Goal: Task Accomplishment & Management: Use online tool/utility

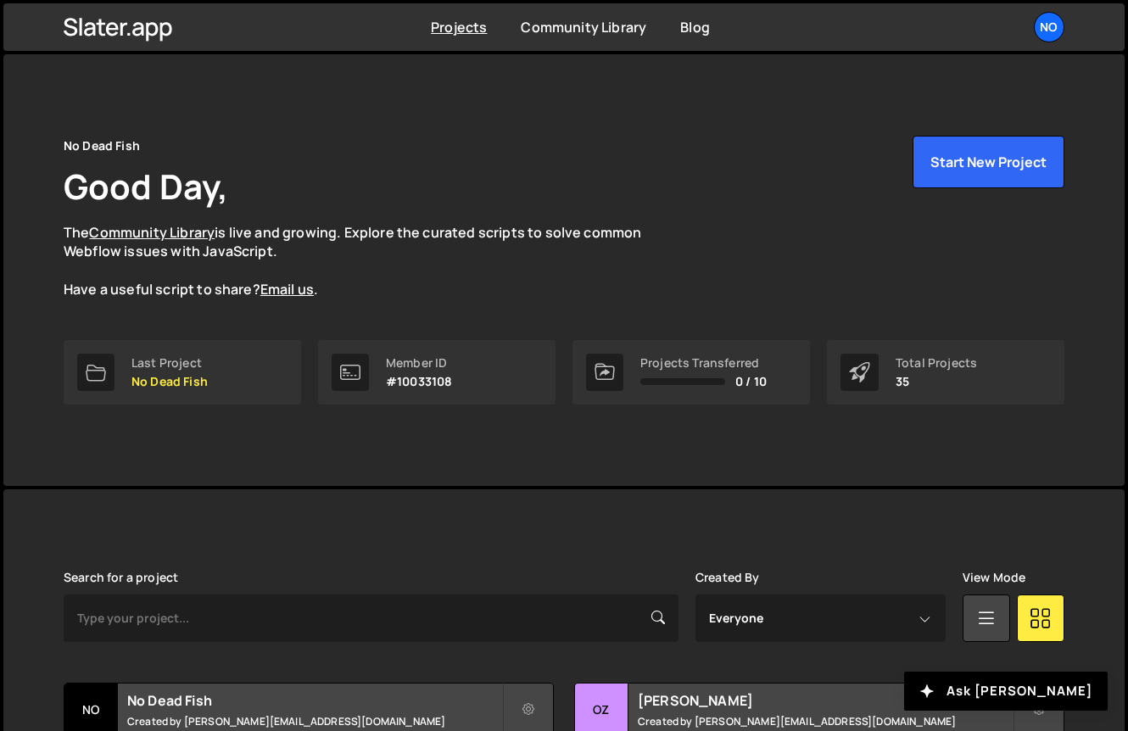
scroll to position [261, 0]
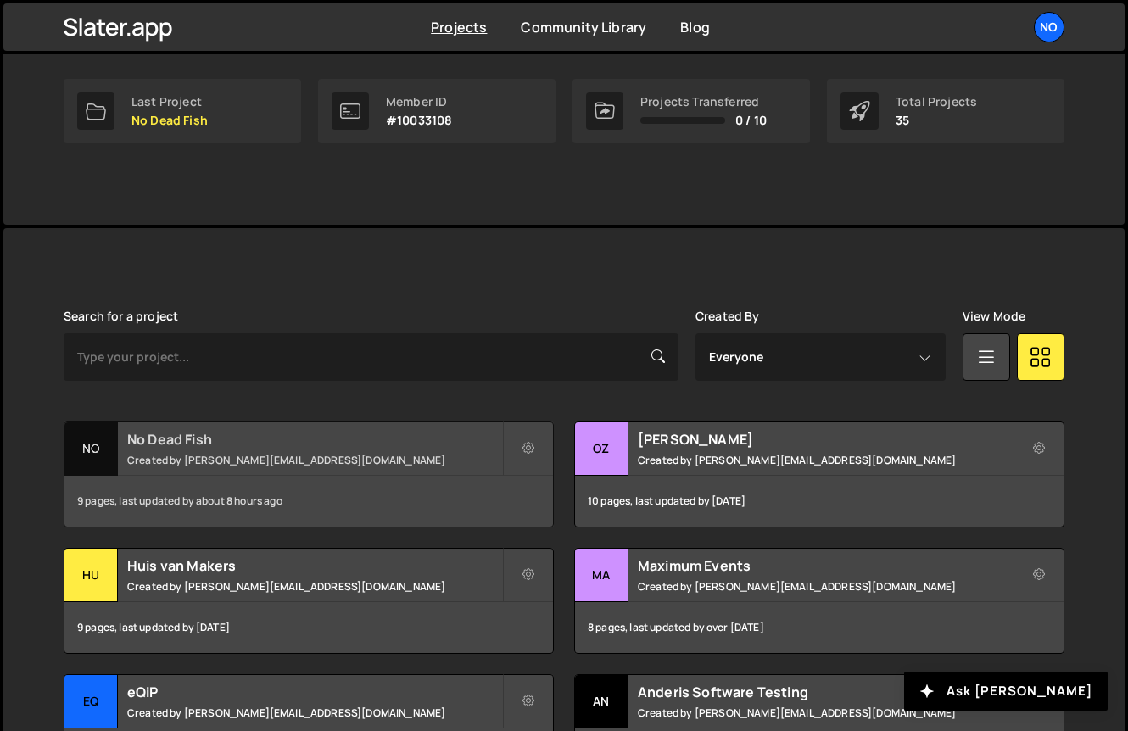
click at [251, 443] on h2 "No Dead Fish" at bounding box center [314, 439] width 375 height 19
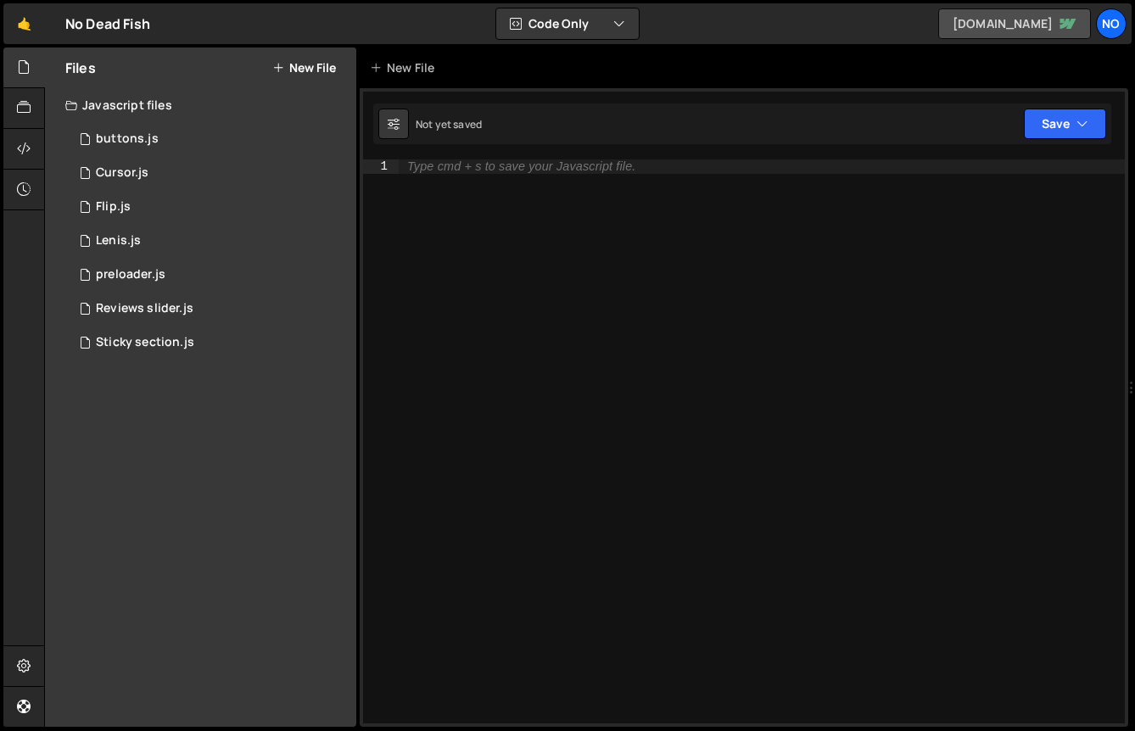
click at [1054, 28] on link "nodeadfish.webflow.io" at bounding box center [1014, 23] width 153 height 31
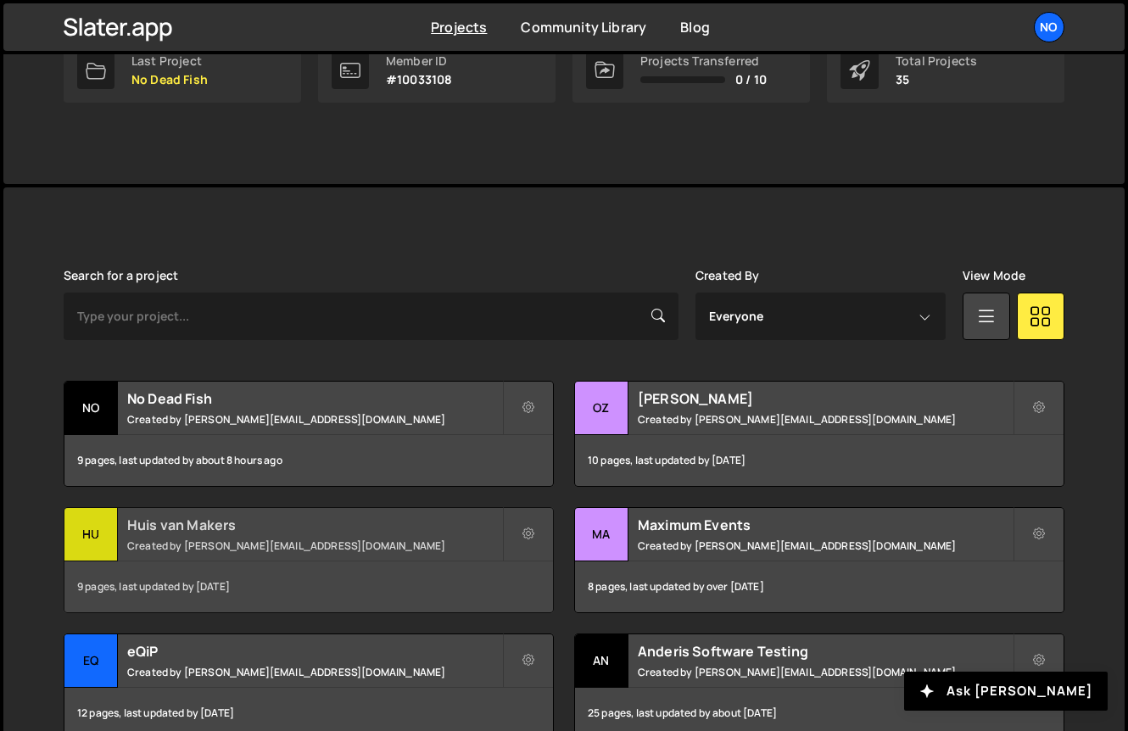
scroll to position [329, 0]
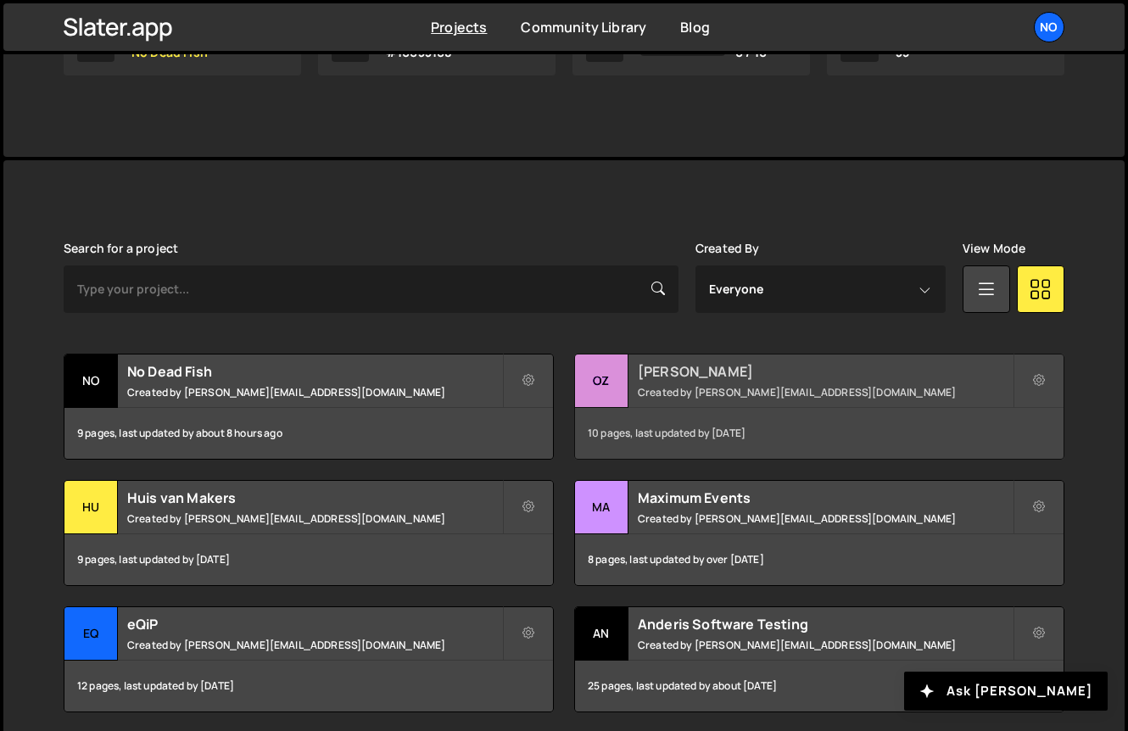
click at [700, 369] on h2 "[PERSON_NAME]" at bounding box center [825, 371] width 375 height 19
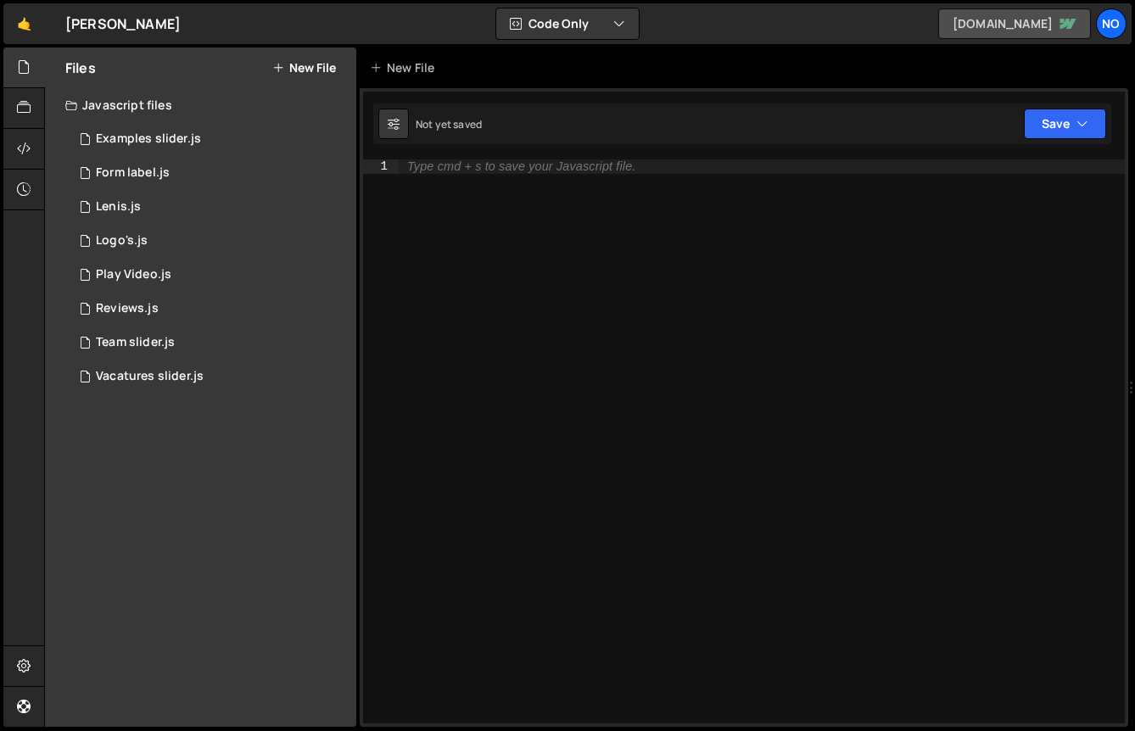
click at [975, 23] on link "ozo-verbindzorg.webflow.io" at bounding box center [1014, 23] width 153 height 31
click at [17, 18] on link "🤙" at bounding box center [24, 23] width 42 height 41
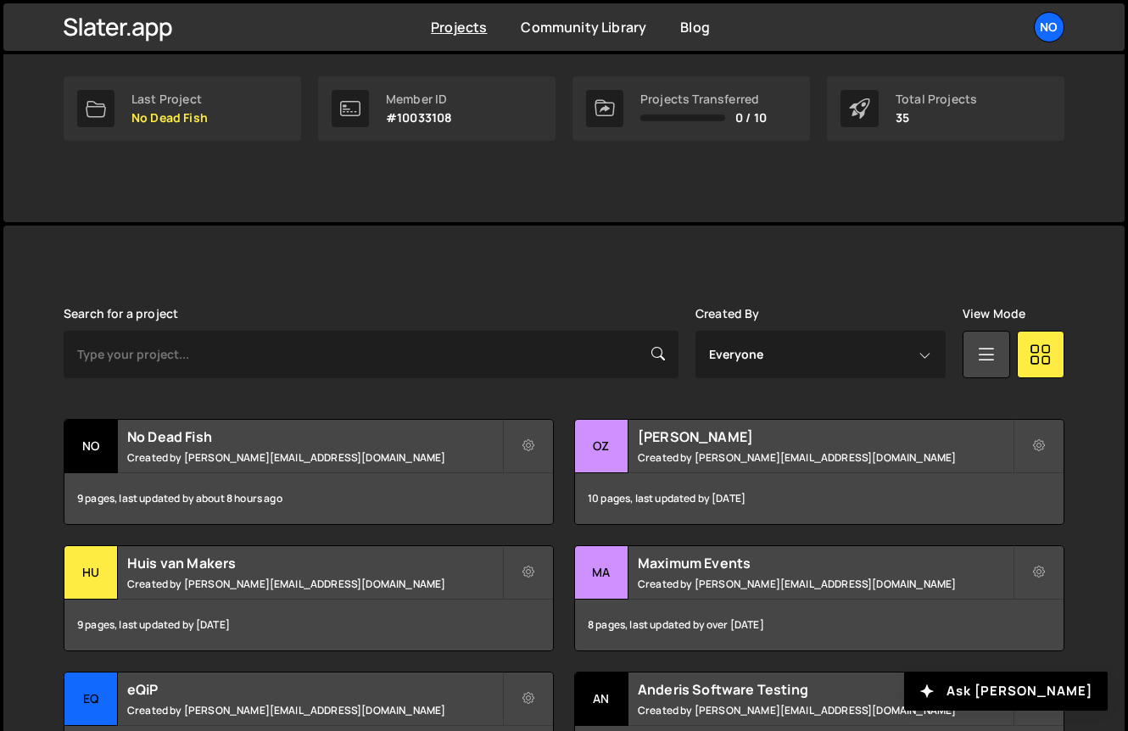
scroll to position [411, 0]
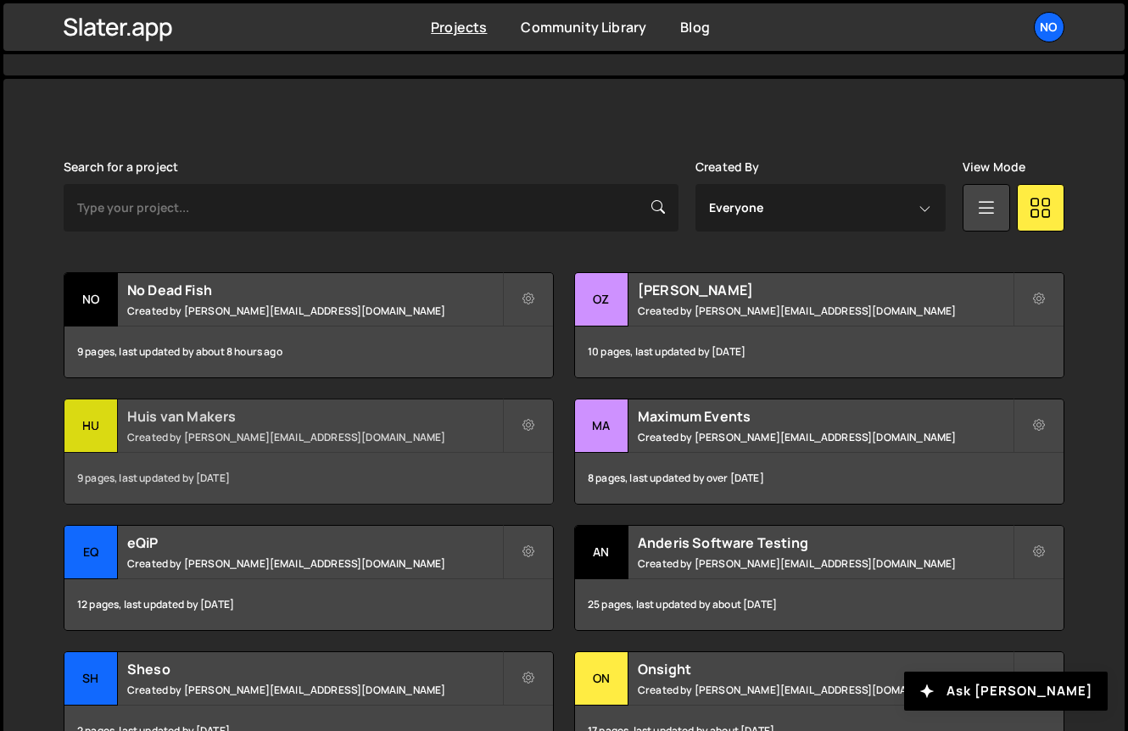
click at [198, 413] on h2 "Huis van Makers" at bounding box center [314, 416] width 375 height 19
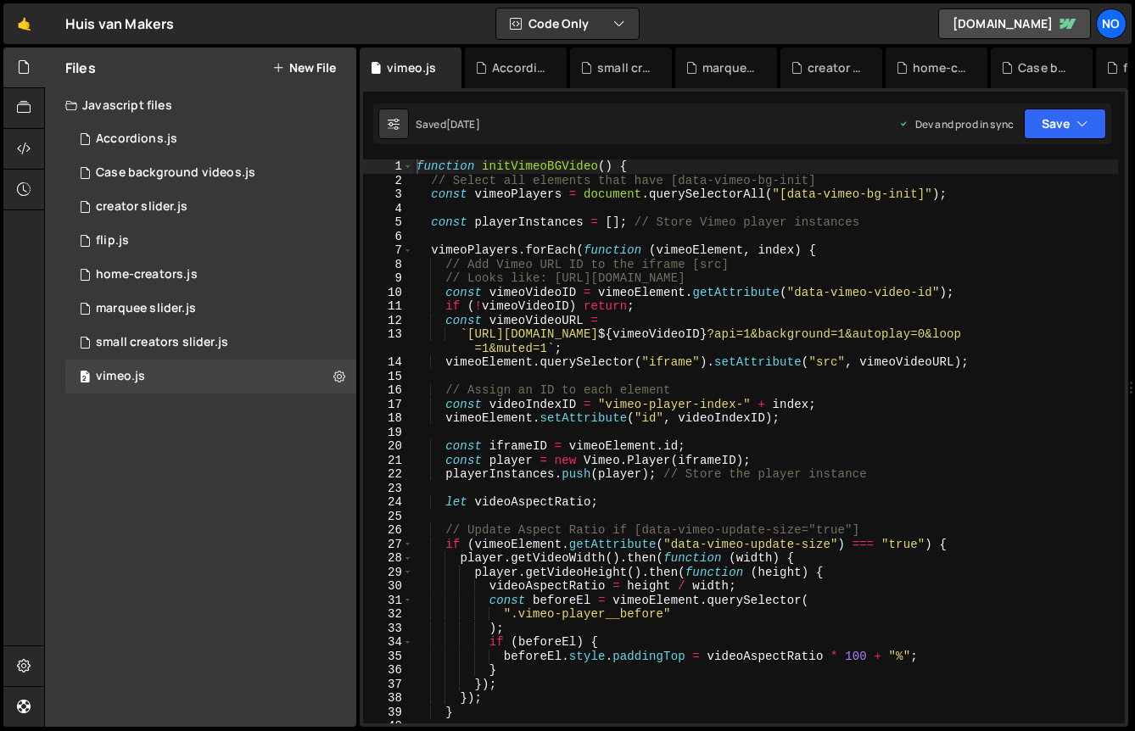
scroll to position [22959, 0]
type textarea "const vimeoPlayers = document.querySelectorAll("[data-vimeo-bg-init]");"
click at [730, 197] on div "function initVimeoBGVideo ( ) { // Select all elements that have [data-vimeo-bg…" at bounding box center [765, 455] width 705 height 592
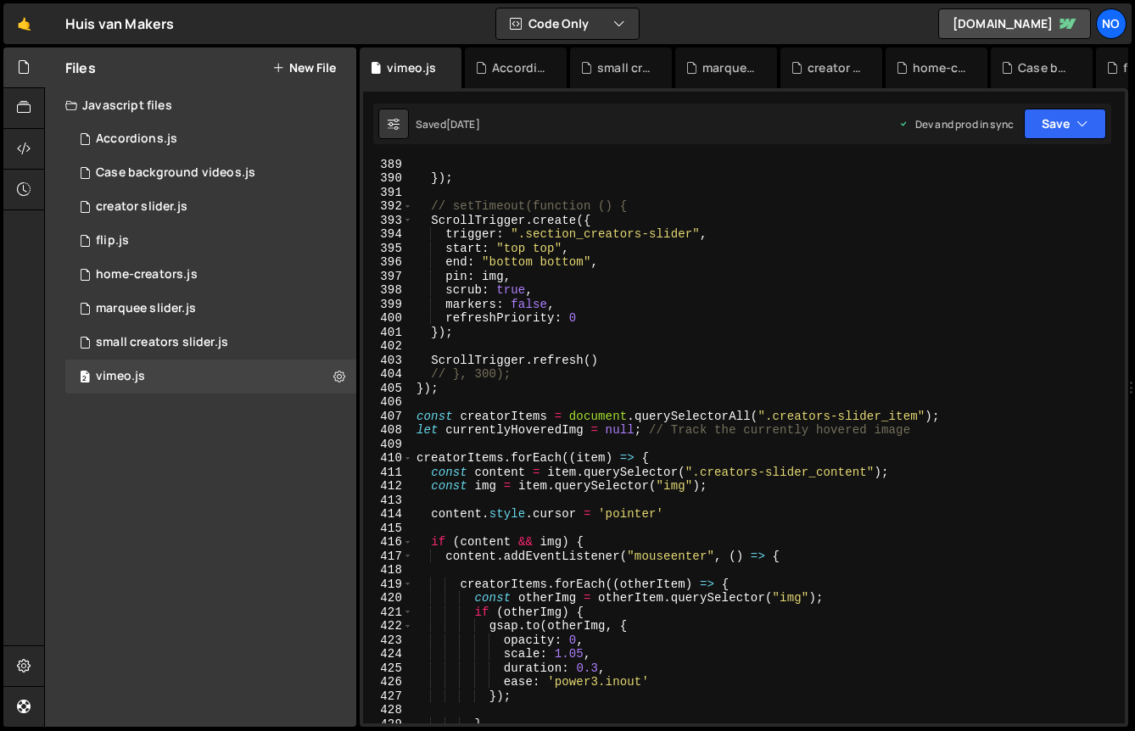
scroll to position [5443, 0]
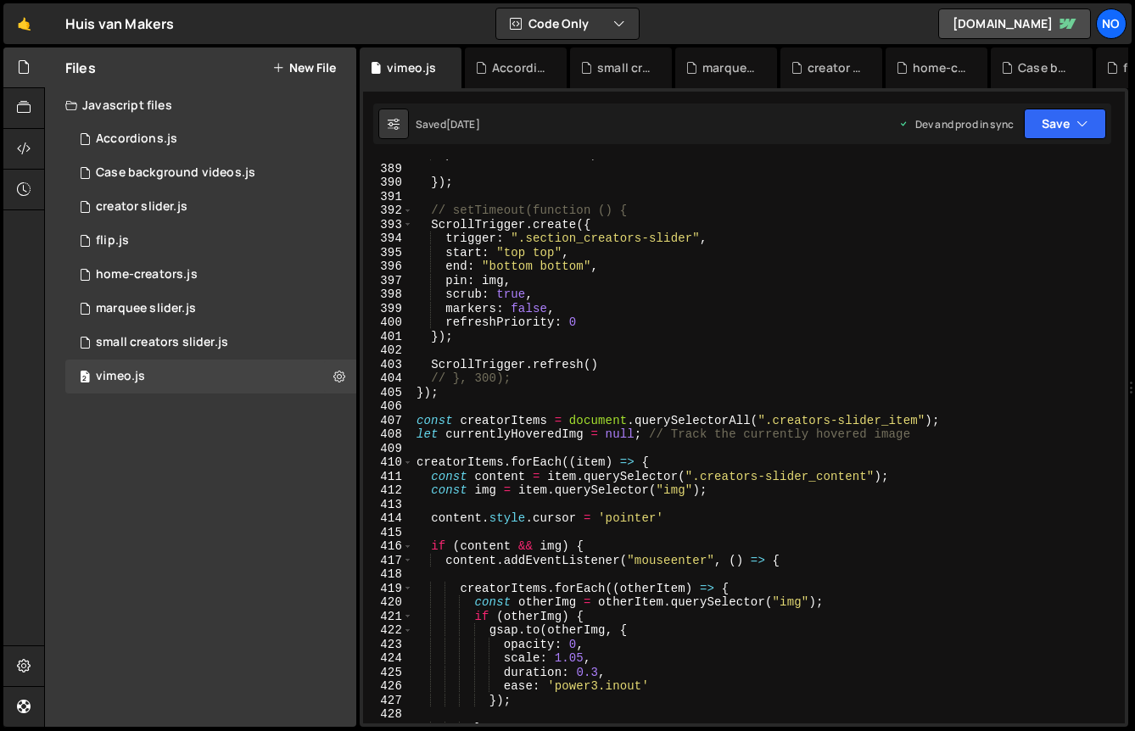
click at [419, 506] on div "position : "absolute" , }) ; // setTimeout(function () { ScrollTrigger . create…" at bounding box center [765, 444] width 705 height 592
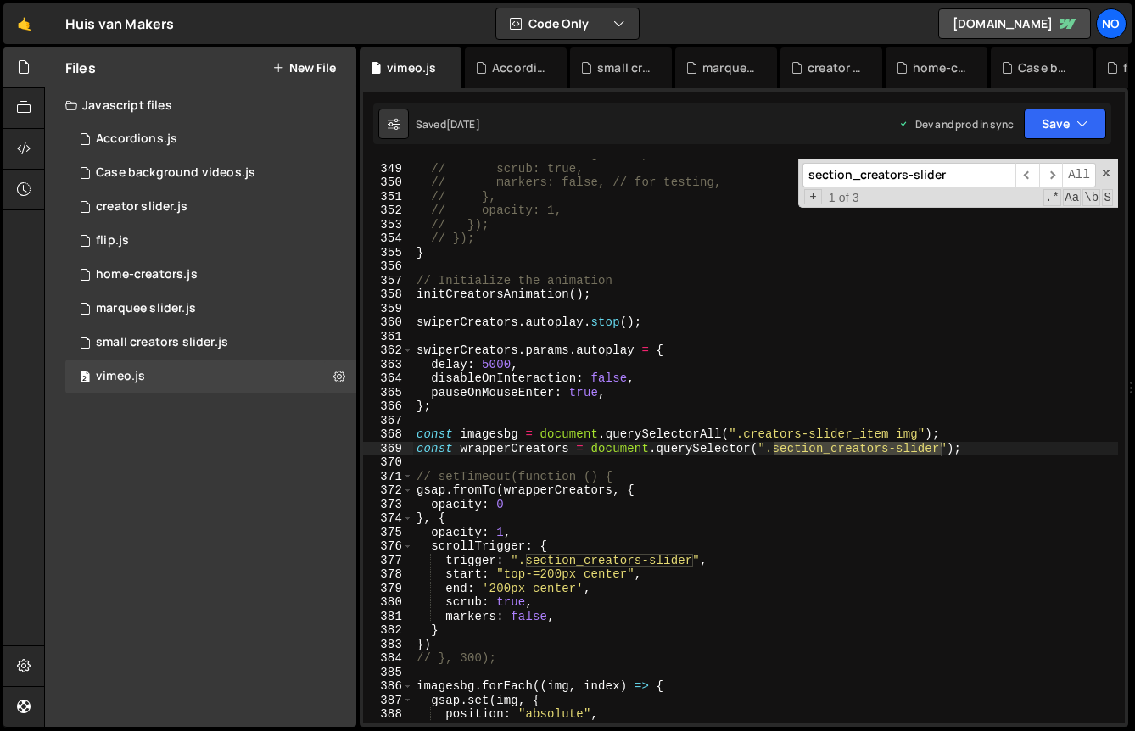
scroll to position [4883, 0]
type input "section_creators-slider"
click at [538, 450] on div "// end: innerHeight * 2, // scrub: true, // markers: false, // for testing, // …" at bounding box center [765, 444] width 705 height 592
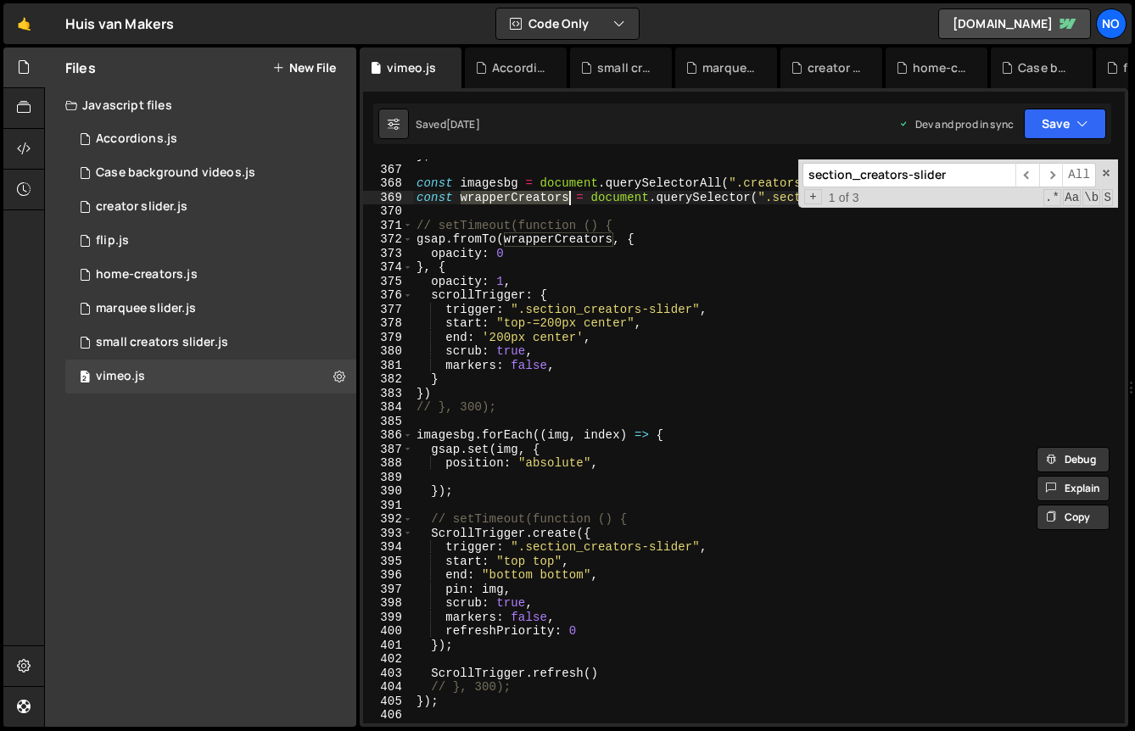
scroll to position [5138, 0]
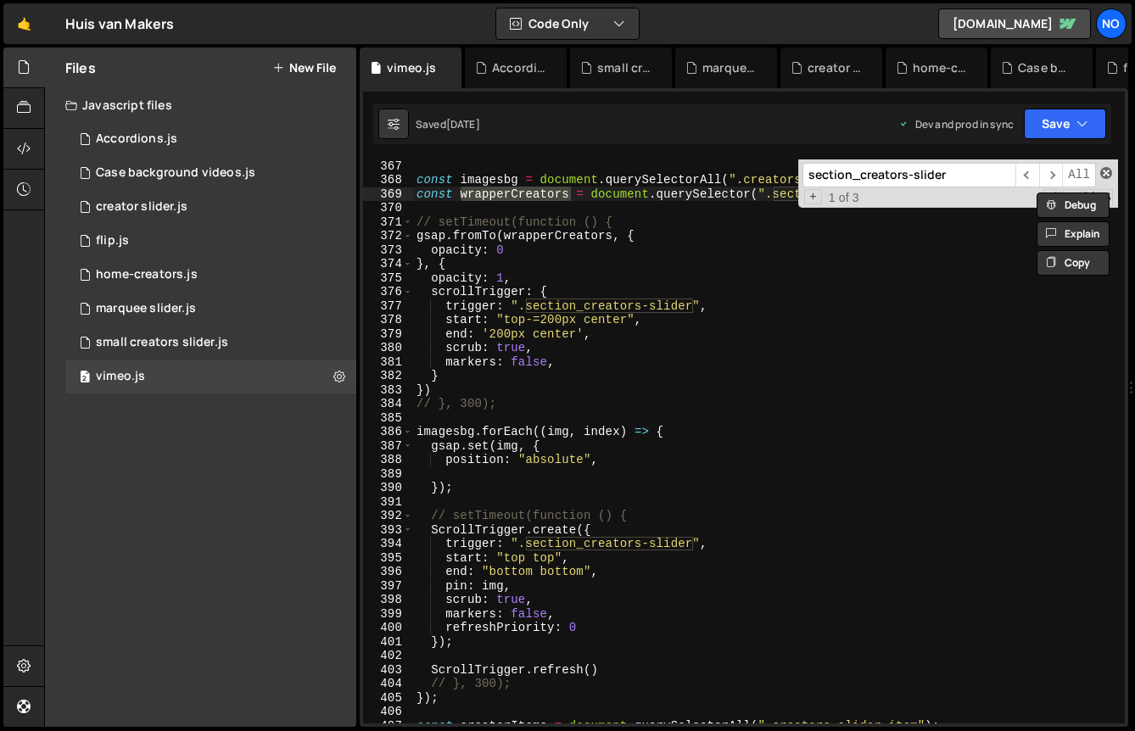
click at [1107, 171] on span at bounding box center [1106, 173] width 12 height 12
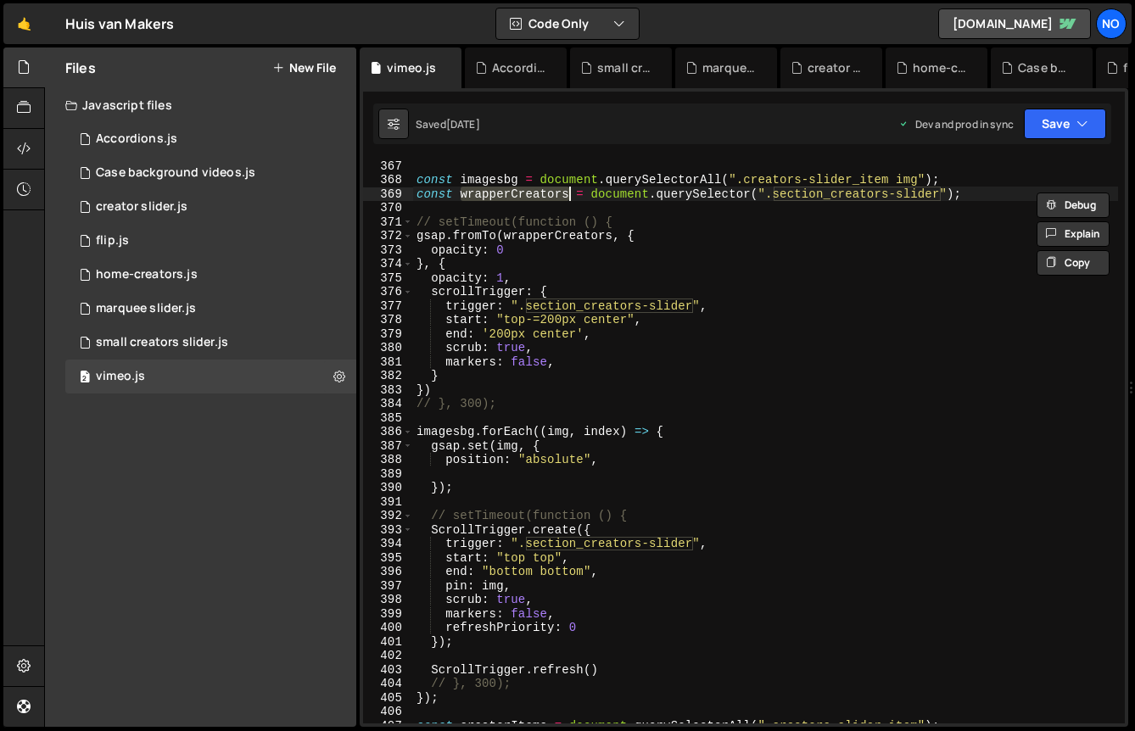
click at [539, 360] on div "const imagesbg = document . querySelectorAll ( ".creators-slider_item img" ) ; …" at bounding box center [765, 455] width 705 height 592
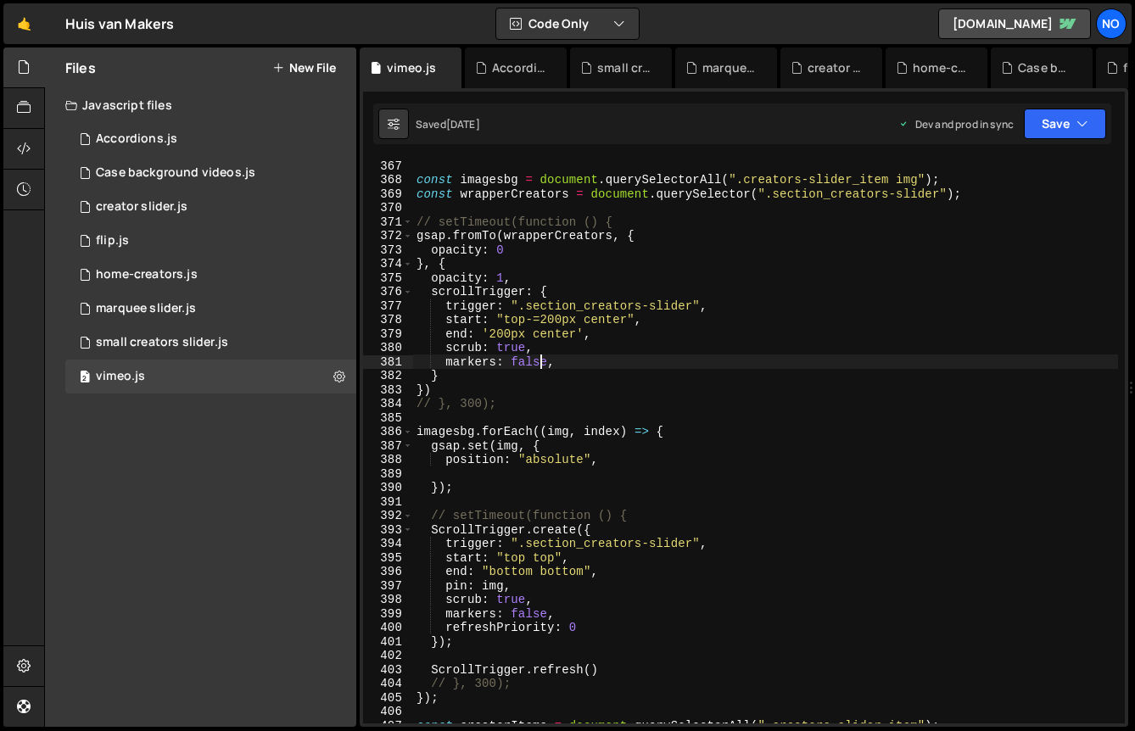
click at [539, 360] on div "const imagesbg = document . querySelectorAll ( ".creators-slider_item img" ) ; …" at bounding box center [765, 455] width 705 height 592
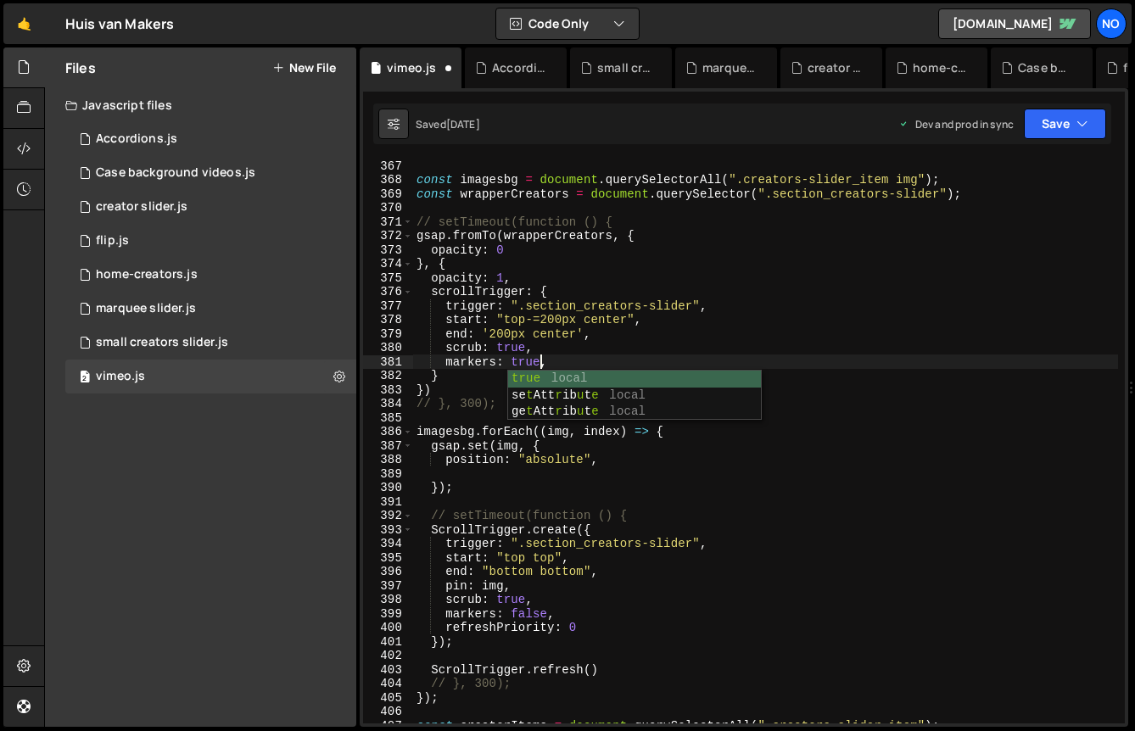
scroll to position [0, 8]
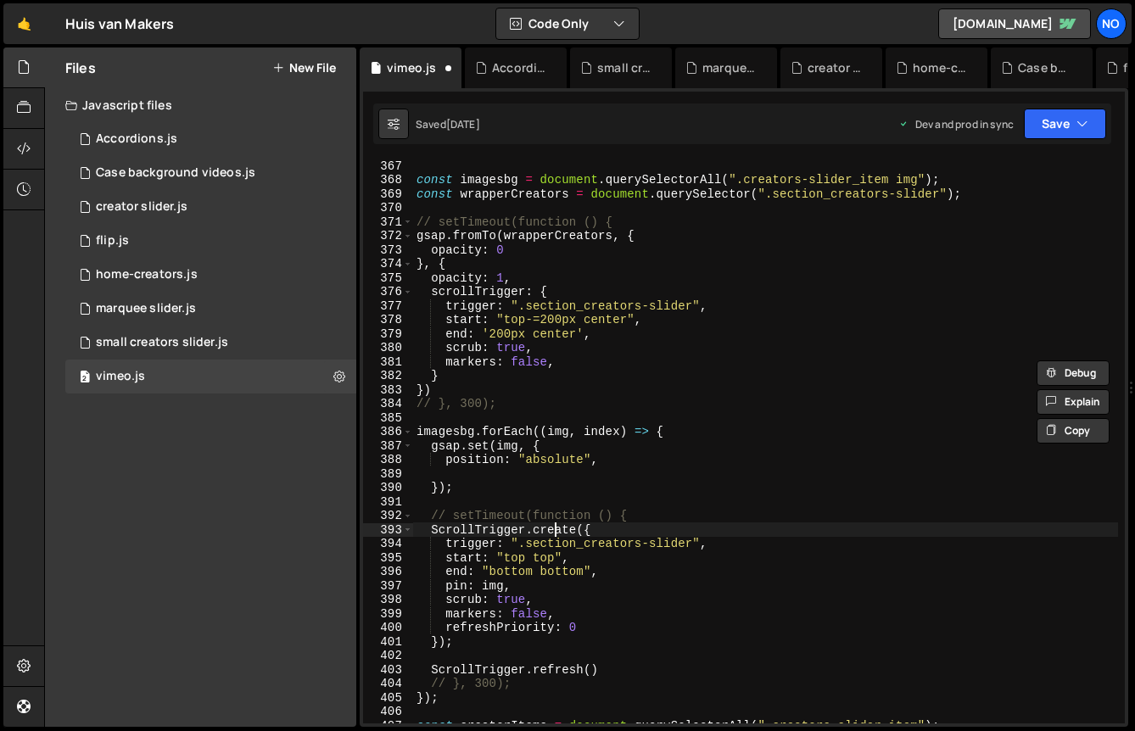
click at [556, 525] on div "const imagesbg = document . querySelectorAll ( ".creators-slider_item img" ) ; …" at bounding box center [765, 455] width 705 height 592
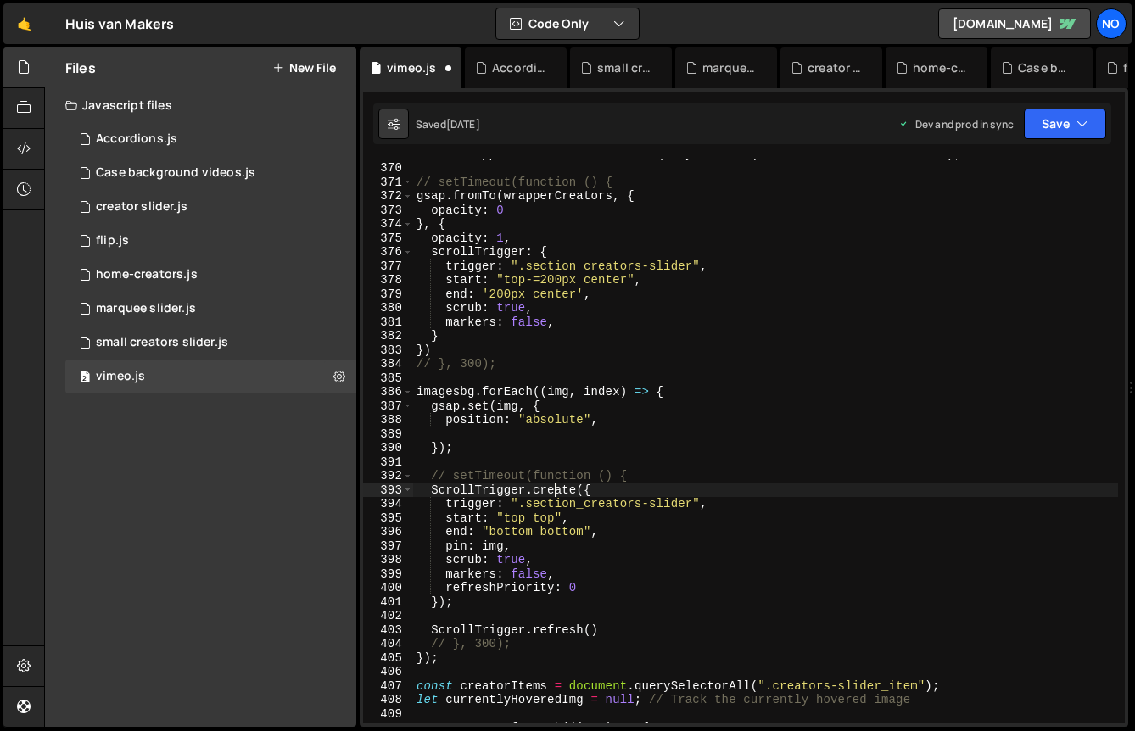
scroll to position [5178, 0]
click at [541, 322] on div "const wrapperCreators = document . querySelector ( ".section_creators-slider" )…" at bounding box center [765, 443] width 705 height 592
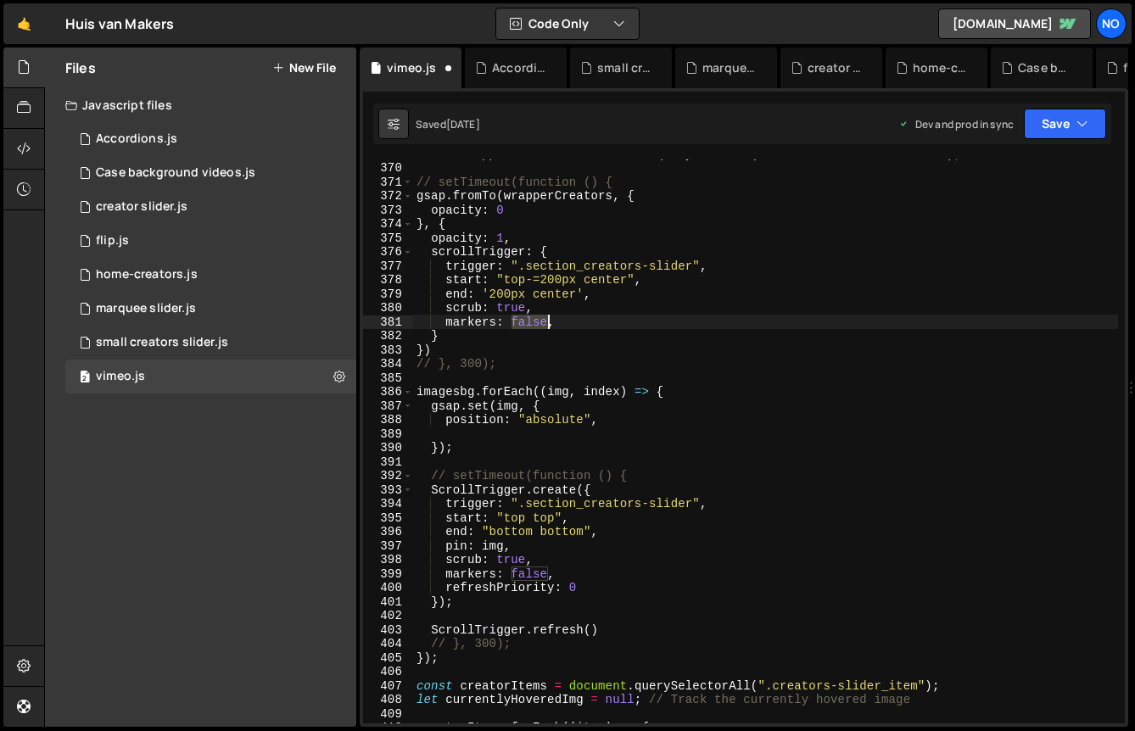
click at [541, 322] on div "const wrapperCreators = document . querySelector ( ".section_creators-slider" )…" at bounding box center [765, 443] width 705 height 592
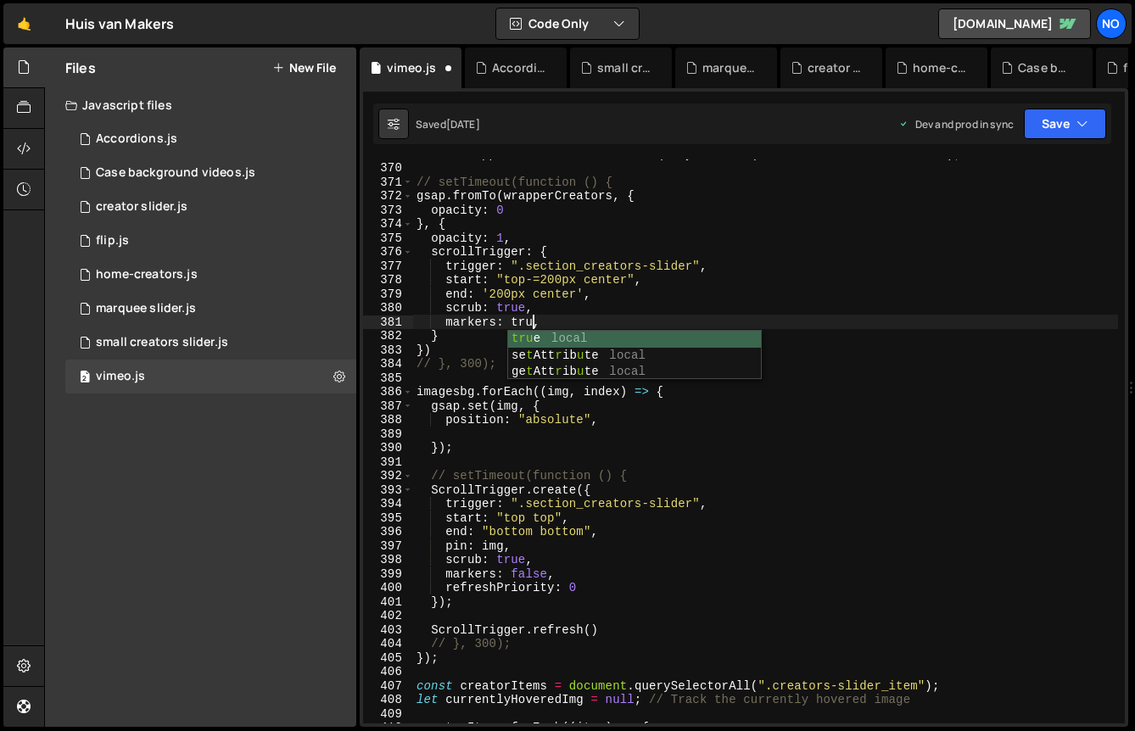
scroll to position [0, 8]
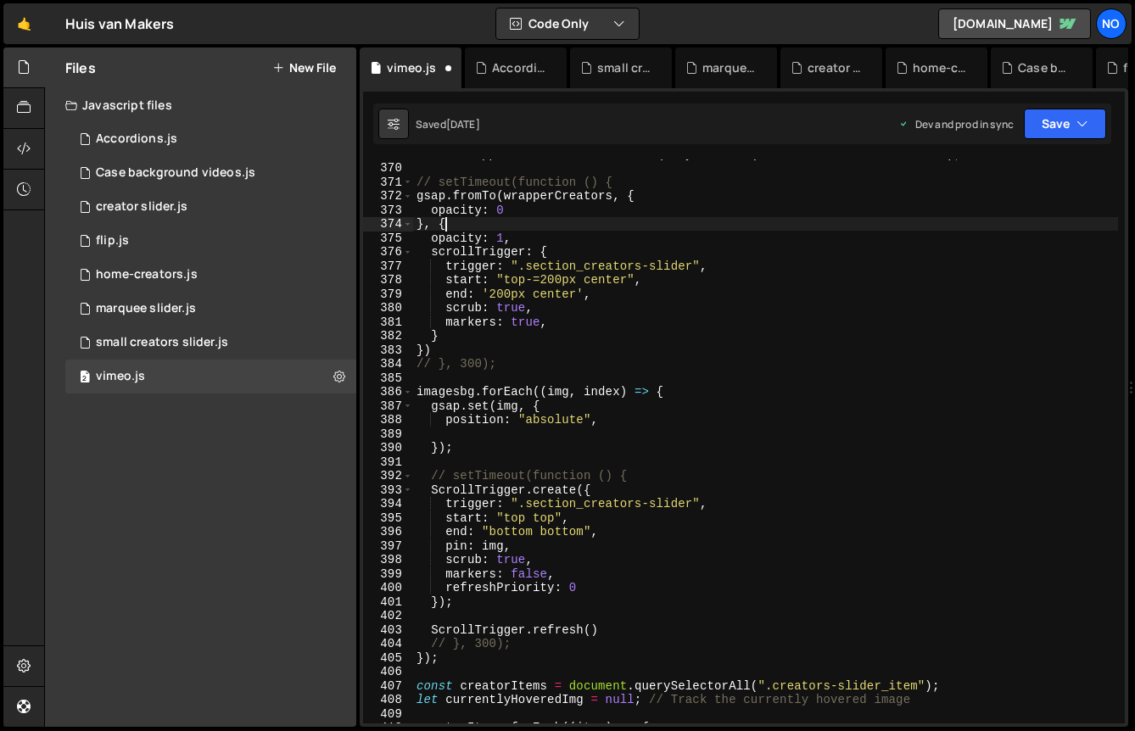
click at [758, 219] on div "const wrapperCreators = document . querySelector ( ".section_creators-slider" )…" at bounding box center [765, 443] width 705 height 592
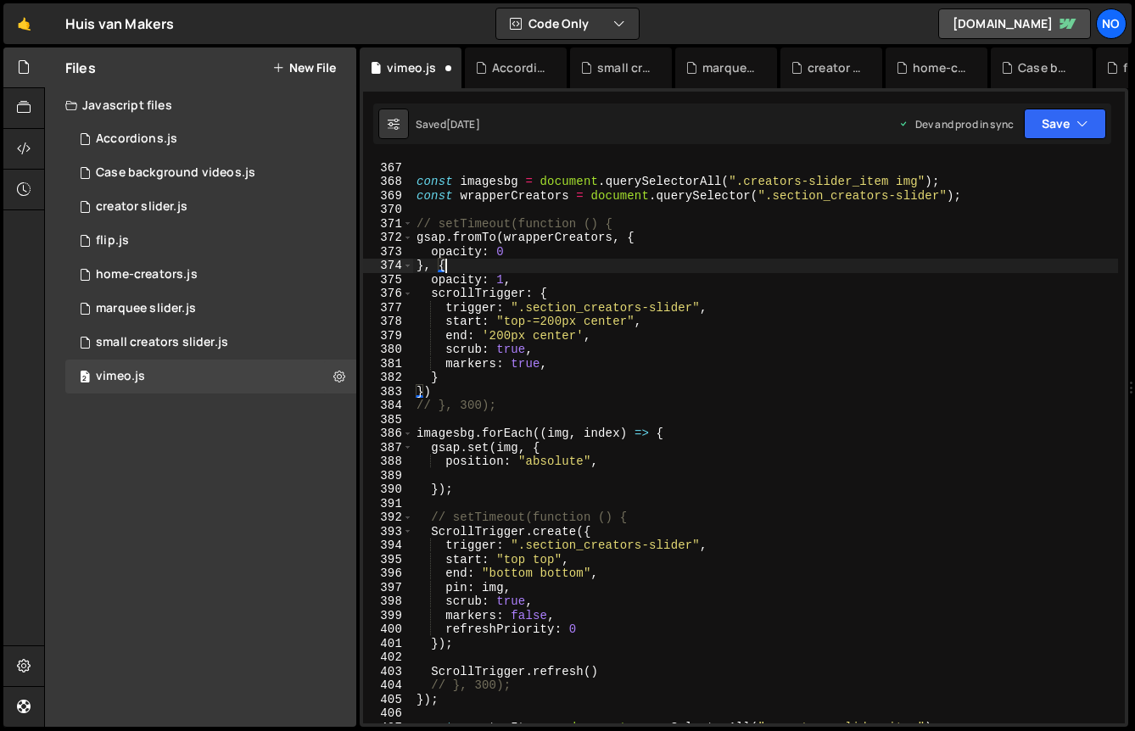
scroll to position [5135, 0]
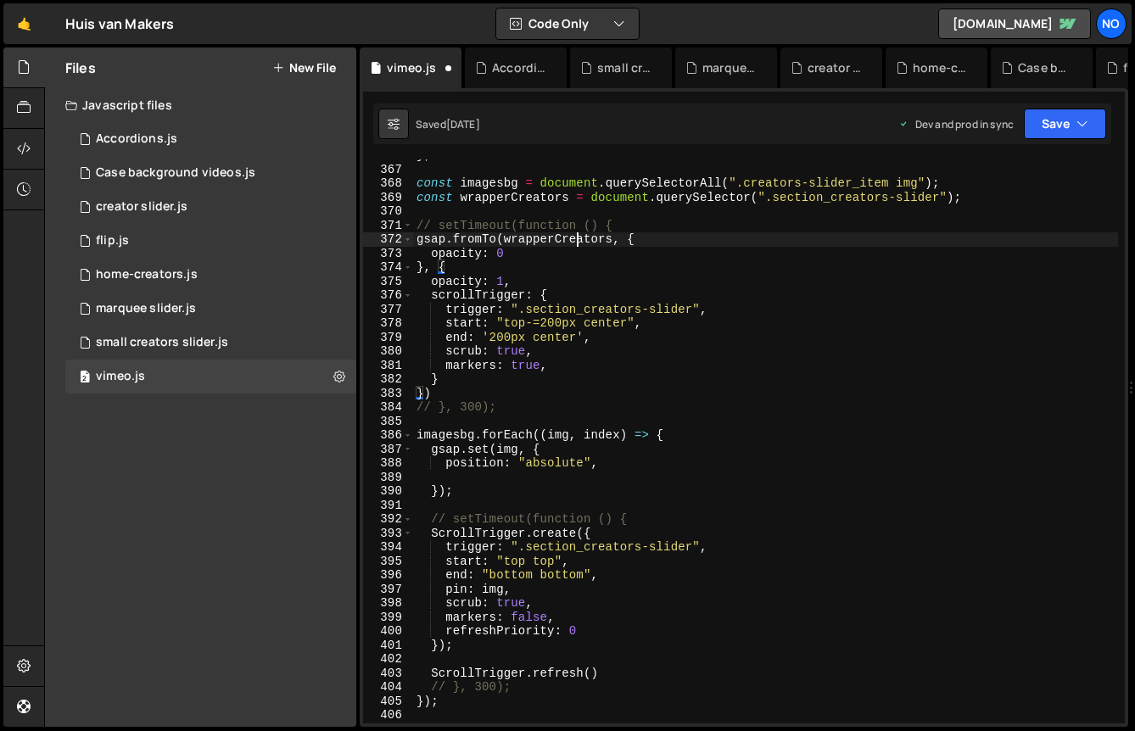
click at [578, 241] on div "} ; const imagesbg = document . querySelectorAll ( ".creators-slider_item img" …" at bounding box center [765, 444] width 705 height 592
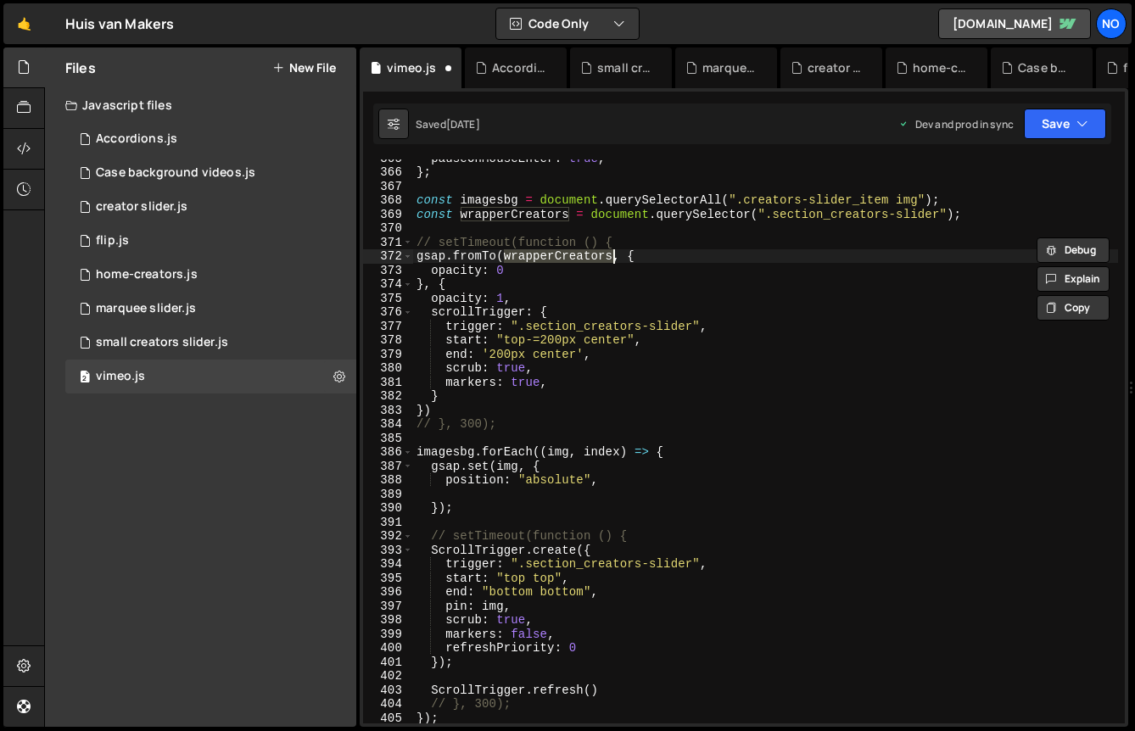
scroll to position [5124, 0]
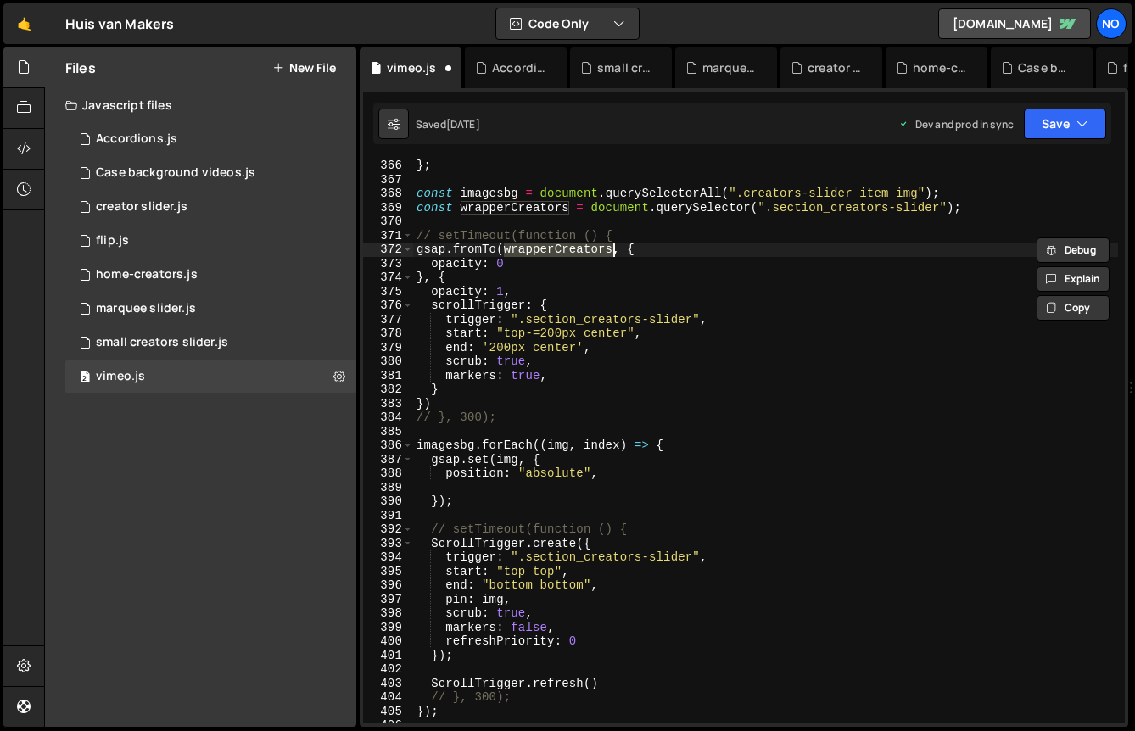
type textarea "gsap.fromTo(wrapperCreators, {"
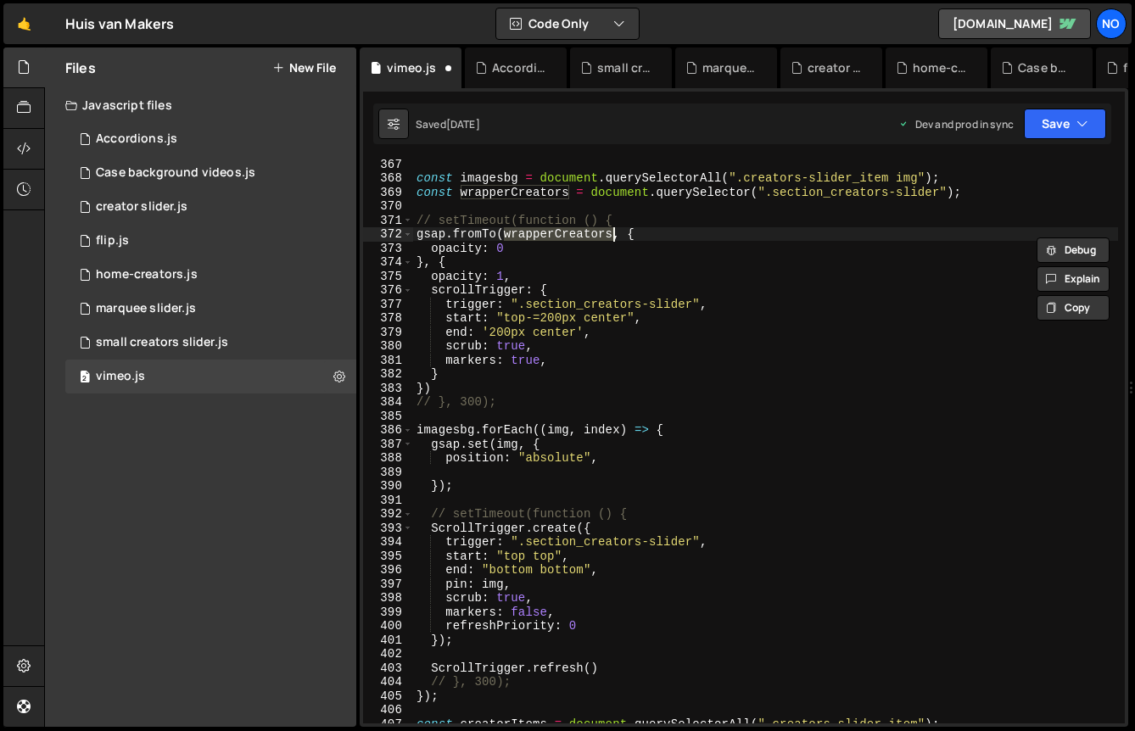
scroll to position [5140, 0]
click at [1070, 130] on button "Save" at bounding box center [1065, 124] width 82 height 31
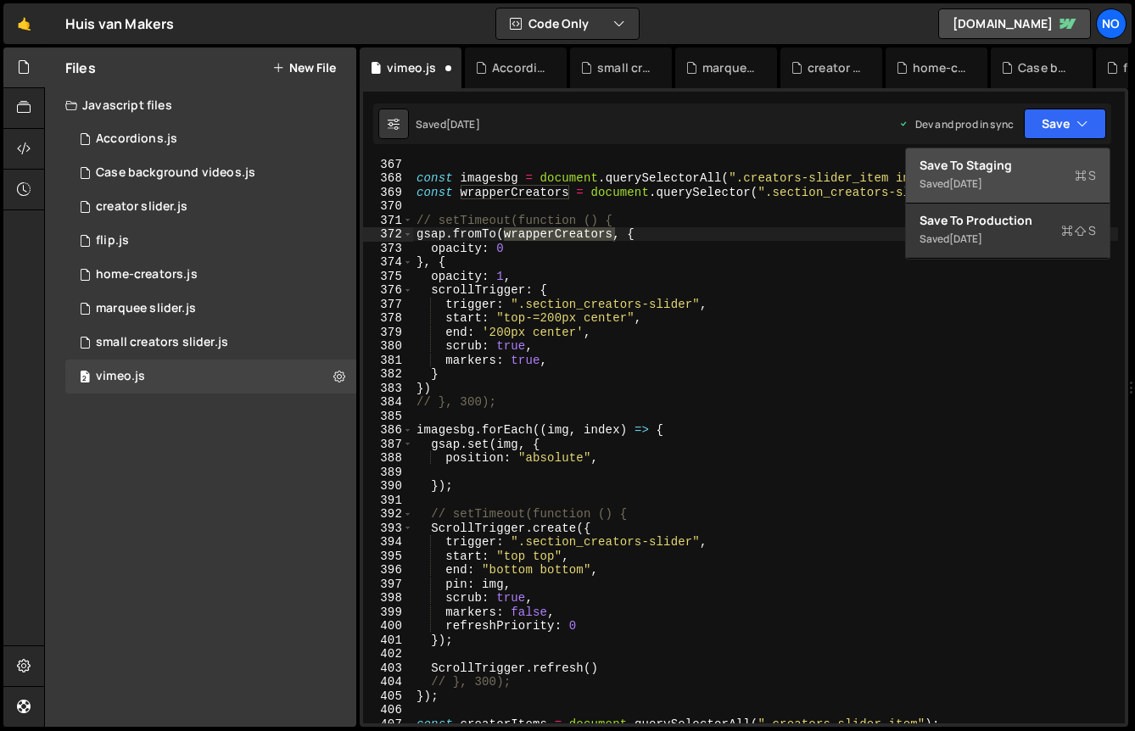
click at [1031, 172] on div "Save to Staging S" at bounding box center [1008, 165] width 176 height 17
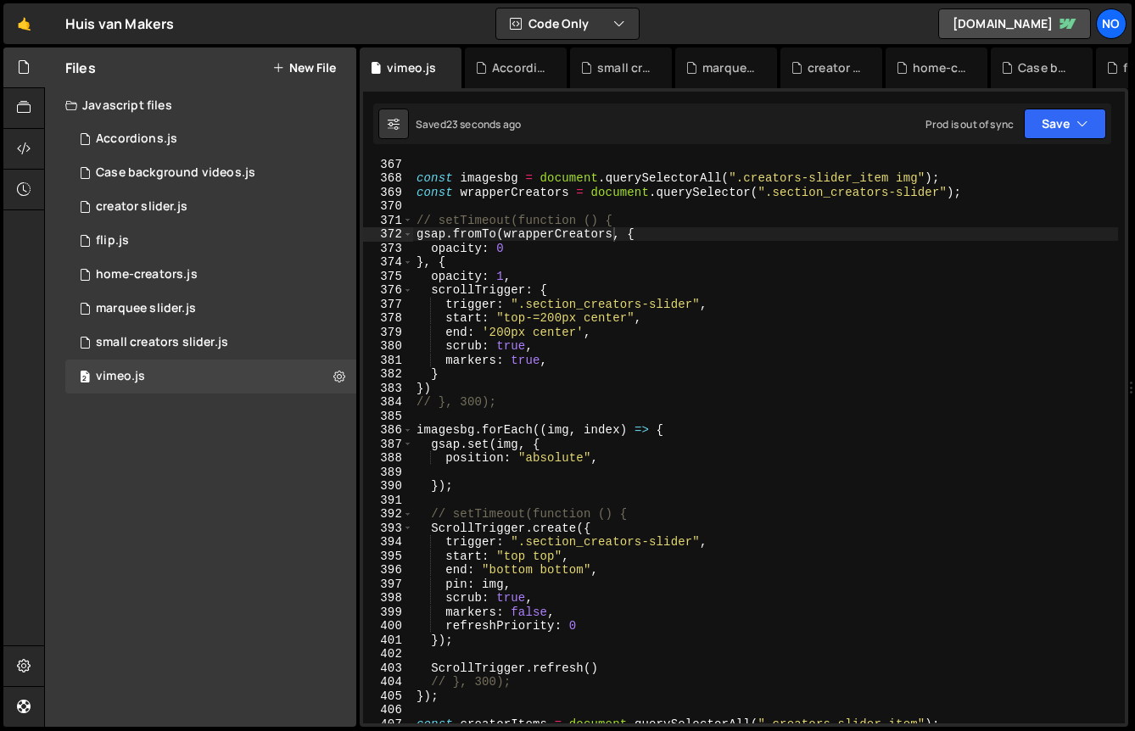
scroll to position [0, 0]
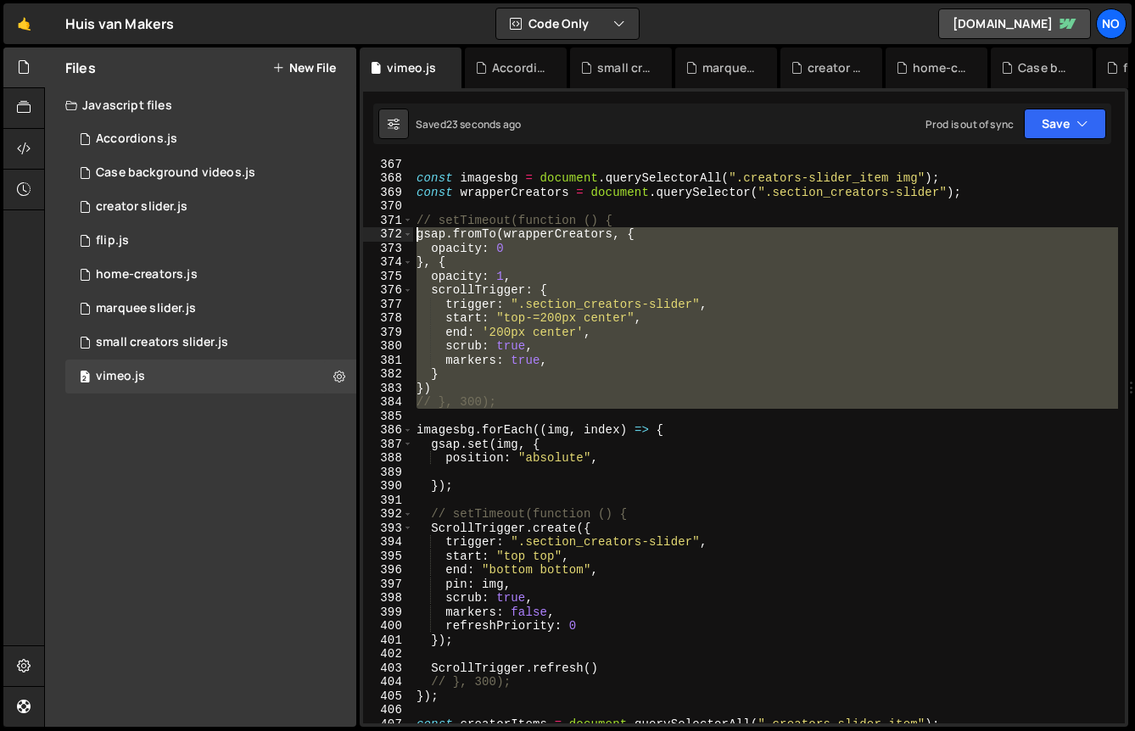
drag, startPoint x: 532, startPoint y: 411, endPoint x: 397, endPoint y: 234, distance: 222.1
click at [397, 234] on div "367 368 369 370 371 372 373 374 375 376 377 378 379 380 381 382 383 384 385 386…" at bounding box center [744, 441] width 762 height 564
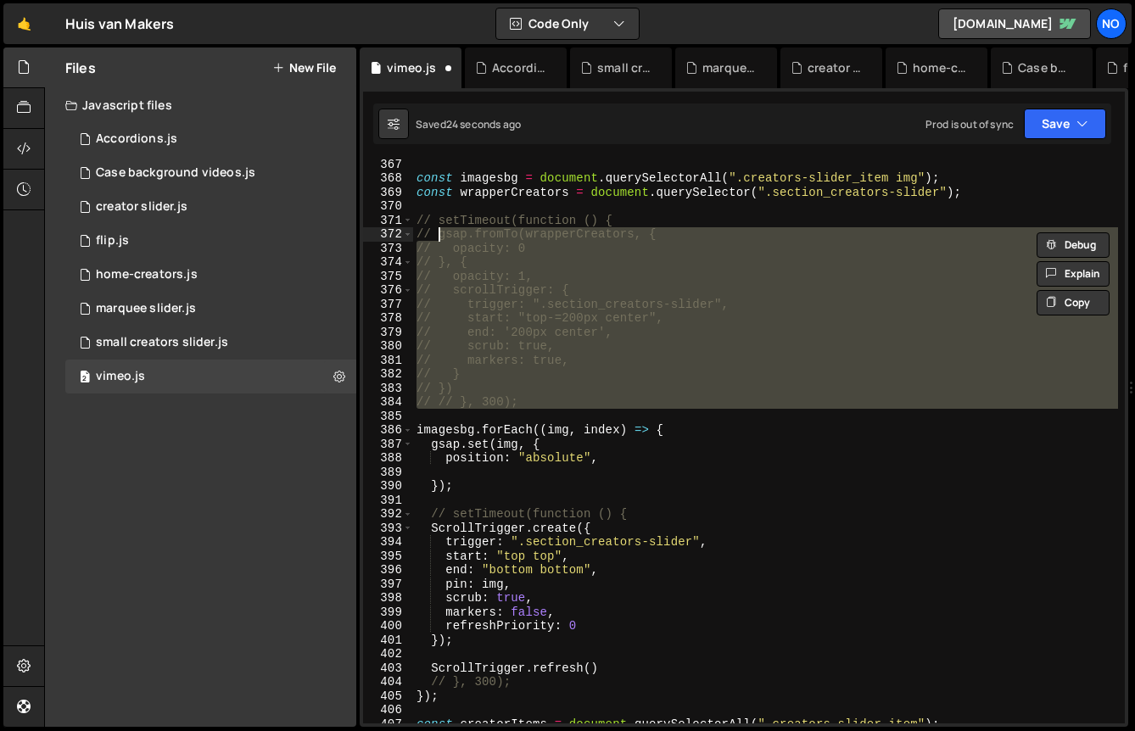
click at [577, 319] on div "const imagesbg = document . querySelectorAll ( ".creators-slider_item img" ) ; …" at bounding box center [765, 441] width 705 height 564
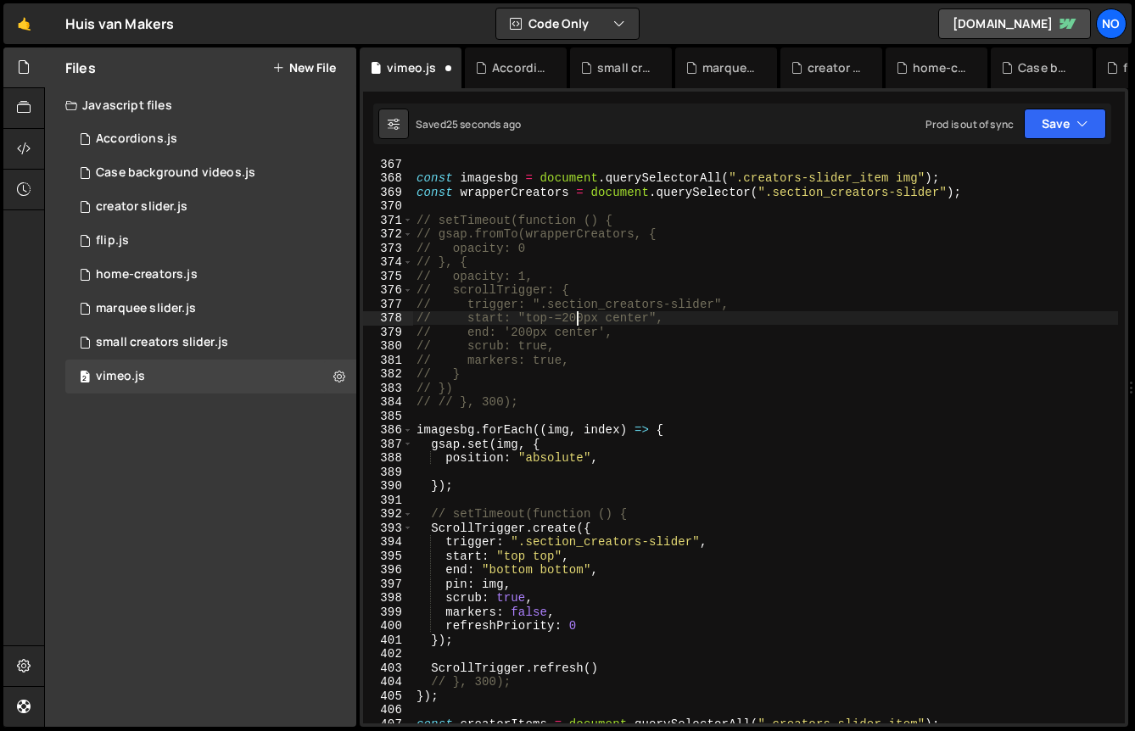
click at [525, 618] on div "const imagesbg = document . querySelectorAll ( ".creators-slider_item img" ) ; …" at bounding box center [765, 453] width 705 height 592
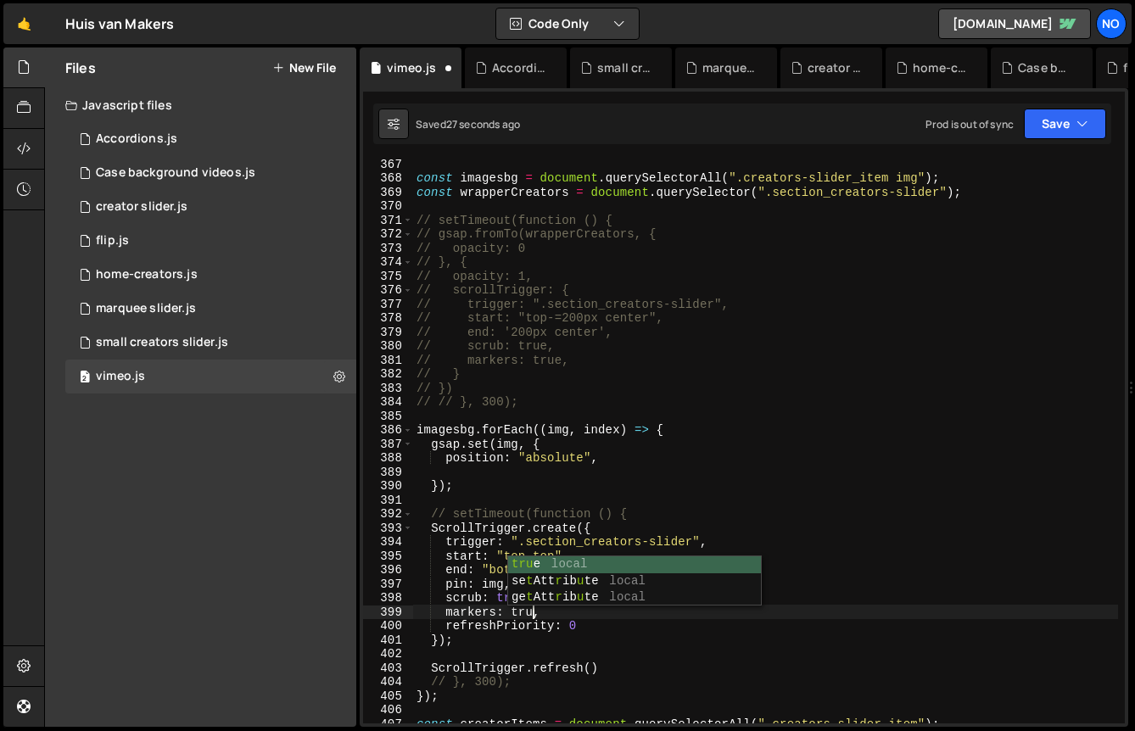
scroll to position [0, 8]
click at [1040, 137] on button "Save" at bounding box center [1065, 124] width 82 height 31
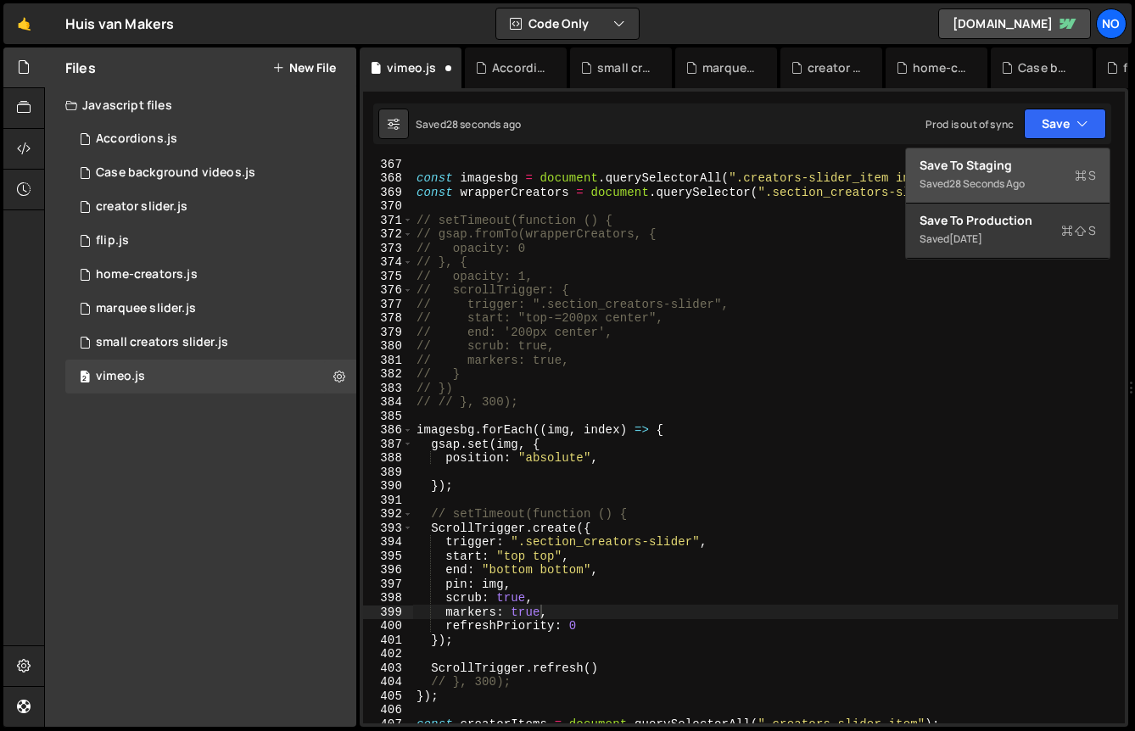
click at [1035, 157] on div "Save to Staging S" at bounding box center [1008, 165] width 176 height 17
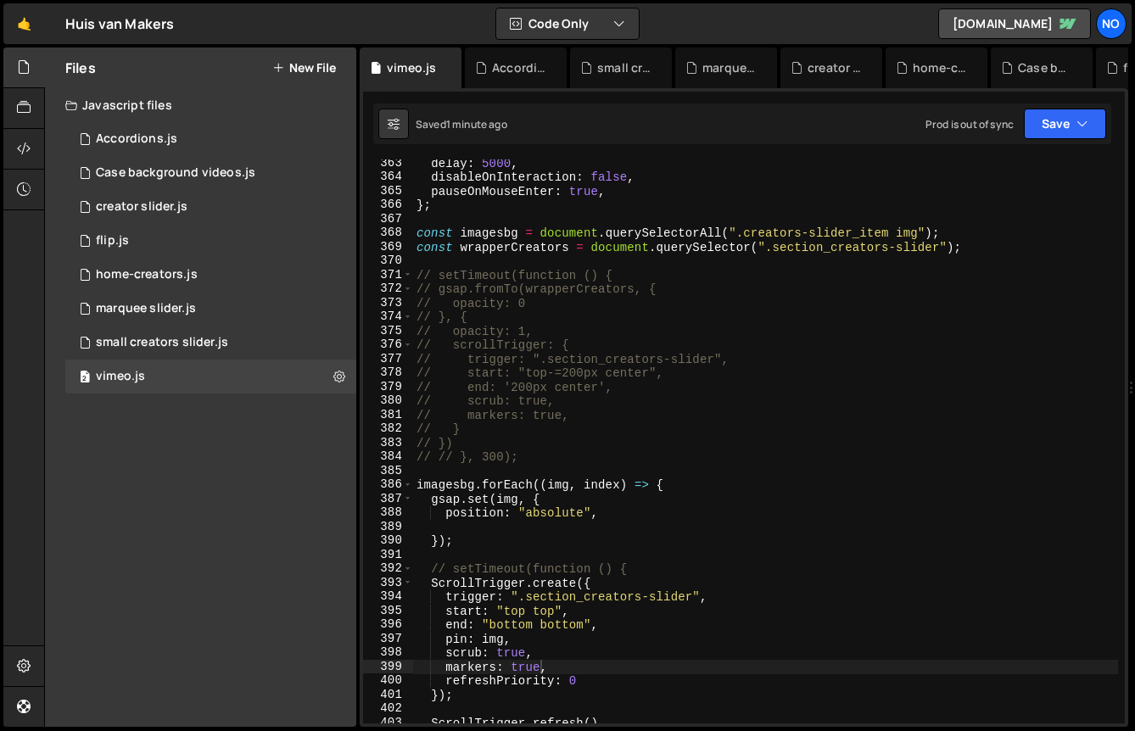
scroll to position [5072, 0]
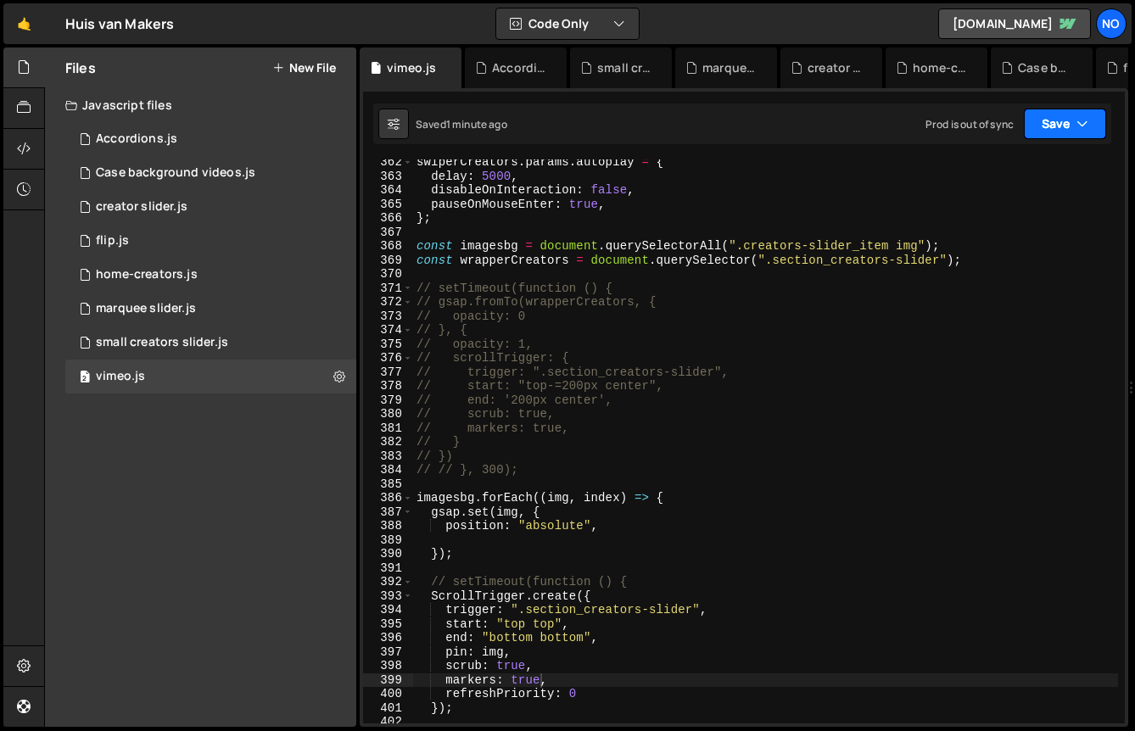
click at [1066, 110] on button "Save" at bounding box center [1065, 124] width 82 height 31
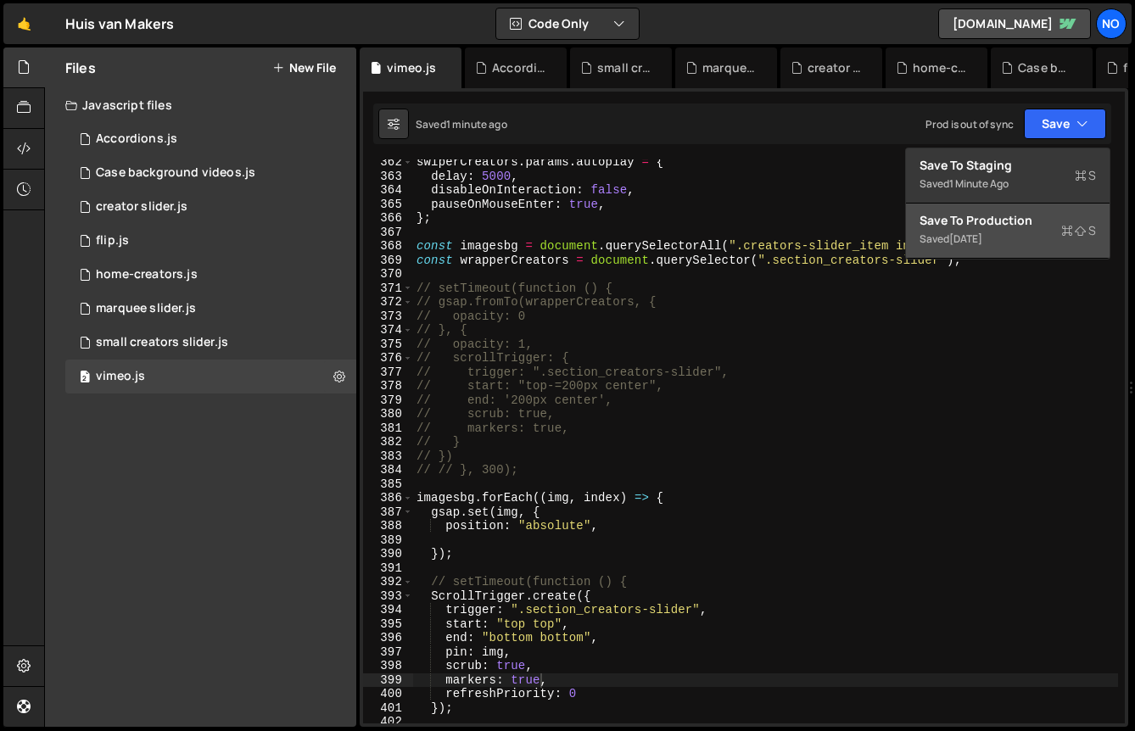
click at [1044, 233] on div "Saved 3 months ago" at bounding box center [1008, 239] width 176 height 20
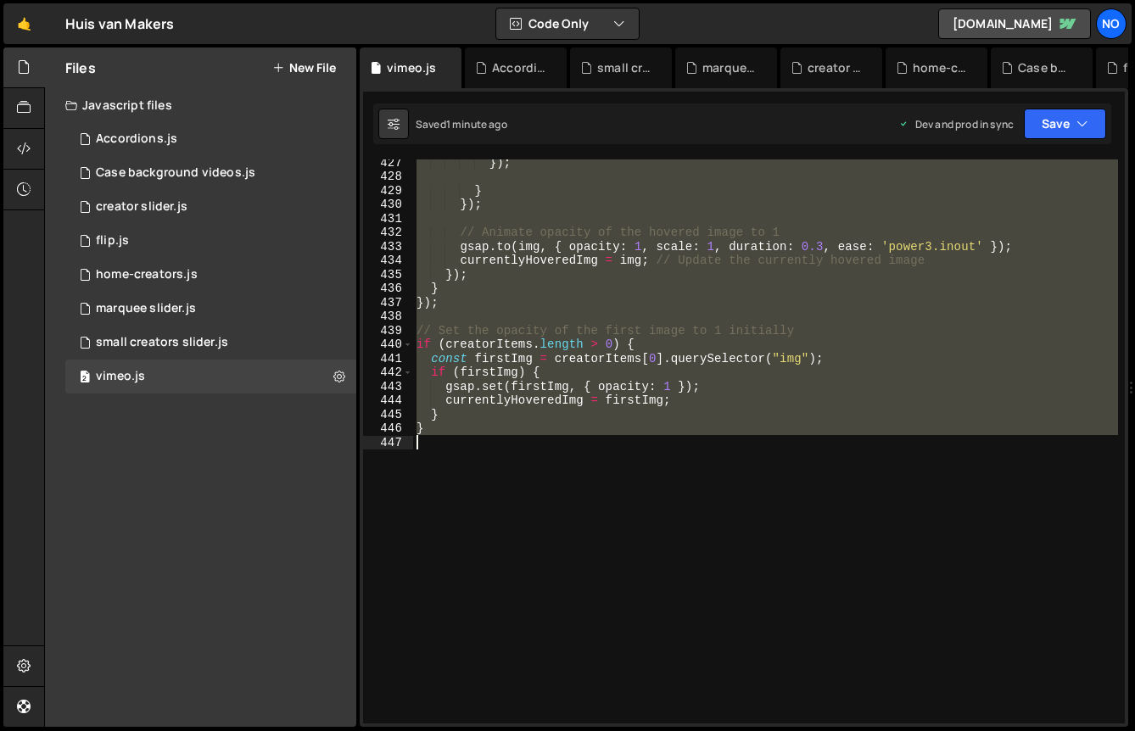
scroll to position [5981, 0]
drag, startPoint x: 419, startPoint y: 264, endPoint x: 540, endPoint y: 488, distance: 254.3
click at [540, 488] on div "}) ; } }) ; // Animate opacity of the hovered image to 1 gsap . to ( img , { op…" at bounding box center [765, 451] width 705 height 592
type textarea "// }"
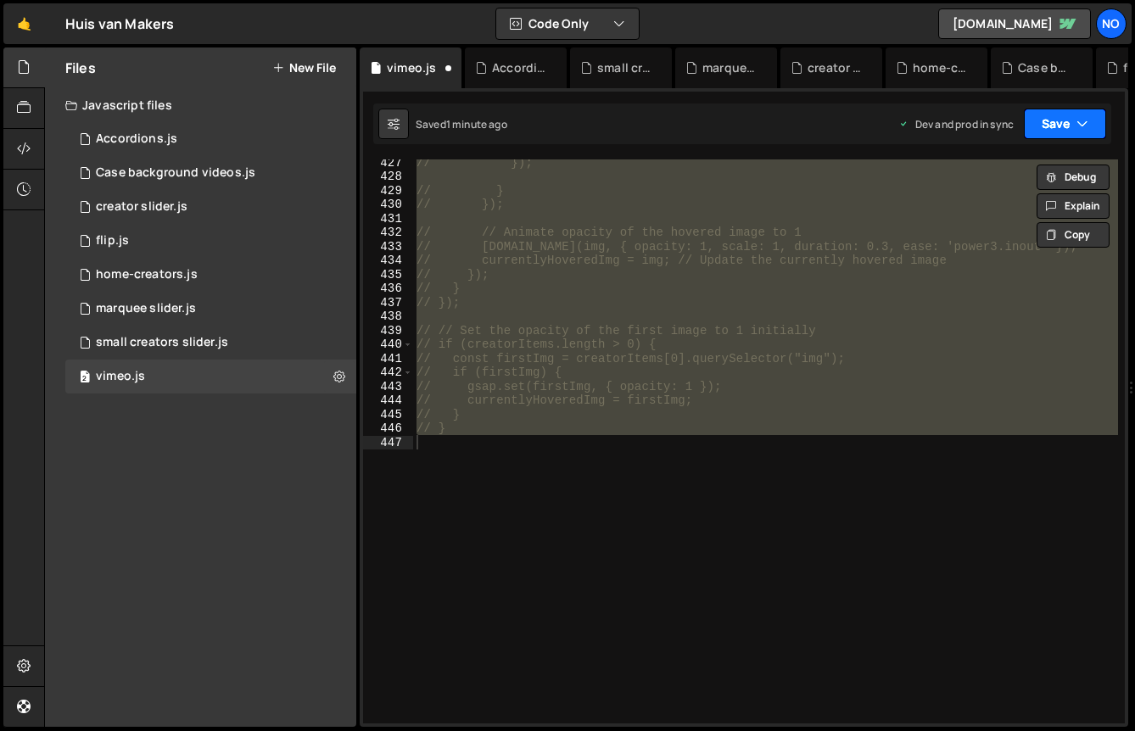
click at [1077, 109] on button "Save" at bounding box center [1065, 124] width 82 height 31
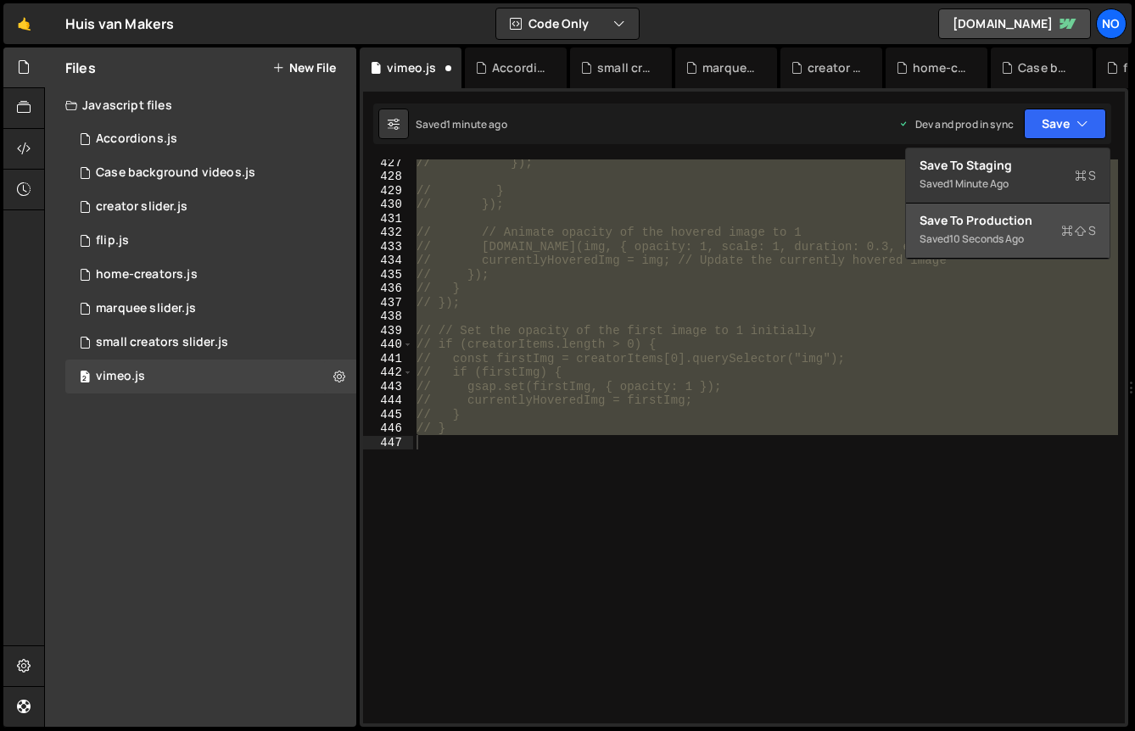
click at [1023, 236] on div "10 seconds ago" at bounding box center [986, 239] width 75 height 14
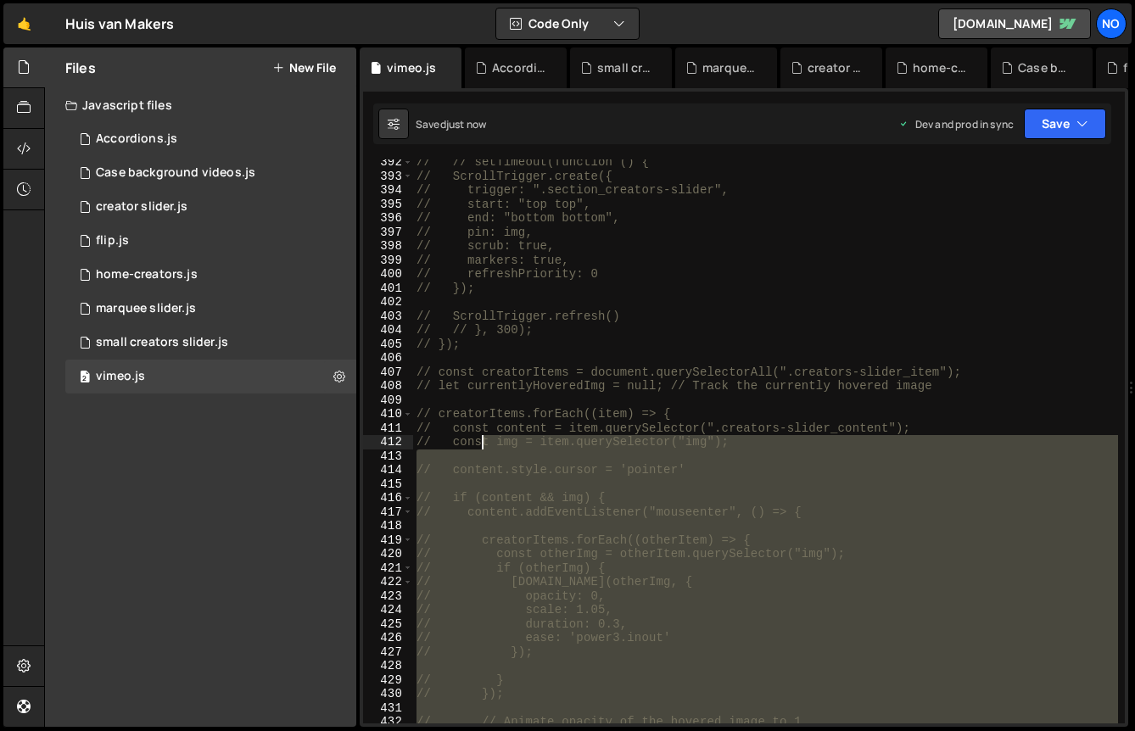
scroll to position [5479, 0]
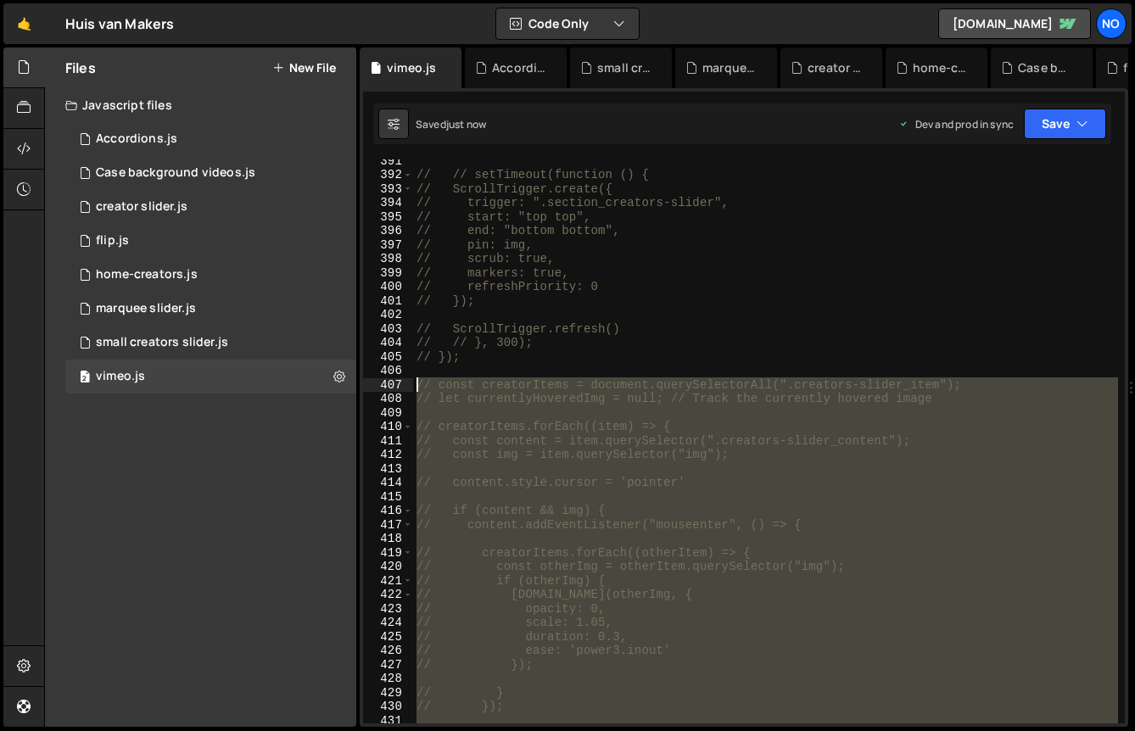
drag, startPoint x: 516, startPoint y: 612, endPoint x: 405, endPoint y: 379, distance: 257.7
click at [405, 379] on div "391 392 393 394 395 396 397 398 399 400 401 402 403 404 405 406 407 408 409 410…" at bounding box center [744, 441] width 762 height 564
type textarea "const creatorItems = document.querySelectorAll(".creators-slider_item"); let cu…"
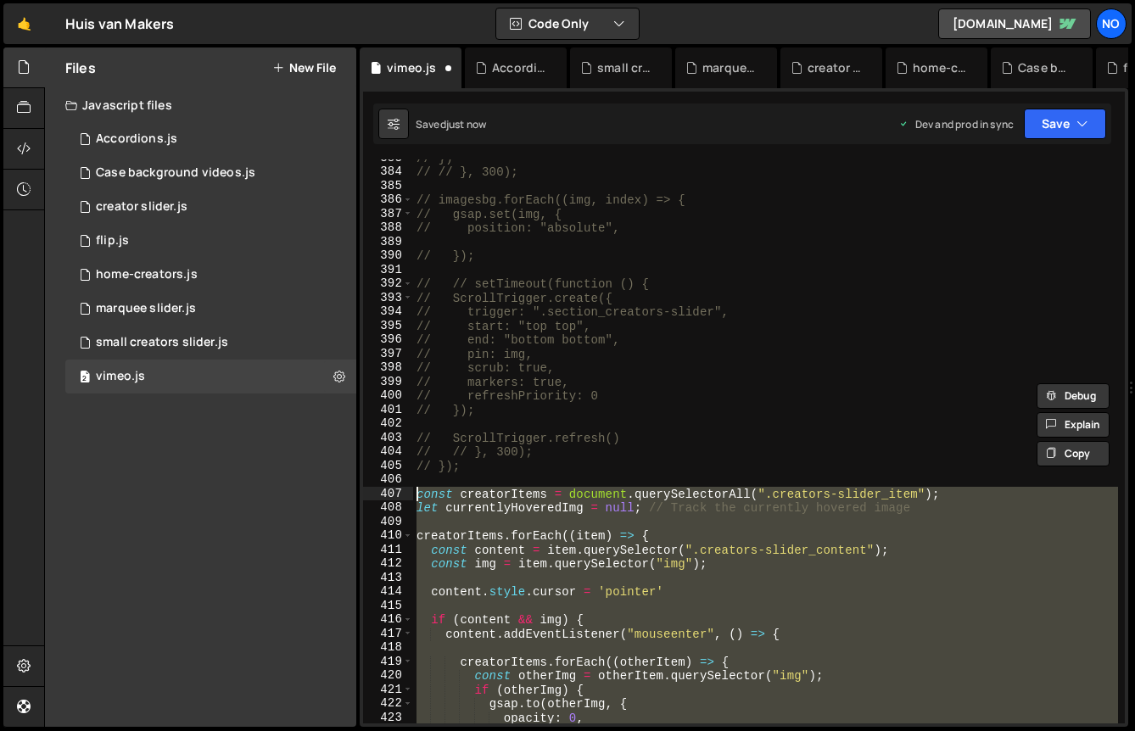
scroll to position [5301, 0]
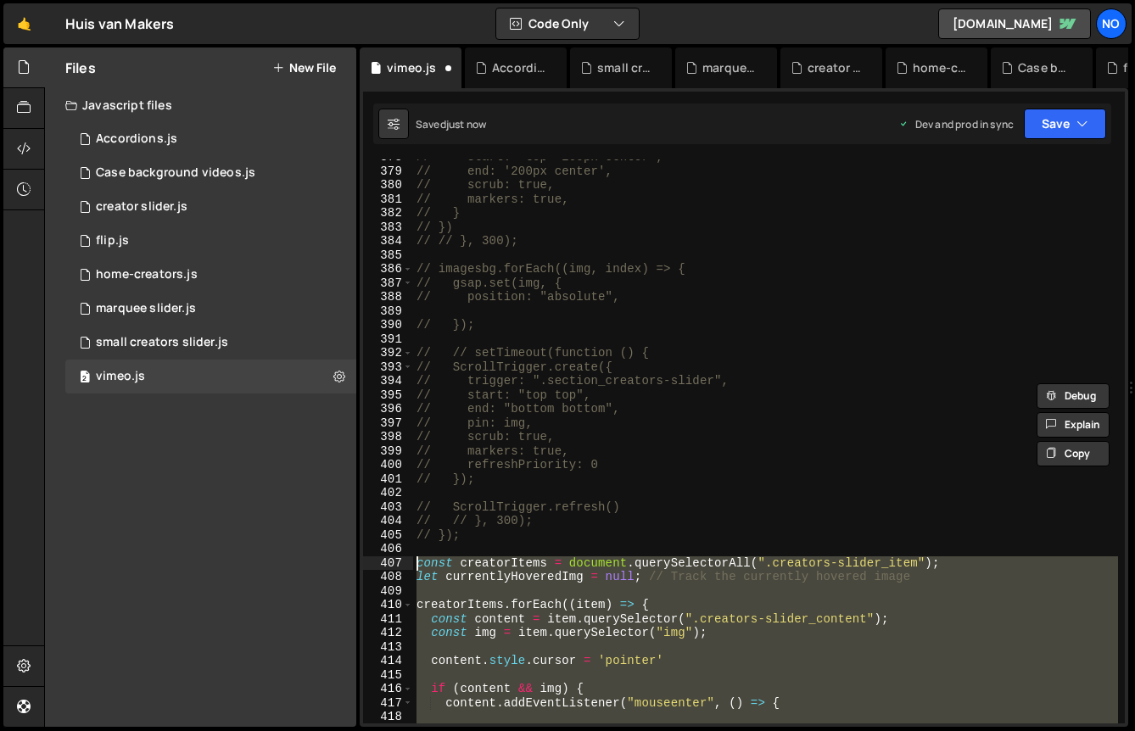
click at [495, 555] on div "// start: "top-=200px center", // end: '200px center', // scrub: true, // marke…" at bounding box center [765, 446] width 705 height 592
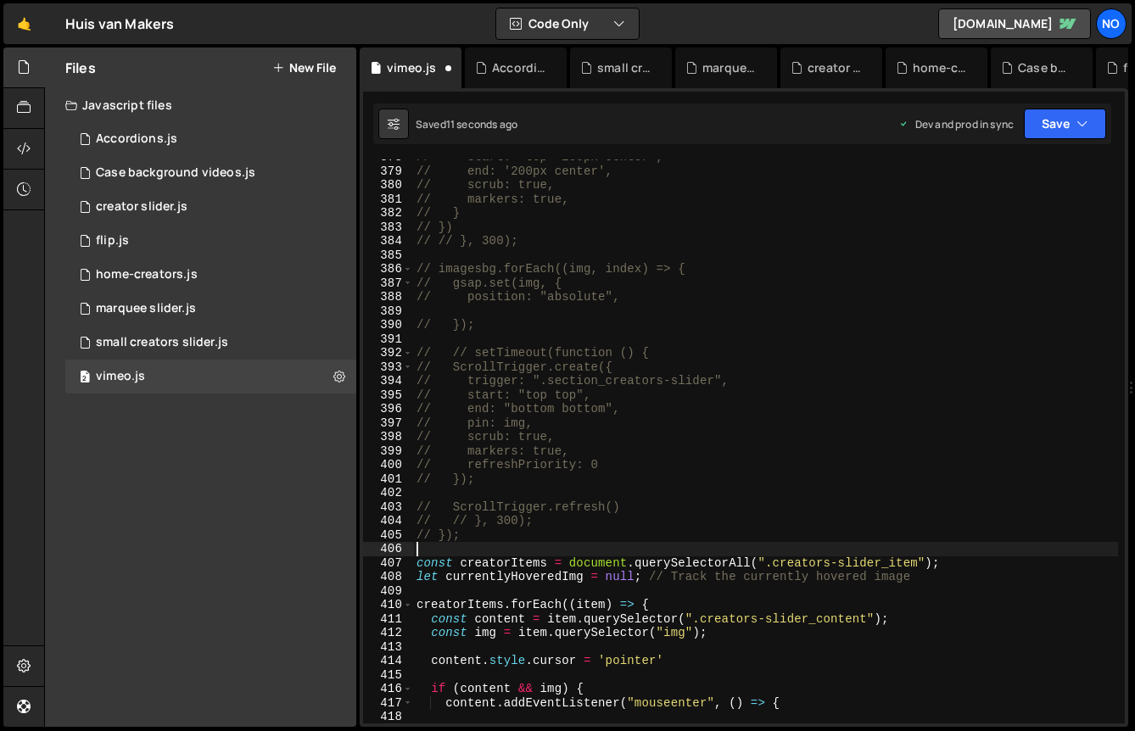
click at [494, 534] on div "// start: "top-=200px center", // end: '200px center', // scrub: true, // marke…" at bounding box center [765, 446] width 705 height 592
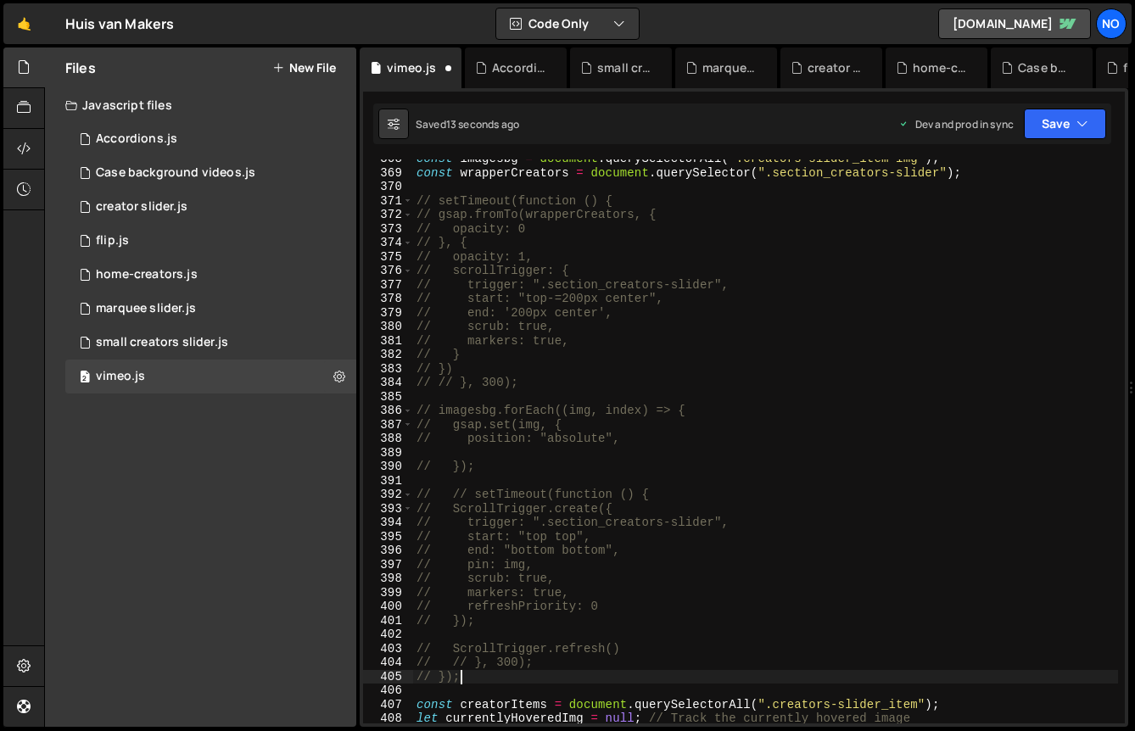
scroll to position [5159, 0]
click at [644, 204] on div "const imagesbg = document . querySelectorAll ( ".creators-slider_item img" ) ; …" at bounding box center [765, 448] width 705 height 592
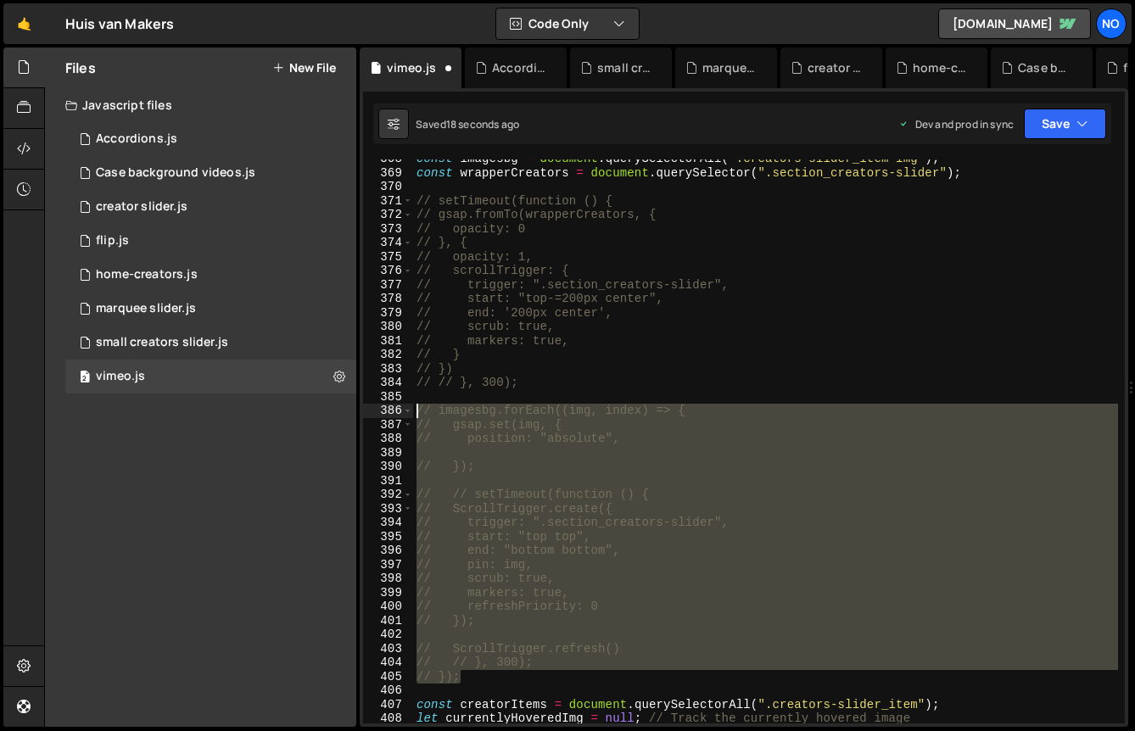
drag, startPoint x: 480, startPoint y: 672, endPoint x: 379, endPoint y: 410, distance: 280.9
click at [379, 410] on div "// setTimeout(function () { 368 369 370 371 372 373 374 375 376 377 378 379 380…" at bounding box center [744, 441] width 762 height 564
type textarea "imagesbg.forEach((img, index) => { gsap.set(img, {"
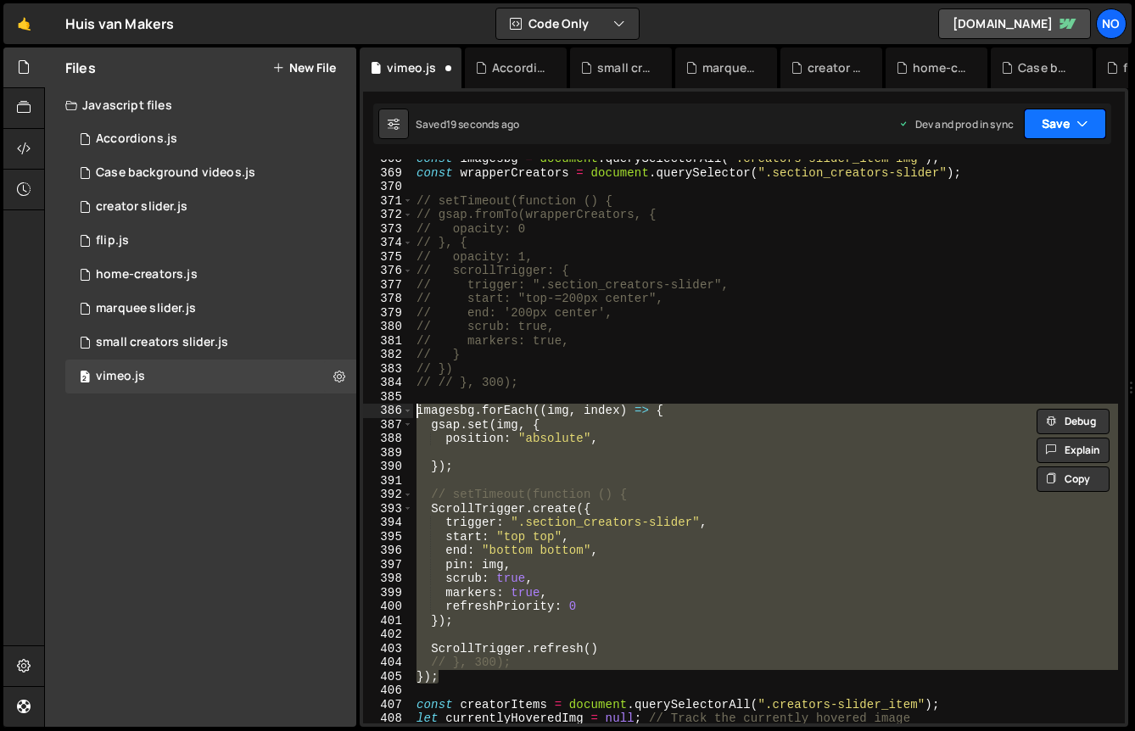
click at [1053, 115] on button "Save" at bounding box center [1065, 124] width 82 height 31
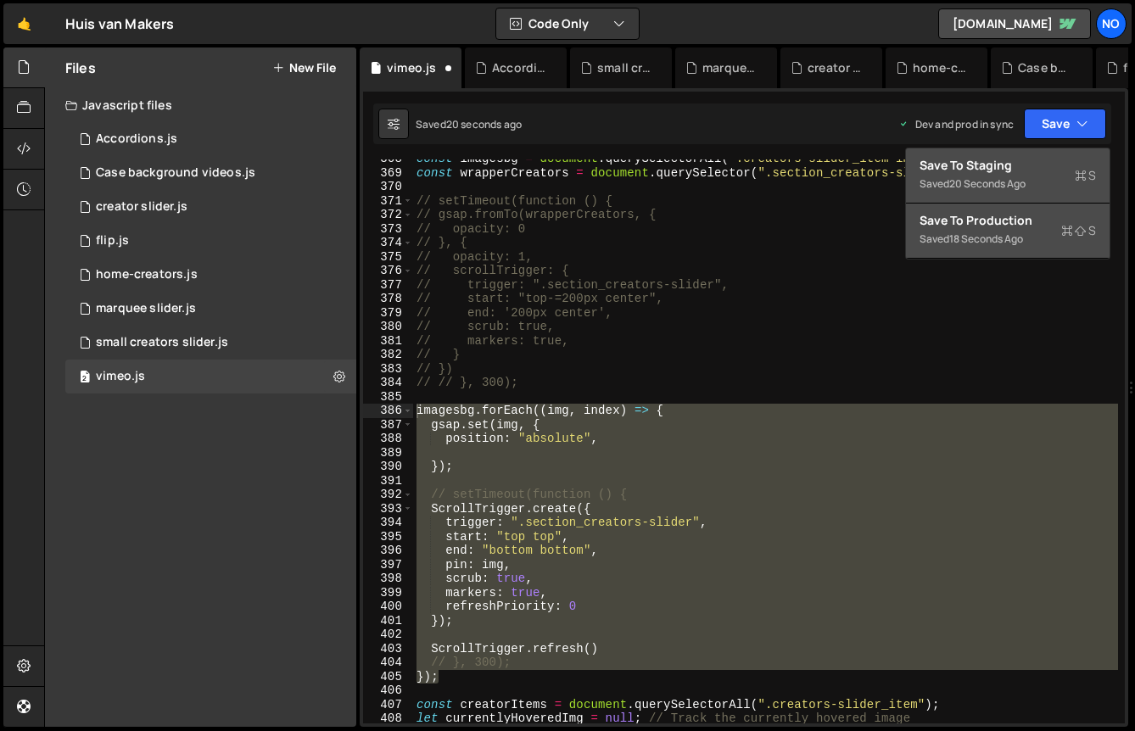
click at [1007, 170] on div "Save to Staging S" at bounding box center [1008, 165] width 176 height 17
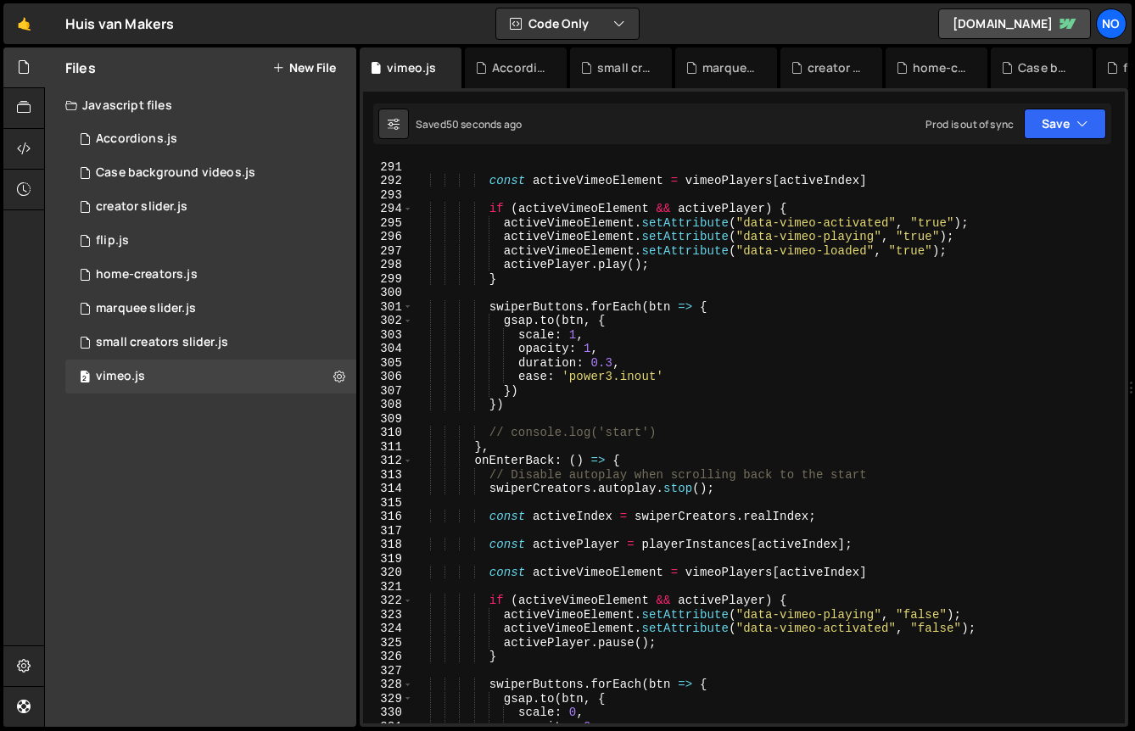
scroll to position [4331, 0]
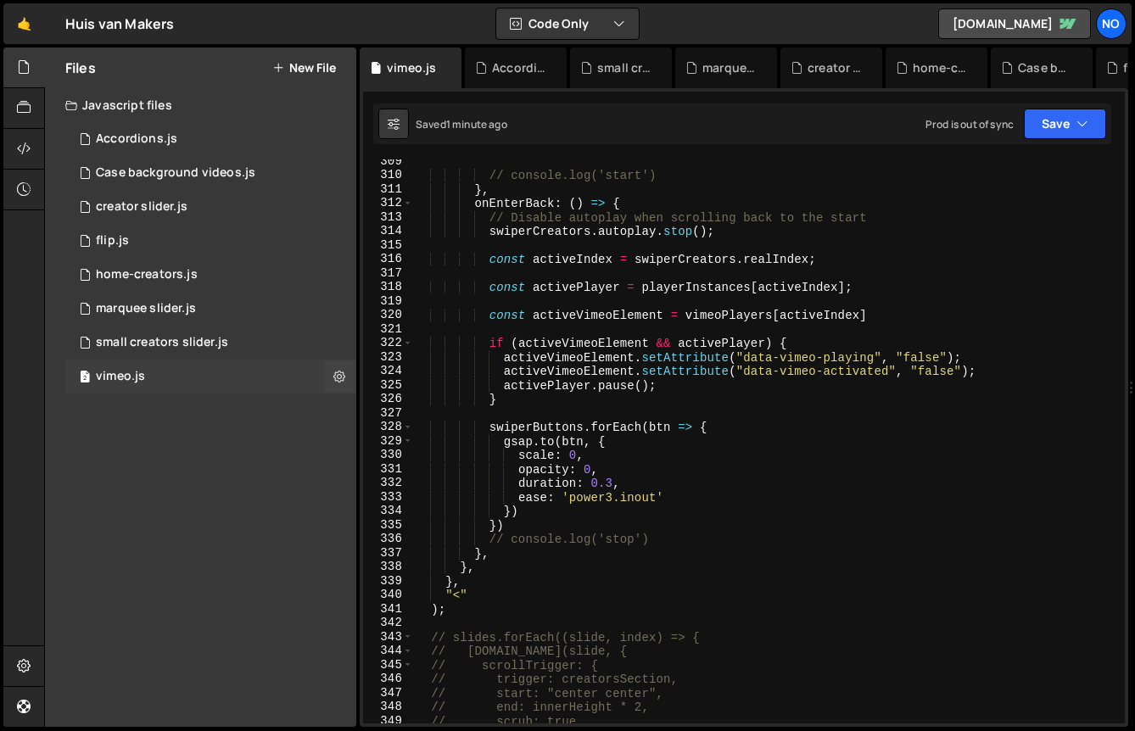
click at [214, 369] on div "2 vimeo.js 0" at bounding box center [210, 377] width 291 height 34
click at [25, 151] on icon at bounding box center [24, 148] width 14 height 19
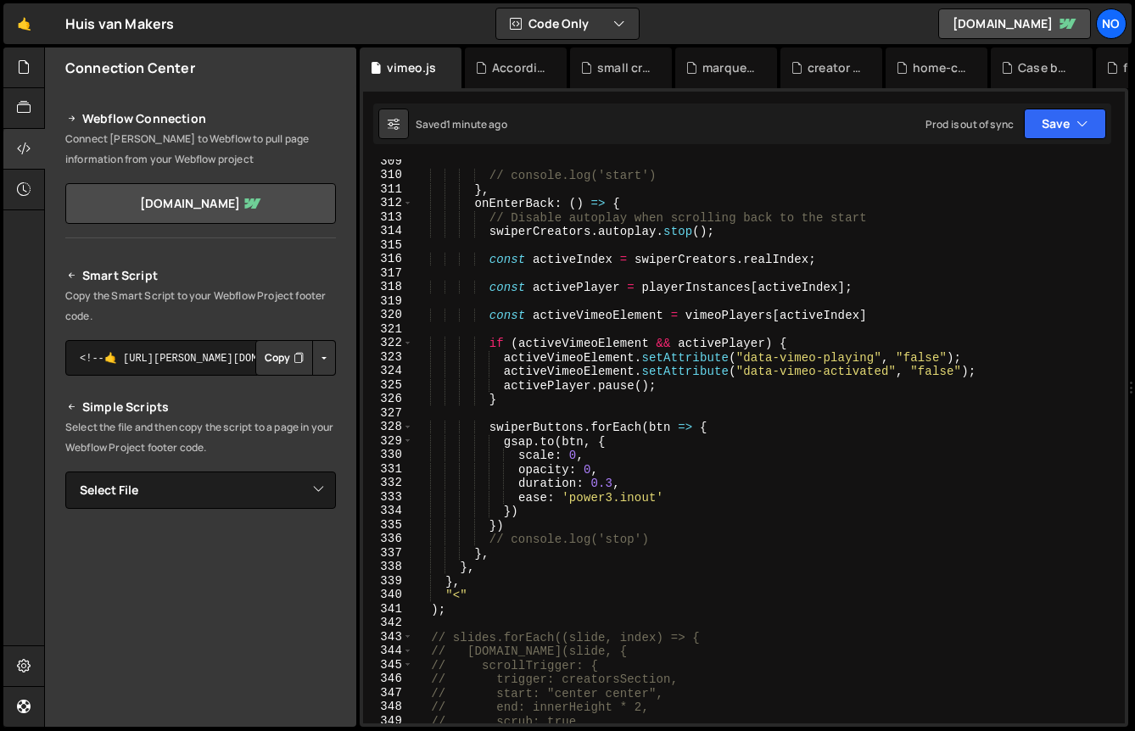
click at [356, 414] on div "Files New File Javascript files 1 Accordions.js 0 1 Case background videos.js 0…" at bounding box center [589, 388] width 1091 height 680
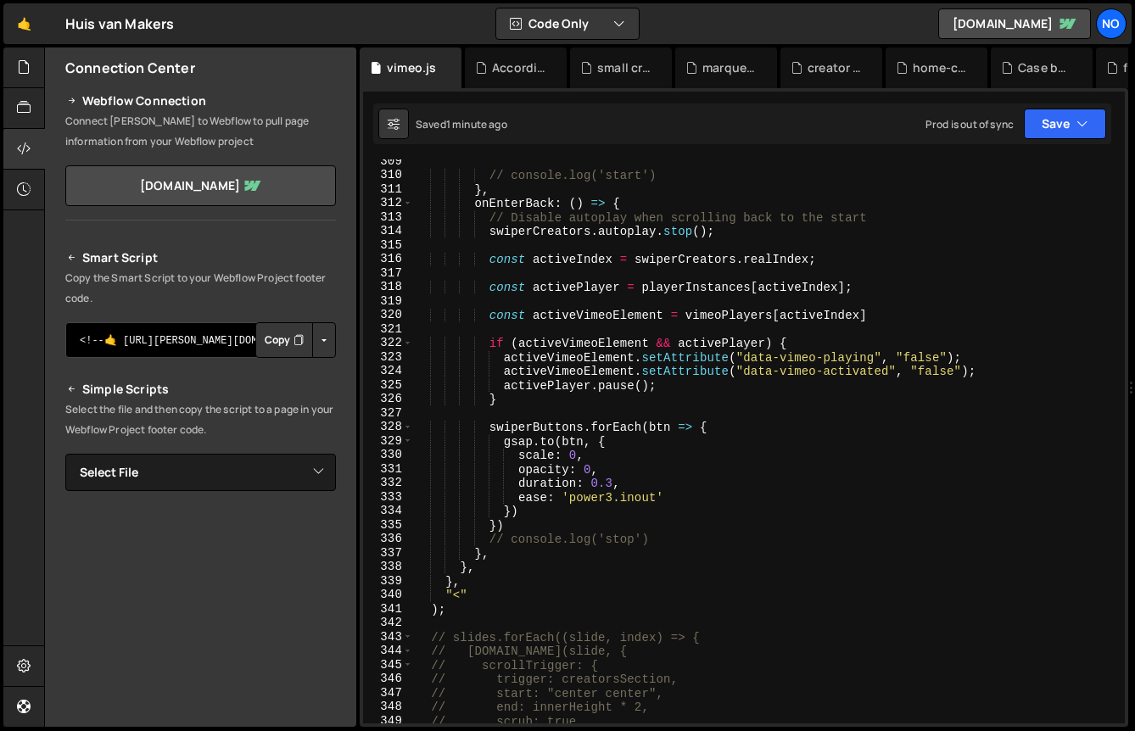
scroll to position [26, 0]
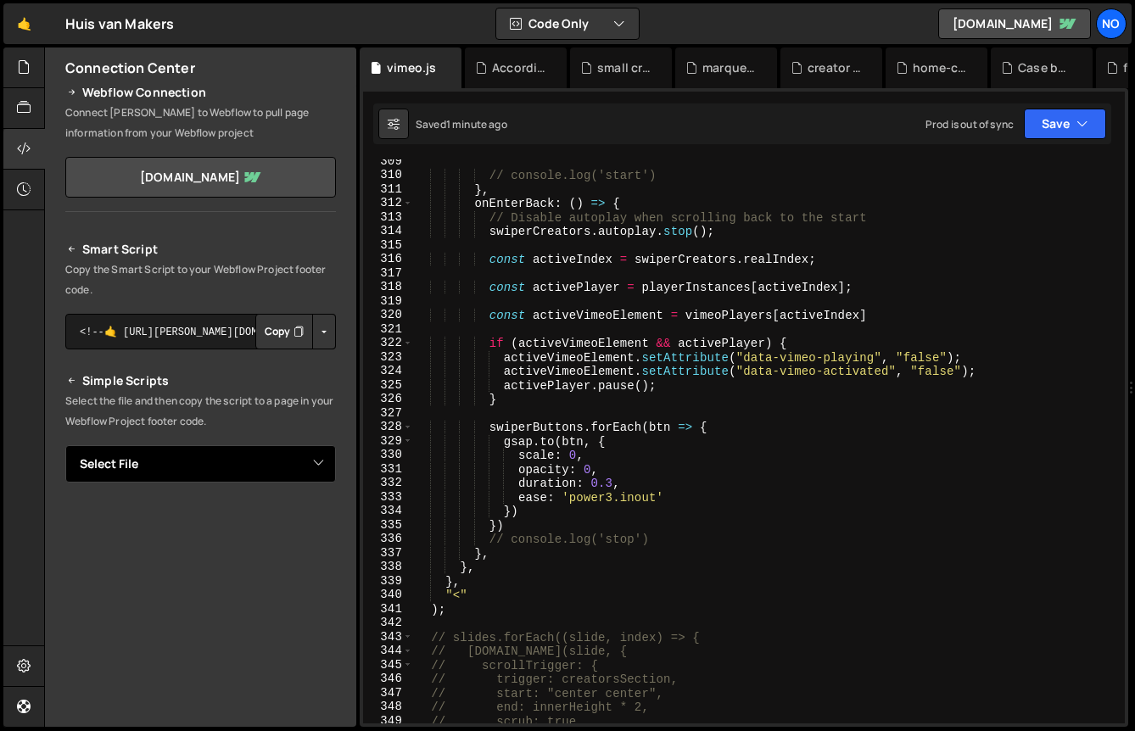
click at [195, 459] on select "Select File Accordions.js Case background videos.js creator slider.js flip.js h…" at bounding box center [200, 463] width 271 height 37
select select "31622"
click at [65, 445] on select "Select File Accordions.js Case background videos.js creator slider.js flip.js h…" at bounding box center [200, 463] width 271 height 37
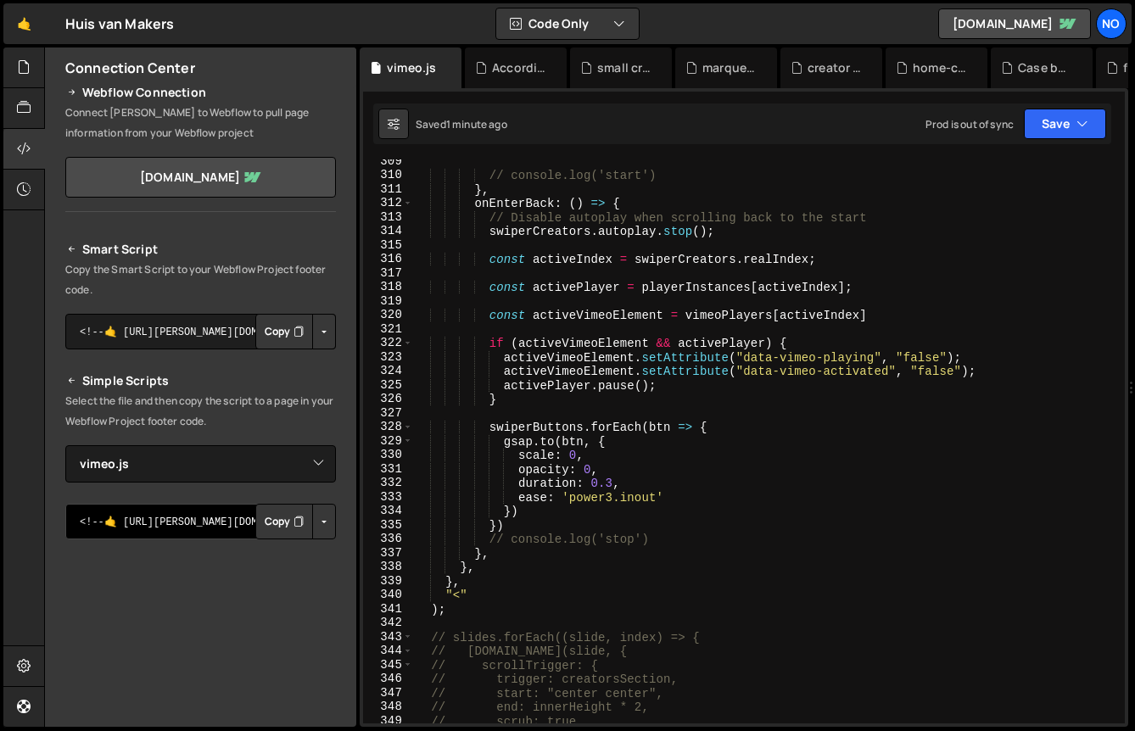
click at [186, 519] on textarea "<!--🤙 [URL][PERSON_NAME][DOMAIN_NAME]> <script>document.addEventListener("DOMCo…" at bounding box center [200, 522] width 271 height 36
click at [269, 519] on button "Copy" at bounding box center [284, 522] width 58 height 36
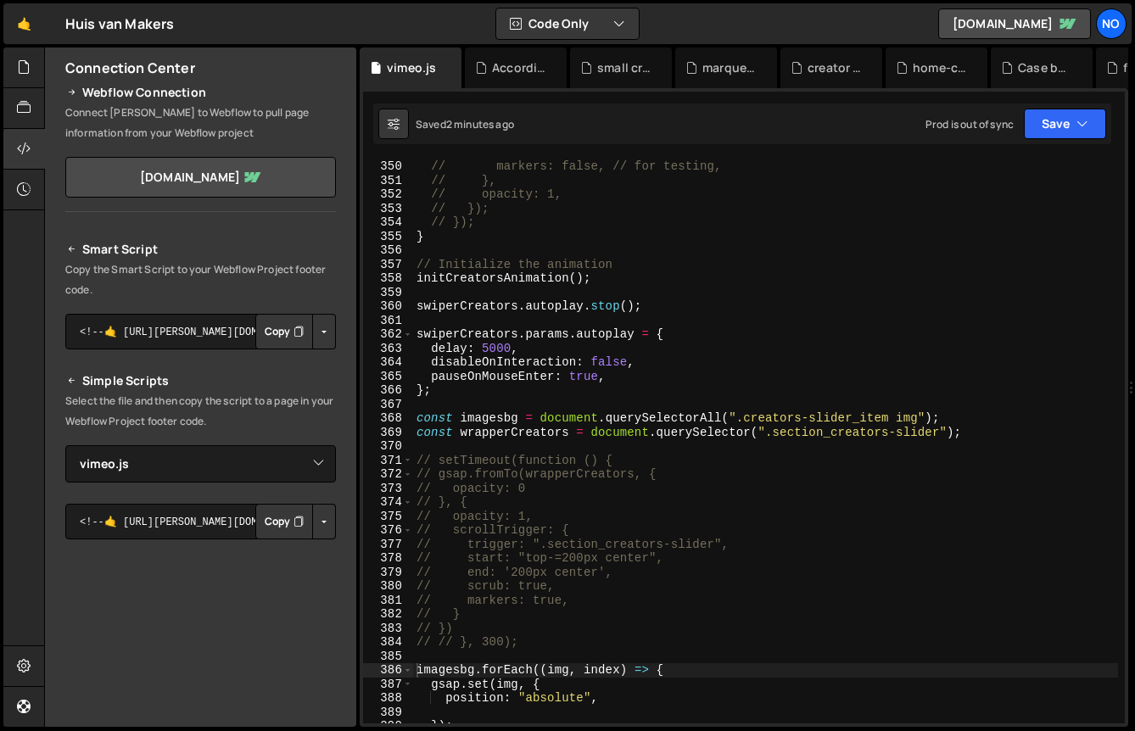
scroll to position [4898, 0]
click at [30, 118] on div at bounding box center [24, 108] width 42 height 41
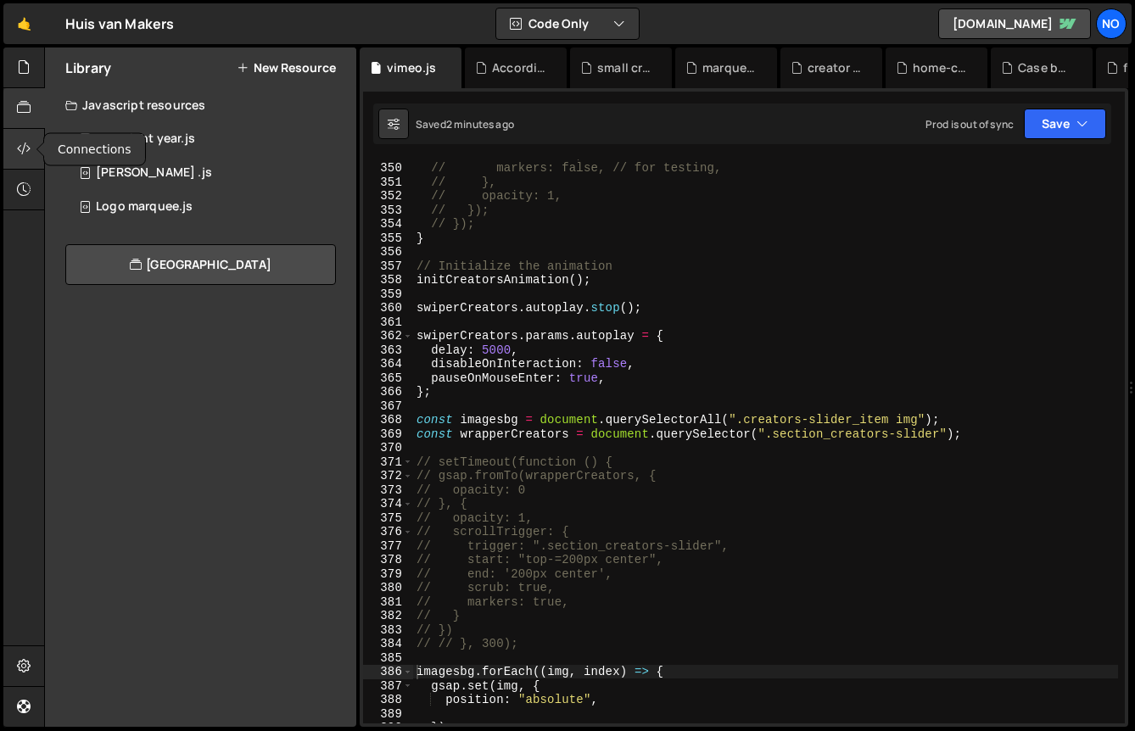
click at [24, 143] on icon at bounding box center [24, 148] width 14 height 19
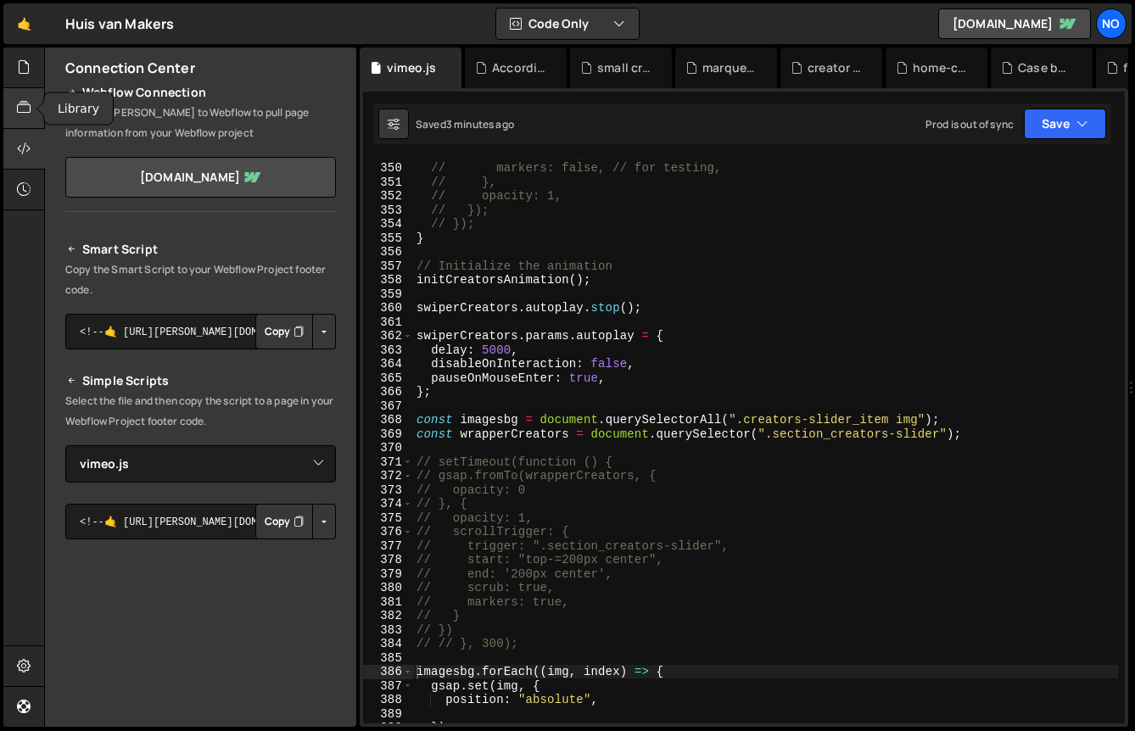
click at [34, 99] on div at bounding box center [24, 108] width 42 height 41
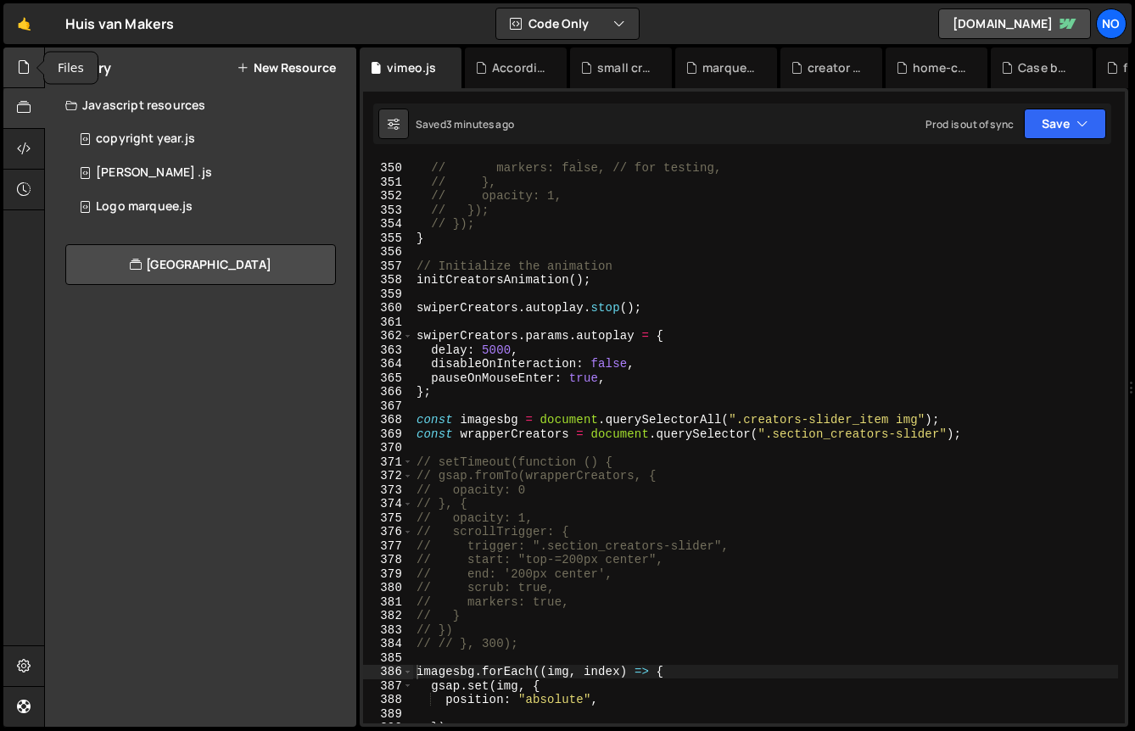
click at [31, 80] on div at bounding box center [24, 68] width 42 height 41
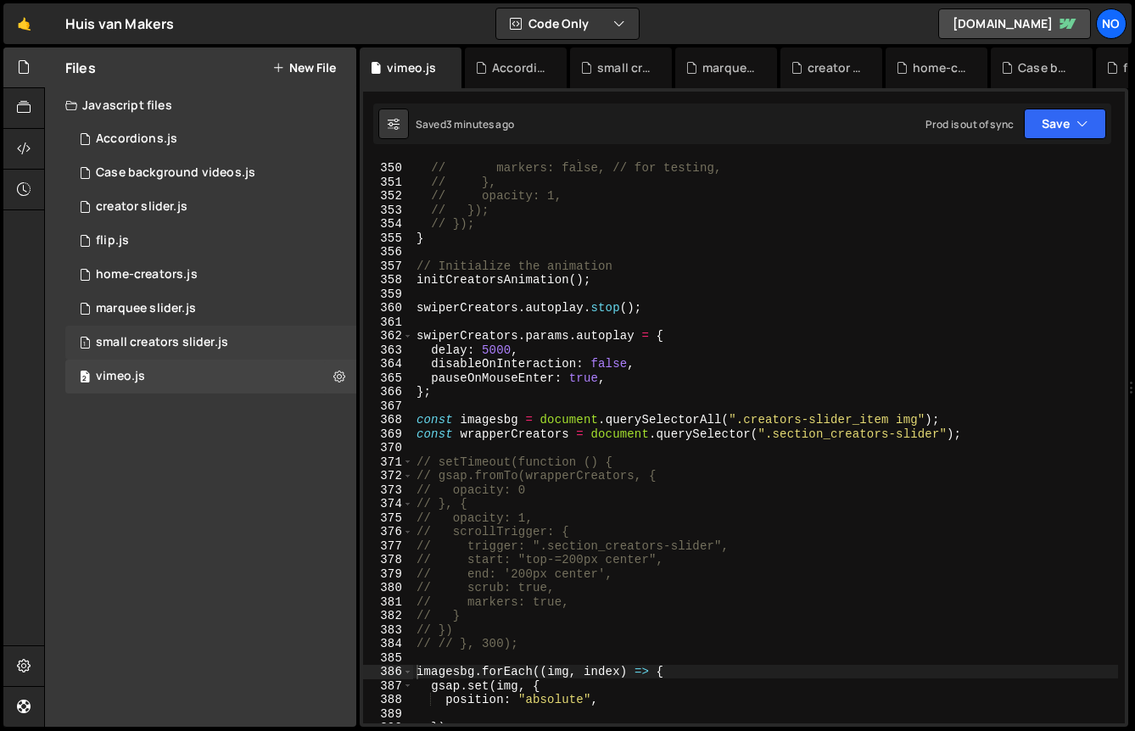
click at [215, 346] on div "small creators slider.js" at bounding box center [162, 342] width 132 height 15
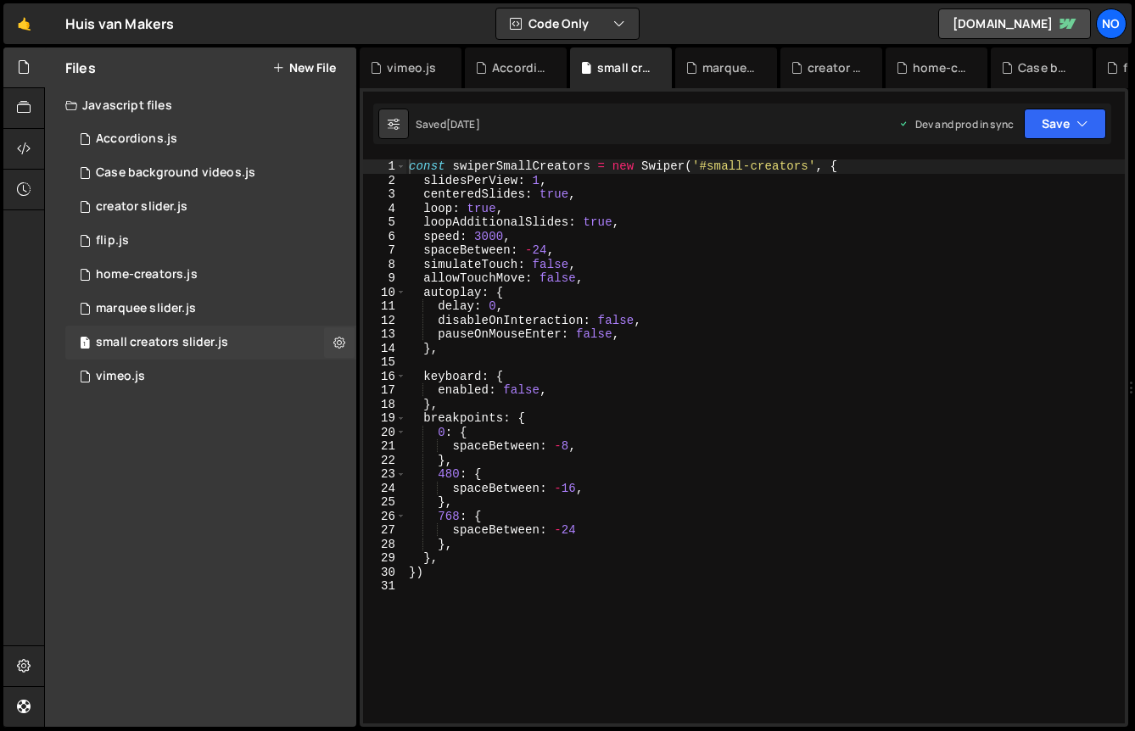
scroll to position [0, 0]
click at [214, 320] on div "1 marquee slider.js 0" at bounding box center [210, 309] width 291 height 34
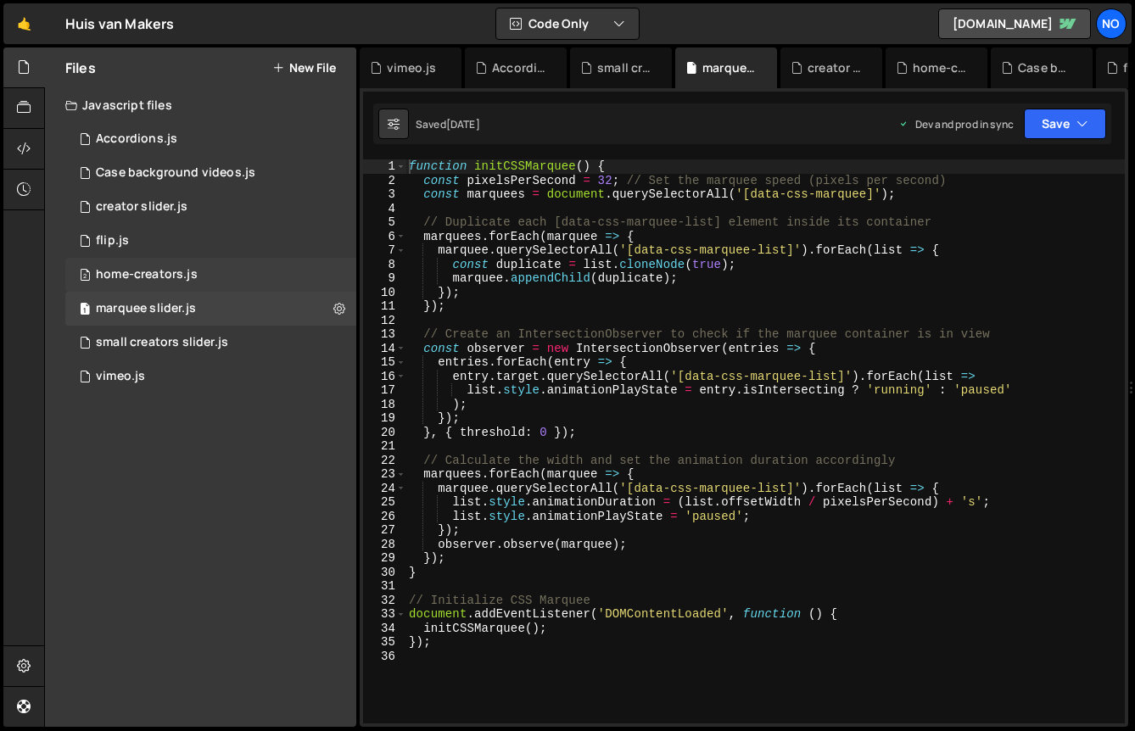
click at [221, 273] on div "2 home-creators.js 0" at bounding box center [210, 275] width 291 height 34
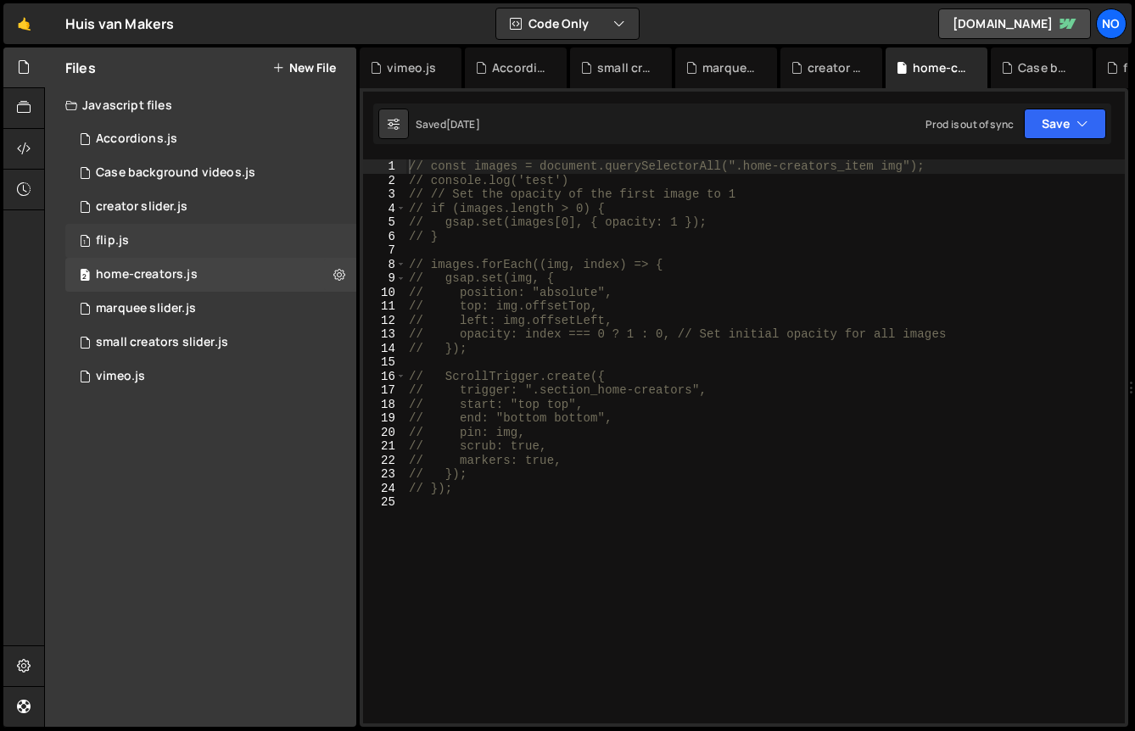
click at [222, 247] on div "1 flip.js 0" at bounding box center [210, 241] width 291 height 34
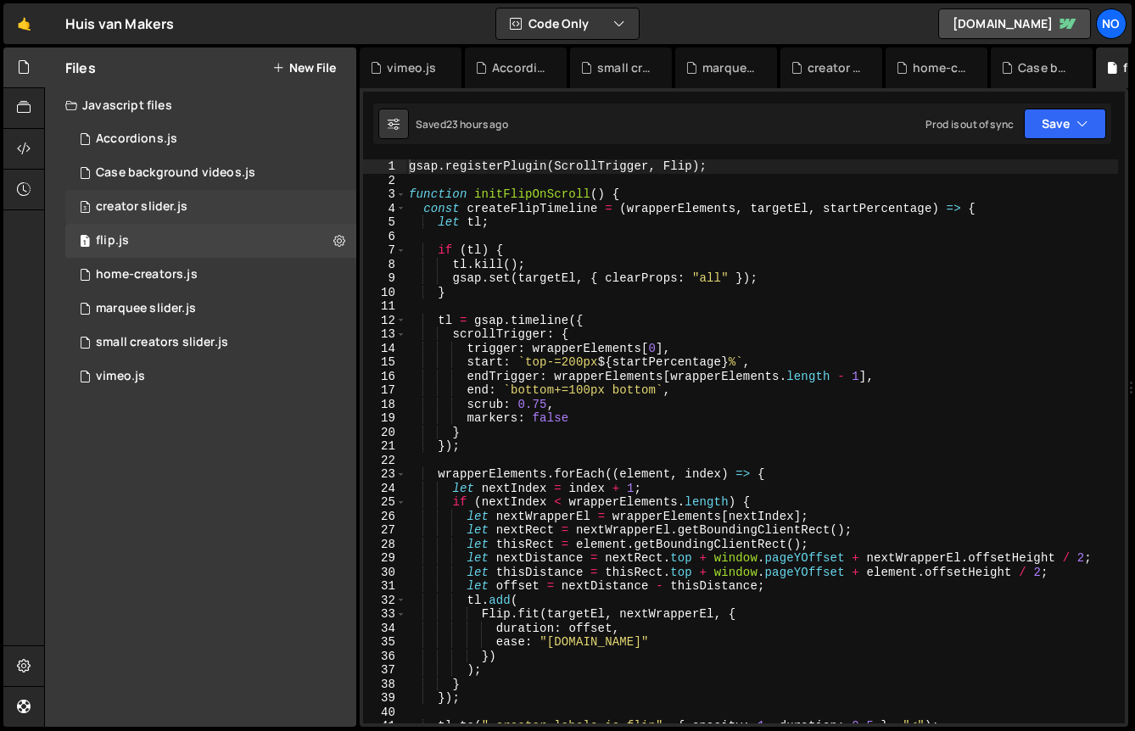
click at [235, 210] on div "3 creator slider.js 0" at bounding box center [210, 207] width 291 height 34
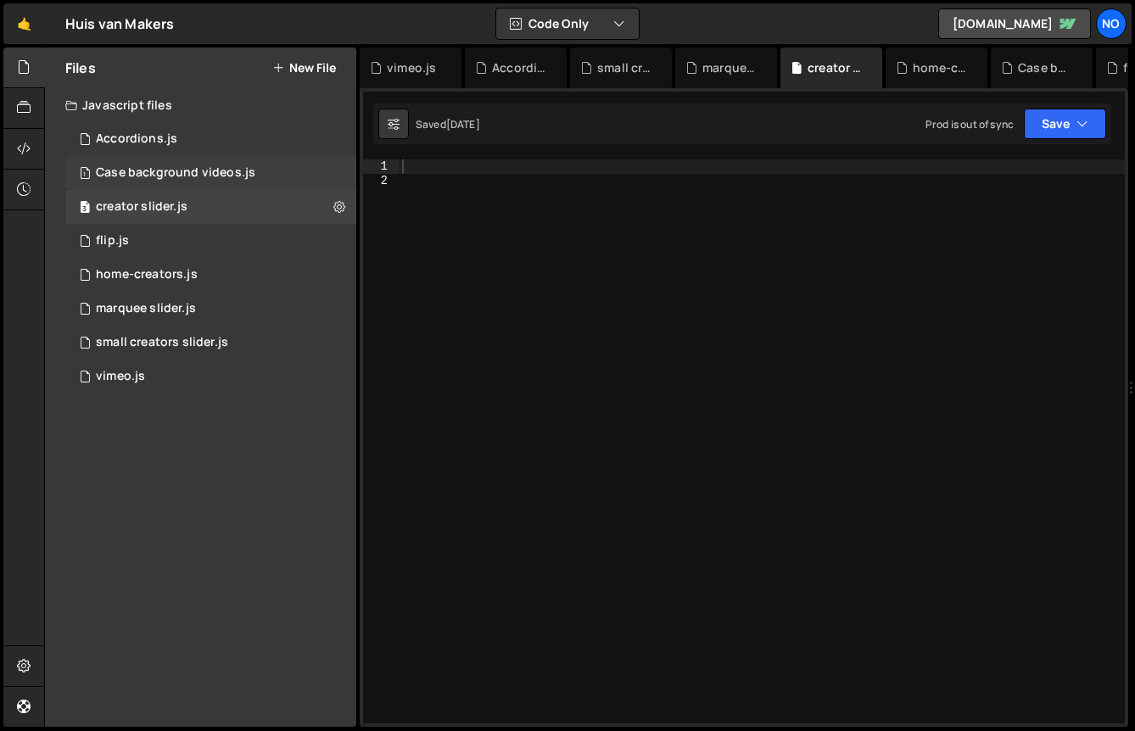
scroll to position [12735, 0]
click at [239, 185] on div "1 Case background videos.js 0" at bounding box center [210, 173] width 291 height 34
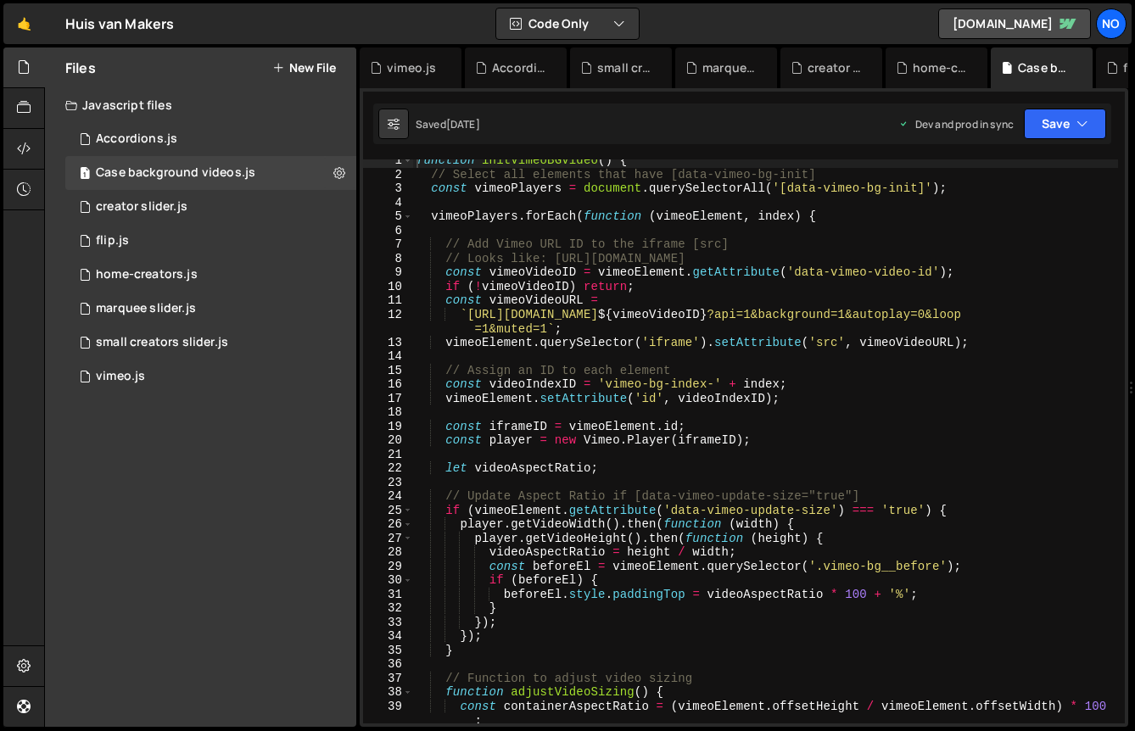
scroll to position [0, 0]
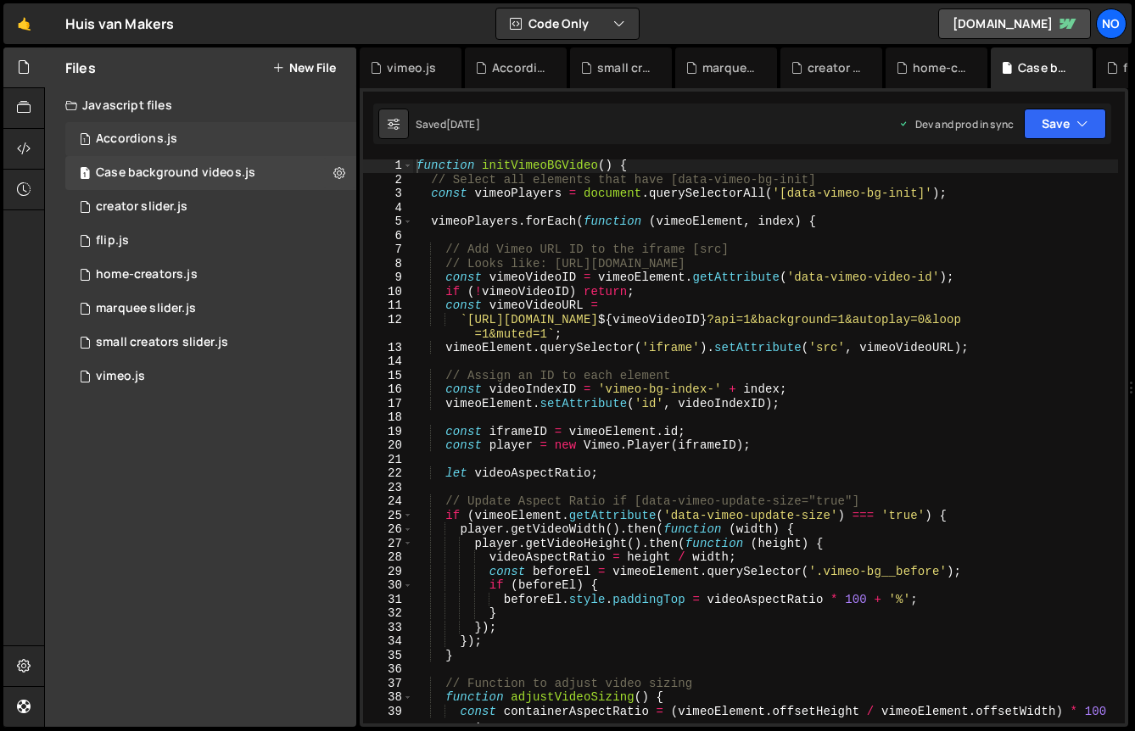
click at [199, 143] on div "1 Accordions.js 0" at bounding box center [210, 139] width 291 height 34
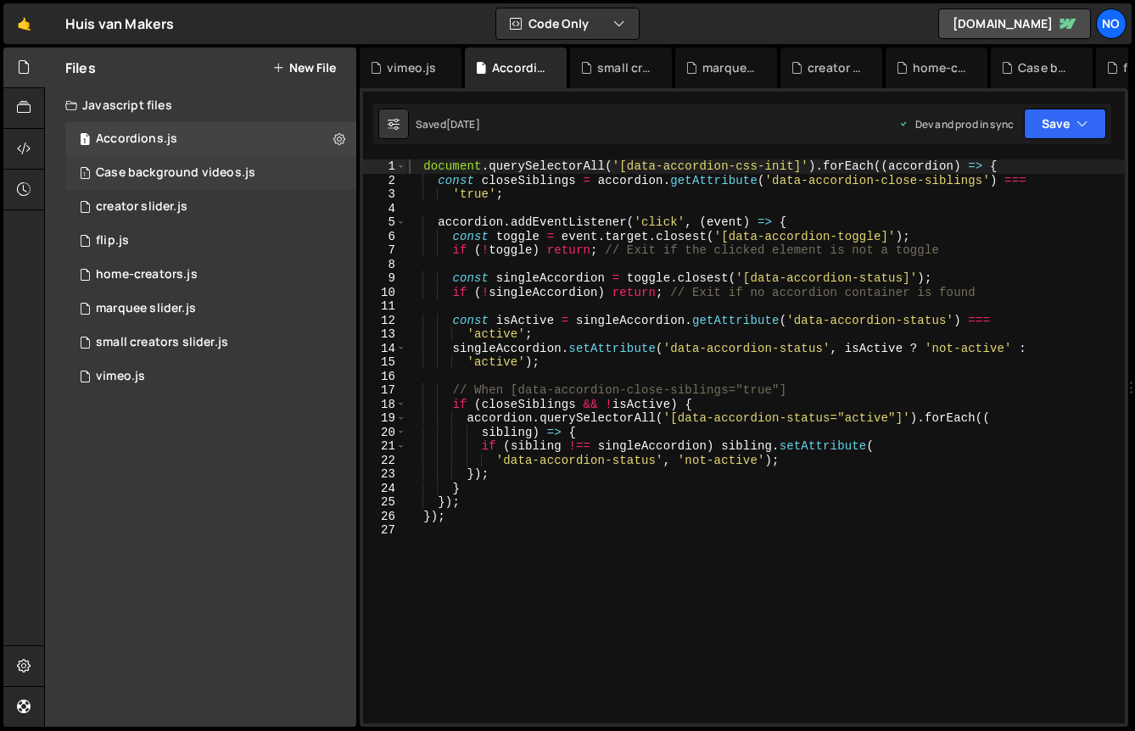
click at [180, 184] on div "1 Case background videos.js 0" at bounding box center [210, 173] width 291 height 34
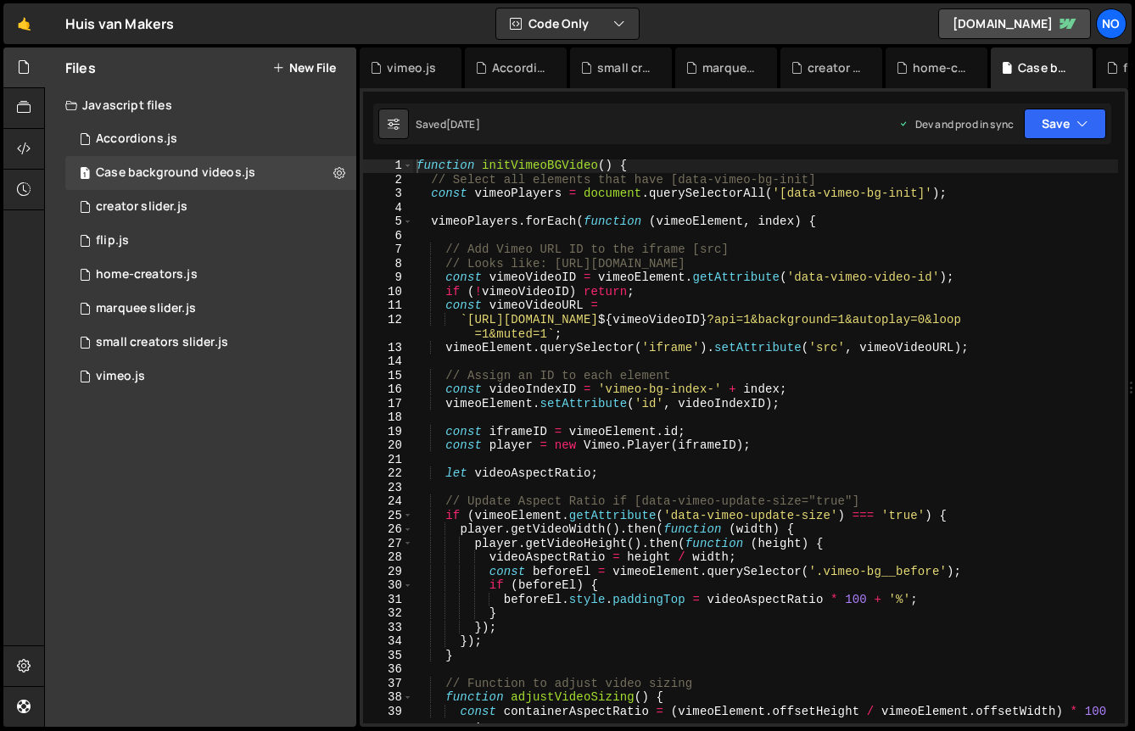
click at [181, 396] on div "Files New File Javascript files 1 Accordions.js 0 1 Case background videos.js 0…" at bounding box center [200, 388] width 311 height 680
click at [187, 381] on div "2 vimeo.js 0" at bounding box center [210, 377] width 291 height 34
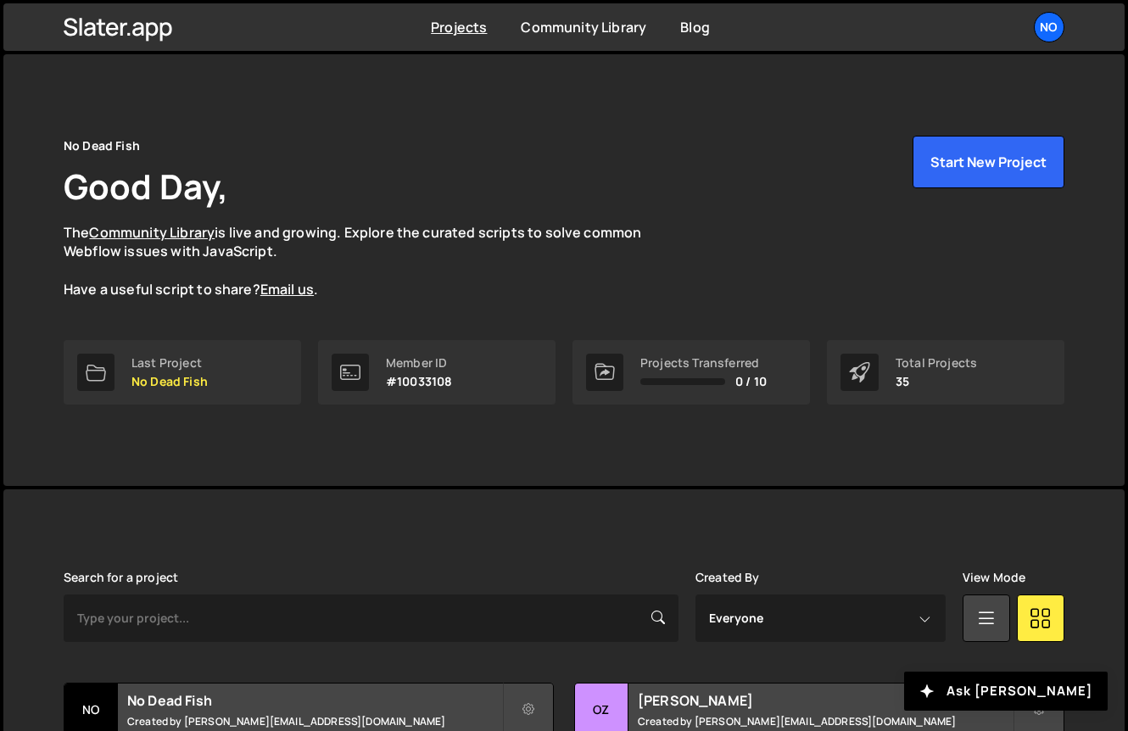
scroll to position [411, 0]
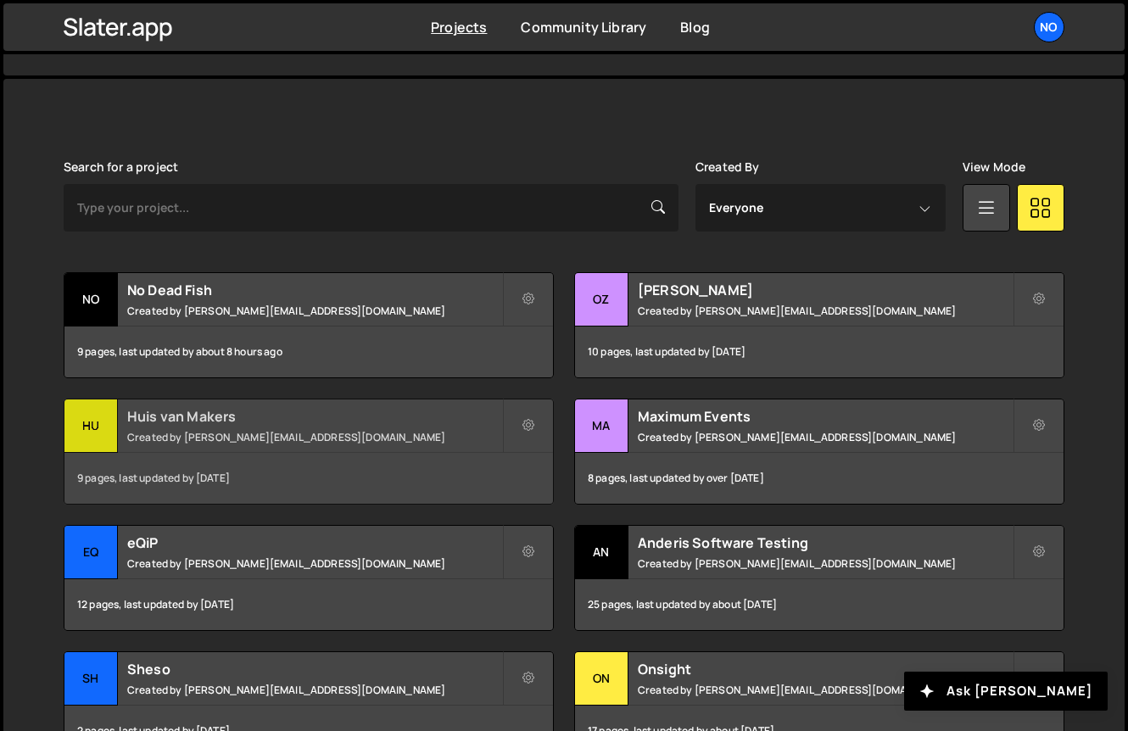
click at [232, 425] on div "Huis van Makers Created by [PERSON_NAME][EMAIL_ADDRESS][DOMAIN_NAME]" at bounding box center [308, 426] width 489 height 53
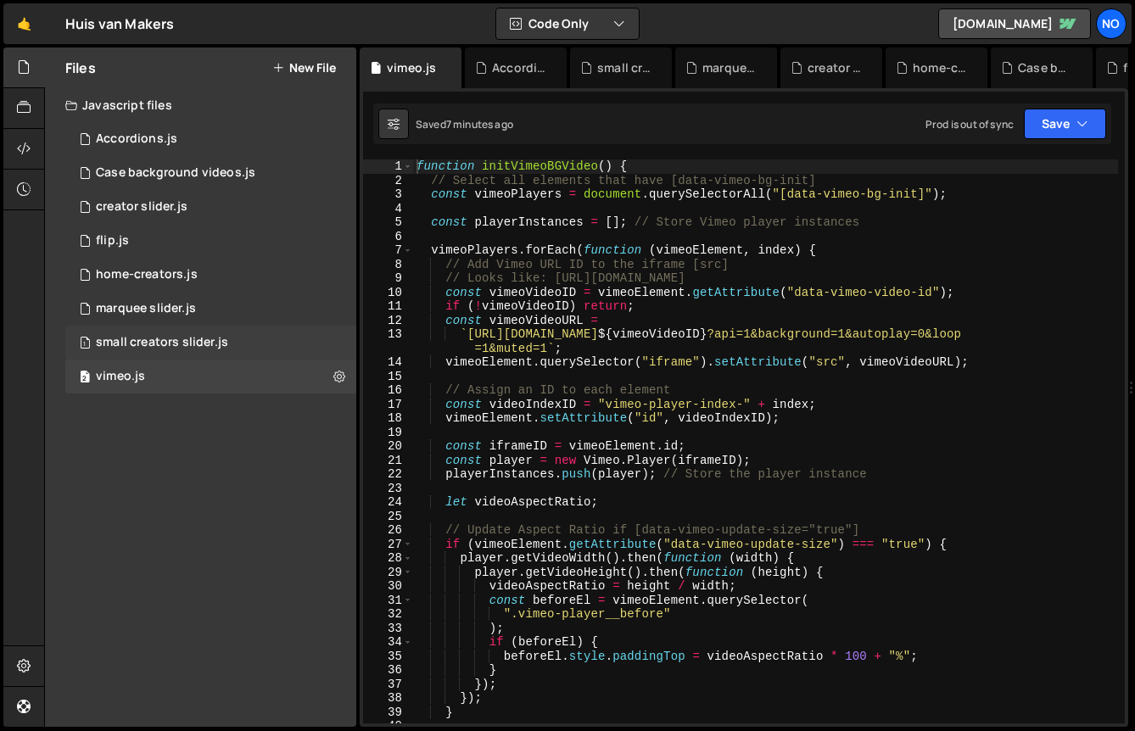
scroll to position [22959, 0]
type textarea "vimeoElement.querySelector("iframe").setAttribute("src", vimeoVideoURL);"
click at [495, 366] on div "function initVimeoBGVideo ( ) { // Select all elements that have [data-vimeo-bg…" at bounding box center [765, 455] width 705 height 592
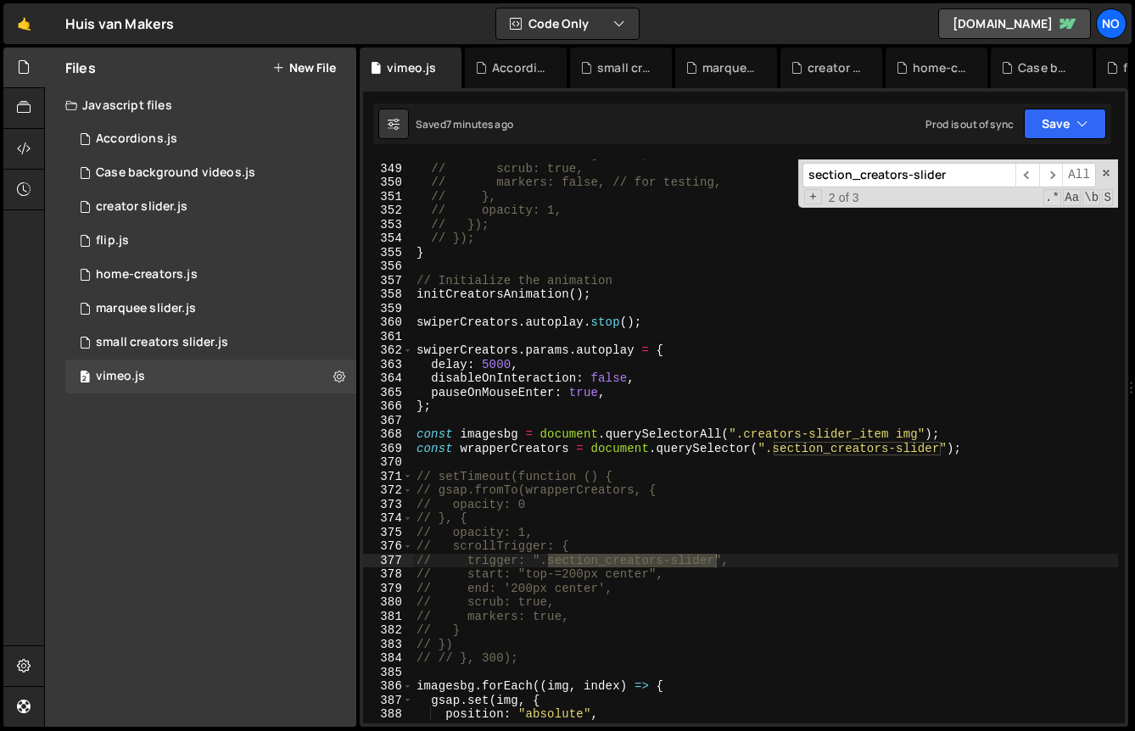
scroll to position [4883, 0]
type input "section_creators-slider"
click at [243, 332] on div "1 small creators slider.js 0" at bounding box center [210, 343] width 291 height 34
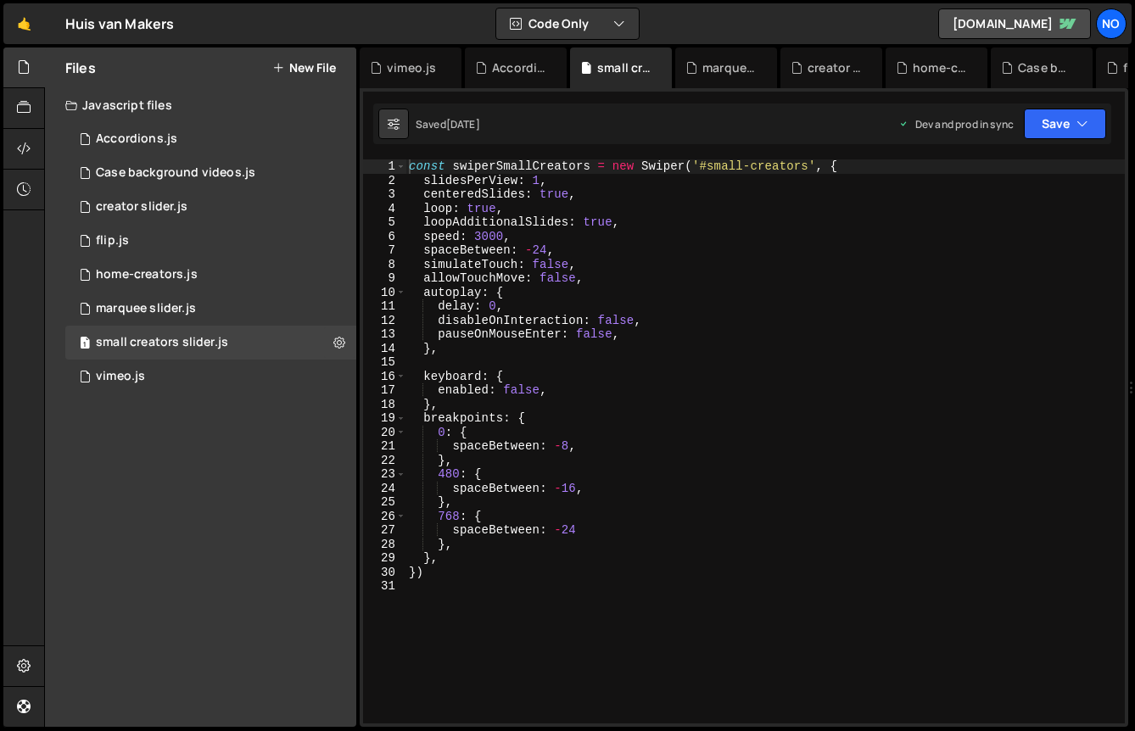
type textarea "disableOnInteraction: false,"
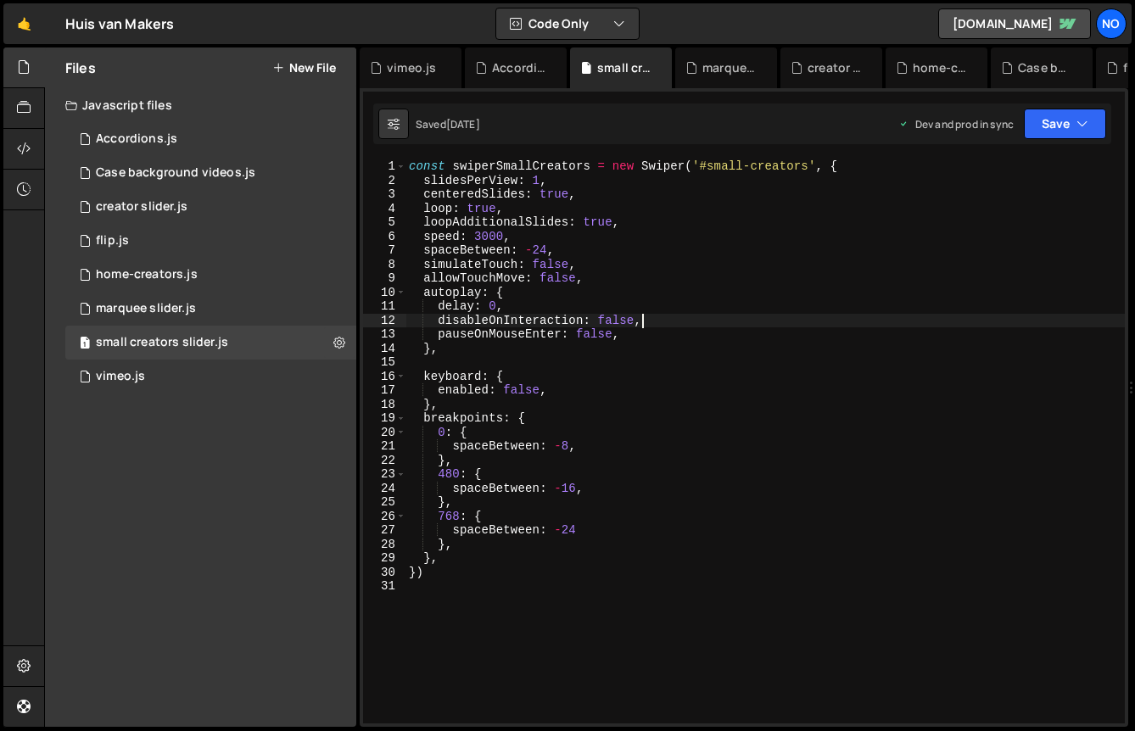
click at [668, 318] on div "const swiperSmallCreators = new Swiper ( '#small-creators' , { slidesPerView : …" at bounding box center [765, 455] width 719 height 592
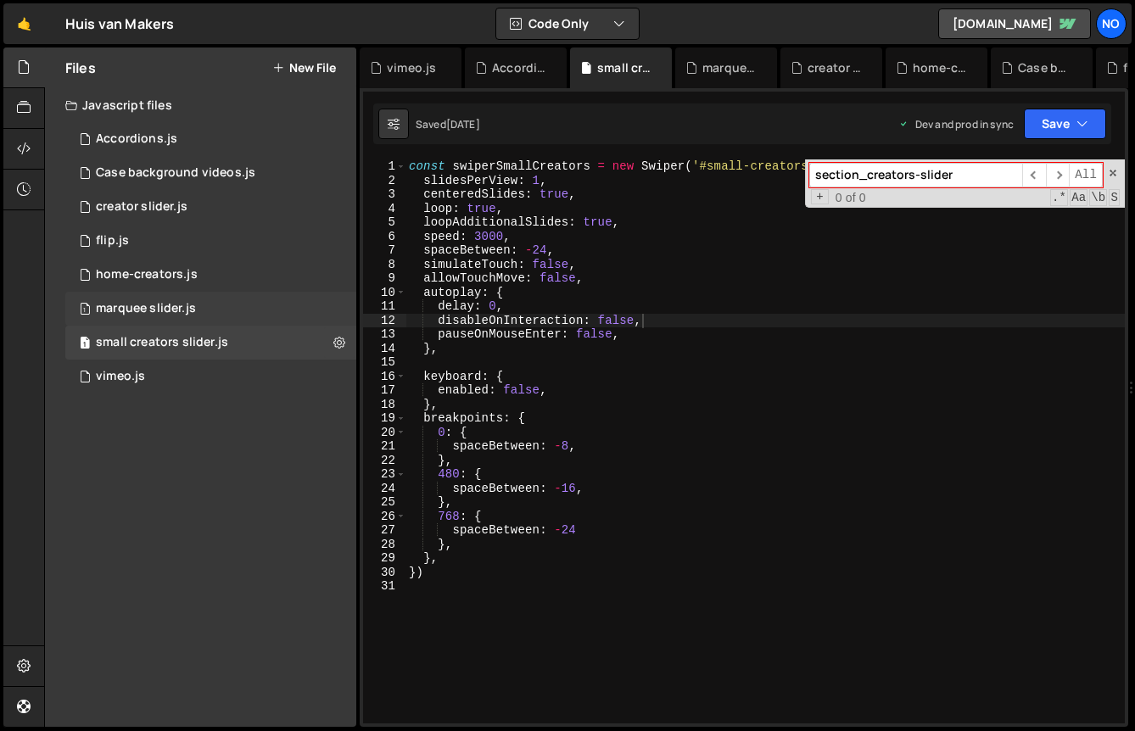
type input "section_creators-slider"
click at [236, 303] on div "1 marquee slider.js 0" at bounding box center [210, 309] width 291 height 34
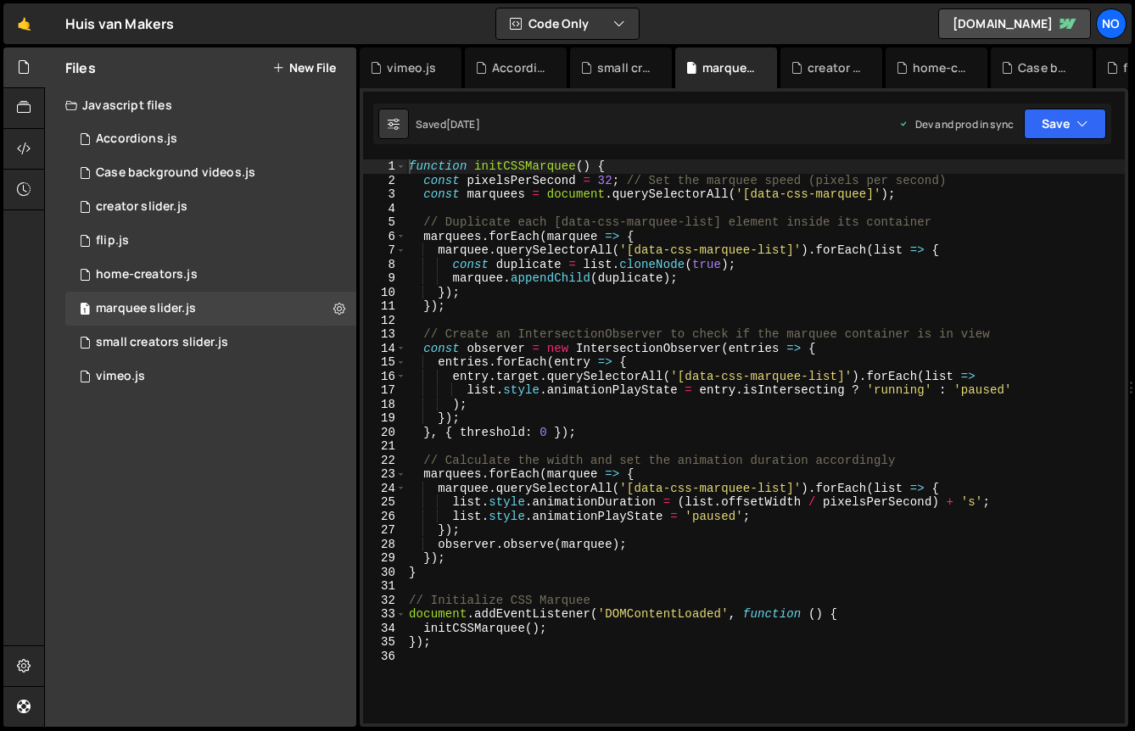
type textarea "});"
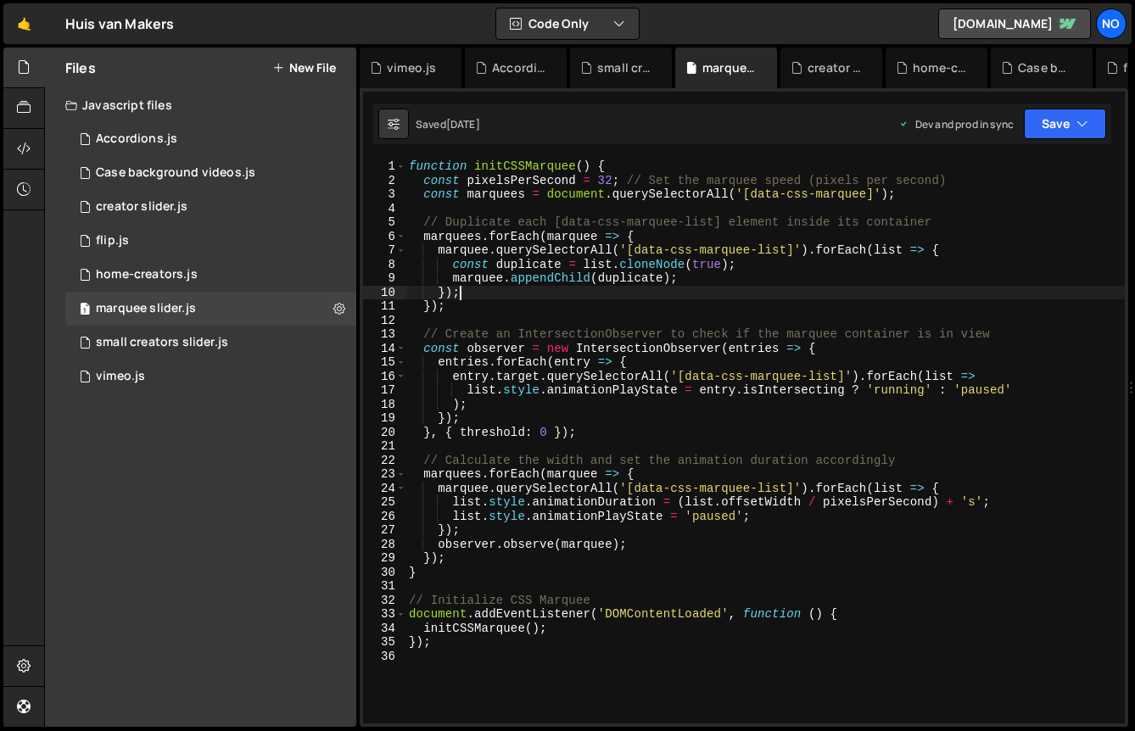
click at [624, 294] on div "function initCSSMarquee ( ) { const pixelsPerSecond = 32 ; // Set the marquee s…" at bounding box center [765, 455] width 719 height 592
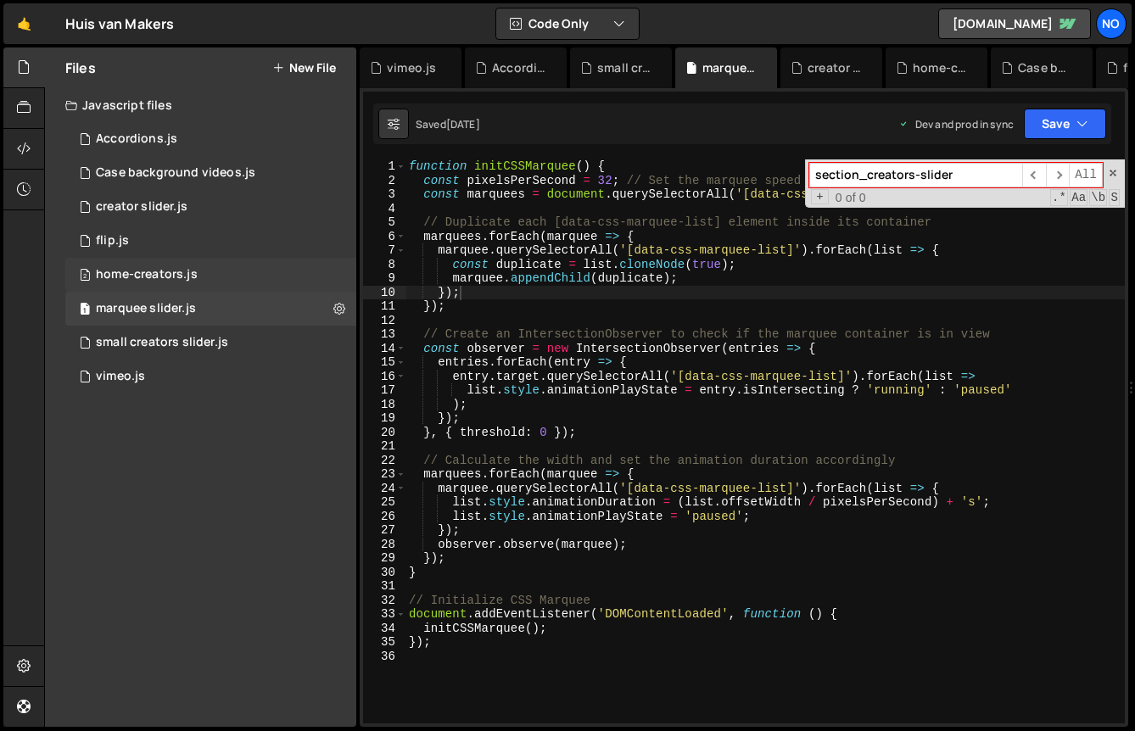
type input "section_creators-slider"
click at [202, 274] on div "2 home-creators.js 0" at bounding box center [210, 275] width 291 height 34
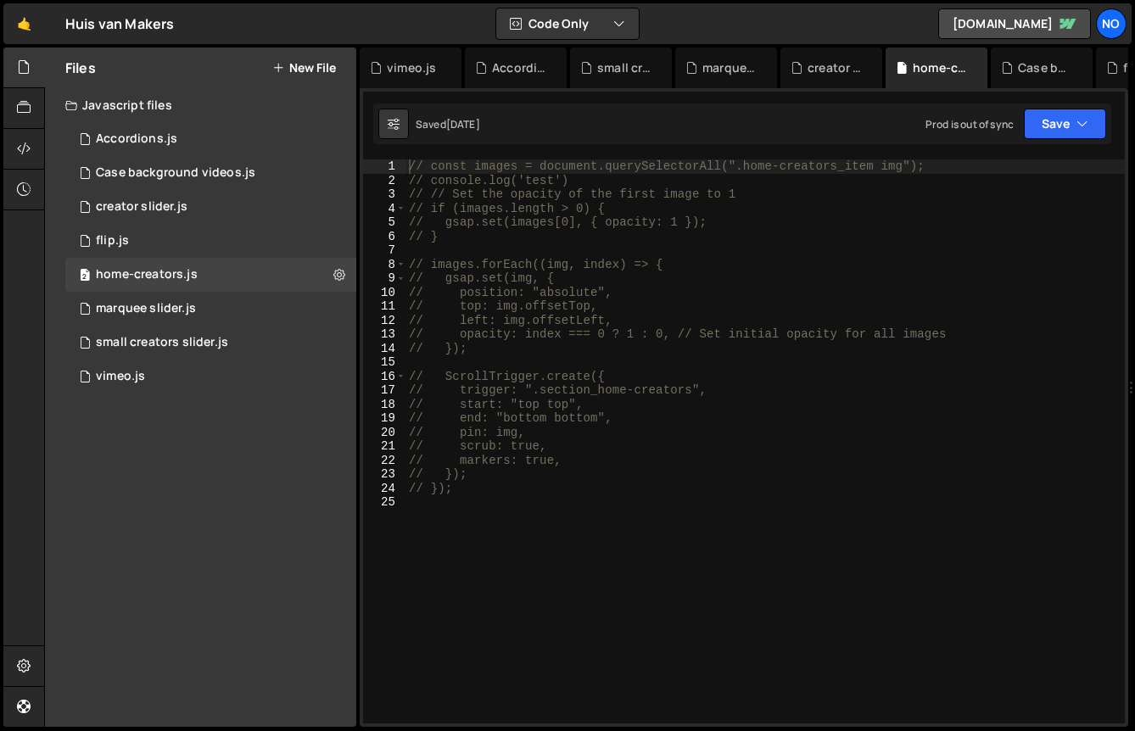
type textarea "// images.forEach((img, index) => {"
click at [652, 268] on div "// const images = document.querySelectorAll(".home-creators_item img"); // cons…" at bounding box center [765, 455] width 719 height 592
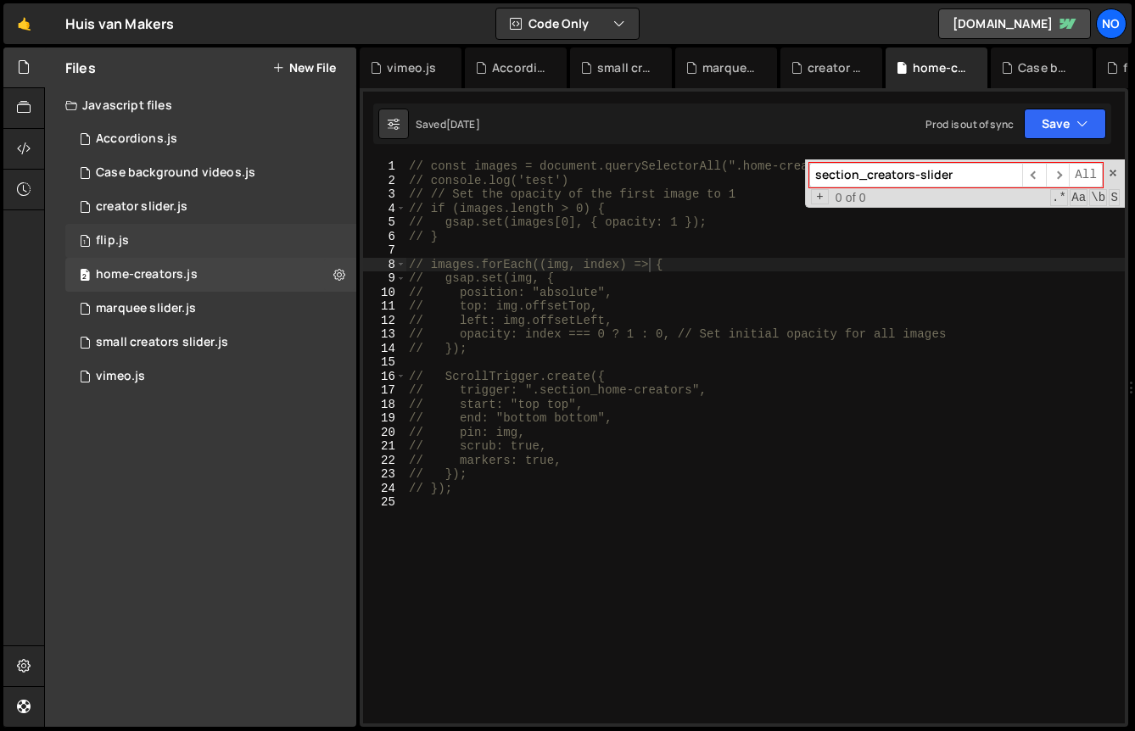
type input "section_creators-slider"
click at [142, 238] on div "1 flip.js 0" at bounding box center [210, 241] width 291 height 34
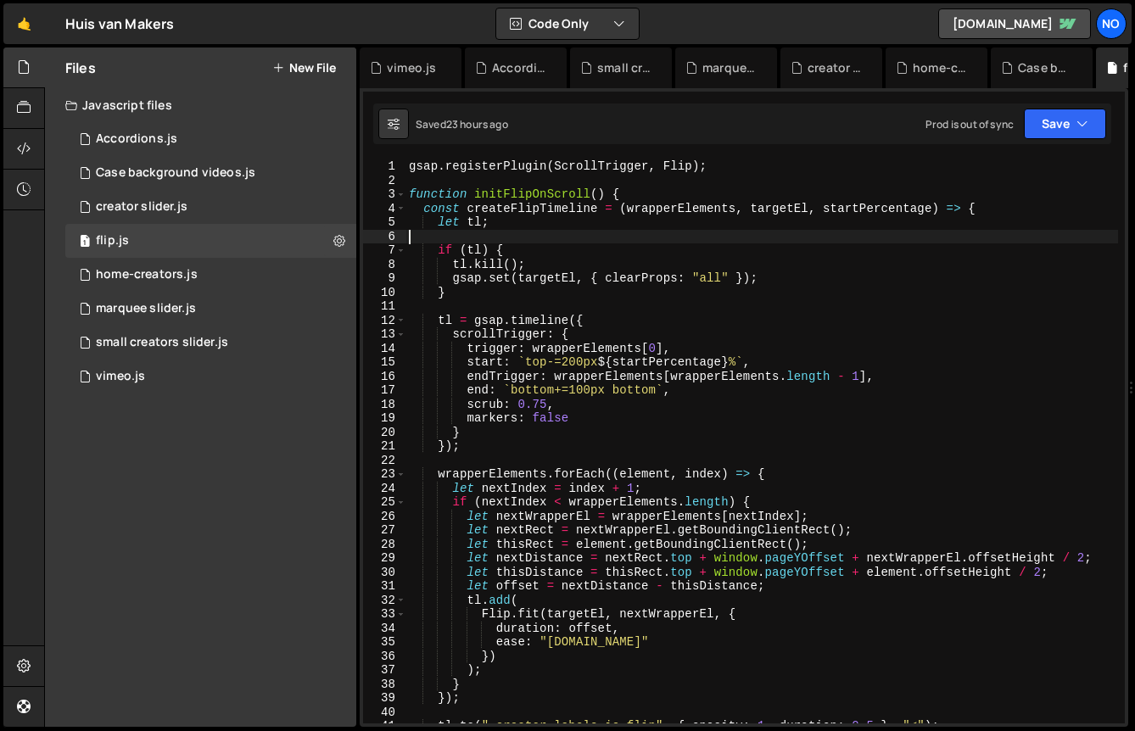
click at [627, 238] on div "gsap . registerPlugin ( ScrollTrigger , Flip ) ; function initFlipOnScroll ( ) …" at bounding box center [762, 455] width 713 height 592
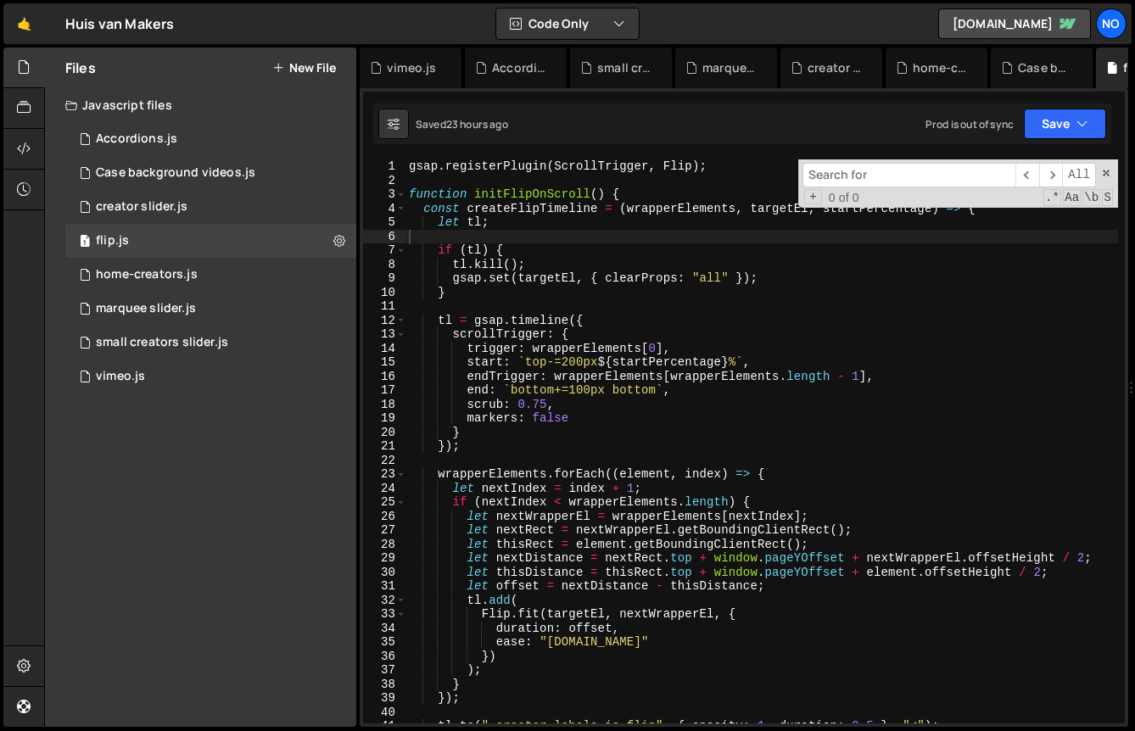
scroll to position [57415, 0]
type input "section_creators-slider"
click at [180, 206] on div "creator slider.js" at bounding box center [142, 206] width 92 height 15
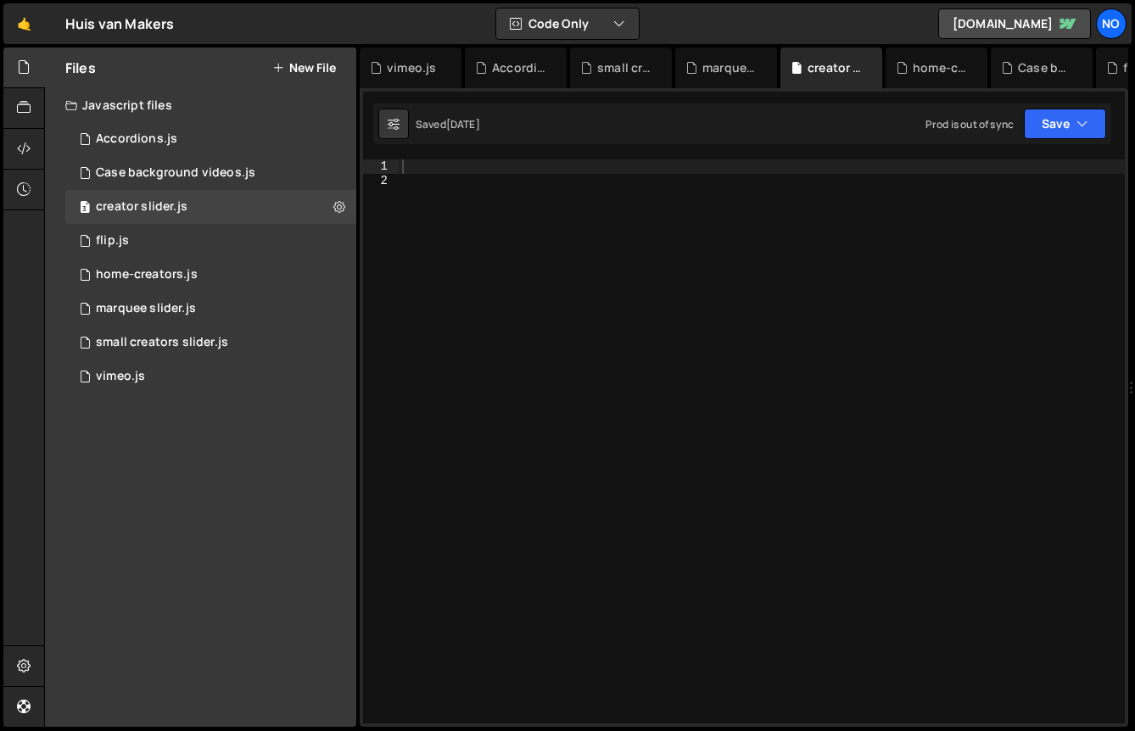
scroll to position [0, 0]
click at [554, 260] on div at bounding box center [762, 455] width 726 height 592
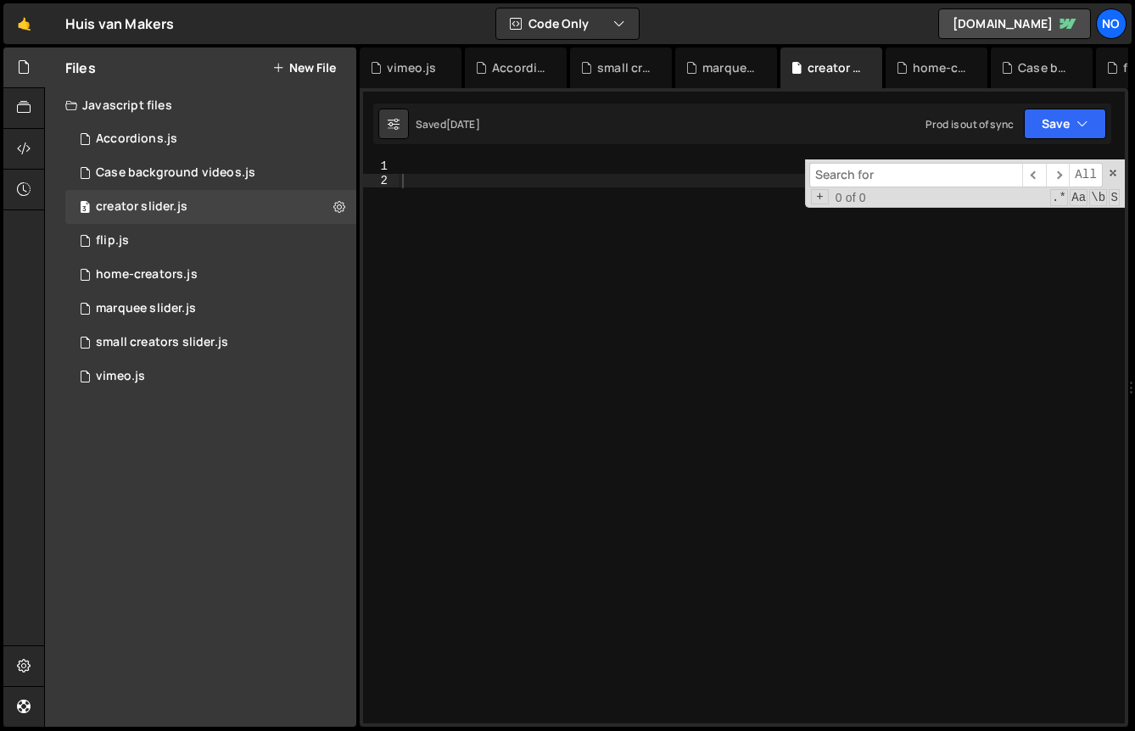
scroll to position [12735, 0]
type input "section_creators-slider"
click at [77, 154] on div "1 Accordions.js 0" at bounding box center [210, 139] width 291 height 34
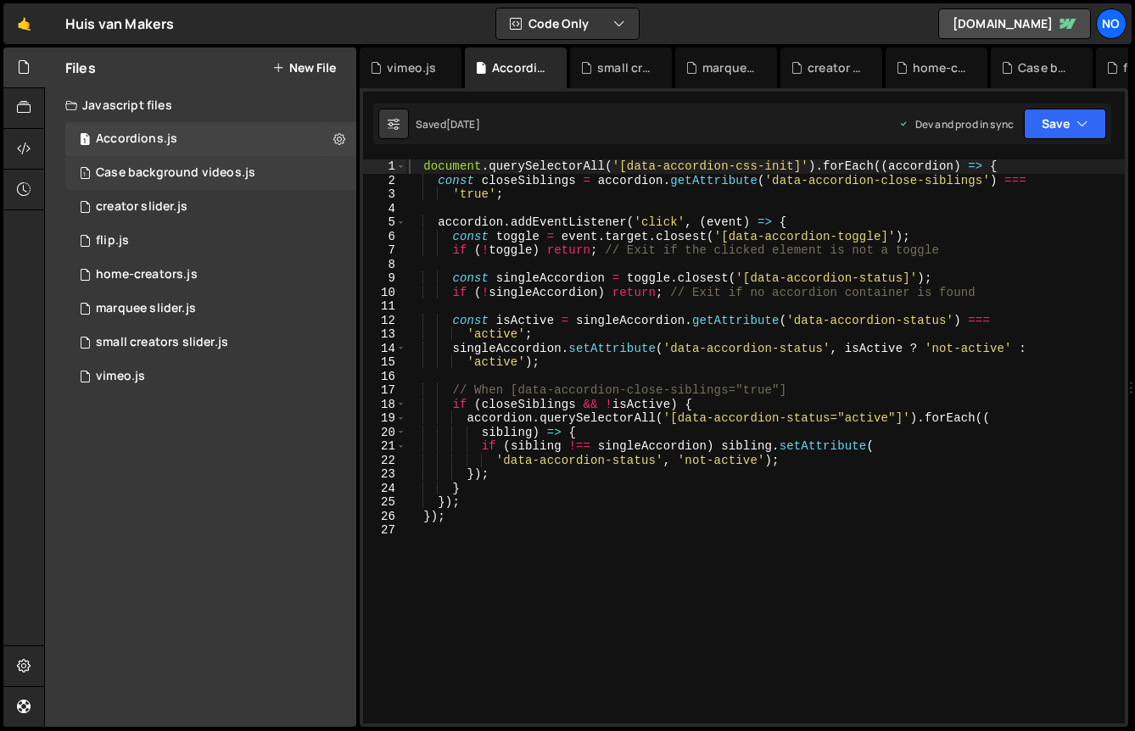
scroll to position [0, 0]
click at [108, 166] on div "Case background videos.js" at bounding box center [175, 172] width 159 height 15
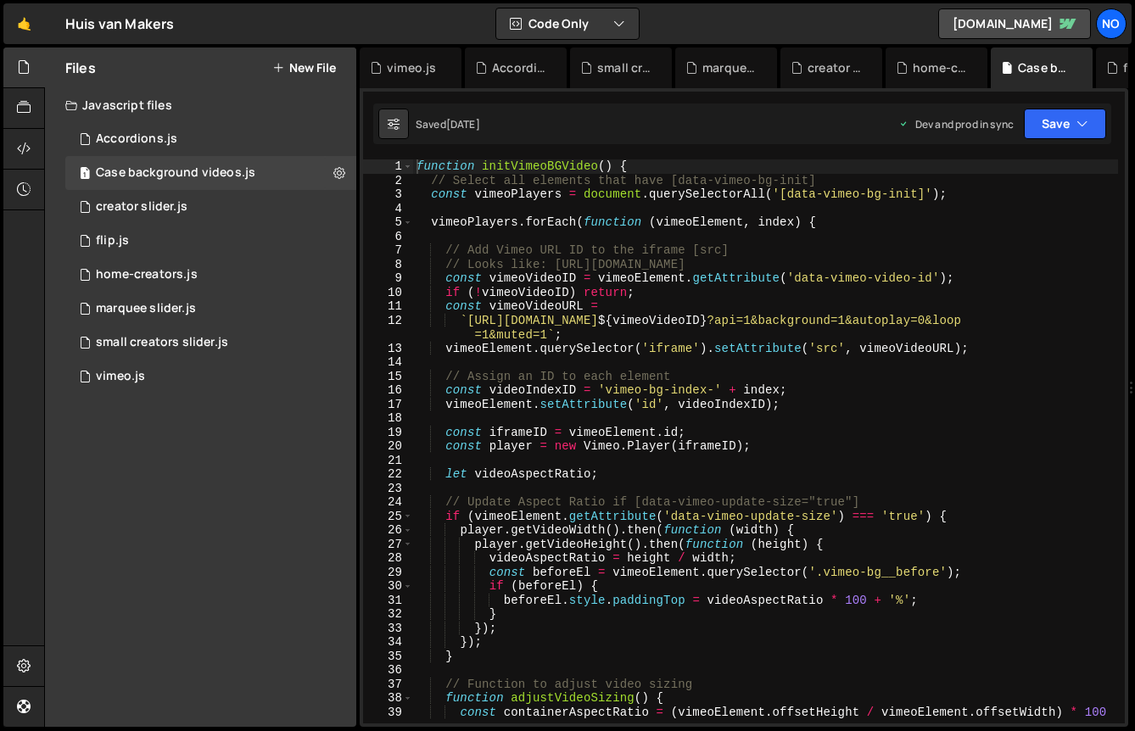
click at [602, 210] on div "function initVimeoBGVideo ( ) { // Select all elements that have [data-vimeo-bg…" at bounding box center [765, 455] width 705 height 592
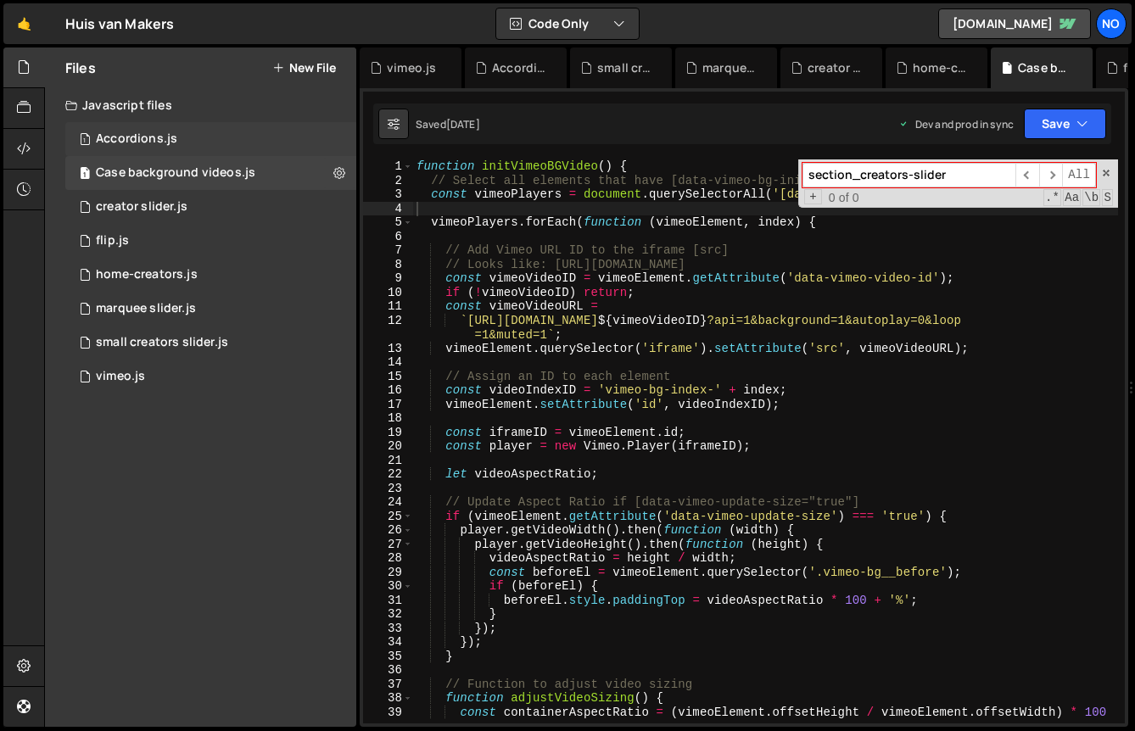
type input "section_creators-slider"
click at [168, 135] on div "Accordions.js" at bounding box center [136, 139] width 81 height 15
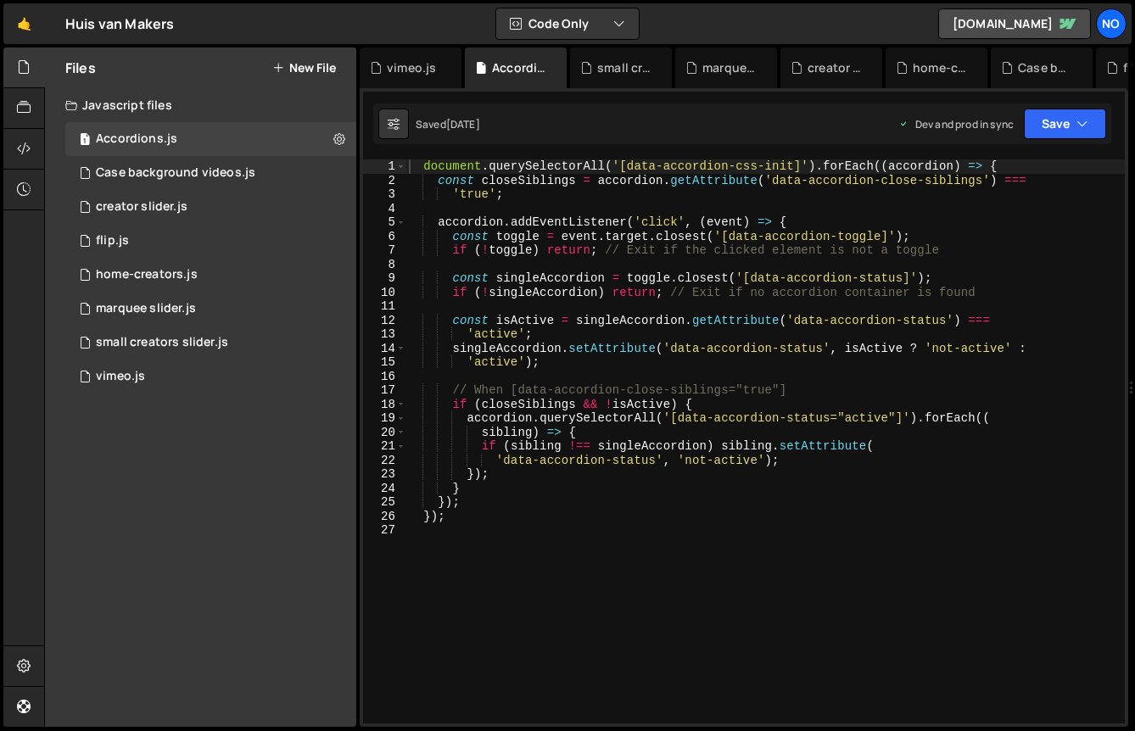
type textarea "document.querySelectorAll('[data-accordion-css-init]').forEach((accordion) => {"
click at [526, 167] on div "document . querySelectorAll ( '[data-accordion-css-init]' ) . forEach (( accord…" at bounding box center [765, 455] width 719 height 592
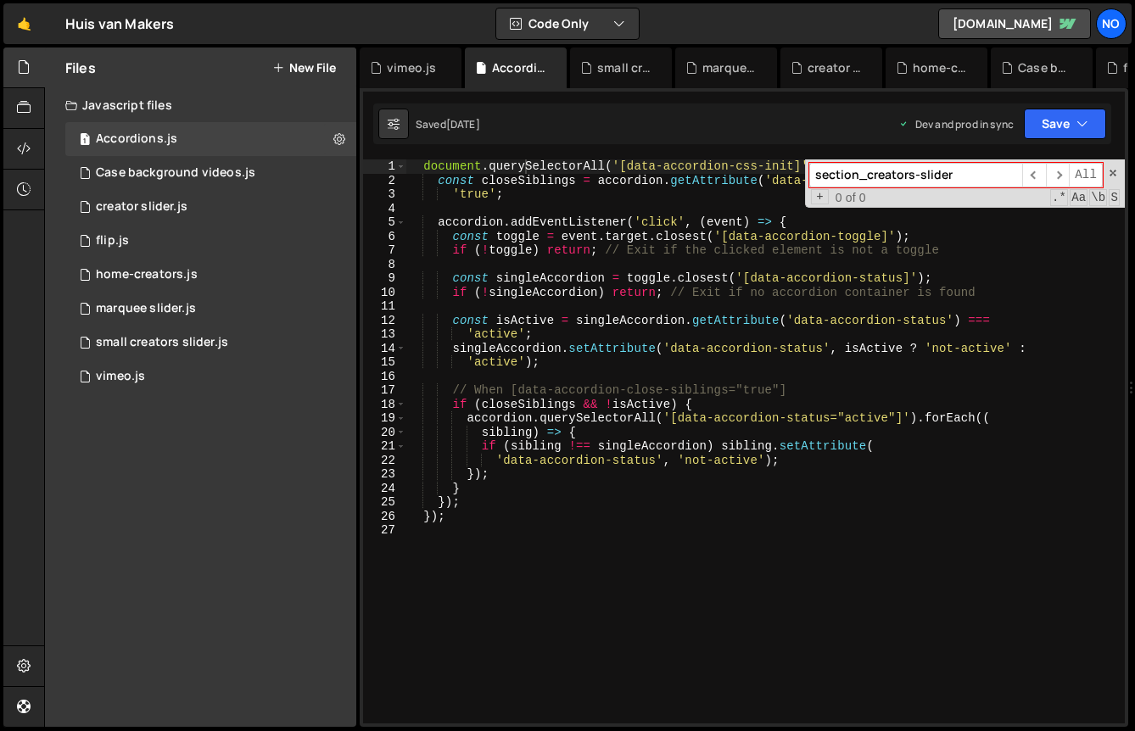
type input "section_creators-slider"
click at [532, 545] on div "document . querySelectorAll ( '[data-accordion-css-init]' ) . forEach (( accord…" at bounding box center [765, 455] width 719 height 592
click at [1110, 170] on span at bounding box center [1113, 173] width 12 height 12
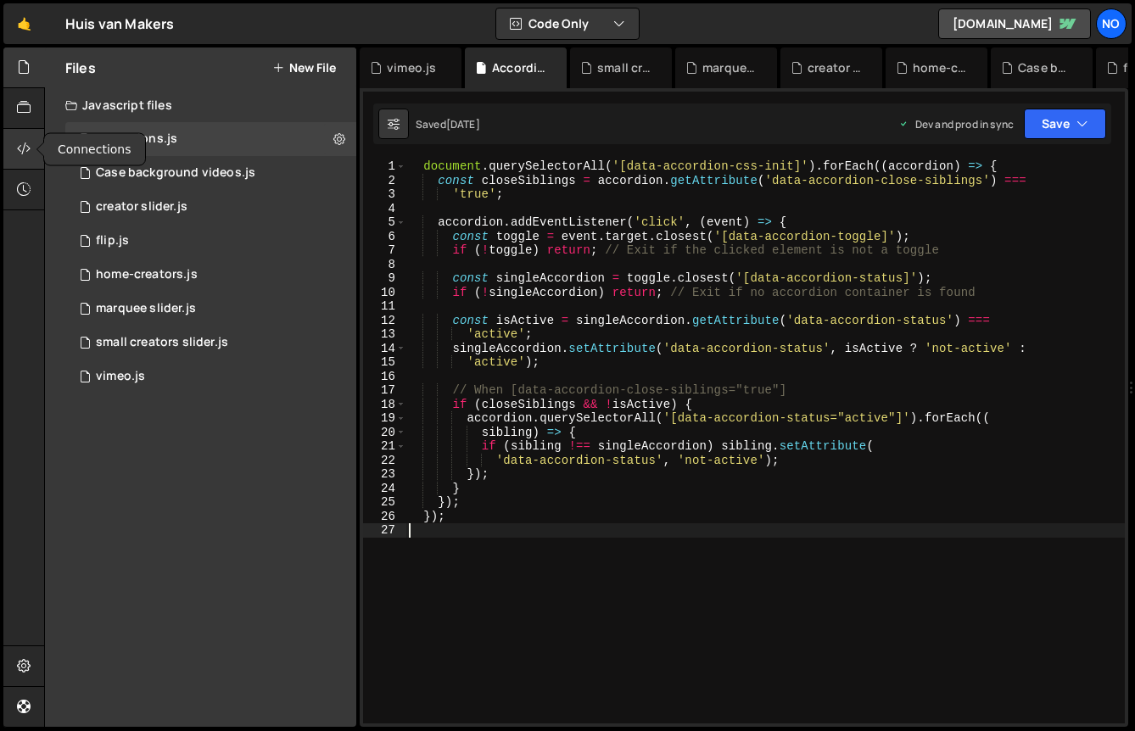
click at [31, 140] on div at bounding box center [24, 149] width 42 height 41
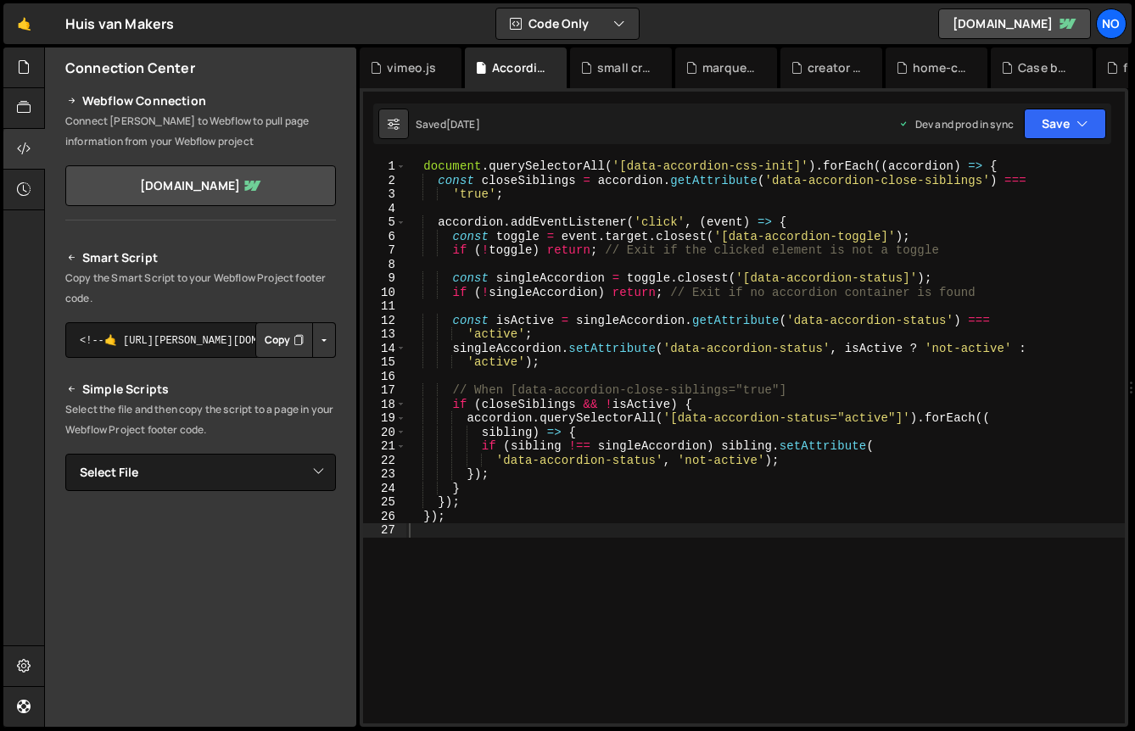
scroll to position [32, 0]
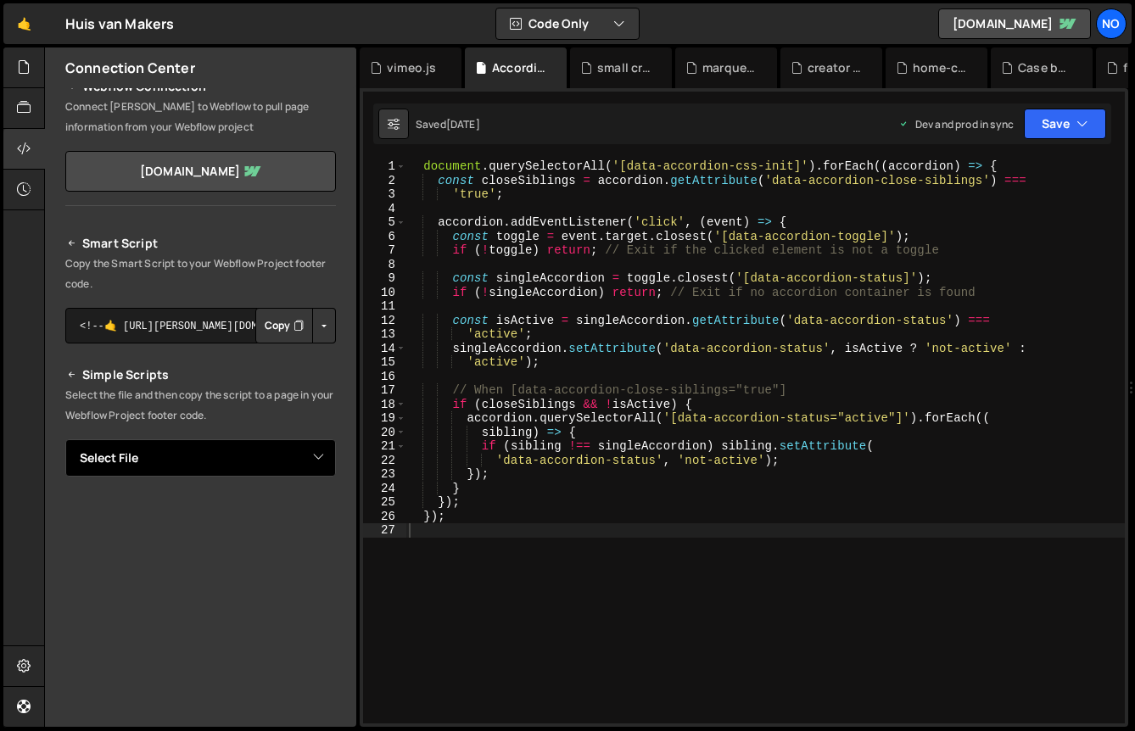
click at [215, 467] on select "Select File Accordions.js Case background videos.js creator slider.js flip.js h…" at bounding box center [200, 457] width 271 height 37
select select "31641"
click at [65, 439] on select "Select File Accordions.js Case background videos.js creator slider.js flip.js h…" at bounding box center [200, 457] width 271 height 37
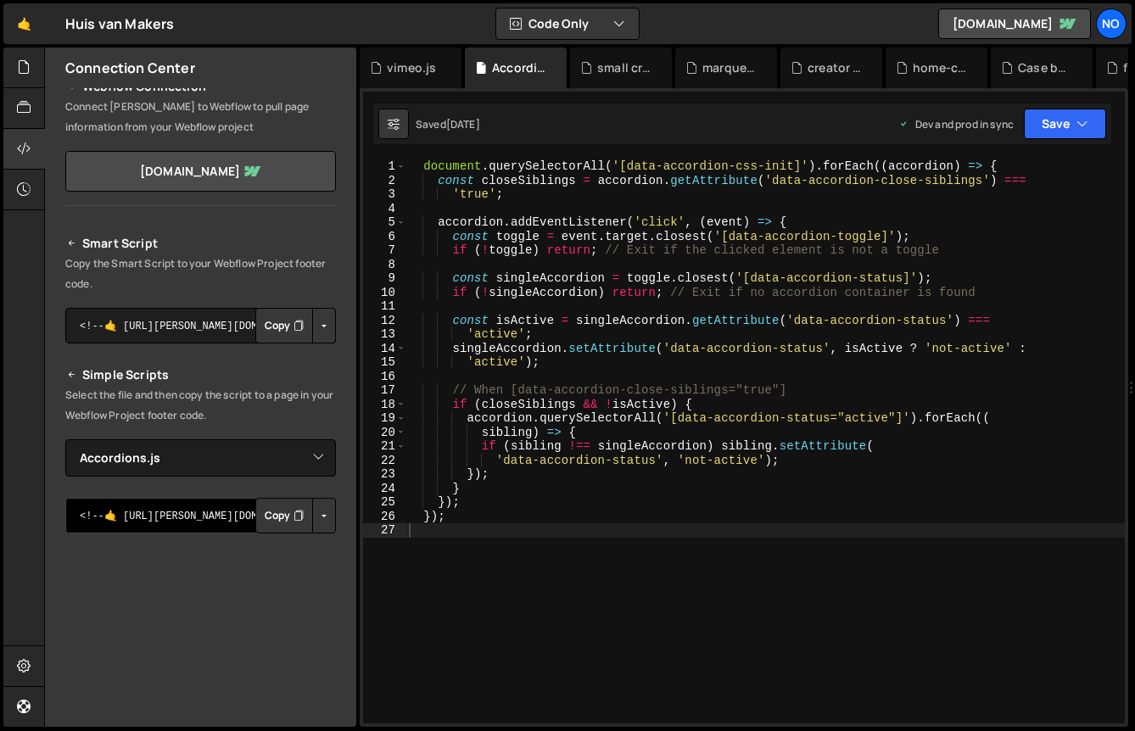
click at [211, 518] on textarea "<!--🤙 [URL][PERSON_NAME][DOMAIN_NAME]> <script>document.addEventListener("DOMCo…" at bounding box center [200, 516] width 271 height 36
drag, startPoint x: 211, startPoint y: 518, endPoint x: 287, endPoint y: 518, distance: 75.5
click at [287, 518] on div "<!--🤙 https://slater.app/12888/31641.js--> <script>document.addEventListener("D…" at bounding box center [200, 516] width 271 height 36
click at [316, 517] on button "Button group with nested dropdown" at bounding box center [324, 516] width 24 height 36
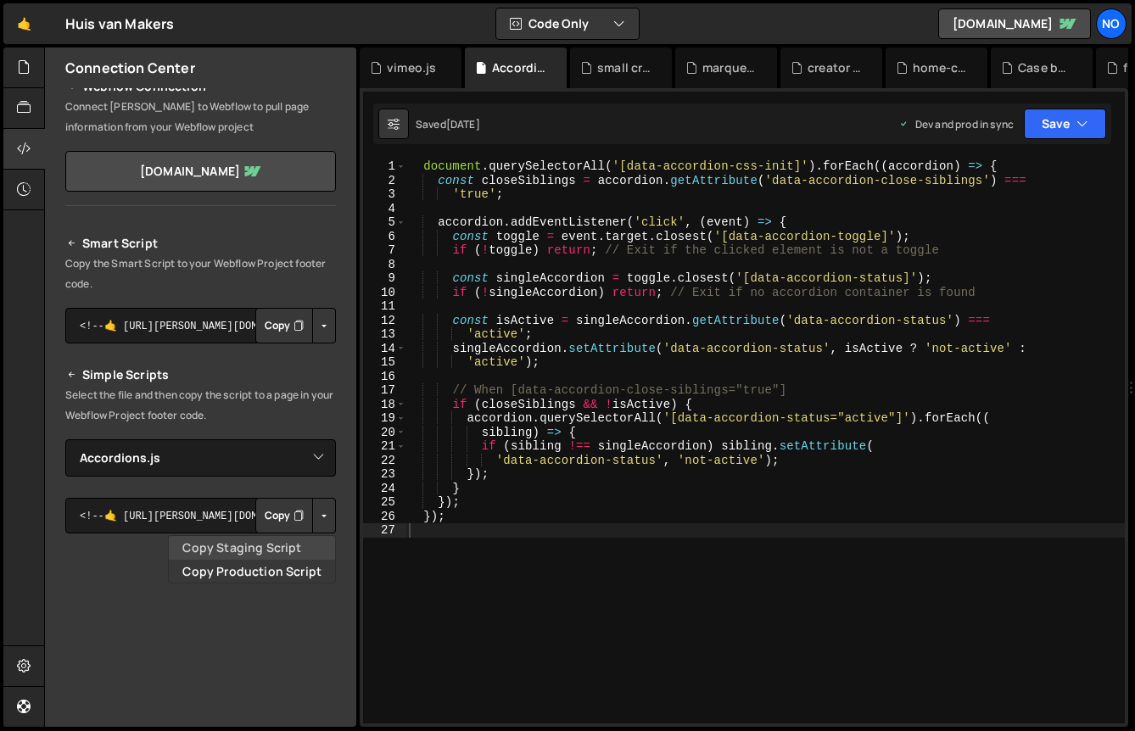
click at [302, 546] on link "Copy Staging Script" at bounding box center [252, 548] width 166 height 24
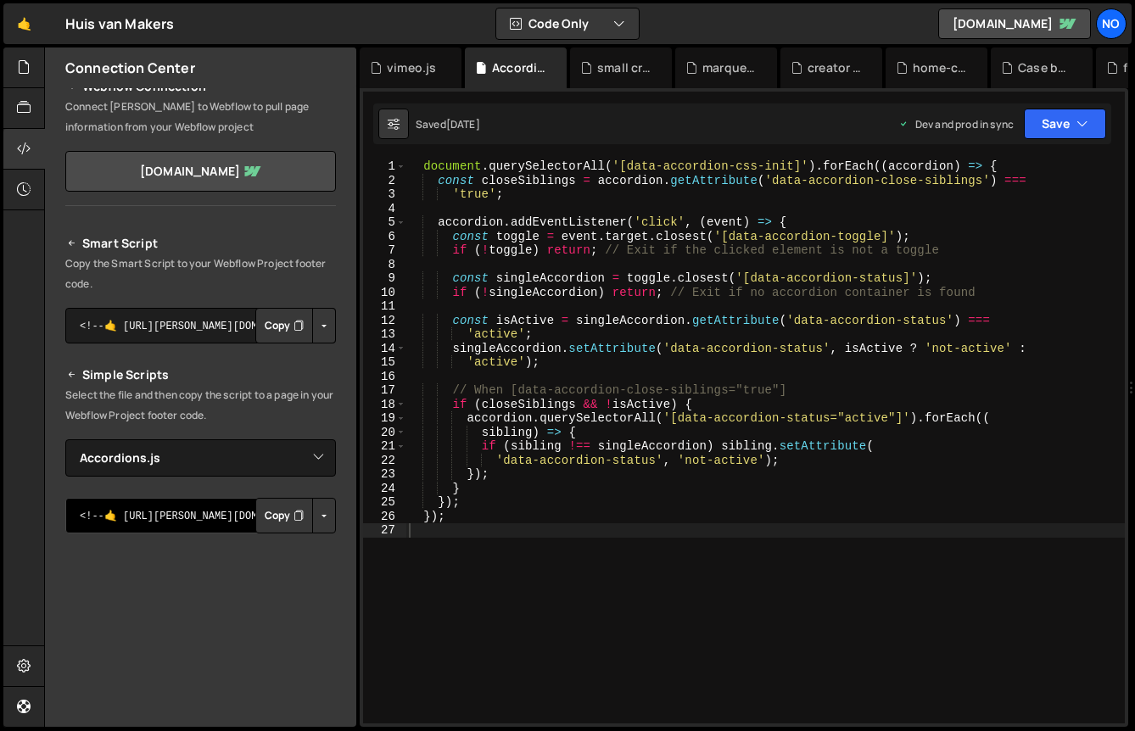
click at [146, 533] on textarea "<!--🤙 [URL][PERSON_NAME][DOMAIN_NAME]> <script>document.addEventListener("DOMCo…" at bounding box center [200, 516] width 271 height 36
paste textarea "script src="https://slater.app/12888/31641.js"></script>"
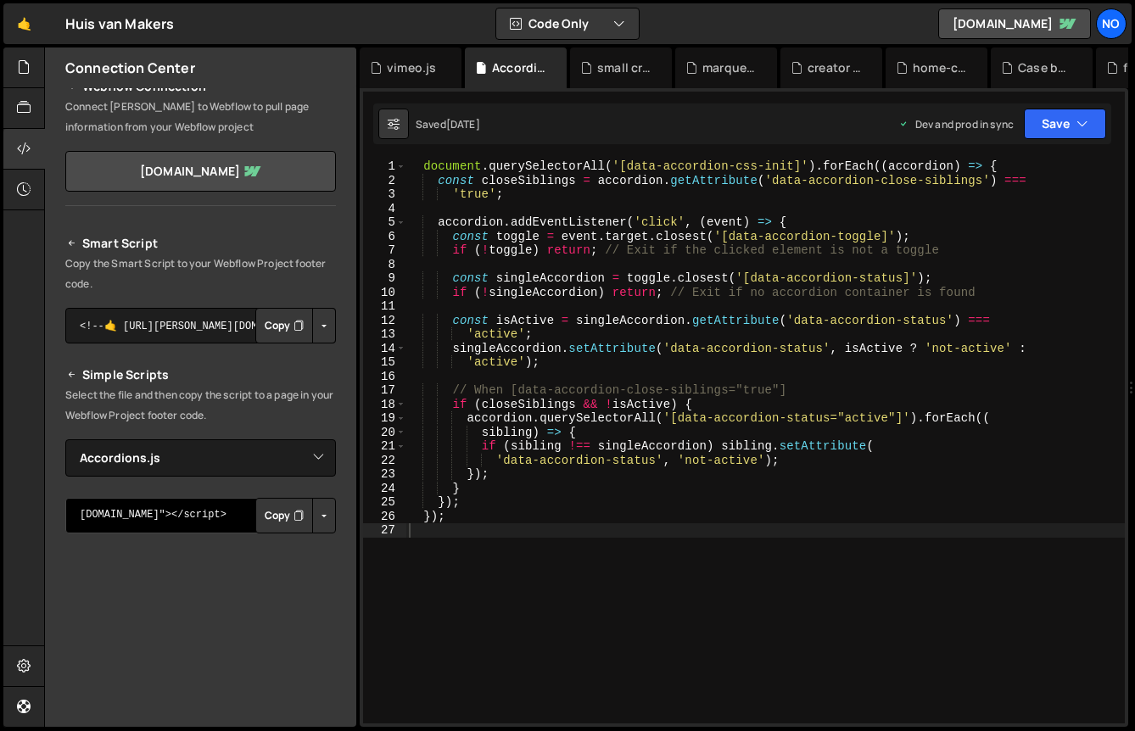
type textarea "<script src="https://slater.app/12888/31641.js"></script>"
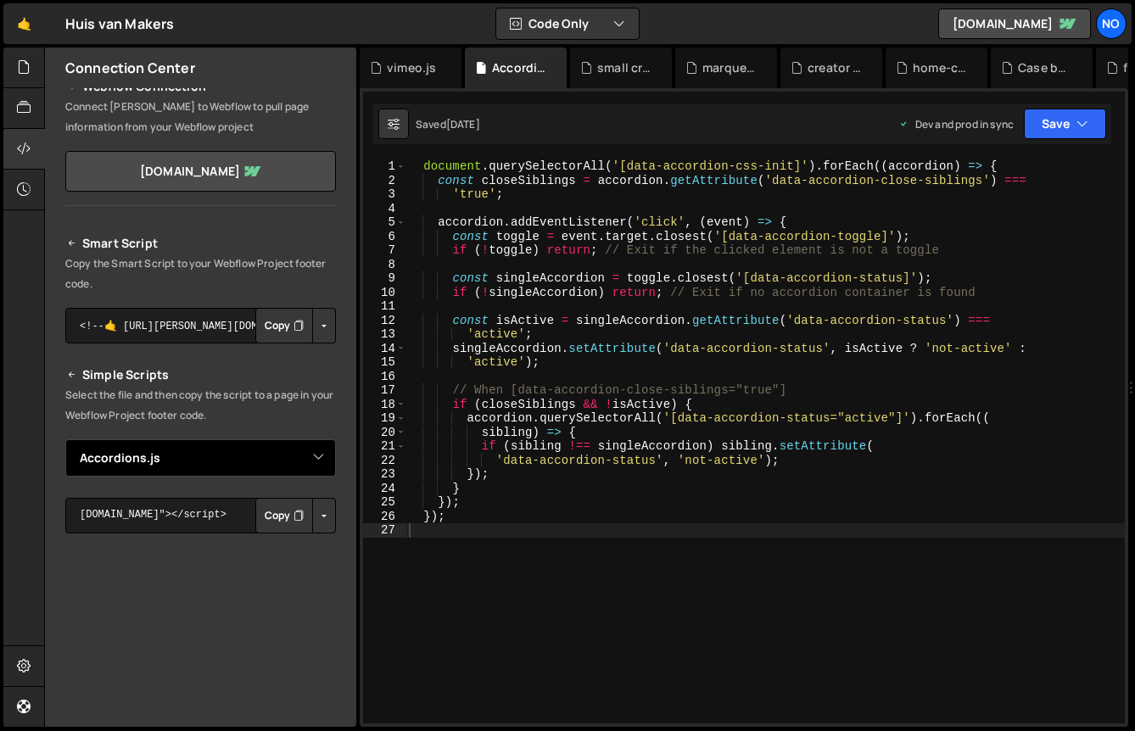
click at [114, 468] on select "Select File Accordions.js Case background videos.js creator slider.js flip.js h…" at bounding box center [200, 457] width 271 height 37
select select "31623"
click at [65, 439] on select "Select File Accordions.js Case background videos.js creator slider.js flip.js h…" at bounding box center [200, 457] width 271 height 37
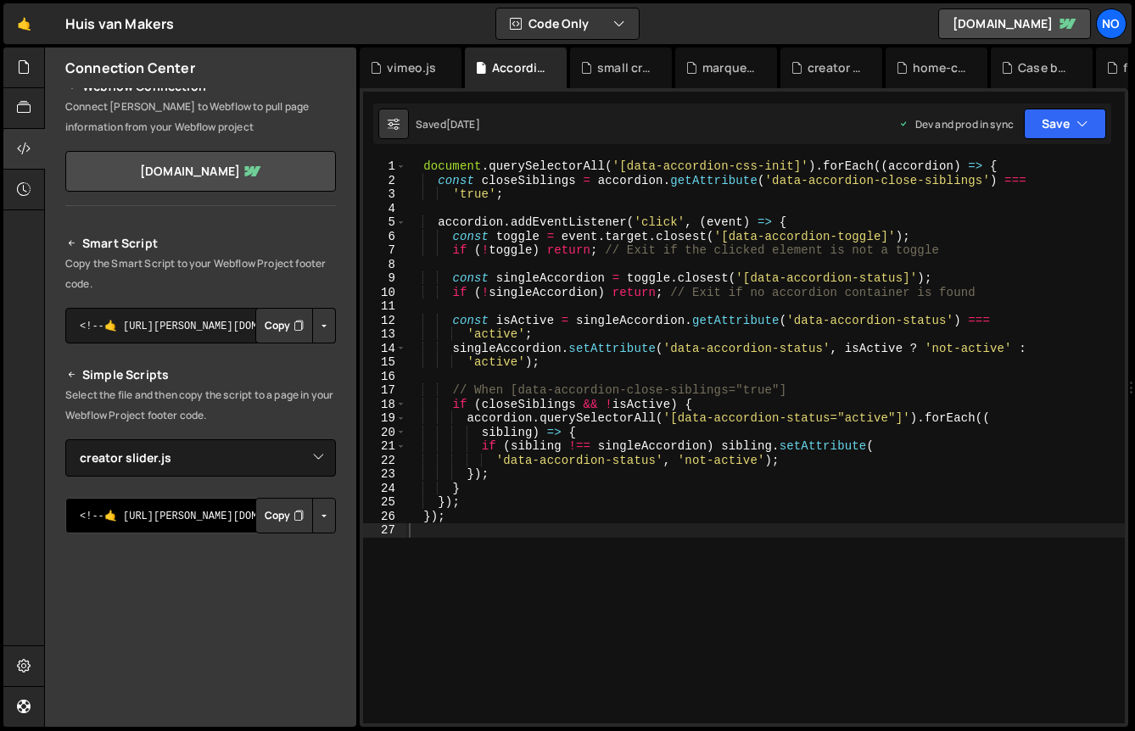
click at [112, 514] on textarea "<!--🤙 [URL][PERSON_NAME][DOMAIN_NAME]> <script>document.addEventListener("DOMCo…" at bounding box center [200, 516] width 271 height 36
click at [19, 78] on div at bounding box center [24, 68] width 42 height 41
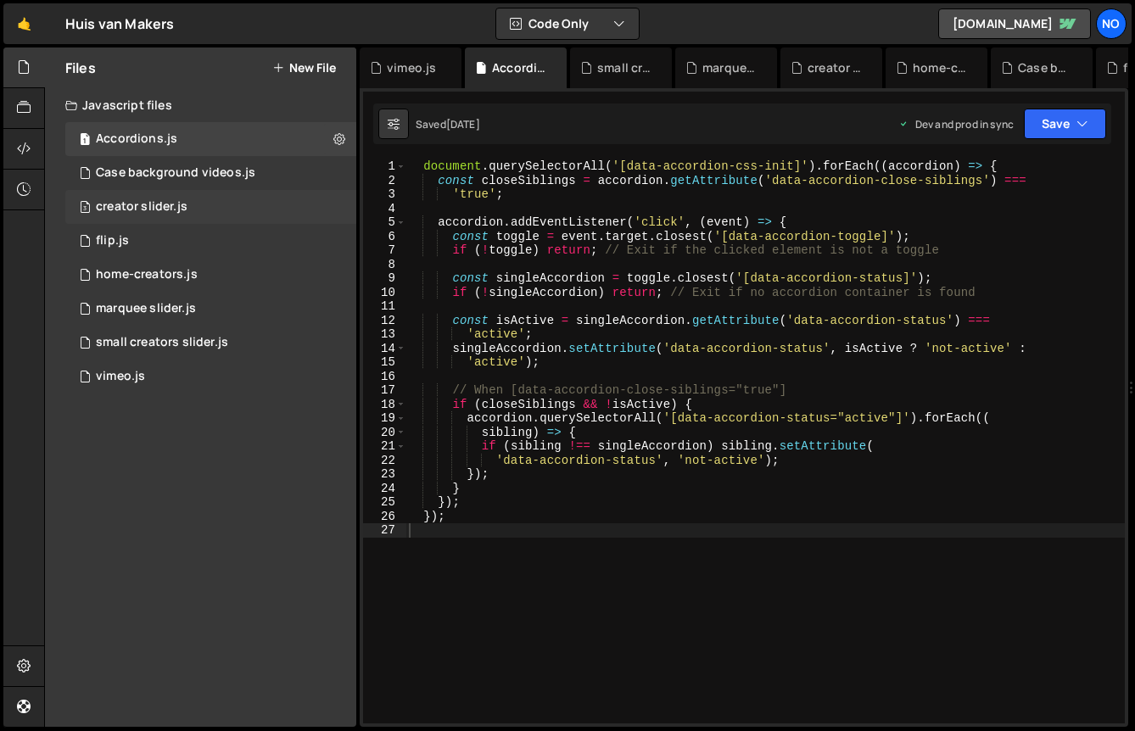
click at [173, 215] on div "3 creator slider.js 0" at bounding box center [210, 207] width 291 height 34
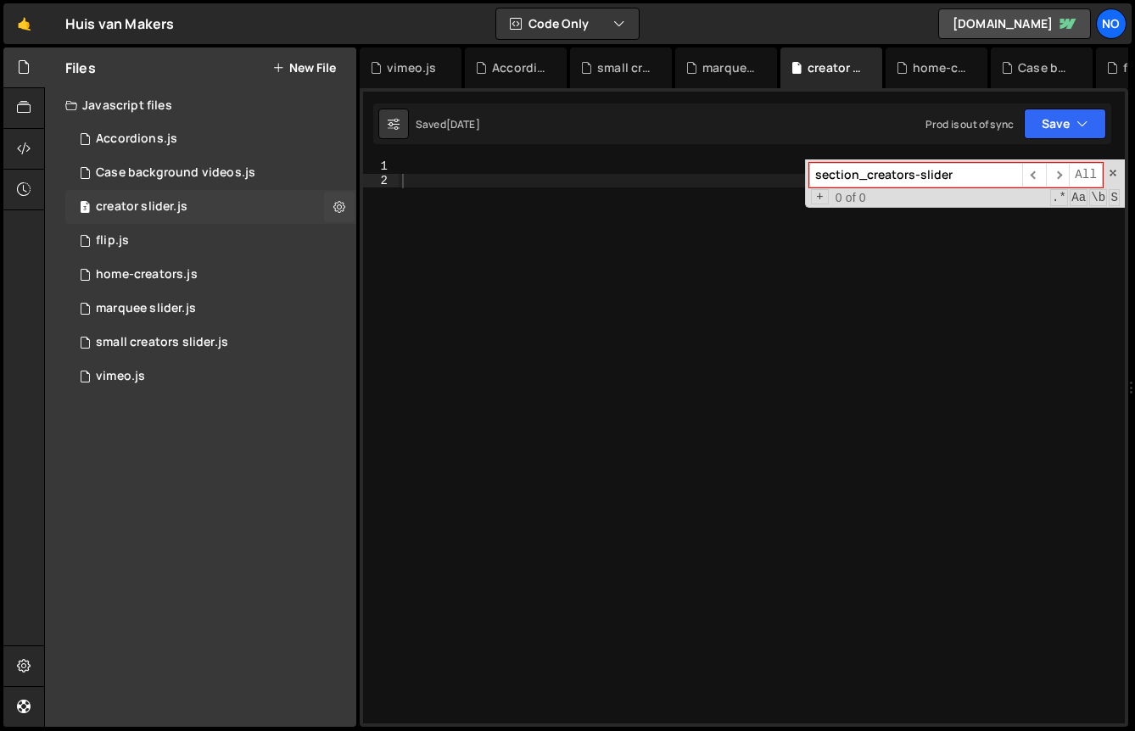
scroll to position [12735, 0]
click at [769, 259] on div at bounding box center [762, 455] width 726 height 592
click at [1118, 176] on div "section_creators-slider ​ ​ All Replace All + 0 of 0 .* Aa \b S" at bounding box center [965, 183] width 320 height 48
click at [1112, 174] on span at bounding box center [1113, 173] width 12 height 12
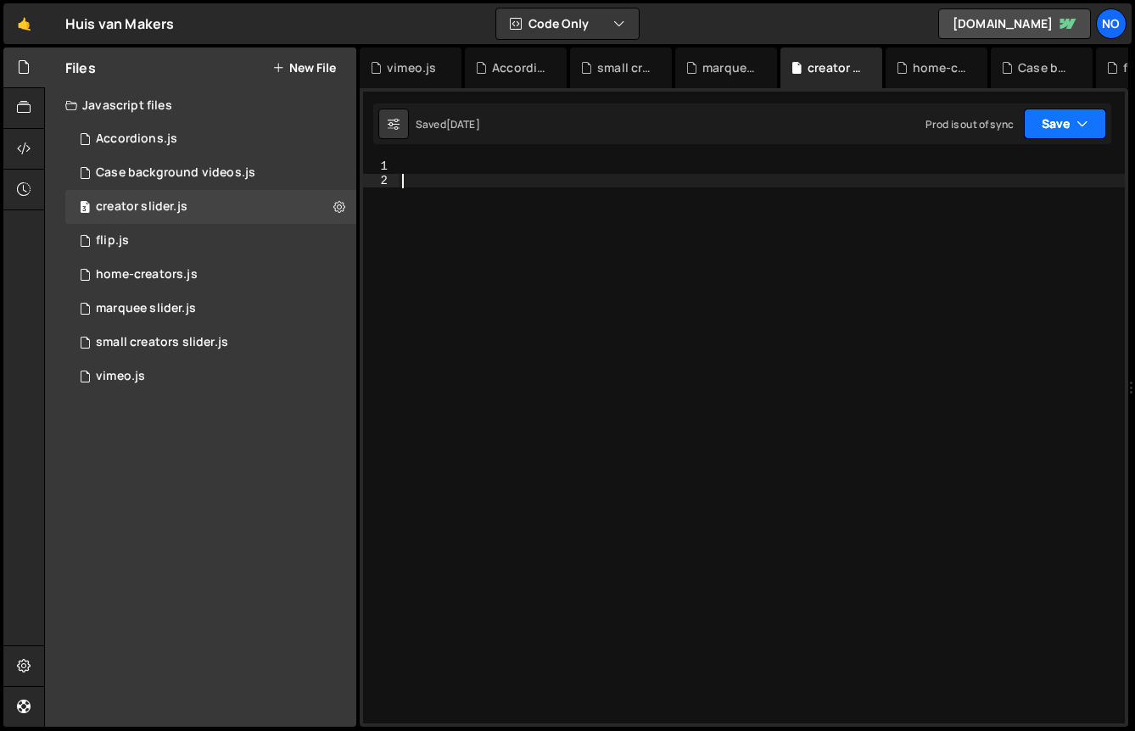
click at [1066, 127] on button "Save" at bounding box center [1065, 124] width 82 height 31
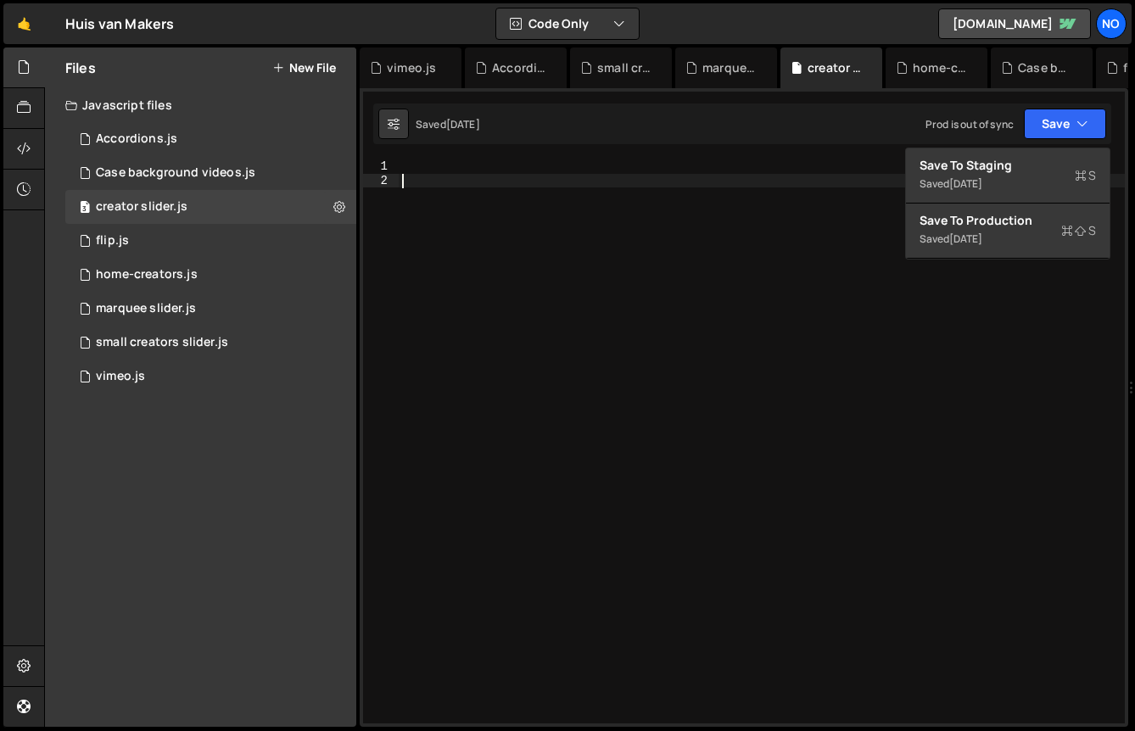
click at [727, 324] on div at bounding box center [762, 455] width 726 height 592
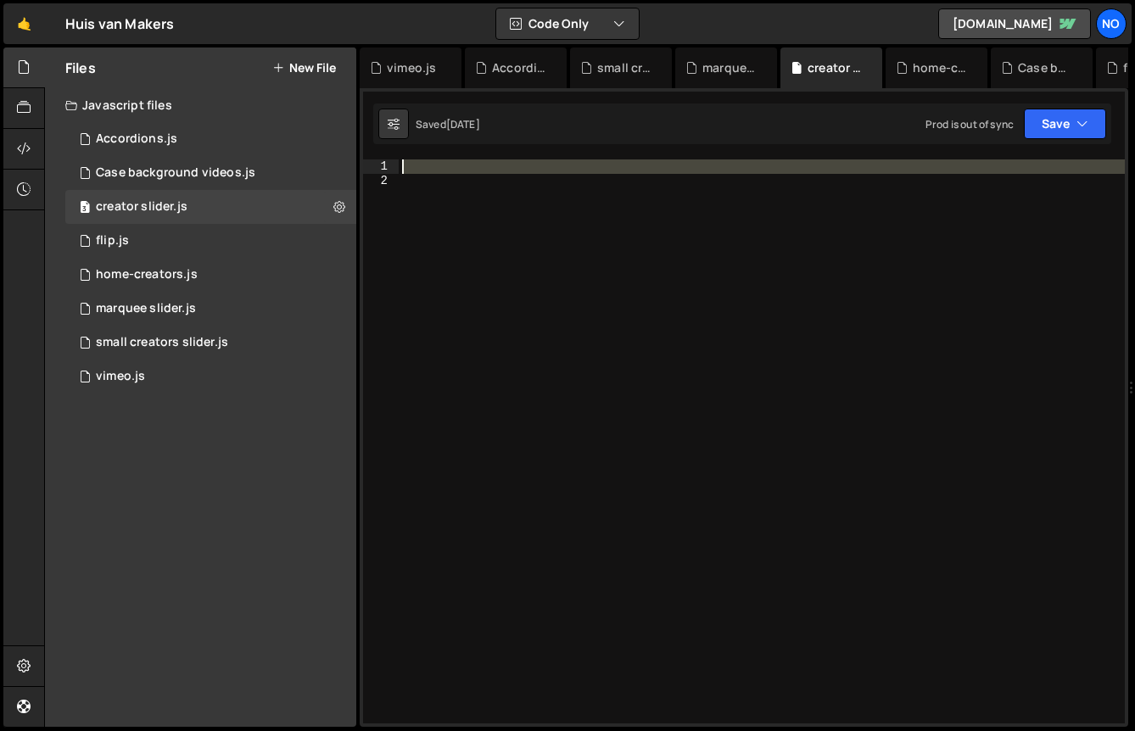
drag, startPoint x: 566, startPoint y: 182, endPoint x: 506, endPoint y: 122, distance: 84.6
click at [506, 122] on div "Debug Explain Copy vimeo.js Accordions.js small creators slider.js marquee slid…" at bounding box center [744, 388] width 769 height 680
click at [494, 383] on div "section_creators-slider ​ ​ All Replace All + 0 of 0 .* Aa \b S" at bounding box center [762, 441] width 726 height 564
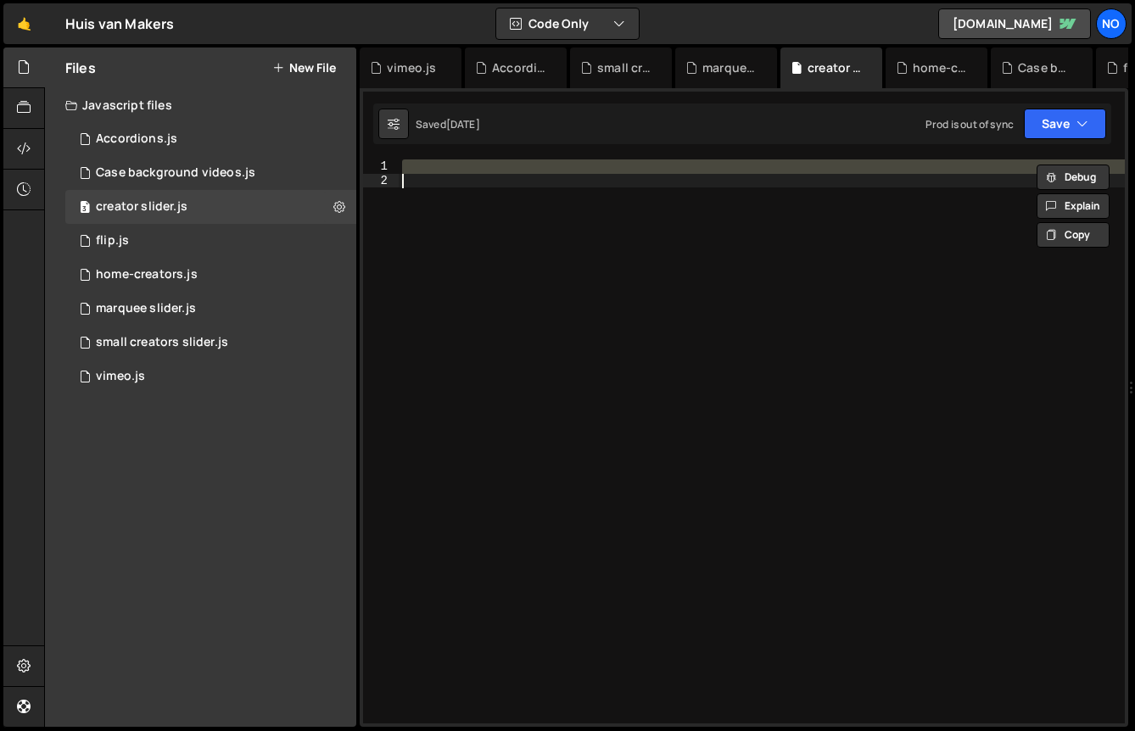
paste textarea
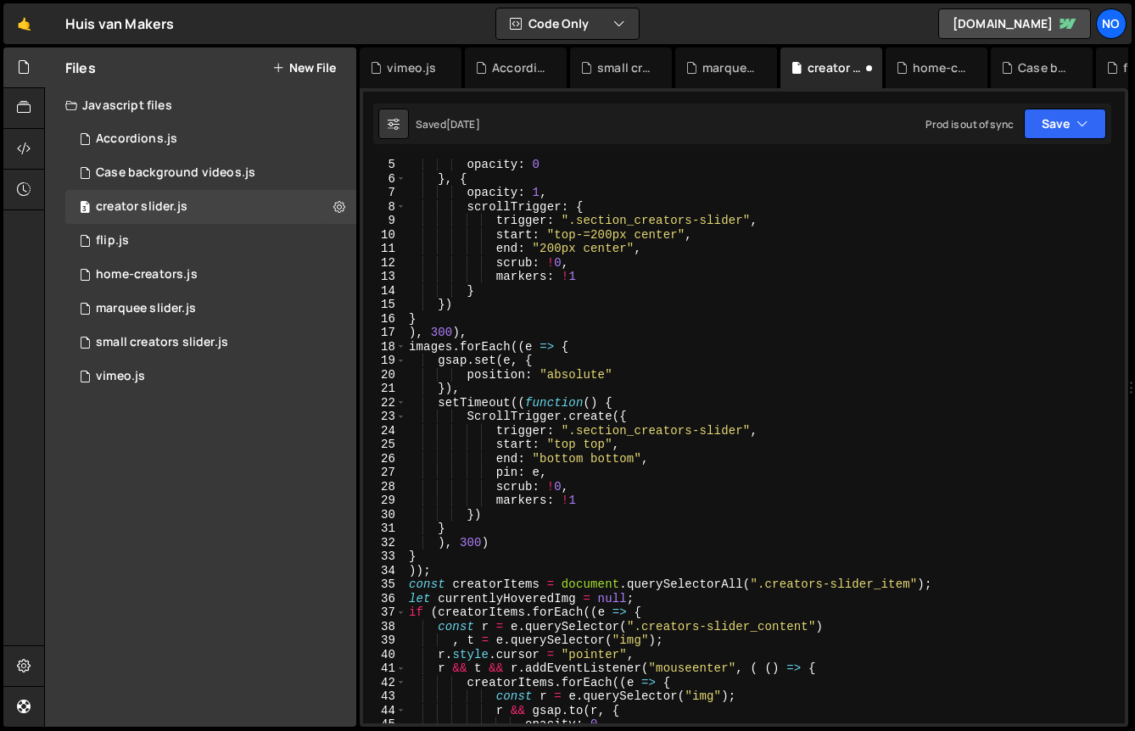
scroll to position [0, 0]
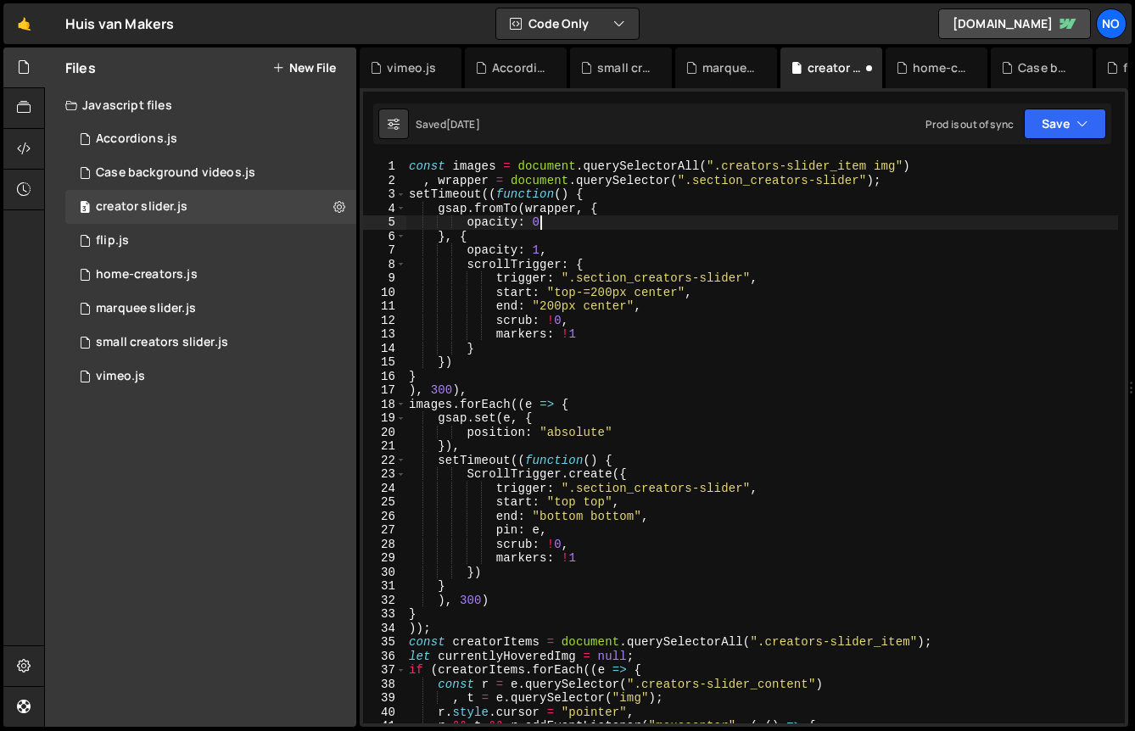
click at [561, 227] on div "const images = document . querySelectorAll ( ".creators-slider_item img" ) , wr…" at bounding box center [762, 455] width 713 height 592
click at [1053, 130] on button "Save" at bounding box center [1065, 124] width 82 height 31
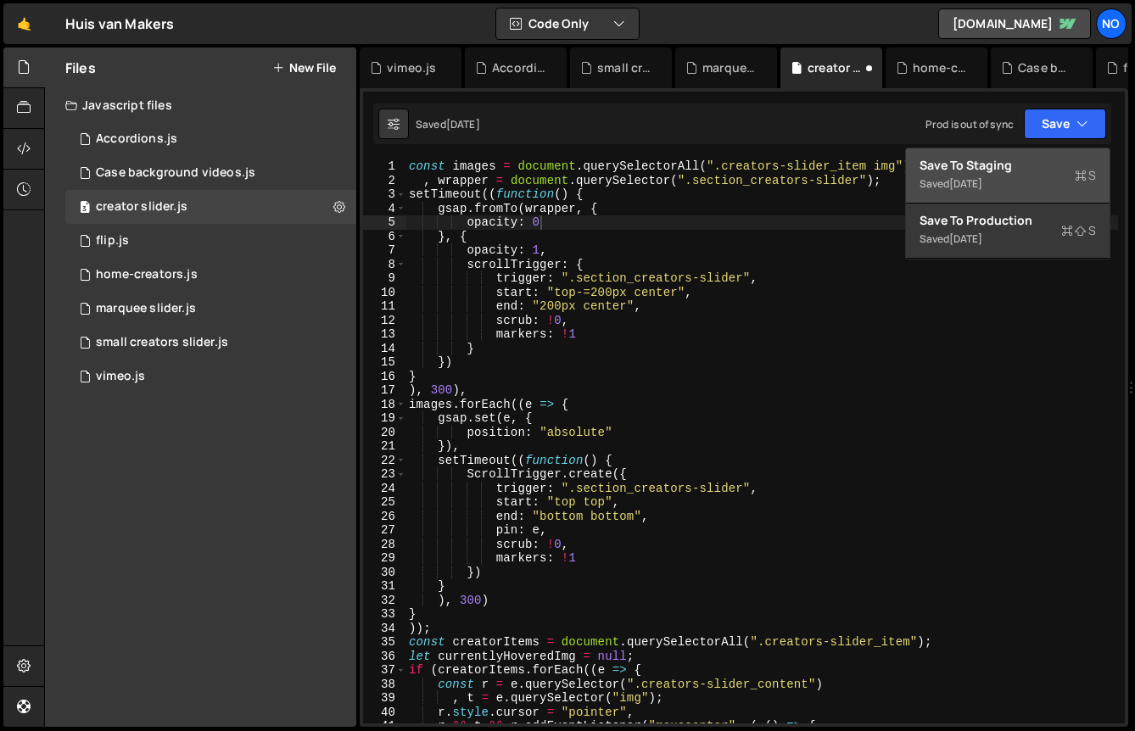
click at [1028, 165] on div "Save to Staging S" at bounding box center [1008, 165] width 176 height 17
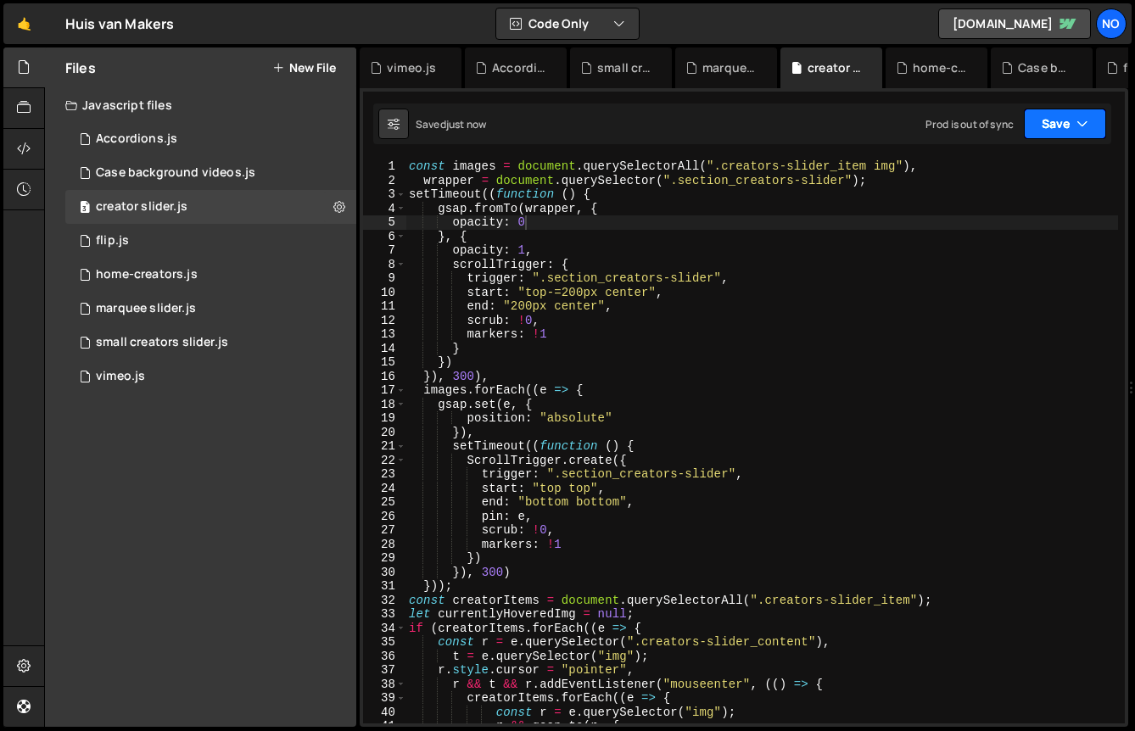
click at [1090, 115] on button "Save" at bounding box center [1065, 124] width 82 height 31
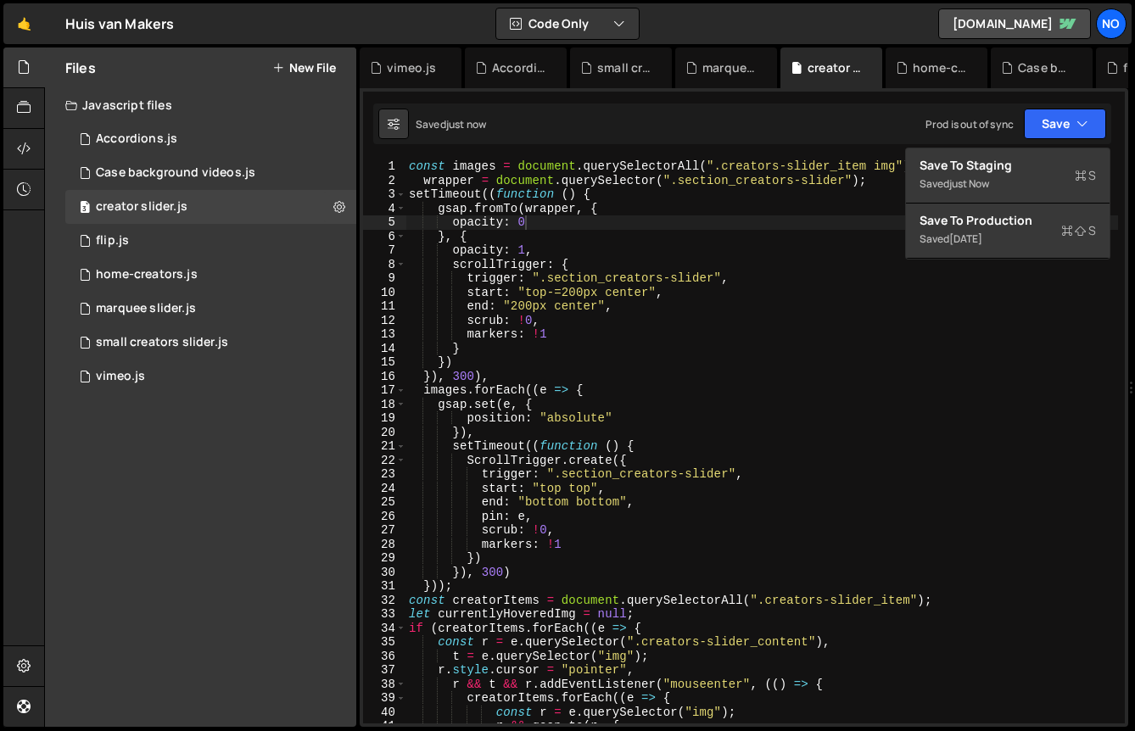
click at [797, 217] on div "const images = document . querySelectorAll ( ".creators-slider_item img" ) , wr…" at bounding box center [762, 455] width 713 height 592
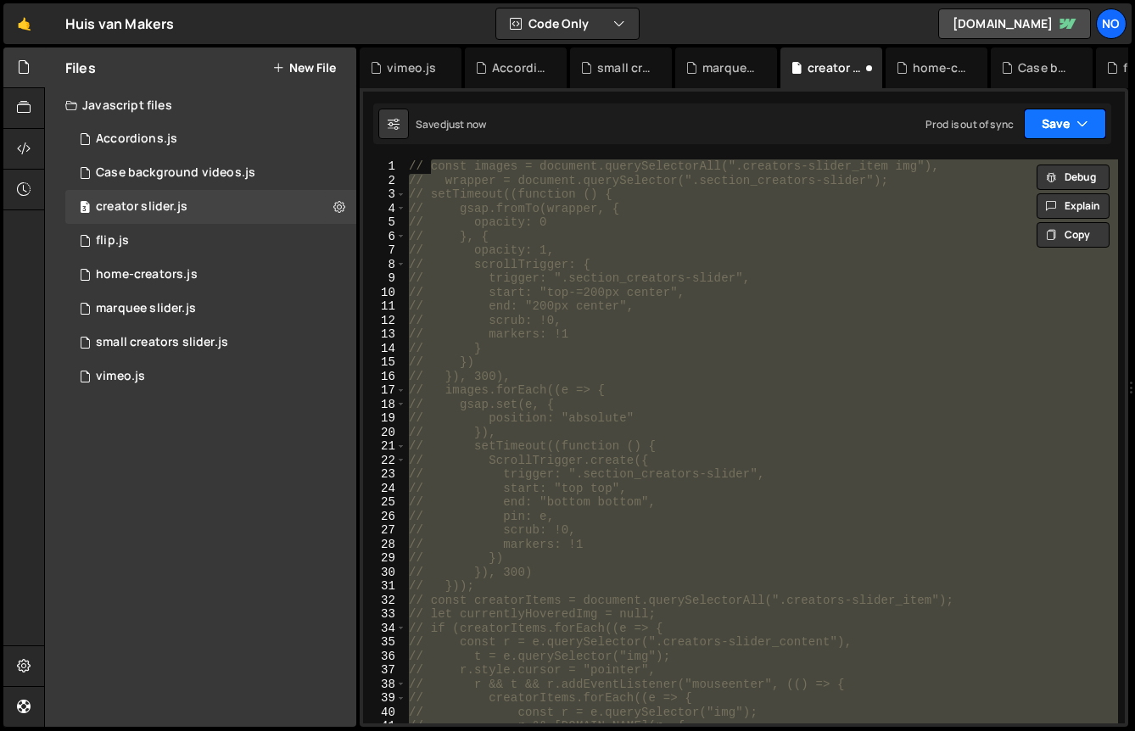
click at [1074, 117] on button "Save" at bounding box center [1065, 124] width 82 height 31
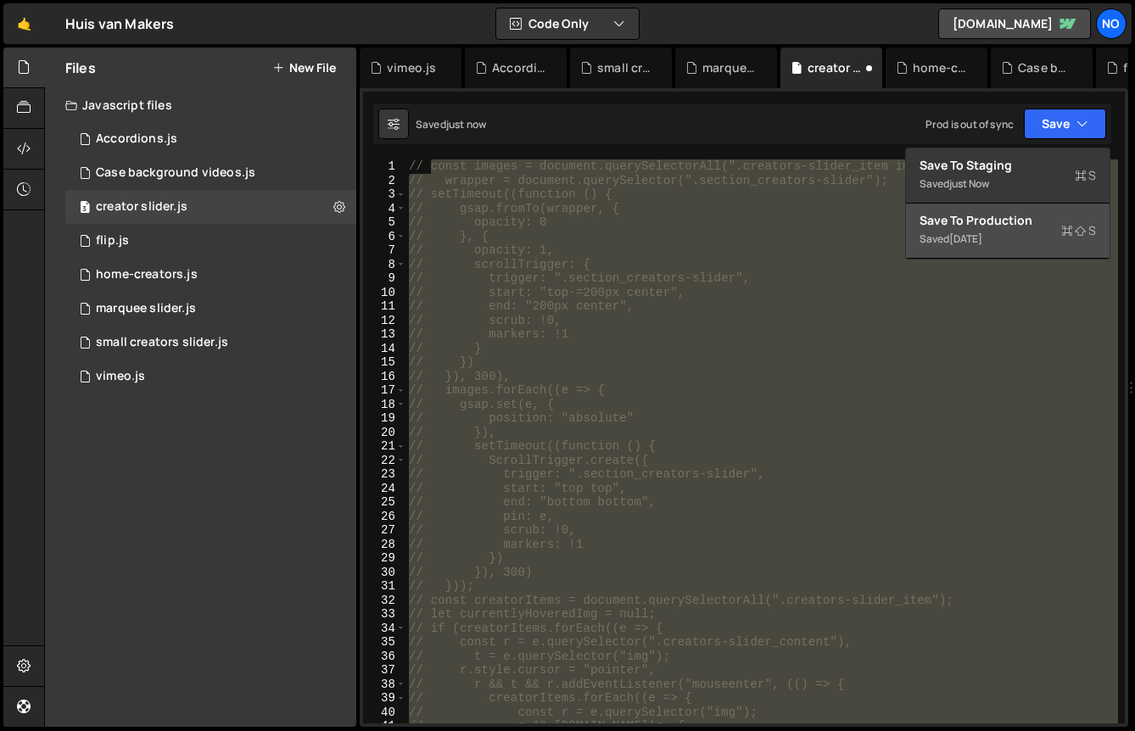
click at [1024, 228] on button "Save to Production S Saved 3 months ago" at bounding box center [1008, 231] width 204 height 55
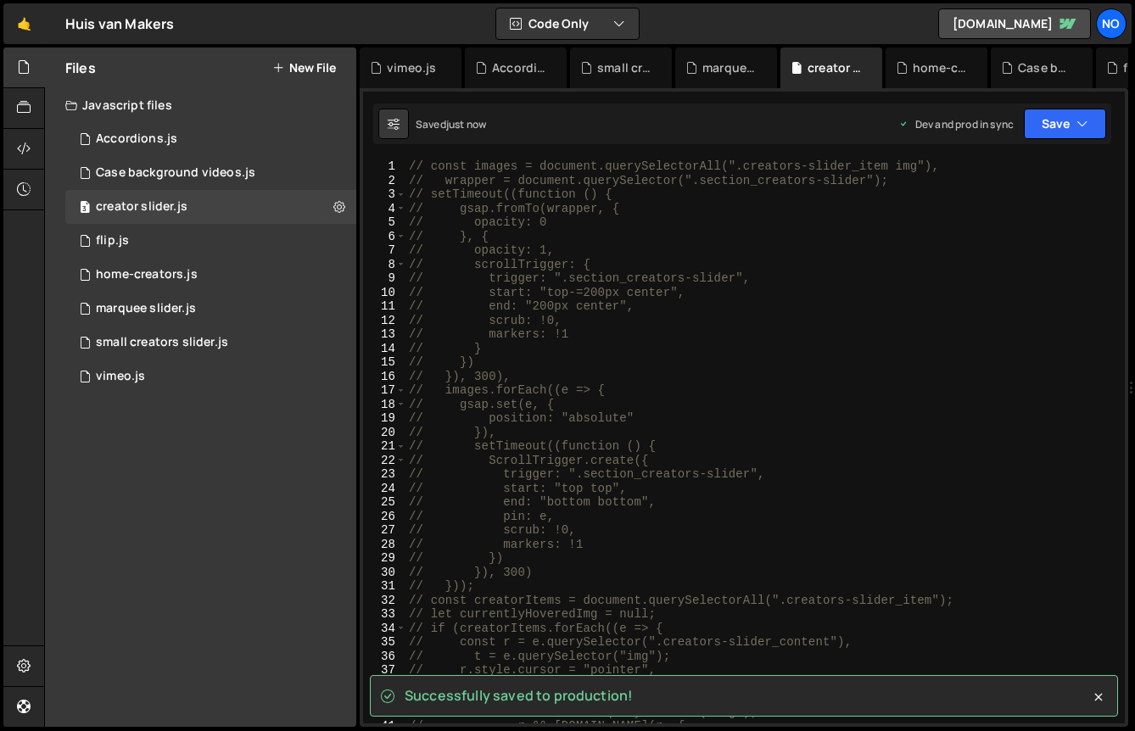
click at [921, 209] on div "// const images = document.querySelectorAll(".creators-slider_item img"), // wr…" at bounding box center [762, 455] width 713 height 592
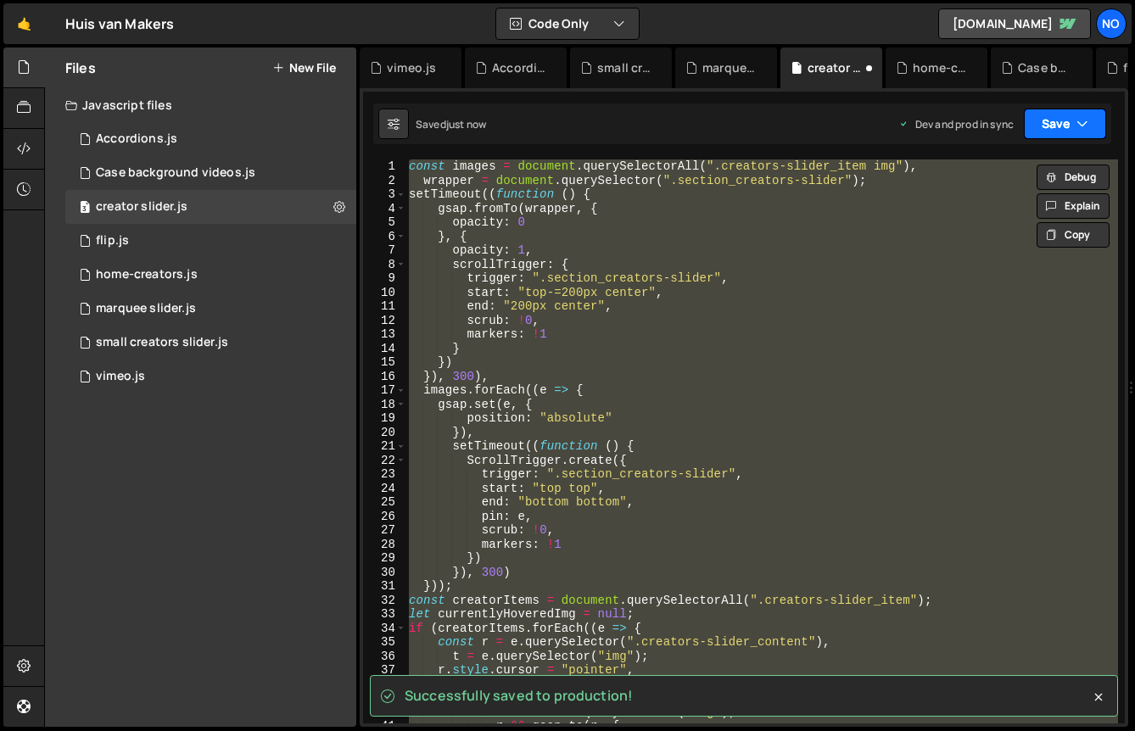
click at [1055, 129] on button "Save" at bounding box center [1065, 124] width 82 height 31
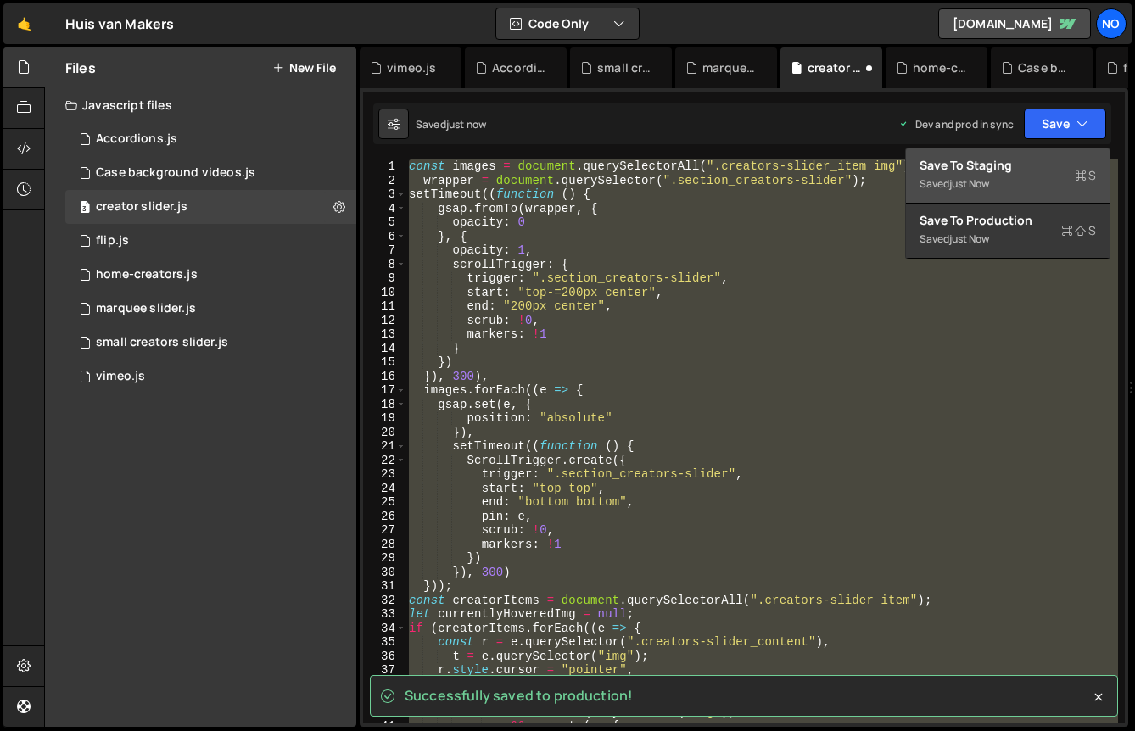
click at [1027, 176] on div "Saved just now" at bounding box center [1008, 184] width 176 height 20
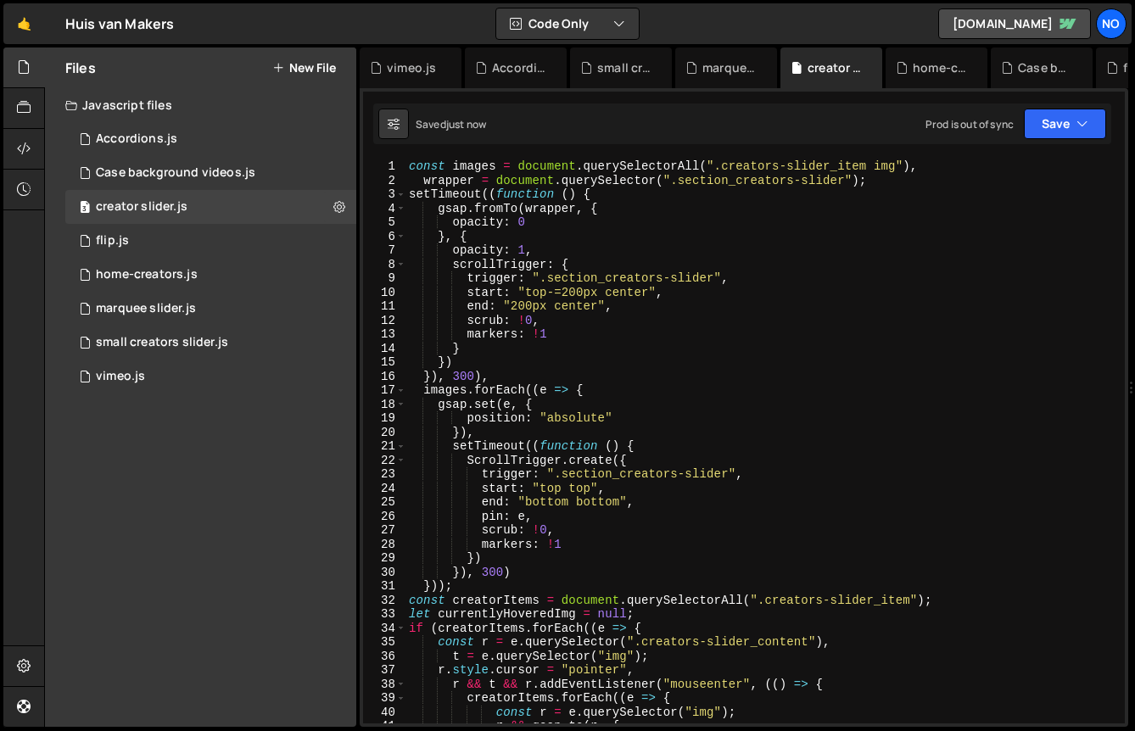
click at [596, 339] on div "const images = document . querySelectorAll ( ".creators-slider_item img" ) , wr…" at bounding box center [762, 455] width 713 height 592
click at [699, 519] on div "const images = document . querySelectorAll ( ".creators-slider_item img" ) , wr…" at bounding box center [762, 455] width 713 height 592
click at [619, 372] on div "const images = document . querySelectorAll ( ".creators-slider_item img" ) , wr…" at bounding box center [762, 455] width 713 height 592
click at [566, 328] on div "const images = document . querySelectorAll ( ".creators-slider_item img" ) , wr…" at bounding box center [762, 455] width 713 height 592
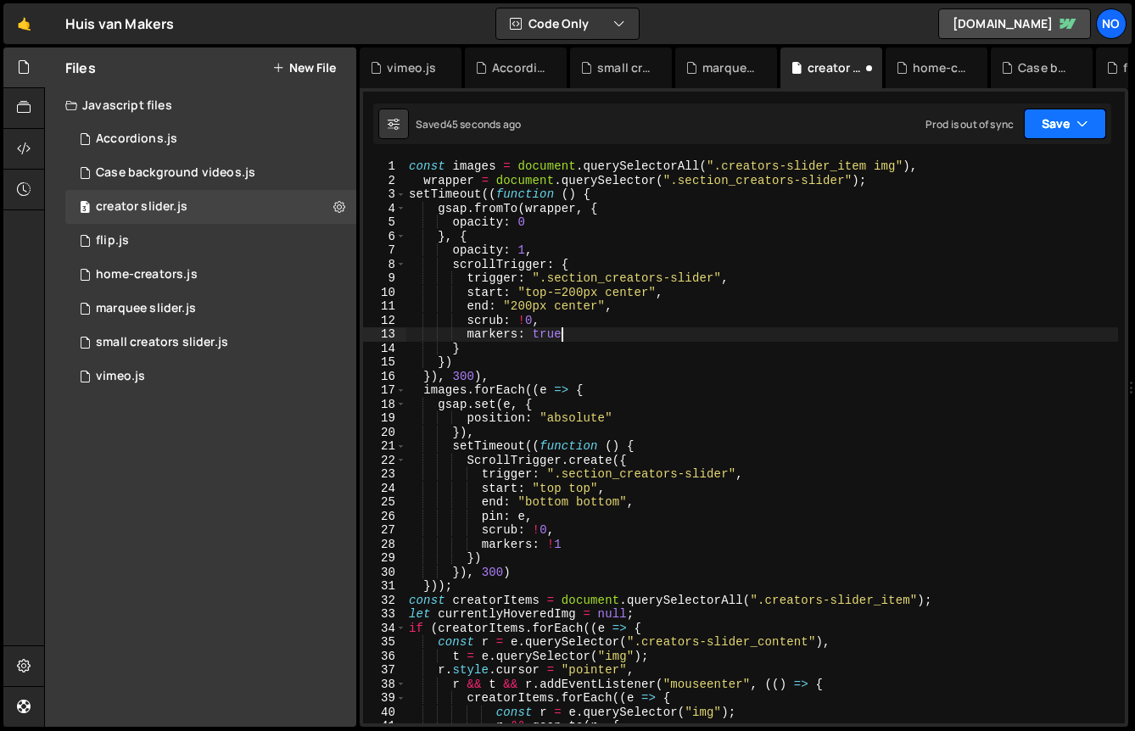
click at [1084, 117] on icon "button" at bounding box center [1083, 123] width 12 height 17
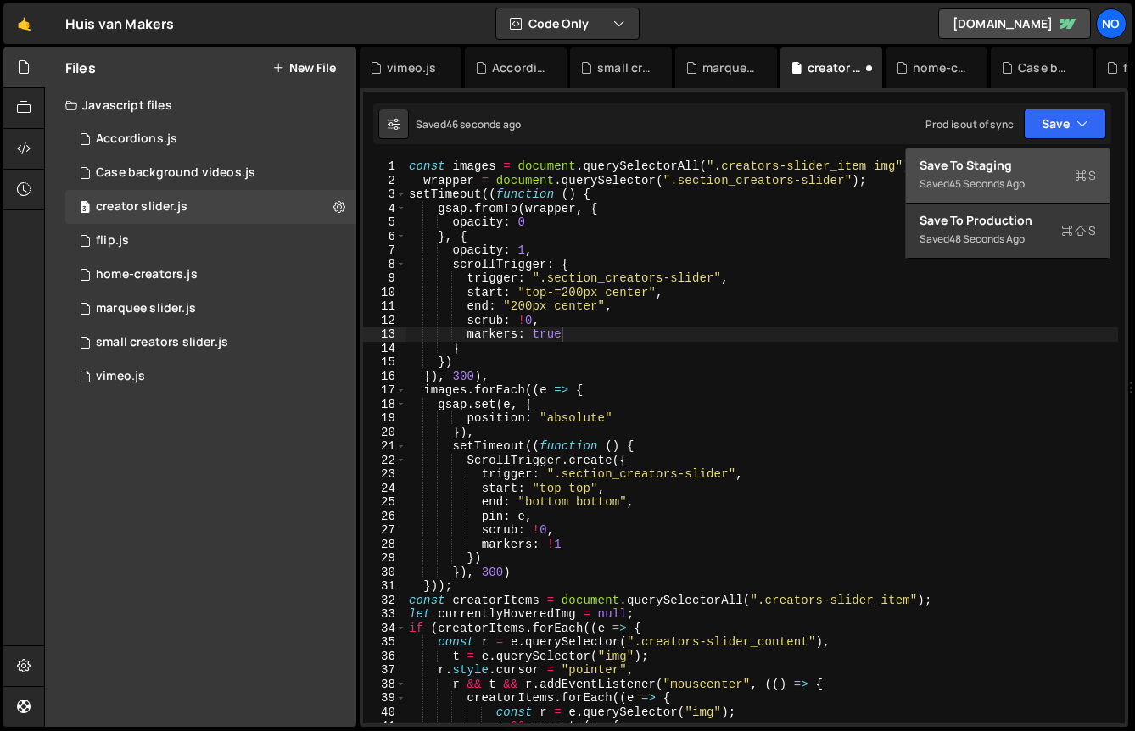
click at [1044, 180] on div "Saved 45 seconds ago" at bounding box center [1008, 184] width 176 height 20
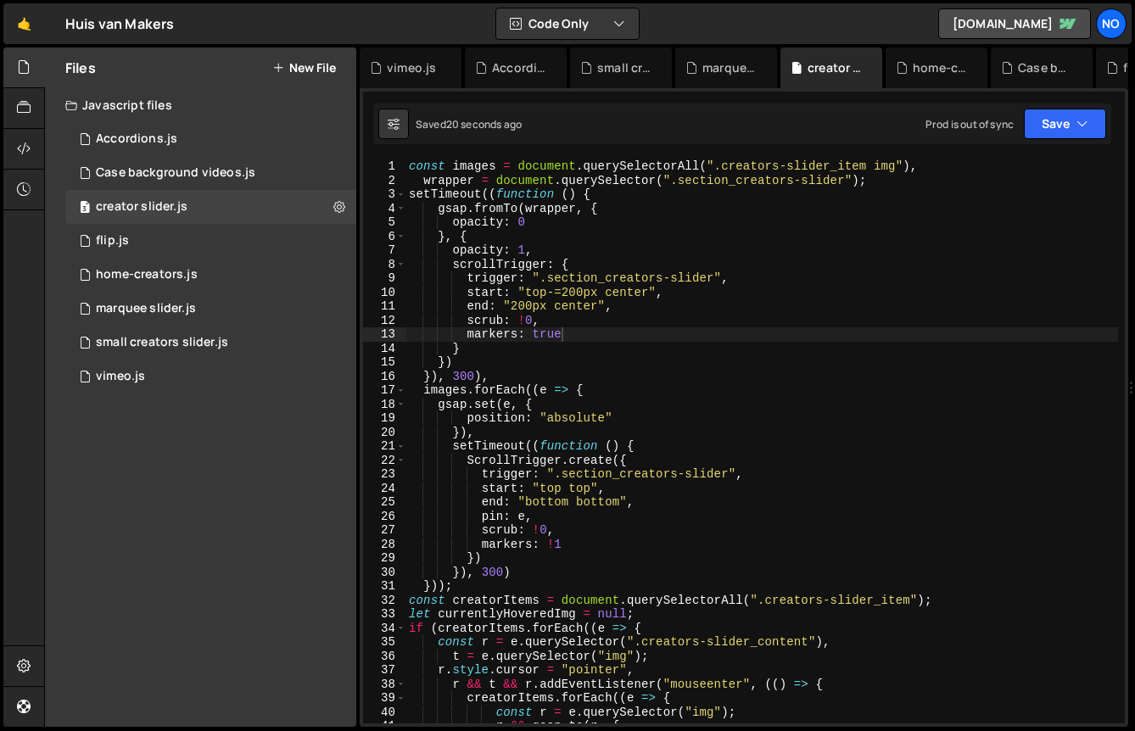
scroll to position [14, 0]
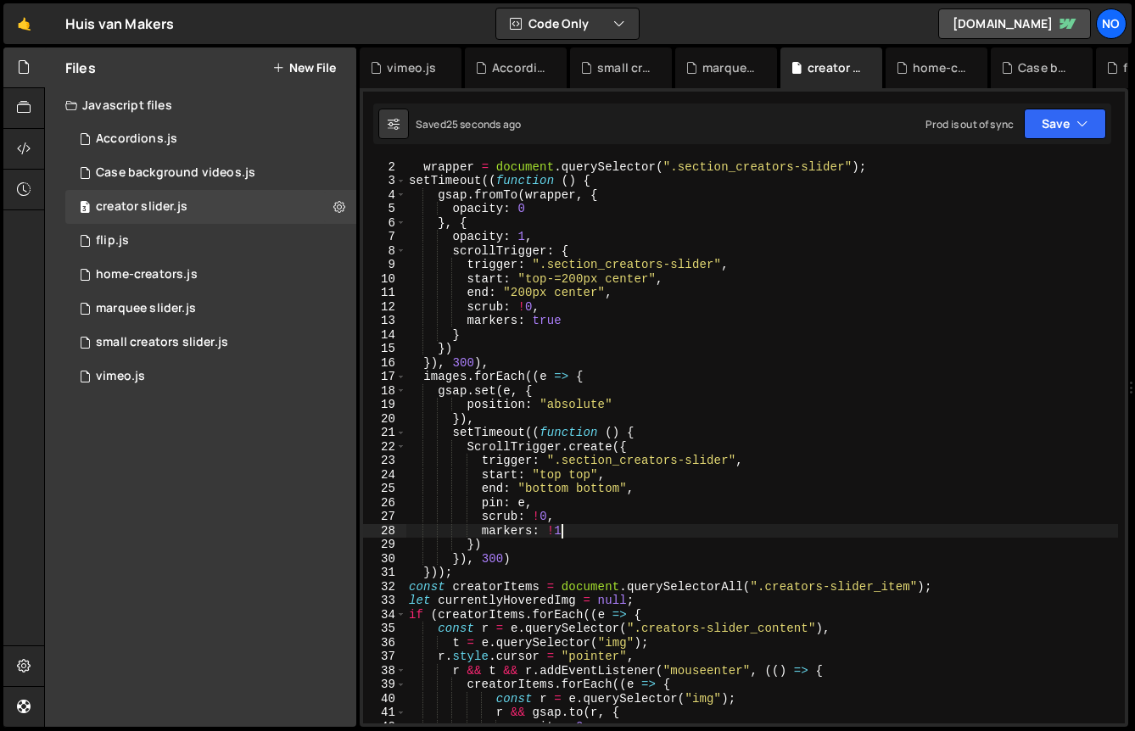
click at [568, 529] on div "const images = document . querySelectorAll ( ".creators-slider_item img" ) , wr…" at bounding box center [762, 442] width 713 height 592
click at [545, 319] on div "const images = document . querySelectorAll ( ".creators-slider_item img" ) , wr…" at bounding box center [762, 442] width 713 height 592
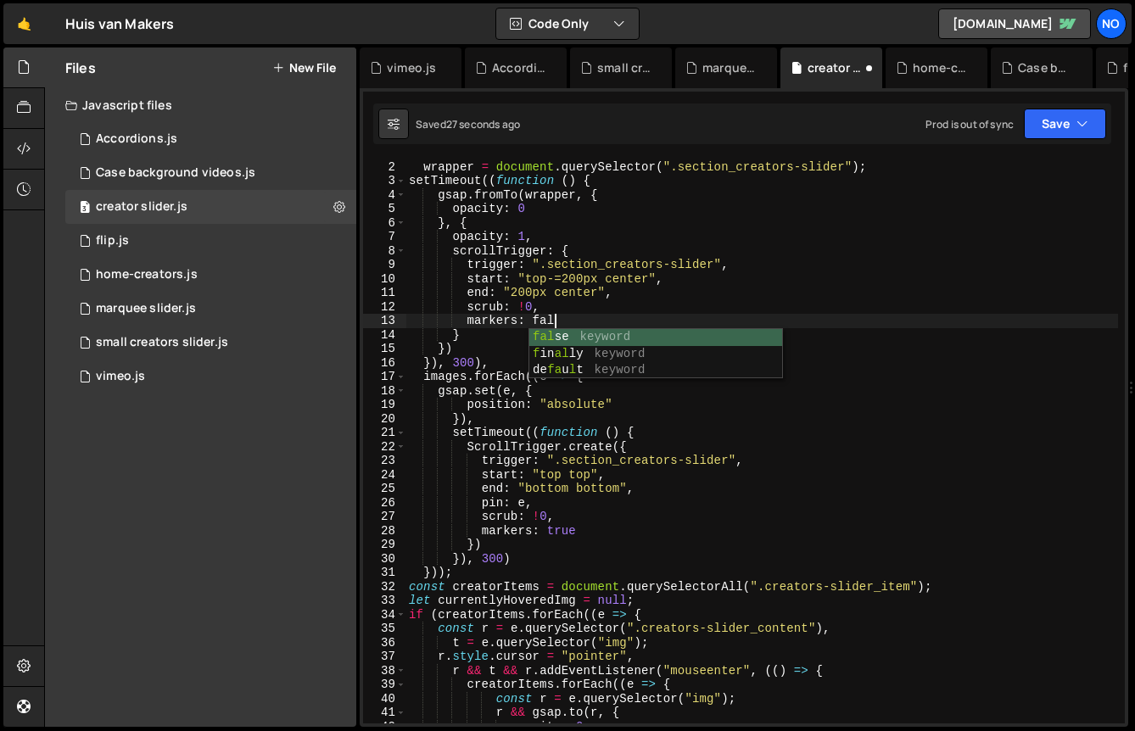
scroll to position [0, 10]
click at [1034, 96] on div "1 2 3 4 5 6 7 8 9 10 11 12 13 14 15 16 17 18 19 20 21 22 23 24 25 26 27 28 29 3…" at bounding box center [744, 407] width 769 height 639
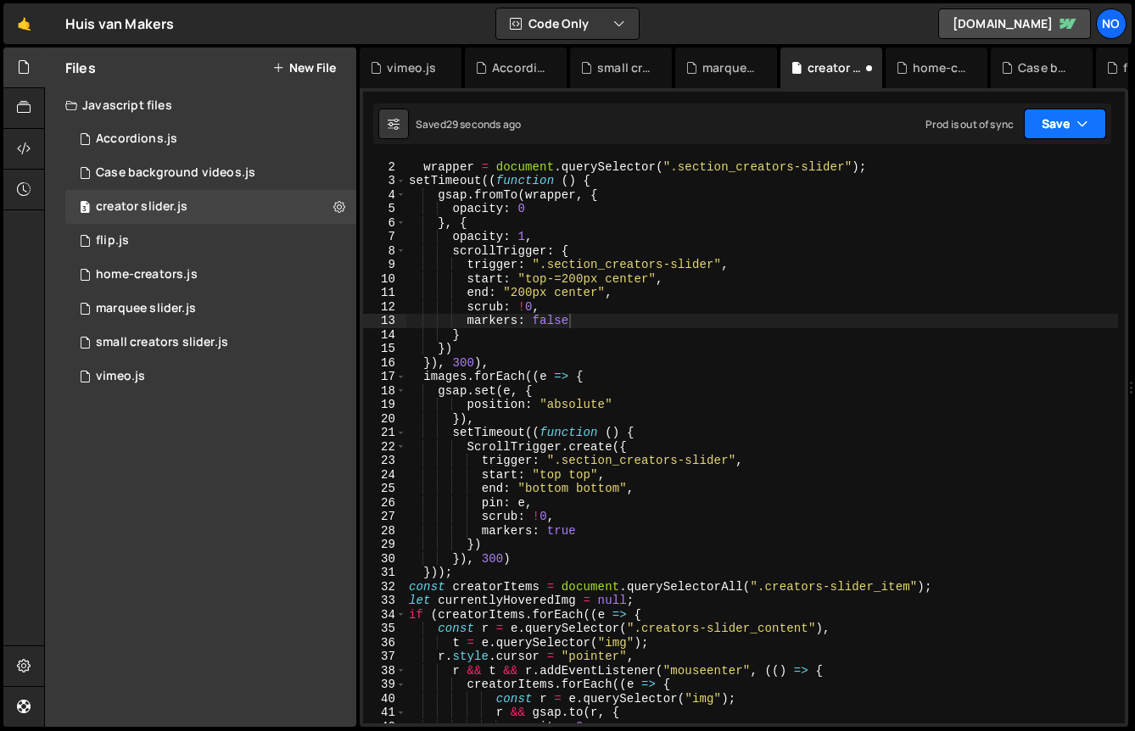
click at [1034, 116] on button "Save" at bounding box center [1065, 124] width 82 height 31
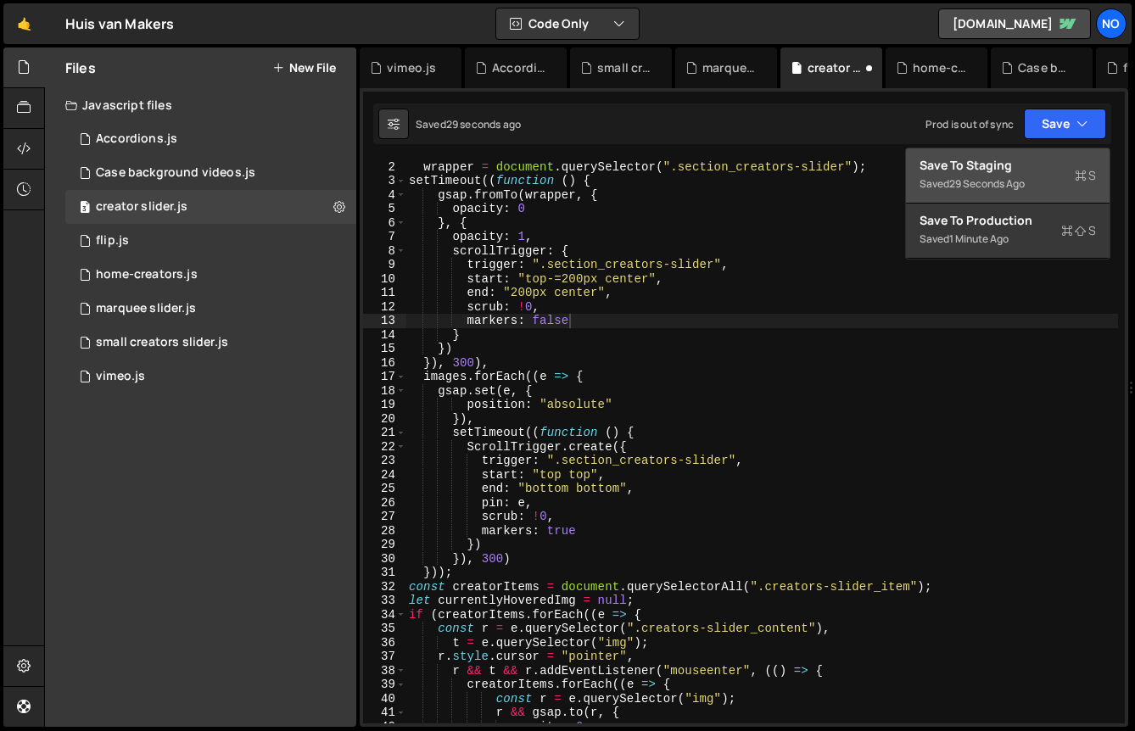
click at [1030, 182] on div "Saved 29 seconds ago" at bounding box center [1008, 184] width 176 height 20
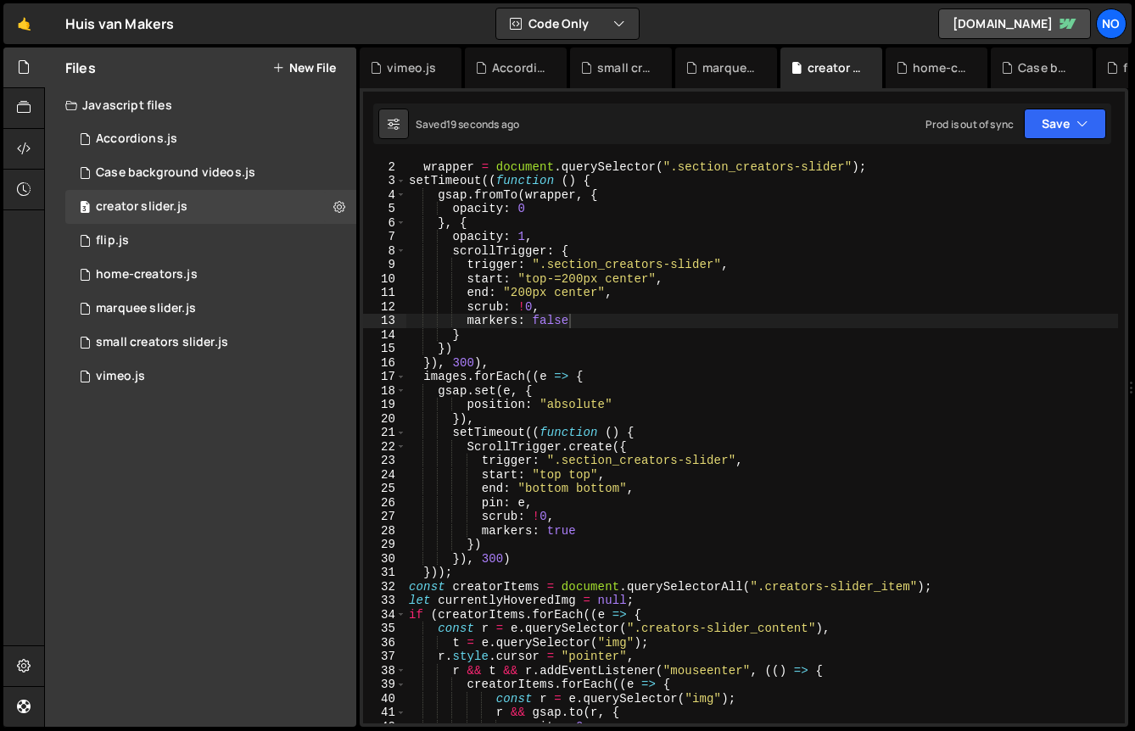
click at [570, 486] on div "const images = document . querySelectorAll ( ".creators-slider_item img" ) , wr…" at bounding box center [762, 442] width 713 height 592
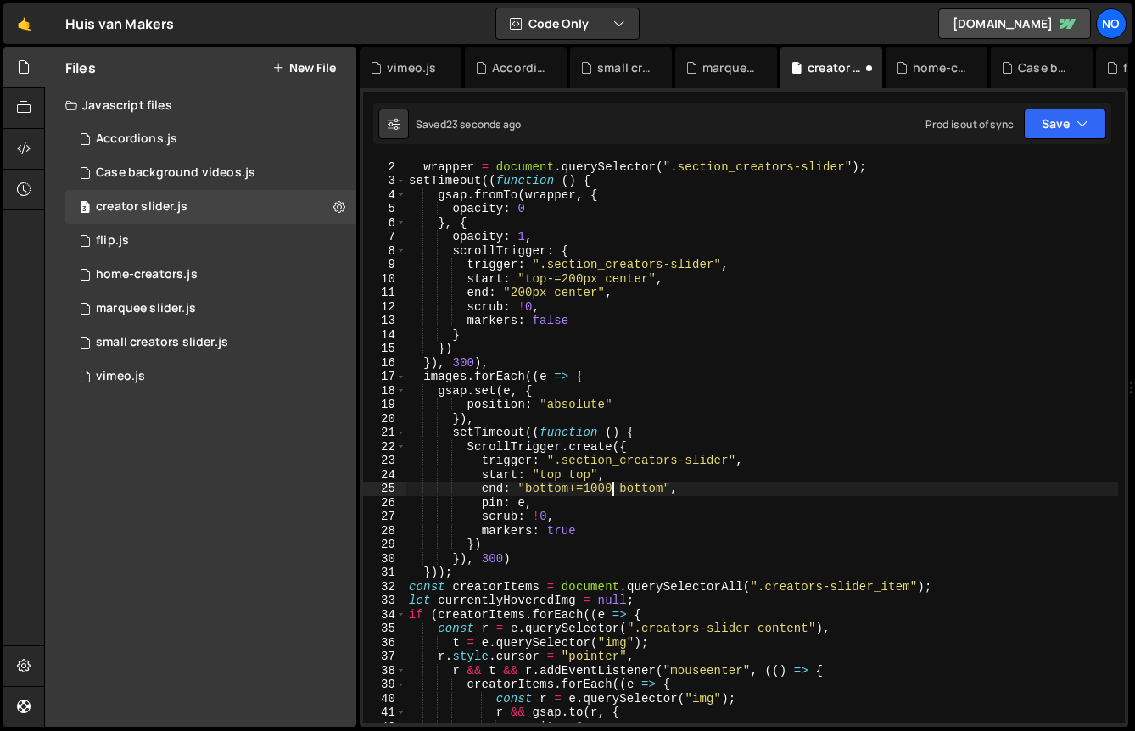
scroll to position [0, 14]
click at [1044, 118] on button "Save" at bounding box center [1065, 124] width 82 height 31
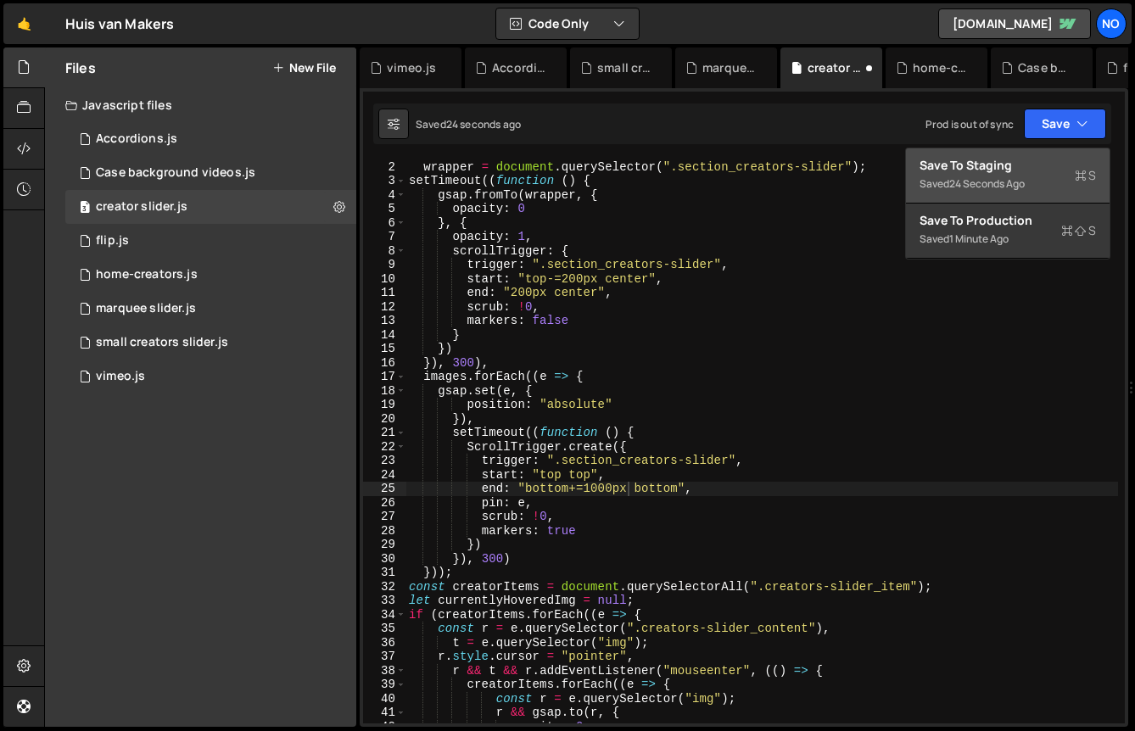
click at [1024, 175] on div "Saved 24 seconds ago" at bounding box center [1008, 184] width 176 height 20
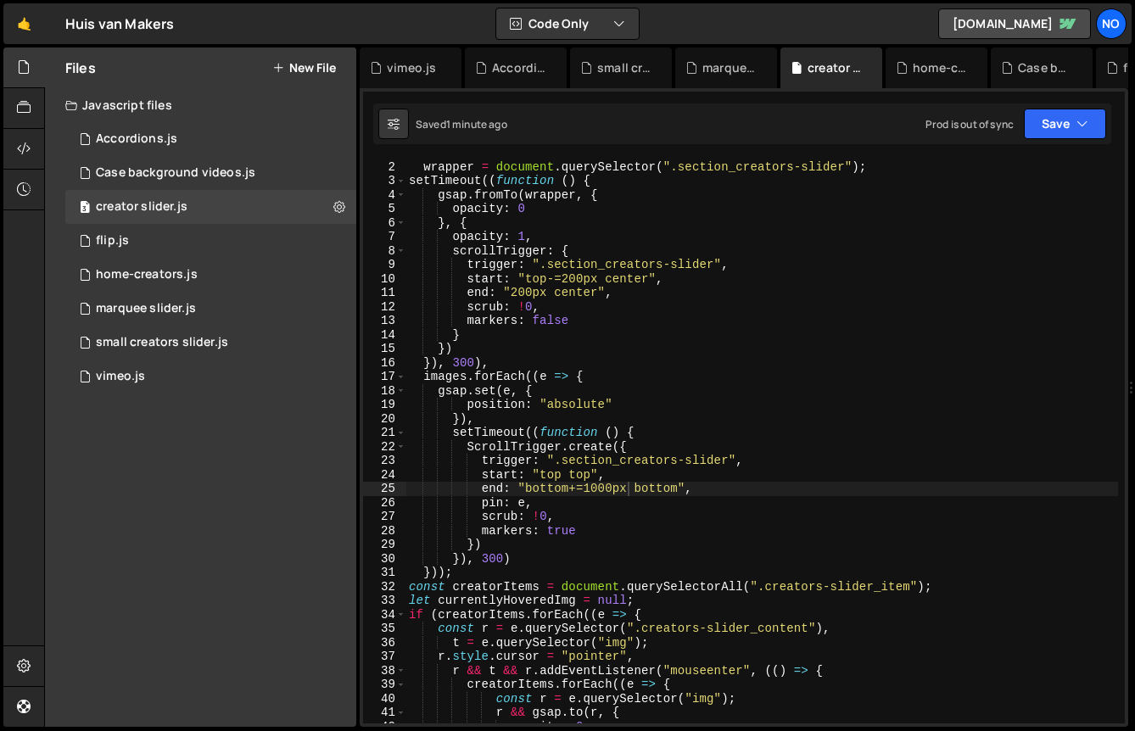
scroll to position [0, 3]
click at [830, 339] on div "const images = document . querySelectorAll ( ".creators-slider_item img" ) , wr…" at bounding box center [762, 442] width 713 height 592
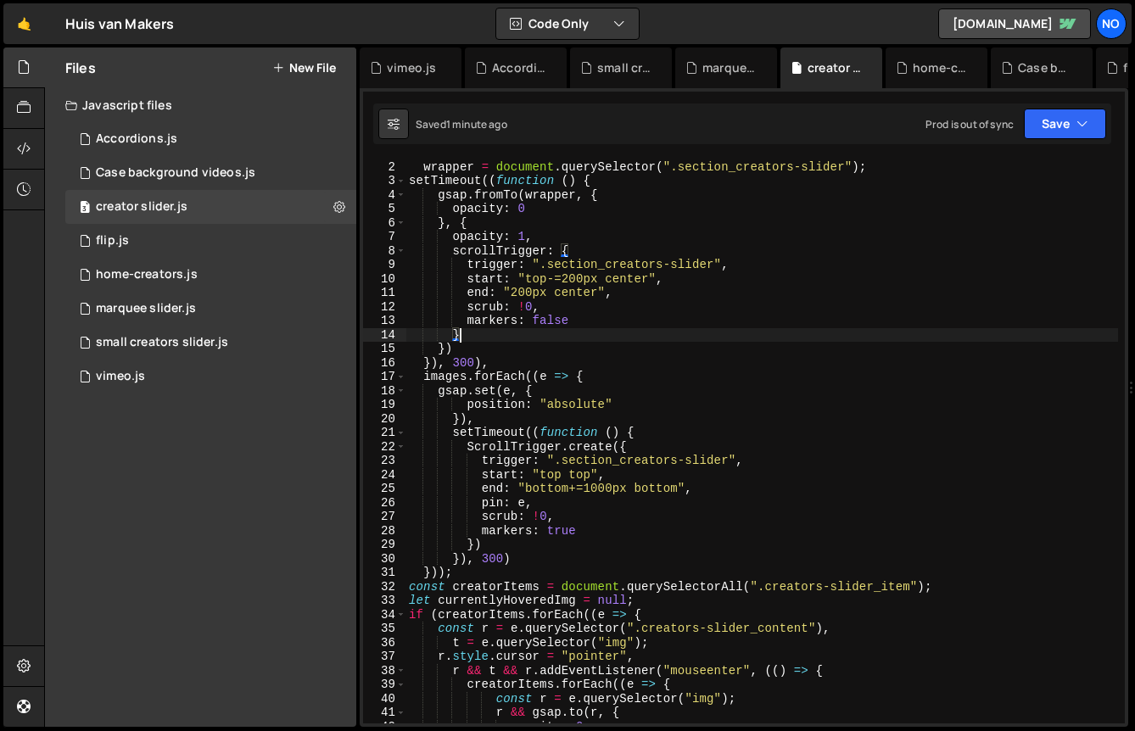
click at [1045, 139] on div "Saved 1 minute ago Prod is out of sync Upgrade to Edit Save Save to Staging S S…" at bounding box center [742, 124] width 738 height 41
click at [1045, 124] on button "Save" at bounding box center [1065, 124] width 82 height 31
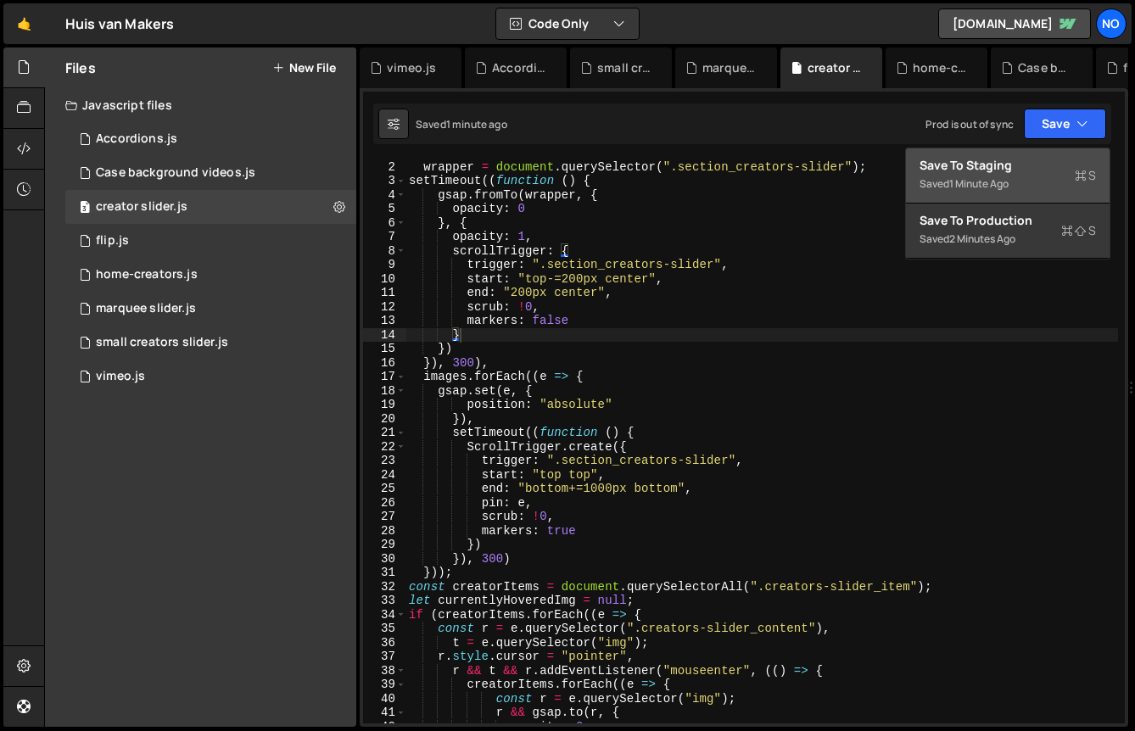
click at [976, 176] on div "1 minute ago" at bounding box center [978, 183] width 59 height 14
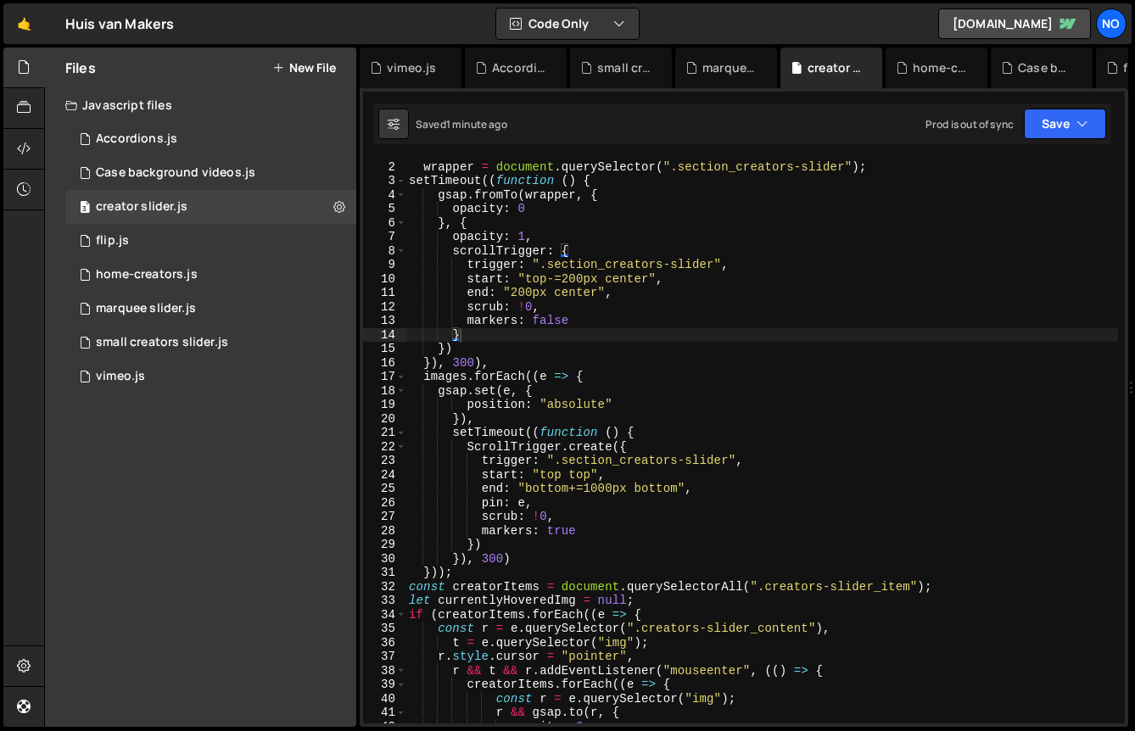
scroll to position [0, 0]
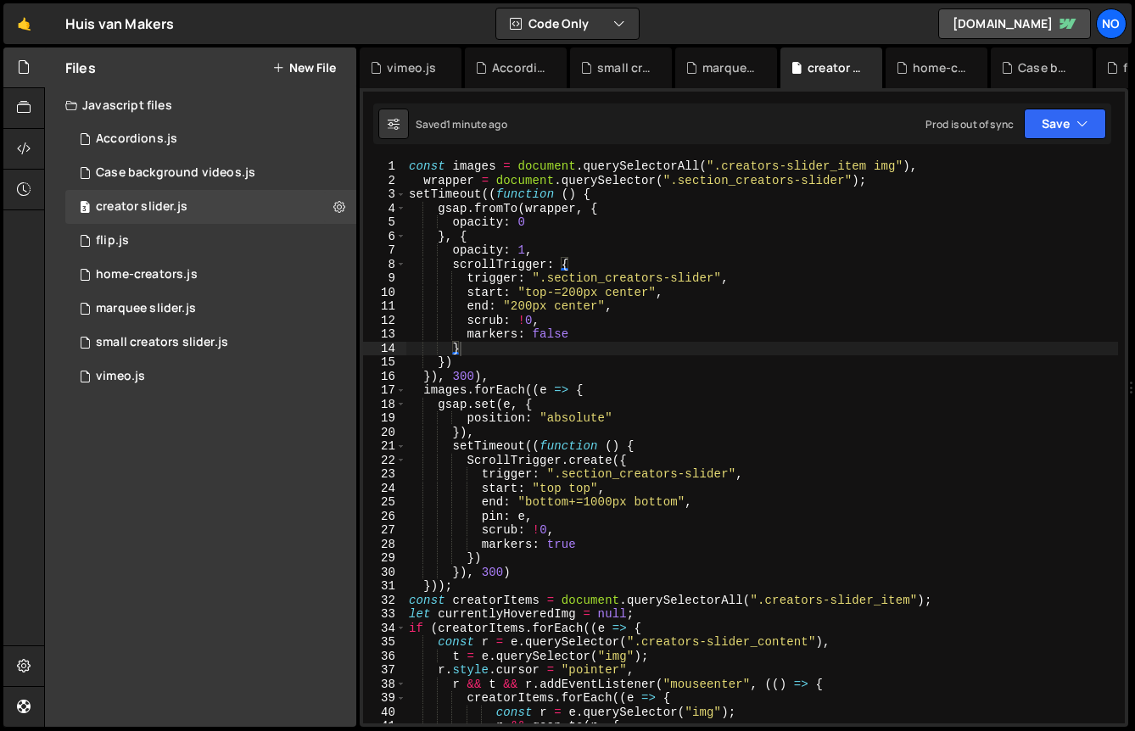
click at [463, 178] on div "const images = document . querySelectorAll ( ".creators-slider_item img" ) , wr…" at bounding box center [762, 455] width 713 height 592
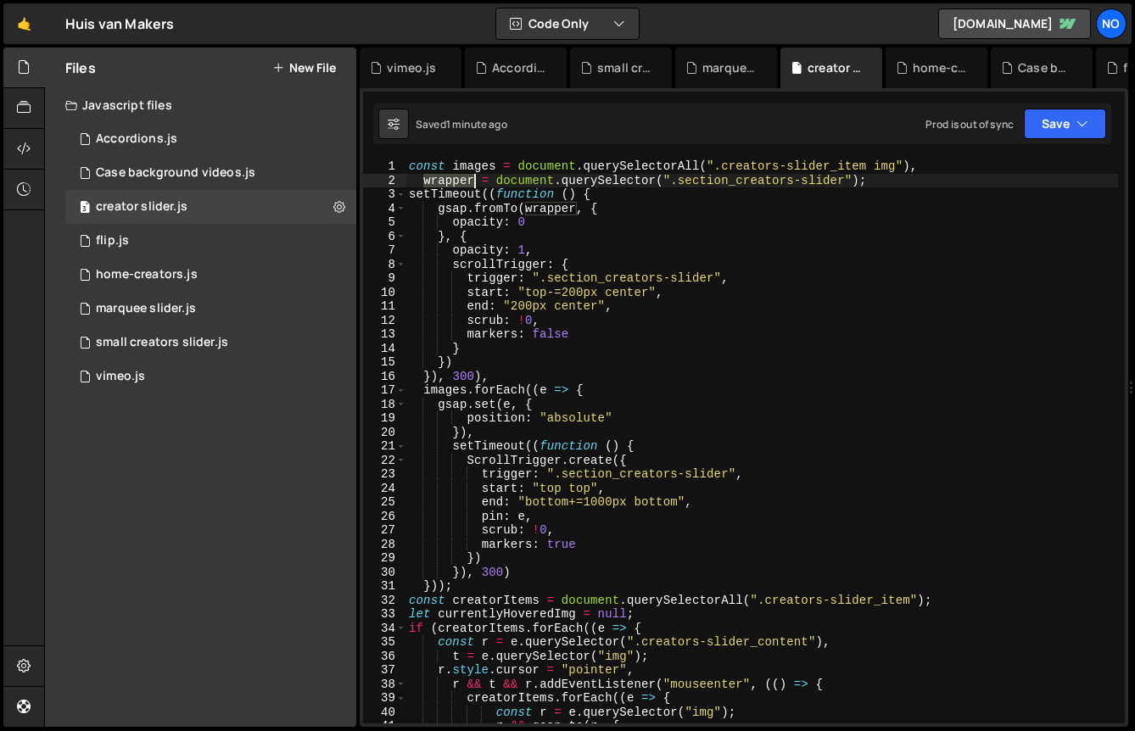
click at [463, 178] on div "const images = document . querySelectorAll ( ".creators-slider_item img" ) , wr…" at bounding box center [762, 455] width 713 height 592
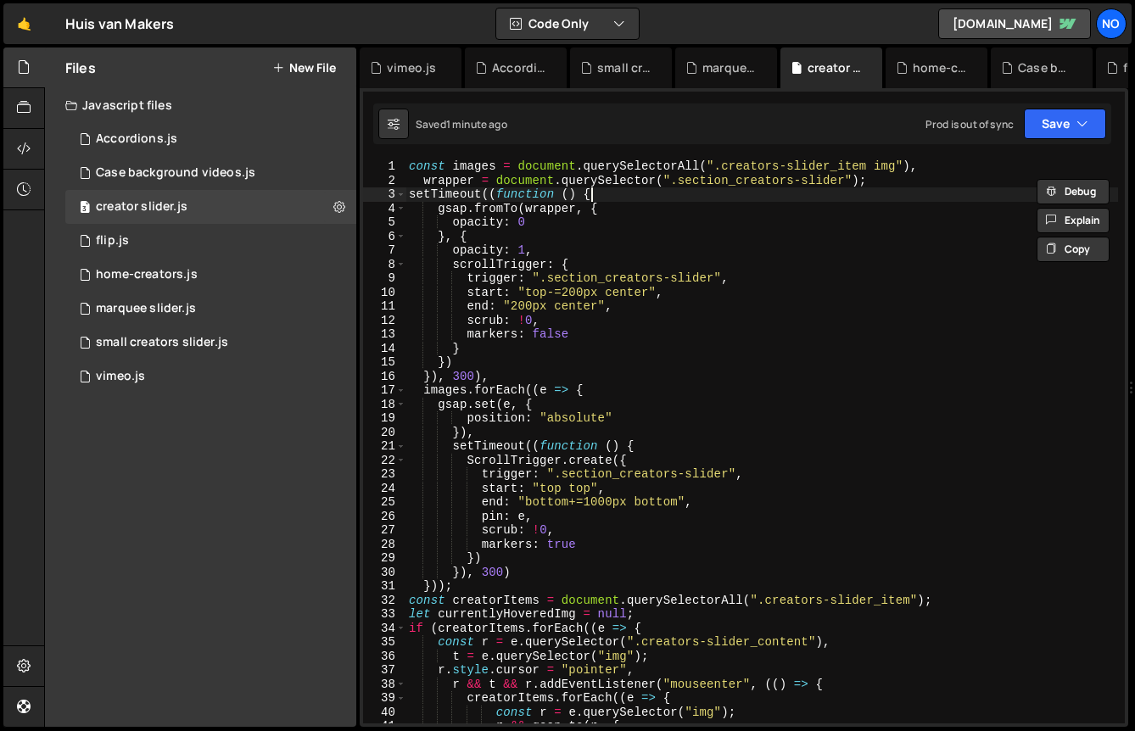
click at [931, 187] on div "const images = document . querySelectorAll ( ".creators-slider_item img" ) , wr…" at bounding box center [762, 455] width 713 height 592
click at [932, 177] on div "const images = document . querySelectorAll ( ".creators-slider_item img" ) , wr…" at bounding box center [762, 455] width 713 height 592
type textarea "wrapper = document.querySelector(".section_creators-slider");"
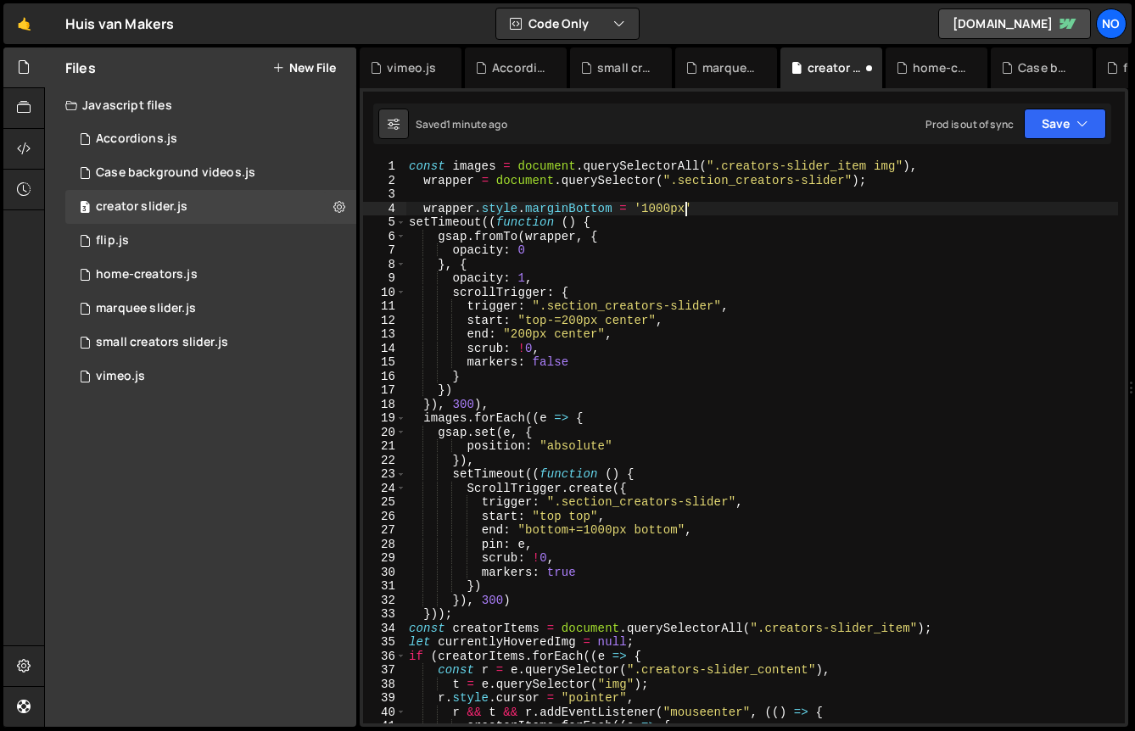
scroll to position [0, 18]
click at [1066, 116] on button "Save" at bounding box center [1065, 124] width 82 height 31
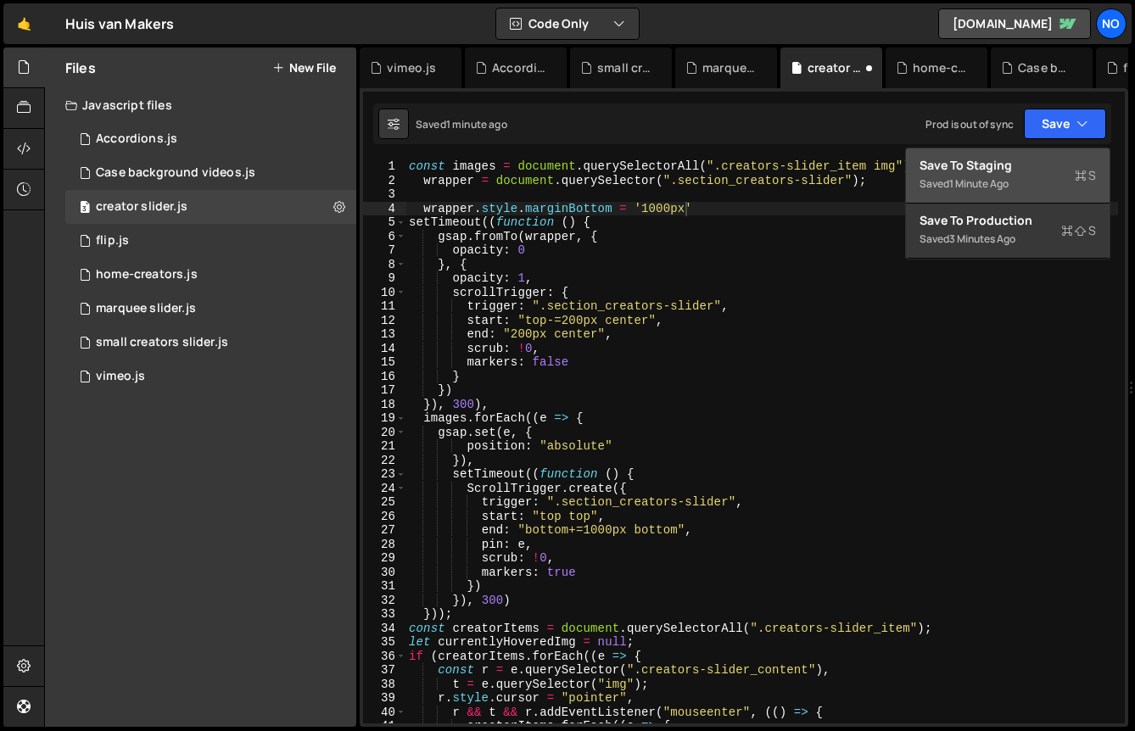
click at [1058, 183] on div "Saved 1 minute ago" at bounding box center [1008, 184] width 176 height 20
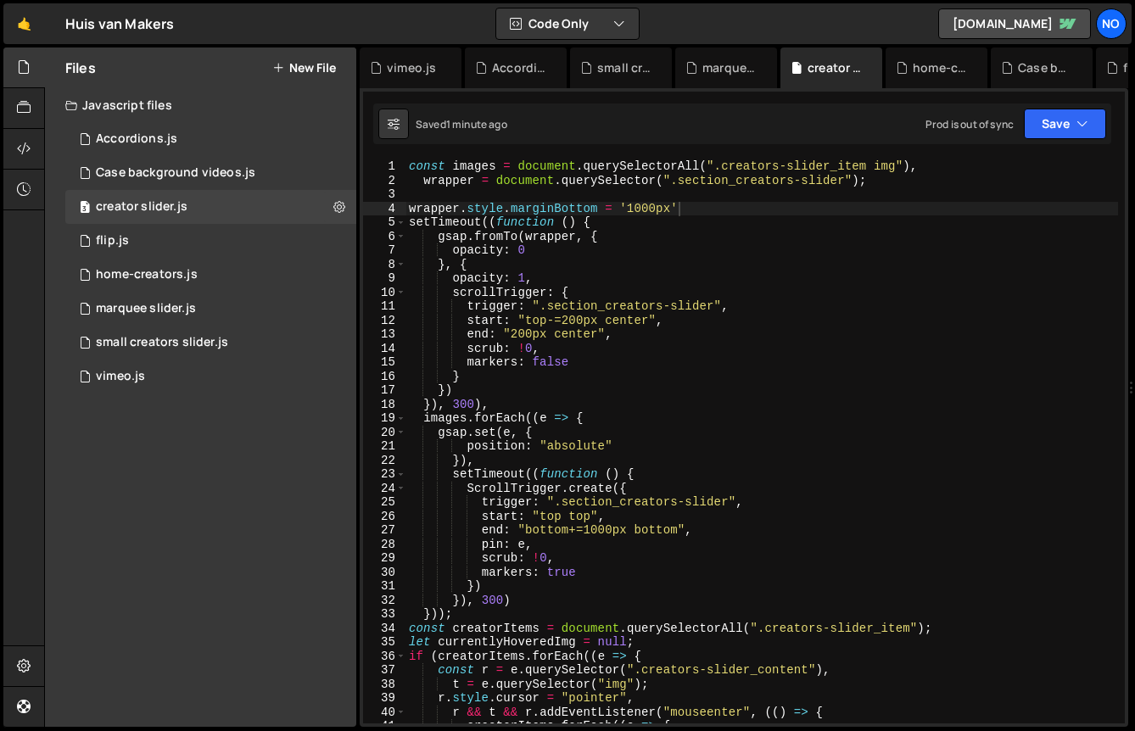
click at [615, 204] on div "const images = document . querySelectorAll ( ".creators-slider_item img" ) , wr…" at bounding box center [762, 455] width 713 height 592
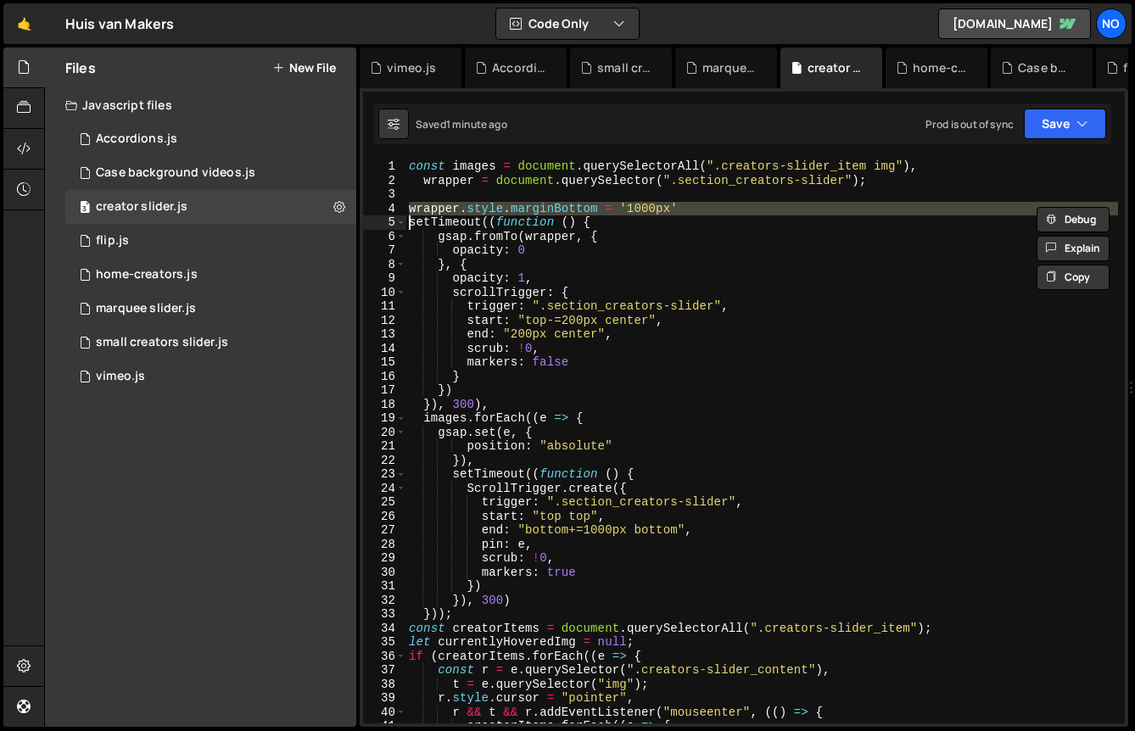
scroll to position [0, 12]
click at [639, 213] on div "const images = document . querySelectorAll ( ".creators-slider_item img" ) , wr…" at bounding box center [762, 441] width 713 height 564
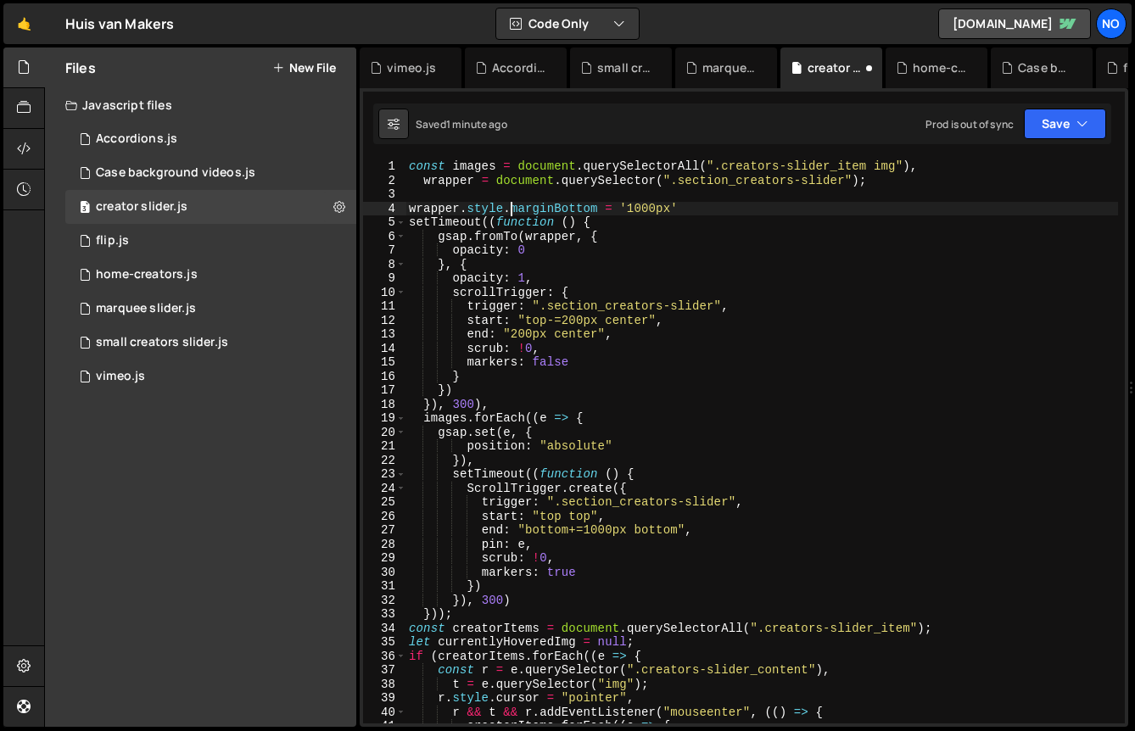
drag, startPoint x: 512, startPoint y: 209, endPoint x: 906, endPoint y: 208, distance: 394.5
click at [906, 209] on div "const images = document . querySelectorAll ( ".creators-slider_item img" ) , wr…" at bounding box center [762, 455] width 713 height 592
click at [1051, 125] on button "Save" at bounding box center [1065, 124] width 82 height 31
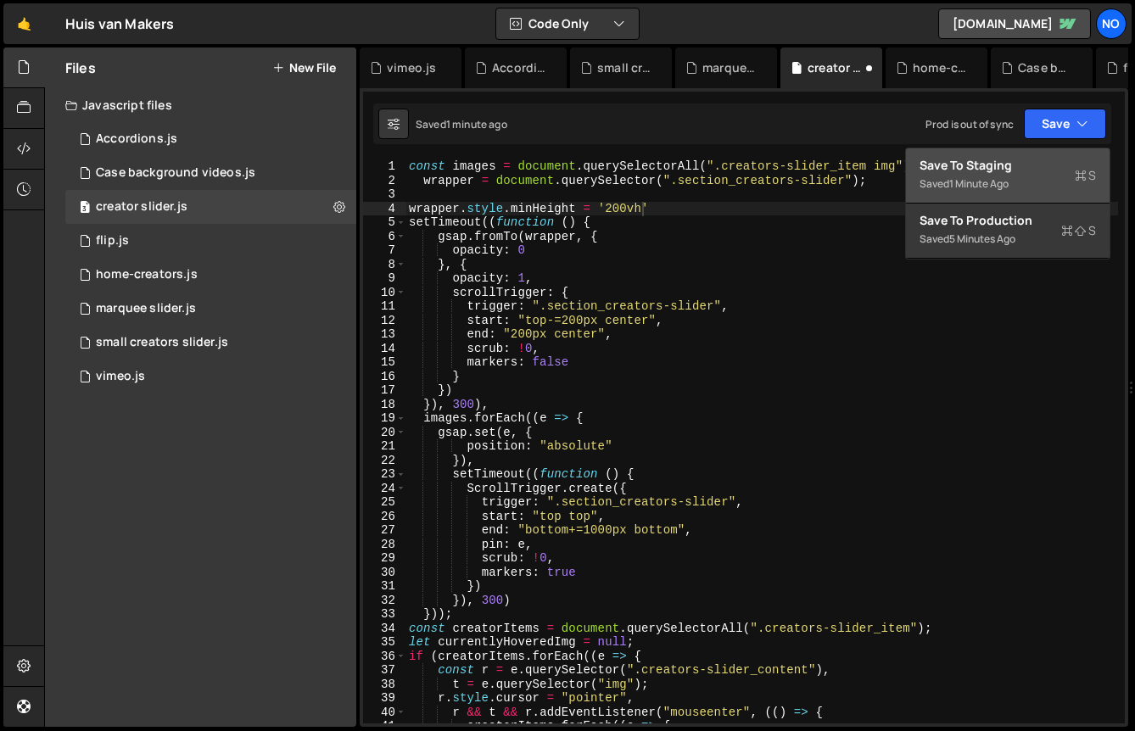
click at [1023, 177] on div "Saved 1 minute ago" at bounding box center [1008, 184] width 176 height 20
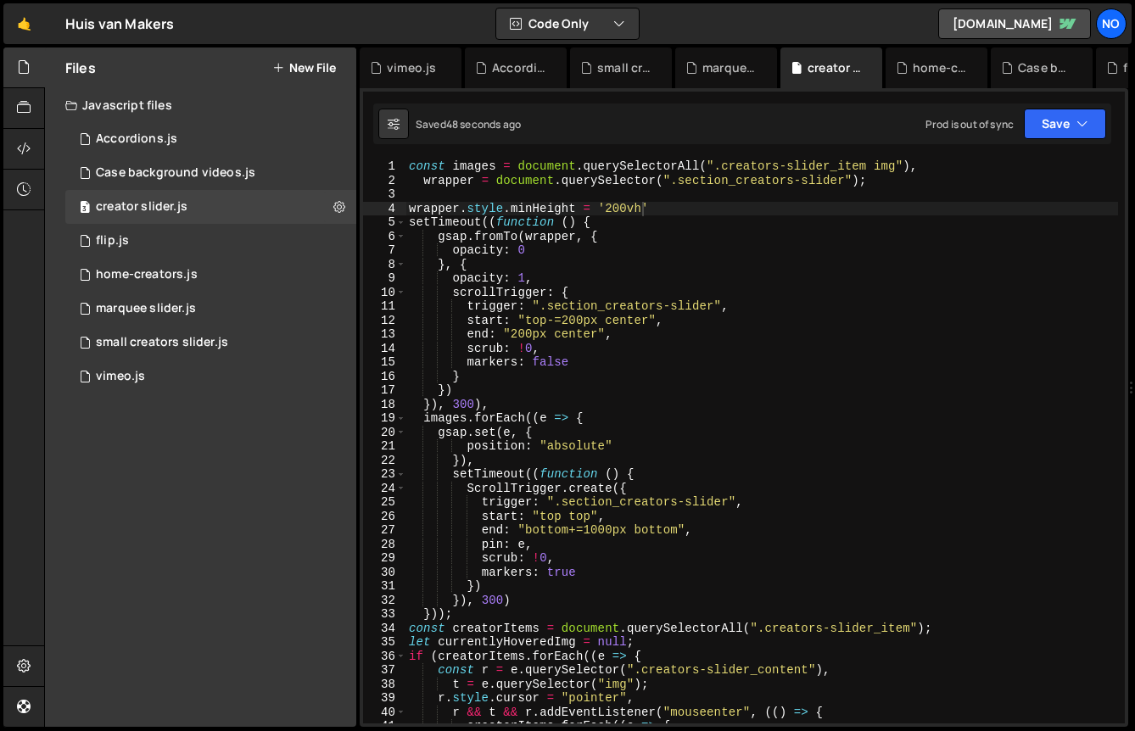
click at [520, 210] on div "const images = document . querySelectorAll ( ".creators-slider_item img" ) , wr…" at bounding box center [762, 455] width 713 height 592
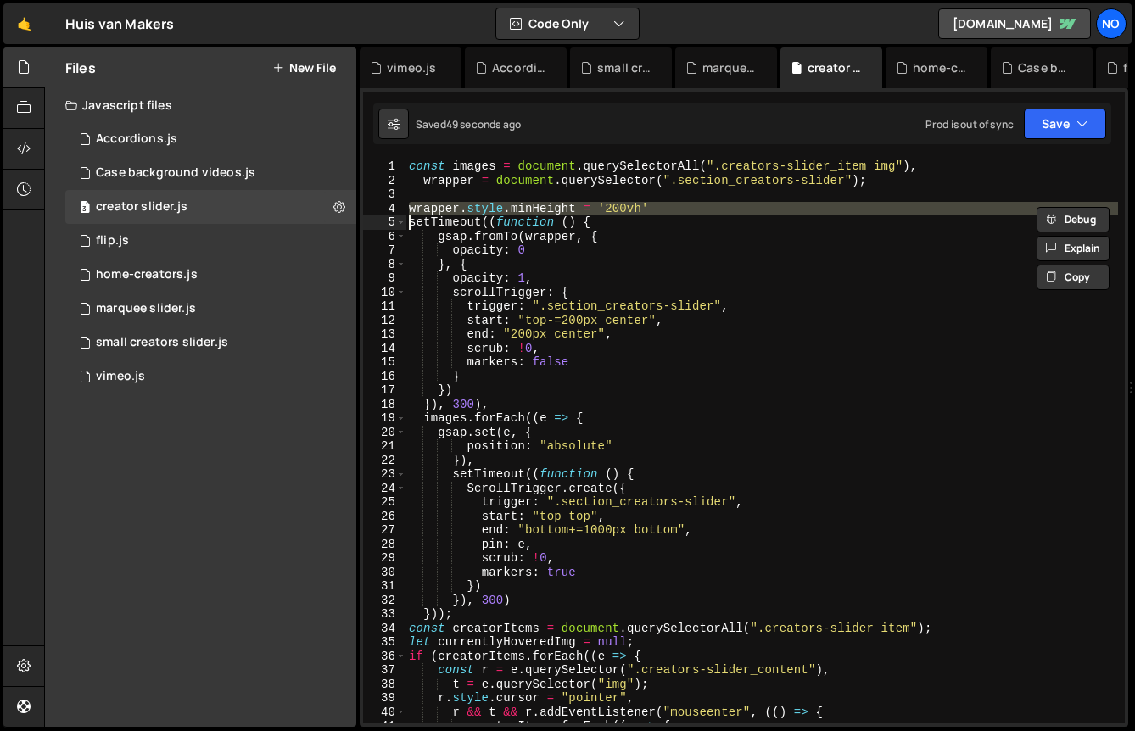
scroll to position [0, 12]
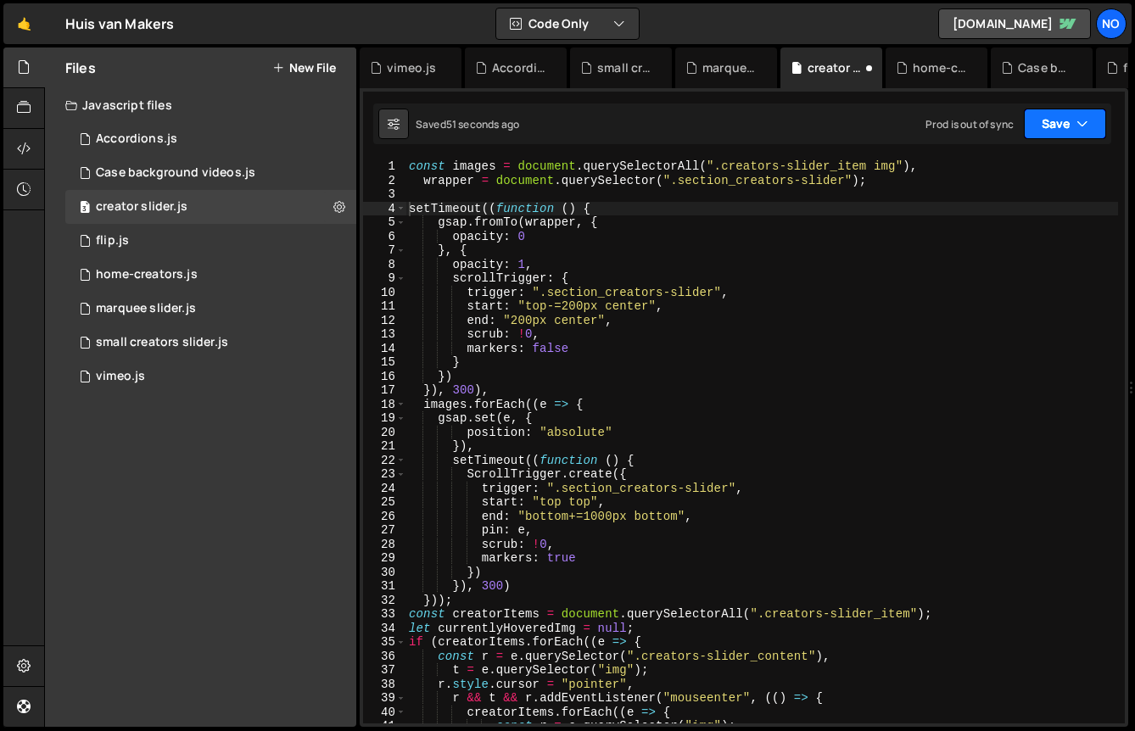
click at [1045, 123] on button "Save" at bounding box center [1065, 124] width 82 height 31
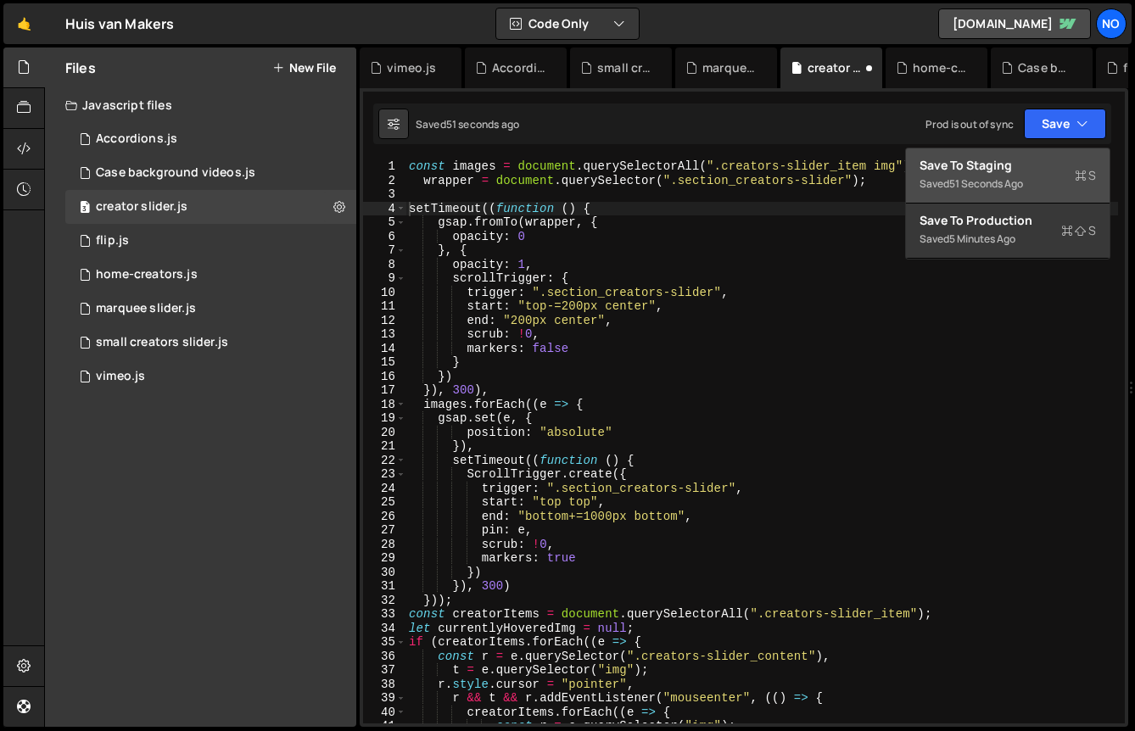
click at [1034, 166] on div "Save to Staging S" at bounding box center [1008, 165] width 176 height 17
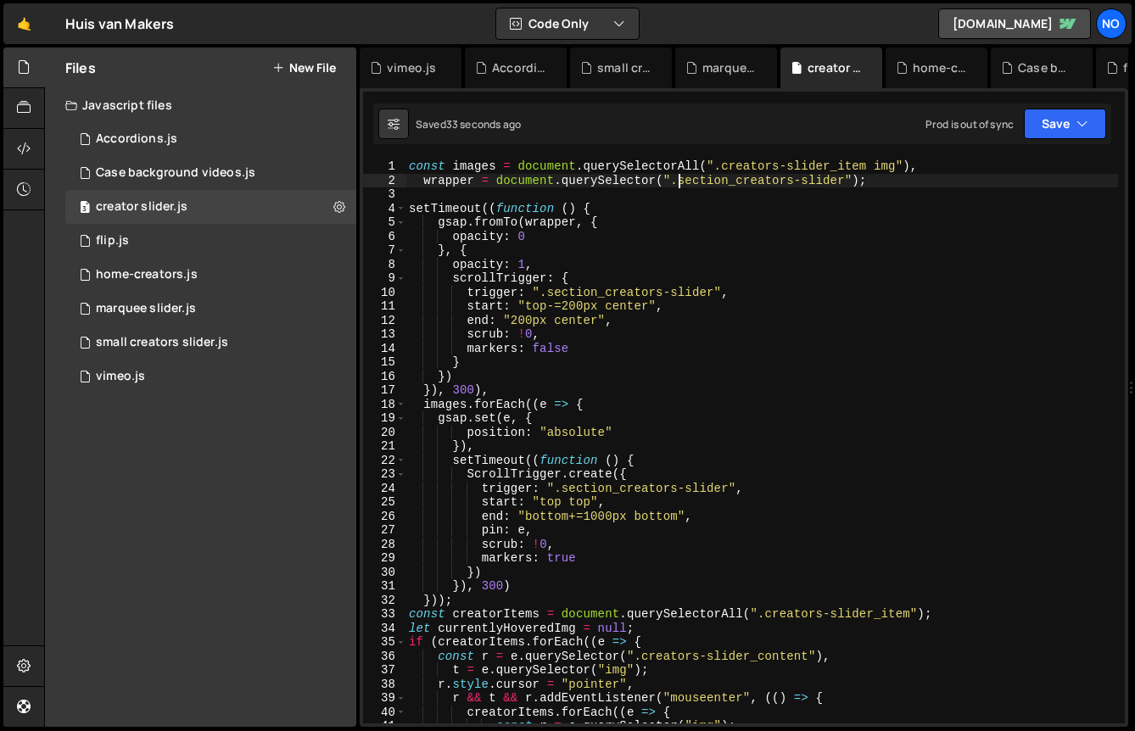
click at [680, 178] on div "const images = document . querySelectorAll ( ".creators-slider_item img" ) , wr…" at bounding box center [762, 455] width 713 height 592
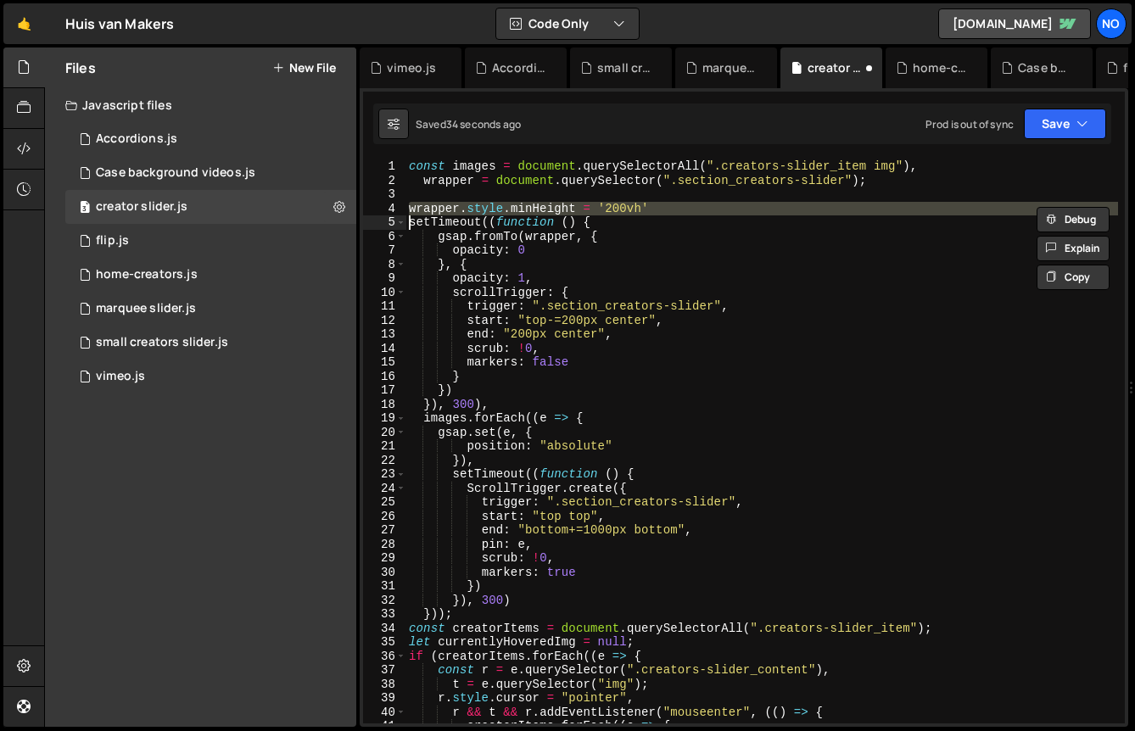
scroll to position [0, 0]
click at [511, 209] on div "const images = document . querySelectorAll ( ".creators-slider_item img" ) , wr…" at bounding box center [762, 441] width 713 height 564
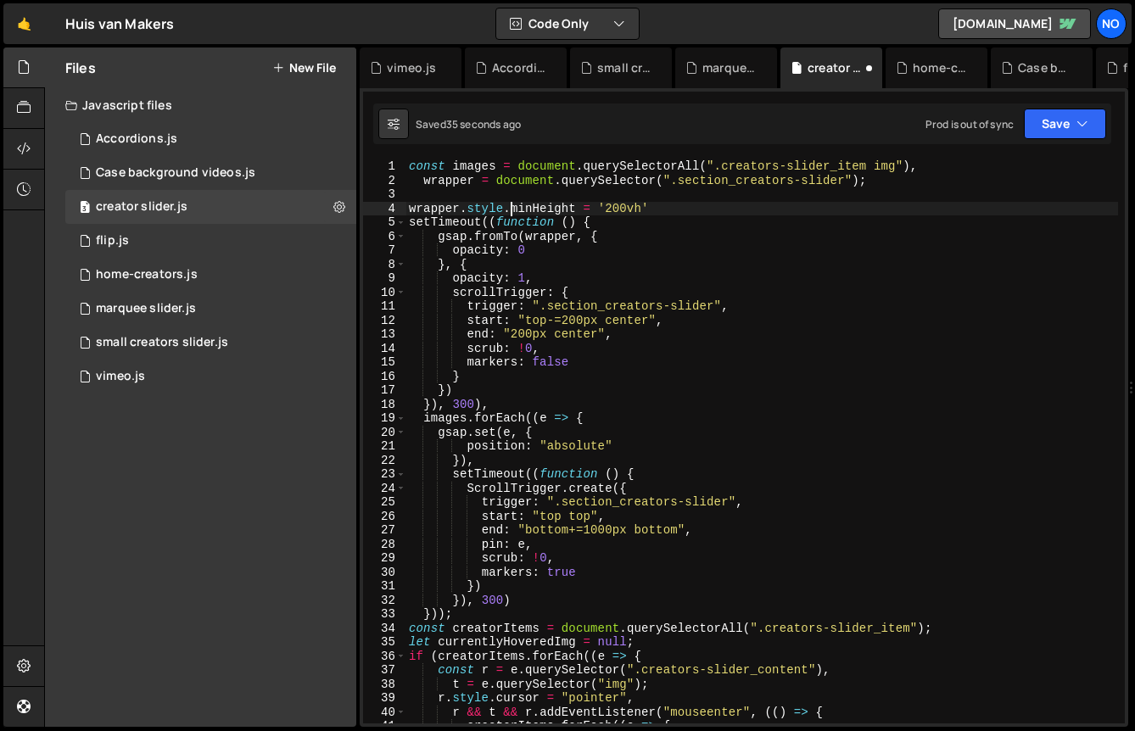
drag, startPoint x: 511, startPoint y: 209, endPoint x: 720, endPoint y: 205, distance: 209.6
click at [707, 209] on div "const images = document . querySelectorAll ( ".creators-slider_item img" ) , wr…" at bounding box center [762, 455] width 713 height 592
click at [1033, 129] on button "Save" at bounding box center [1065, 124] width 82 height 31
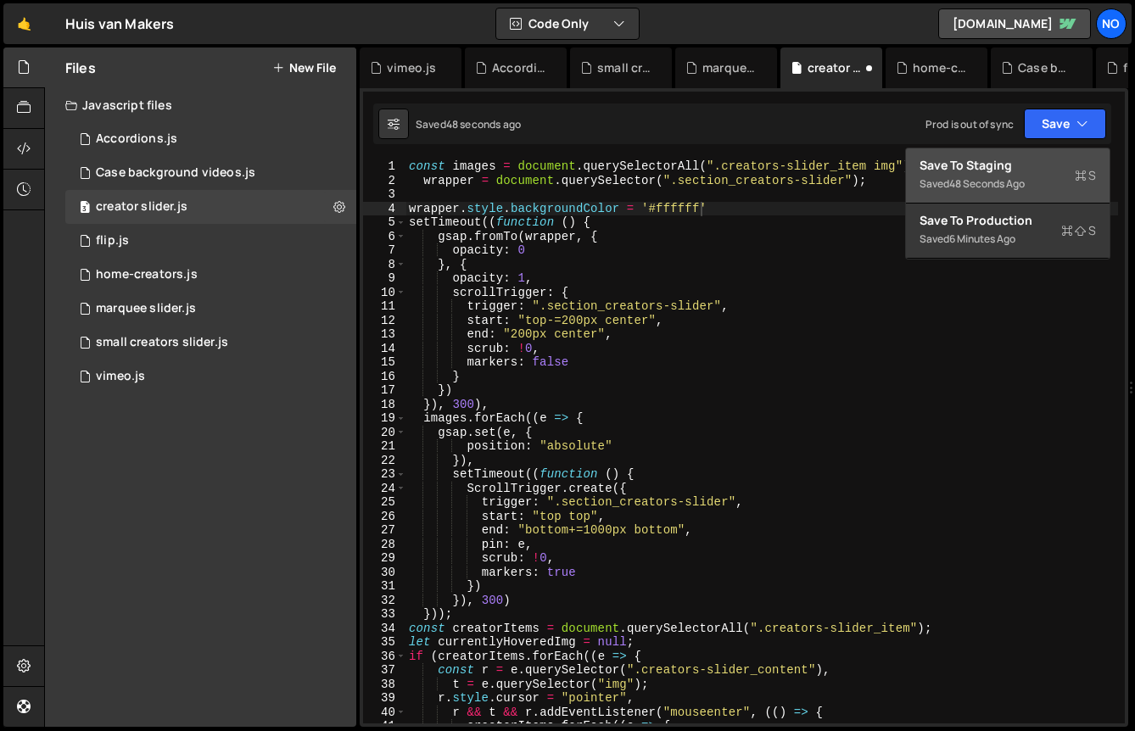
click at [1008, 165] on div "Save to Staging S" at bounding box center [1008, 165] width 176 height 17
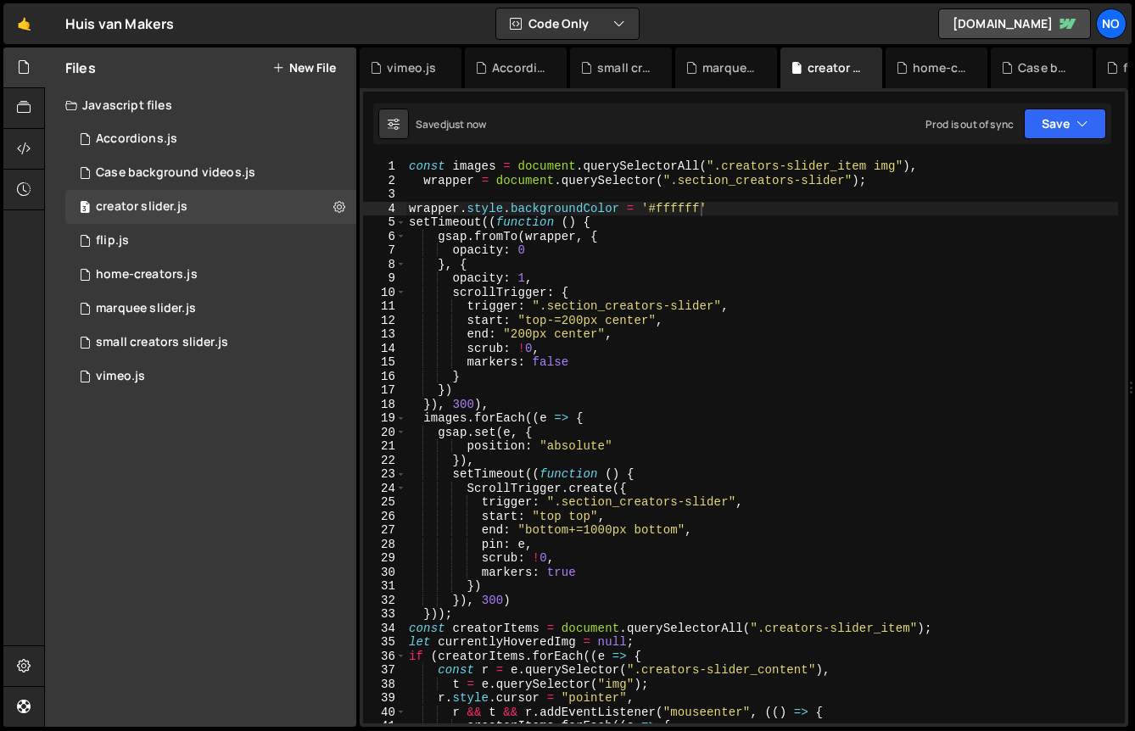
type textarea "wrapper.style.backgroundColor = '#ffffff'"
click at [709, 210] on div "const images = document . querySelectorAll ( ".creators-slider_item img" ) , wr…" at bounding box center [762, 455] width 713 height 592
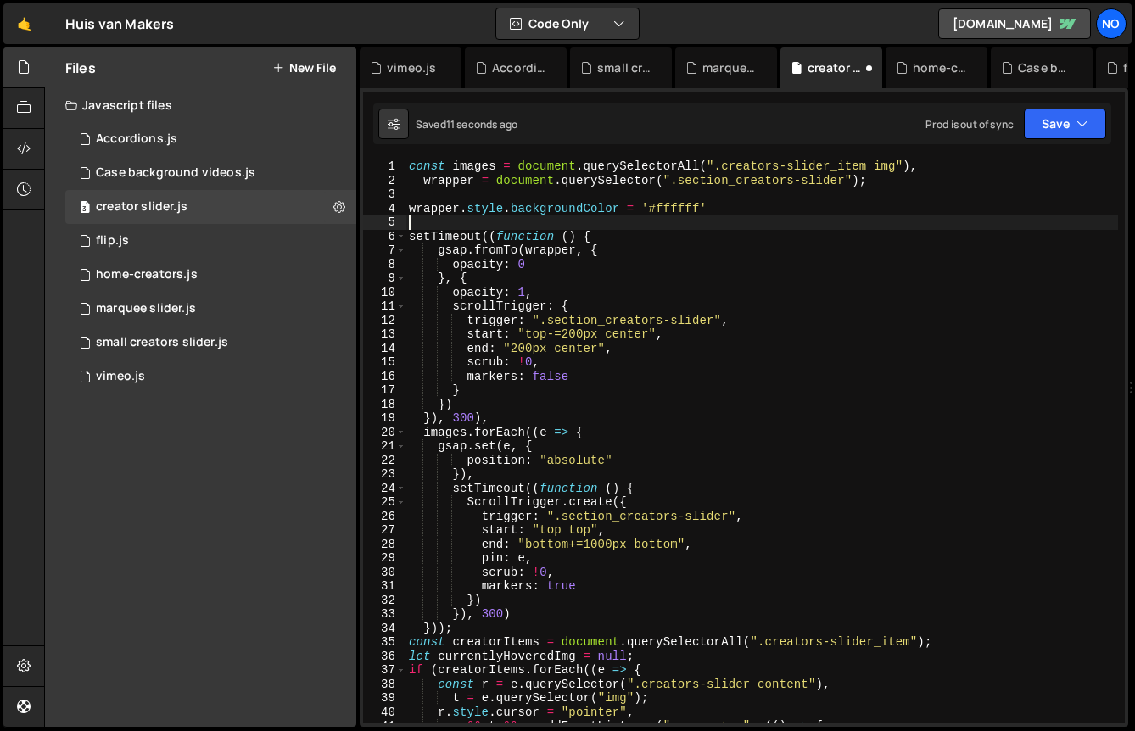
click at [573, 208] on div "const images = document . querySelectorAll ( ".creators-slider_item img" ) , wr…" at bounding box center [762, 455] width 713 height 592
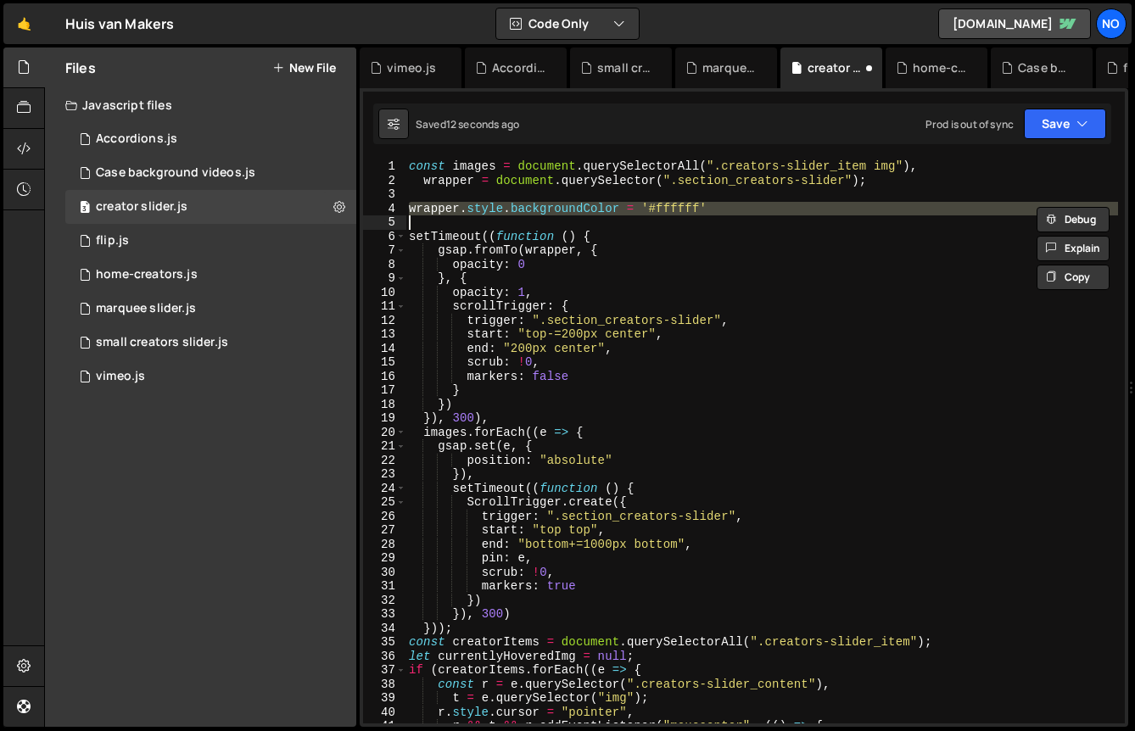
type textarea "wrapper.style.backgroundColor = '#ffffff'"
click at [563, 219] on div "const images = document . querySelectorAll ( ".creators-slider_item img" ) , wr…" at bounding box center [762, 441] width 713 height 564
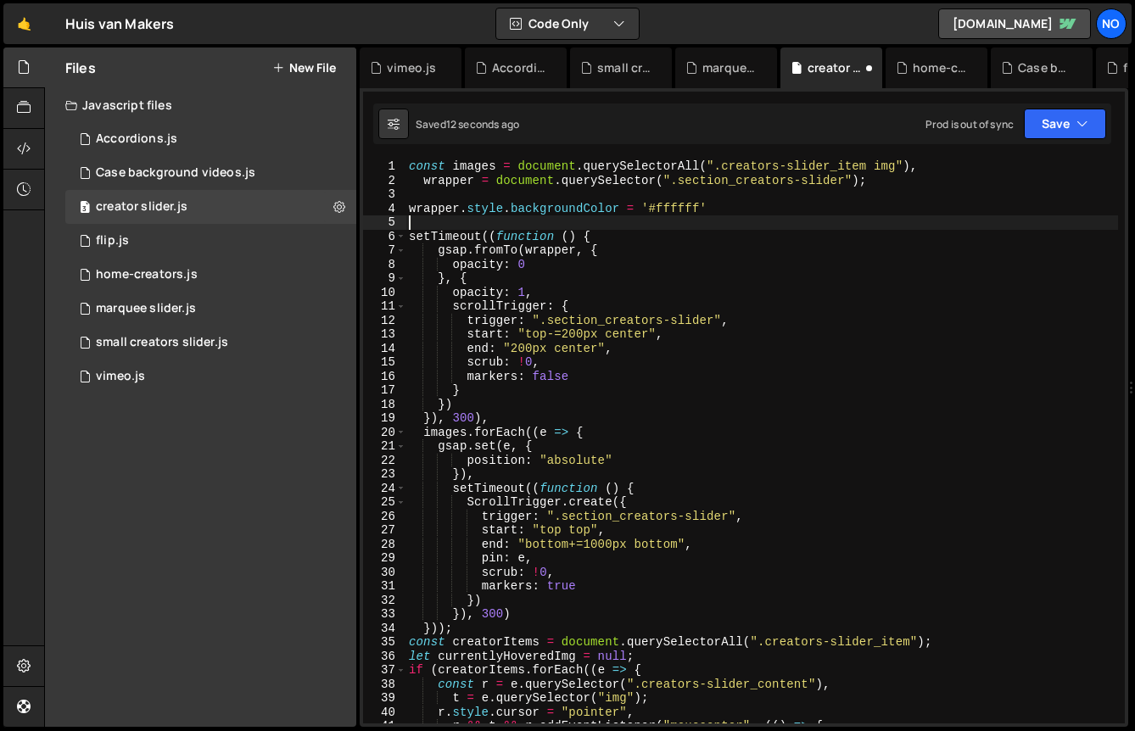
paste textarea "wrapper.style.backgroundColor = '#ffffff'"
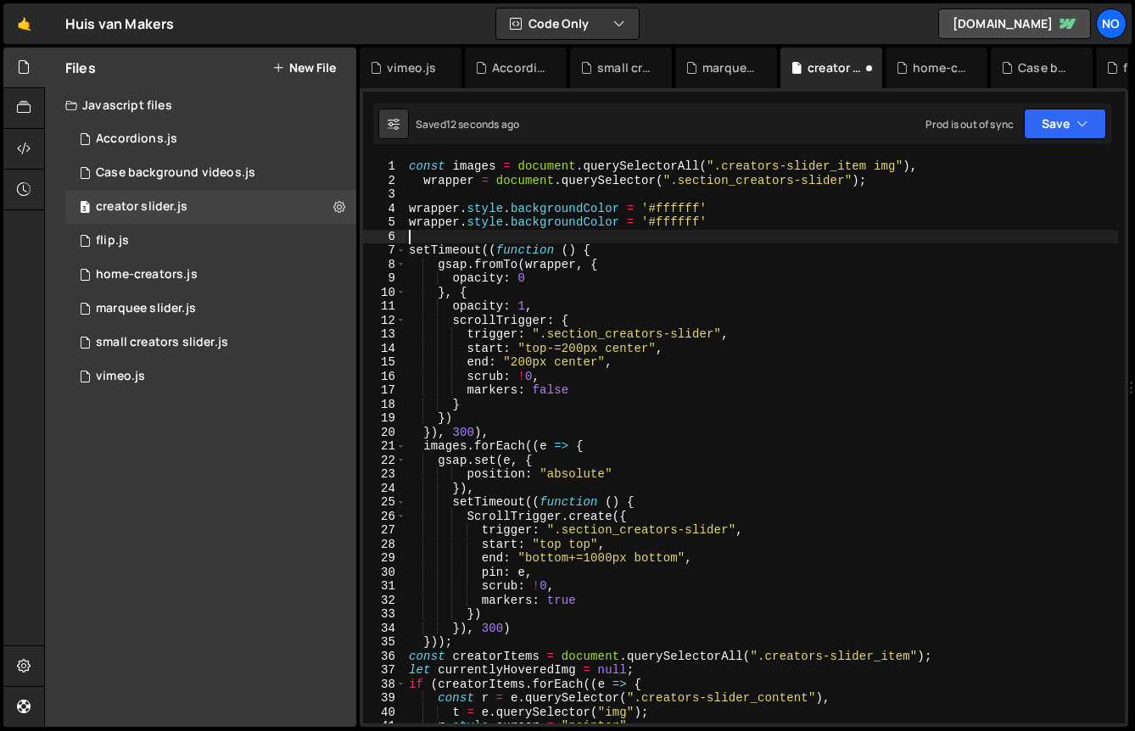
click at [563, 218] on div "const images = document . querySelectorAll ( ".creators-slider_item img" ) , wr…" at bounding box center [762, 455] width 713 height 592
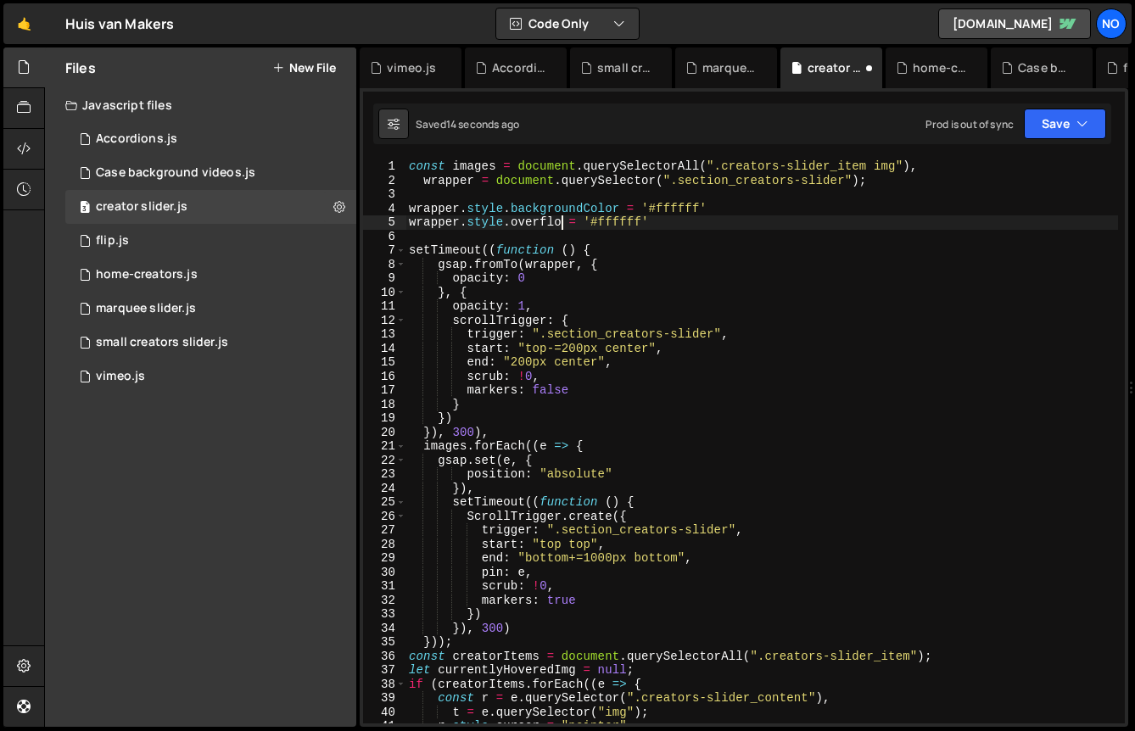
scroll to position [0, 10]
click at [599, 222] on div "const images = document . querySelectorAll ( ".creators-slider_item img" ) , wr…" at bounding box center [762, 455] width 713 height 592
click at [607, 222] on div "const images = document . querySelectorAll ( ".creators-slider_item img" ) , wr…" at bounding box center [762, 455] width 713 height 592
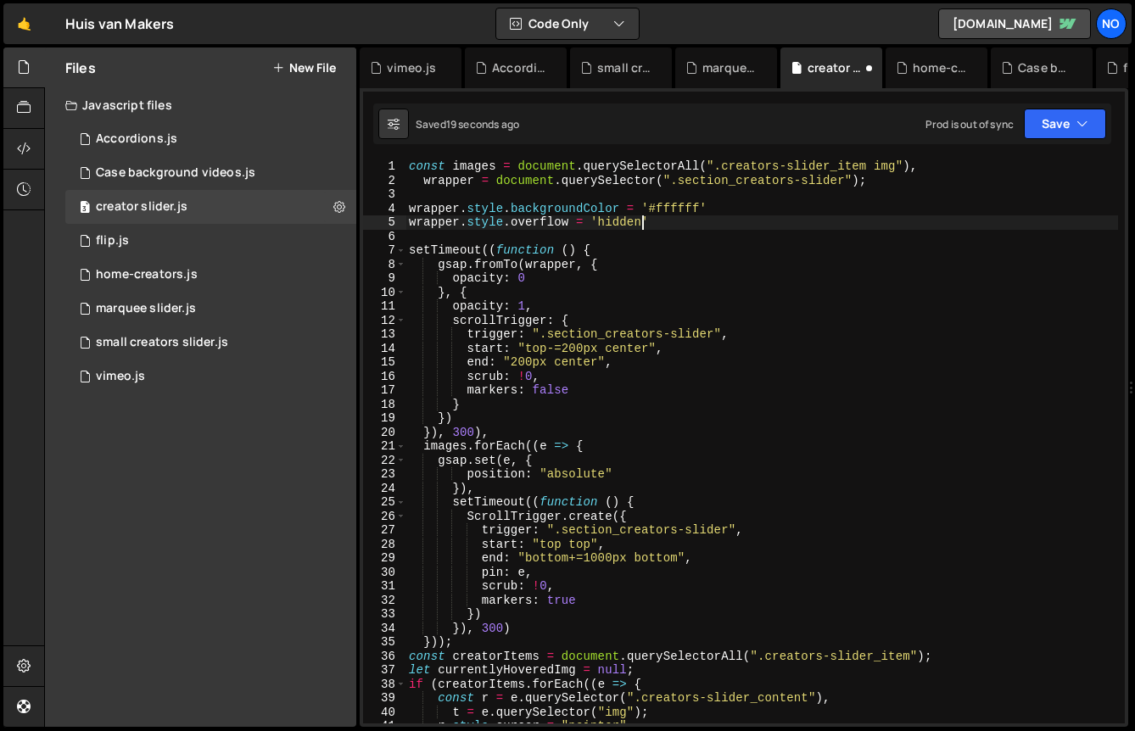
scroll to position [0, 15]
click at [1061, 126] on button "Save" at bounding box center [1065, 124] width 82 height 31
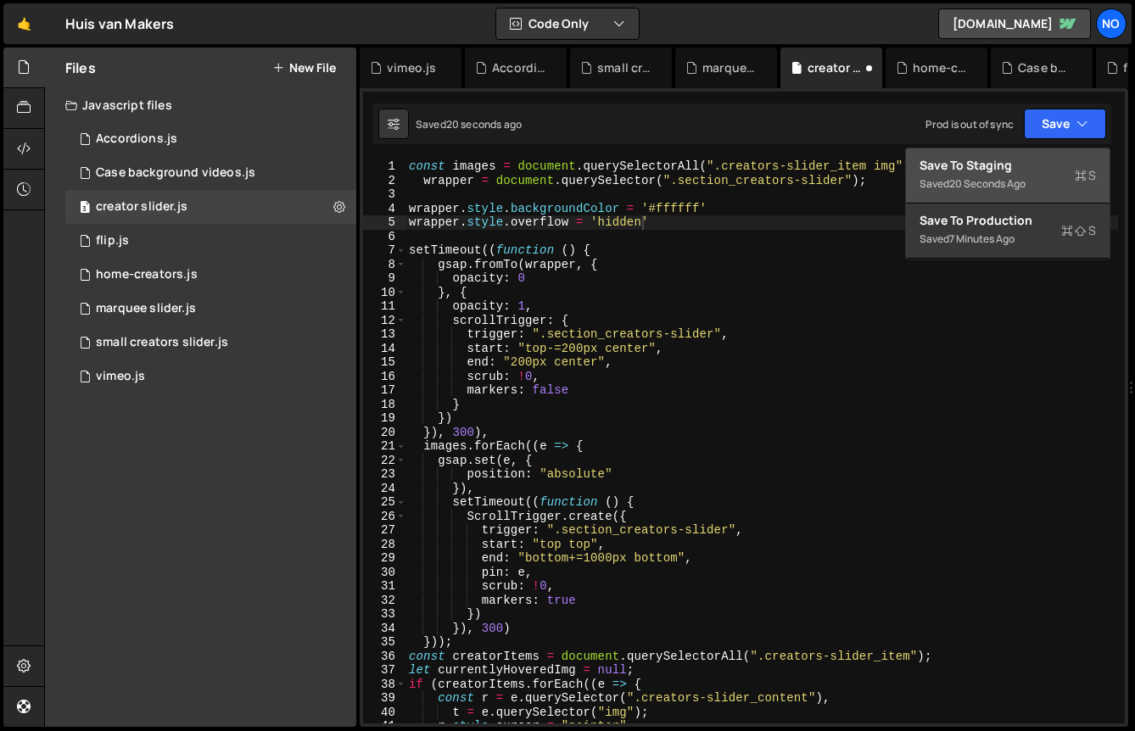
click at [1038, 170] on div "Save to Staging S" at bounding box center [1008, 165] width 176 height 17
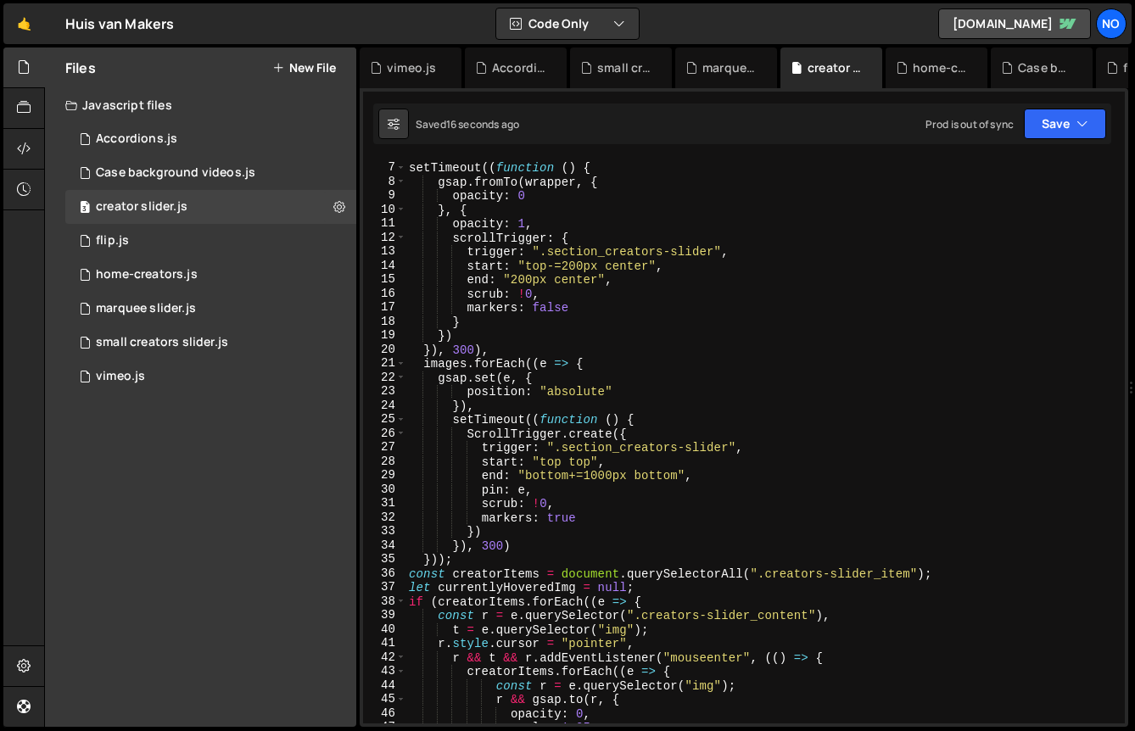
scroll to position [98, 0]
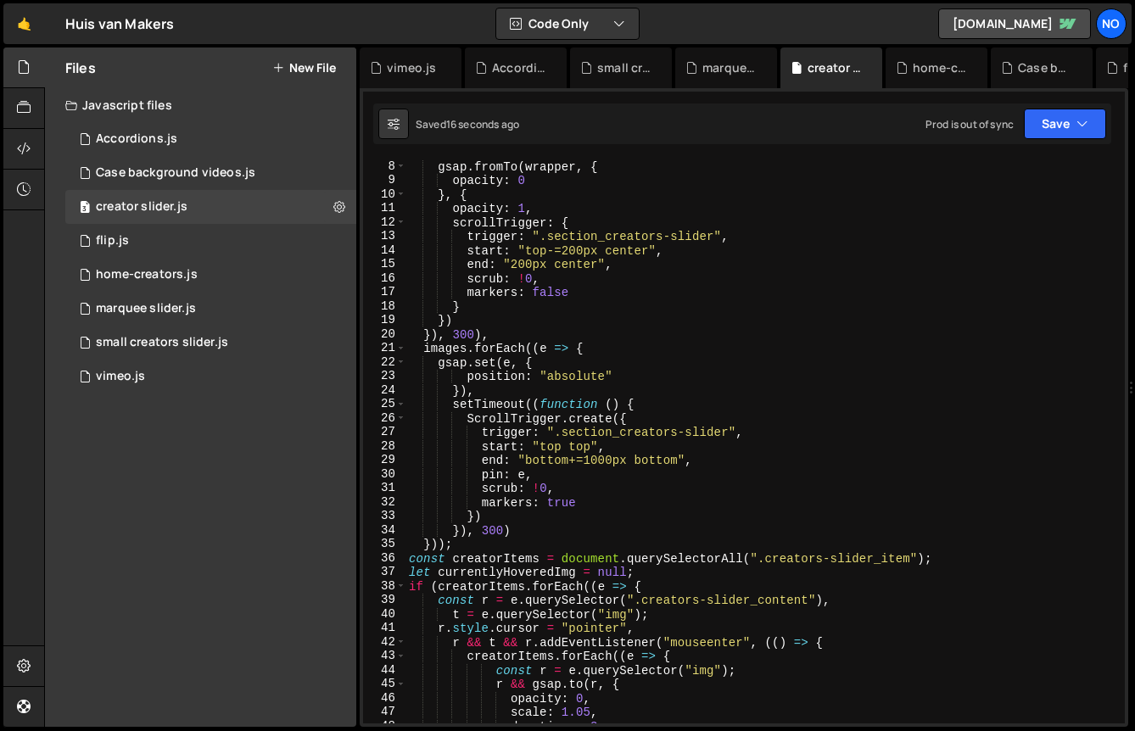
type textarea "}));"
click at [505, 546] on div "gsap . fromTo ( wrapper , { opacity : 0 } , { opacity : 1 , scrollTrigger : { t…" at bounding box center [762, 455] width 713 height 592
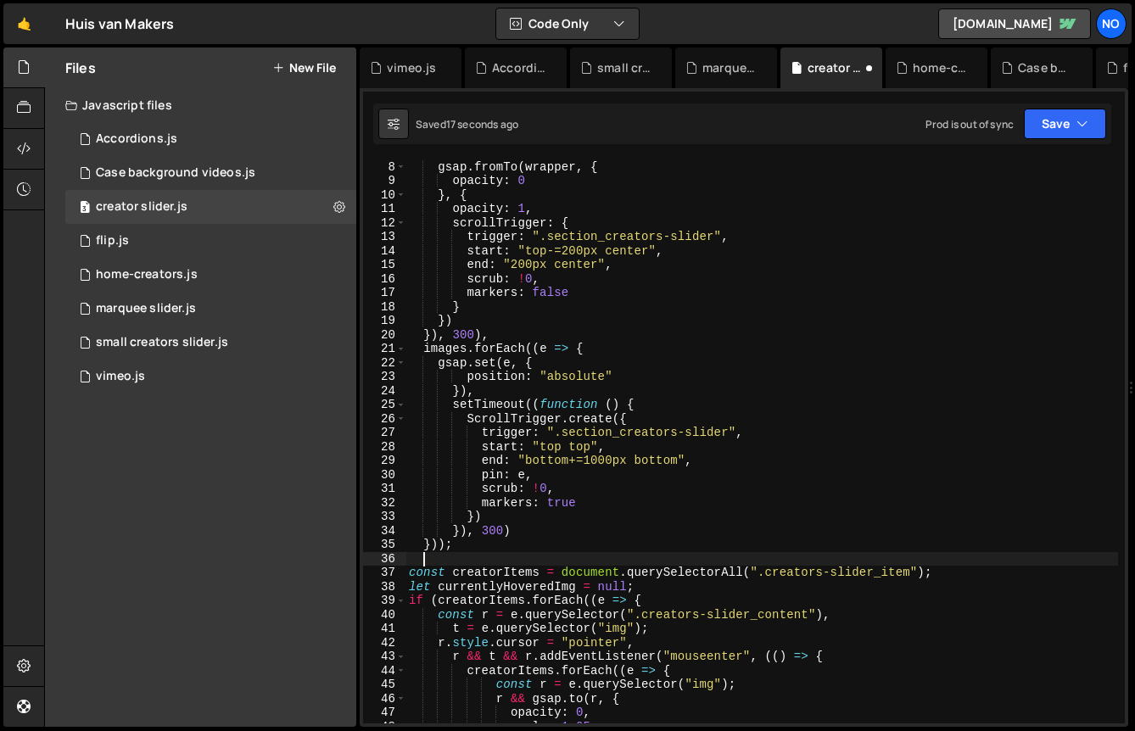
scroll to position [0, 0]
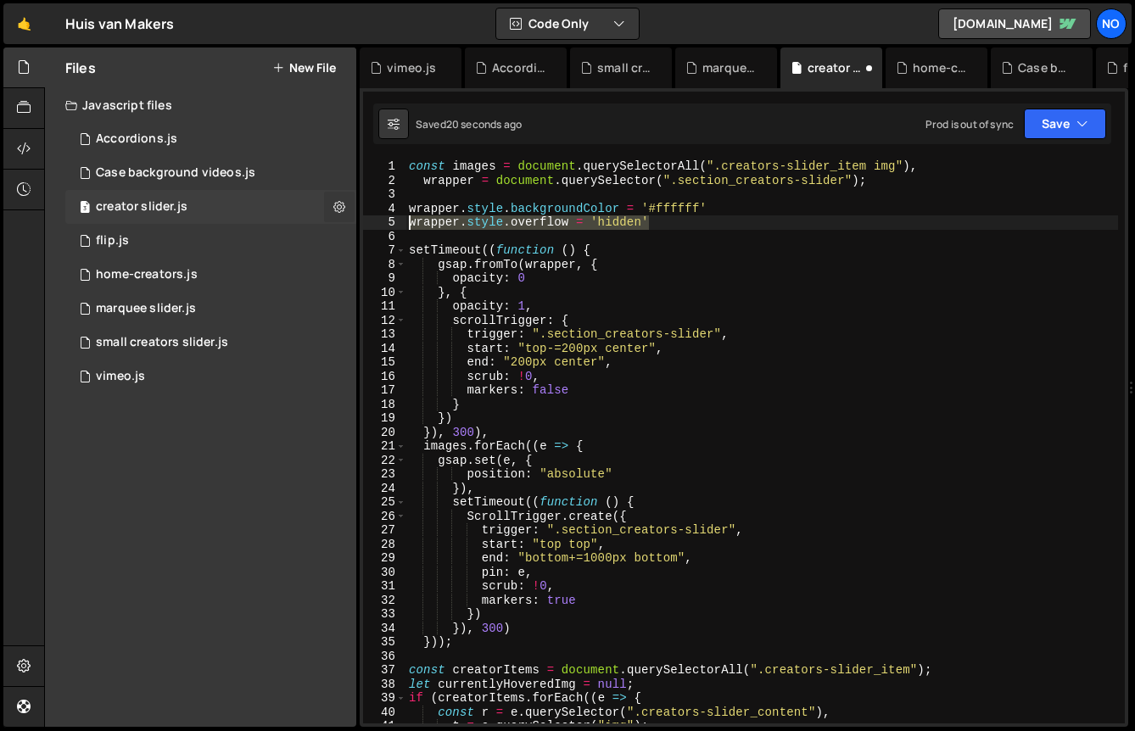
drag, startPoint x: 653, startPoint y: 215, endPoint x: 346, endPoint y: 219, distance: 307.1
click at [346, 219] on div "Files New File Javascript files 1 Accordions.js 0 1 Case background videos.js 0…" at bounding box center [589, 388] width 1091 height 680
type textarea "wrapper.style.overflow = 'hidden'"
click at [453, 204] on div "const images = document . querySelectorAll ( ".creators-slider_item img" ) , wr…" at bounding box center [762, 455] width 713 height 592
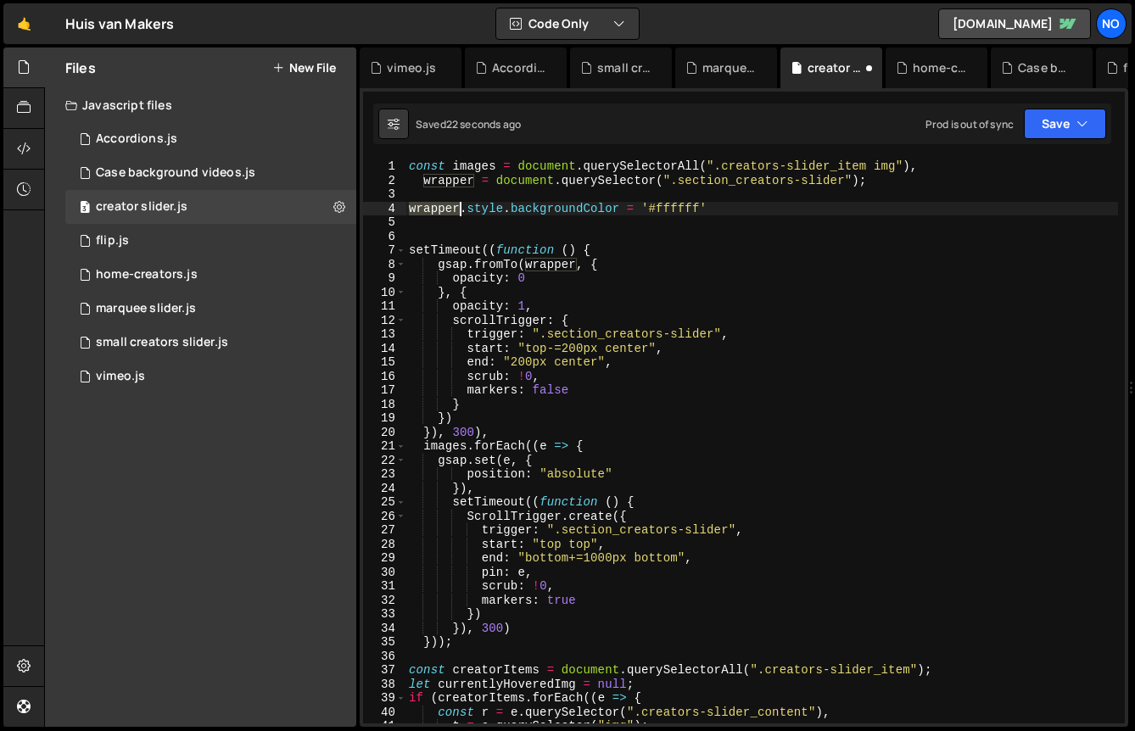
click at [453, 204] on div "const images = document . querySelectorAll ( ".creators-slider_item img" ) , wr…" at bounding box center [762, 455] width 713 height 592
type textarea "wrapper.style.backgroundColor = '#ffffff'"
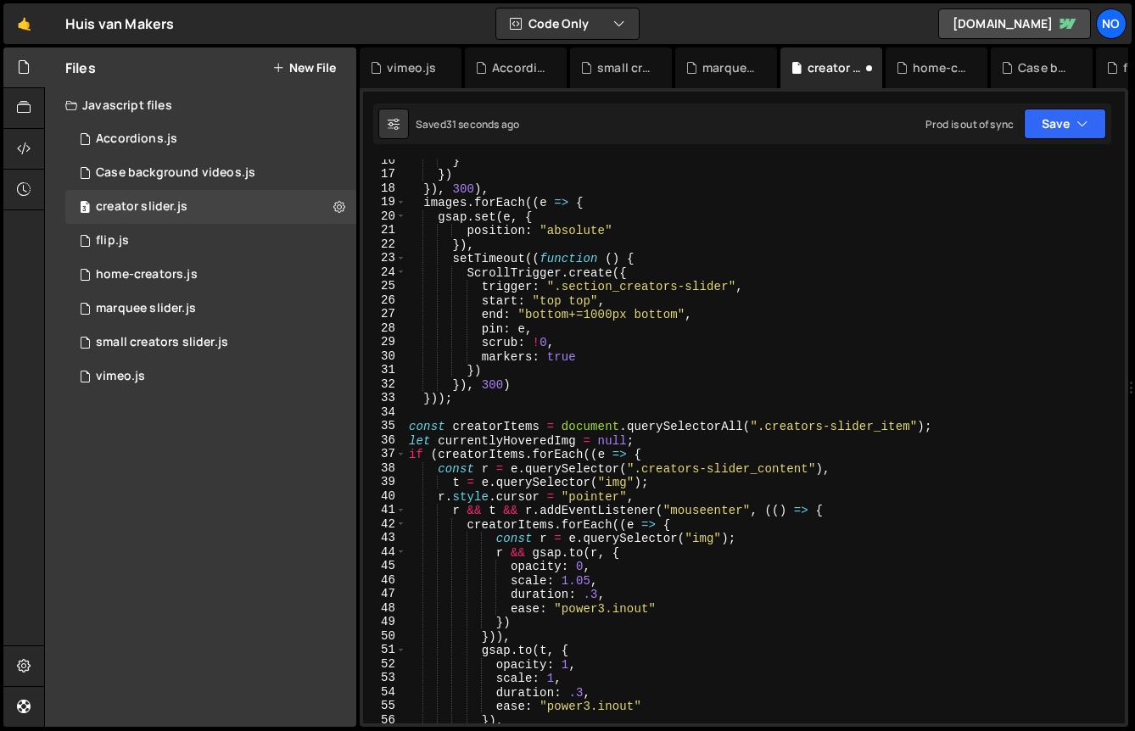
scroll to position [138, 0]
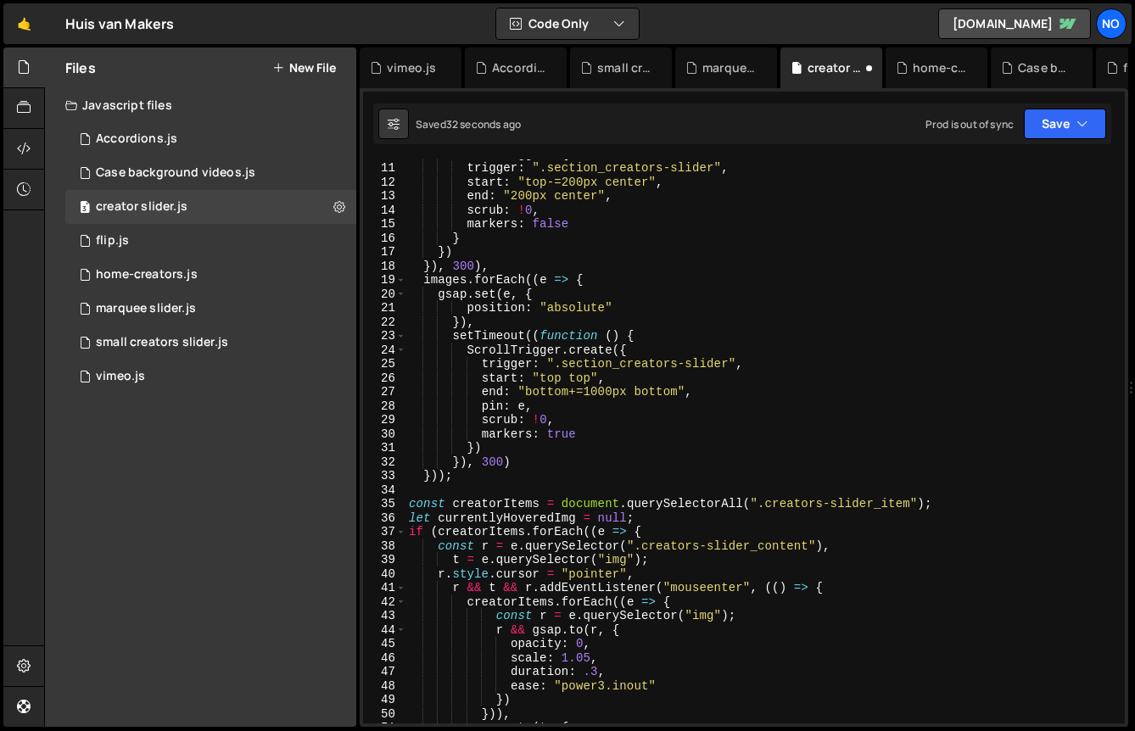
click at [602, 394] on div "scrollTrigger : { trigger : ".section_creators-slider" , start : "top-=200px ce…" at bounding box center [762, 443] width 713 height 592
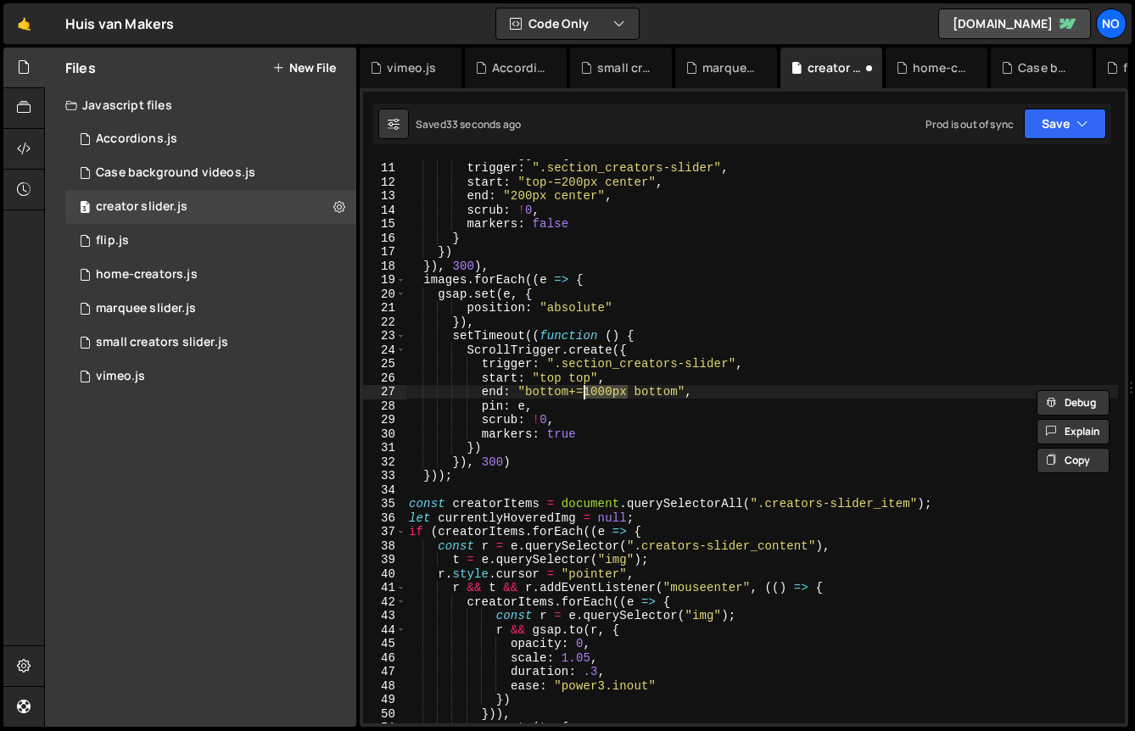
click at [577, 389] on div "scrollTrigger : { trigger : ".section_creators-slider" , start : "top-=200px ce…" at bounding box center [762, 443] width 713 height 592
drag, startPoint x: 568, startPoint y: 389, endPoint x: 631, endPoint y: 389, distance: 62.8
click at [631, 390] on div "scrollTrigger : { trigger : ".section_creators-slider" , start : "top-=200px ce…" at bounding box center [762, 443] width 713 height 592
click at [1039, 121] on button "Save" at bounding box center [1065, 124] width 82 height 31
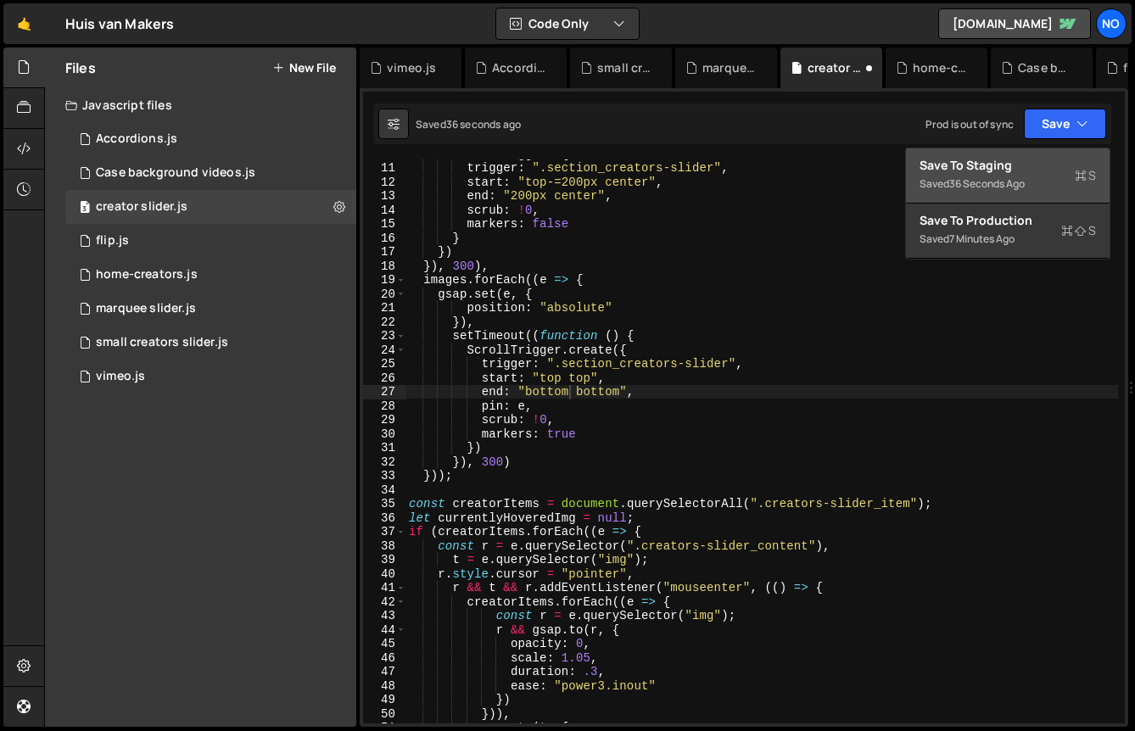
click at [1023, 179] on div "36 seconds ago" at bounding box center [987, 183] width 76 height 14
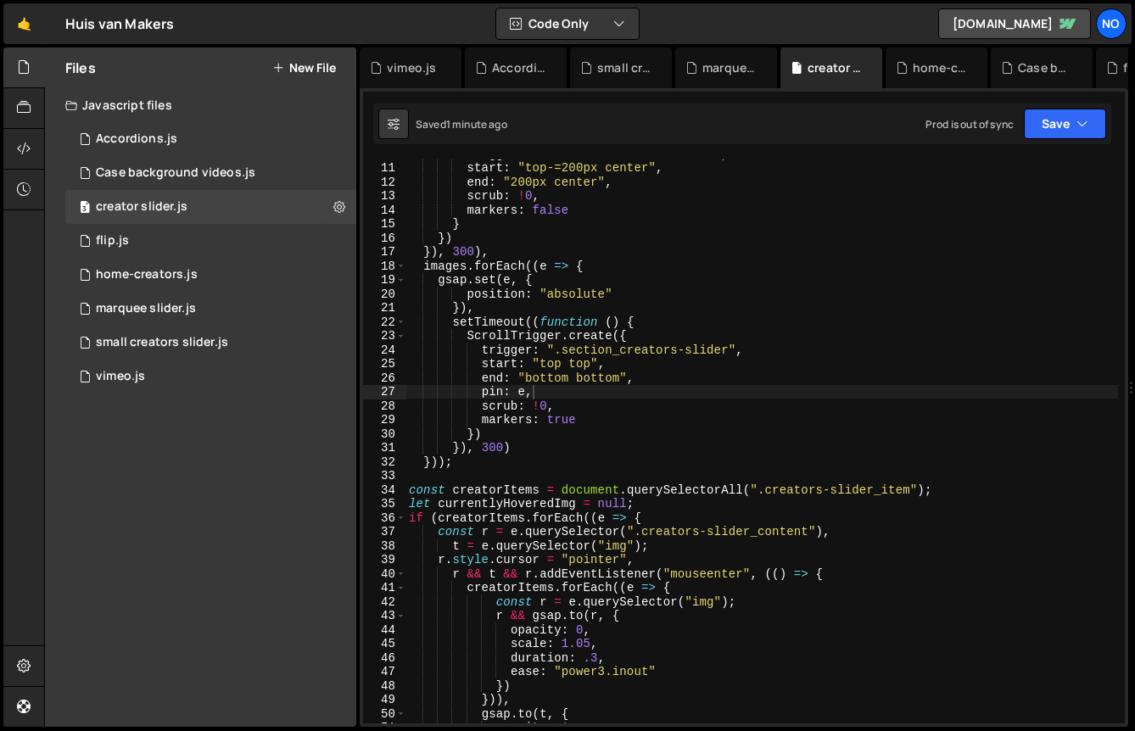
type textarea "markers: true"
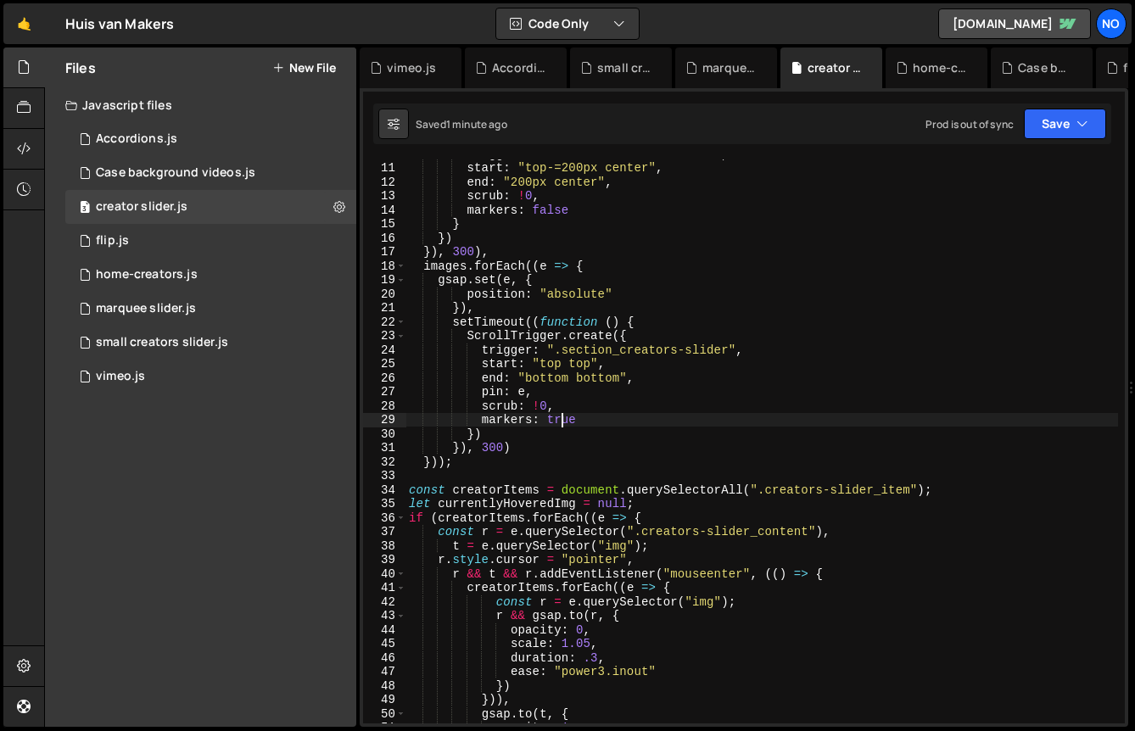
click at [559, 416] on div "trigger : ".section_creators-slider" , start : "top-=200px center" , end : "200…" at bounding box center [762, 443] width 713 height 592
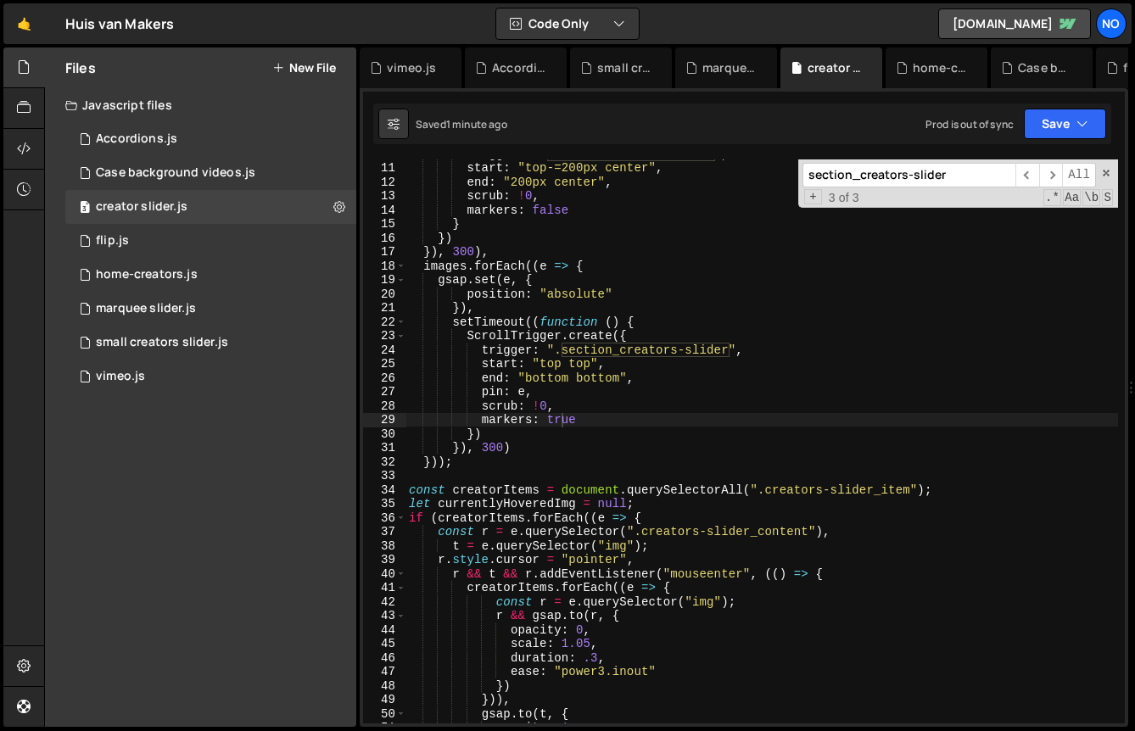
paste input "creators-slider_item"
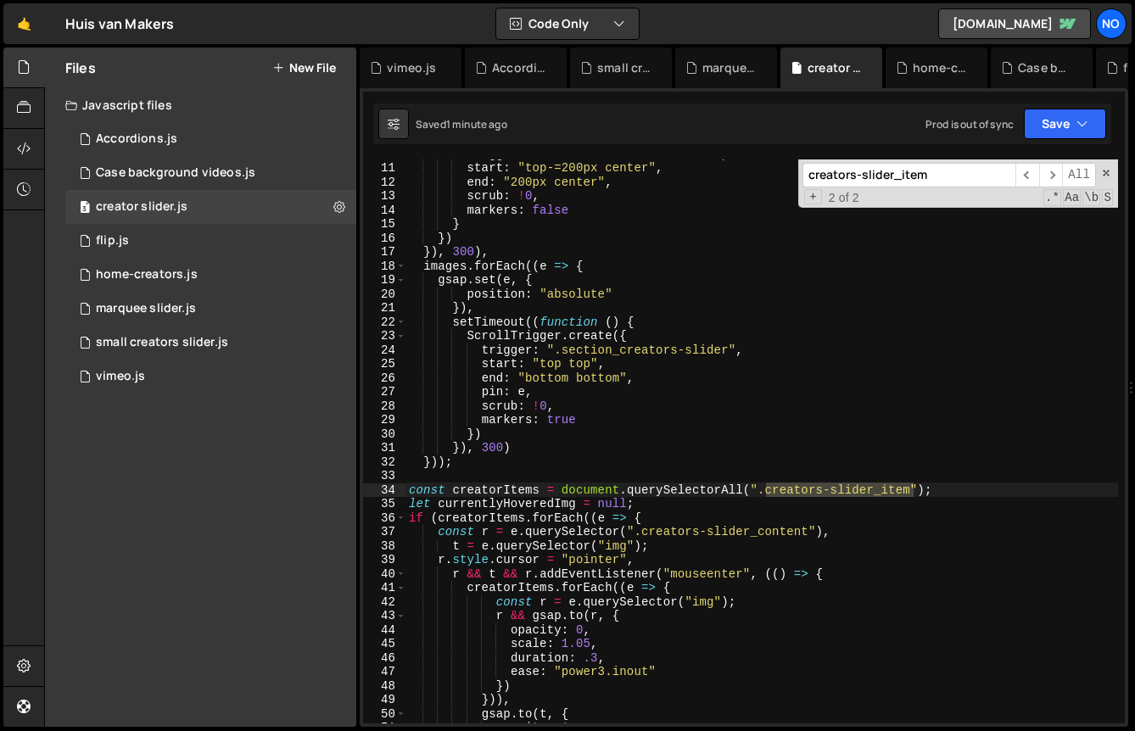
scroll to position [160, 0]
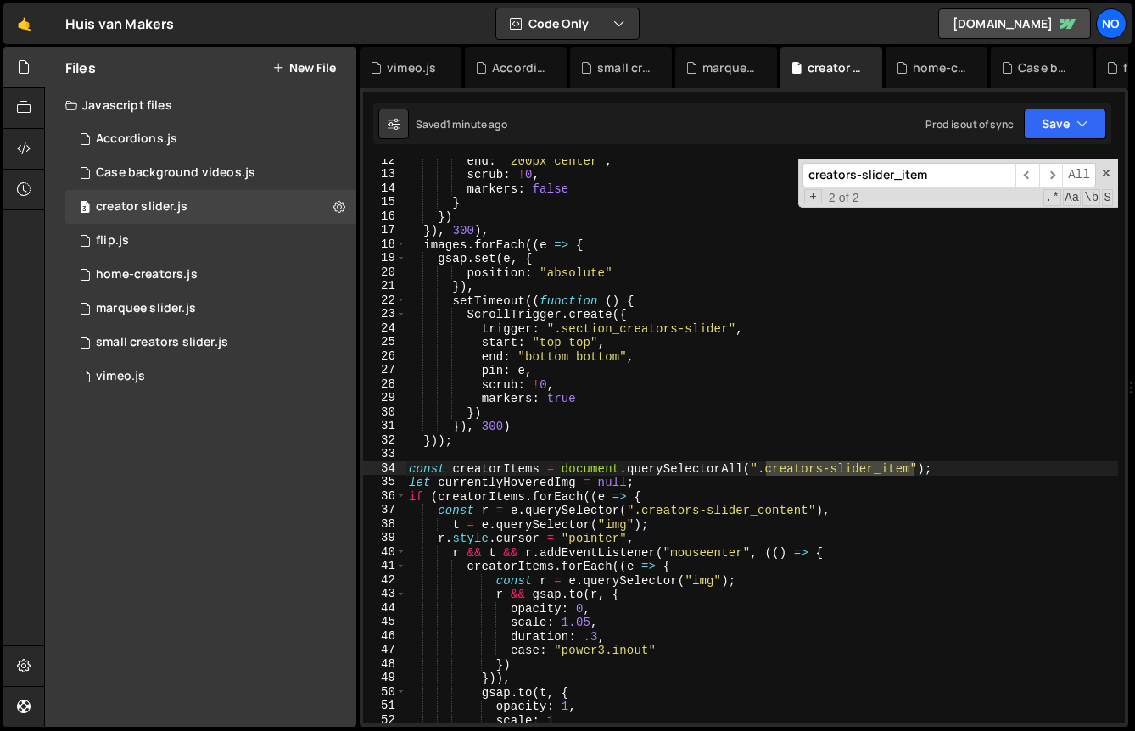
type input "creators-slider_item"
click at [493, 473] on div "end : "200px center" , scrub : ! 0 , markers : false } }) }) , 300 ) , images .…" at bounding box center [762, 450] width 713 height 592
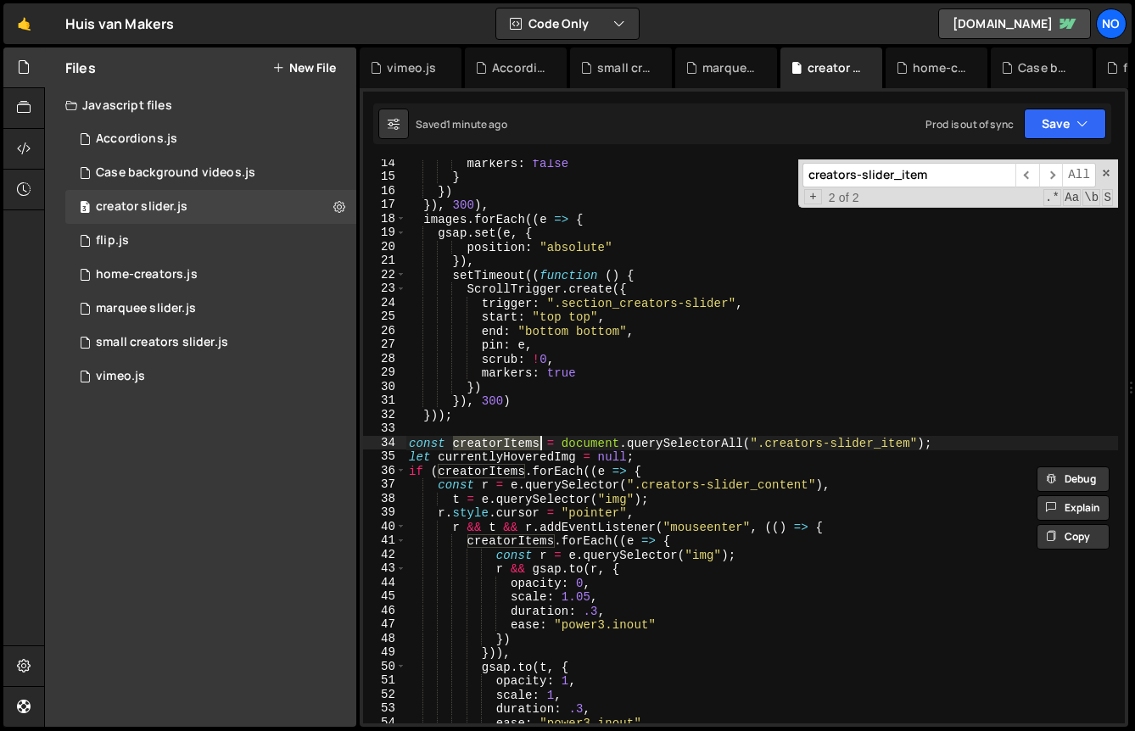
scroll to position [200, 0]
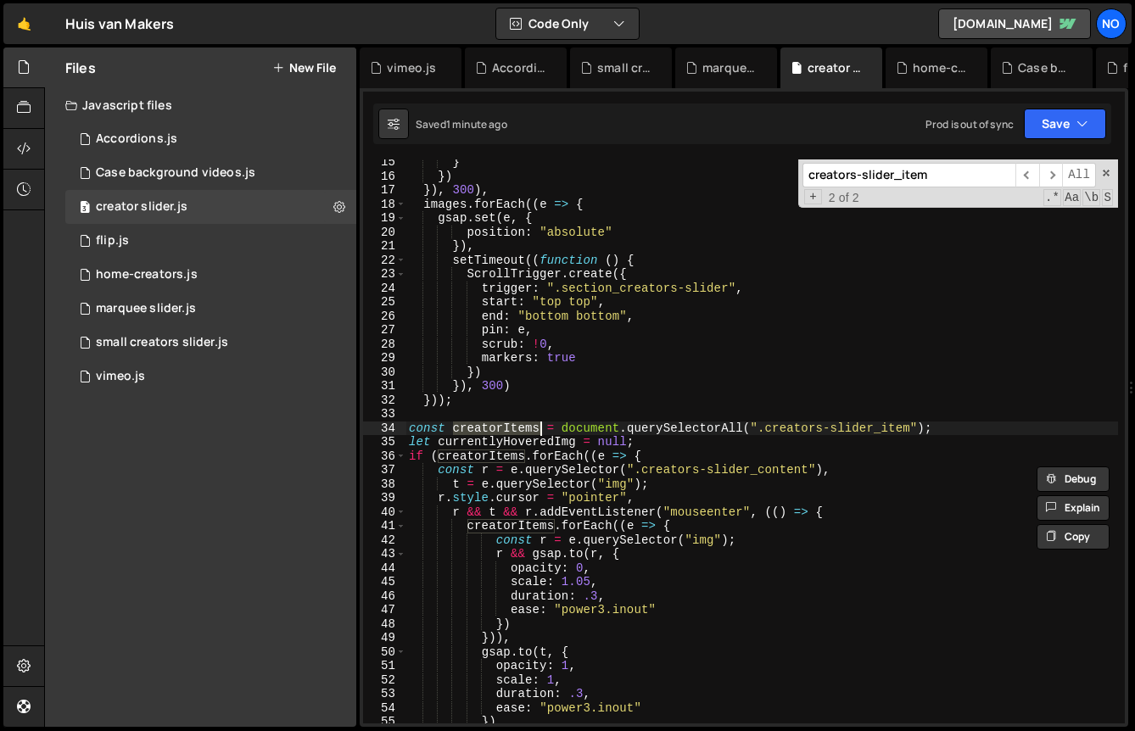
click at [702, 456] on div "} }) }) , 300 ) , images . forEach (( e => { gsap . set ( e , { position : "abs…" at bounding box center [762, 451] width 713 height 592
type textarea "if (creatorItems.forEach((e => {"
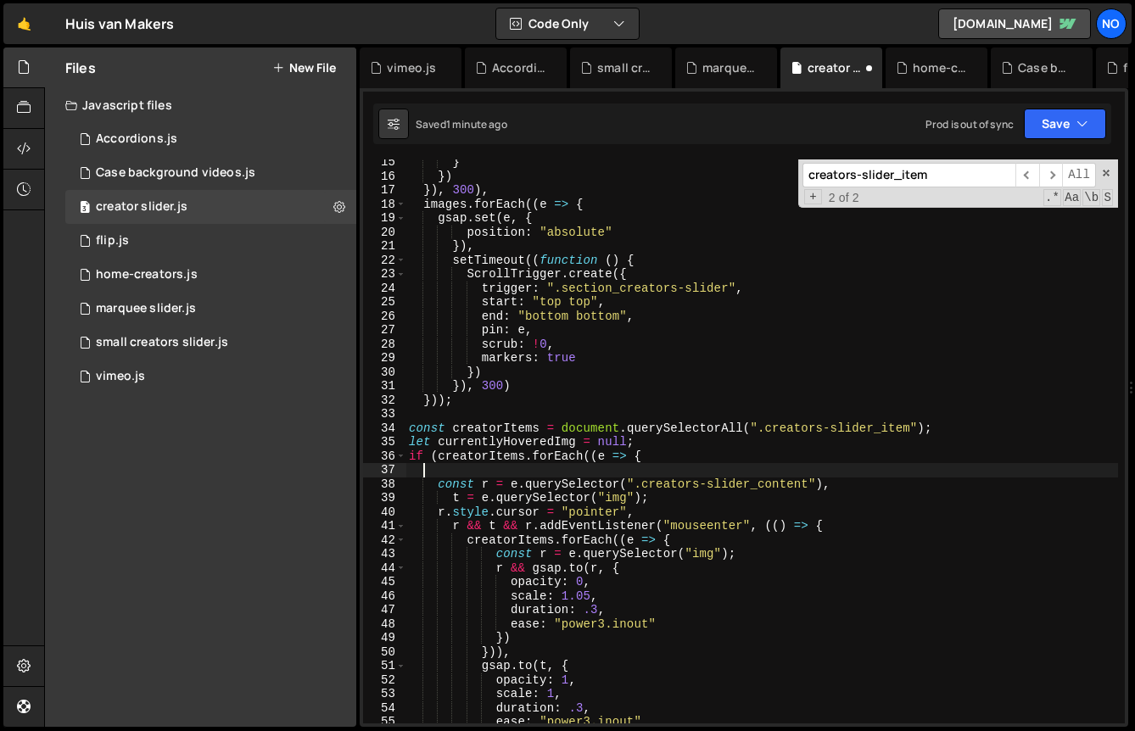
scroll to position [0, 0]
click at [575, 458] on div "} }) }) , 300 ) , images . forEach (( e => { gsap . set ( e , { position : "abs…" at bounding box center [762, 451] width 713 height 592
click at [555, 463] on div "} }) }) , 300 ) , images . forEach (( e => { gsap . set ( e , { position : "abs…" at bounding box center [762, 451] width 713 height 592
click at [1050, 123] on button "Save" at bounding box center [1065, 124] width 82 height 31
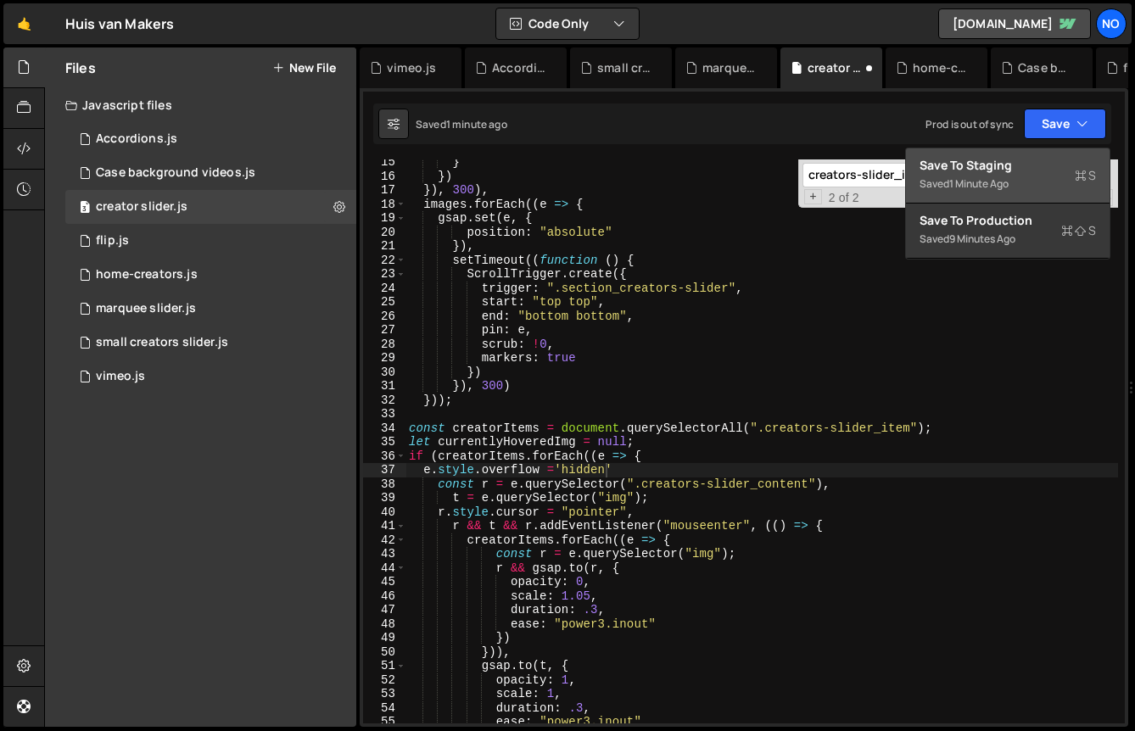
click at [1027, 160] on div "Save to Staging S" at bounding box center [1008, 165] width 176 height 17
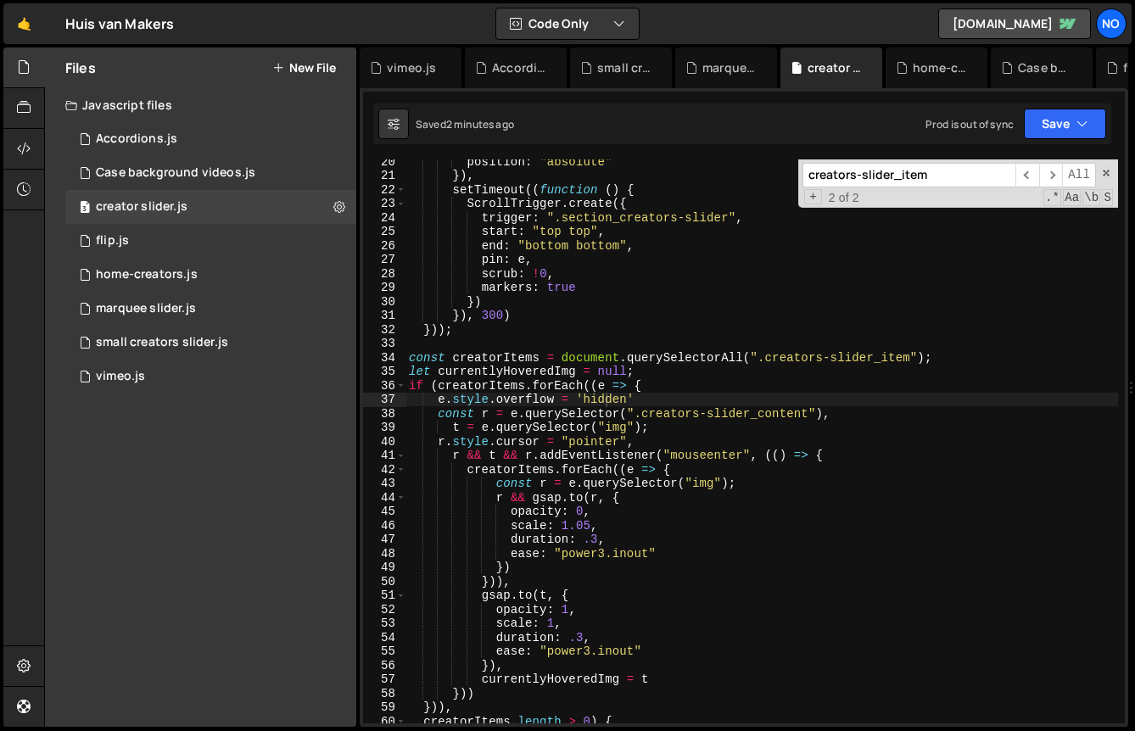
scroll to position [294, 0]
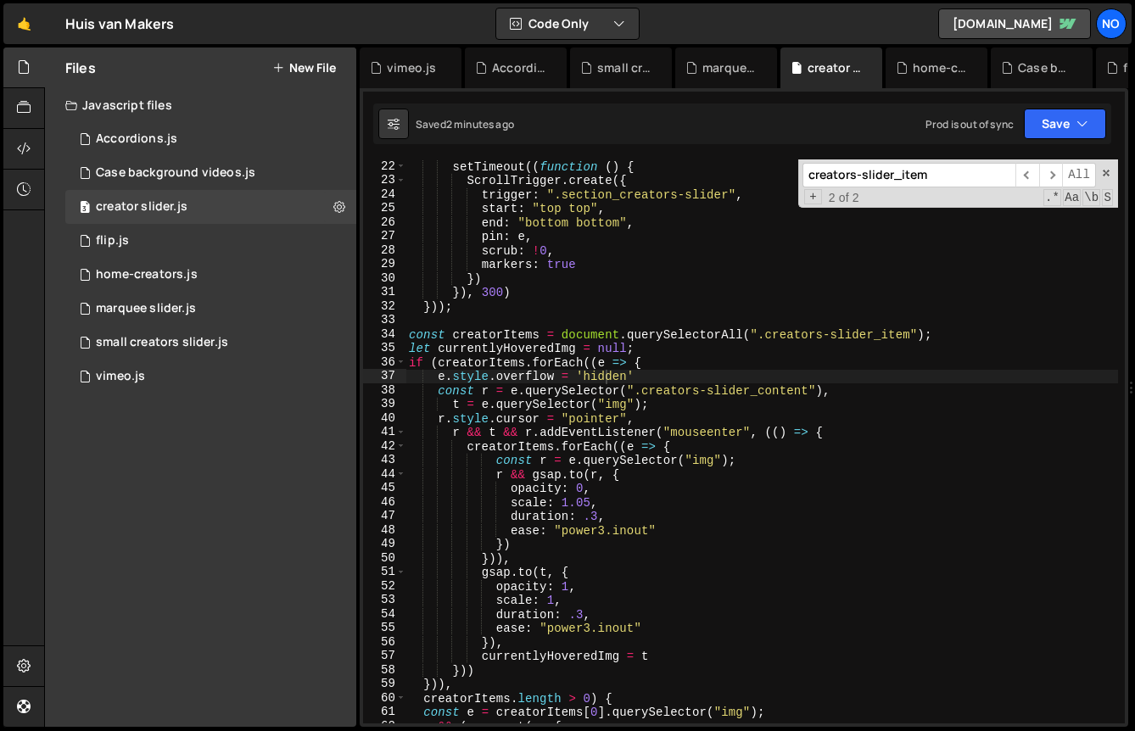
click at [591, 588] on div "setTimeout (( function ( ) { ScrollTrigger . create ({ trigger : ".section_crea…" at bounding box center [762, 455] width 713 height 592
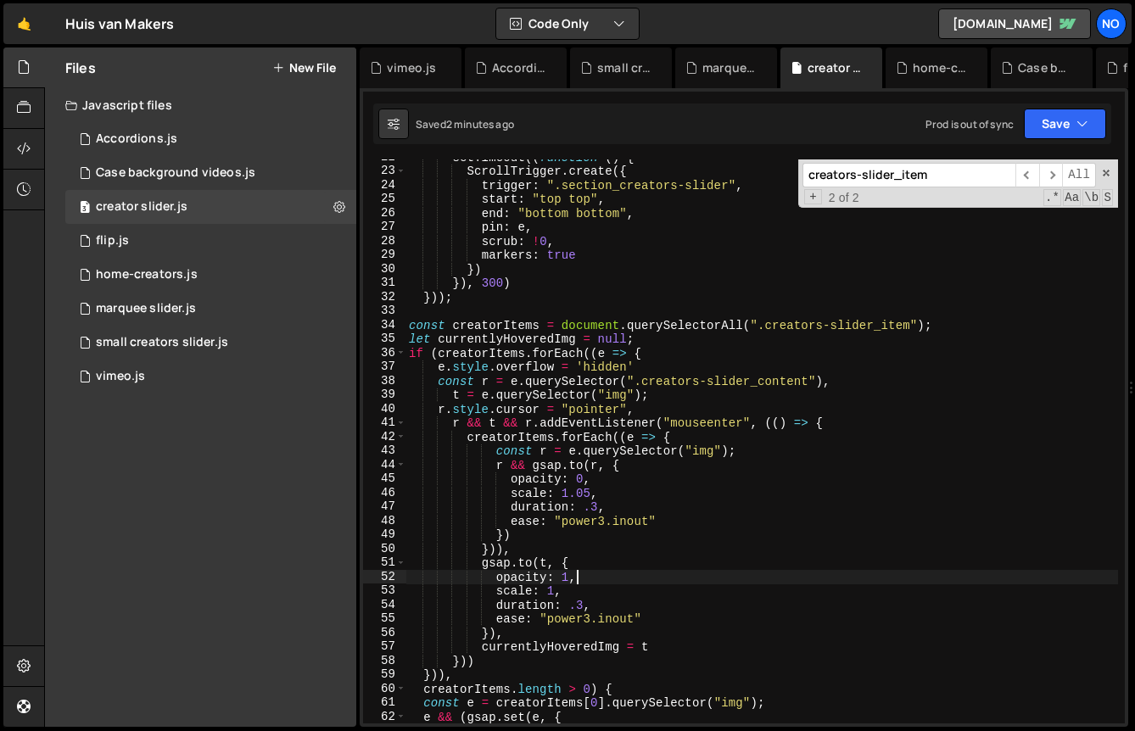
scroll to position [303, 0]
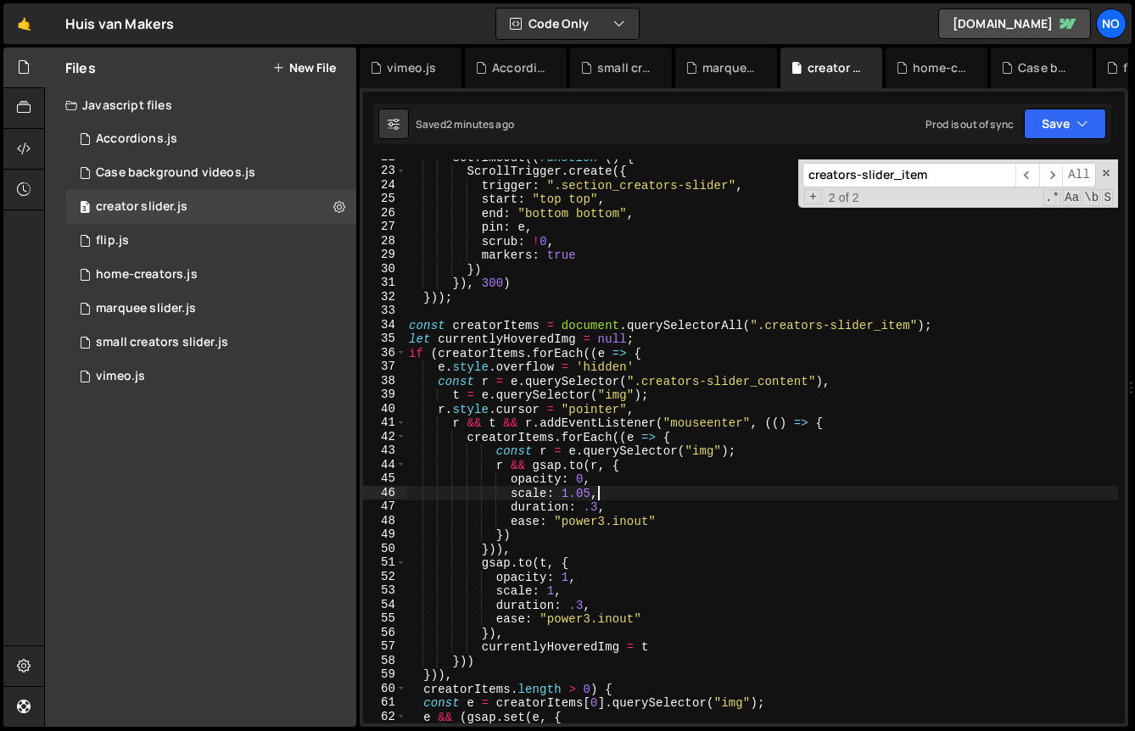
click at [596, 494] on div "setTimeout (( function ( ) { ScrollTrigger . create ({ trigger : ".section_crea…" at bounding box center [762, 446] width 713 height 592
click at [586, 493] on div "setTimeout (( function ( ) { ScrollTrigger . create ({ trigger : ".section_crea…" at bounding box center [762, 446] width 713 height 592
click at [1050, 116] on button "Save" at bounding box center [1065, 124] width 82 height 31
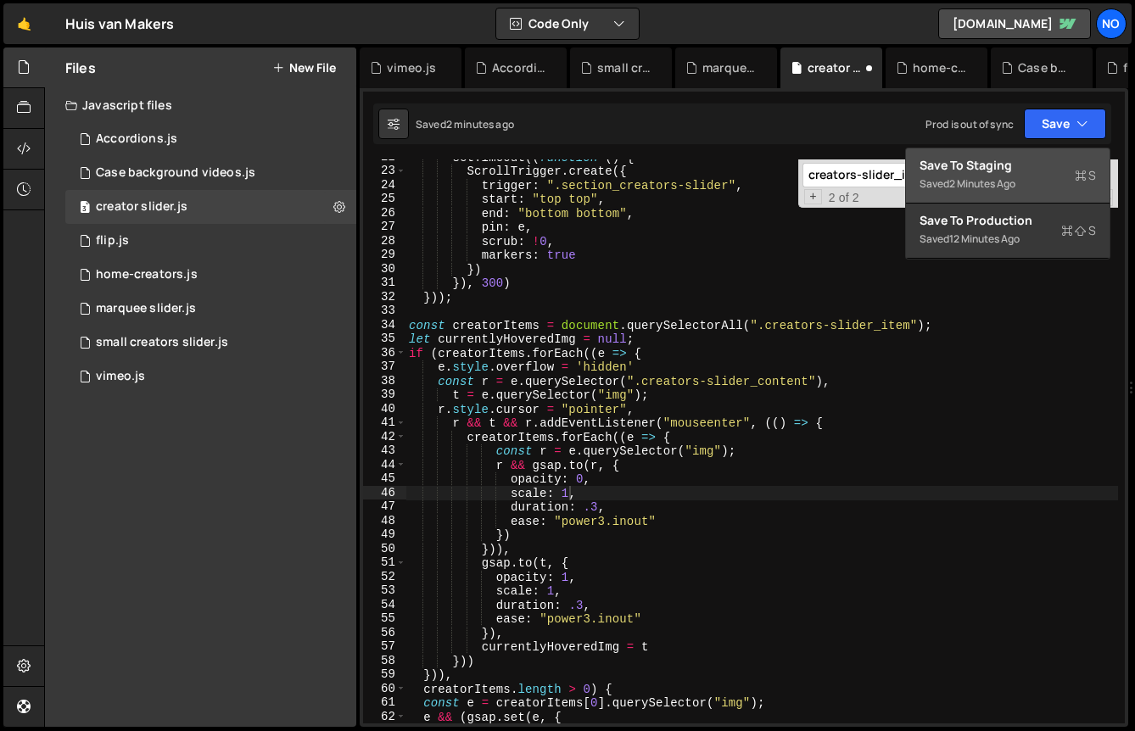
click at [1039, 170] on div "Save to Staging S" at bounding box center [1008, 165] width 176 height 17
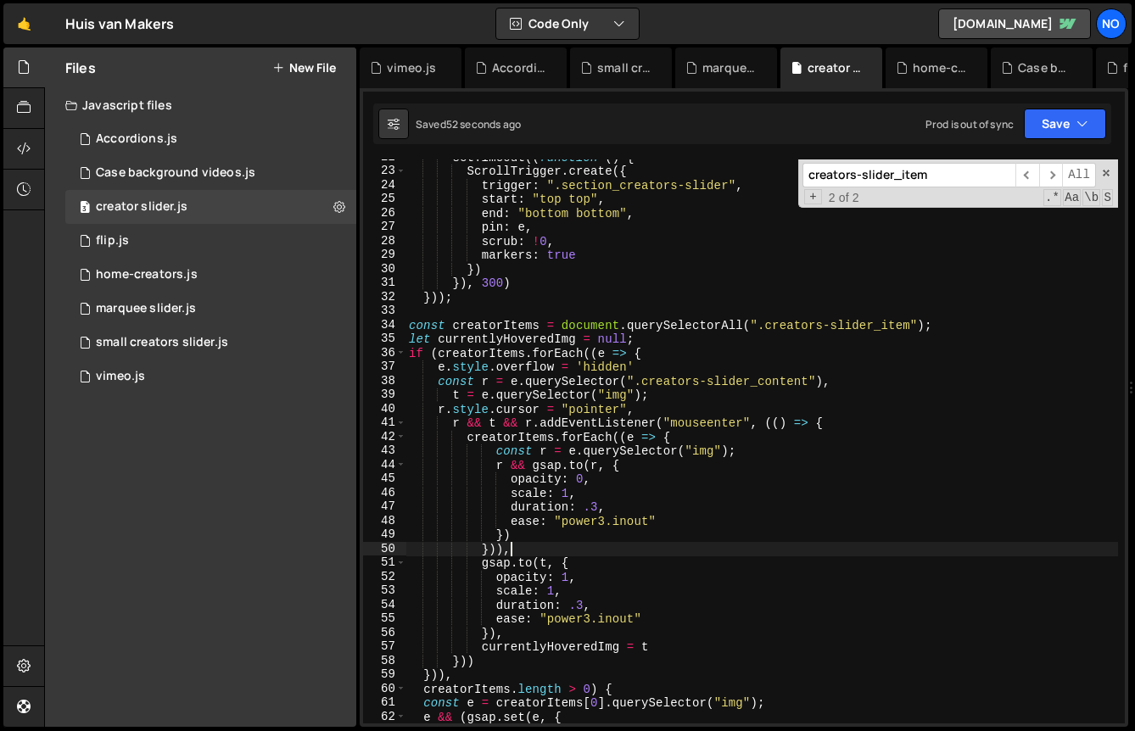
scroll to position [0, 6]
click at [623, 555] on div "setTimeout (( function ( ) { ScrollTrigger . create ({ trigger : ".section_crea…" at bounding box center [762, 446] width 713 height 592
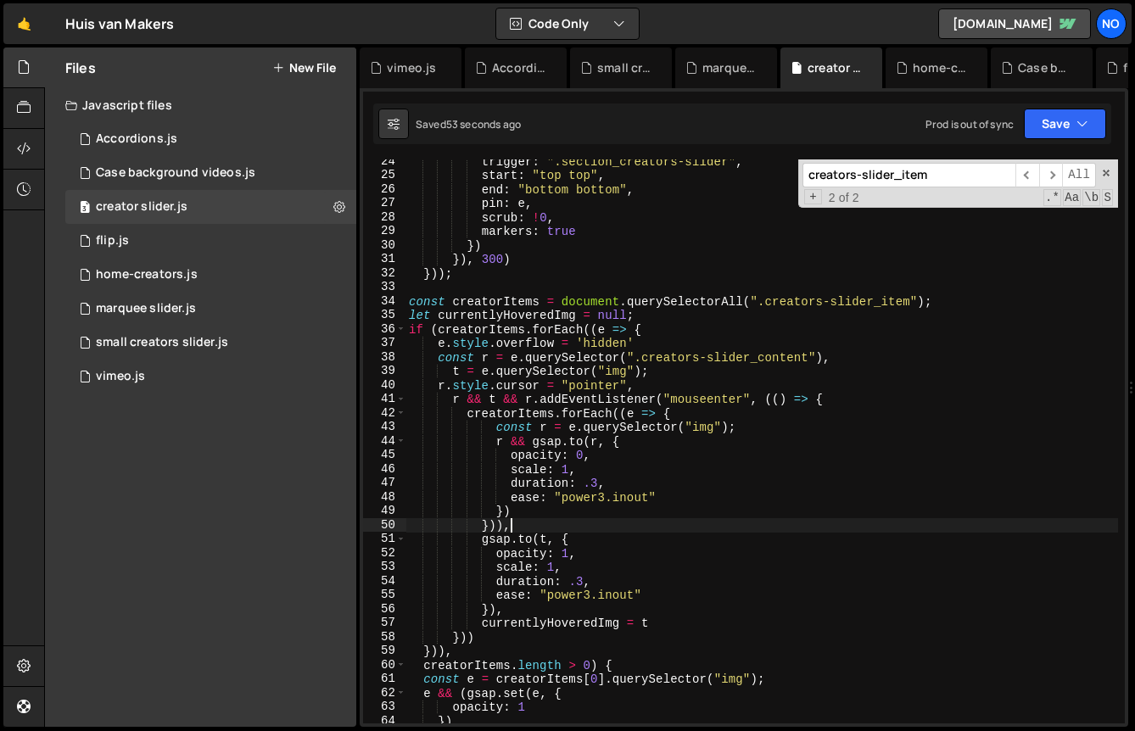
scroll to position [330, 0]
click at [607, 501] on div "trigger : ".section_creators-slider" , start : "top top" , end : "bottom bottom…" at bounding box center [762, 448] width 713 height 592
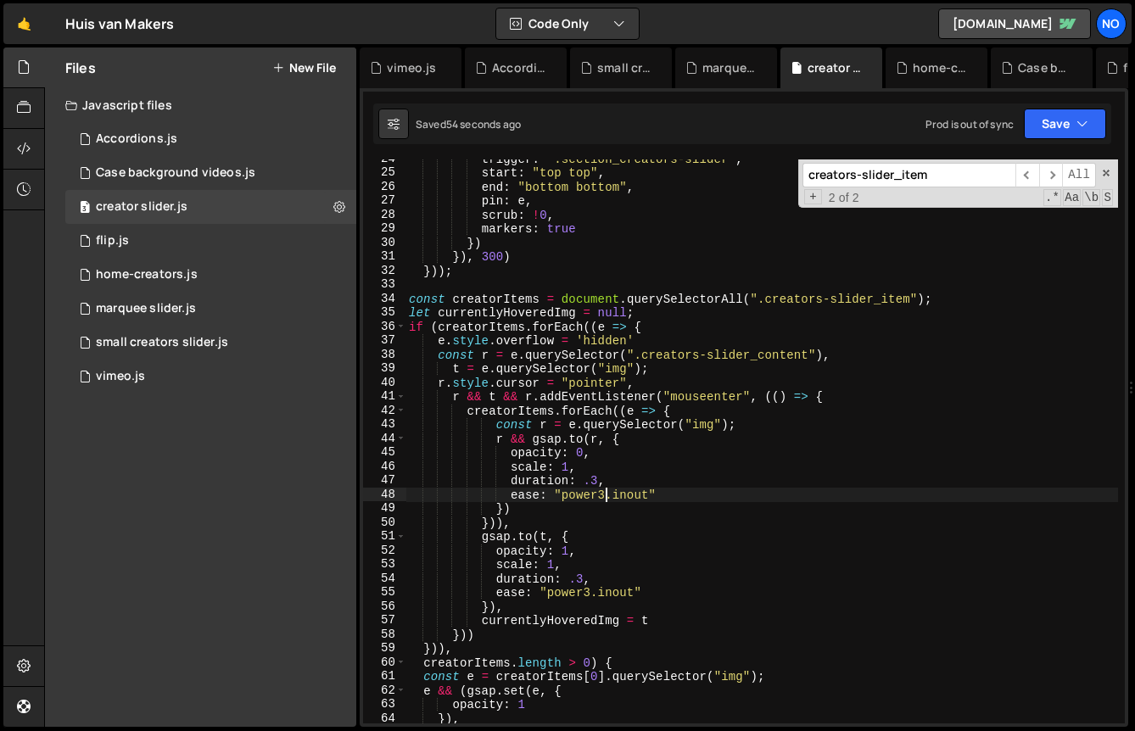
scroll to position [0, 0]
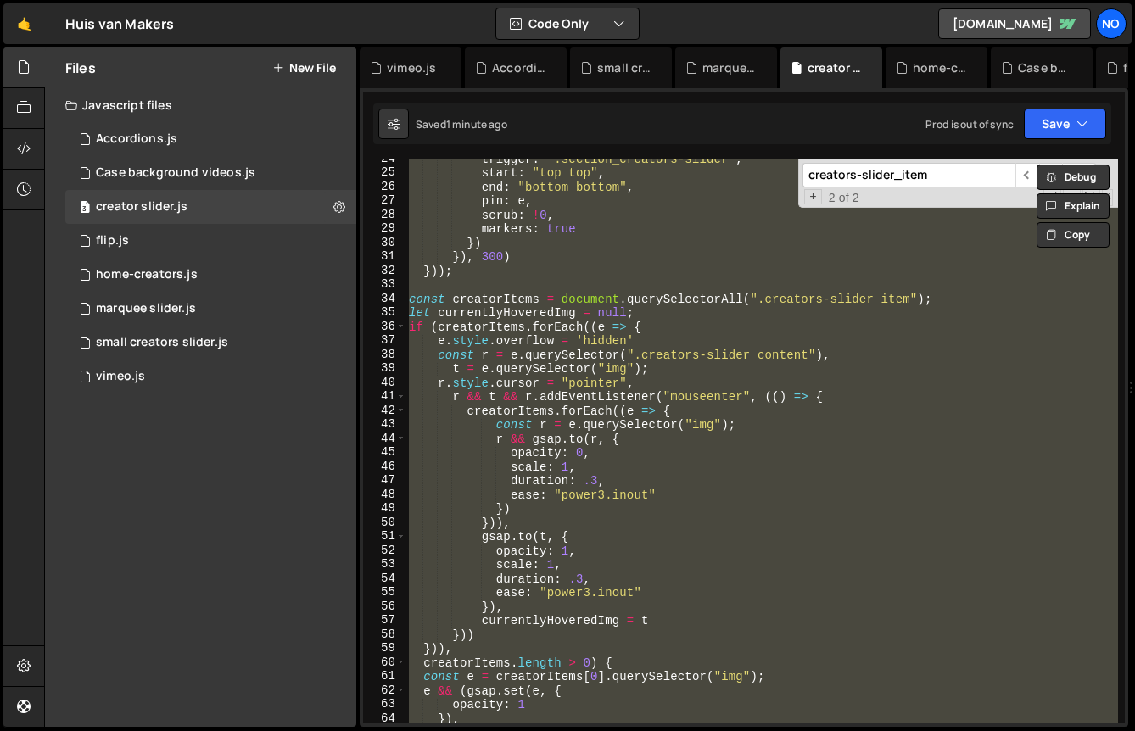
click at [550, 481] on div "trigger : ".section_creators-slider" , start : "top top" , end : "bottom bottom…" at bounding box center [762, 441] width 713 height 564
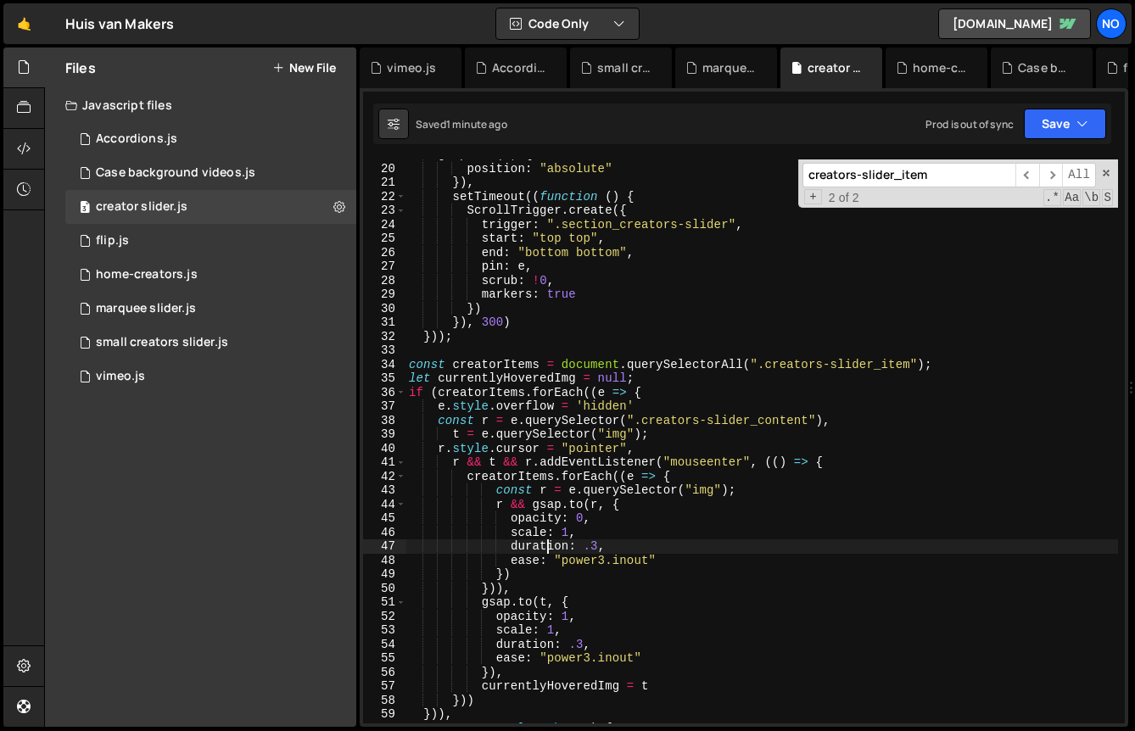
scroll to position [264, 0]
click at [623, 447] on div "gsap . set ( e , { position : "absolute" }) , setTimeout (( function ( ) { Scro…" at bounding box center [762, 444] width 713 height 592
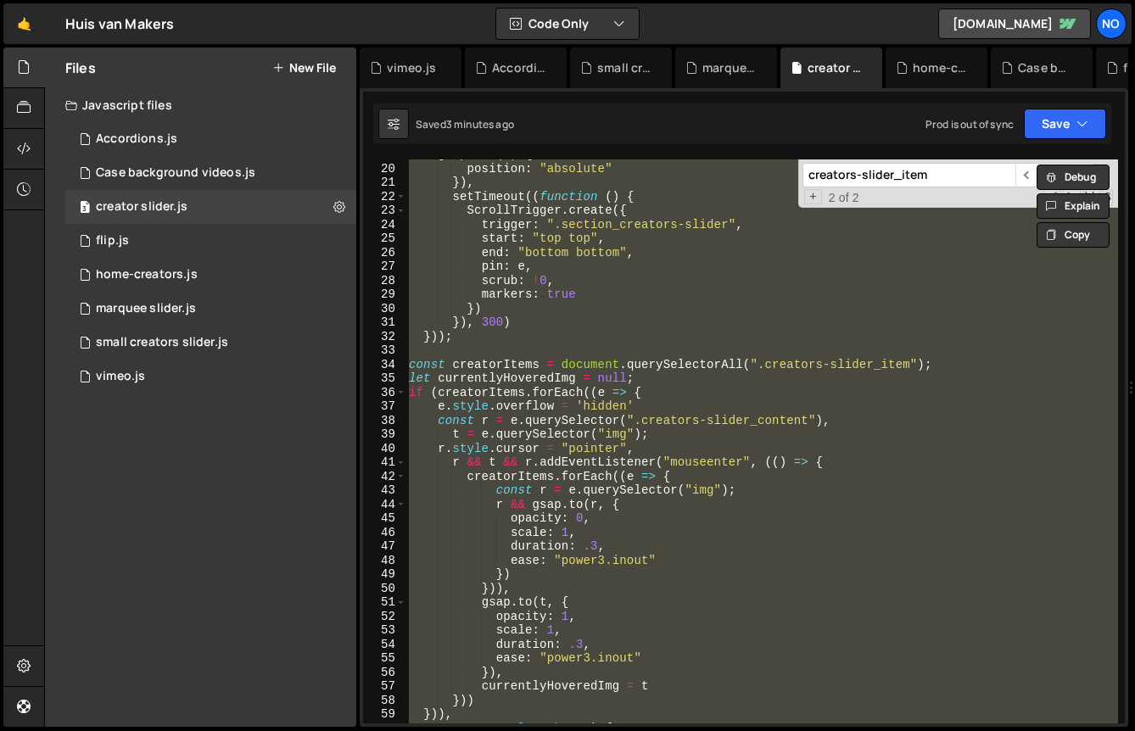
paste textarea
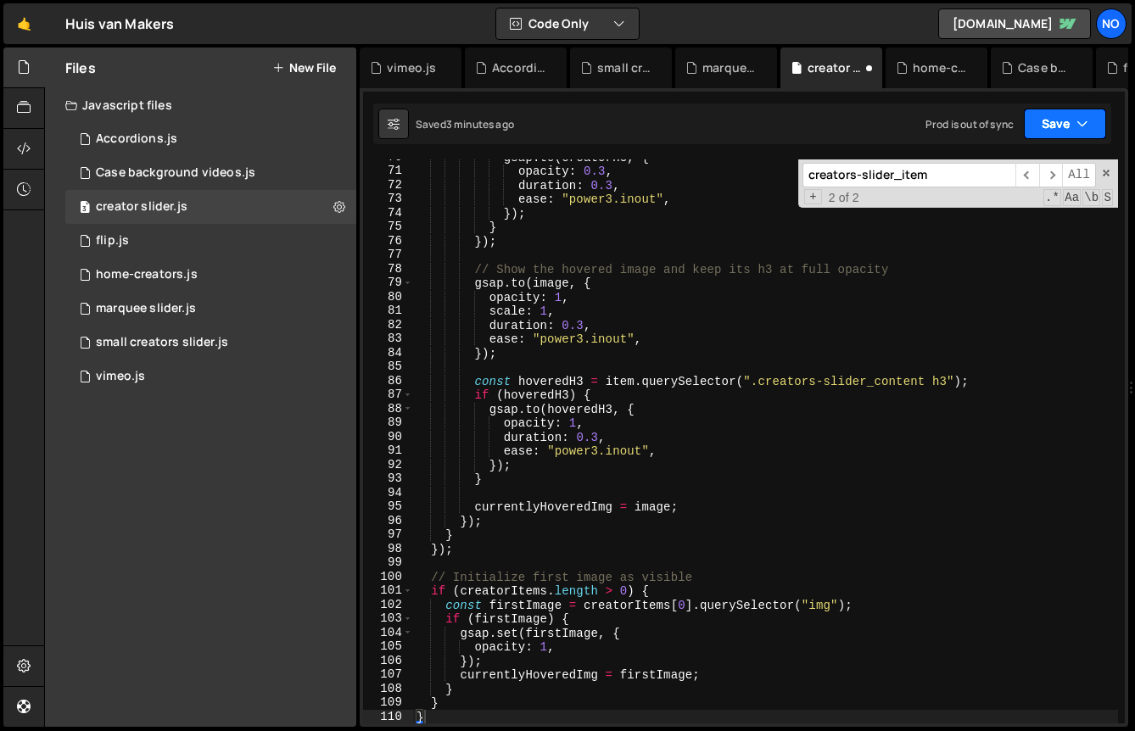
click at [1070, 126] on button "Save" at bounding box center [1065, 124] width 82 height 31
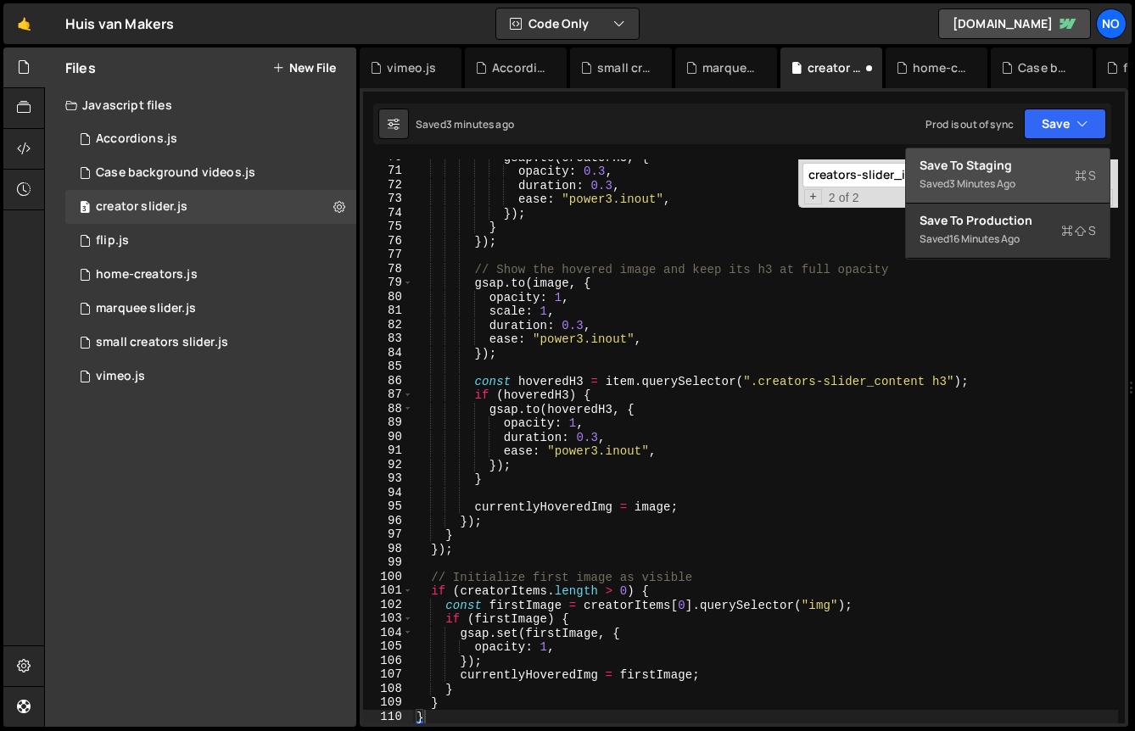
click at [1017, 169] on div "Save to Staging S" at bounding box center [1008, 165] width 176 height 17
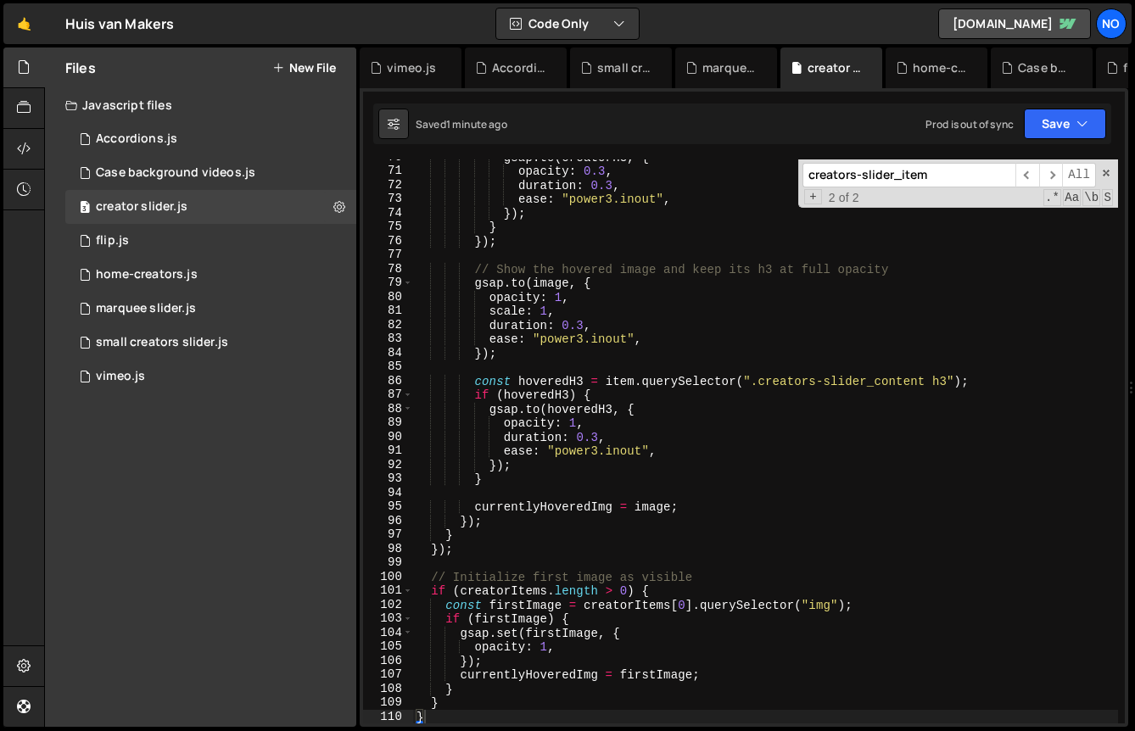
click at [663, 456] on div "gsap . to ( creatorH3 , { opacity : 0.3 , duration : 0.3 , ease : "power3.inout…" at bounding box center [765, 446] width 705 height 592
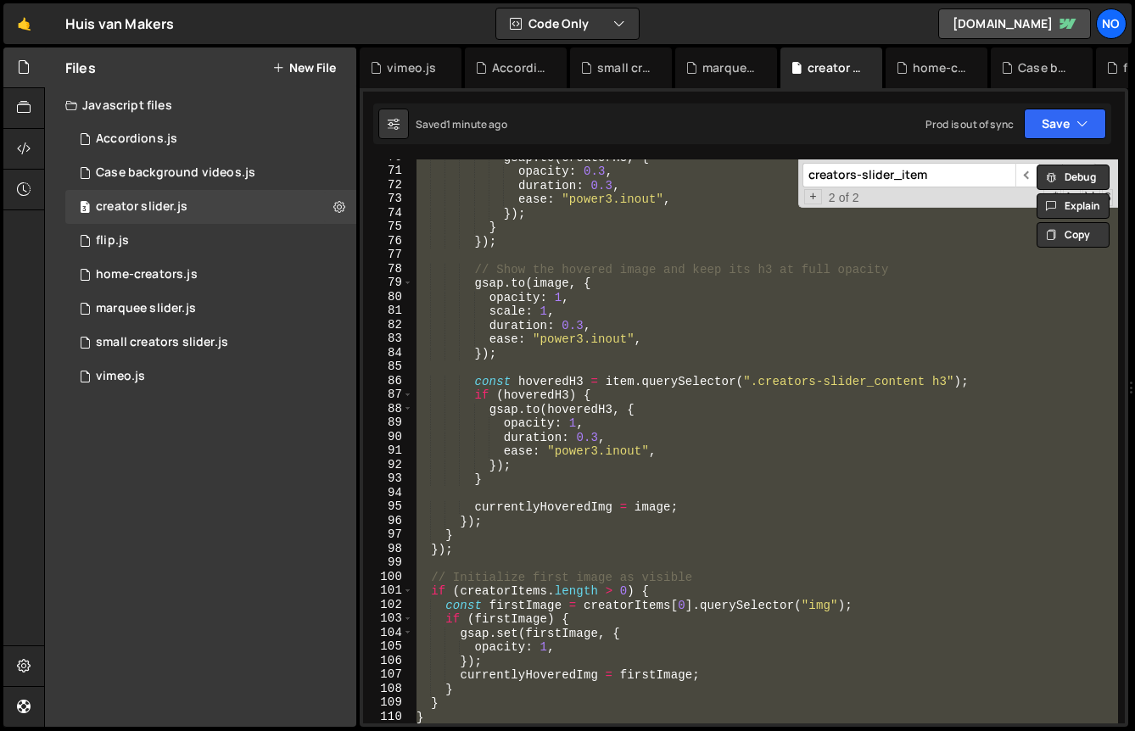
paste textarea
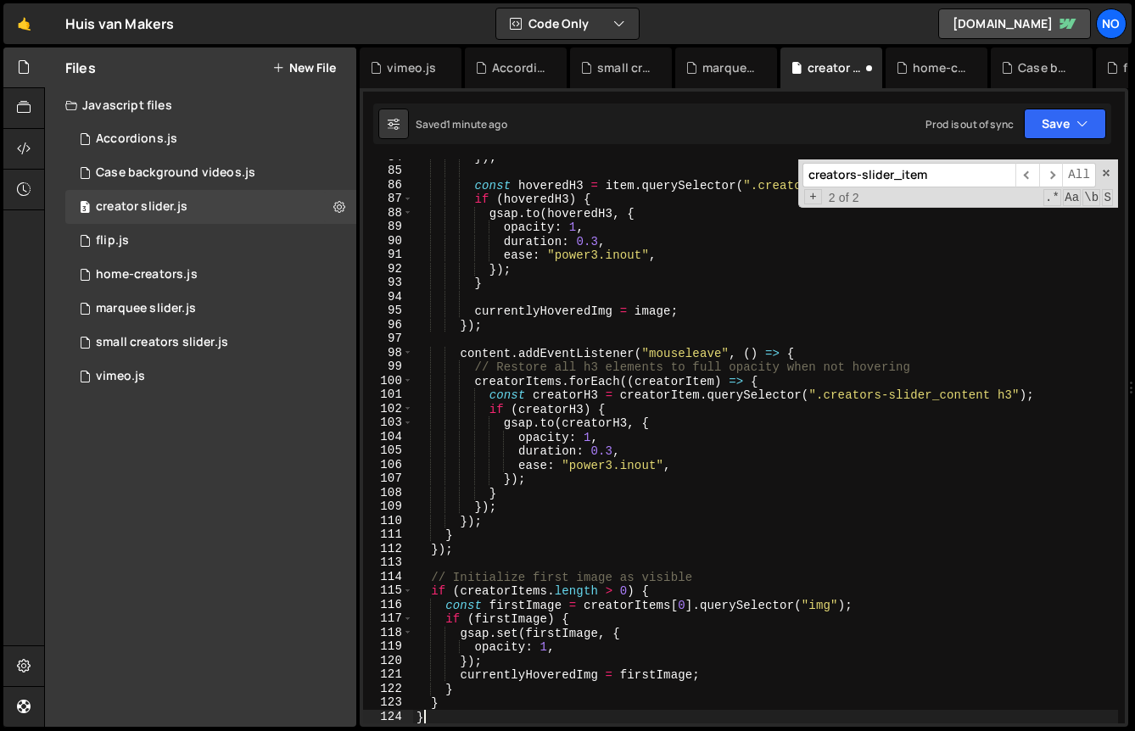
scroll to position [1172, 0]
click at [1040, 137] on button "Save" at bounding box center [1065, 124] width 82 height 31
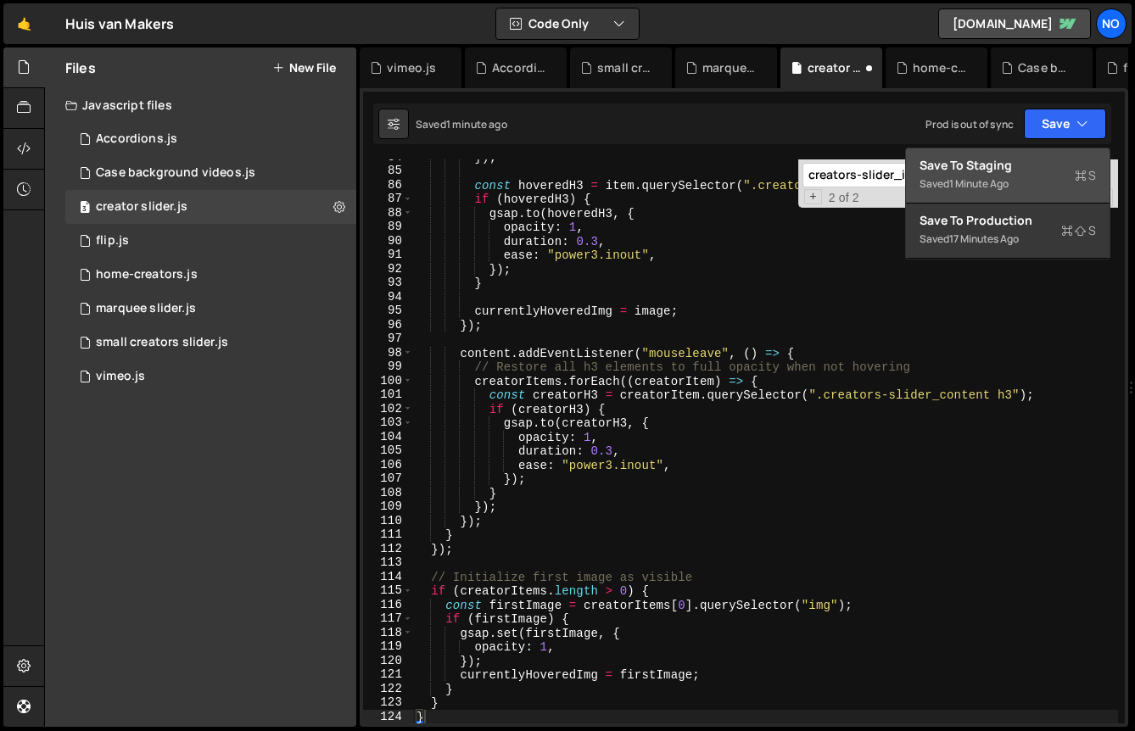
click at [1021, 164] on div "Save to Staging S" at bounding box center [1008, 165] width 176 height 17
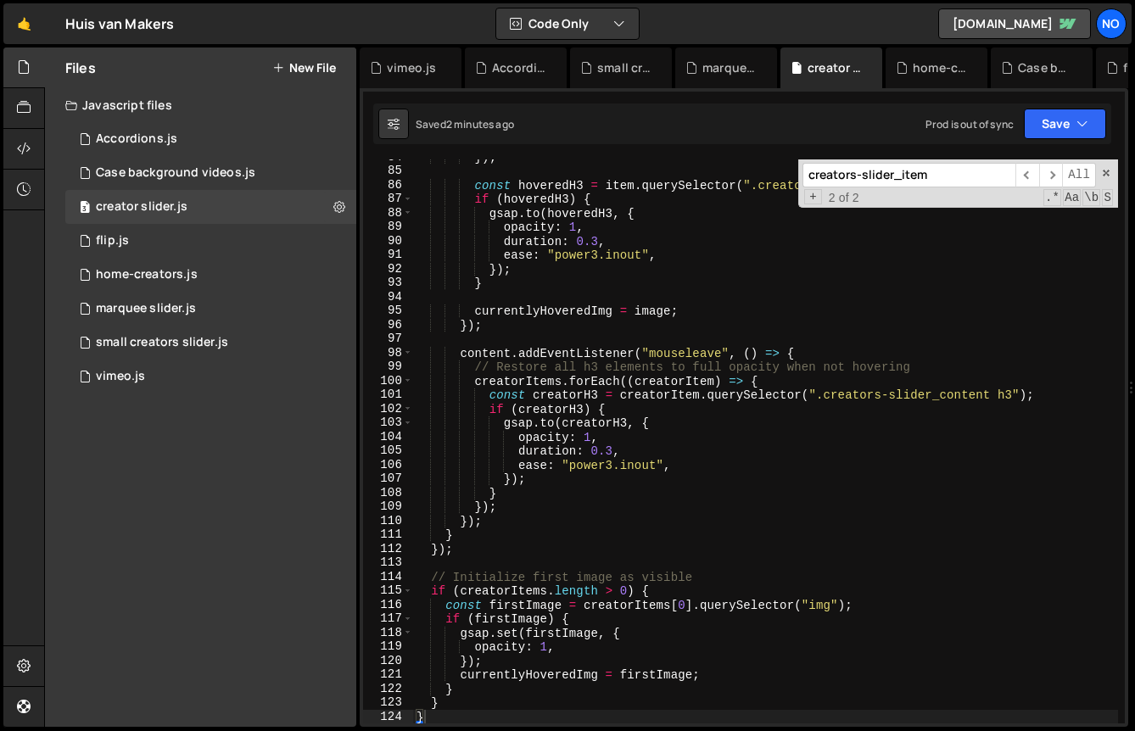
click at [669, 451] on div "}) ; const hoveredH3 = item . querySelector ( ".creators-slider_content h3" ) ;…" at bounding box center [765, 446] width 705 height 592
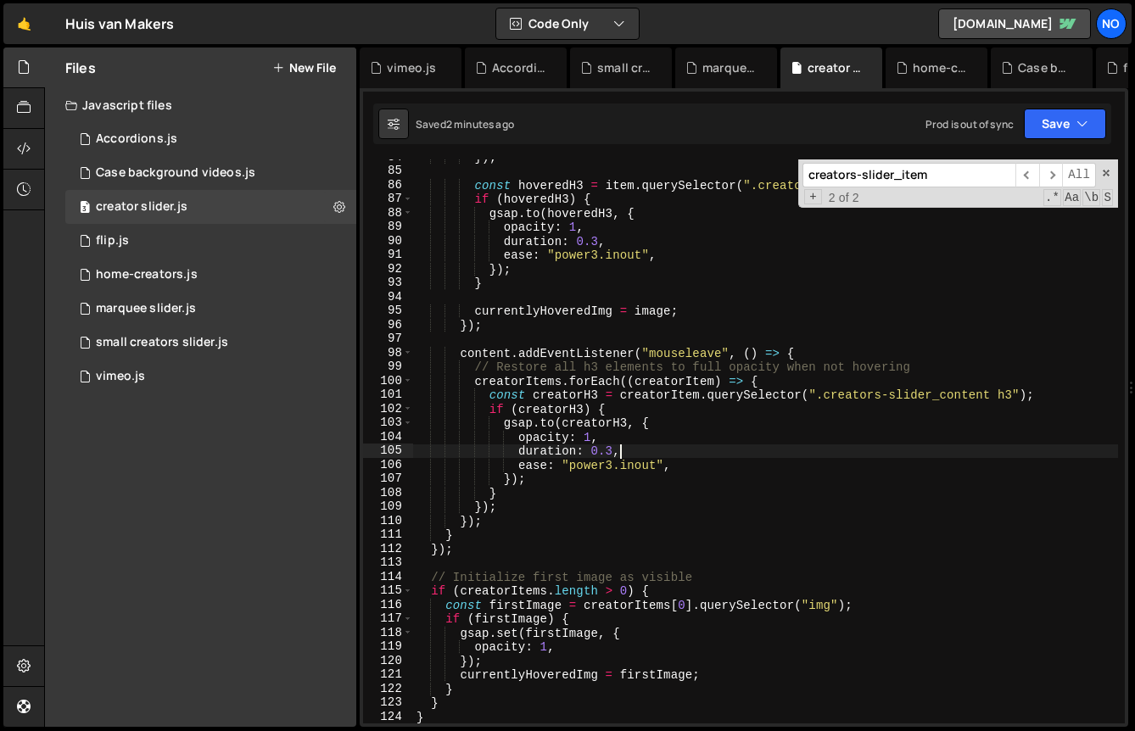
click at [1097, 171] on div "creators-slider_item ​ ​ All Replace All + 2 of 2 .* Aa \b S" at bounding box center [958, 183] width 320 height 48
click at [1103, 171] on span at bounding box center [1106, 173] width 12 height 12
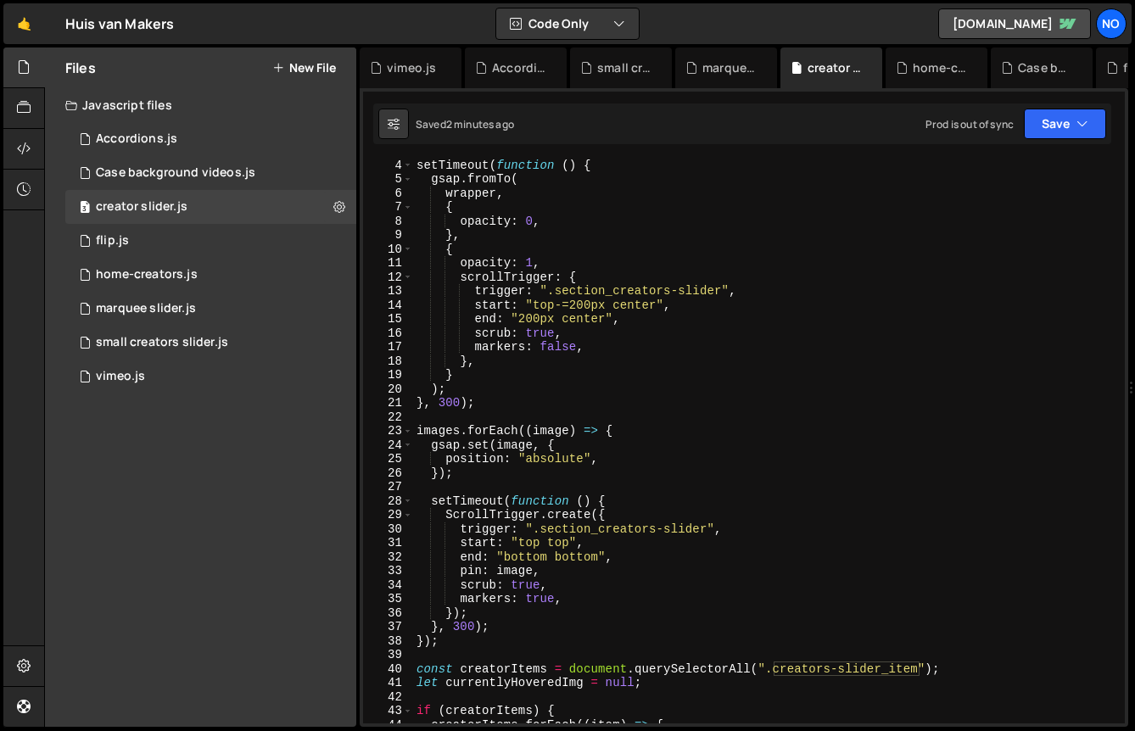
scroll to position [0, 0]
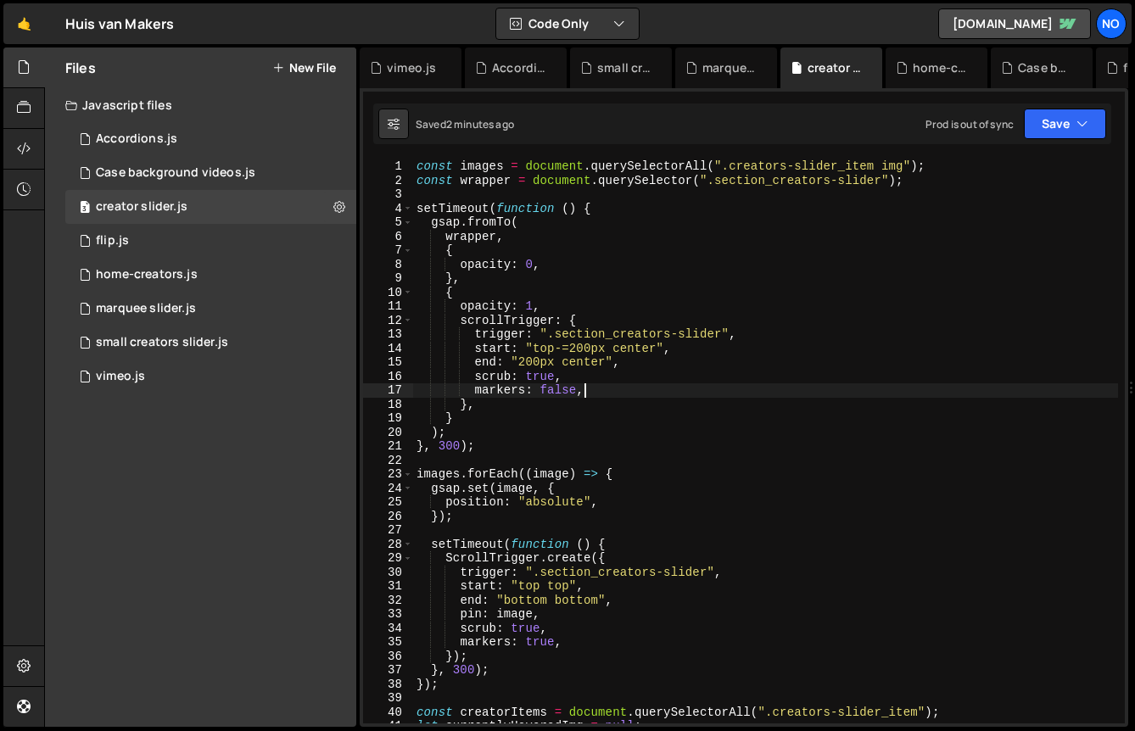
click at [642, 389] on div "const images = document . querySelectorAll ( ".creators-slider_item img" ) ; co…" at bounding box center [765, 455] width 705 height 592
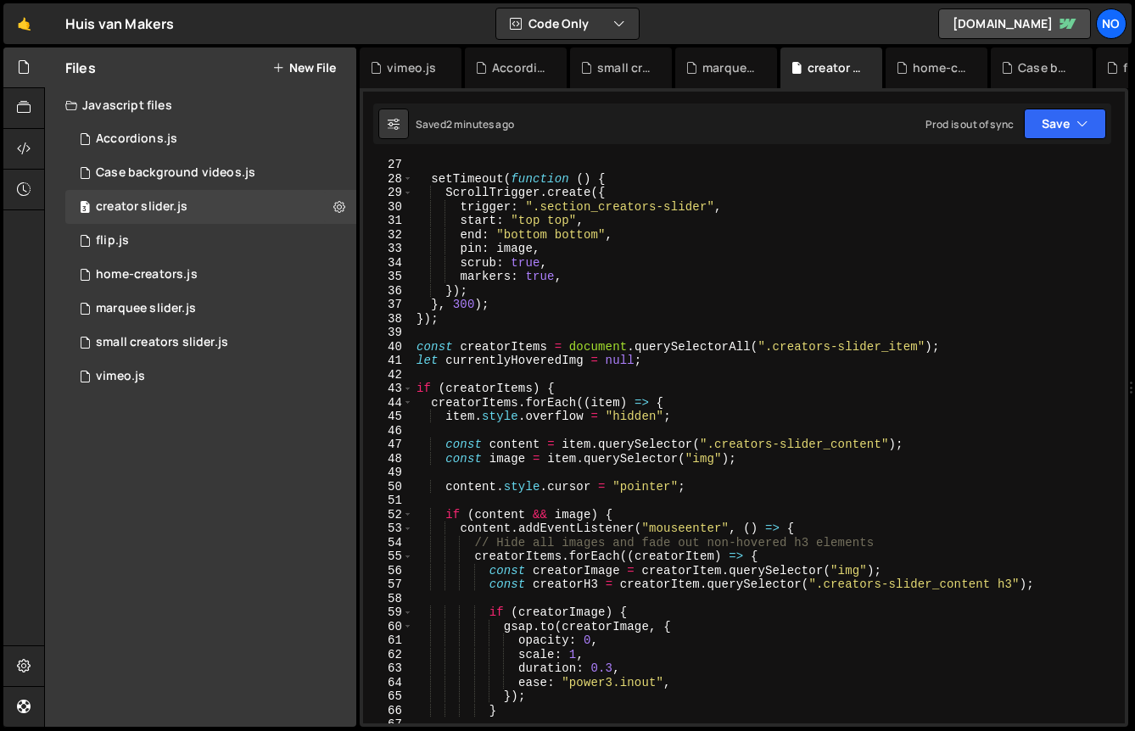
scroll to position [299, 0]
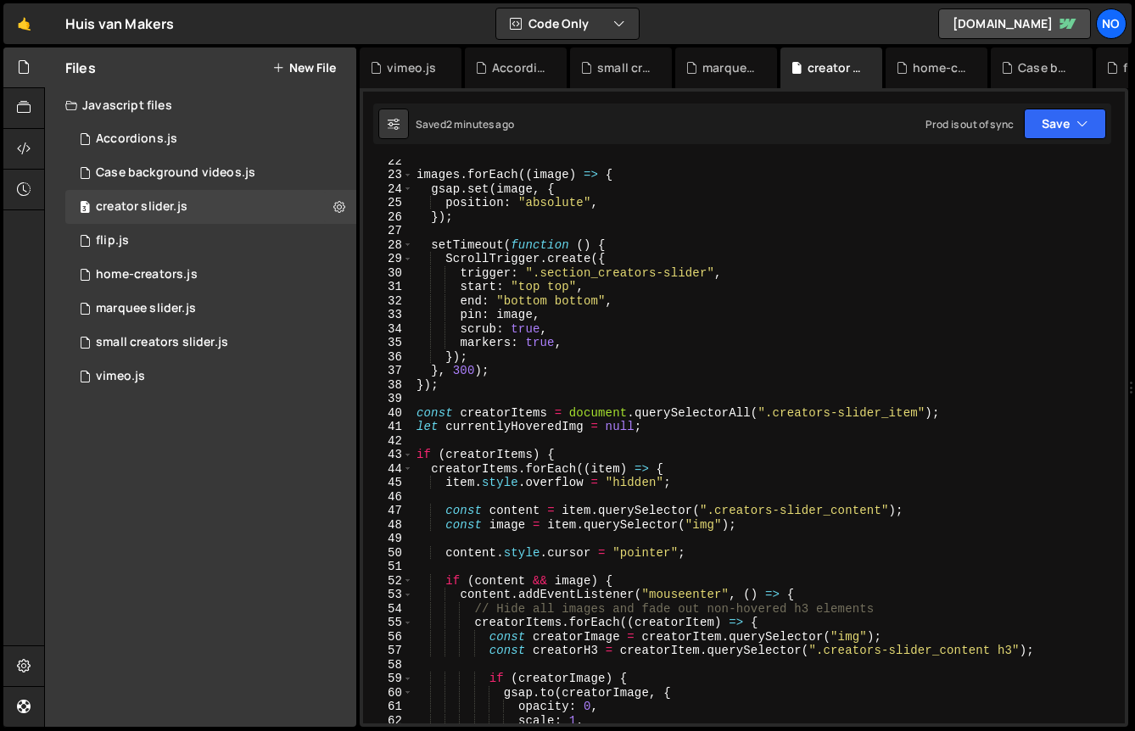
click at [540, 344] on div "images . forEach (( image ) => { gsap . set ( image , { position : "absolute" ,…" at bounding box center [765, 450] width 705 height 592
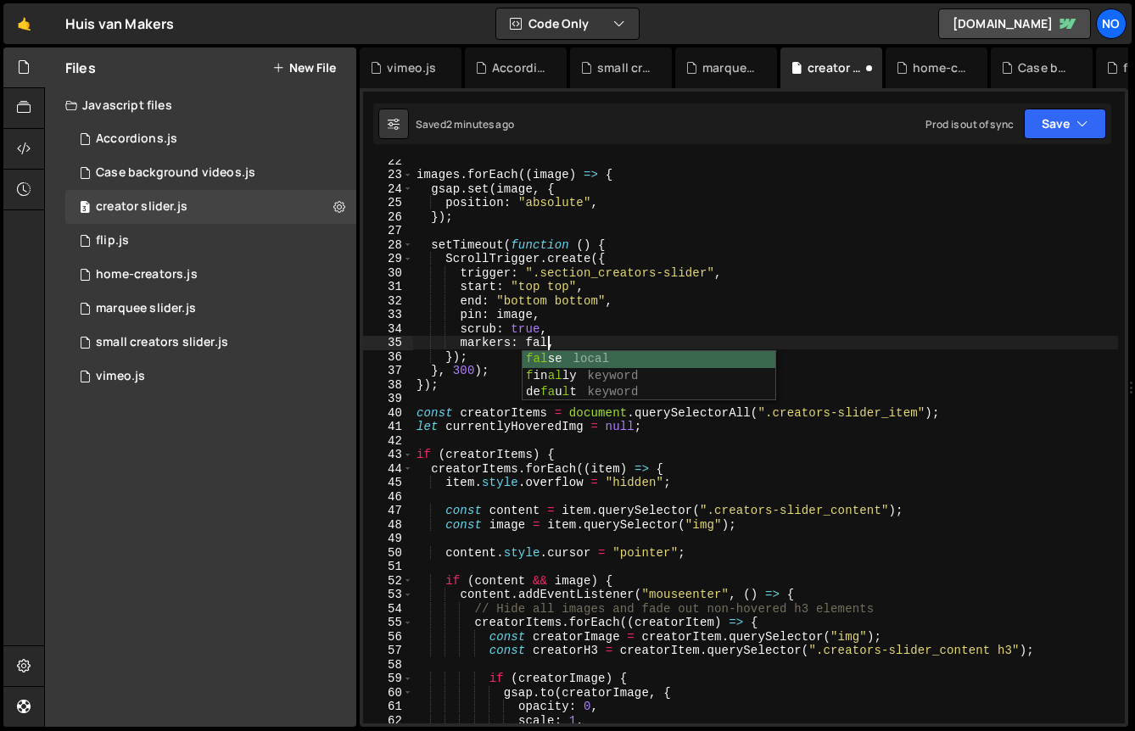
scroll to position [0, 9]
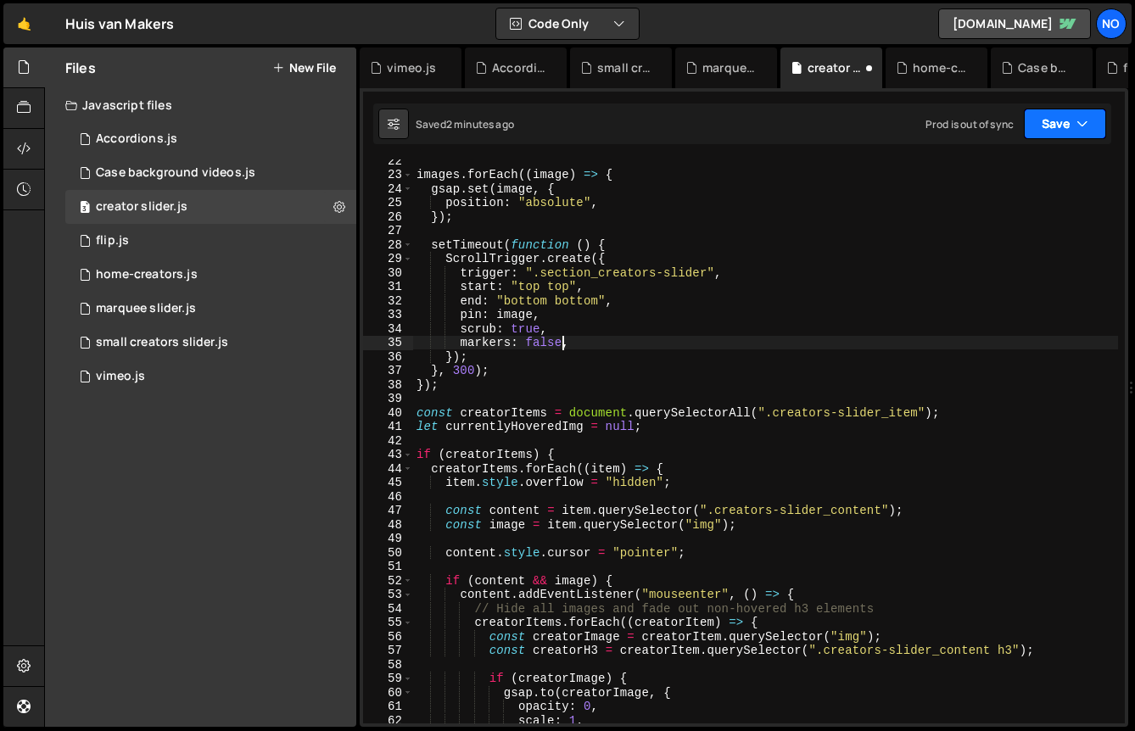
click at [1068, 125] on button "Save" at bounding box center [1065, 124] width 82 height 31
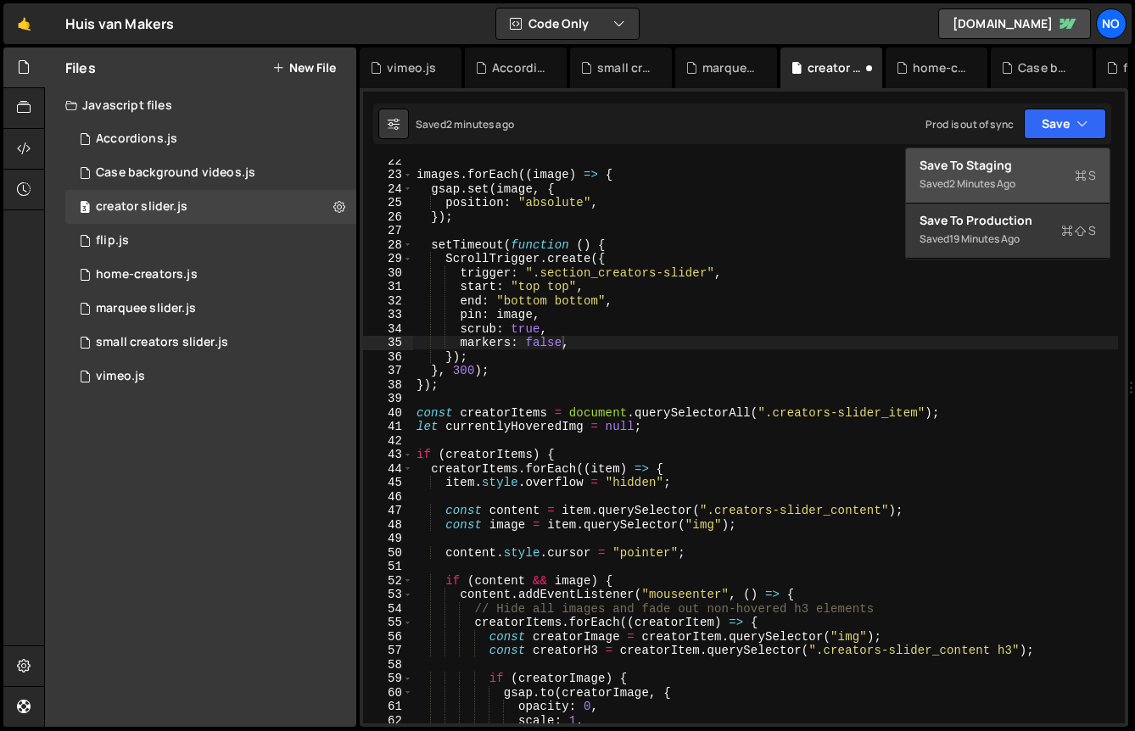
click at [1025, 167] on div "Save to Staging S" at bounding box center [1008, 165] width 176 height 17
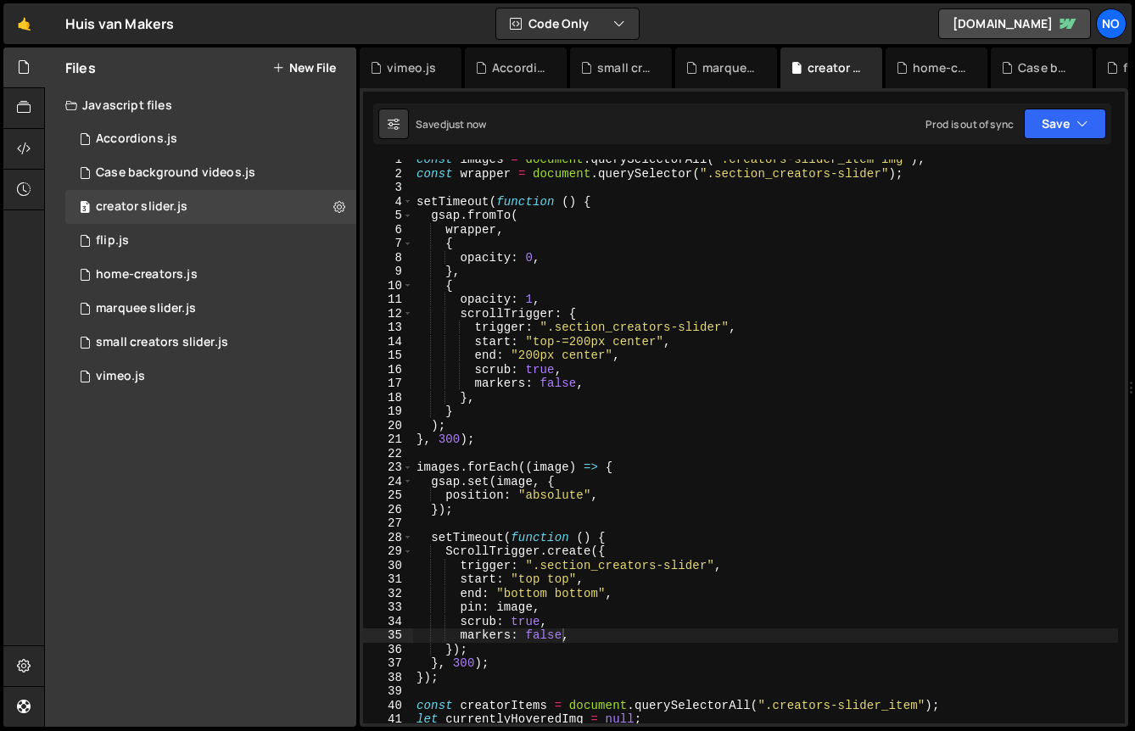
scroll to position [0, 0]
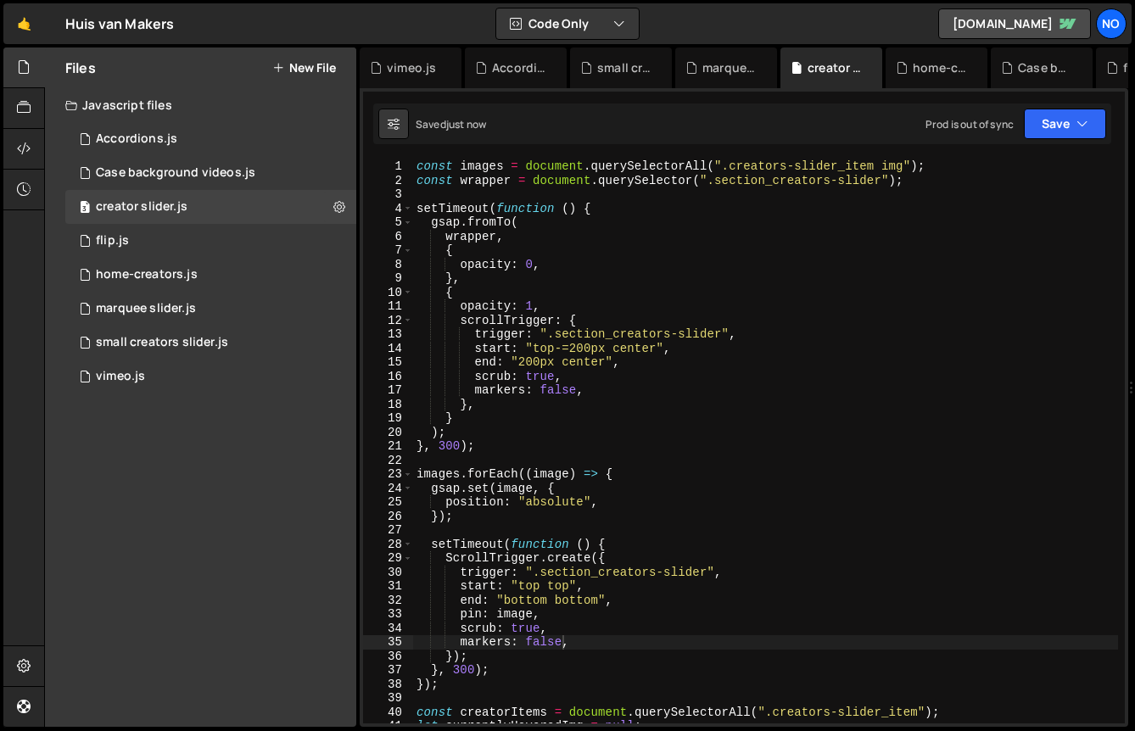
click at [624, 347] on div "const images = document . querySelectorAll ( ".creators-slider_item img" ) ; co…" at bounding box center [765, 455] width 705 height 592
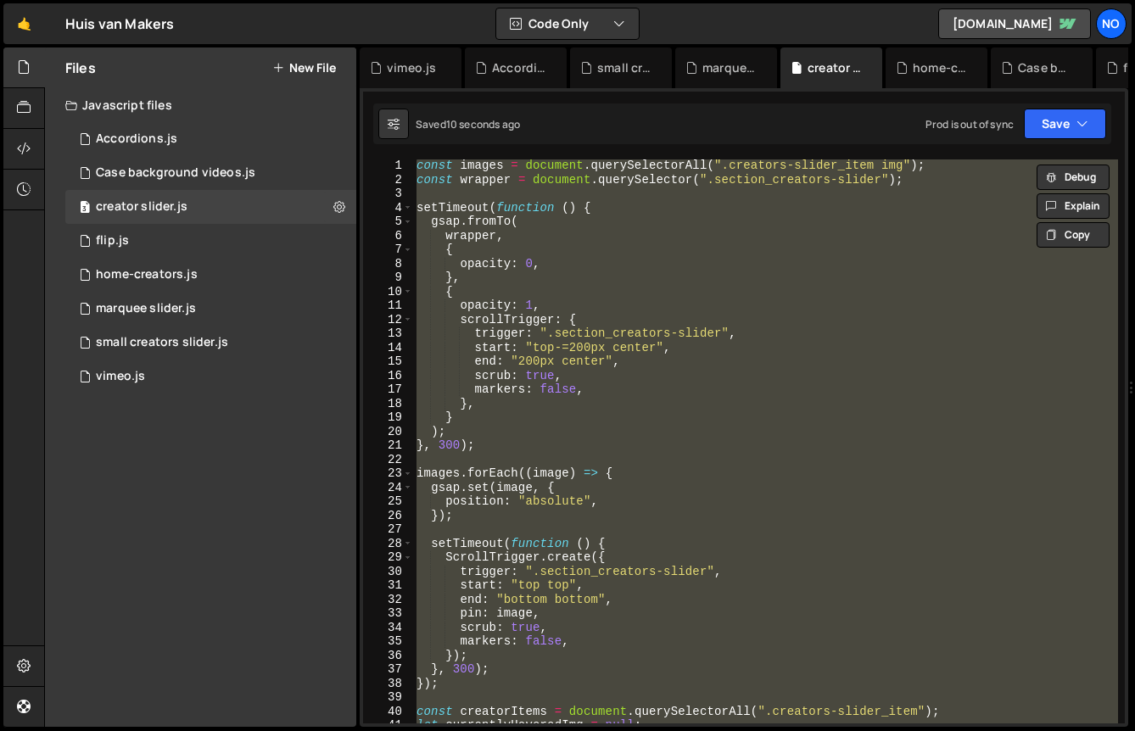
scroll to position [2, 0]
click at [610, 467] on div "const images = document . querySelectorAll ( ".creators-slider_item img" ) ; co…" at bounding box center [765, 441] width 705 height 564
paste textarea
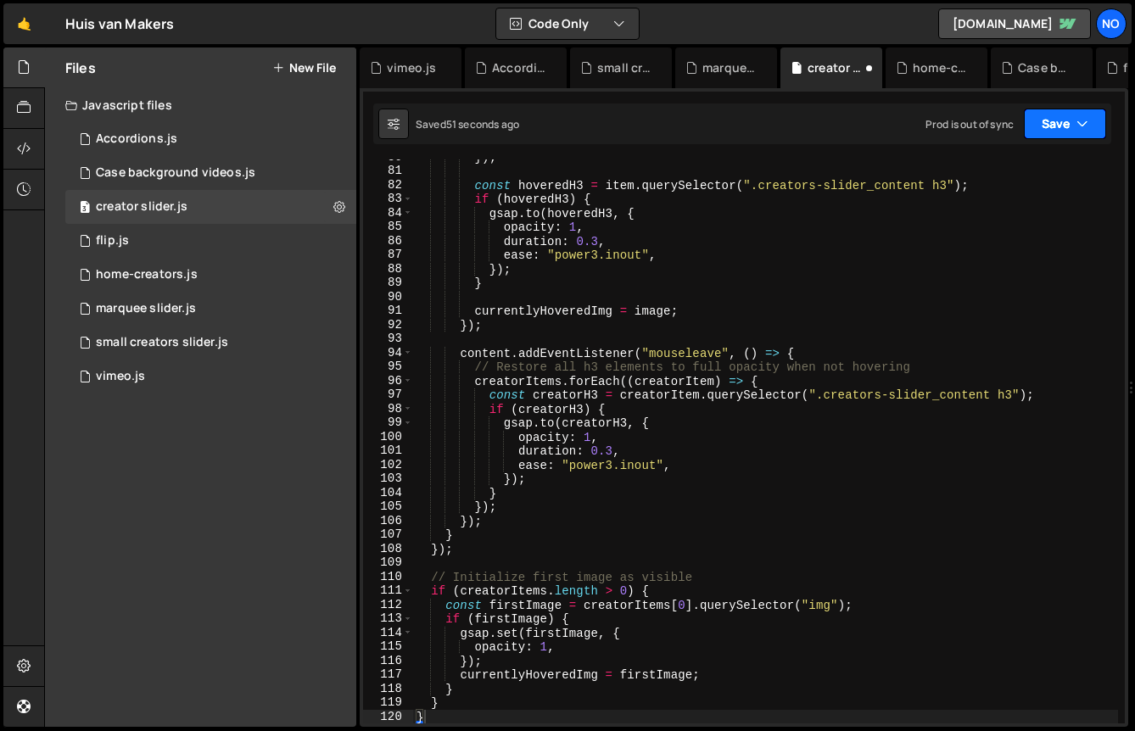
click at [1077, 118] on icon "button" at bounding box center [1083, 123] width 12 height 17
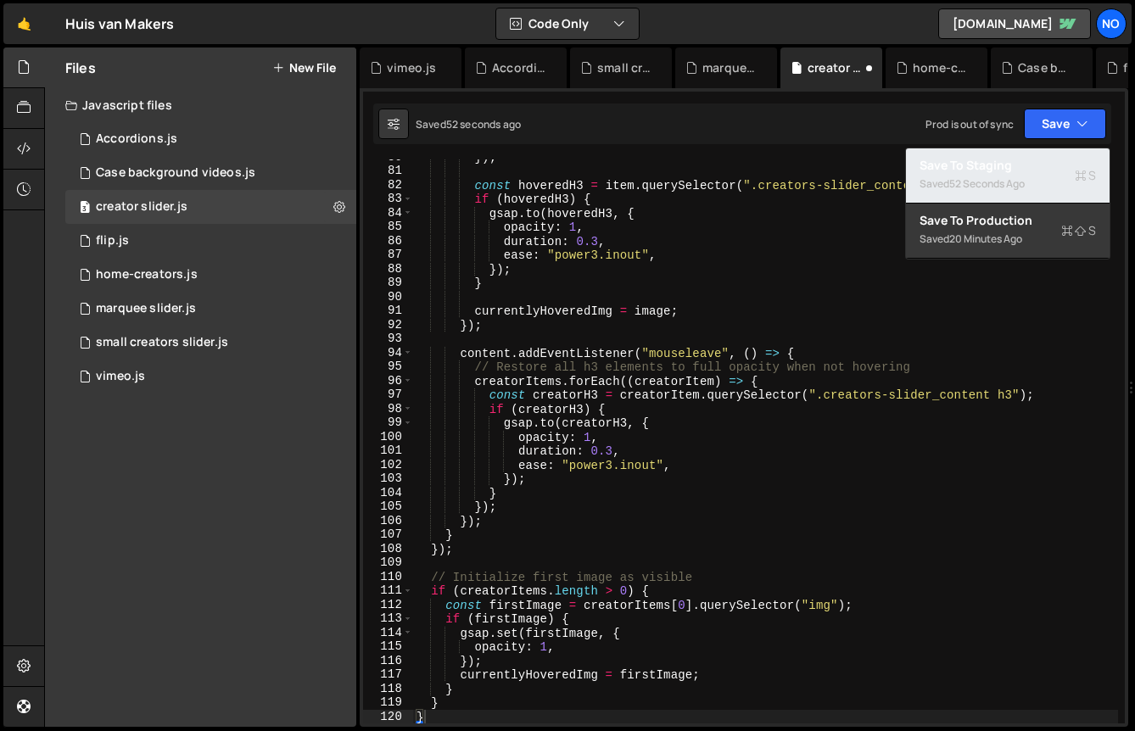
click at [1021, 181] on div "52 seconds ago" at bounding box center [987, 183] width 76 height 14
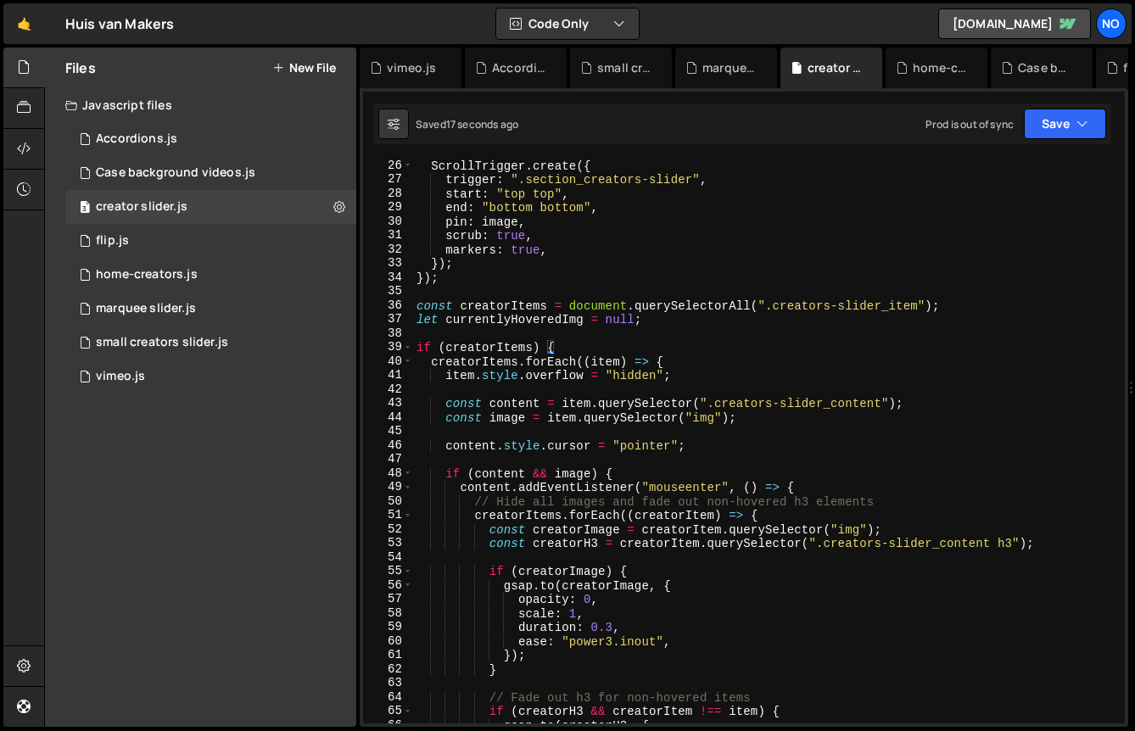
scroll to position [142, 0]
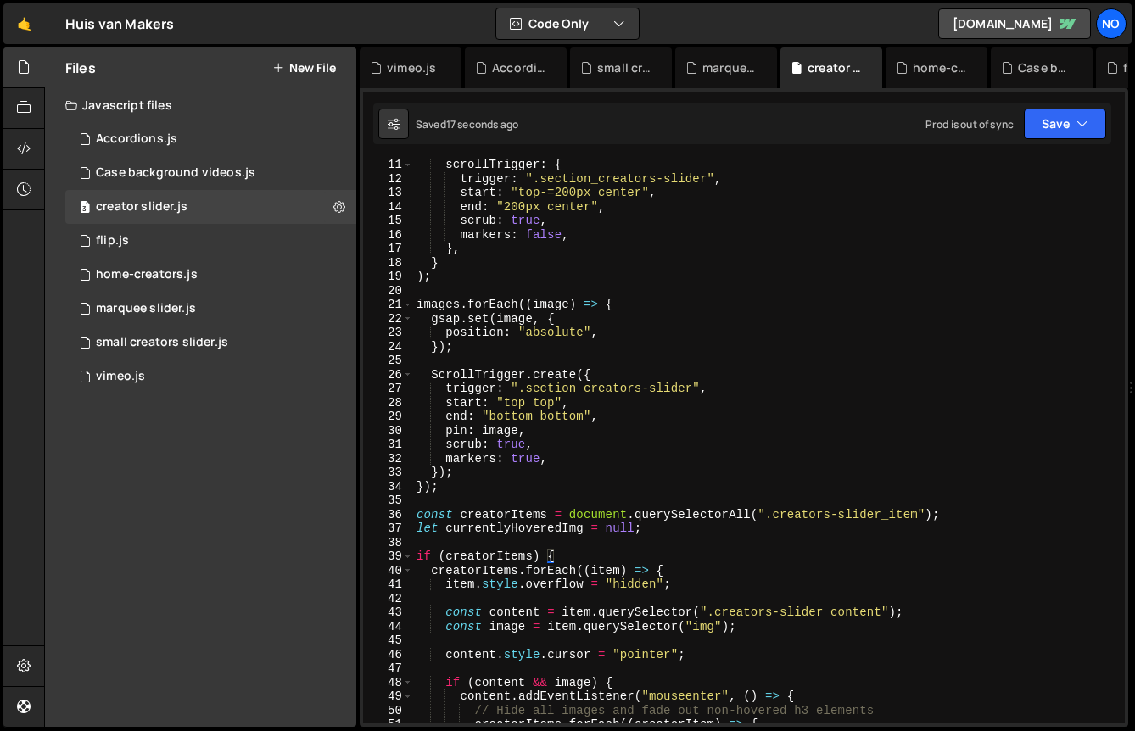
click at [665, 515] on div "scrollTrigger : { trigger : ".section_creators-slider" , start : "top-=200px ce…" at bounding box center [765, 454] width 705 height 592
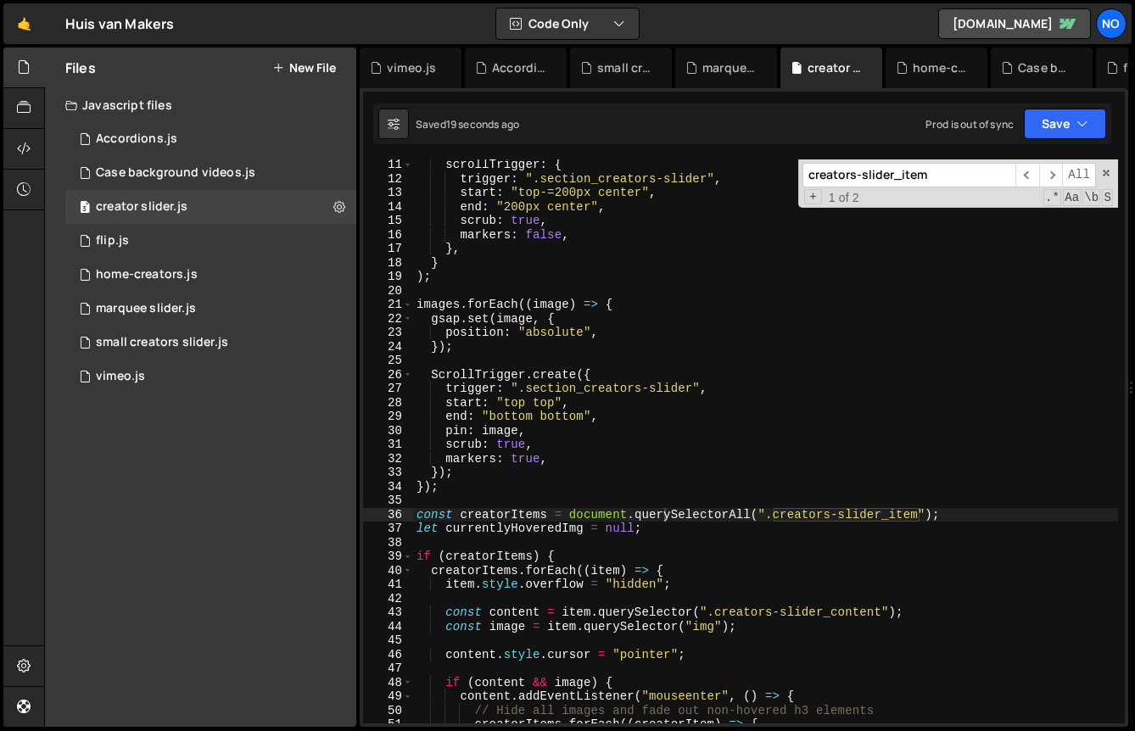
type textarea "pin: image,"
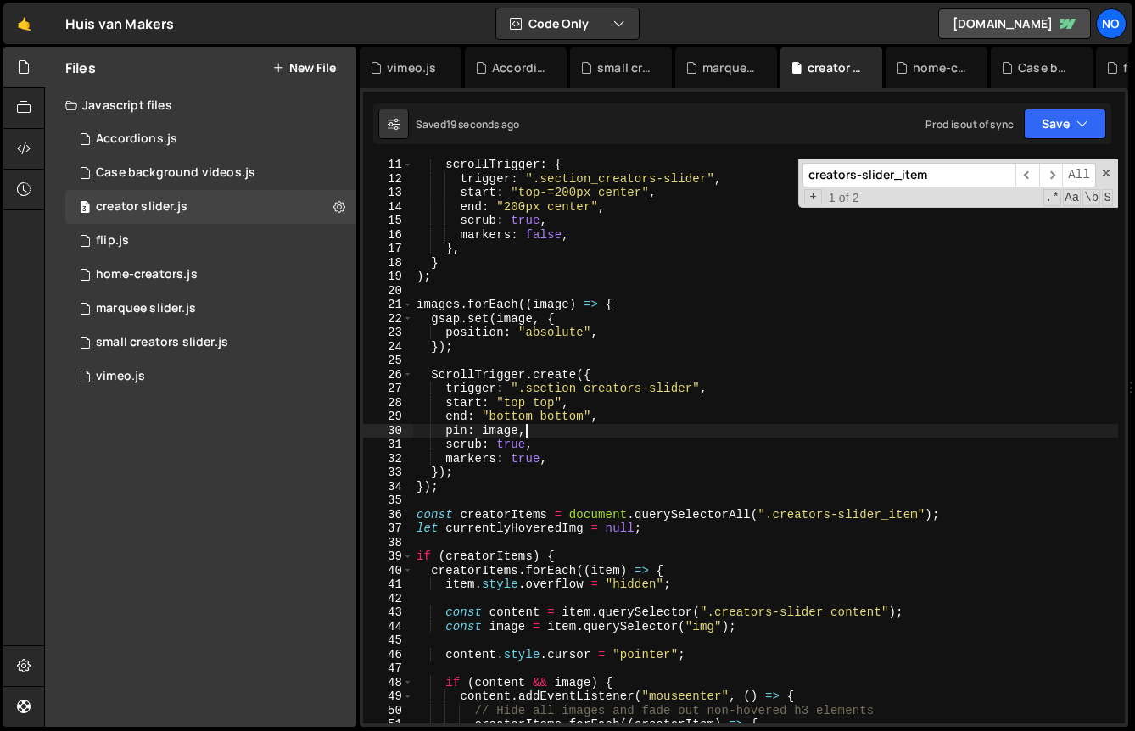
click at [573, 432] on div "scrollTrigger : { trigger : ".section_creators-slider" , start : "top-=200px ce…" at bounding box center [765, 454] width 705 height 592
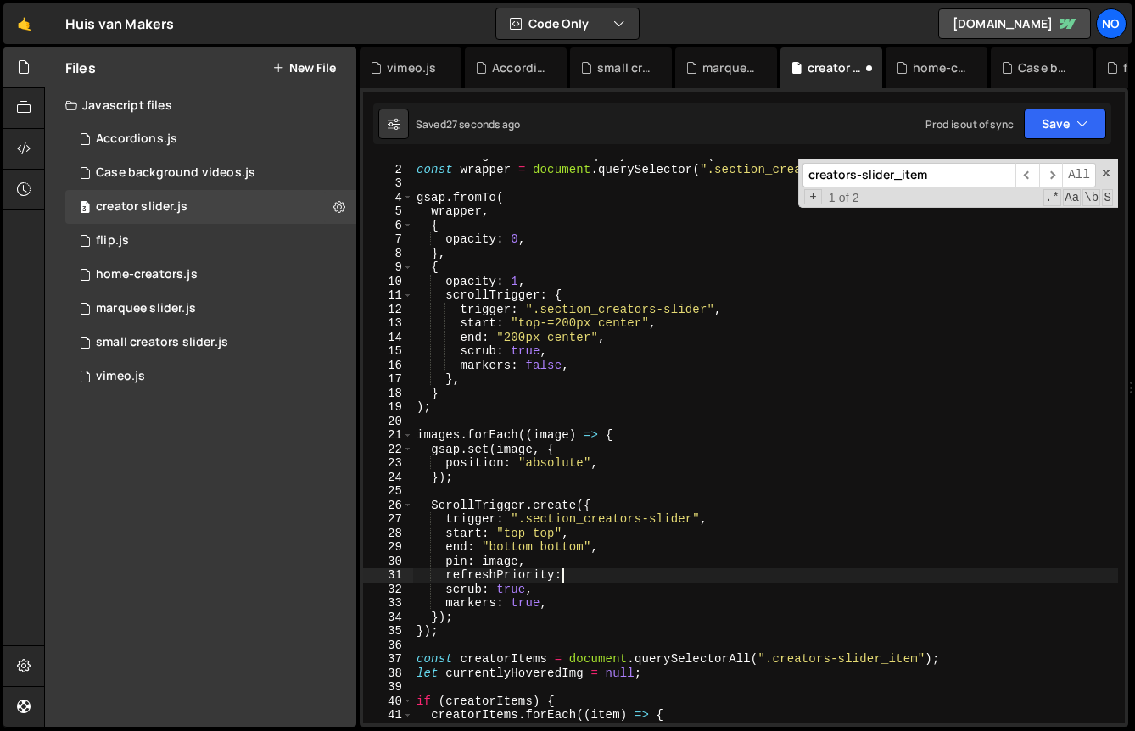
scroll to position [11, 0]
click at [569, 431] on div "const images = document . querySelectorAll ( ".creators-slider_item img" ) ; co…" at bounding box center [765, 444] width 705 height 592
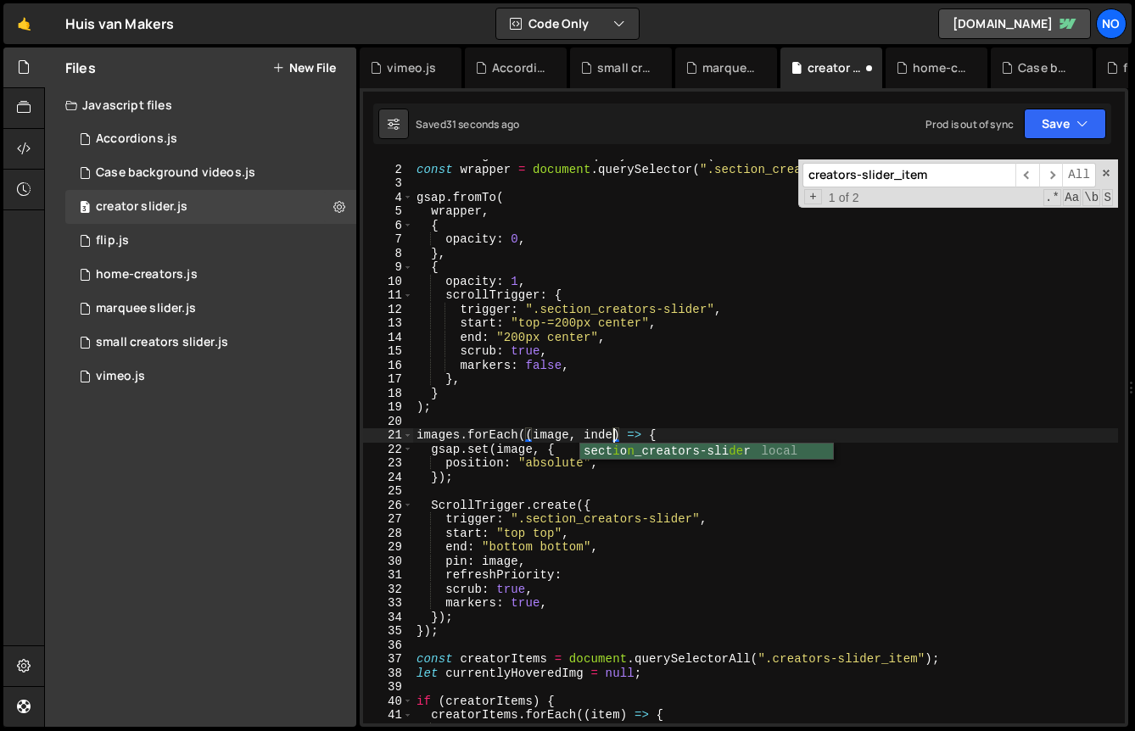
scroll to position [0, 14]
click at [594, 440] on div "const images = document . querySelectorAll ( ".creators-slider_item img" ) ; co…" at bounding box center [765, 444] width 705 height 592
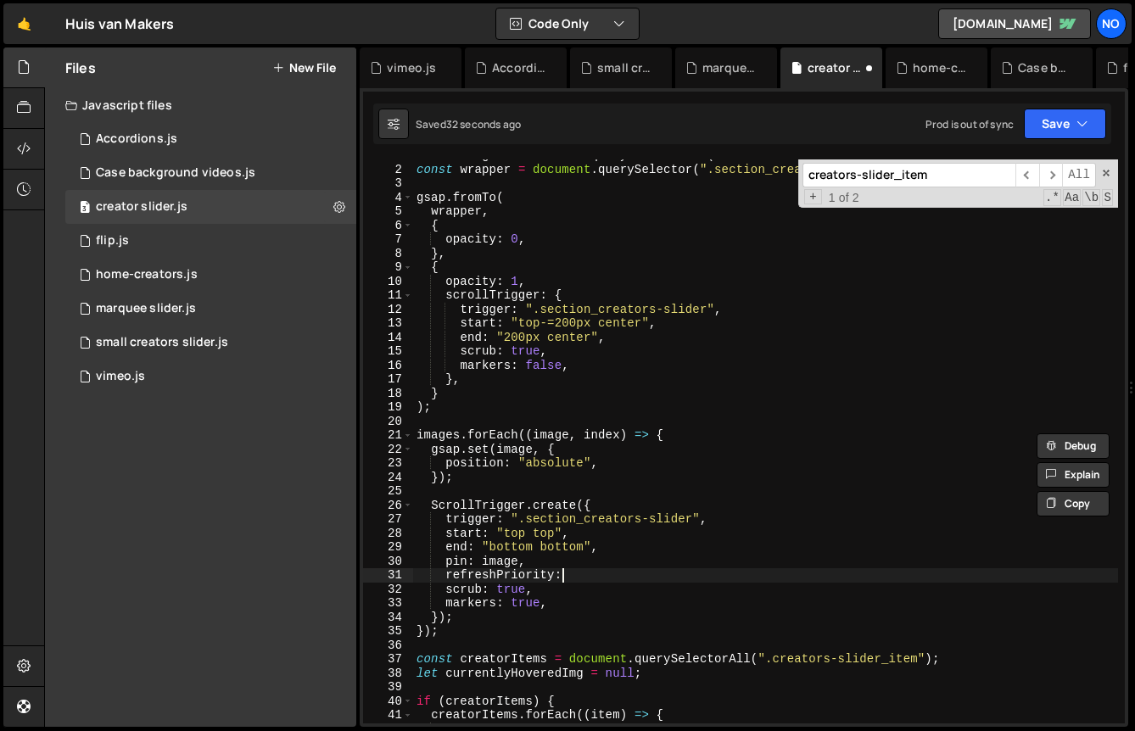
click at [568, 573] on div "const images = document . querySelectorAll ( ".creators-slider_item img" ) ; co…" at bounding box center [765, 444] width 705 height 592
paste textarea "index"
click at [1050, 104] on div "Saved 34 seconds ago Prod is out of sync Upgrade to Edit Save Save to Staging S…" at bounding box center [742, 124] width 738 height 41
click at [1049, 129] on button "Save" at bounding box center [1065, 124] width 82 height 31
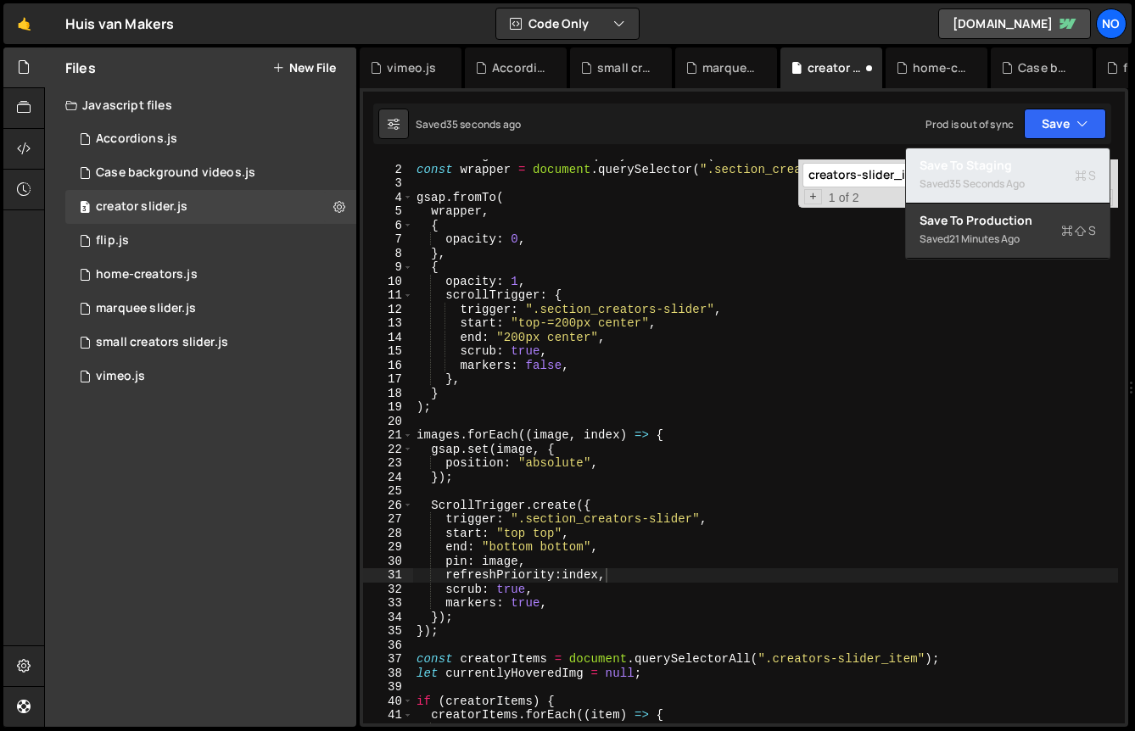
click at [999, 182] on div "35 seconds ago" at bounding box center [987, 183] width 76 height 14
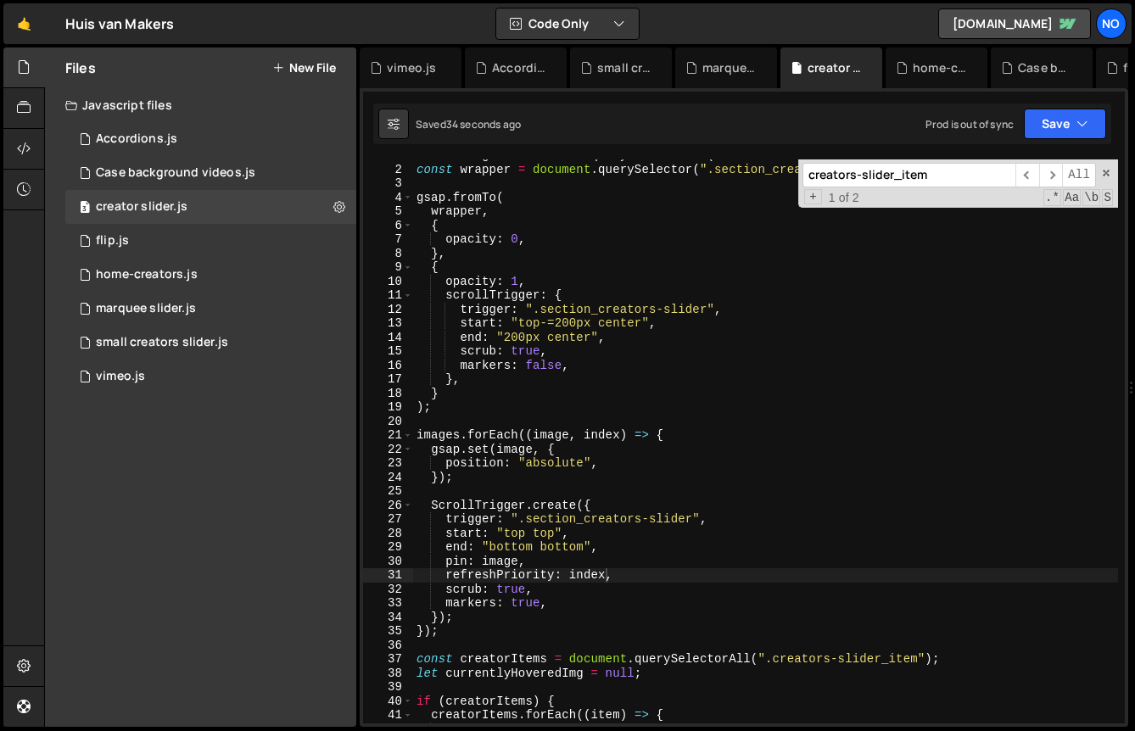
click at [664, 437] on div "const images = document . querySelectorAll ( ".creators-slider_item img" ) ; co…" at bounding box center [765, 444] width 705 height 592
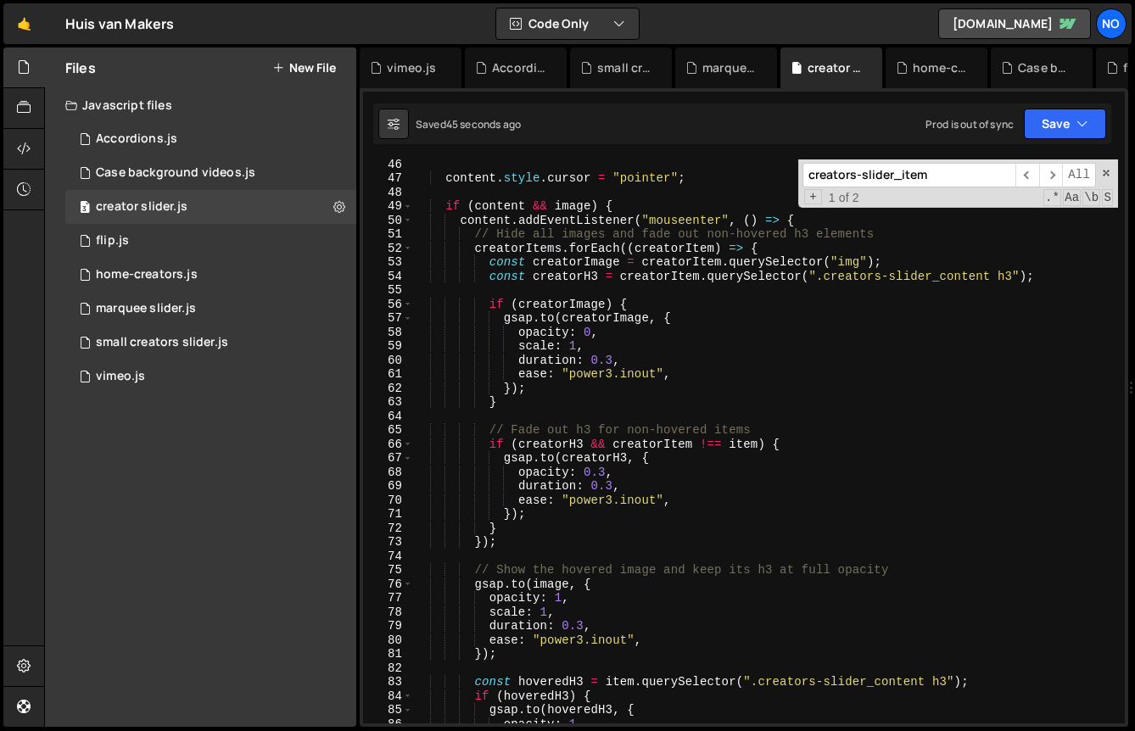
scroll to position [616, 0]
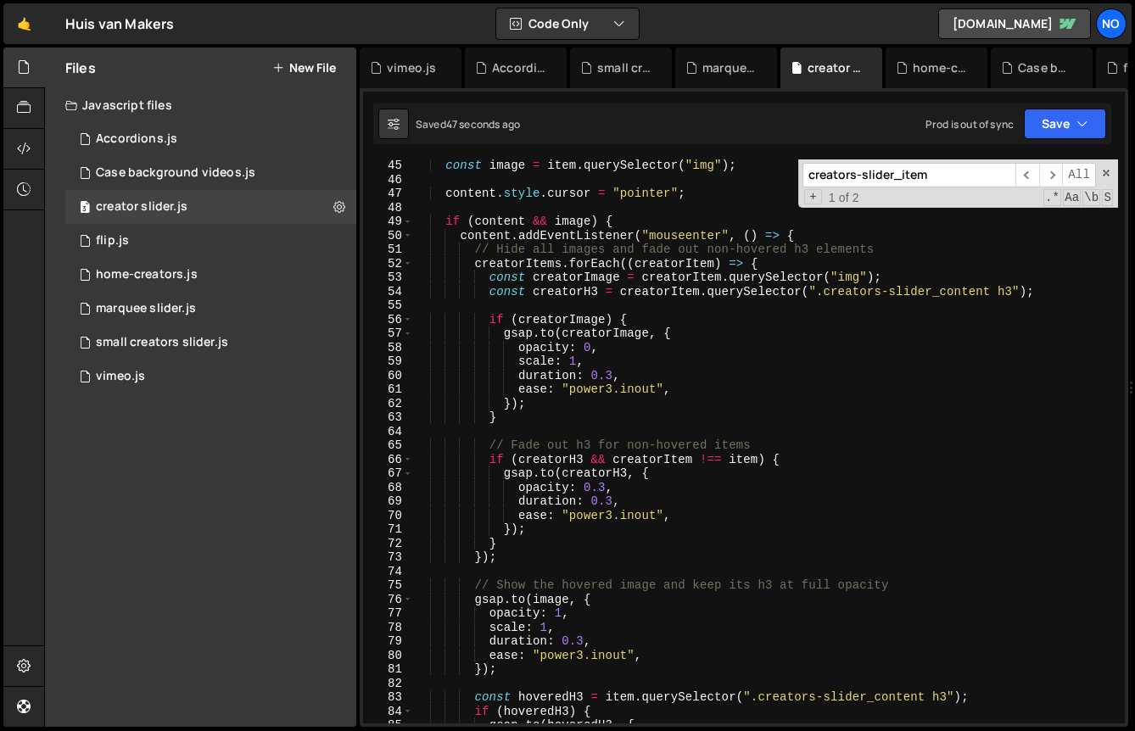
click at [579, 361] on div "const image = item . querySelector ( "img" ) ; content . style . cursor = "poin…" at bounding box center [765, 455] width 705 height 592
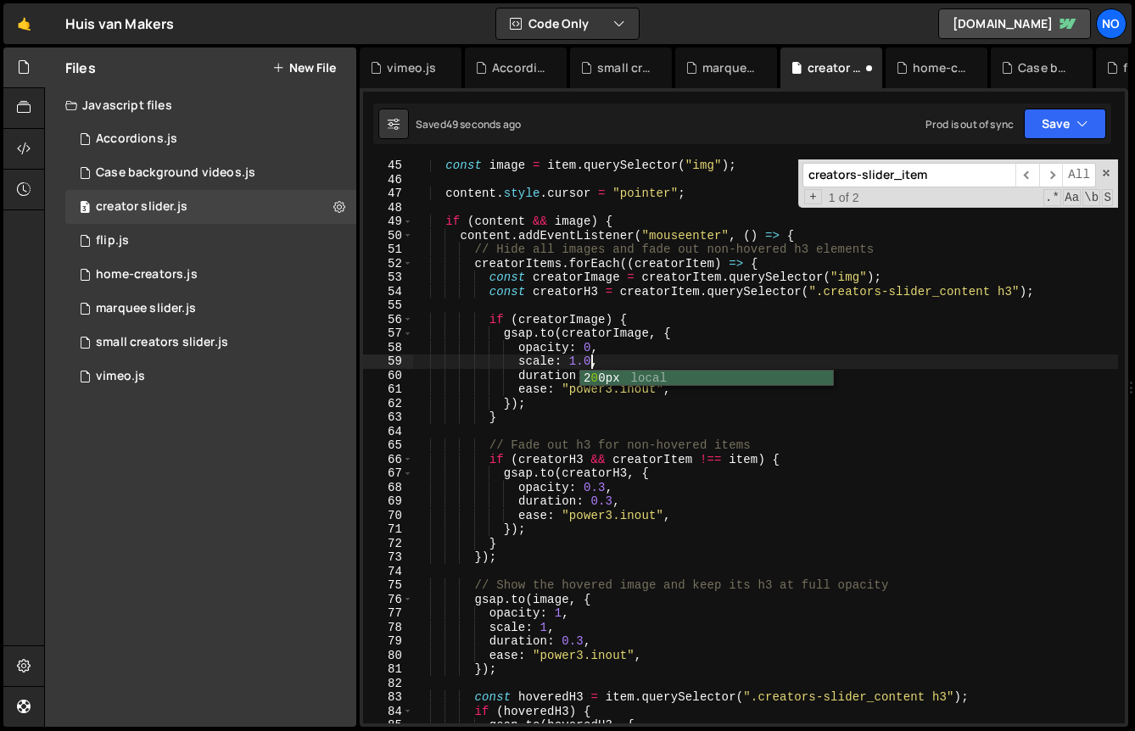
scroll to position [0, 12]
click at [1071, 109] on button "Save" at bounding box center [1065, 124] width 82 height 31
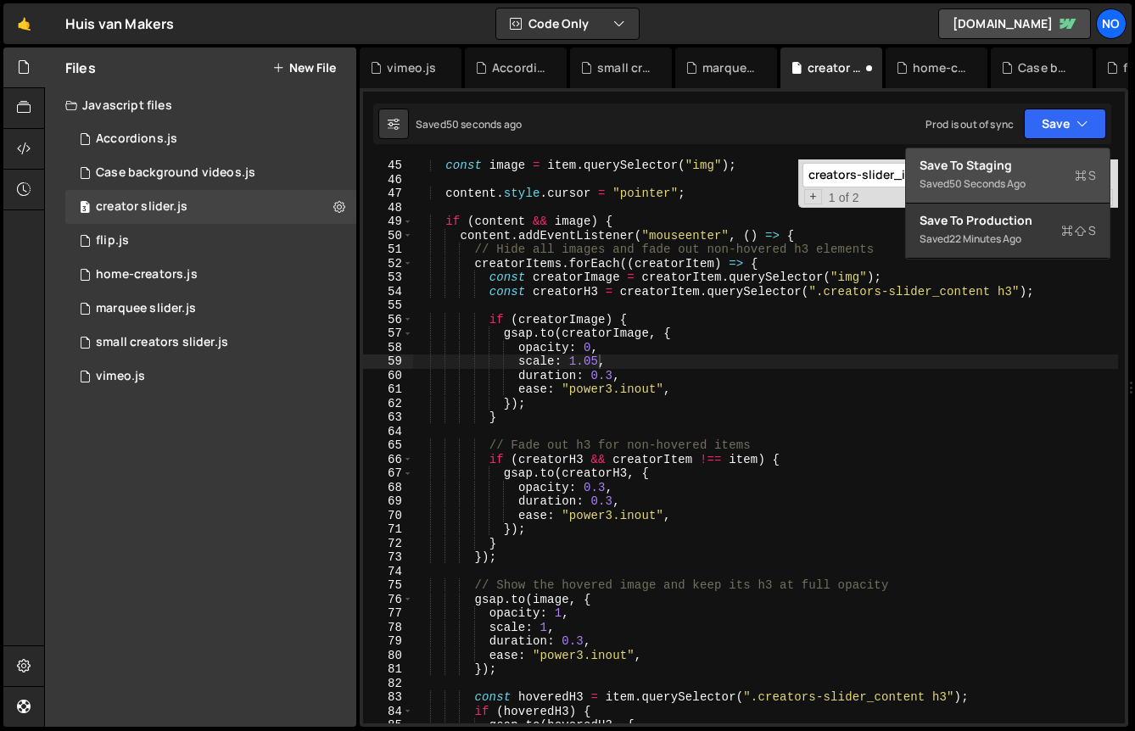
click at [1019, 164] on div "Save to Staging S" at bounding box center [1008, 165] width 176 height 17
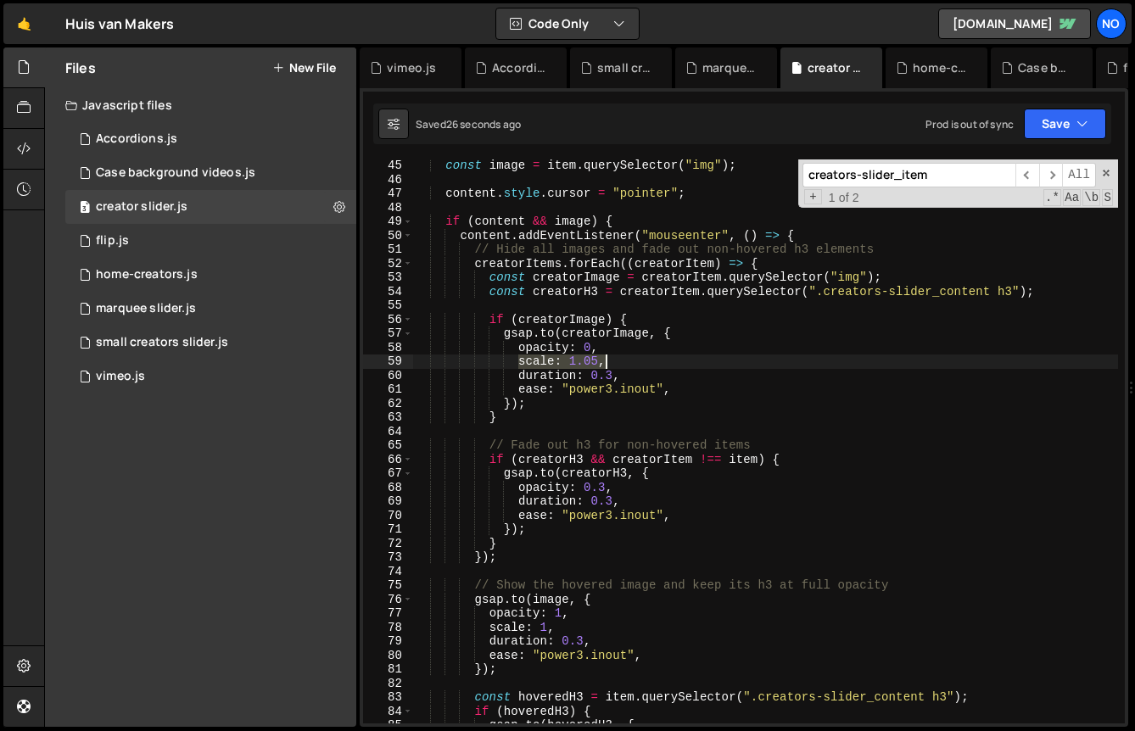
drag, startPoint x: 521, startPoint y: 364, endPoint x: 672, endPoint y: 364, distance: 151.0
click at [672, 364] on div "const image = item . querySelector ( "img" ) ; content . style . cursor = "poin…" at bounding box center [765, 455] width 705 height 592
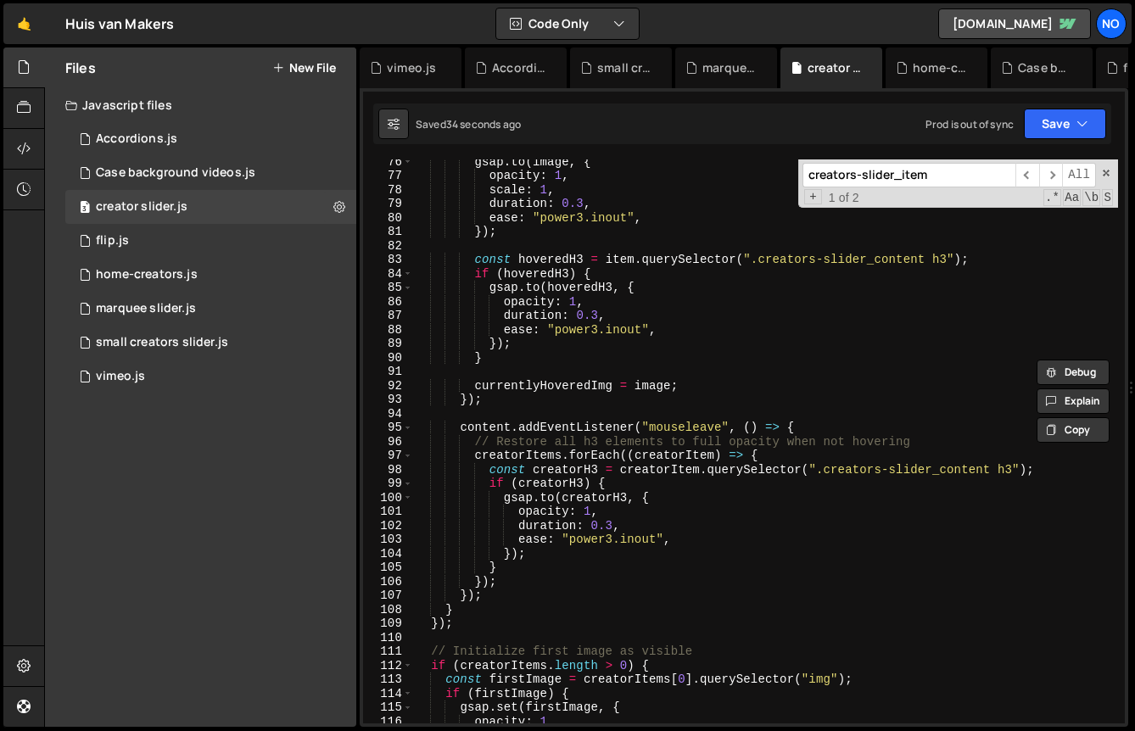
scroll to position [1083, 0]
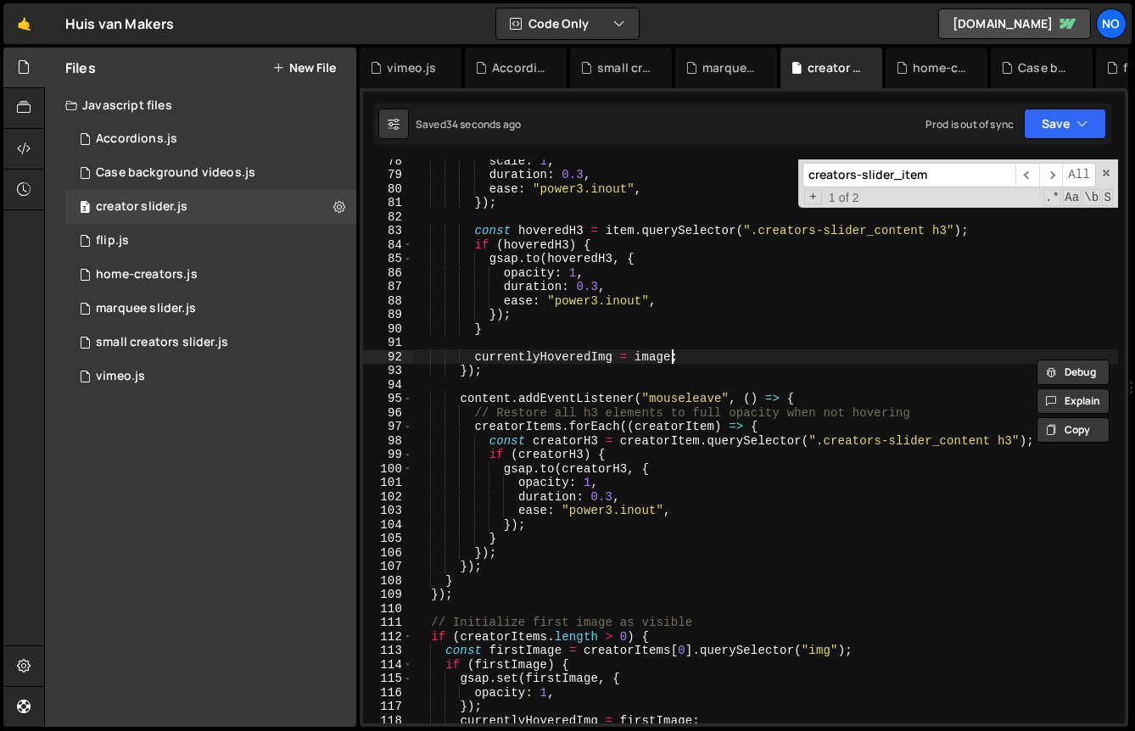
click at [672, 363] on div "scale : 1 , duration : 0.3 , ease : "power3.inout" , }) ; const hoveredH3 = ite…" at bounding box center [765, 450] width 705 height 592
type textarea "currentlyHoveredImg = image;"
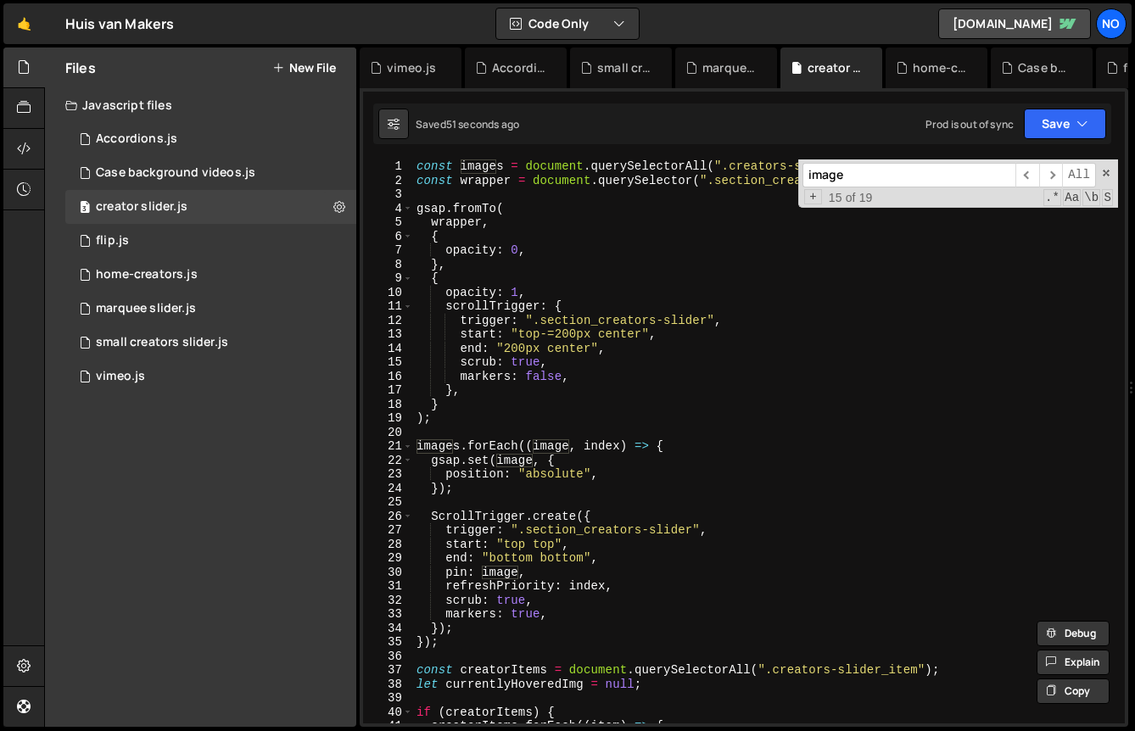
scroll to position [0, 0]
type input "image"
drag, startPoint x: 543, startPoint y: 333, endPoint x: 592, endPoint y: 333, distance: 49.2
click at [592, 333] on div "const images = document . querySelectorAll ( ".creators-slider_item img" ) ; co…" at bounding box center [765, 455] width 705 height 592
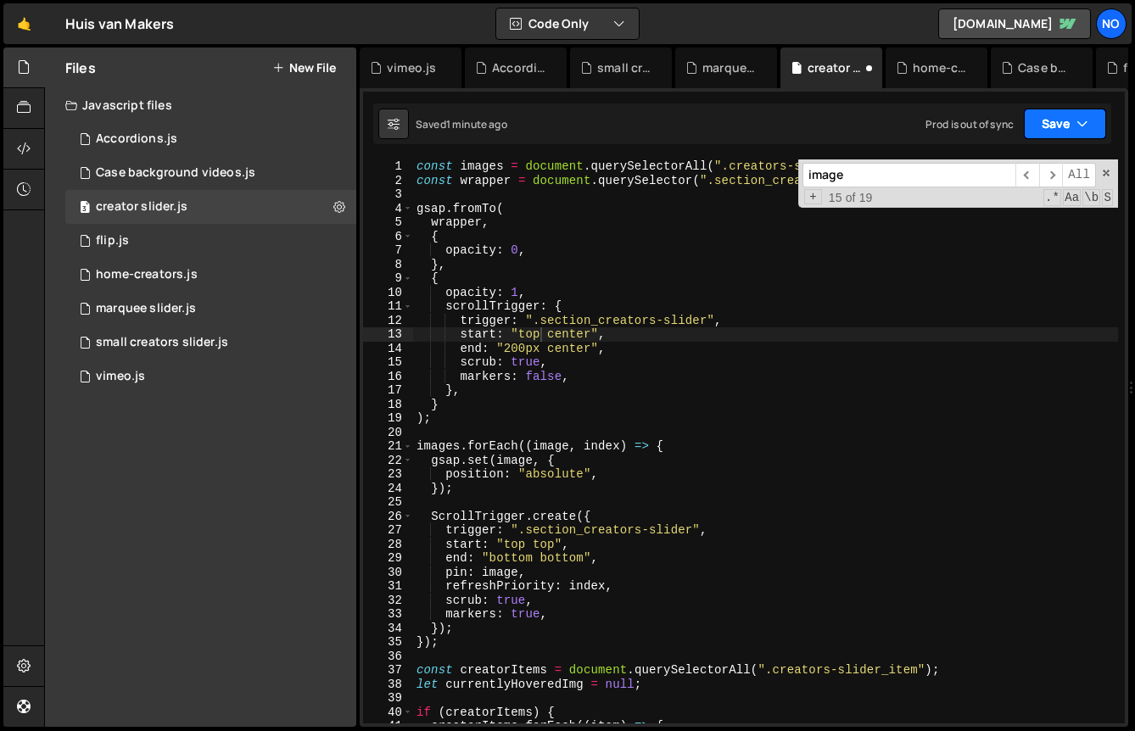
click at [1045, 129] on button "Save" at bounding box center [1065, 124] width 82 height 31
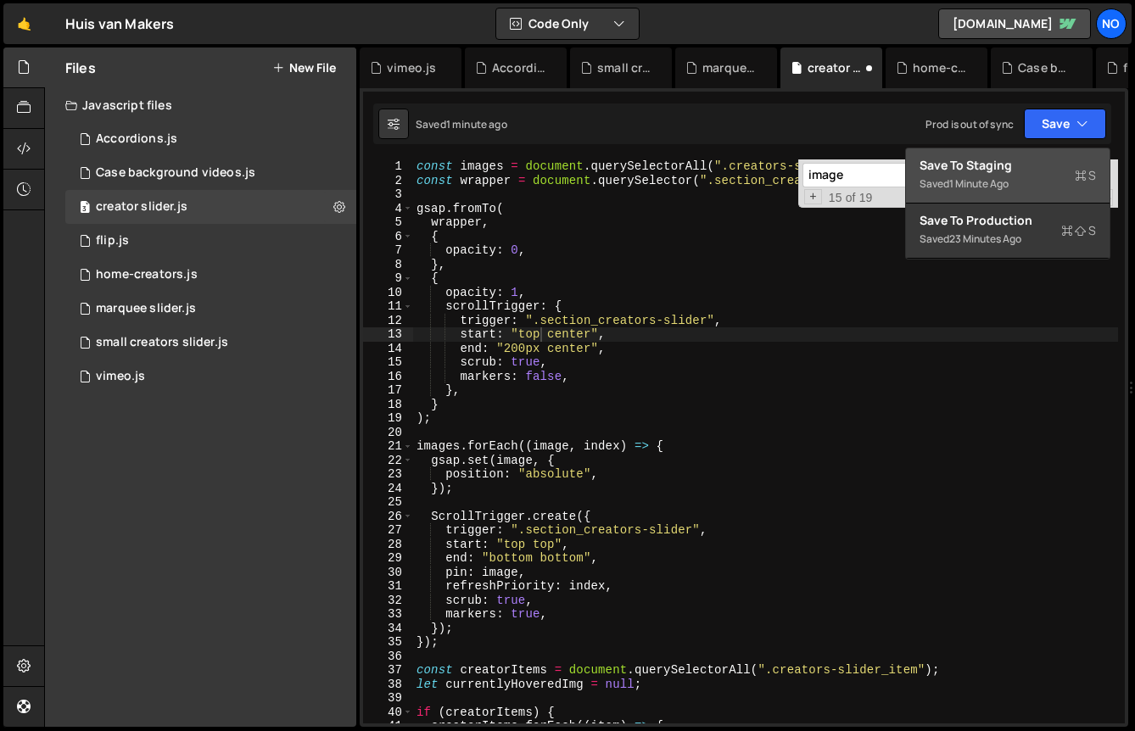
click at [1021, 161] on div "Save to Staging S" at bounding box center [1008, 165] width 176 height 17
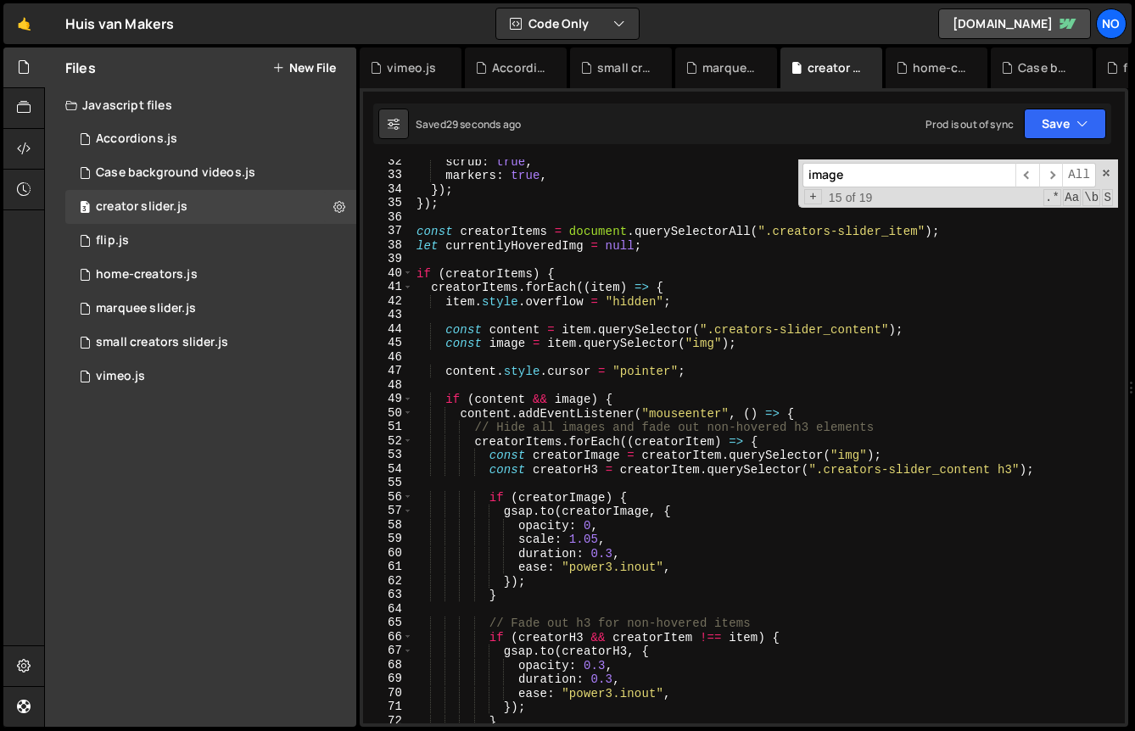
scroll to position [439, 0]
click at [596, 533] on div "scrub : true , markers : true , }) ; }) ; const creatorItems = document . query…" at bounding box center [765, 450] width 705 height 592
click at [1049, 118] on button "Save" at bounding box center [1065, 124] width 82 height 31
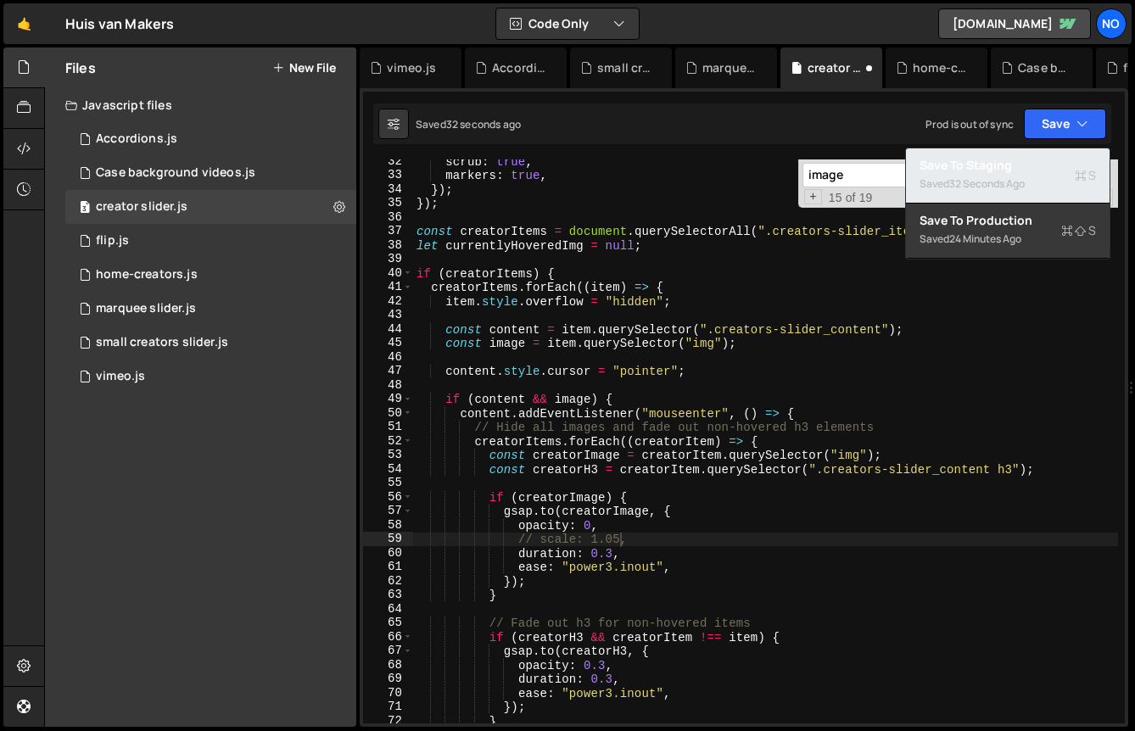
click at [1010, 182] on div "32 seconds ago" at bounding box center [987, 183] width 76 height 14
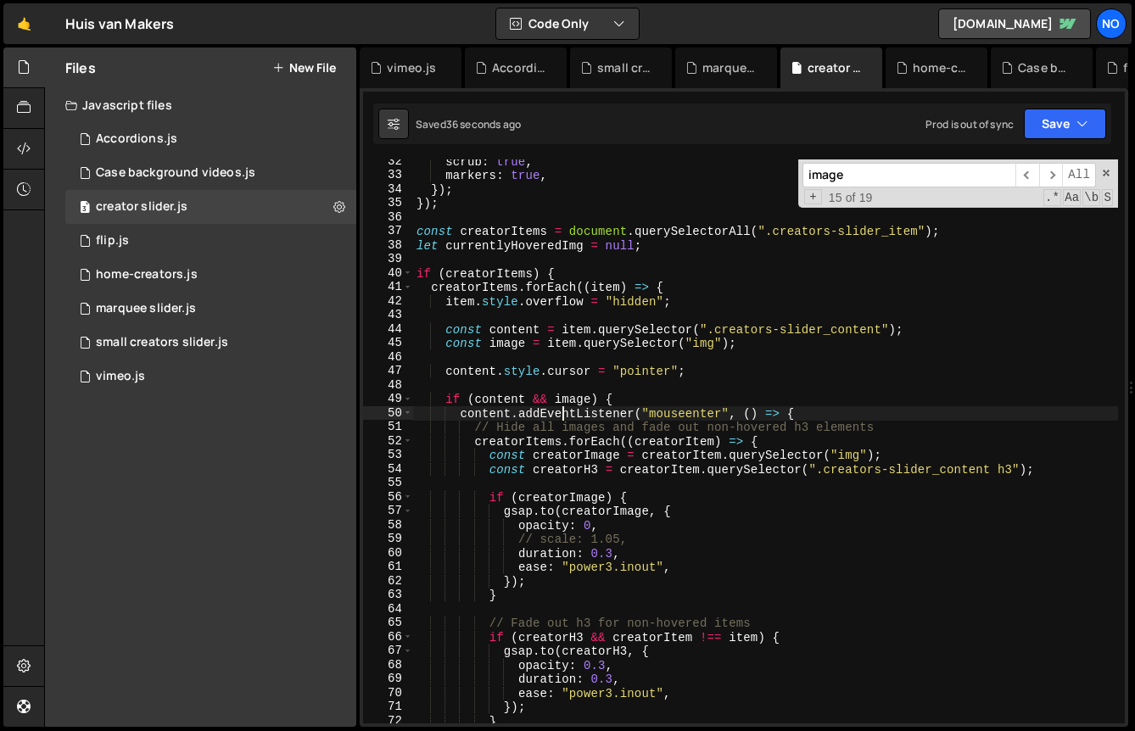
click at [559, 409] on div "scrub : true , markers : true , }) ; }) ; const creatorItems = document . query…" at bounding box center [765, 450] width 705 height 592
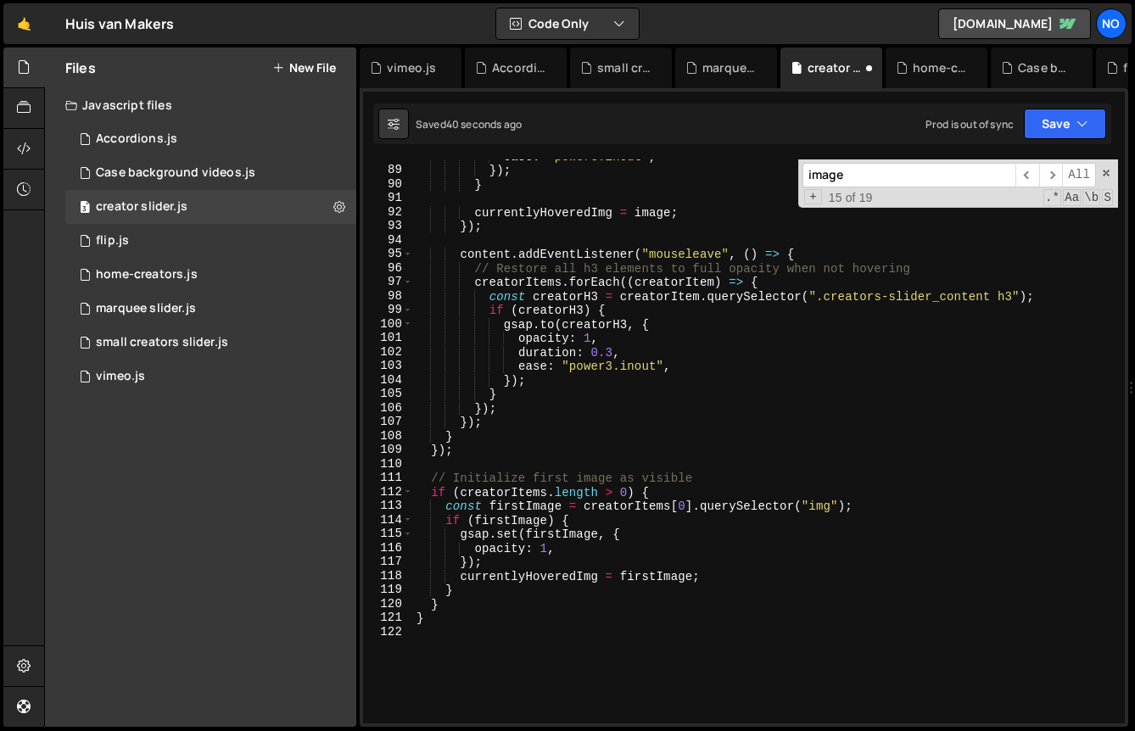
scroll to position [1397, 0]
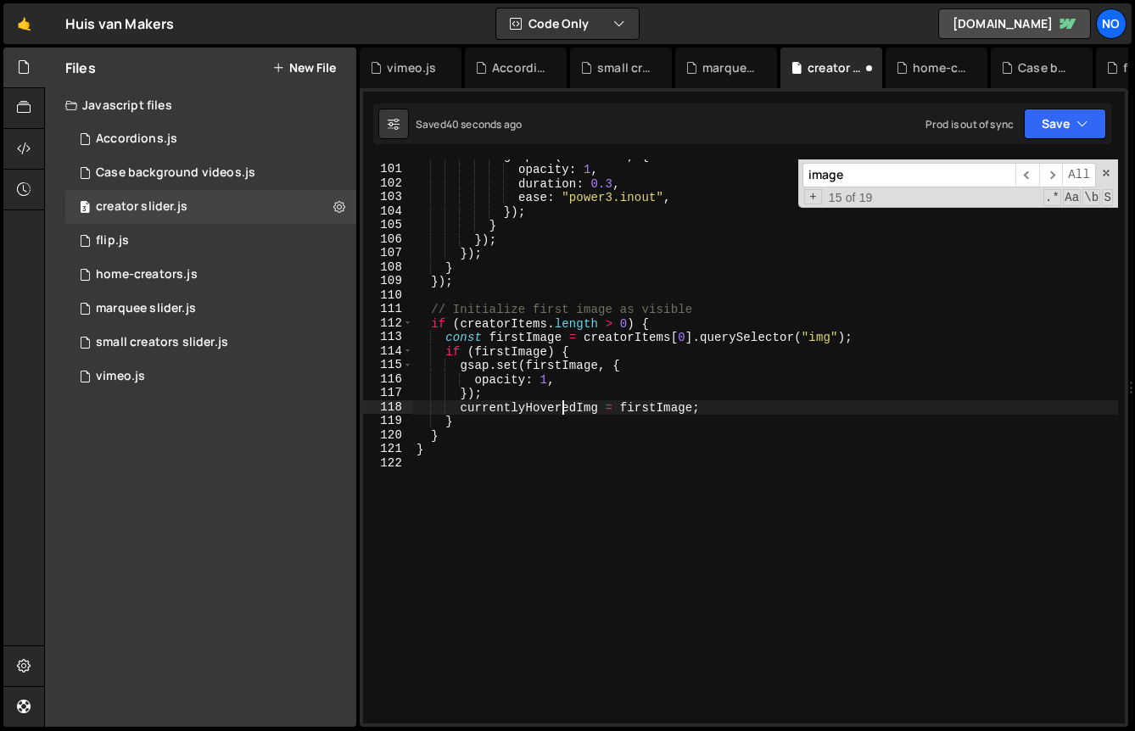
click at [559, 409] on div "gsap . to ( creatorH3 , { opacity : 1 , duration : 0.3 , ease : "power3.inout" …" at bounding box center [765, 444] width 705 height 592
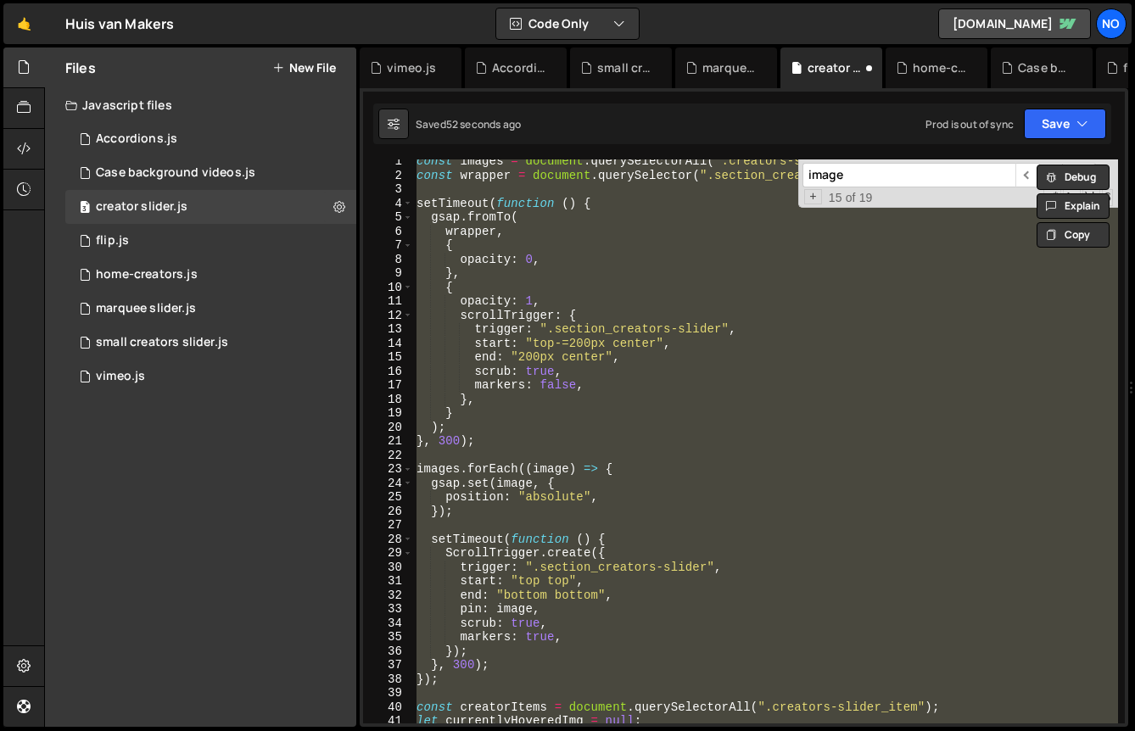
scroll to position [14, 0]
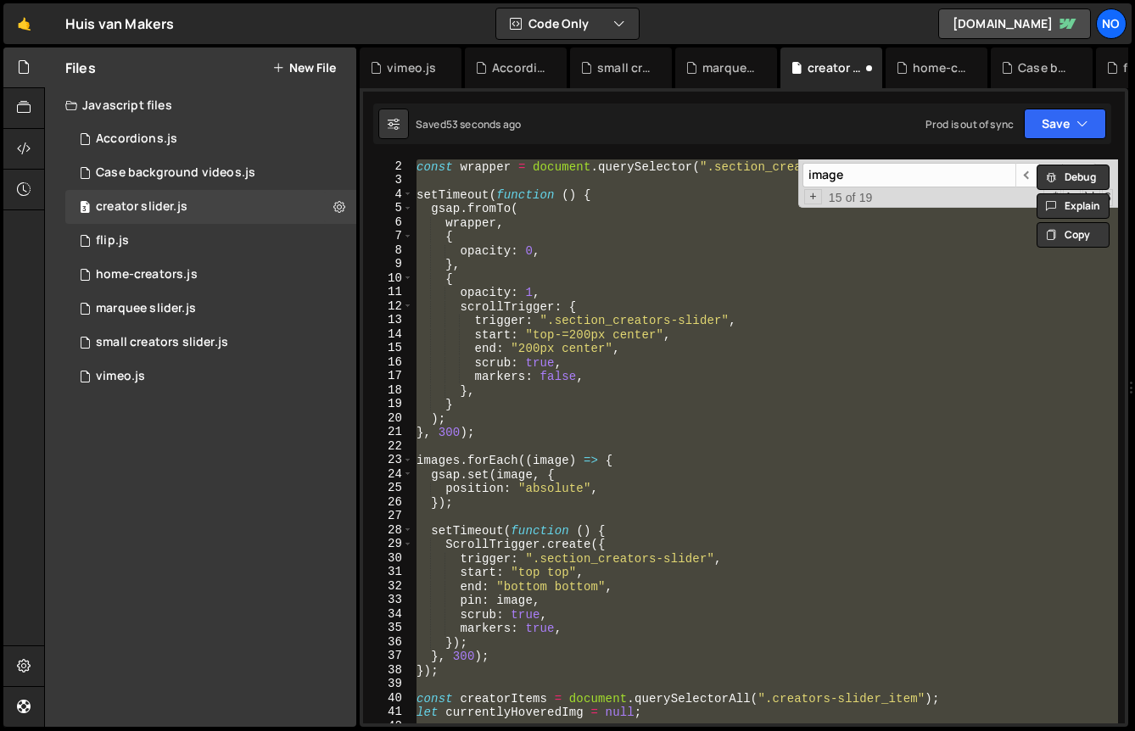
click at [570, 420] on div "const wrapper = document . querySelector ( ".section_creators-slider" ) ; setTi…" at bounding box center [765, 441] width 705 height 564
type textarea ");"
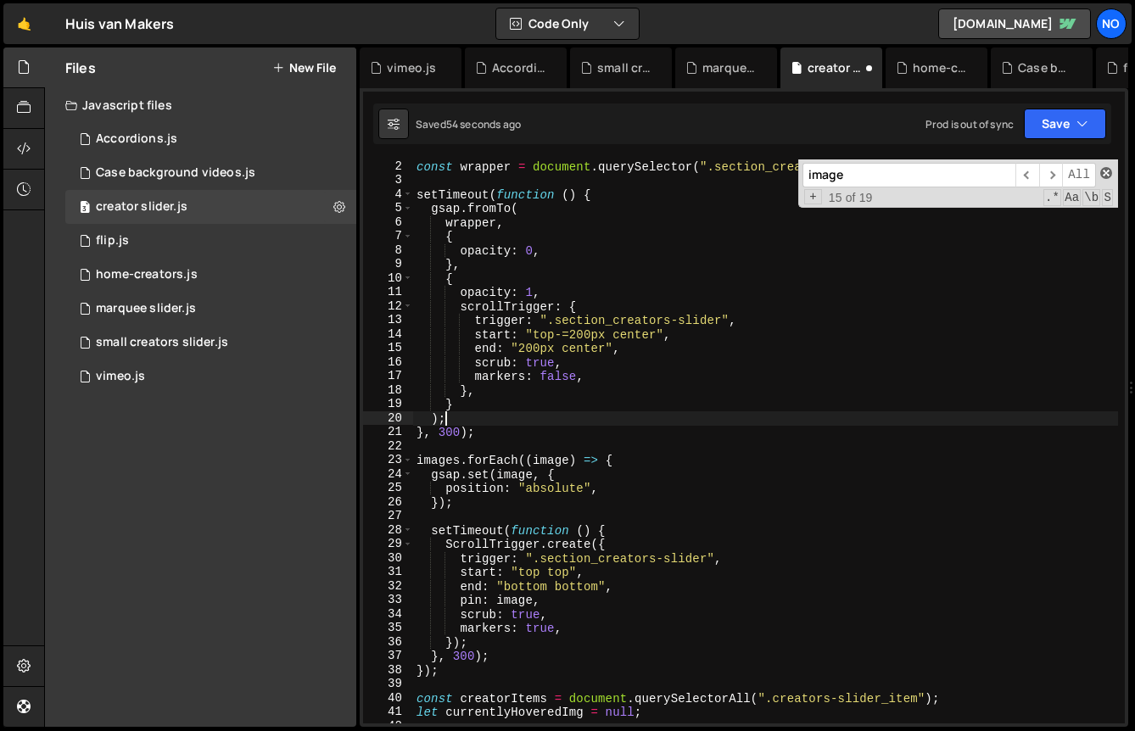
click at [1105, 168] on span at bounding box center [1106, 173] width 12 height 12
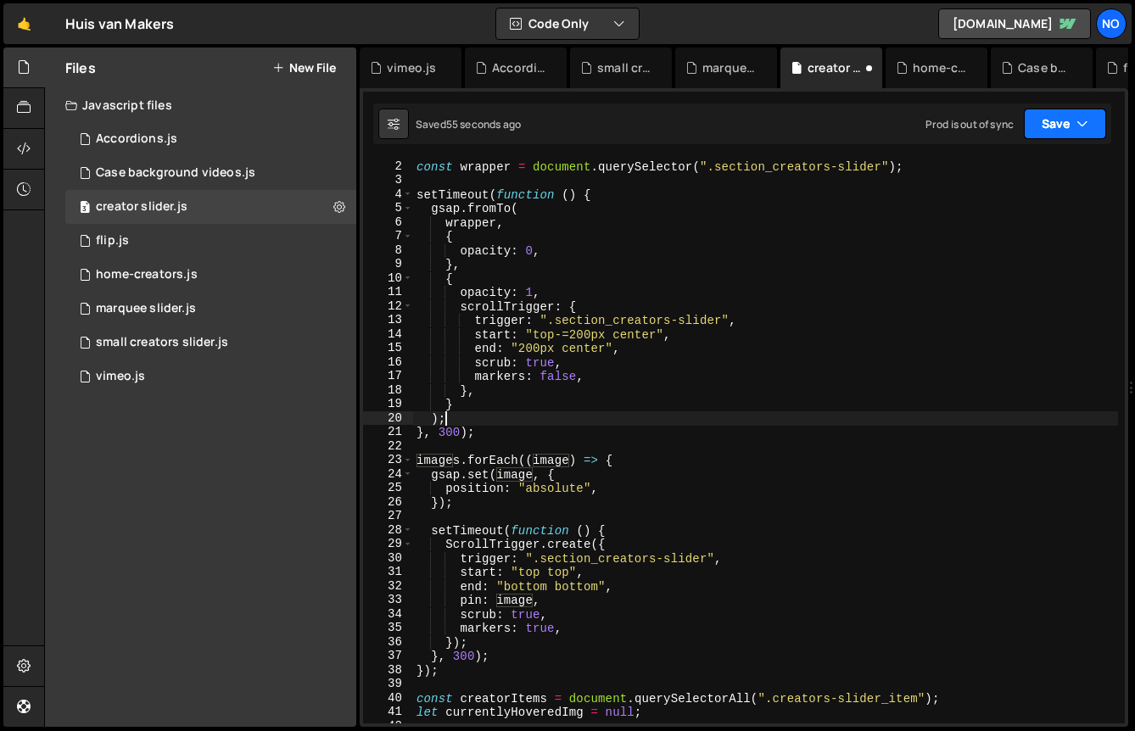
click at [1077, 123] on icon "button" at bounding box center [1083, 123] width 12 height 17
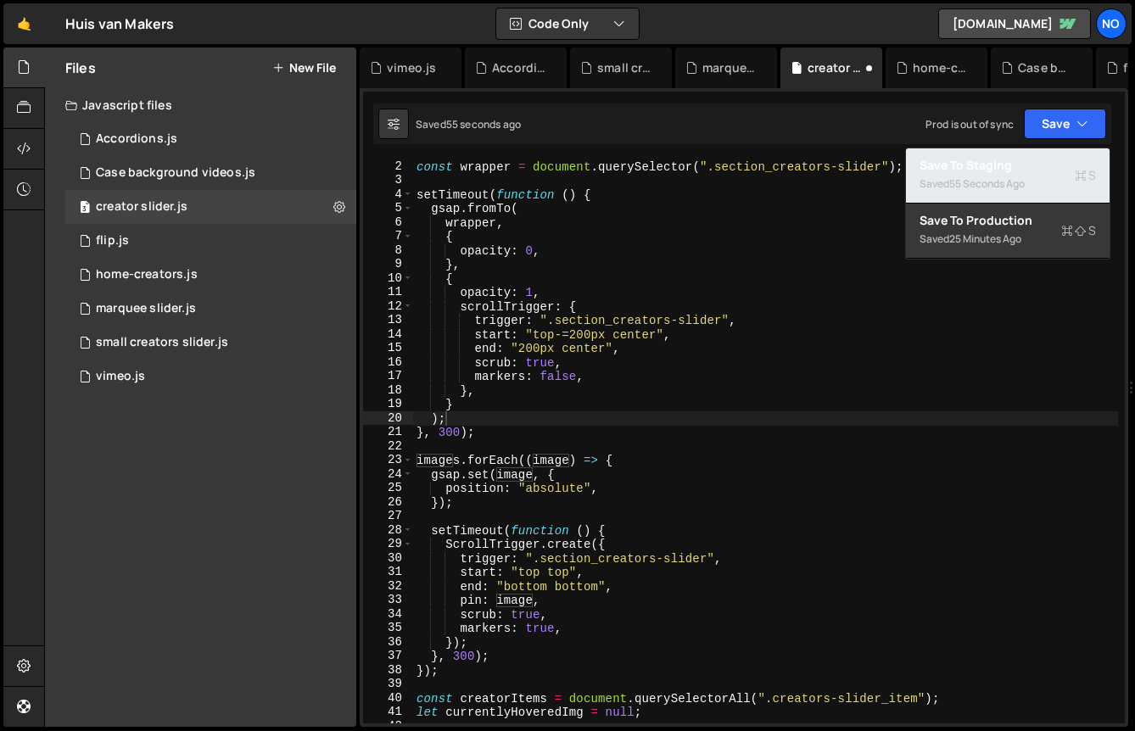
click at [1021, 181] on div "55 seconds ago" at bounding box center [987, 183] width 76 height 14
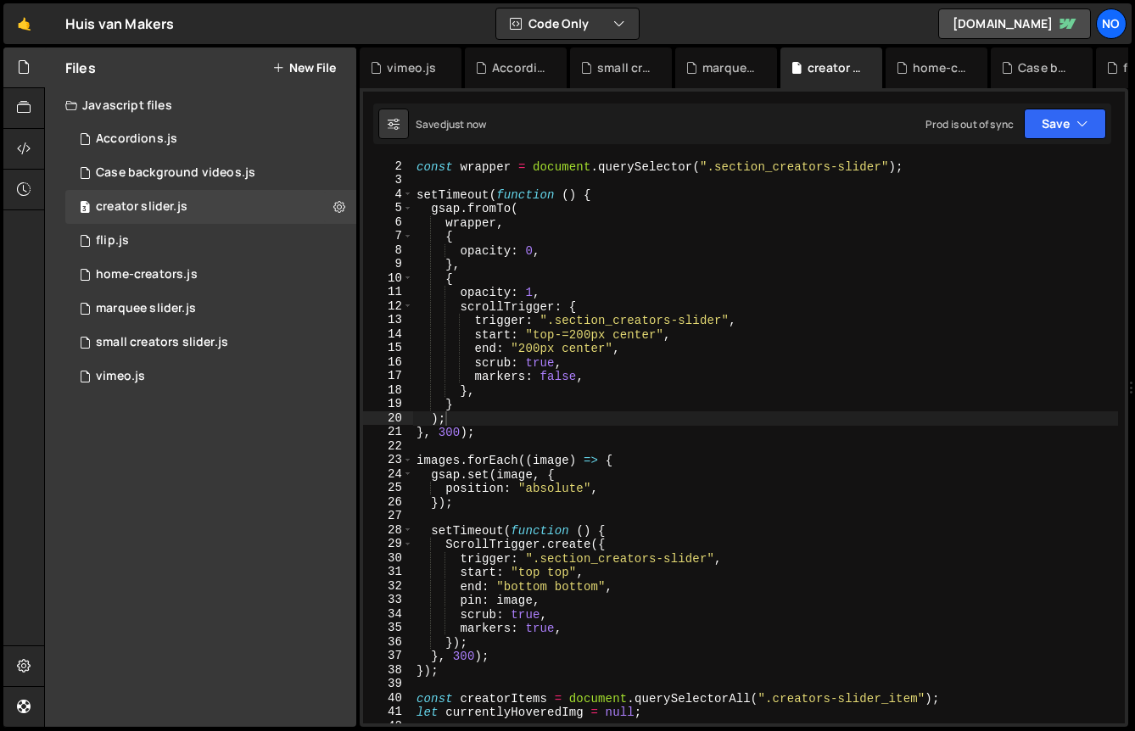
click at [540, 439] on div "const wrapper = document . querySelector ( ".section_creators-slider" ) ; setTi…" at bounding box center [765, 455] width 705 height 592
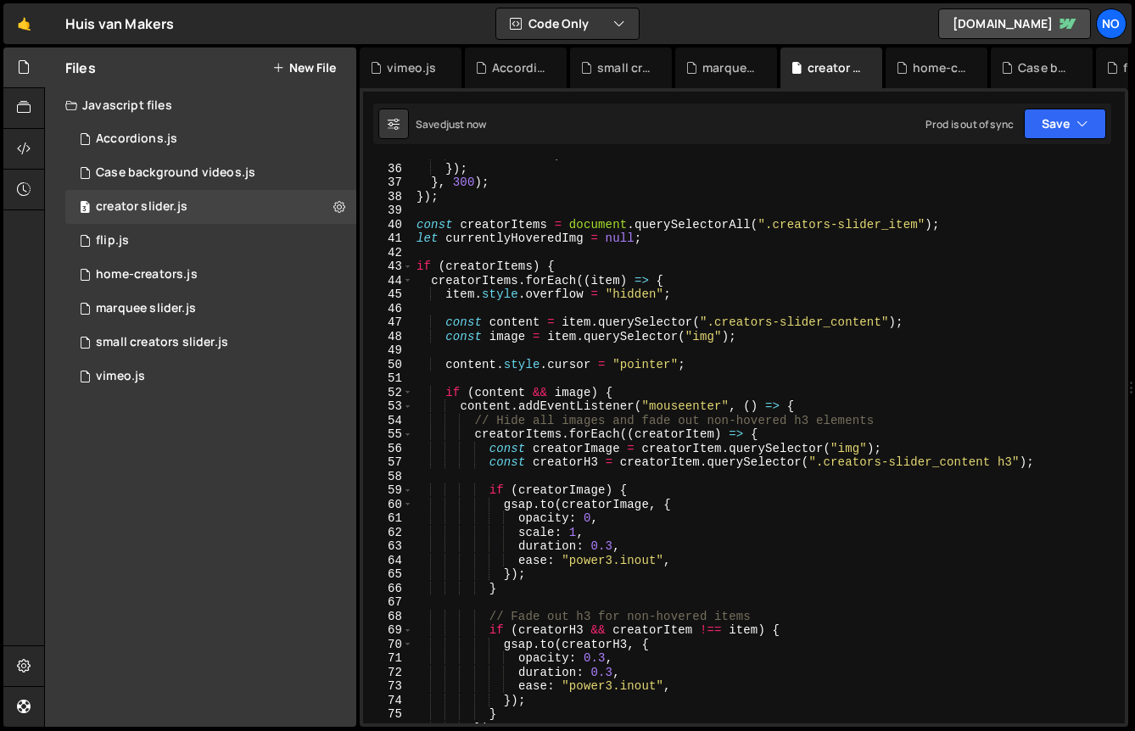
scroll to position [634, 0]
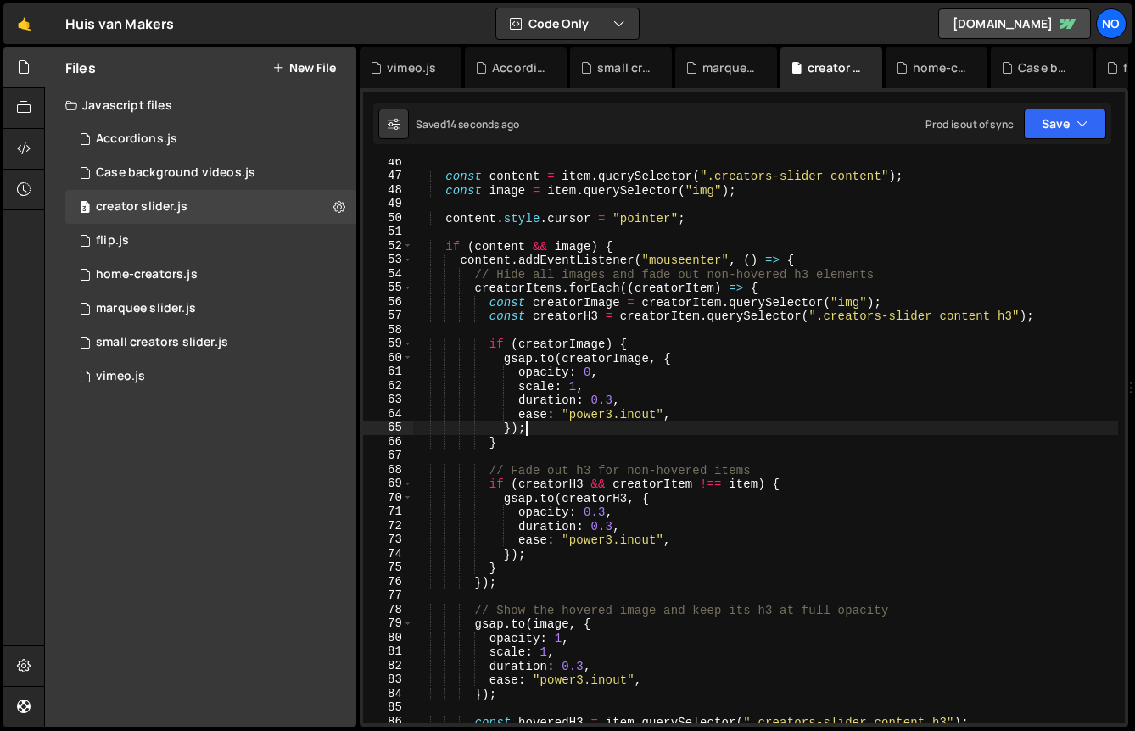
click at [530, 433] on div "const content = item . querySelector ( ".creators-slider_content" ) ; const ima…" at bounding box center [765, 451] width 705 height 592
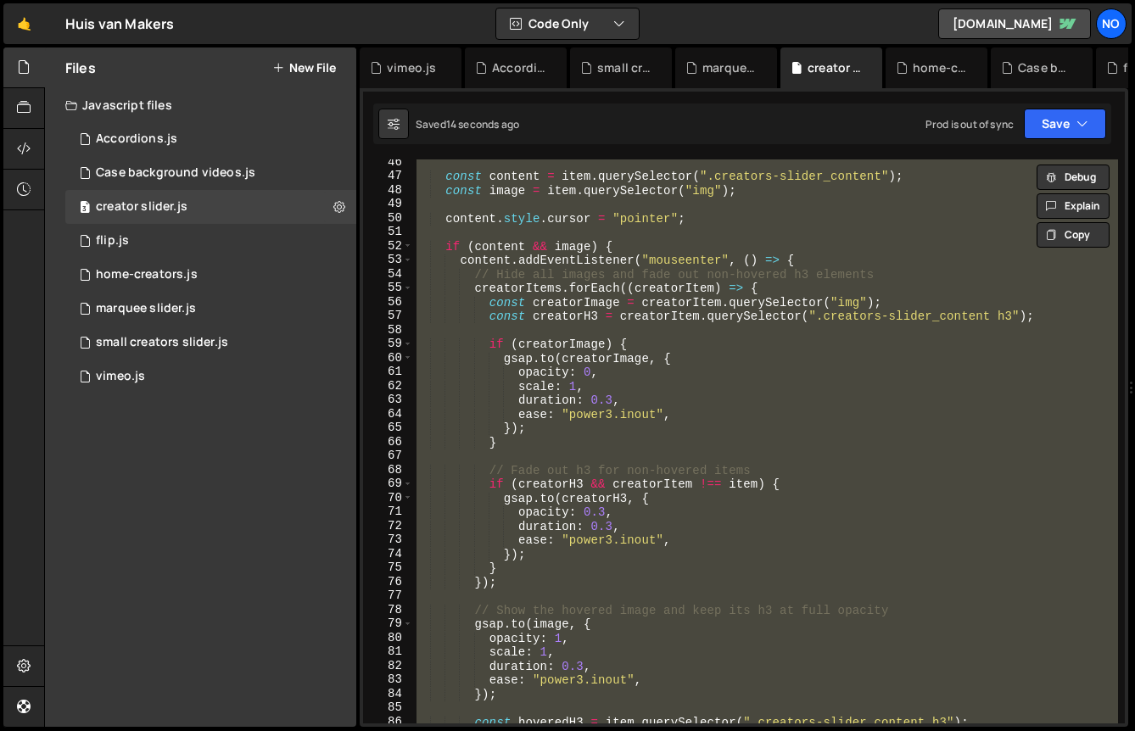
paste textarea
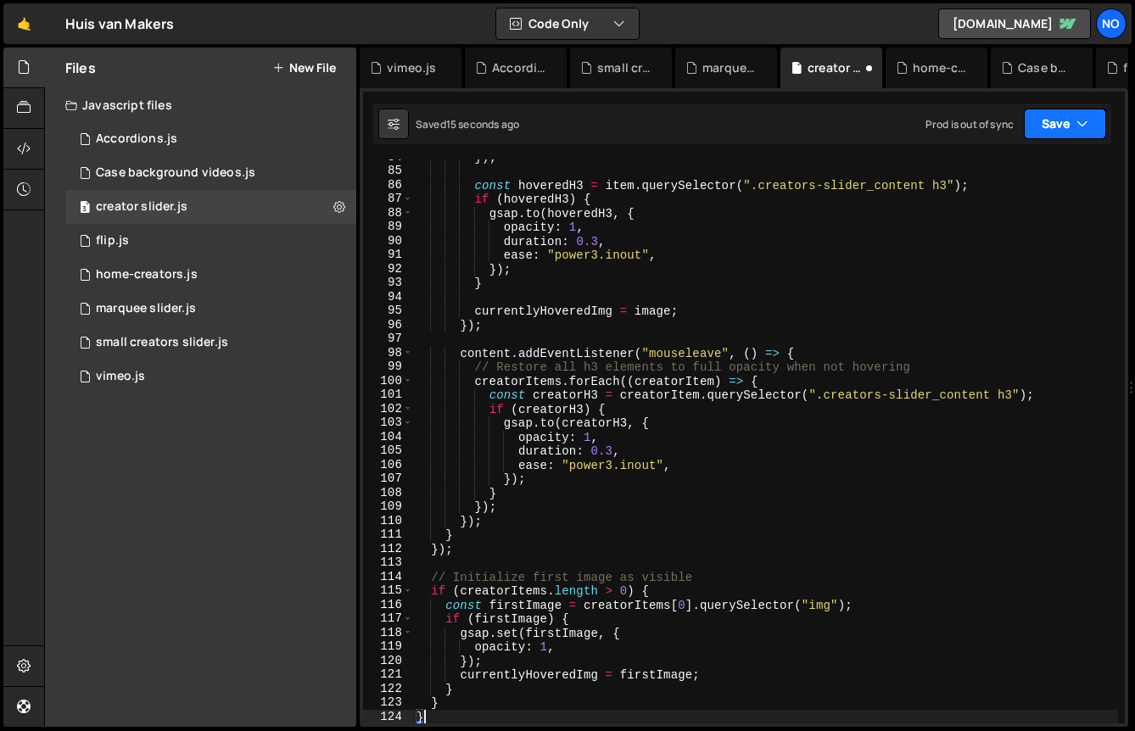
click at [1072, 111] on button "Save" at bounding box center [1065, 124] width 82 height 31
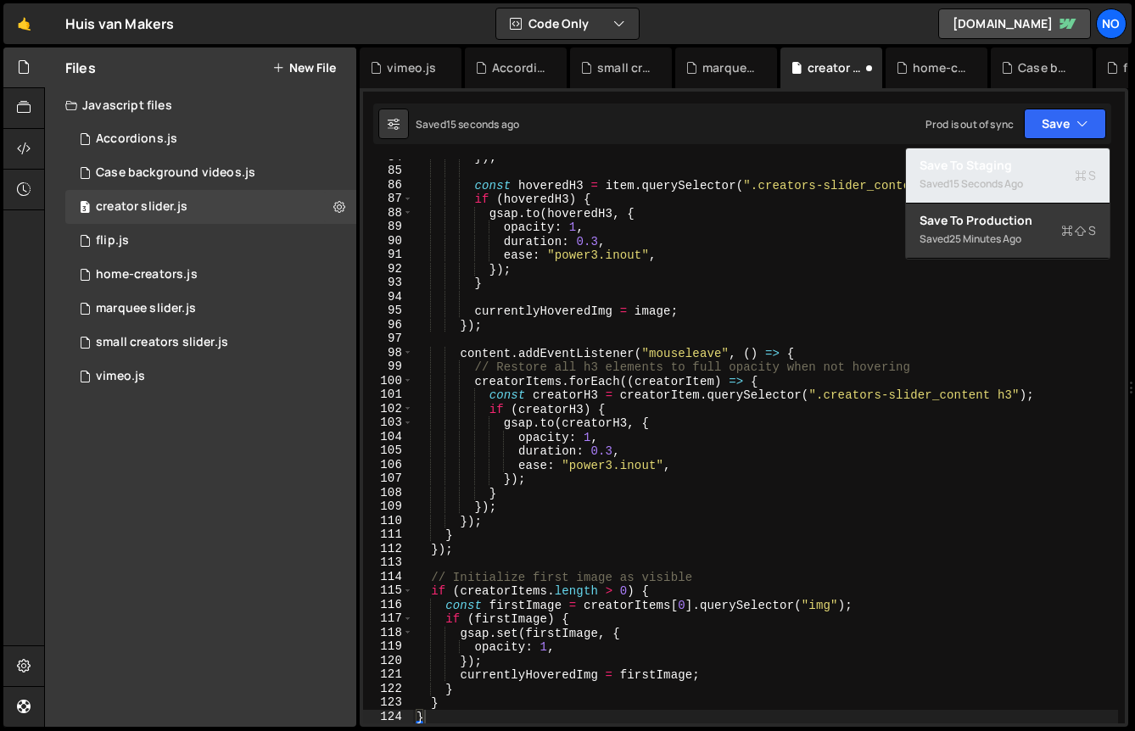
click at [1003, 182] on div "15 seconds ago" at bounding box center [986, 183] width 74 height 14
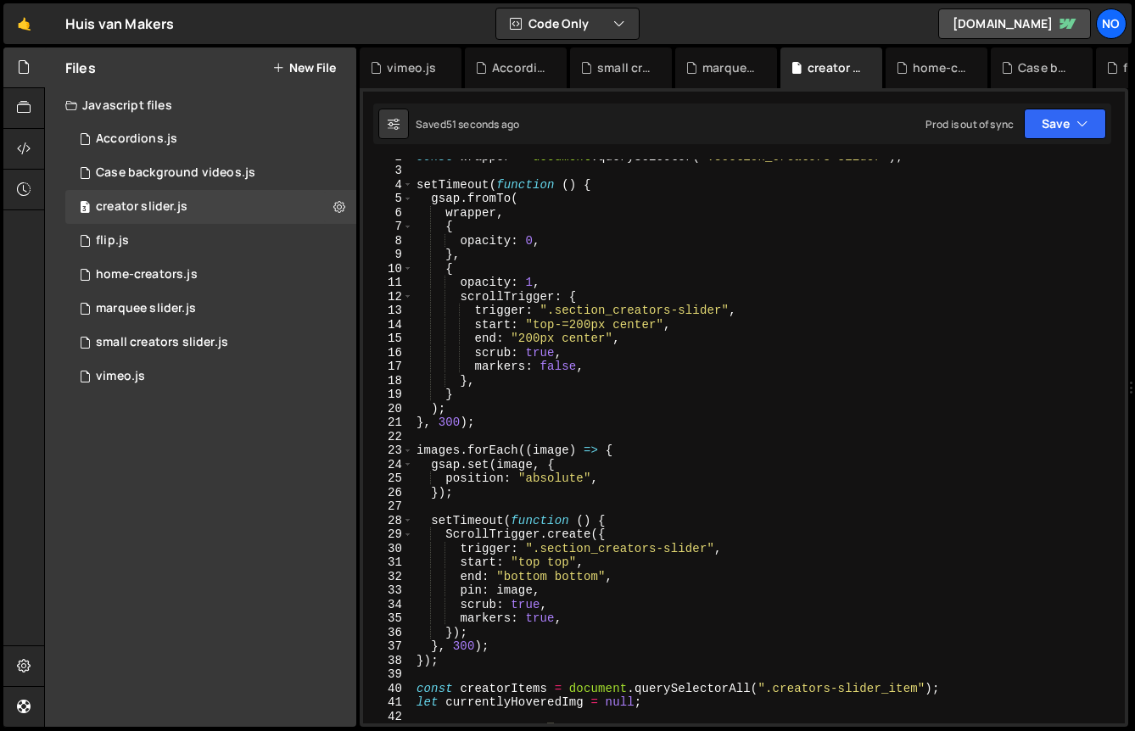
scroll to position [24, 0]
click at [461, 651] on div "const wrapper = document . querySelector ( ".section_creators-slider" ) ; setTi…" at bounding box center [765, 445] width 705 height 592
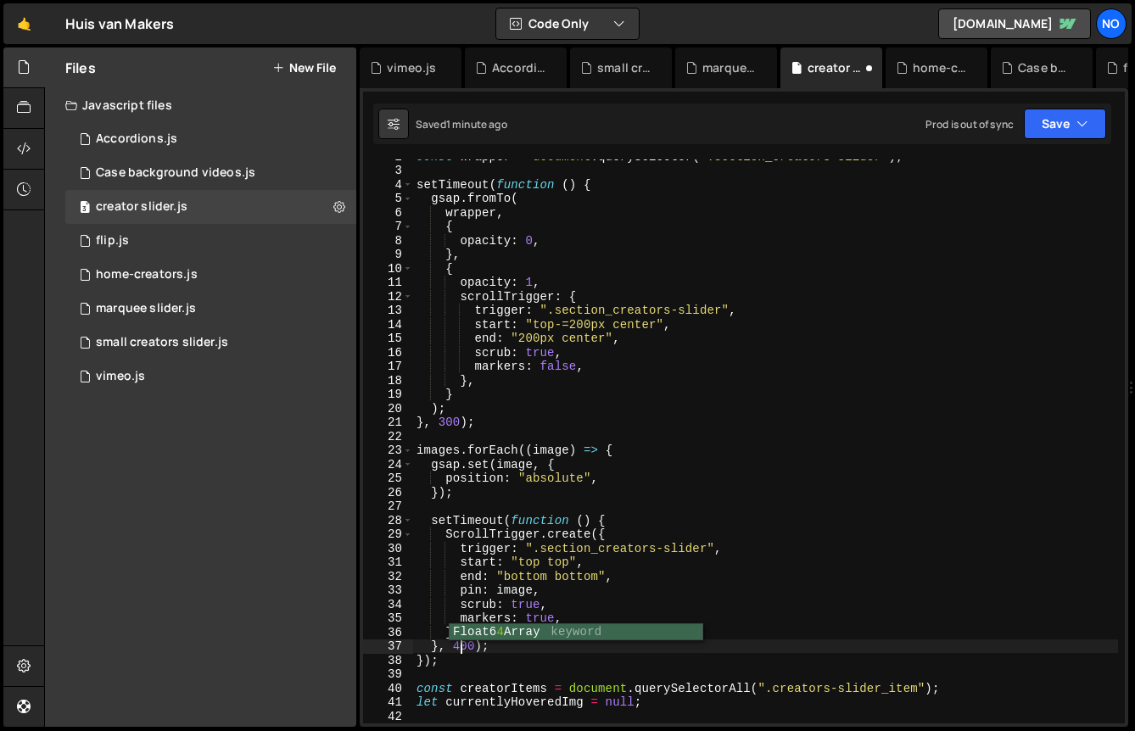
scroll to position [0, 3]
click at [1060, 104] on div "Saved 1 minute ago Prod is out of sync Upgrade to Edit Save Save to Staging S S…" at bounding box center [742, 124] width 738 height 41
click at [1060, 127] on button "Save" at bounding box center [1065, 124] width 82 height 31
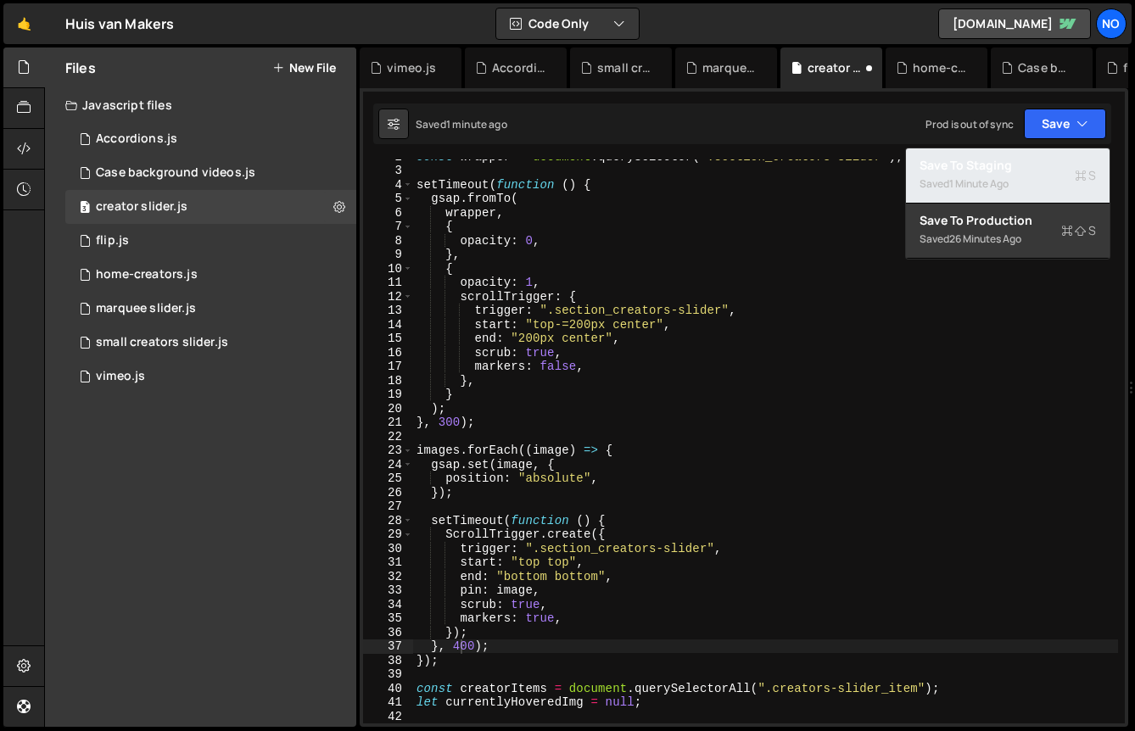
click at [1032, 177] on div "Saved 1 minute ago" at bounding box center [1008, 184] width 176 height 20
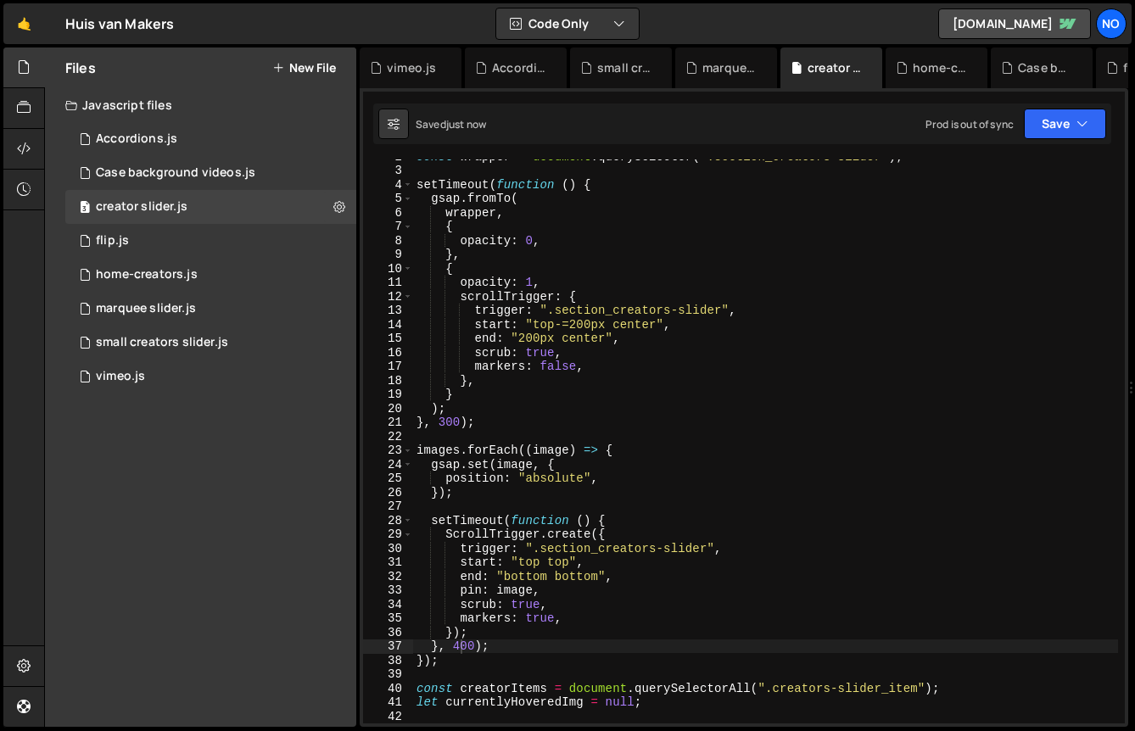
type textarea "scrub: true,"
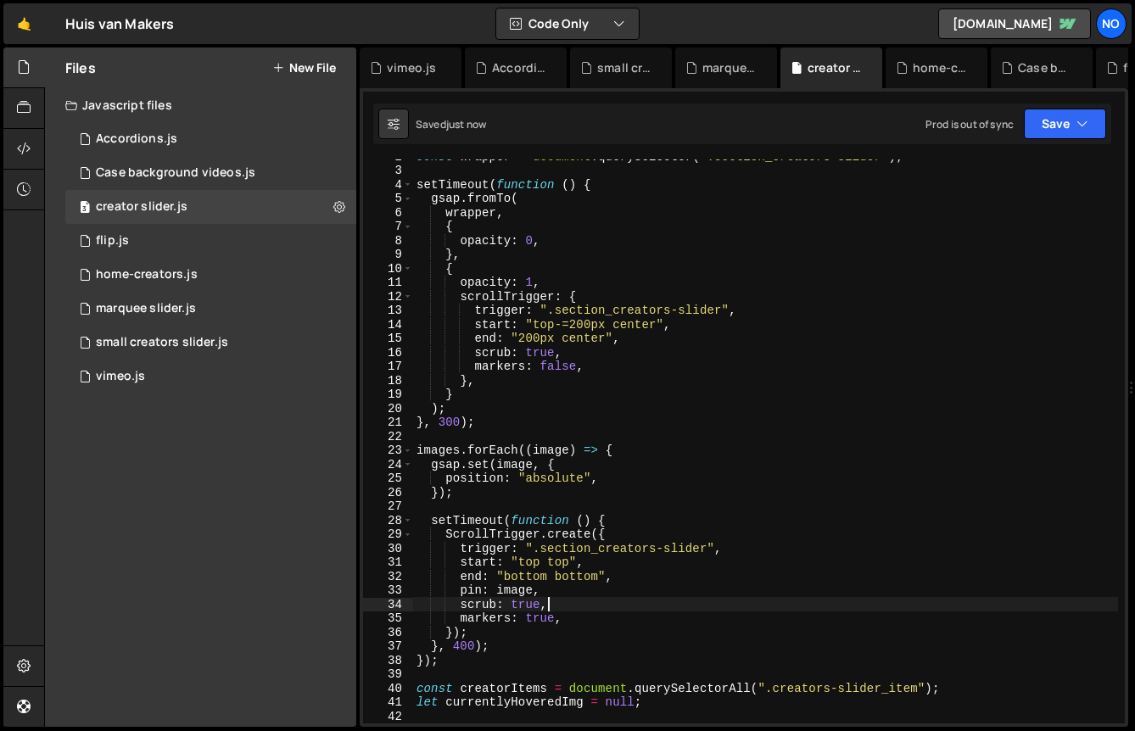
click at [602, 600] on div "const wrapper = document . querySelector ( ".section_creators-slider" ) ; setTi…" at bounding box center [765, 445] width 705 height 592
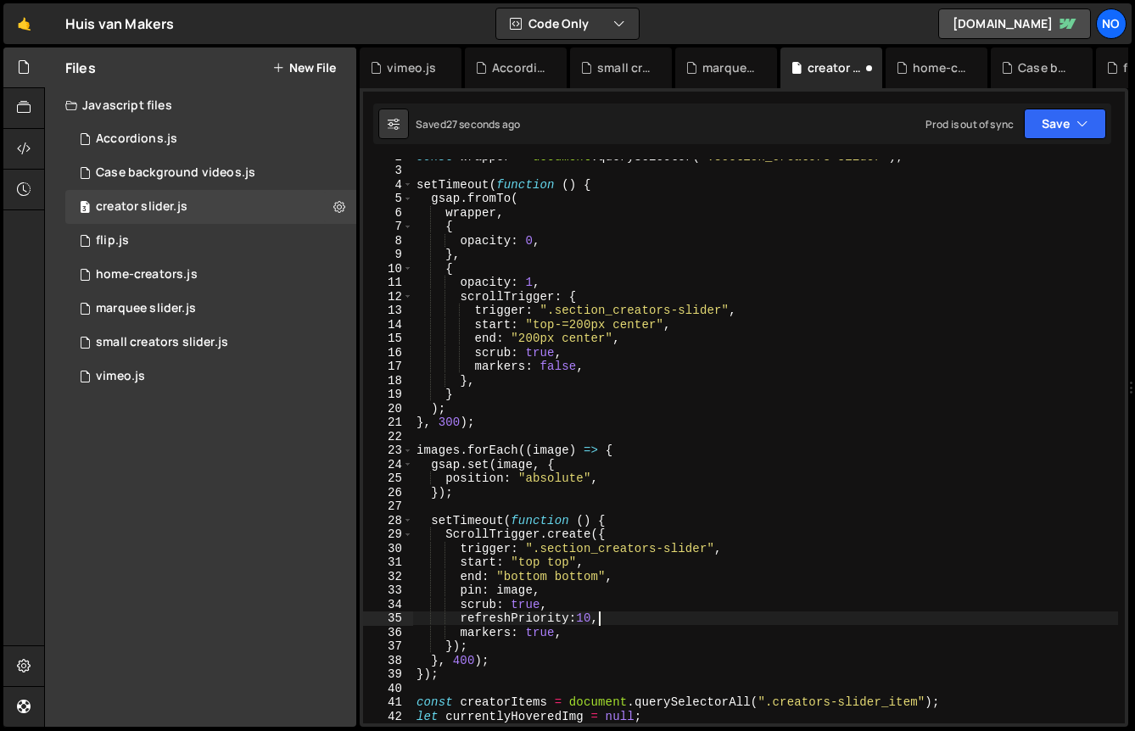
scroll to position [0, 12]
click at [1048, 113] on button "Save" at bounding box center [1065, 124] width 82 height 31
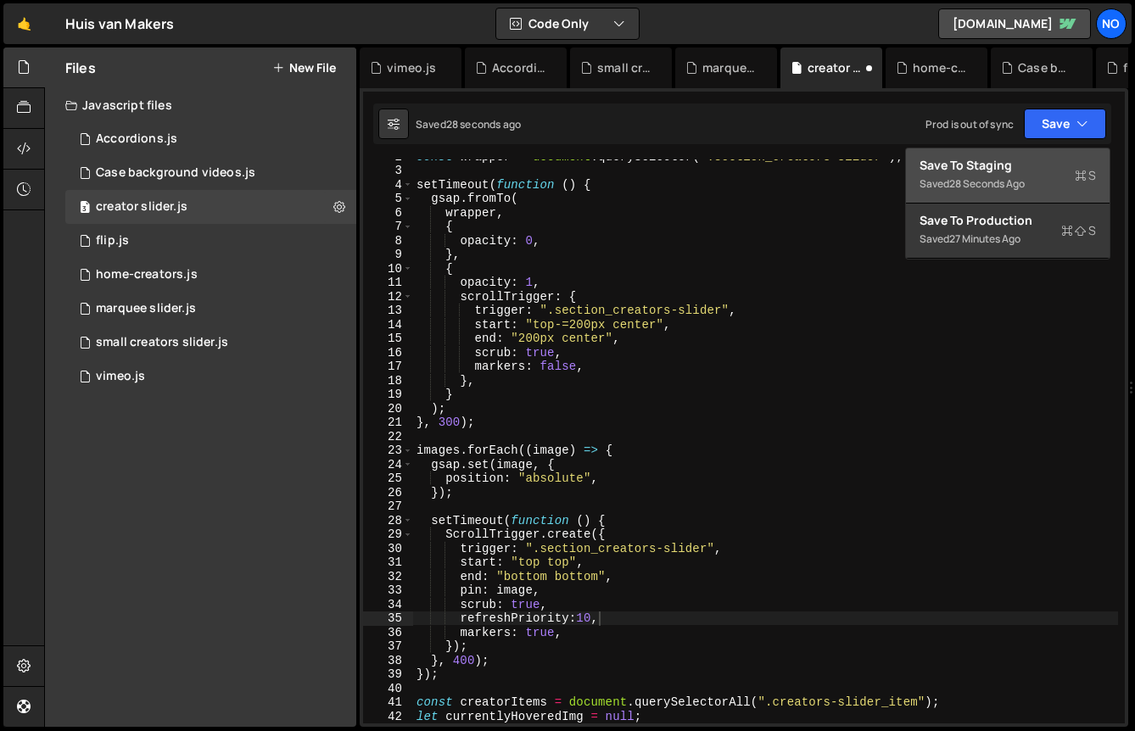
click at [1033, 164] on div "Save to Staging S" at bounding box center [1008, 165] width 176 height 17
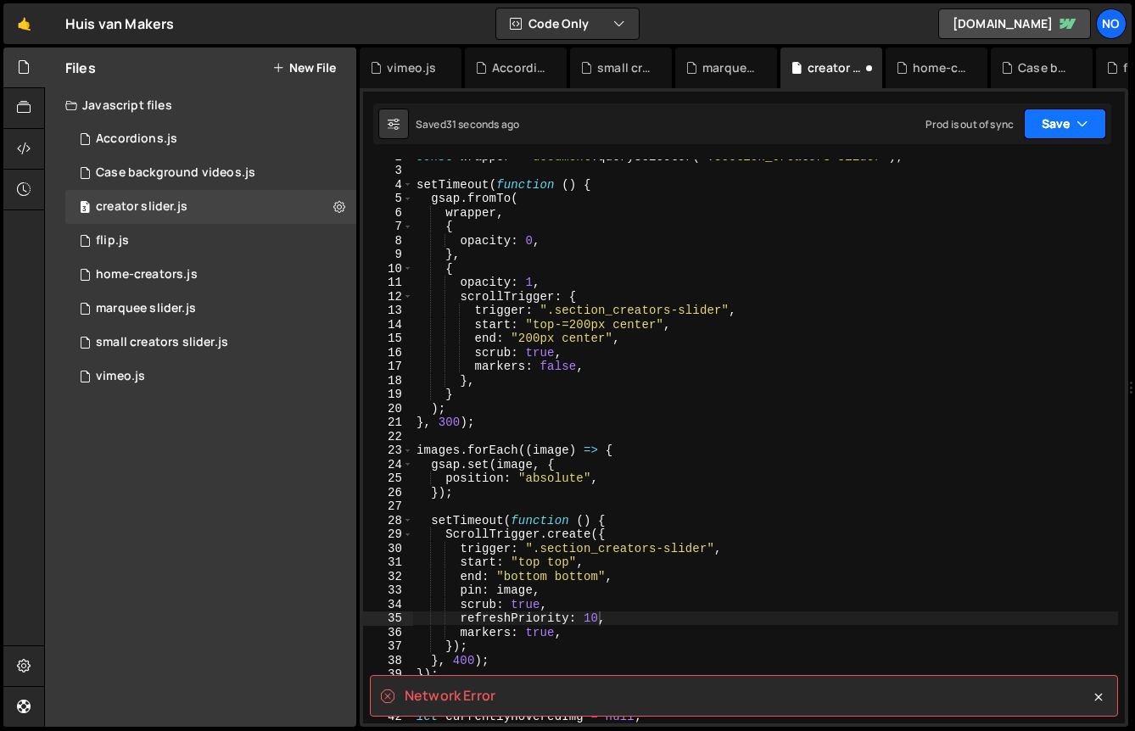
click at [1060, 133] on button "Save" at bounding box center [1065, 124] width 82 height 31
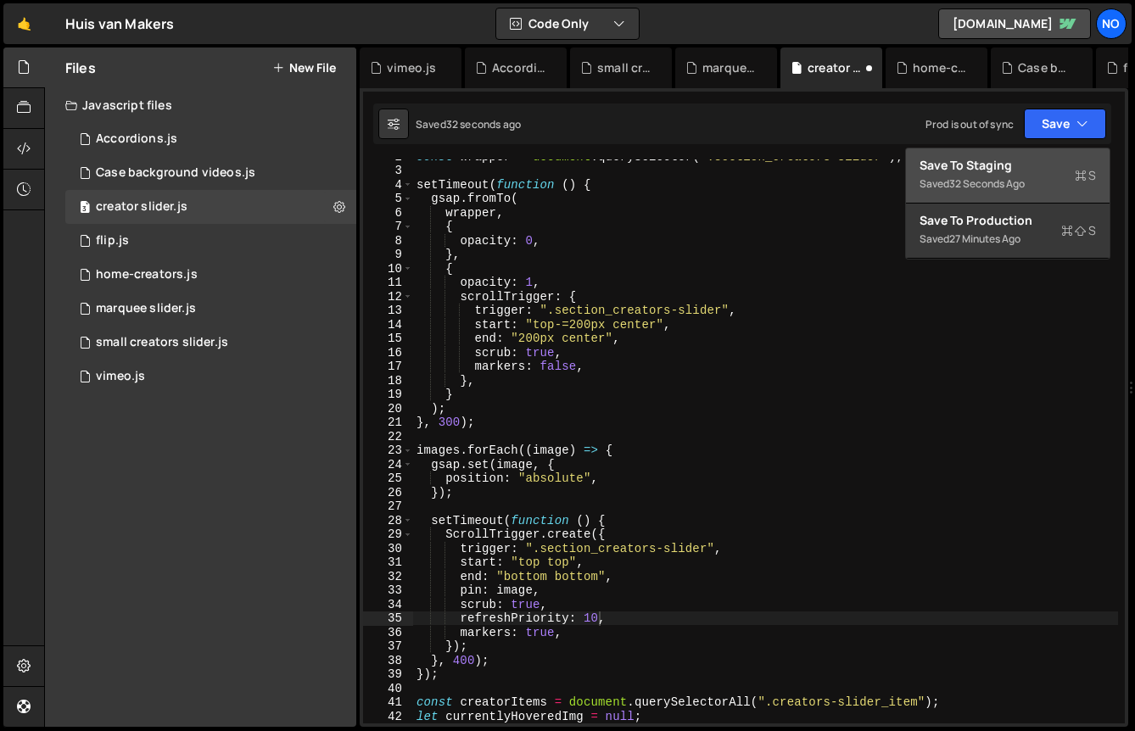
click at [1043, 164] on div "Save to Staging S" at bounding box center [1008, 165] width 176 height 17
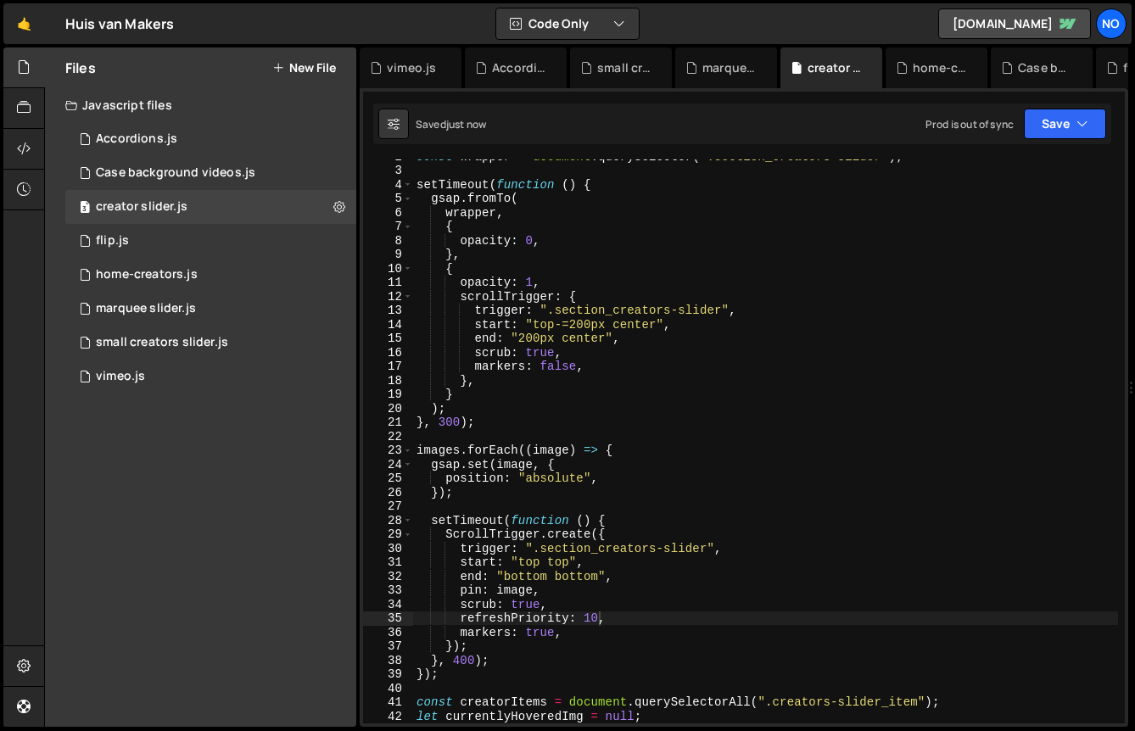
type textarea "ScrollTrigger.create({"
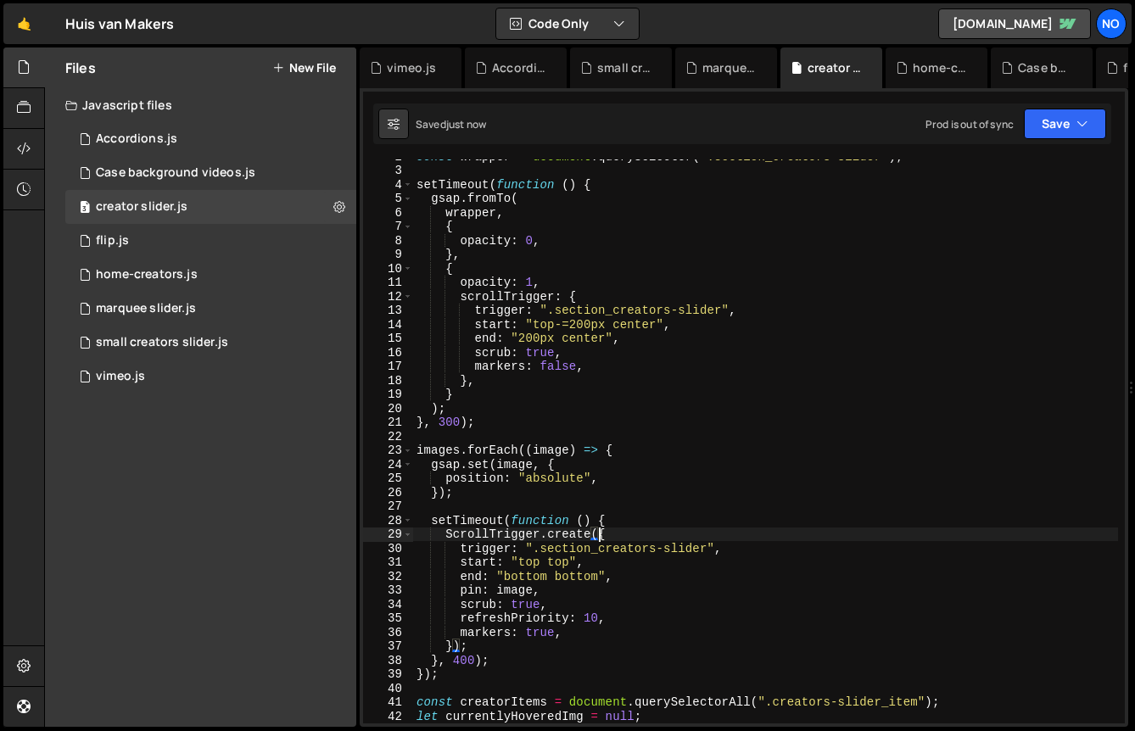
click at [600, 528] on div "const wrapper = document . querySelector ( ".section_creators-slider" ) ; setTi…" at bounding box center [765, 445] width 705 height 592
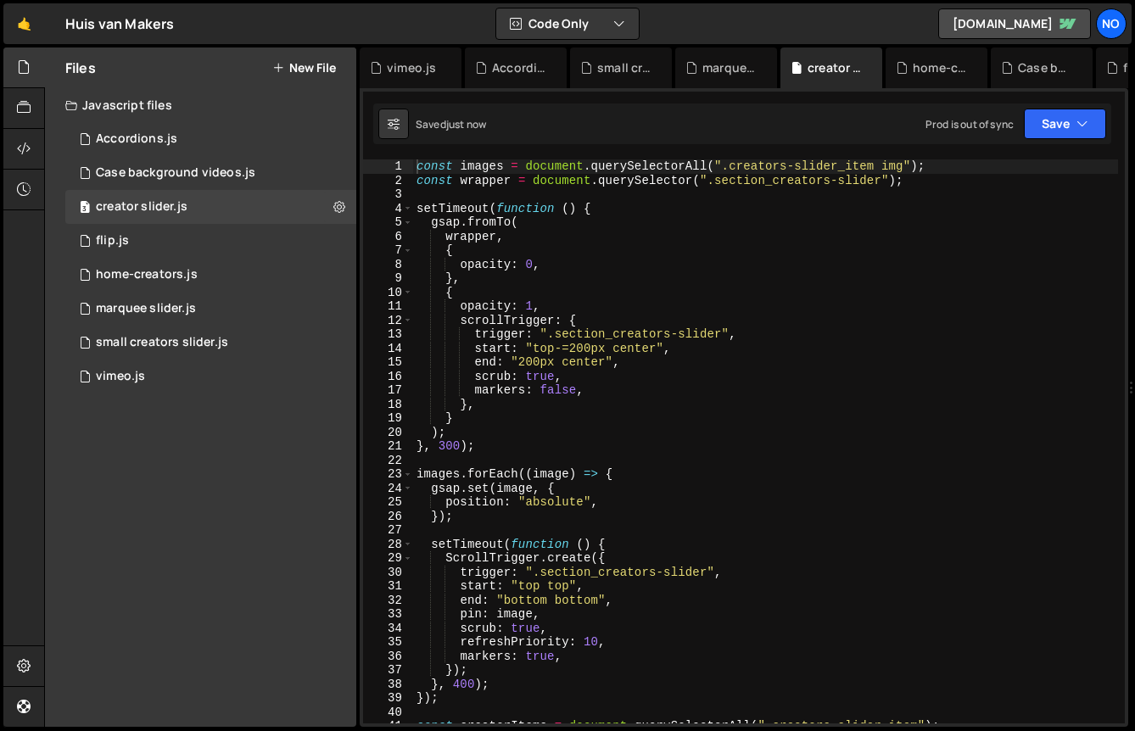
scroll to position [12735, 0]
click at [600, 528] on div "const images = document . querySelectorAll ( ".creators-slider_item img" ) ; co…" at bounding box center [765, 455] width 705 height 592
click at [1072, 115] on button "Save" at bounding box center [1065, 124] width 82 height 31
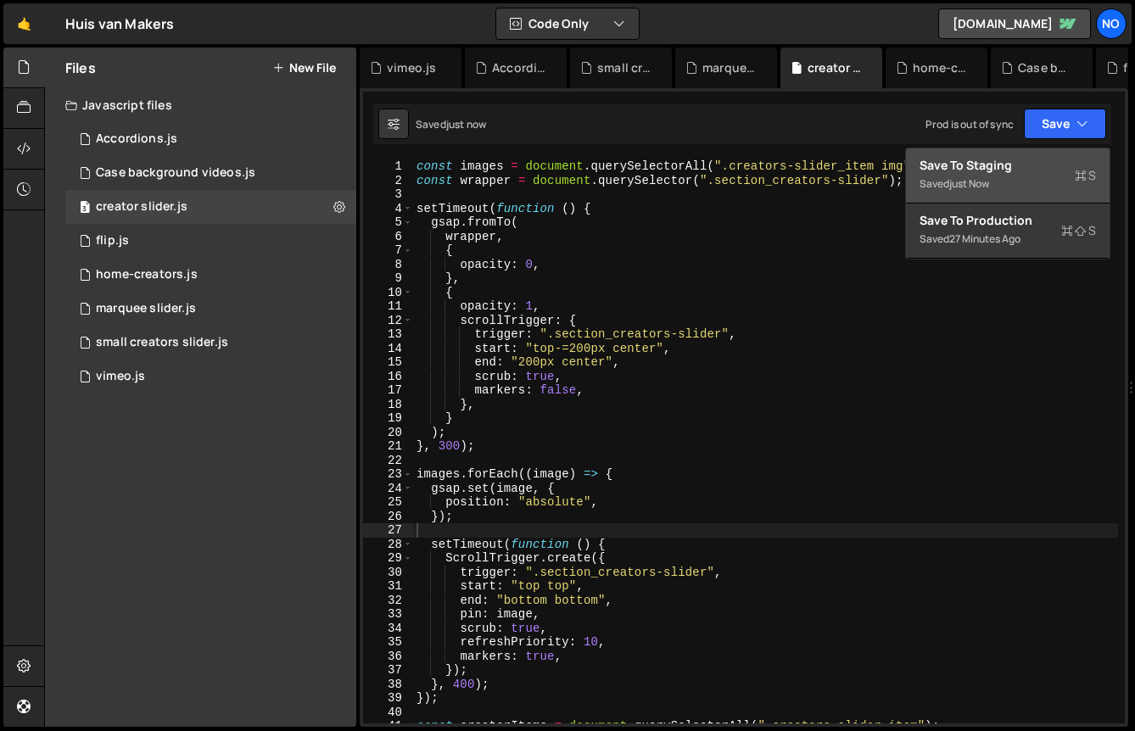
click at [1023, 171] on div "Save to Staging S" at bounding box center [1008, 165] width 176 height 17
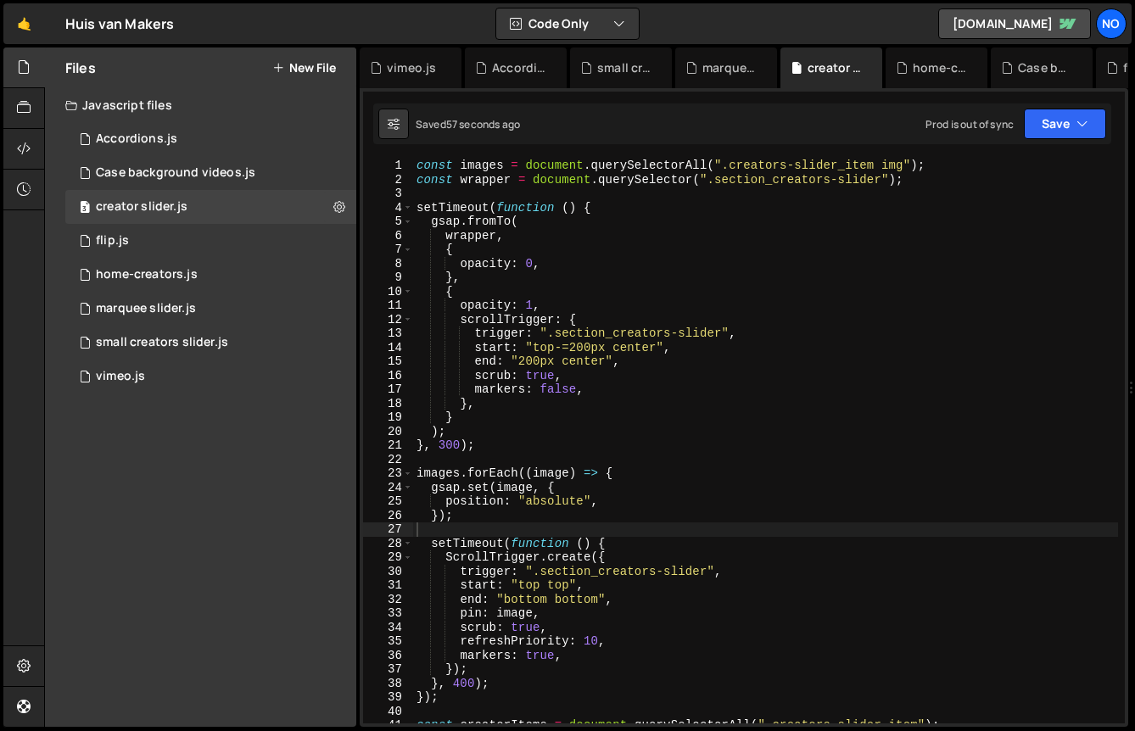
scroll to position [41, 0]
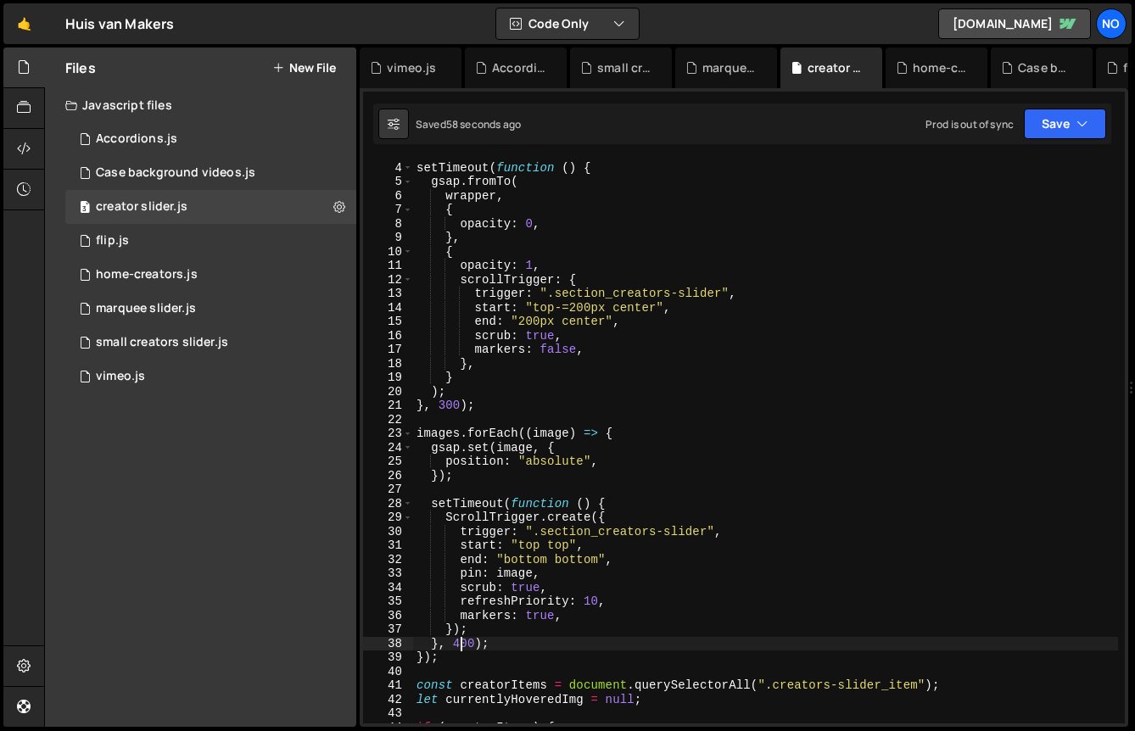
click at [459, 645] on div "setTimeout ( function ( ) { gsap . fromTo ( wrapper , { opacity : 0 , } , { opa…" at bounding box center [765, 443] width 705 height 592
click at [1054, 99] on div "XXXXXXXXXXXXXXXXXXXXXXXXXXXXXXXXXXXXXXXXXXXXXXXXXXXXXXXXXXXXXXXXXXXXXXXXXXXXXXX…" at bounding box center [744, 407] width 769 height 639
click at [1054, 127] on button "Save" at bounding box center [1065, 124] width 82 height 31
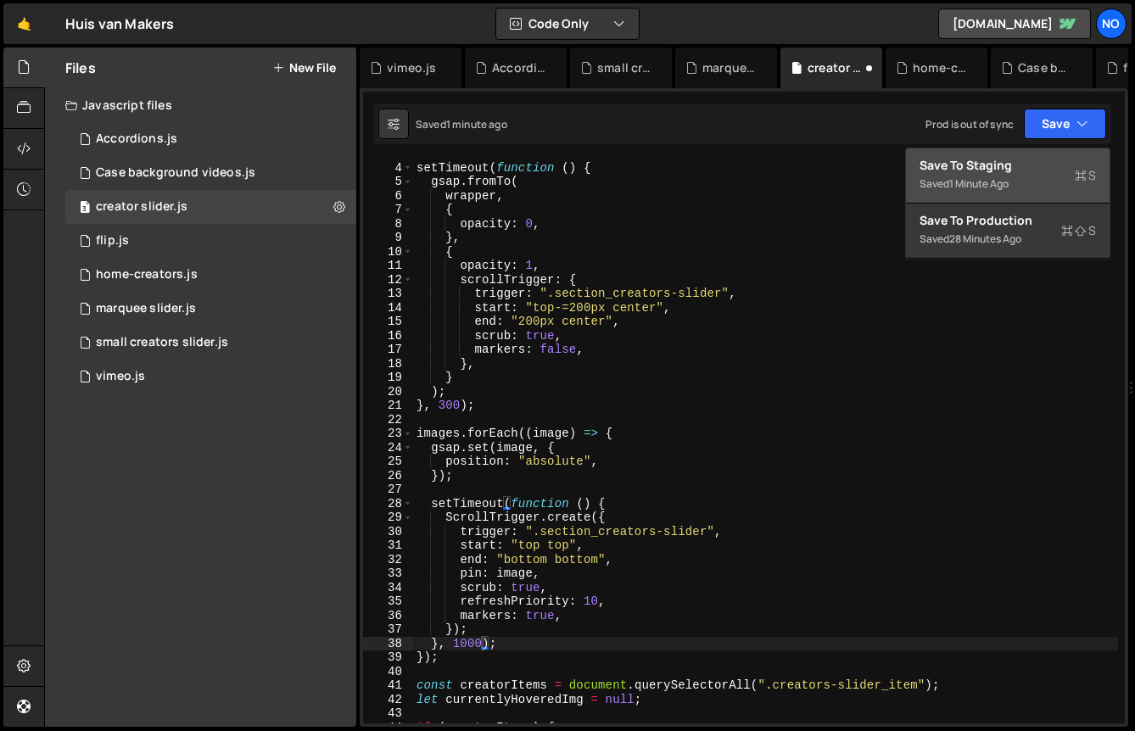
click at [1031, 198] on button "Save to Staging S Saved 1 minute ago" at bounding box center [1008, 175] width 204 height 55
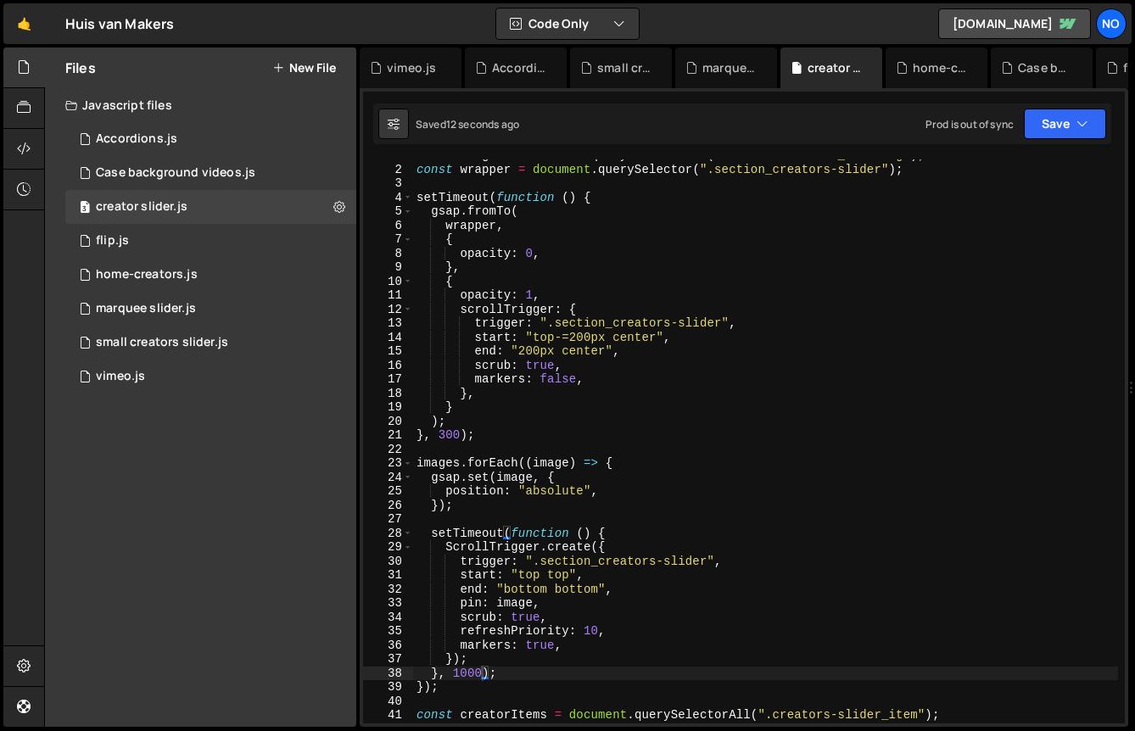
scroll to position [0, 0]
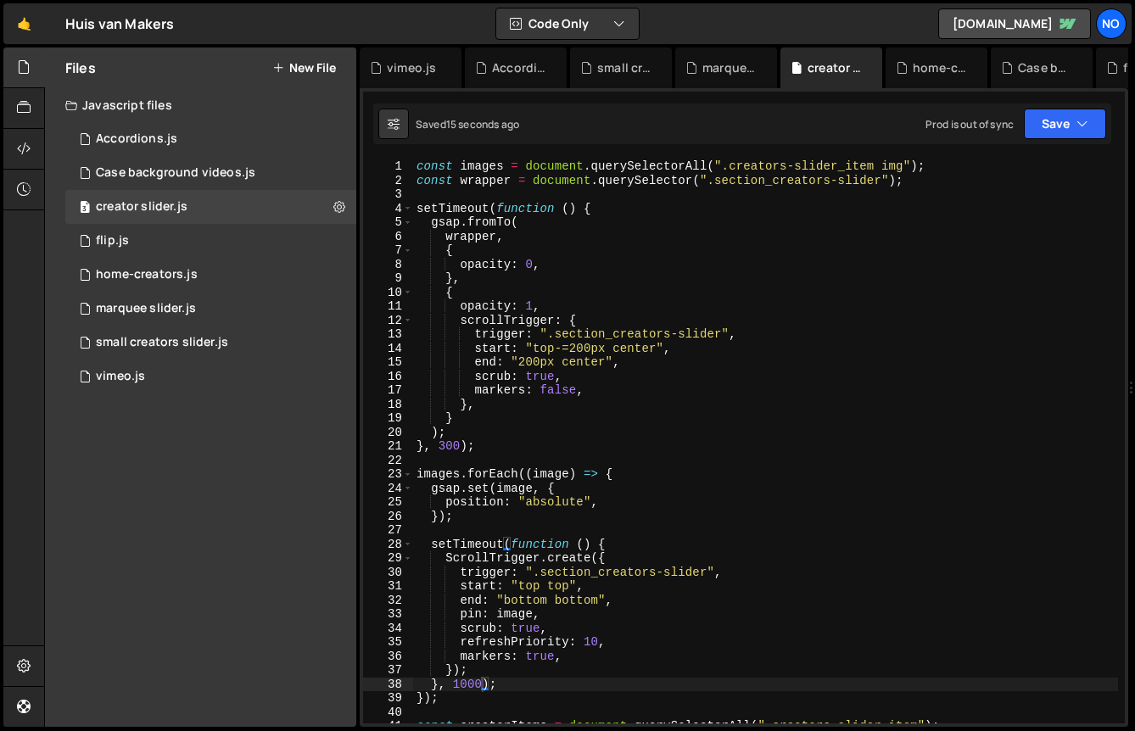
click at [480, 680] on div "const images = document . querySelectorAll ( ".creators-slider_item img" ) ; co…" at bounding box center [765, 455] width 705 height 592
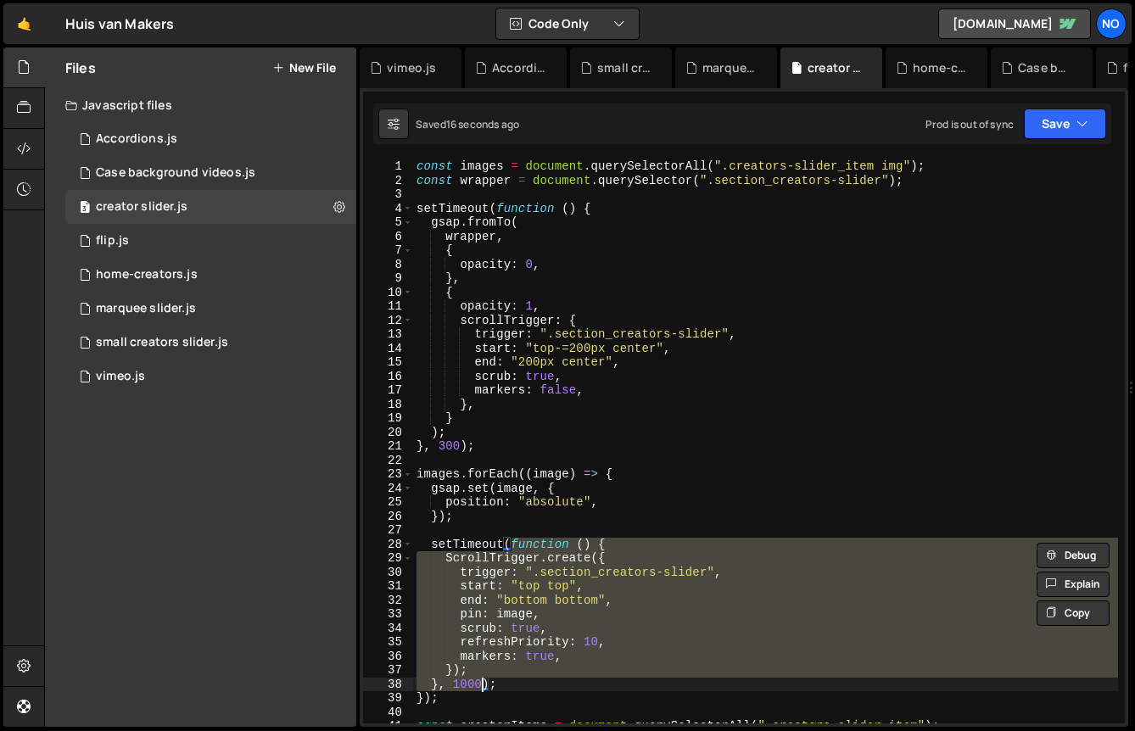
click at [474, 688] on div "const images = document . querySelectorAll ( ".creators-slider_item img" ) ; co…" at bounding box center [765, 441] width 705 height 564
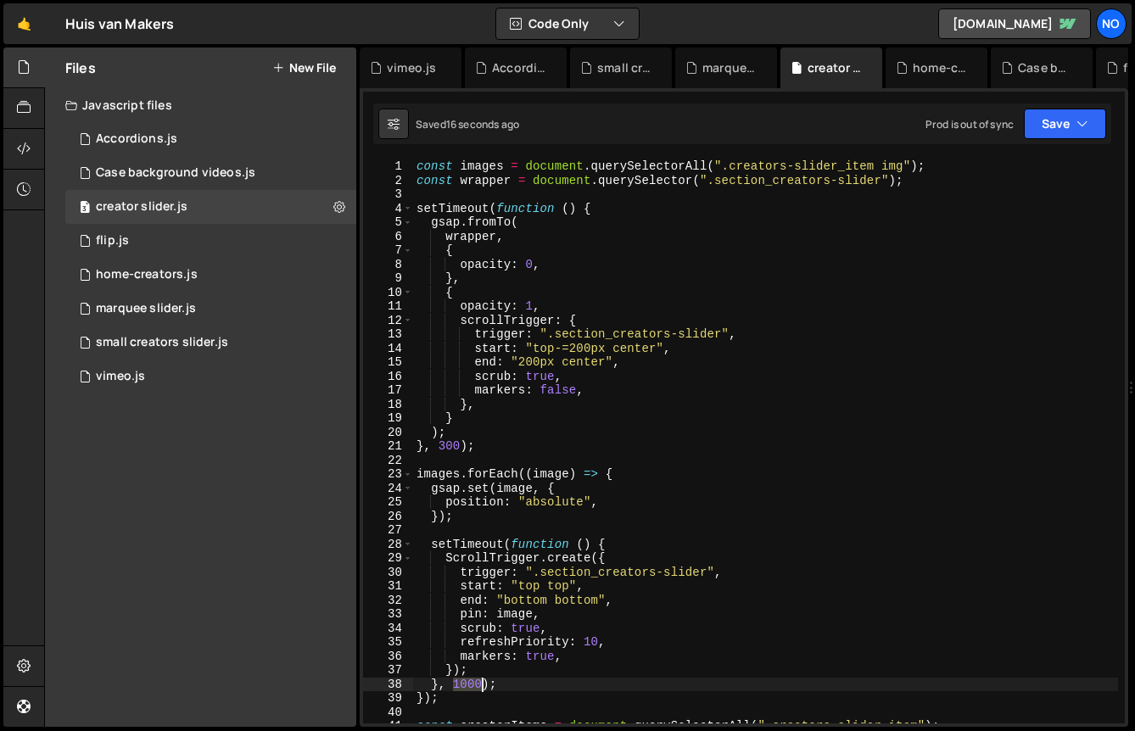
click at [474, 688] on div "const images = document . querySelectorAll ( ".creators-slider_item img" ) ; co…" at bounding box center [765, 455] width 705 height 592
click at [498, 644] on div "const images = document . querySelectorAll ( ".creators-slider_item img" ) ; co…" at bounding box center [765, 455] width 705 height 592
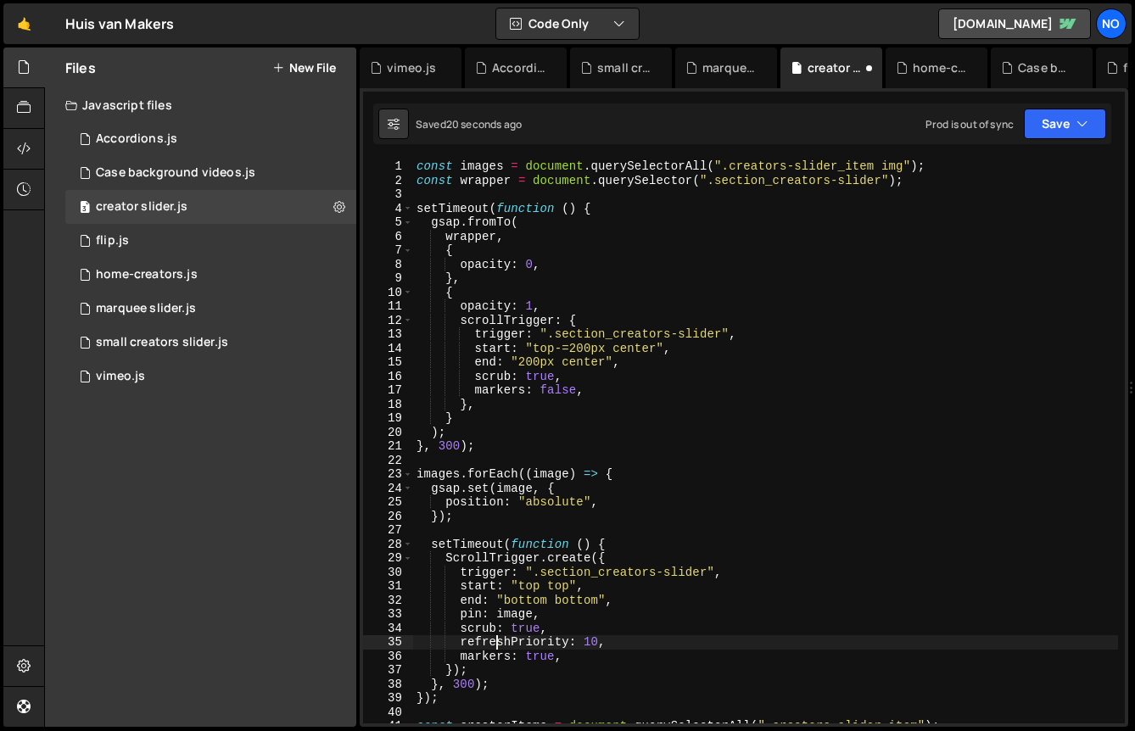
click at [486, 671] on div "const images = document . querySelectorAll ( ".creators-slider_item img" ) ; co…" at bounding box center [765, 455] width 705 height 592
type textarea "});"
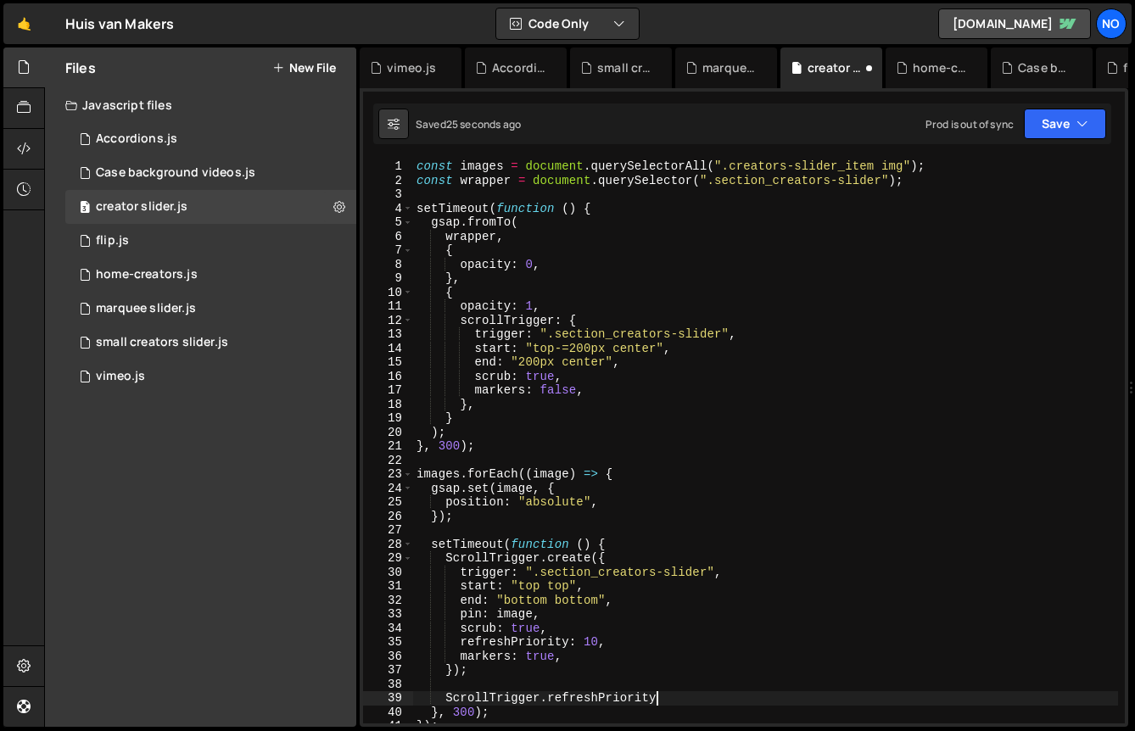
scroll to position [0, 16]
click at [1077, 111] on button "Save" at bounding box center [1065, 124] width 82 height 31
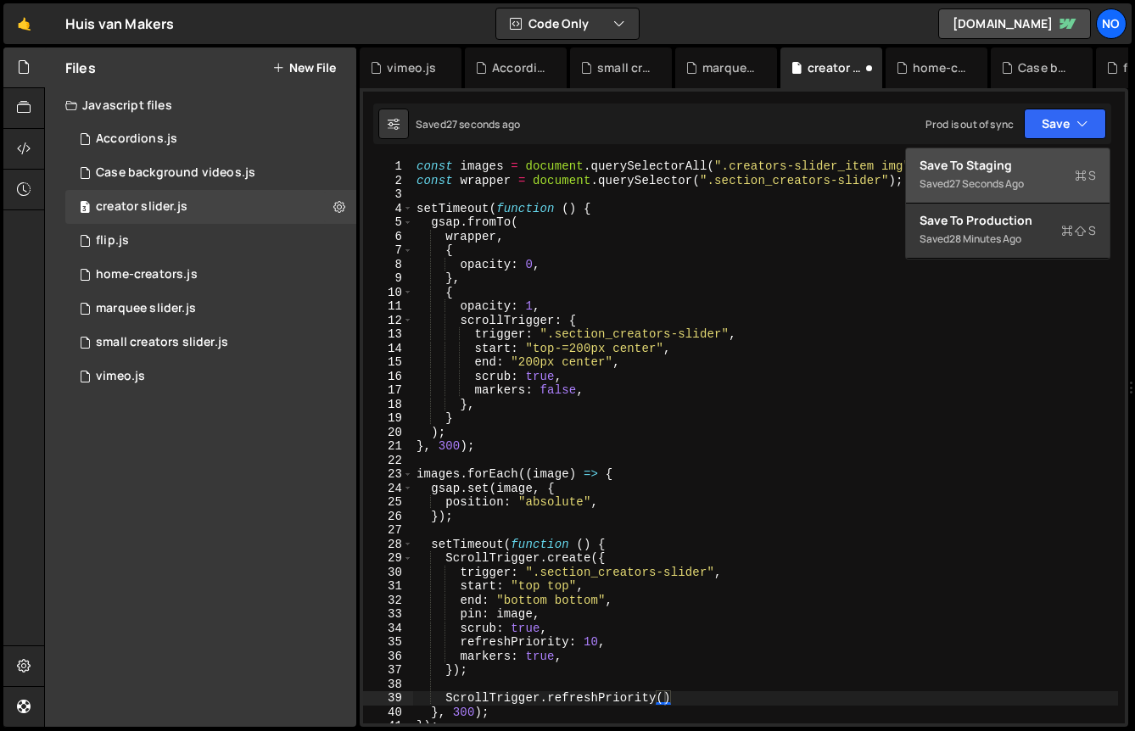
click at [1024, 164] on div "Save to Staging S" at bounding box center [1008, 165] width 176 height 17
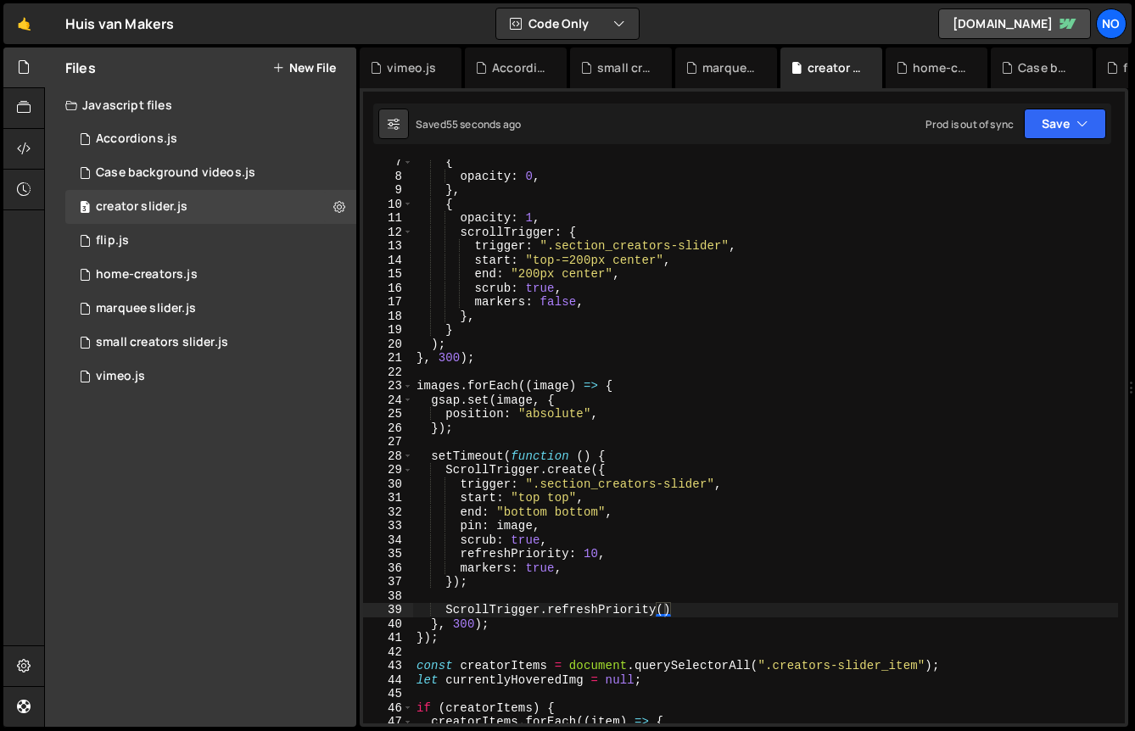
scroll to position [104, 0]
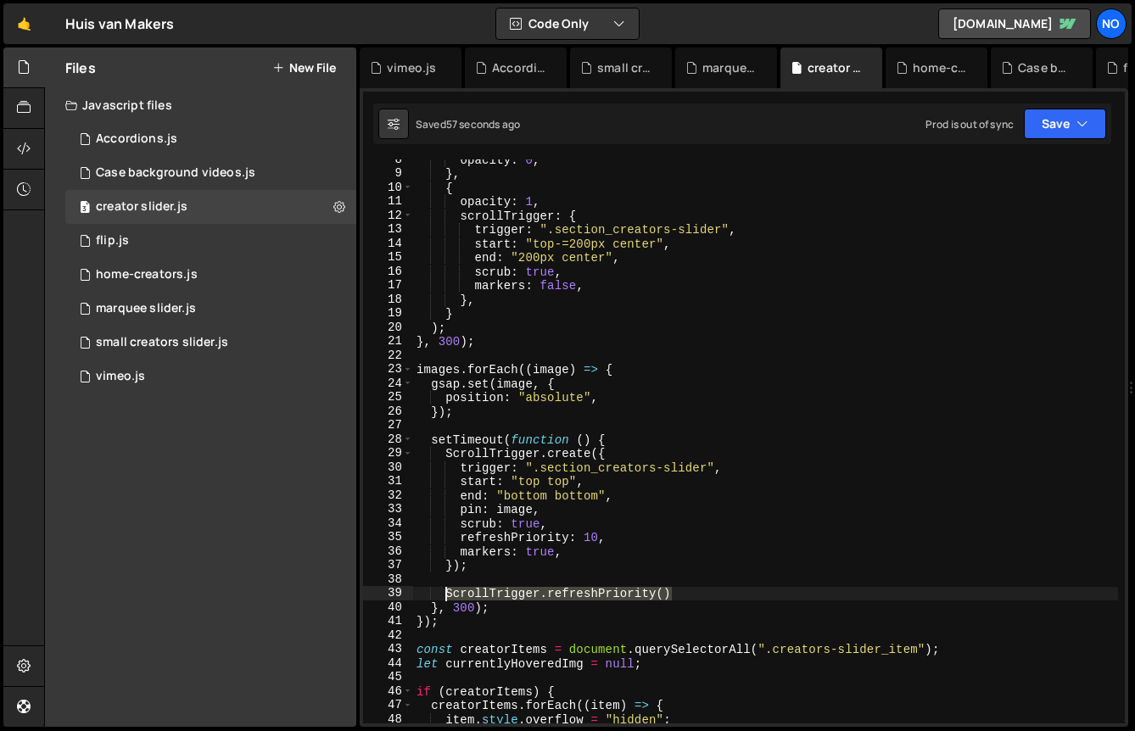
drag, startPoint x: 684, startPoint y: 594, endPoint x: 445, endPoint y: 592, distance: 238.4
click at [445, 592] on div "opacity : 0 , } , { opacity : 1 , scrollTrigger : { trigger : ".section_creator…" at bounding box center [765, 449] width 705 height 592
paste textarea
click at [1069, 128] on button "Save" at bounding box center [1065, 124] width 82 height 31
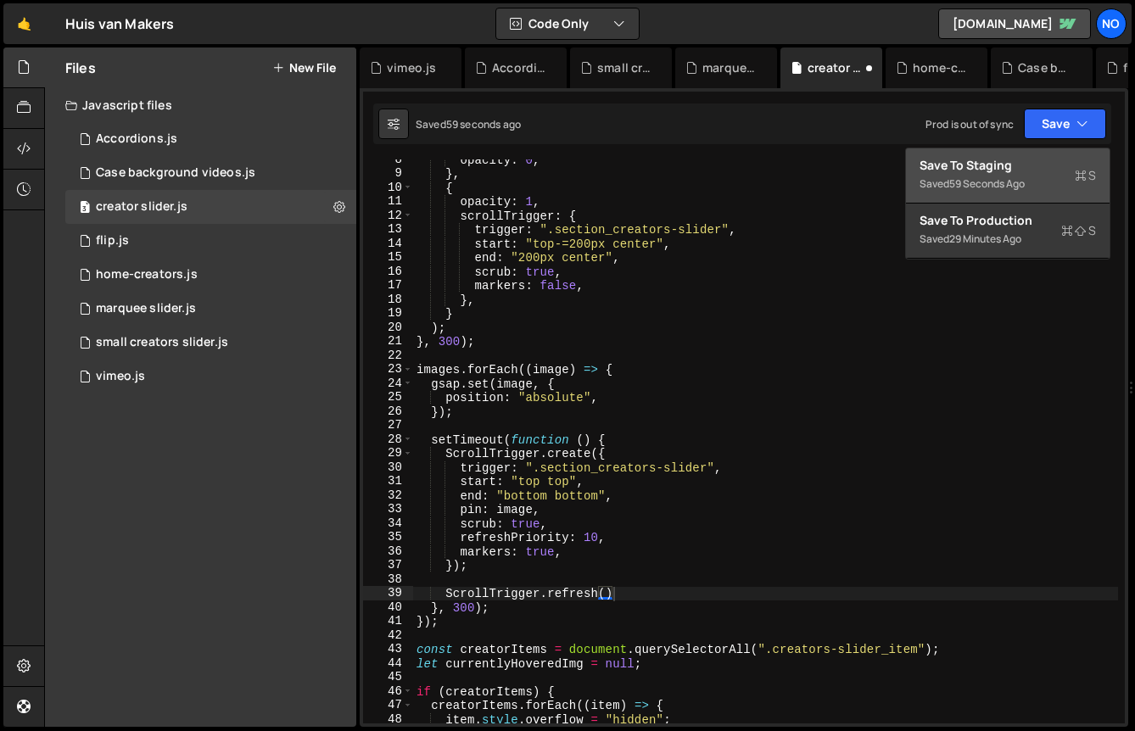
click at [1009, 176] on div "59 seconds ago" at bounding box center [987, 183] width 76 height 14
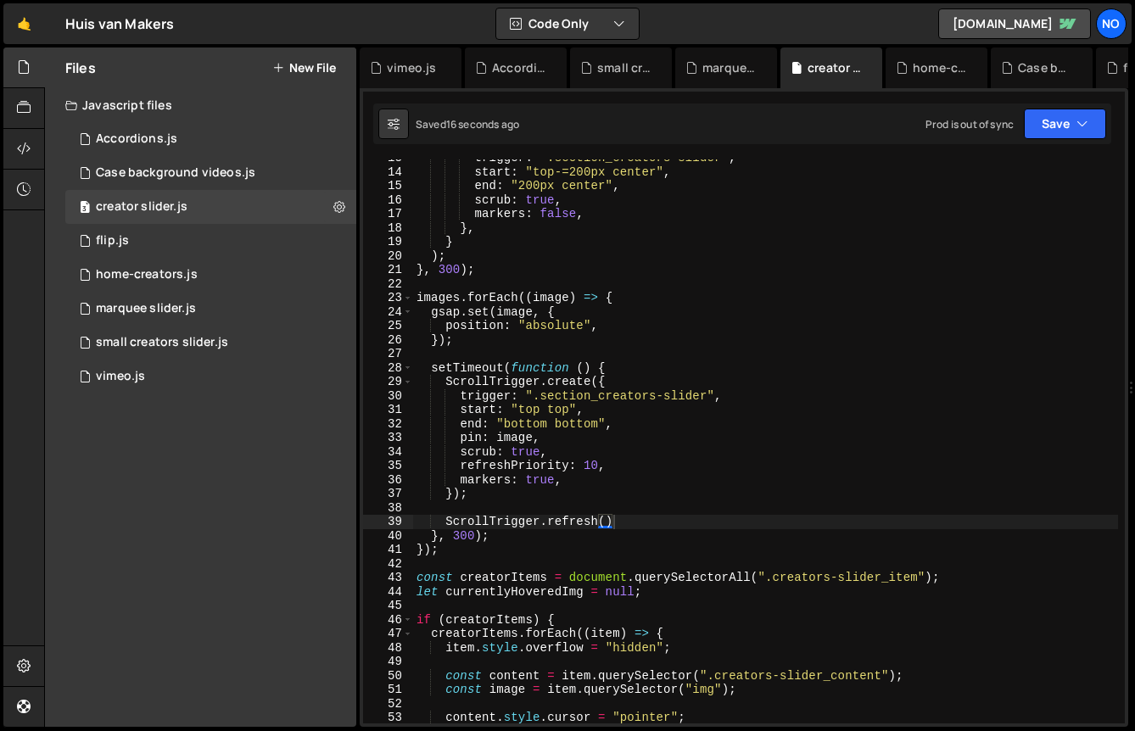
scroll to position [176, 0]
drag, startPoint x: 439, startPoint y: 524, endPoint x: 860, endPoint y: 524, distance: 421.7
click at [860, 524] on div "trigger : ".section_creators-slider" , start : "top-=200px center" , end : "200…" at bounding box center [765, 447] width 705 height 592
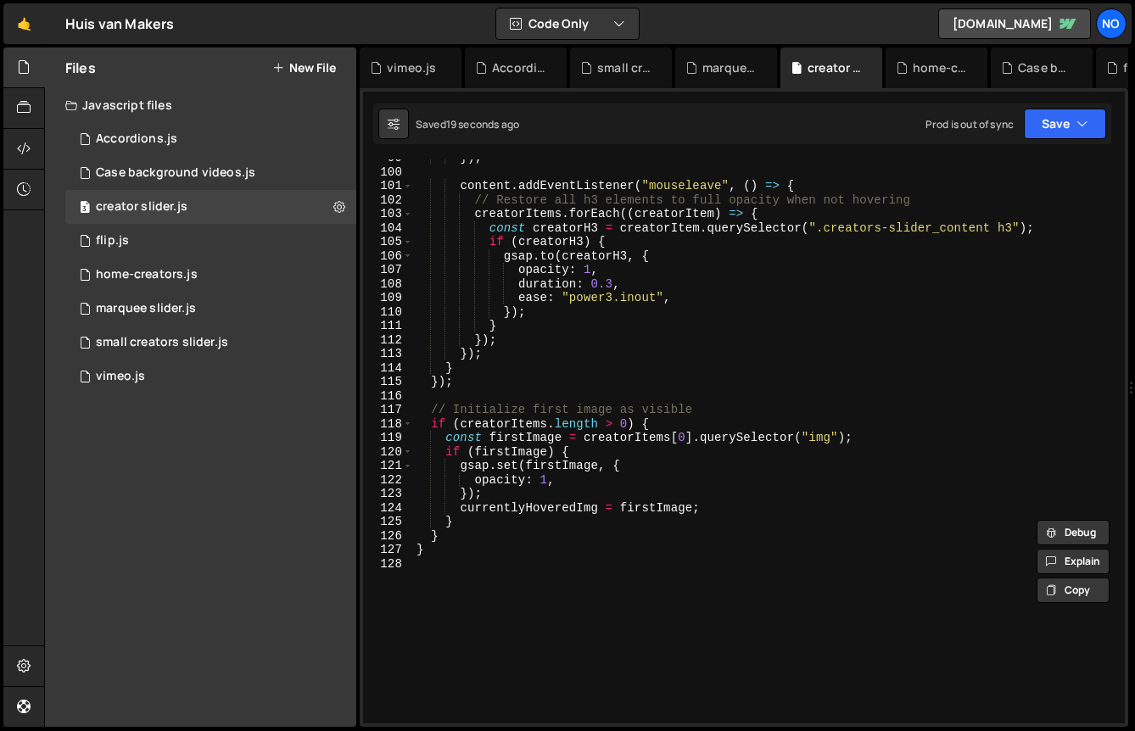
scroll to position [1395, 0]
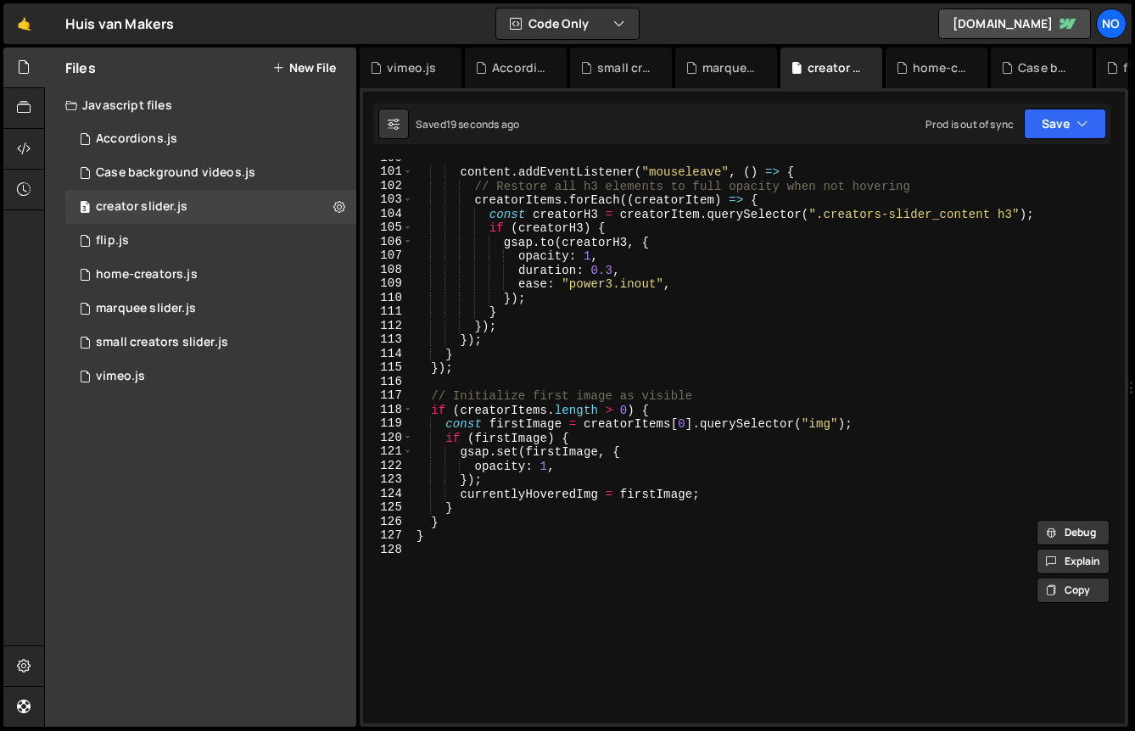
click at [798, 534] on div "content . addEventListener ( "mouseleave" , ( ) => { // Restore all h3 elements…" at bounding box center [765, 447] width 705 height 592
type textarea "}"
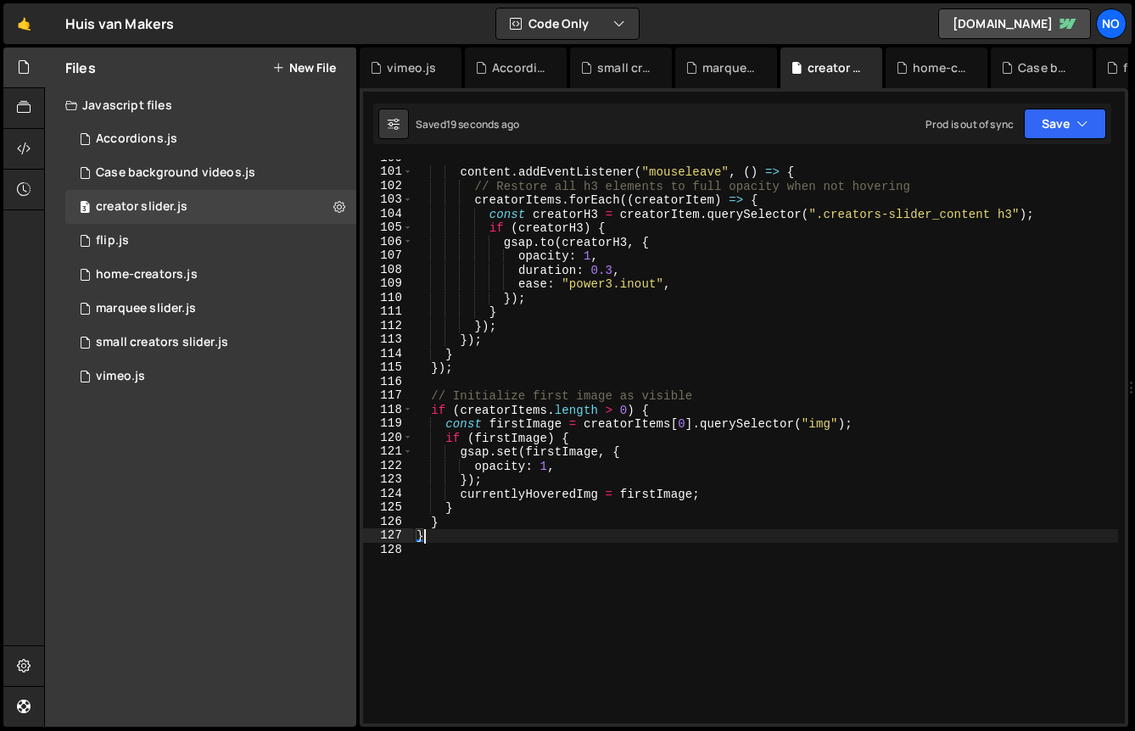
scroll to position [0, 0]
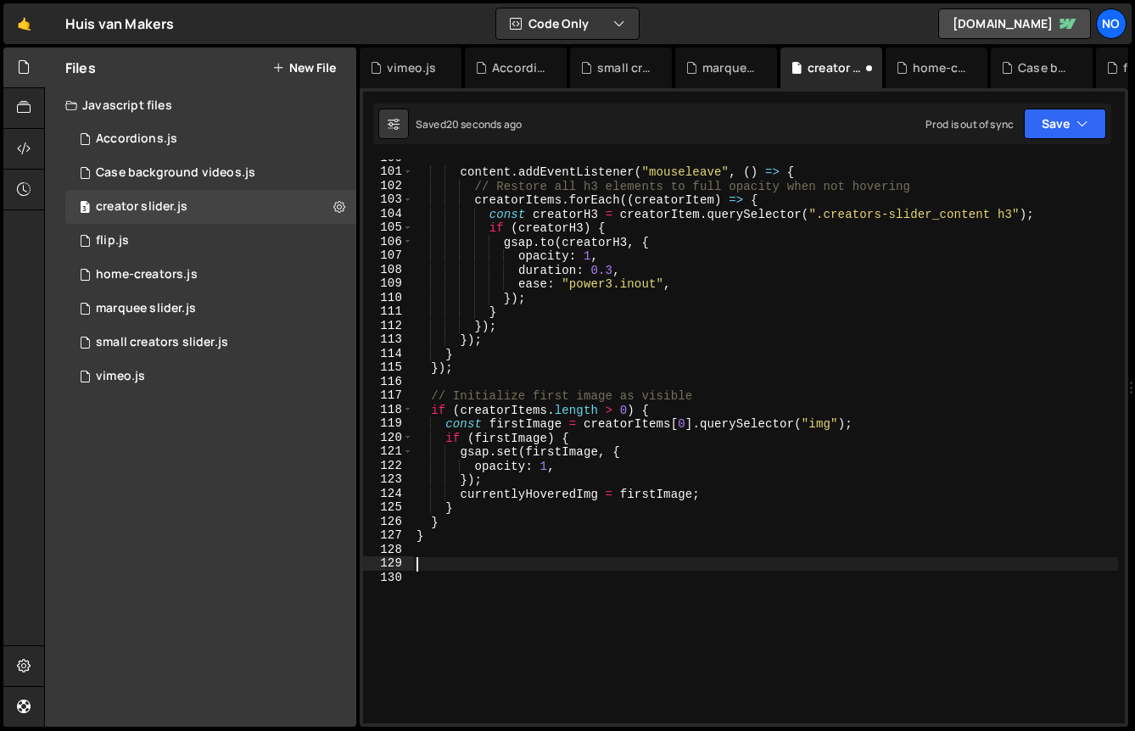
paste textarea "ScrollTrigger.refresh()"
type textarea "ScrollTrigger.refresh()"
click at [1062, 106] on div "Saved 20 seconds ago Prod is out of sync Upgrade to Edit Save Save to Staging S…" at bounding box center [742, 124] width 738 height 41
click at [1061, 126] on button "Save" at bounding box center [1065, 124] width 82 height 31
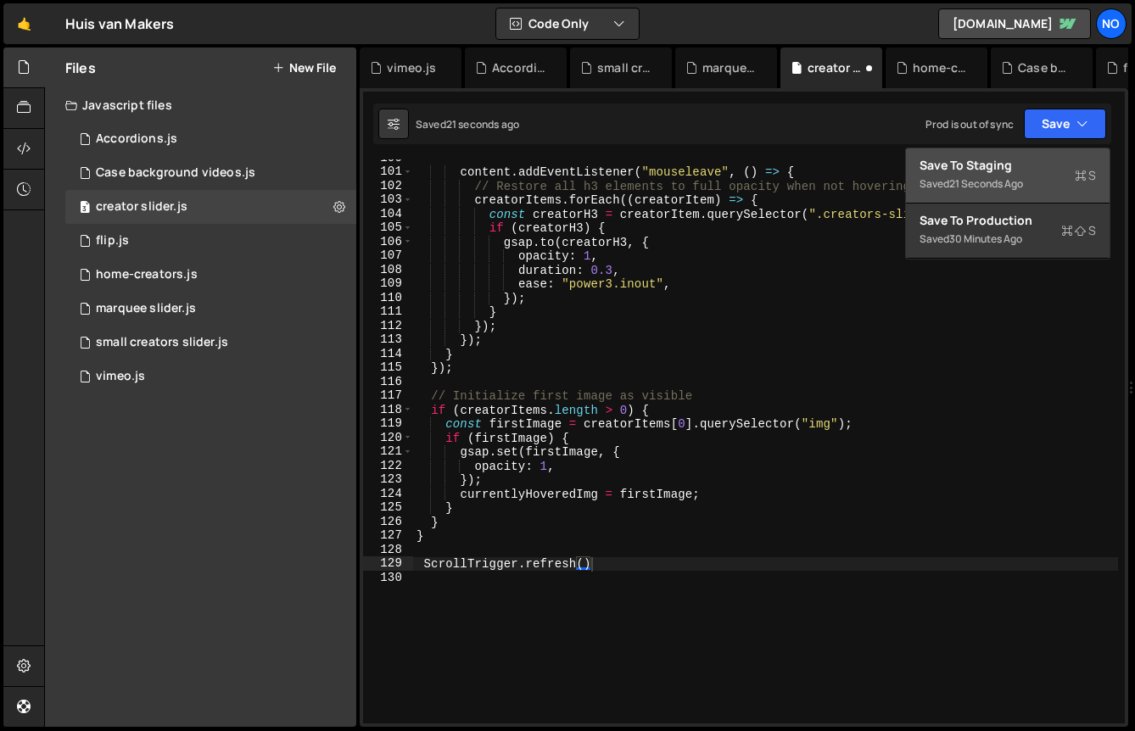
click at [1033, 190] on div "Saved 21 seconds ago" at bounding box center [1008, 184] width 176 height 20
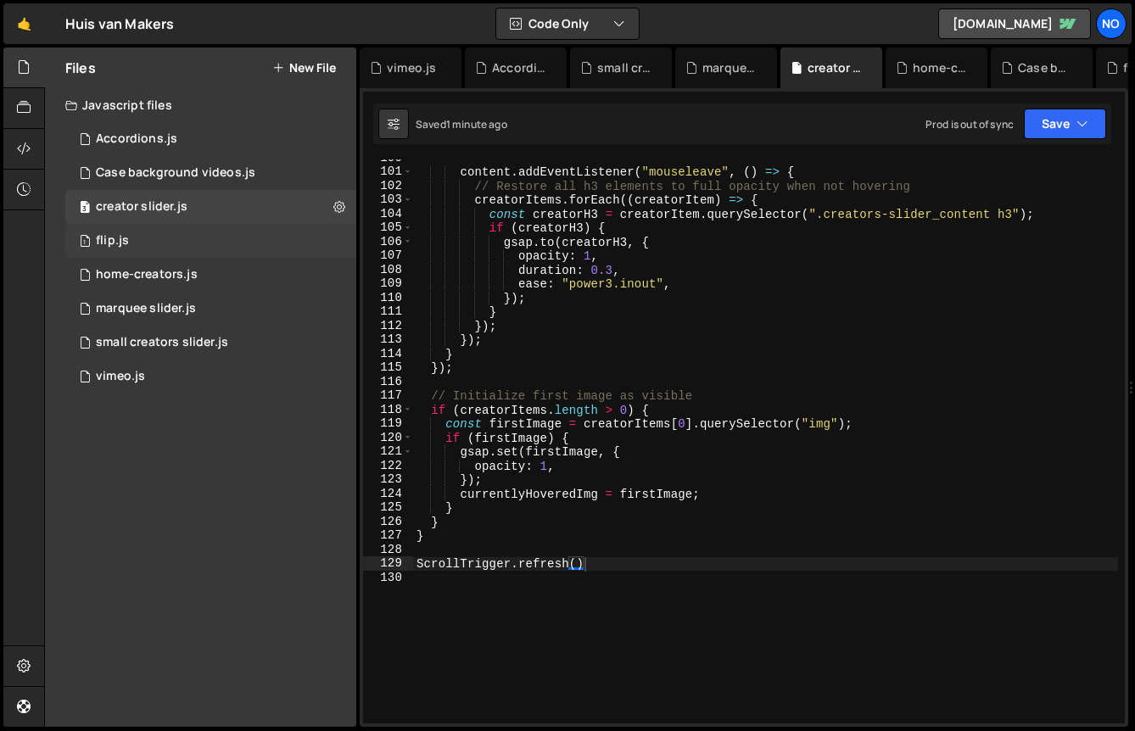
click at [162, 233] on div "1 flip.js 0" at bounding box center [210, 241] width 291 height 34
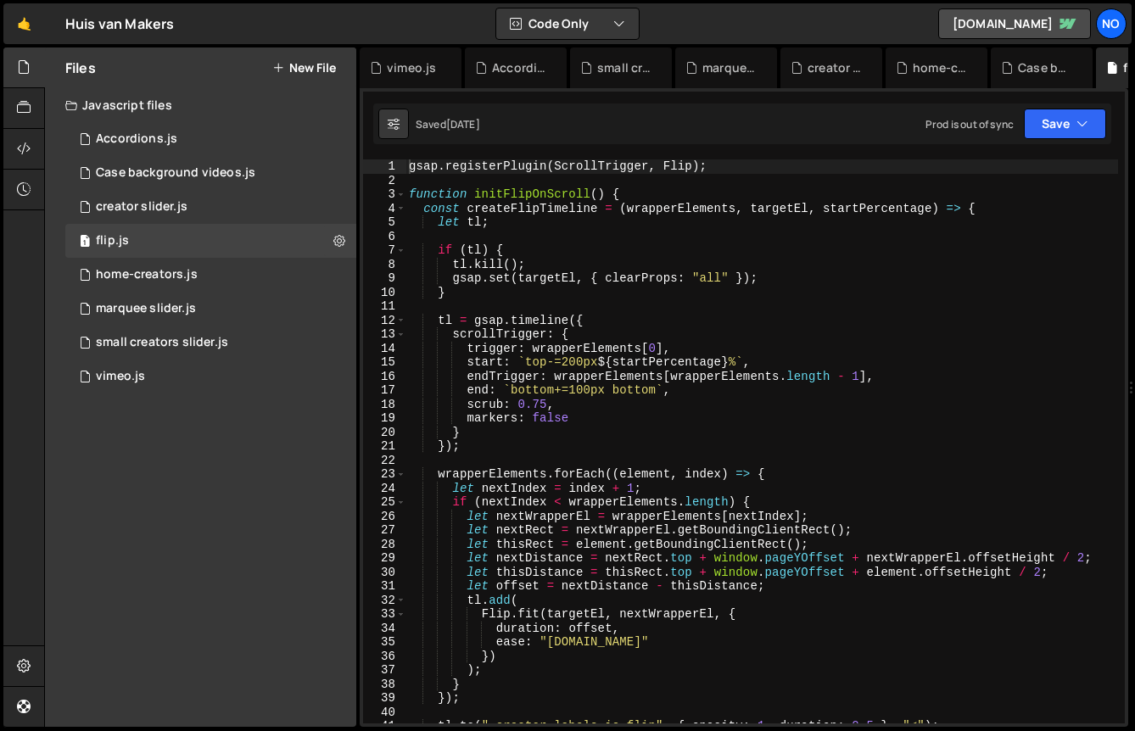
scroll to position [57415, 0]
type textarea "tl = gsap.timeline({"
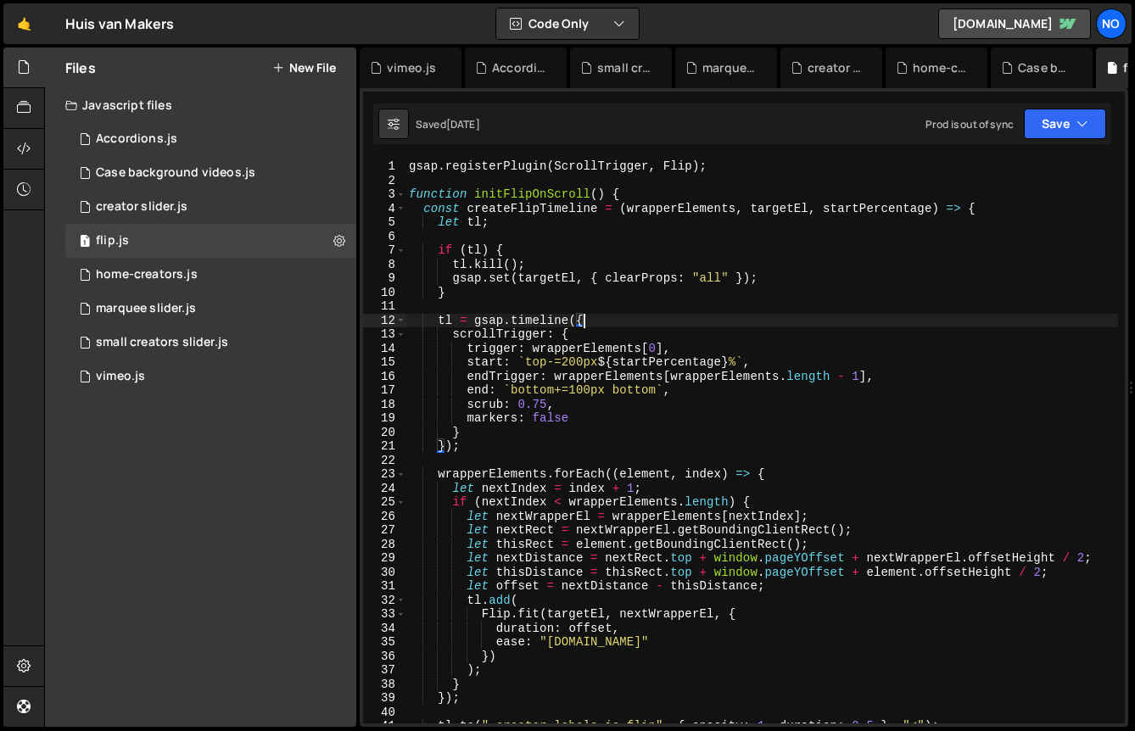
click at [628, 316] on div "gsap . registerPlugin ( ScrollTrigger , Flip ) ; function initFlipOnScroll ( ) …" at bounding box center [762, 455] width 713 height 592
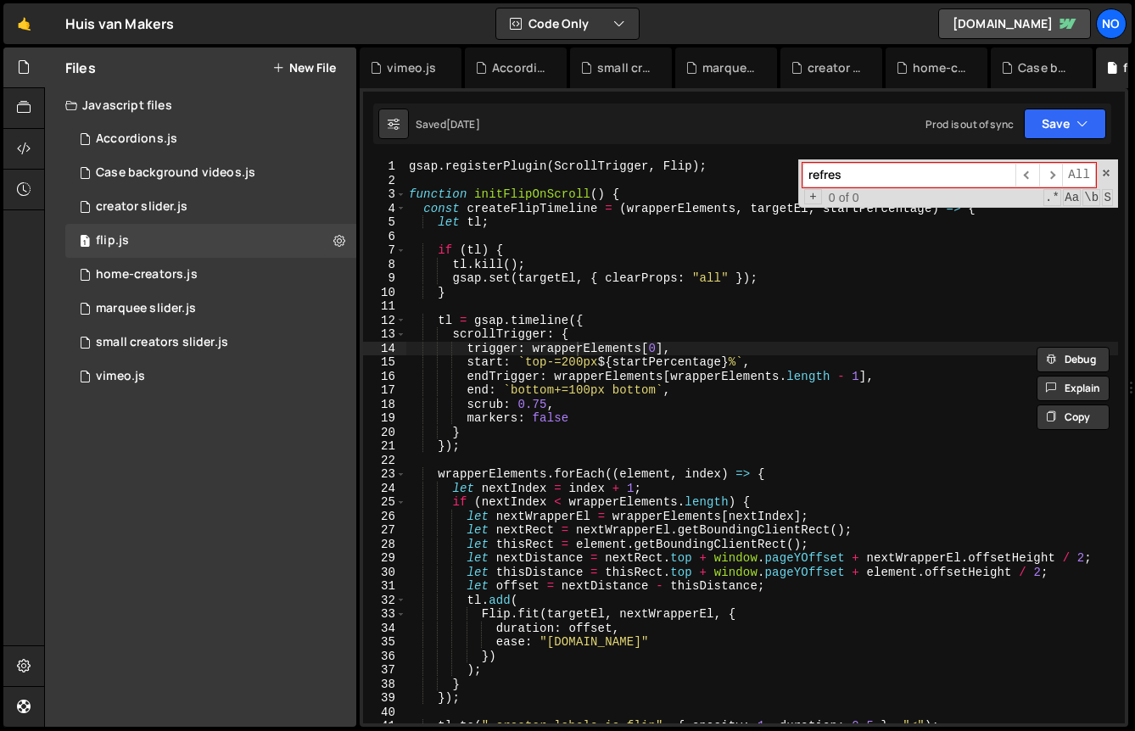
type input "refres"
type textarea "trigger: wrapperElements[0],"
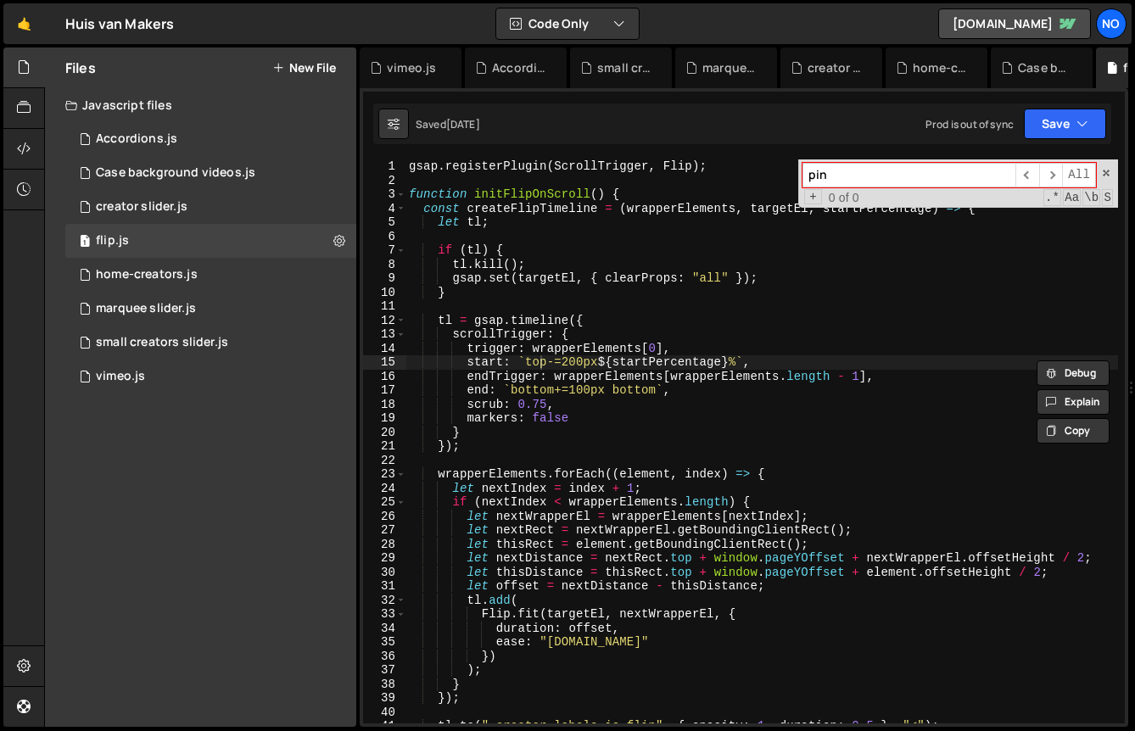
type input "pin"
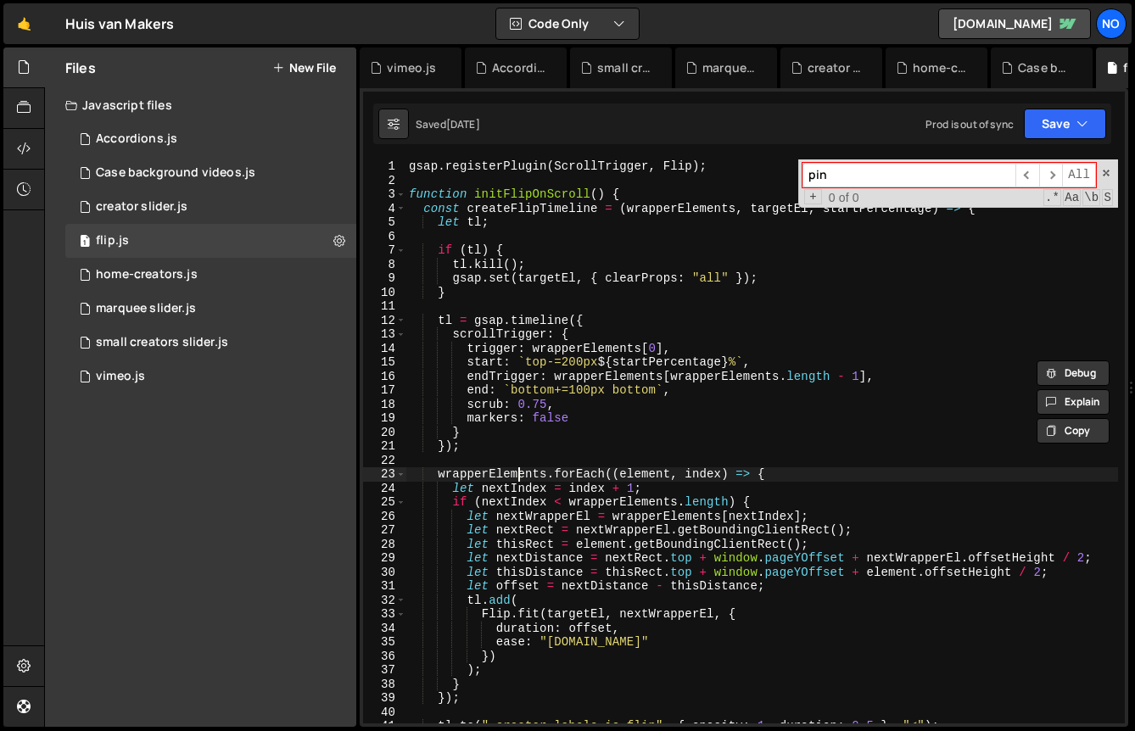
click at [517, 478] on div "gsap . registerPlugin ( ScrollTrigger , Flip ) ; function initFlipOnScroll ( ) …" at bounding box center [762, 455] width 713 height 592
click at [1107, 171] on span at bounding box center [1106, 173] width 12 height 12
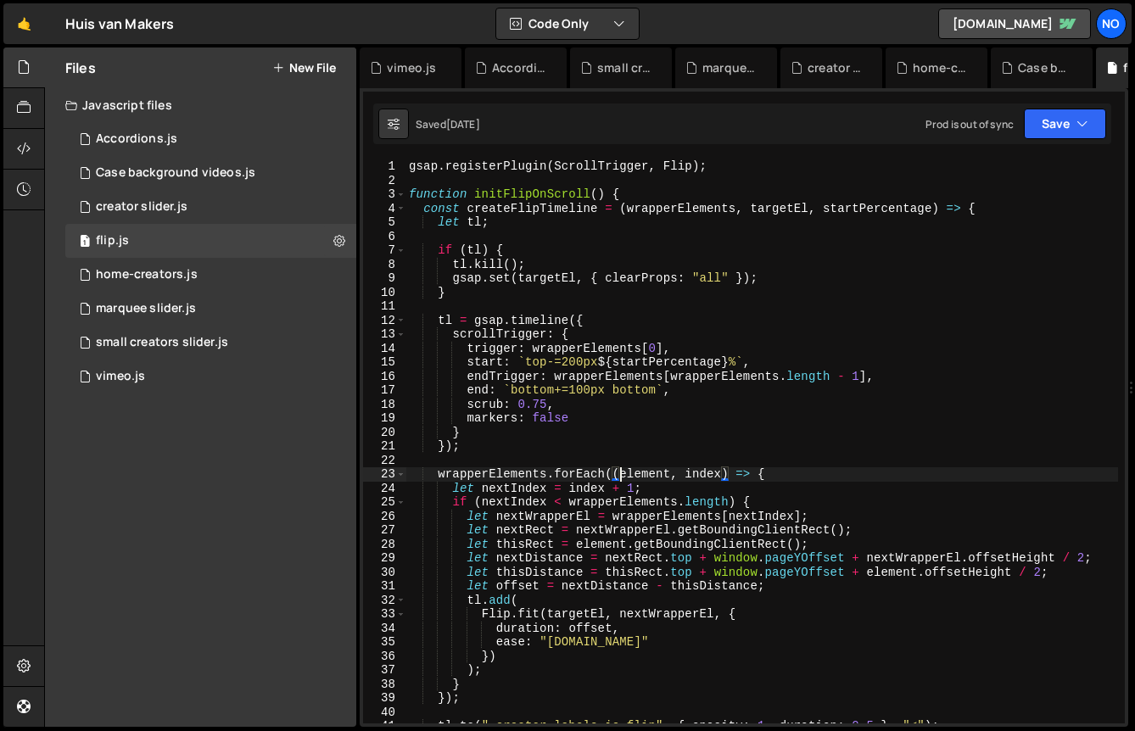
click at [624, 469] on div "gsap . registerPlugin ( ScrollTrigger , Flip ) ; function initFlipOnScroll ( ) …" at bounding box center [762, 455] width 713 height 592
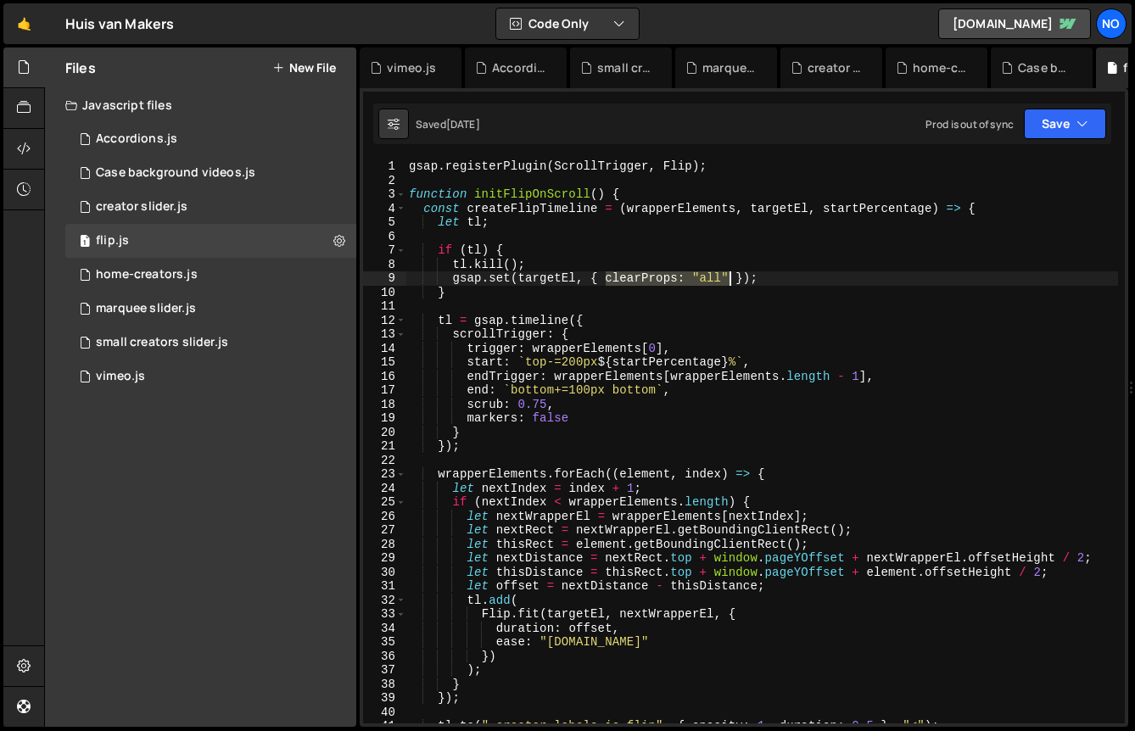
drag, startPoint x: 608, startPoint y: 278, endPoint x: 731, endPoint y: 277, distance: 123.0
click at [731, 277] on div "gsap . registerPlugin ( ScrollTrigger , Flip ) ; function initFlipOnScroll ( ) …" at bounding box center [762, 455] width 713 height 592
type textarea "gsap.set(targetEl, { clearProps: "all" });"
click at [731, 277] on div "gsap . registerPlugin ( ScrollTrigger , Flip ) ; function initFlipOnScroll ( ) …" at bounding box center [762, 441] width 713 height 564
click at [205, 374] on div "2 vimeo.js 0" at bounding box center [210, 377] width 291 height 34
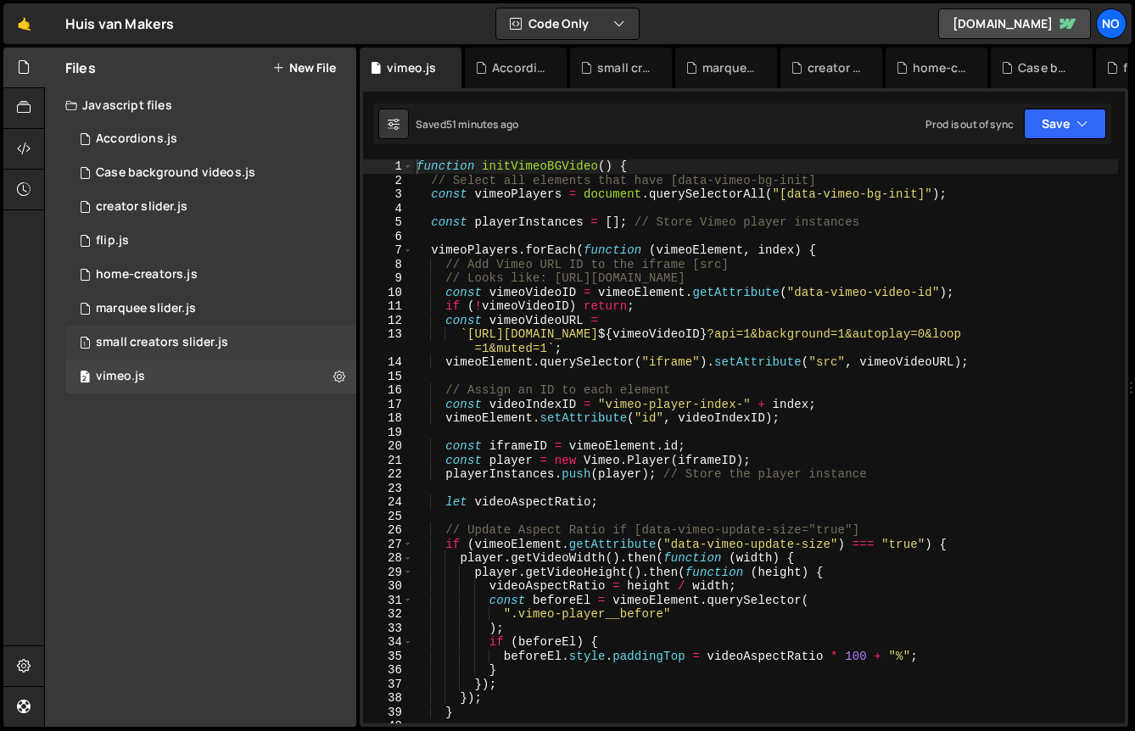
scroll to position [22959, 0]
click at [226, 211] on div "3 creator slider.js 0" at bounding box center [210, 207] width 291 height 34
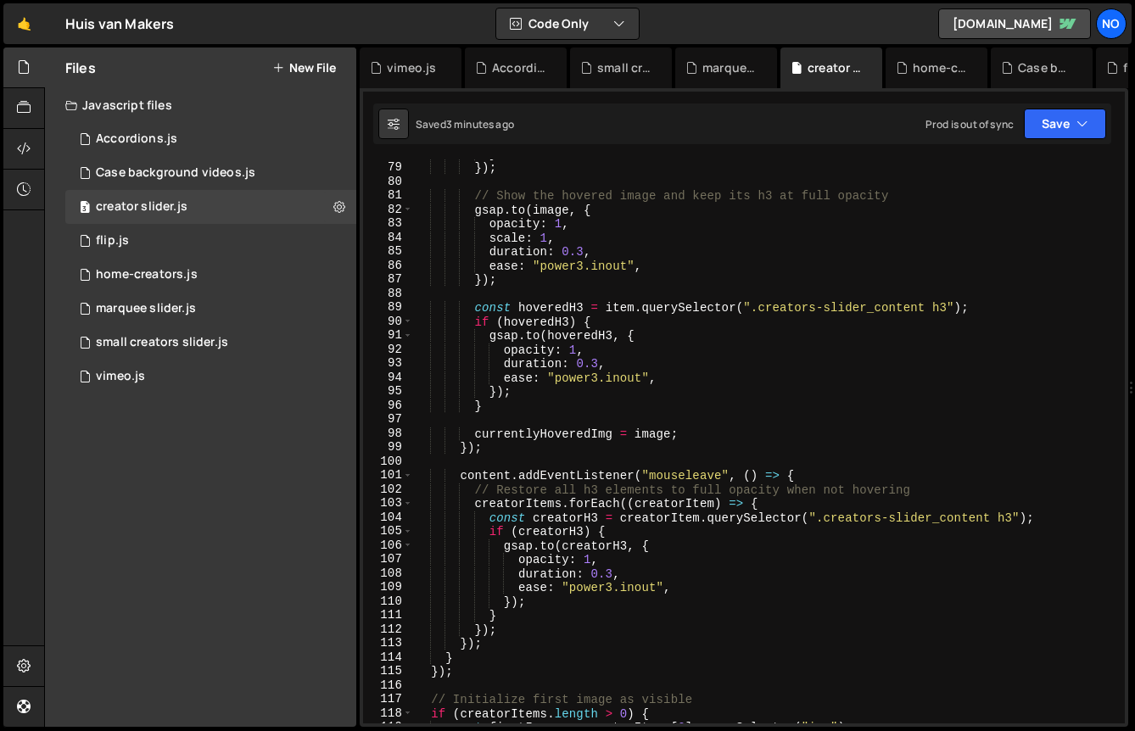
scroll to position [1100, 0]
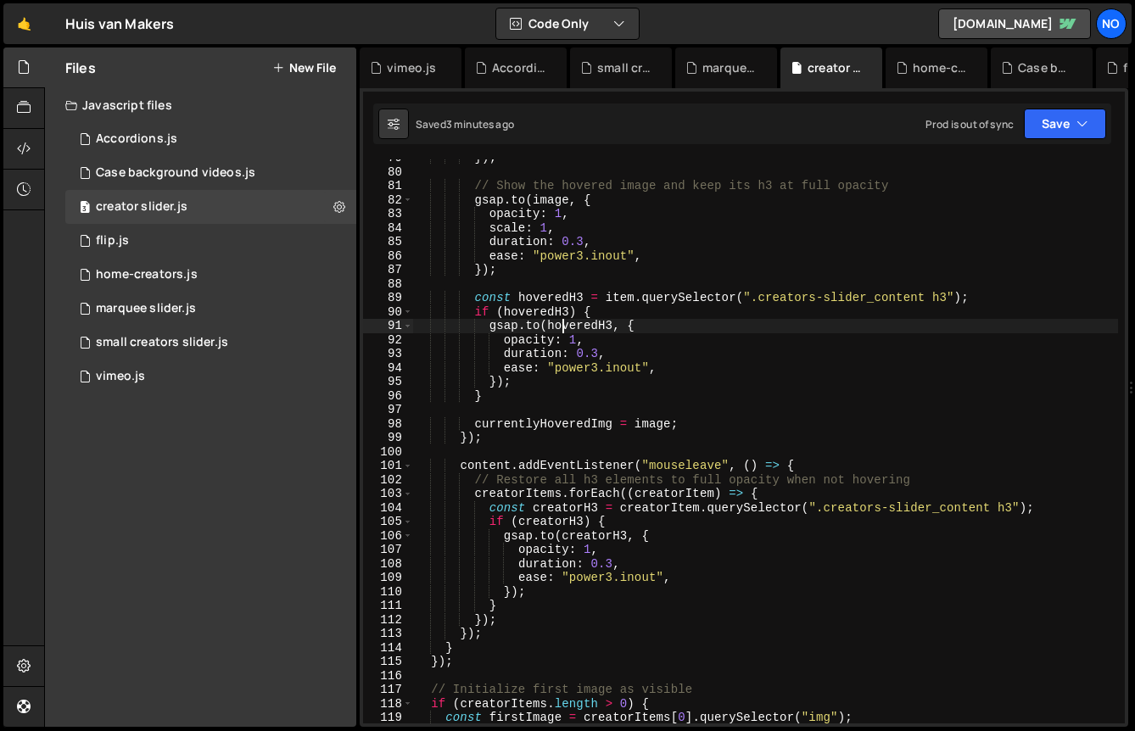
click at [565, 320] on div "}) ; // Show the hovered image and keep its h3 at full opacity gsap . to ( imag…" at bounding box center [765, 447] width 705 height 592
click at [568, 322] on div "}) ; // Show the hovered image and keep its h3 at full opacity gsap . to ( imag…" at bounding box center [765, 441] width 705 height 564
click at [603, 341] on div "}) ; // Show the hovered image and keep its h3 at full opacity gsap . to ( imag…" at bounding box center [765, 447] width 705 height 592
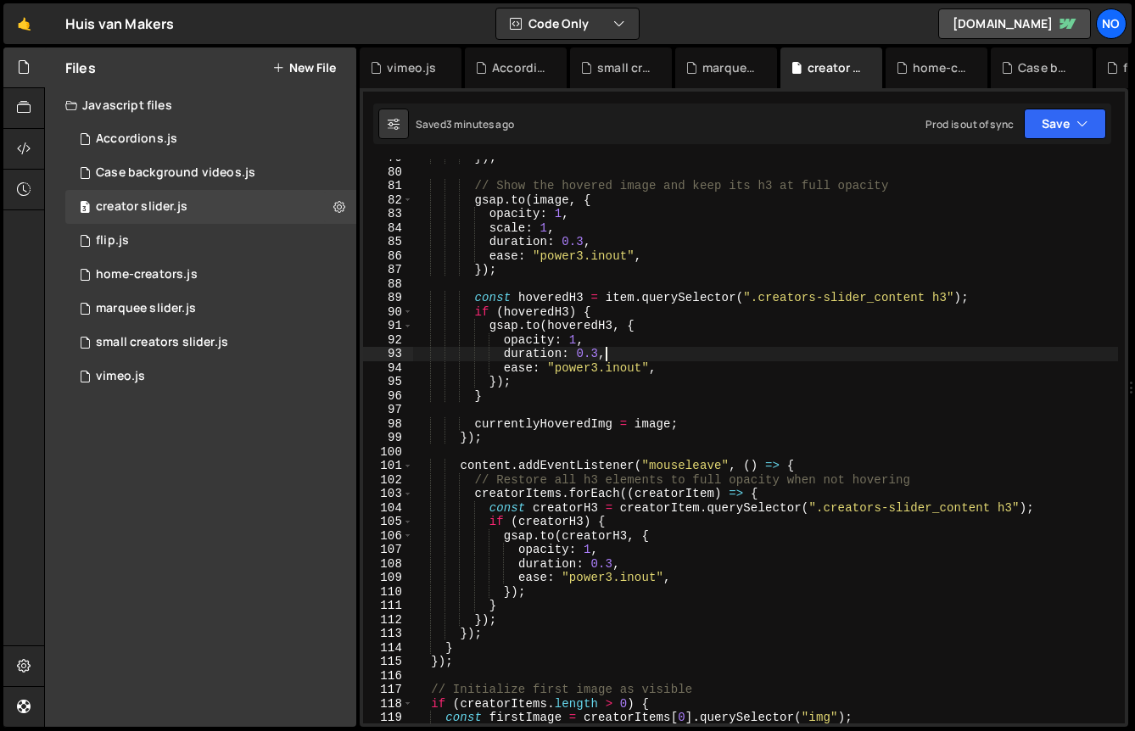
click at [653, 348] on div "}) ; // Show the hovered image and keep its h3 at full opacity gsap . to ( imag…" at bounding box center [765, 447] width 705 height 592
click at [669, 360] on div "}) ; // Show the hovered image and keep its h3 at full opacity gsap . to ( imag…" at bounding box center [765, 447] width 705 height 592
click at [673, 365] on div "}) ; // Show the hovered image and keep its h3 at full opacity gsap . to ( imag…" at bounding box center [765, 447] width 705 height 592
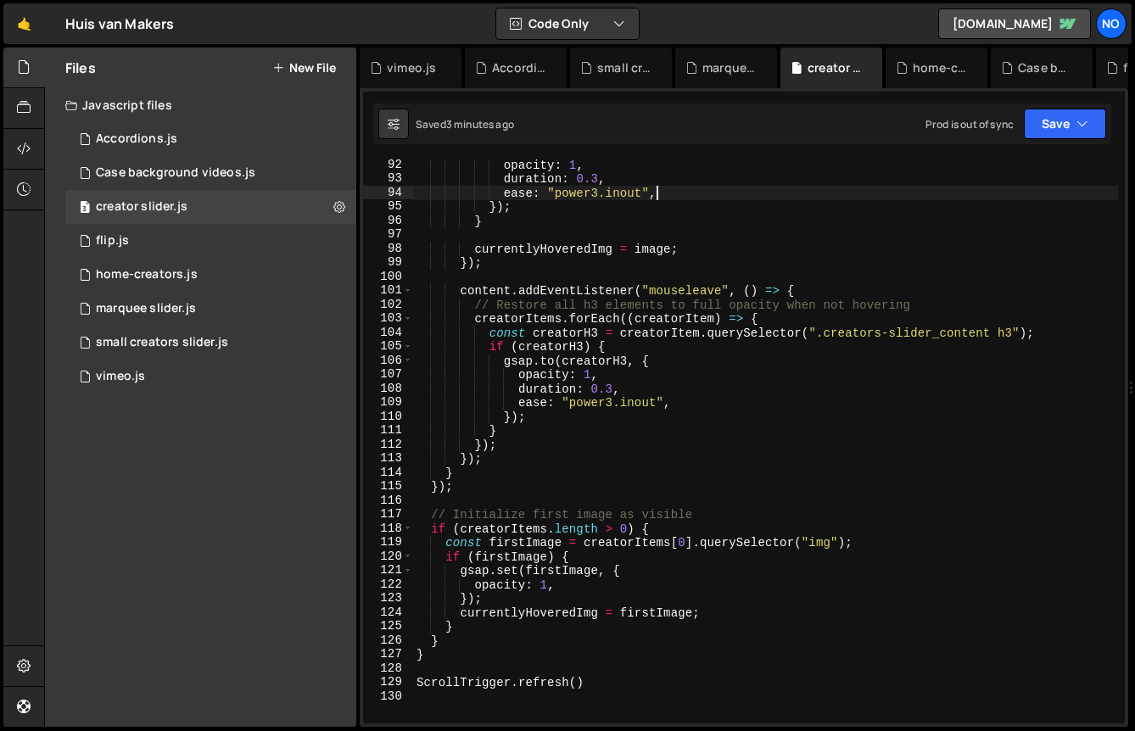
scroll to position [1275, 0]
click at [674, 372] on div "opacity : 1 , duration : 0.3 , ease : "power3.inout" , }) ; } currentlyHoveredI…" at bounding box center [765, 454] width 705 height 592
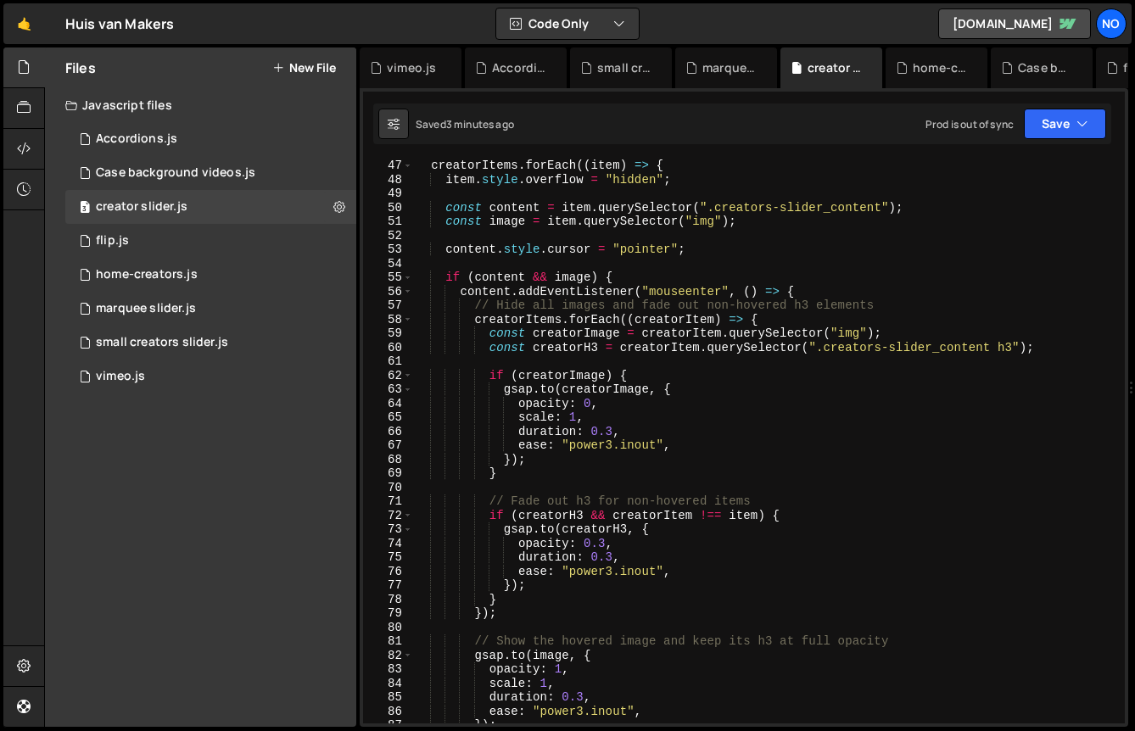
scroll to position [615, 0]
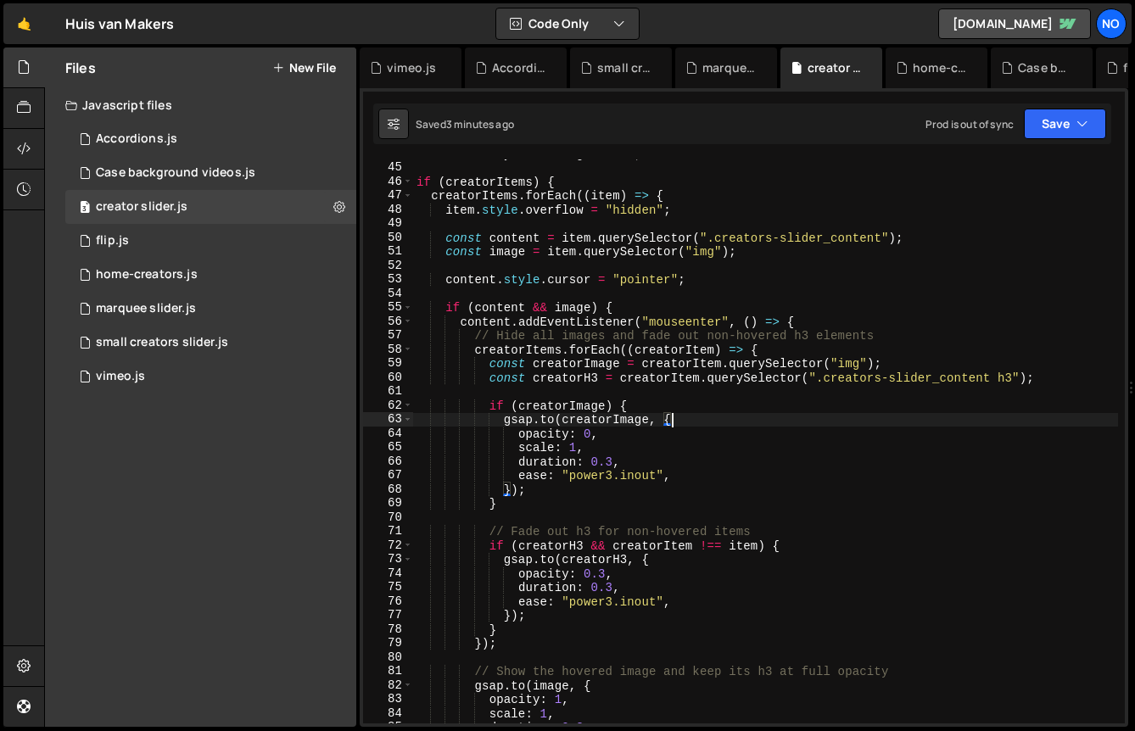
click at [678, 426] on div "let currentlyHoveredImg = null ; if ( creatorItems ) { creatorItems . forEach (…" at bounding box center [765, 443] width 705 height 592
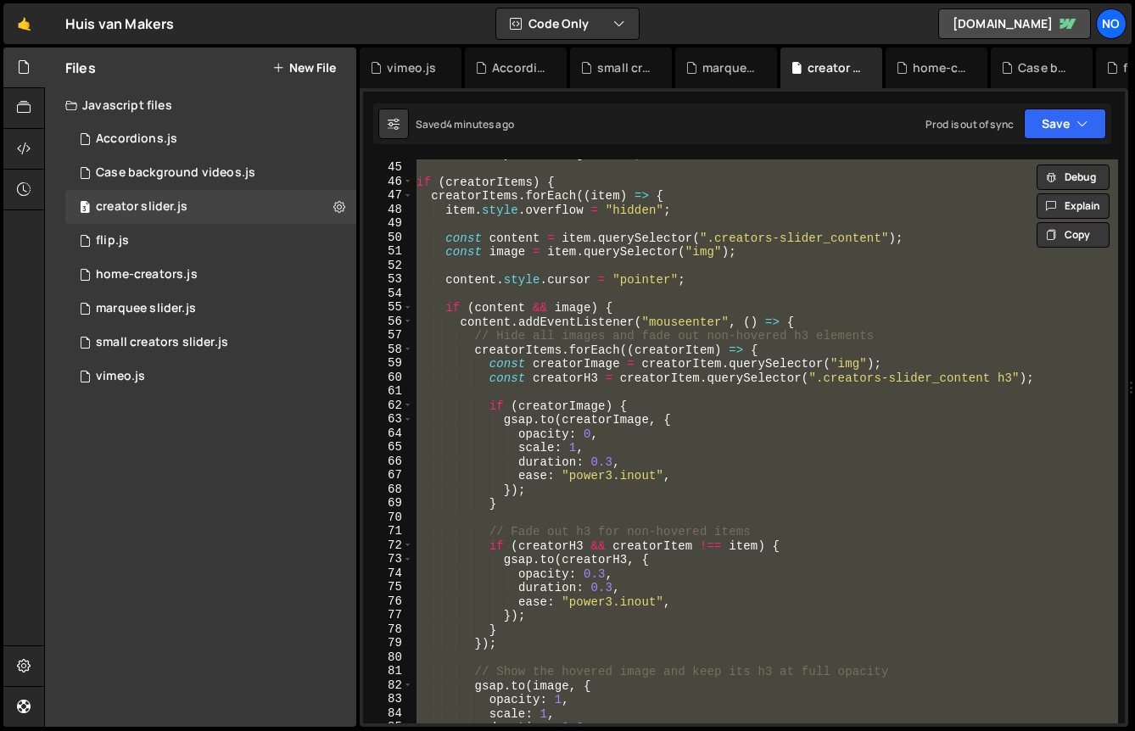
click at [383, 507] on div "69" at bounding box center [388, 503] width 50 height 14
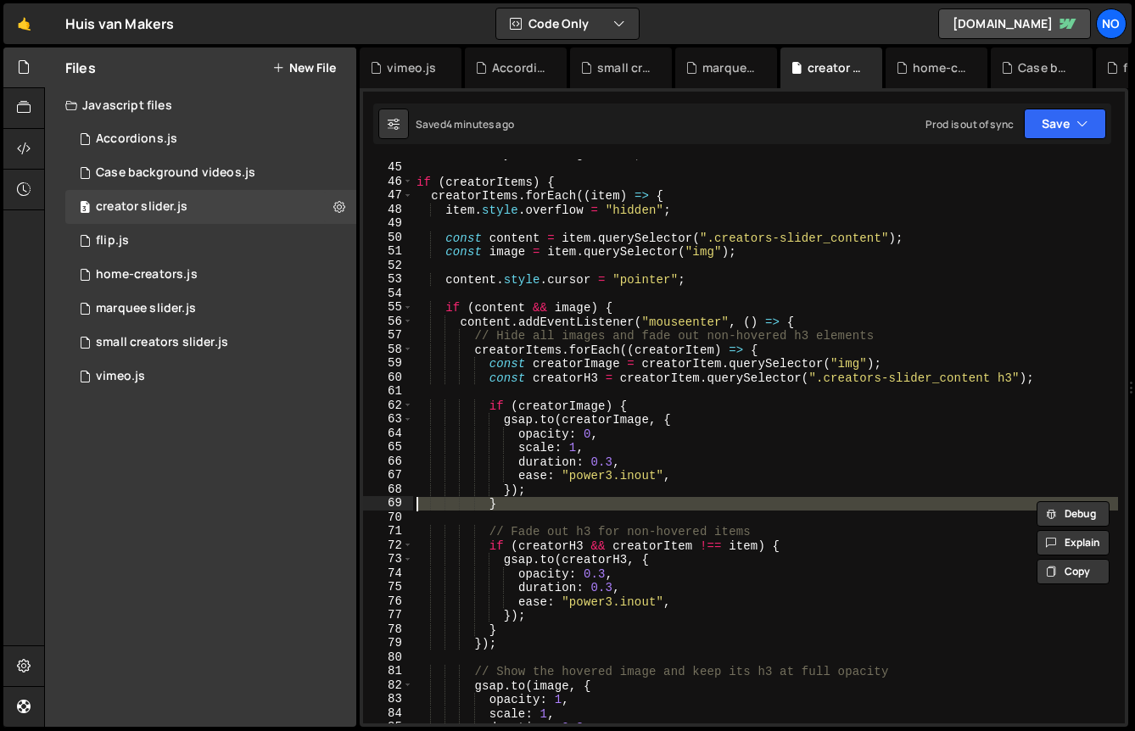
click at [512, 507] on div "let currentlyHoveredImg = null ; if ( creatorItems ) { creatorItems . forEach (…" at bounding box center [765, 441] width 705 height 564
type textarea "}"
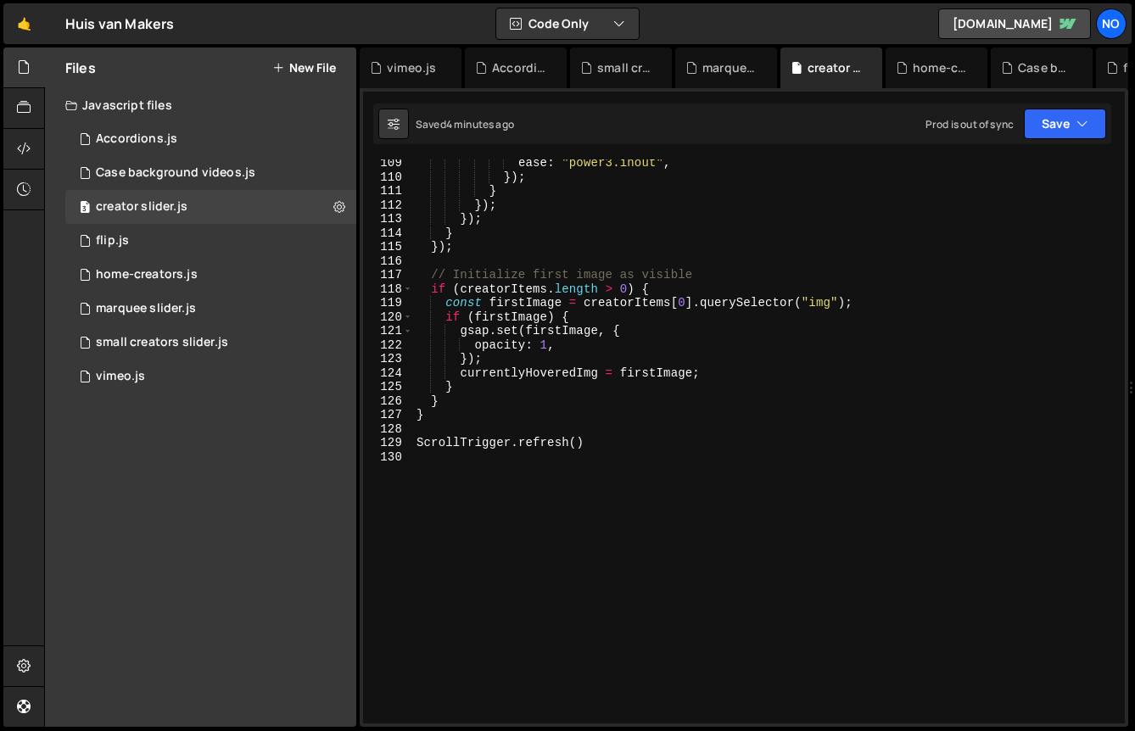
scroll to position [1531, 0]
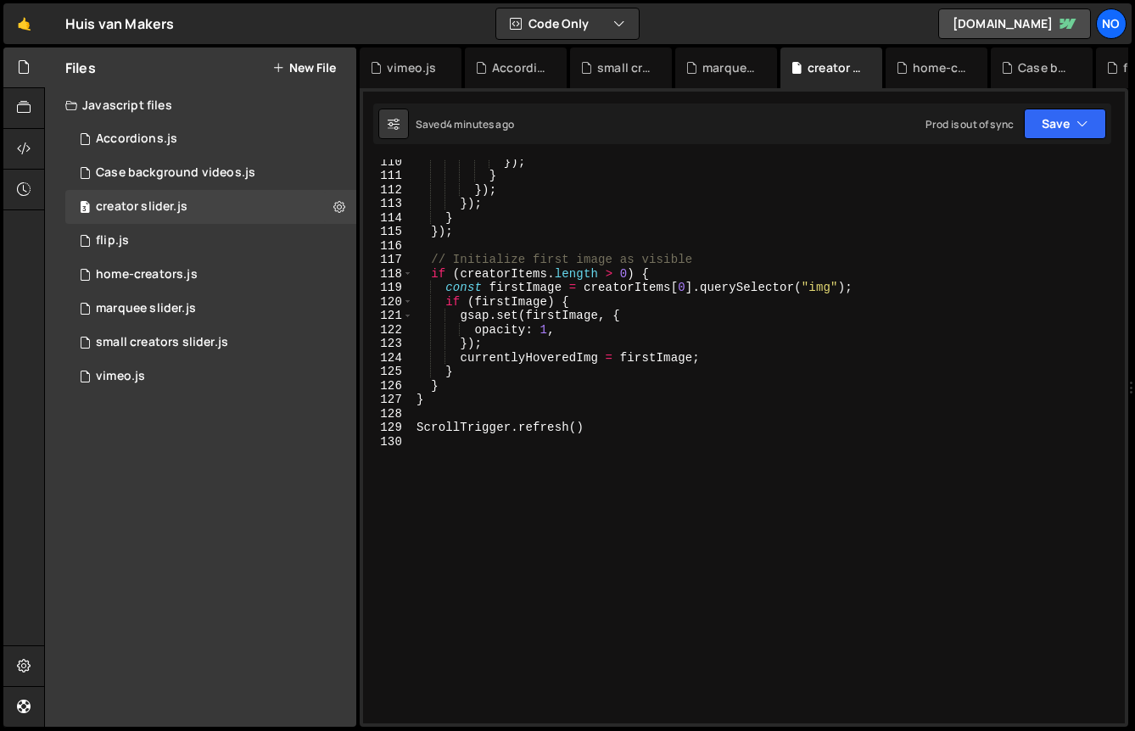
click at [511, 514] on div "}) ; } }) ; }) ; } }) ; // Initialize first image as visible if ( creatorItems …" at bounding box center [765, 450] width 705 height 592
paste textarea "});"
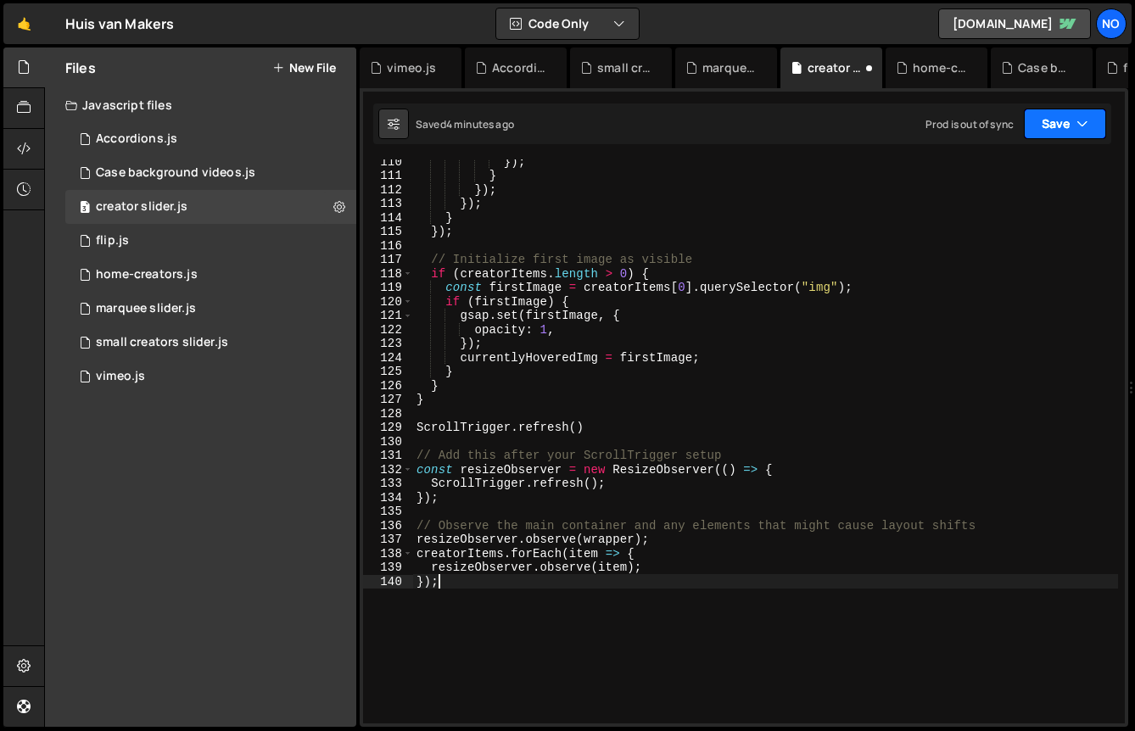
type textarea "});"
click at [1077, 121] on icon "button" at bounding box center [1083, 123] width 12 height 17
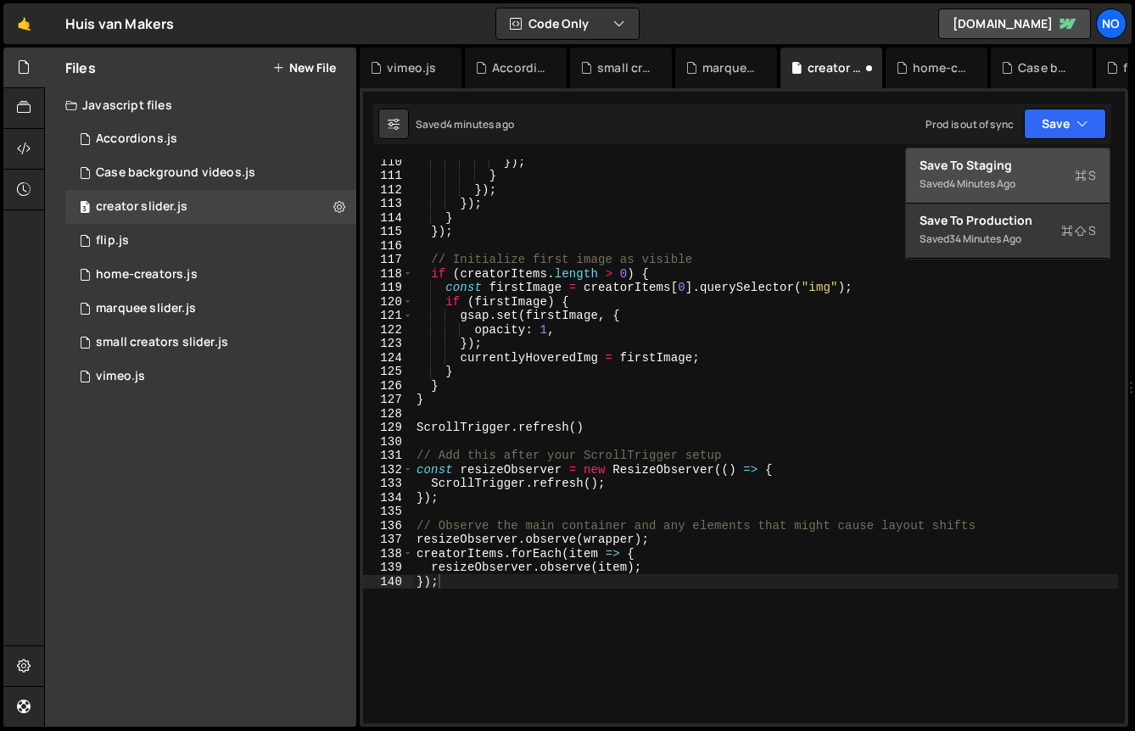
click at [1011, 175] on div "Saved 4 minutes ago" at bounding box center [1008, 184] width 176 height 20
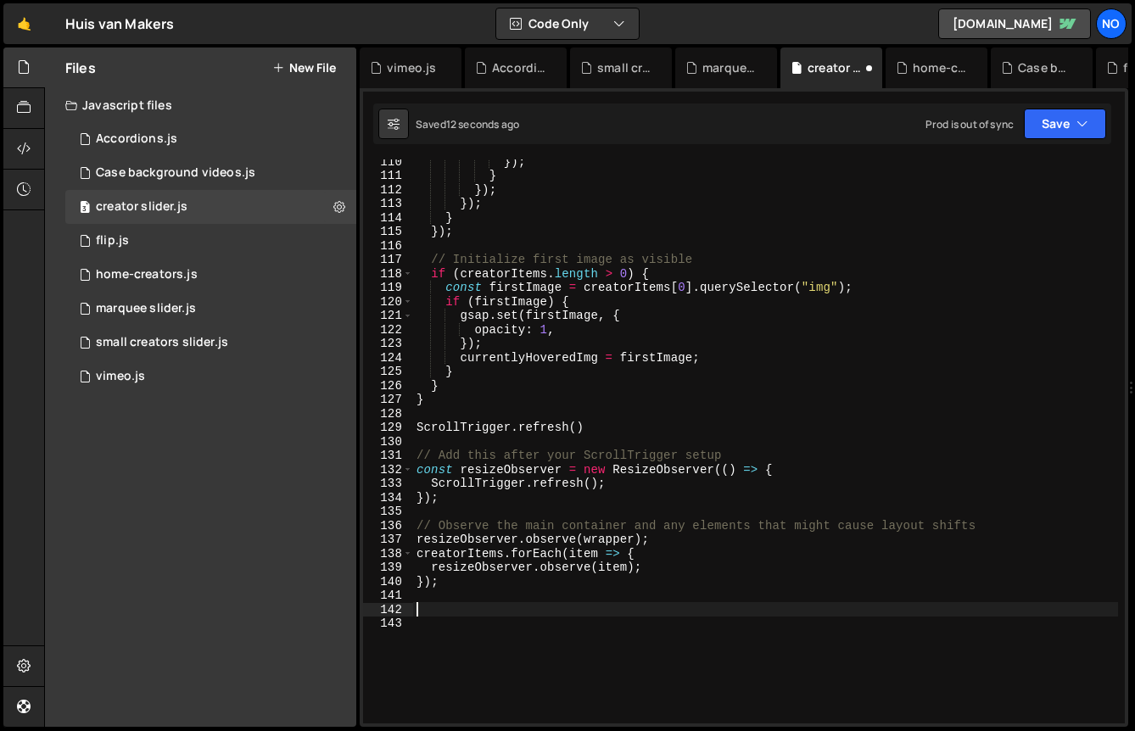
paste textarea "});"
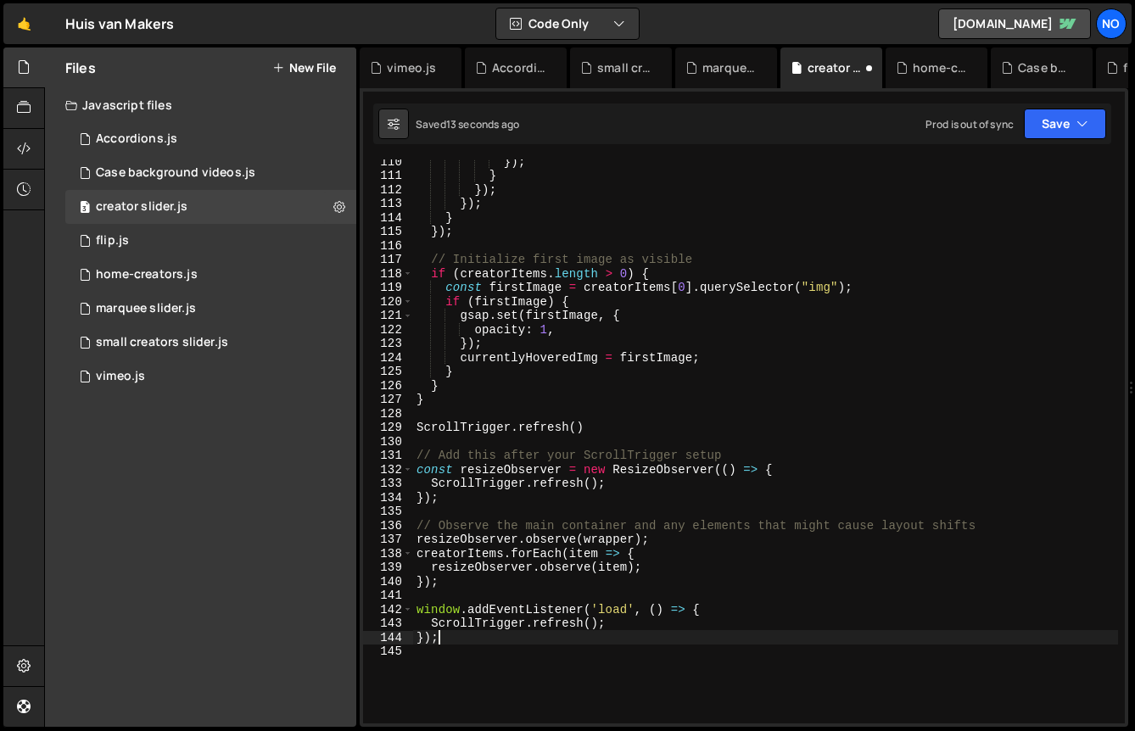
click at [1053, 145] on div "gsap.set(targetEl, { clearProps: "all" }); 1 2 3 4 5 6 7 8 9 10 11 12 13 14 15 …" at bounding box center [744, 407] width 769 height 639
click at [1053, 129] on button "Save" at bounding box center [1065, 124] width 82 height 31
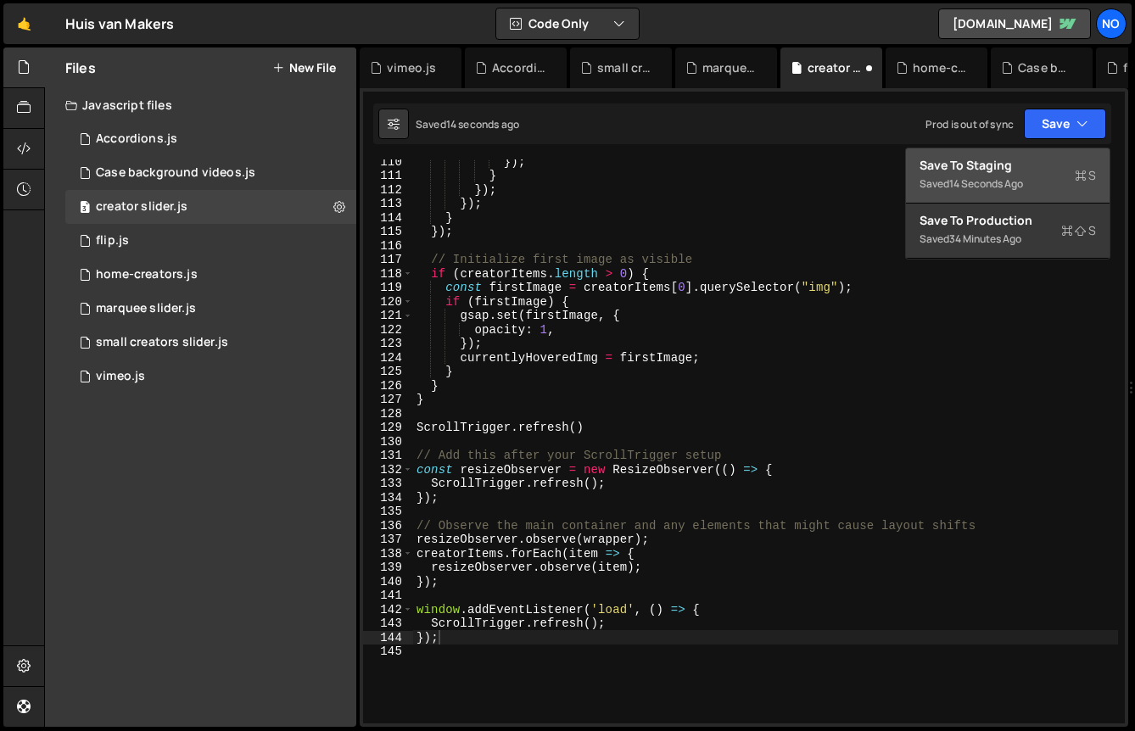
click at [1028, 186] on div "Saved 14 seconds ago" at bounding box center [1008, 184] width 176 height 20
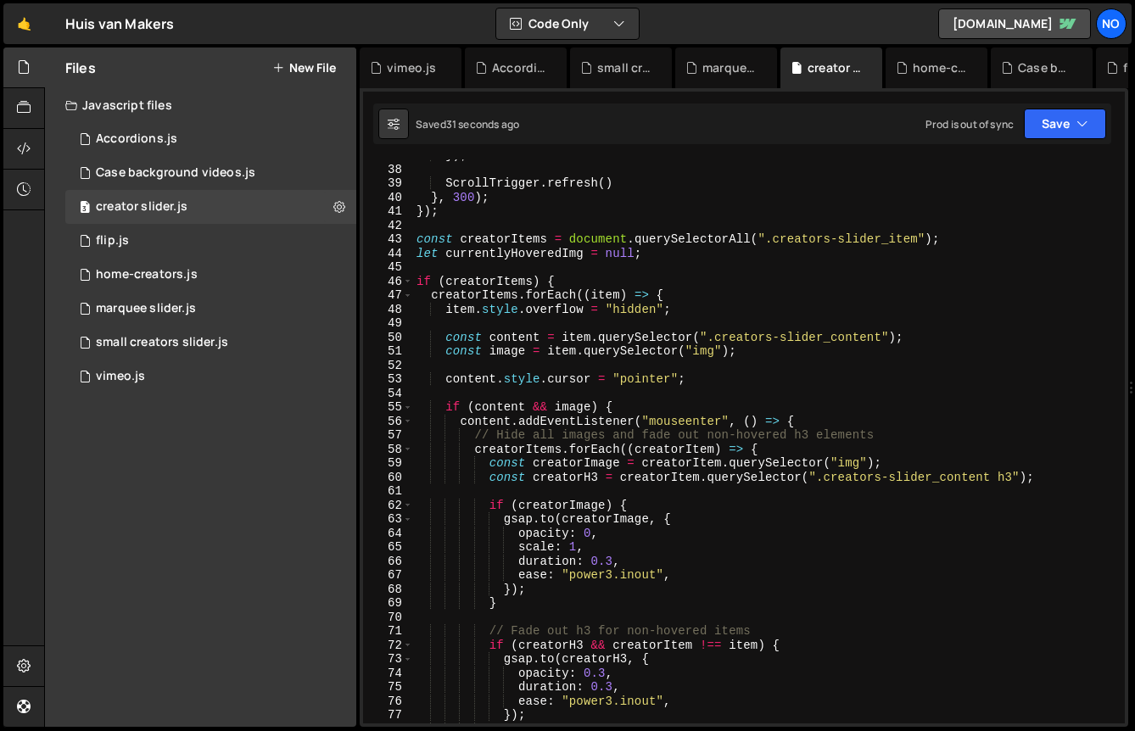
click at [489, 431] on div "}) ; ScrollTrigger . refresh ( ) } , 300 ) ; }) ; const creatorItems = document…" at bounding box center [765, 444] width 705 height 592
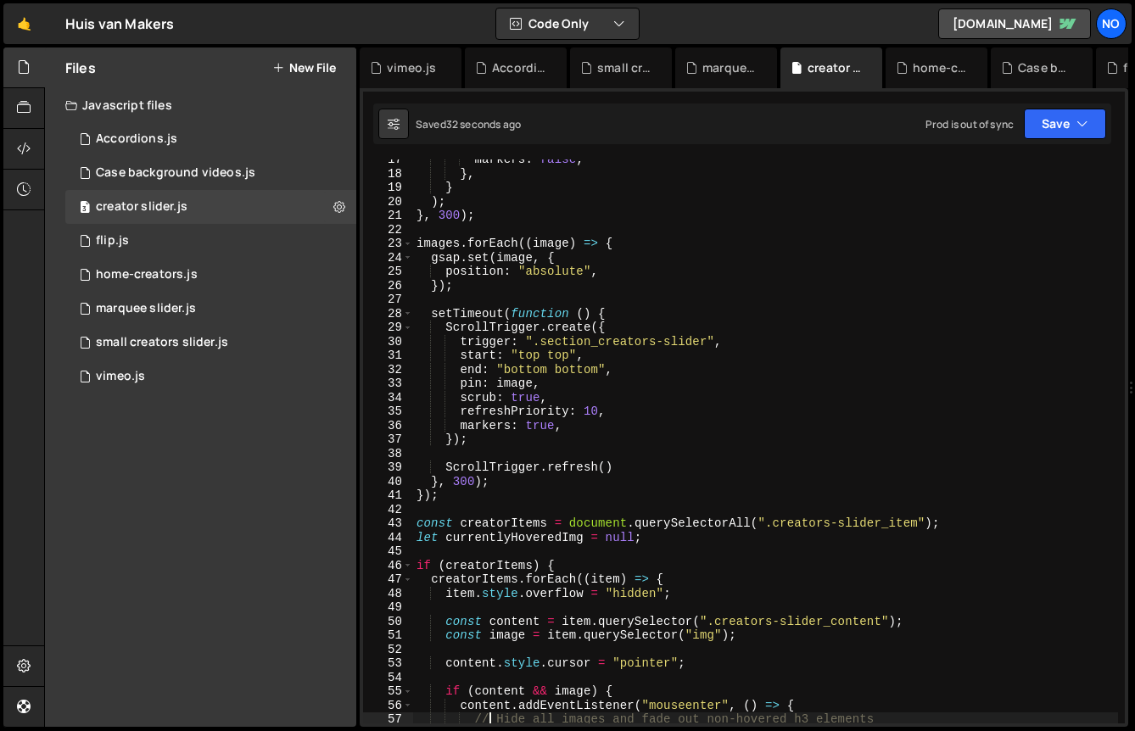
scroll to position [163, 0]
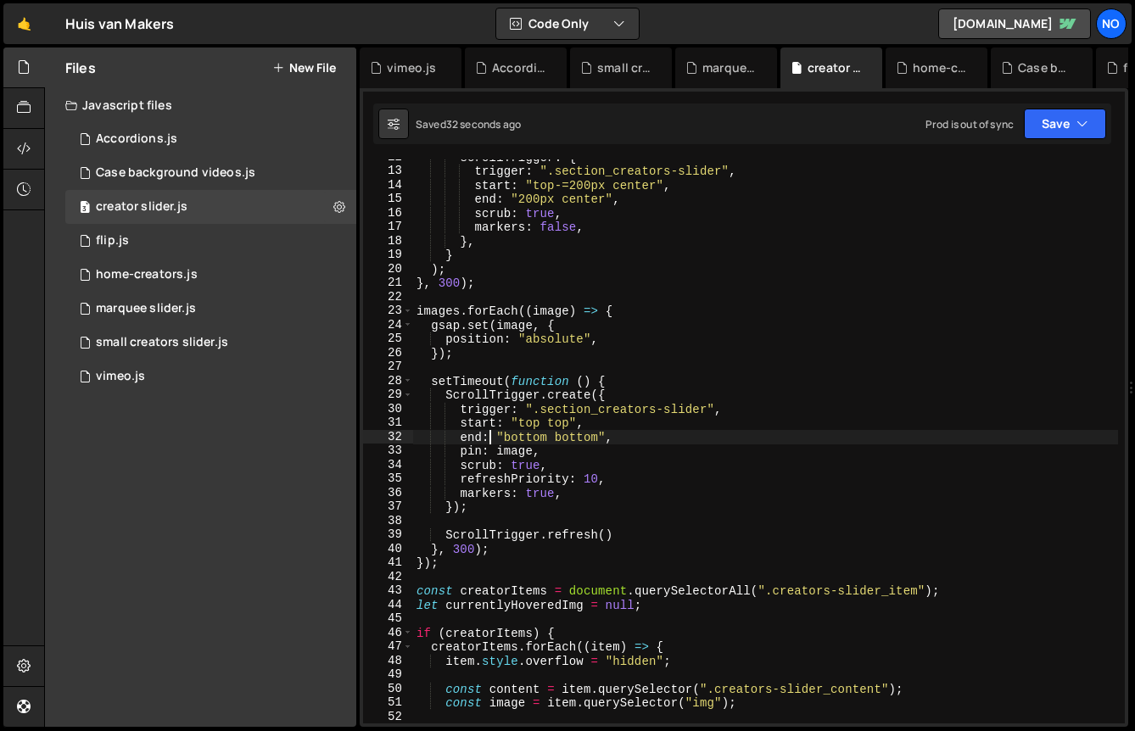
click at [489, 431] on div "scrollTrigger : { trigger : ".section_creators-slider" , start : "top-=200px ce…" at bounding box center [765, 446] width 705 height 592
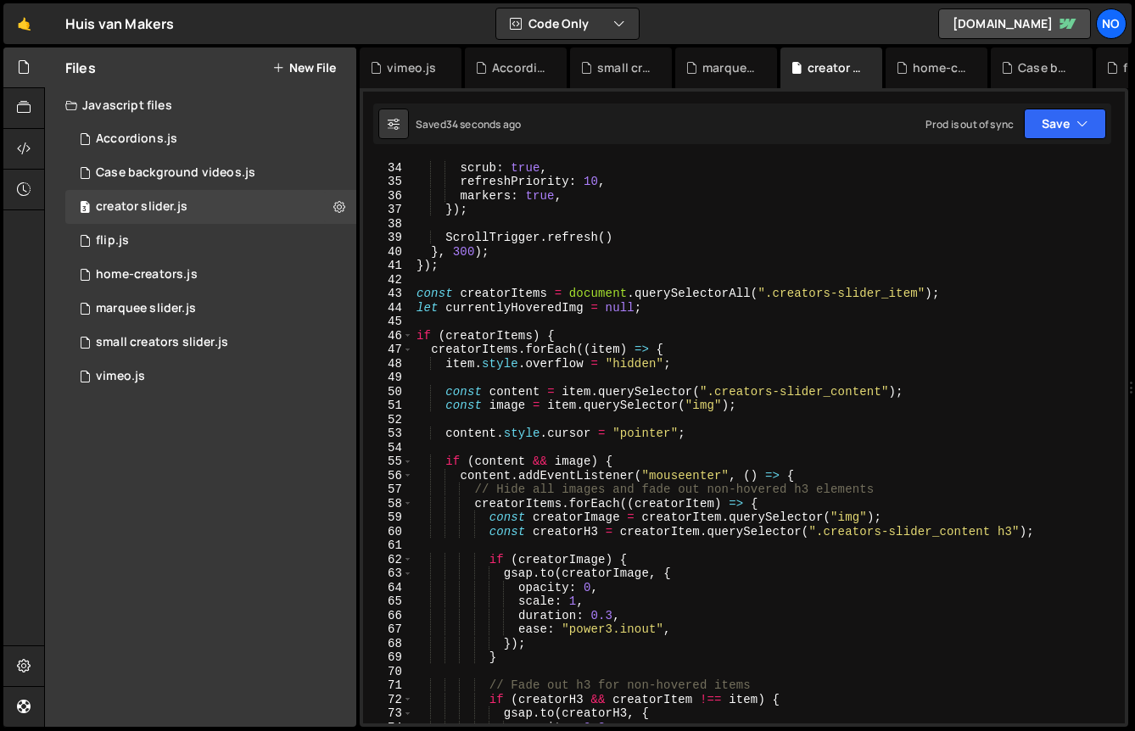
scroll to position [501, 0]
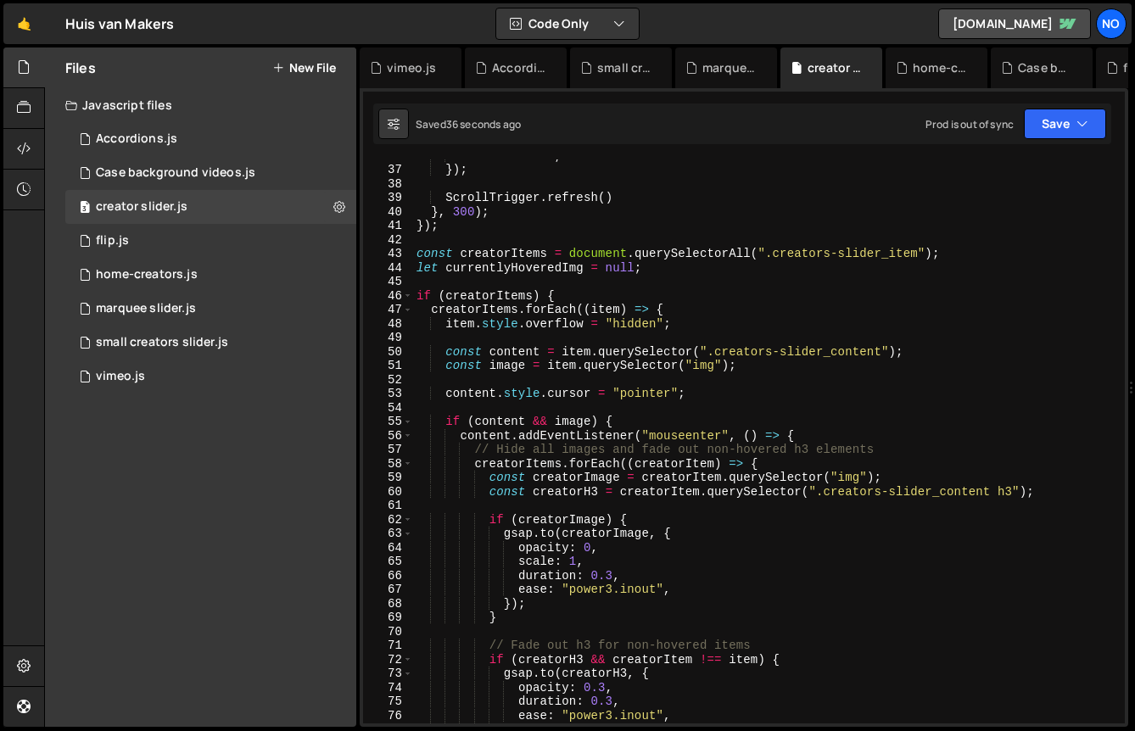
click at [745, 370] on div "markers : true , }) ; ScrollTrigger . refresh ( ) } , 300 ) ; }) ; const creato…" at bounding box center [765, 444] width 705 height 592
type textarea "const image = item.querySelector("img");"
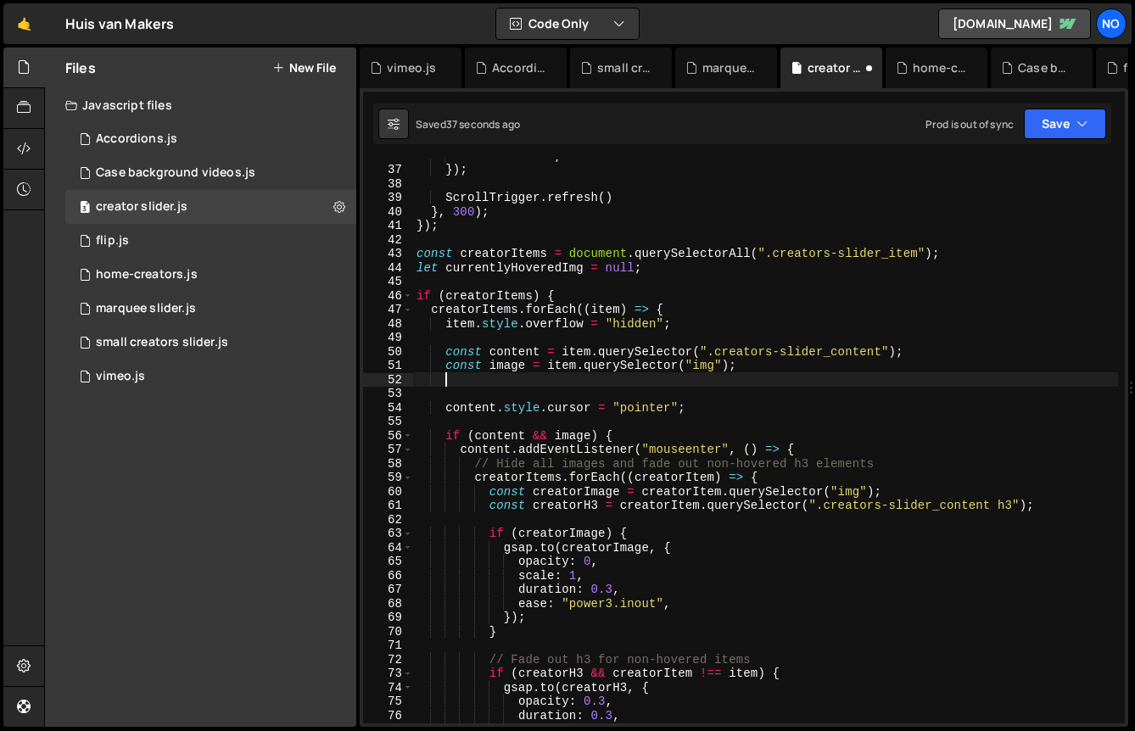
paste textarea "});"
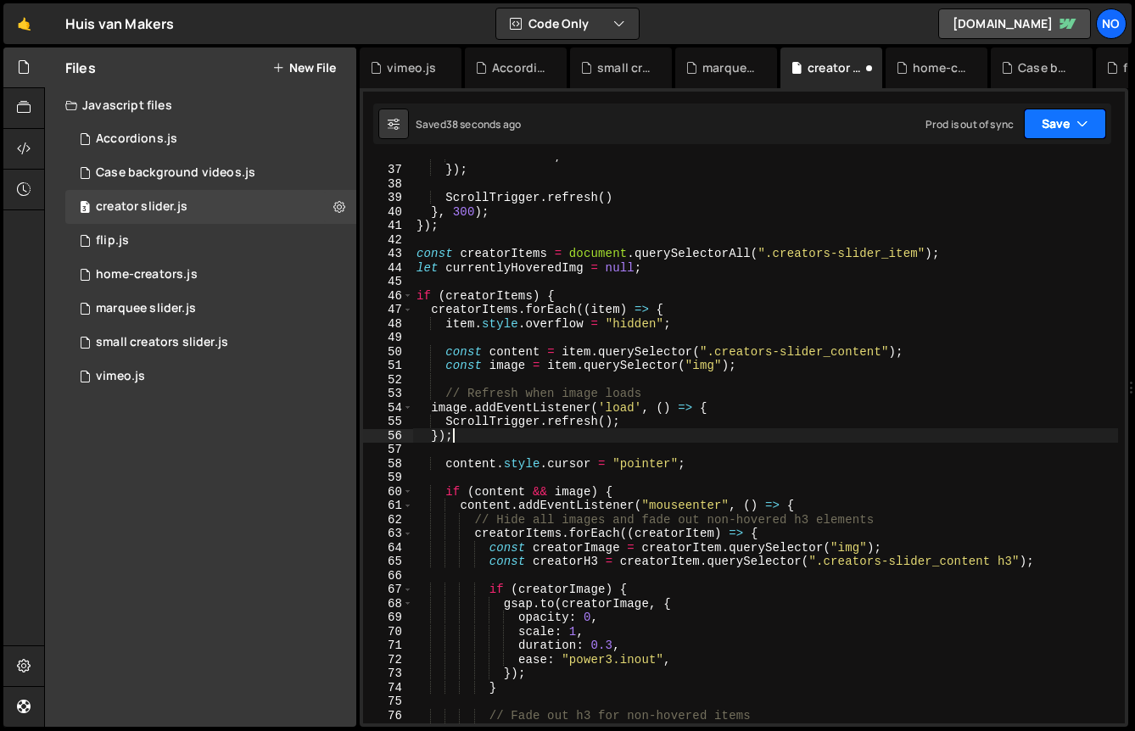
click at [1046, 127] on button "Save" at bounding box center [1065, 124] width 82 height 31
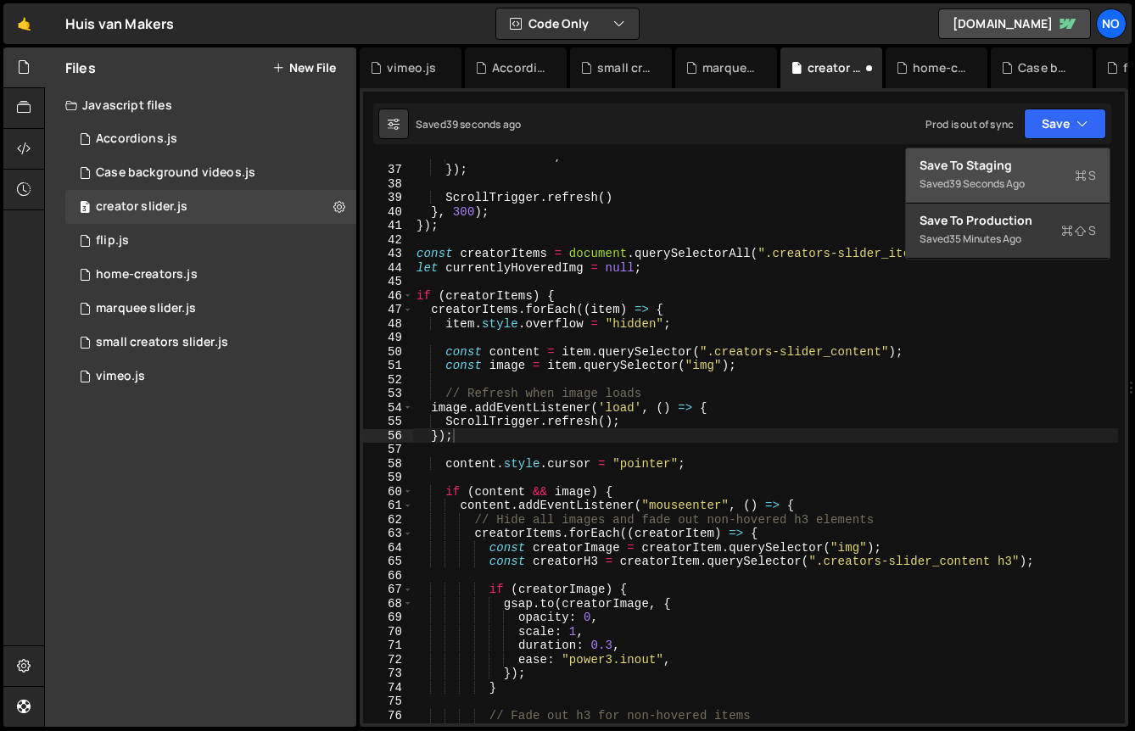
click at [1005, 176] on div "Saved 39 seconds ago" at bounding box center [1008, 184] width 176 height 20
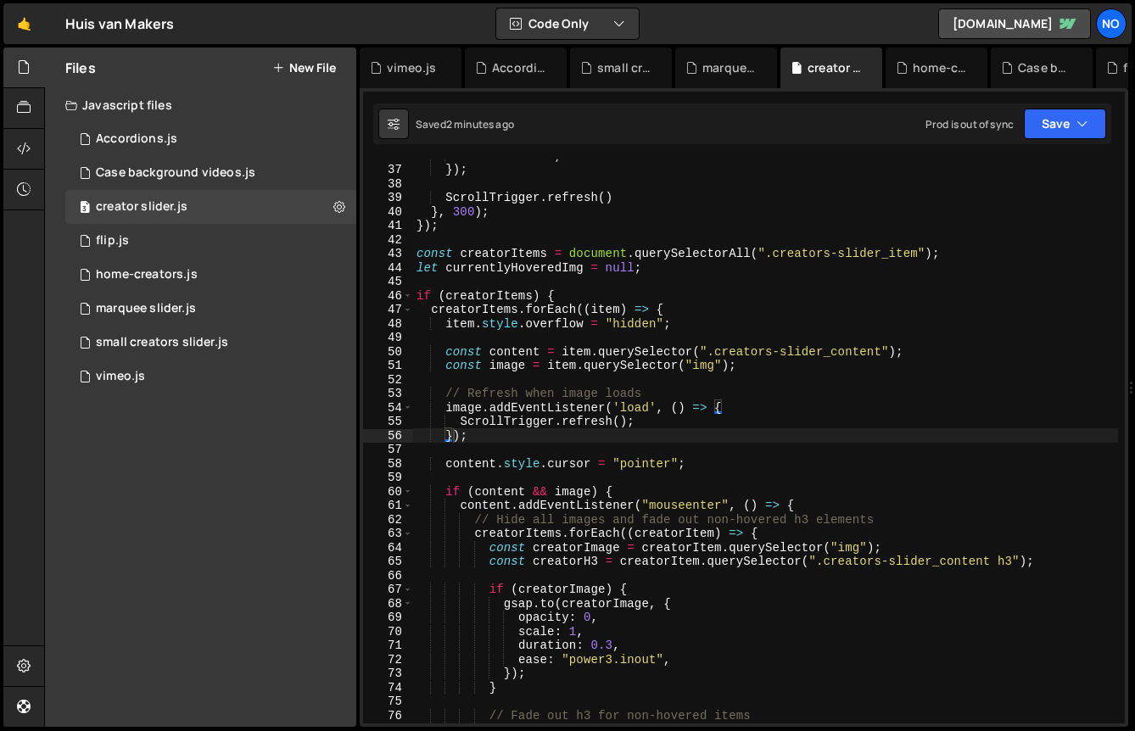
click at [641, 422] on div "markers : true , }) ; ScrollTrigger . refresh ( ) } , 300 ) ; }) ; const creato…" at bounding box center [765, 444] width 705 height 592
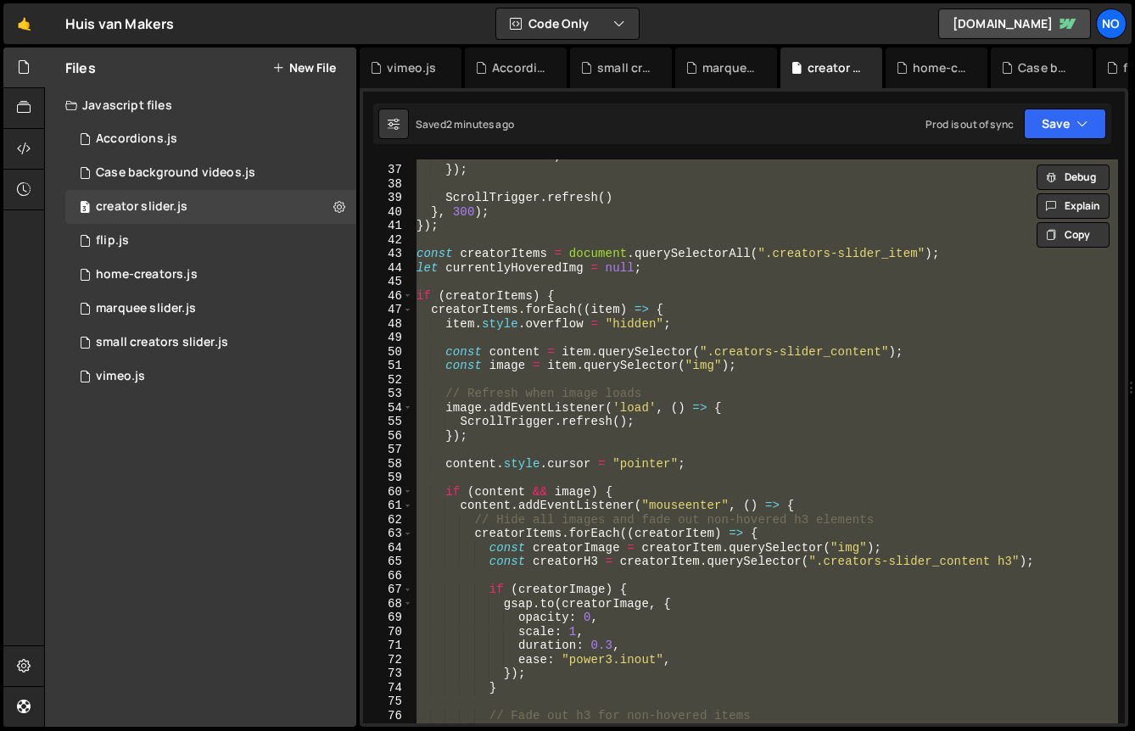
paste textarea
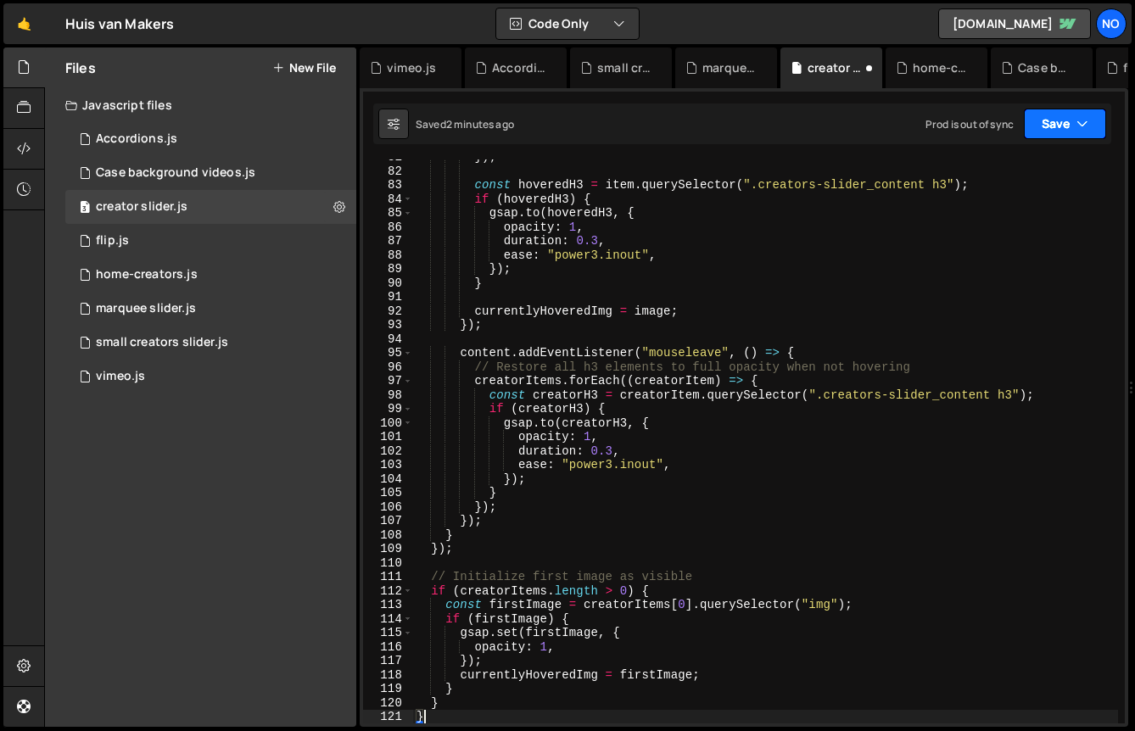
click at [1042, 123] on button "Save" at bounding box center [1065, 124] width 82 height 31
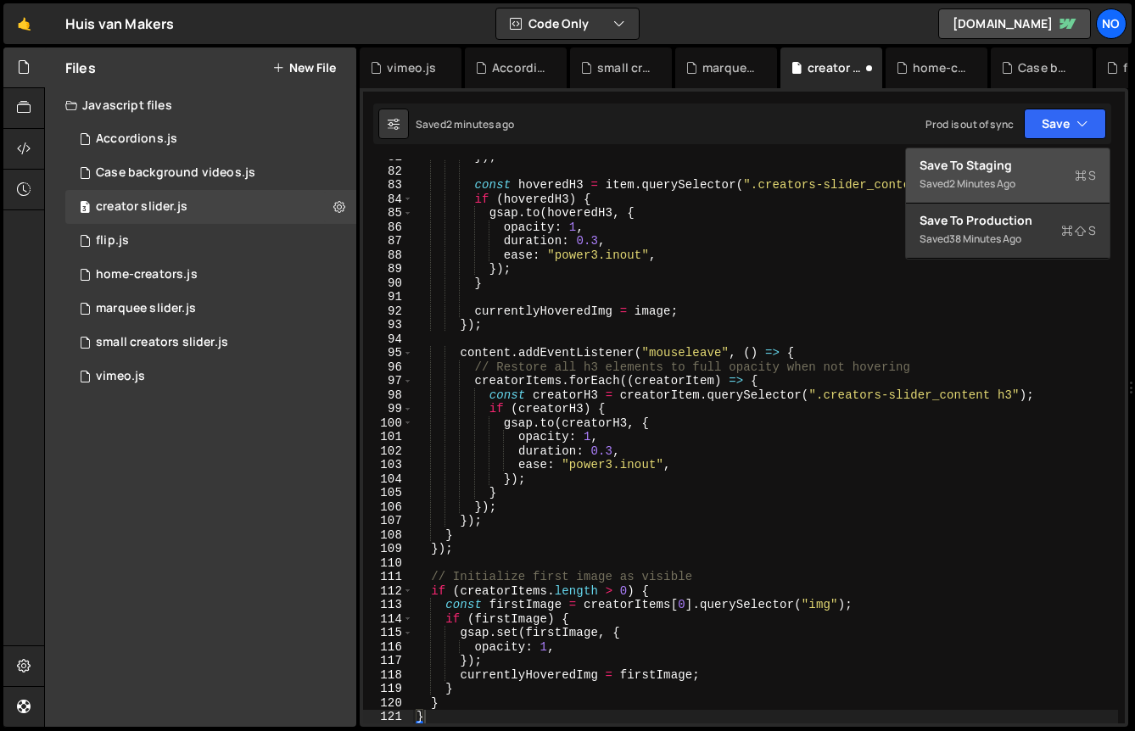
click at [997, 166] on div "Save to Staging S" at bounding box center [1008, 165] width 176 height 17
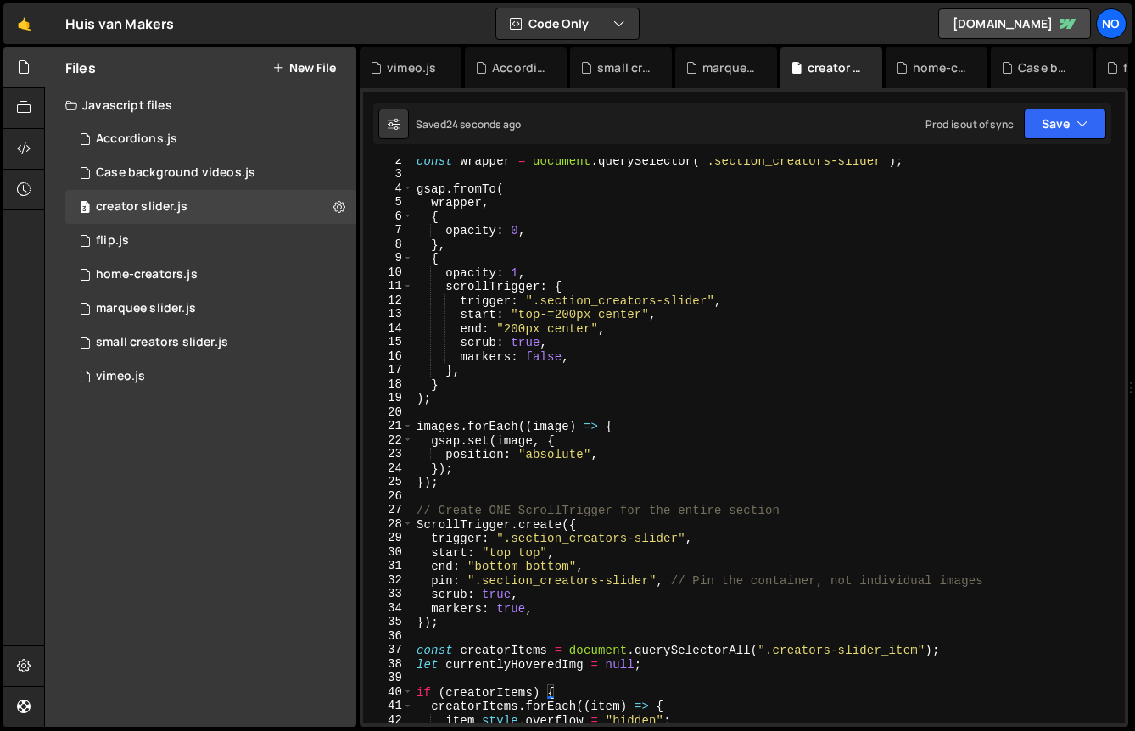
scroll to position [0, 0]
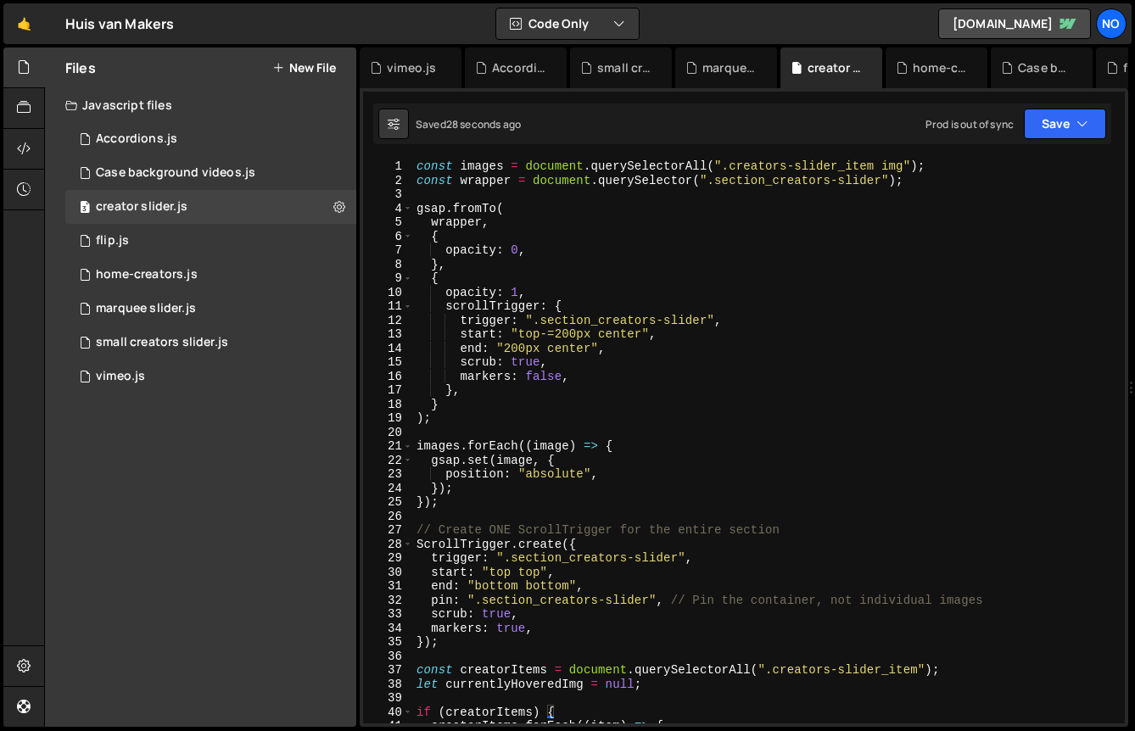
type textarea "position: "absolute","
click at [610, 472] on div "const images = document . querySelectorAll ( ".creators-slider_item img" ) ; co…" at bounding box center [765, 455] width 705 height 592
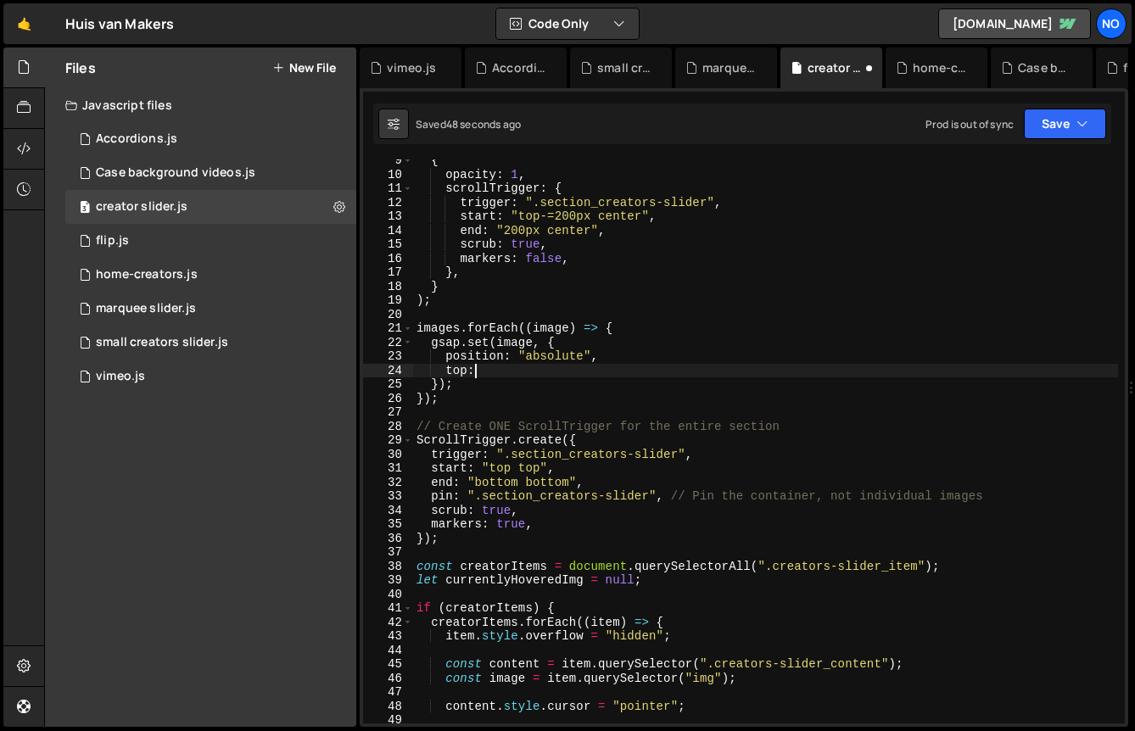
scroll to position [0, 3]
click at [1082, 115] on icon "button" at bounding box center [1083, 123] width 12 height 17
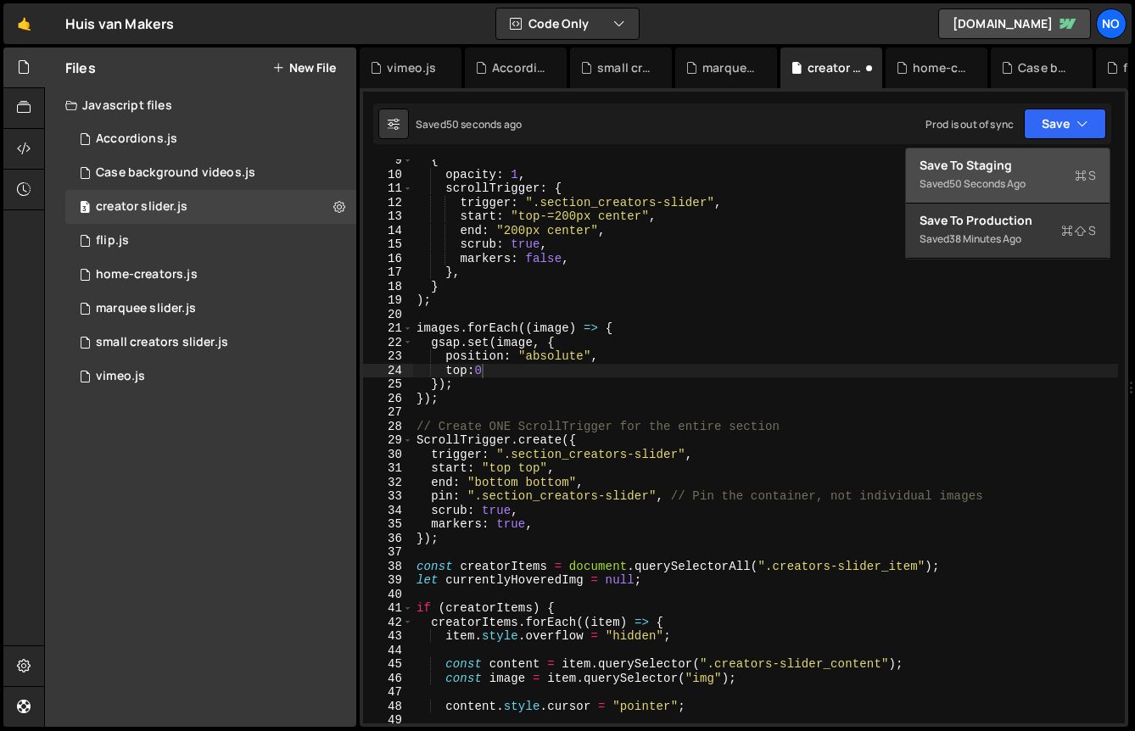
click at [1033, 162] on div "Save to Staging S" at bounding box center [1008, 165] width 176 height 17
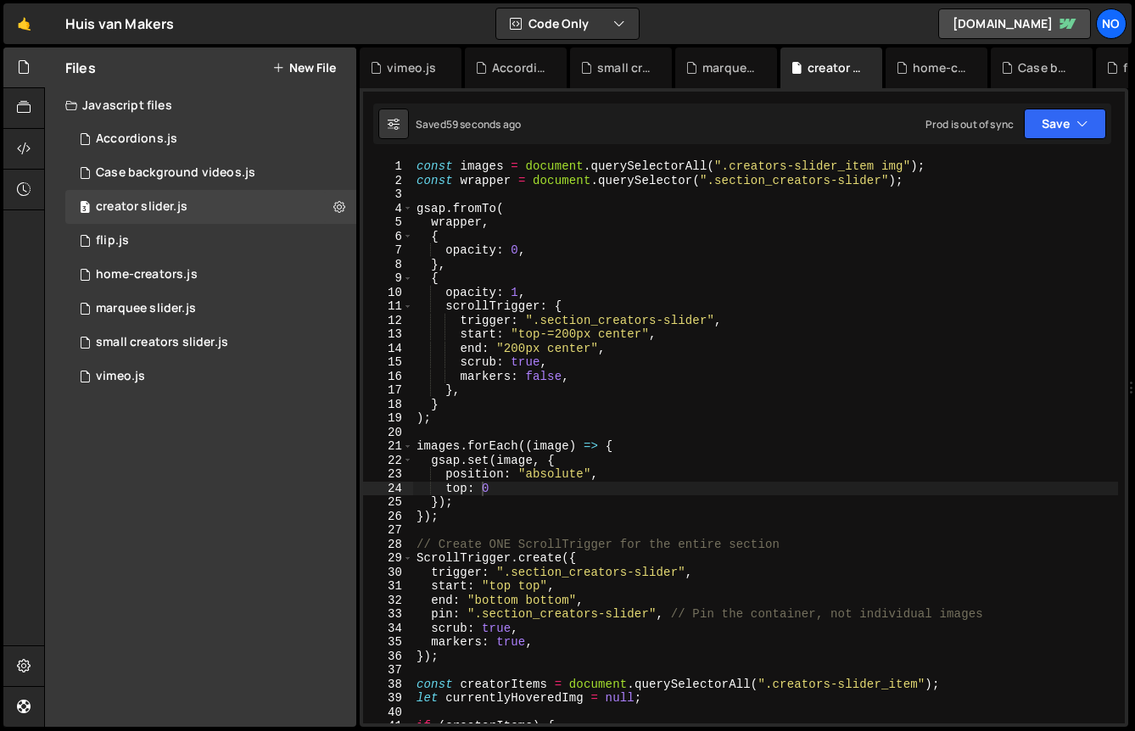
scroll to position [0, 0]
click at [553, 473] on div "const images = document . querySelectorAll ( ".creators-slider_item img" ) ; co…" at bounding box center [765, 455] width 705 height 592
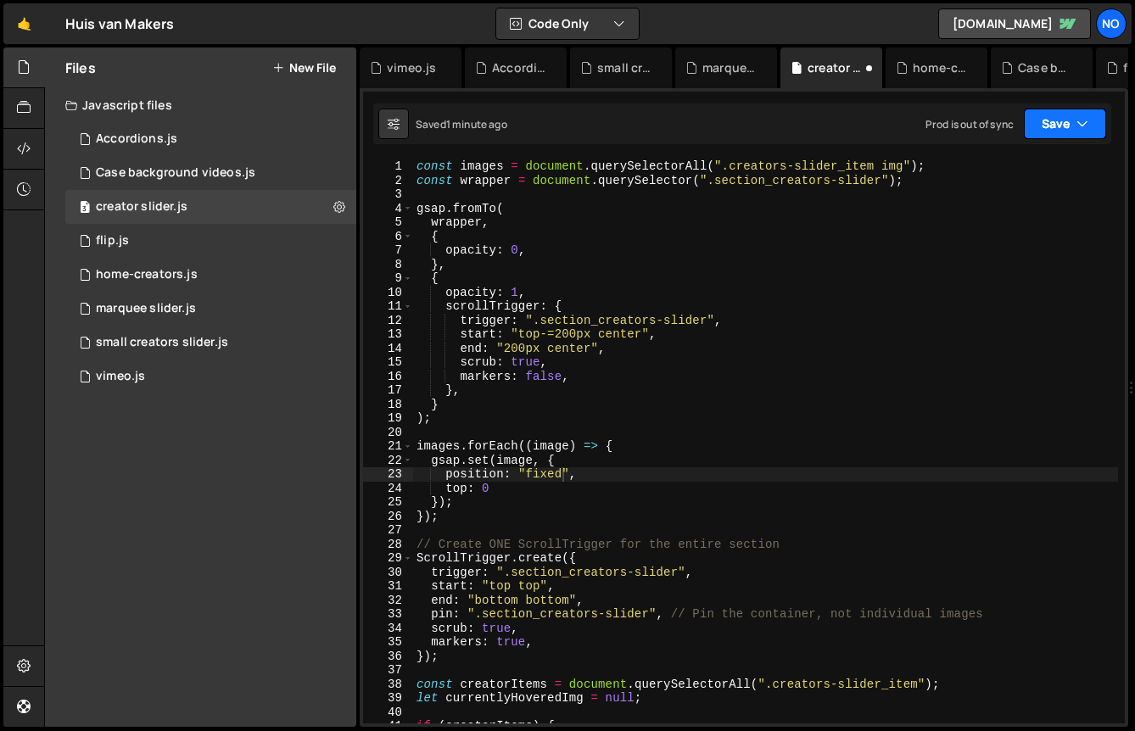
click at [1069, 129] on button "Save" at bounding box center [1065, 124] width 82 height 31
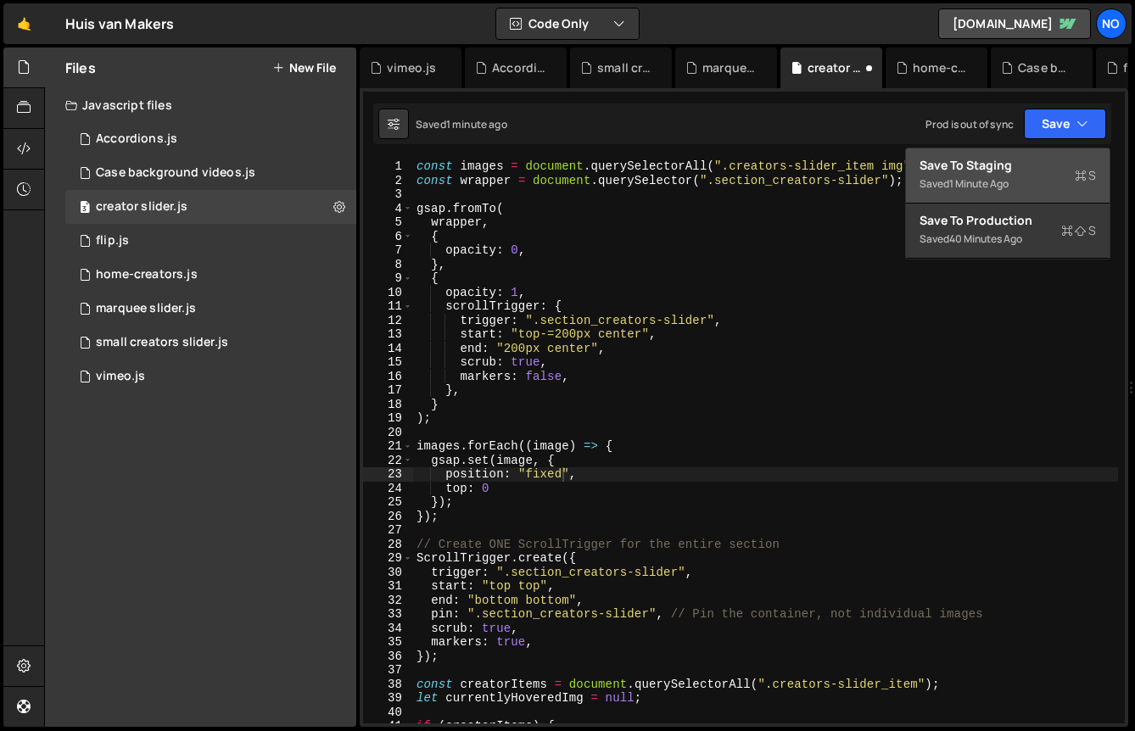
click at [1019, 174] on div "Saved 1 minute ago" at bounding box center [1008, 184] width 176 height 20
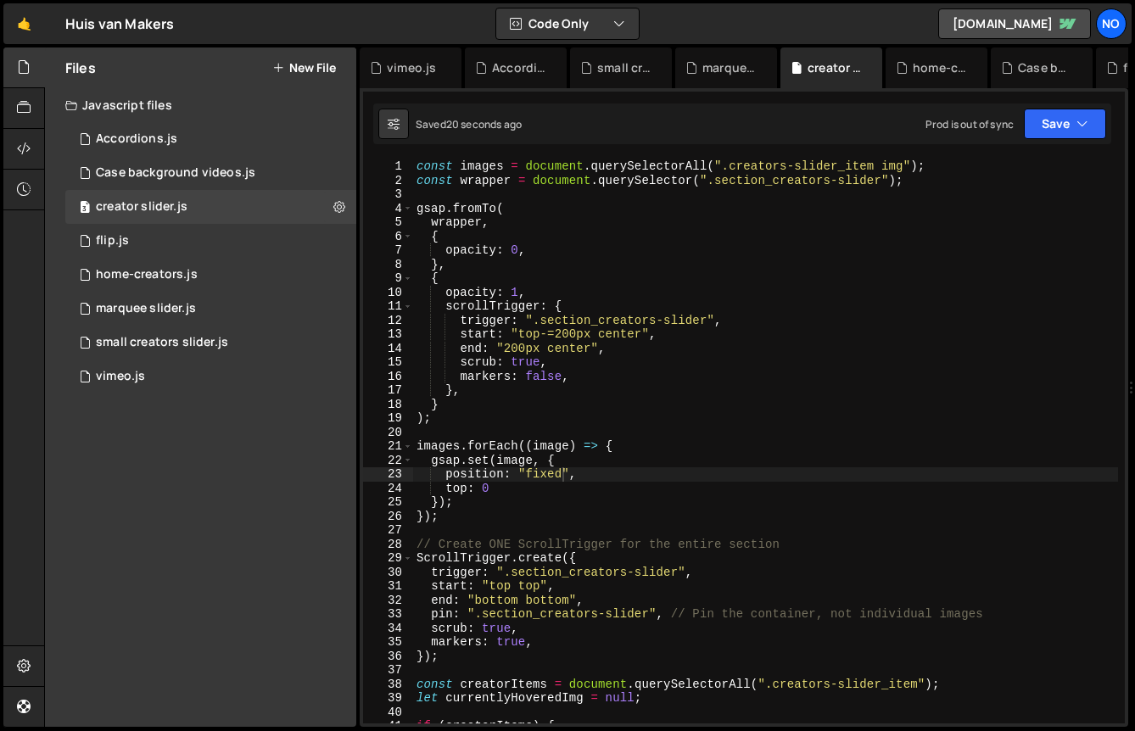
click at [736, 474] on div "const images = document . querySelectorAll ( ".creators-slider_item img" ) ; co…" at bounding box center [765, 455] width 705 height 592
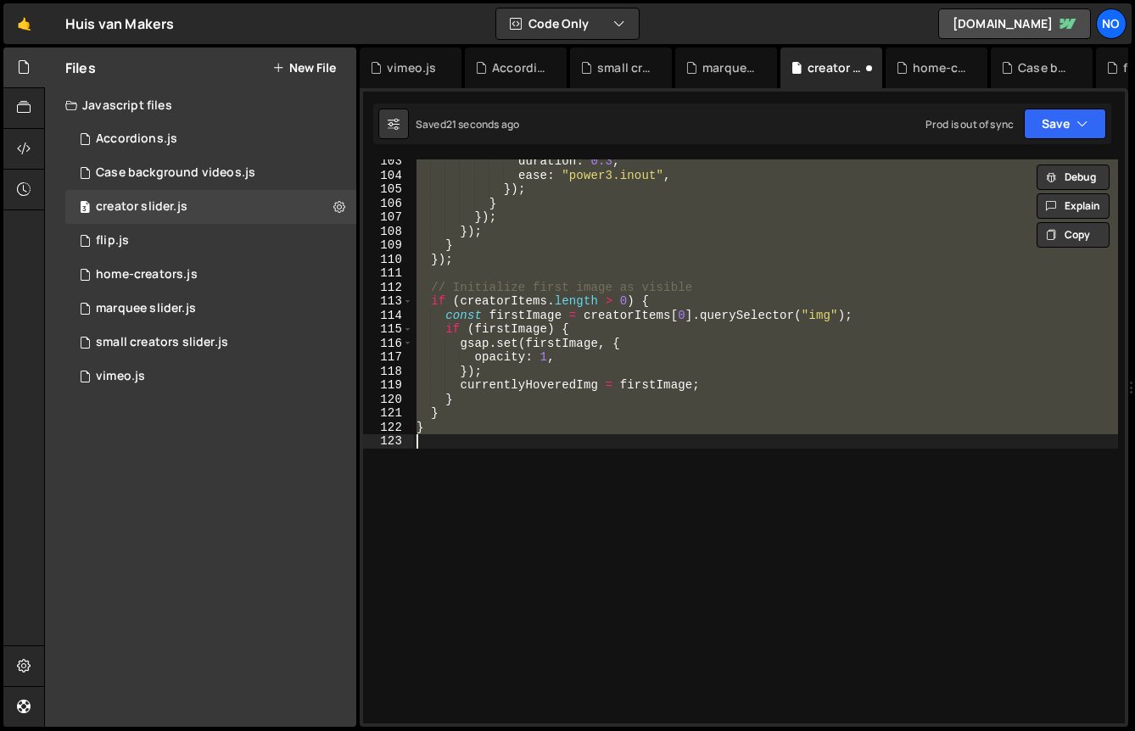
scroll to position [25, 0]
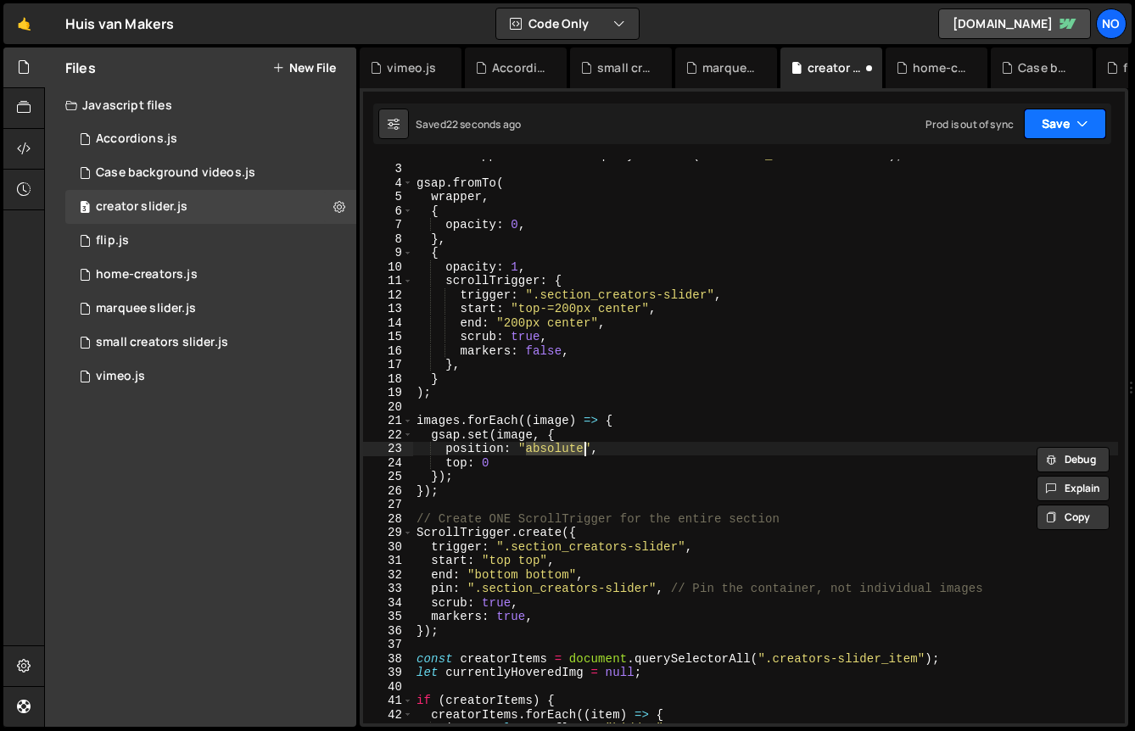
click at [1052, 126] on button "Save" at bounding box center [1065, 124] width 82 height 31
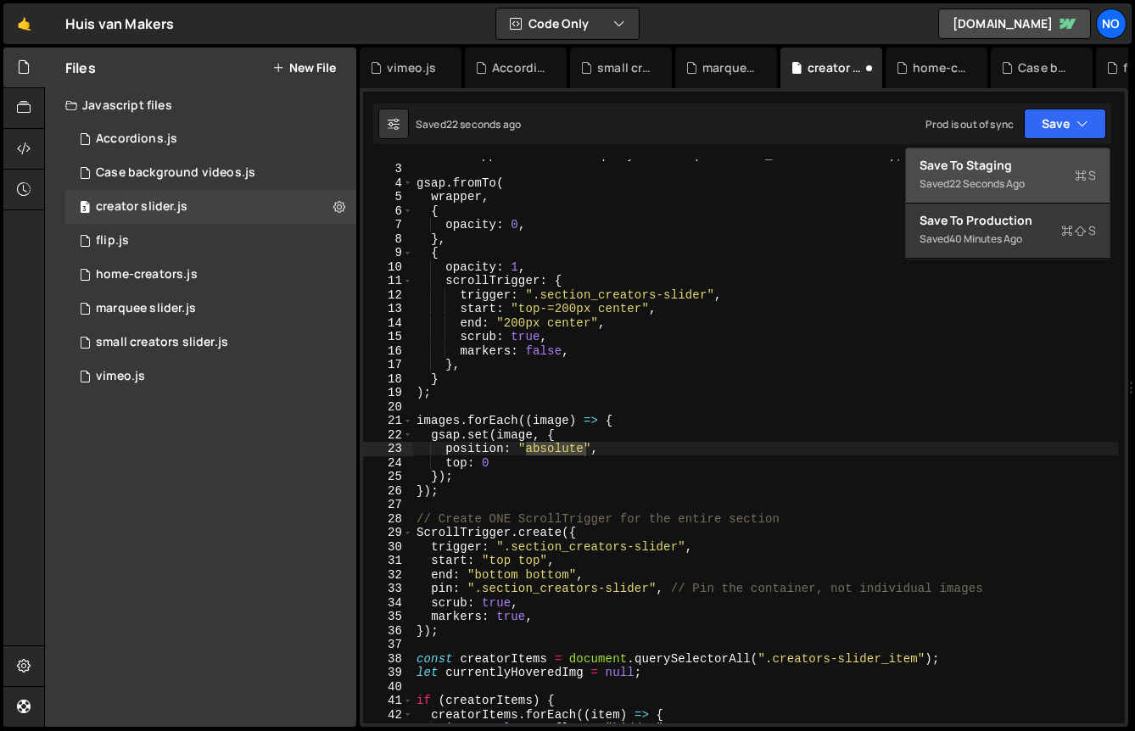
click at [1015, 163] on div "Save to Staging S" at bounding box center [1008, 165] width 176 height 17
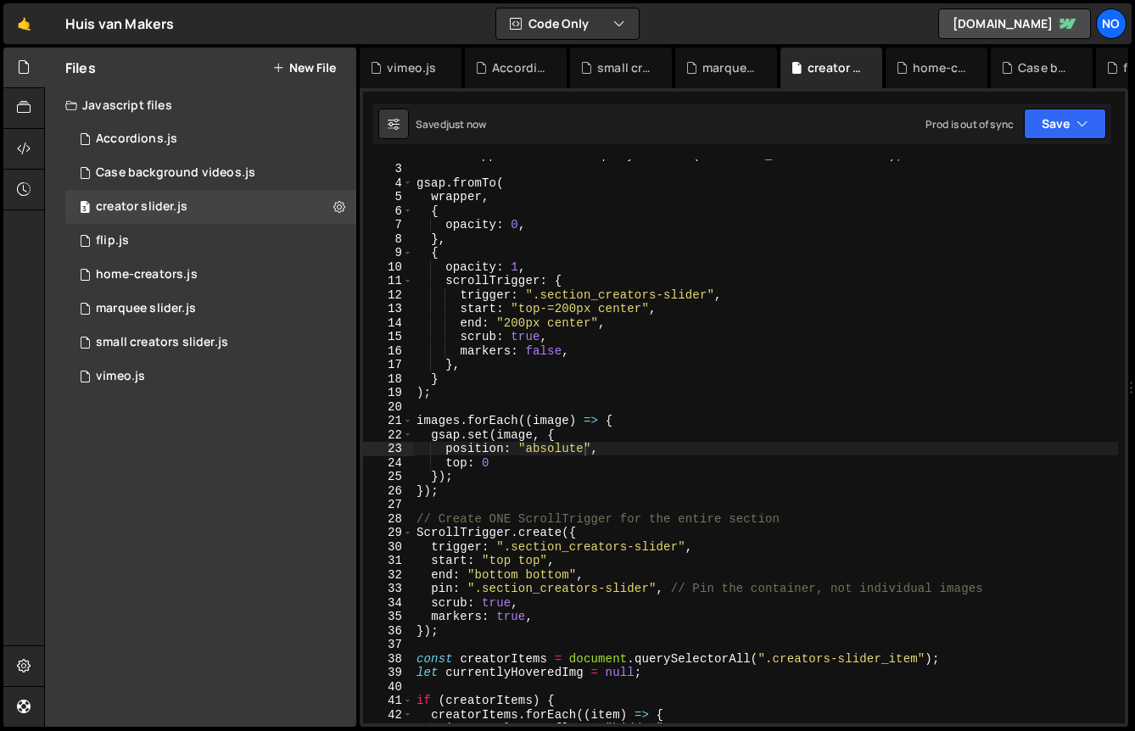
click at [534, 462] on div "const wrapper = document . querySelector ( ".section_creators-slider" ) ; gsap …" at bounding box center [765, 444] width 705 height 592
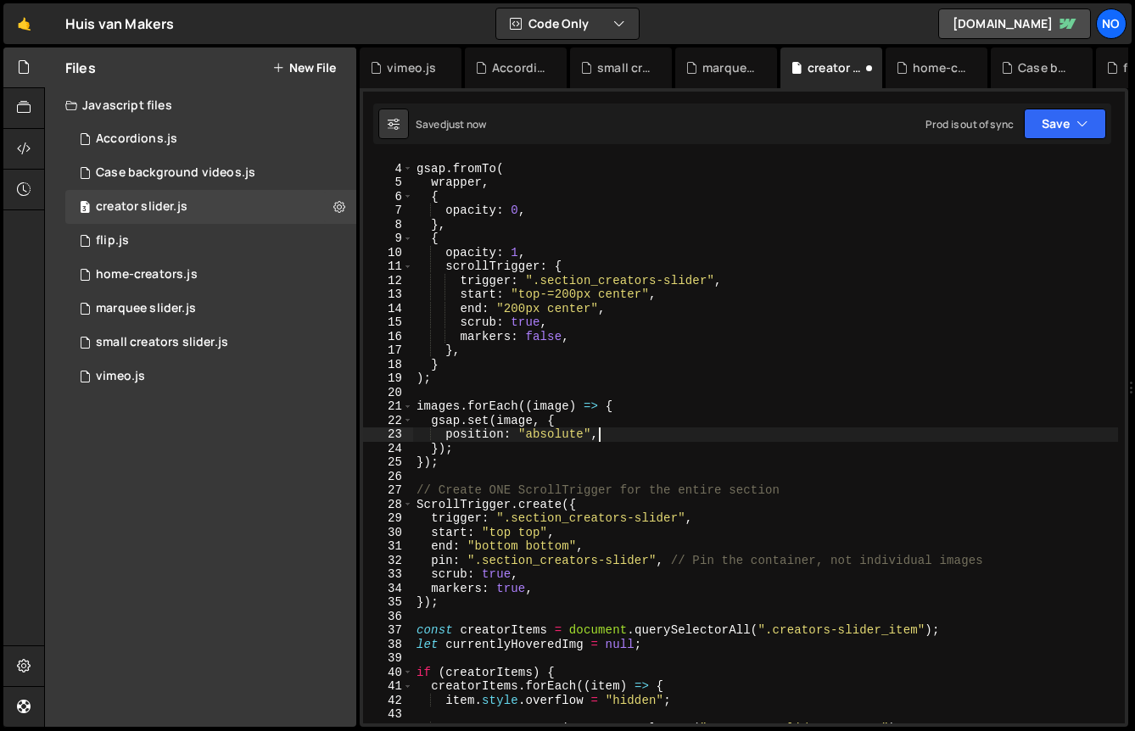
type textarea "});"
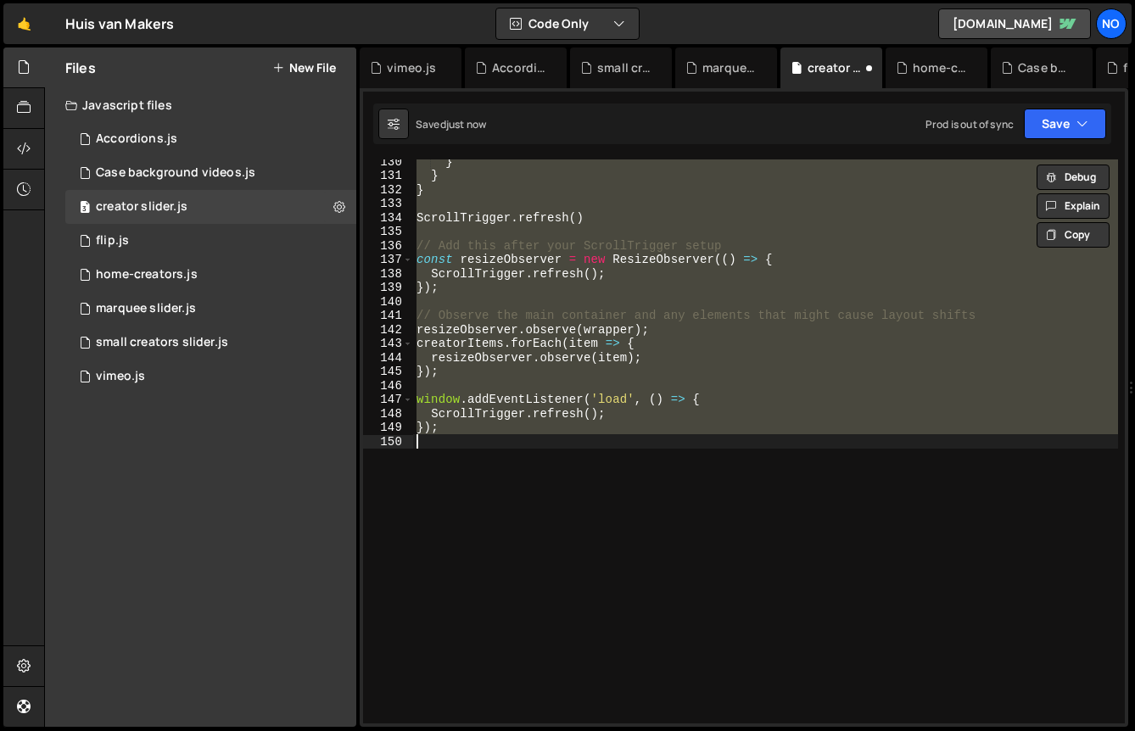
scroll to position [1810, 0]
click at [1064, 124] on button "Save" at bounding box center [1065, 124] width 82 height 31
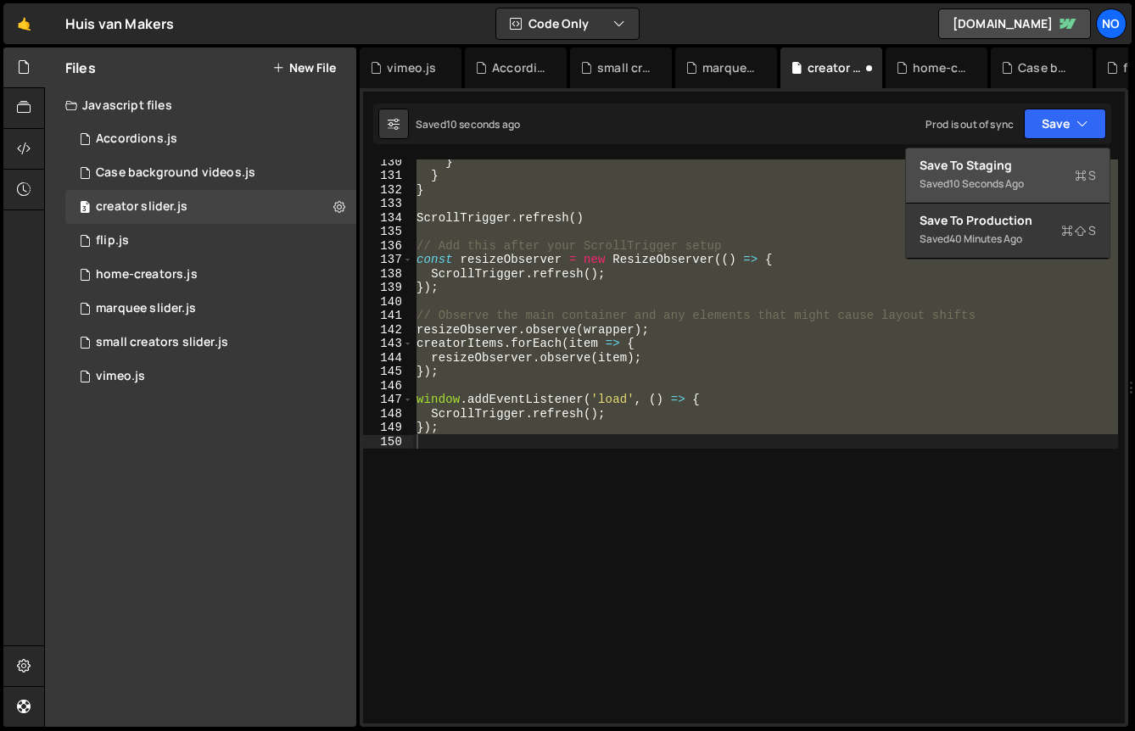
click at [1010, 169] on div "Save to Staging S" at bounding box center [1008, 165] width 176 height 17
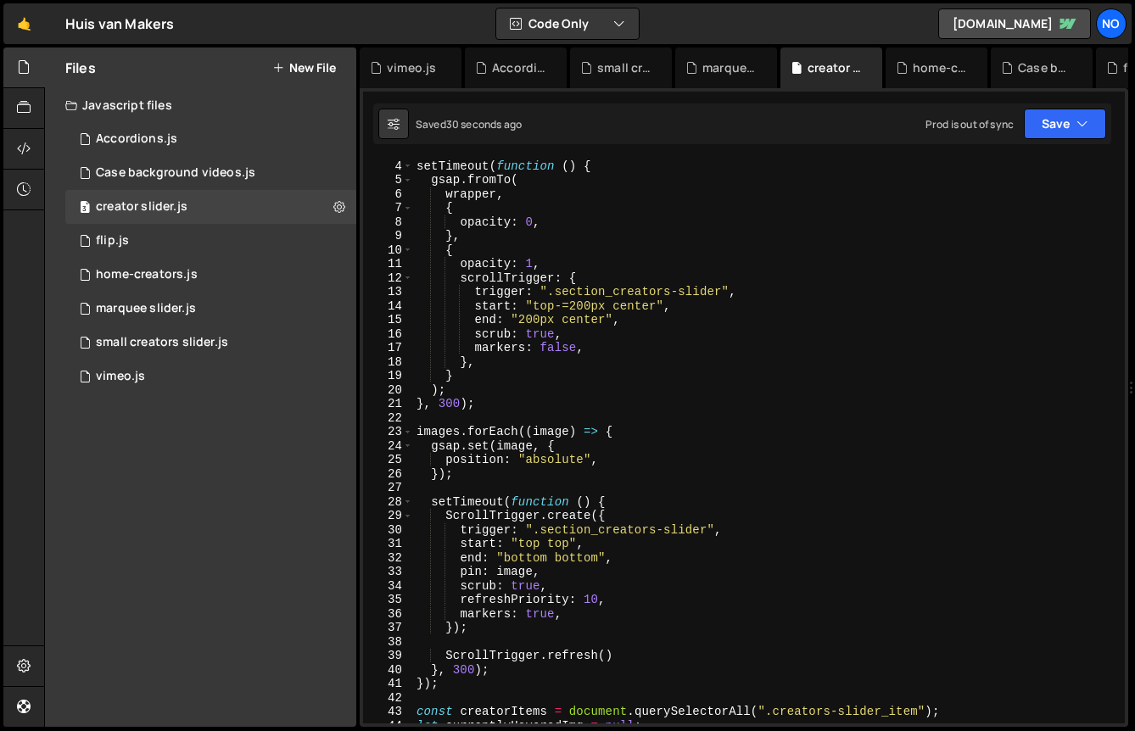
scroll to position [42, 0]
click at [183, 346] on div "small creators slider.js" at bounding box center [162, 342] width 132 height 15
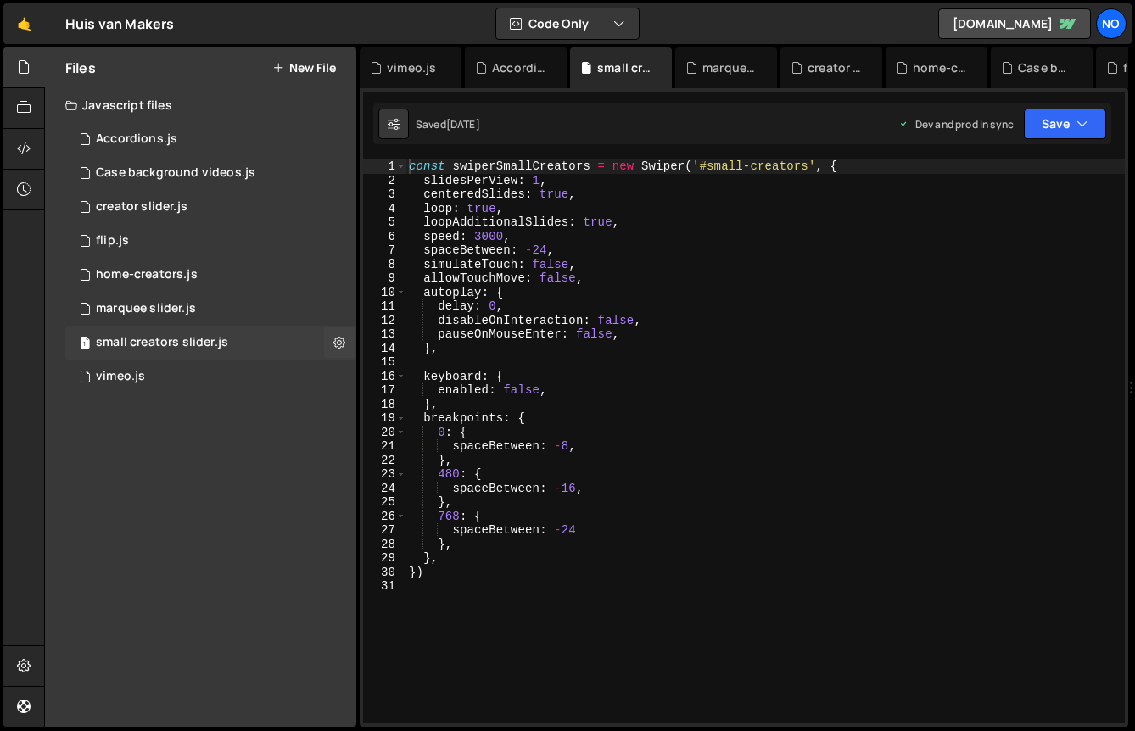
scroll to position [0, 0]
click at [173, 232] on div "1 flip.js 0" at bounding box center [210, 241] width 291 height 34
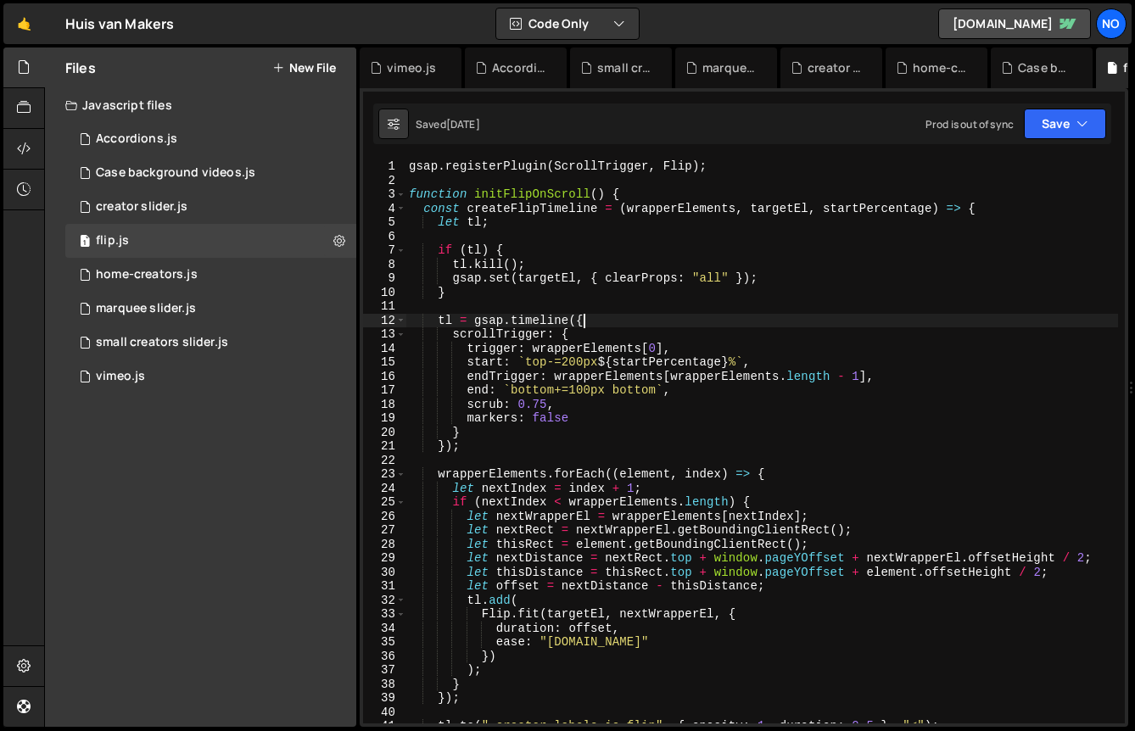
click at [592, 314] on div "gsap . registerPlugin ( ScrollTrigger , Flip ) ; function initFlipOnScroll ( ) …" at bounding box center [762, 455] width 713 height 592
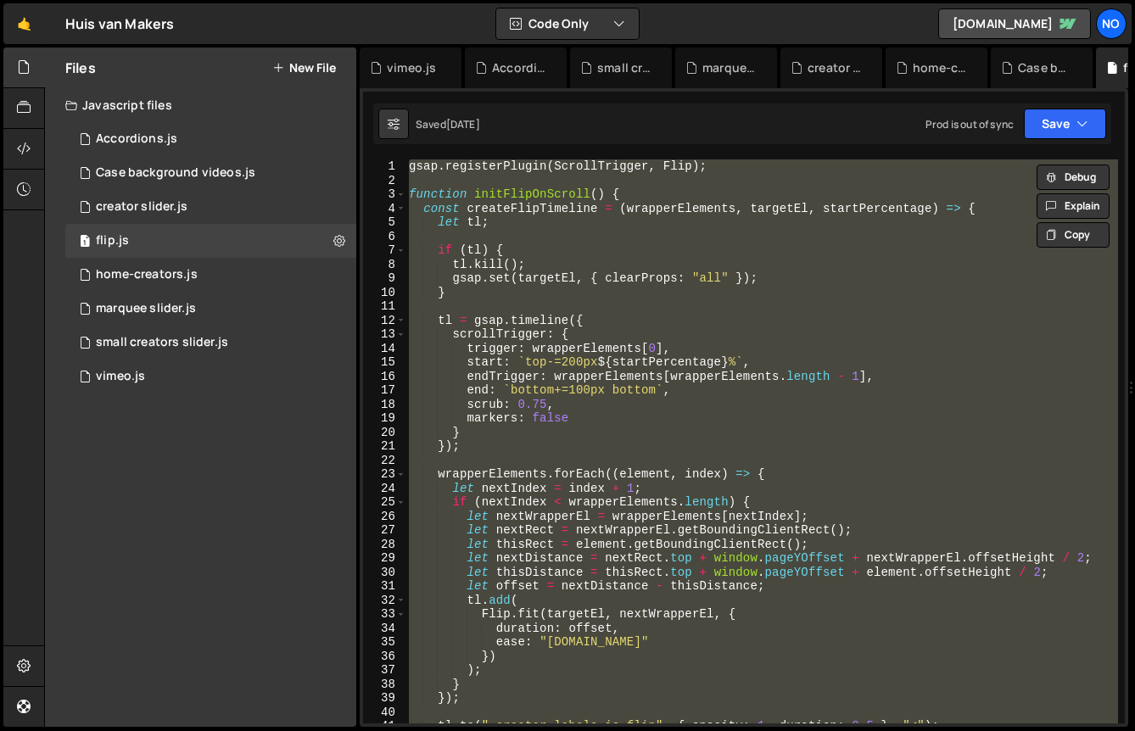
scroll to position [57415, 0]
type textarea "// initFlipOnScroll()"
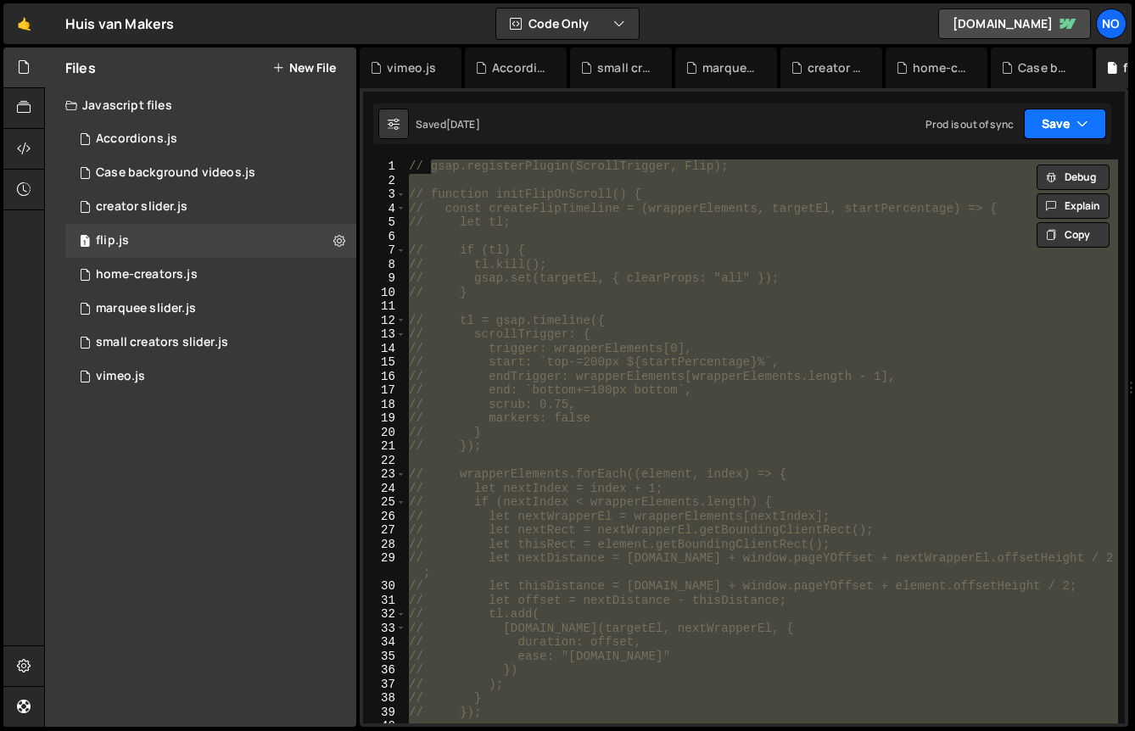
click at [1062, 134] on button "Save" at bounding box center [1065, 124] width 82 height 31
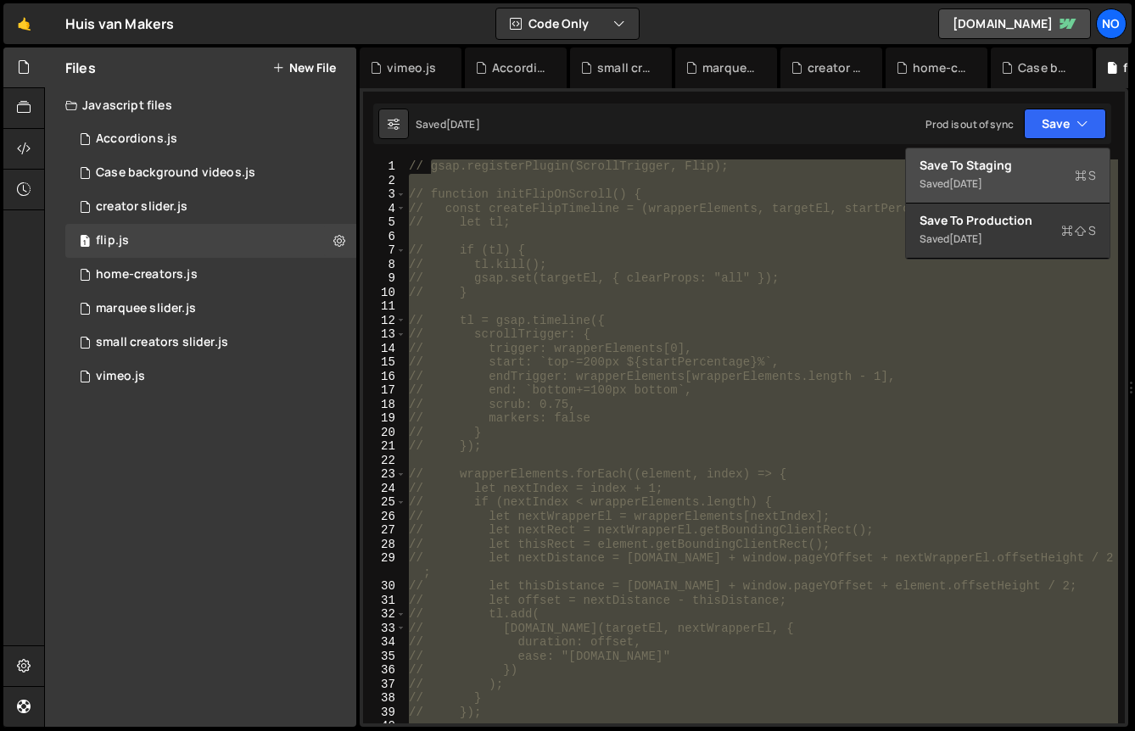
click at [1033, 165] on div "Save to Staging S" at bounding box center [1008, 165] width 176 height 17
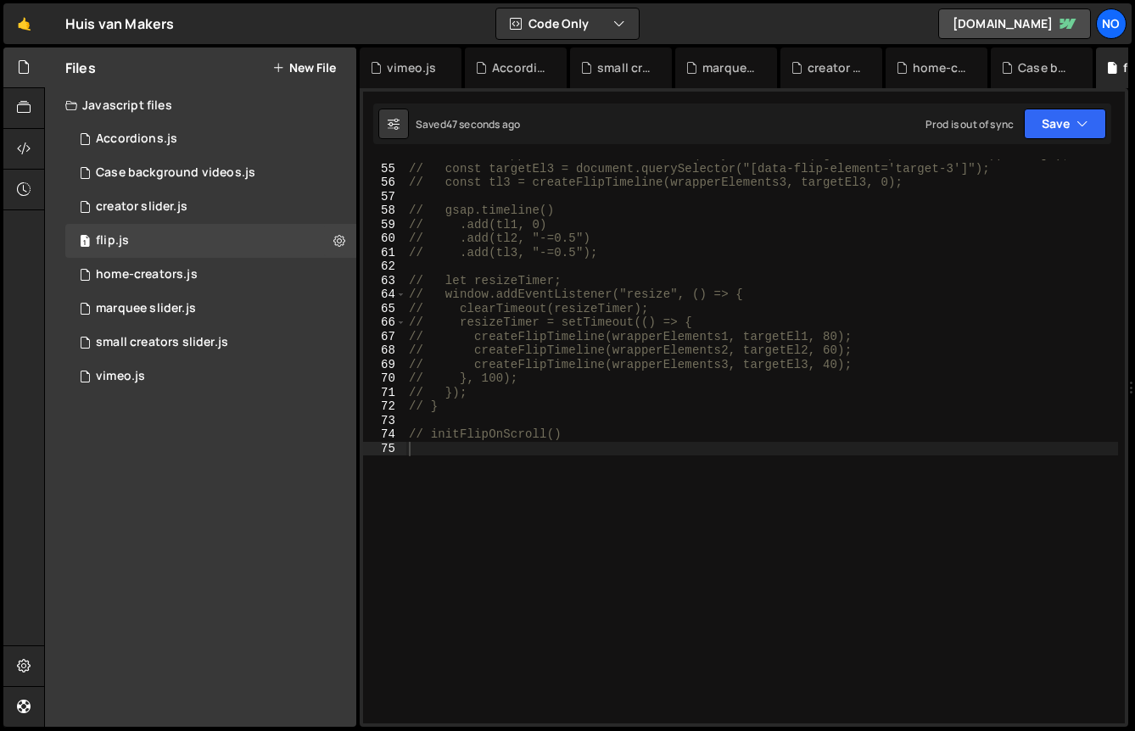
click at [484, 451] on div "// const wrapperElements3 = document.querySelectorAll("[data-flip-element='wrap…" at bounding box center [762, 444] width 713 height 592
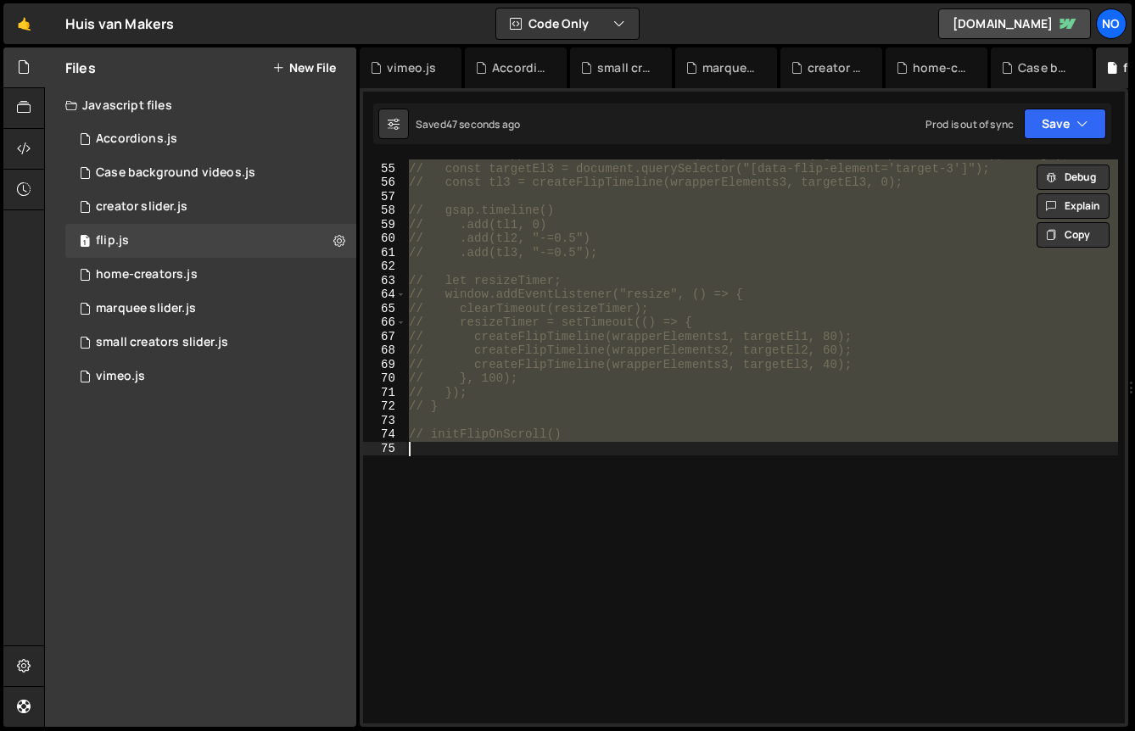
type textarea "gsap.registerPlugin(ScrollTrigger, Flip);"
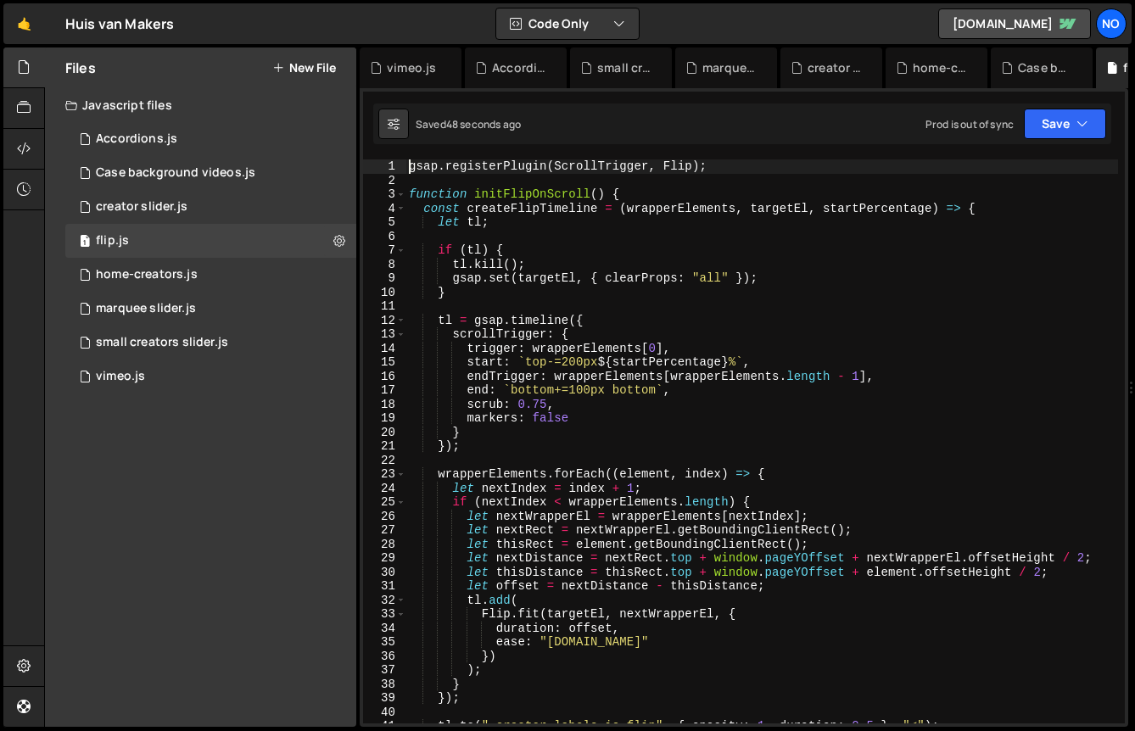
scroll to position [0, 0]
click at [1044, 117] on button "Save" at bounding box center [1065, 124] width 82 height 31
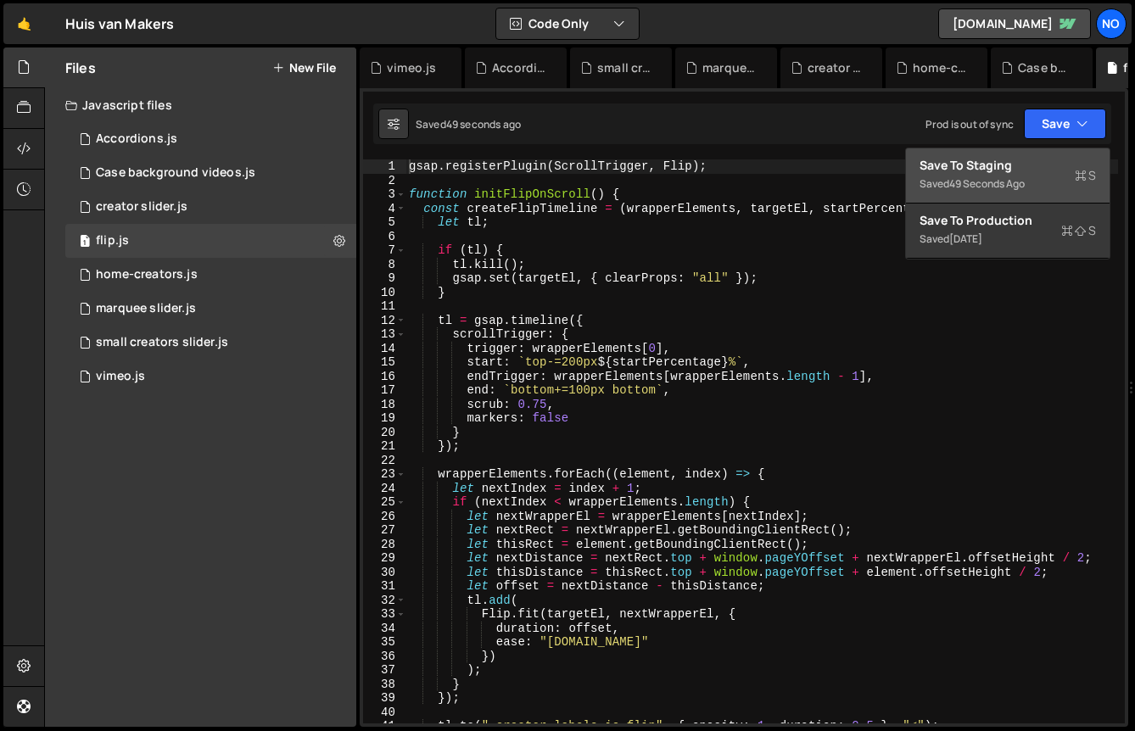
click at [1023, 179] on div "49 seconds ago" at bounding box center [987, 183] width 76 height 14
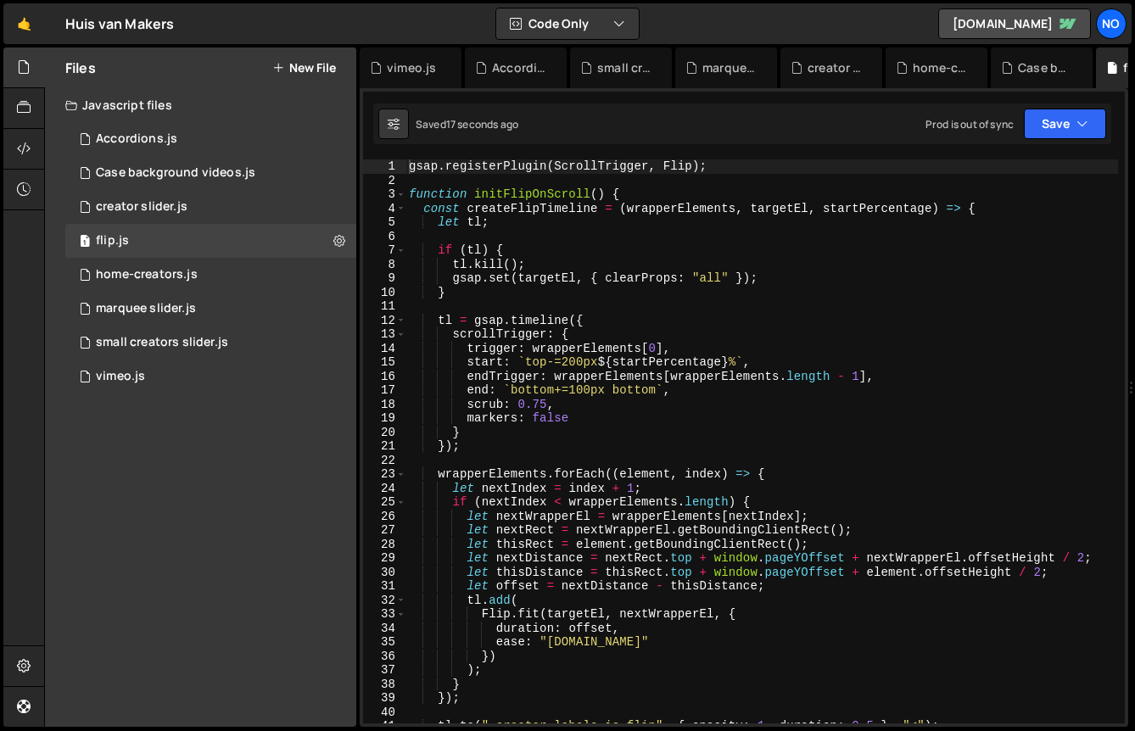
click at [633, 305] on div "gsap . registerPlugin ( ScrollTrigger , Flip ) ; function initFlipOnScroll ( ) …" at bounding box center [762, 455] width 713 height 592
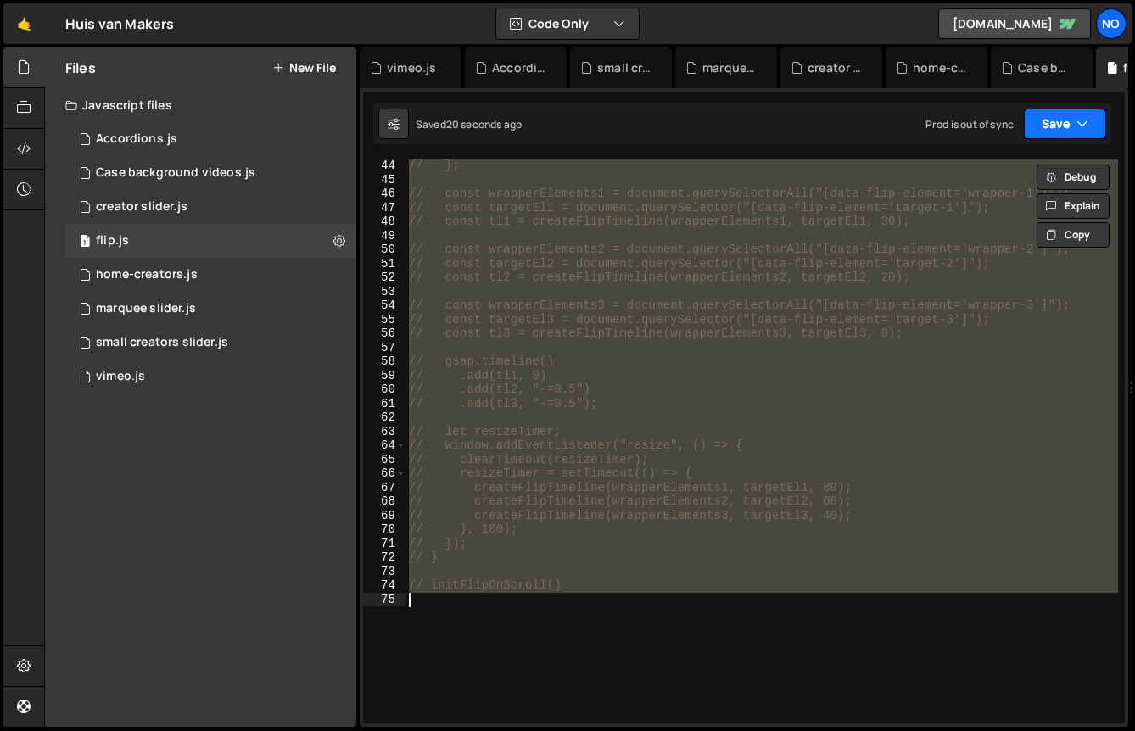
scroll to position [586, 0]
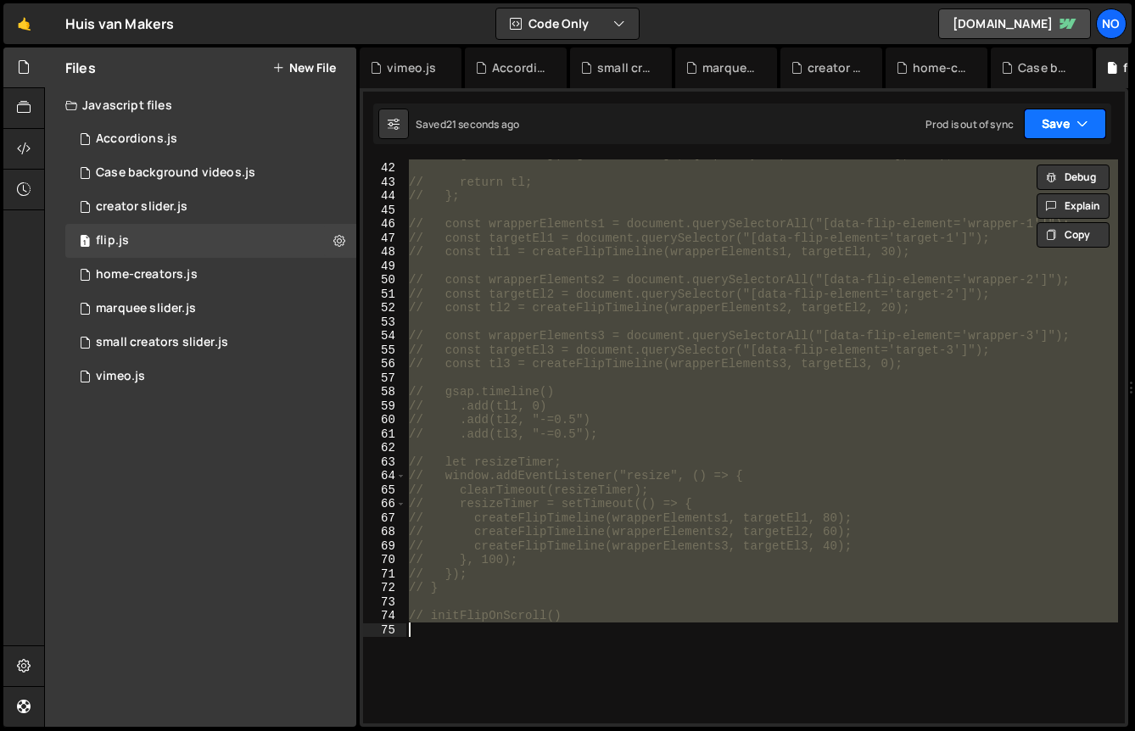
click at [1068, 113] on button "Save" at bounding box center [1065, 124] width 82 height 31
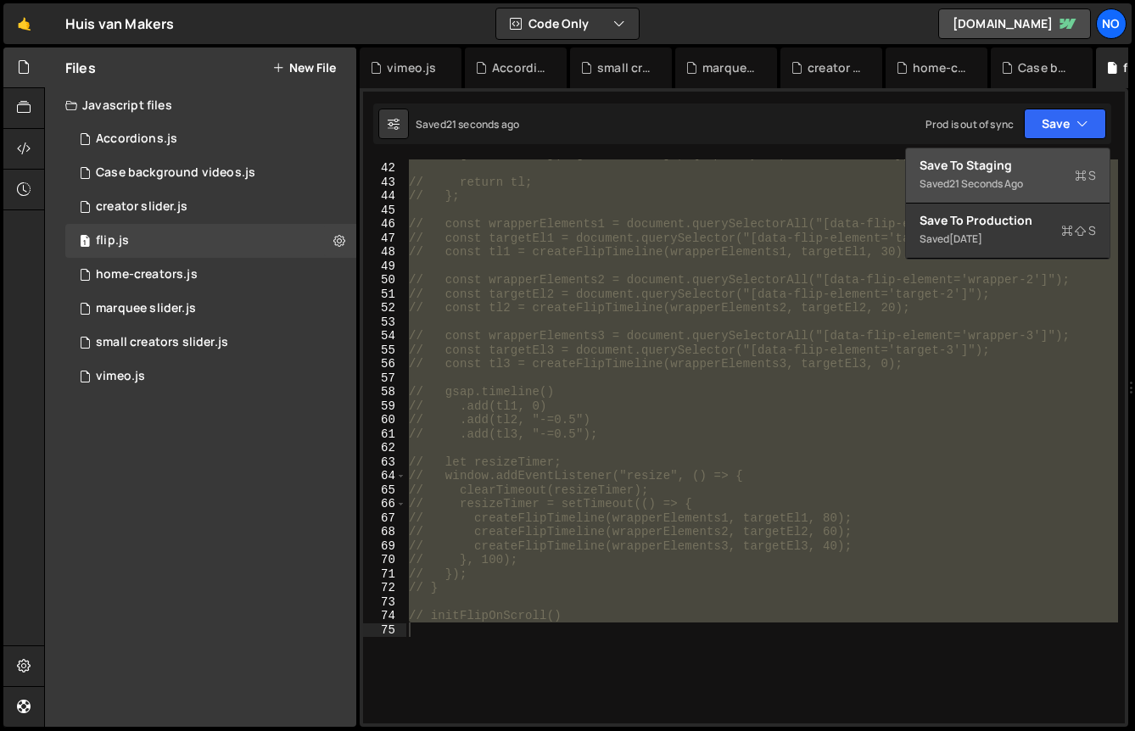
click at [1031, 162] on div "Save to Staging S" at bounding box center [1008, 165] width 176 height 17
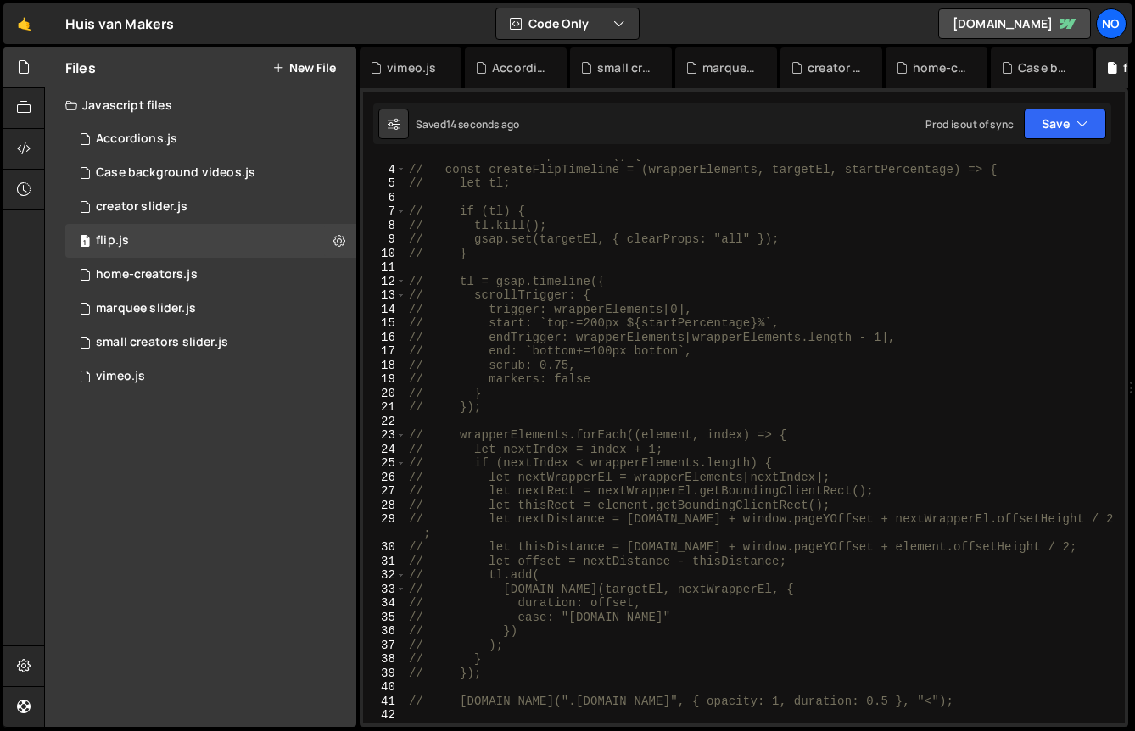
scroll to position [0, 0]
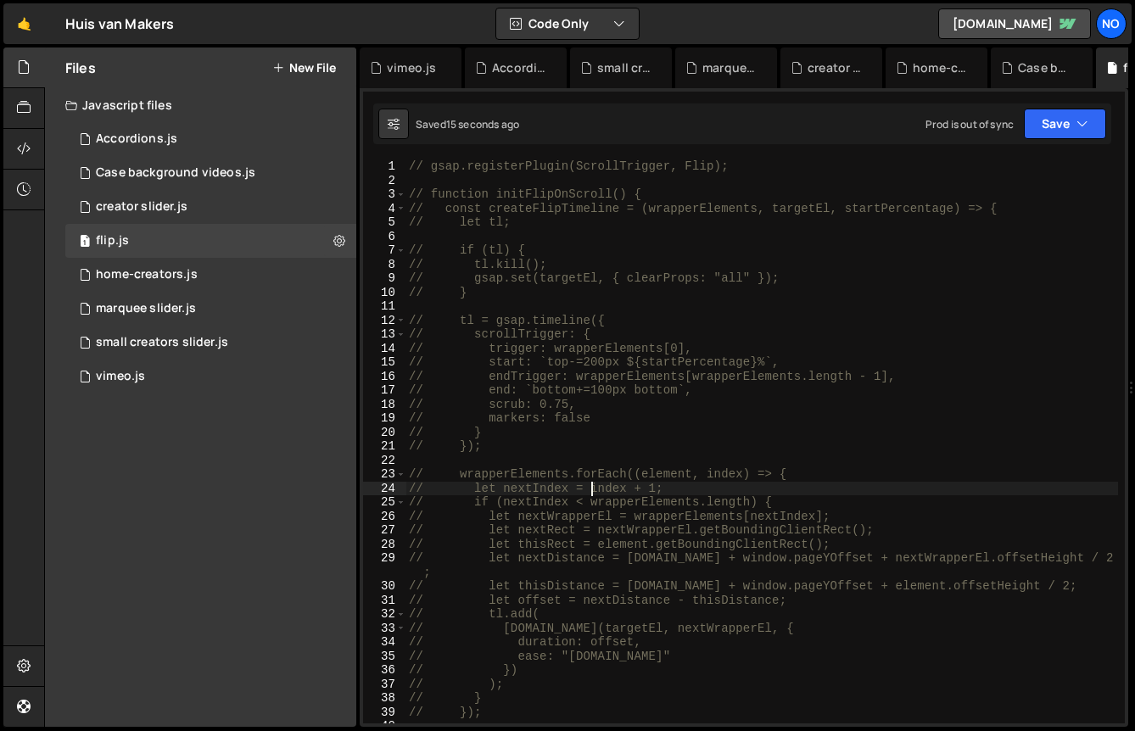
click at [595, 490] on div "// gsap.registerPlugin(ScrollTrigger, Flip); // function initFlipOnScroll() { /…" at bounding box center [762, 455] width 713 height 592
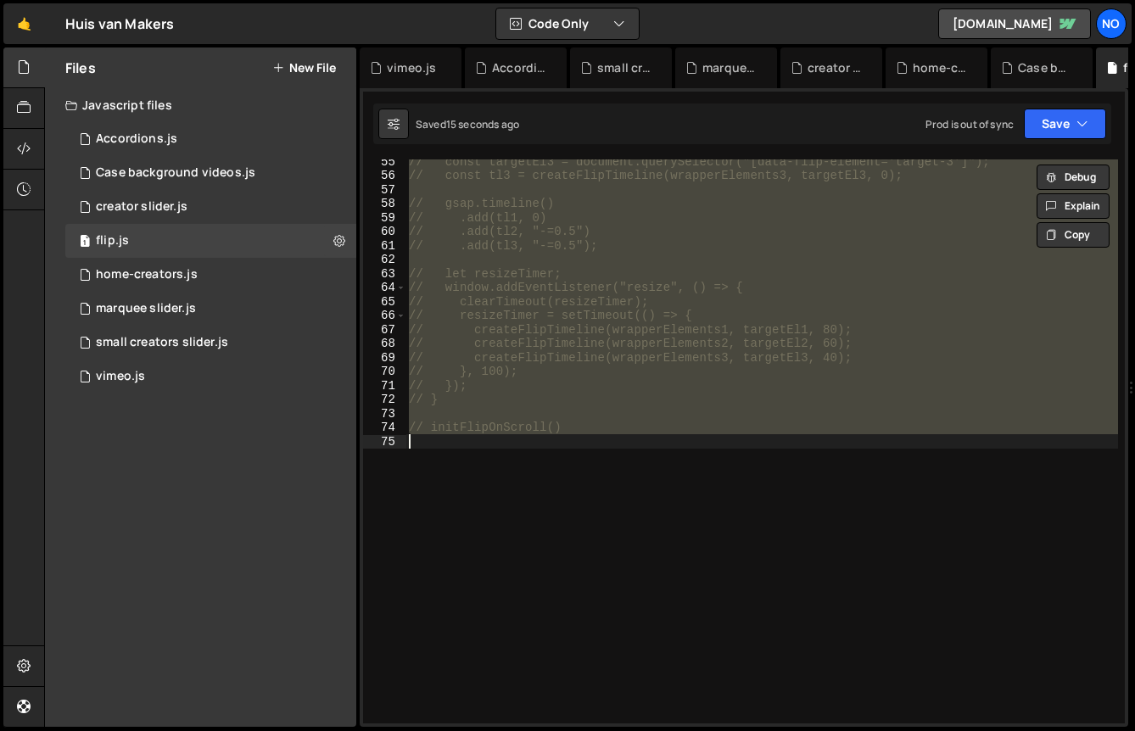
scroll to position [775, 0]
type textarea "gsap.registerPlugin(ScrollTrigger, Flip);"
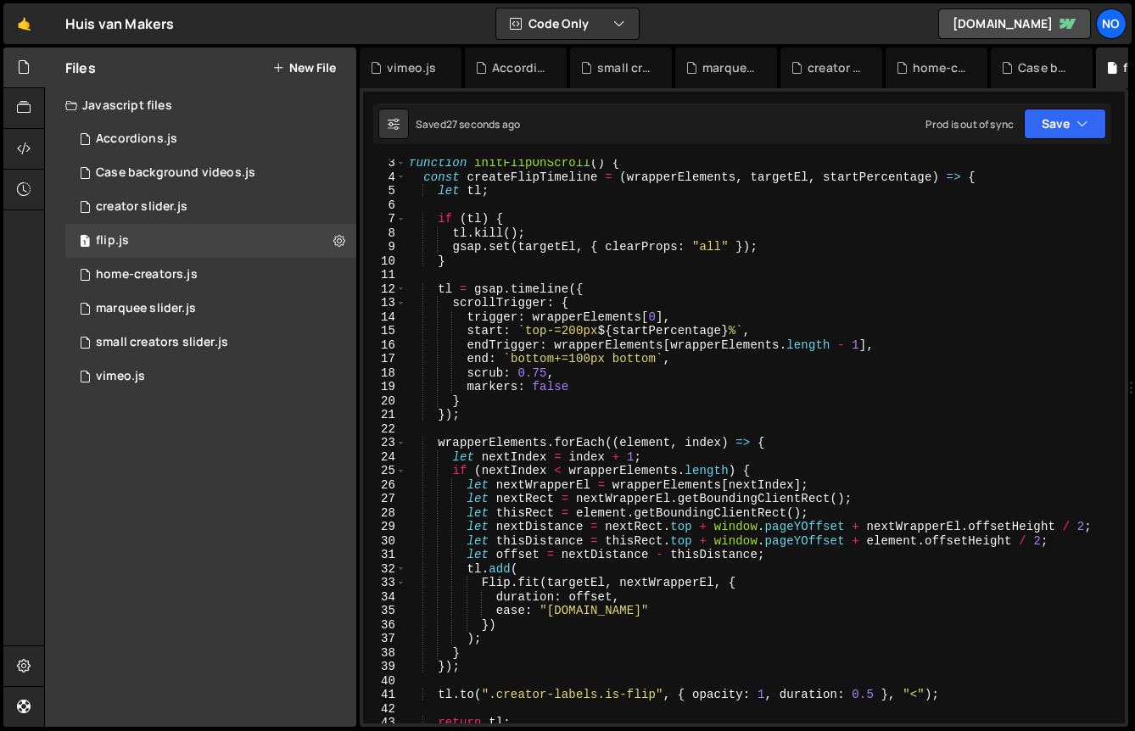
scroll to position [0, 0]
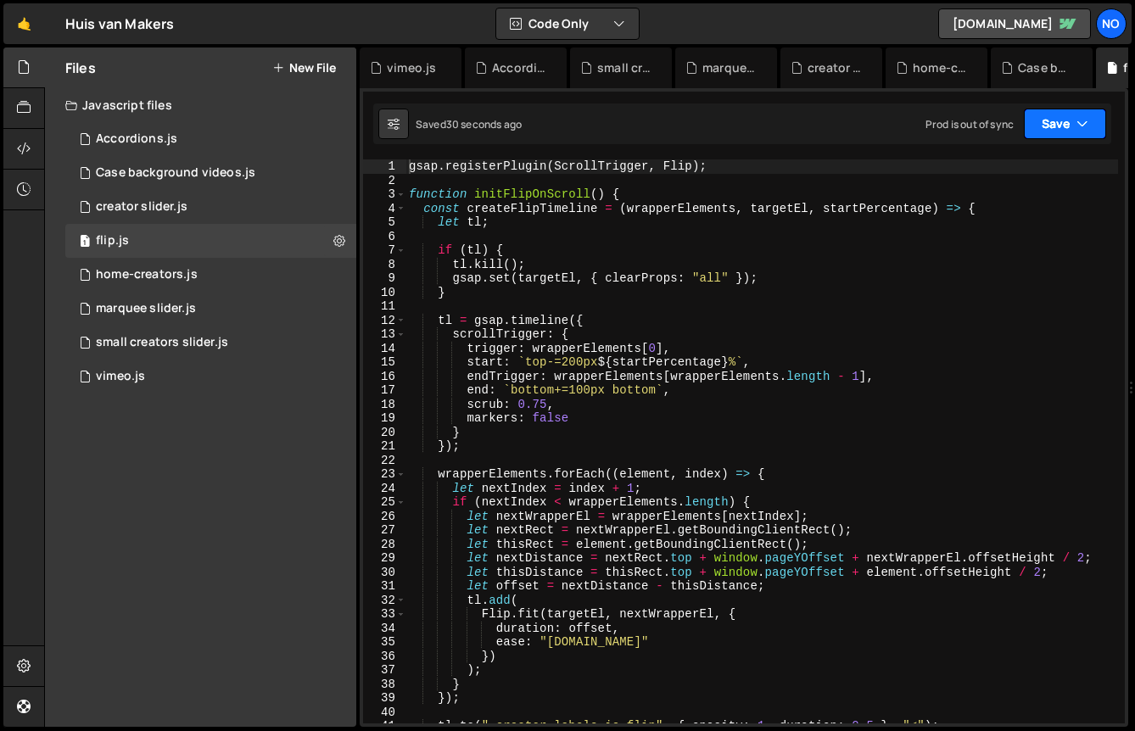
click at [1038, 130] on button "Save" at bounding box center [1065, 124] width 82 height 31
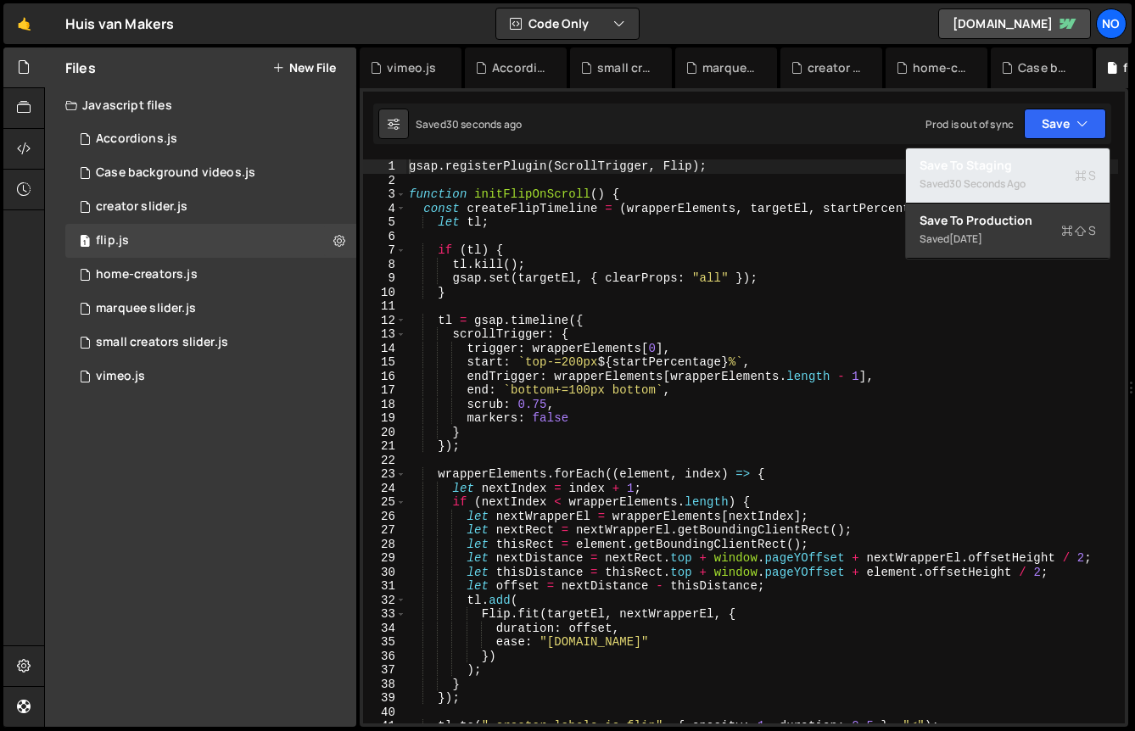
click at [993, 187] on div "30 seconds ago" at bounding box center [987, 183] width 76 height 14
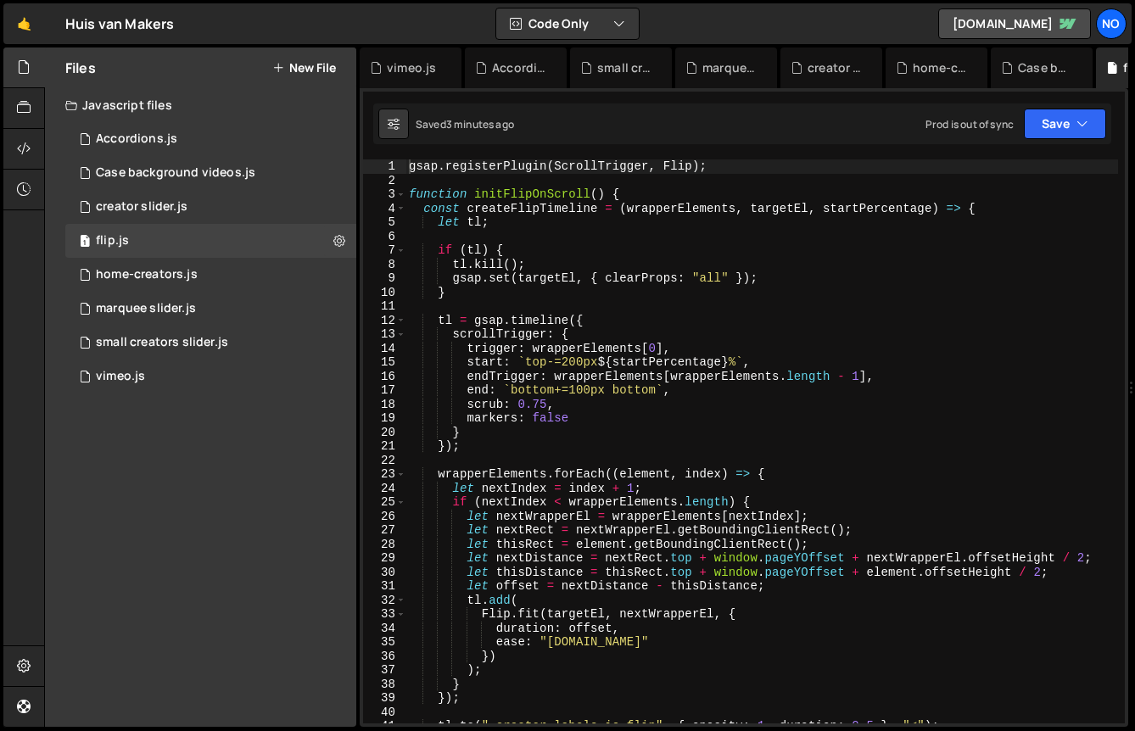
click at [641, 235] on div "gsap . registerPlugin ( ScrollTrigger , Flip ) ; function initFlipOnScroll ( ) …" at bounding box center [762, 455] width 713 height 592
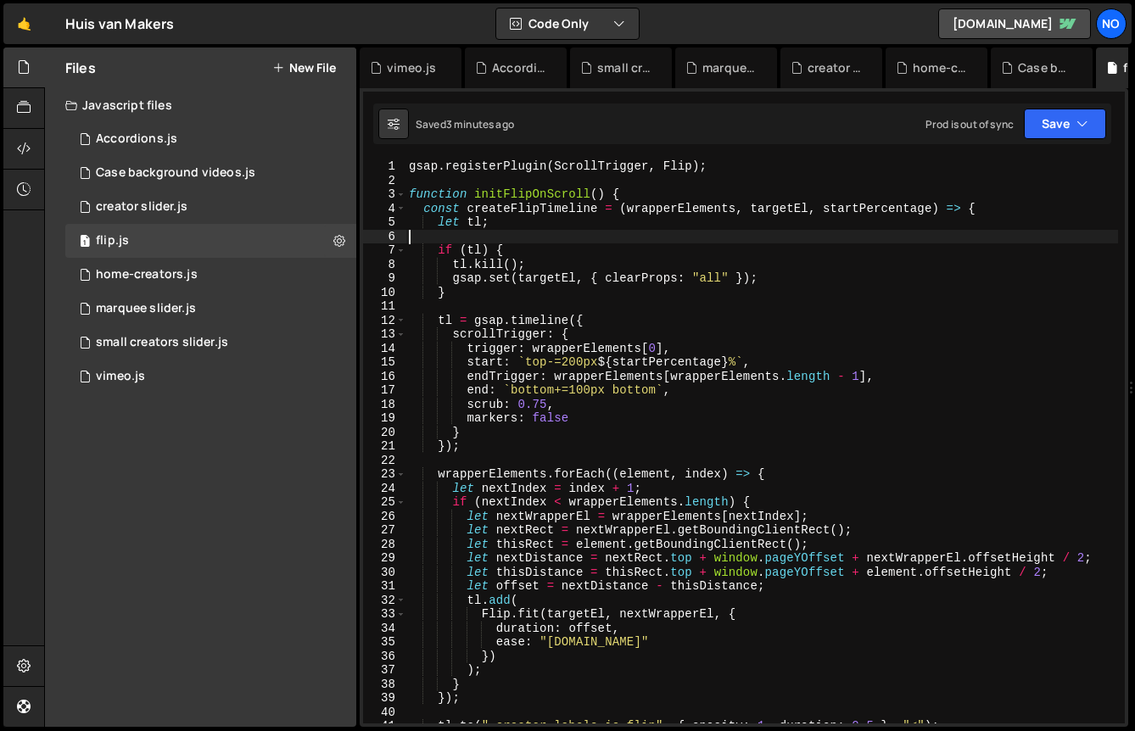
paste input "adding-global.padding-section-home"
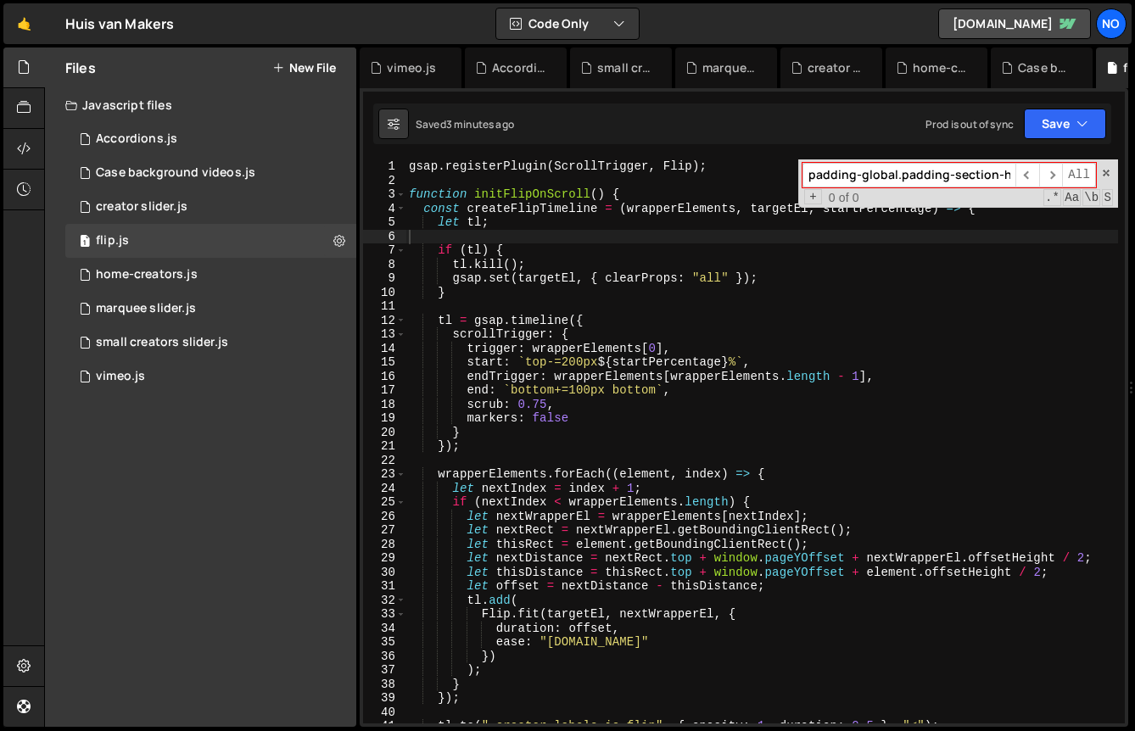
scroll to position [0, 18]
type input "padding-global.padding-section-home"
type textarea "gsap.registerPlugin(ScrollTrigger, Flip);"
click at [714, 170] on div "gsap . registerPlugin ( ScrollTrigger , Flip ) ; function initFlipOnScroll ( ) …" at bounding box center [762, 455] width 713 height 592
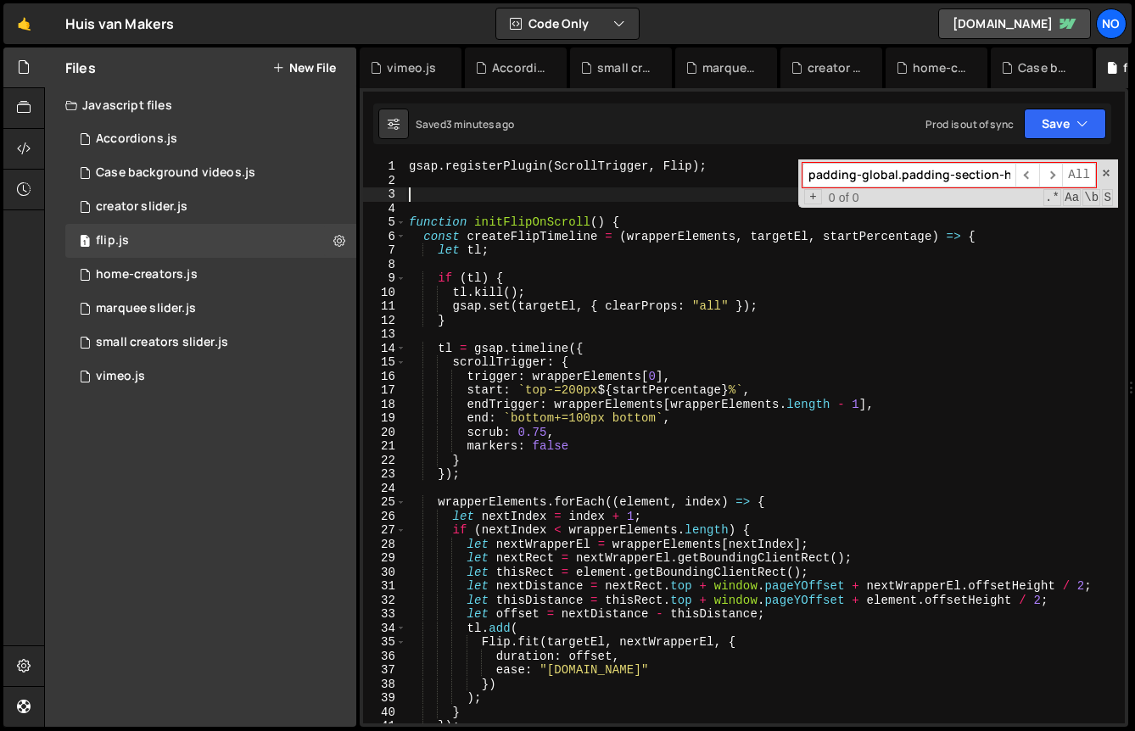
type textarea "o"
paste textarea "padding-global.padding-section-home'"
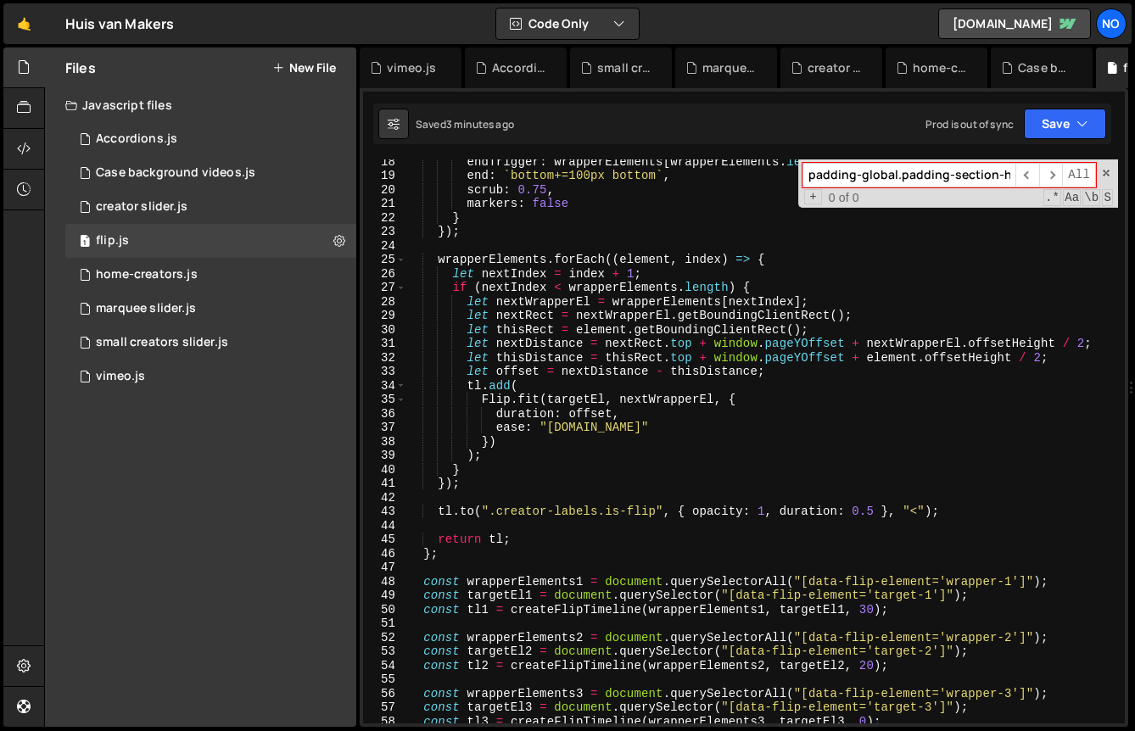
scroll to position [255, 0]
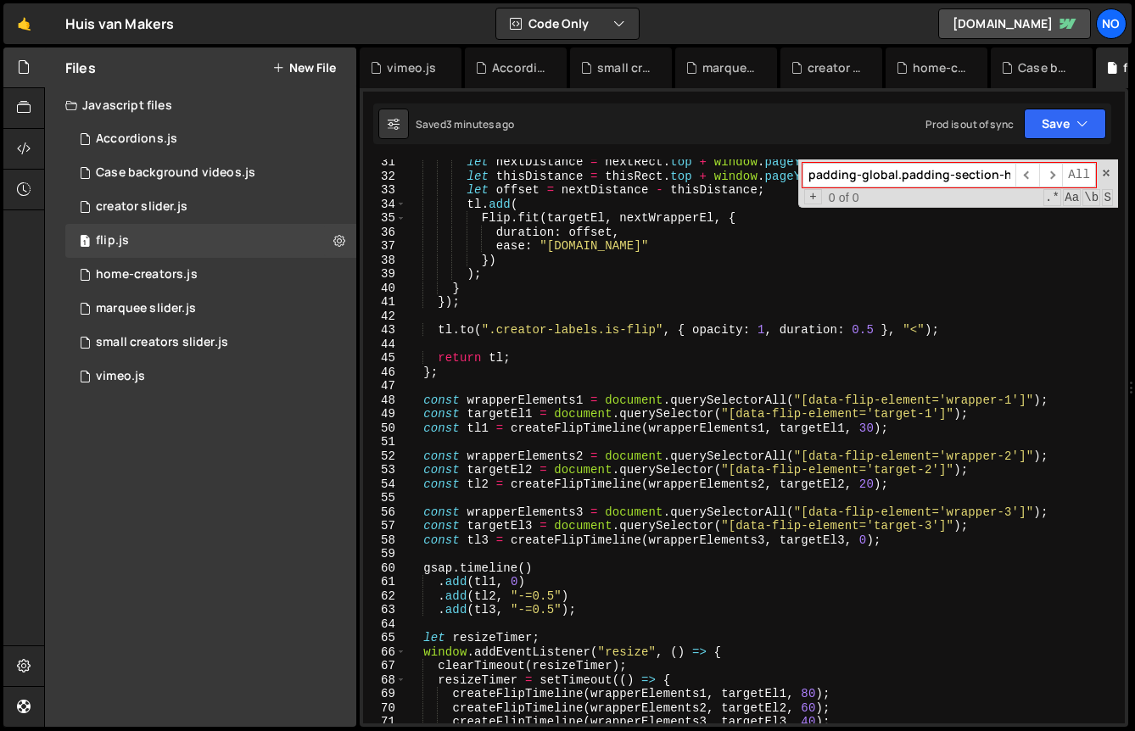
scroll to position [424, 0]
click at [722, 294] on div "let nextDistance = nextRect . top + window . pageYOffset + nextWrapperEl . offs…" at bounding box center [762, 451] width 713 height 592
click at [1105, 171] on span at bounding box center [1106, 173] width 12 height 12
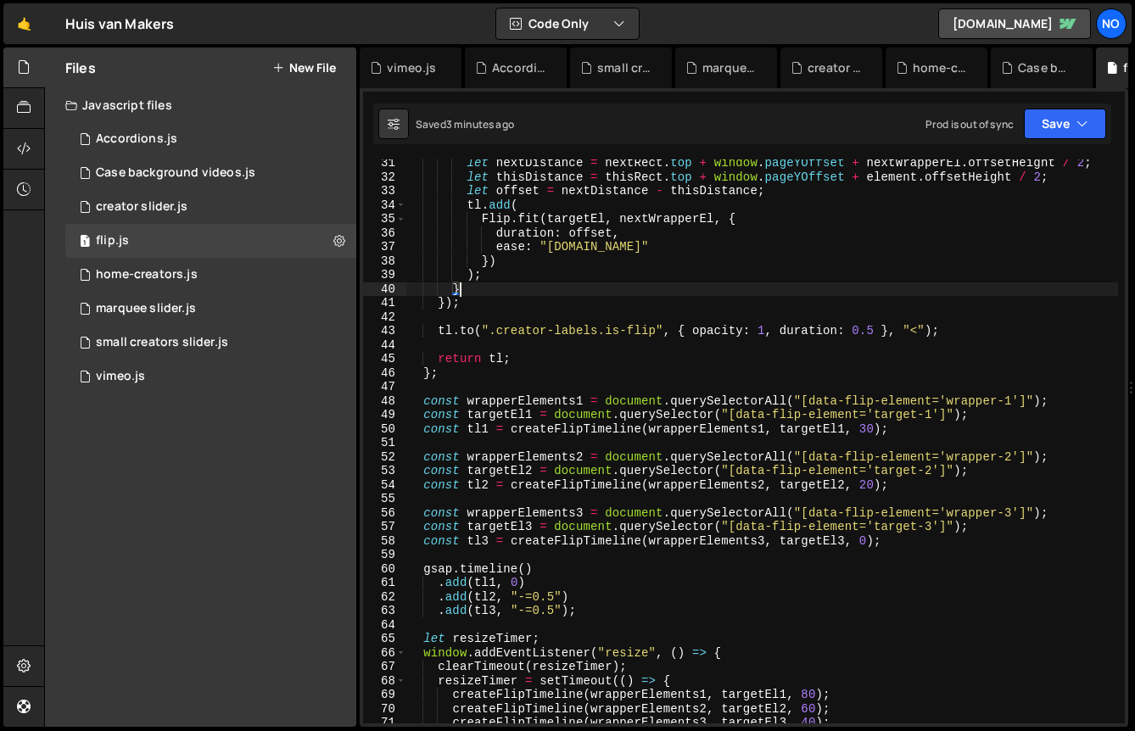
scroll to position [0, 0]
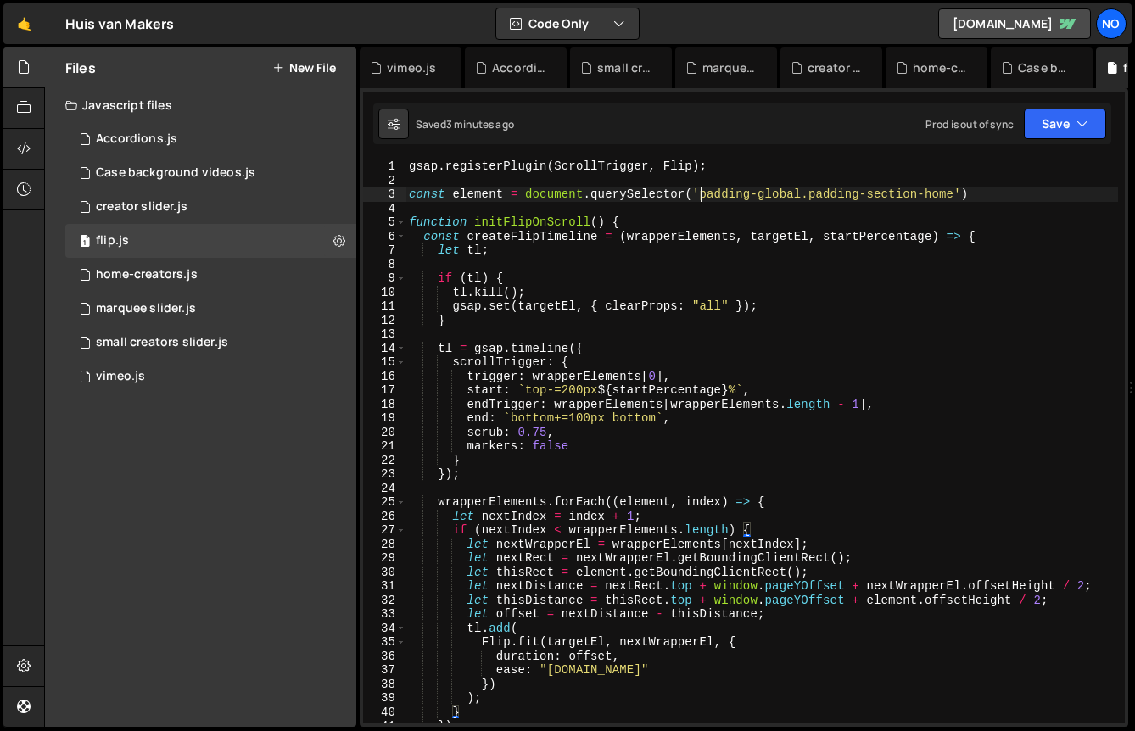
click at [702, 192] on div "gsap . registerPlugin ( ScrollTrigger , Flip ) ; const element = document . que…" at bounding box center [762, 455] width 713 height 592
drag, startPoint x: 809, startPoint y: 192, endPoint x: 705, endPoint y: 192, distance: 104.4
click at [705, 192] on div "gsap . registerPlugin ( ScrollTrigger , Flip ) ; const element = document . que…" at bounding box center [762, 455] width 713 height 592
type textarea "const element = document.querySelector('.padding-section-home')"
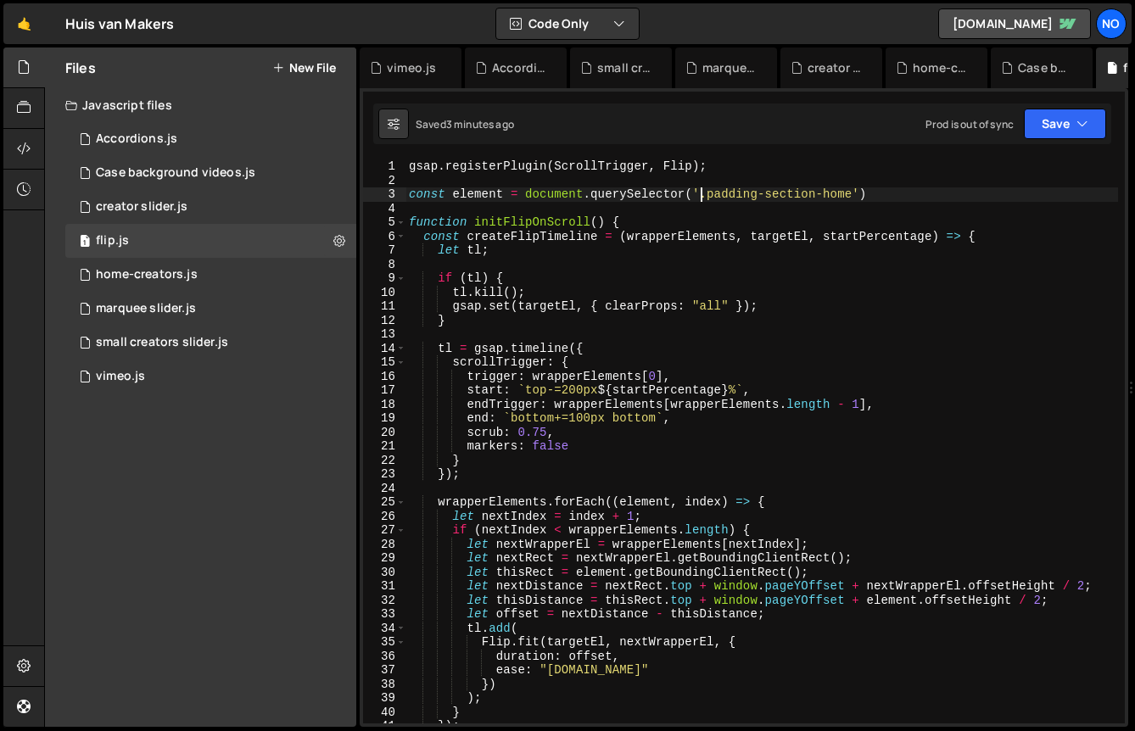
click at [885, 196] on div "gsap . registerPlugin ( ScrollTrigger , Flip ) ; const element = document . que…" at bounding box center [762, 455] width 713 height 592
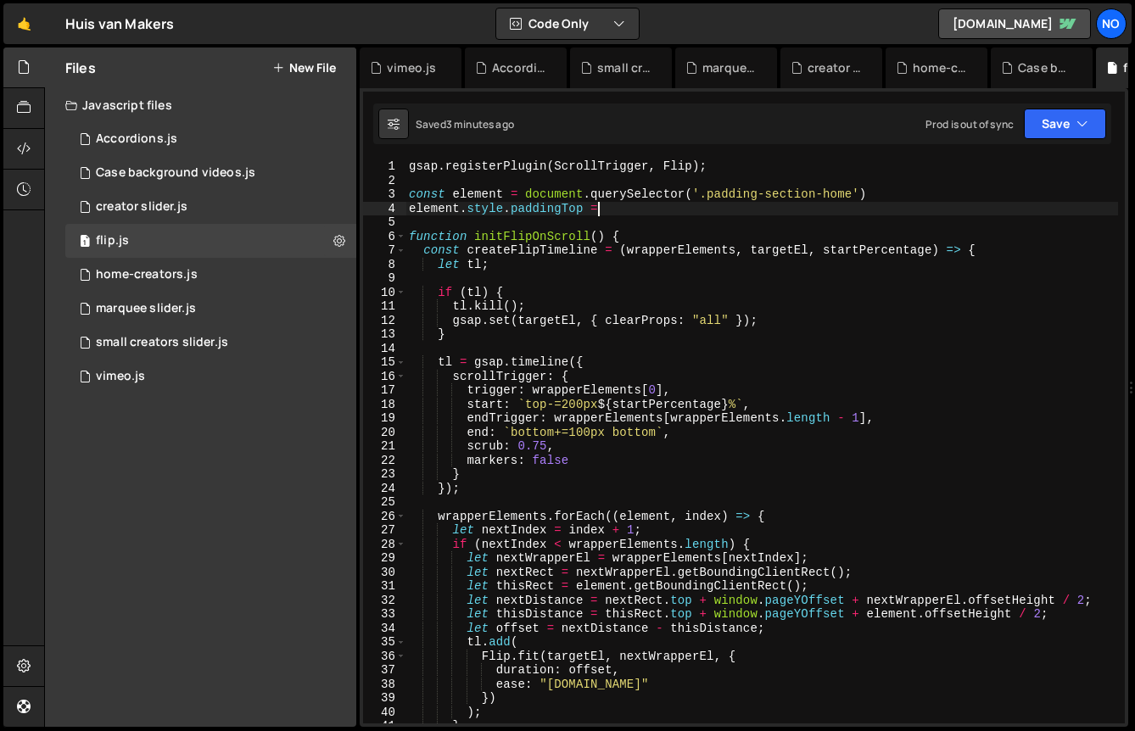
scroll to position [0, 13]
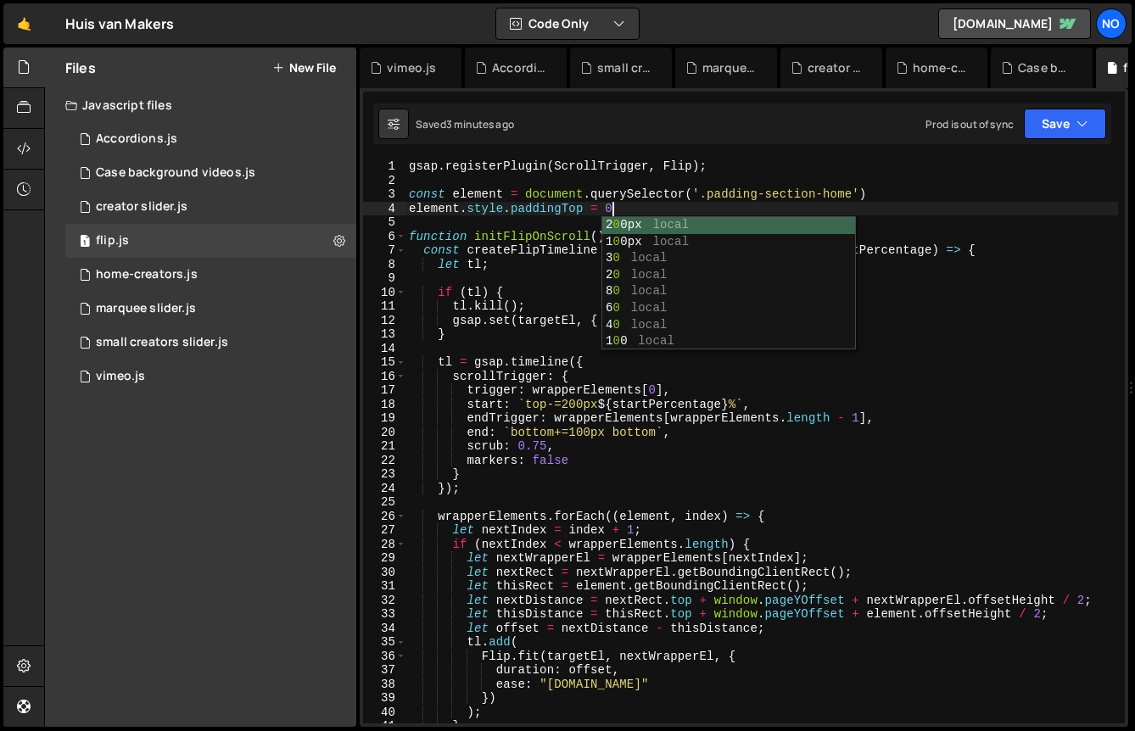
click at [569, 208] on div "gsap . registerPlugin ( ScrollTrigger , Flip ) ; const element = document . que…" at bounding box center [762, 455] width 713 height 592
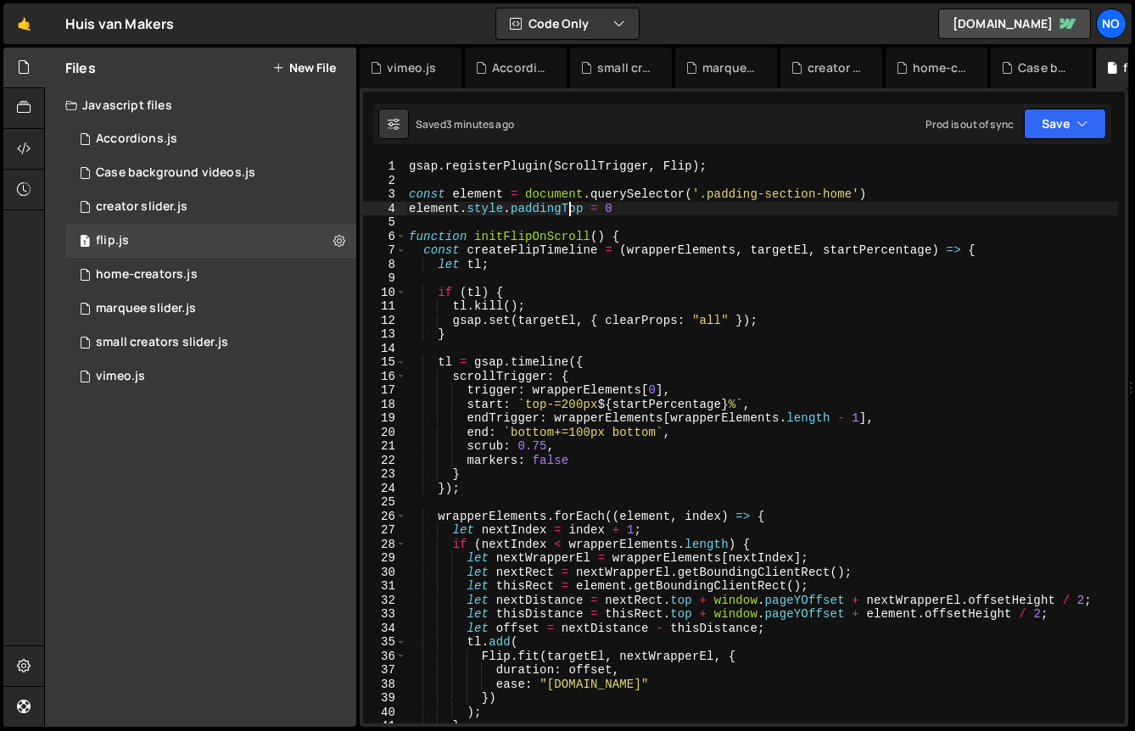
click at [569, 208] on div "gsap . registerPlugin ( ScrollTrigger , Flip ) ; const element = document . que…" at bounding box center [762, 455] width 713 height 592
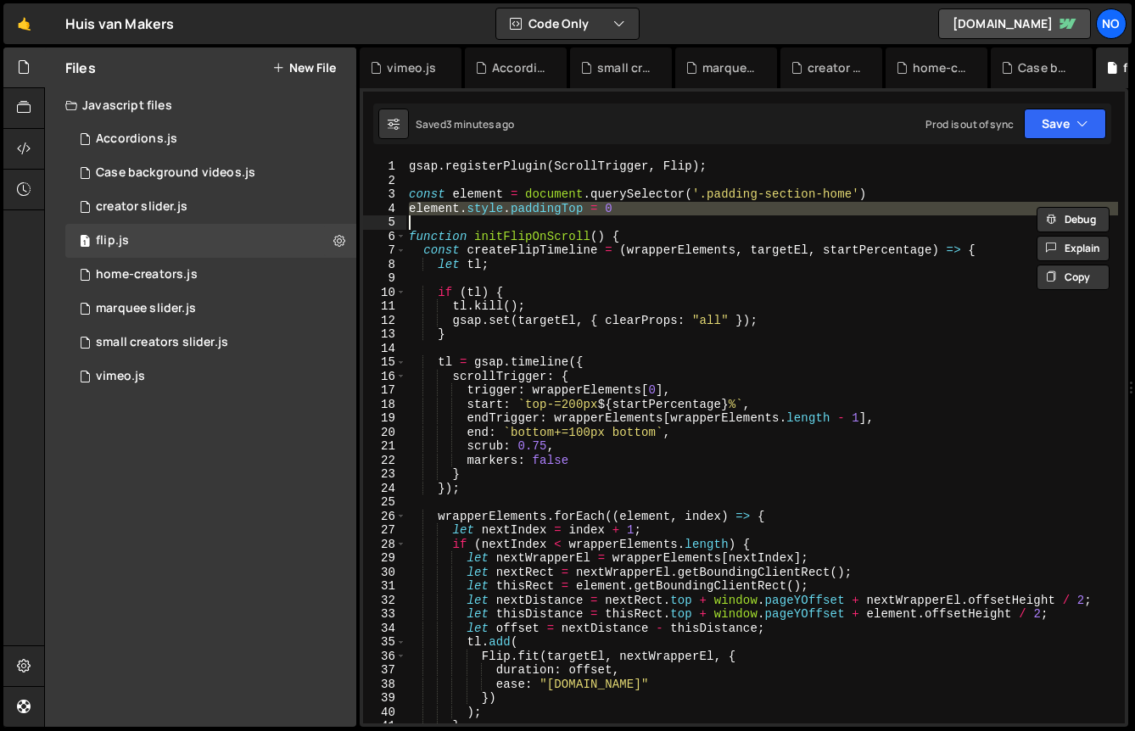
click at [603, 207] on div "gsap . registerPlugin ( ScrollTrigger , Flip ) ; const element = document . que…" at bounding box center [762, 441] width 713 height 564
type textarea "element.style.paddingTop = 0"
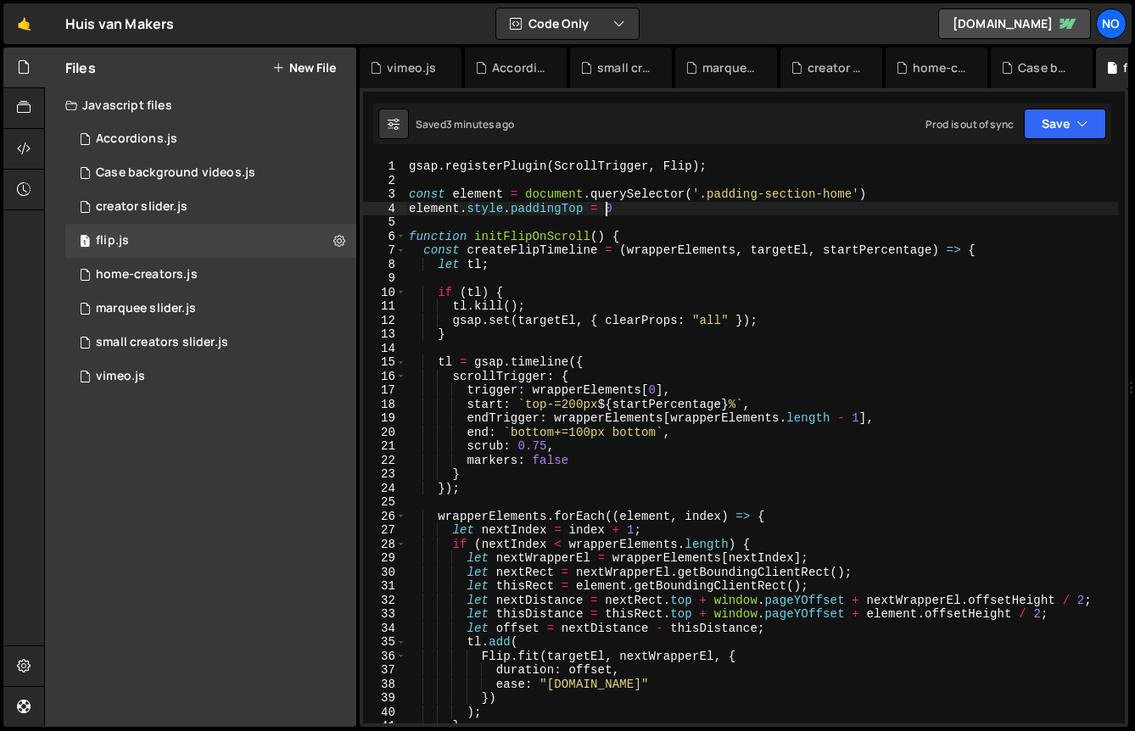
click at [637, 207] on div "gsap . registerPlugin ( ScrollTrigger , Flip ) ; const element = document . que…" at bounding box center [762, 455] width 713 height 592
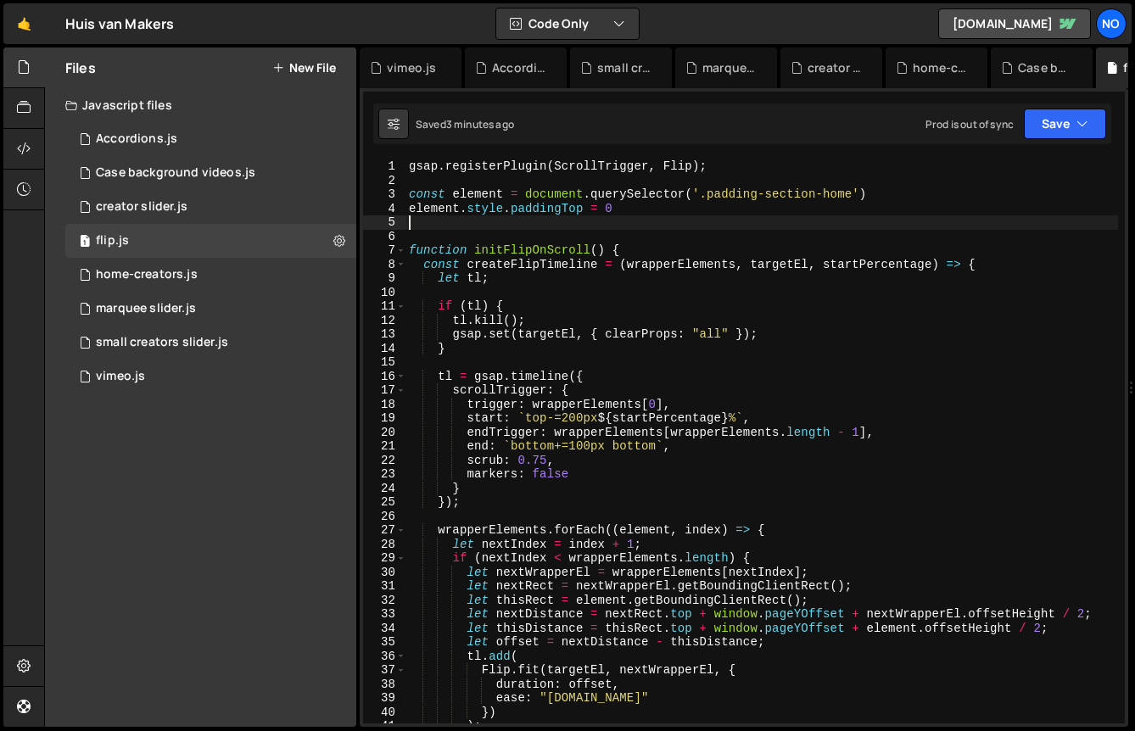
scroll to position [0, 0]
paste textarea "element.style.paddingTop = 0"
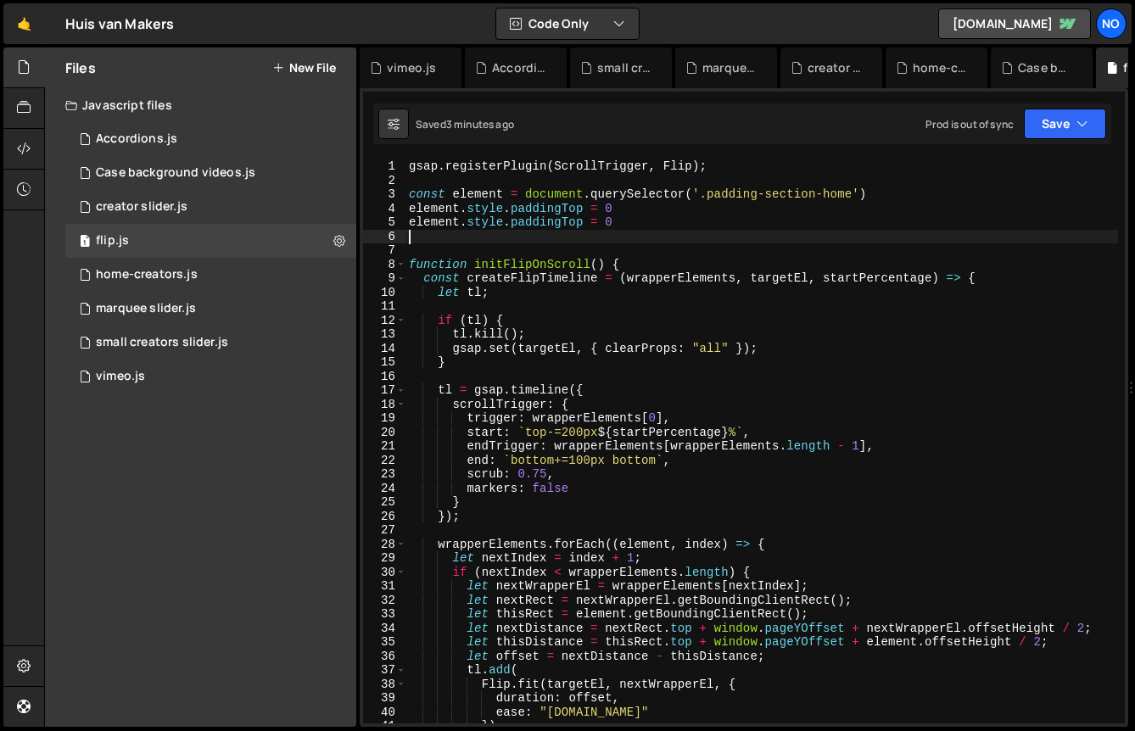
click at [562, 224] on div "gsap . registerPlugin ( ScrollTrigger , Flip ) ; const element = document . que…" at bounding box center [762, 455] width 713 height 592
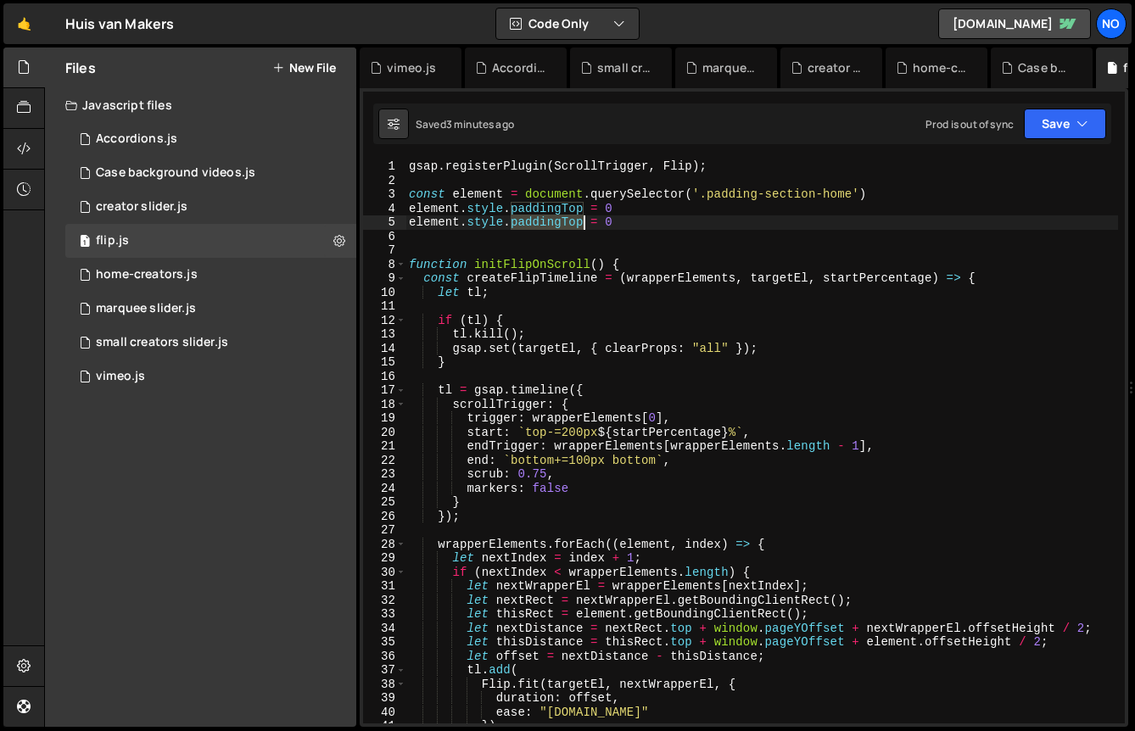
click at [562, 224] on div "gsap . registerPlugin ( ScrollTrigger , Flip ) ; const element = document . que…" at bounding box center [762, 455] width 713 height 592
click at [661, 226] on div "gsap . registerPlugin ( ScrollTrigger , Flip ) ; const element = document . que…" at bounding box center [762, 455] width 713 height 592
click at [1051, 114] on button "Save" at bounding box center [1065, 124] width 82 height 31
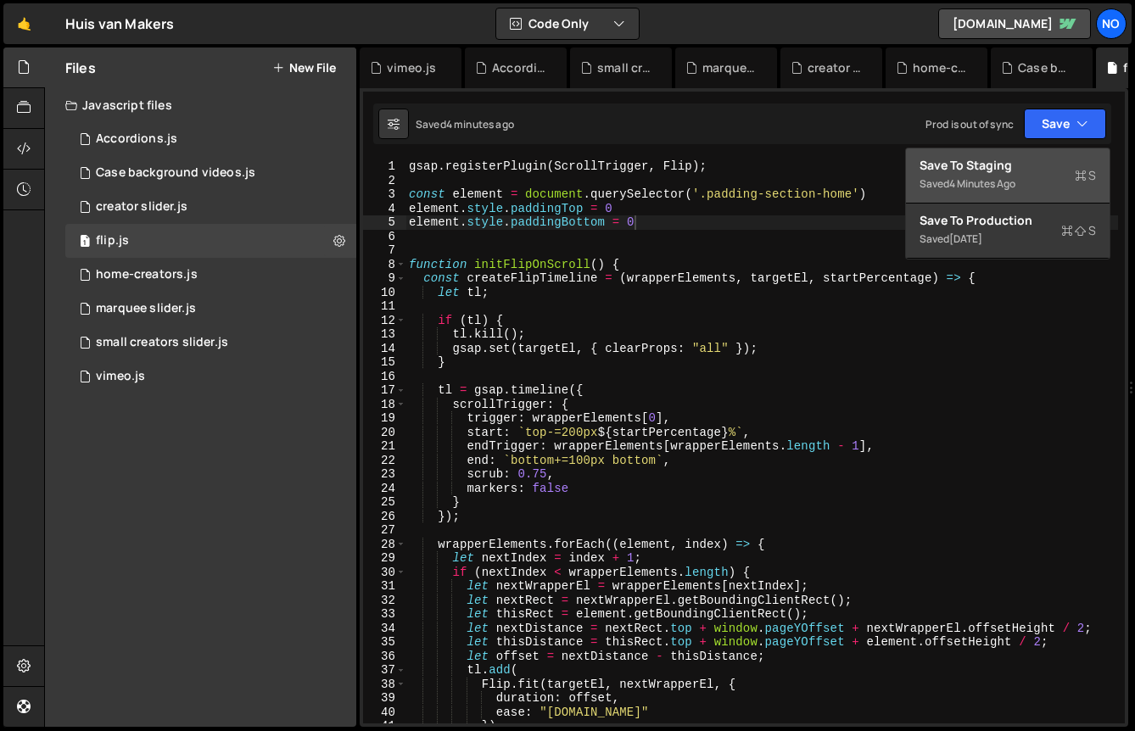
click at [1040, 163] on div "Save to Staging S" at bounding box center [1008, 165] width 176 height 17
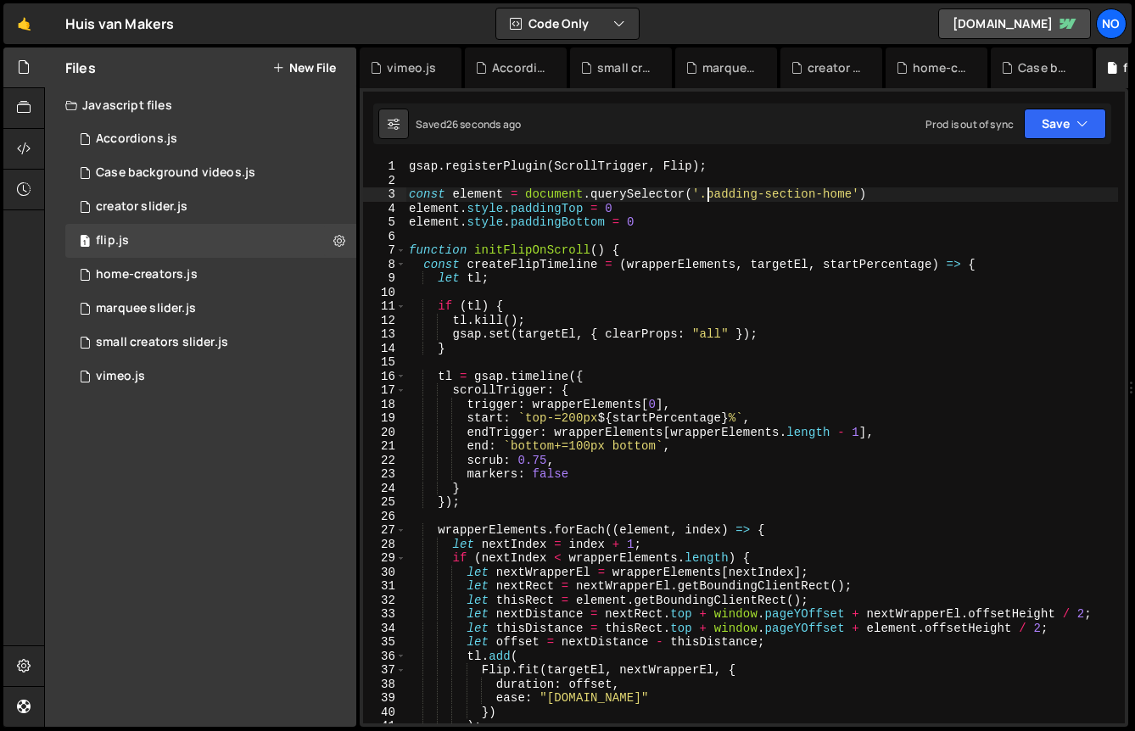
click at [709, 196] on div "gsap . registerPlugin ( ScrollTrigger , Flip ) ; const element = document . que…" at bounding box center [762, 455] width 713 height 592
drag, startPoint x: 701, startPoint y: 196, endPoint x: 854, endPoint y: 195, distance: 153.6
click at [854, 195] on div "gsap . registerPlugin ( ScrollTrigger , Flip ) ; const element = document . que…" at bounding box center [762, 455] width 713 height 592
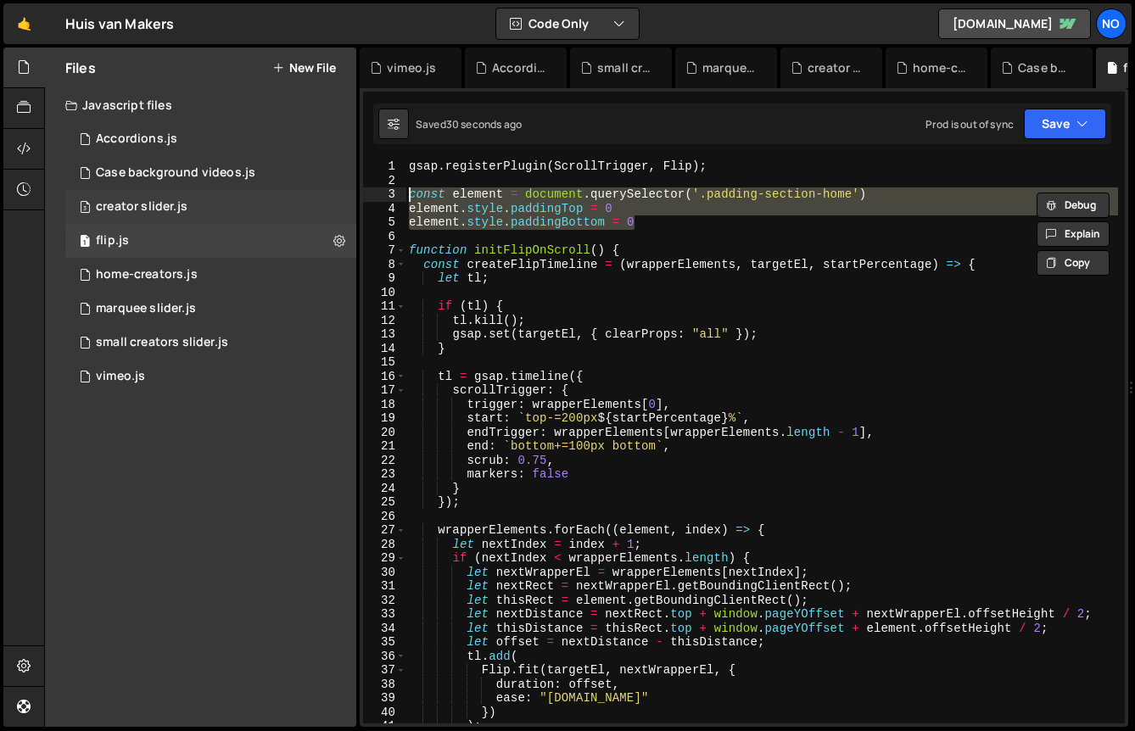
drag, startPoint x: 644, startPoint y: 222, endPoint x: 242, endPoint y: 190, distance: 403.4
click at [242, 190] on div "Files New File Javascript files 1 Accordions.js 0 1 Case background videos.js 0…" at bounding box center [589, 388] width 1091 height 680
type textarea "const element = document.querySelector('.padding-section-home') element.style.p…"
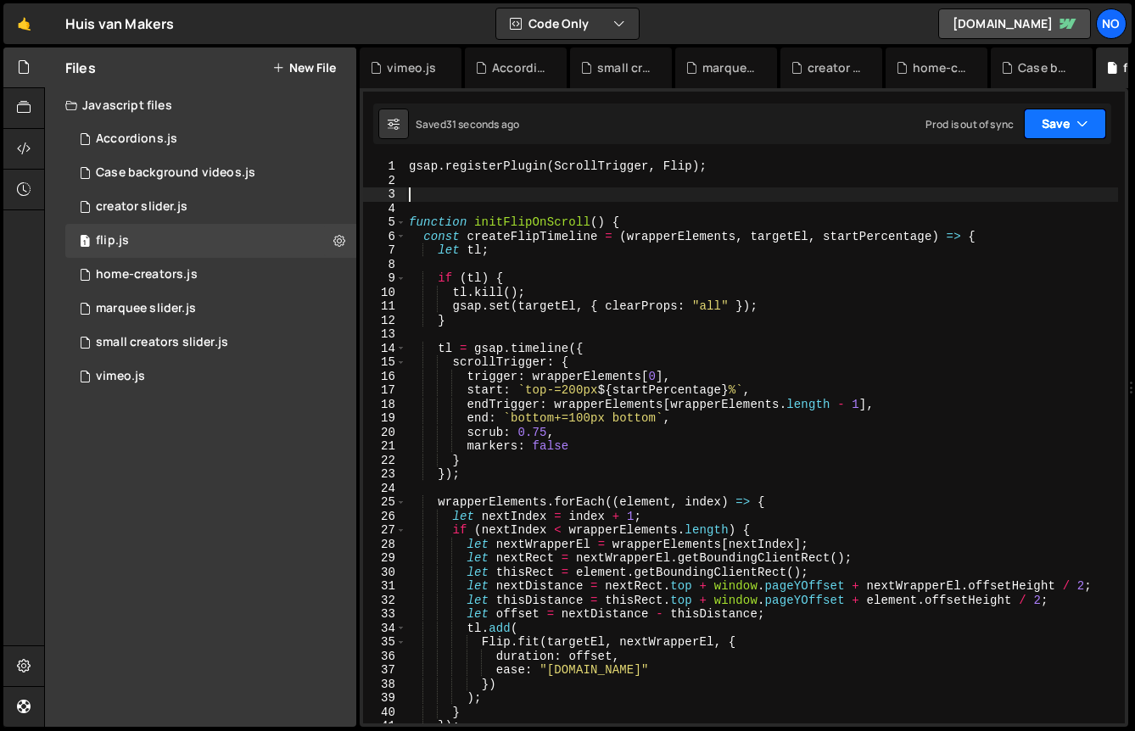
click at [1069, 118] on button "Save" at bounding box center [1065, 124] width 82 height 31
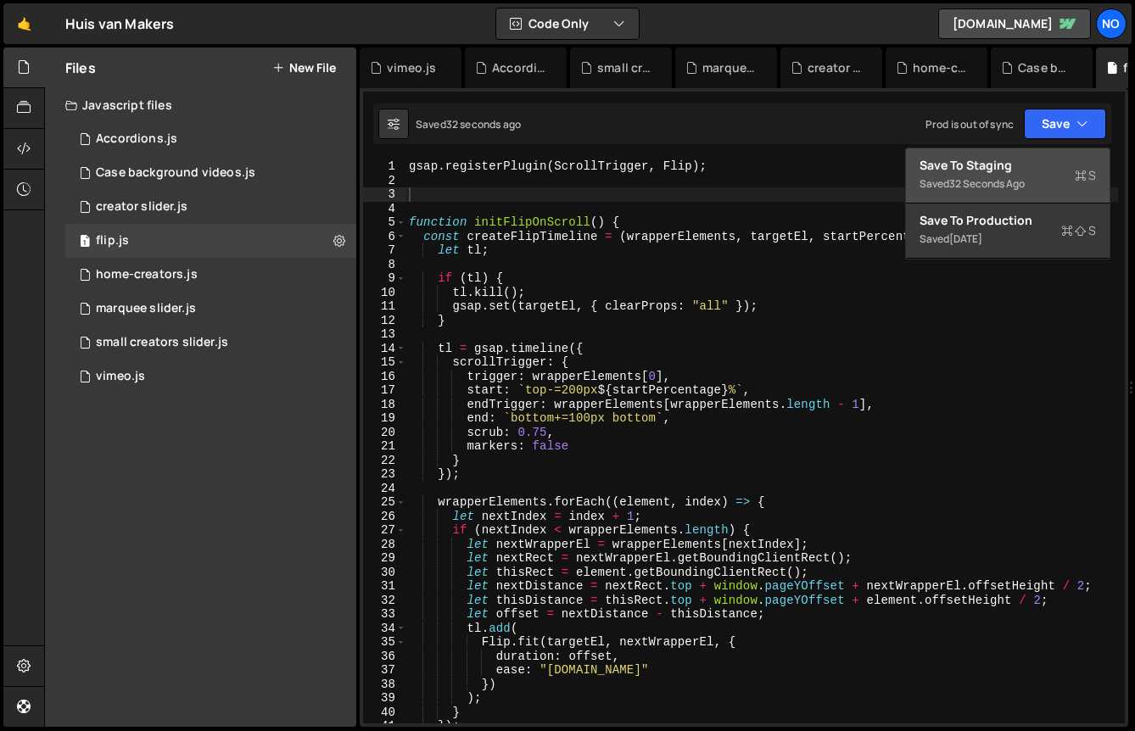
click at [1035, 170] on div "Save to Staging S" at bounding box center [1008, 165] width 176 height 17
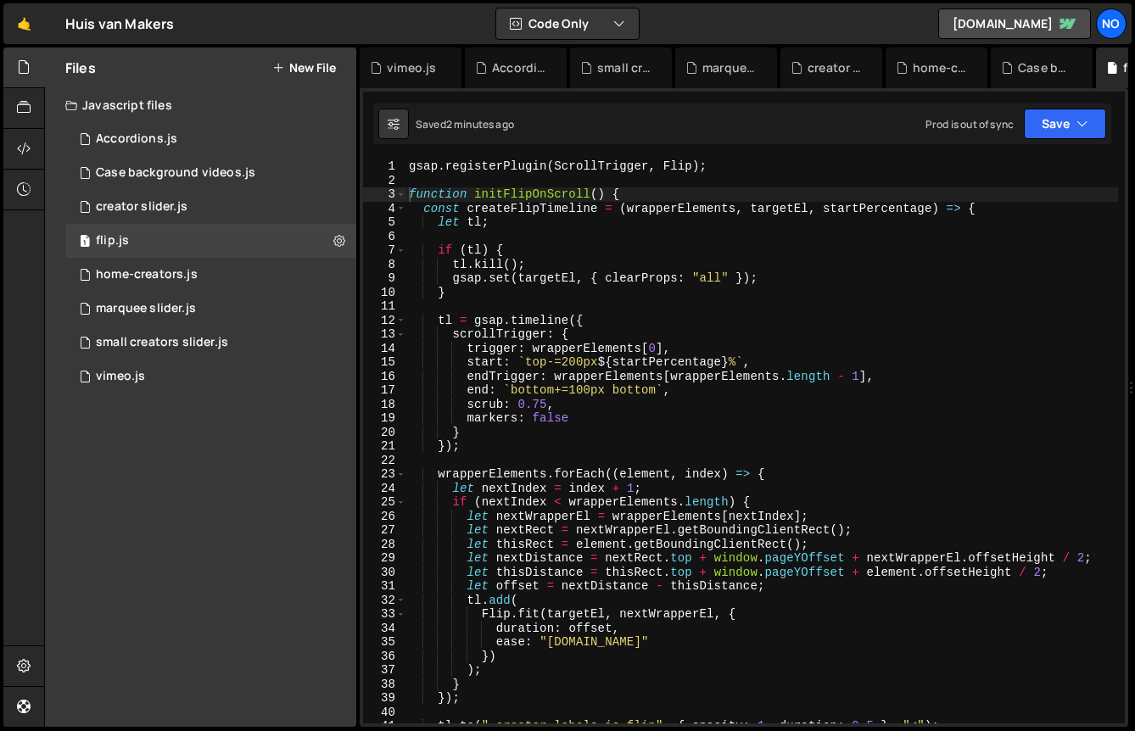
type textarea "});"
click at [810, 452] on div "gsap . registerPlugin ( ScrollTrigger , Flip ) ; function initFlipOnScroll ( ) …" at bounding box center [762, 455] width 713 height 592
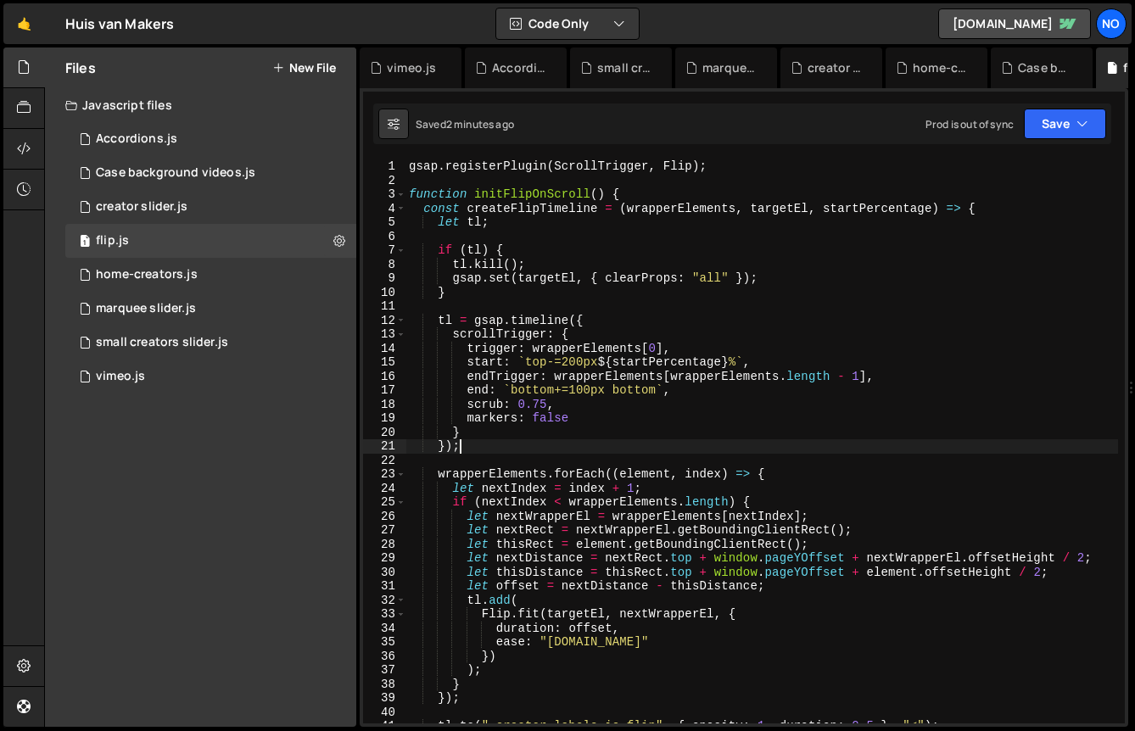
scroll to position [0, 18]
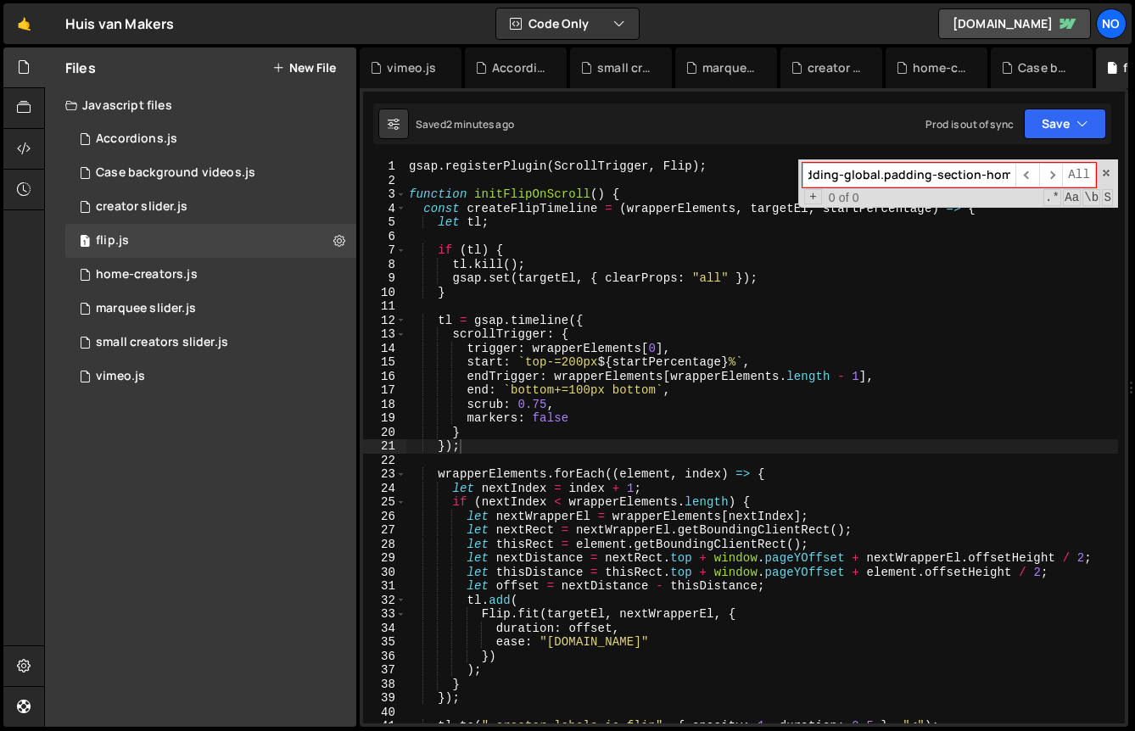
paste input "flip_list"
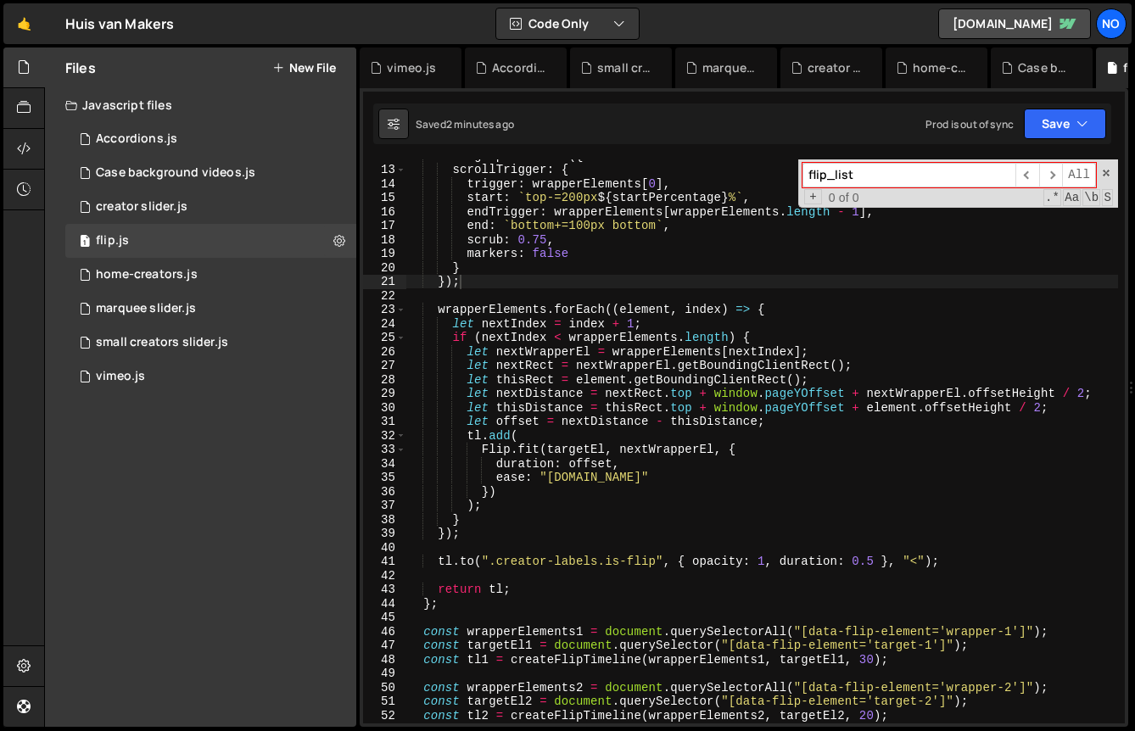
scroll to position [306, 0]
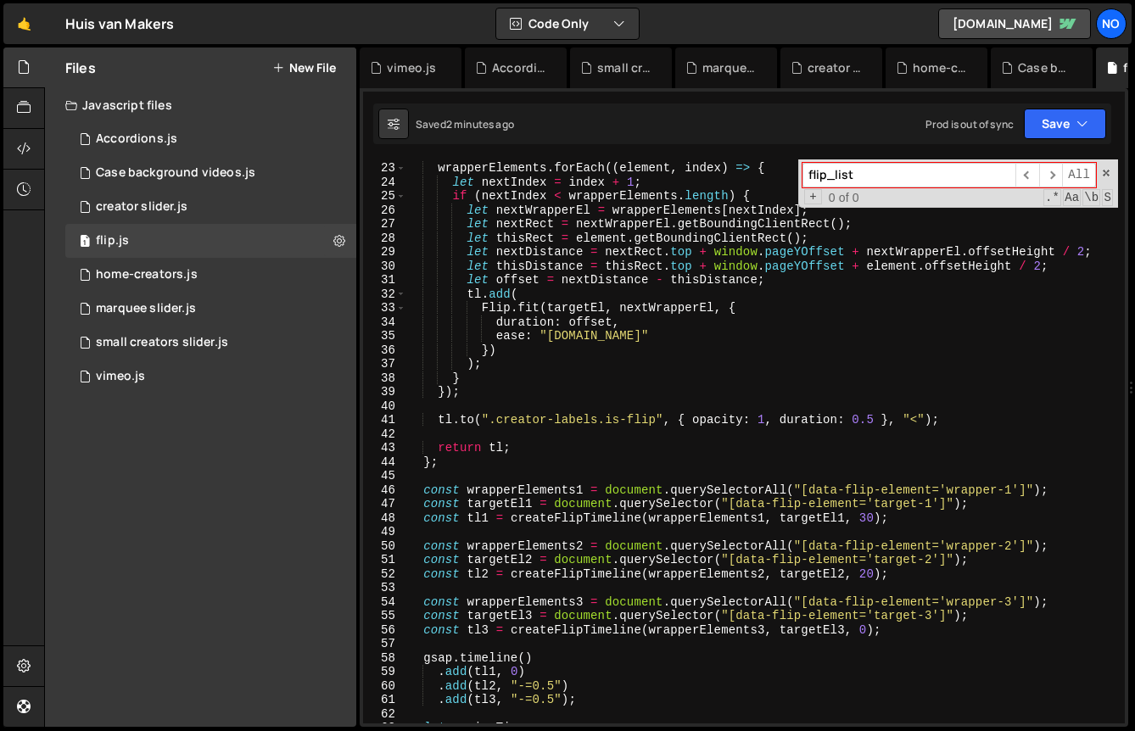
type input "flip_list"
click at [535, 473] on div "wrapperElements . forEach (( element , index ) => { let nextIndex = index + 1 ;…" at bounding box center [762, 443] width 713 height 592
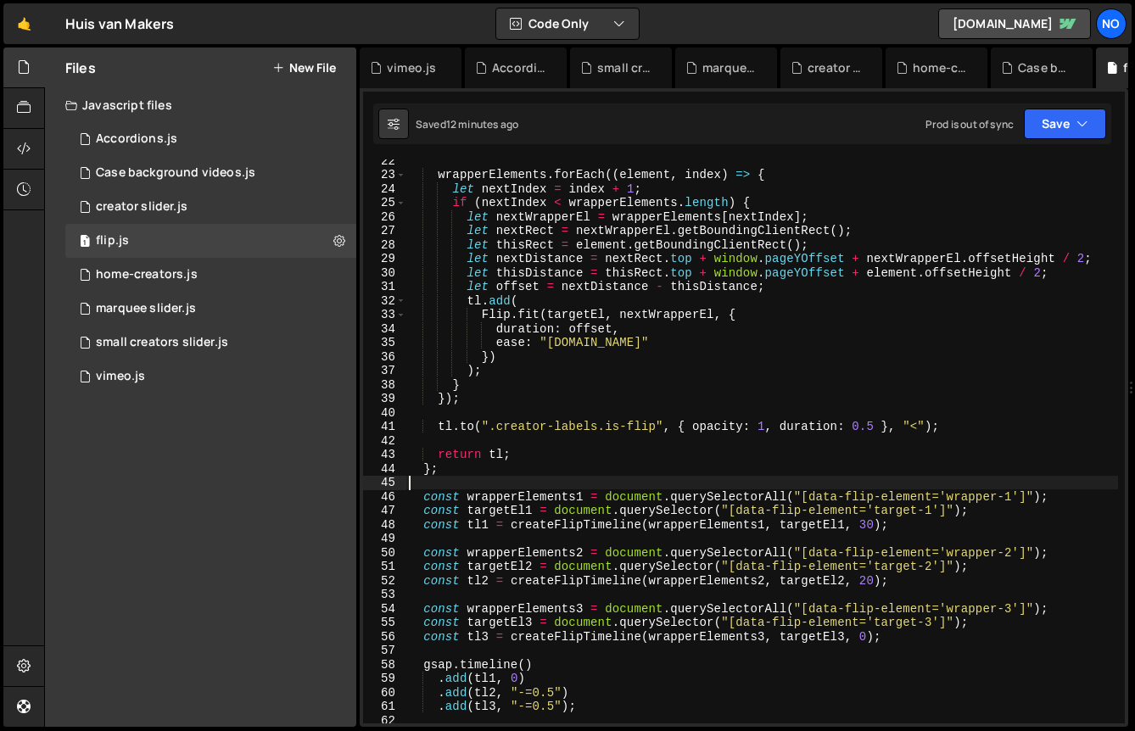
scroll to position [0, 0]
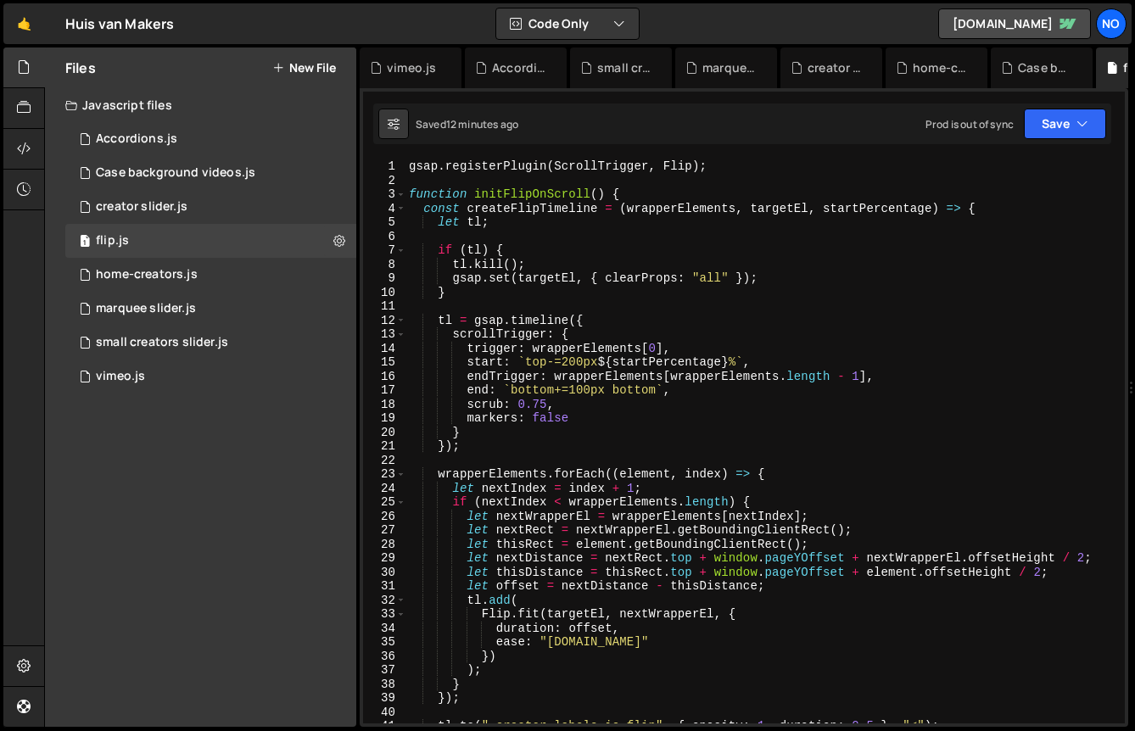
click at [711, 389] on div "gsap . registerPlugin ( ScrollTrigger , Flip ) ; function initFlipOnScroll ( ) …" at bounding box center [762, 455] width 713 height 592
type textarea "end: `bottom+=100px bottom`,"
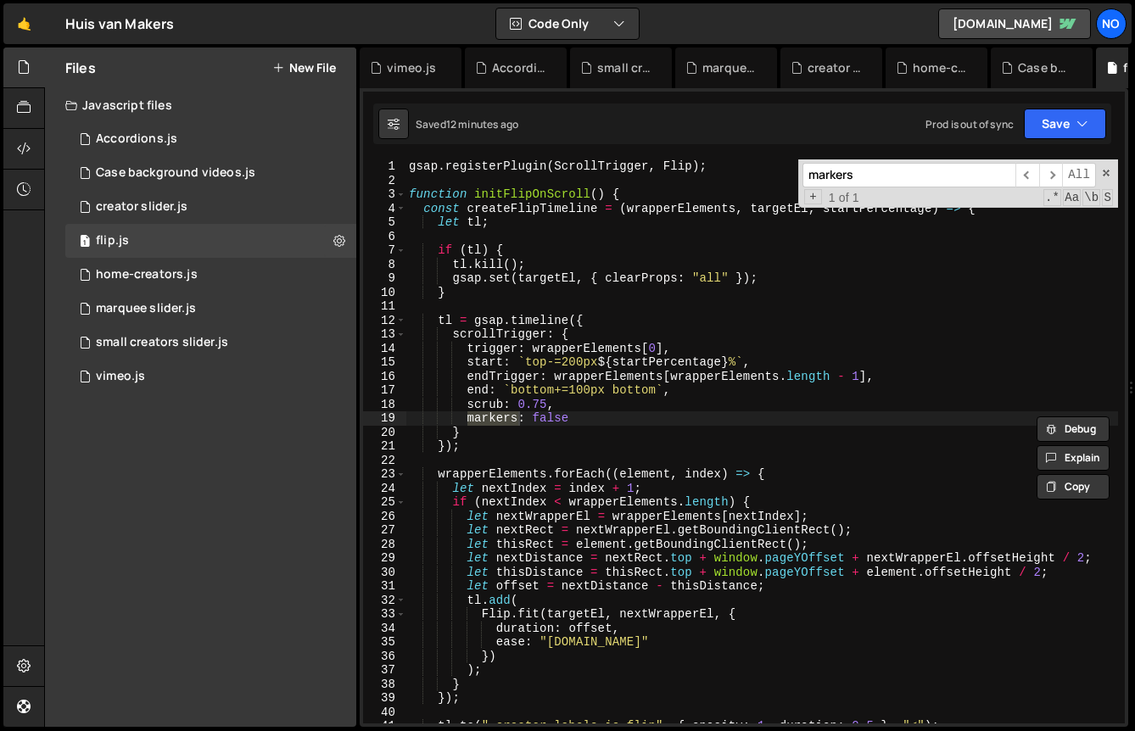
type input "markers"
click at [555, 419] on div "gsap . registerPlugin ( ScrollTrigger , Flip ) ; function initFlipOnScroll ( ) …" at bounding box center [762, 455] width 713 height 592
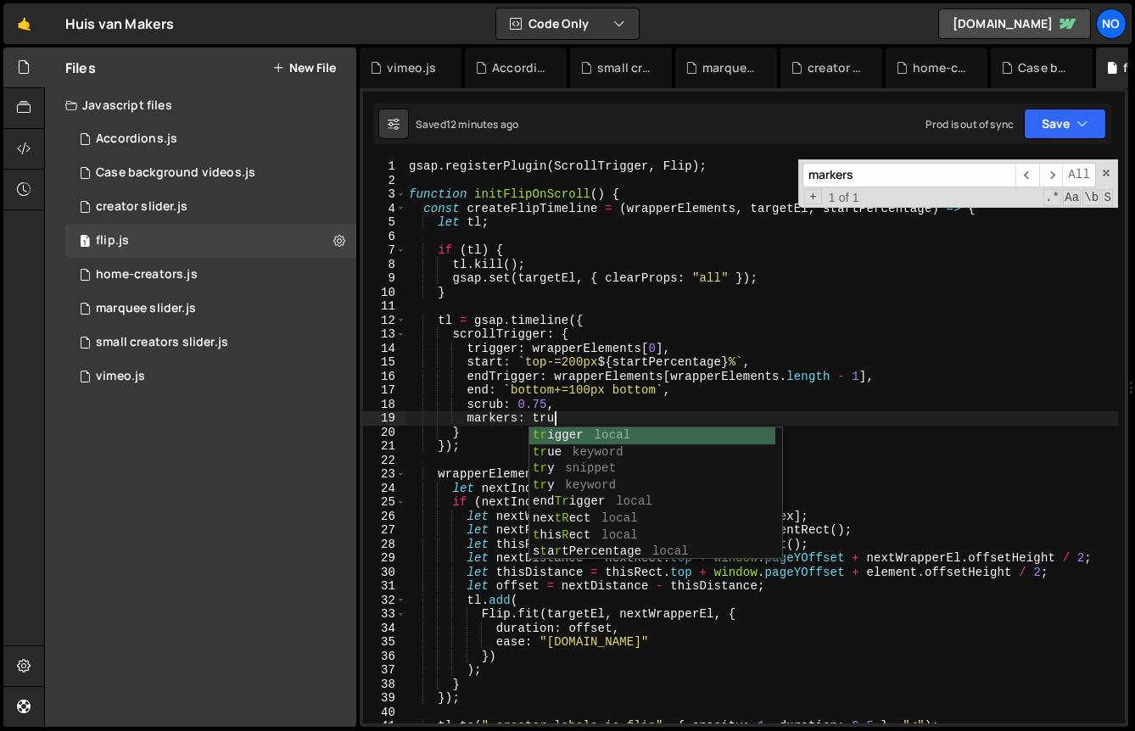
scroll to position [0, 9]
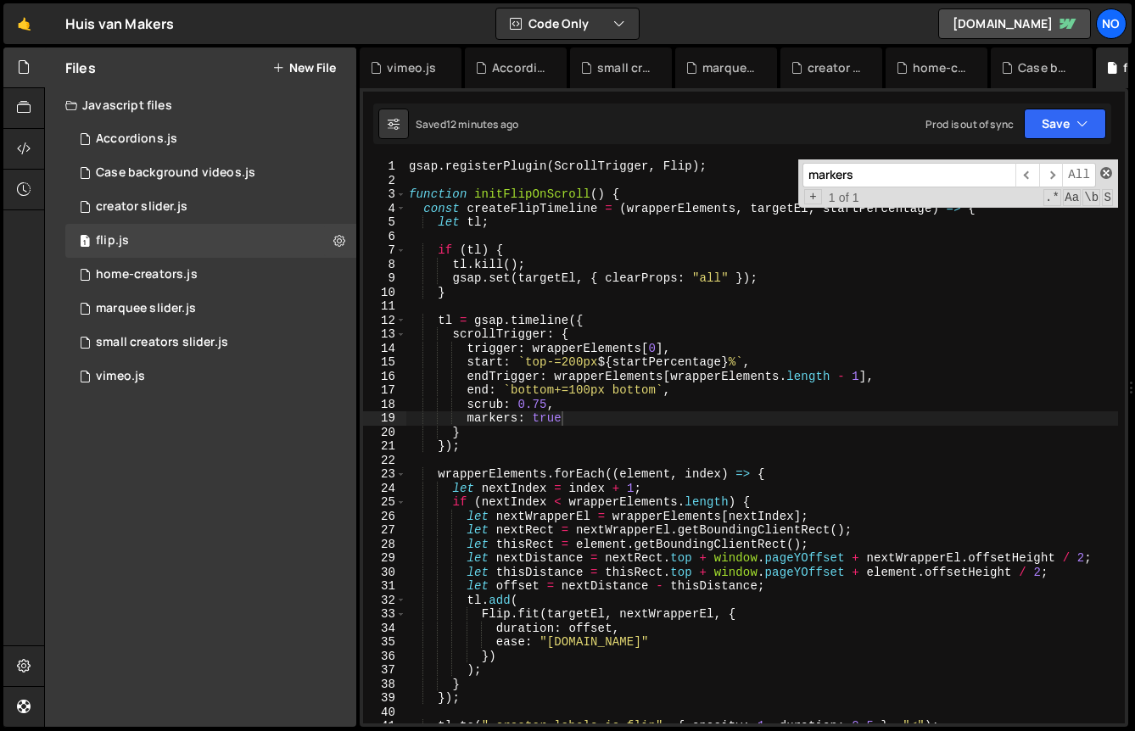
click at [1107, 171] on span at bounding box center [1106, 173] width 12 height 12
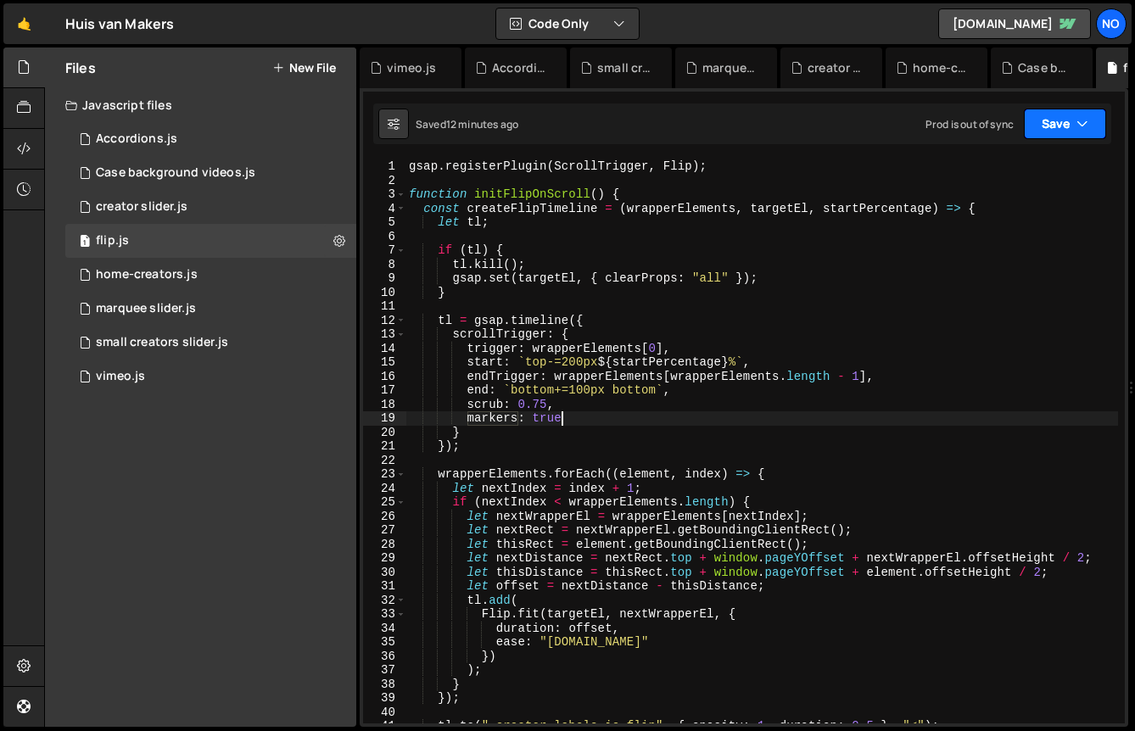
scroll to position [0, 8]
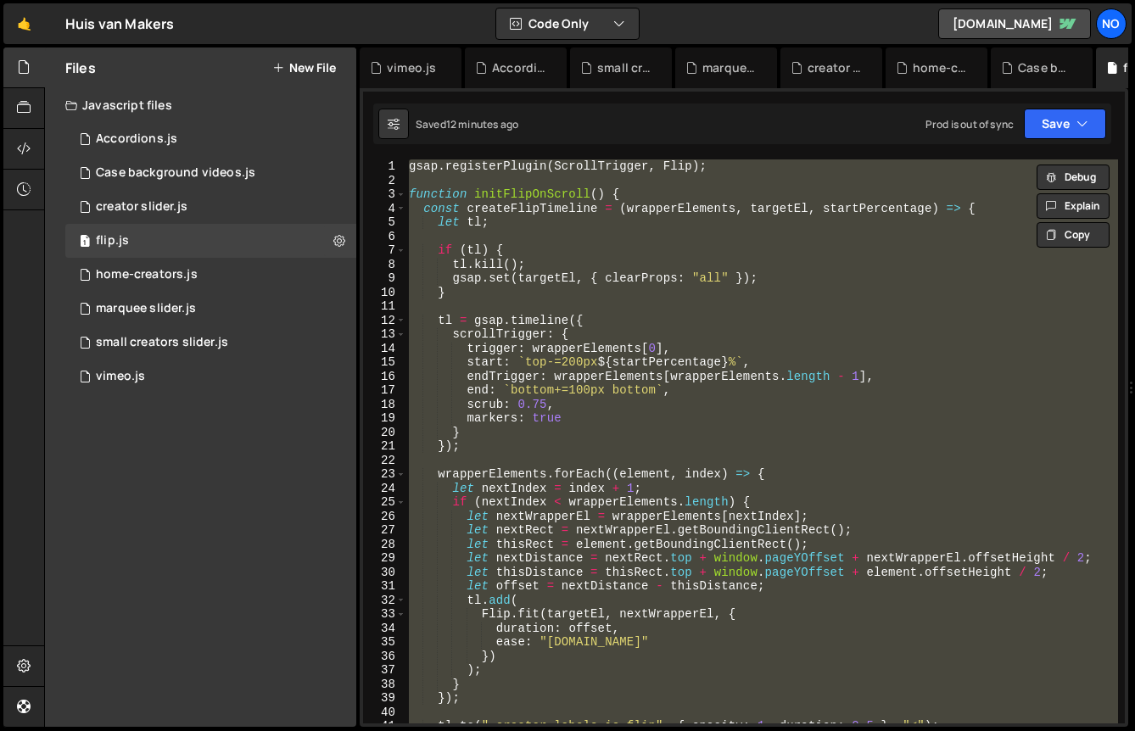
click at [534, 414] on div "gsap . registerPlugin ( ScrollTrigger , Flip ) ; function initFlipOnScroll ( ) …" at bounding box center [762, 441] width 713 height 564
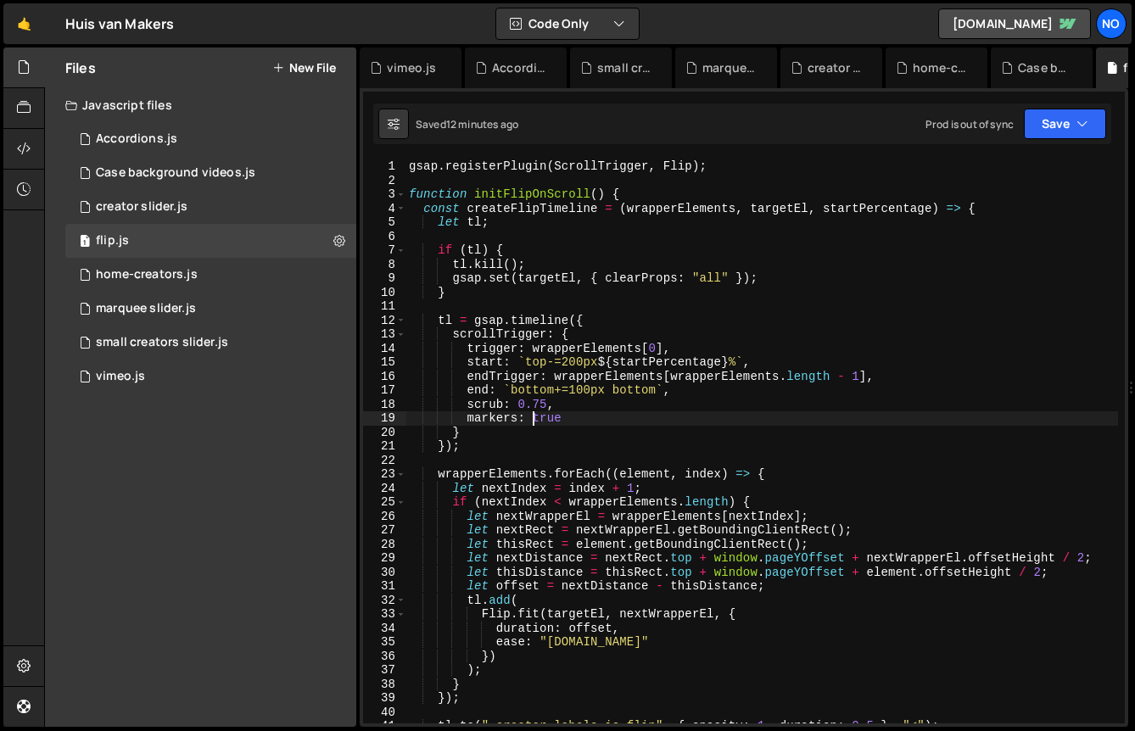
click at [570, 414] on div "gsap . registerPlugin ( ScrollTrigger , Flip ) ; function initFlipOnScroll ( ) …" at bounding box center [762, 455] width 713 height 592
type textarea "markers: false"
click at [1059, 128] on button "Save" at bounding box center [1065, 124] width 82 height 31
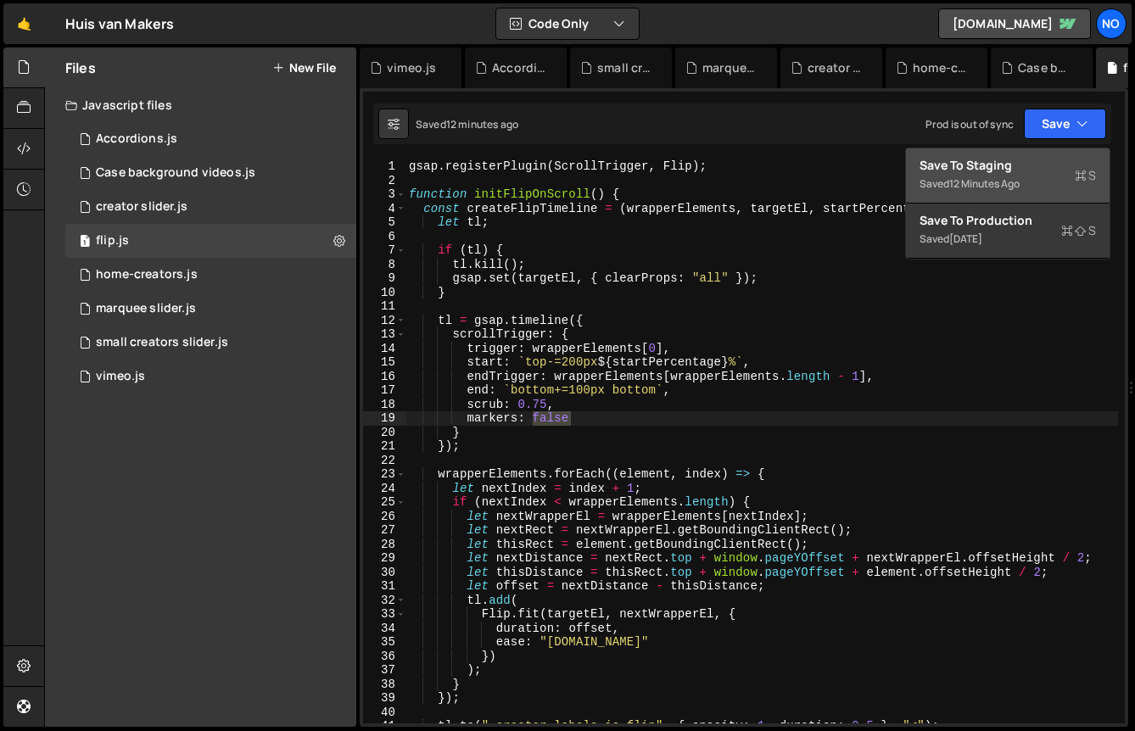
click at [1039, 165] on div "Save to Staging S" at bounding box center [1008, 165] width 176 height 17
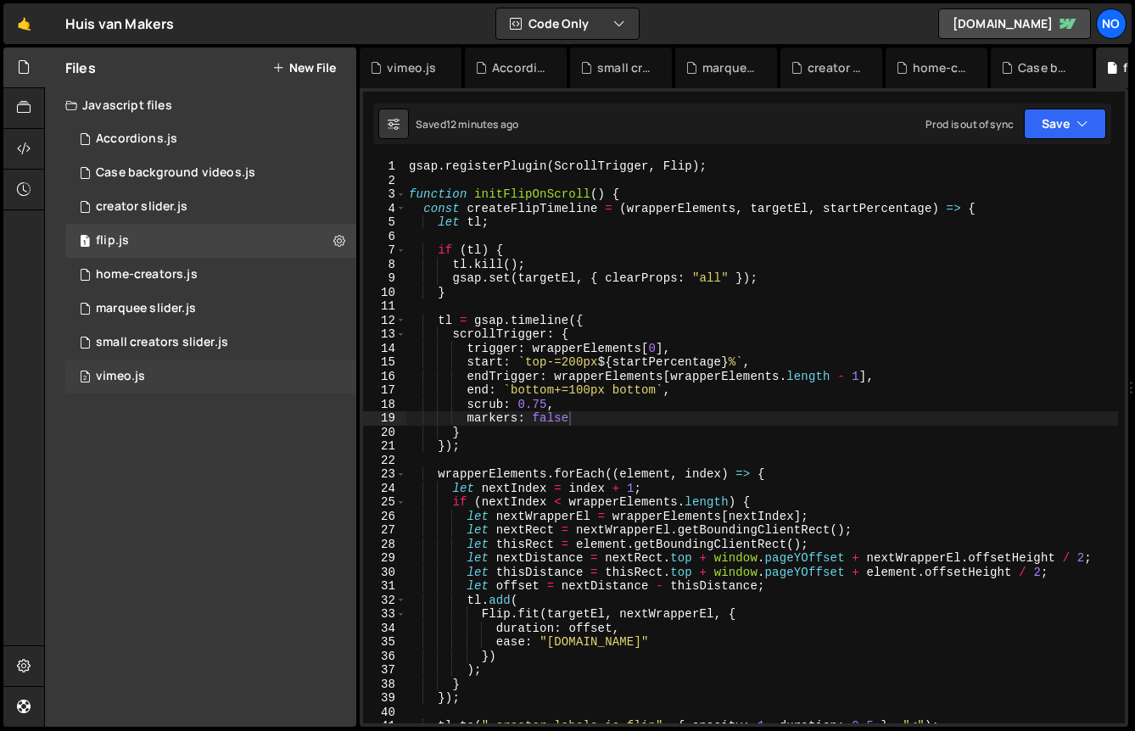
click at [184, 383] on div "2 vimeo.js 0" at bounding box center [210, 377] width 291 height 34
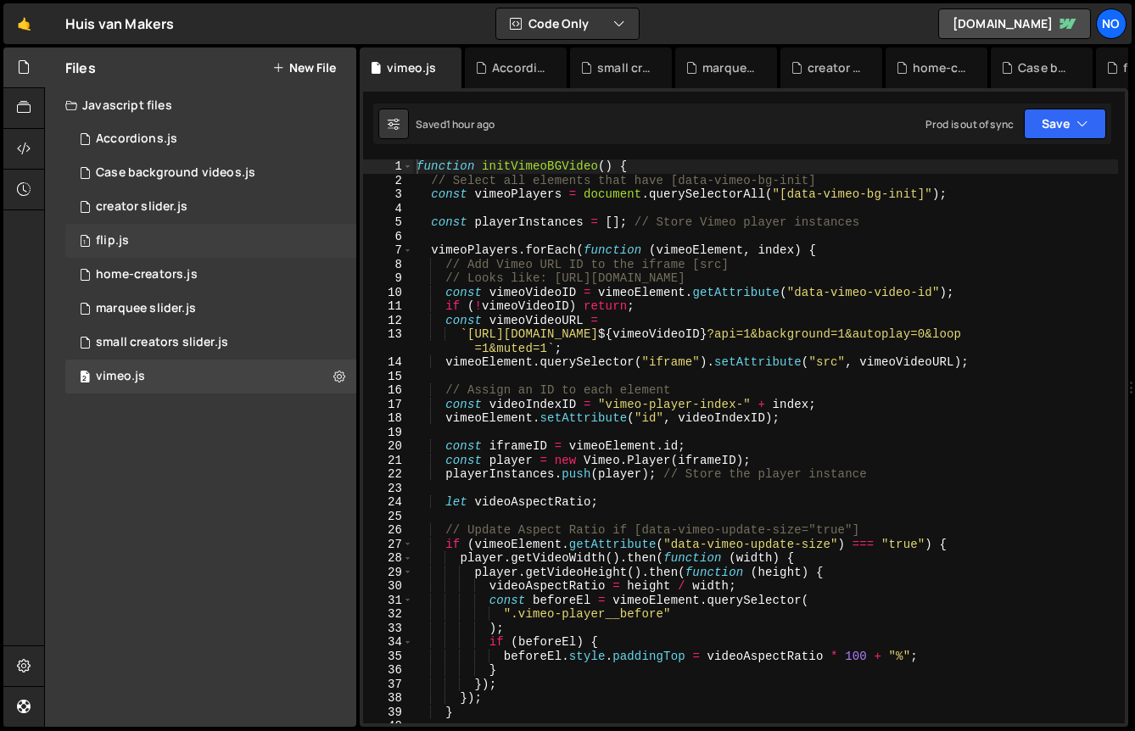
scroll to position [22959, 0]
click at [208, 319] on div "1 marquee slider.js 0" at bounding box center [210, 309] width 291 height 34
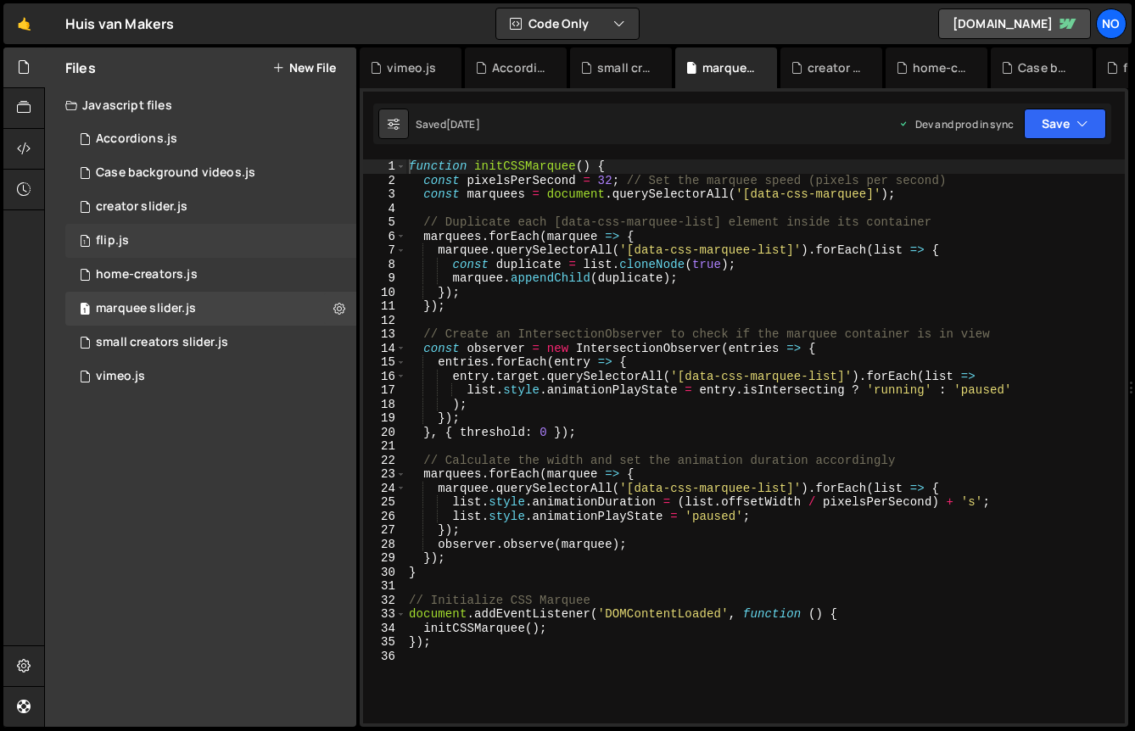
scroll to position [0, 0]
click at [209, 209] on div "3 creator slider.js 0" at bounding box center [210, 207] width 291 height 34
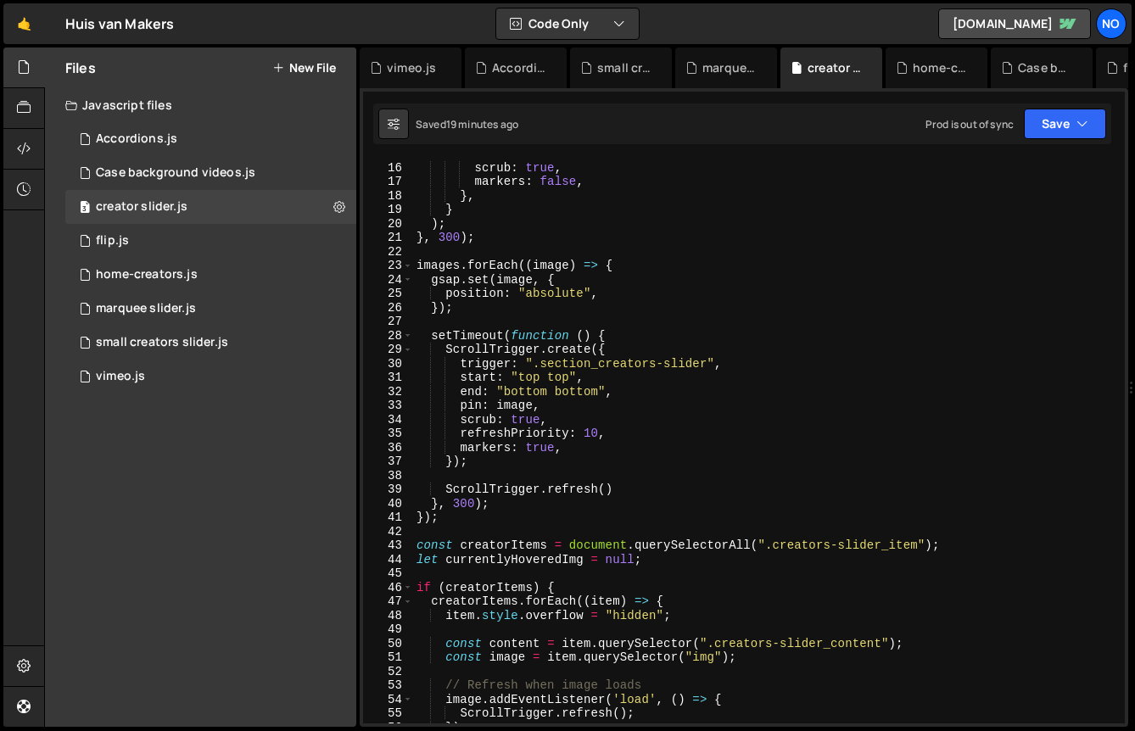
scroll to position [209, 0]
click at [532, 382] on div "end : "200px center" , scrub : true , markers : false , } , } ) ; } , 300 ) ; i…" at bounding box center [765, 443] width 705 height 592
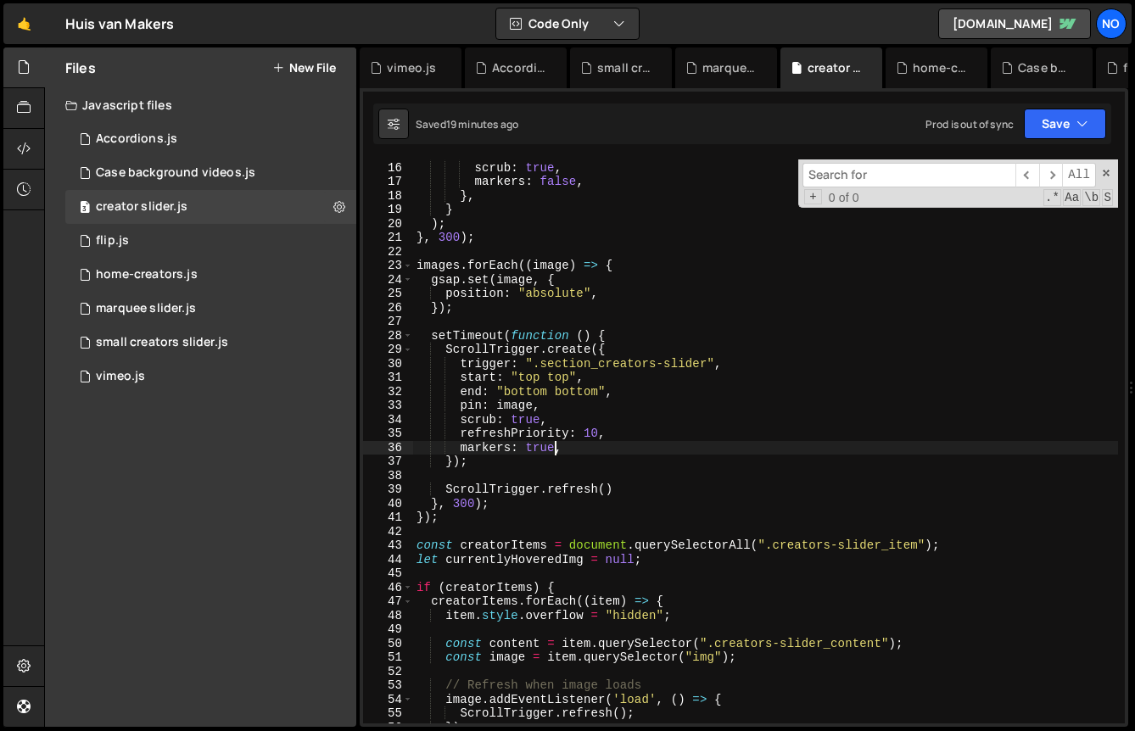
click at [552, 444] on div "end : "200px center" , scrub : true , markers : false , } , } ) ; } , 300 ) ; i…" at bounding box center [765, 443] width 705 height 592
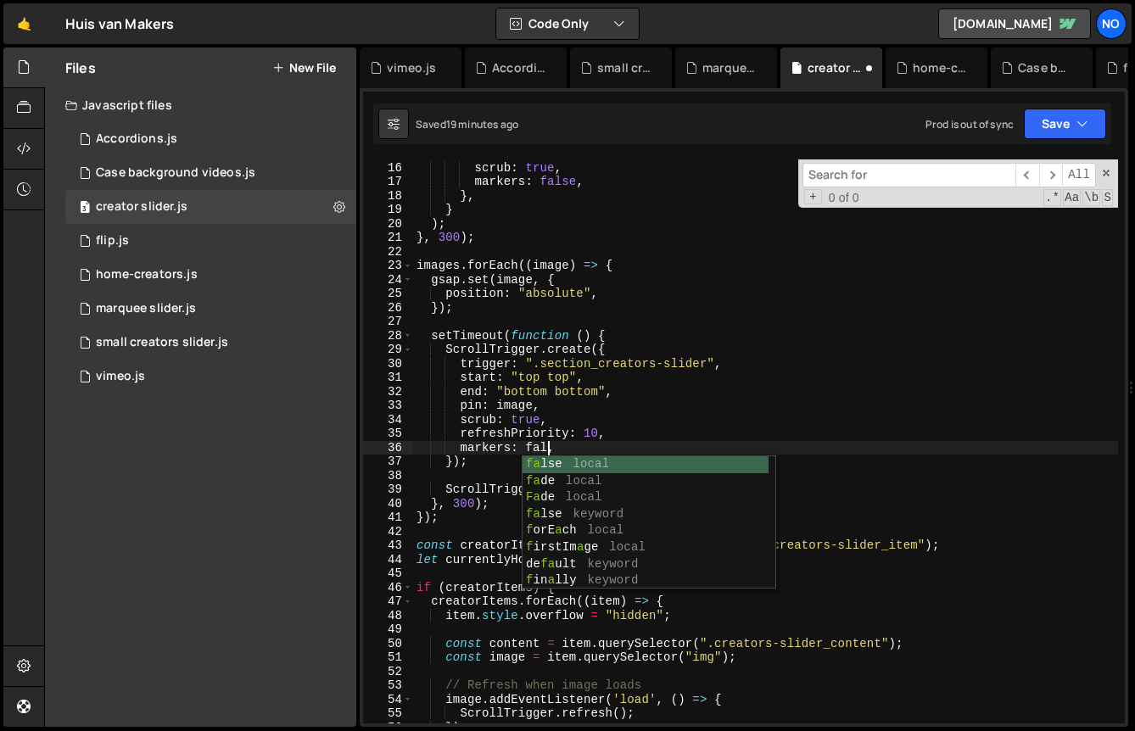
scroll to position [0, 9]
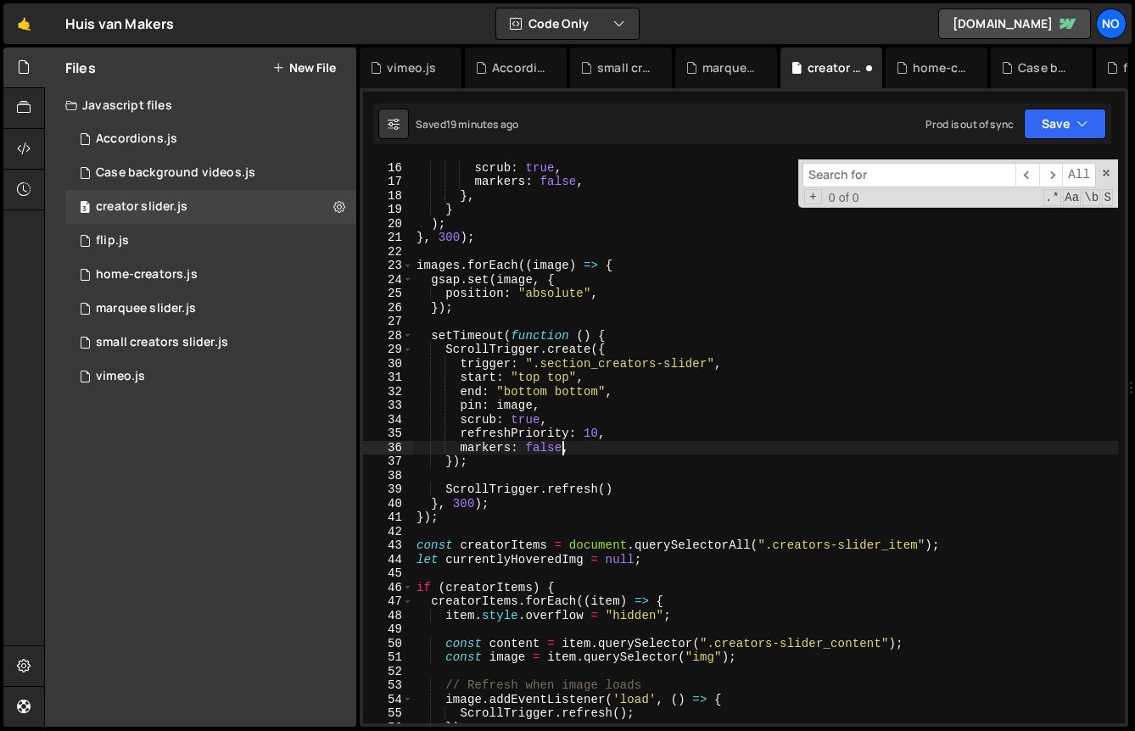
click at [1069, 106] on div "Saved 19 minutes ago Prod is out of sync Upgrade to Edit Save Save to Staging S…" at bounding box center [742, 124] width 738 height 41
click at [1066, 116] on button "Save" at bounding box center [1065, 124] width 82 height 31
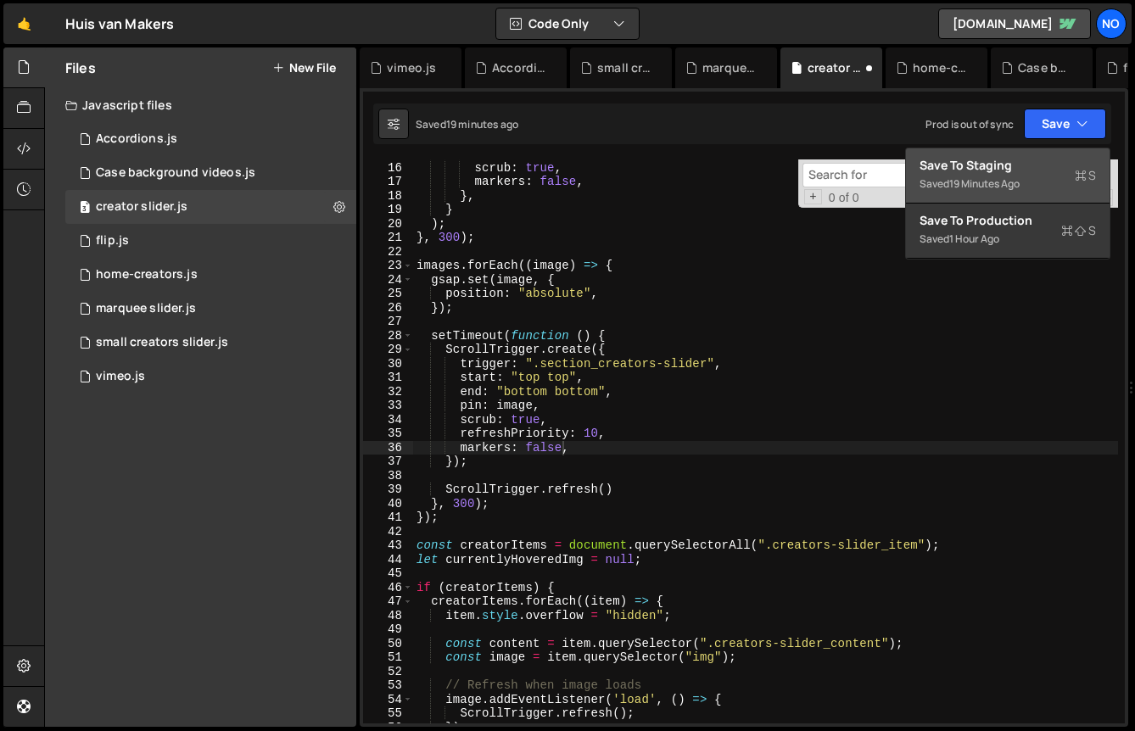
click at [1033, 170] on div "Save to Staging S" at bounding box center [1008, 165] width 176 height 17
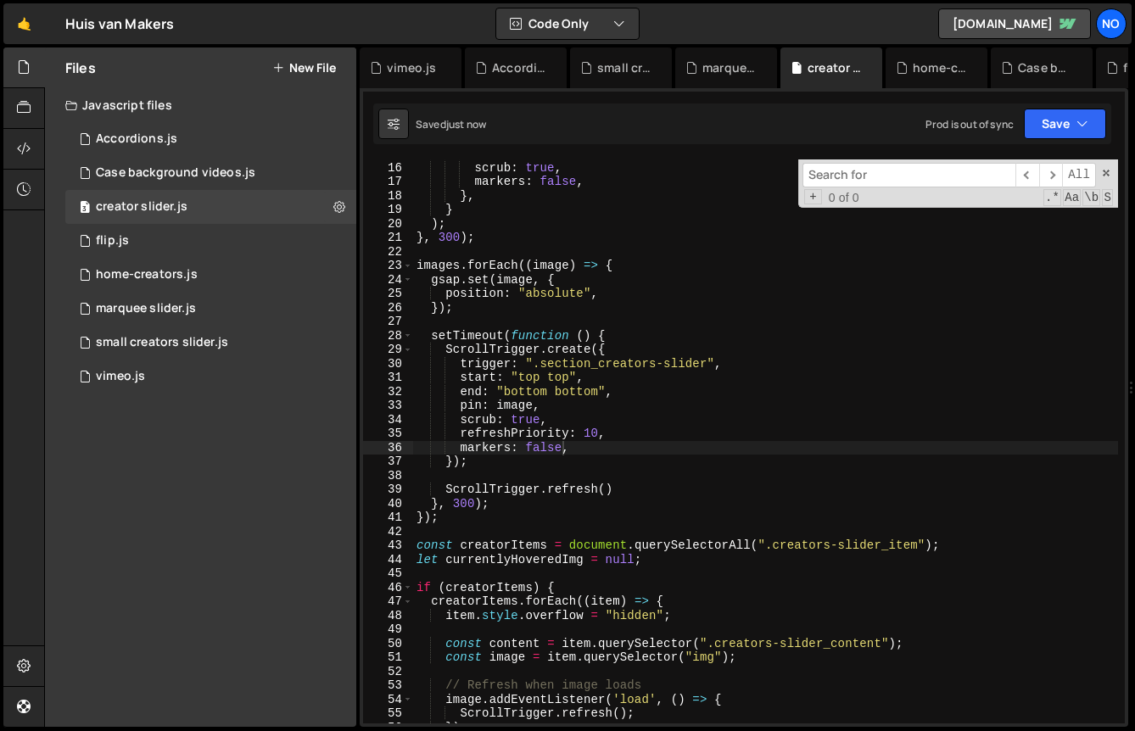
click at [618, 364] on div "end : "200px center" , scrub : true , markers : false , } , } ) ; } , 300 ) ; i…" at bounding box center [765, 443] width 705 height 592
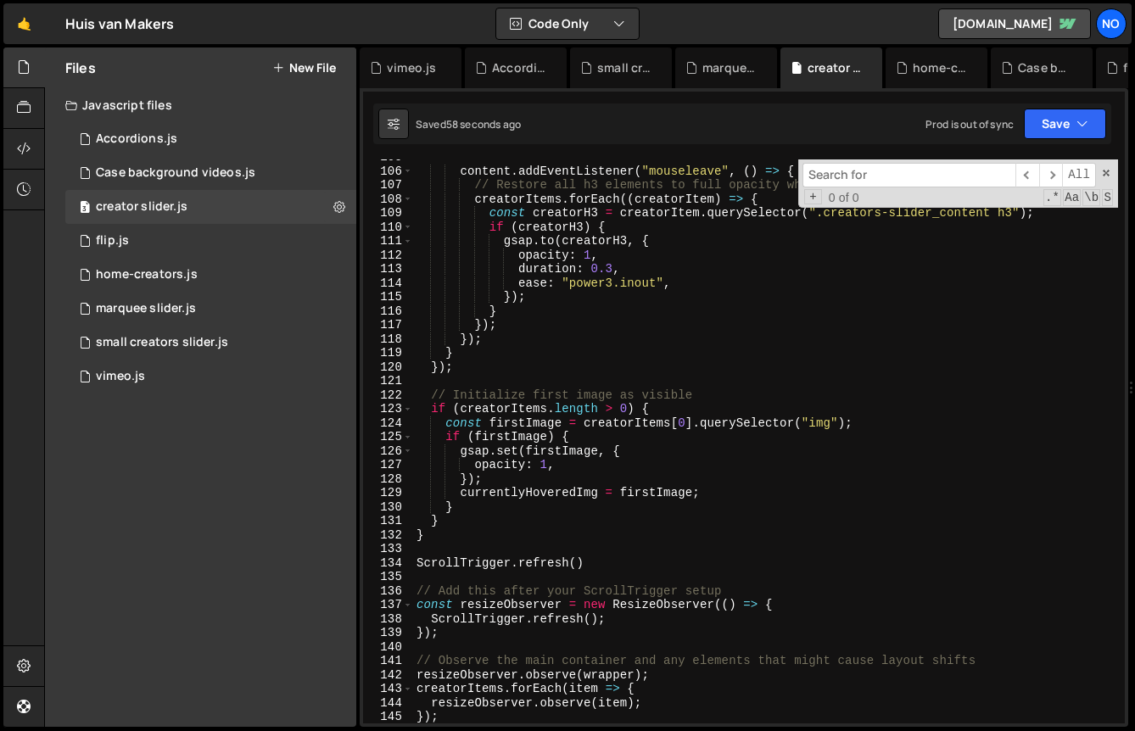
scroll to position [1430, 0]
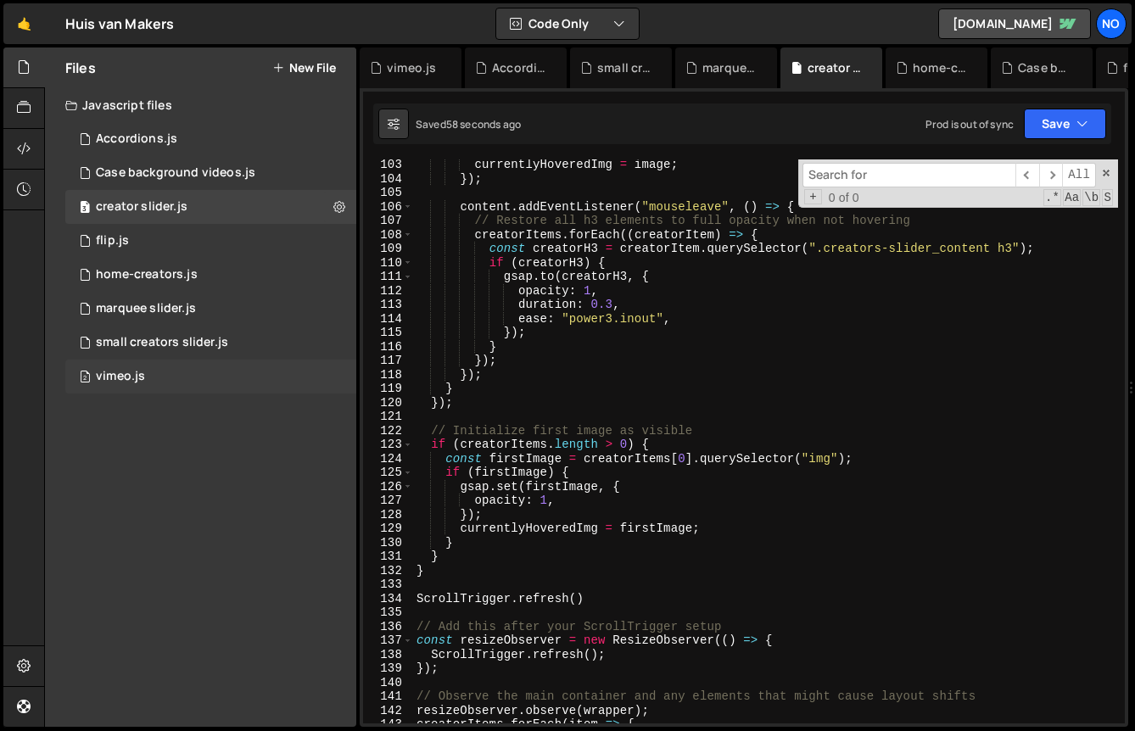
click at [166, 379] on div "2 vimeo.js 0" at bounding box center [210, 377] width 291 height 34
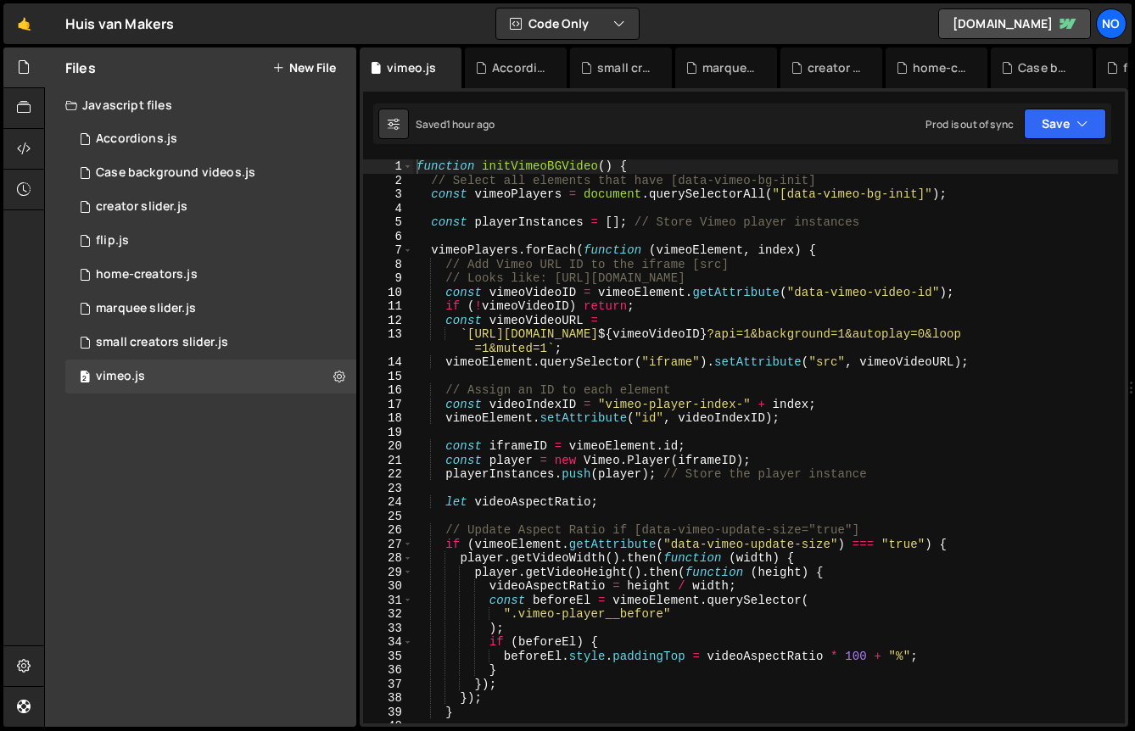
scroll to position [22959, 0]
click at [201, 207] on div "3 creator slider.js 0" at bounding box center [210, 207] width 291 height 34
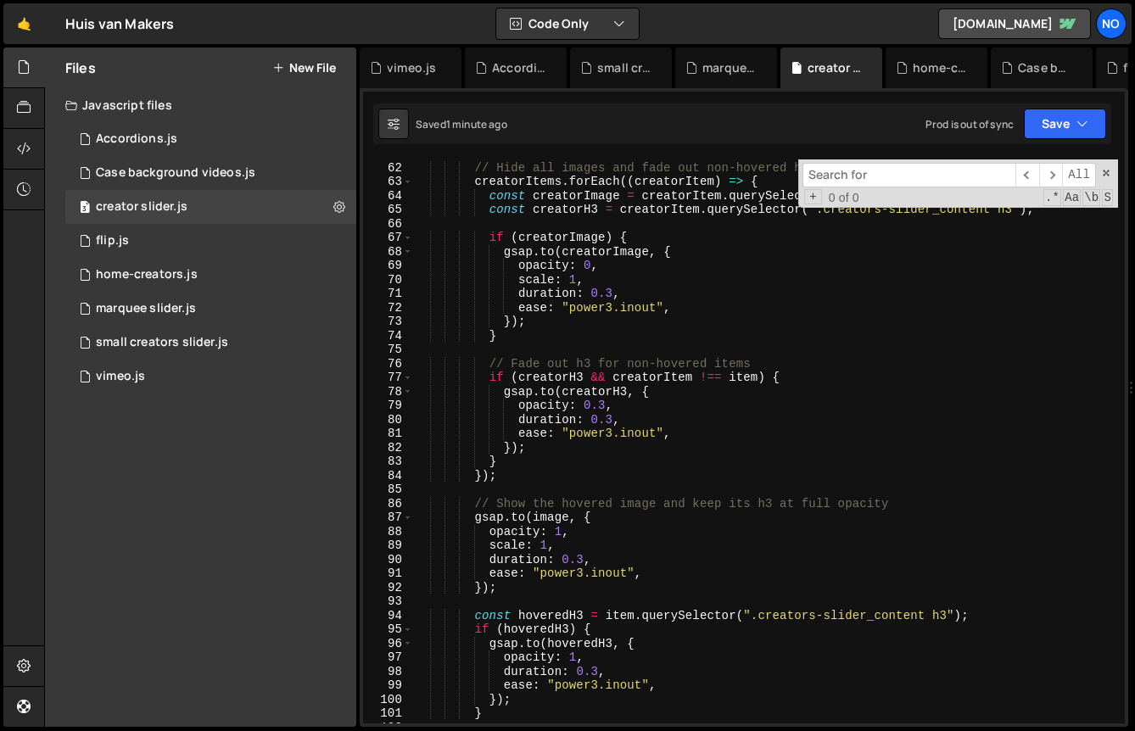
scroll to position [852, 0]
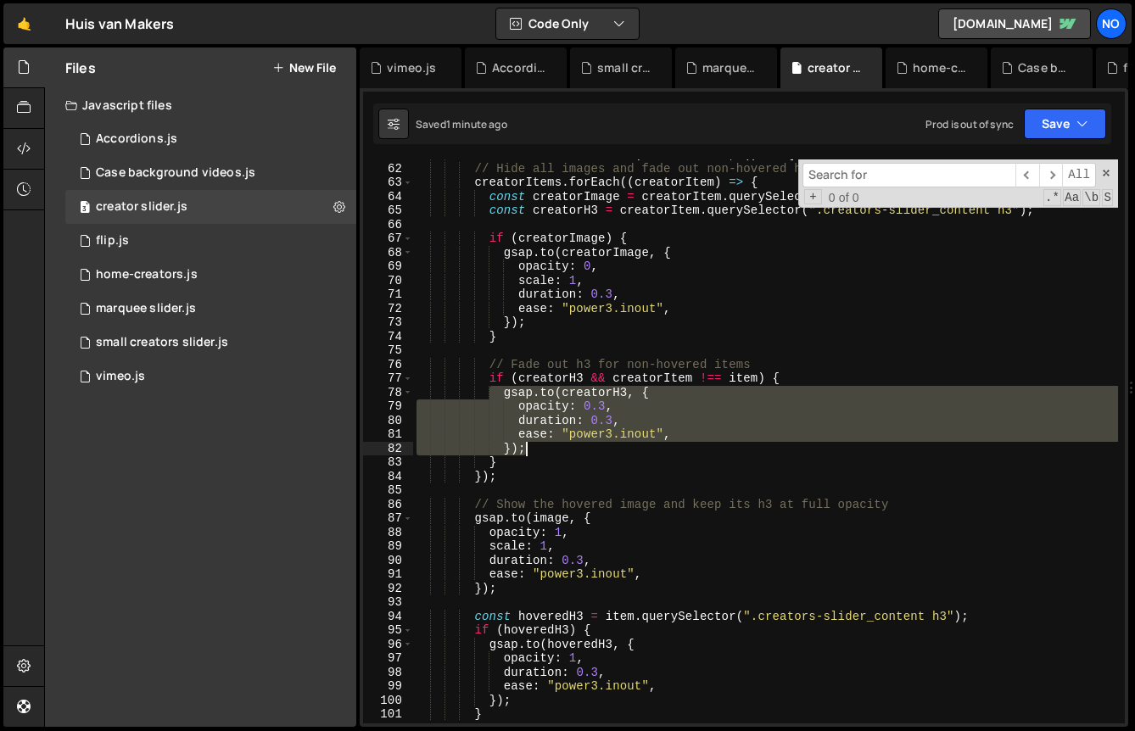
drag, startPoint x: 488, startPoint y: 390, endPoint x: 551, endPoint y: 449, distance: 86.5
click at [551, 449] on div "content . addEventListener ( "mouseenter" , ( ) => { // Hide all images and fad…" at bounding box center [765, 444] width 705 height 592
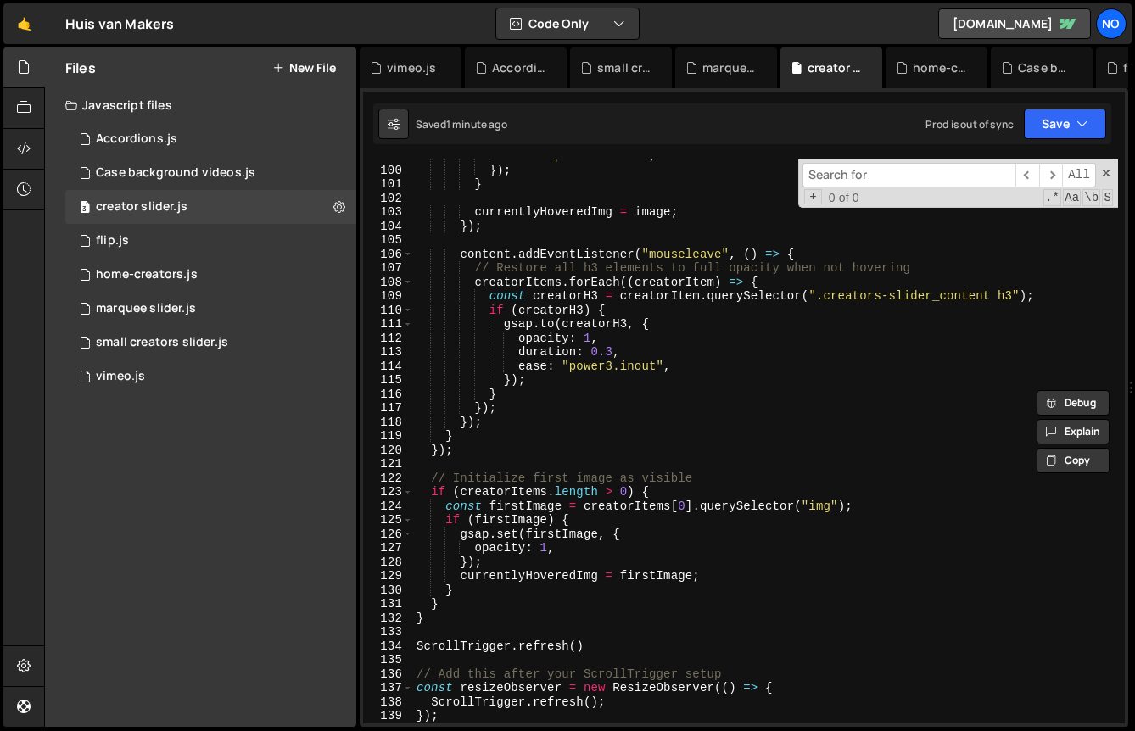
scroll to position [1382, 0]
click at [585, 523] on div "ease : "power3.inout" , }) ; } currentlyHoveredImg = image ; }) ; content . add…" at bounding box center [765, 445] width 705 height 592
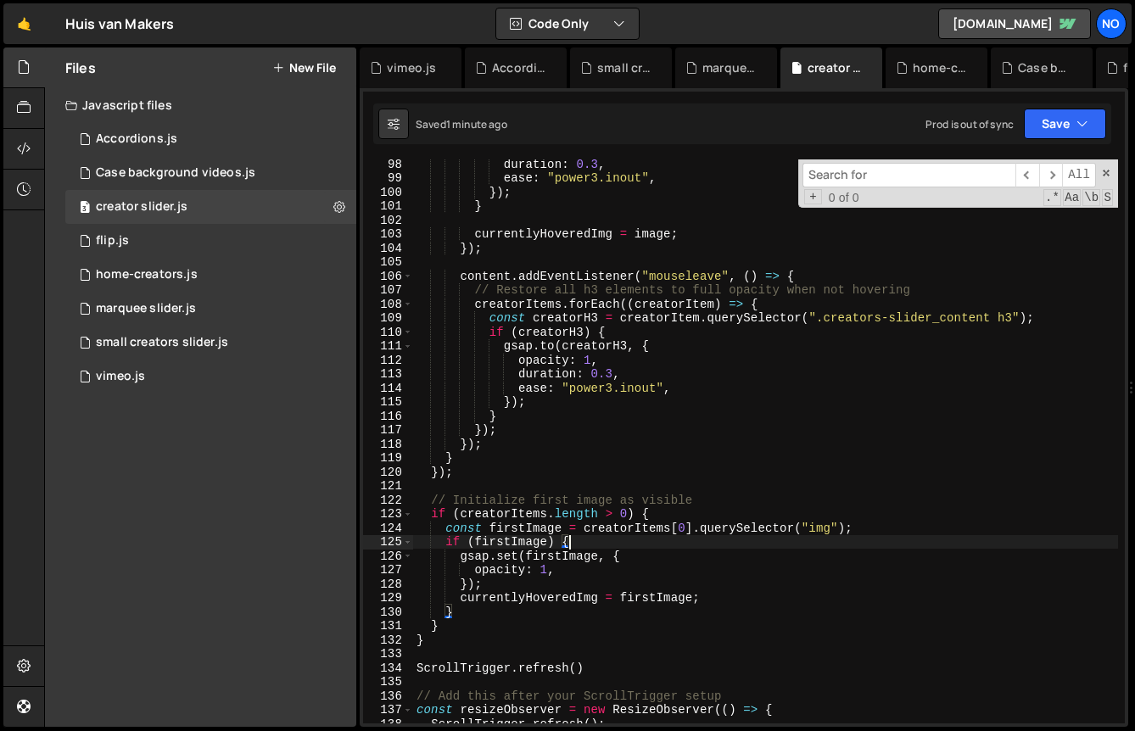
scroll to position [1360, 0]
click at [584, 528] on div "duration : 0.3 , ease : "power3.inout" , }) ; } currentlyHoveredImg = image ; }…" at bounding box center [765, 453] width 705 height 592
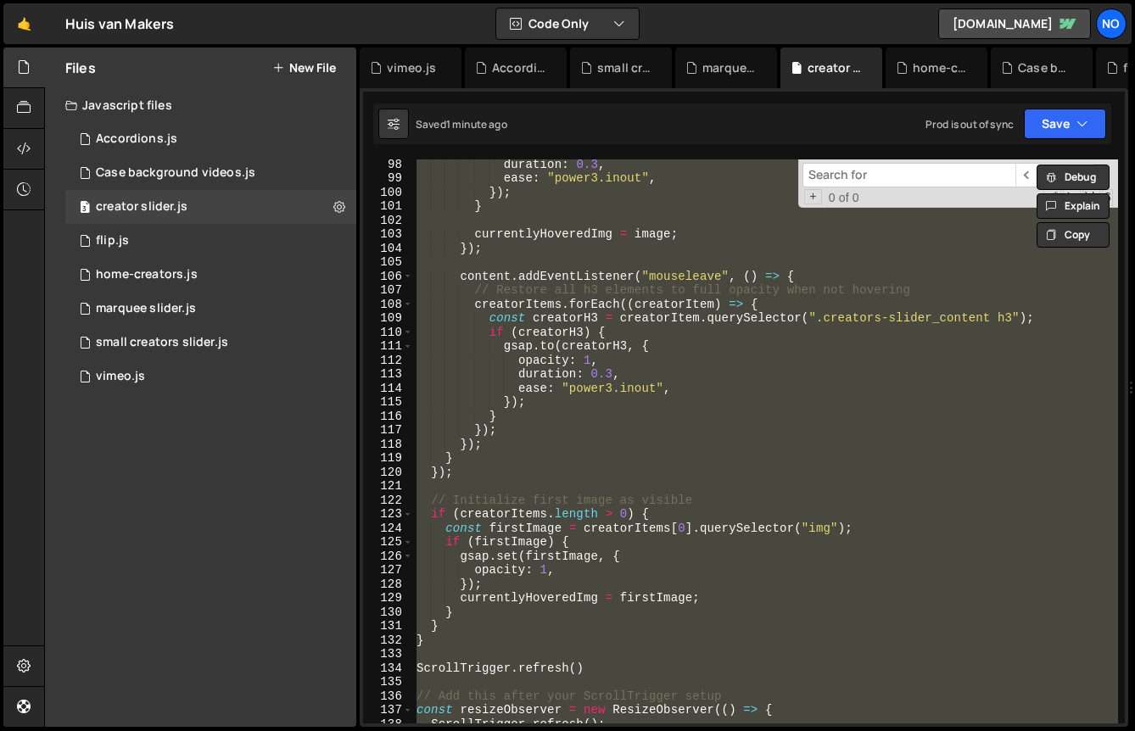
scroll to position [0, 1]
click at [492, 513] on div "duration : 0.3 , ease : "power3.inout" , }) ; } currentlyHoveredImg = image ; }…" at bounding box center [765, 441] width 705 height 564
paste textarea
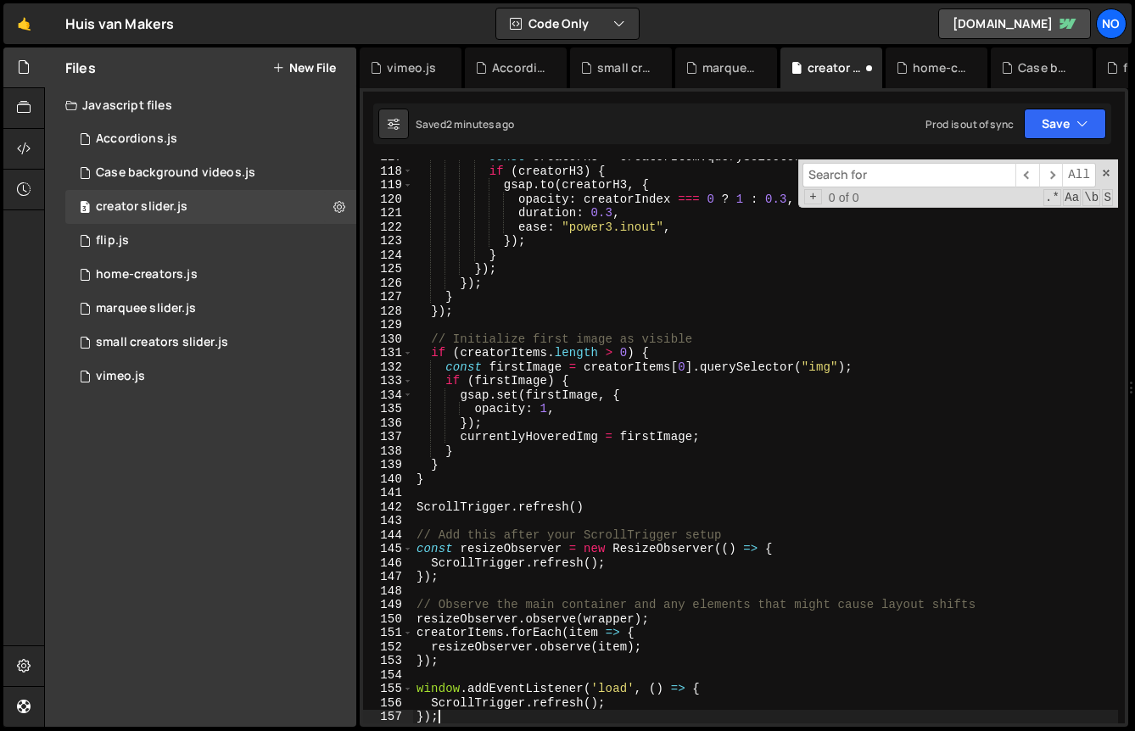
scroll to position [1633, 0]
click at [1051, 138] on button "Save" at bounding box center [1065, 124] width 82 height 31
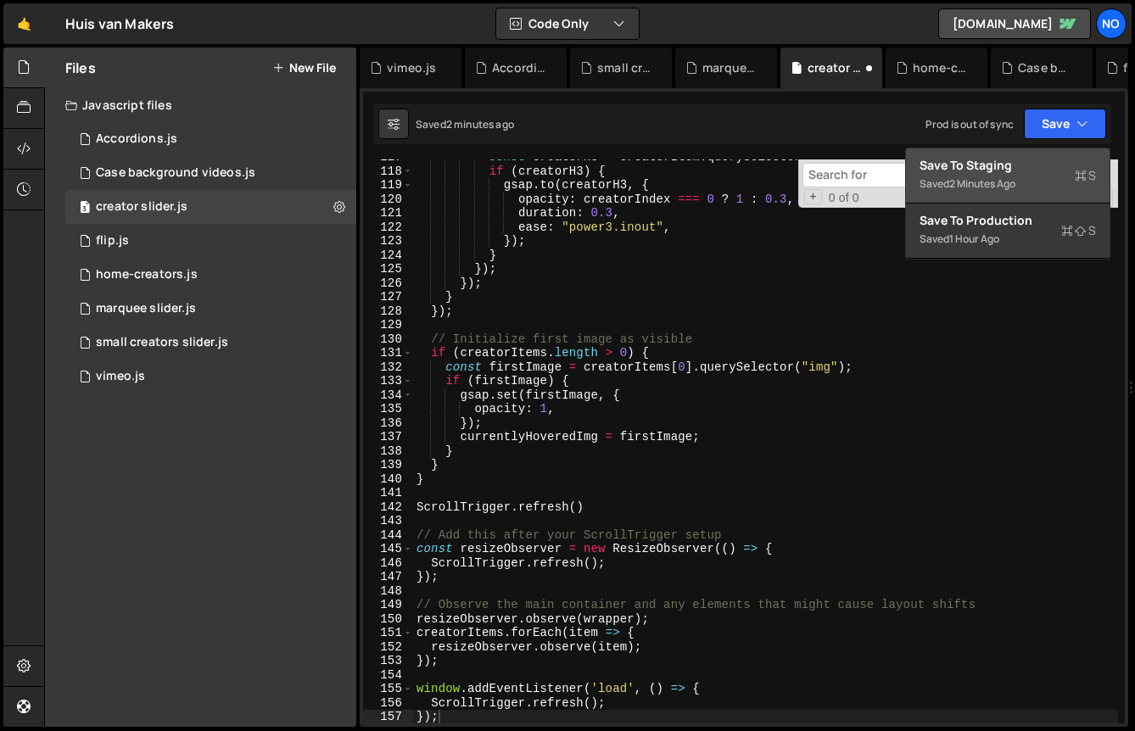
click at [1026, 164] on div "Save to Staging S" at bounding box center [1008, 165] width 176 height 17
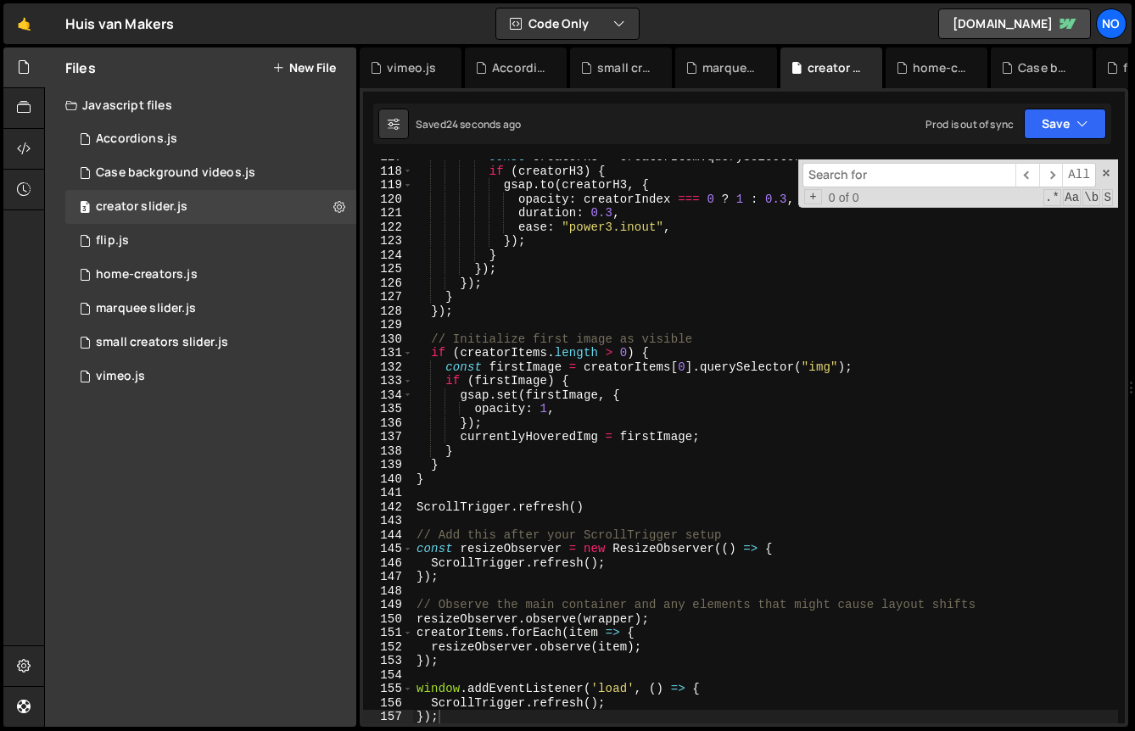
click at [751, 506] on div "const creatorH3 = creatorItem . querySelector ( ".creators-slider_content h3" )…" at bounding box center [765, 446] width 705 height 592
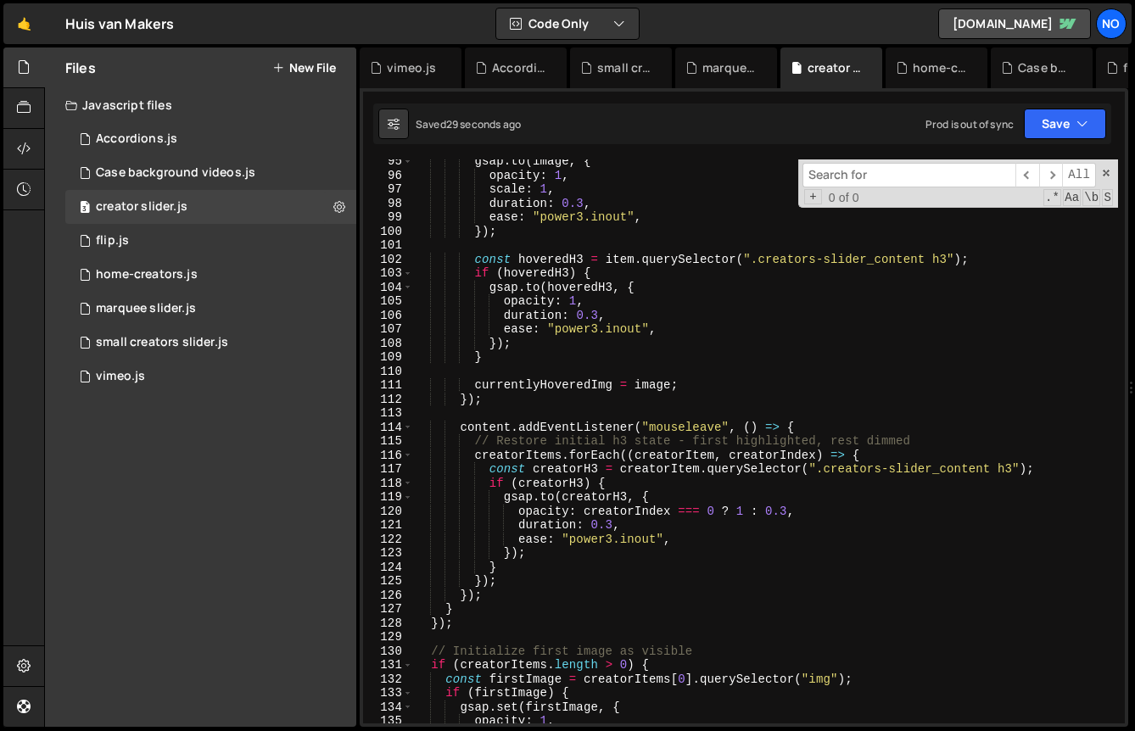
scroll to position [1321, 0]
click at [692, 437] on div "gsap . to ( image , { opacity : 1 , scale : 1 , duration : 0.3 , ease : "power3…" at bounding box center [765, 450] width 705 height 592
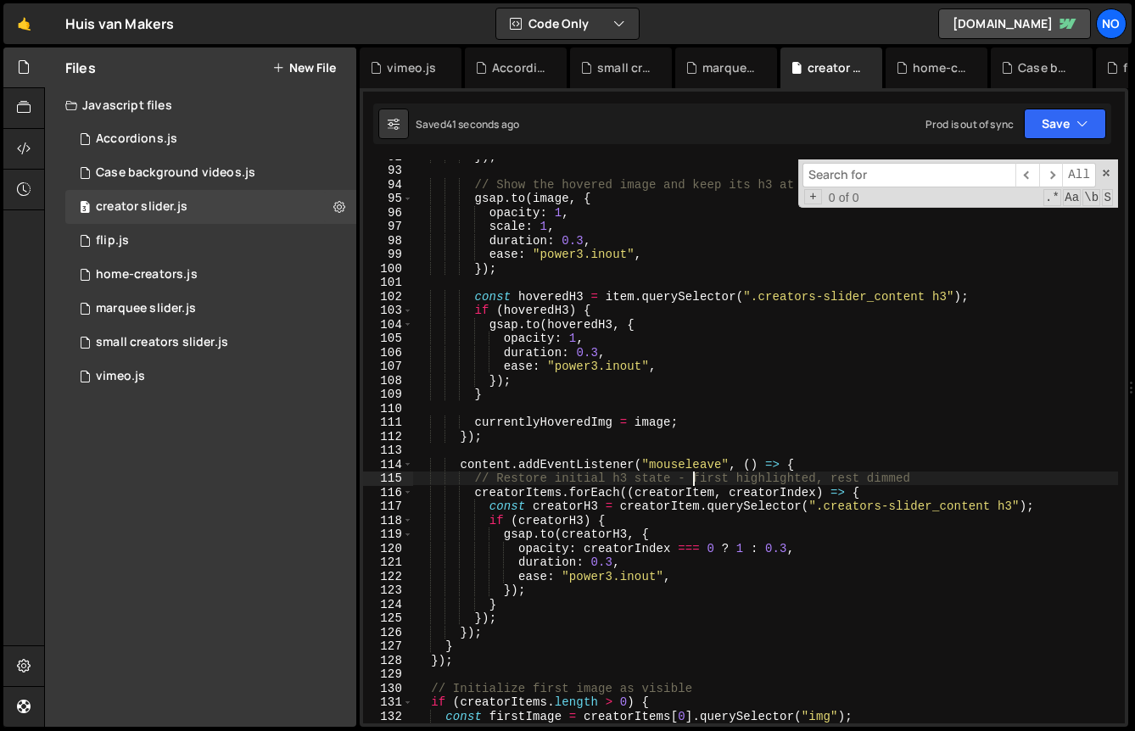
scroll to position [1284, 0]
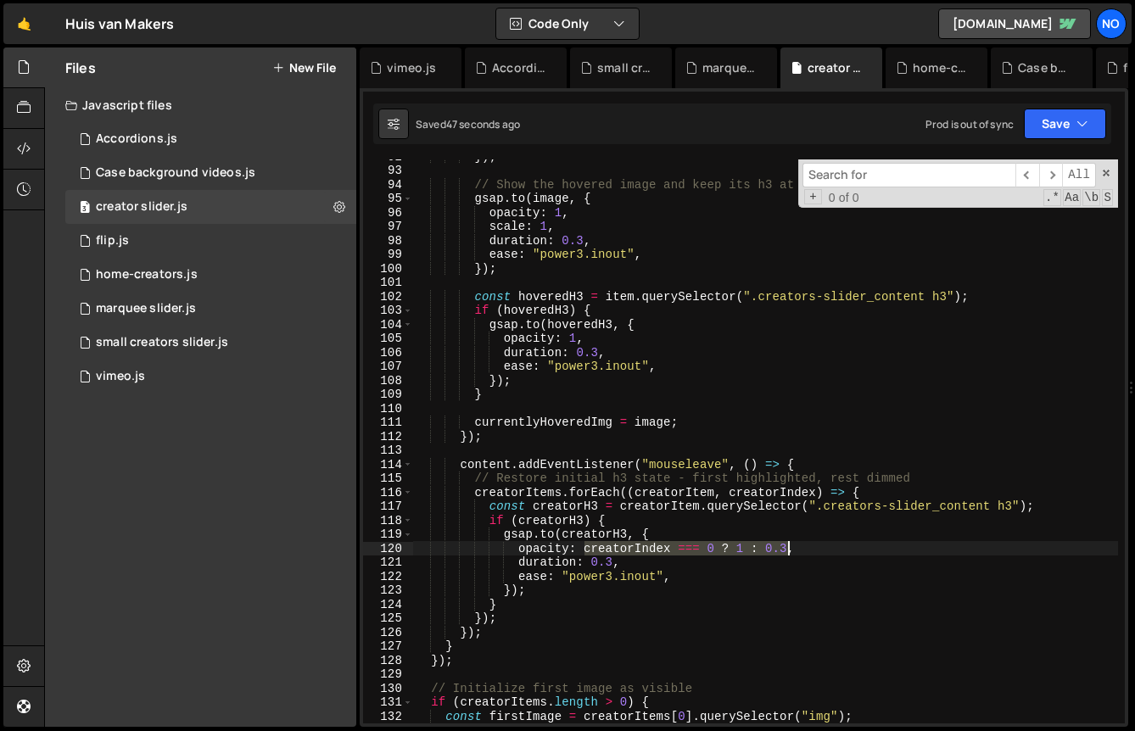
drag, startPoint x: 586, startPoint y: 549, endPoint x: 789, endPoint y: 550, distance: 202.8
click at [789, 550] on div "}) ; // Show the hovered image and keep its h3 at full opacity gsap . to ( imag…" at bounding box center [765, 445] width 705 height 592
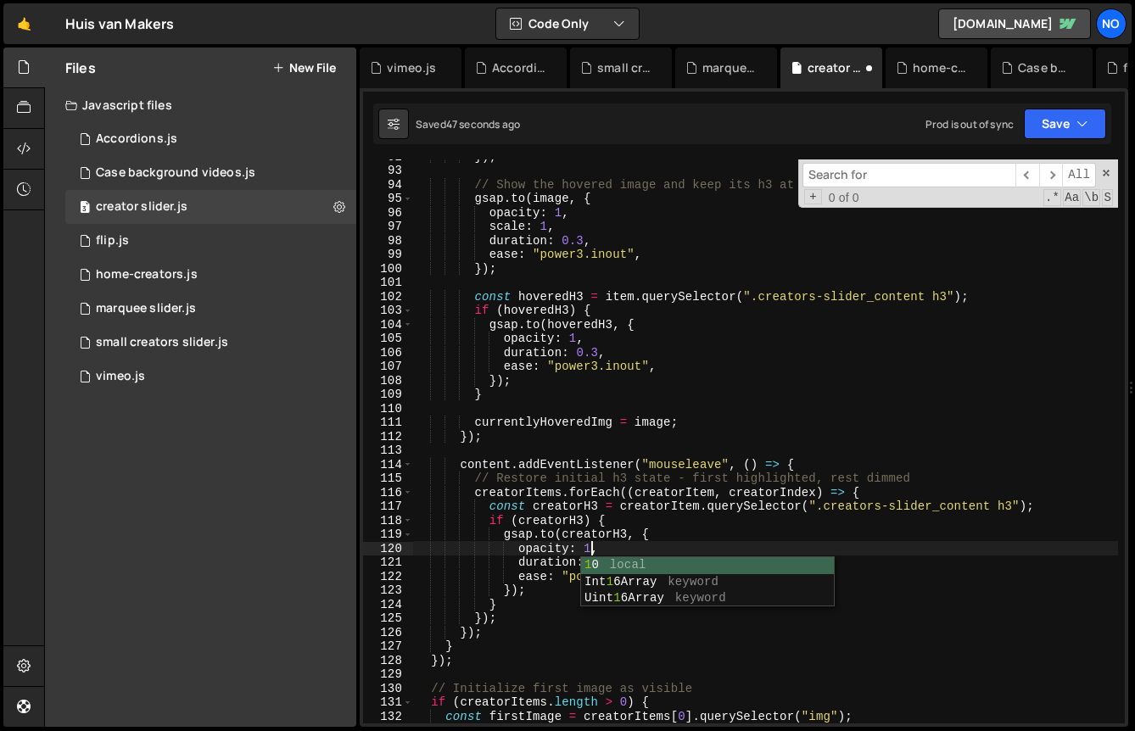
scroll to position [0, 12]
type textarea "opacity: 1,"
click at [1088, 119] on icon "button" at bounding box center [1083, 123] width 12 height 17
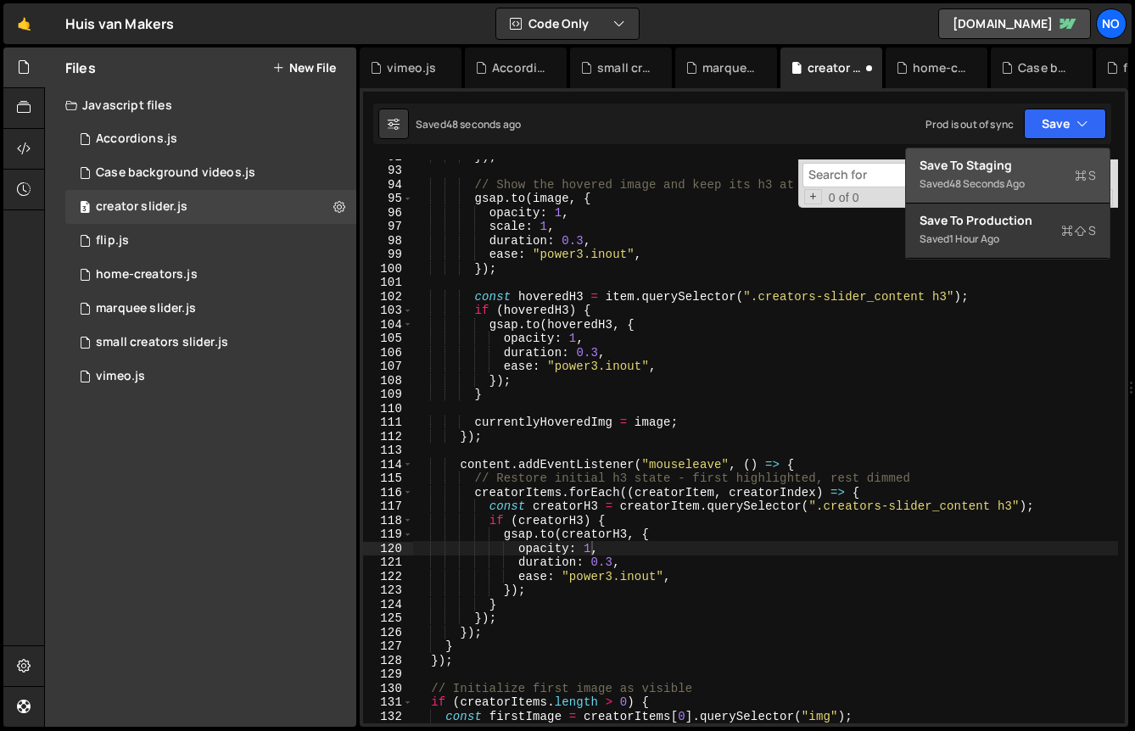
click at [1017, 168] on div "Save to Staging S" at bounding box center [1008, 165] width 176 height 17
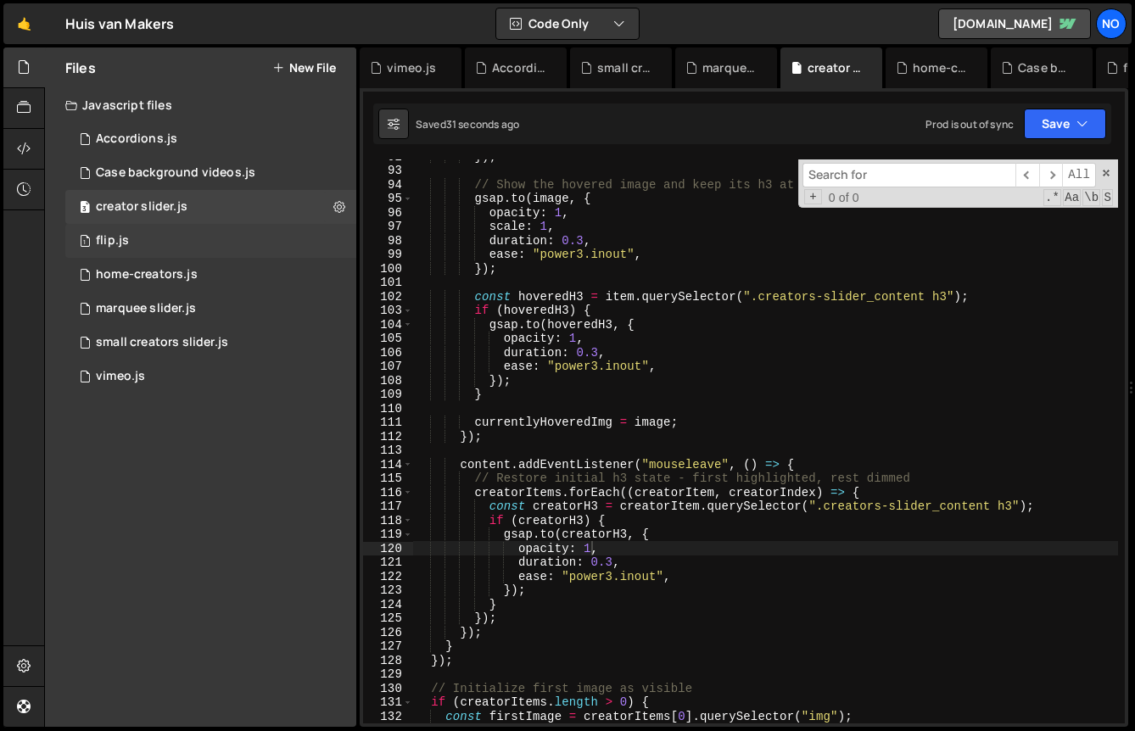
click at [203, 239] on div "1 flip.js 0" at bounding box center [210, 241] width 291 height 34
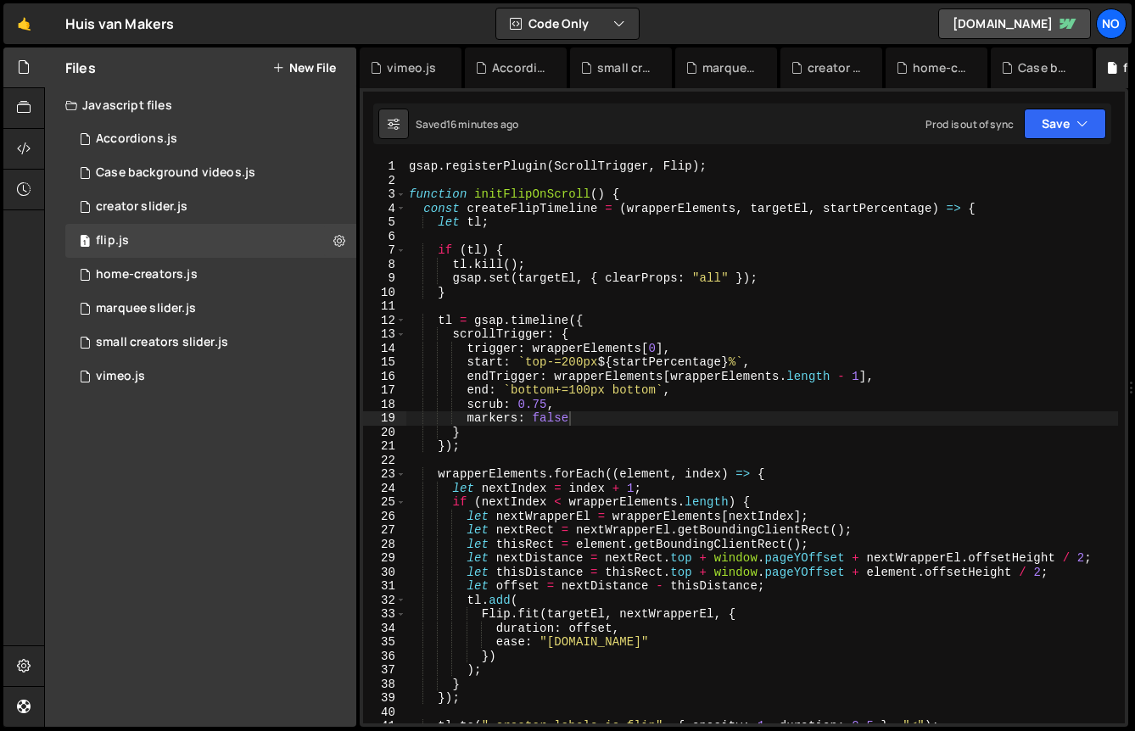
click at [632, 264] on div "gsap . registerPlugin ( ScrollTrigger , Flip ) ; function initFlipOnScroll ( ) …" at bounding box center [762, 455] width 713 height 592
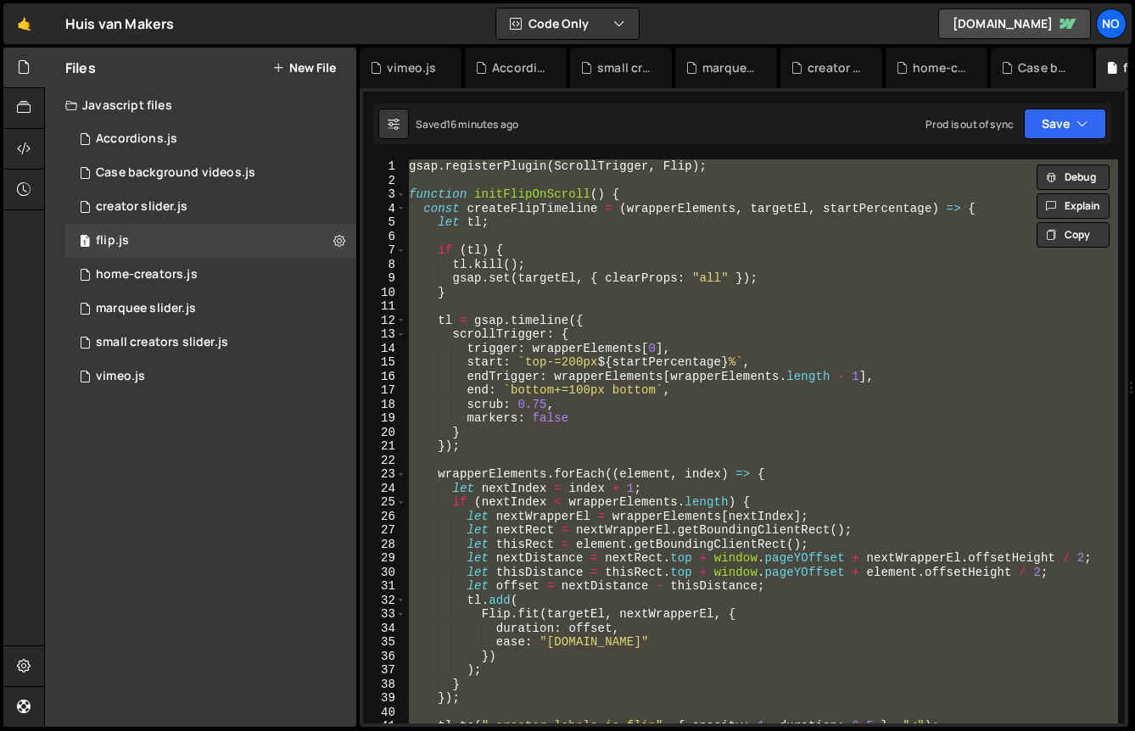
scroll to position [57415, 0]
click at [592, 434] on div "gsap . registerPlugin ( ScrollTrigger , Flip ) ; function initFlipOnScroll ( ) …" at bounding box center [762, 441] width 713 height 564
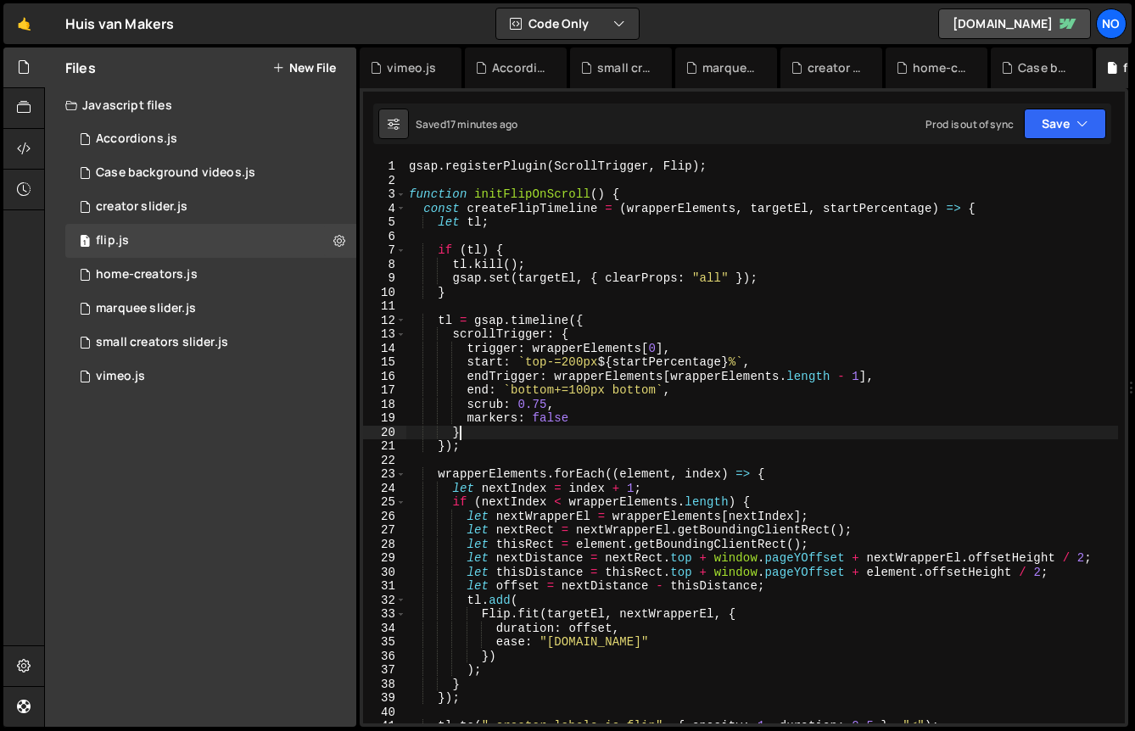
scroll to position [0, 3]
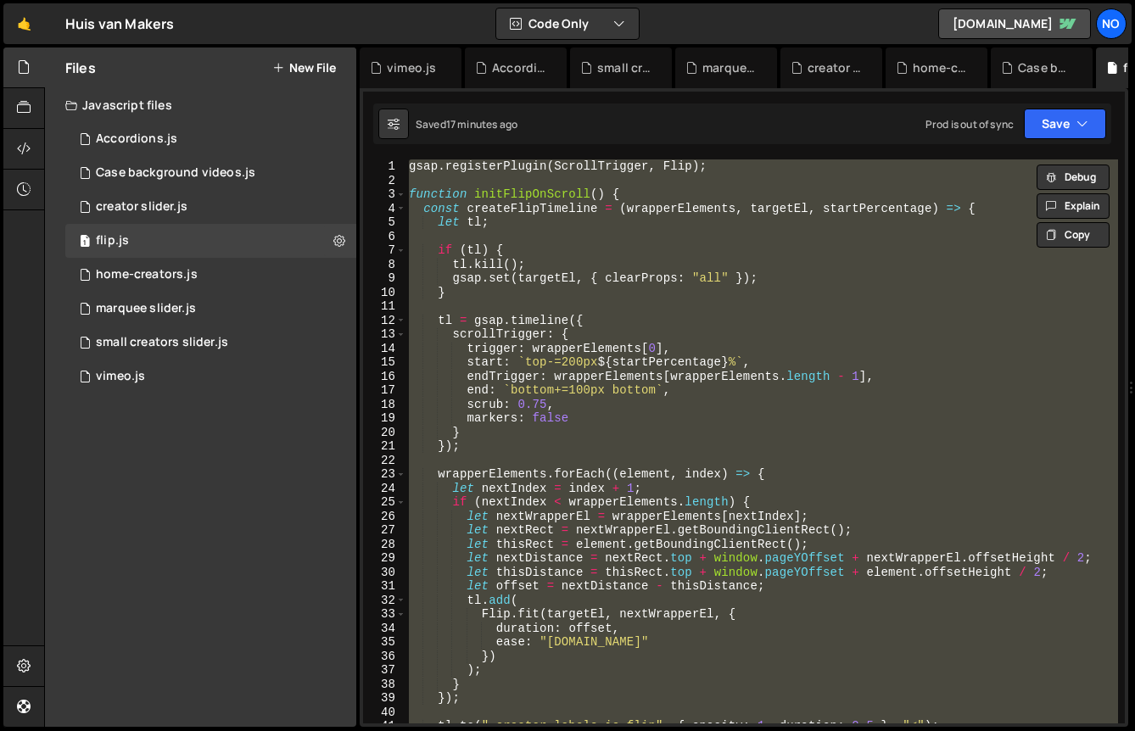
paste textarea ";"
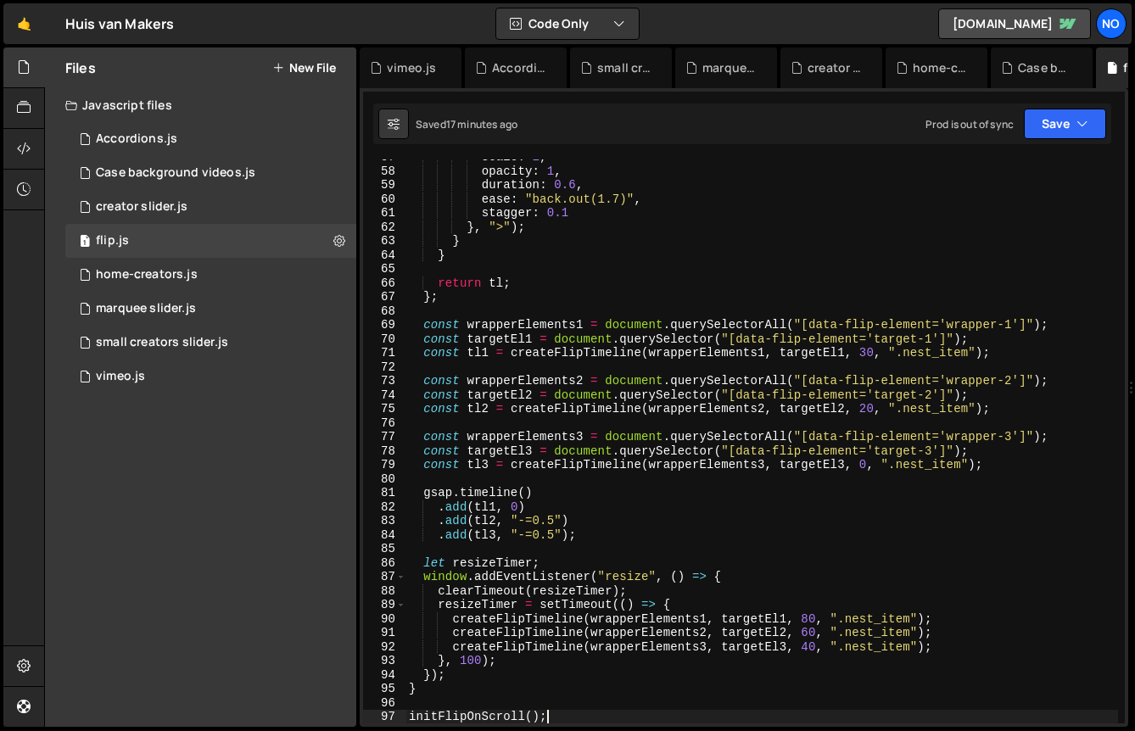
scroll to position [793, 0]
click at [1062, 139] on div "Saved 17 minutes ago Prod is out of sync Upgrade to Edit Save Save to Staging S…" at bounding box center [742, 124] width 738 height 41
click at [1062, 132] on button "Save" at bounding box center [1065, 124] width 82 height 31
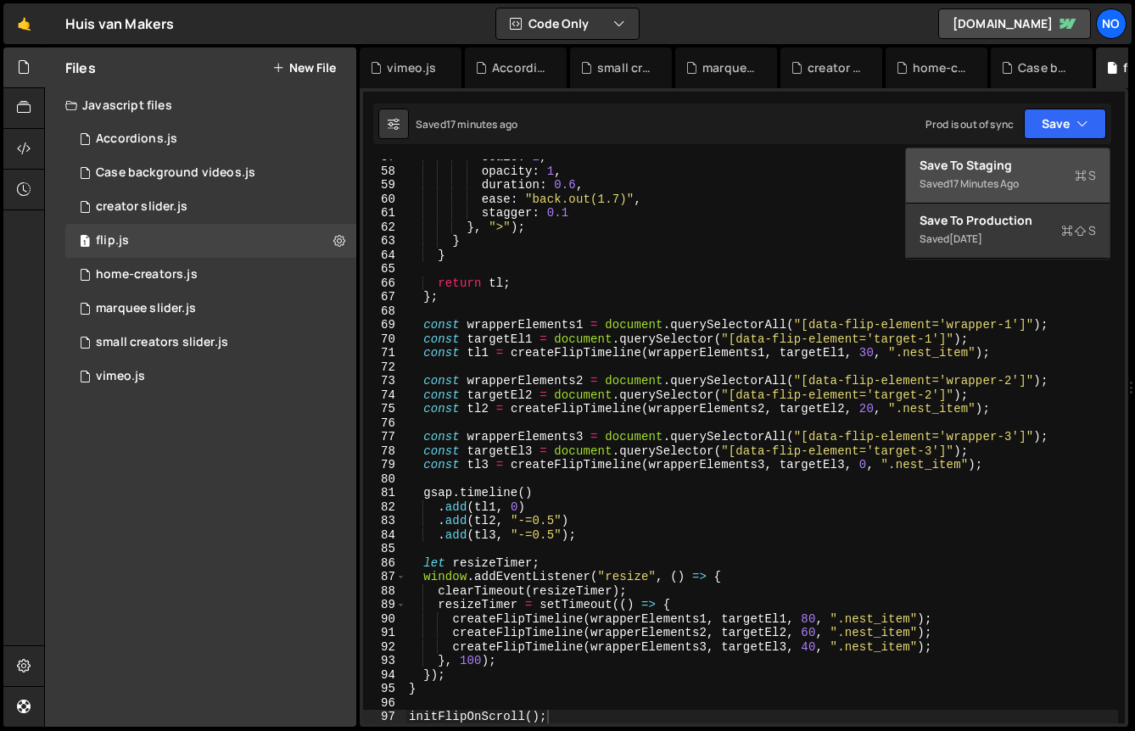
click at [1005, 166] on div "Save to Staging S" at bounding box center [1008, 165] width 176 height 17
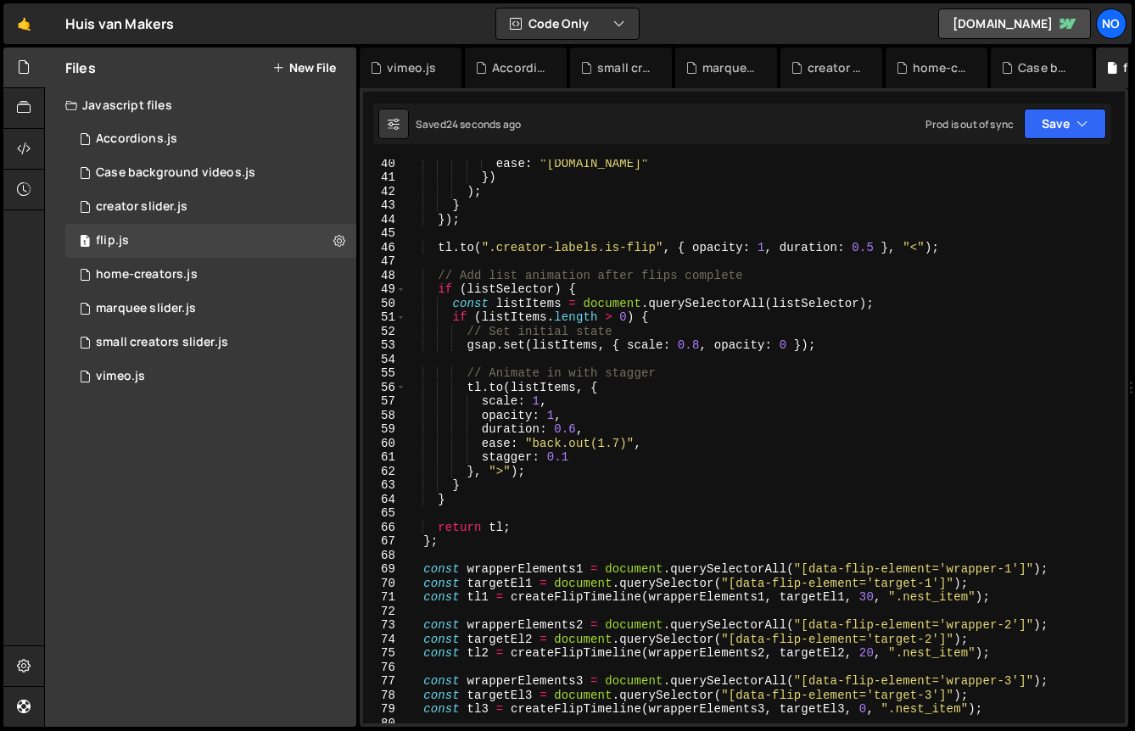
scroll to position [535, 0]
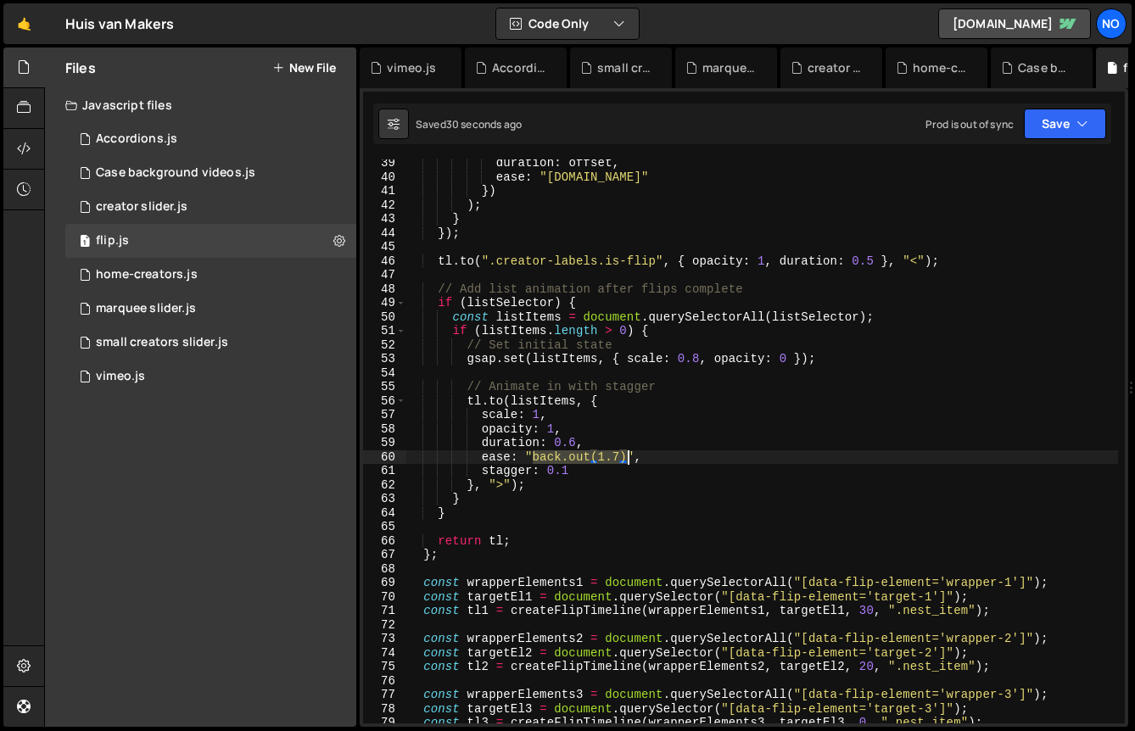
drag, startPoint x: 533, startPoint y: 455, endPoint x: 624, endPoint y: 454, distance: 91.6
click at [624, 456] on div "duration : offset , ease : "[DOMAIN_NAME]" }) ) ; } }) ; tl . to ( ".creator-la…" at bounding box center [762, 452] width 713 height 592
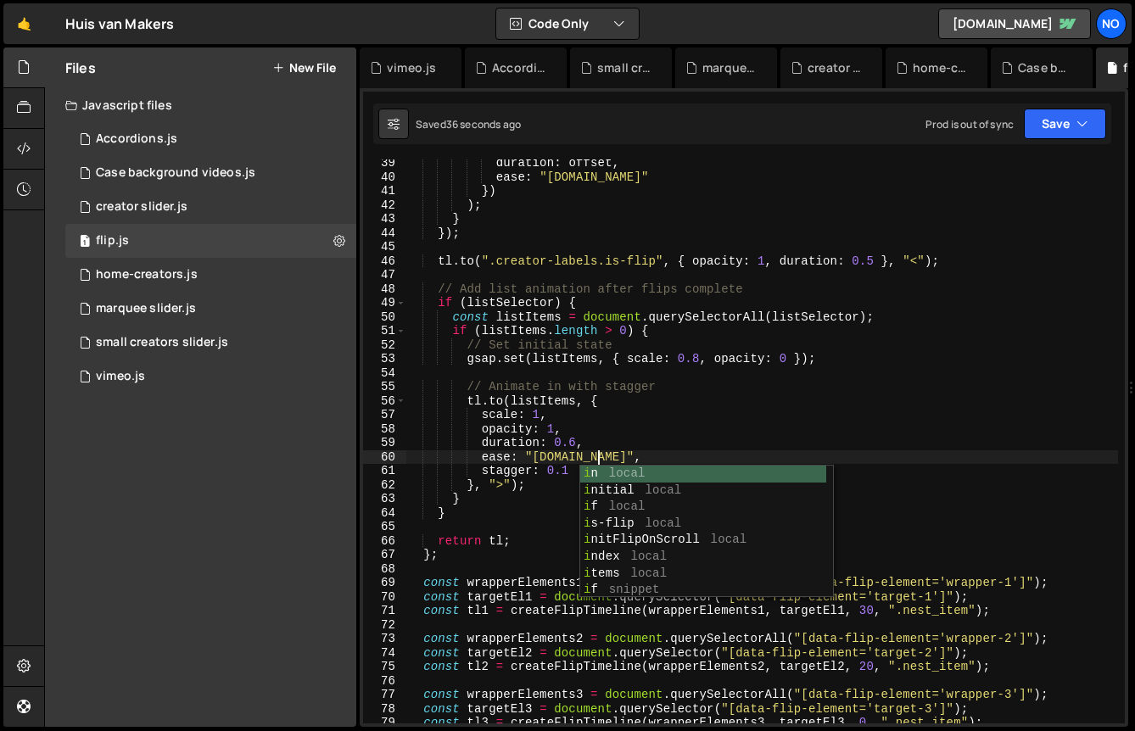
scroll to position [0, 13]
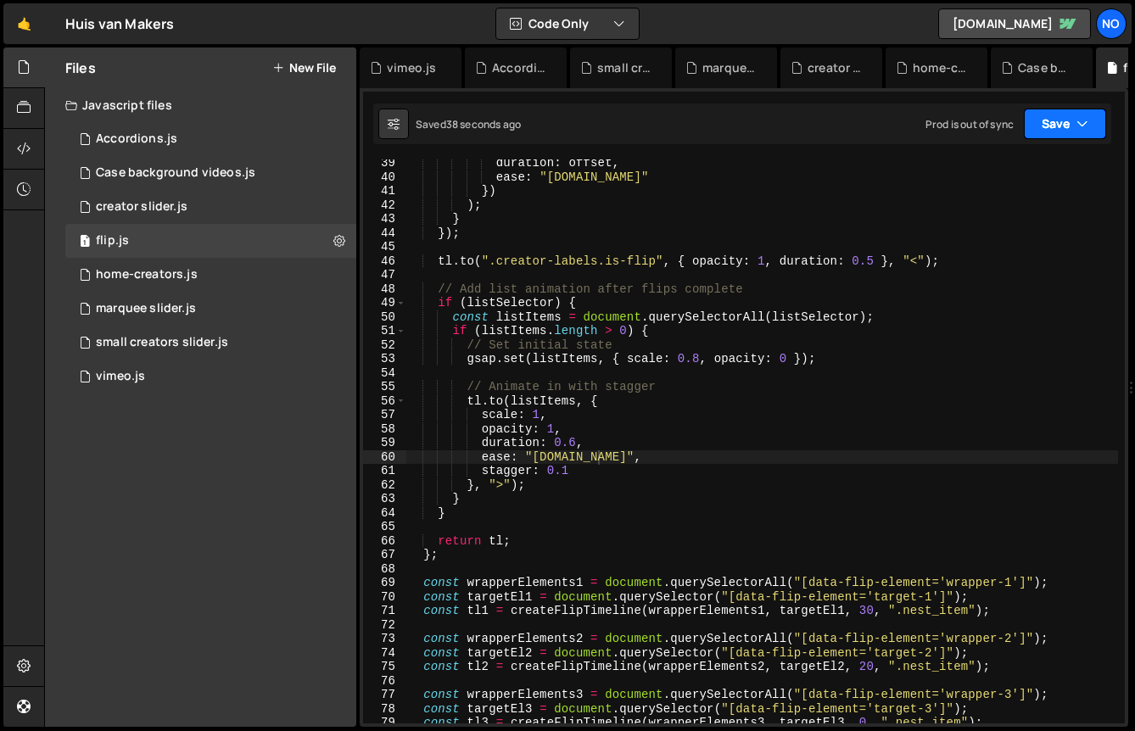
click at [1074, 130] on button "Save" at bounding box center [1065, 124] width 82 height 31
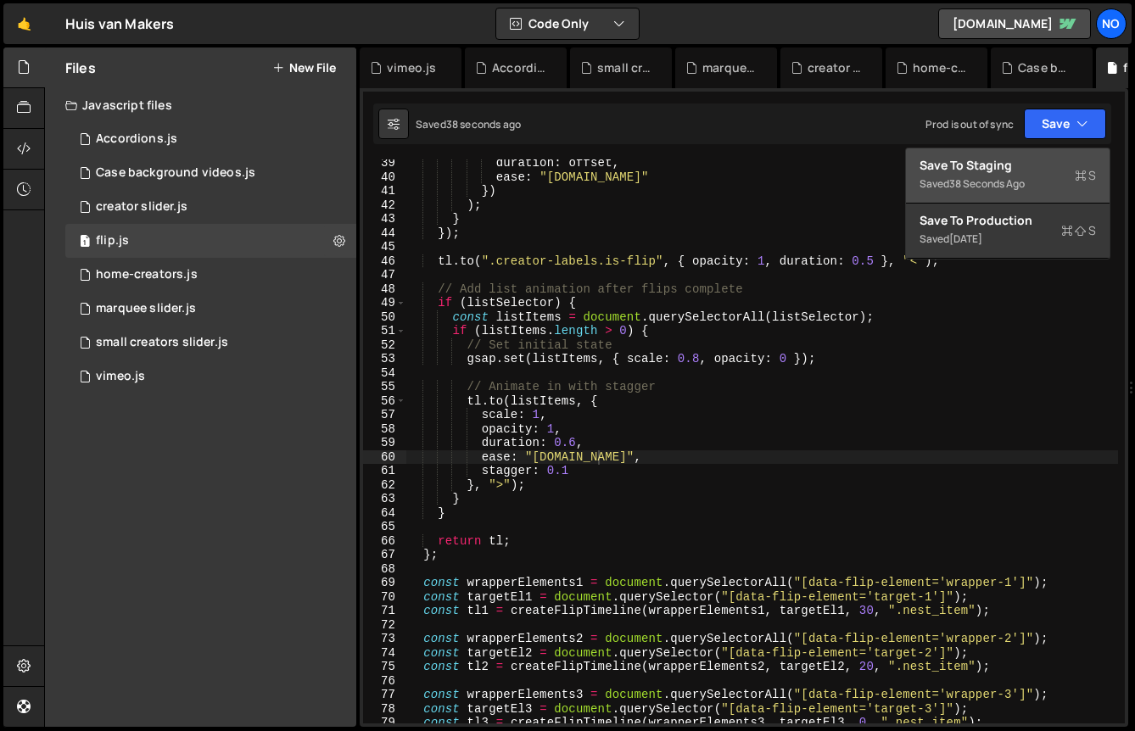
click at [1038, 155] on button "Save to Staging S Saved 38 seconds ago" at bounding box center [1008, 175] width 204 height 55
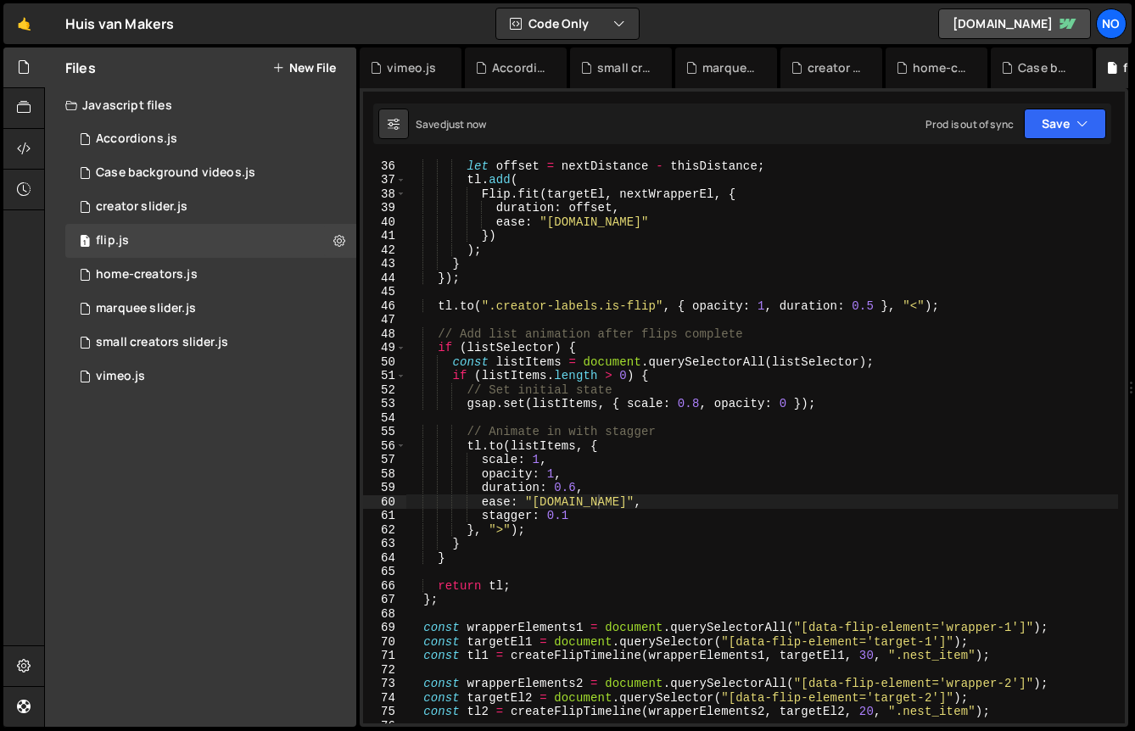
scroll to position [485, 0]
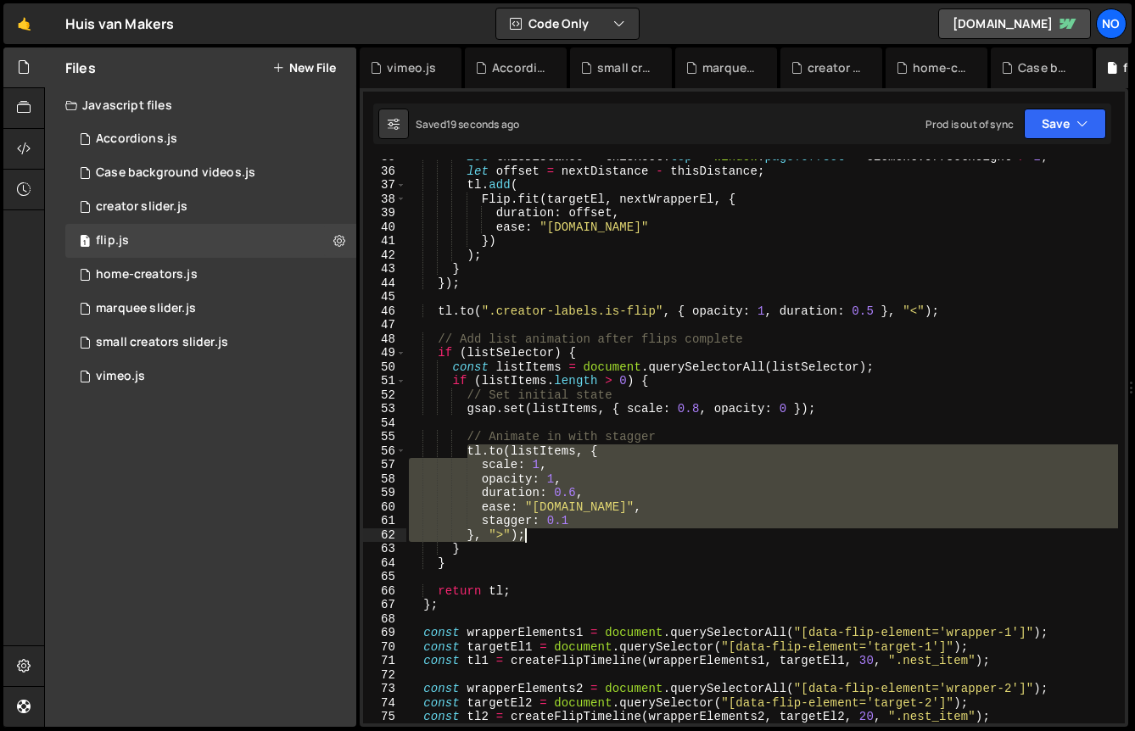
drag, startPoint x: 465, startPoint y: 452, endPoint x: 557, endPoint y: 533, distance: 122.7
click at [557, 533] on div "let thisDistance = thisRect . top + window . pageYOffset + element . offsetHeig…" at bounding box center [762, 446] width 713 height 592
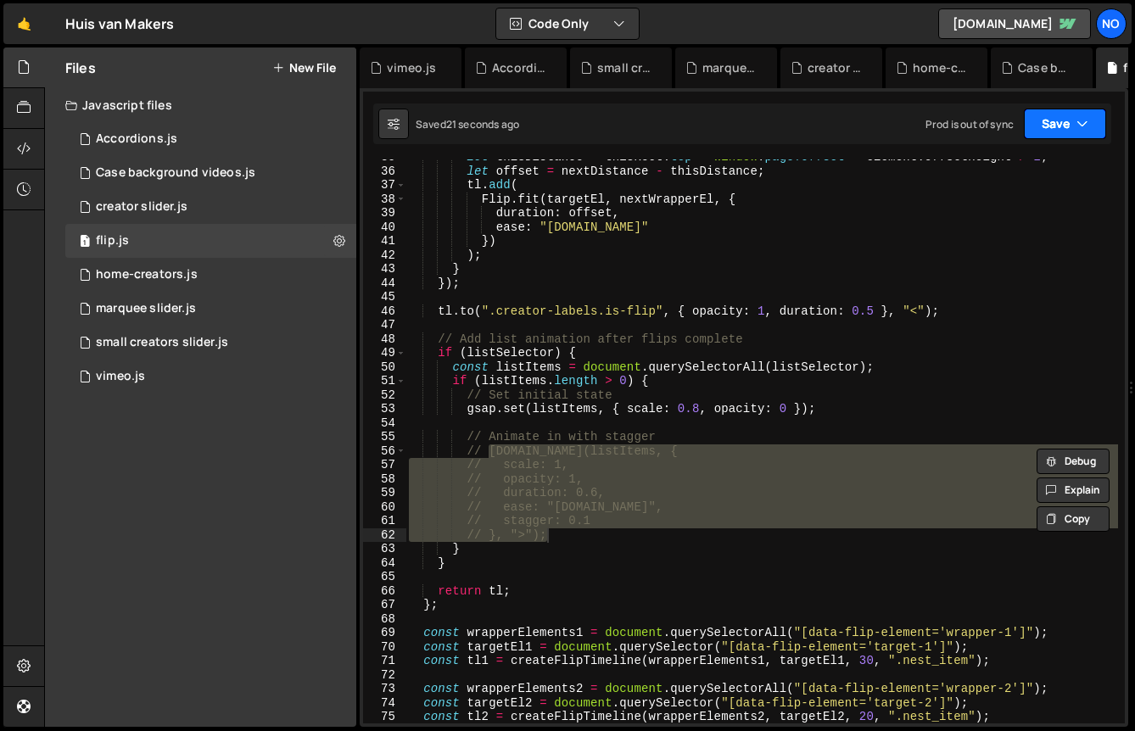
click at [1033, 123] on button "Save" at bounding box center [1065, 124] width 82 height 31
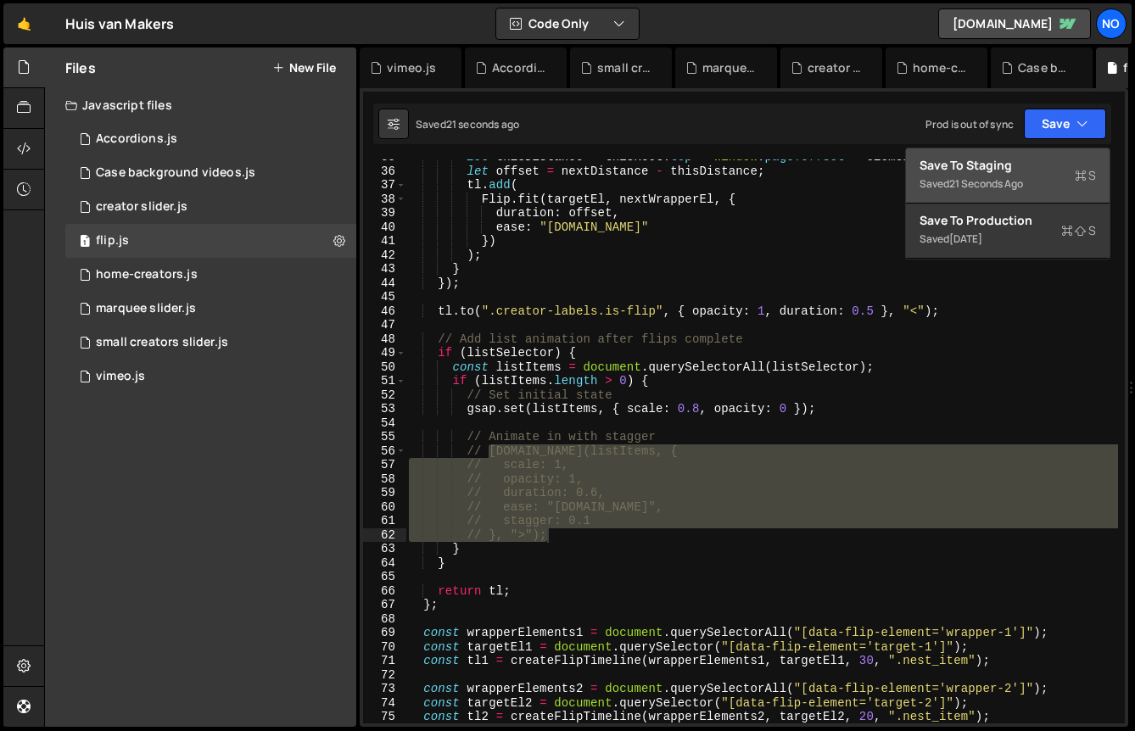
click at [1015, 166] on div "Save to Staging S" at bounding box center [1008, 165] width 176 height 17
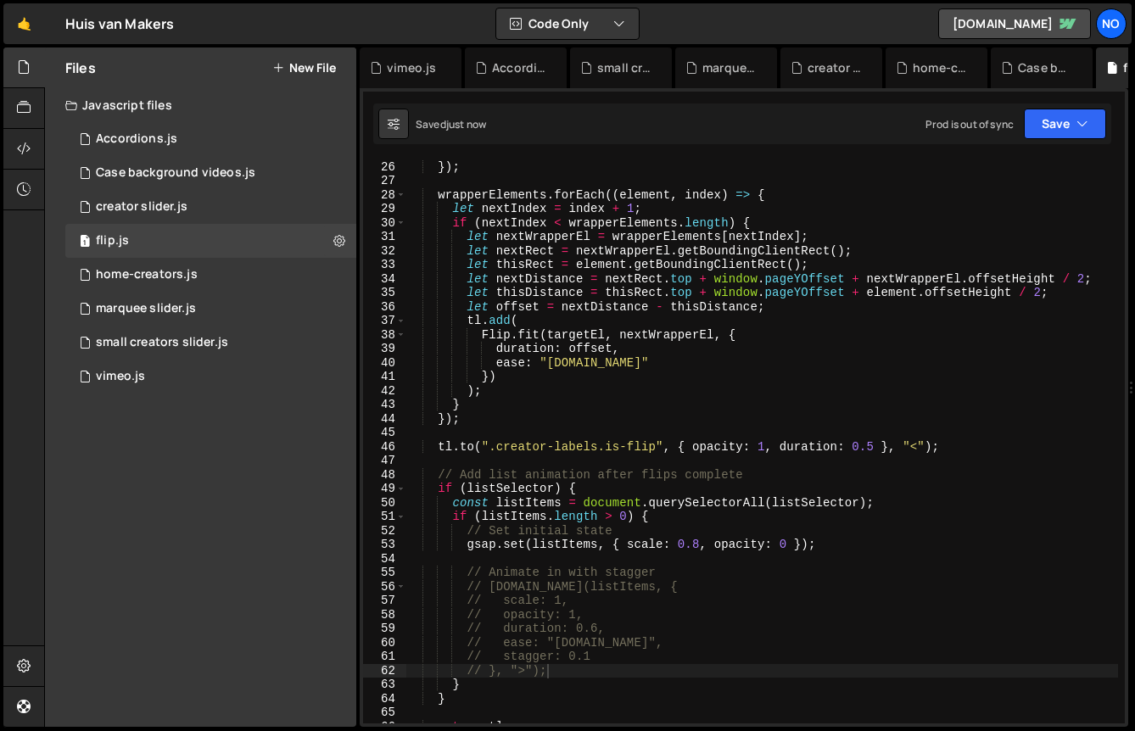
scroll to position [335, 0]
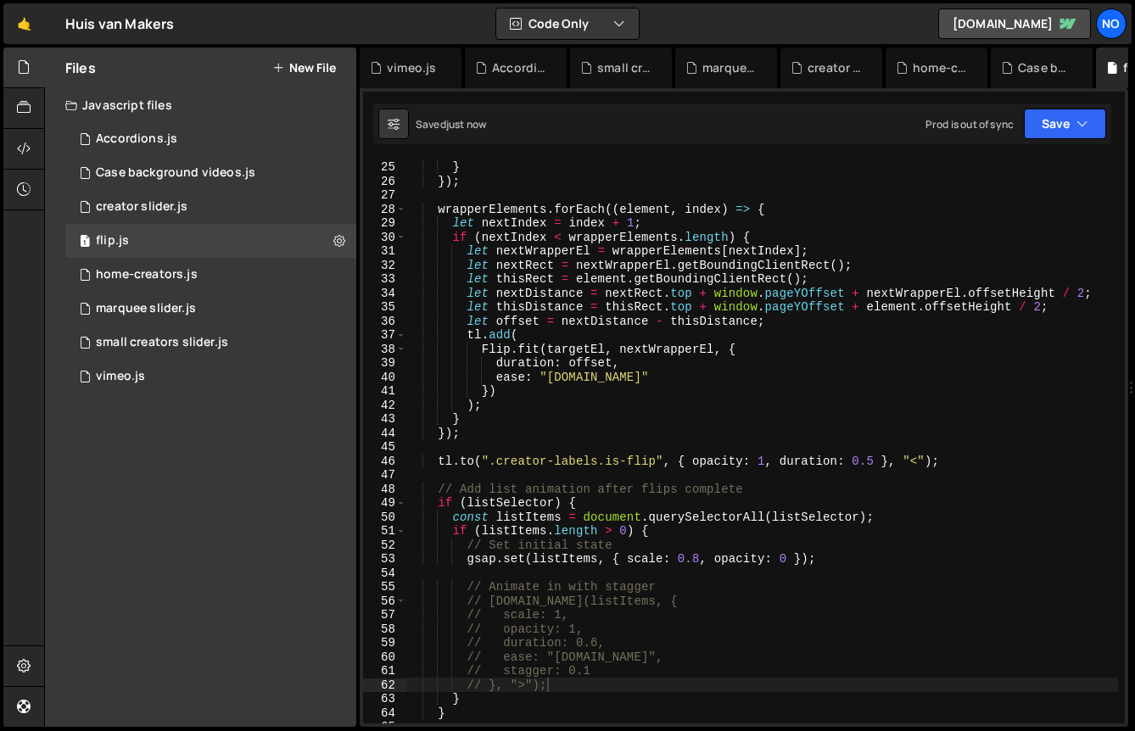
click at [474, 336] on div "markers : false } }) ; wrapperElements . forEach (( element , index ) => { let …" at bounding box center [762, 442] width 713 height 592
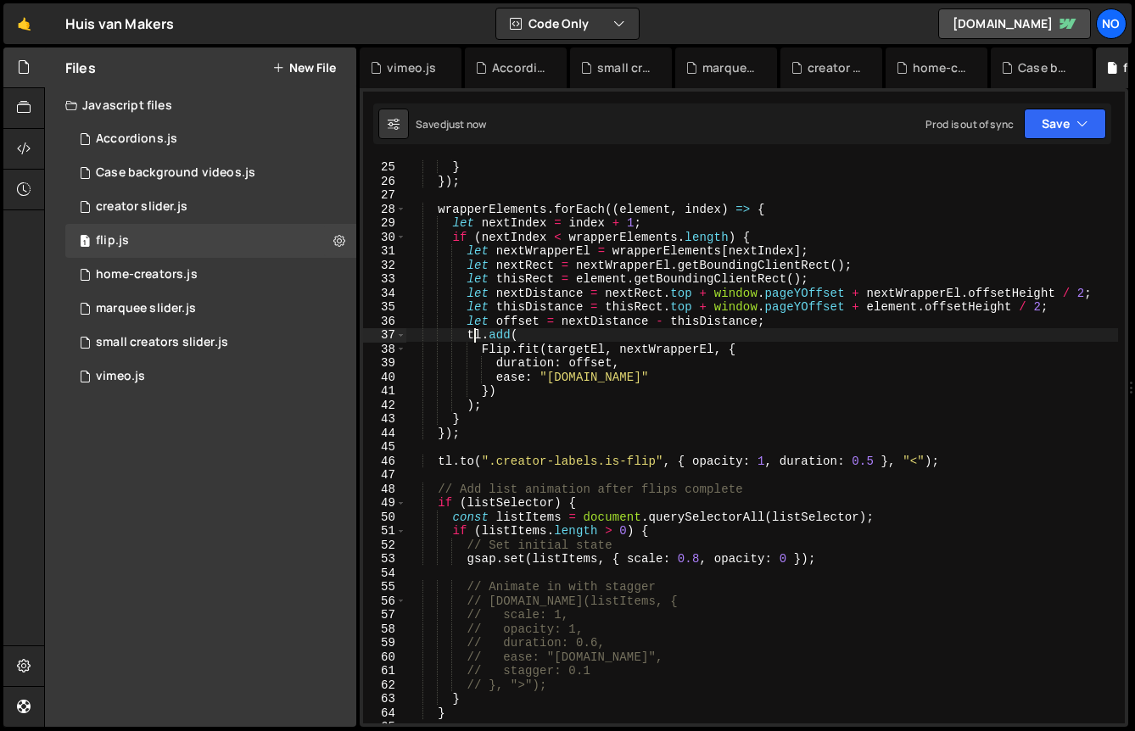
scroll to position [0, 7]
click at [474, 336] on div "markers : false } }) ; wrapperElements . forEach (( element , index ) => { let …" at bounding box center [762, 442] width 713 height 592
click at [495, 336] on div "markers : false } }) ; wrapperElements . forEach (( element , index ) => { let …" at bounding box center [762, 442] width 713 height 592
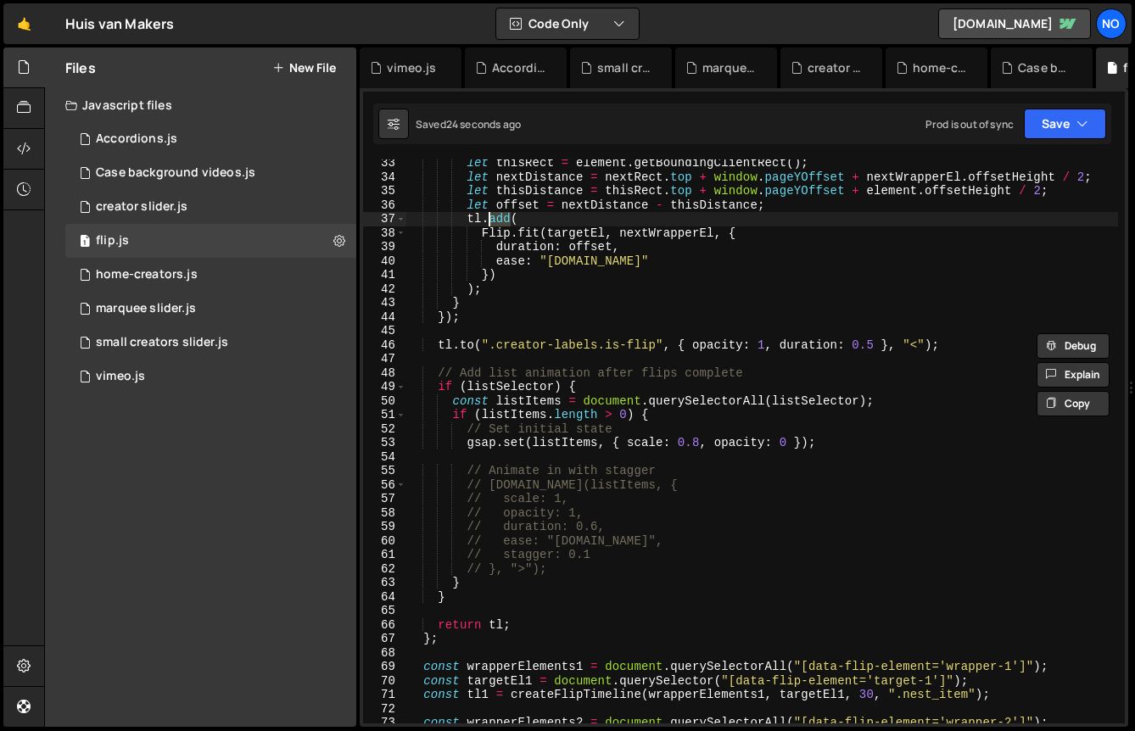
scroll to position [450, 0]
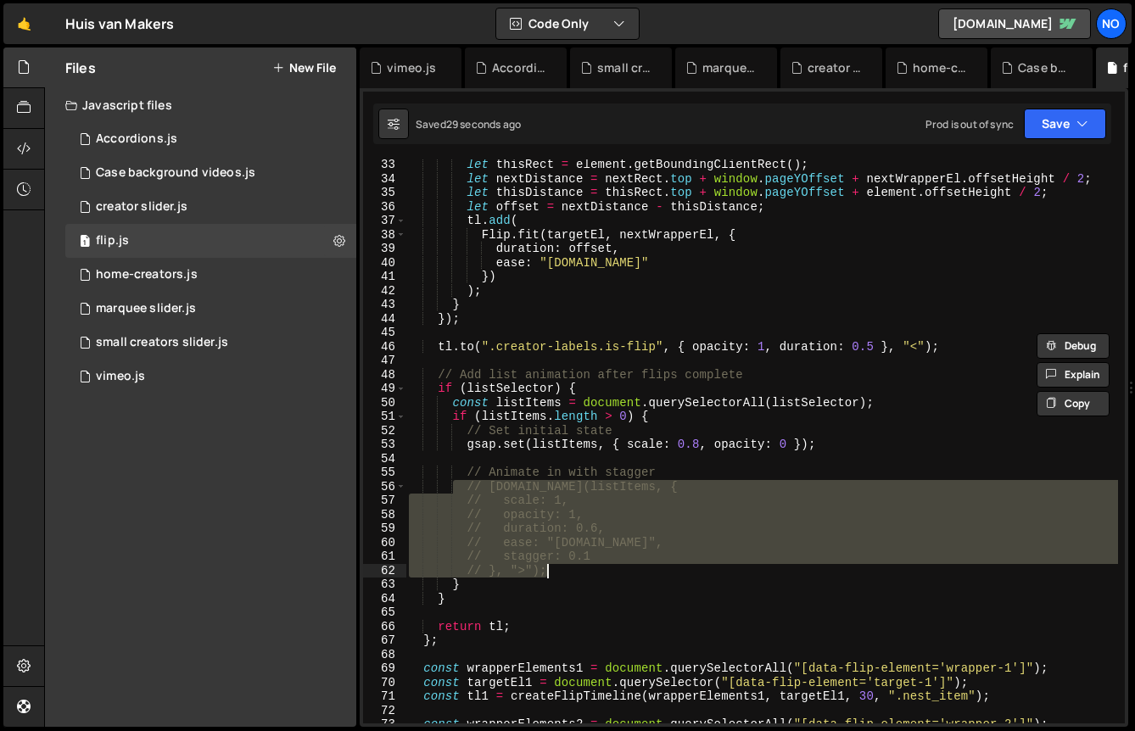
drag, startPoint x: 453, startPoint y: 488, endPoint x: 570, endPoint y: 567, distance: 141.2
click at [570, 567] on div "let thisRect = element . getBoundingClientRect ( ) ; let nextDistance = nextRec…" at bounding box center [762, 454] width 713 height 592
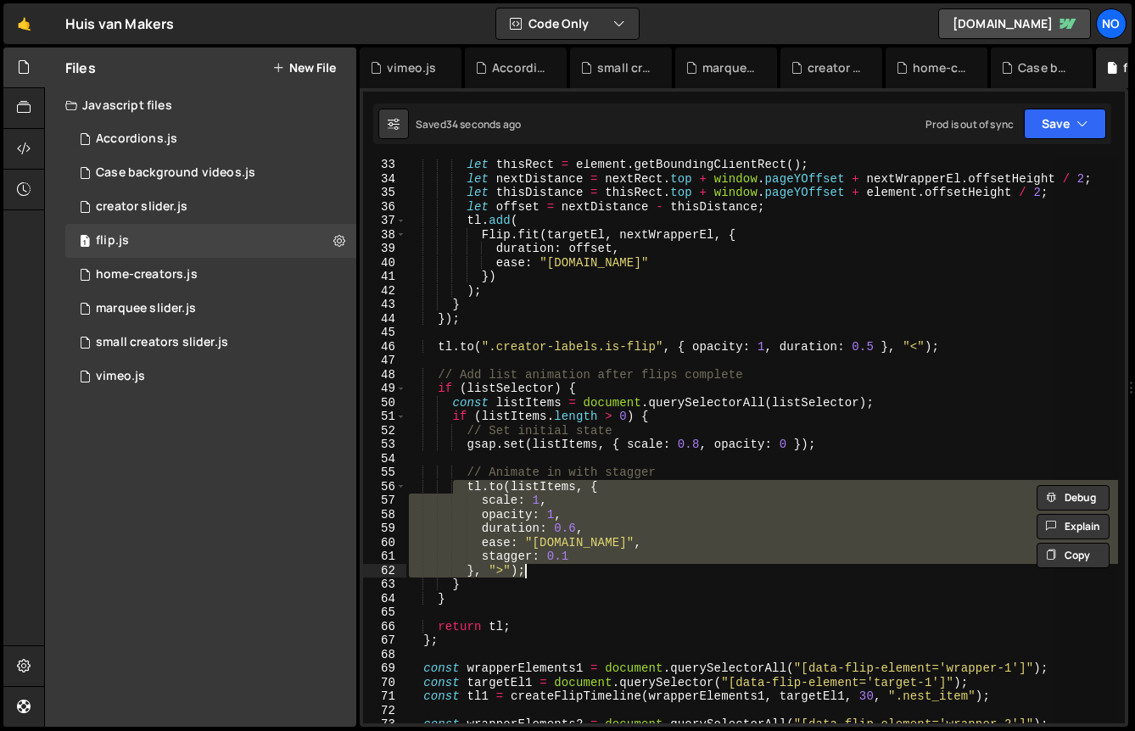
click at [557, 526] on div "let thisRect = element . getBoundingClientRect ( ) ; let nextDistance = nextRec…" at bounding box center [762, 441] width 713 height 564
type textarea "duration: 0.6,"
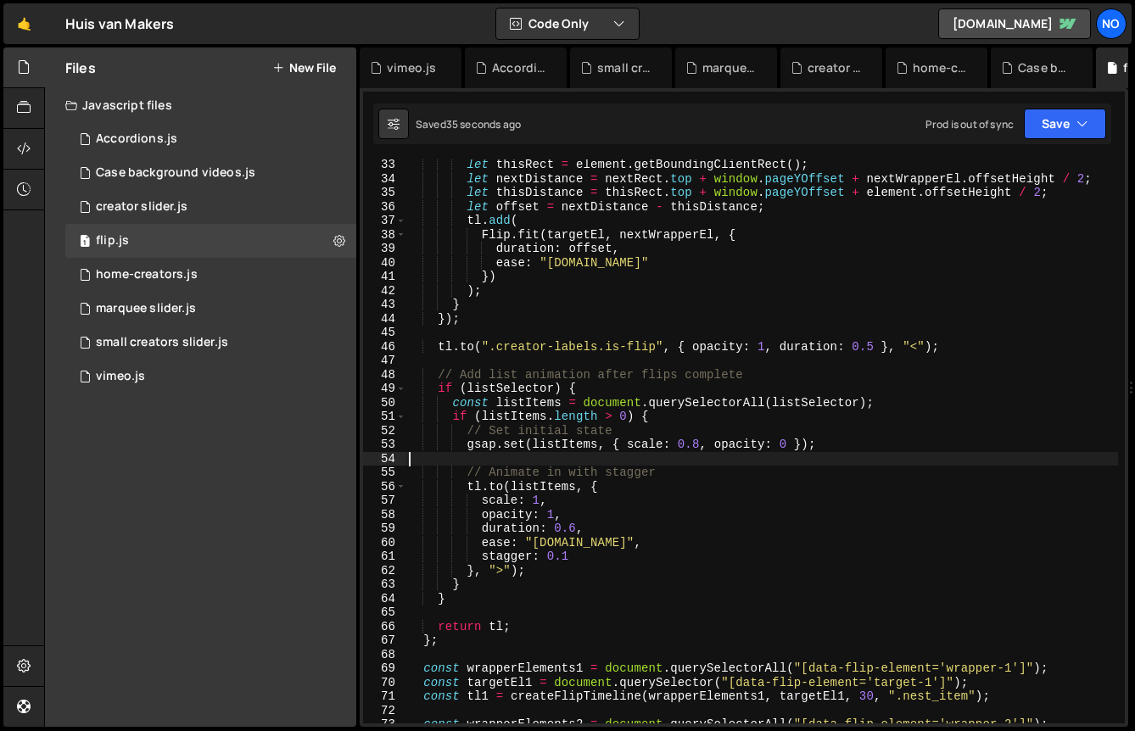
click at [574, 456] on div "let thisRect = element . getBoundingClientRect ( ) ; let nextDistance = nextRec…" at bounding box center [762, 454] width 713 height 592
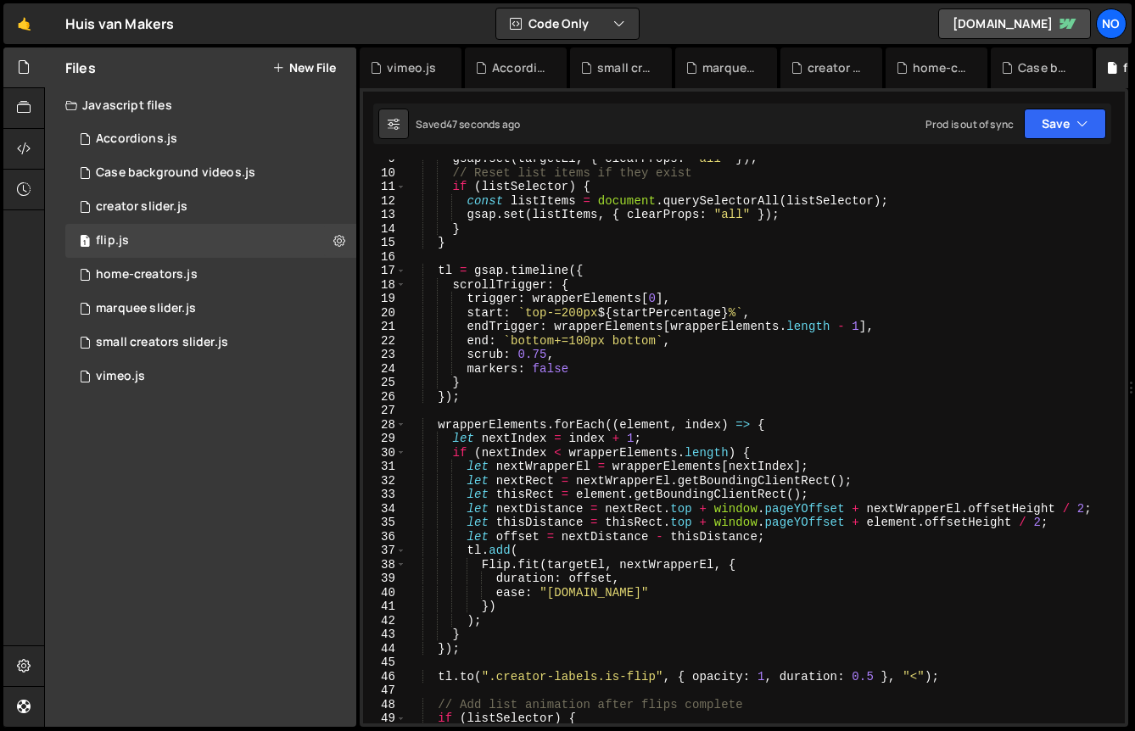
scroll to position [116, 0]
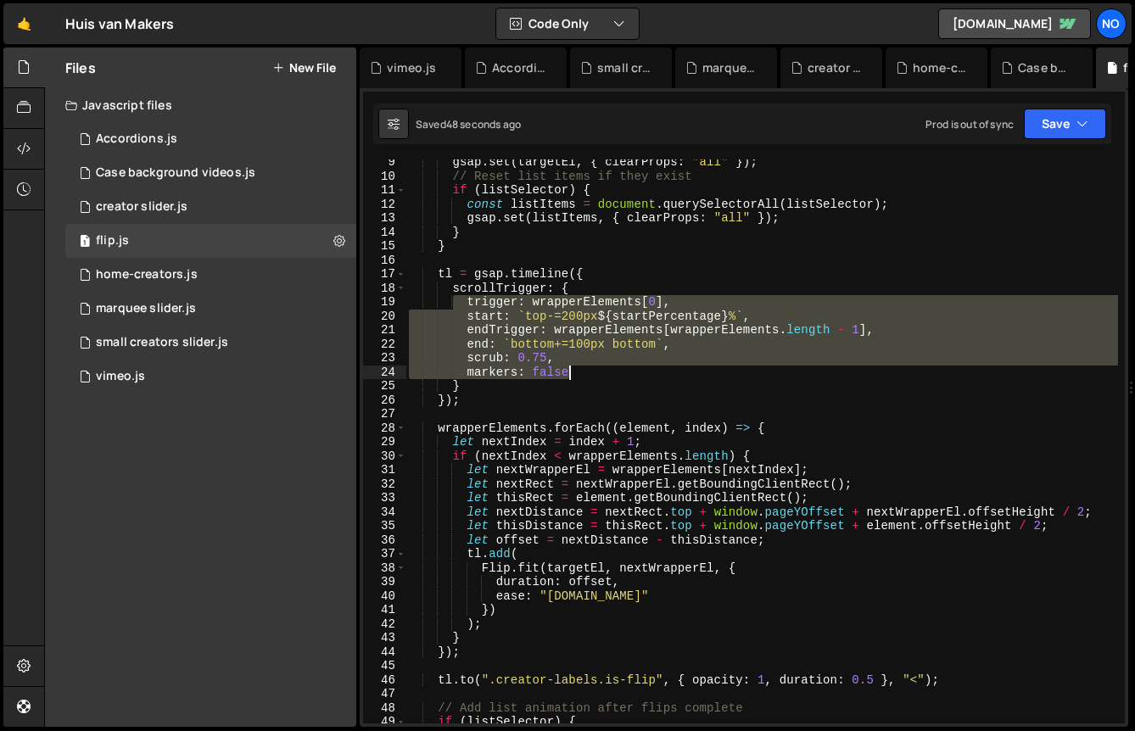
drag, startPoint x: 453, startPoint y: 305, endPoint x: 599, endPoint y: 371, distance: 160.2
click at [599, 371] on div "gsap . set ( targetEl , { clearProps : "all" }) ; // Reset list items if they e…" at bounding box center [762, 451] width 713 height 592
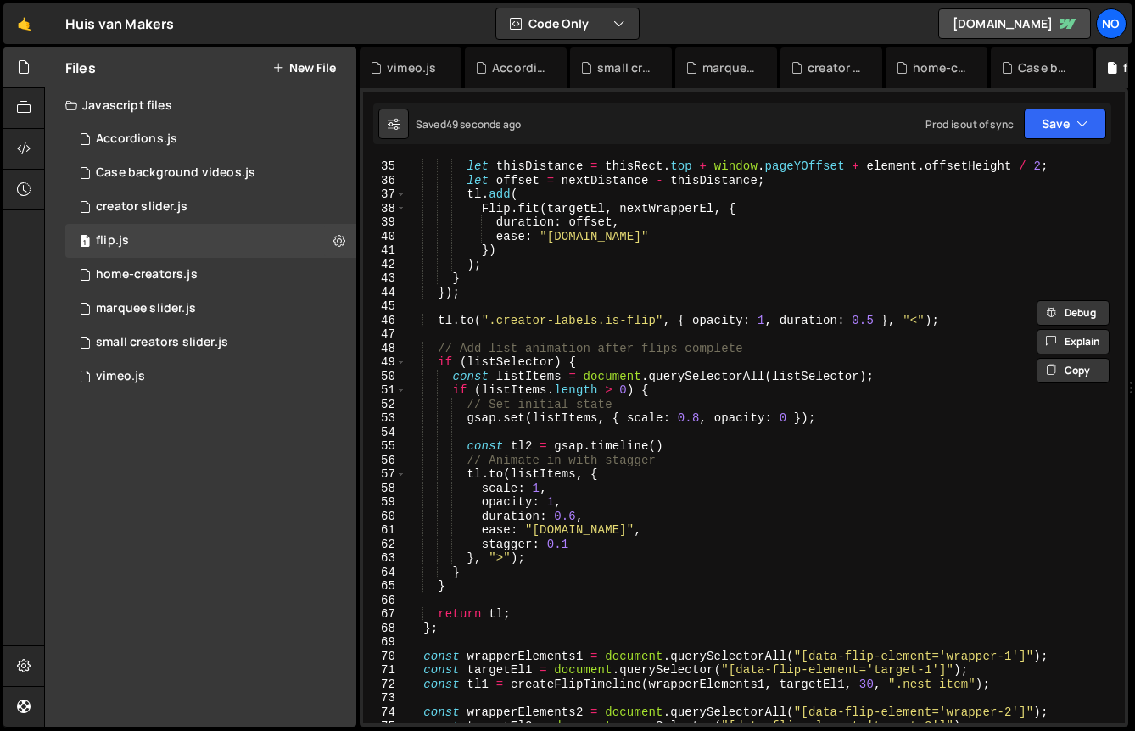
scroll to position [476, 0]
click at [656, 446] on div "let thisDistance = thisRect . top + window . pageYOffset + element . offsetHeig…" at bounding box center [762, 455] width 713 height 592
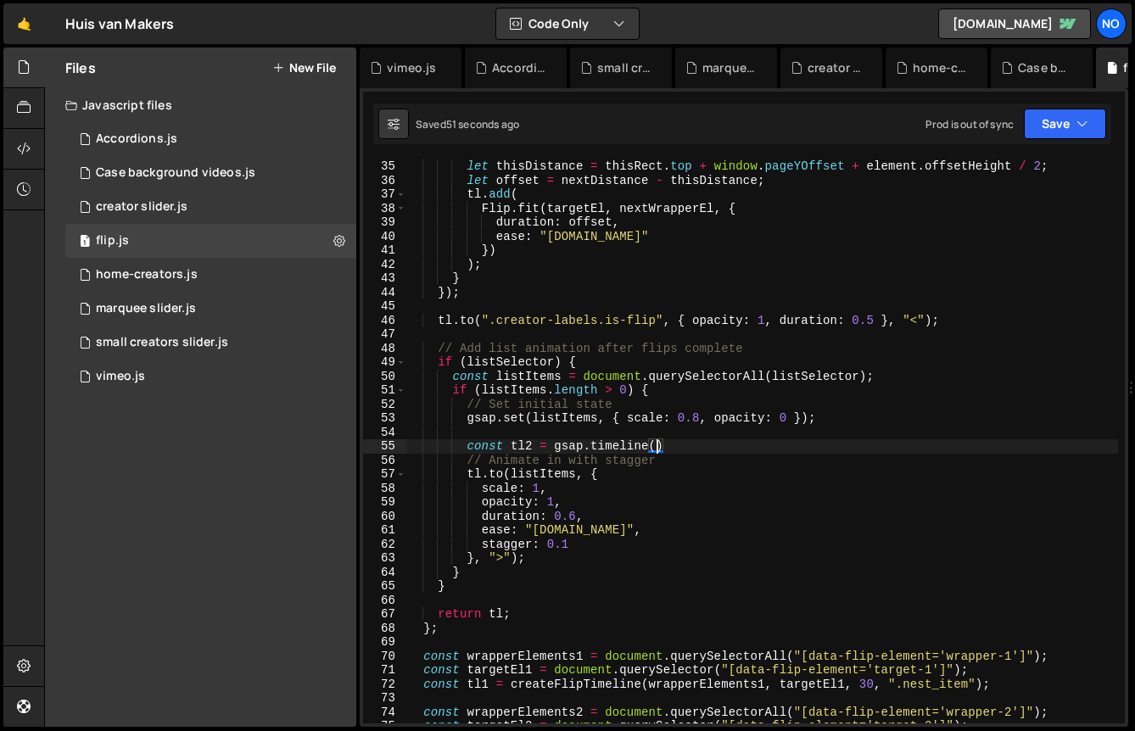
type textarea "const tl2 = gsap.timeline({)"
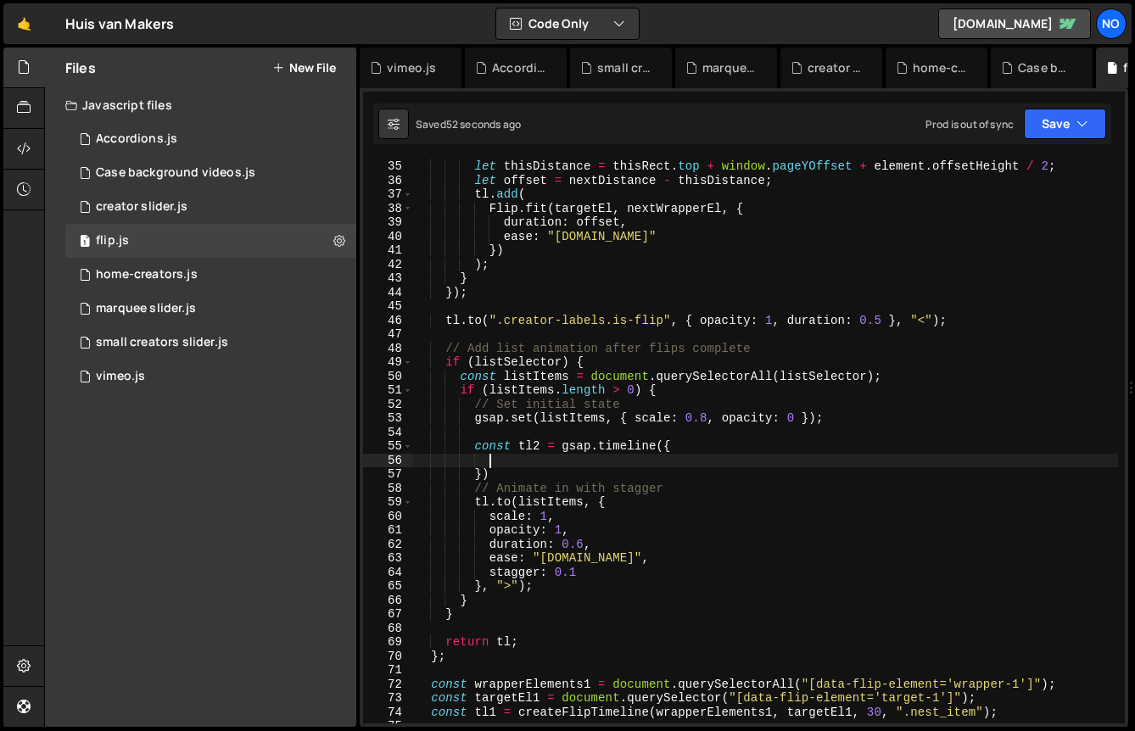
paste textarea "markers: false"
type textarea "markers: false"
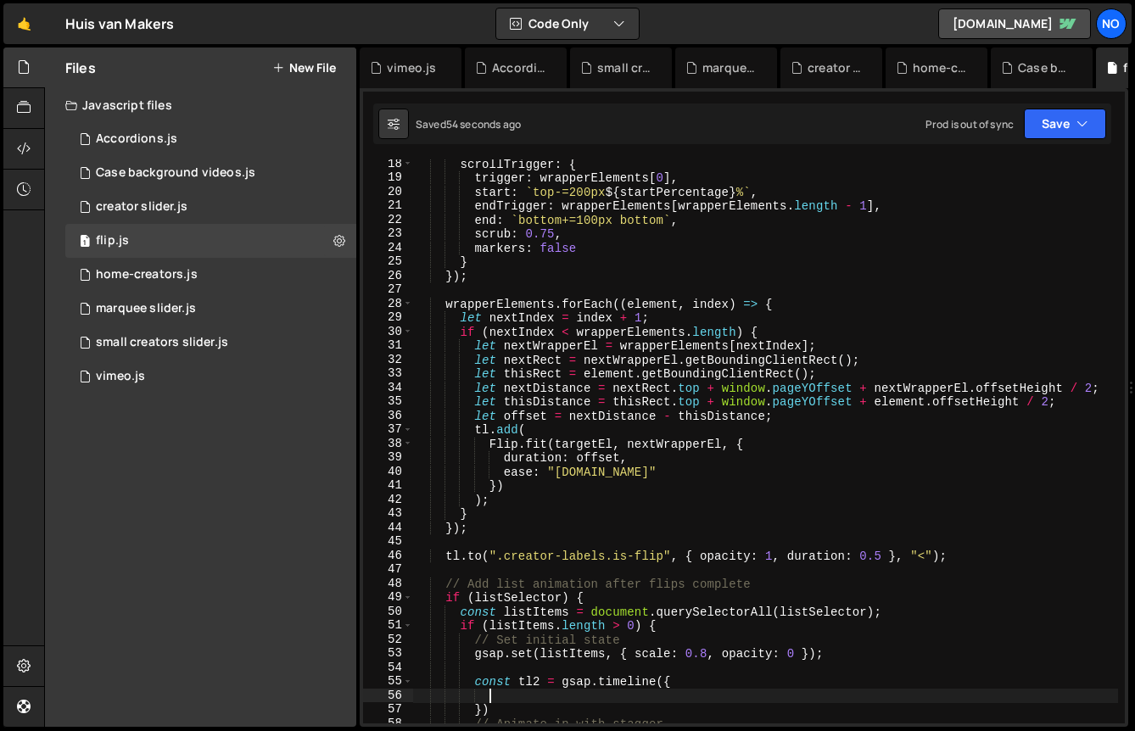
scroll to position [148, 0]
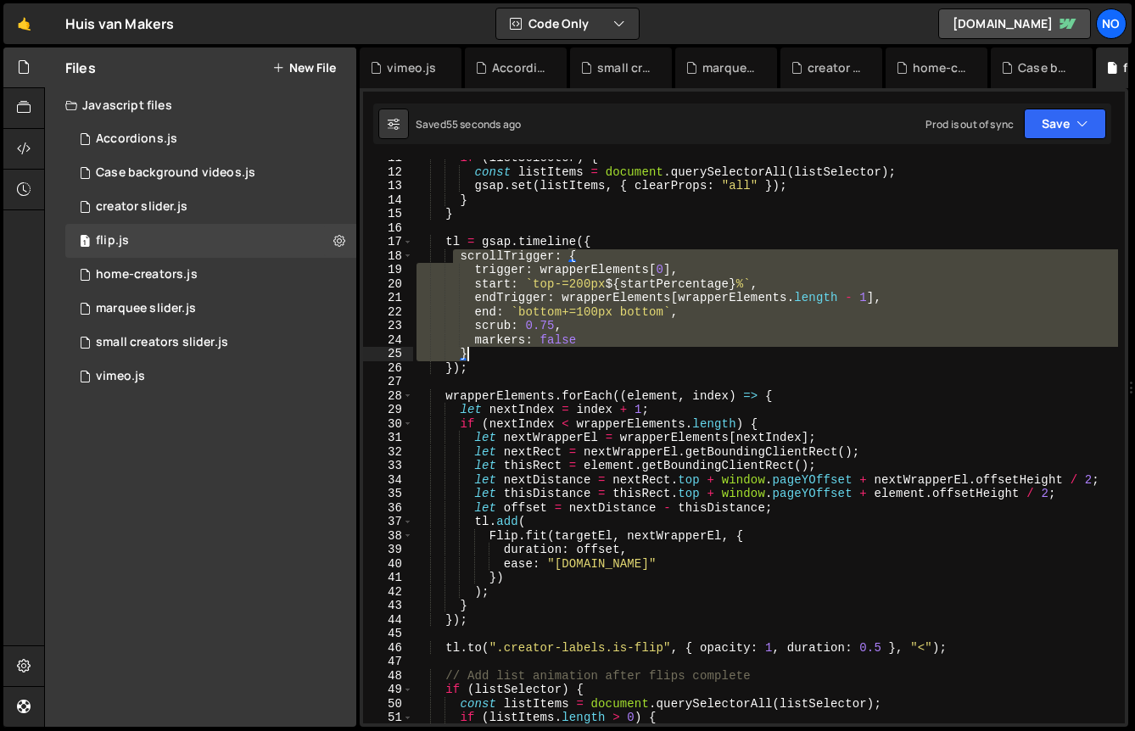
drag, startPoint x: 451, startPoint y: 260, endPoint x: 508, endPoint y: 350, distance: 107.1
click at [508, 350] on div "if ( listSelector ) { const listItems = document . querySelectorAll ( listSelec…" at bounding box center [765, 447] width 705 height 592
type textarea "markers: false }"
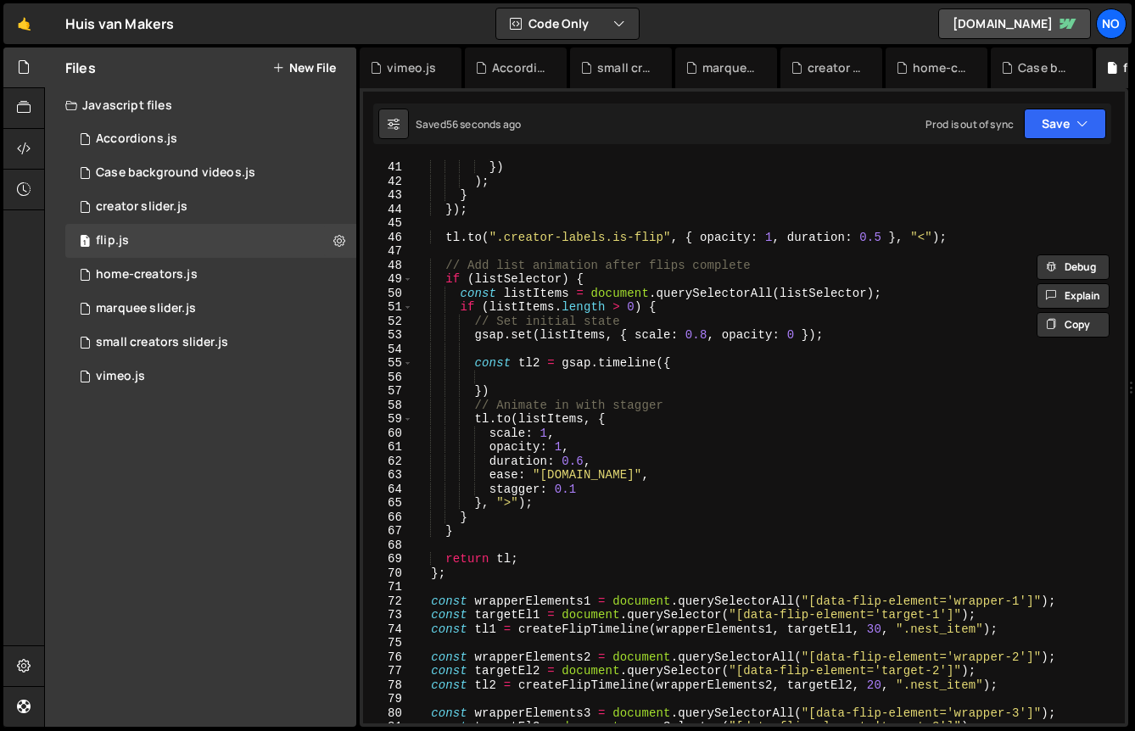
scroll to position [565, 0]
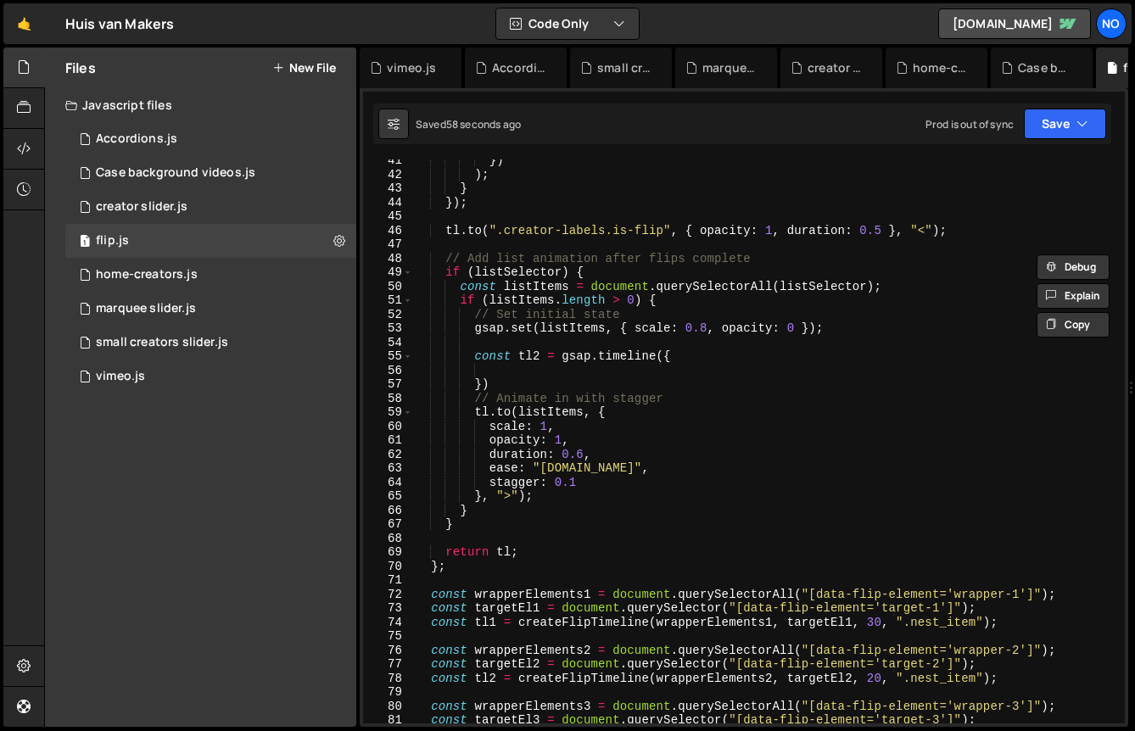
click at [629, 370] on div "}) ) ; } }) ; tl . to ( ".creator-labels.is-flip" , { opacity : 1 , duration : …" at bounding box center [765, 450] width 705 height 592
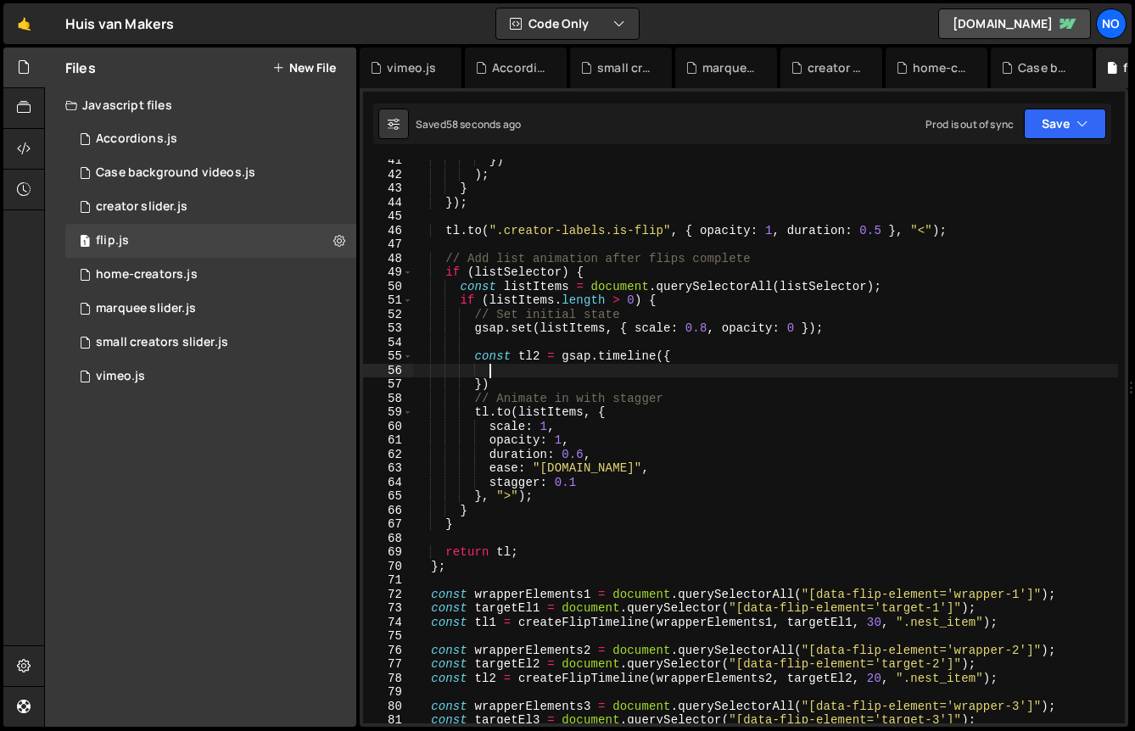
paste textarea "}"
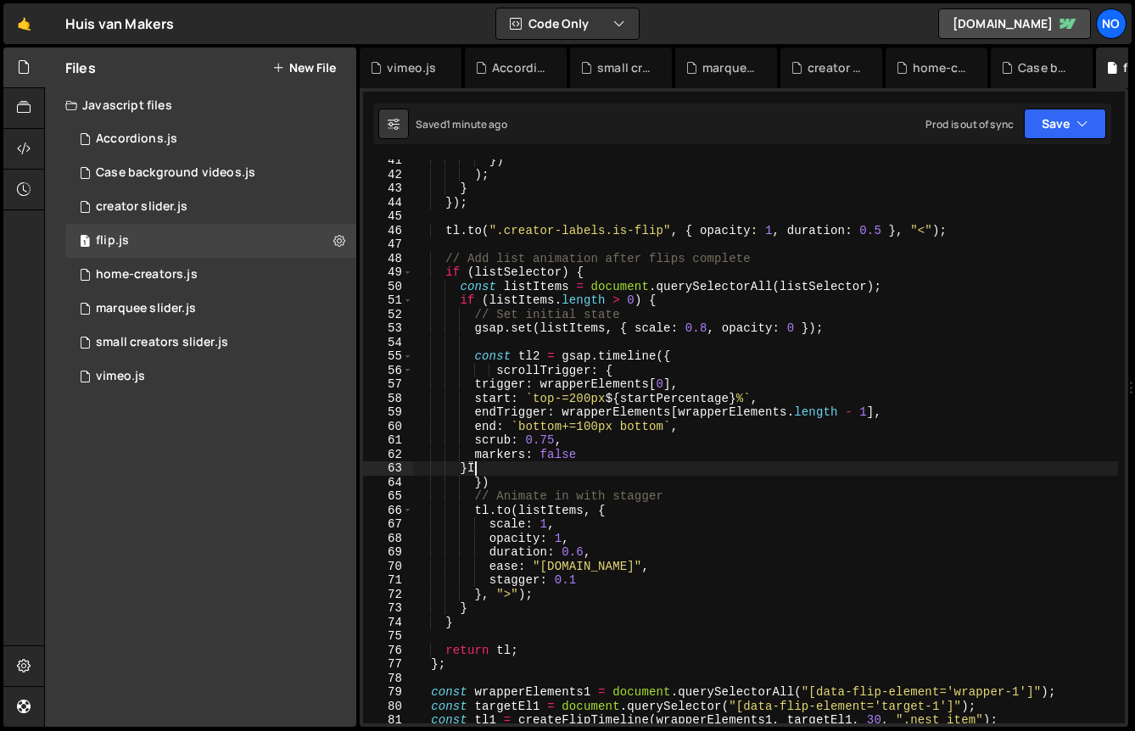
scroll to position [0, 3]
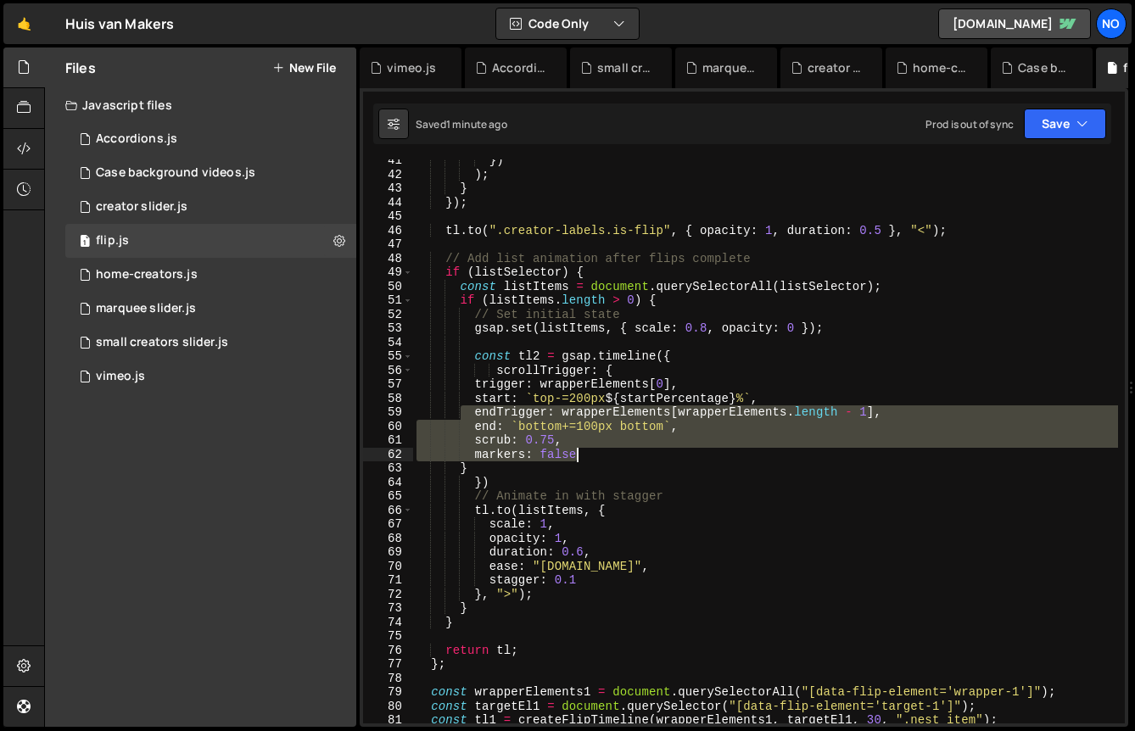
drag, startPoint x: 462, startPoint y: 417, endPoint x: 639, endPoint y: 449, distance: 180.1
click at [639, 449] on div "}) ) ; } }) ; tl . to ( ".creator-labels.is-flip" , { opacity : 1 , duration : …" at bounding box center [765, 450] width 705 height 592
type textarea "scrub: 0.75, markers: false"
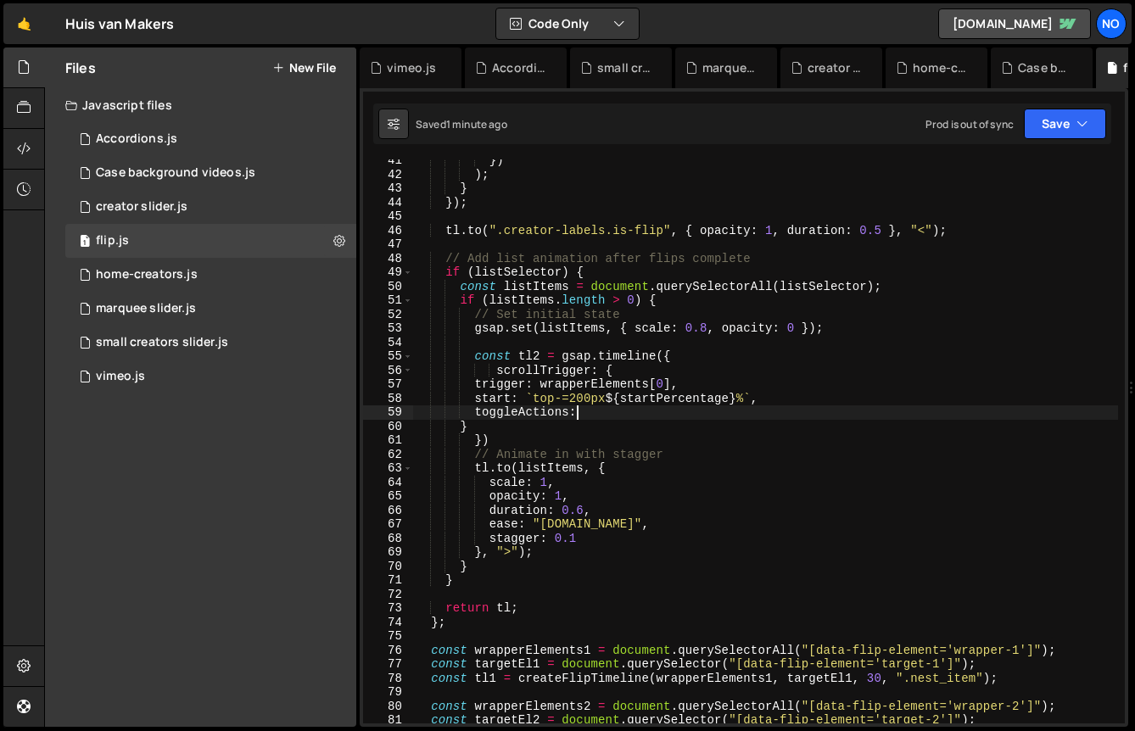
scroll to position [0, 11]
drag, startPoint x: 535, startPoint y: 395, endPoint x: 753, endPoint y: 394, distance: 218.0
click at [753, 394] on div "}) ) ; } }) ; tl . to ( ".creator-labels.is-flip" , { opacity : 1 , duration : …" at bounding box center [765, 450] width 705 height 592
click at [537, 385] on div "}) ) ; } }) ; tl . to ( ".creator-labels.is-flip" , { opacity : 1 , duration : …" at bounding box center [765, 450] width 705 height 592
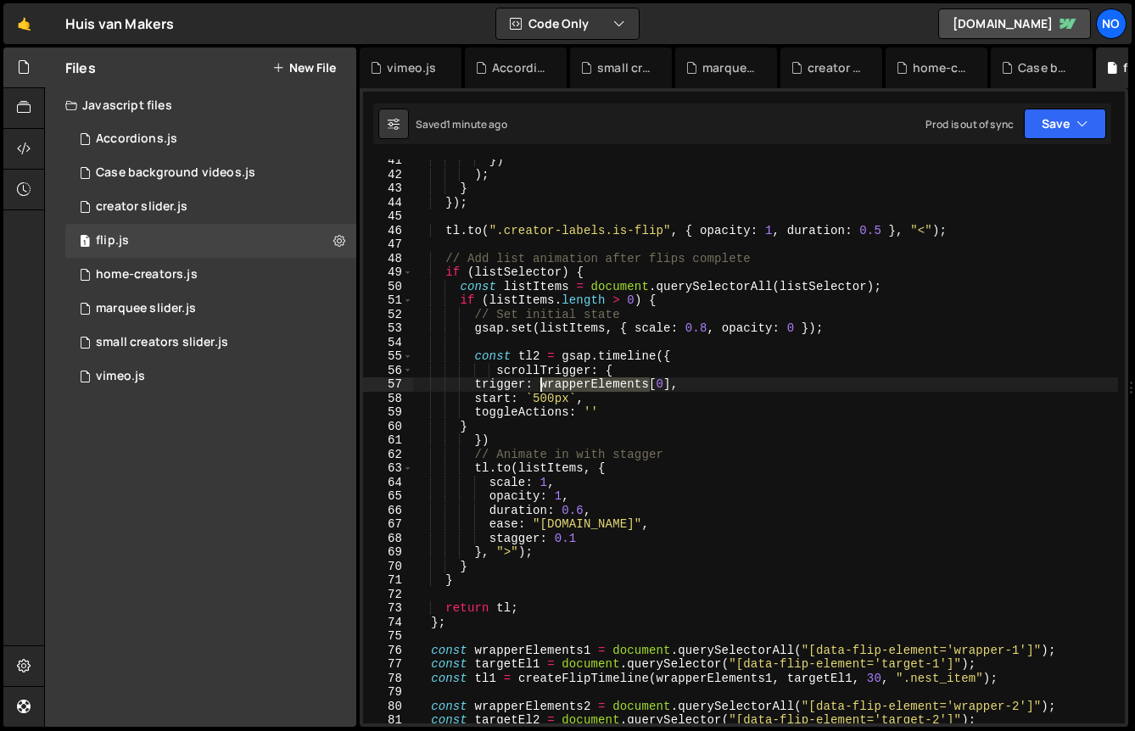
click at [537, 385] on div "}) ) ; } }) ; tl . to ( ".creator-labels.is-flip" , { opacity : 1 , duration : …" at bounding box center [765, 450] width 705 height 592
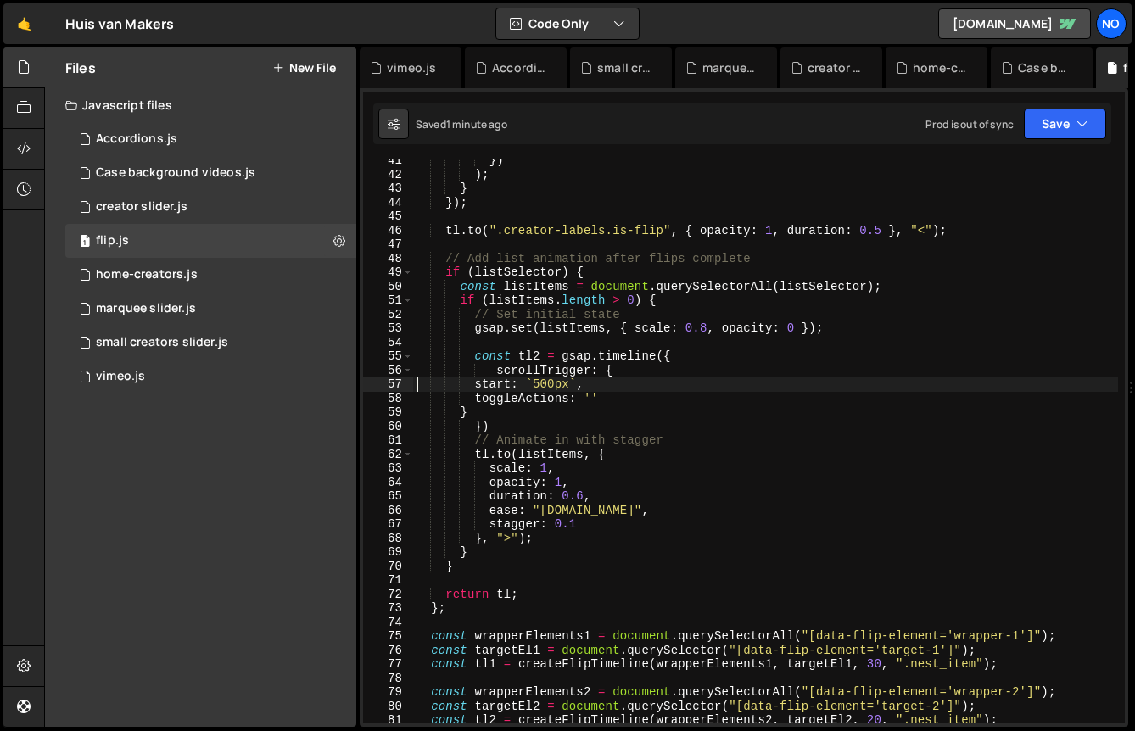
click at [494, 411] on div "}) ) ; } }) ; tl . to ( ".creator-labels.is-flip" , { opacity : 1 , duration : …" at bounding box center [765, 450] width 705 height 592
type textarea "}"
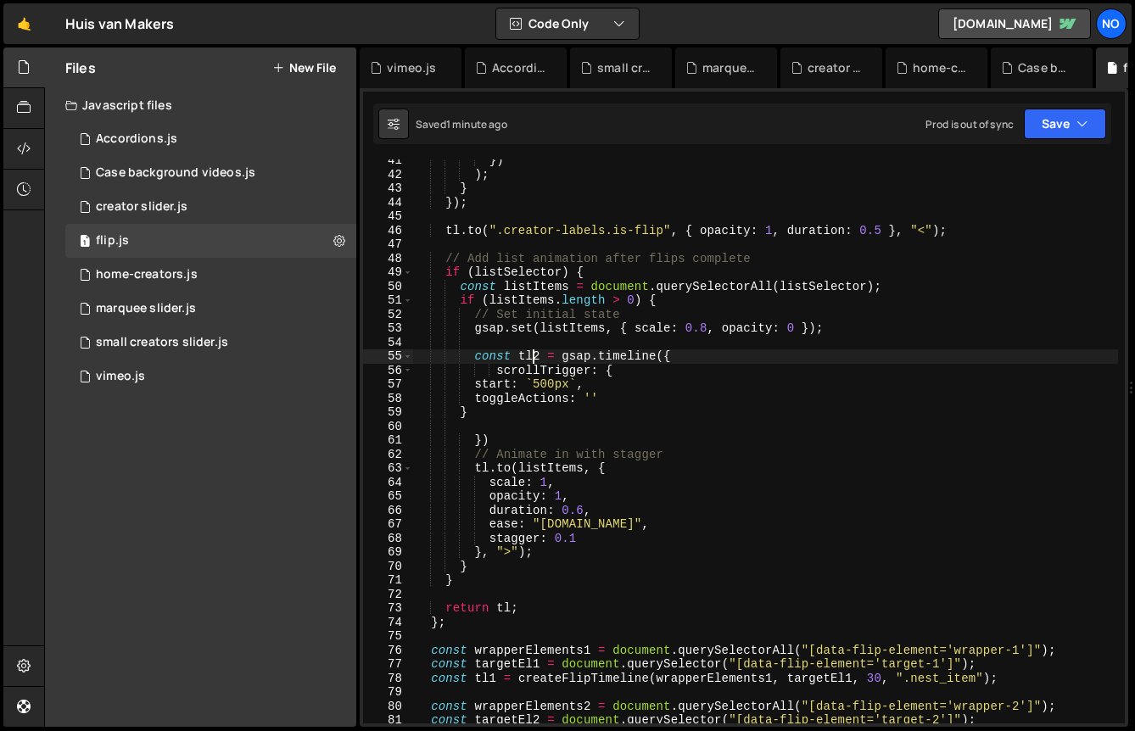
click at [530, 355] on div "}) ) ; } }) ; tl . to ( ".creator-labels.is-flip" , { opacity : 1 , duration : …" at bounding box center [765, 450] width 705 height 592
click at [480, 468] on div "}) ) ; } }) ; tl . to ( ".creator-labels.is-flip" , { opacity : 1 , duration : …" at bounding box center [765, 450] width 705 height 592
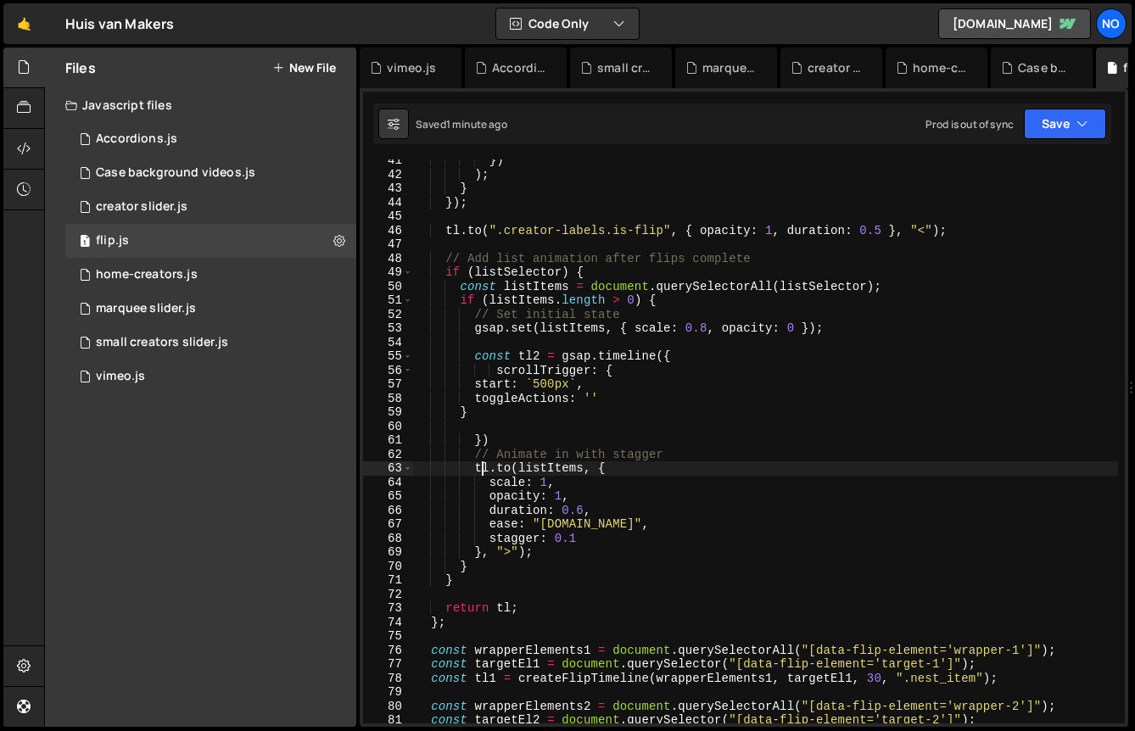
click at [480, 468] on div "}) ) ; } }) ; tl . to ( ".creator-labels.is-flip" , { opacity : 1 , duration : …" at bounding box center [765, 450] width 705 height 592
paste textarea "2"
click at [1077, 118] on icon "button" at bounding box center [1083, 123] width 12 height 17
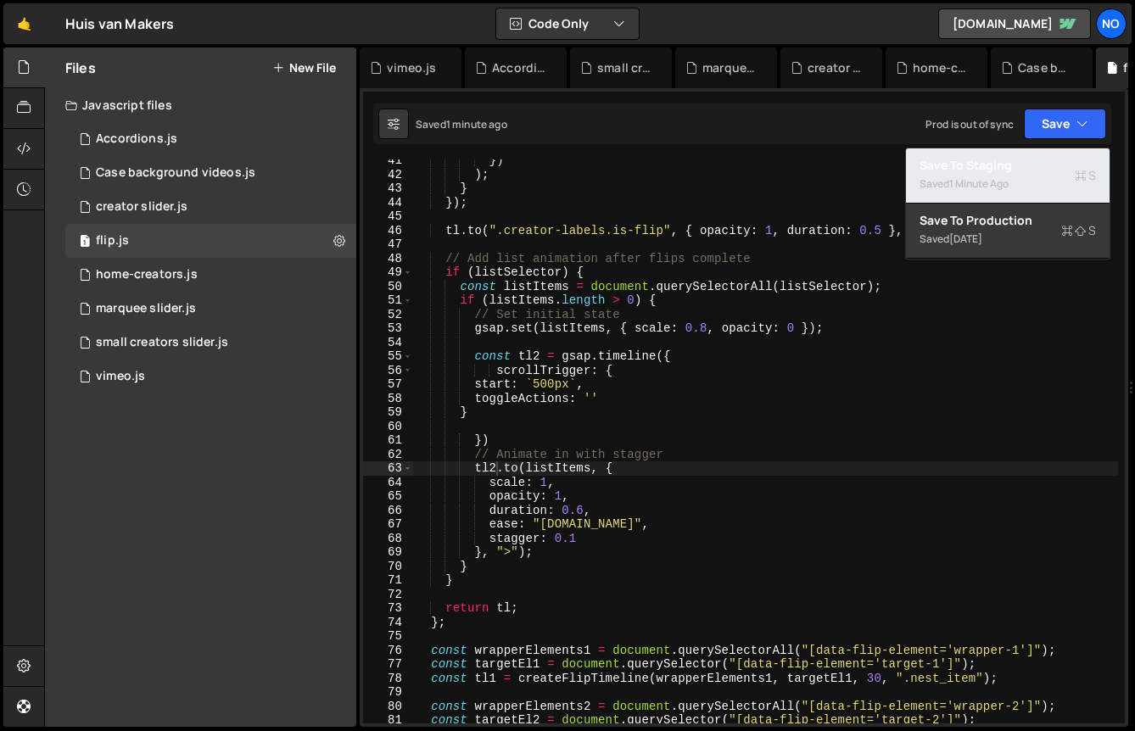
click at [1002, 184] on div "1 minute ago" at bounding box center [978, 183] width 59 height 14
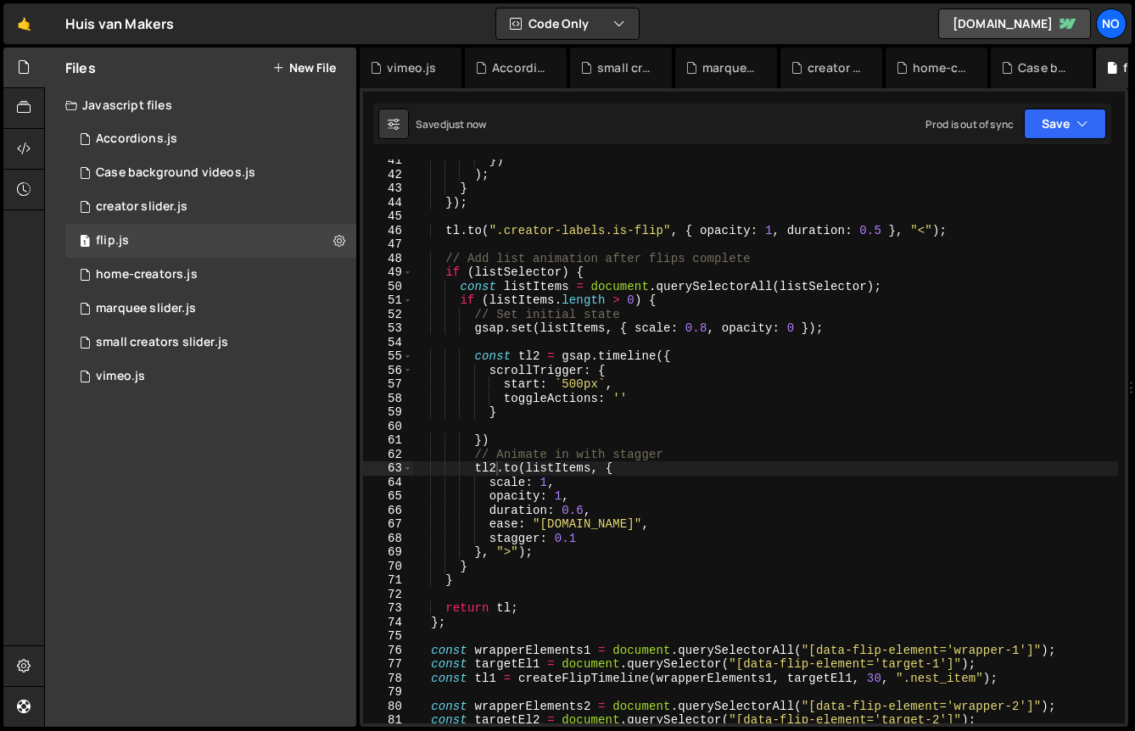
type textarea "toggleActions: ''"
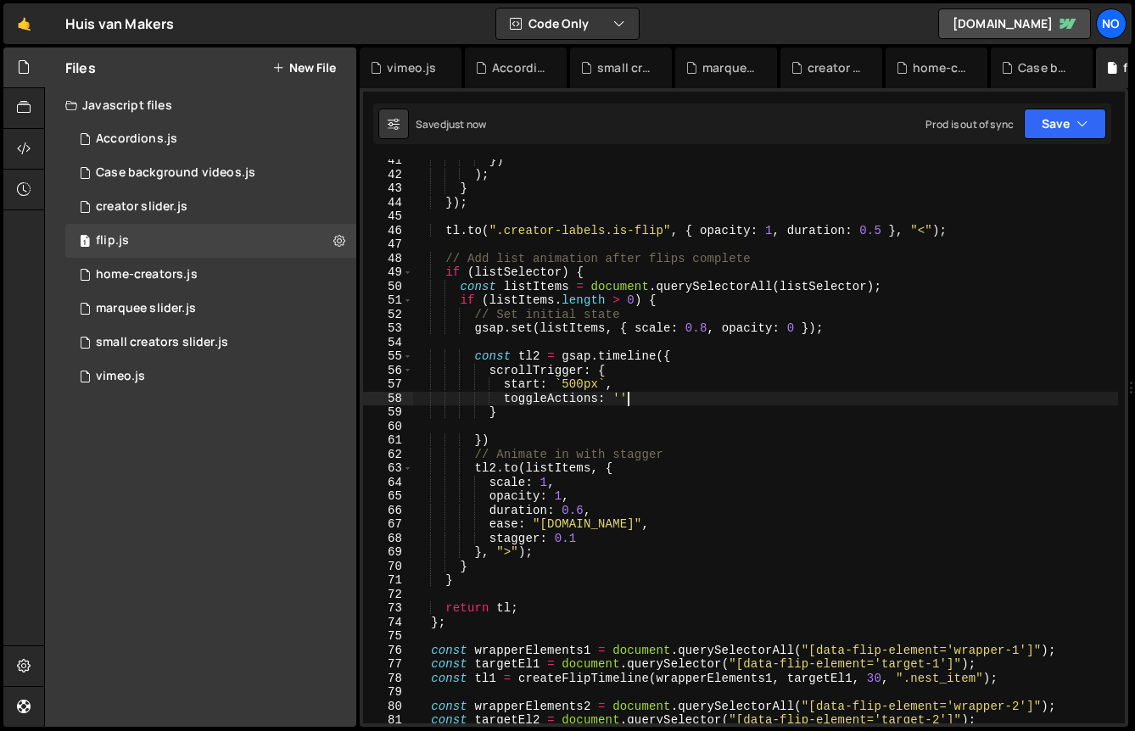
click at [646, 392] on div "}) ) ; } }) ; tl . to ( ".creator-labels.is-flip" , { opacity : 1 , duration : …" at bounding box center [765, 450] width 705 height 592
type textarea "// toggleActions: ''"
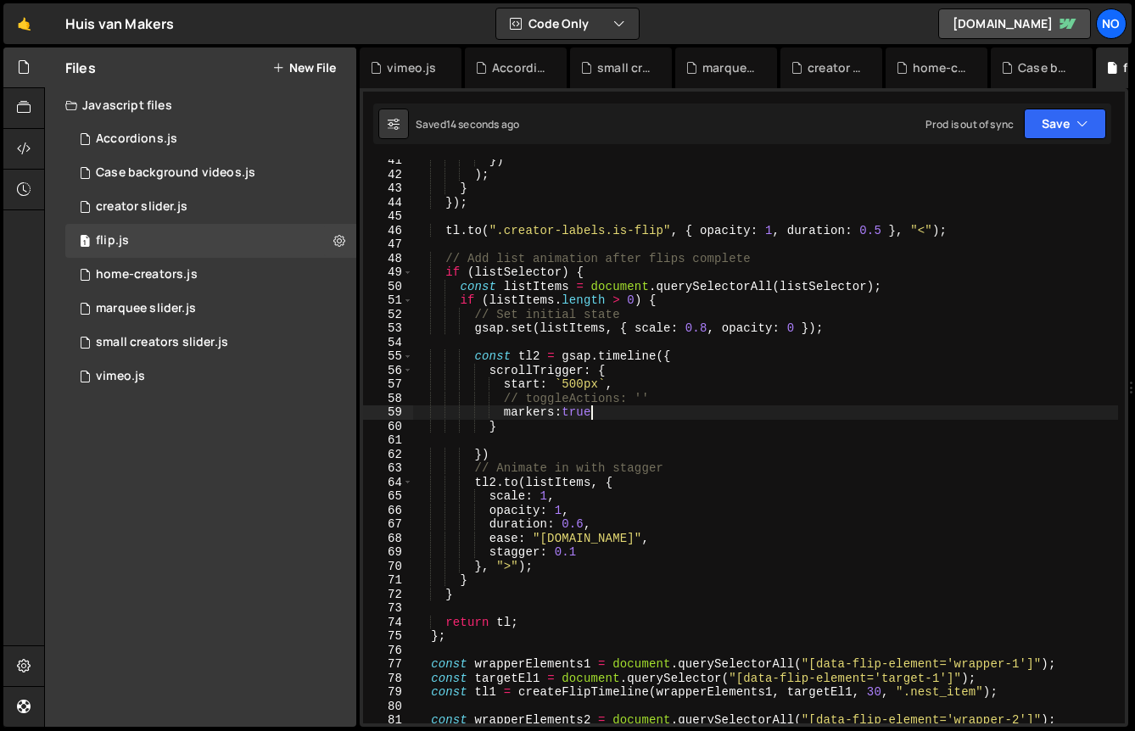
scroll to position [0, 12]
click at [1078, 111] on button "Save" at bounding box center [1065, 124] width 82 height 31
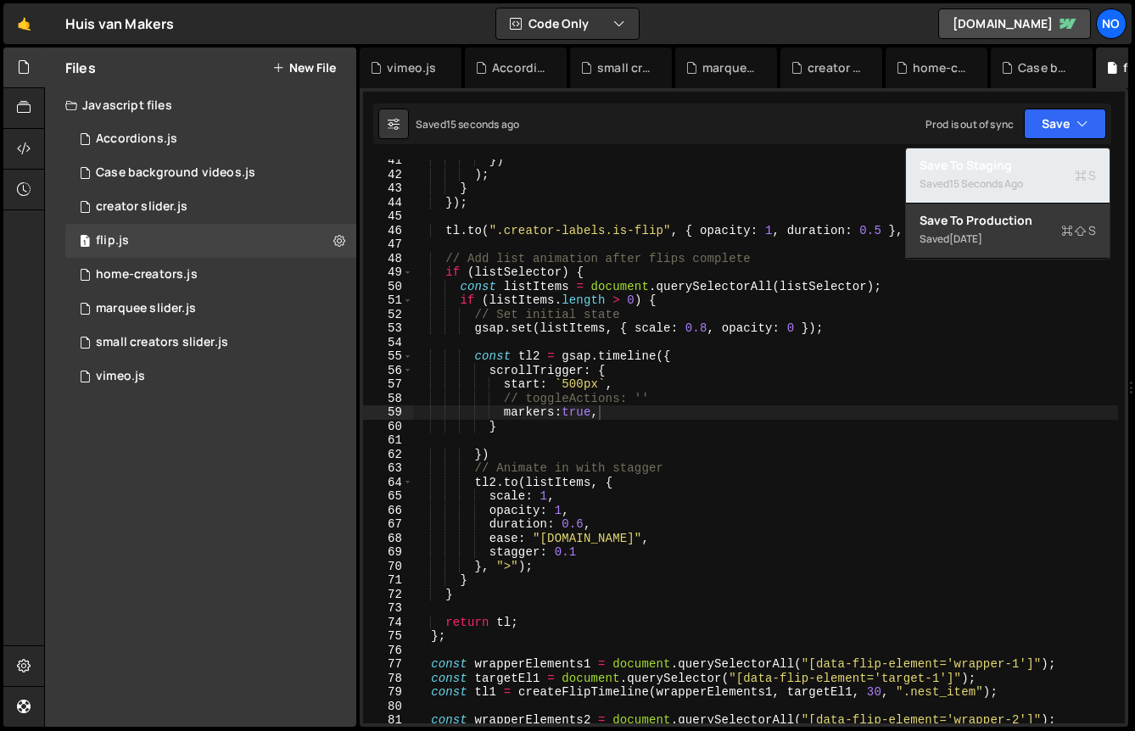
click at [1044, 179] on div "Saved 15 seconds ago" at bounding box center [1008, 184] width 176 height 20
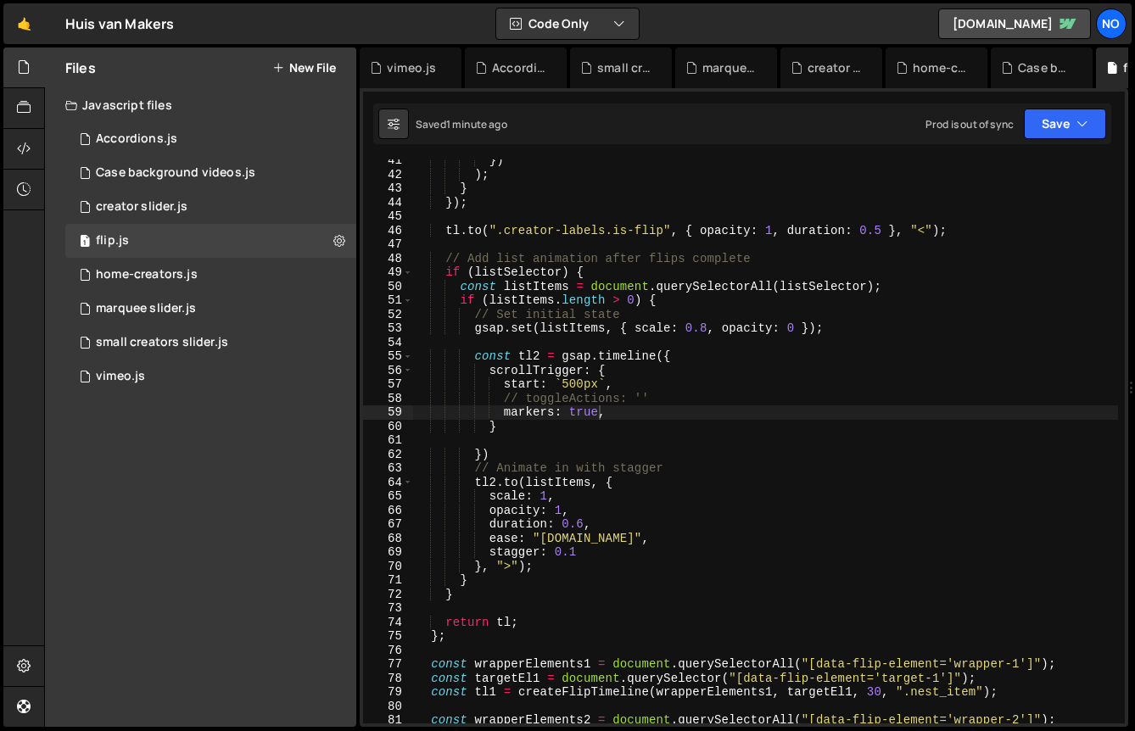
click at [569, 380] on div "}) ) ; } }) ; tl . to ( ".creator-labels.is-flip" , { opacity : 1 , duration : …" at bounding box center [765, 450] width 705 height 592
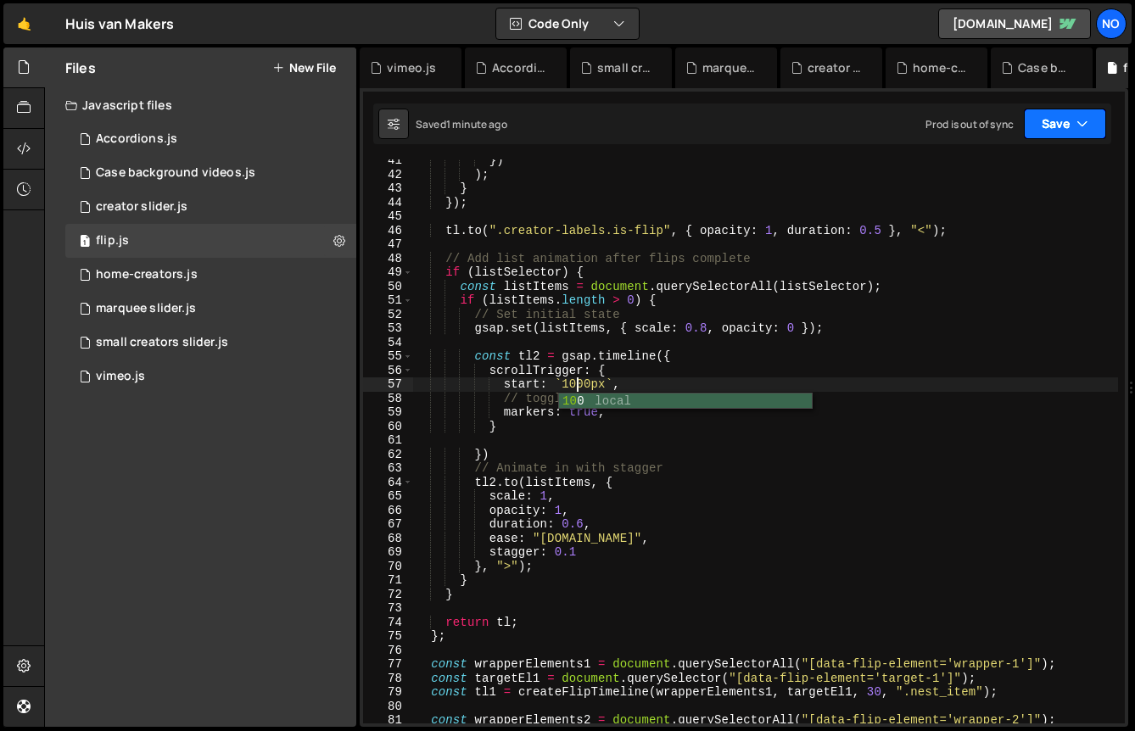
click at [1072, 111] on button "Save" at bounding box center [1065, 124] width 82 height 31
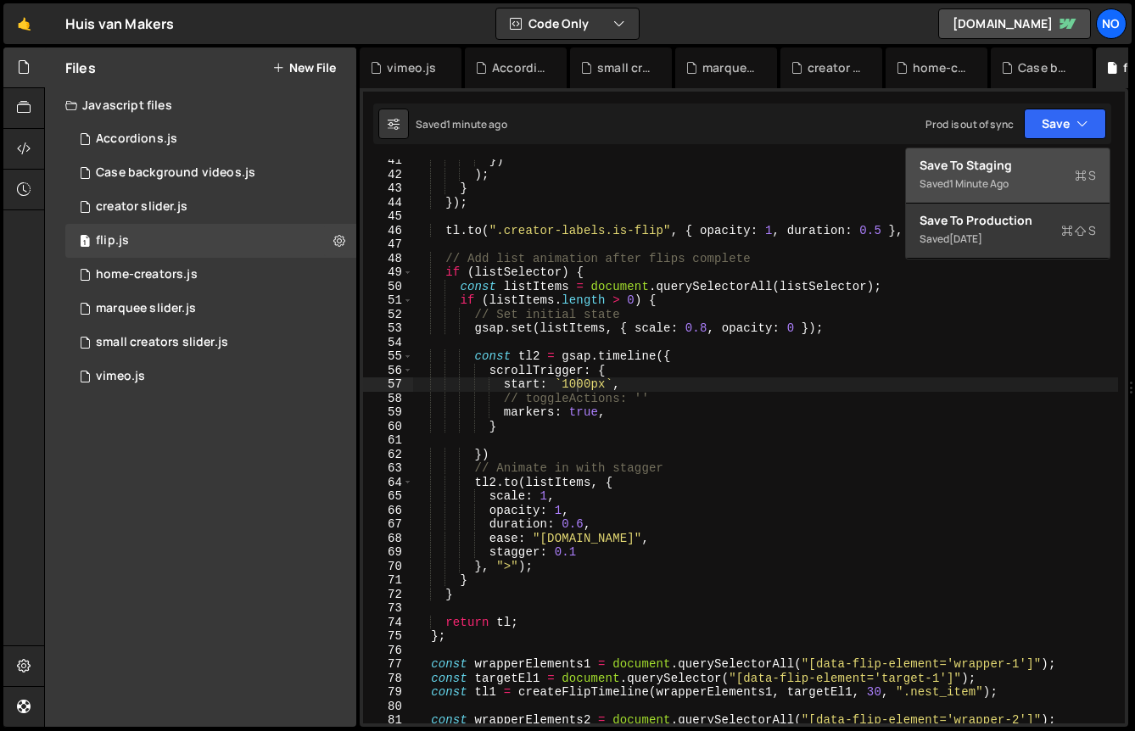
click at [1028, 174] on div "Saved 1 minute ago" at bounding box center [1008, 184] width 176 height 20
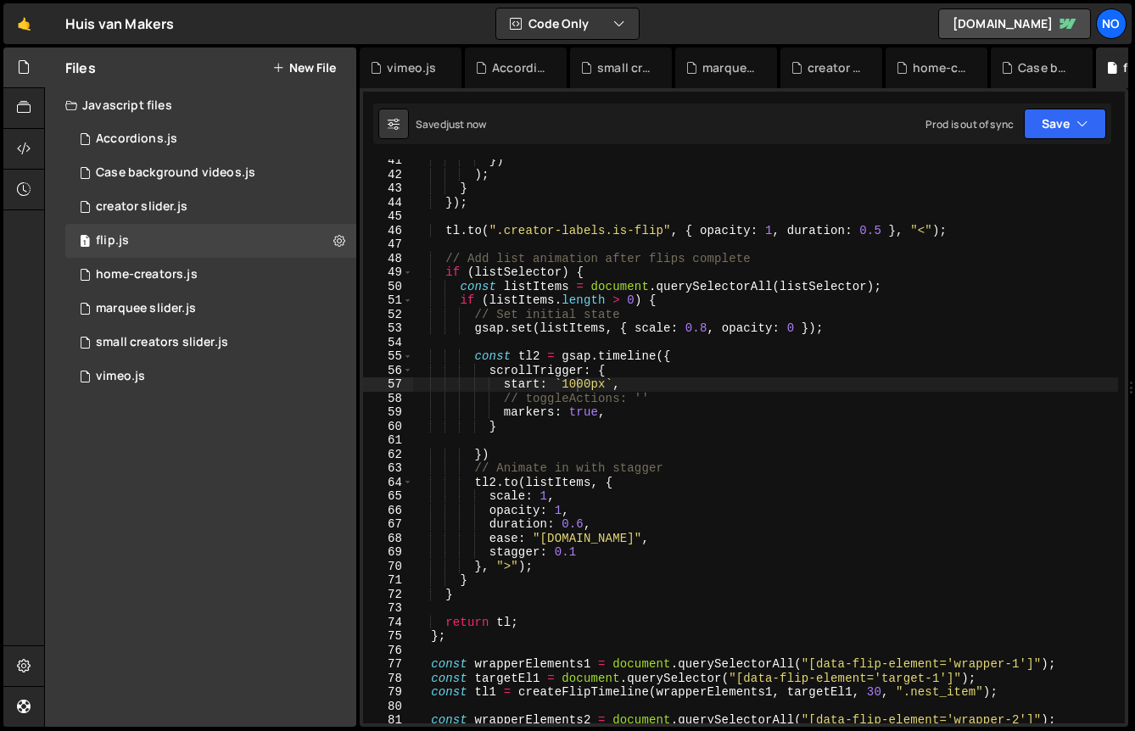
click at [577, 551] on div "}) ) ; } }) ; tl . to ( ".creator-labels.is-flip" , { opacity : 1 , duration : …" at bounding box center [765, 450] width 705 height 592
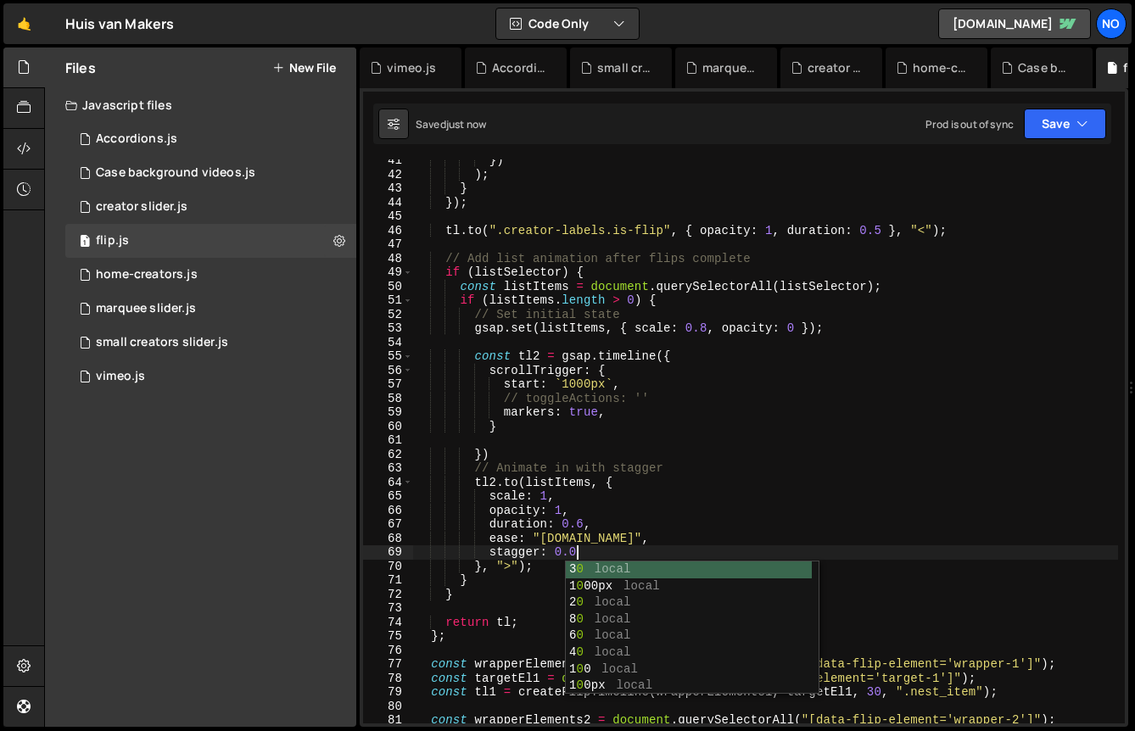
scroll to position [0, 10]
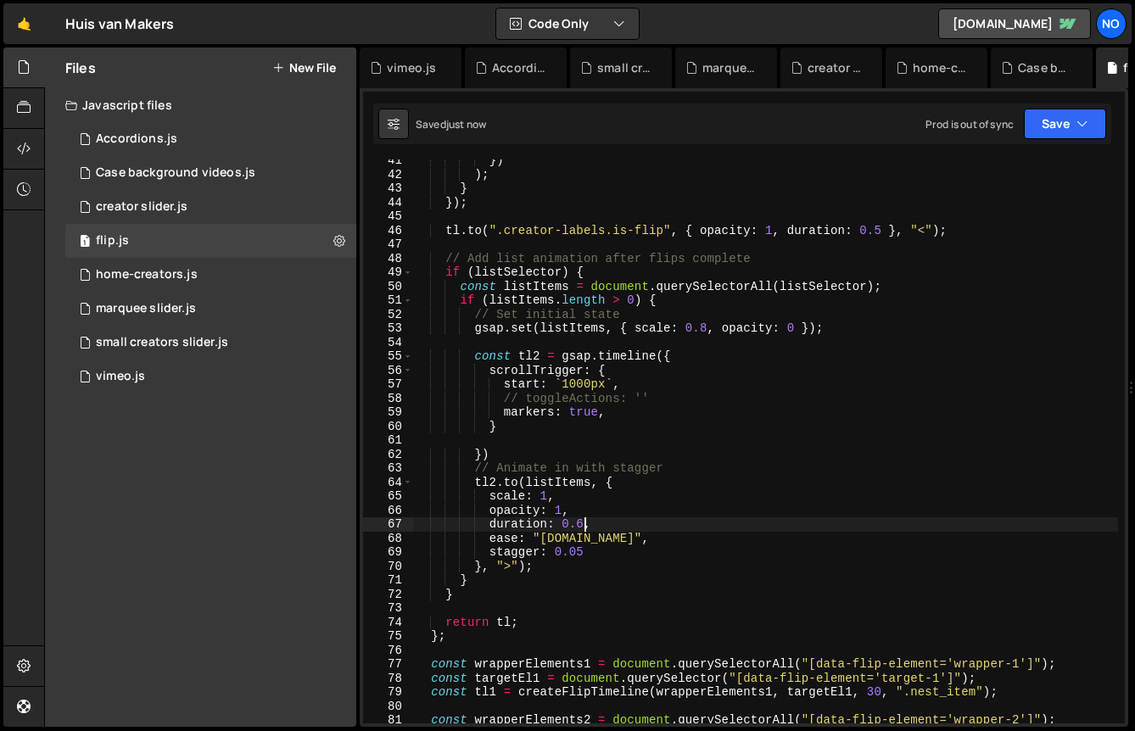
click at [585, 523] on div "}) ) ; } }) ; tl . to ( ".creator-labels.is-flip" , { opacity : 1 , duration : …" at bounding box center [765, 450] width 705 height 592
click at [545, 487] on div "}) ) ; } }) ; tl . to ( ".creator-labels.is-flip" , { opacity : 1 , duration : …" at bounding box center [765, 450] width 705 height 592
click at [585, 539] on div "}) ) ; } }) ; tl . to ( ".creator-labels.is-flip" , { opacity : 1 , duration : …" at bounding box center [765, 450] width 705 height 592
click at [606, 538] on div "}) ) ; } }) ; tl . to ( ".creator-labels.is-flip" , { opacity : 1 , duration : …" at bounding box center [765, 450] width 705 height 592
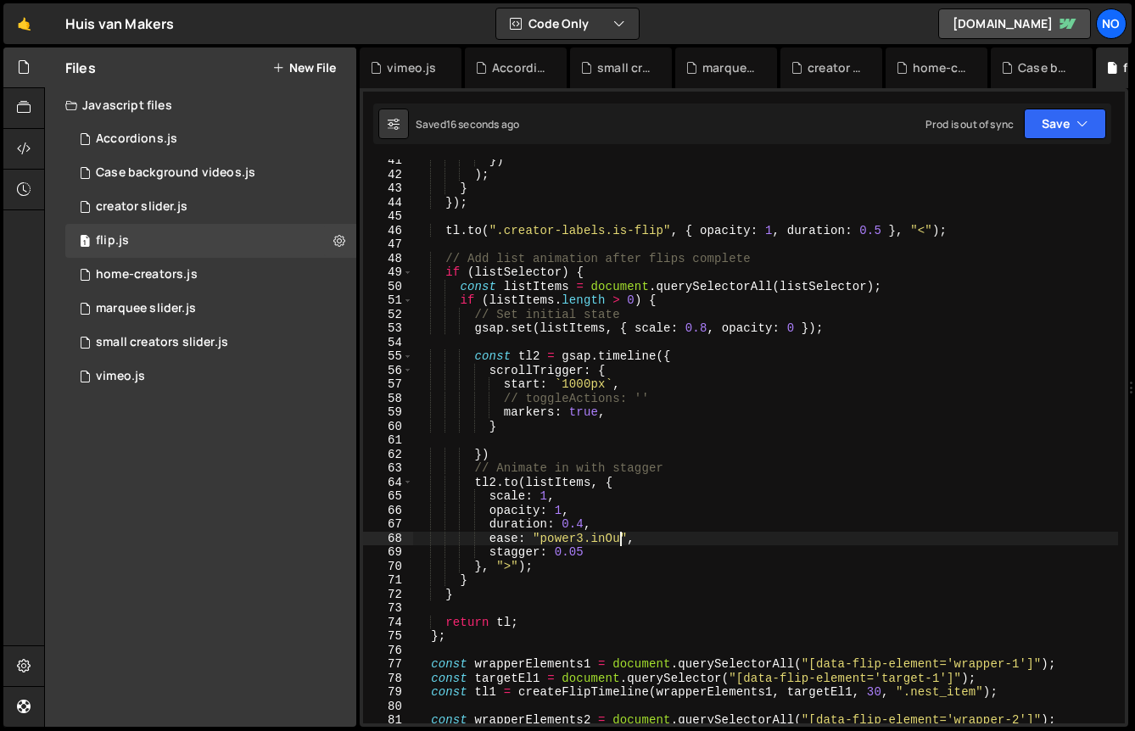
scroll to position [0, 14]
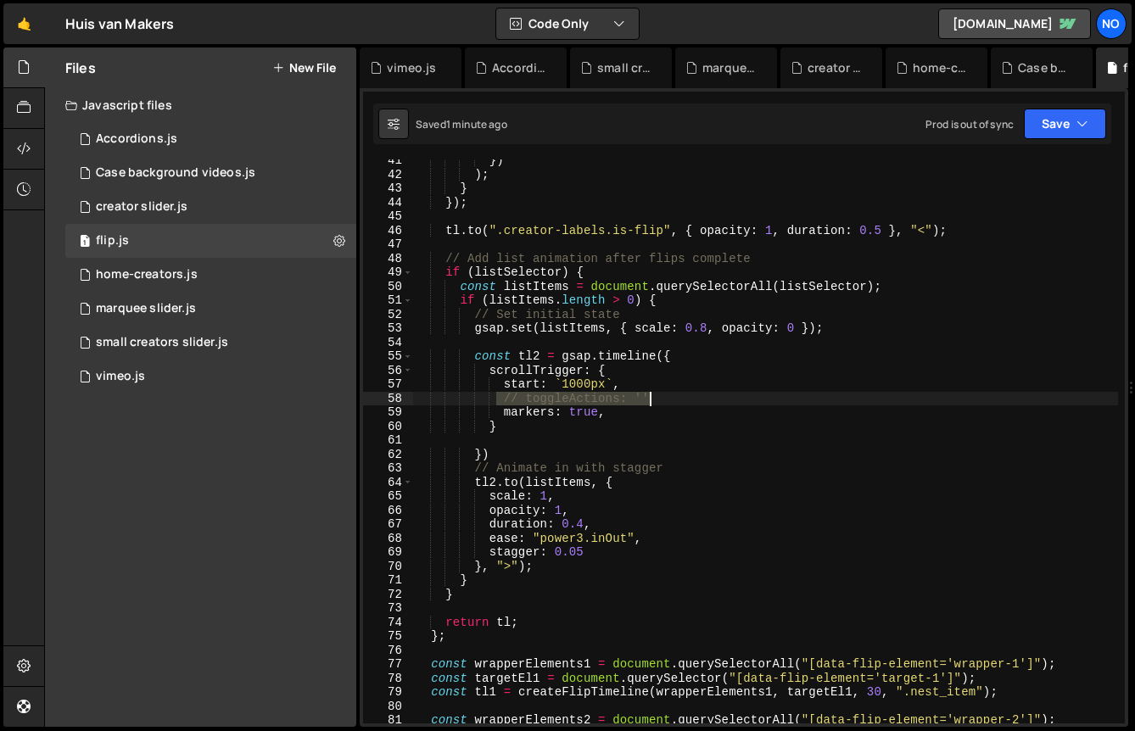
paste textarea "toggleActions: "play none none reverse""
drag, startPoint x: 500, startPoint y: 396, endPoint x: 733, endPoint y: 396, distance: 233.3
click at [733, 396] on div "}) ) ; } }) ; tl . to ( ".creator-labels.is-flip" , { opacity : 1 , duration : …" at bounding box center [765, 450] width 705 height 592
type textarea "toggleActions: "play none none reverse""
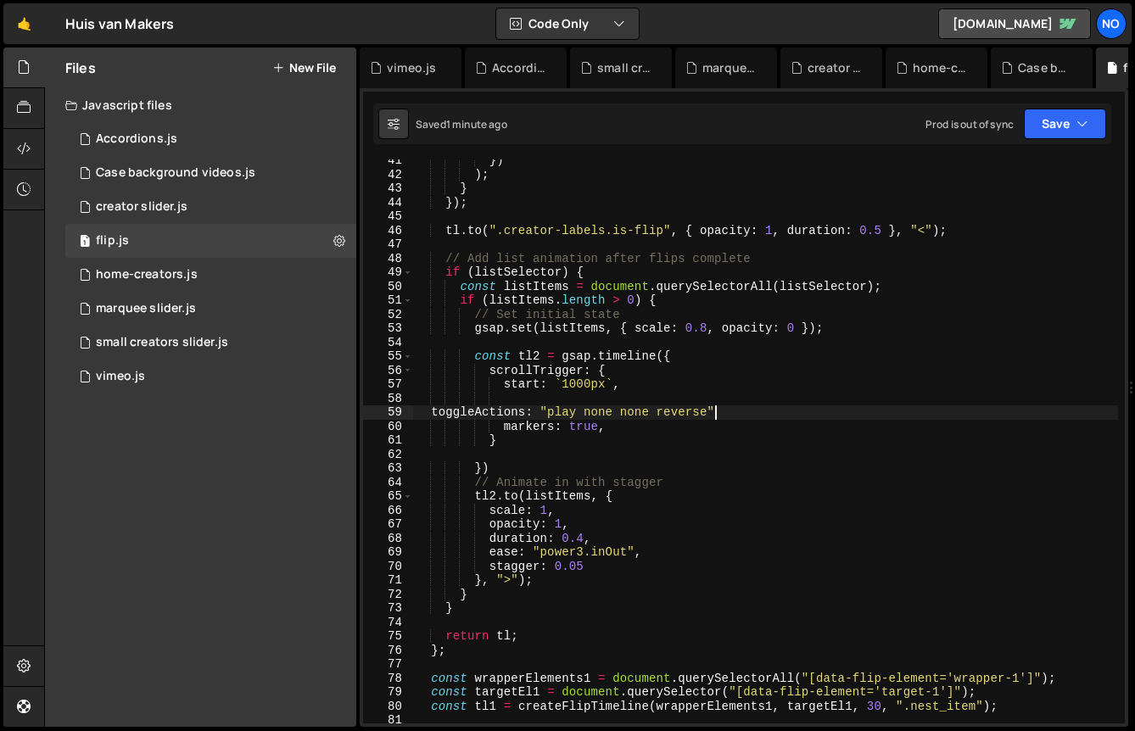
click at [726, 393] on div "}) ) ; } }) ; tl . to ( ".creator-labels.is-flip" , { opacity : 1 , duration : …" at bounding box center [765, 450] width 705 height 592
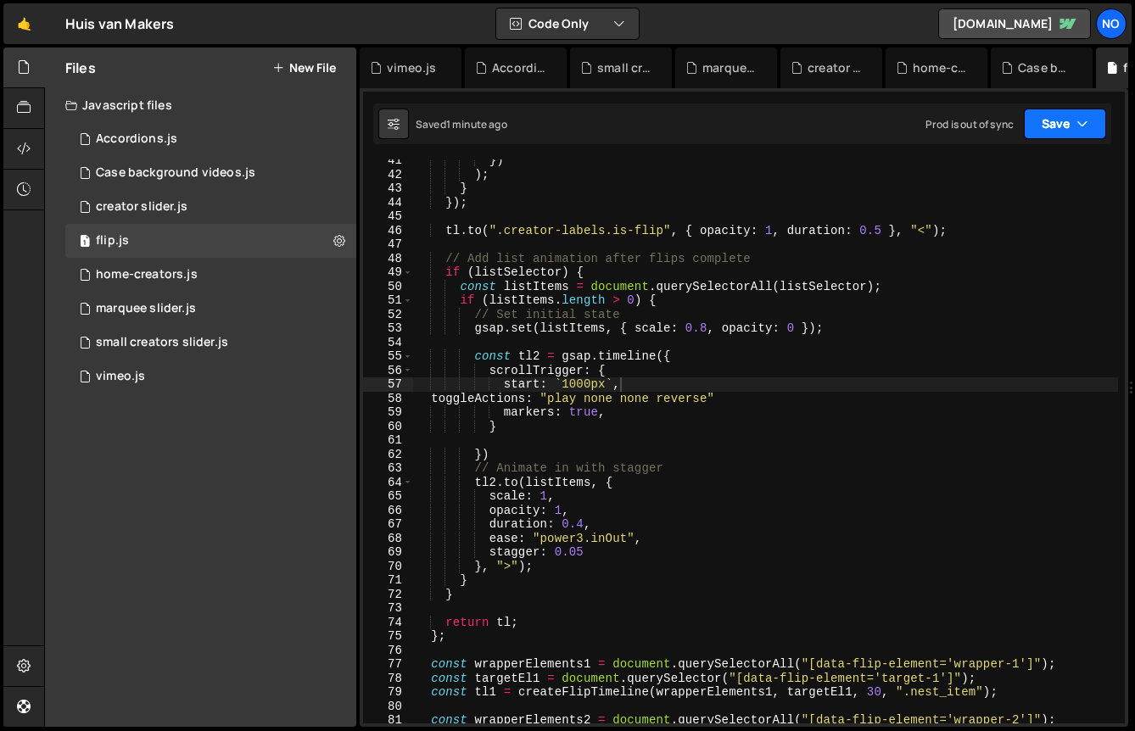
click at [1063, 115] on button "Save" at bounding box center [1065, 124] width 82 height 31
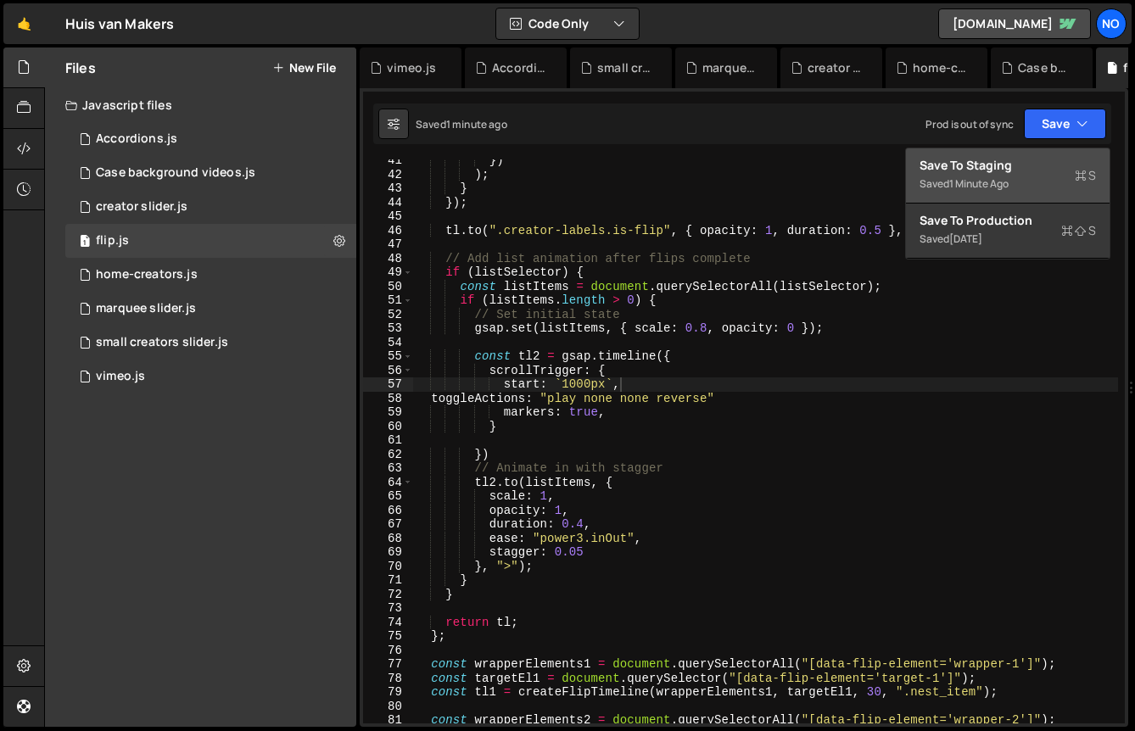
click at [1008, 166] on div "Save to Staging S" at bounding box center [1008, 165] width 176 height 17
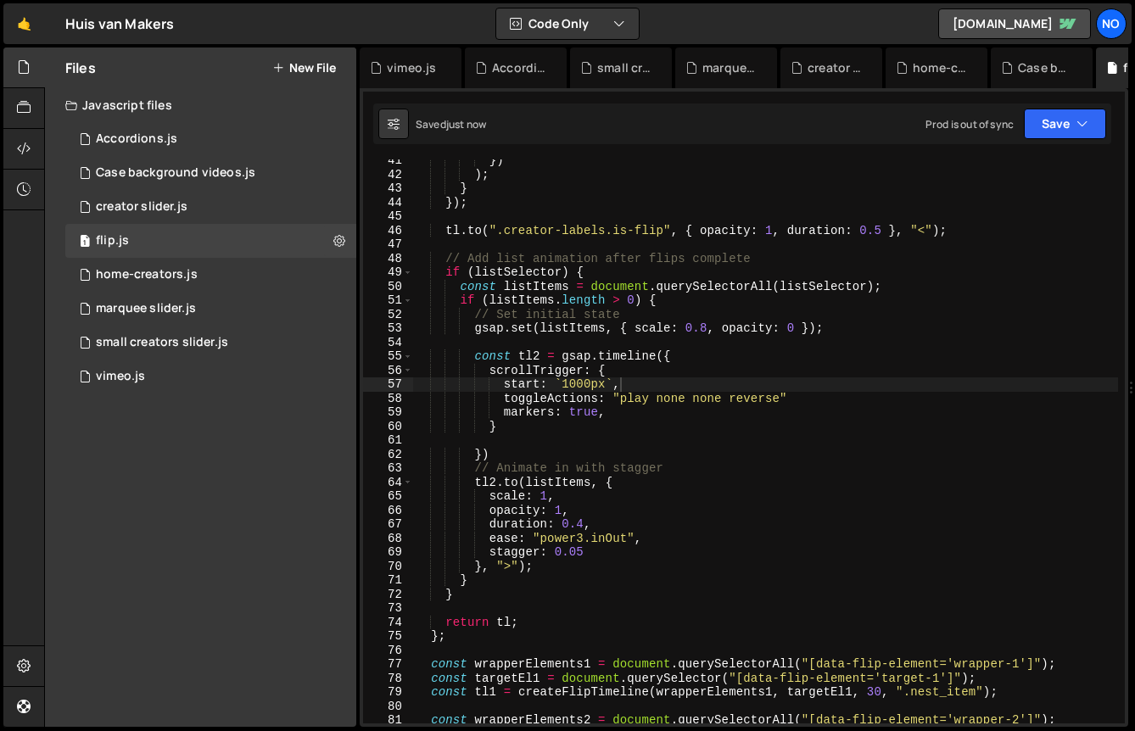
click at [814, 395] on div "}) ) ; } }) ; tl . to ( ".creator-labels.is-flip" , { opacity : 1 , duration : …" at bounding box center [765, 450] width 705 height 592
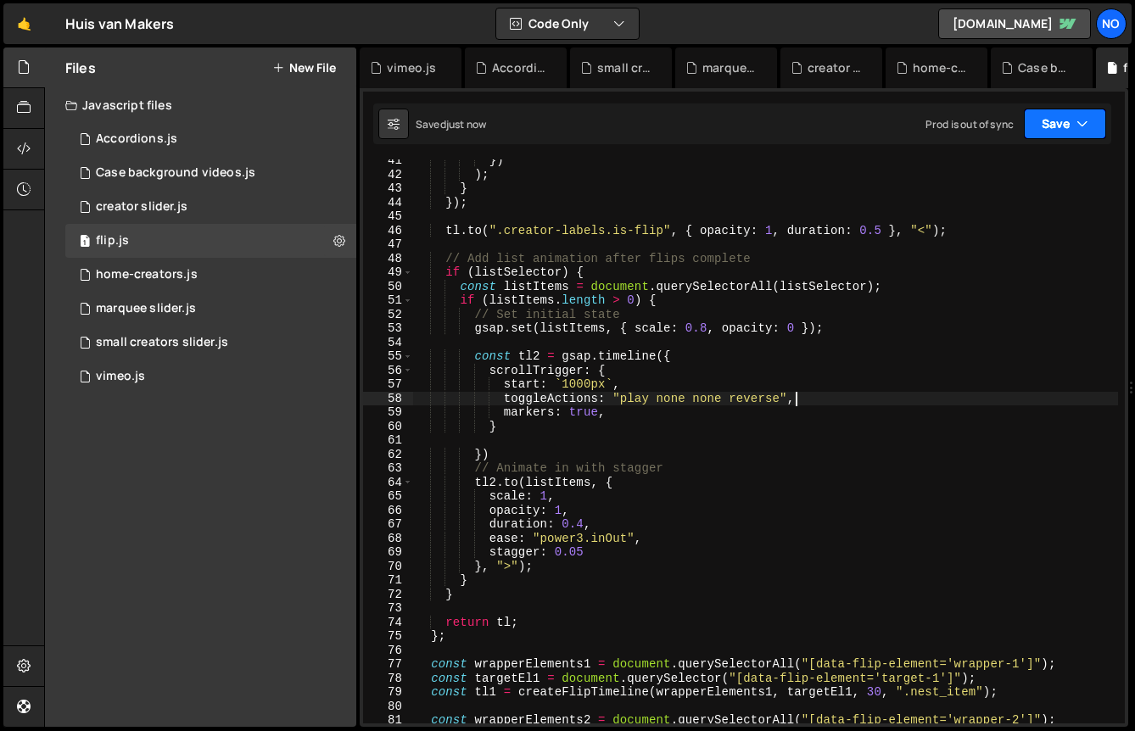
type textarea "toggleActions: "play none none reverse","
click at [1039, 121] on button "Save" at bounding box center [1065, 124] width 82 height 31
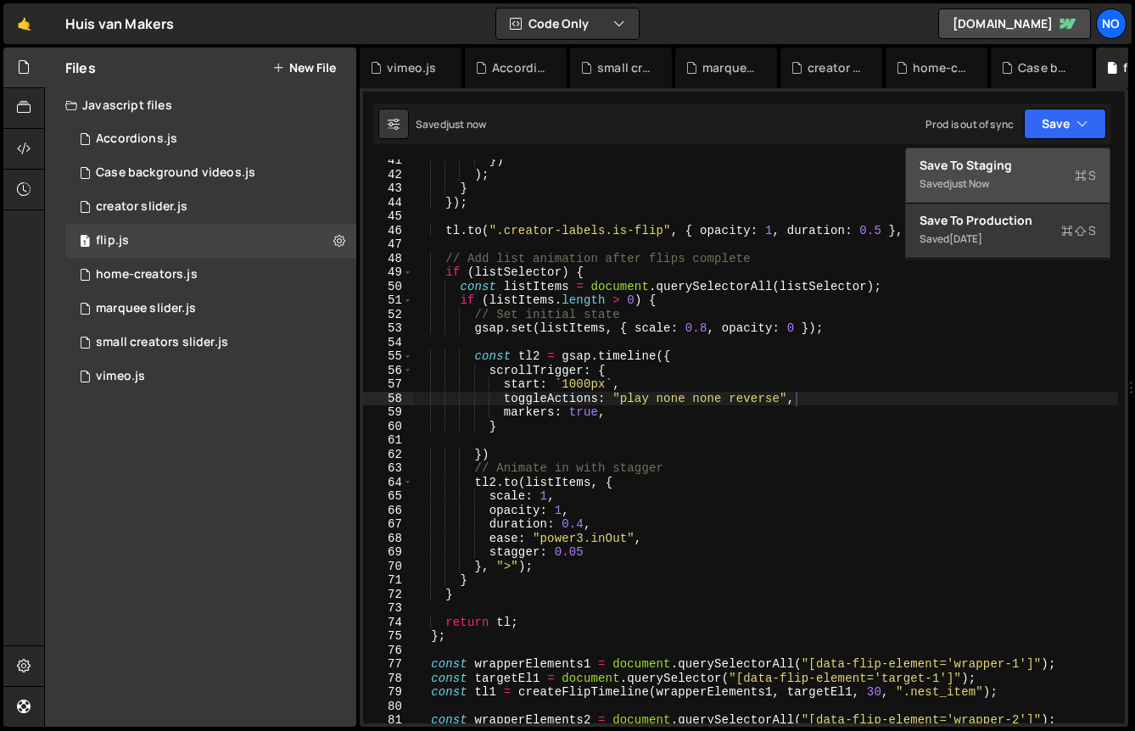
click at [1021, 152] on button "Save to Staging S Saved just now" at bounding box center [1008, 175] width 204 height 55
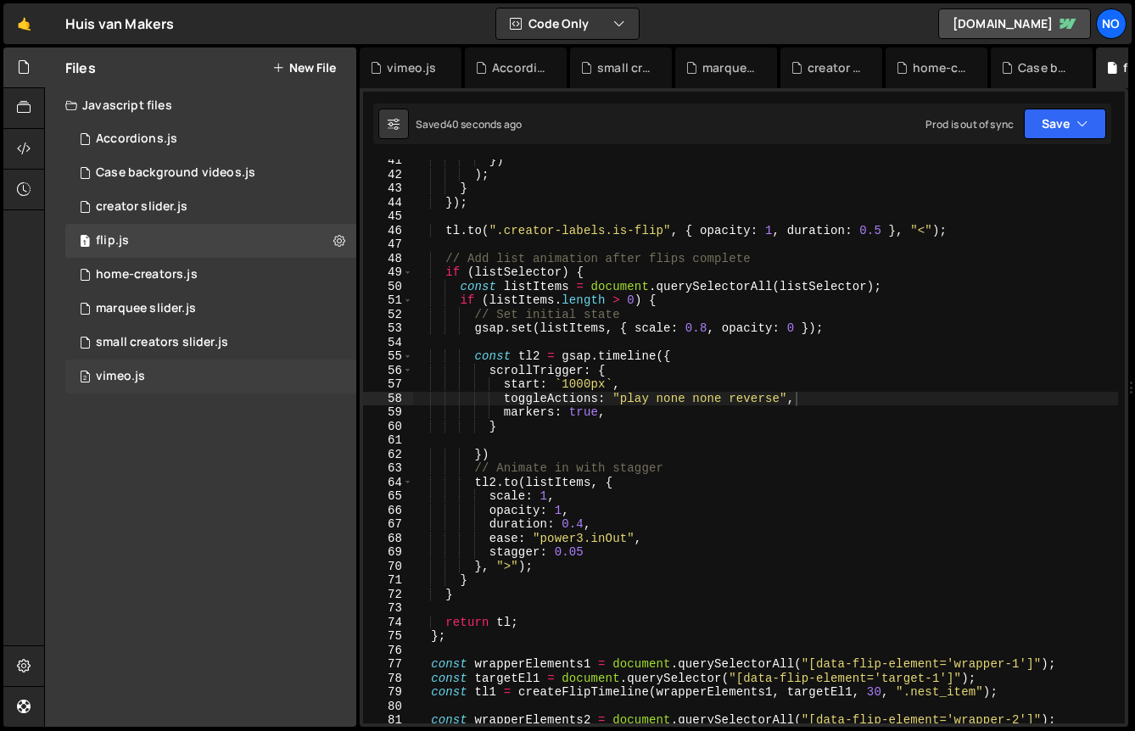
click at [143, 364] on div "2 vimeo.js 0" at bounding box center [210, 377] width 291 height 34
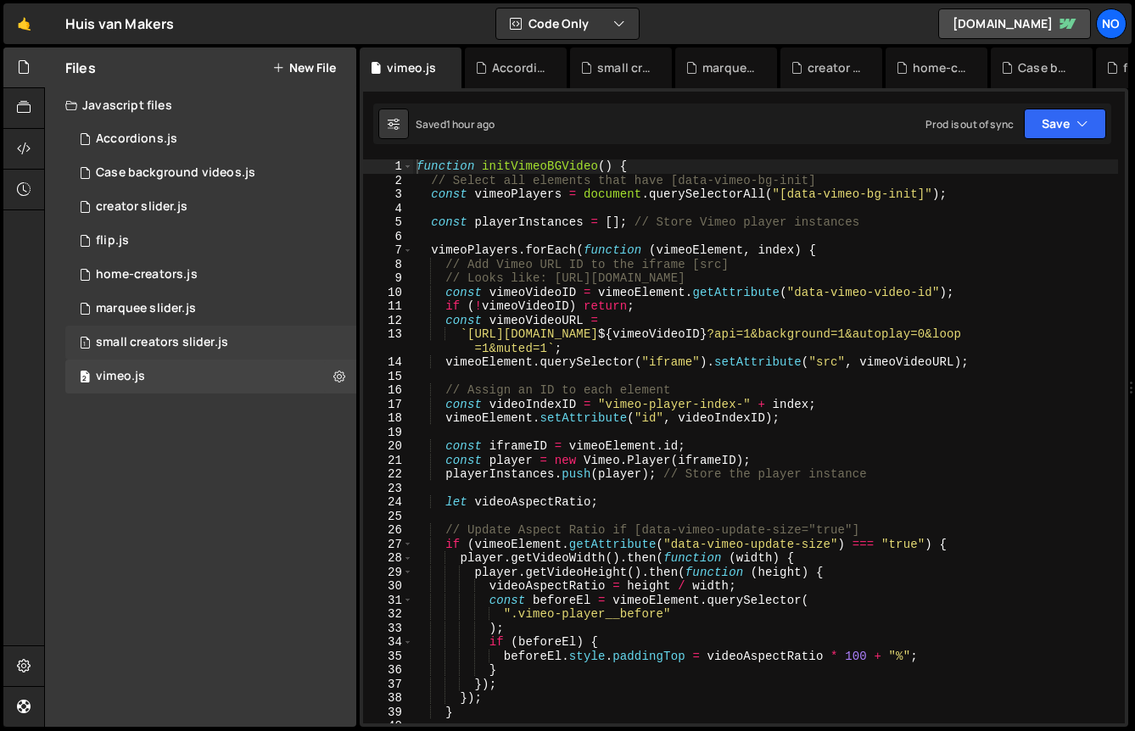
click at [147, 346] on div "small creators slider.js" at bounding box center [162, 342] width 132 height 15
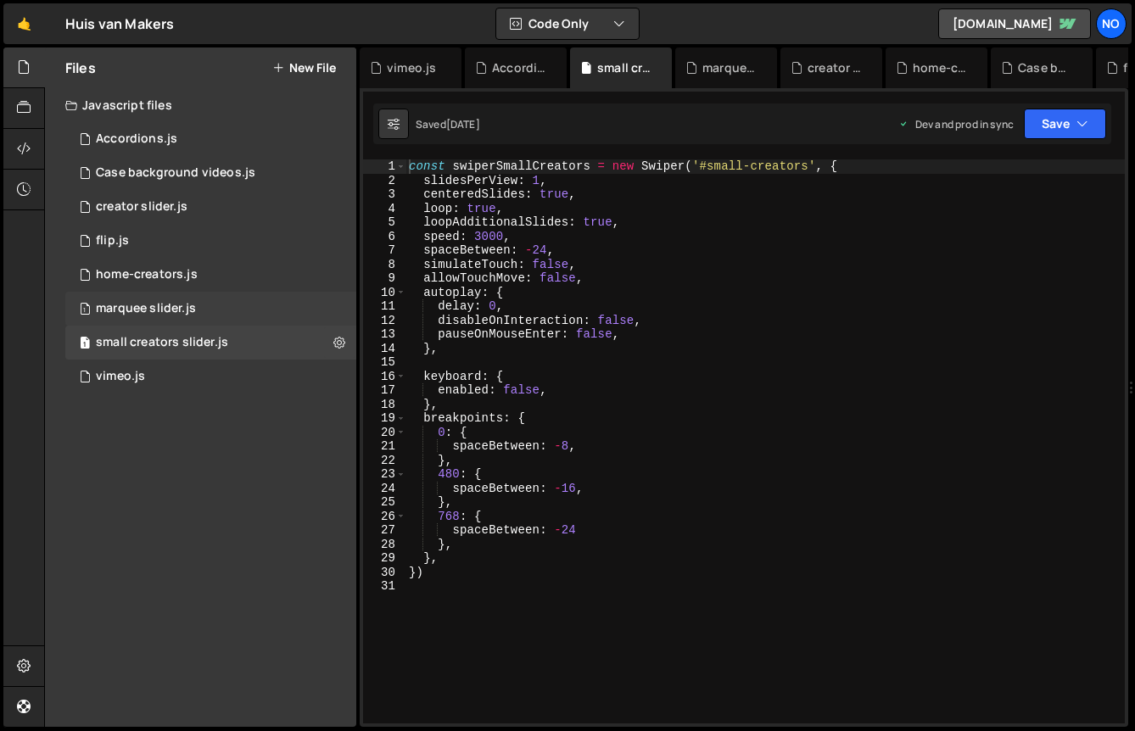
click at [162, 303] on div "marquee slider.js" at bounding box center [146, 308] width 100 height 15
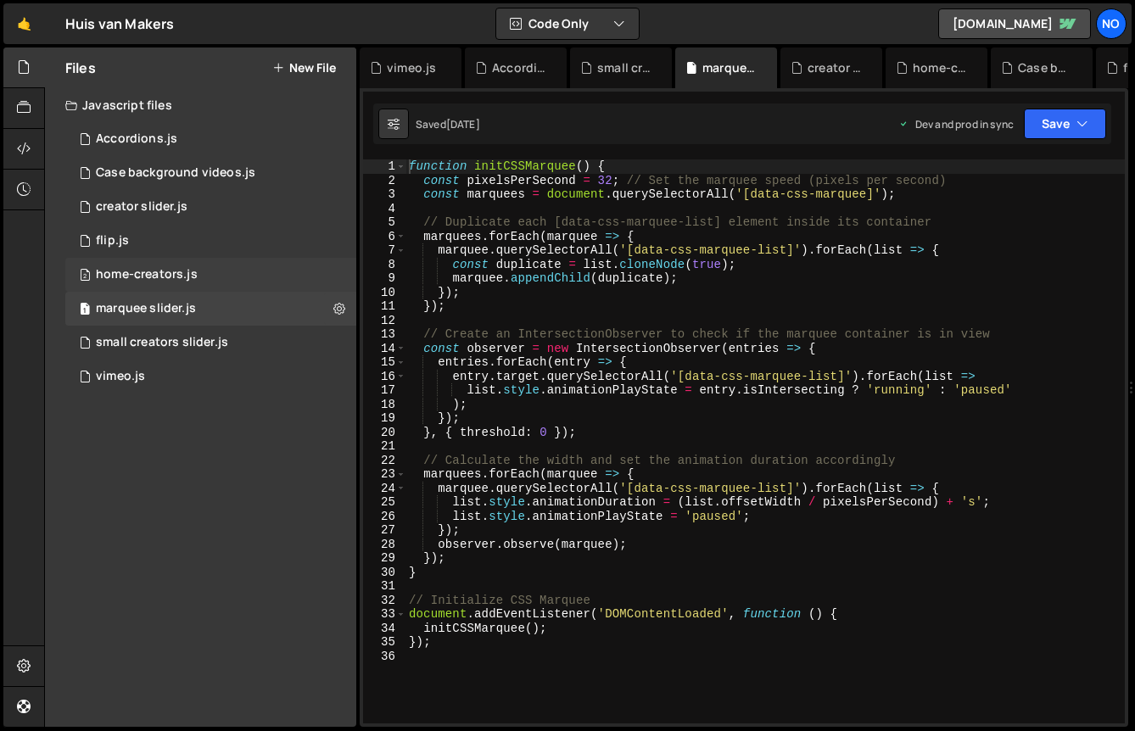
click at [171, 271] on div "home-creators.js" at bounding box center [147, 274] width 102 height 15
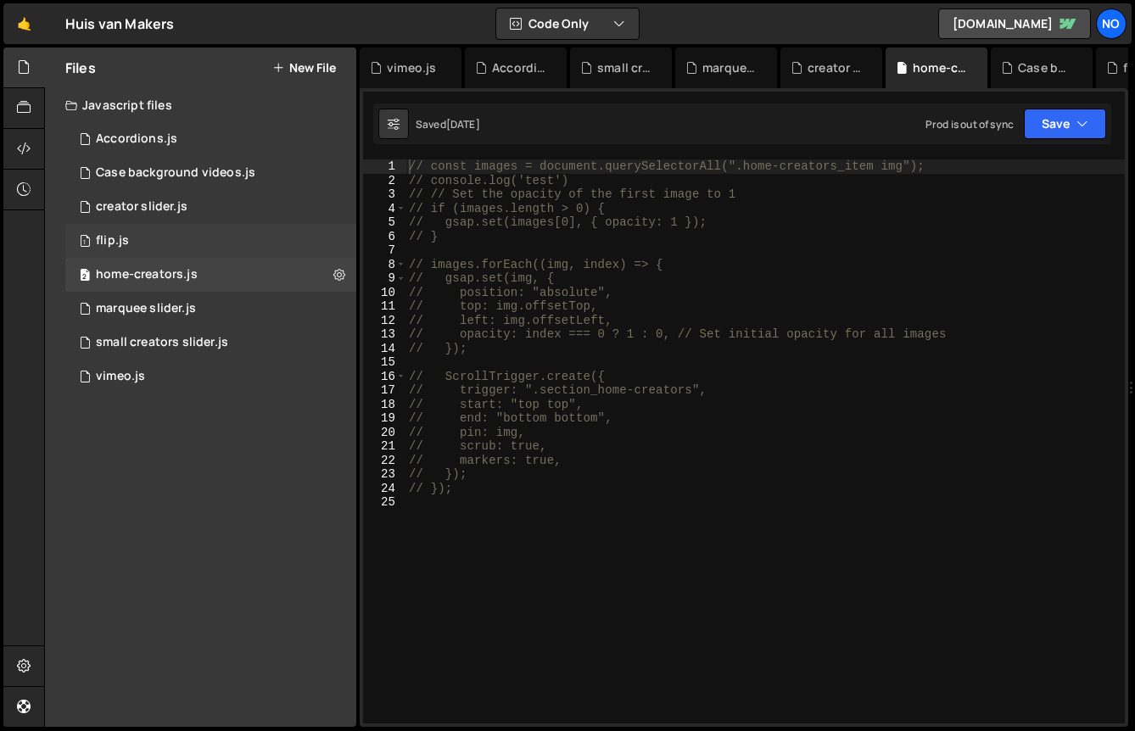
click at [173, 248] on div "1 flip.js 0" at bounding box center [210, 241] width 291 height 34
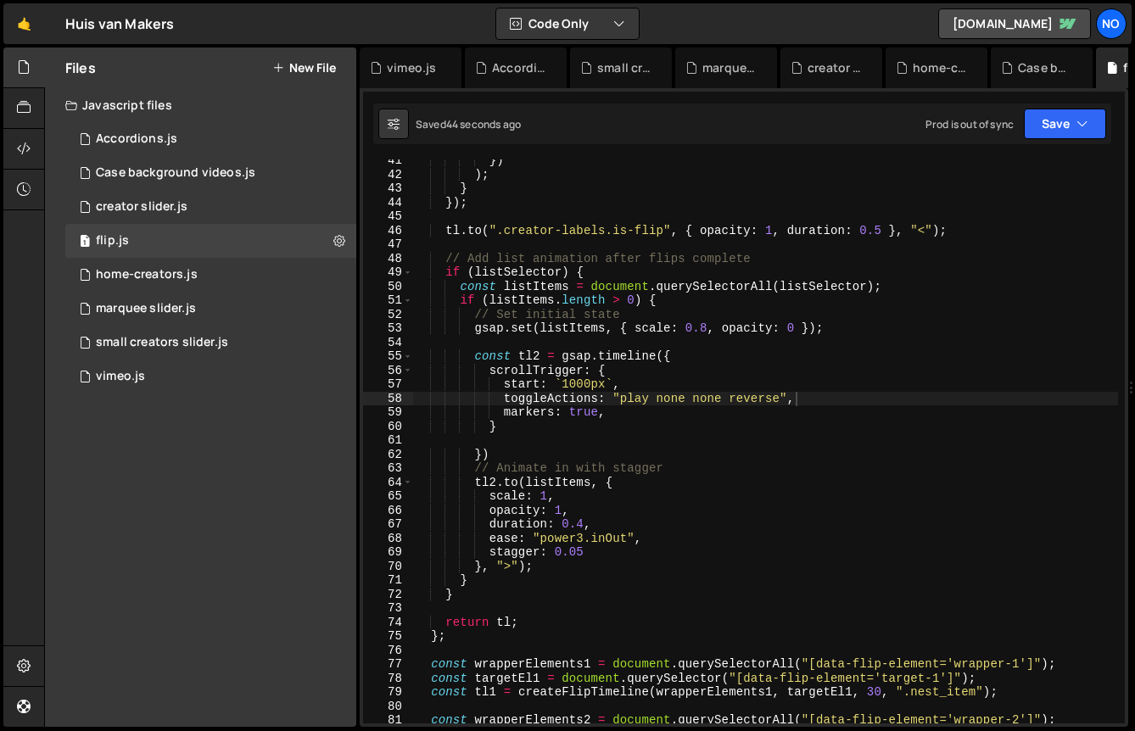
scroll to position [57415, 0]
click at [176, 366] on div "2 vimeo.js 0" at bounding box center [210, 377] width 291 height 34
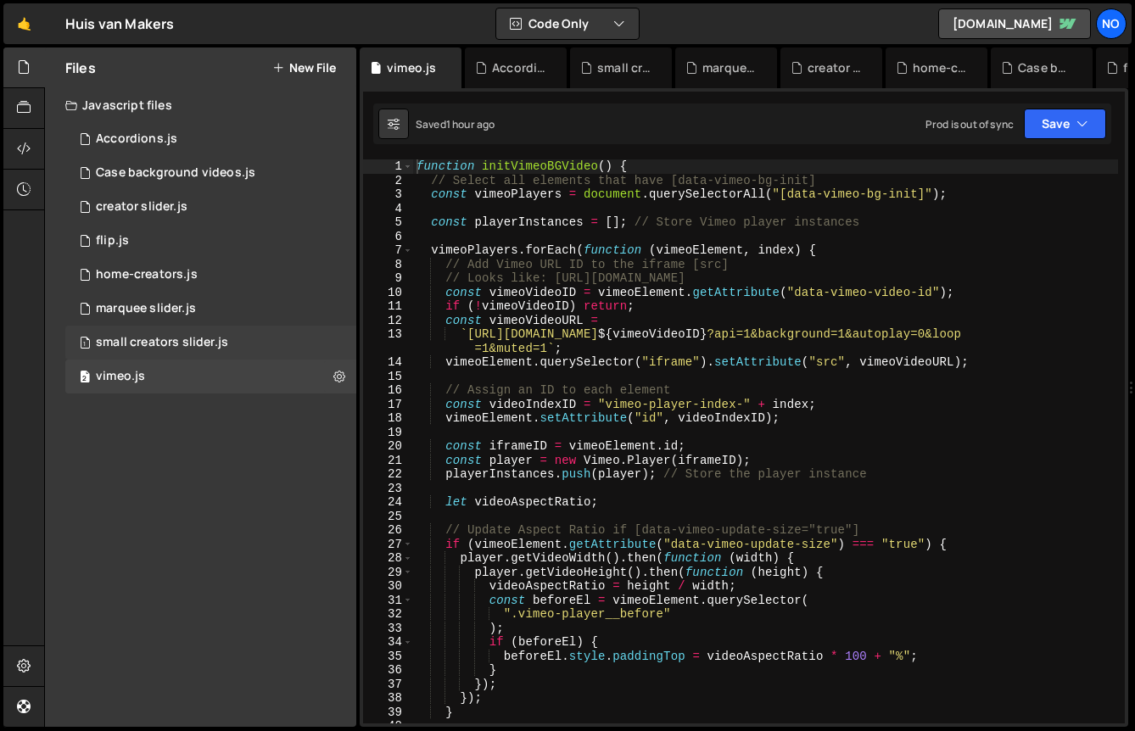
scroll to position [0, 0]
click at [187, 214] on div "3 creator slider.js 0" at bounding box center [210, 207] width 291 height 34
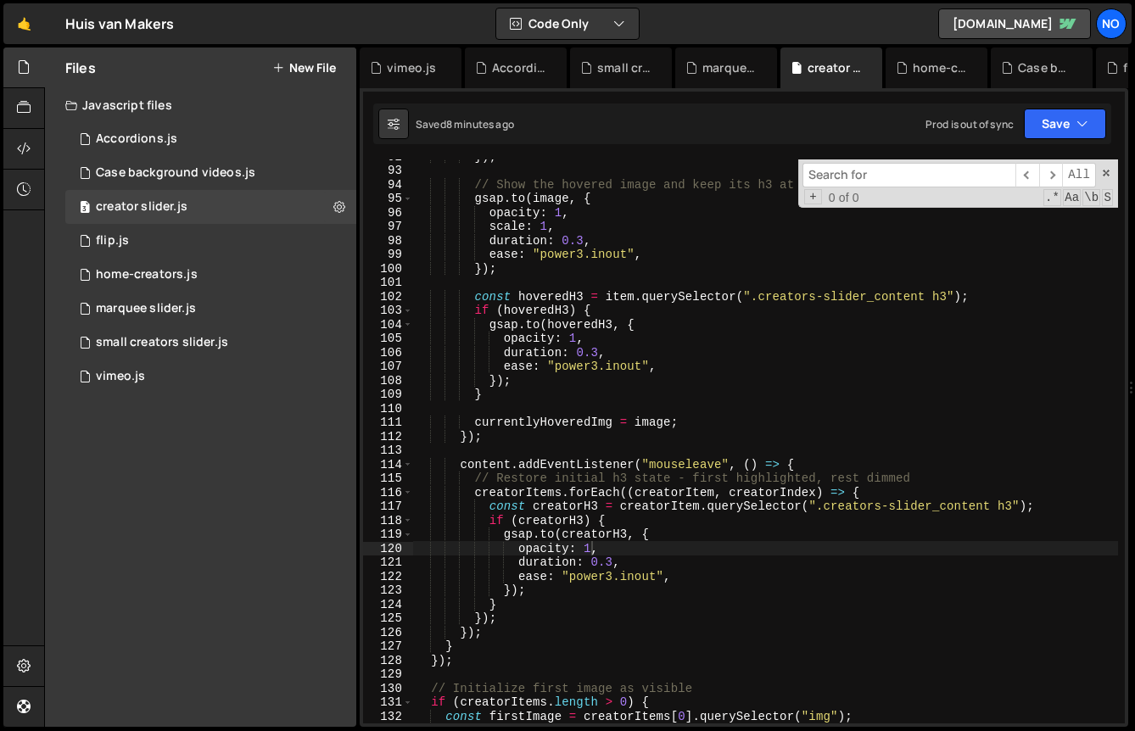
scroll to position [12735, 0]
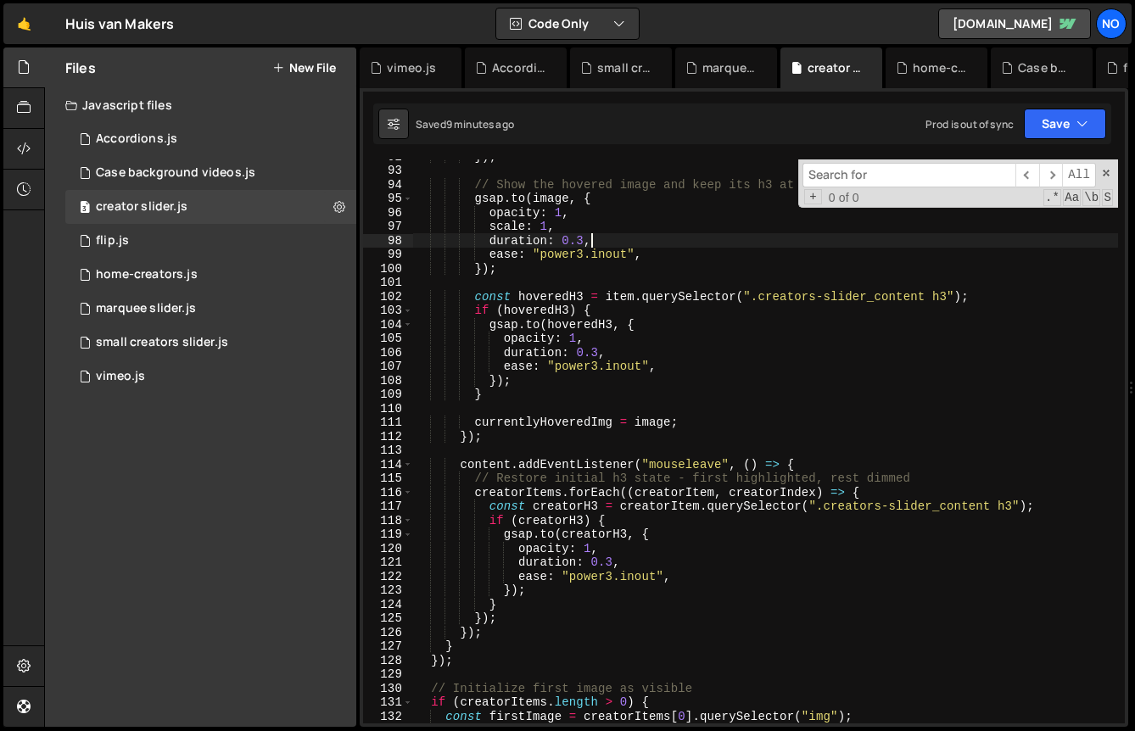
click at [658, 242] on div "}) ; // Show the hovered image and keep its h3 at full opacity gsap . to ( imag…" at bounding box center [765, 445] width 705 height 592
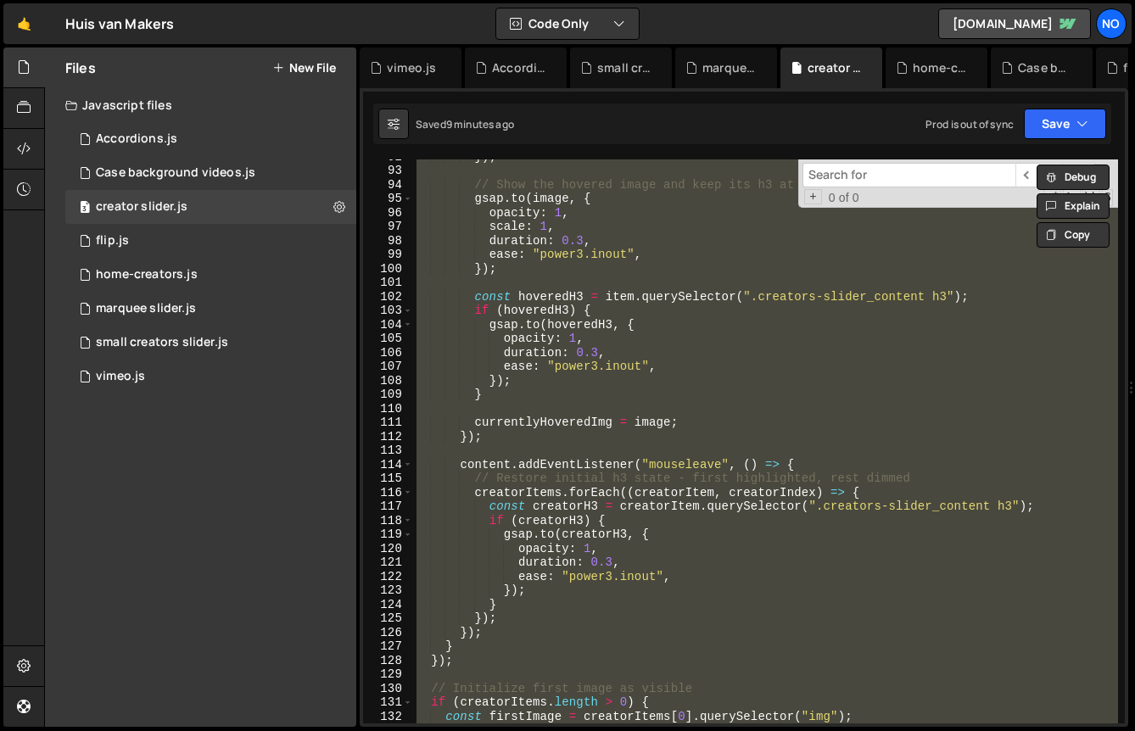
scroll to position [0, 1]
paste textarea
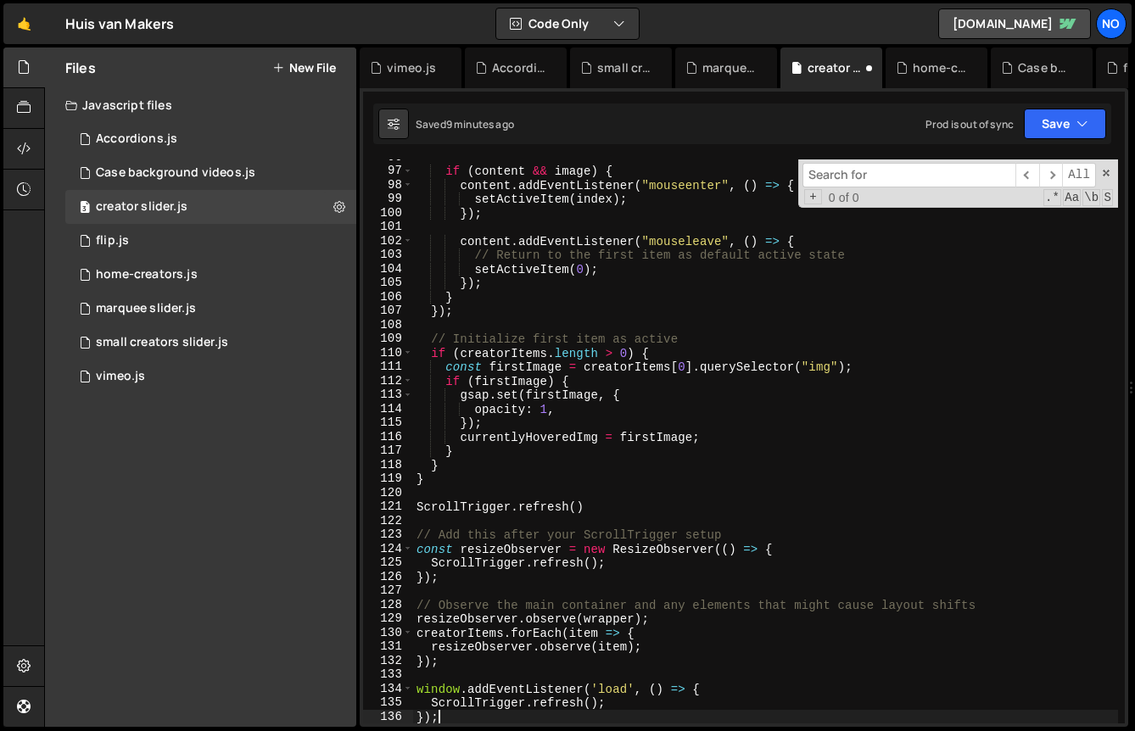
scroll to position [1340, 0]
click at [1106, 173] on span at bounding box center [1106, 173] width 12 height 12
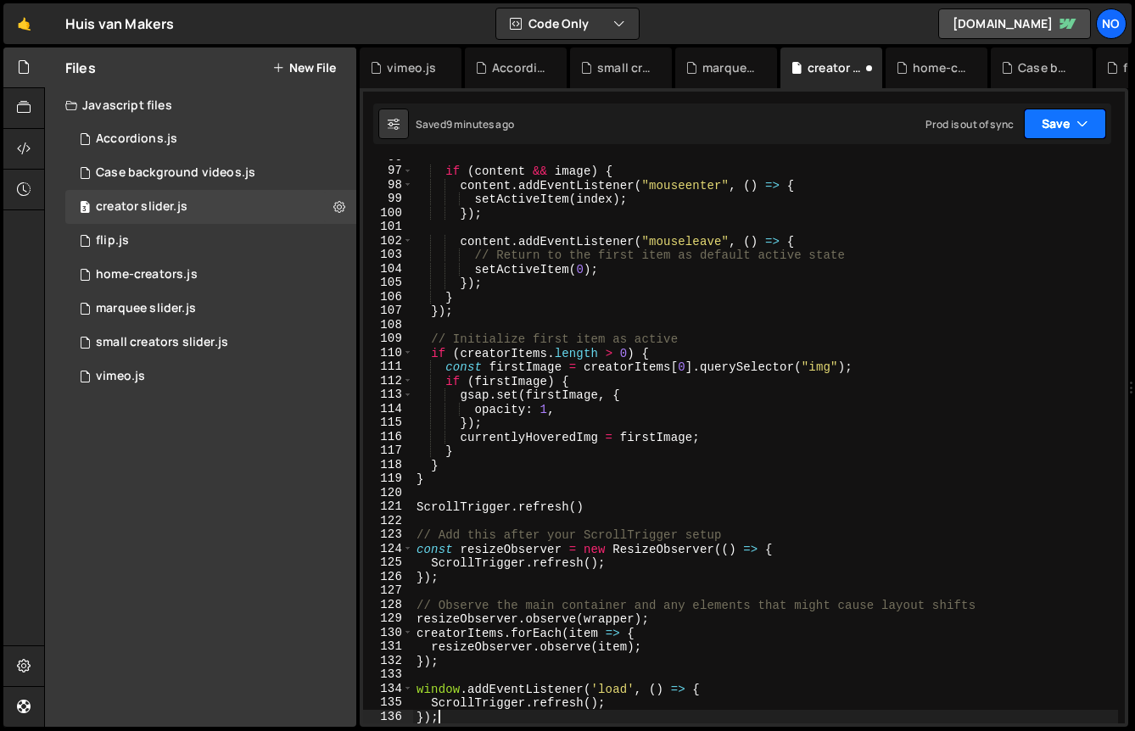
click at [1084, 138] on button "Save" at bounding box center [1065, 124] width 82 height 31
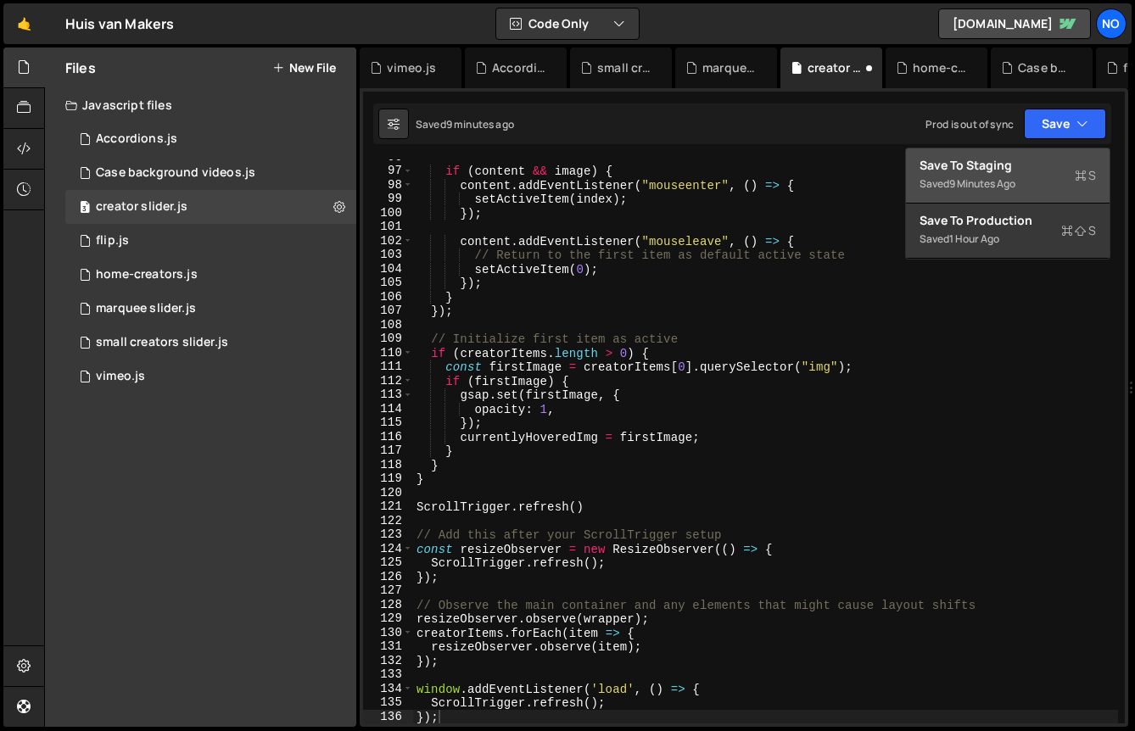
click at [1013, 167] on div "Save to Staging S" at bounding box center [1008, 165] width 176 height 17
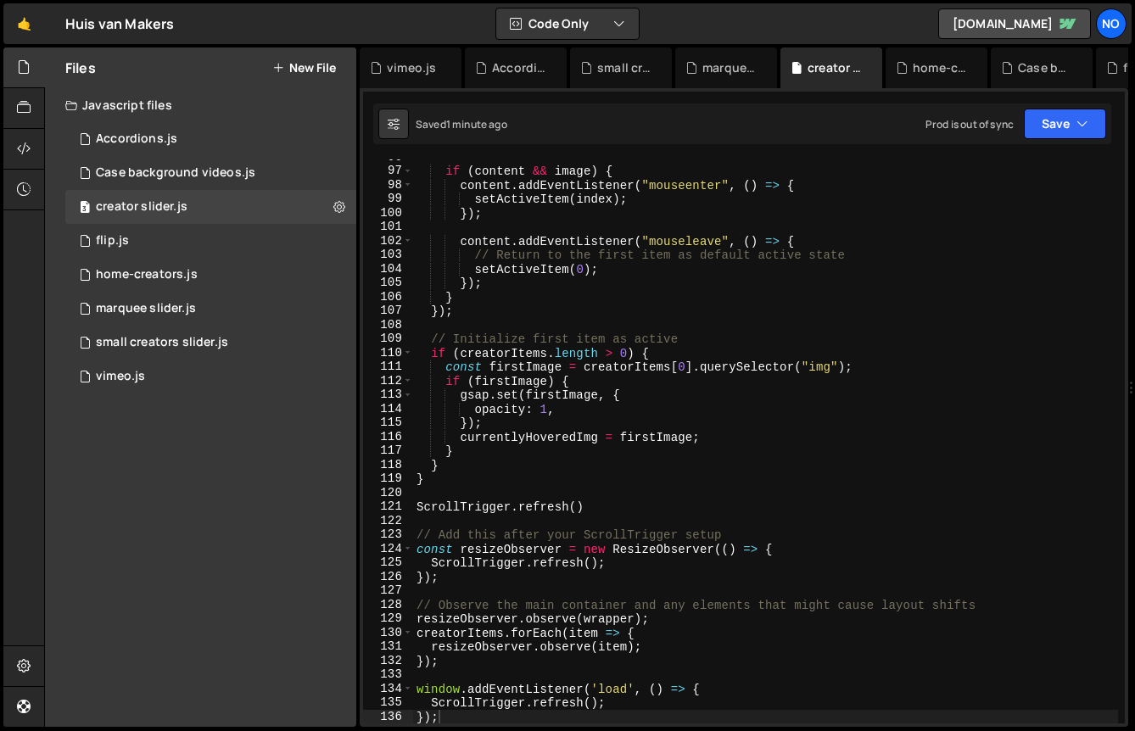
click at [630, 478] on div "if ( content && image ) { content . addEventListener ( "mouseenter" , ( ) => { …" at bounding box center [765, 446] width 705 height 592
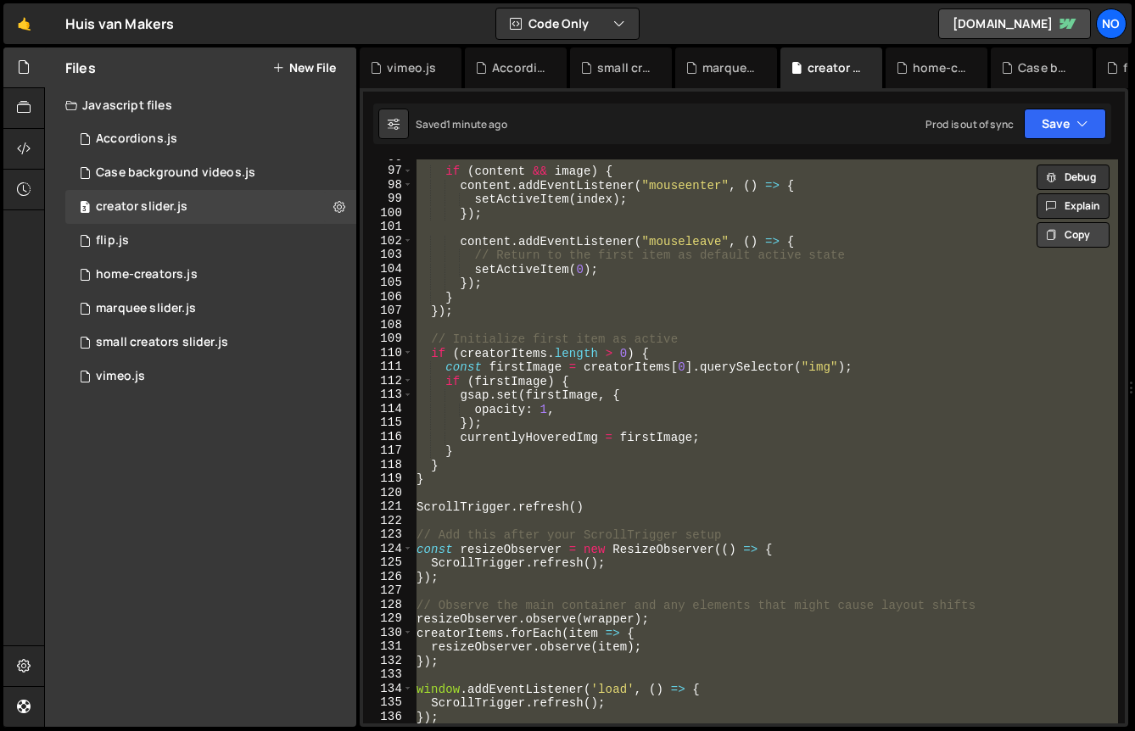
paste textarea
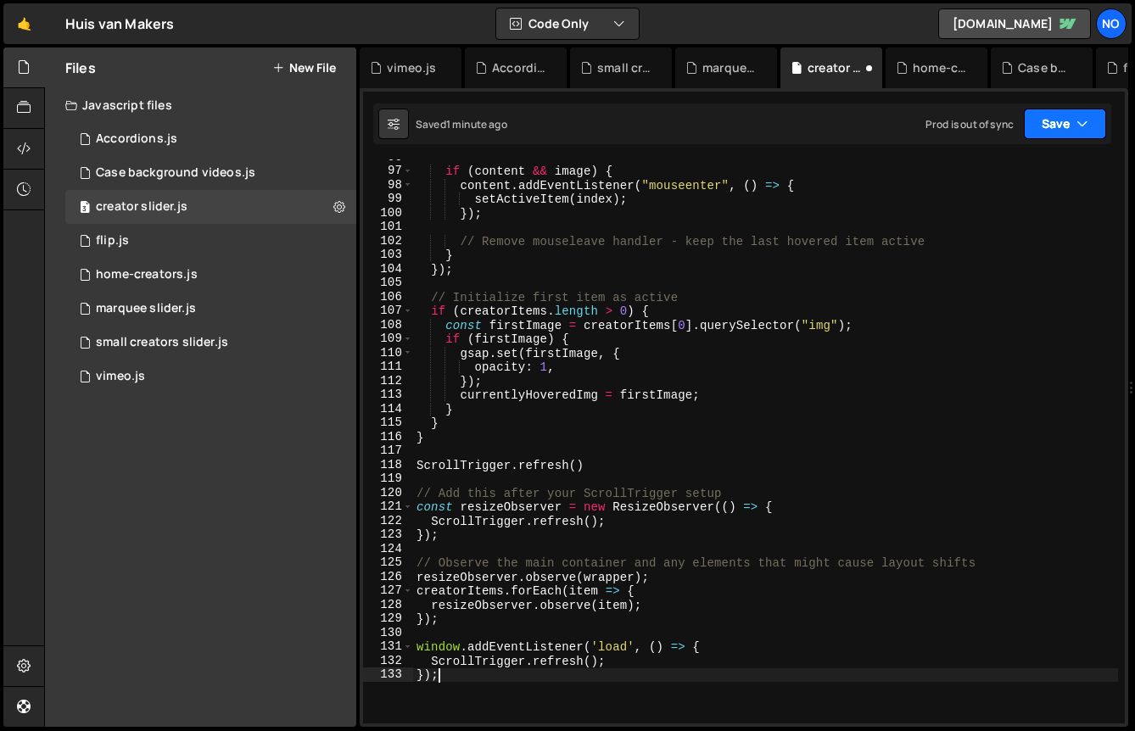
click at [1079, 125] on icon "button" at bounding box center [1083, 123] width 12 height 17
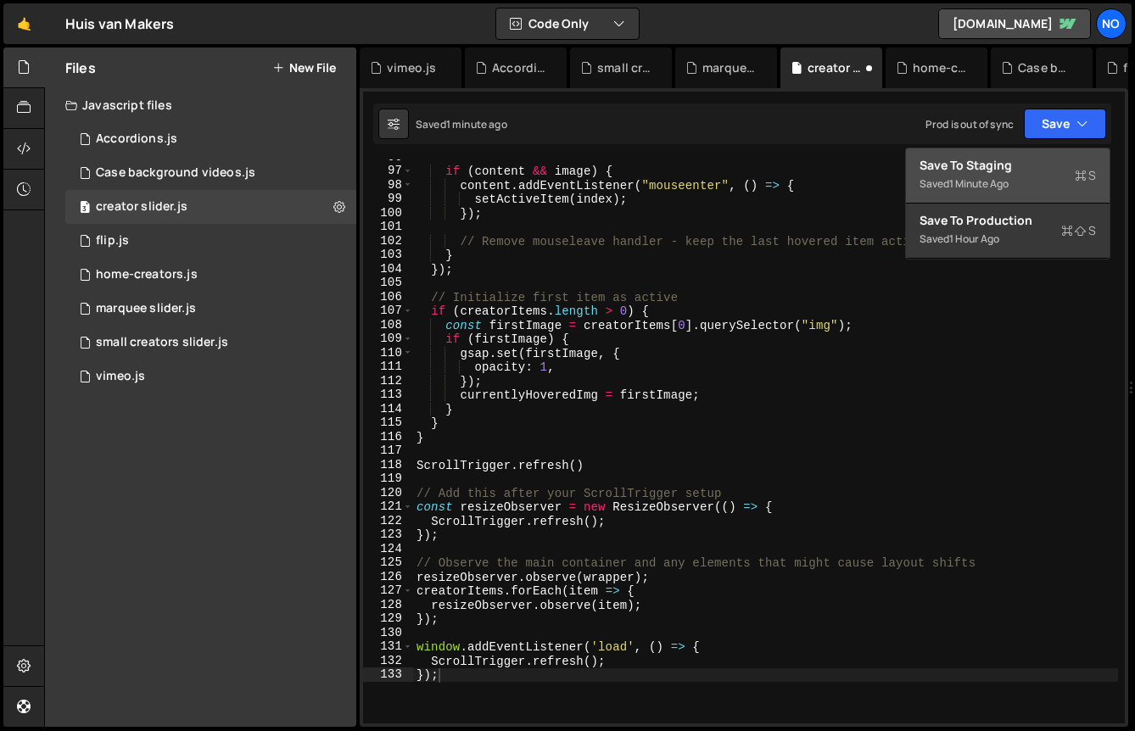
click at [986, 160] on div "Save to Staging S" at bounding box center [1008, 165] width 176 height 17
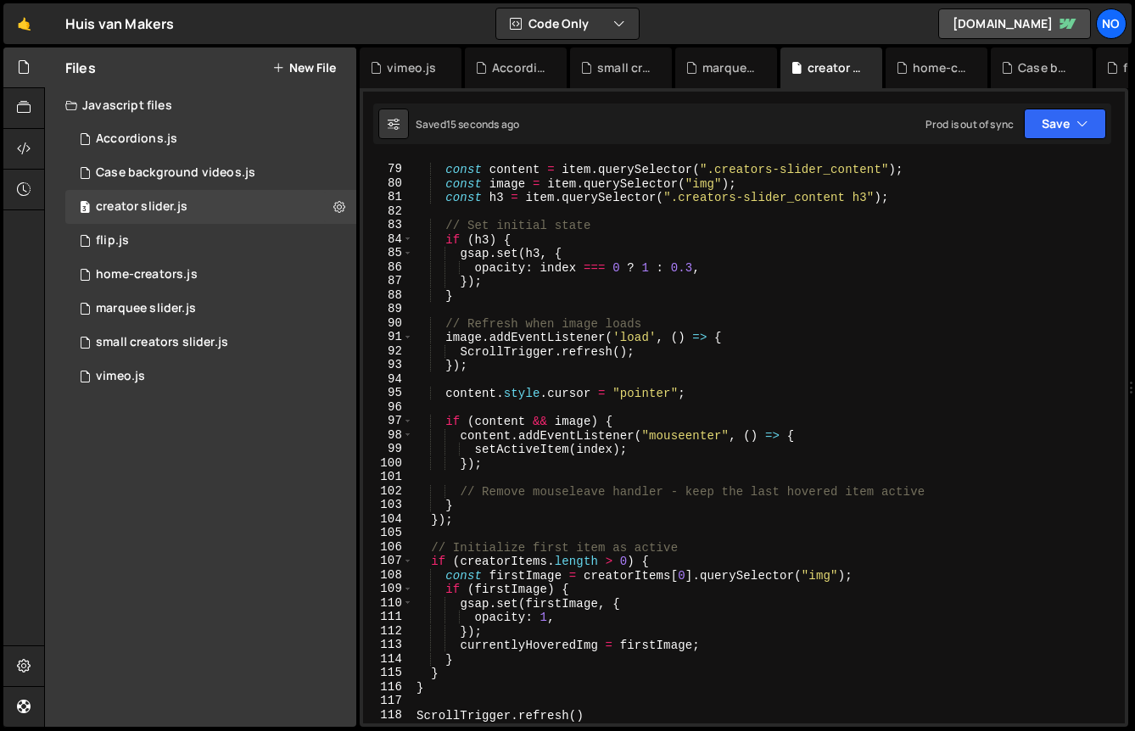
scroll to position [1089, 0]
type textarea "opacity: 1,"
click at [623, 614] on div "const content = item . querySelector ( ".creators-slider_content" ) ; const ima…" at bounding box center [765, 444] width 705 height 592
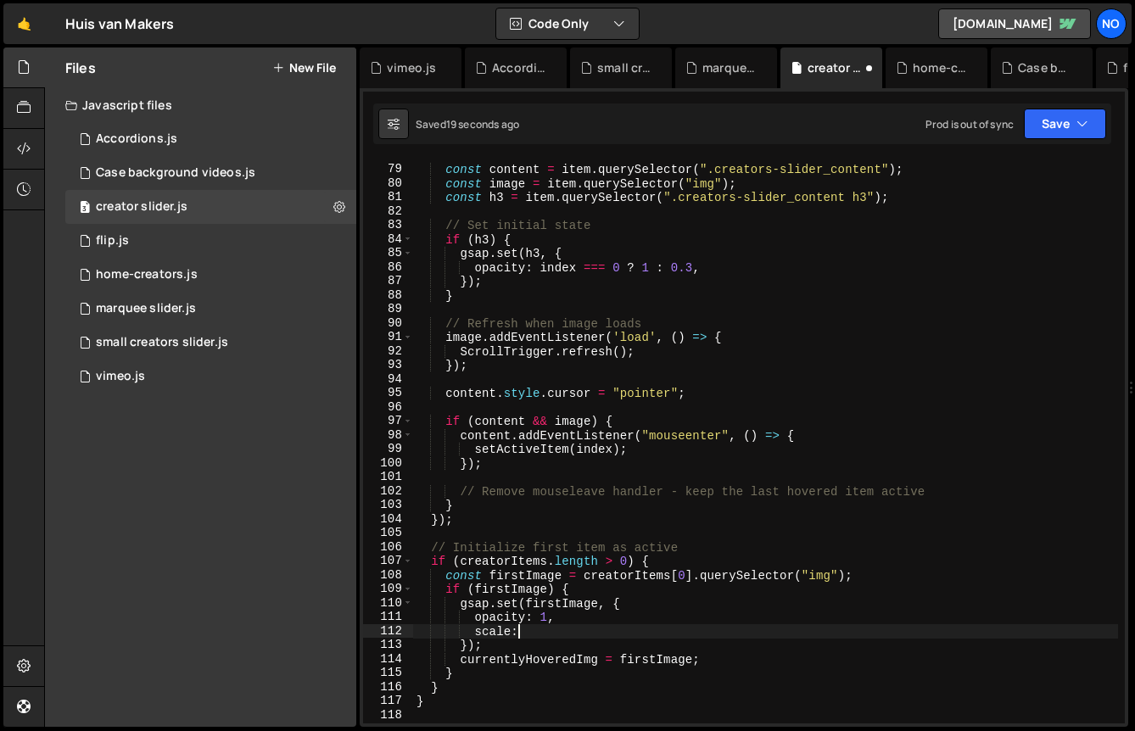
scroll to position [0, 7]
click at [499, 645] on div "const content = item . querySelector ( ".creators-slider_content" ) ; const ima…" at bounding box center [765, 444] width 705 height 592
drag, startPoint x: 475, startPoint y: 632, endPoint x: 639, endPoint y: 632, distance: 163.7
click at [639, 632] on div "const content = item . querySelector ( ".creators-slider_content" ) ; const ima…" at bounding box center [765, 444] width 705 height 592
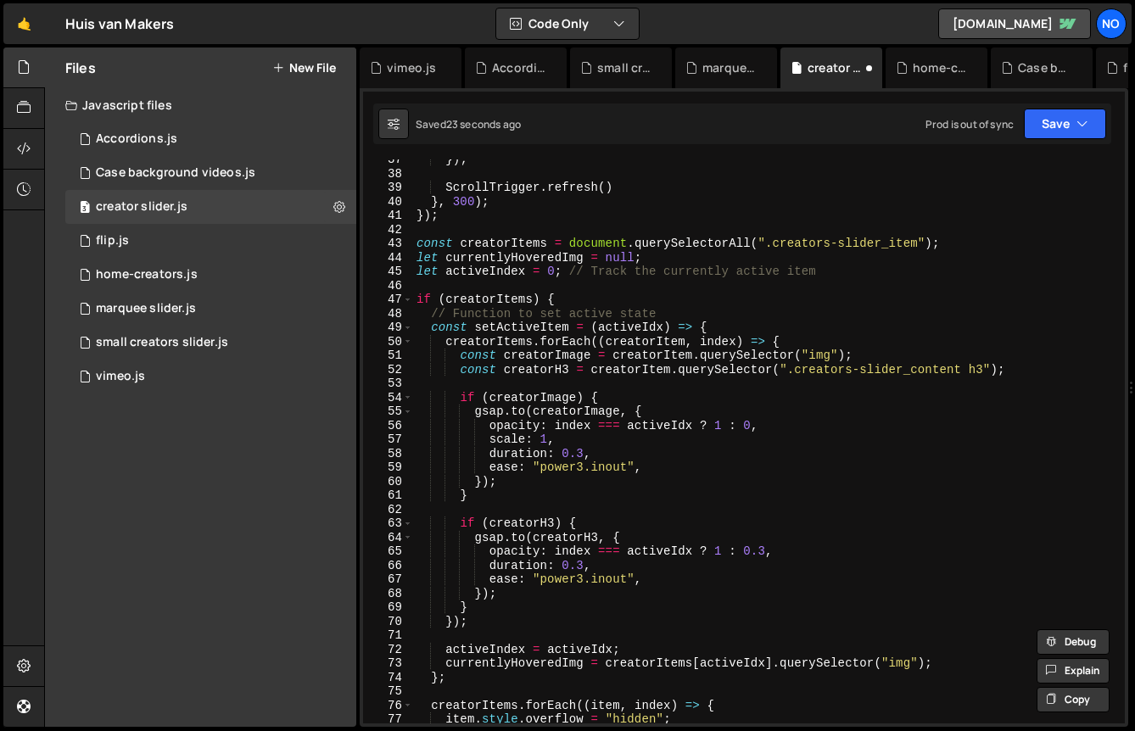
scroll to position [511, 0]
click at [619, 446] on div "}) ; ScrollTrigger . refresh ( ) } , 300 ) ; }) ; const creatorItems = document…" at bounding box center [765, 449] width 705 height 592
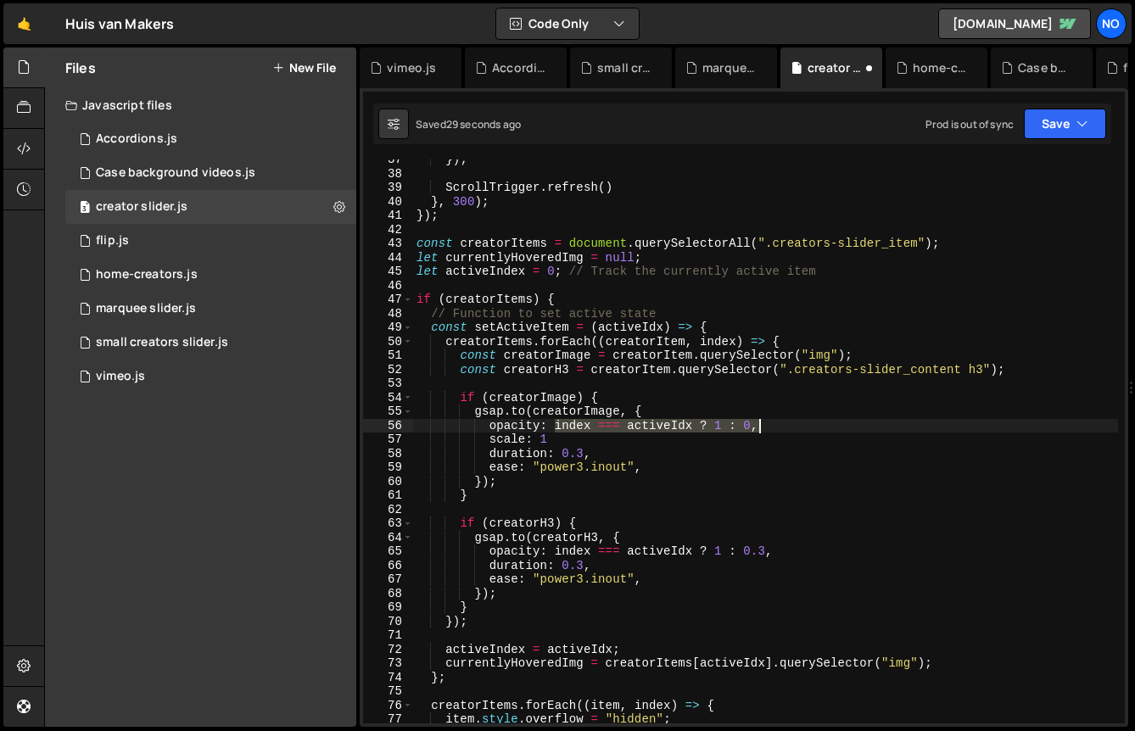
drag, startPoint x: 553, startPoint y: 423, endPoint x: 782, endPoint y: 422, distance: 229.1
click at [782, 422] on div "}) ; ScrollTrigger . refresh ( ) } , 300 ) ; }) ; const creatorItems = document…" at bounding box center [765, 449] width 705 height 592
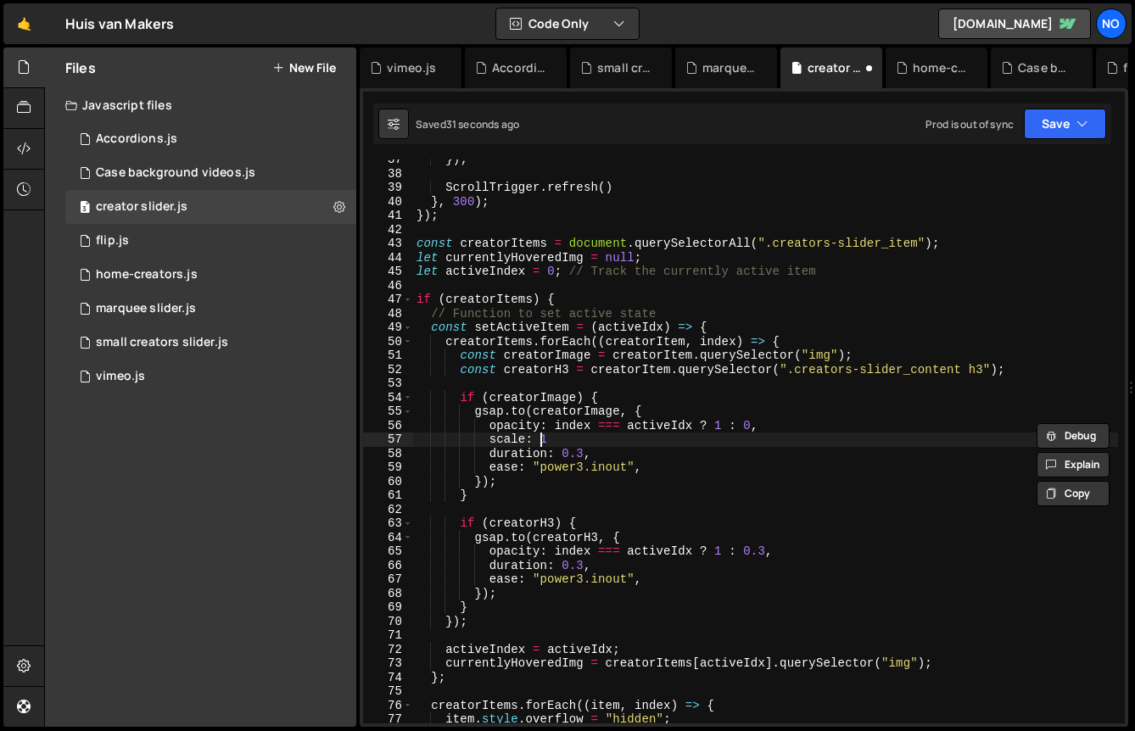
drag, startPoint x: 539, startPoint y: 439, endPoint x: 656, endPoint y: 439, distance: 117.1
click at [656, 439] on div "}) ; ScrollTrigger . refresh ( ) } , 300 ) ; }) ; const creatorItems = document…" at bounding box center [765, 449] width 705 height 592
paste textarea "index === activeIdx ? 1 : 0,"
click at [735, 439] on div "}) ; ScrollTrigger . refresh ( ) } , 300 ) ; }) ; const creatorItems = document…" at bounding box center [765, 449] width 705 height 592
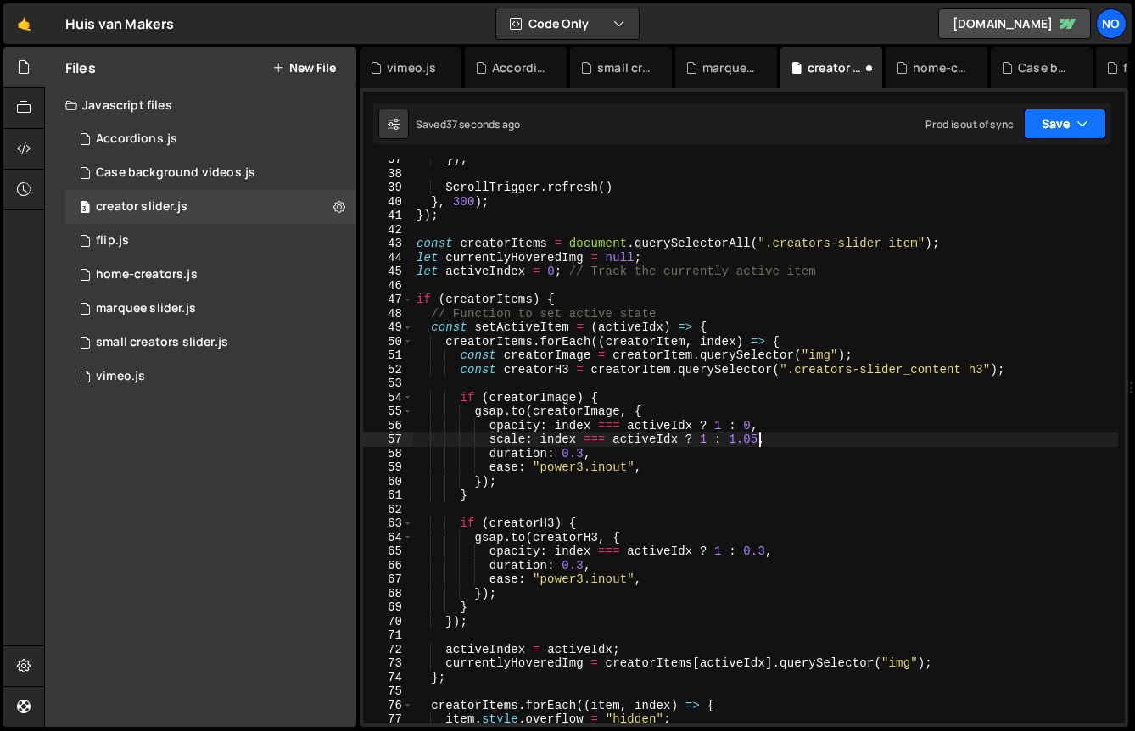
click at [1055, 118] on button "Save" at bounding box center [1065, 124] width 82 height 31
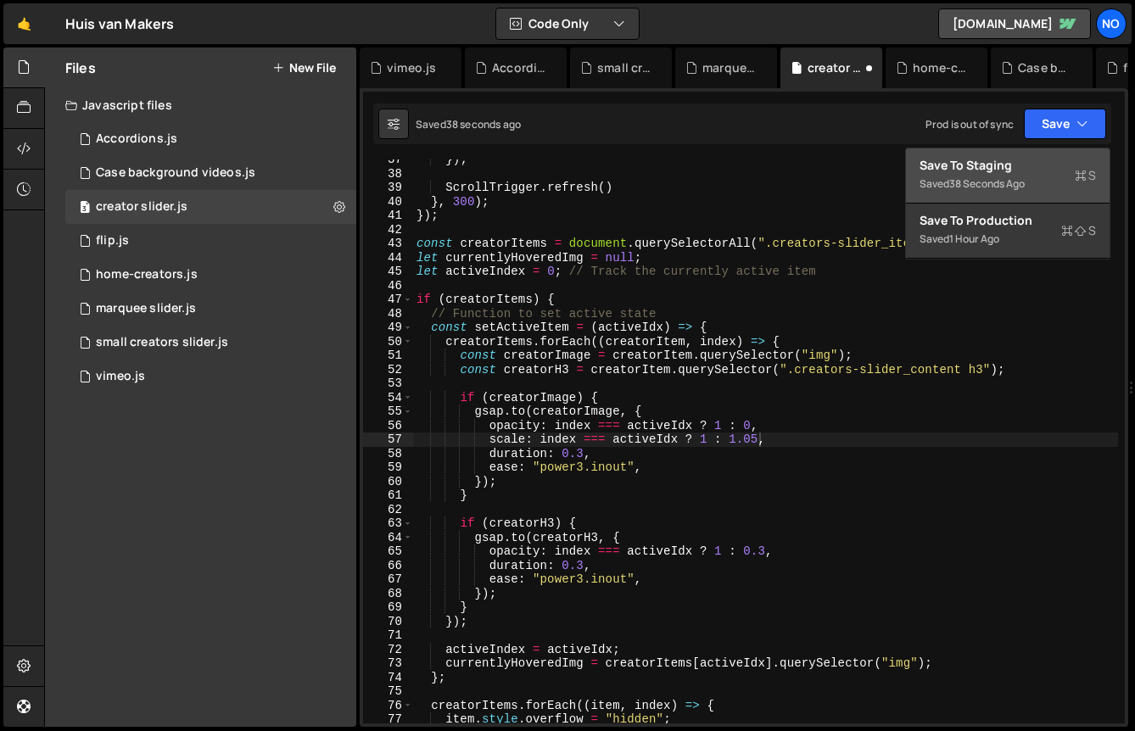
click at [1023, 153] on button "Save to Staging S Saved 38 seconds ago" at bounding box center [1008, 175] width 204 height 55
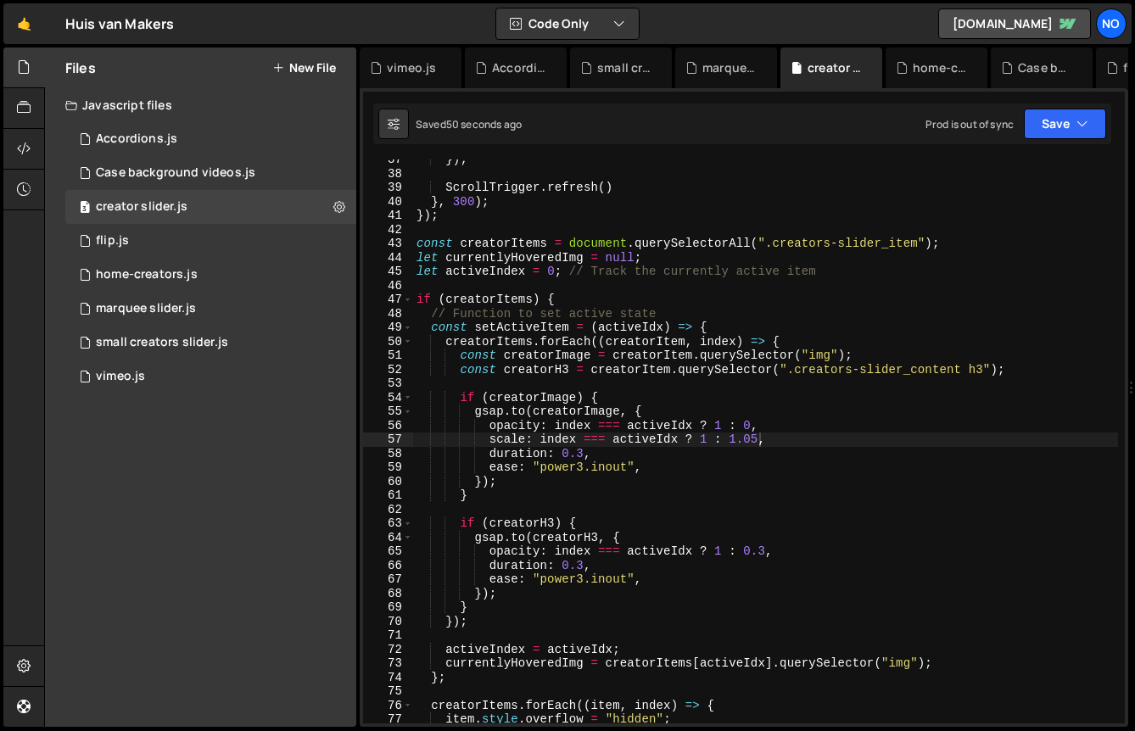
type textarea "const creatorImage = creatorItem.querySelector("img");"
click at [612, 351] on div "}) ; ScrollTrigger . refresh ( ) } , 300 ) ; }) ; const creatorItems = document…" at bounding box center [765, 449] width 705 height 592
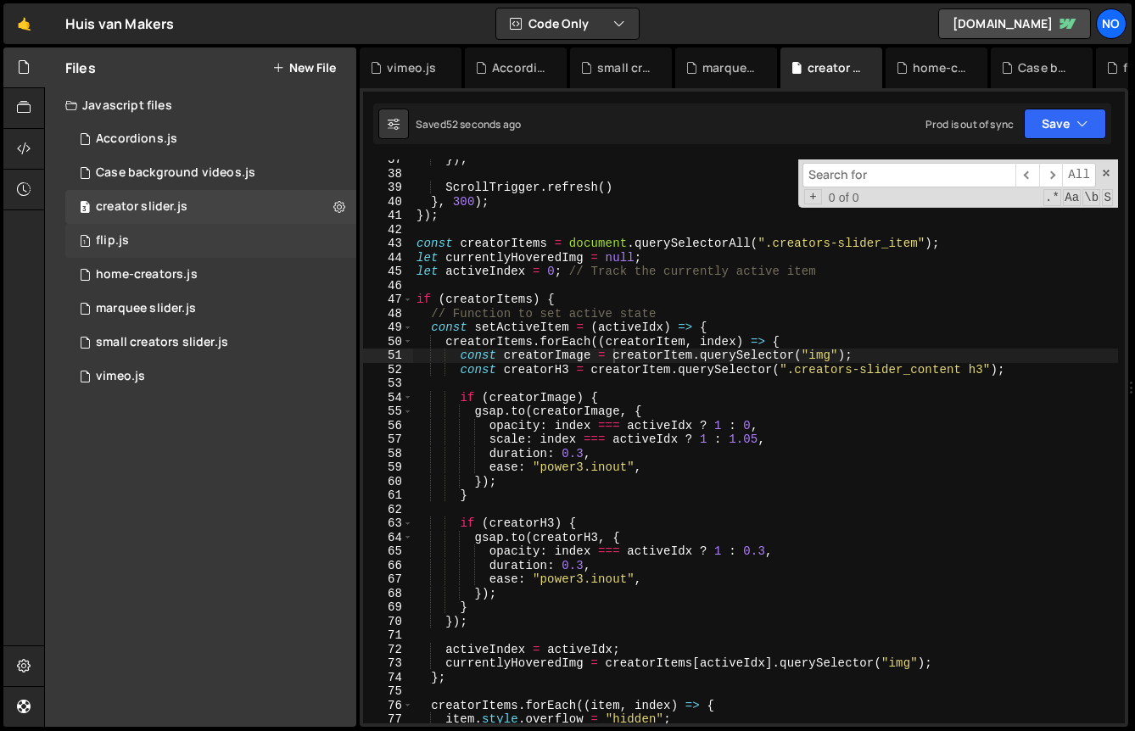
click at [154, 232] on div "1 flip.js 0" at bounding box center [210, 241] width 291 height 34
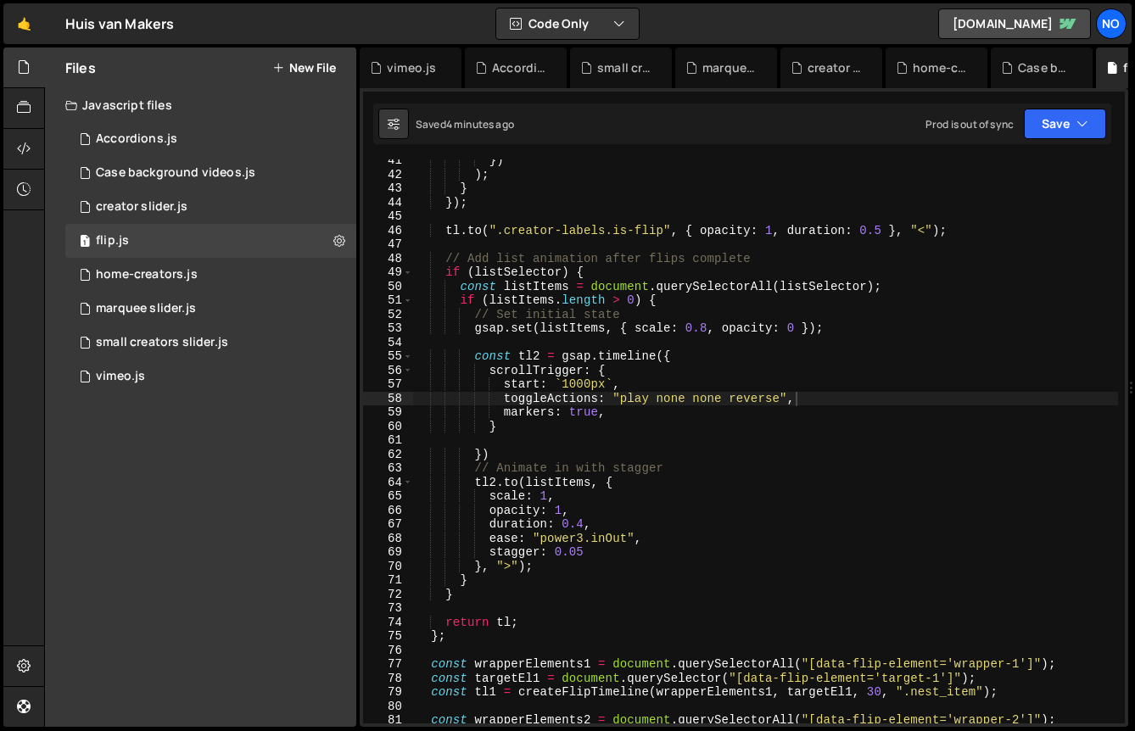
scroll to position [0, 0]
type textarea "// Add list animation after flips complete"
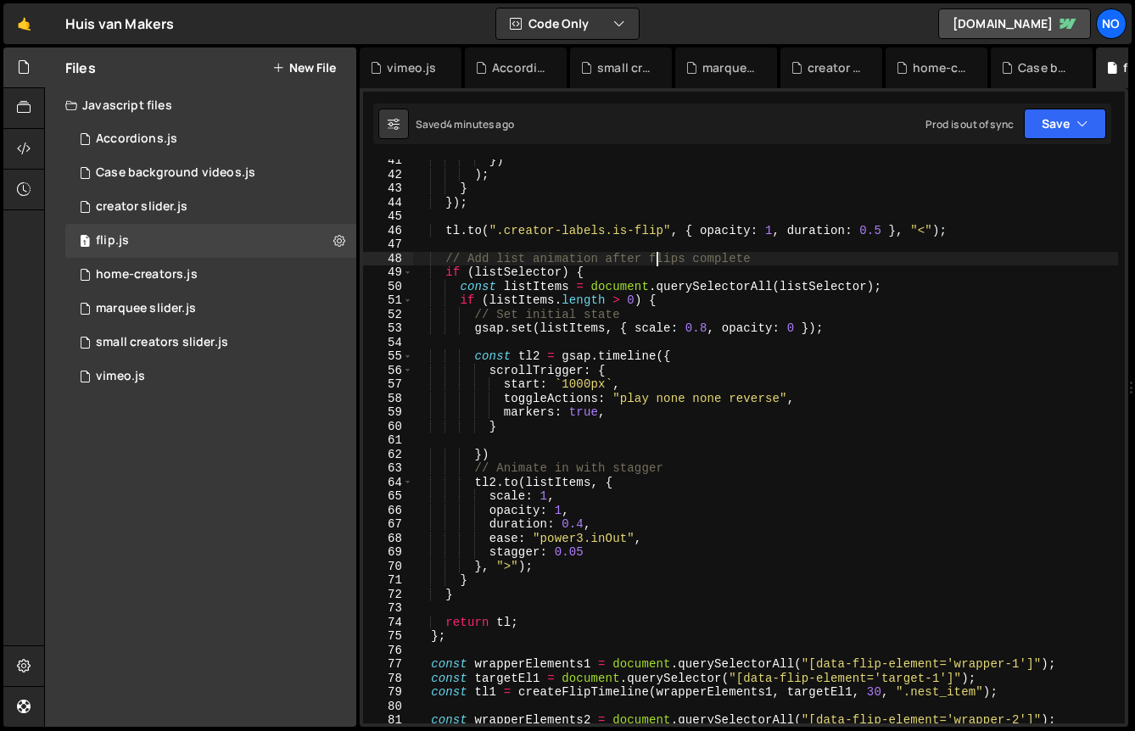
click at [656, 257] on div "}) ) ; } }) ; tl . to ( ".creator-labels.is-flip" , { opacity : 1 , duration : …" at bounding box center [765, 450] width 705 height 592
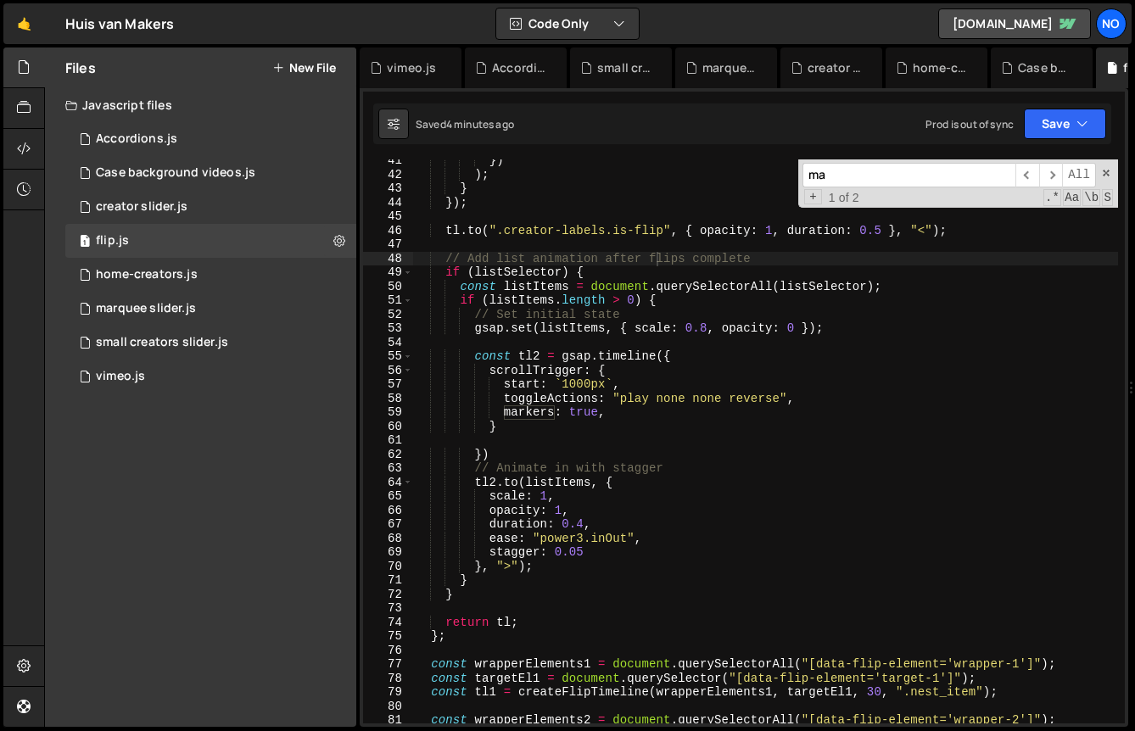
scroll to position [57415, 0]
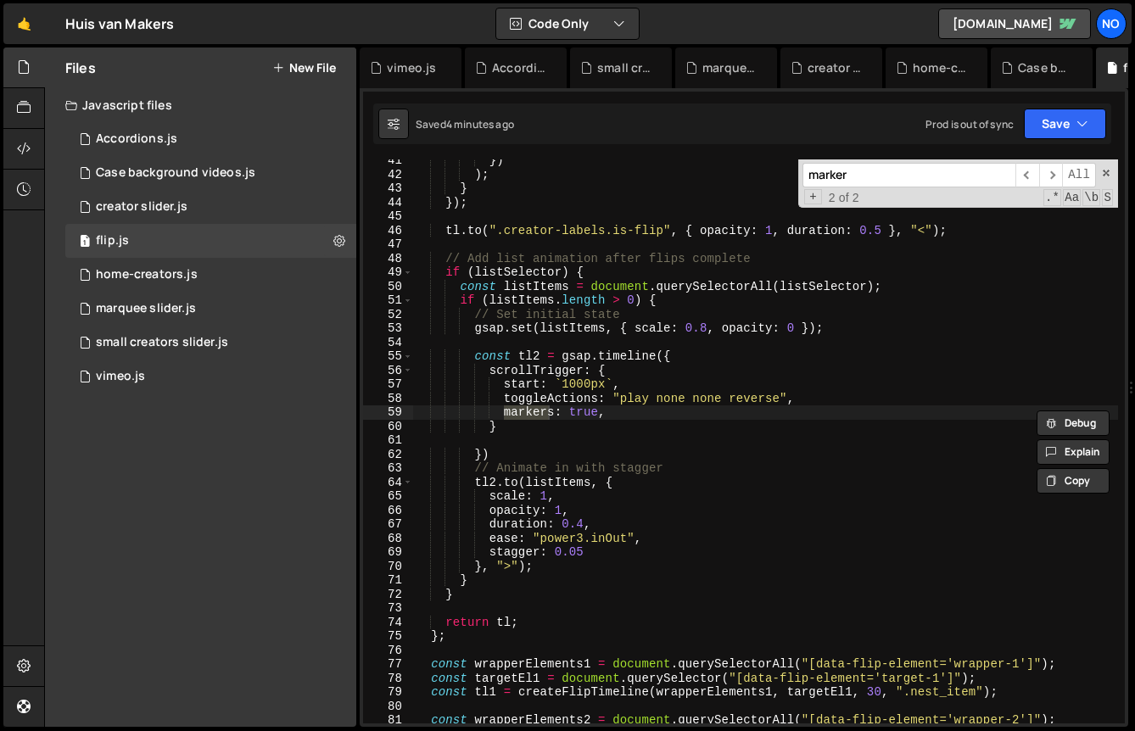
type input "markers"
click at [581, 416] on div "}) ) ; } }) ; tl . to ( ".creator-labels.is-flip" , { opacity : 1 , duration : …" at bounding box center [765, 450] width 705 height 592
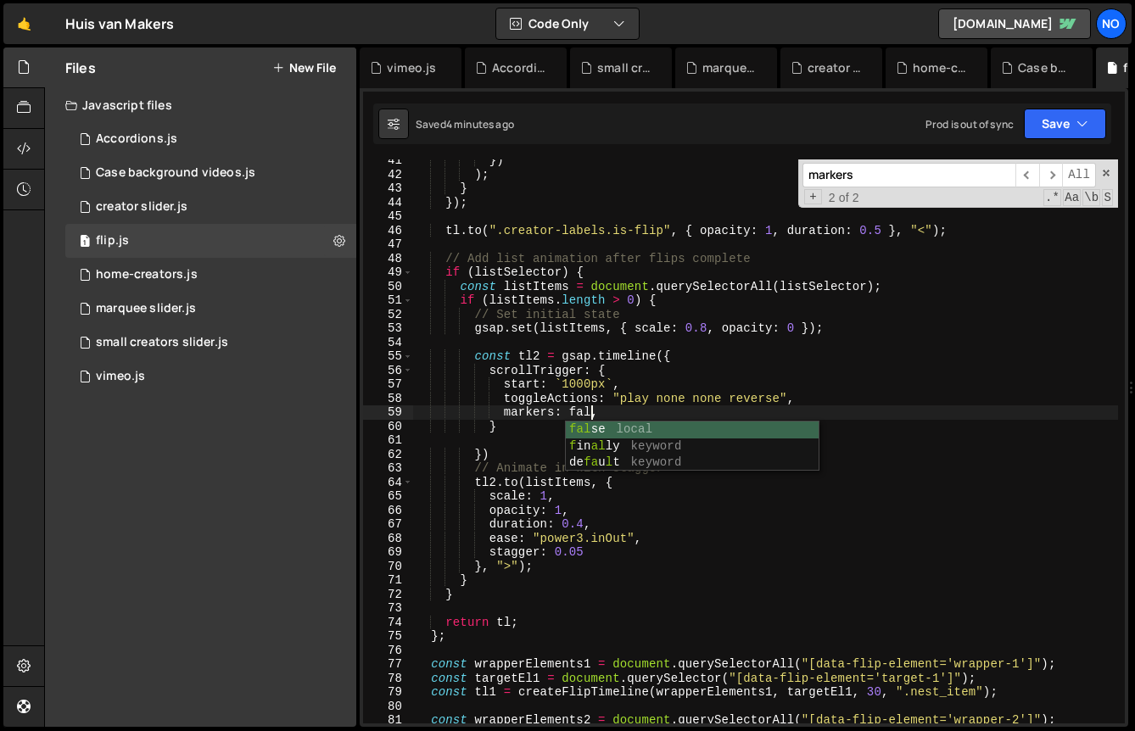
scroll to position [0, 13]
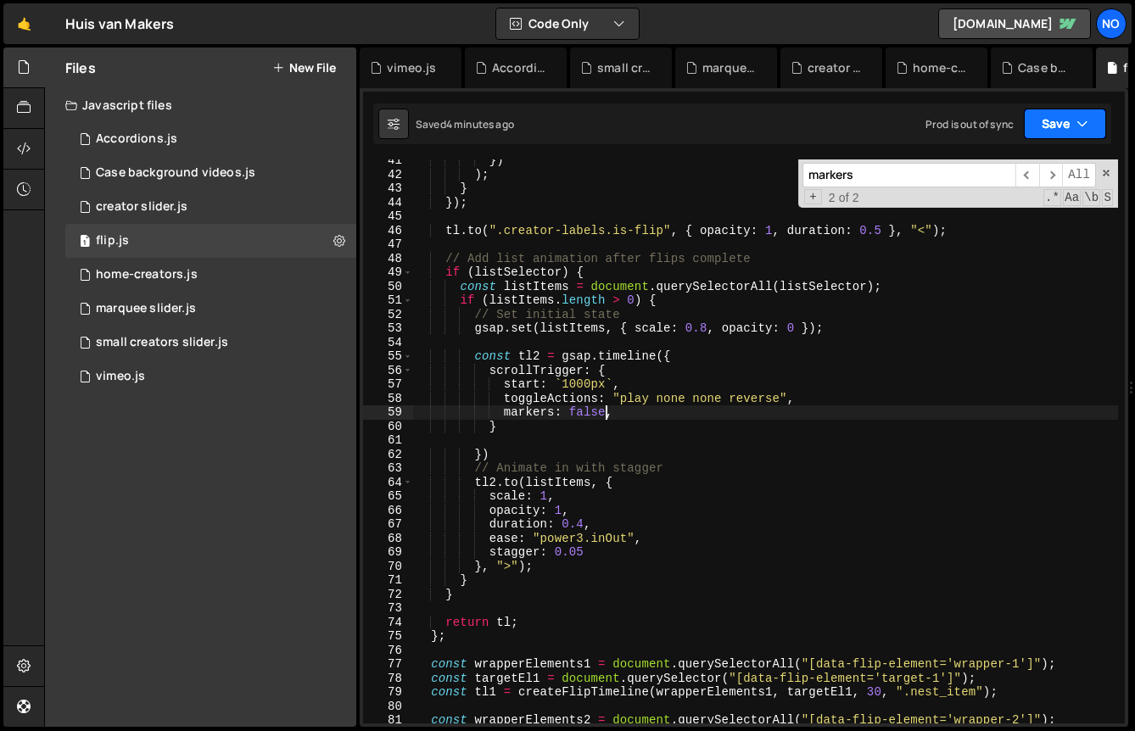
type textarea "markers: false,"
click at [1063, 121] on button "Save" at bounding box center [1065, 124] width 82 height 31
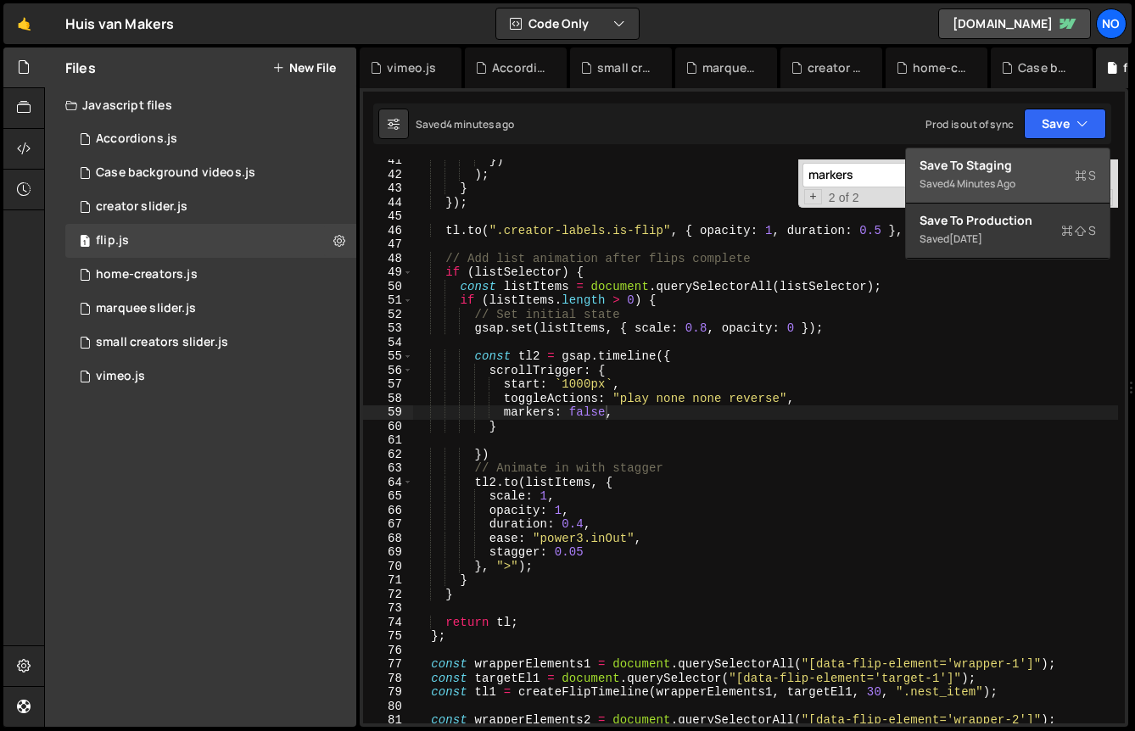
click at [1023, 194] on button "Save to Staging S Saved 4 minutes ago" at bounding box center [1008, 175] width 204 height 55
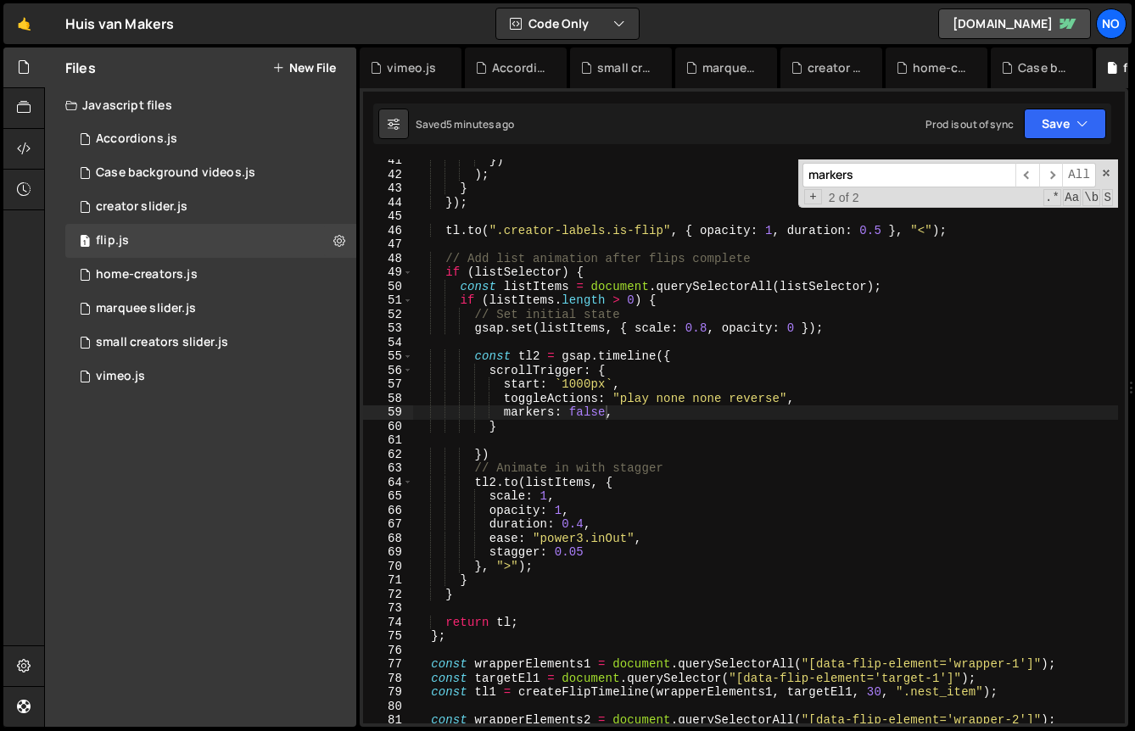
click at [799, 408] on div "}) ) ; } }) ; tl . to ( ".creator-labels.is-flip" , { opacity : 1 , duration : …" at bounding box center [765, 450] width 705 height 592
click at [193, 280] on div "home-creators.js" at bounding box center [147, 274] width 102 height 15
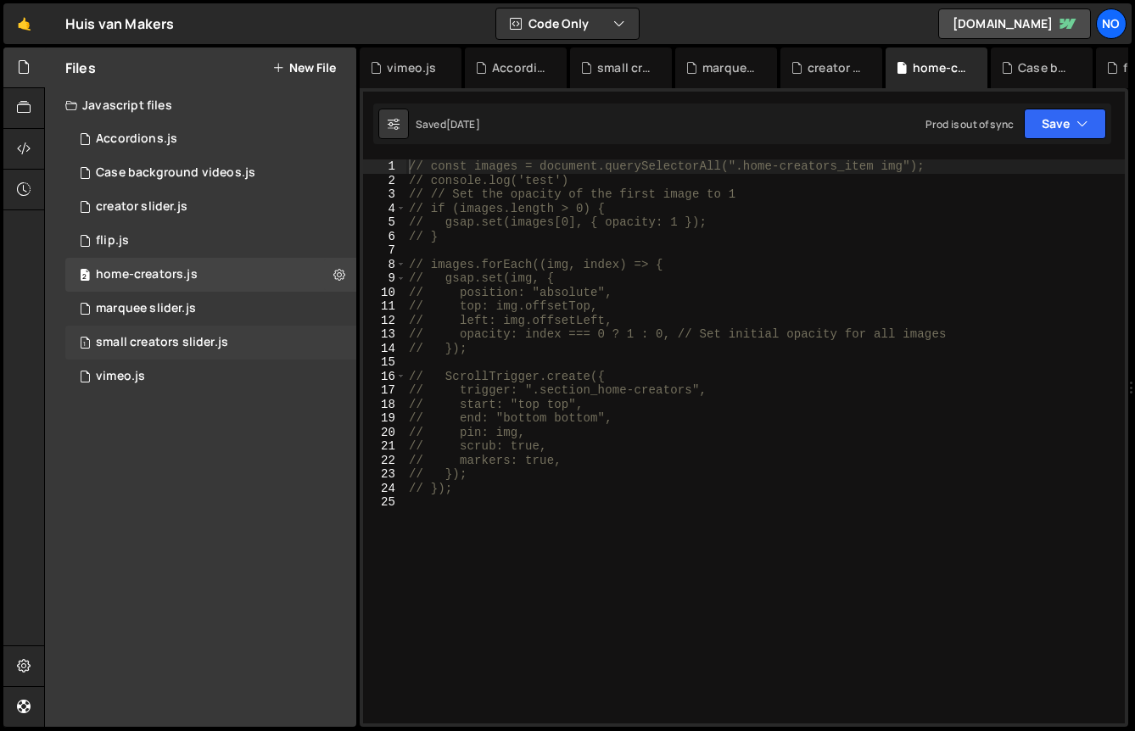
scroll to position [0, 0]
click at [193, 351] on div "1 small creators slider.js 0" at bounding box center [210, 343] width 291 height 34
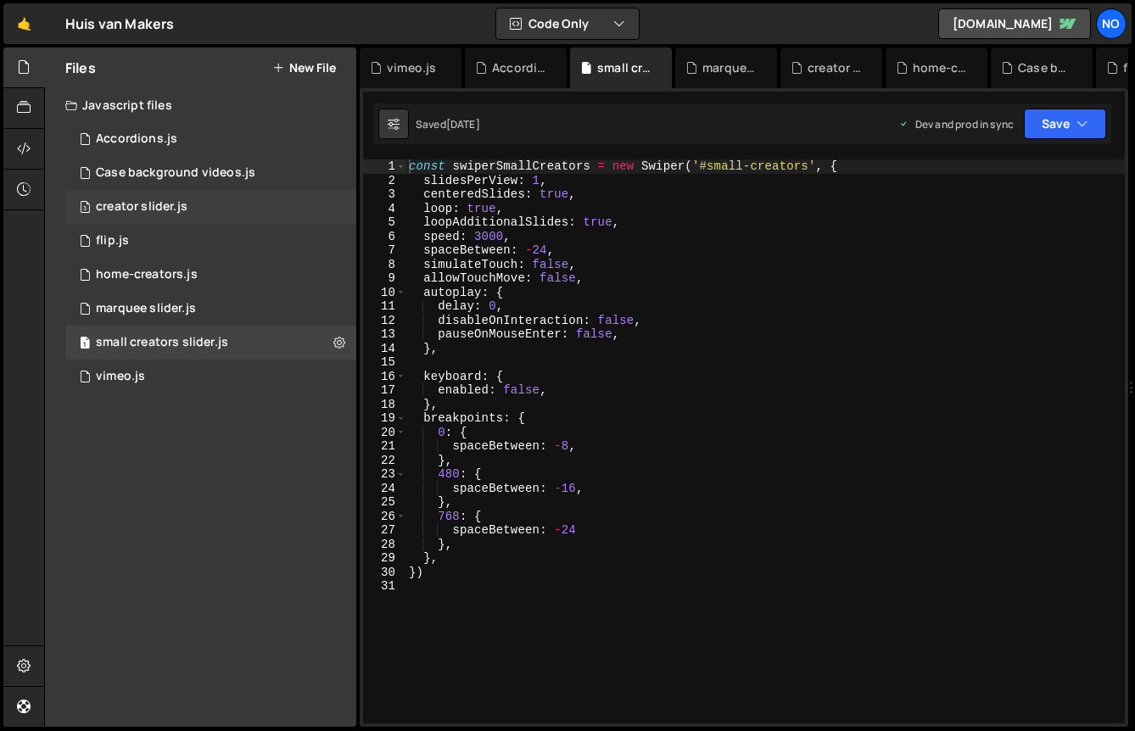
click at [197, 203] on div "3 creator slider.js 0" at bounding box center [210, 207] width 291 height 34
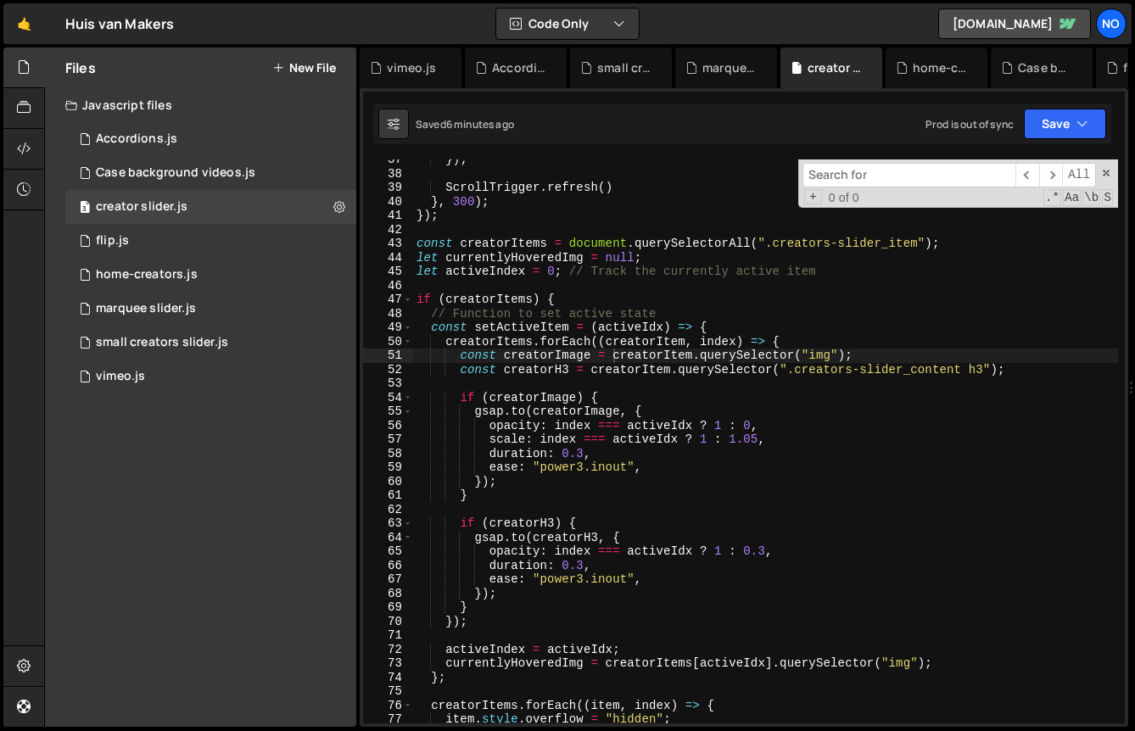
click at [711, 345] on div "}) ; ScrollTrigger . refresh ( ) } , 300 ) ; }) ; const creatorItems = document…" at bounding box center [765, 449] width 705 height 592
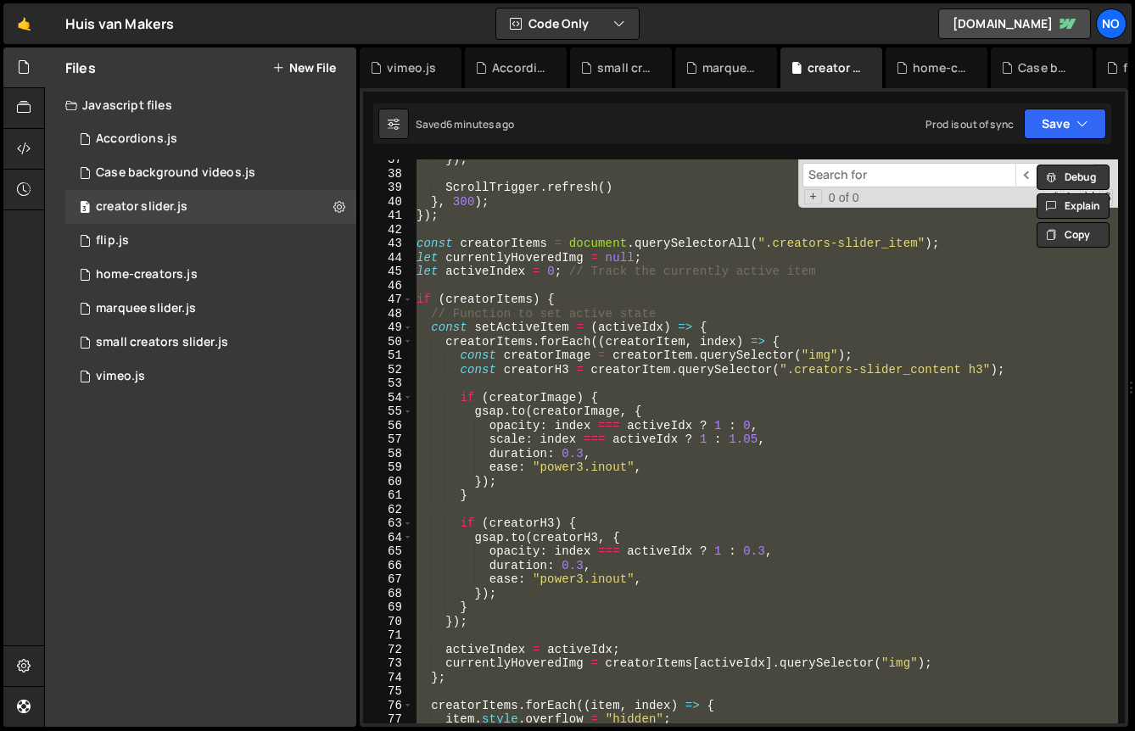
scroll to position [12735, 0]
paste textarea
type textarea "});"
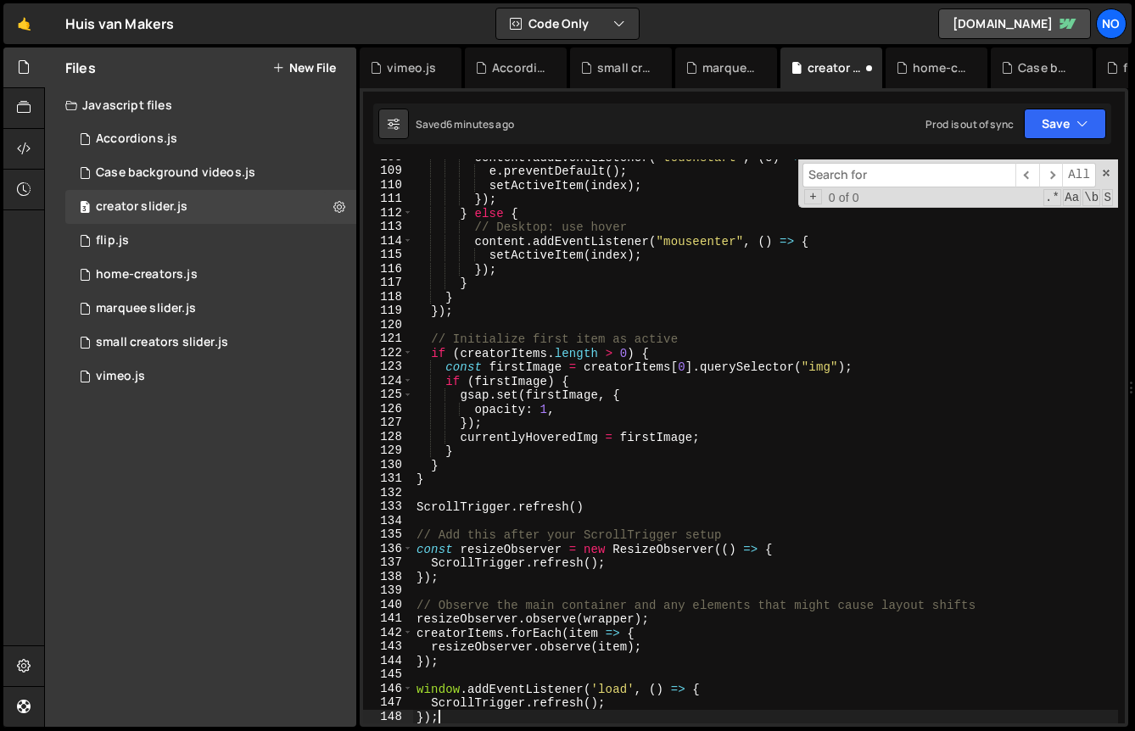
scroll to position [1508, 0]
click at [1037, 124] on button "Save" at bounding box center [1065, 124] width 82 height 31
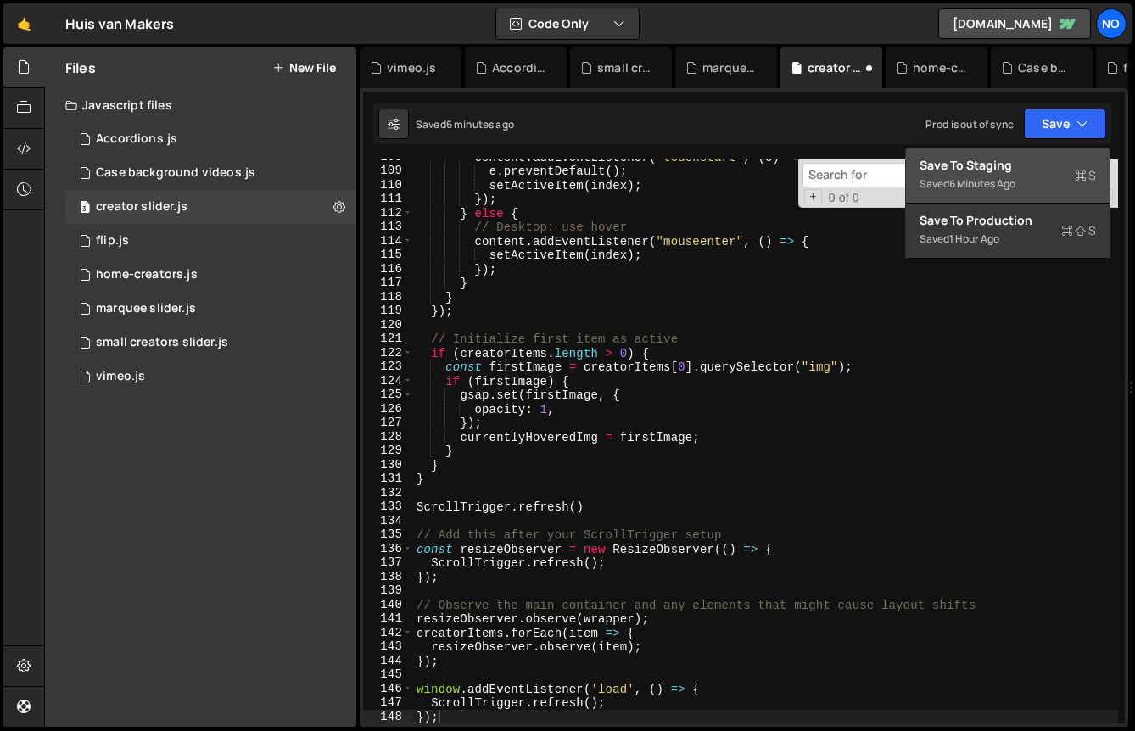
click at [1023, 171] on div "Save to Staging S" at bounding box center [1008, 165] width 176 height 17
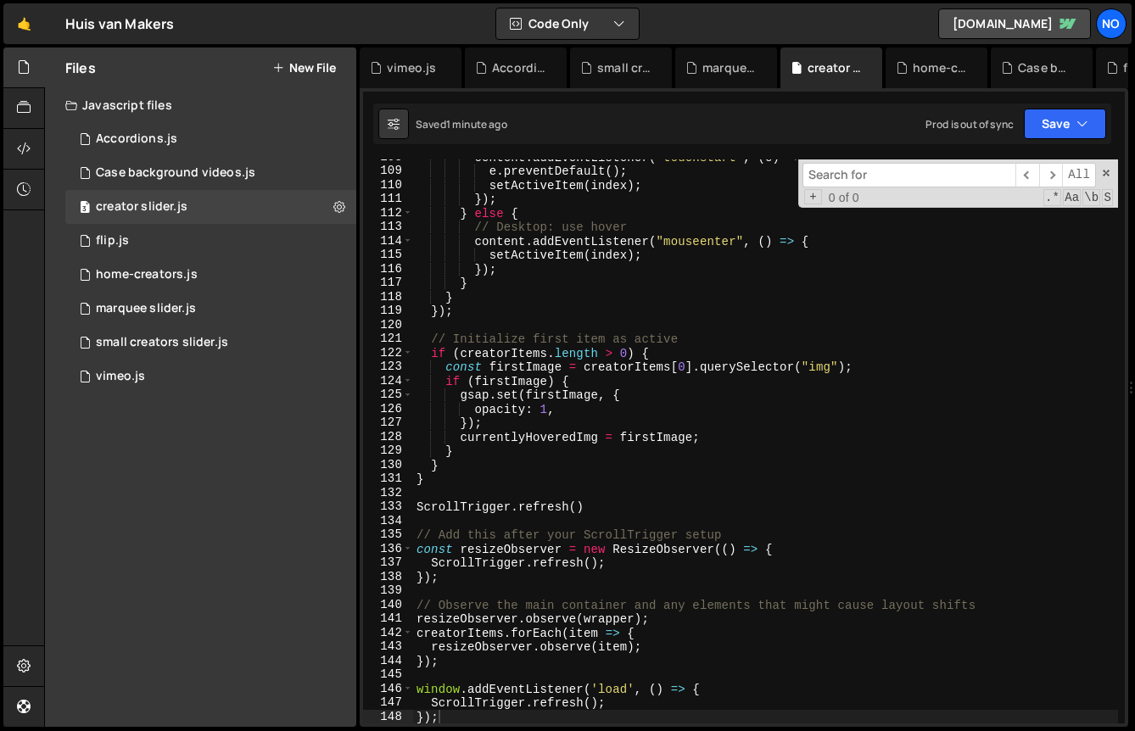
scroll to position [0, 0]
click at [645, 517] on div "content . addEventListener ( "touchstart" , ( e ) => { e . preventDefault ( ) ;…" at bounding box center [765, 446] width 705 height 592
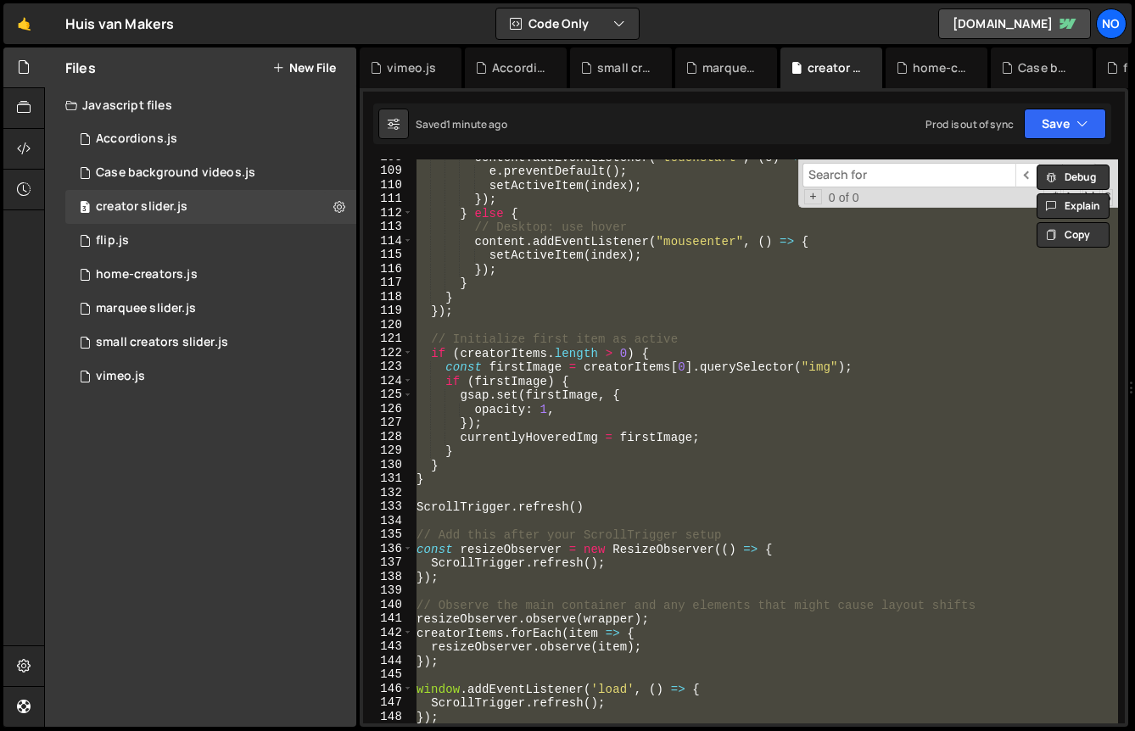
paste textarea
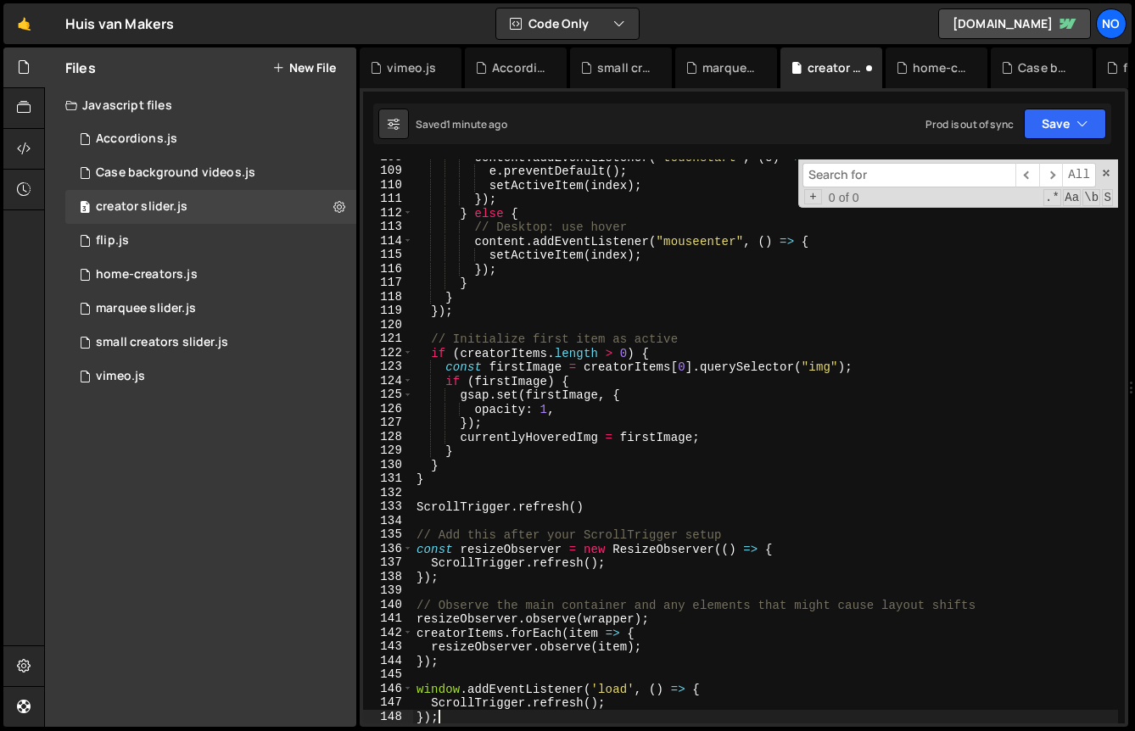
click at [1069, 104] on div "Saved 1 minute ago Prod is out of sync Upgrade to Edit Save Save to Staging S S…" at bounding box center [742, 124] width 738 height 41
click at [1058, 122] on button "Save" at bounding box center [1065, 124] width 82 height 31
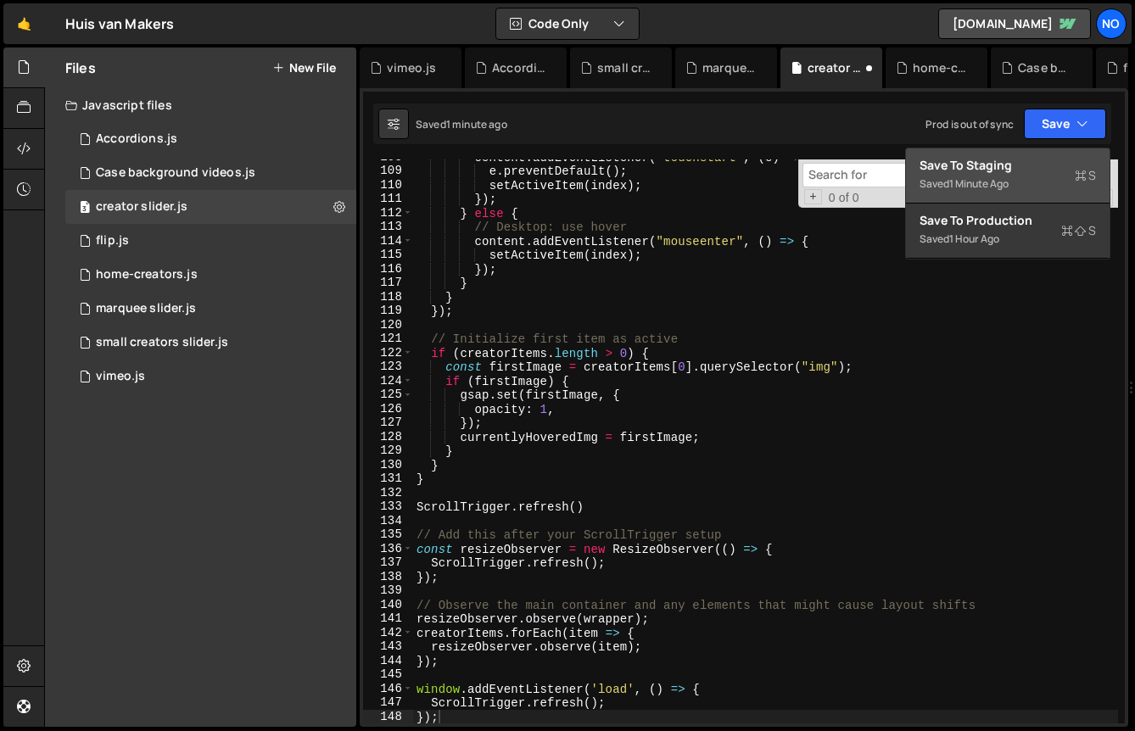
click at [1000, 169] on div "Save to Staging S" at bounding box center [1008, 165] width 176 height 17
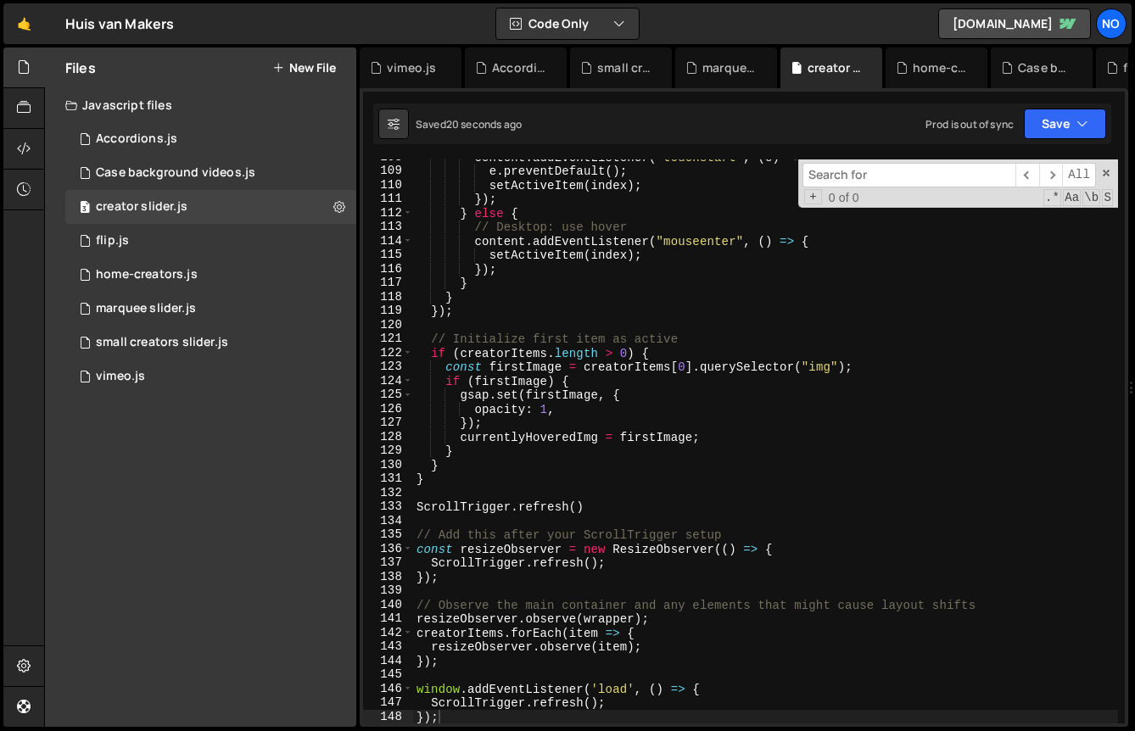
type textarea "});"
click at [525, 423] on div "content . addEventListener ( "touchstart" , ( e ) => { e . preventDefault ( ) ;…" at bounding box center [765, 446] width 705 height 592
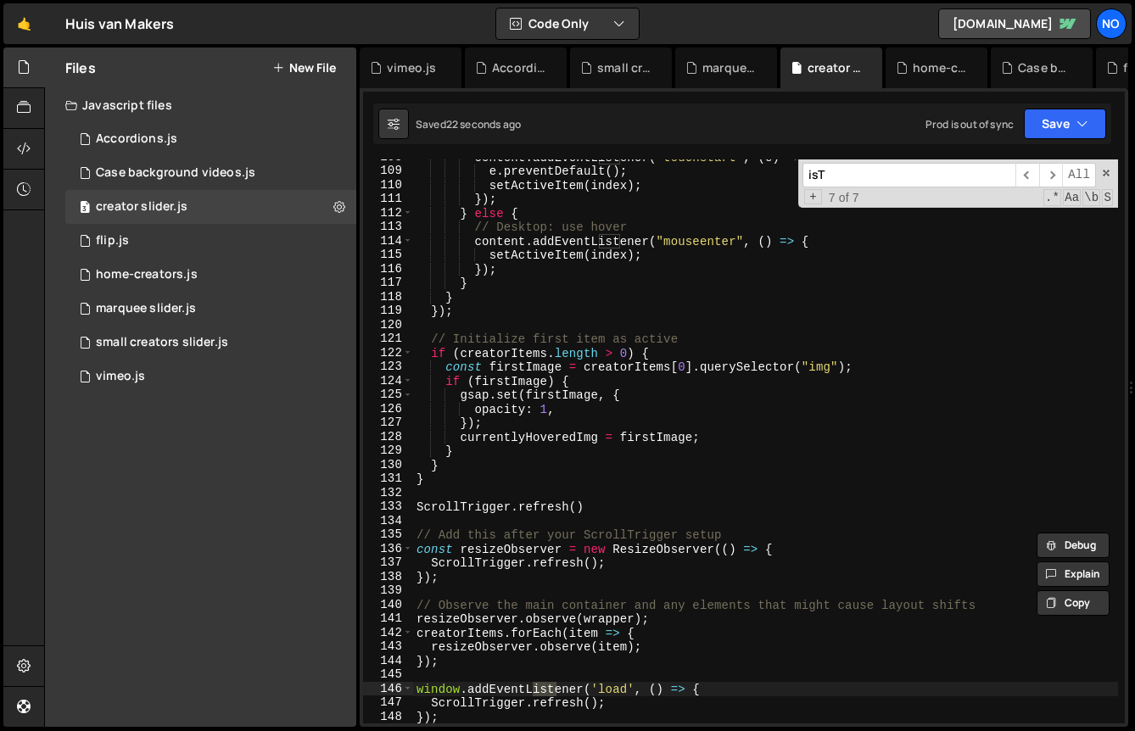
scroll to position [376, 0]
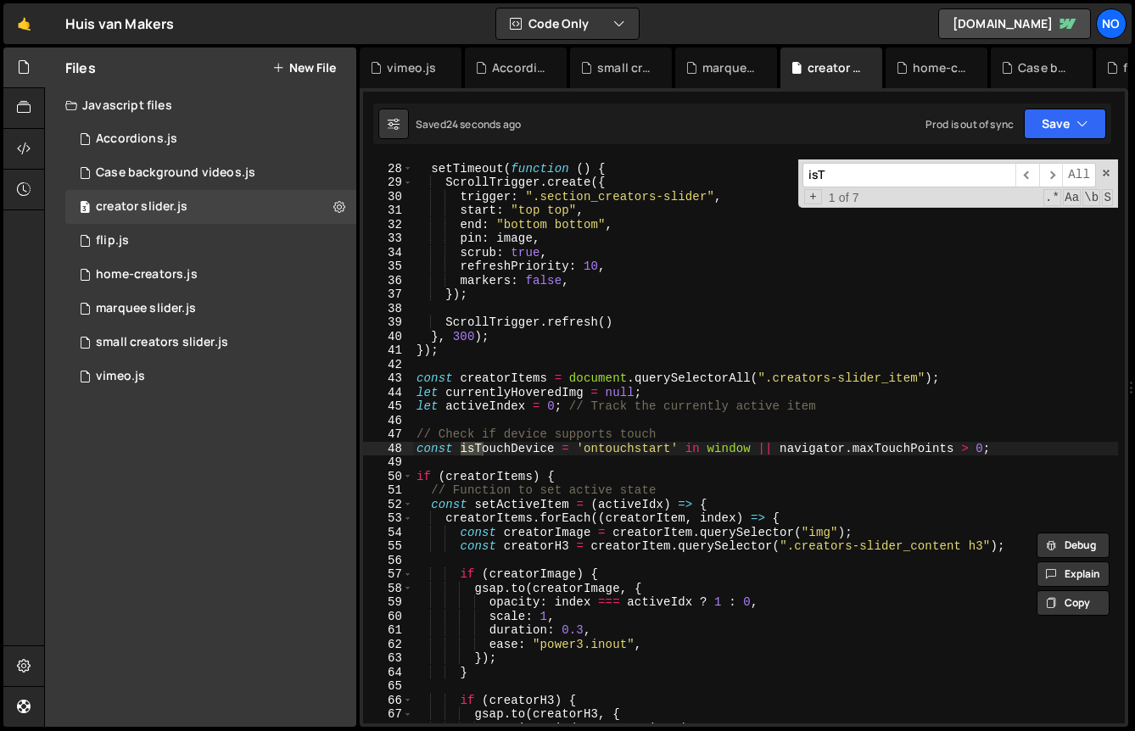
type input "isT"
type textarea "const isTouchDevice = 'ontouchstart' in window || navigator.maxTouchPoints > 0;"
click at [518, 451] on div "setTimeout ( function ( ) { ScrollTrigger . create ({ trigger : ".section_creat…" at bounding box center [765, 444] width 705 height 592
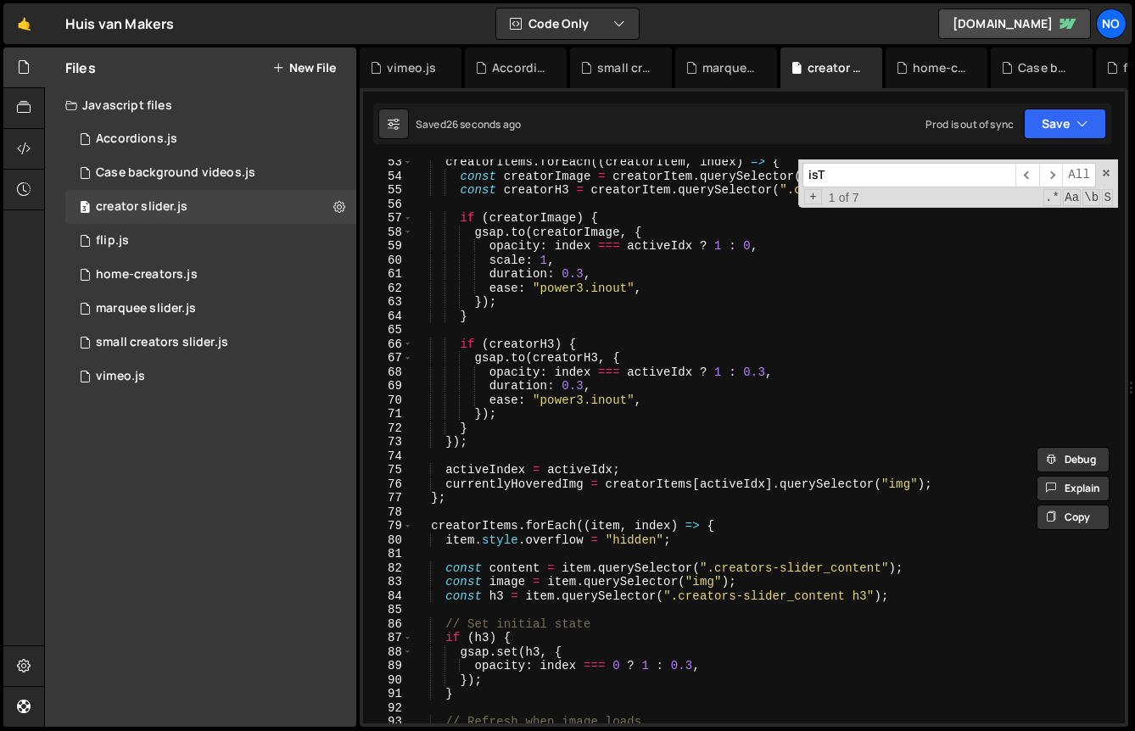
type input "isTouchDevice"
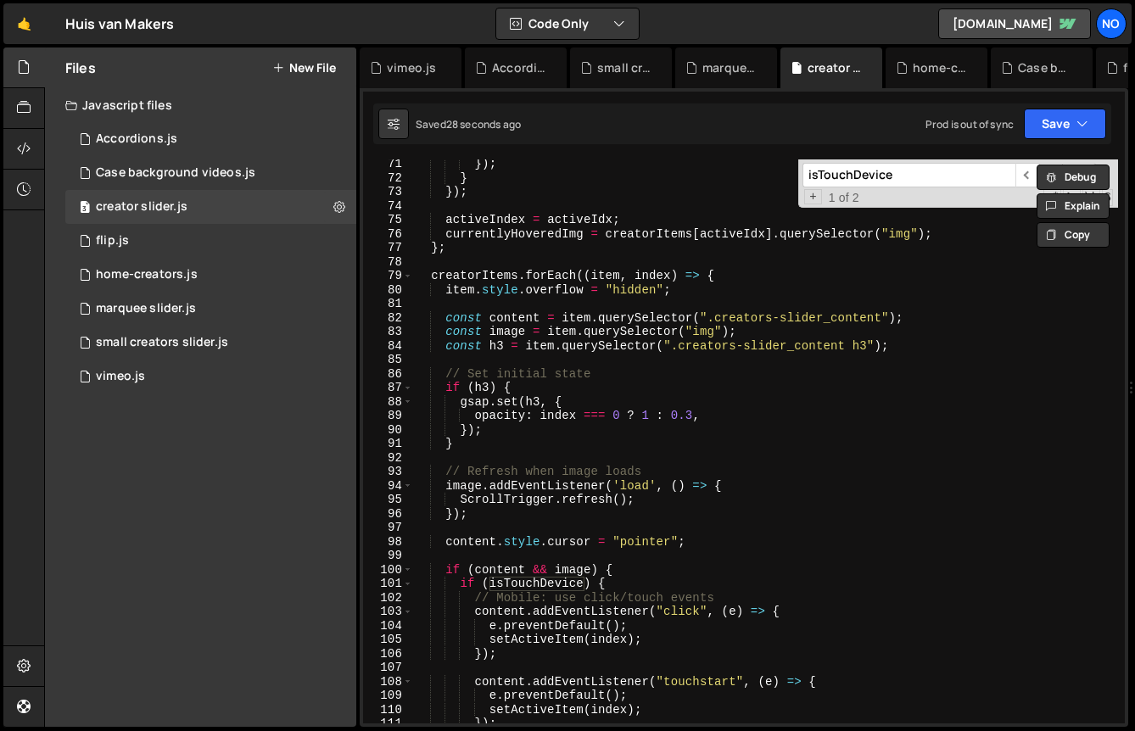
scroll to position [1206, 0]
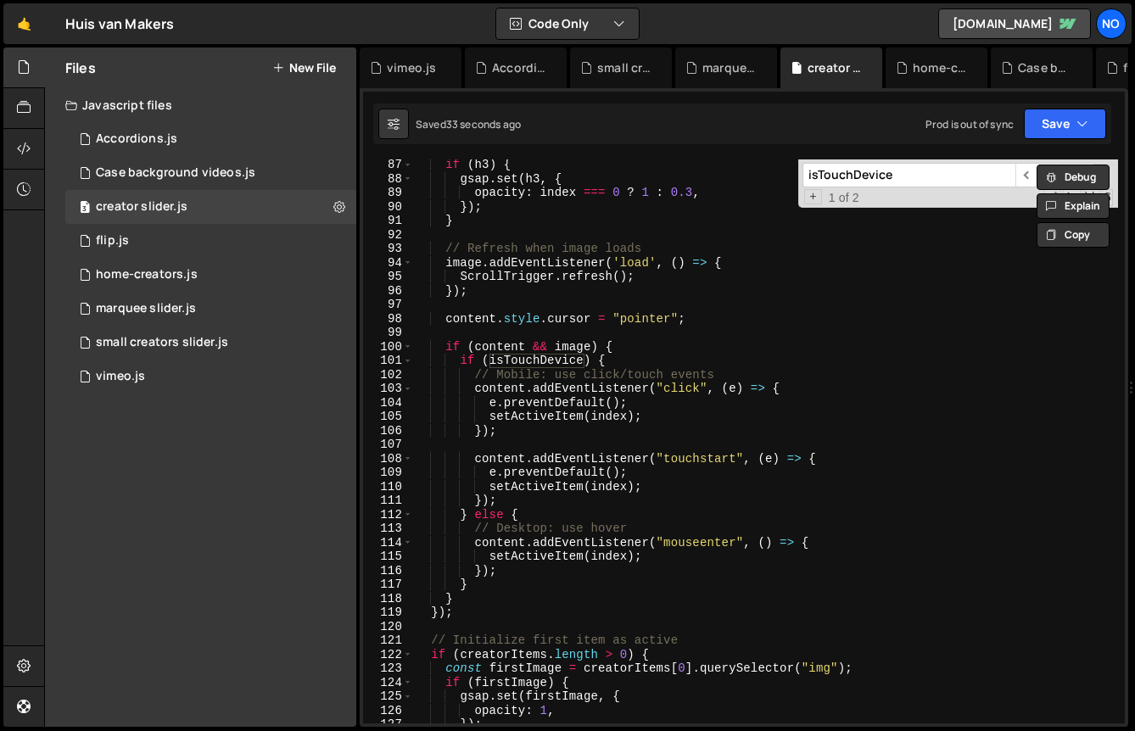
click at [551, 451] on div "if ( h3 ) { gsap . set ( h3 , { opacity : index === 0 ? 1 : 0.3 , }) ; } // Ref…" at bounding box center [765, 454] width 705 height 592
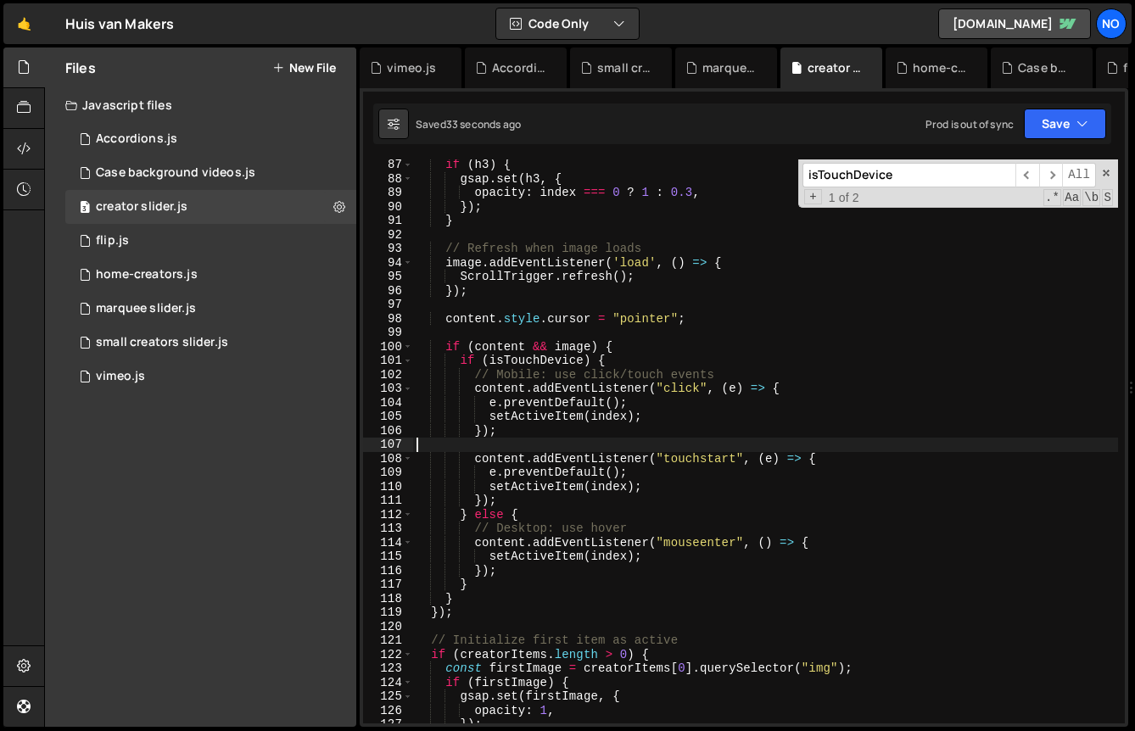
click at [555, 460] on div "if ( h3 ) { gsap . set ( h3 , { opacity : index === 0 ? 1 : 0.3 , }) ; } // Ref…" at bounding box center [765, 454] width 705 height 592
click at [492, 363] on div "if ( h3 ) { gsap . set ( h3 , { opacity : index === 0 ? 1 : 0.3 , }) ; } // Ref…" at bounding box center [765, 454] width 705 height 592
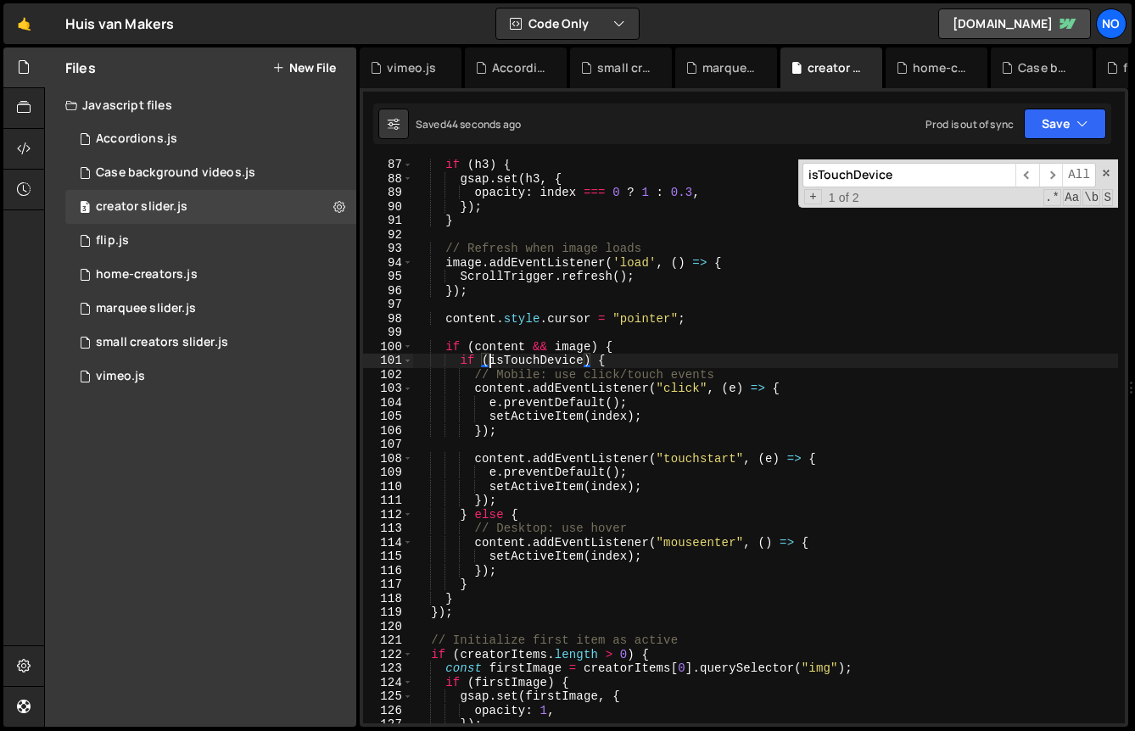
scroll to position [0, 5]
click at [1055, 104] on div "Saved 45 seconds ago Prod is out of sync Upgrade to Edit Save Save to Staging S…" at bounding box center [742, 124] width 738 height 41
click at [1042, 120] on button "Save" at bounding box center [1065, 124] width 82 height 31
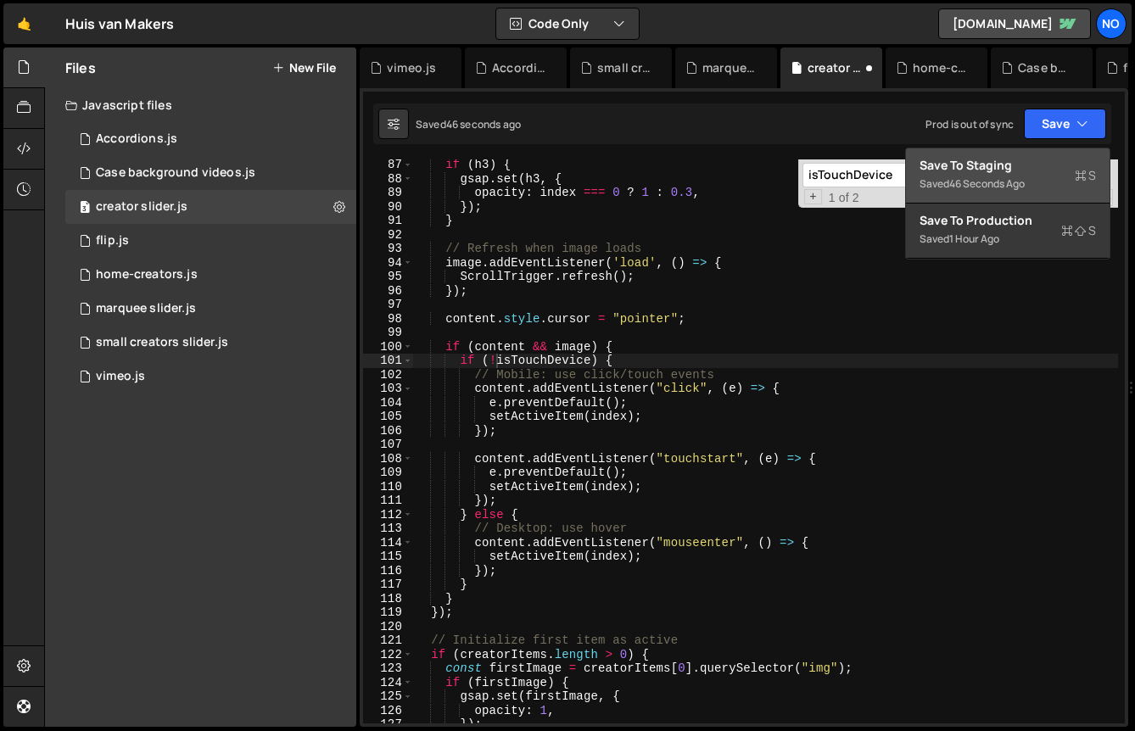
click at [971, 172] on div "Save to Staging S" at bounding box center [1008, 165] width 176 height 17
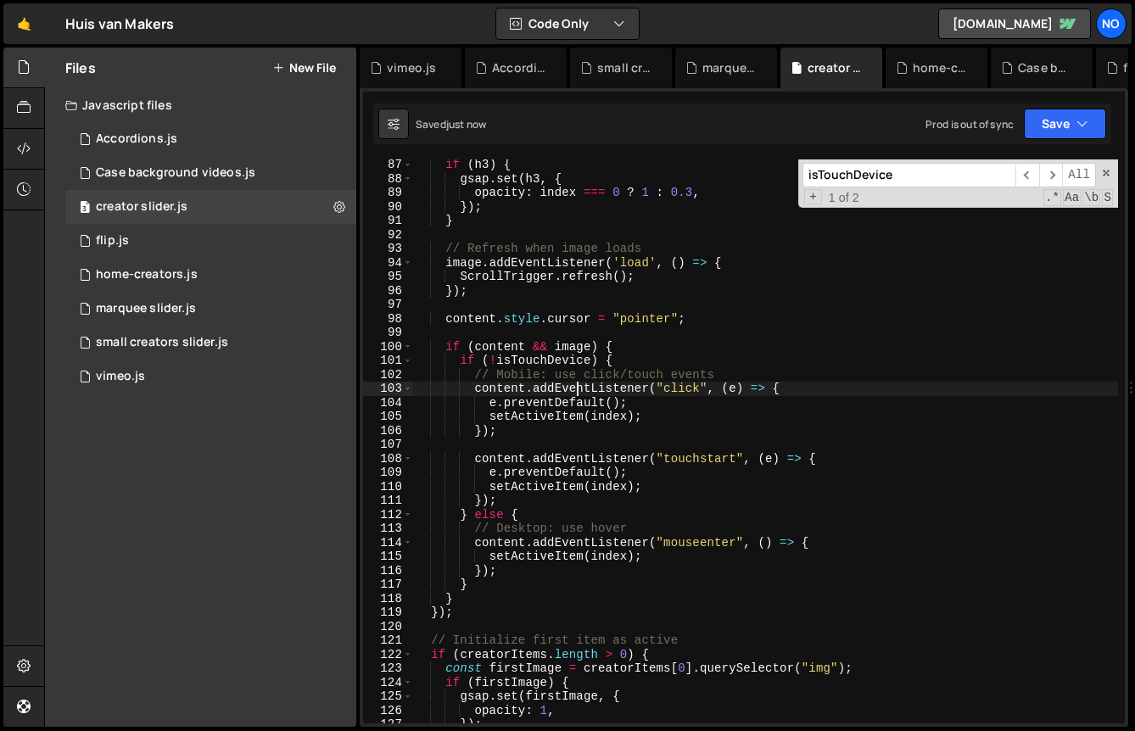
click at [576, 383] on div "if ( h3 ) { gsap . set ( h3 , { opacity : index === 0 ? 1 : 0.3 , }) ; } // Ref…" at bounding box center [765, 454] width 705 height 592
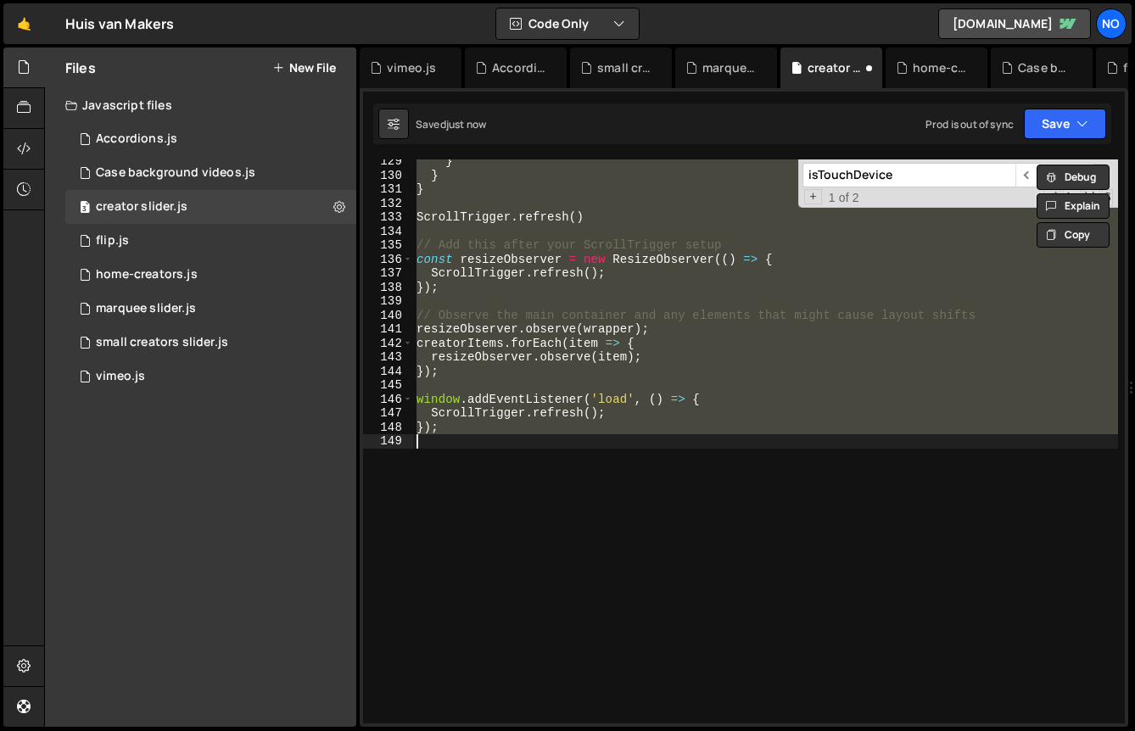
scroll to position [1117, 0]
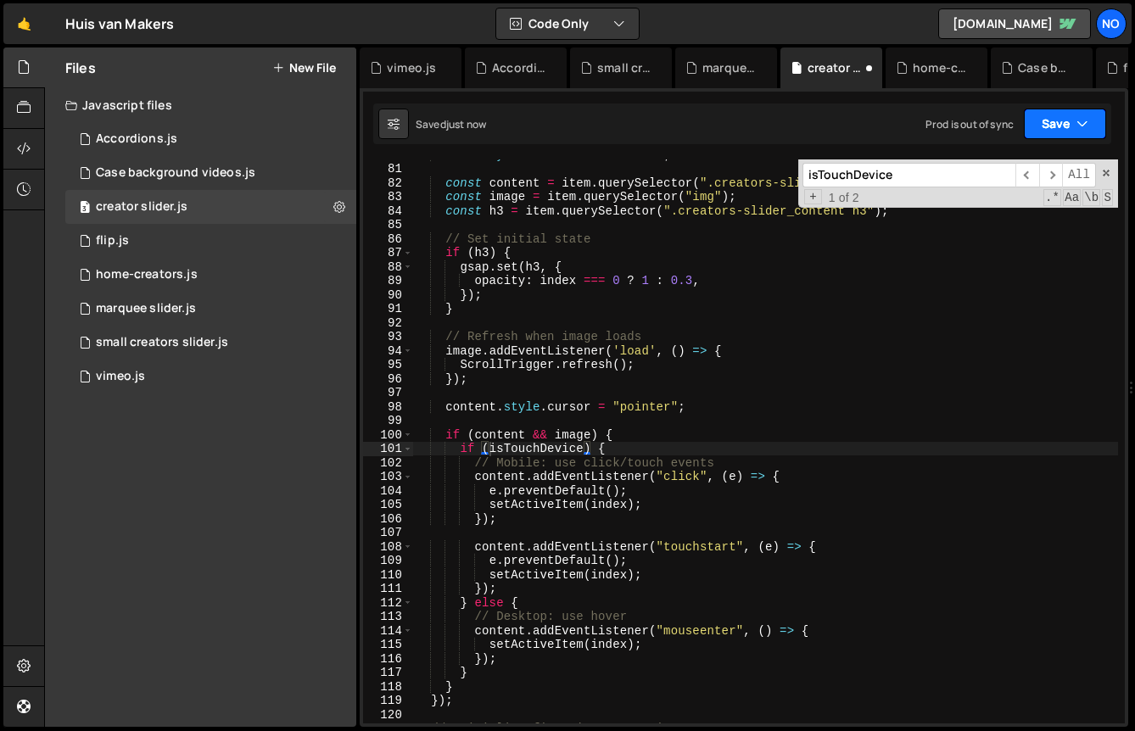
click at [1073, 125] on button "Save" at bounding box center [1065, 124] width 82 height 31
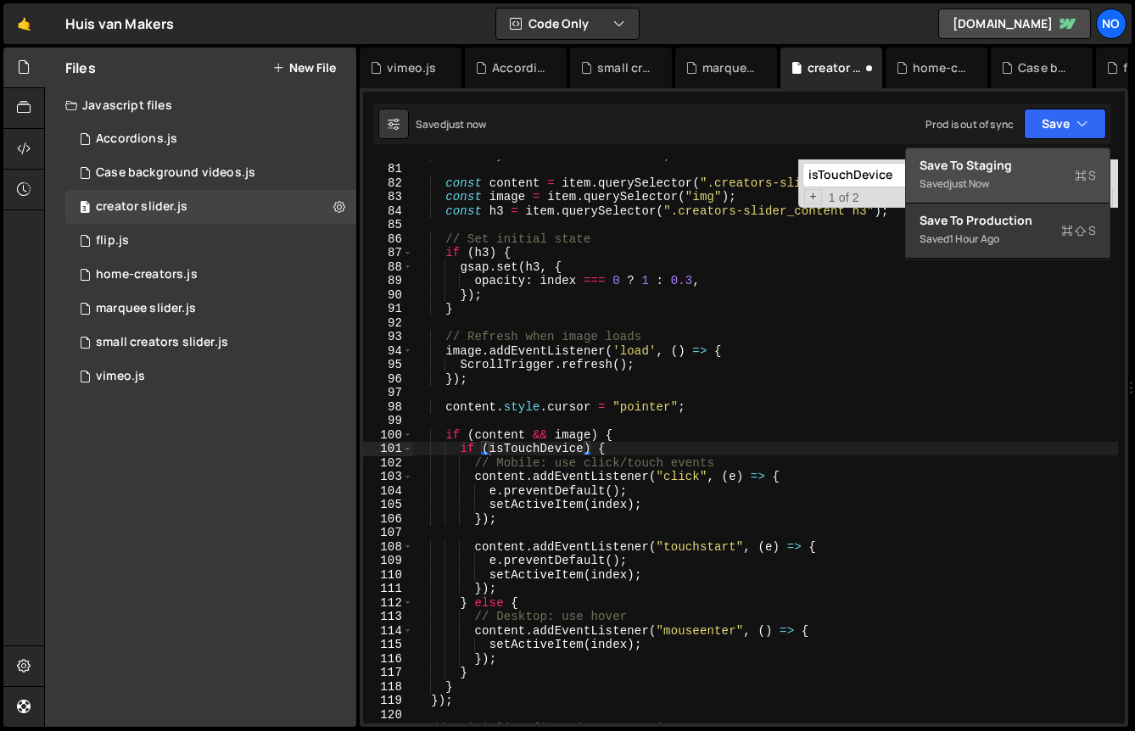
click at [1030, 165] on div "Save to Staging S" at bounding box center [1008, 165] width 176 height 17
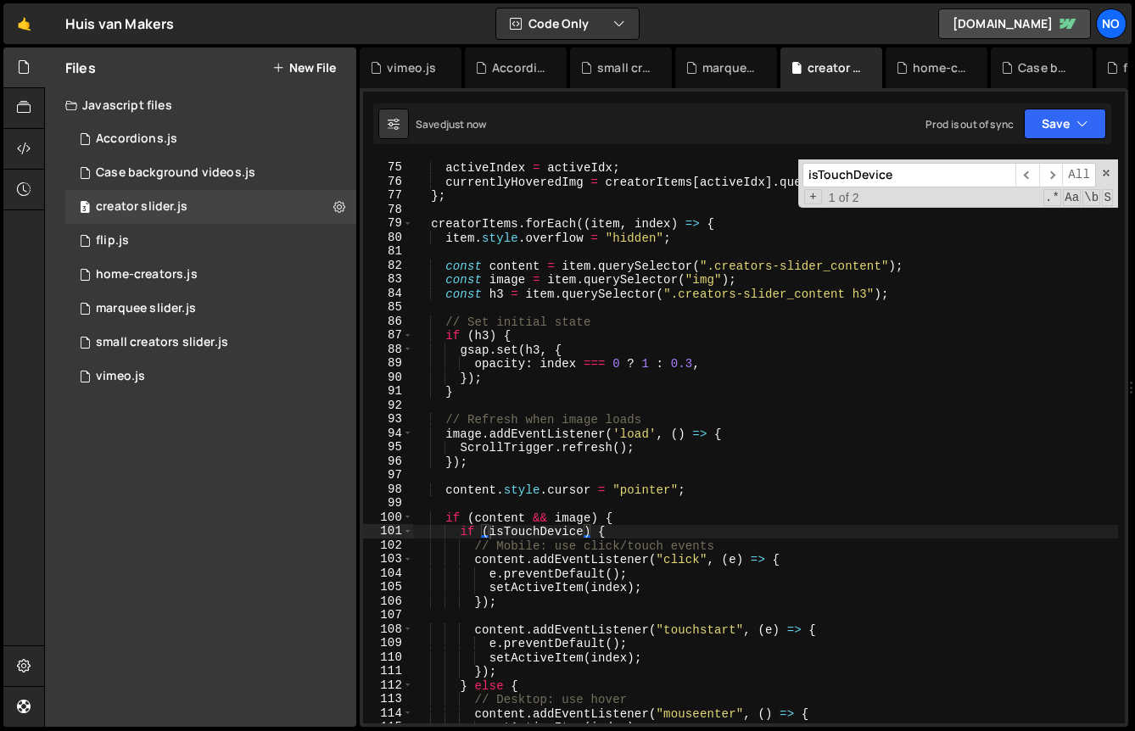
scroll to position [1021, 0]
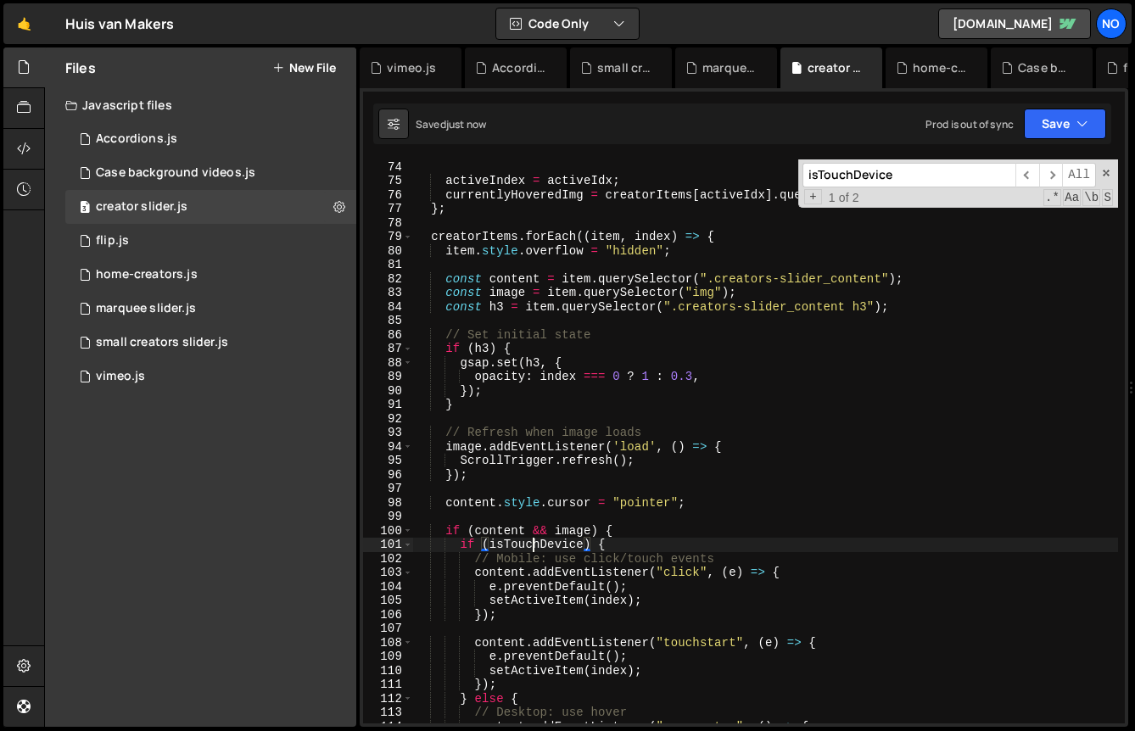
click at [533, 543] on div "}) ; activeIndex = activeIdx ; currentlyHoveredImg = creatorItems [ activeIdx ]…" at bounding box center [765, 442] width 705 height 592
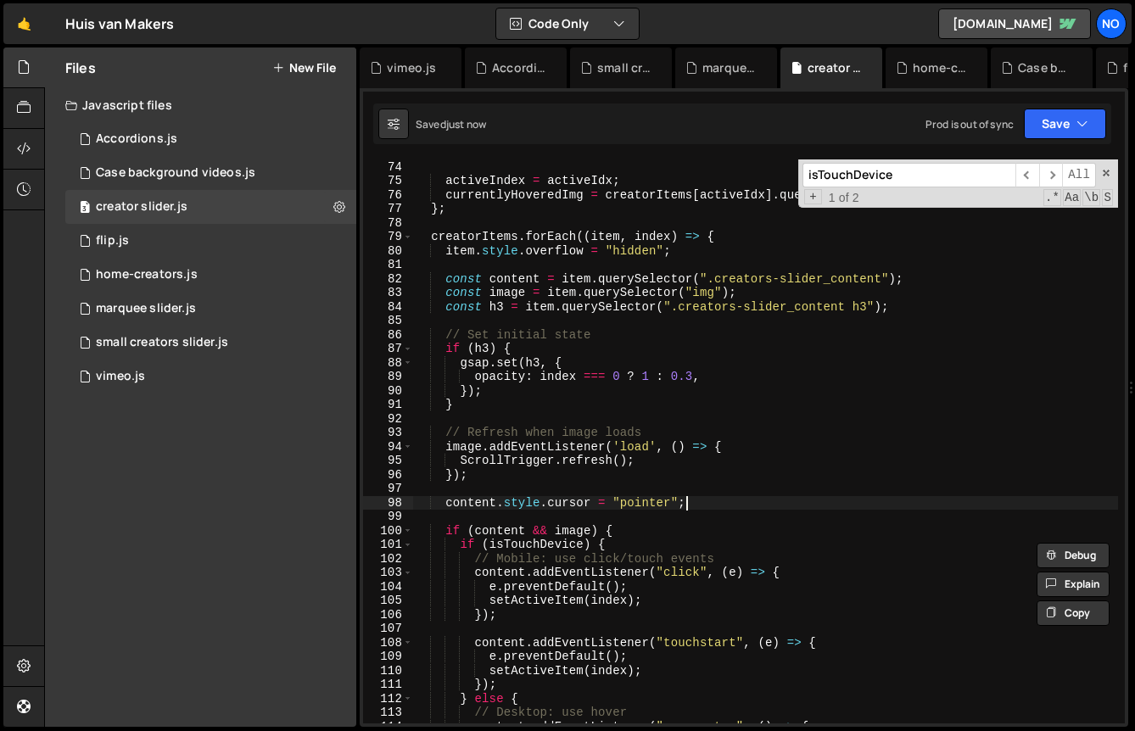
click at [721, 506] on div "}) ; activeIndex = activeIdx ; currentlyHoveredImg = creatorItems [ activeIdx ]…" at bounding box center [765, 442] width 705 height 592
type textarea "content.style.cursor = "pointer";"
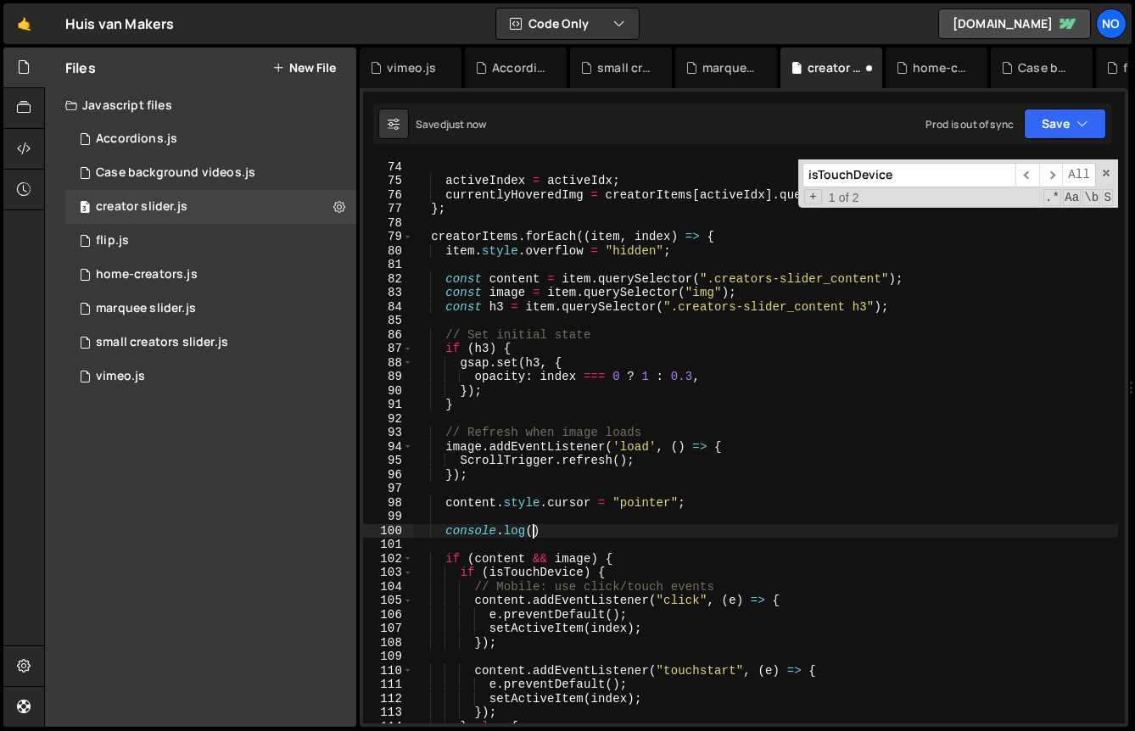
scroll to position [0, 7]
paste textarea "isTouchDevice)"
click at [1069, 125] on button "Save" at bounding box center [1065, 124] width 82 height 31
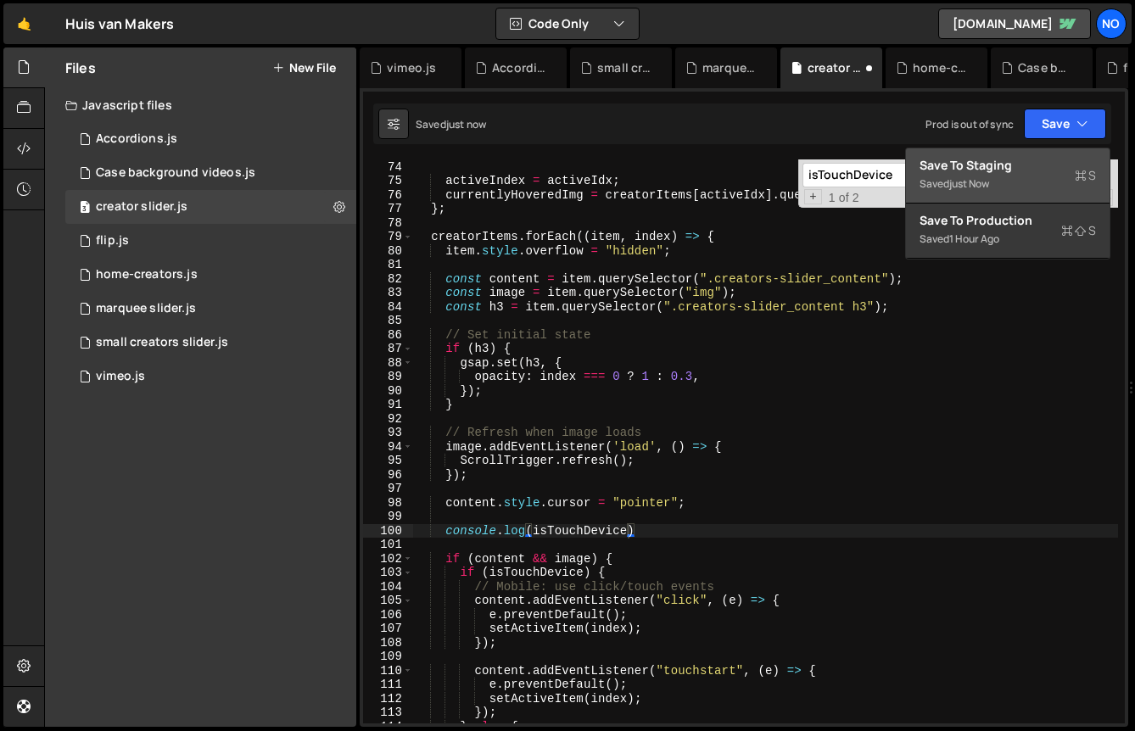
click at [1023, 165] on div "Save to Staging S" at bounding box center [1008, 165] width 176 height 17
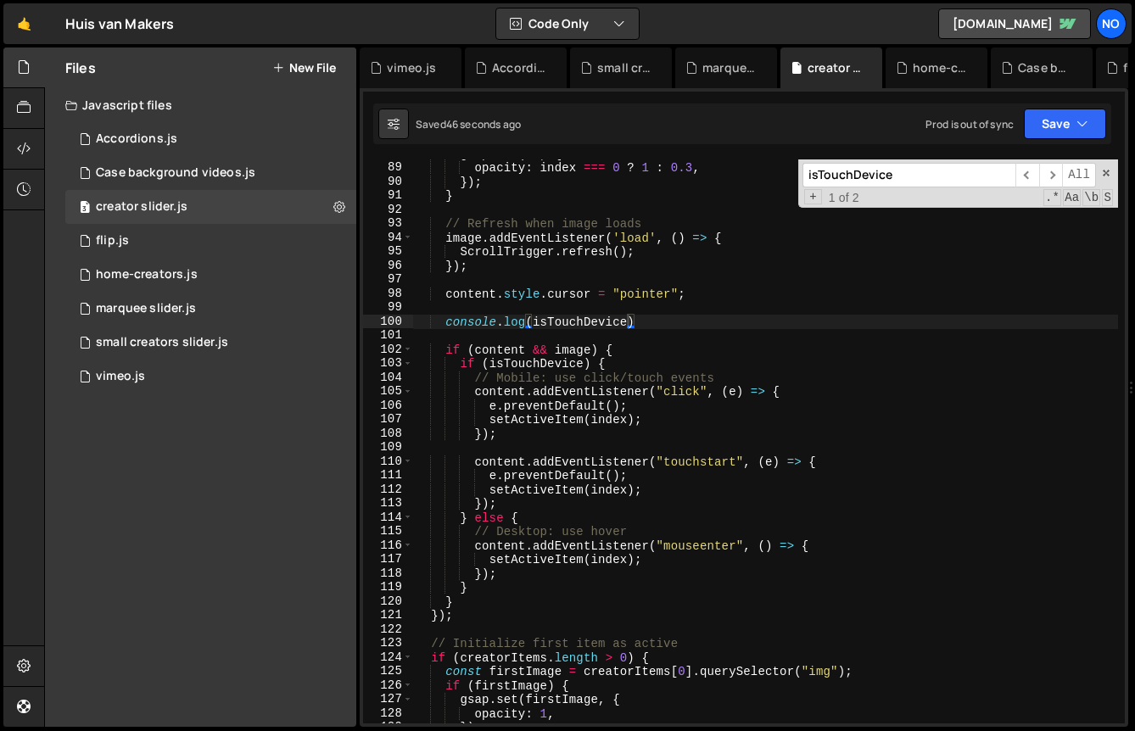
scroll to position [1250, 0]
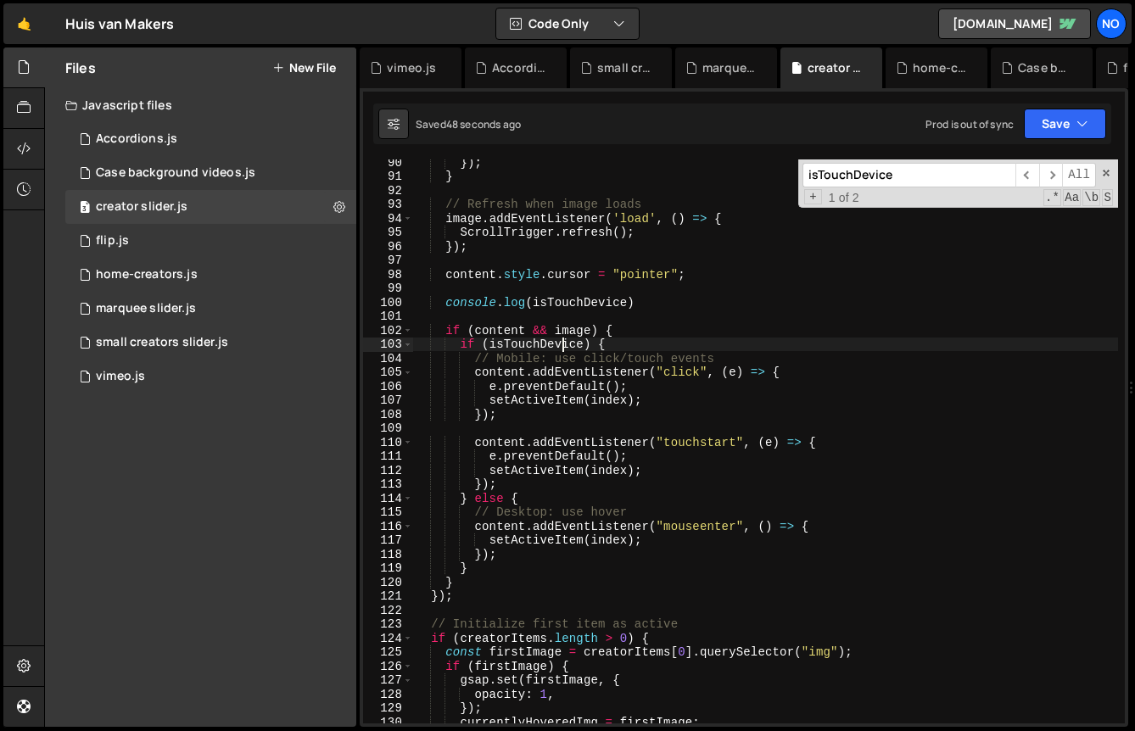
click at [559, 345] on div "}) ; } // Refresh when image loads image . addEventListener ( 'load' , ( ) => {…" at bounding box center [765, 451] width 705 height 592
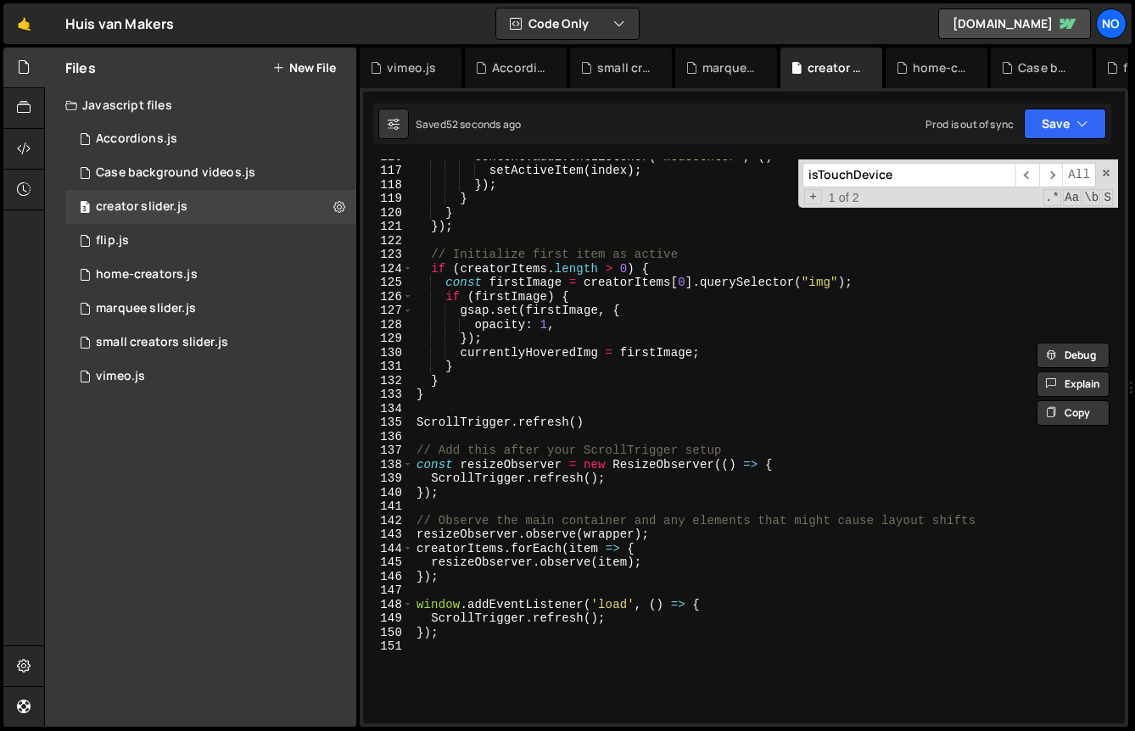
scroll to position [1620, 0]
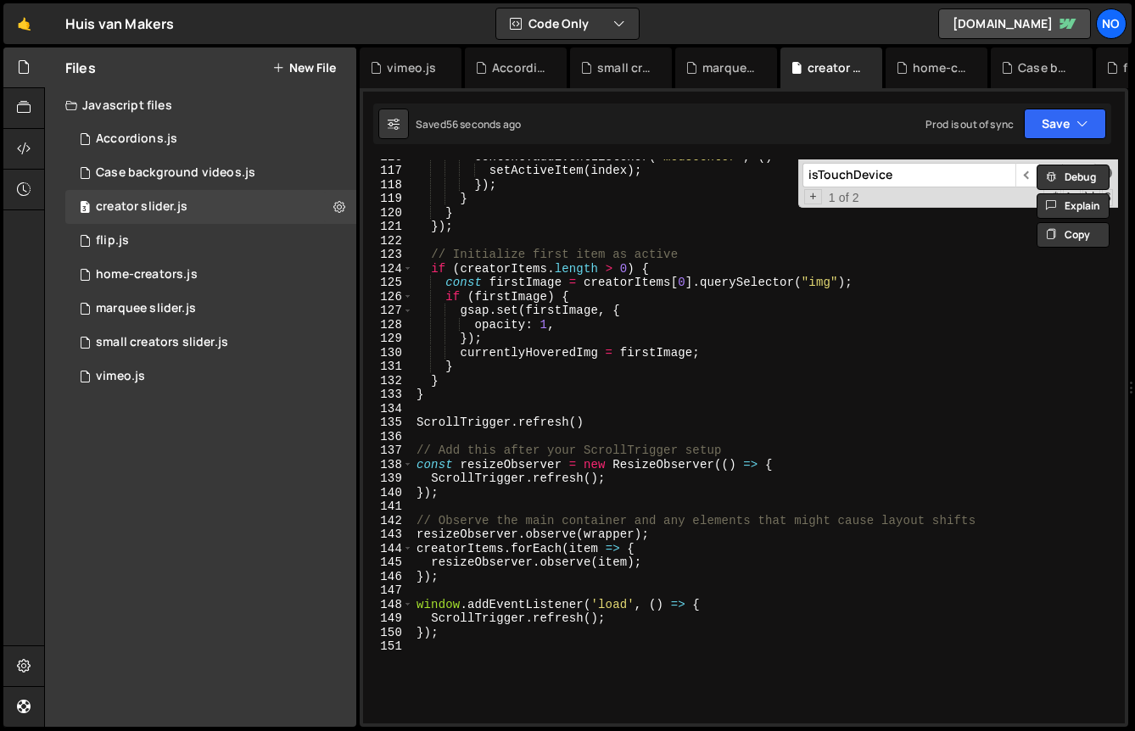
click at [1105, 174] on div "Debug Explain Copy vimeo.js Accordions.js small creators slider.js marquee slid…" at bounding box center [744, 388] width 769 height 680
click at [1105, 174] on span at bounding box center [1106, 173] width 12 height 12
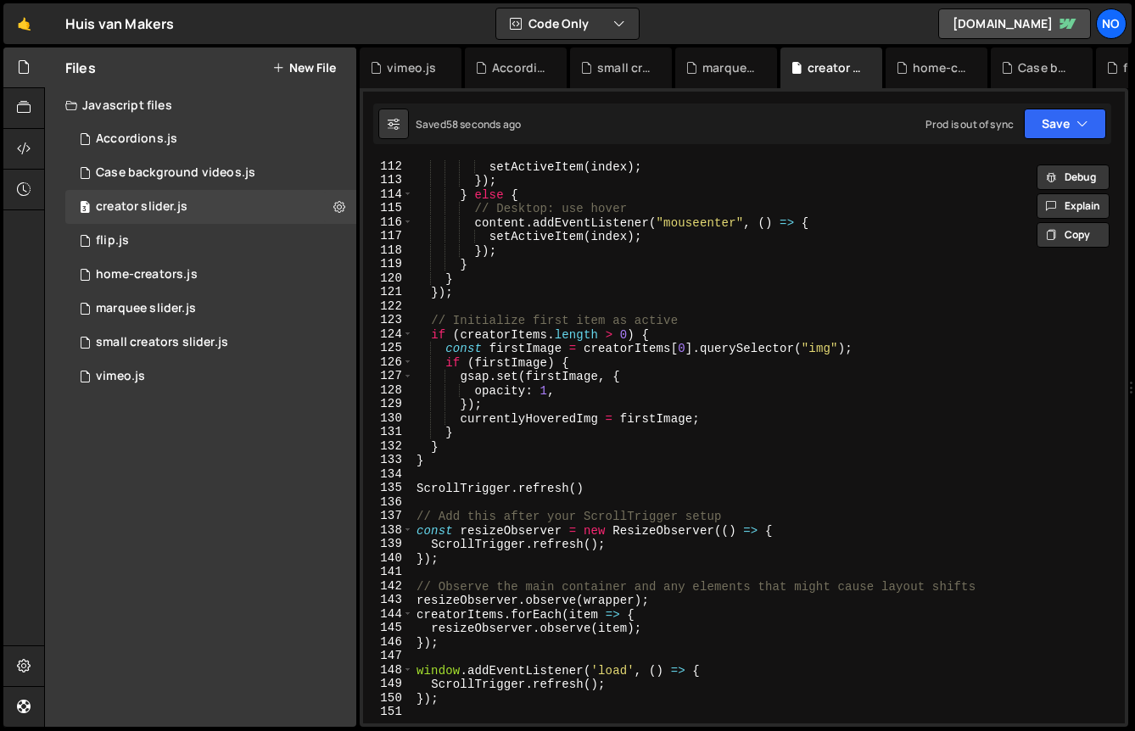
scroll to position [1553, 0]
click at [567, 419] on div "setActiveItem ( index ) ; }) ; } else { // Desktop: use hover content . addEven…" at bounding box center [765, 455] width 705 height 592
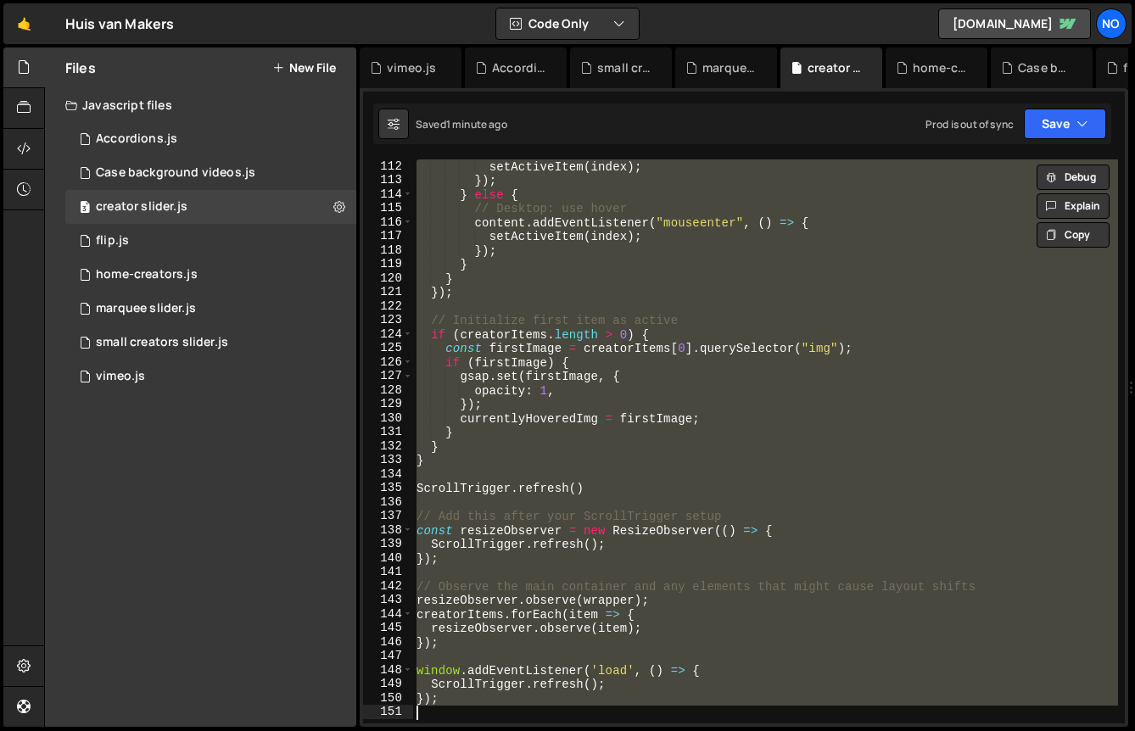
scroll to position [0, 1]
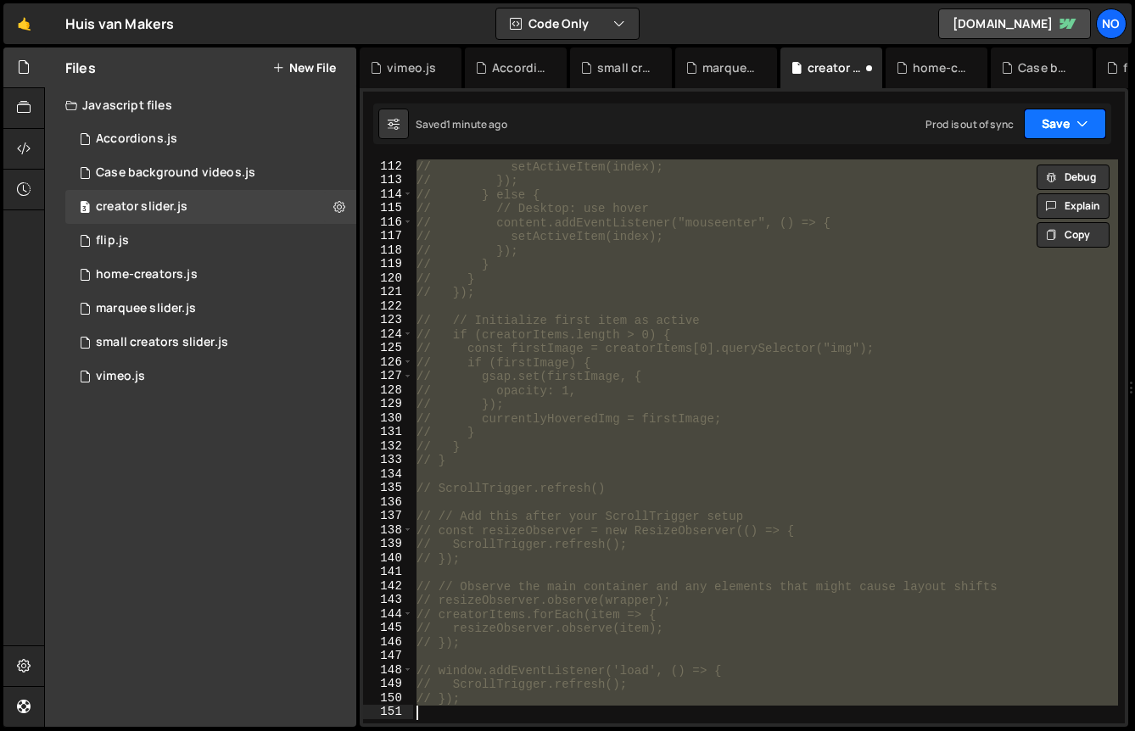
click at [1060, 127] on button "Save" at bounding box center [1065, 124] width 82 height 31
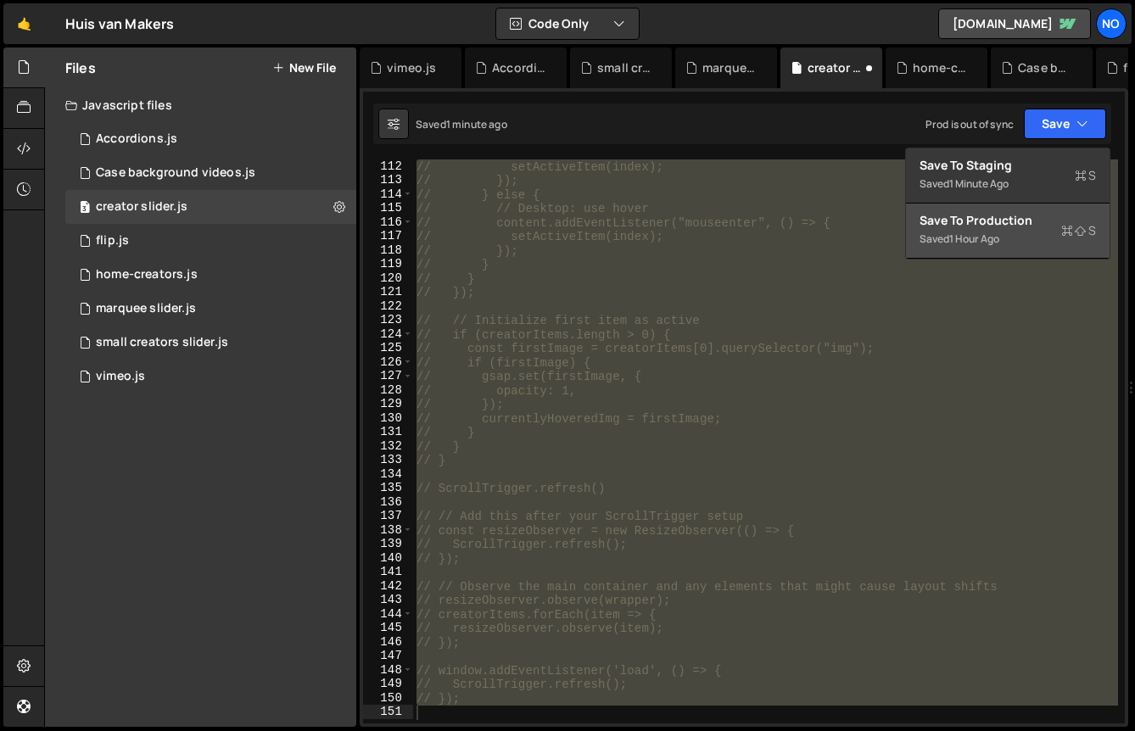
click at [1007, 231] on div "Saved 1 hour ago" at bounding box center [1008, 239] width 176 height 20
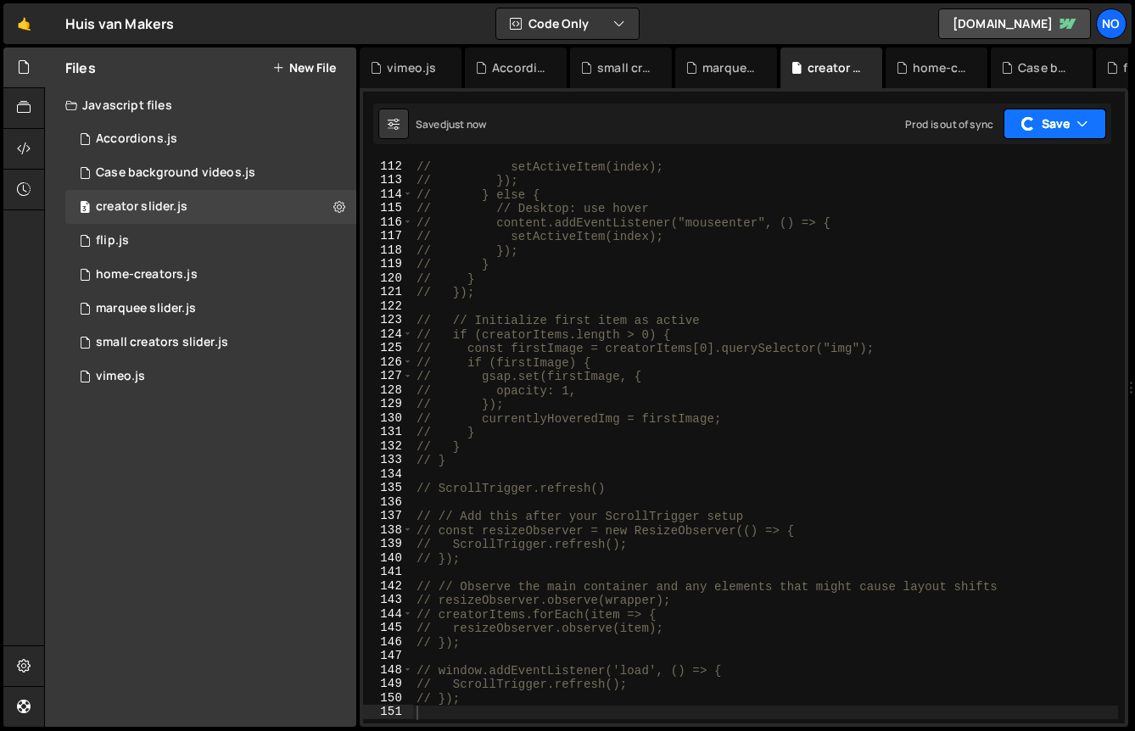
click at [1063, 125] on button "Save" at bounding box center [1055, 124] width 103 height 31
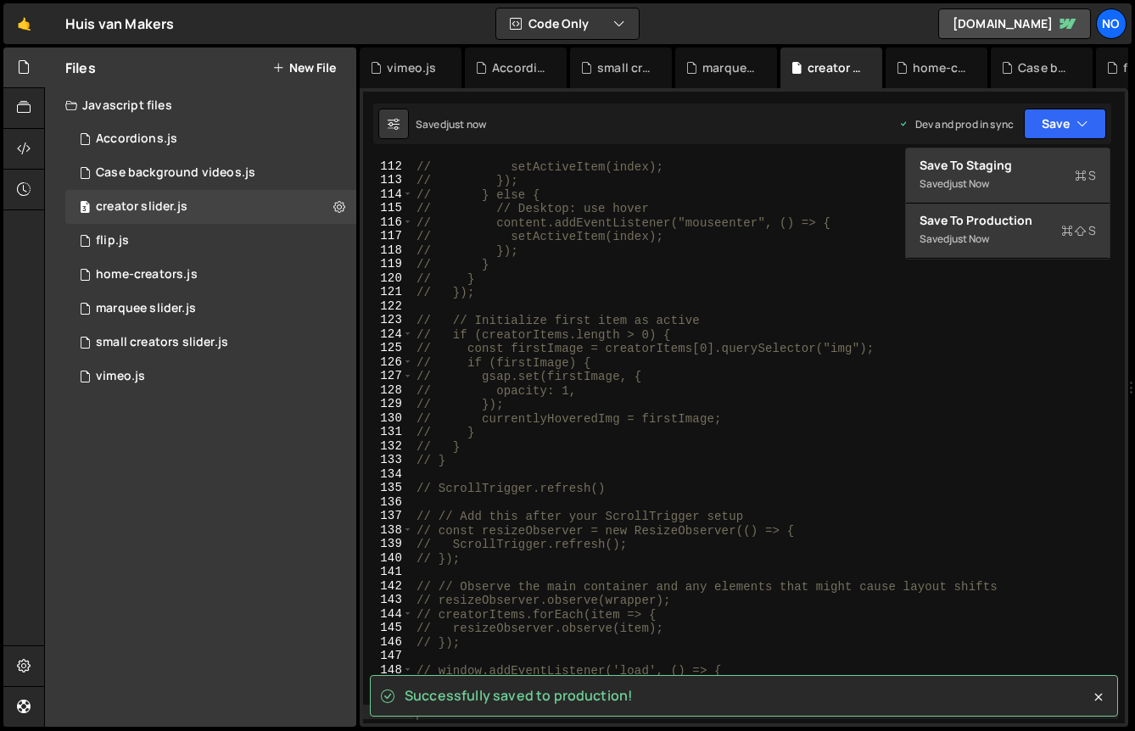
click at [682, 412] on div "// setActiveItem(index); // }); // } else { // // Desktop: use hover // content…" at bounding box center [765, 455] width 705 height 592
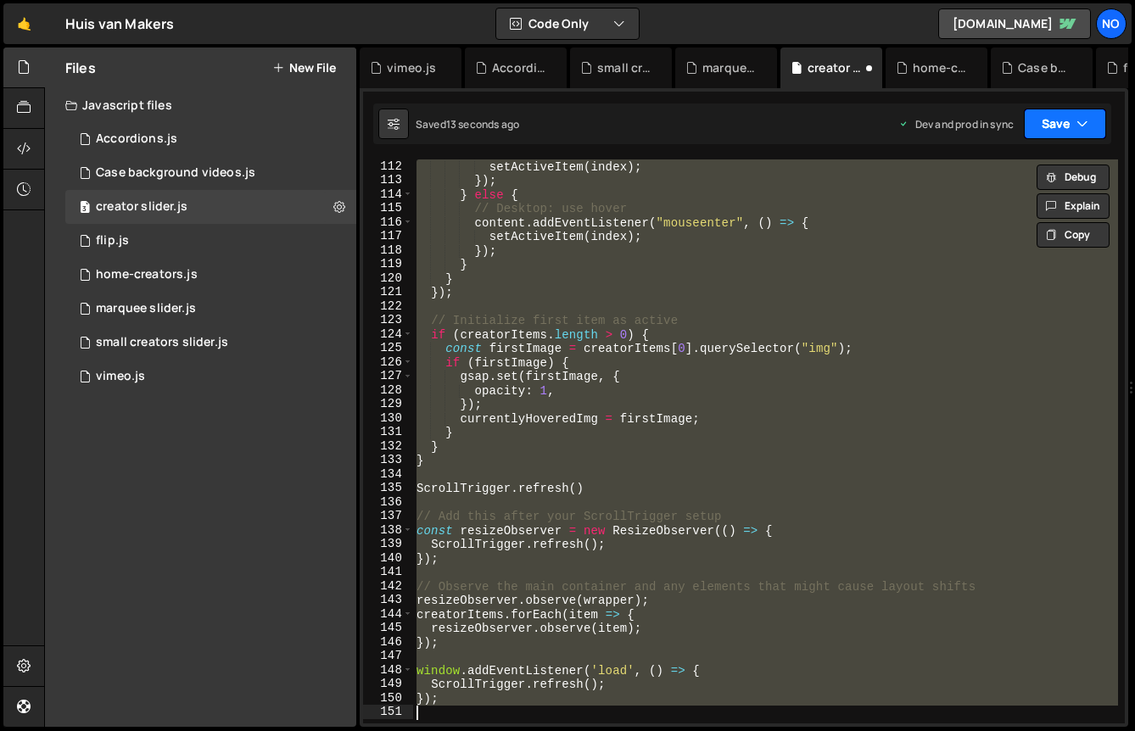
click at [1085, 122] on icon "button" at bounding box center [1083, 123] width 12 height 17
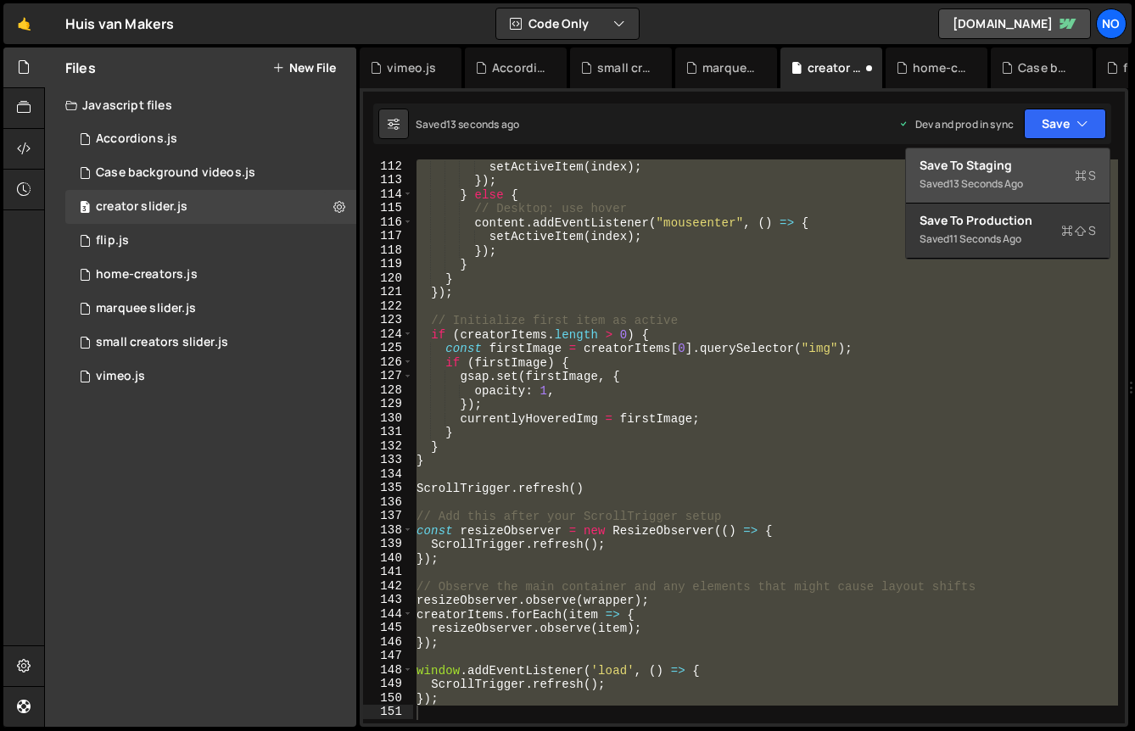
click at [1003, 171] on div "Save to Staging S" at bounding box center [1008, 165] width 176 height 17
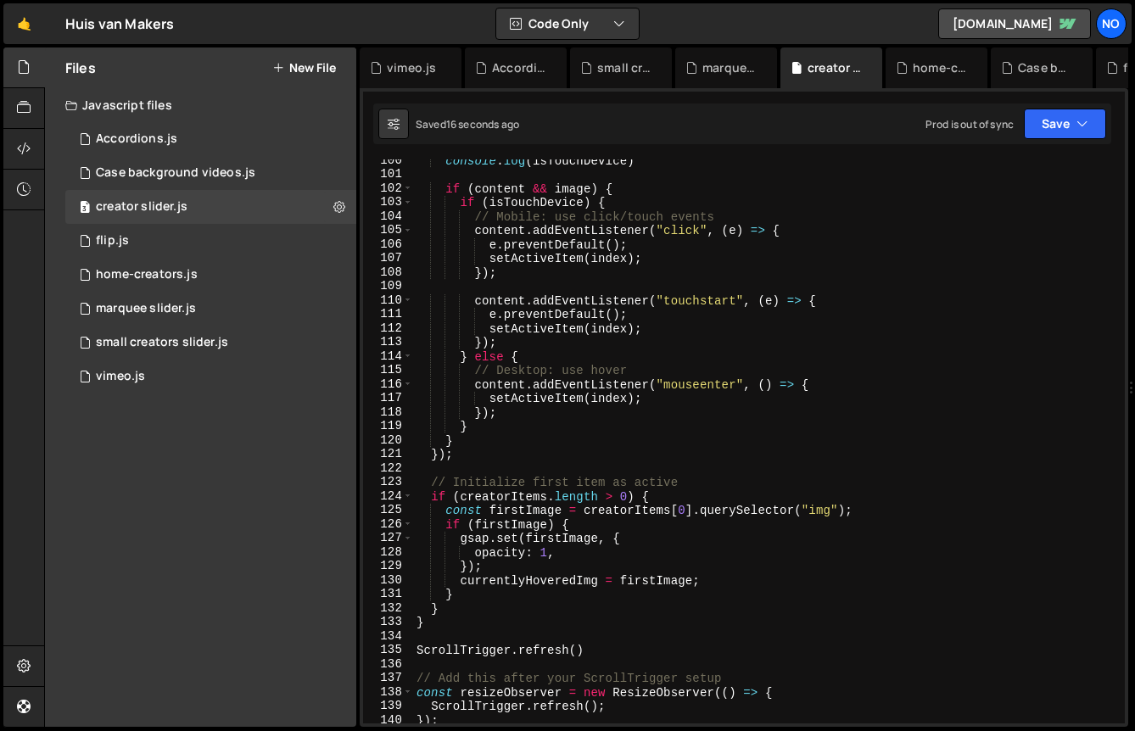
scroll to position [1301, 0]
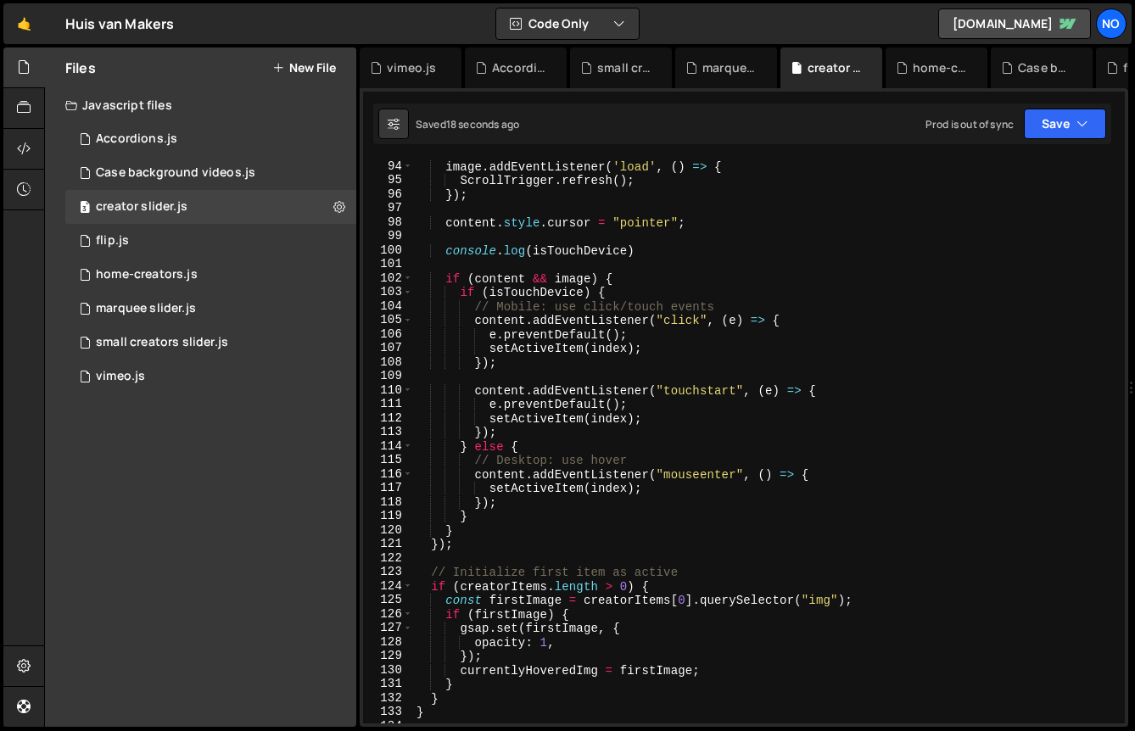
click at [553, 354] on div "image . addEventListener ( 'load' , ( ) => { ScrollTrigger . refresh ( ) ; }) ;…" at bounding box center [765, 455] width 705 height 592
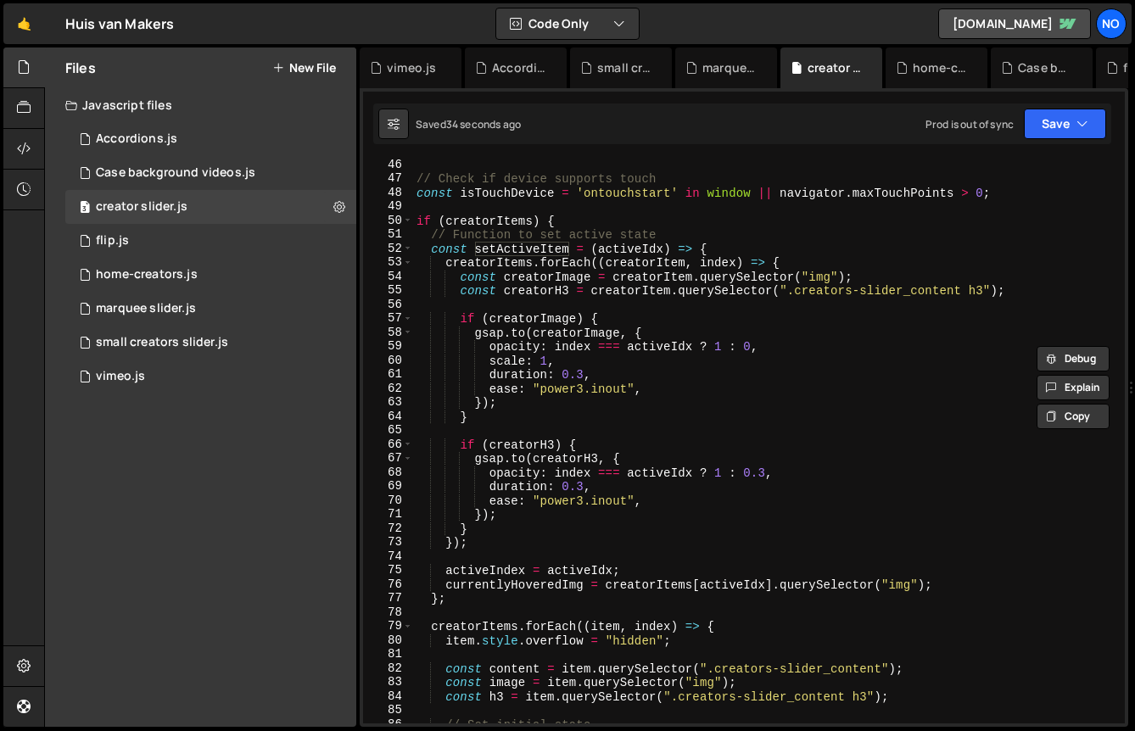
scroll to position [631, 0]
click at [1025, 294] on div "// Check if device supports touch const isTouchDevice = 'ontouchstart' in windo…" at bounding box center [765, 454] width 705 height 592
type textarea "const creatorH3 = creatorItem.querySelector(".creators-slider_content h3");"
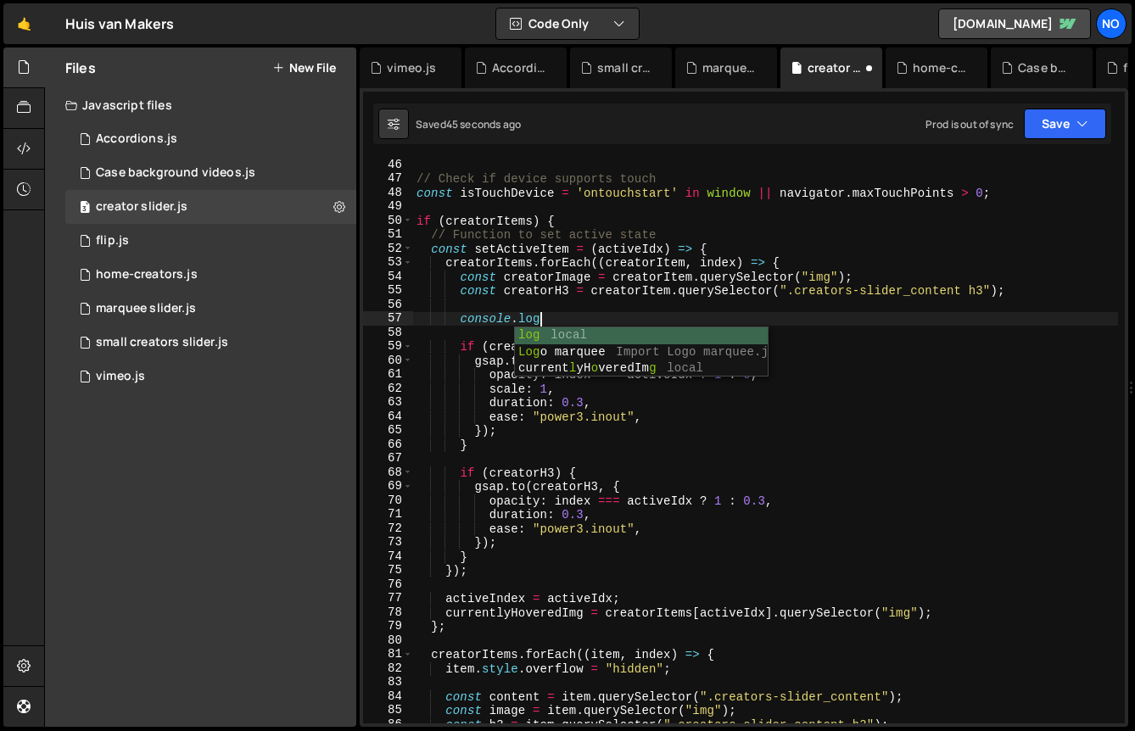
scroll to position [0, 8]
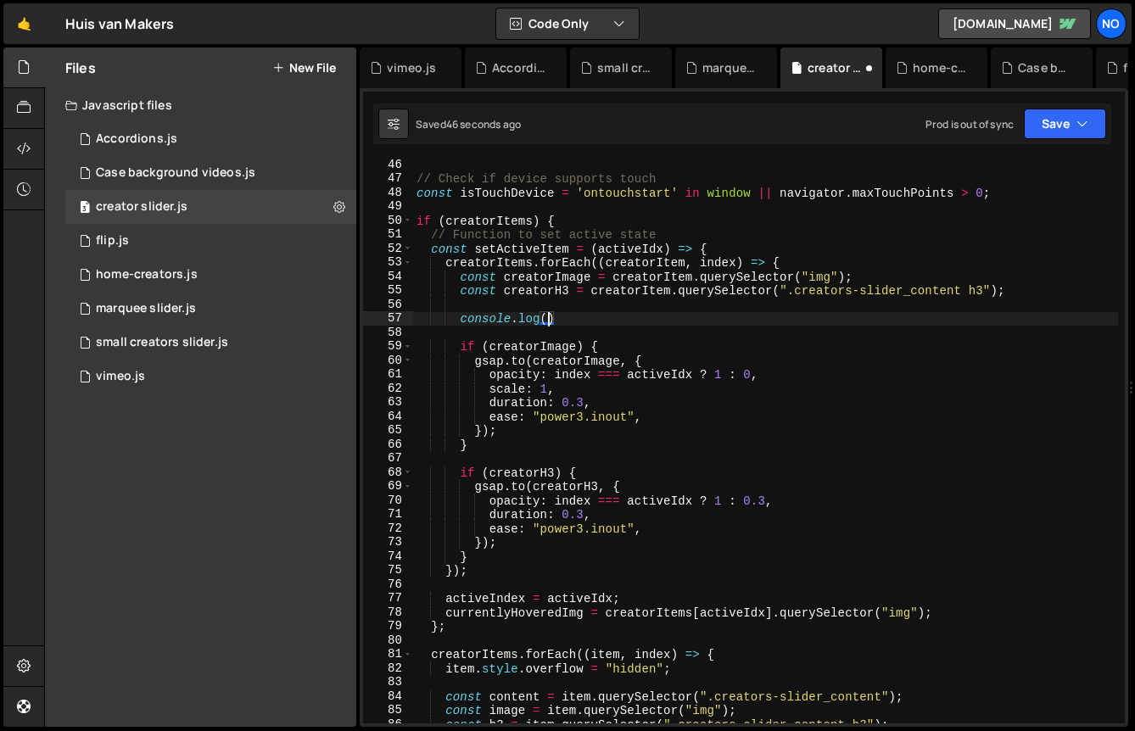
click at [646, 249] on div "// Check if device supports touch const isTouchDevice = 'ontouchstart' in windo…" at bounding box center [765, 454] width 705 height 592
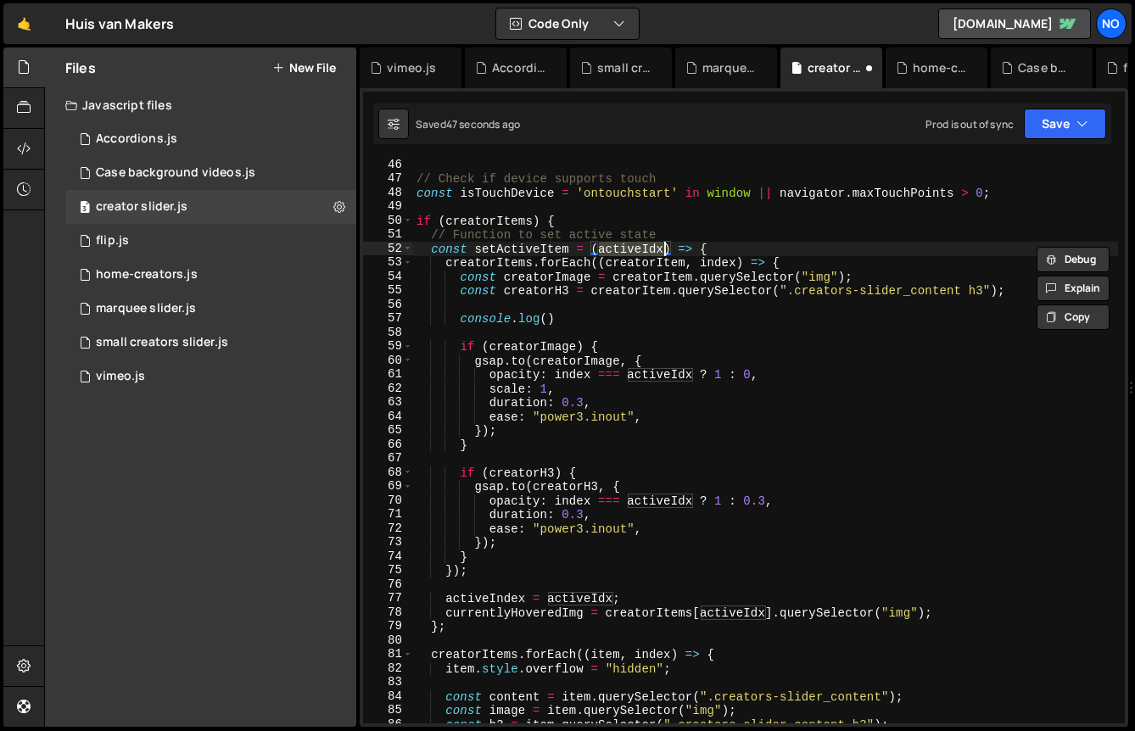
click at [546, 320] on div "// Check if device supports touch const isTouchDevice = 'ontouchstart' in windo…" at bounding box center [765, 454] width 705 height 592
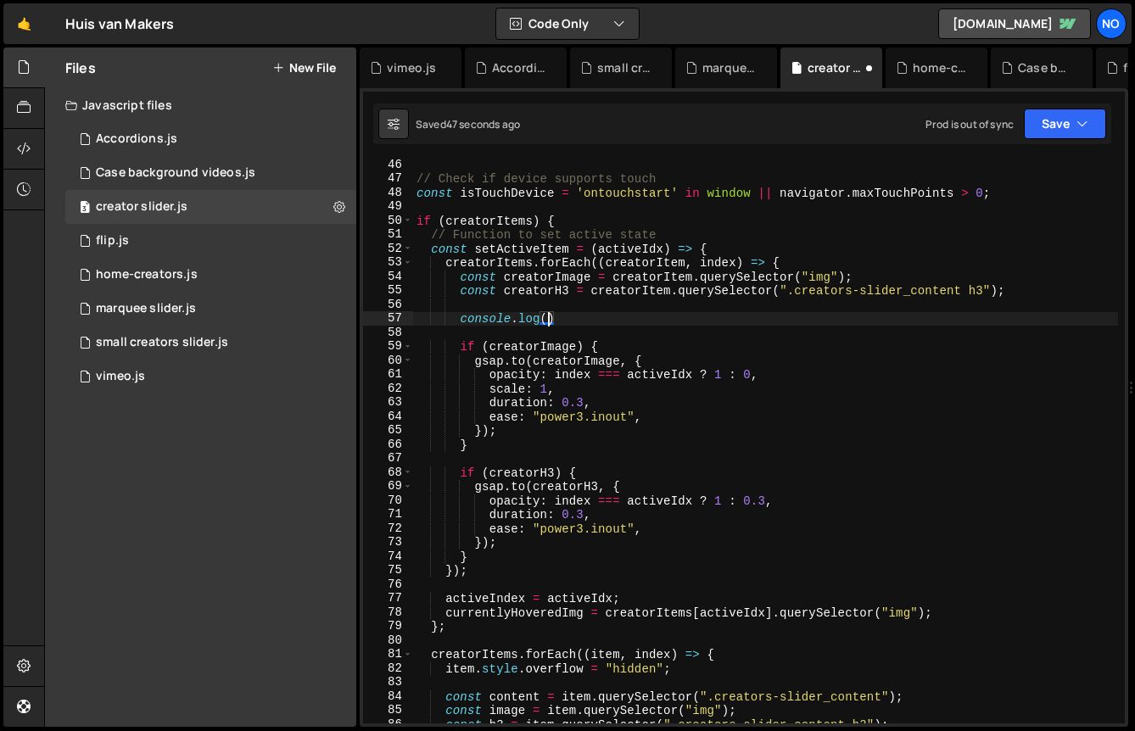
paste textarea "activeIdx"
click at [1086, 126] on icon "button" at bounding box center [1083, 123] width 12 height 17
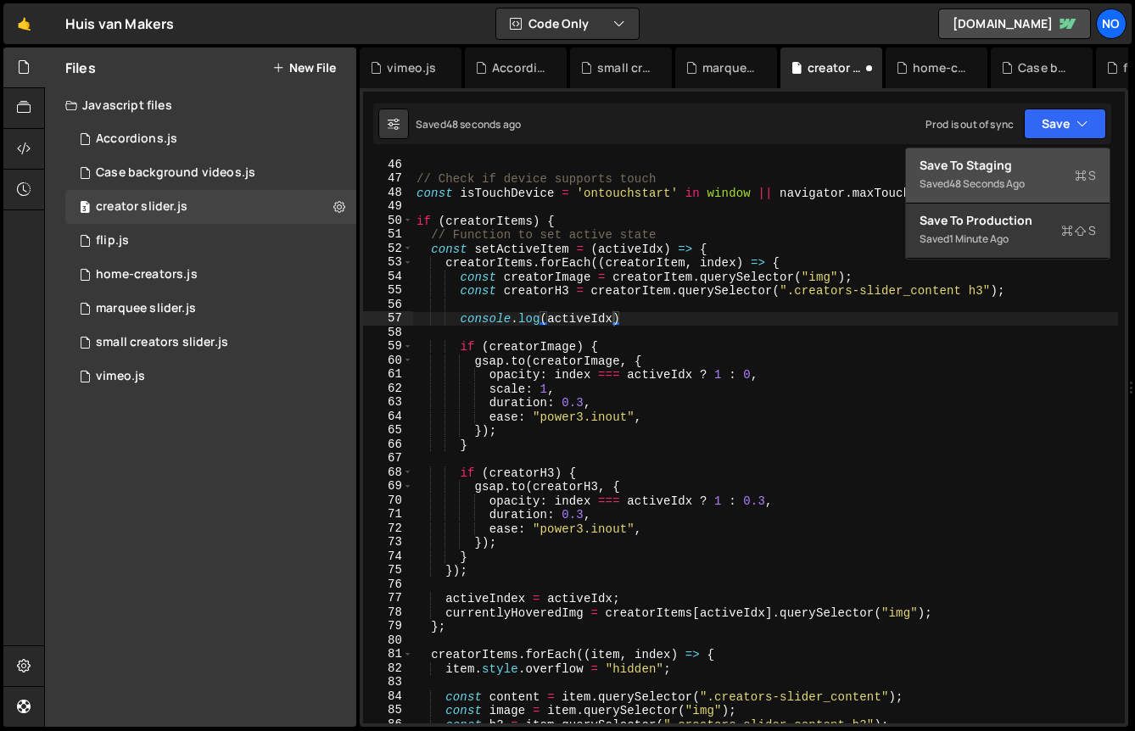
click at [977, 176] on div "48 seconds ago" at bounding box center [987, 183] width 76 height 14
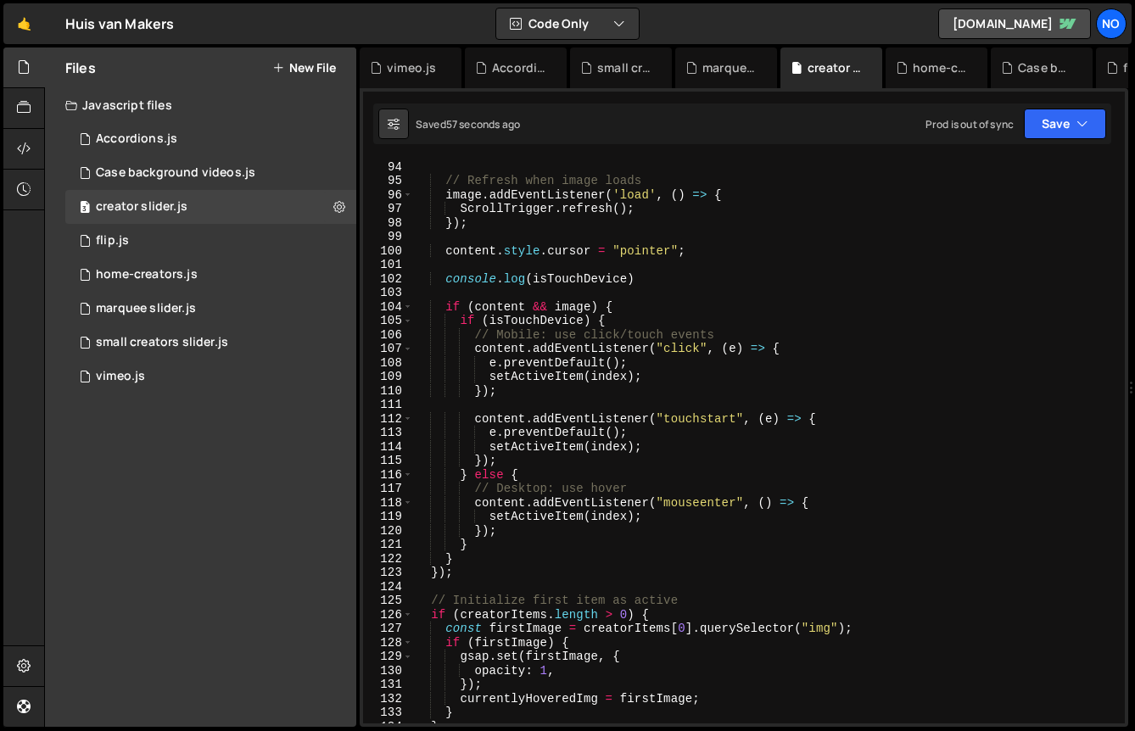
scroll to position [1301, 0]
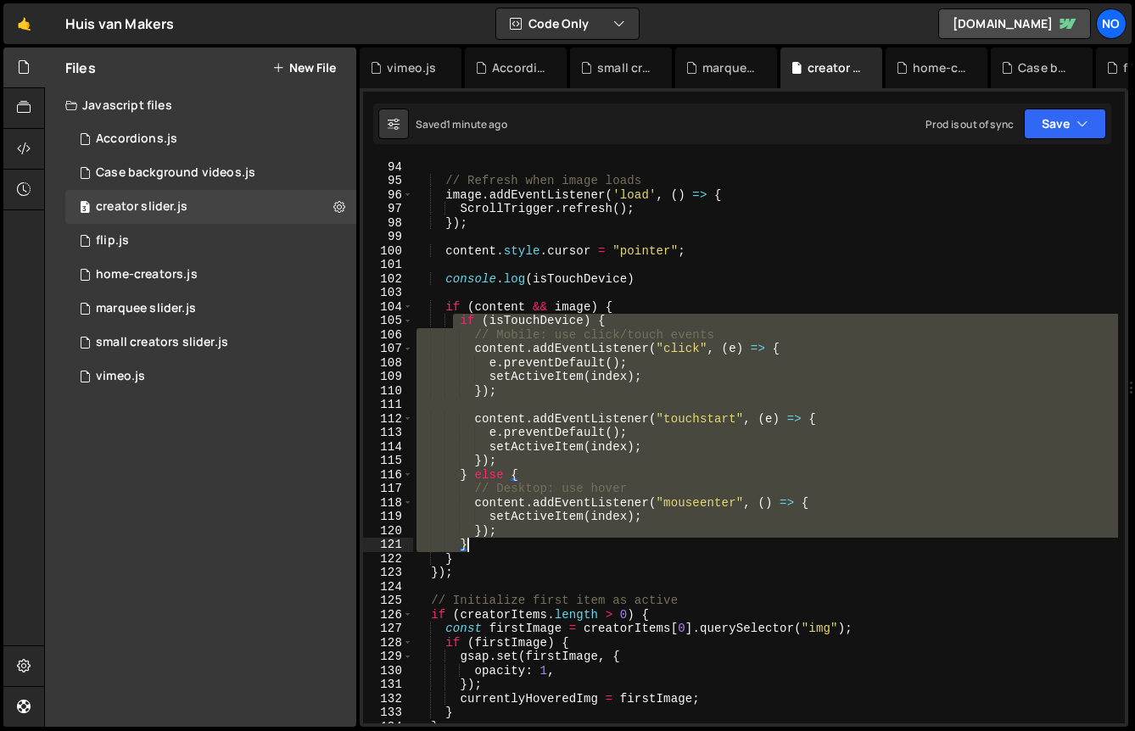
drag, startPoint x: 453, startPoint y: 324, endPoint x: 545, endPoint y: 544, distance: 238.1
click at [545, 544] on div "} // Refresh when image loads image . addEventListener ( 'load' , ( ) => { Scro…" at bounding box center [765, 442] width 705 height 592
paste textarea "});"
type textarea "});"
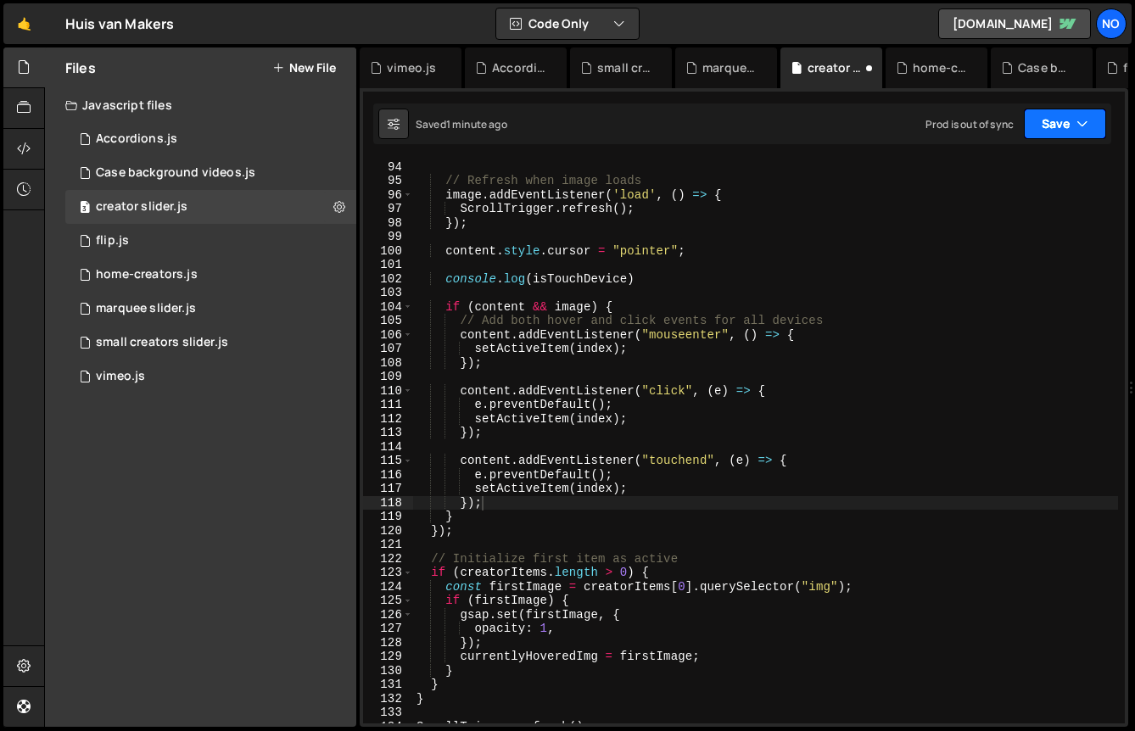
click at [1063, 120] on button "Save" at bounding box center [1065, 124] width 82 height 31
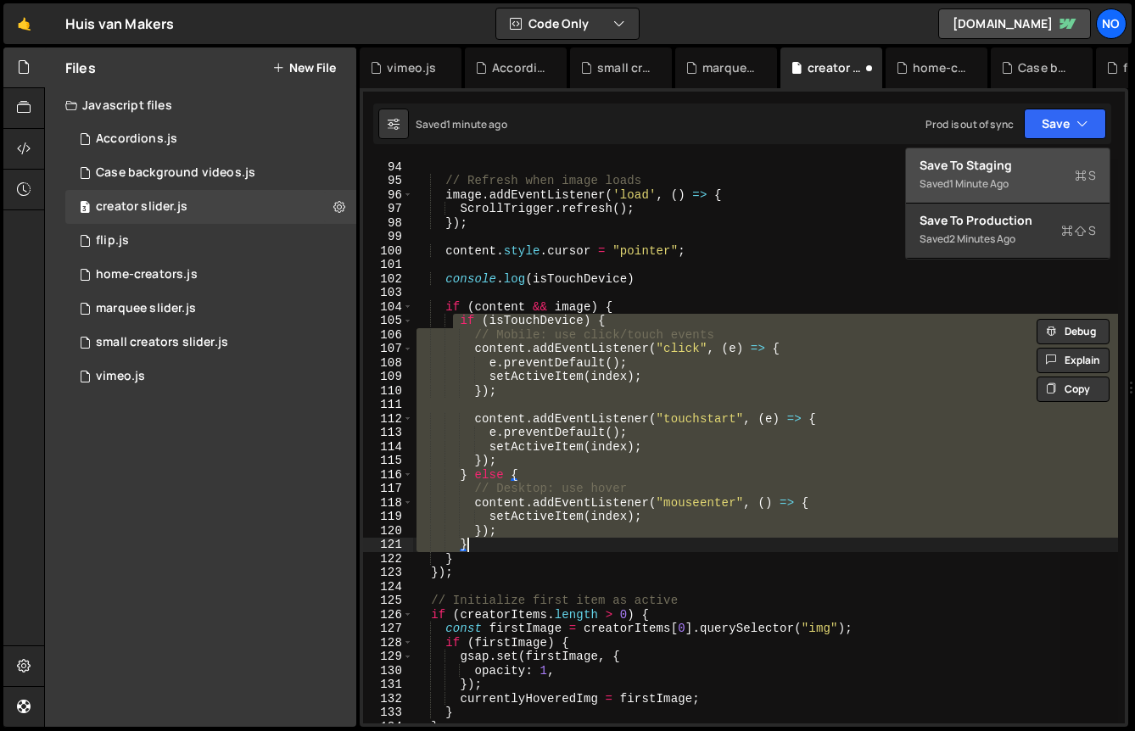
click at [558, 451] on div "} // Refresh when image loads image . addEventListener ( 'load' , ( ) => { Scro…" at bounding box center [765, 441] width 705 height 564
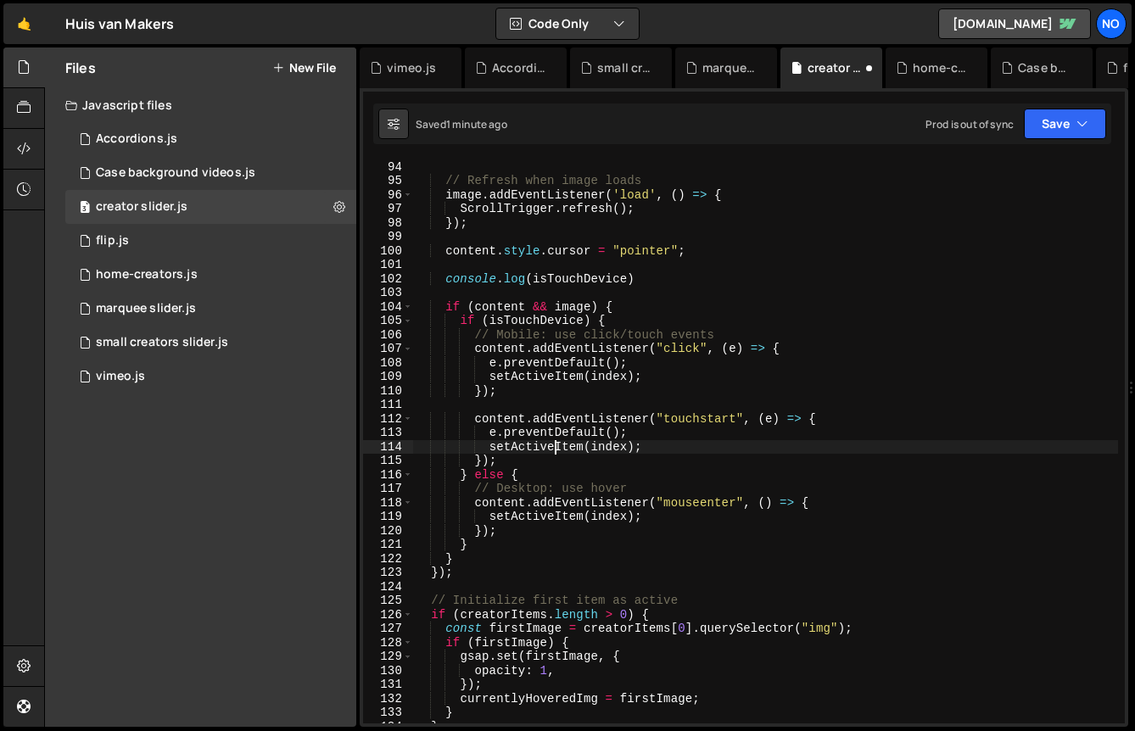
click at [484, 362] on div "} // Refresh when image loads image . addEventListener ( 'load' , ( ) => { Scro…" at bounding box center [765, 442] width 705 height 592
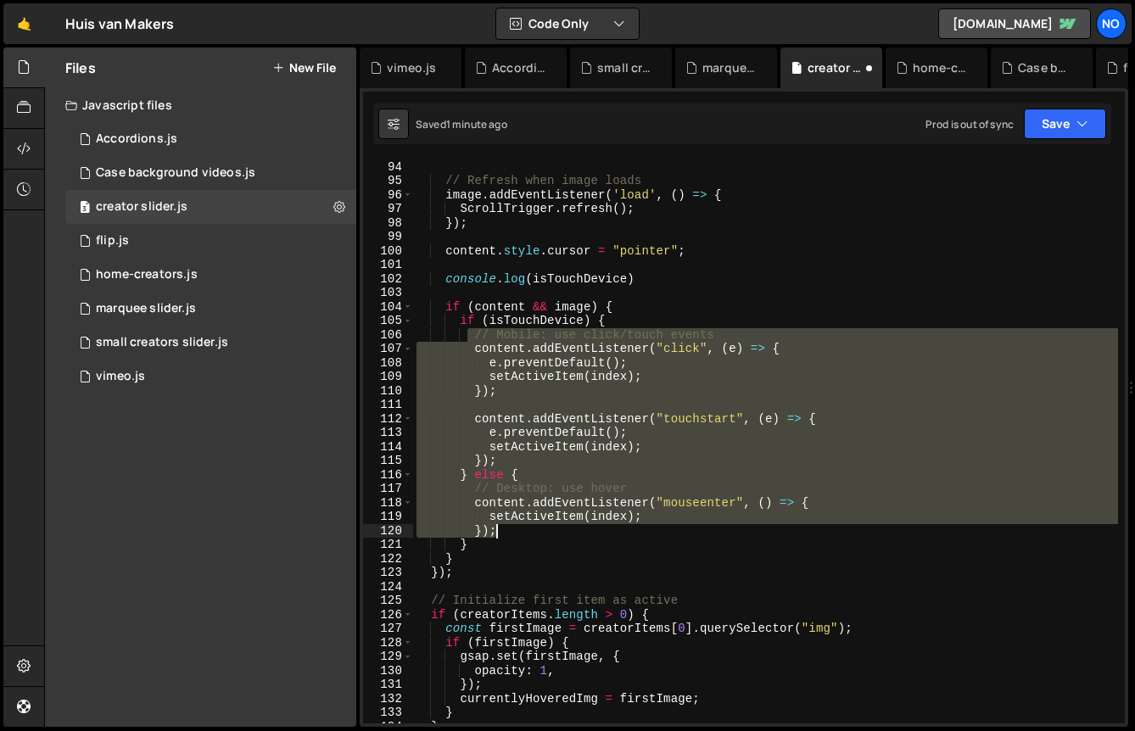
drag, startPoint x: 466, startPoint y: 339, endPoint x: 533, endPoint y: 535, distance: 207.9
click at [533, 535] on div "} // Refresh when image loads image . addEventListener ( 'load' , ( ) => { Scro…" at bounding box center [765, 442] width 705 height 592
click at [539, 361] on div "} // Refresh when image loads image . addEventListener ( 'load' , ( ) => { Scro…" at bounding box center [765, 441] width 705 height 564
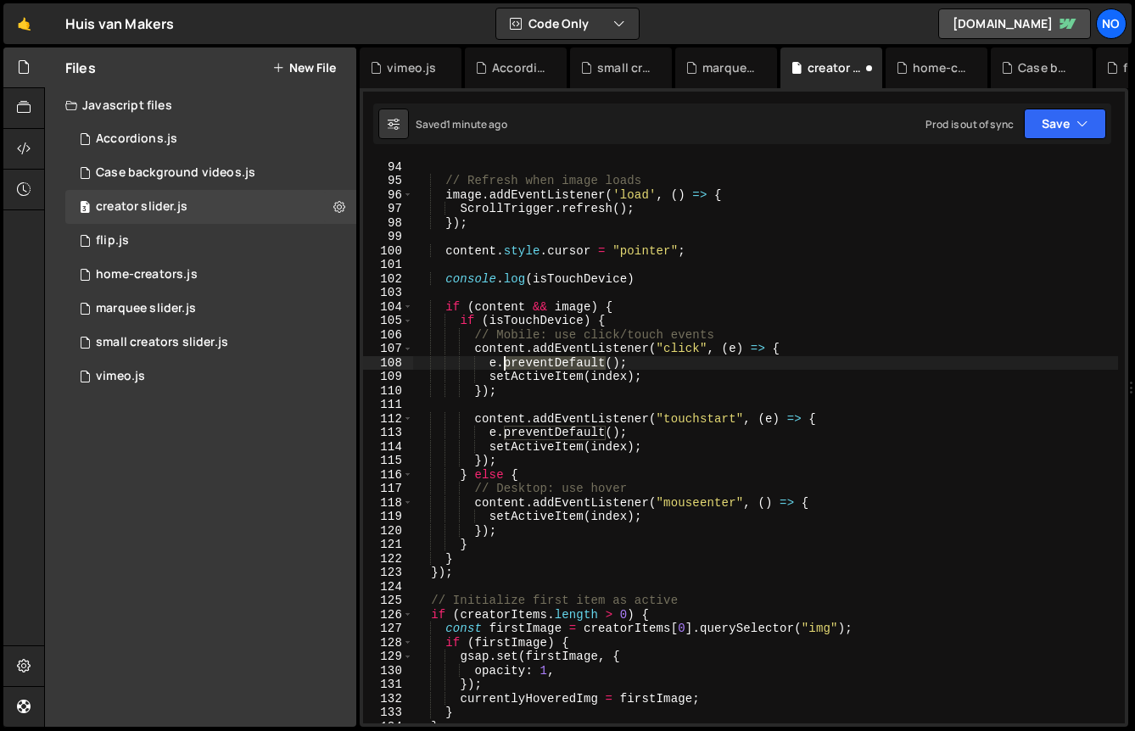
click at [539, 361] on div "} // Refresh when image loads image . addEventListener ( 'load' , ( ) => { Scro…" at bounding box center [765, 442] width 705 height 592
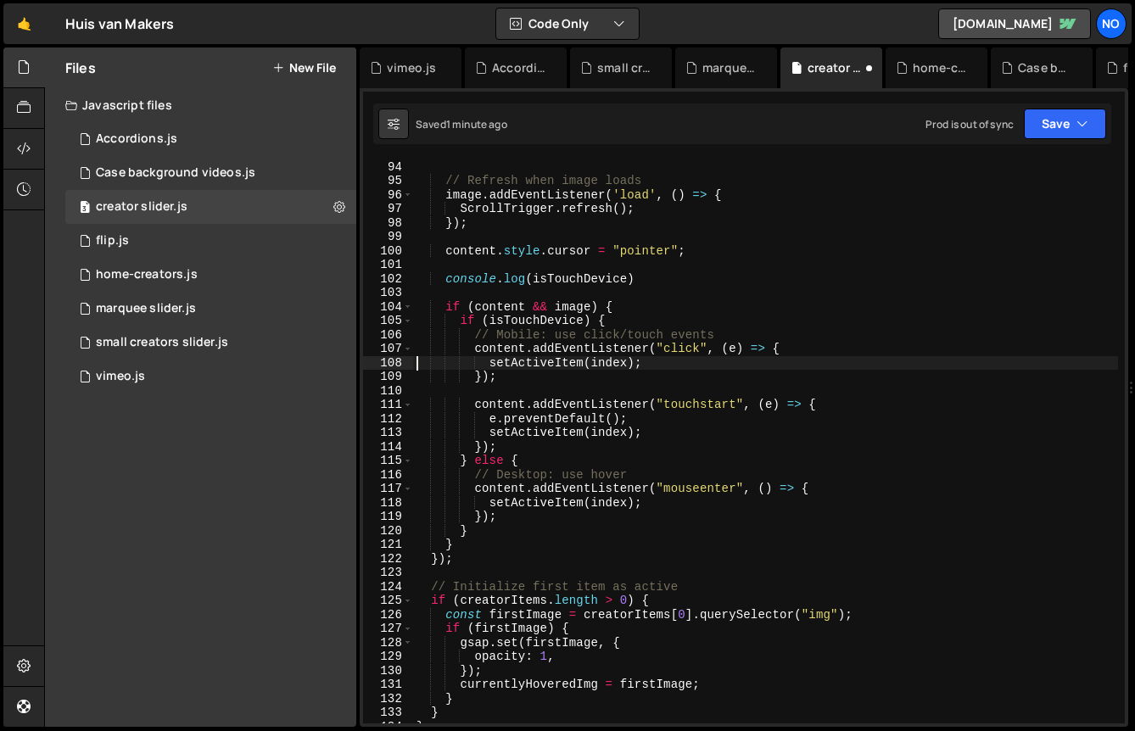
click at [525, 419] on div "} // Refresh when image loads image . addEventListener ( 'load' , ( ) => { Scro…" at bounding box center [765, 442] width 705 height 592
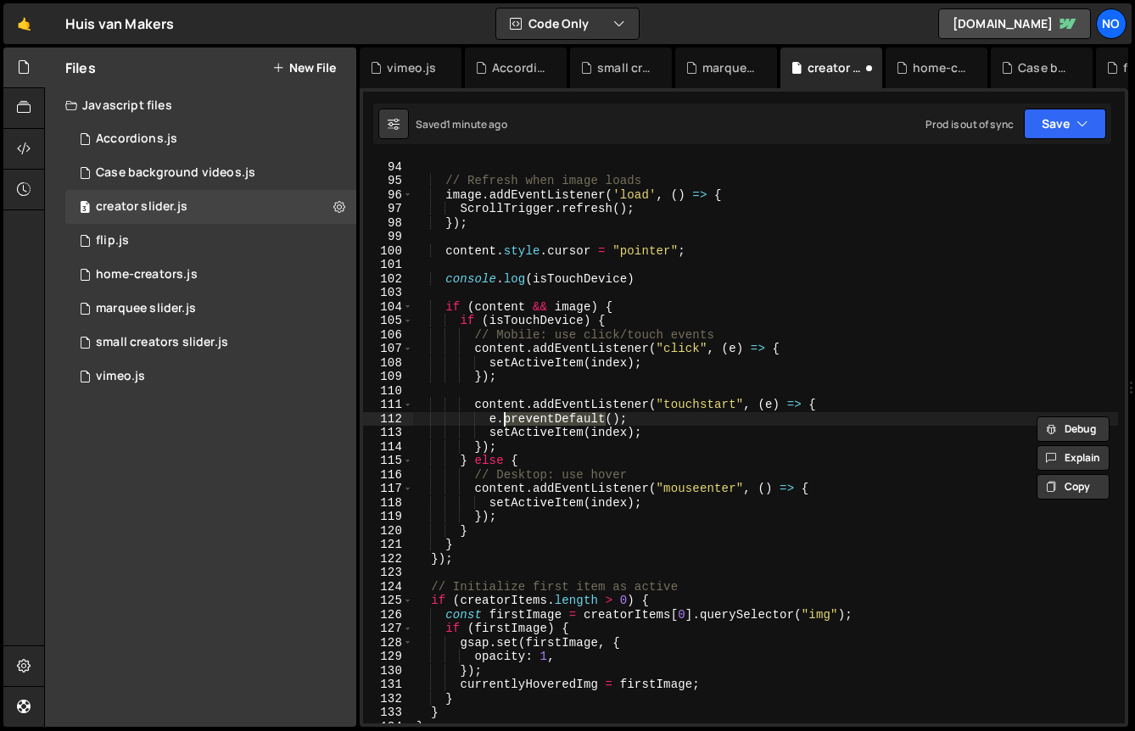
click at [525, 419] on div "} // Refresh when image loads image . addEventListener ( 'load' , ( ) => { Scro…" at bounding box center [765, 442] width 705 height 592
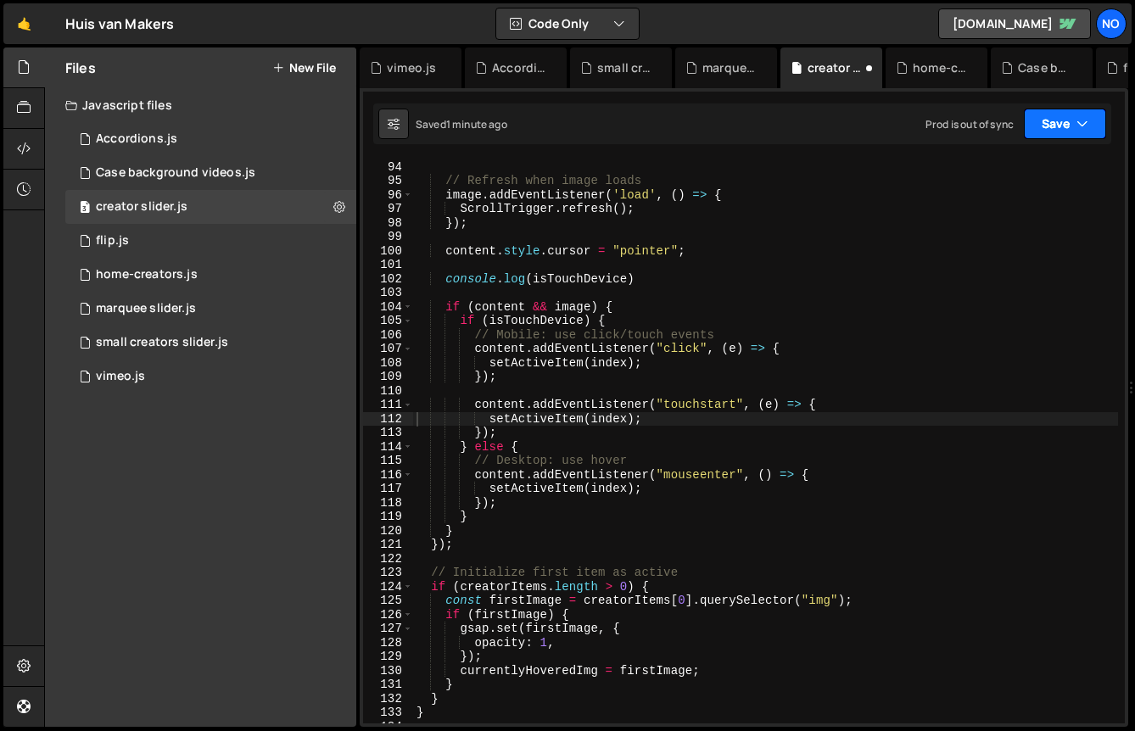
click at [1060, 123] on button "Save" at bounding box center [1065, 124] width 82 height 31
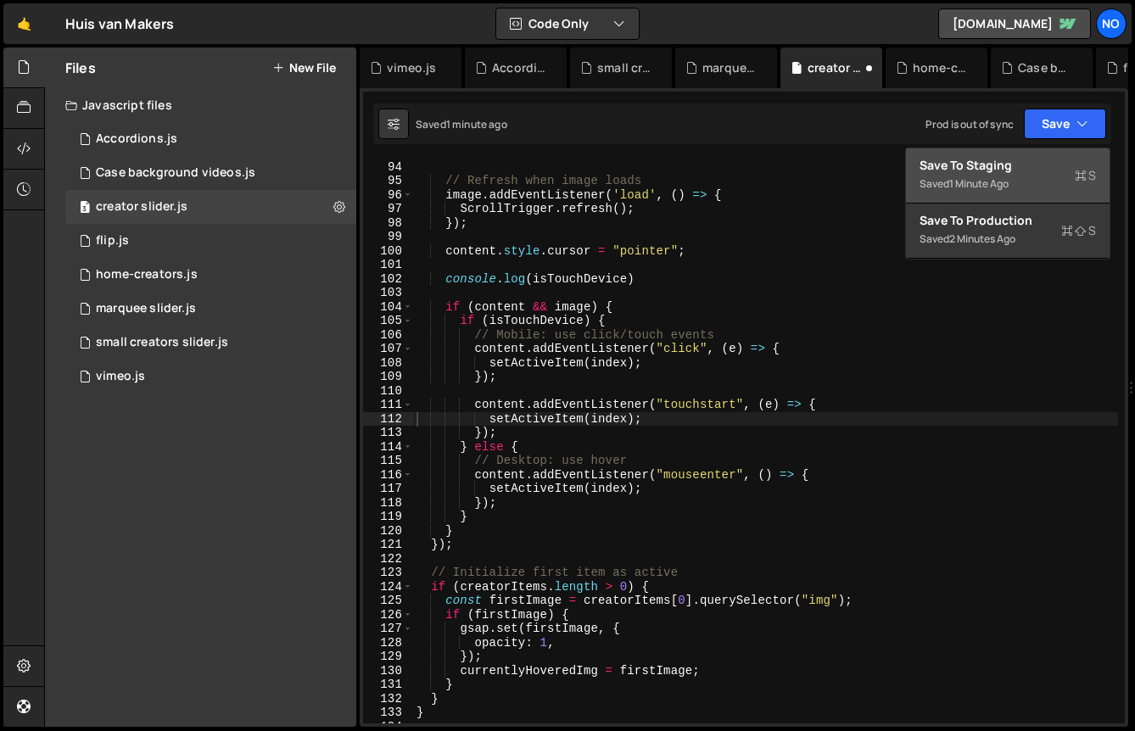
click at [1022, 159] on div "Save to Staging S" at bounding box center [1008, 165] width 176 height 17
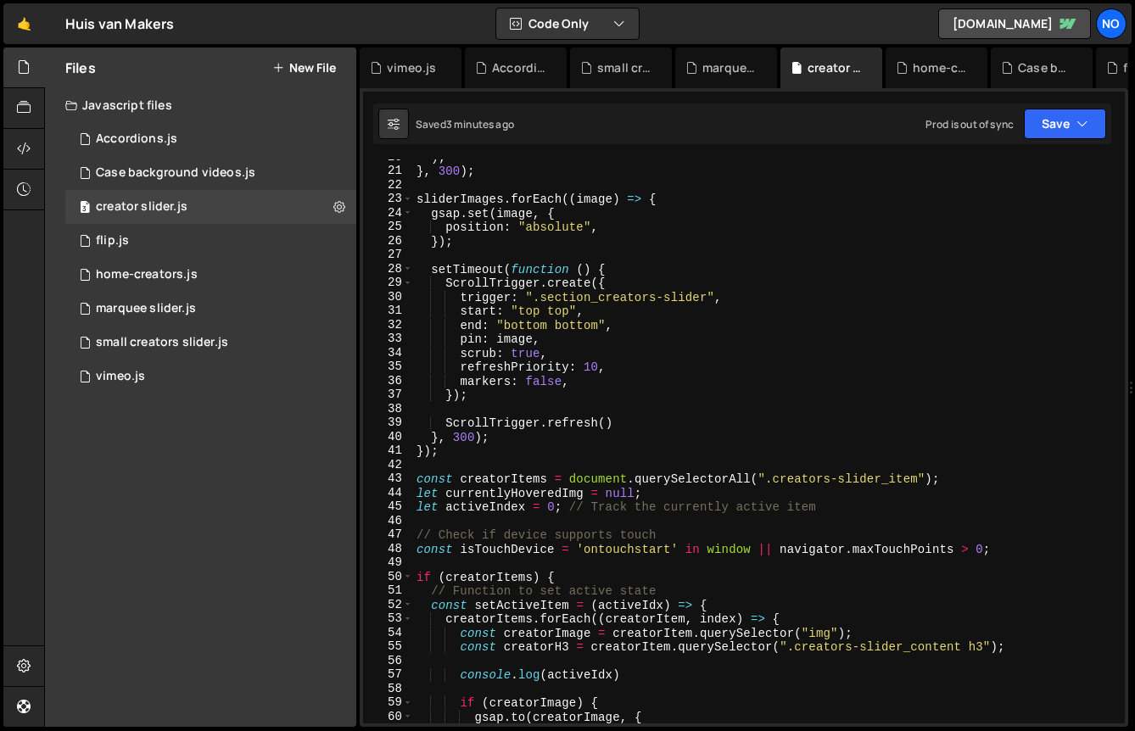
scroll to position [0, 0]
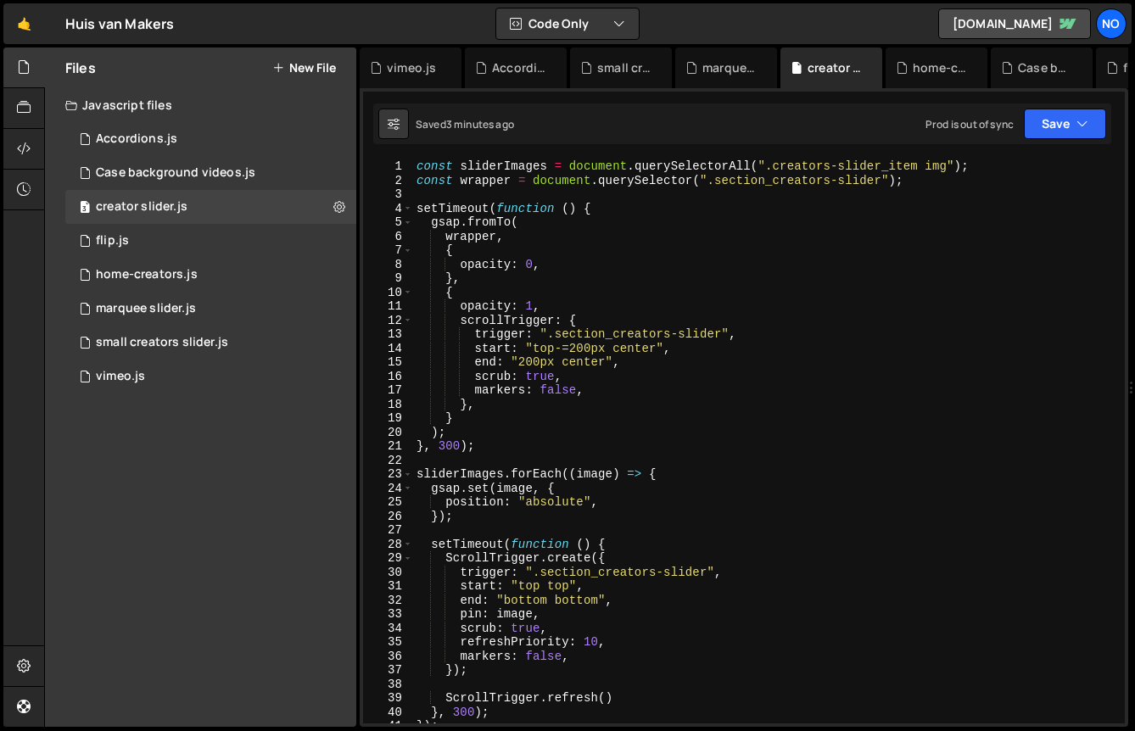
click at [501, 168] on div "const sliderImages = document . querySelectorAll ( ".creators-slider_item img" …" at bounding box center [765, 455] width 705 height 592
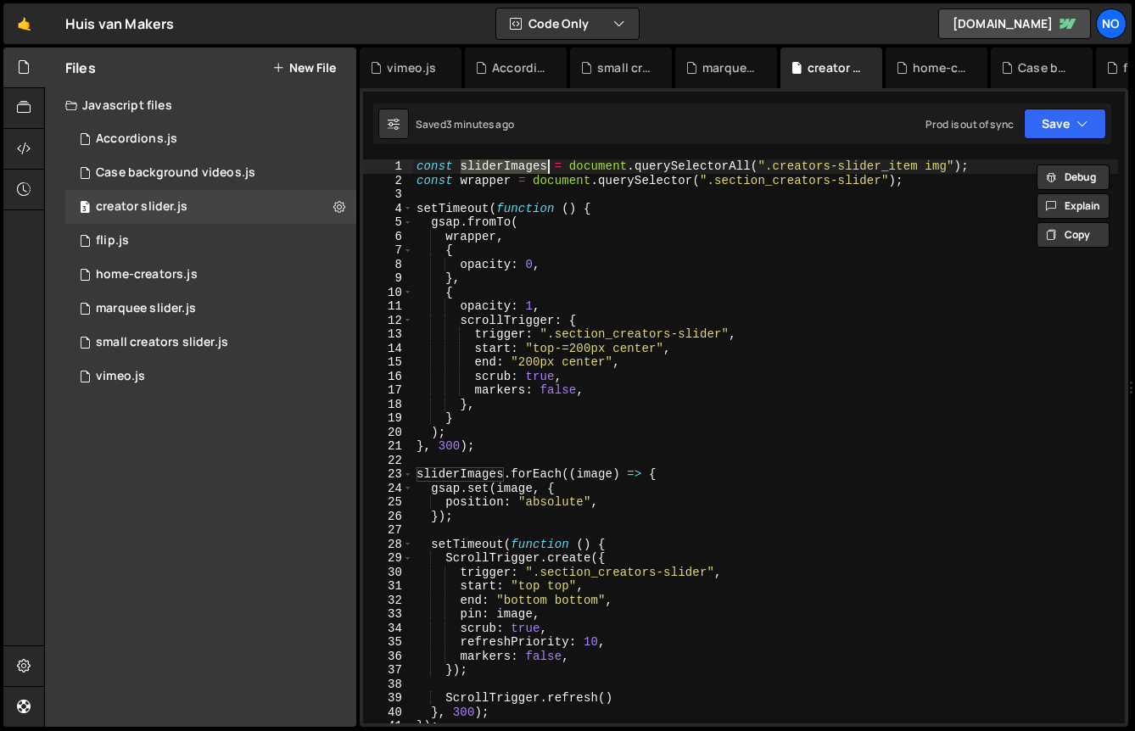
click at [489, 243] on div "const sliderImages = document . querySelectorAll ( ".creators-slider_item img" …" at bounding box center [765, 455] width 705 height 592
type textarea "wrapper,"
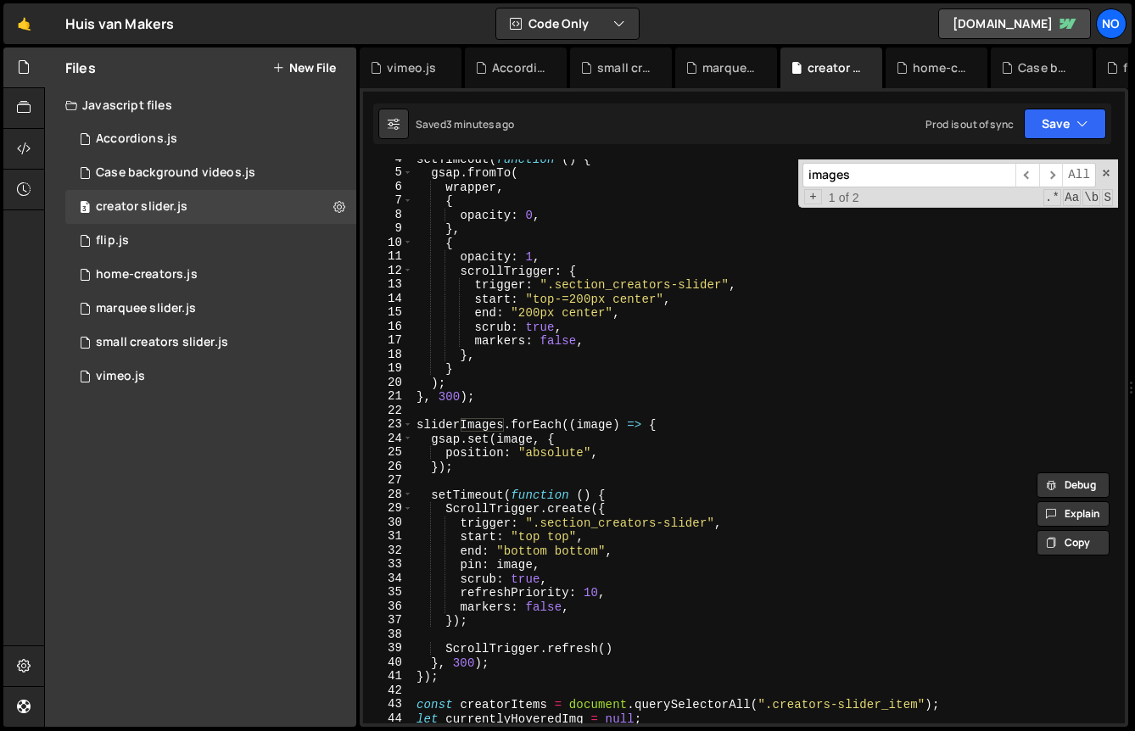
scroll to position [324, 0]
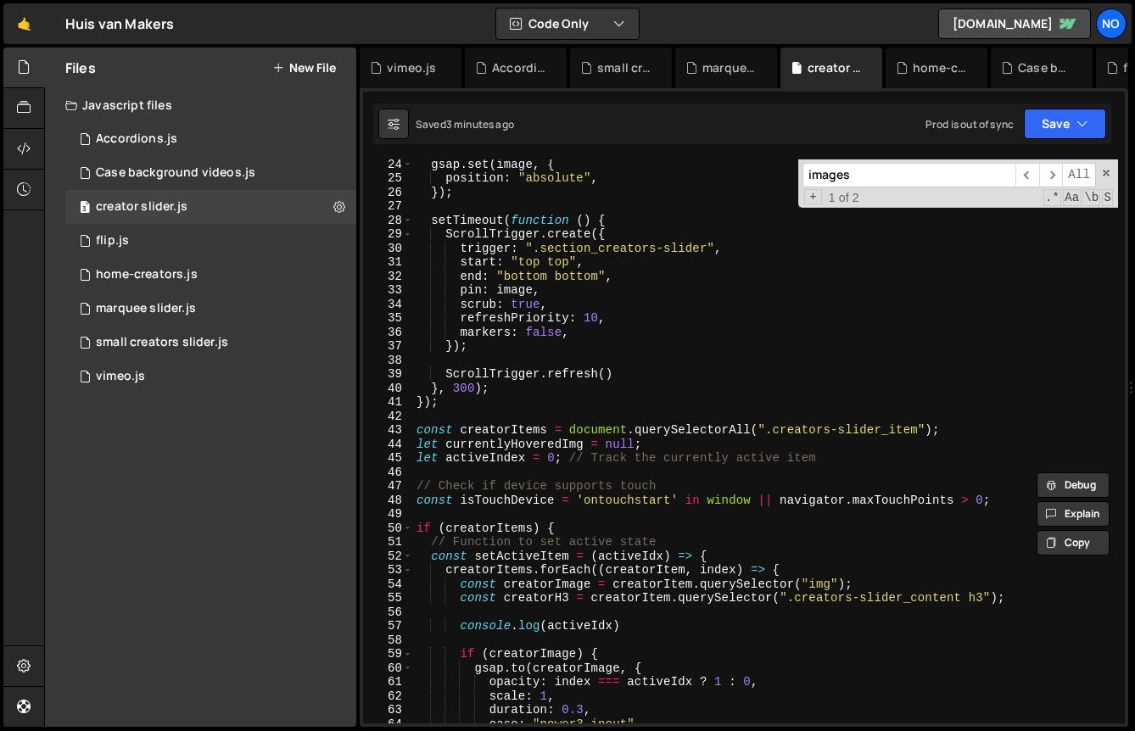
type input "images"
click at [585, 427] on div "gsap . set ( image , { position : "absolute" , }) ; setTimeout ( function ( ) {…" at bounding box center [765, 453] width 705 height 592
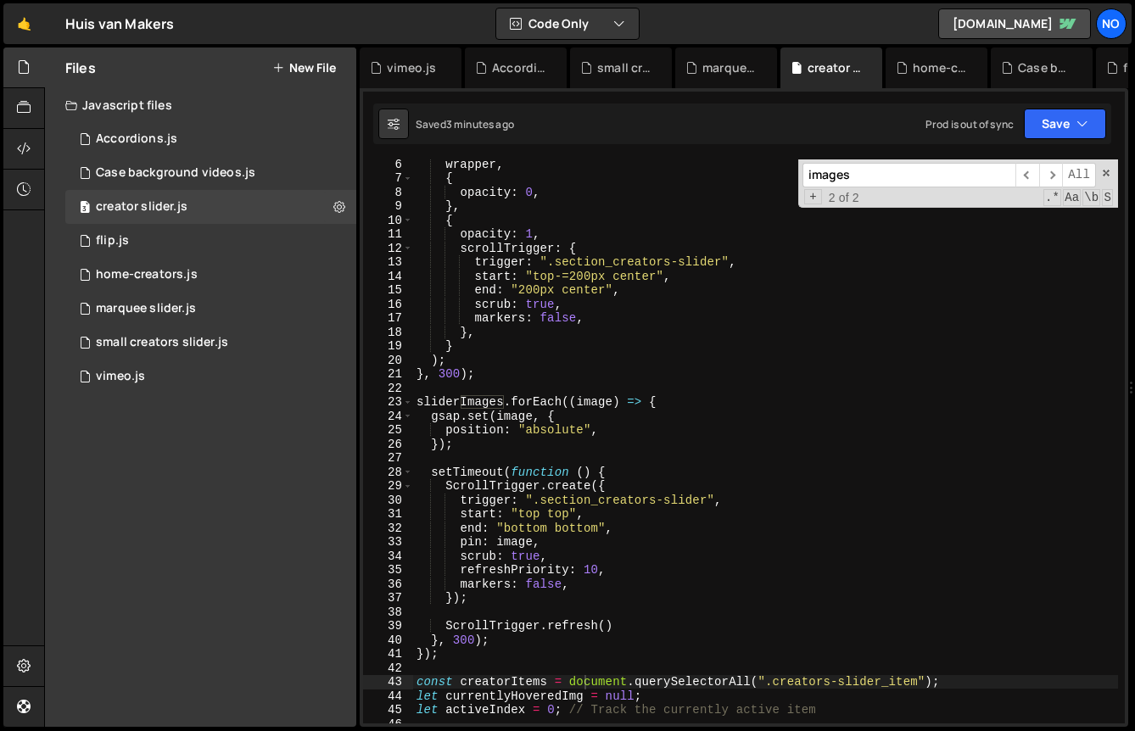
scroll to position [0, 0]
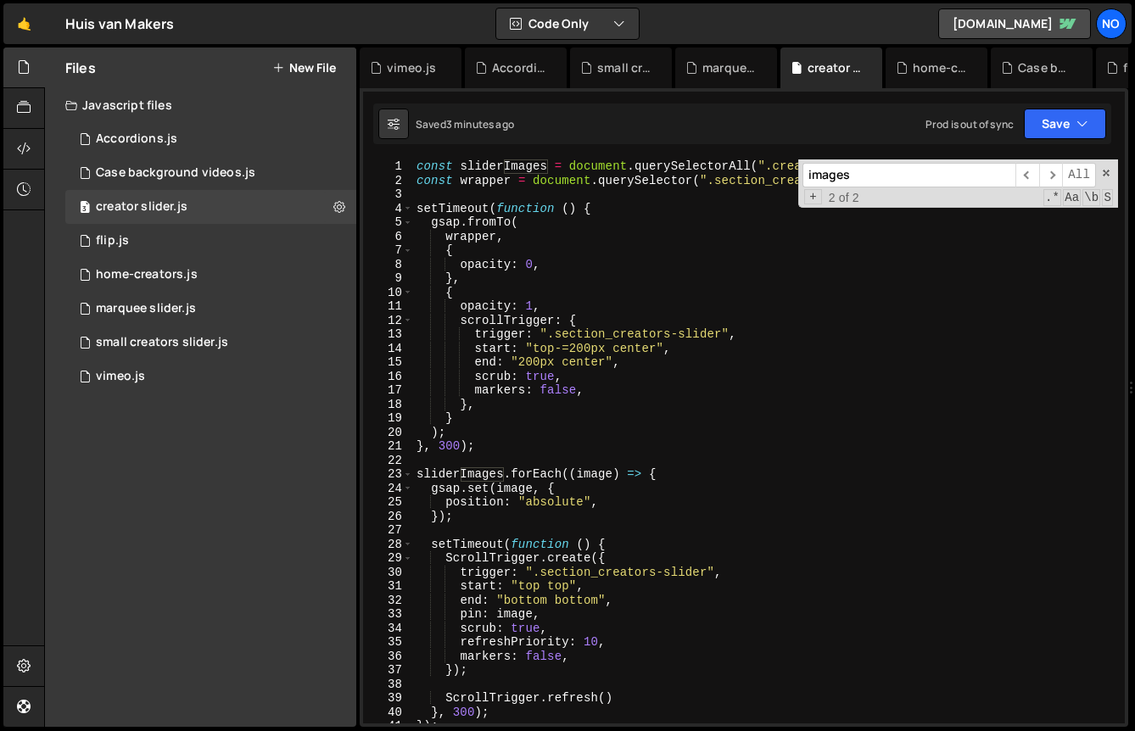
click at [478, 181] on div "const sliderImages = document . querySelectorAll ( ".creators-slider_item img" …" at bounding box center [765, 455] width 705 height 592
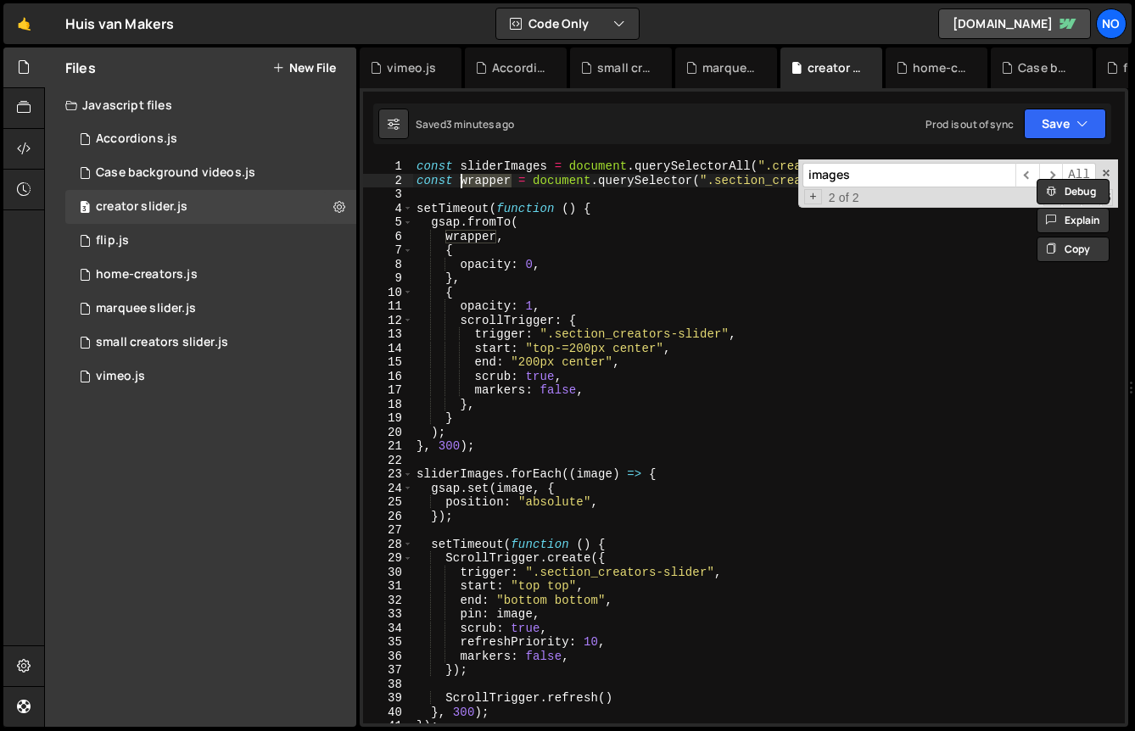
click at [512, 181] on div "const sliderImages = document . querySelectorAll ( ".creators-slider_item img" …" at bounding box center [765, 441] width 705 height 564
click at [498, 179] on div "const sliderImages = document . querySelectorAll ( ".creators-slider_item img" …" at bounding box center [765, 455] width 705 height 592
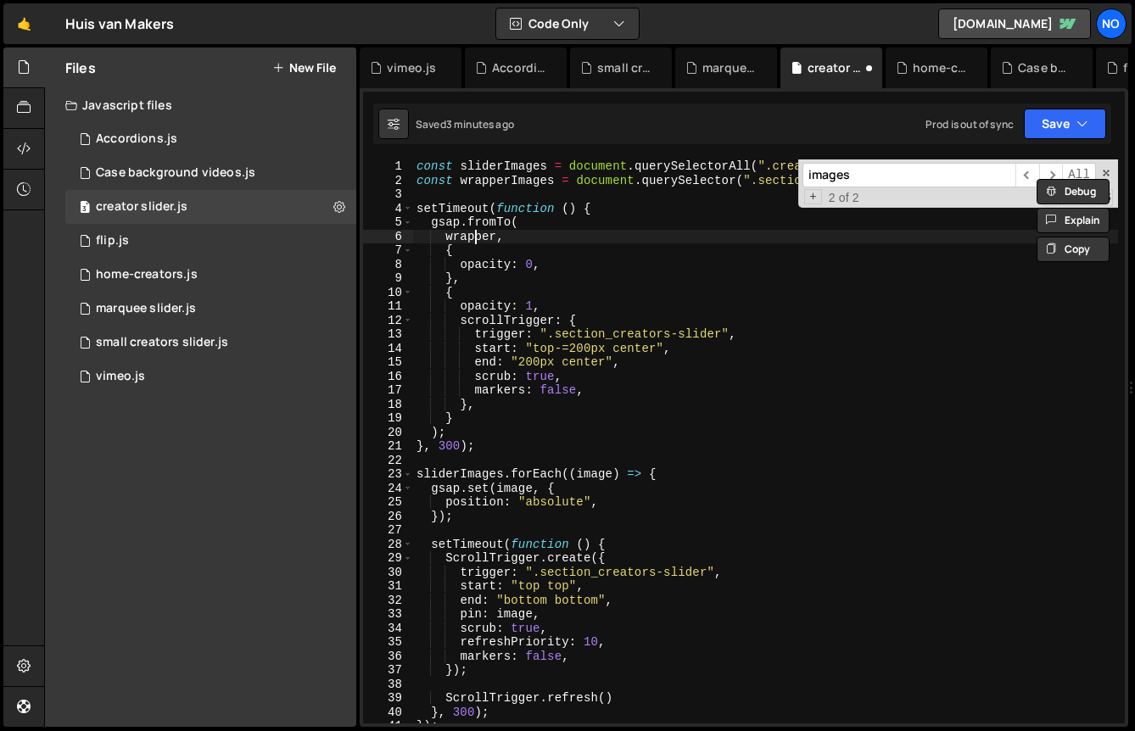
click at [476, 238] on div "const sliderImages = document . querySelectorAll ( ".creators-slider_item img" …" at bounding box center [765, 455] width 705 height 592
paste textarea "Images"
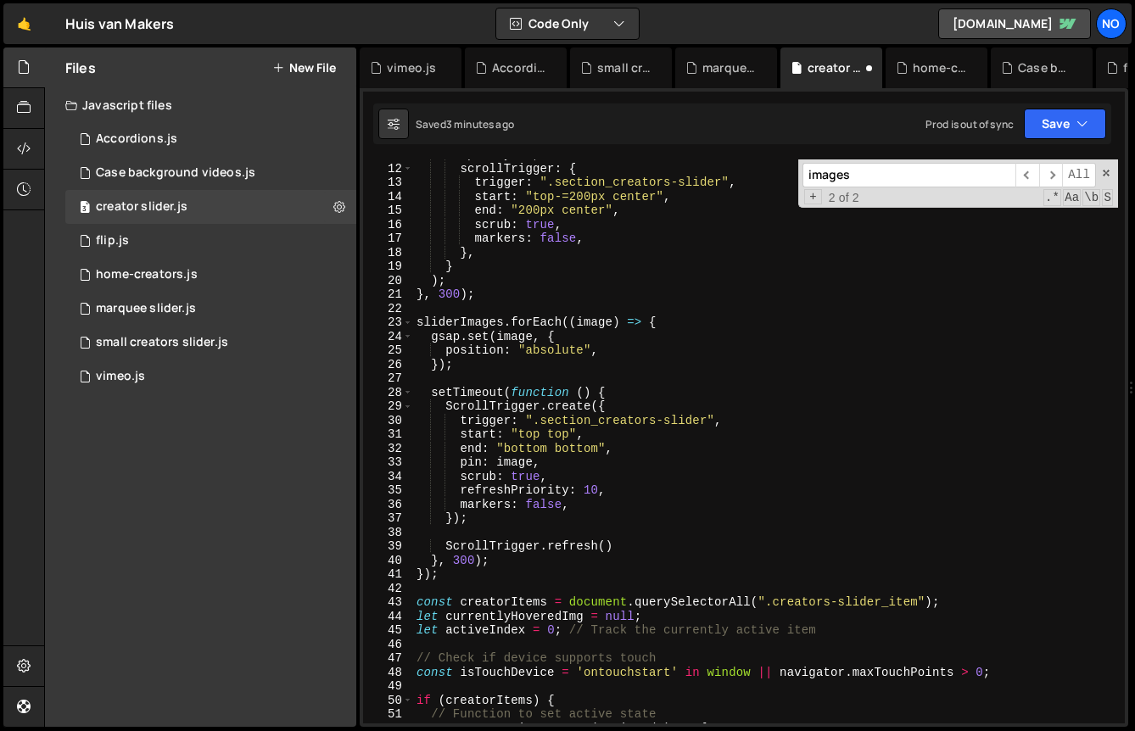
scroll to position [176, 0]
click at [477, 256] on div "opacity : 1 , scrollTrigger : { trigger : ".section_creators-slider" , start : …" at bounding box center [765, 444] width 705 height 592
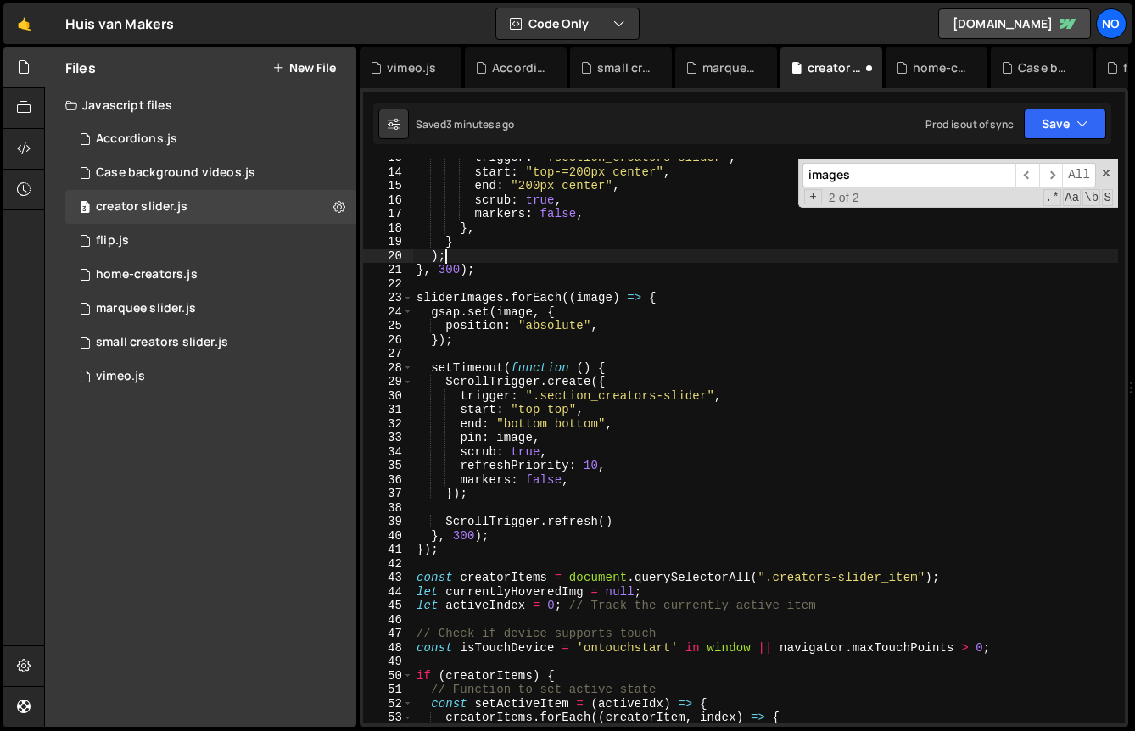
scroll to position [0, 1]
type textarea ");"
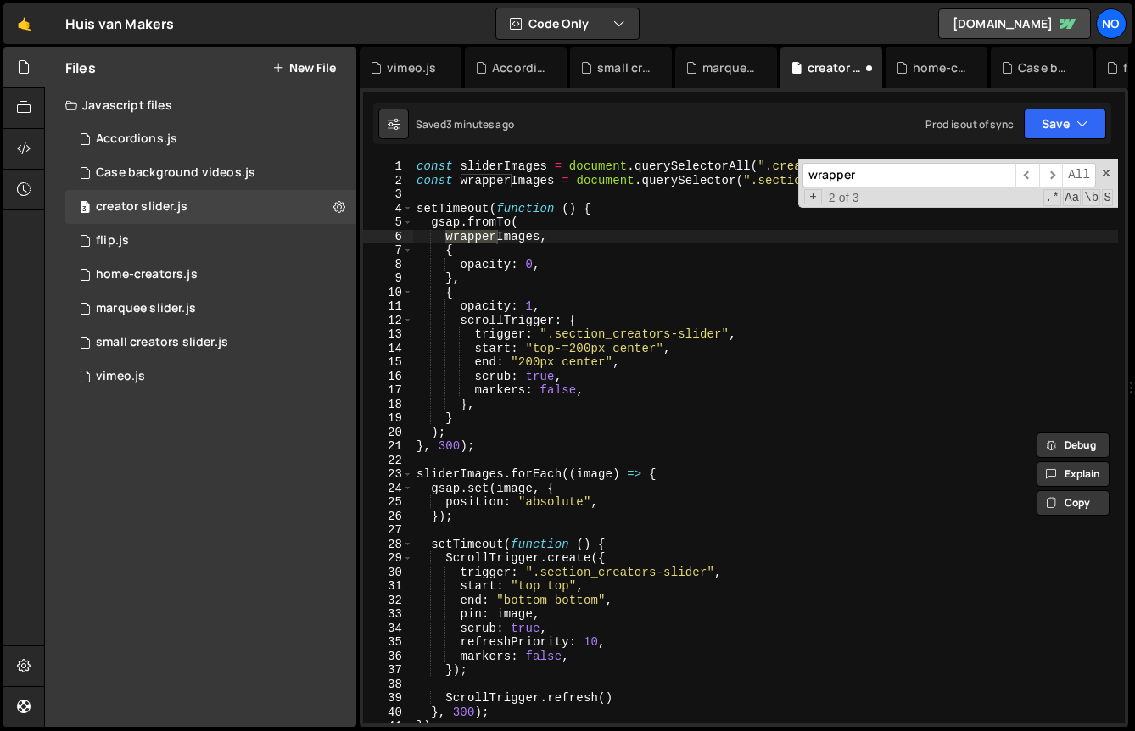
scroll to position [1720, 0]
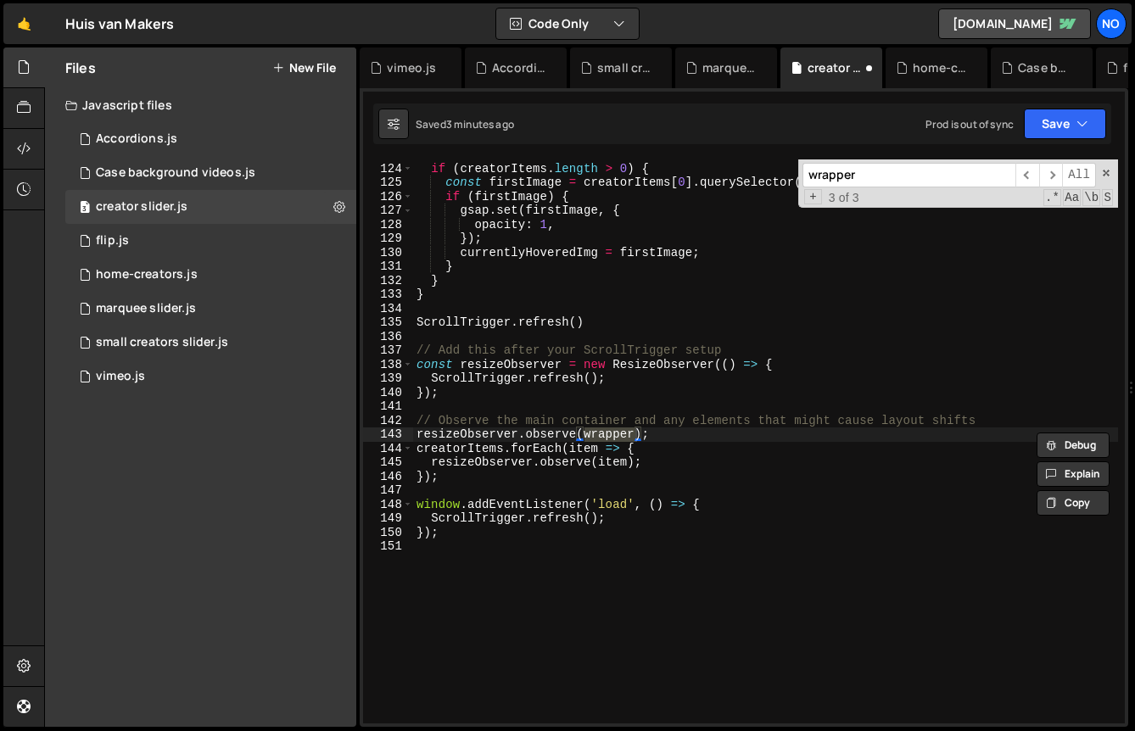
type input "wrapper"
click at [609, 434] on div "// Initialize first item as active if ( creatorItems . length > 0 ) { const fir…" at bounding box center [765, 441] width 705 height 564
click at [609, 434] on div "// Initialize first item as active if ( creatorItems . length > 0 ) { const fir…" at bounding box center [765, 444] width 705 height 592
paste textarea "Images"
click at [1057, 113] on button "Save" at bounding box center [1065, 124] width 82 height 31
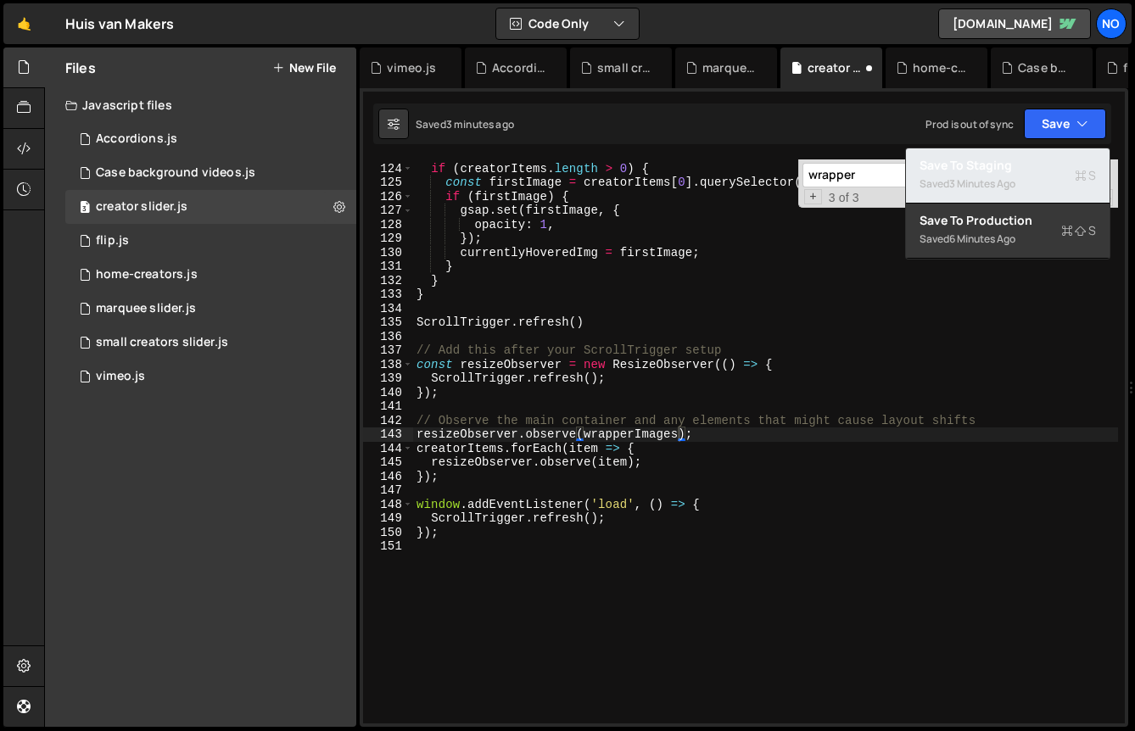
click at [1040, 175] on div "Saved 3 minutes ago" at bounding box center [1008, 184] width 176 height 20
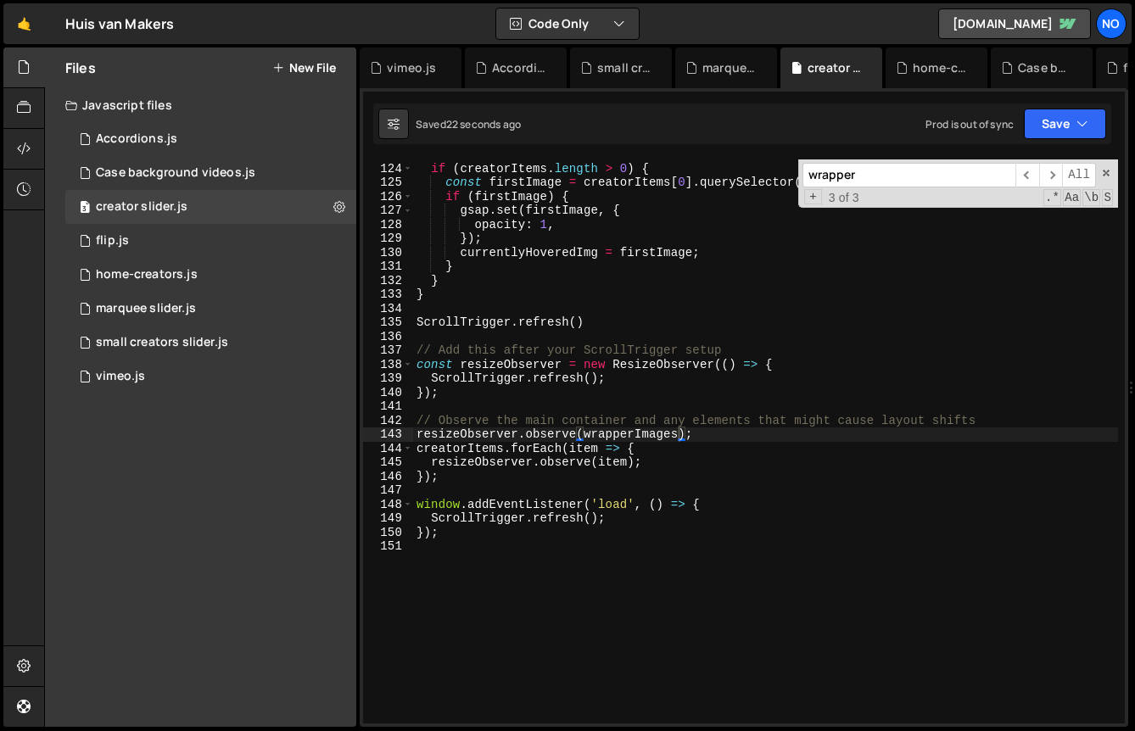
click at [552, 454] on div "// Initialize first item as active if ( creatorItems . length > 0 ) { const fir…" at bounding box center [765, 444] width 705 height 592
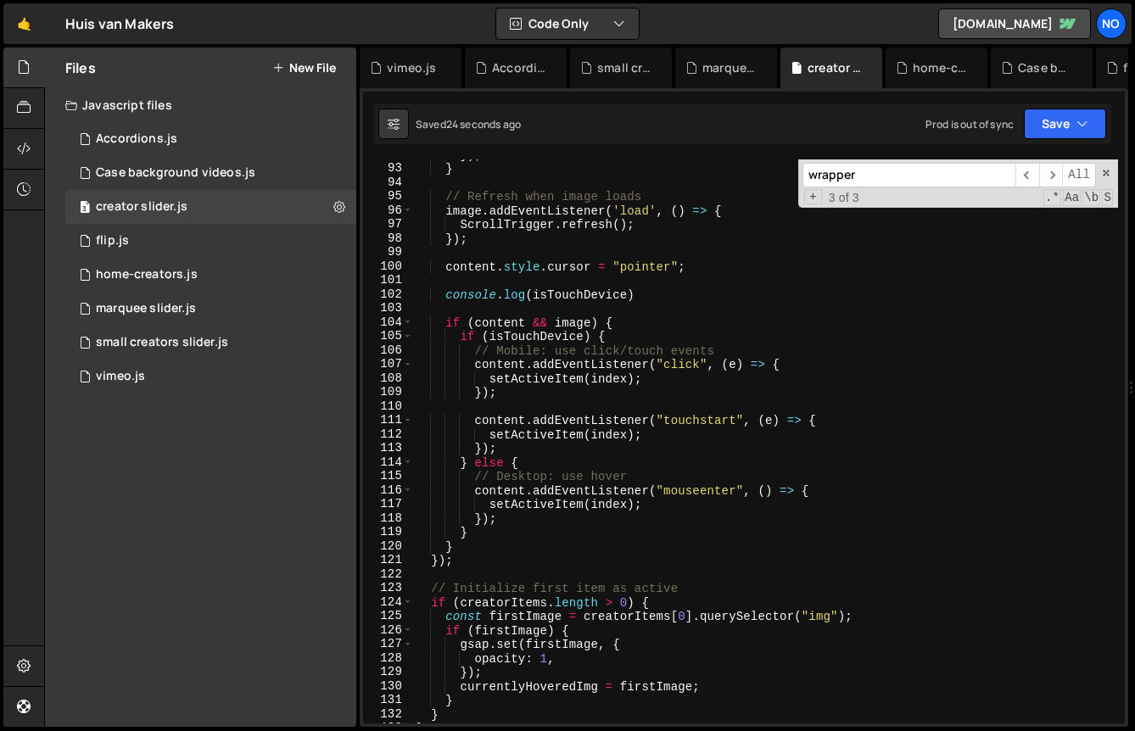
scroll to position [1286, 0]
click at [512, 335] on div "}) ; } // Refresh when image loads image . addEventListener ( 'load' , ( ) => {…" at bounding box center [765, 444] width 705 height 592
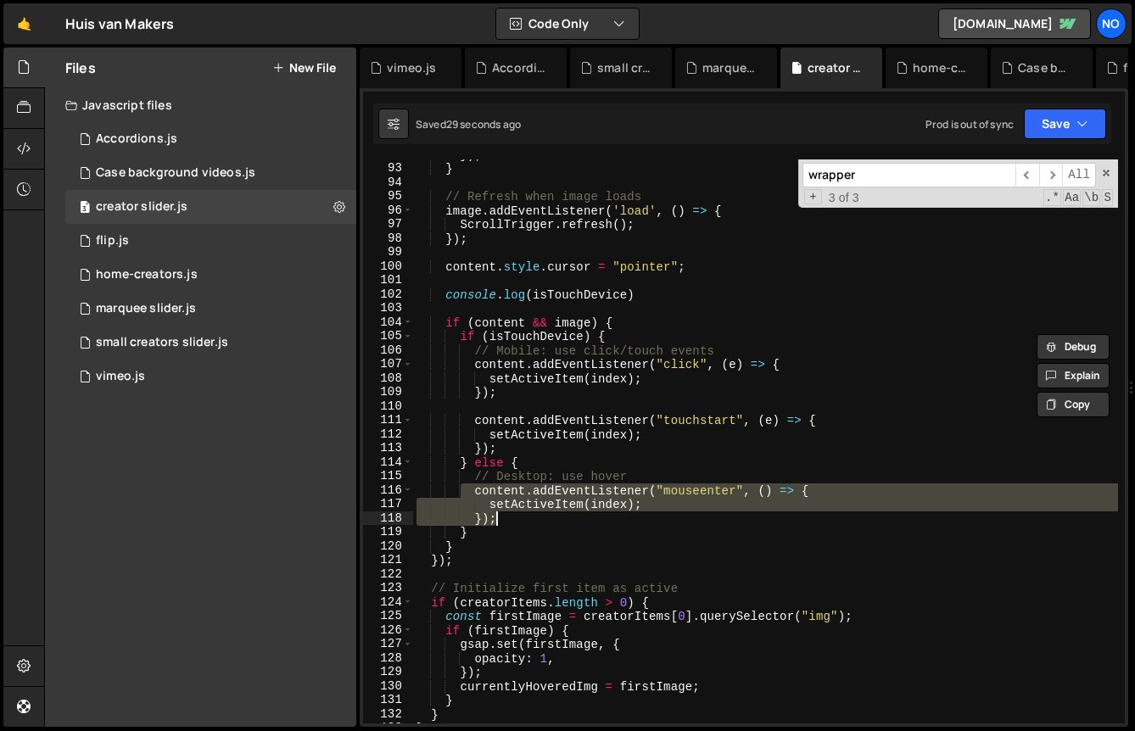
drag, startPoint x: 463, startPoint y: 491, endPoint x: 533, endPoint y: 523, distance: 76.7
click at [533, 523] on div "}) ; } // Refresh when image loads image . addEventListener ( 'load' , ( ) => {…" at bounding box center [765, 444] width 705 height 592
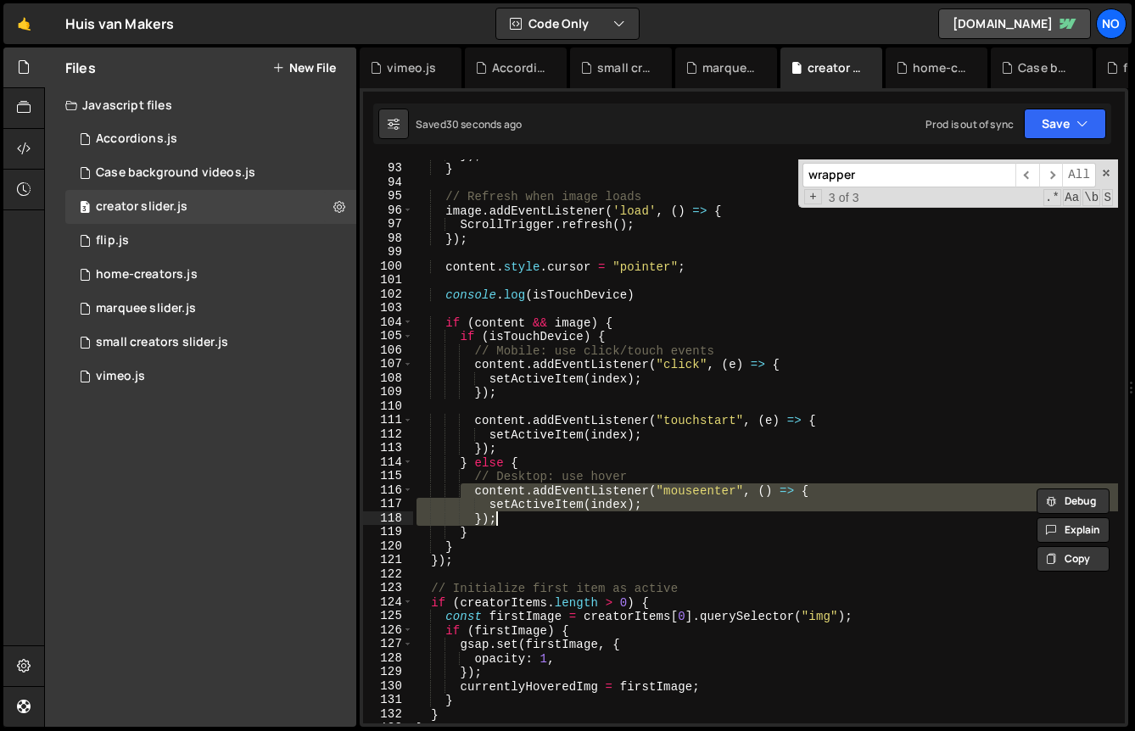
click at [600, 453] on div "}) ; } // Refresh when image loads image . addEventListener ( 'load' , ( ) => {…" at bounding box center [765, 444] width 705 height 592
type textarea "});"
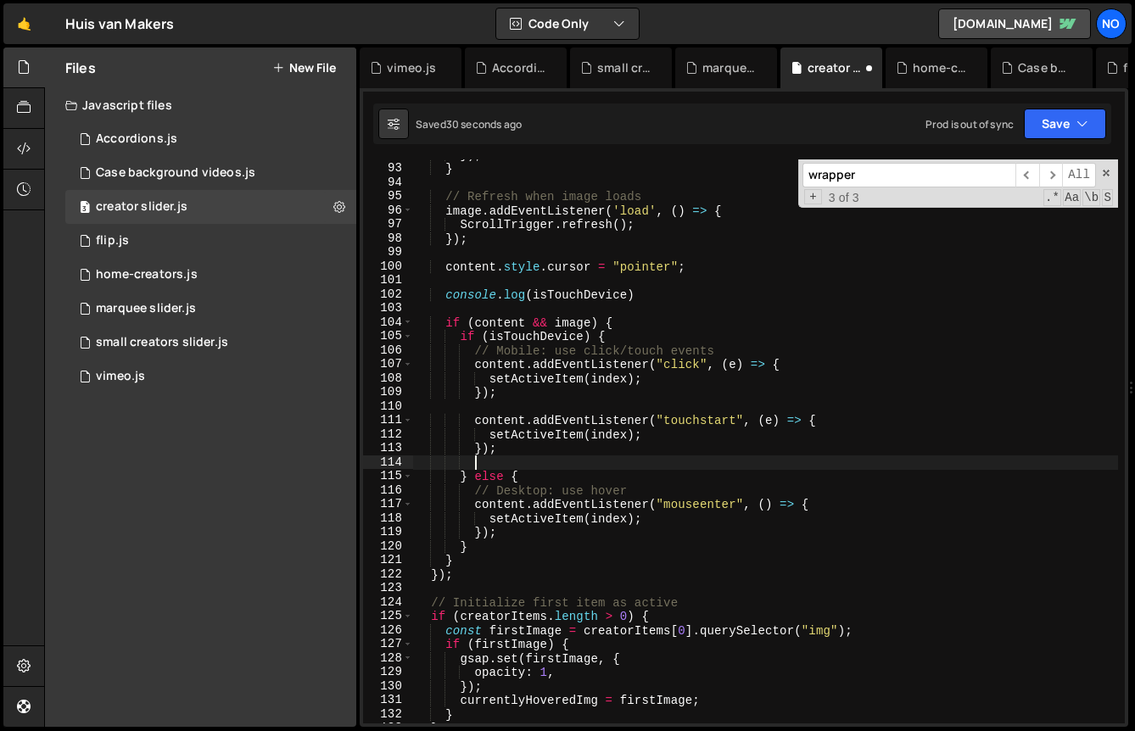
scroll to position [0, 3]
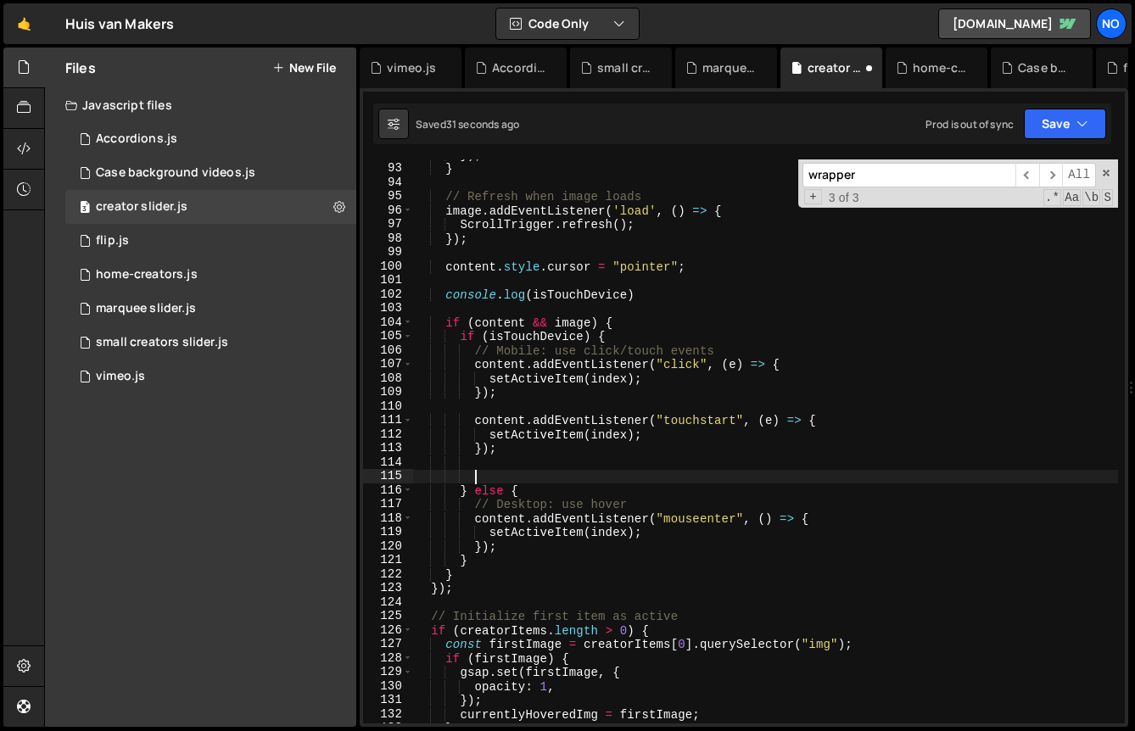
paste textarea "});"
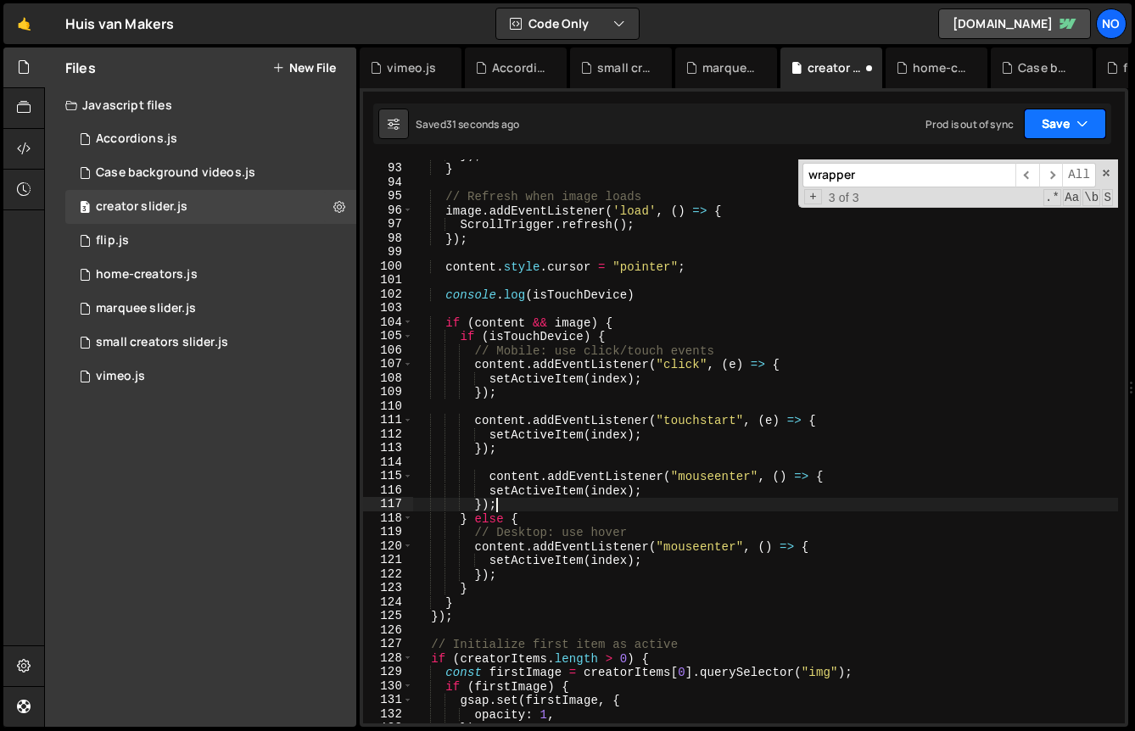
click at [1056, 118] on button "Save" at bounding box center [1065, 124] width 82 height 31
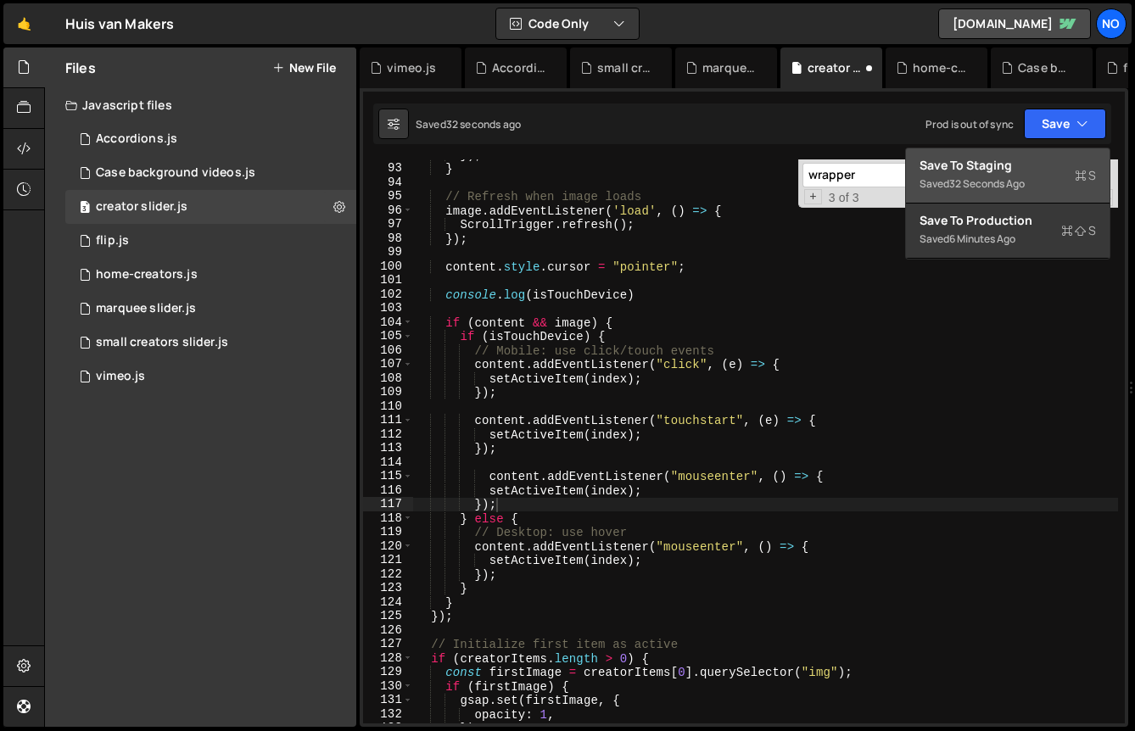
click at [1033, 165] on div "Save to Staging S" at bounding box center [1008, 165] width 176 height 17
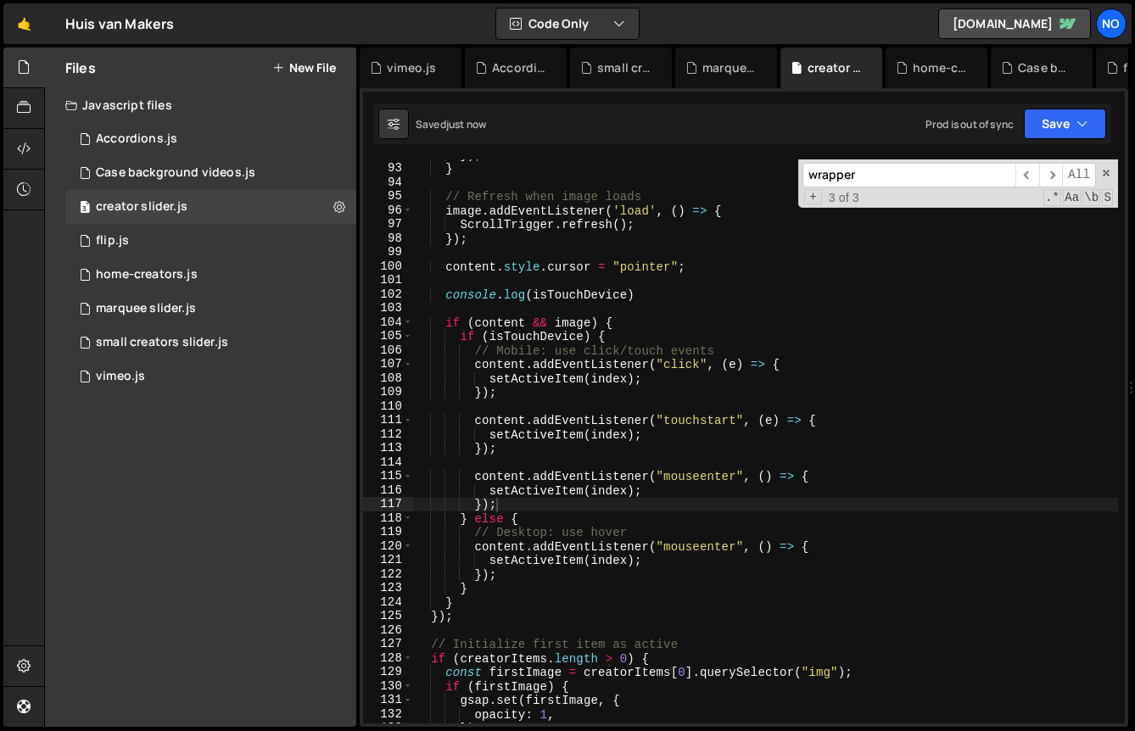
type textarea "setActiveItem(index);"
click at [680, 432] on div "}) ; } // Refresh when image loads image . addEventListener ( 'load' , ( ) => {…" at bounding box center [765, 444] width 705 height 592
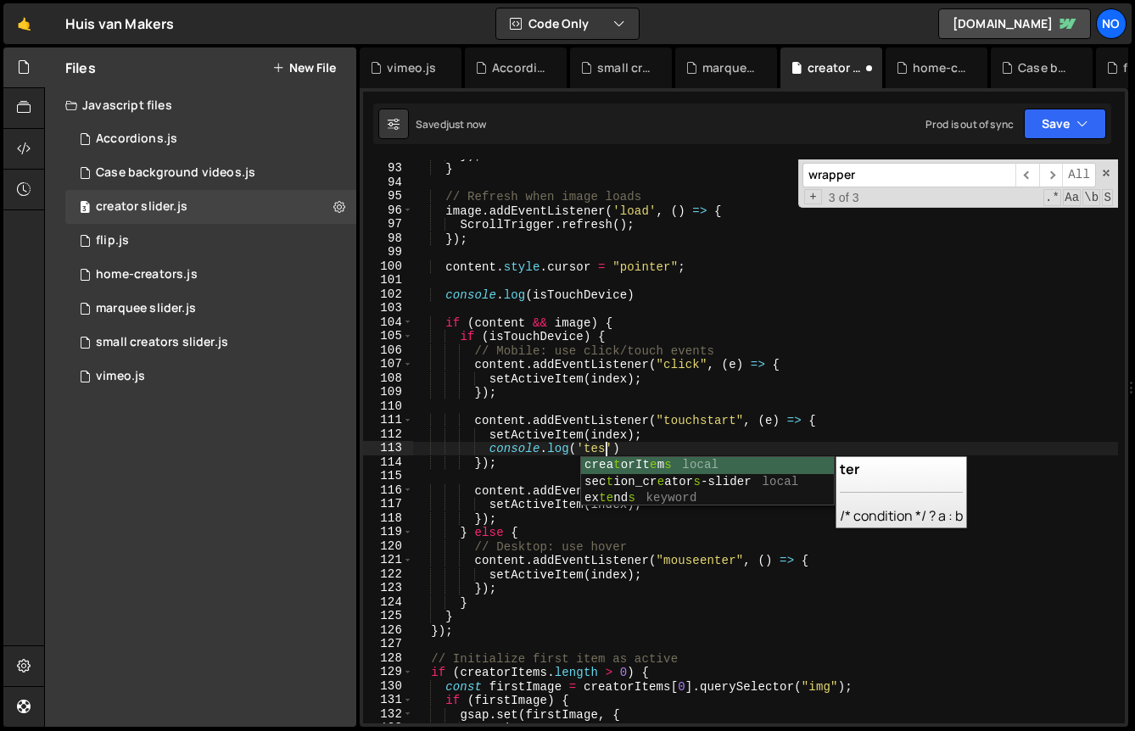
scroll to position [0, 13]
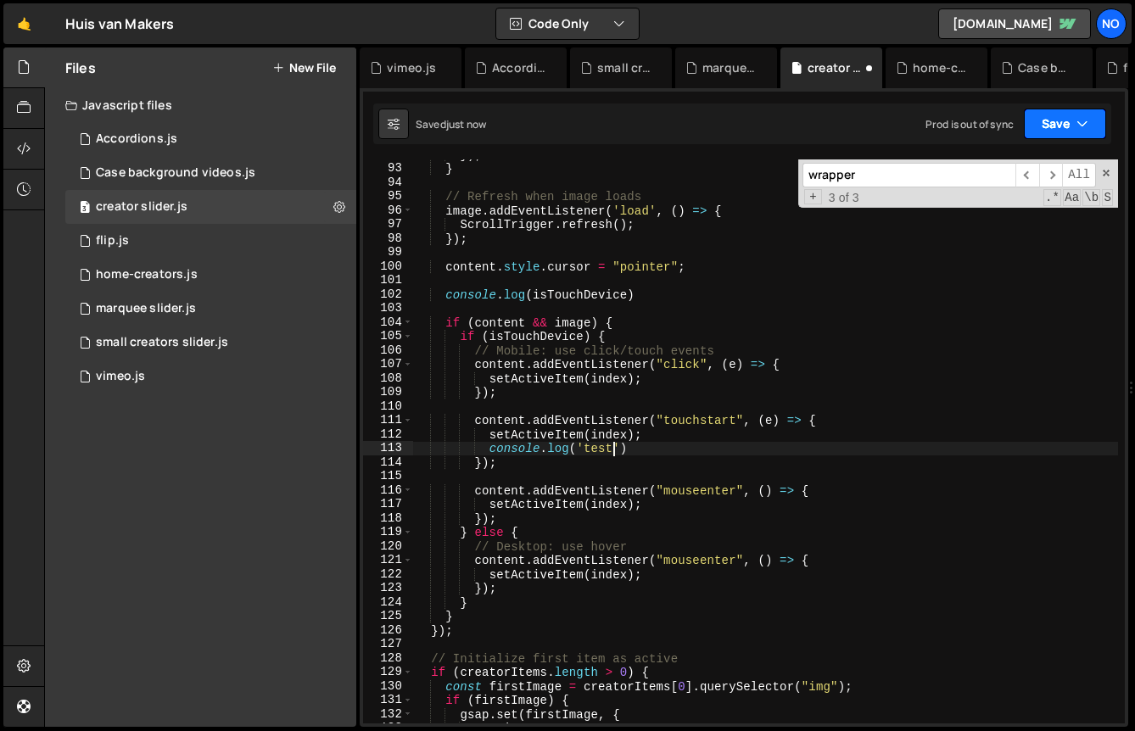
click at [1024, 131] on button "Save" at bounding box center [1065, 124] width 82 height 31
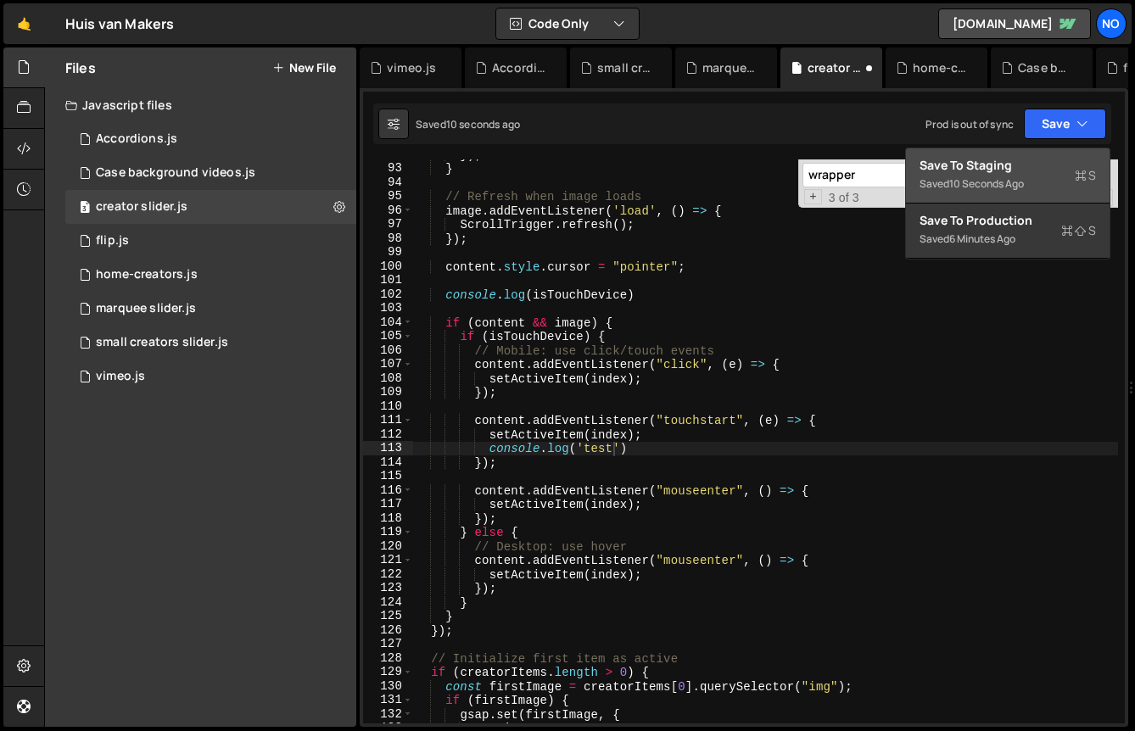
click at [1009, 183] on div "10 seconds ago" at bounding box center [986, 183] width 75 height 14
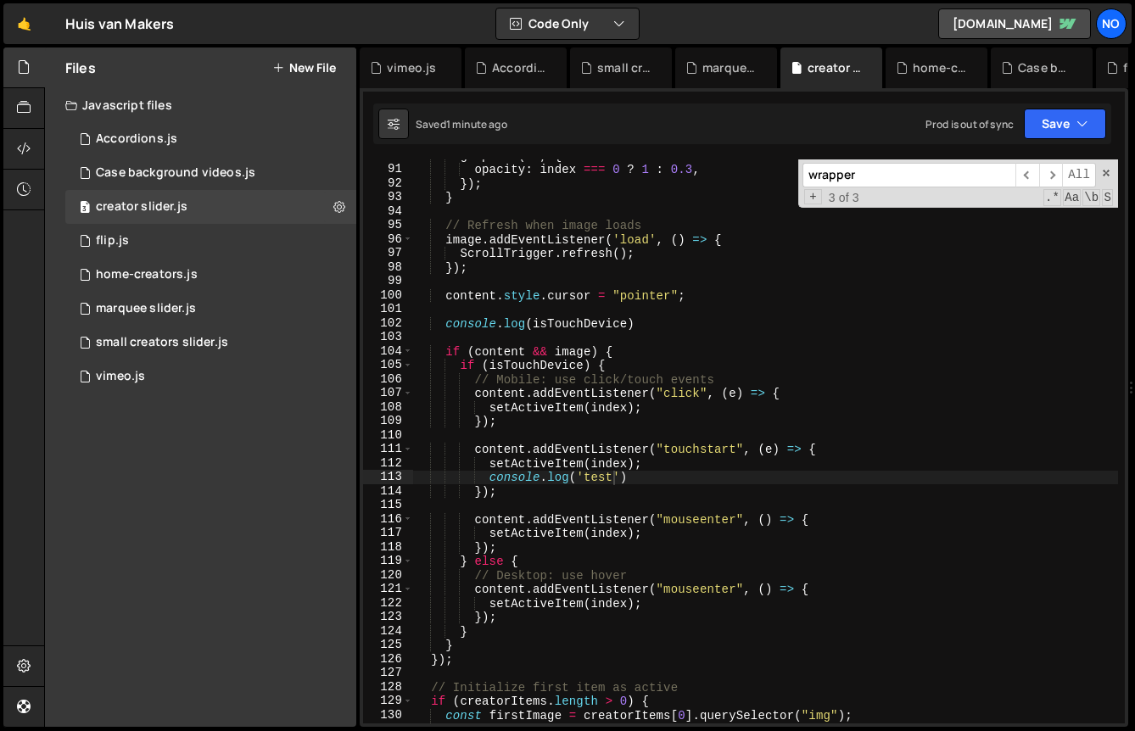
scroll to position [1256, 0]
type textarea "setActiveItem(index);"
click at [682, 605] on div "gsap . set ( h3 , { opacity : index === 0 ? 1 : 0.3 , }) ; } // Refresh when im…" at bounding box center [765, 444] width 705 height 592
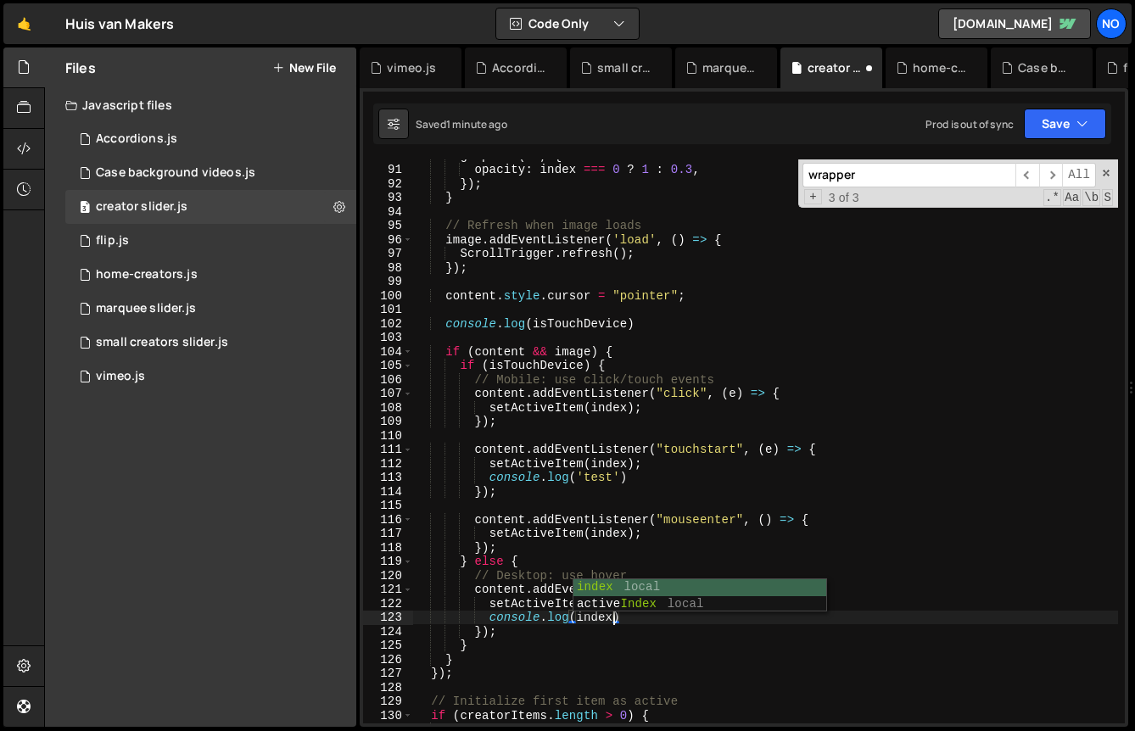
scroll to position [0, 13]
click at [1059, 126] on button "Save" at bounding box center [1065, 124] width 82 height 31
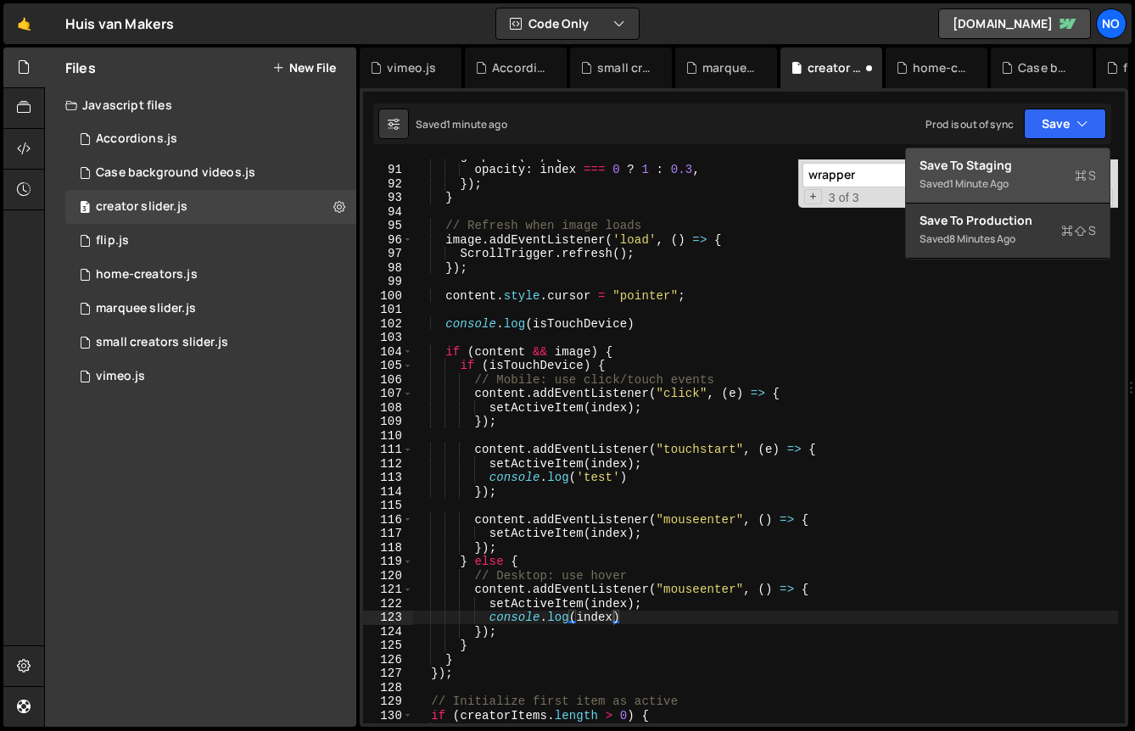
click at [1026, 164] on div "Save to Staging S" at bounding box center [1008, 165] width 176 height 17
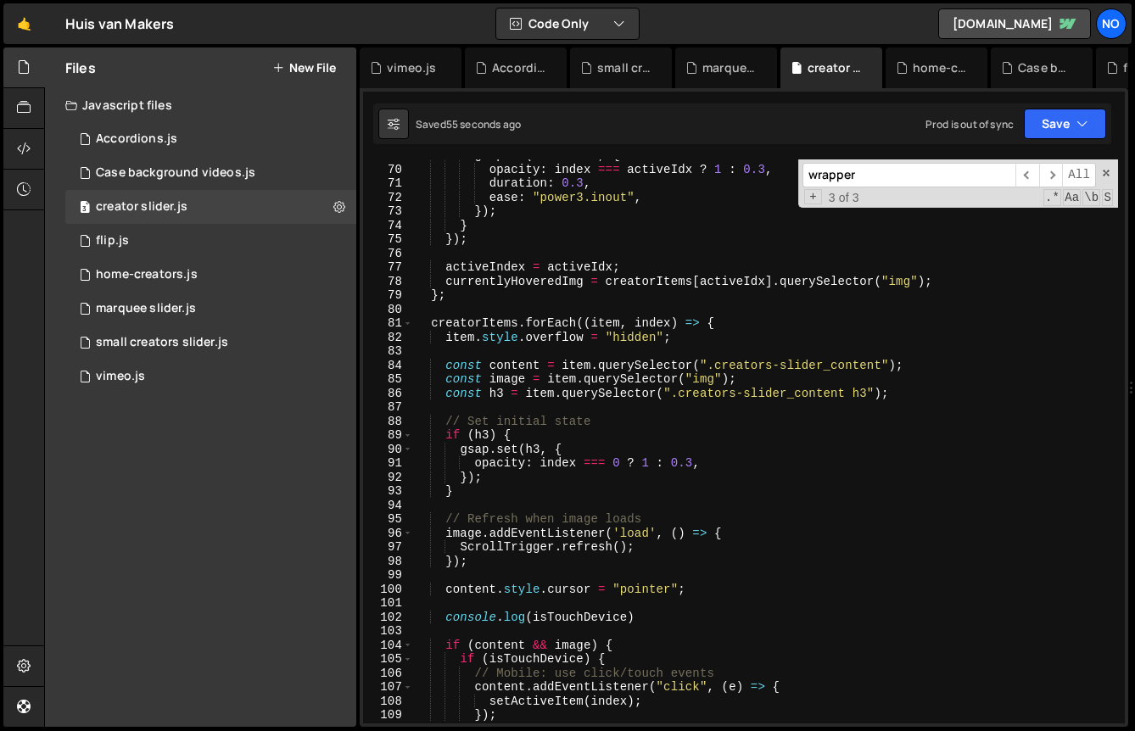
scroll to position [937, 0]
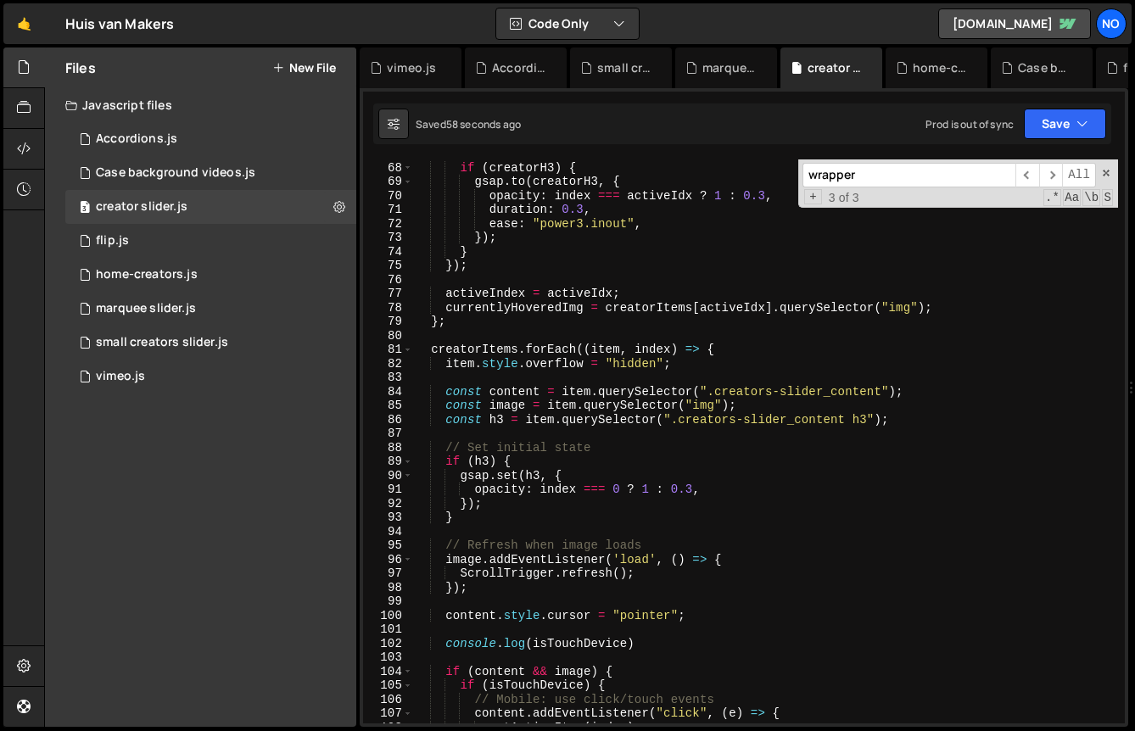
type textarea "const content = item.querySelector(".creators-slider_content");"
drag, startPoint x: 715, startPoint y: 390, endPoint x: 881, endPoint y: 389, distance: 166.3
click at [881, 389] on div "if ( creatorH3 ) { gsap . to ( creatorH3 , { opacity : index === activeIdx ? 1 …" at bounding box center [765, 443] width 705 height 592
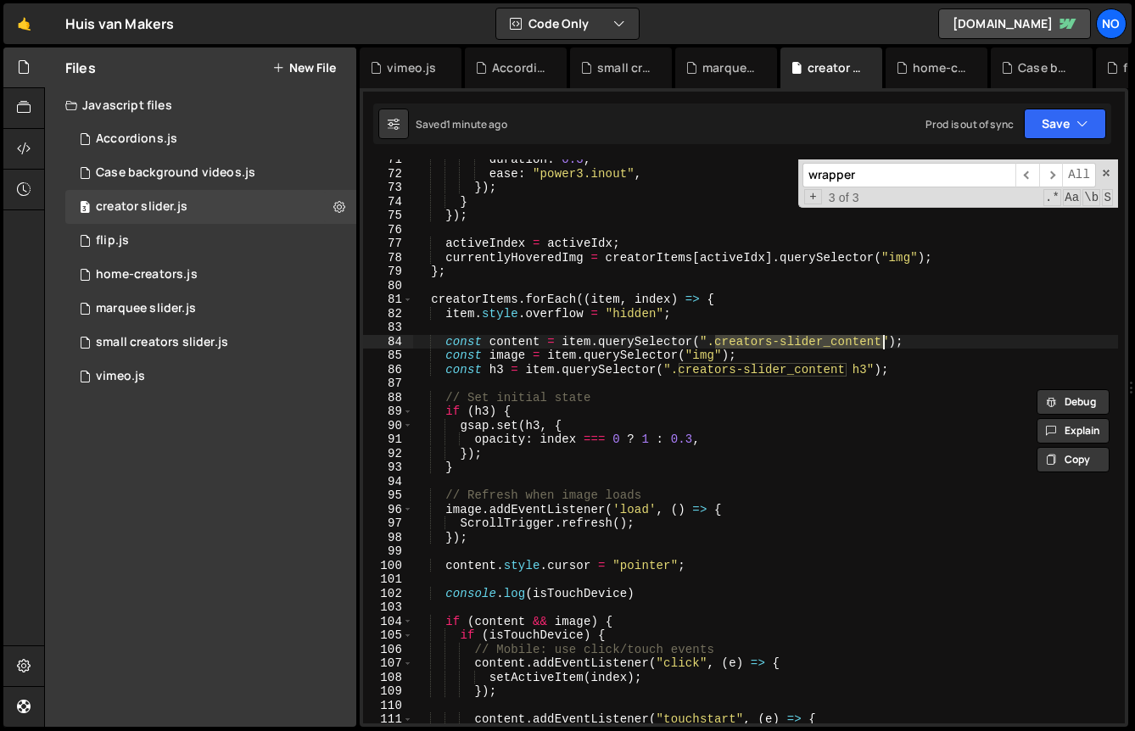
scroll to position [994, 0]
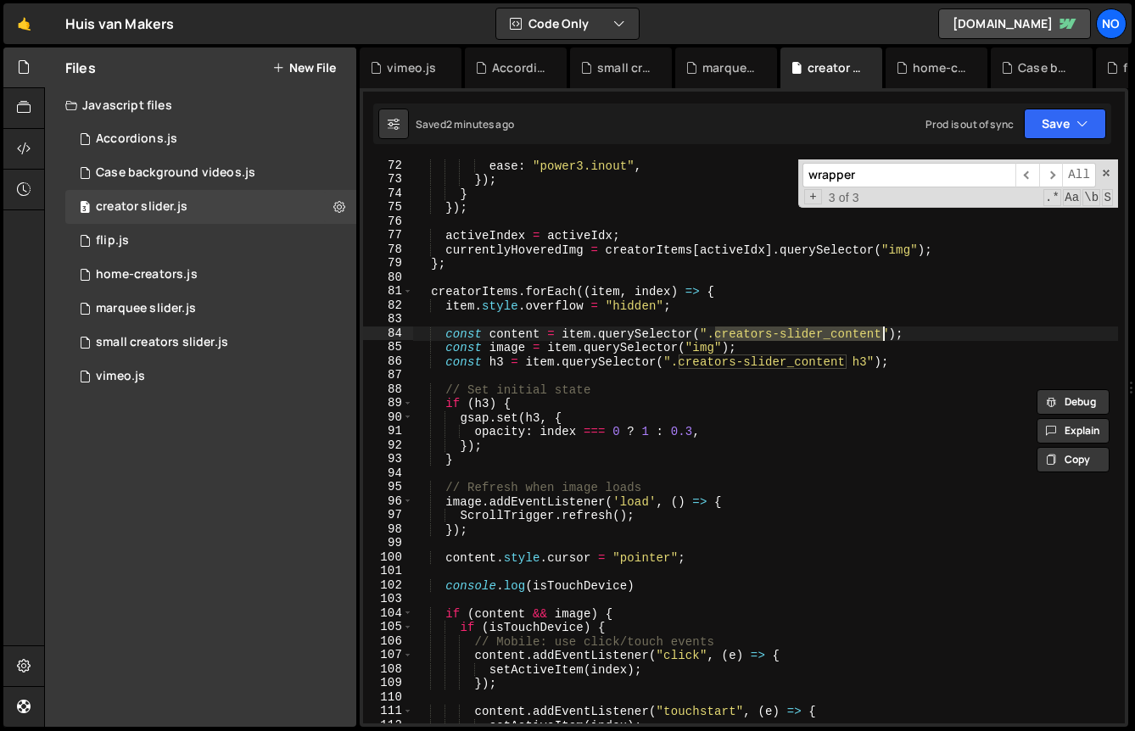
click at [700, 336] on div "ease : "power3.inout" , }) ; } }) ; activeIndex = activeIdx ; currentlyHoveredI…" at bounding box center [765, 455] width 705 height 592
paste input "reators-slider_link"
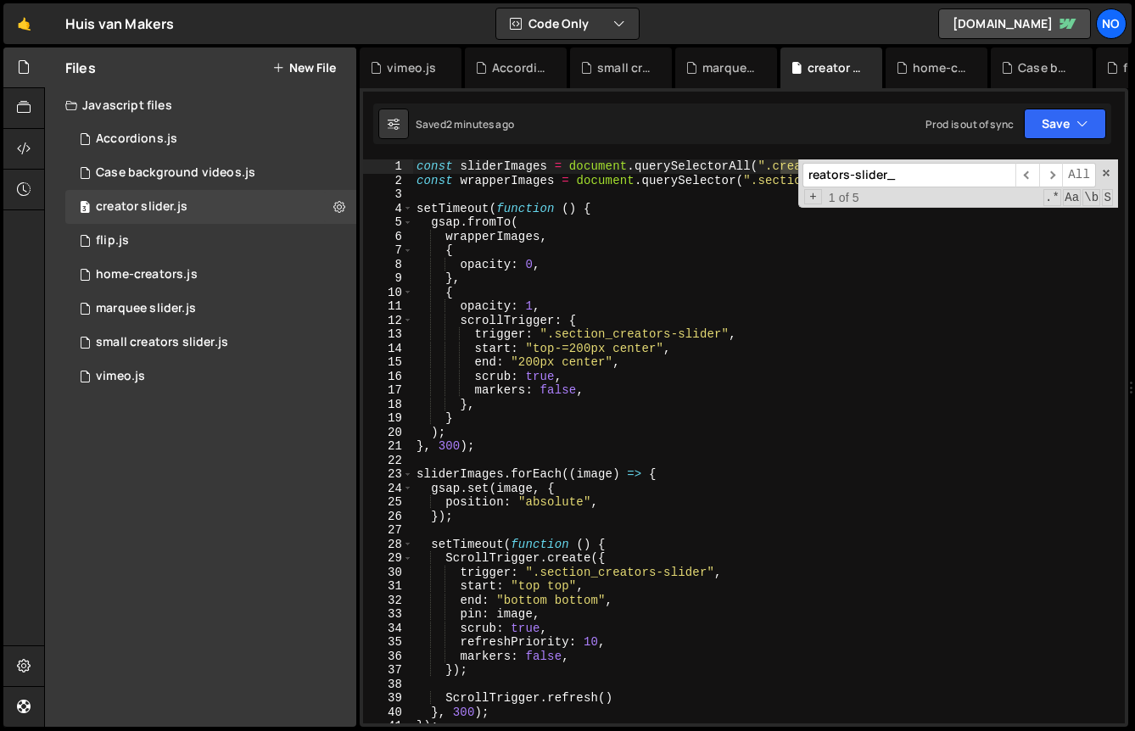
scroll to position [0, 0]
type input "reators-slider_"
click at [1106, 171] on span at bounding box center [1106, 173] width 12 height 12
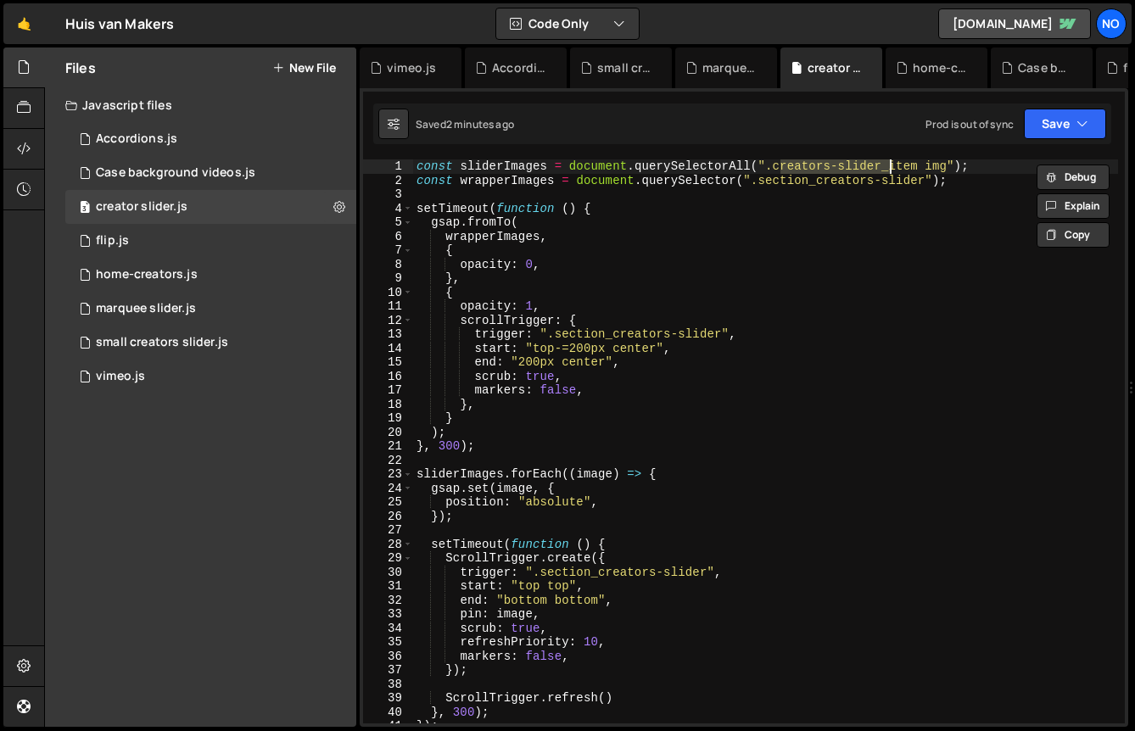
click at [503, 170] on div "const sliderImages = document . querySelectorAll ( ".creators-slider_item img" …" at bounding box center [765, 455] width 705 height 592
click at [602, 450] on div "const sliderImages = document . querySelectorAll ( ".creators-slider_item img" …" at bounding box center [765, 455] width 705 height 592
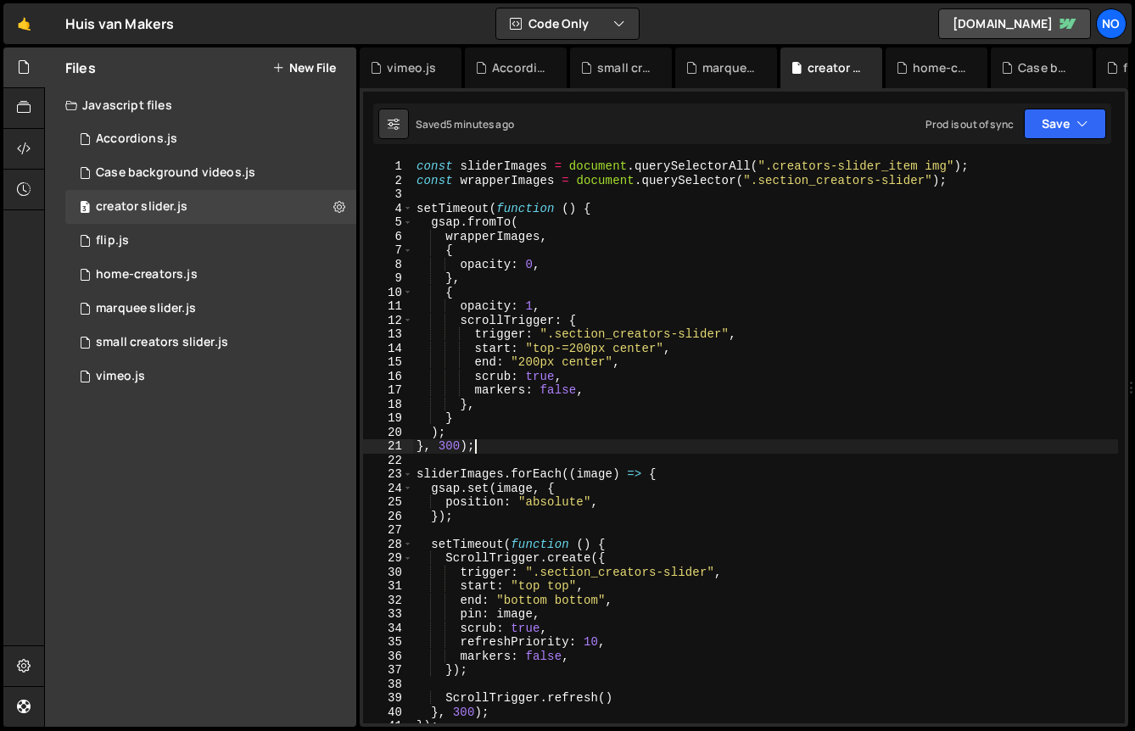
scroll to position [0, 1]
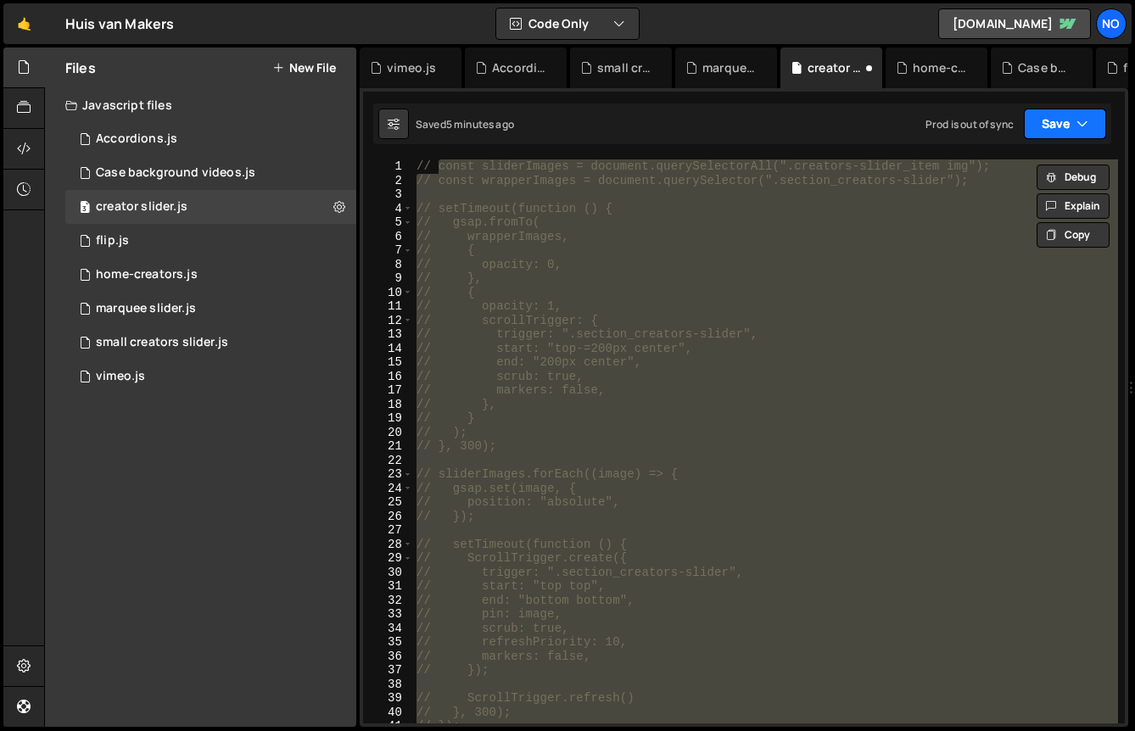
click at [1060, 137] on button "Save" at bounding box center [1065, 124] width 82 height 31
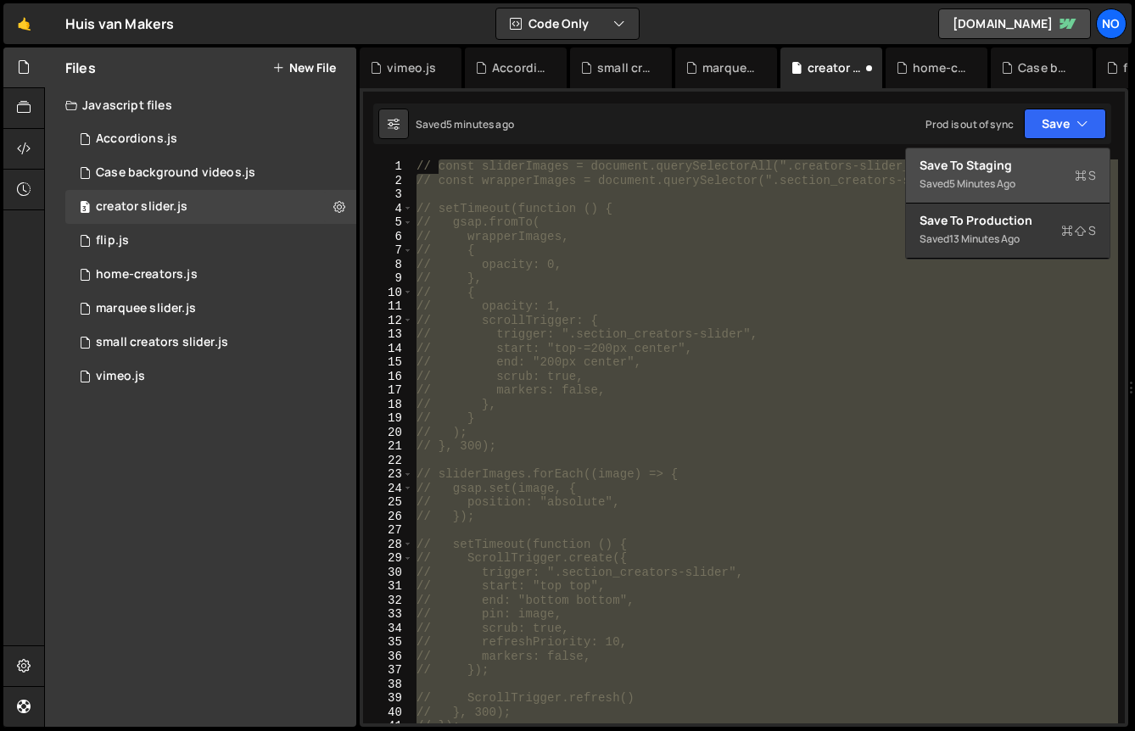
click at [1045, 161] on div "Save to Staging S" at bounding box center [1008, 165] width 176 height 17
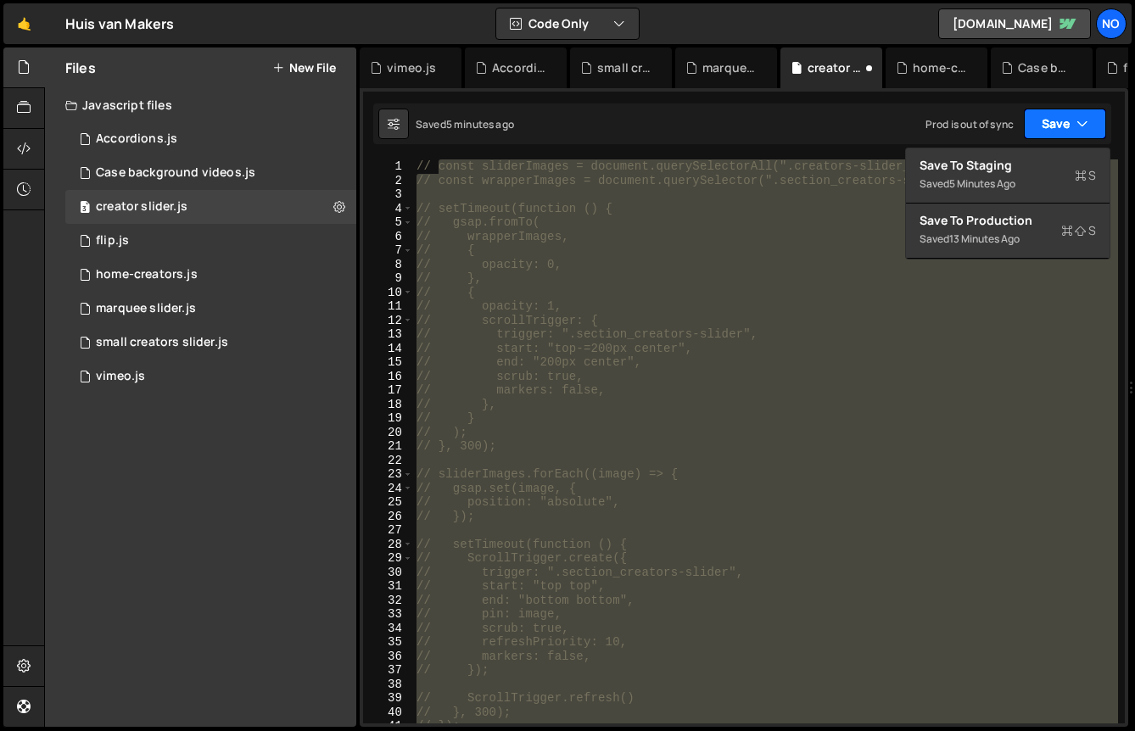
scroll to position [1901, 0]
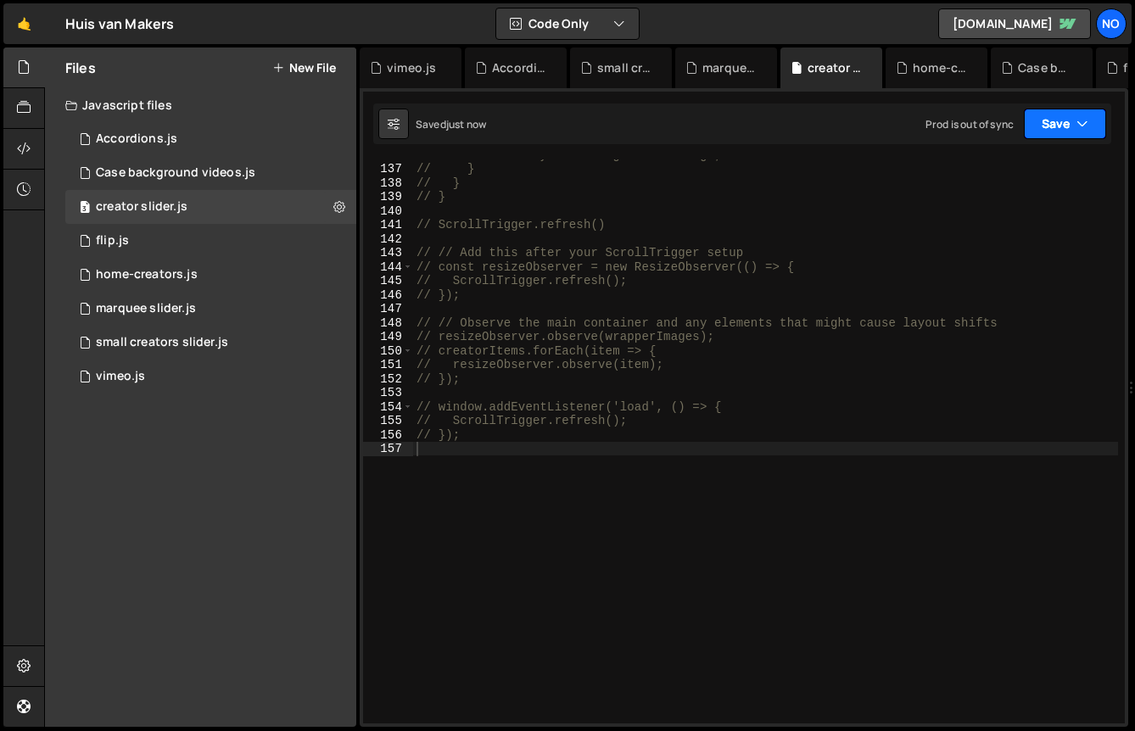
click at [1060, 115] on button "Save" at bounding box center [1065, 124] width 82 height 31
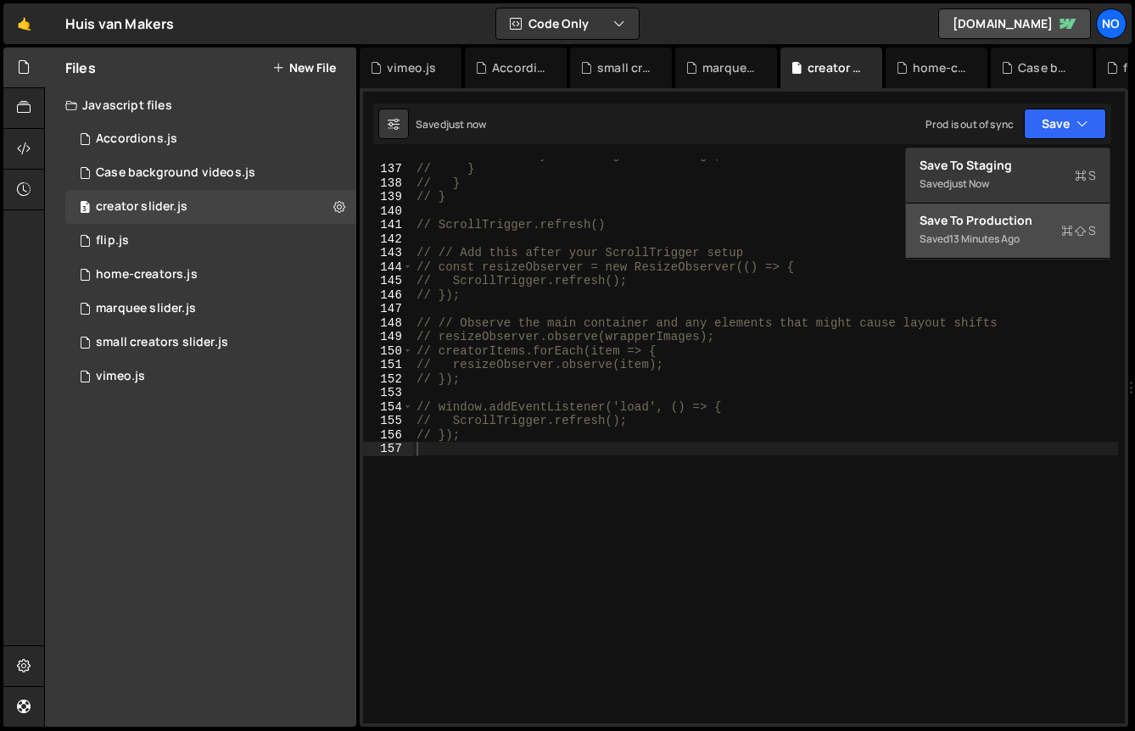
click at [1005, 243] on div "13 minutes ago" at bounding box center [984, 239] width 70 height 14
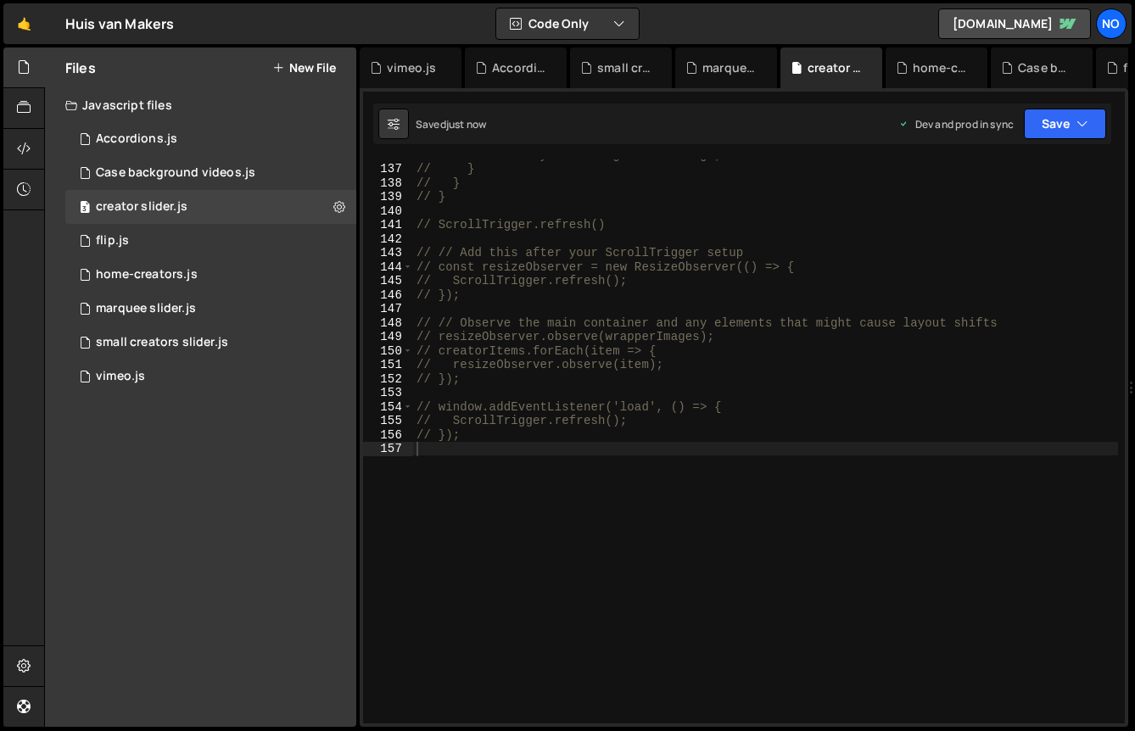
click at [660, 297] on div "// currentlyHoveredImg = firstImage; // } // } // } // ScrollTrigger.refresh() …" at bounding box center [765, 444] width 705 height 592
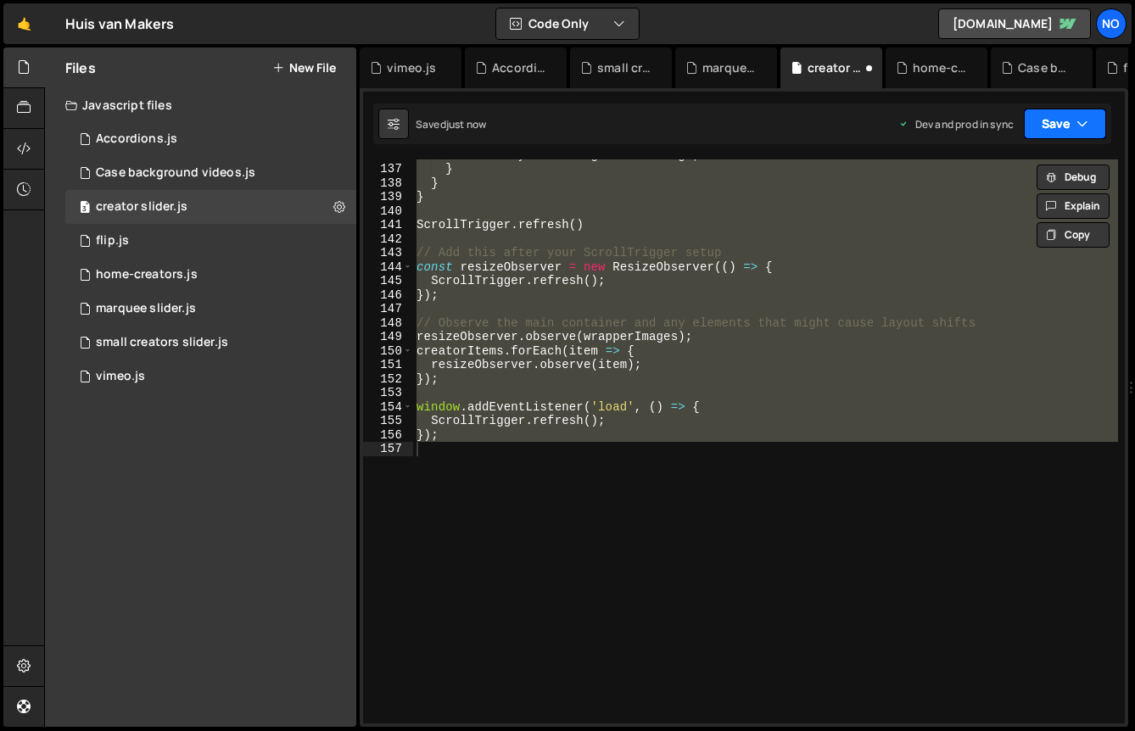
click at [1051, 117] on button "Save" at bounding box center [1065, 124] width 82 height 31
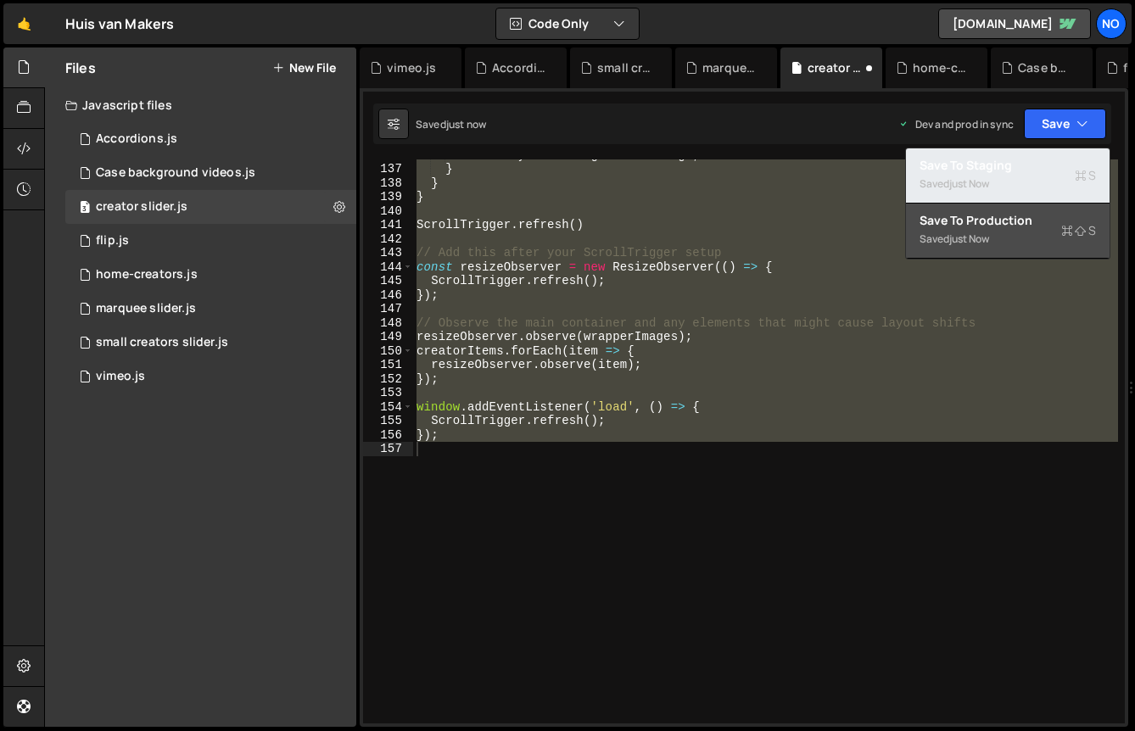
click at [997, 185] on div "Saved just now" at bounding box center [1008, 184] width 176 height 20
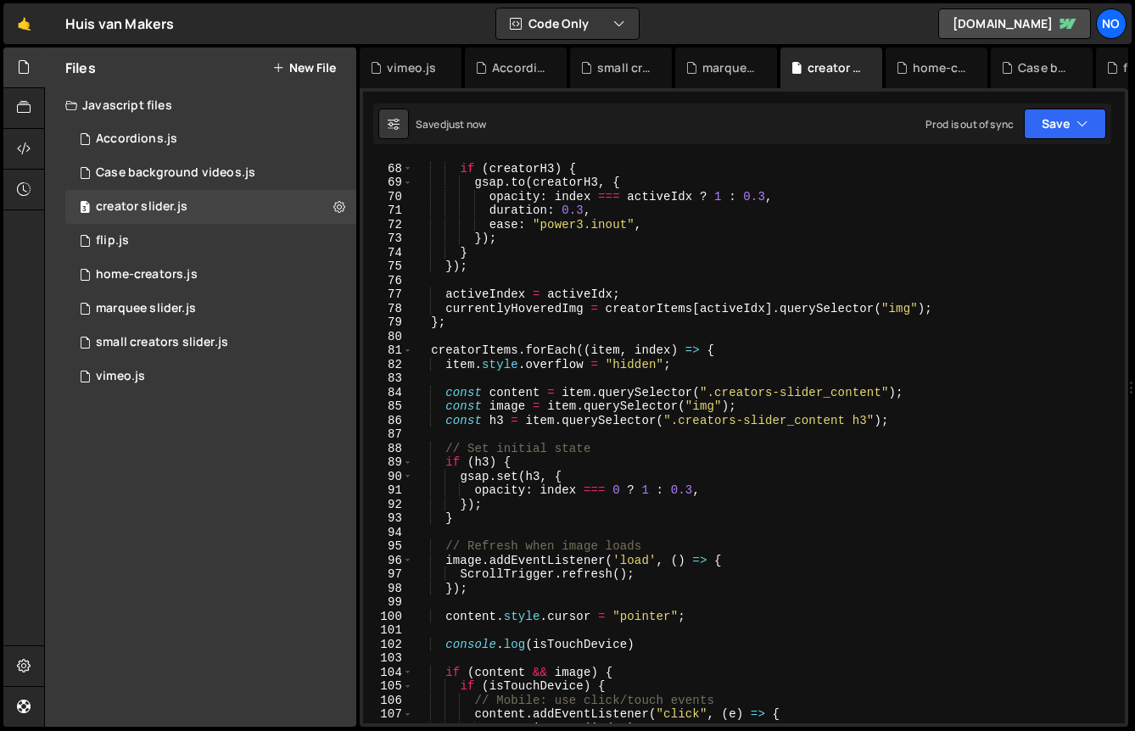
type textarea "opacity: index === activeIdx ? 1 : 0.3,"
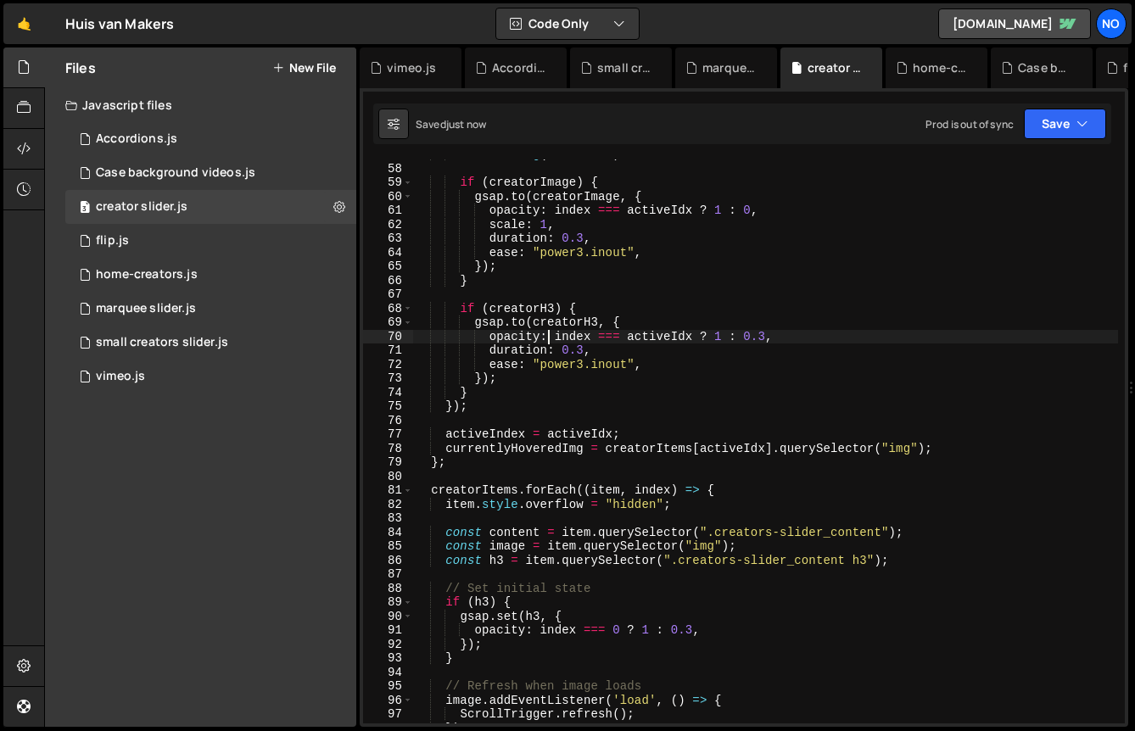
click at [548, 342] on div "console . log ( activeIdx ) if ( creatorImage ) { gsap . to ( creatorImage , { …" at bounding box center [765, 444] width 705 height 592
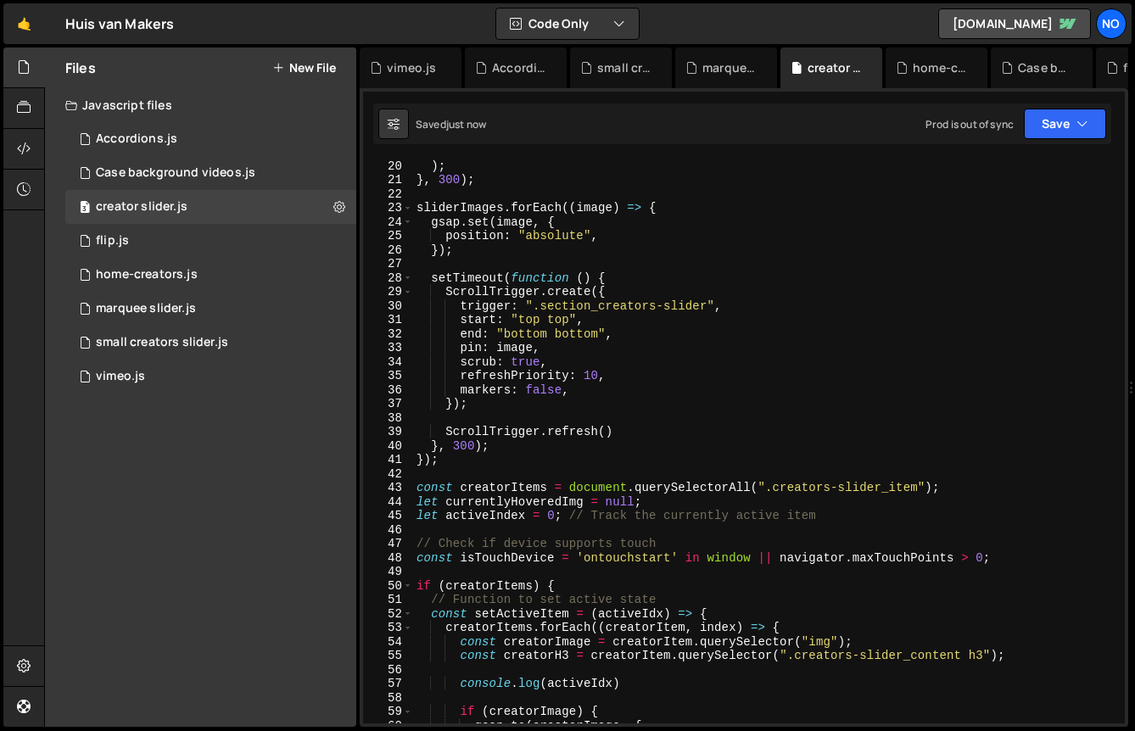
scroll to position [0, 0]
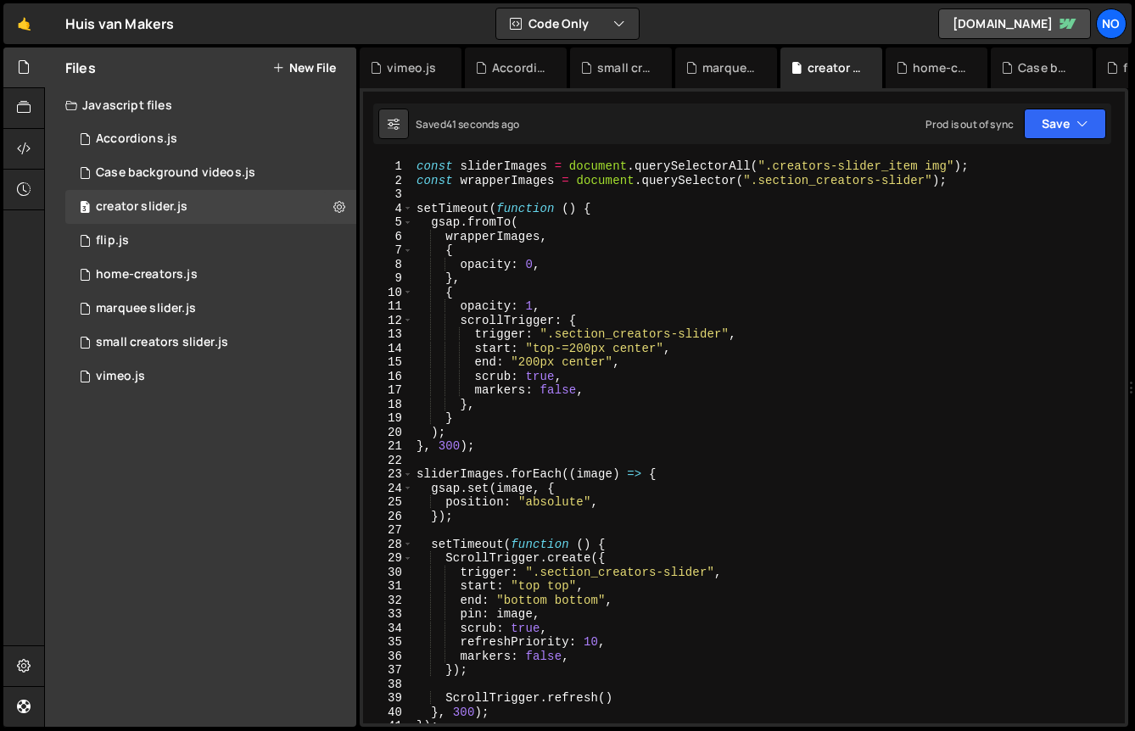
click at [624, 465] on div "const sliderImages = document . querySelectorAll ( ".creators-slider_item img" …" at bounding box center [765, 455] width 705 height 592
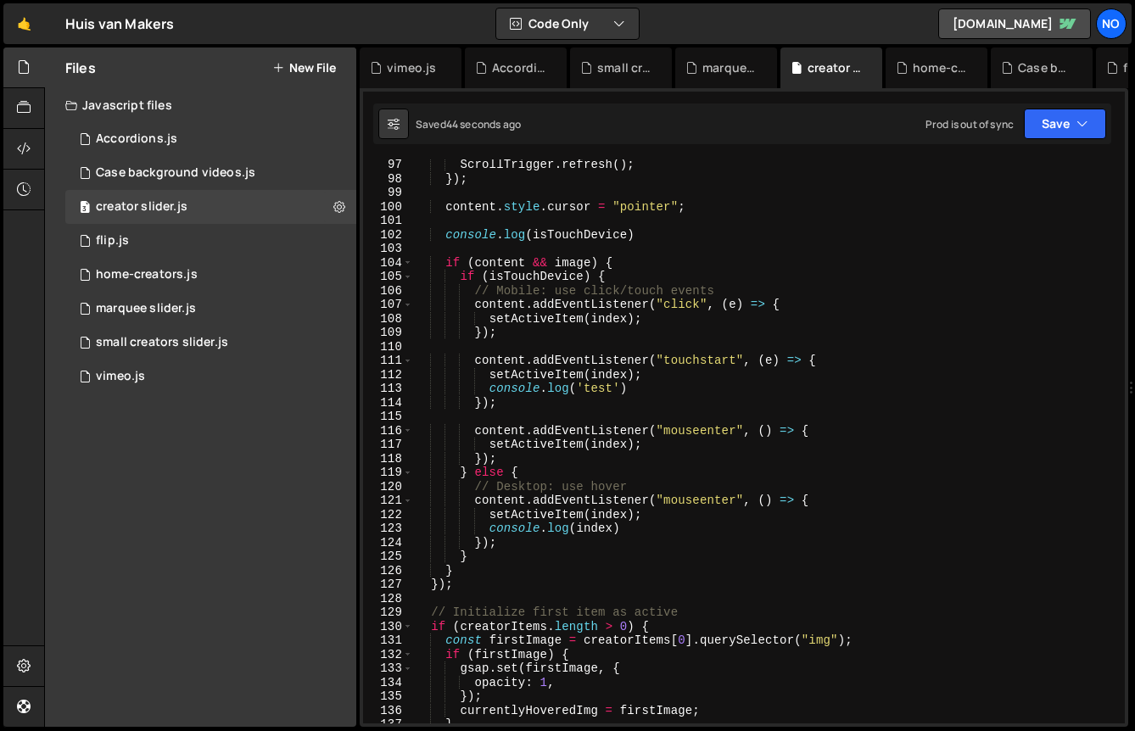
scroll to position [1346, 0]
click at [690, 387] on div "ScrollTrigger . refresh ( ) ; }) ; content . style . cursor = "pointer" ; conso…" at bounding box center [765, 454] width 705 height 592
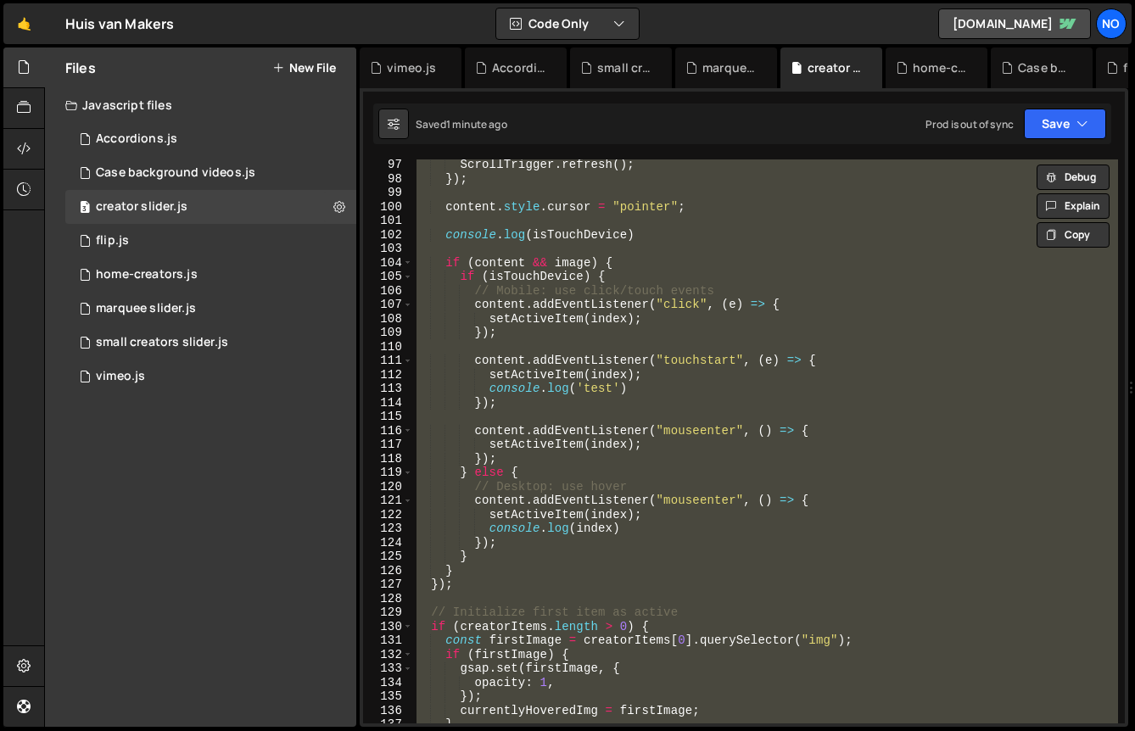
click at [526, 455] on div "ScrollTrigger . refresh ( ) ; }) ; content . style . cursor = "pointer" ; conso…" at bounding box center [765, 441] width 705 height 564
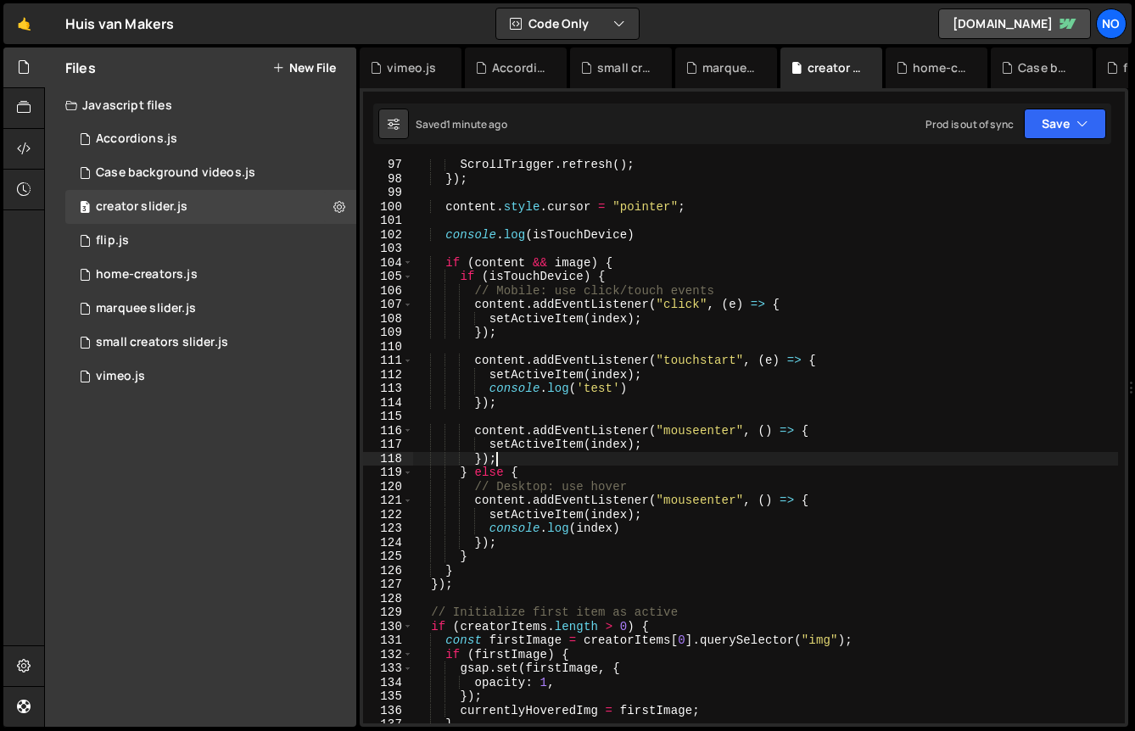
click at [503, 266] on div "ScrollTrigger . refresh ( ) ; }) ; content . style . cursor = "pointer" ; conso…" at bounding box center [765, 454] width 705 height 592
type textarea "if (content && image) {"
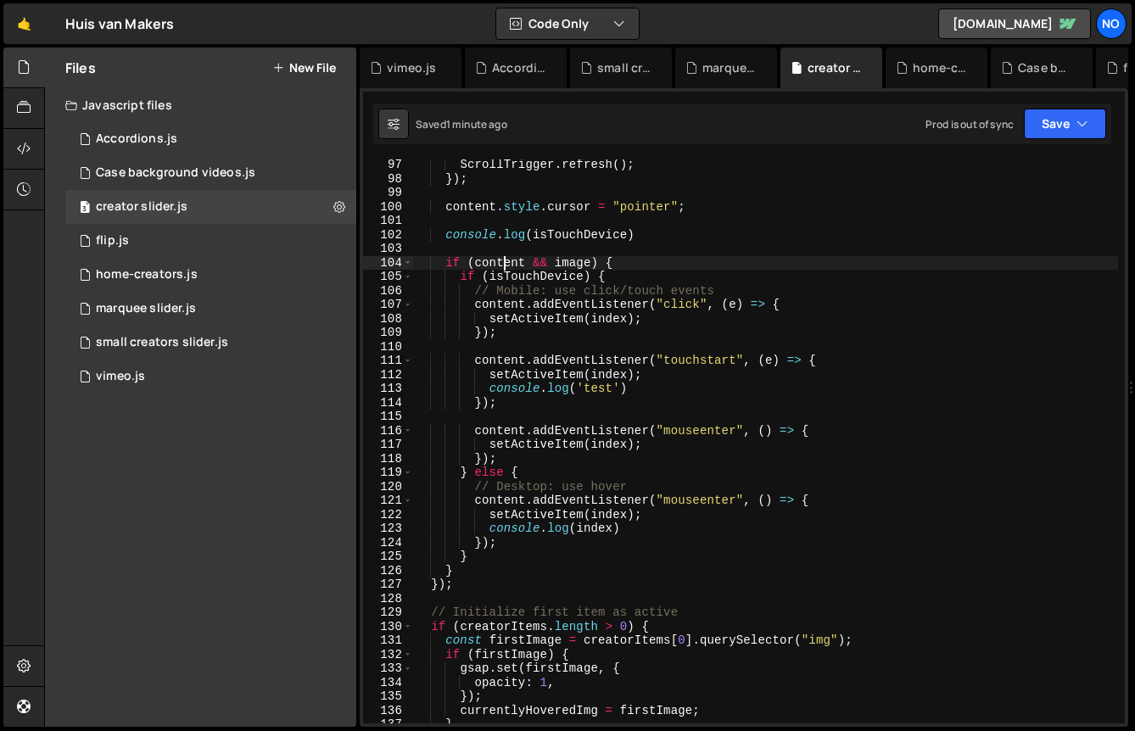
click at [503, 266] on div "ScrollTrigger . refresh ( ) ; }) ; content . style . cursor = "pointer" ; conso…" at bounding box center [765, 454] width 705 height 592
click at [624, 265] on div "ScrollTrigger . refresh ( ) ; }) ; content . style . cursor = "pointer" ; conso…" at bounding box center [765, 454] width 705 height 592
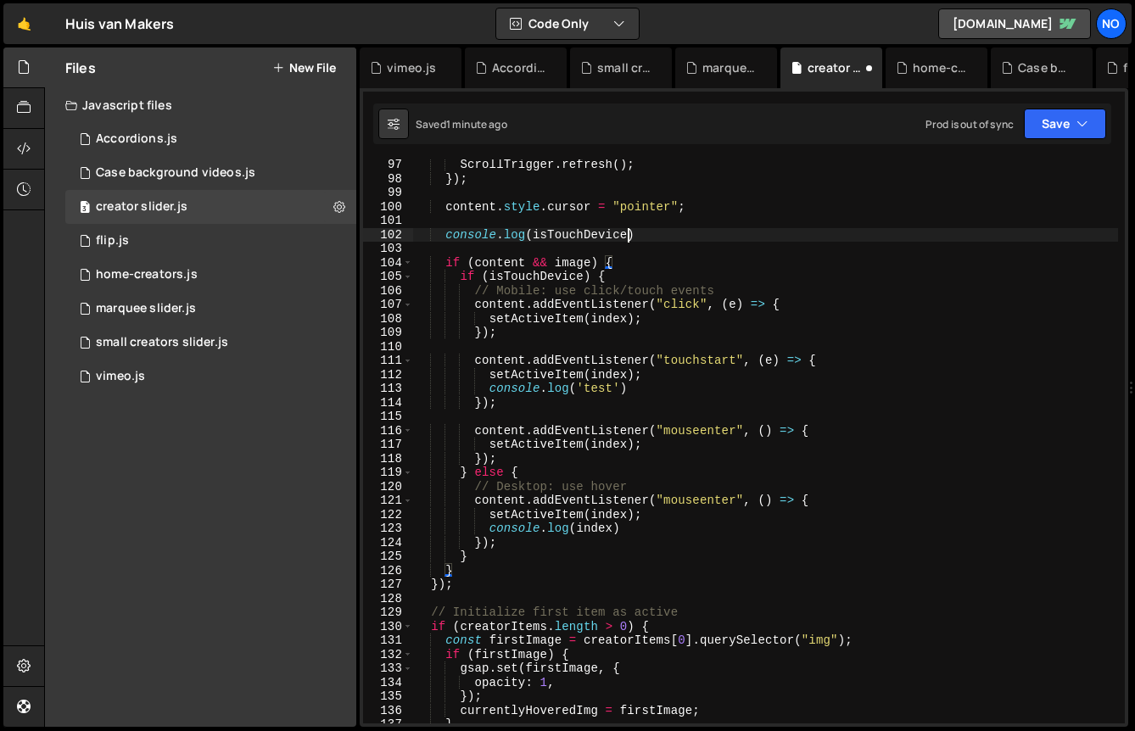
click at [630, 240] on div "ScrollTrigger . refresh ( ) ; }) ; content . style . cursor = "pointer" ; conso…" at bounding box center [765, 454] width 705 height 592
paste textarea "content"
click at [1071, 141] on div "Saved 1 minute ago Prod is out of sync Upgrade to Edit Save Save to Staging S S…" at bounding box center [742, 124] width 738 height 41
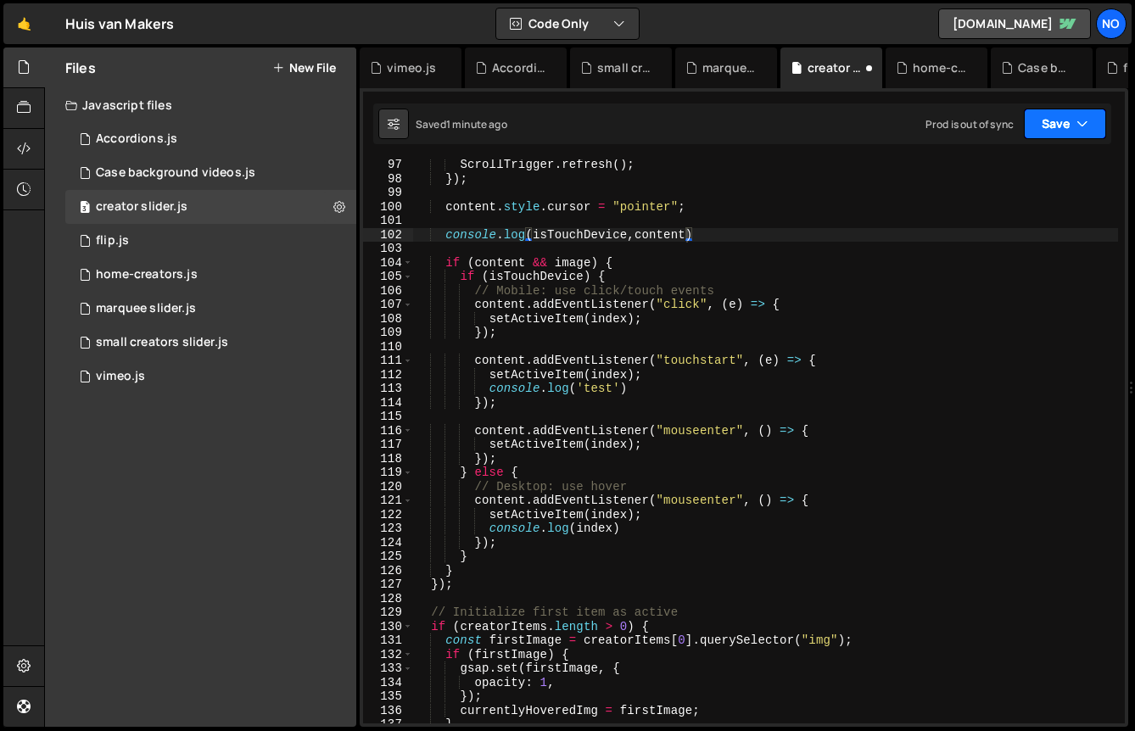
click at [1071, 129] on button "Save" at bounding box center [1065, 124] width 82 height 31
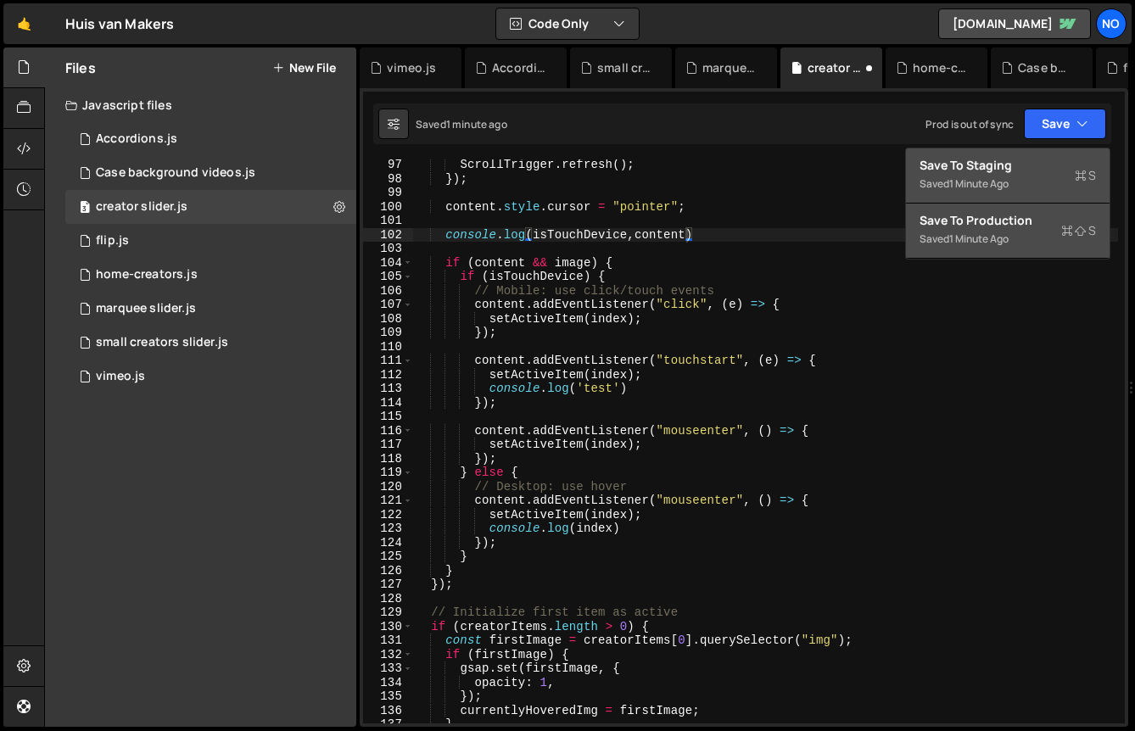
click at [1013, 165] on div "Save to Staging S" at bounding box center [1008, 165] width 176 height 17
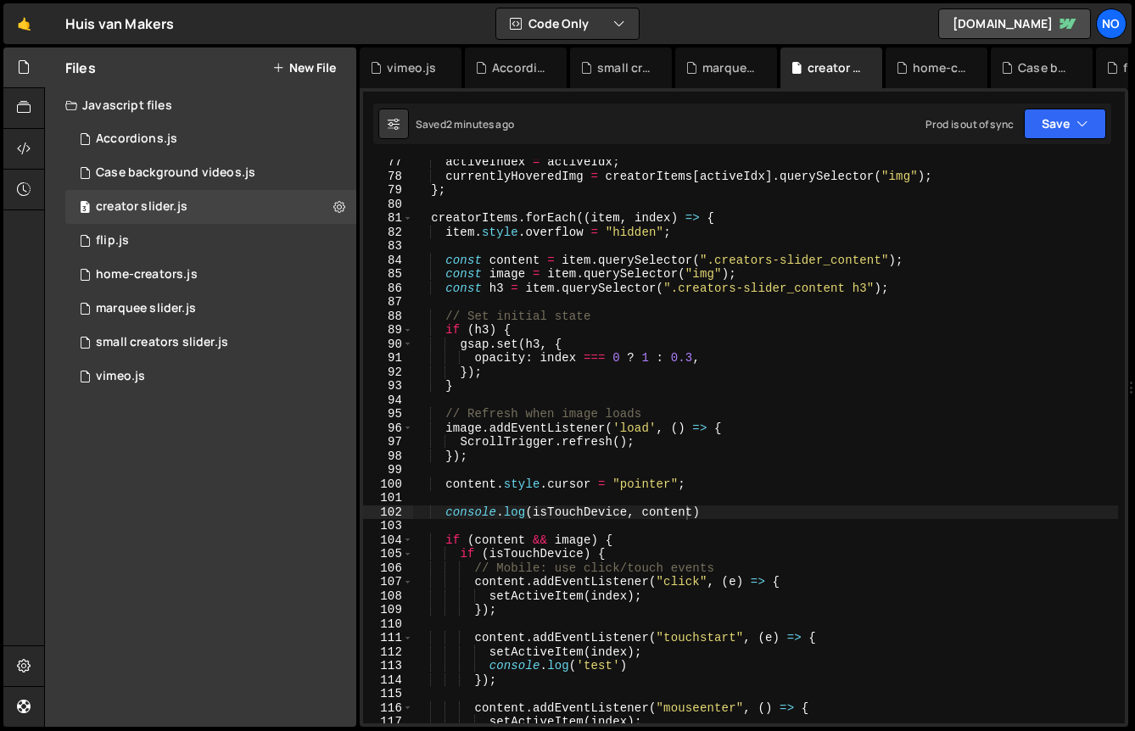
scroll to position [1068, 0]
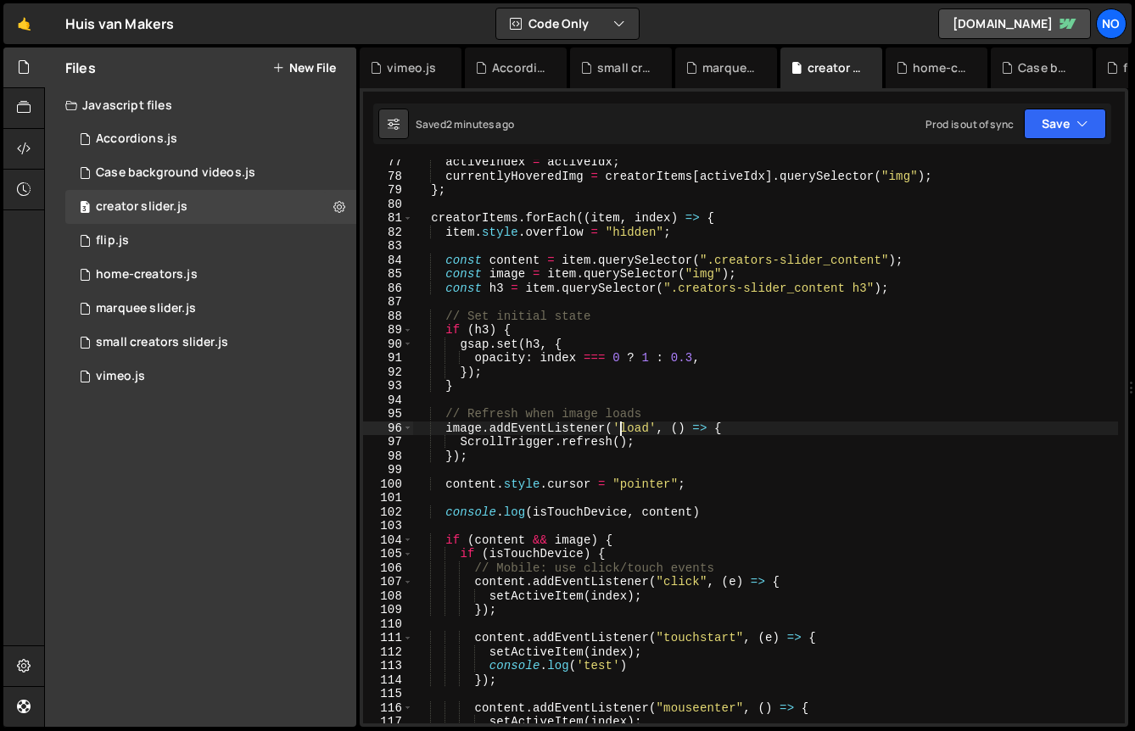
click at [620, 423] on div "activeIndex = activeIdx ; currentlyHoveredImg = creatorItems [ activeIdx ] . qu…" at bounding box center [765, 451] width 705 height 592
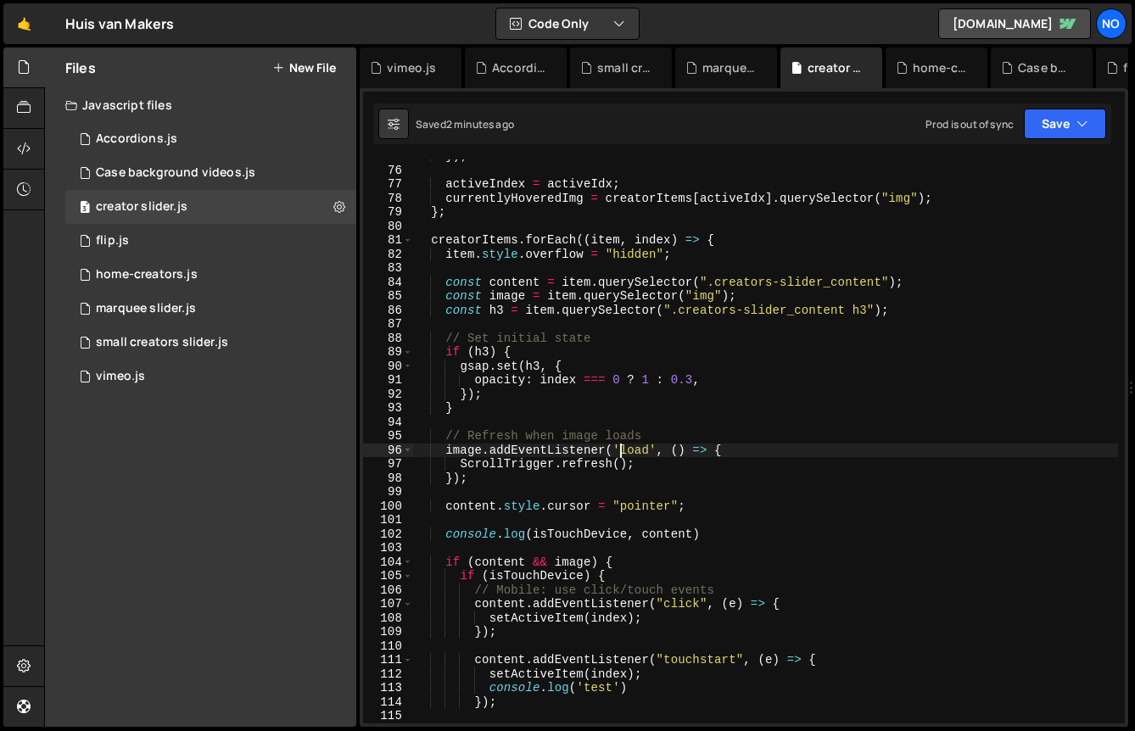
scroll to position [1045, 0]
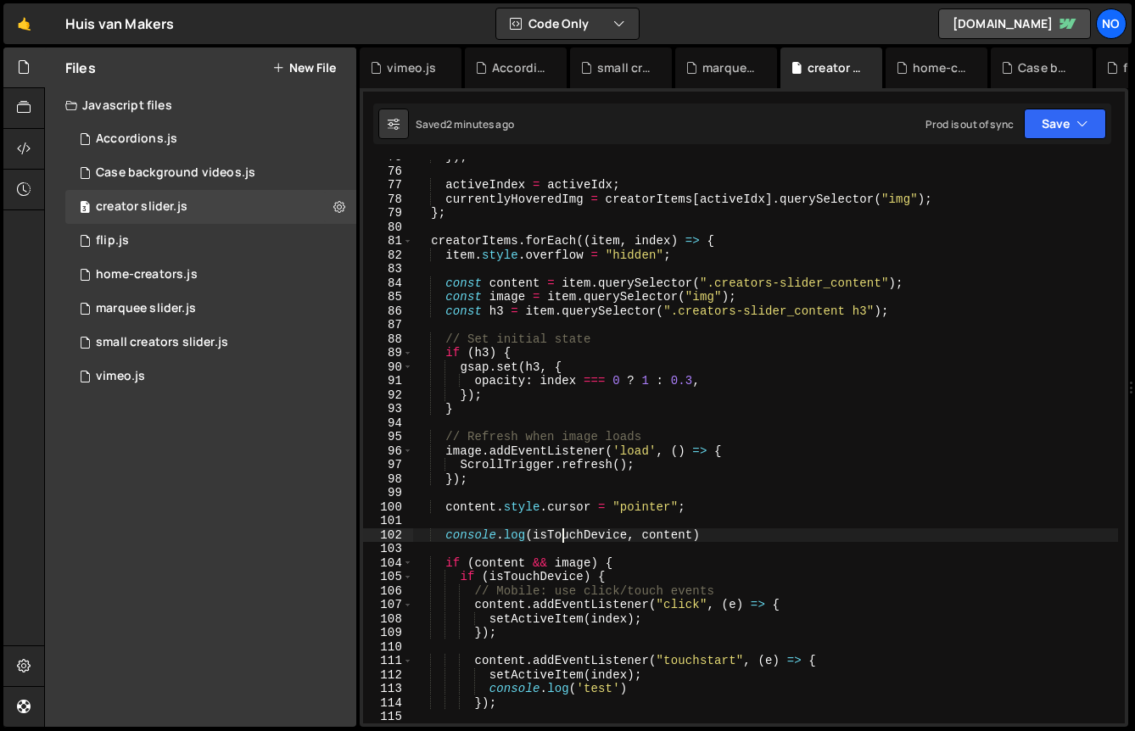
click at [564, 538] on div "}) ; activeIndex = activeIdx ; currentlyHoveredImg = creatorItems [ activeIdx ]…" at bounding box center [765, 446] width 705 height 592
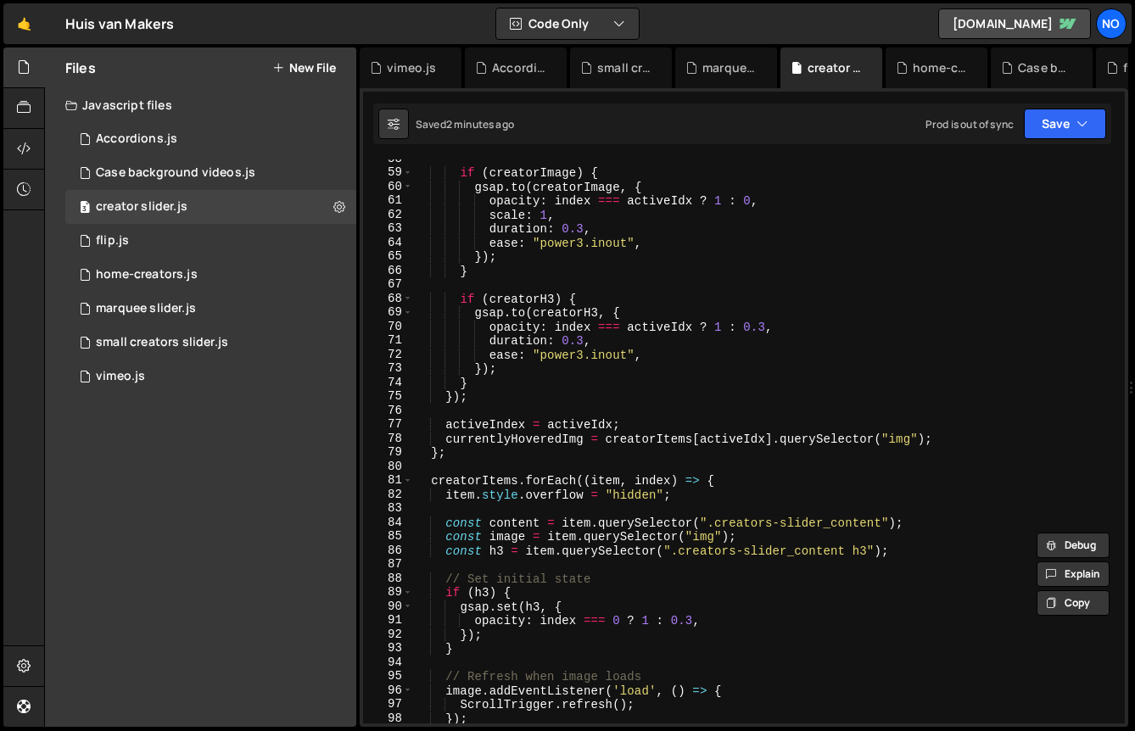
scroll to position [893, 0]
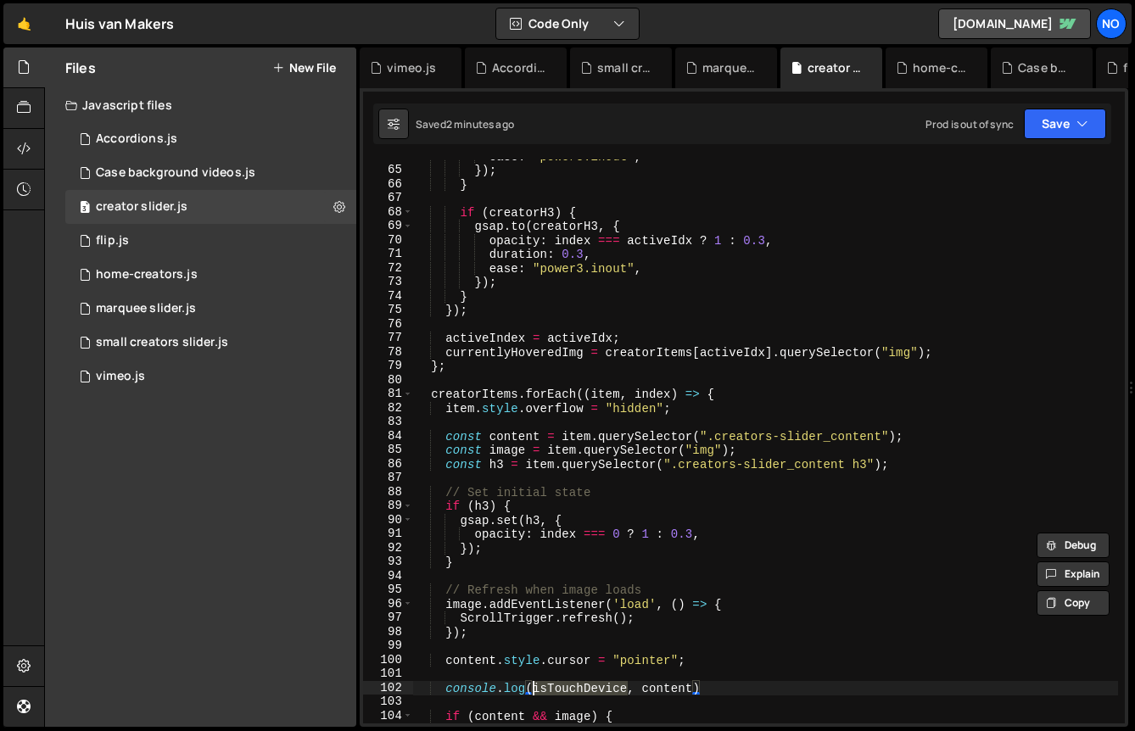
click at [597, 692] on div "ease : "power3.inout" , }) ; } if ( creatorH3 ) { gsap . to ( creatorH3 , { opa…" at bounding box center [765, 441] width 705 height 564
click at [597, 692] on div "ease : "power3.inout" , }) ; } if ( creatorH3 ) { gsap . to ( creatorH3 , { opa…" at bounding box center [765, 445] width 705 height 592
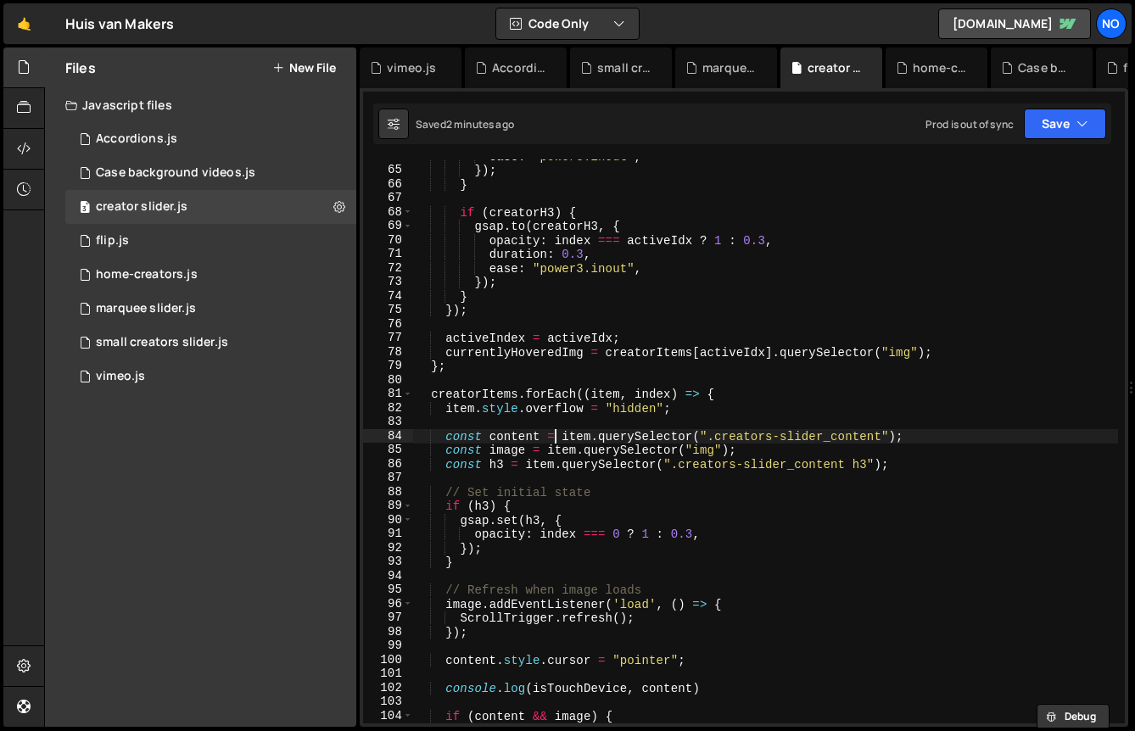
click at [556, 435] on div "ease : "power3.inout" , }) ; } if ( creatorH3 ) { gsap . to ( creatorH3 , { opa…" at bounding box center [765, 445] width 705 height 592
paste textarea "isTouchDevice"
click at [1033, 439] on div "ease : "power3.inout" , }) ; } if ( creatorH3 ) { gsap . to ( creatorH3 , { opa…" at bounding box center [765, 445] width 705 height 592
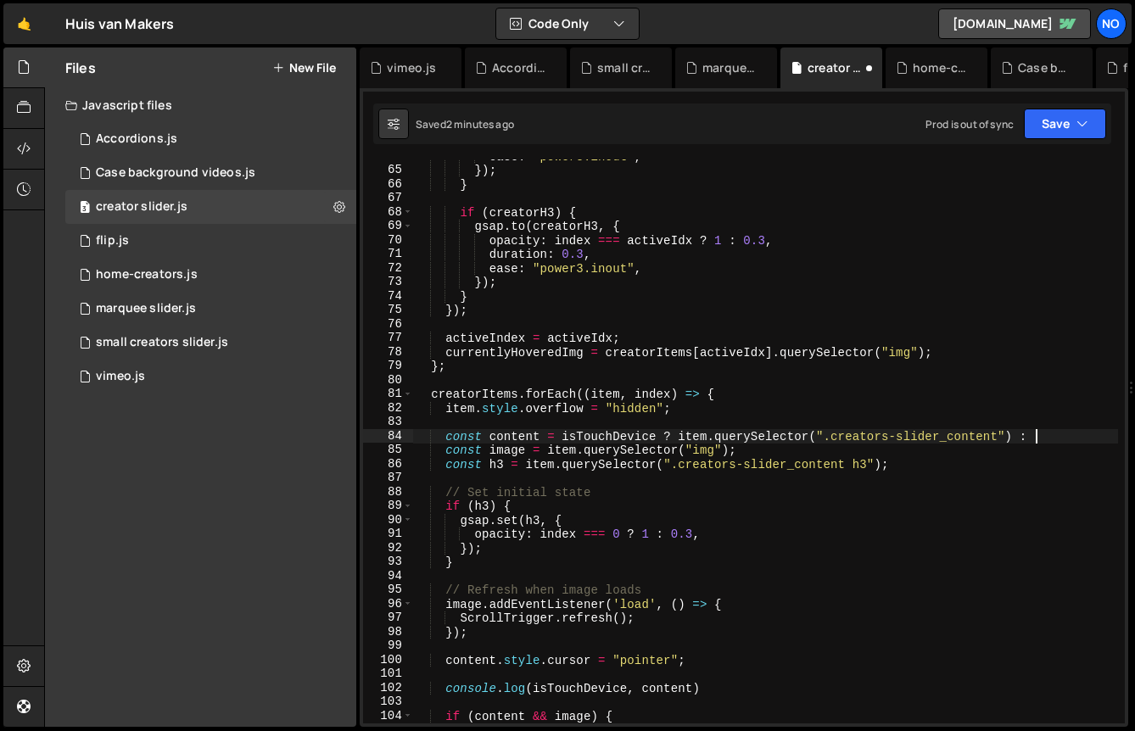
scroll to position [0, 42]
drag, startPoint x: 679, startPoint y: 437, endPoint x: 1011, endPoint y: 435, distance: 332.6
click at [1011, 435] on div "ease : "power3.inout" , }) ; } if ( creatorH3 ) { gsap . to ( creatorH3 , { opa…" at bounding box center [765, 445] width 705 height 592
type textarea "const content = isTouchDevice ? item.querySelector(".creators-slider_content") …"
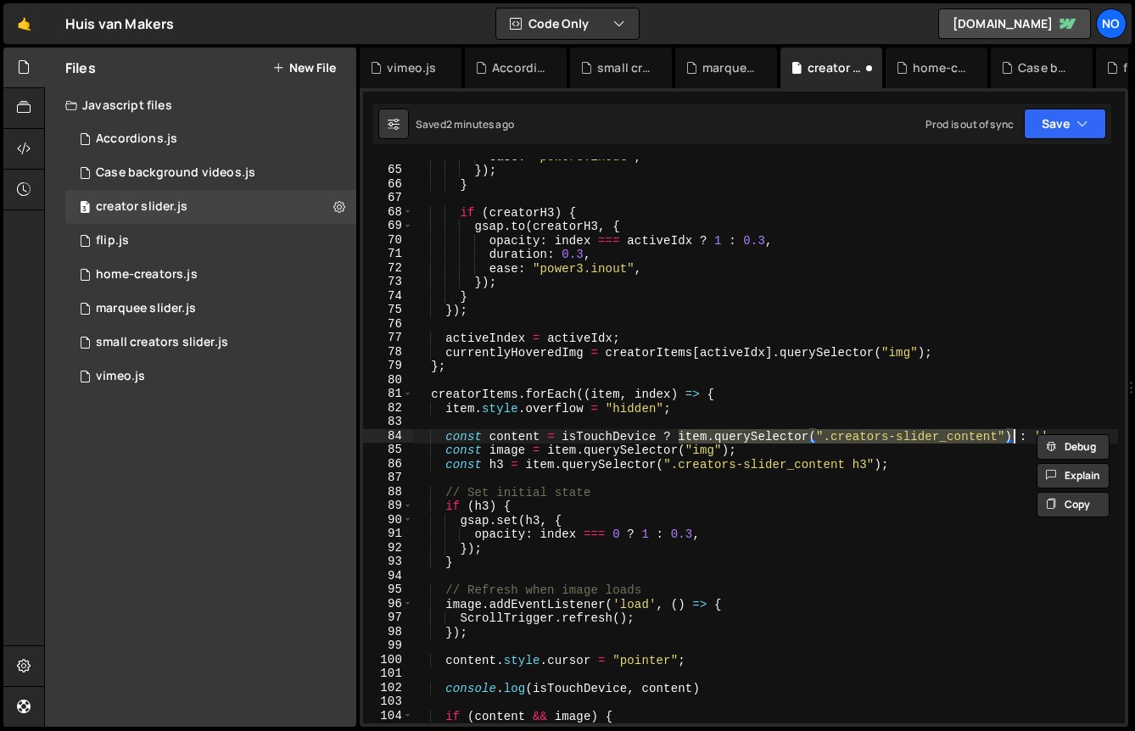
click at [1051, 424] on div "ease : "power3.inout" , }) ; } if ( creatorH3 ) { gsap . to ( creatorH3 , { opa…" at bounding box center [765, 445] width 705 height 592
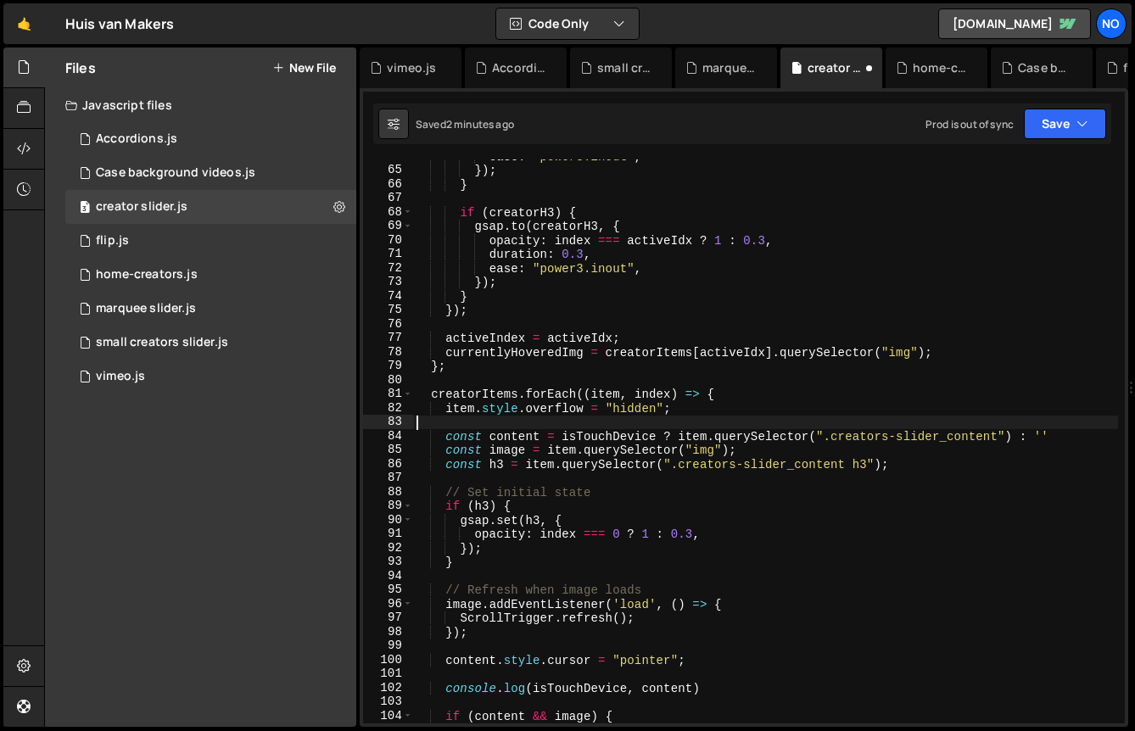
scroll to position [0, 0]
click at [1052, 428] on div "ease : "power3.inout" , }) ; } if ( creatorH3 ) { gsap . to ( creatorH3 , { opa…" at bounding box center [765, 445] width 705 height 592
click at [1056, 432] on div "ease : "power3.inout" , }) ; } if ( creatorH3 ) { gsap . to ( creatorH3 , { opa…" at bounding box center [765, 445] width 705 height 592
paste textarea "item.querySelector(".creators-slider_content")"
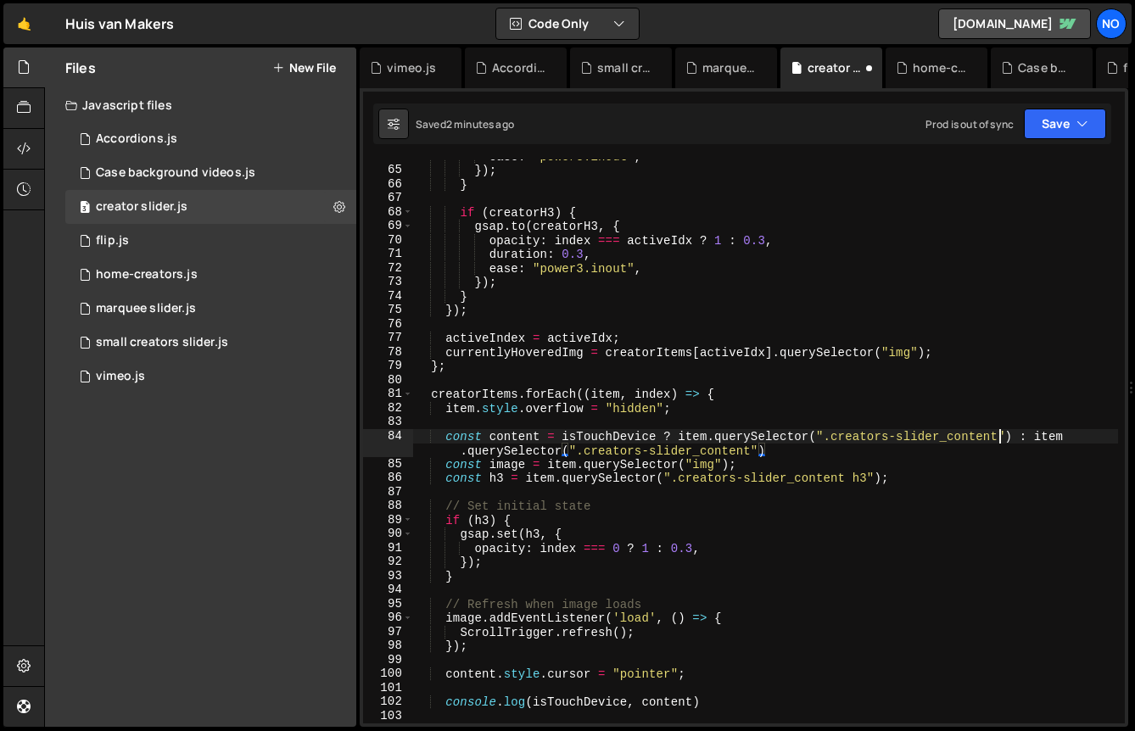
click at [1002, 437] on div "ease : "power3.inout" , }) ; } if ( creatorH3 ) { gsap . to ( creatorH3 , { opa…" at bounding box center [765, 445] width 705 height 592
click at [1038, 119] on button "Save" at bounding box center [1065, 124] width 82 height 31
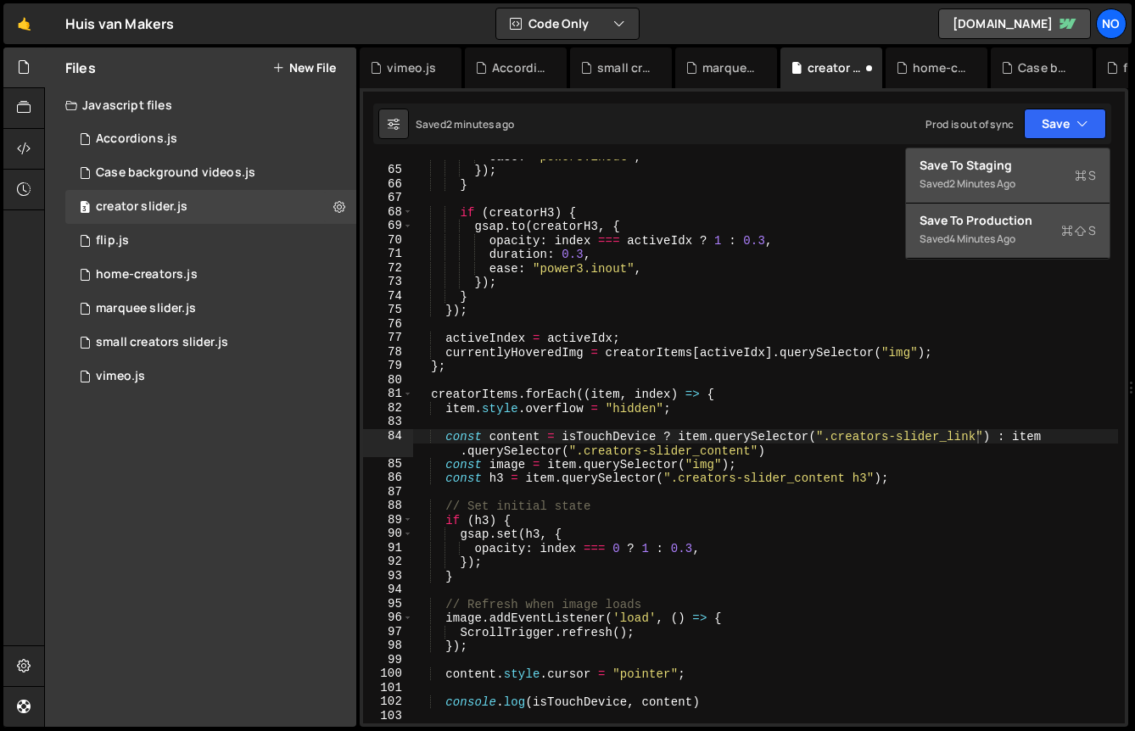
click at [993, 161] on div "Save to Staging S" at bounding box center [1008, 165] width 176 height 17
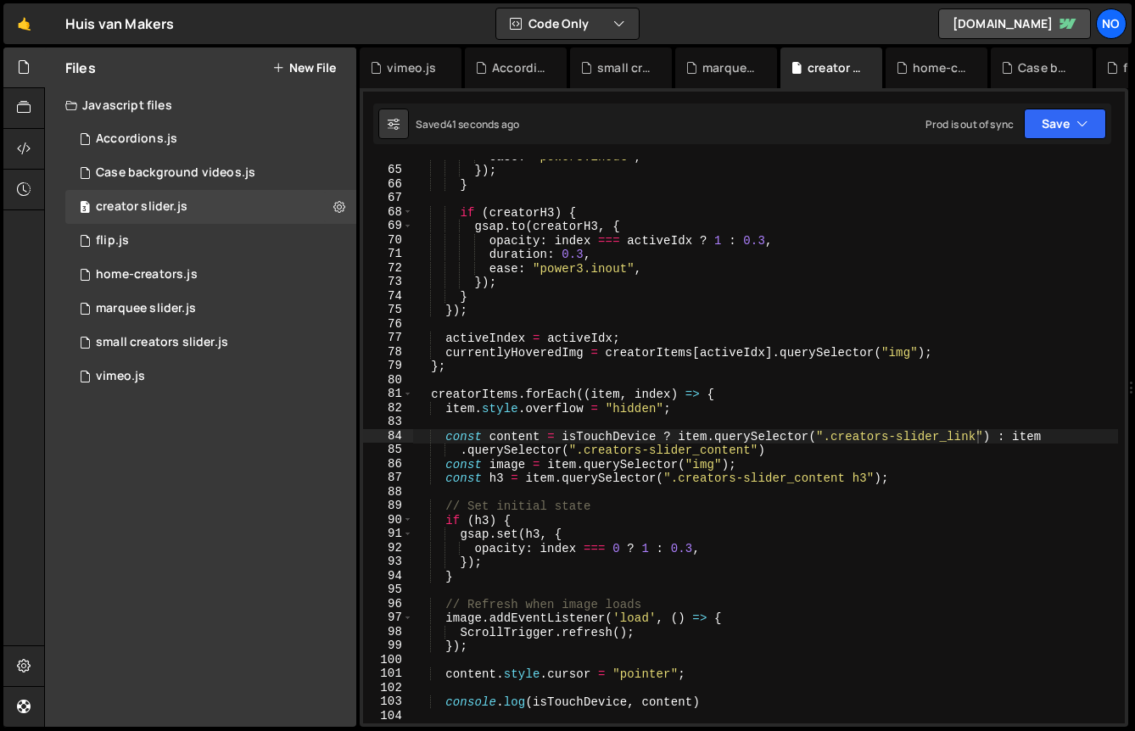
scroll to position [0, 24]
click at [924, 451] on div "ease : "power3.inout" , }) ; } if ( creatorH3 ) { gsap . to ( creatorH3 , { opa…" at bounding box center [765, 445] width 705 height 592
click at [737, 450] on div "ease : "power3.inout" , }) ; } if ( creatorH3 ) { gsap . to ( creatorH3 , { opa…" at bounding box center [765, 445] width 705 height 592
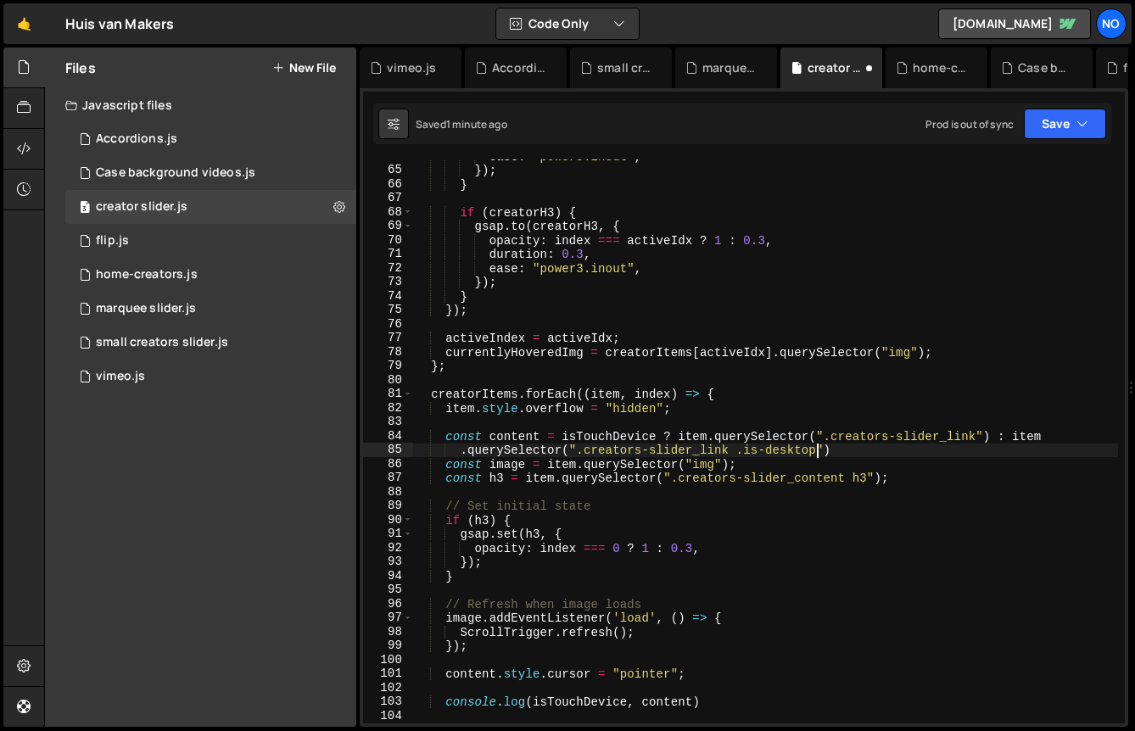
click at [975, 435] on div "ease : "power3.inout" , }) ; } if ( creatorH3 ) { gsap . to ( creatorH3 , { opa…" at bounding box center [765, 445] width 705 height 592
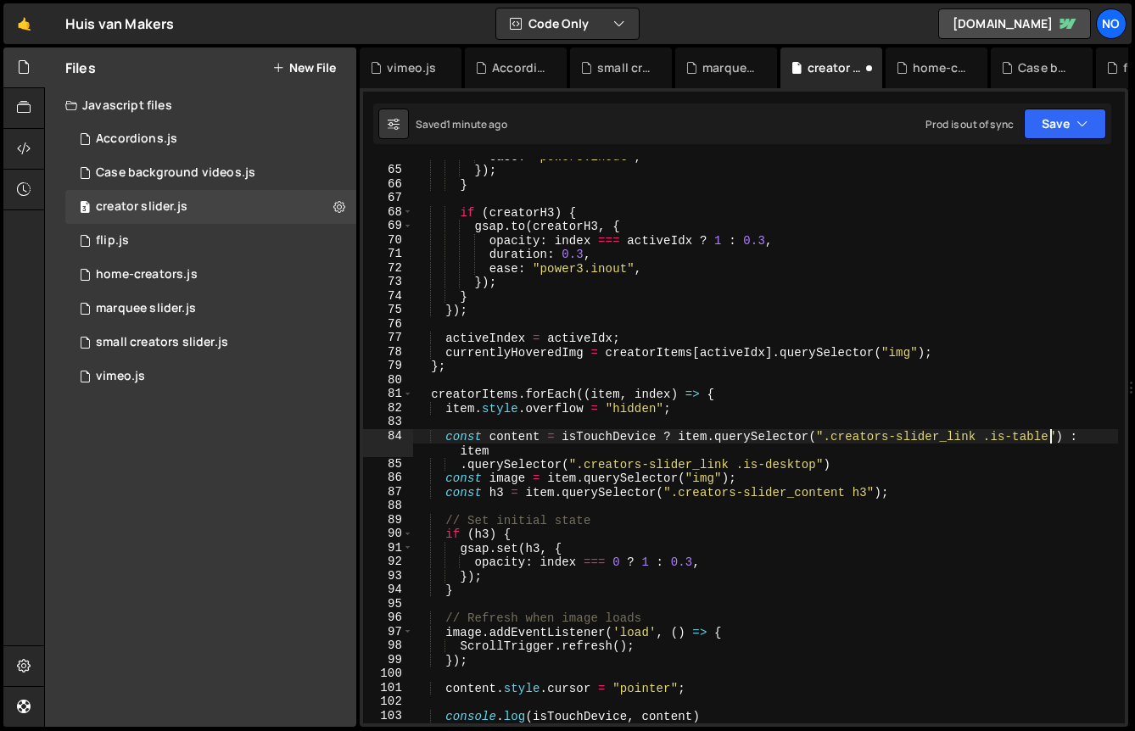
scroll to position [0, 44]
click at [1058, 125] on button "Save" at bounding box center [1065, 124] width 82 height 31
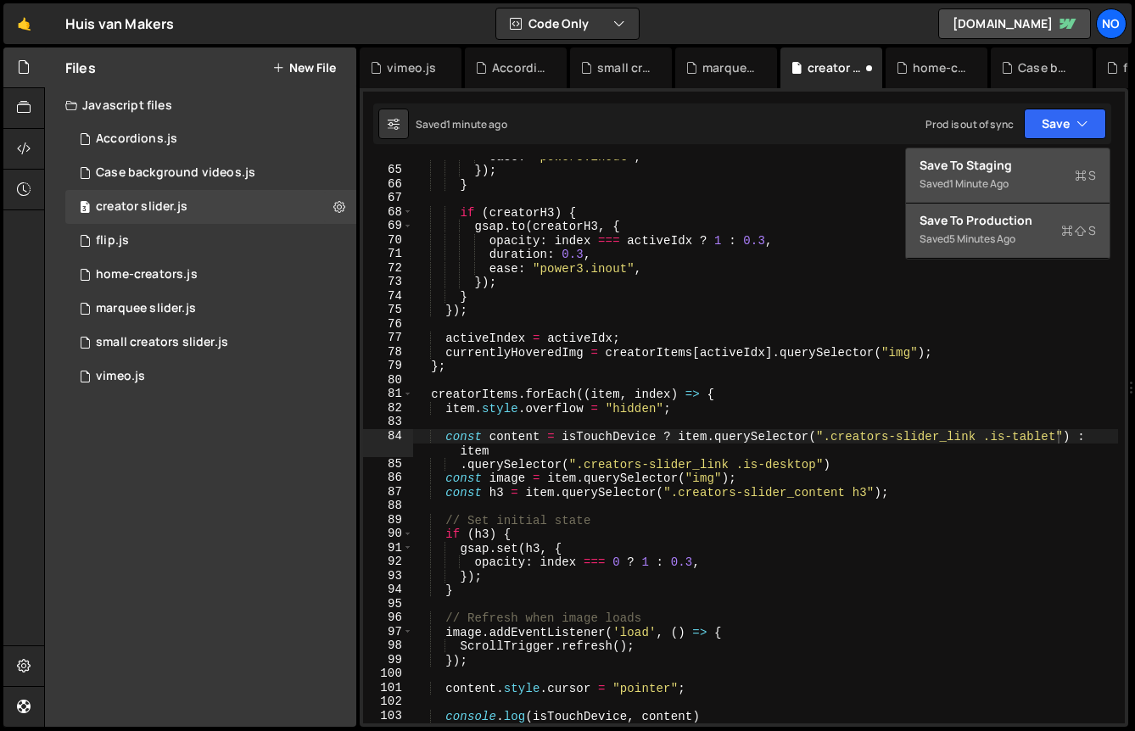
click at [1010, 159] on div "Save to Staging S" at bounding box center [1008, 165] width 176 height 17
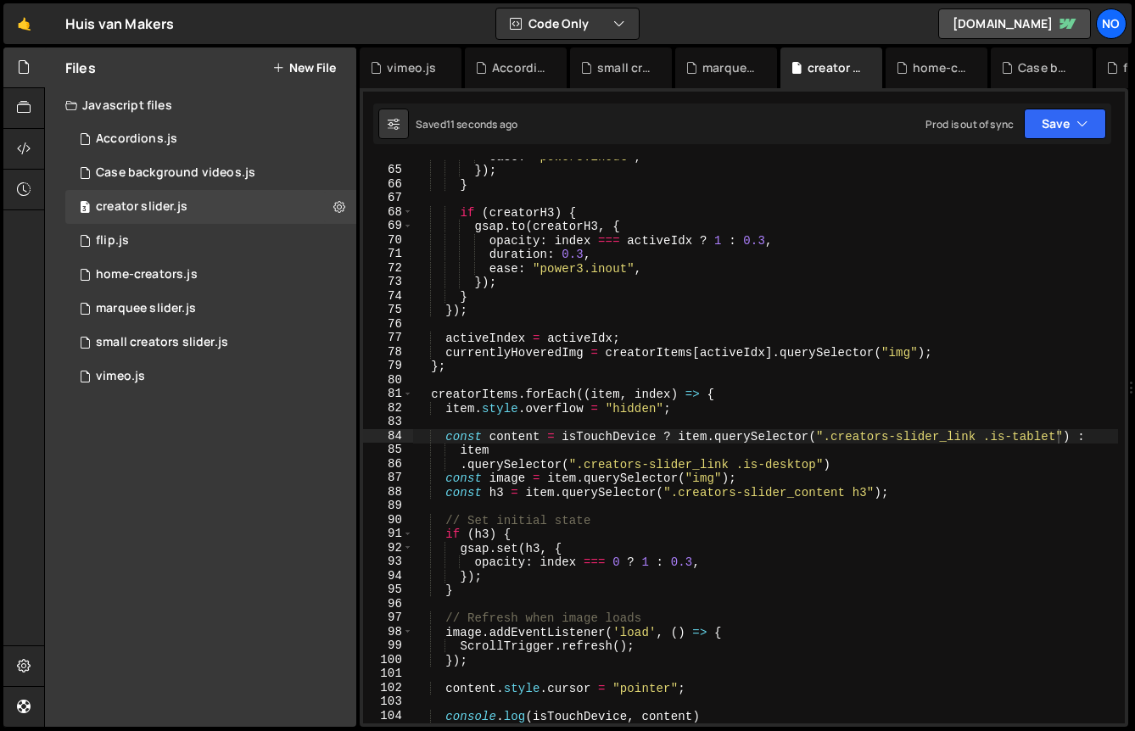
click at [979, 435] on div "ease : "power3.inout" , }) ; } if ( creatorH3 ) { gsap . to ( creatorH3 , { opa…" at bounding box center [765, 445] width 705 height 592
click at [730, 462] on div "ease : "power3.inout" , }) ; } if ( creatorH3 ) { gsap . to ( creatorH3 , { opa…" at bounding box center [765, 445] width 705 height 592
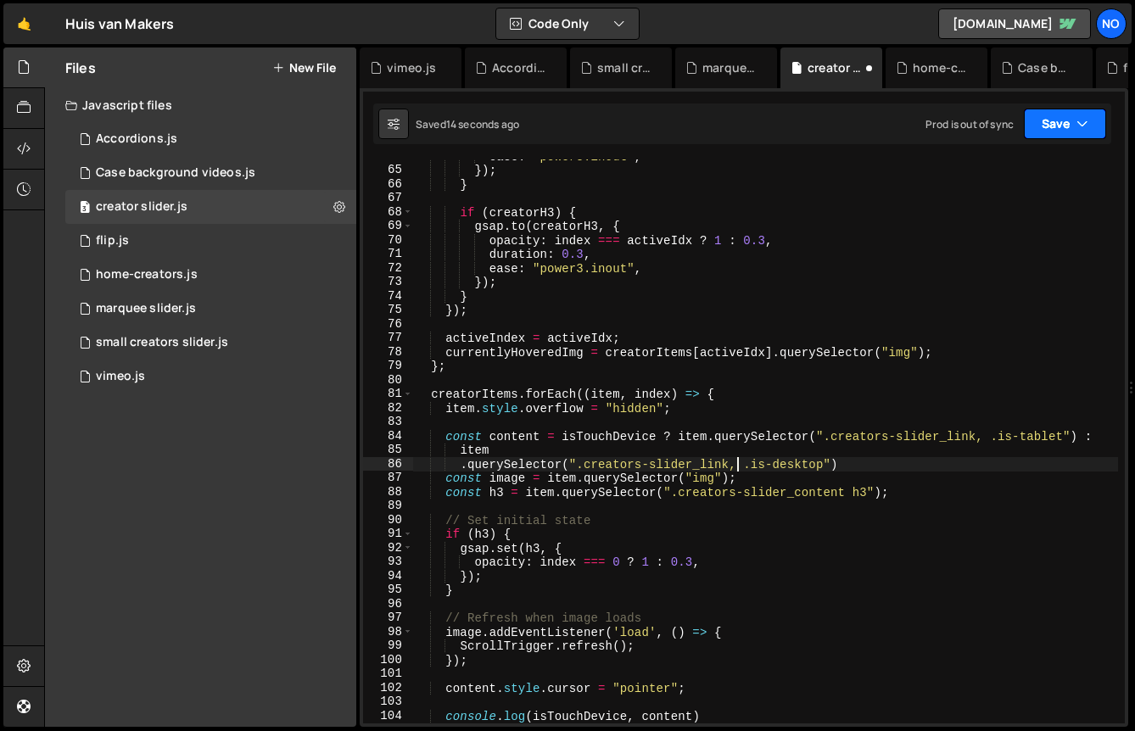
click at [1080, 121] on icon "button" at bounding box center [1083, 123] width 12 height 17
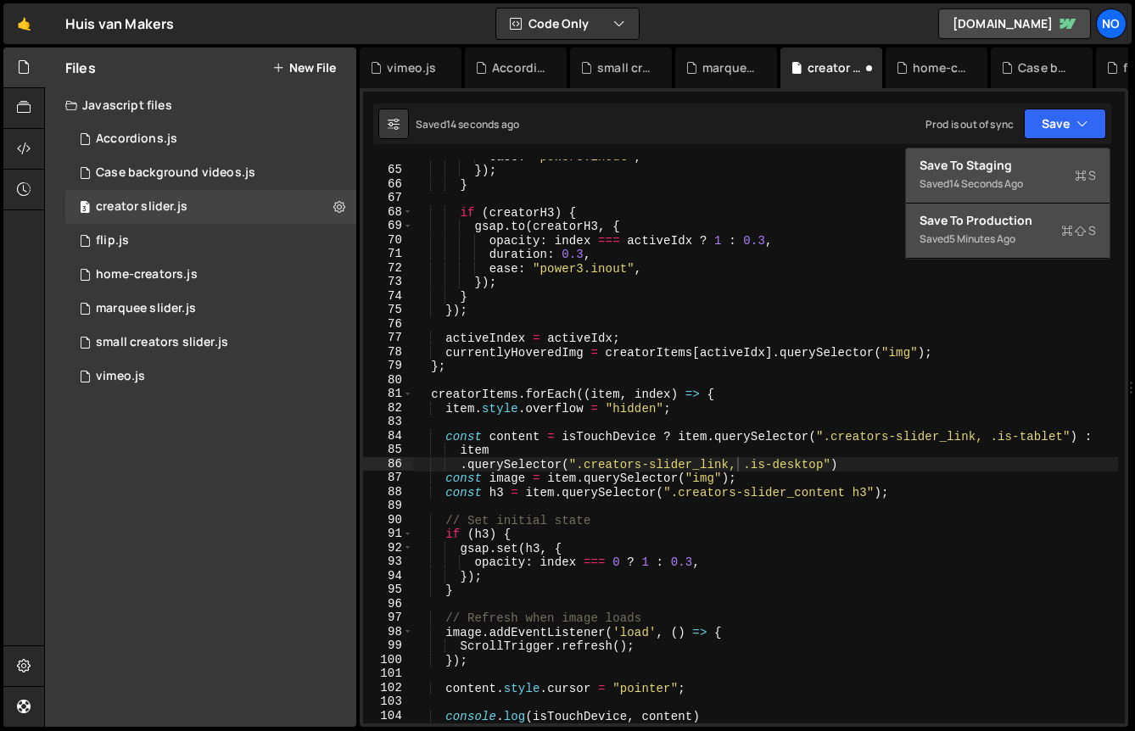
click at [996, 166] on div "Save to Staging S" at bounding box center [1008, 165] width 176 height 17
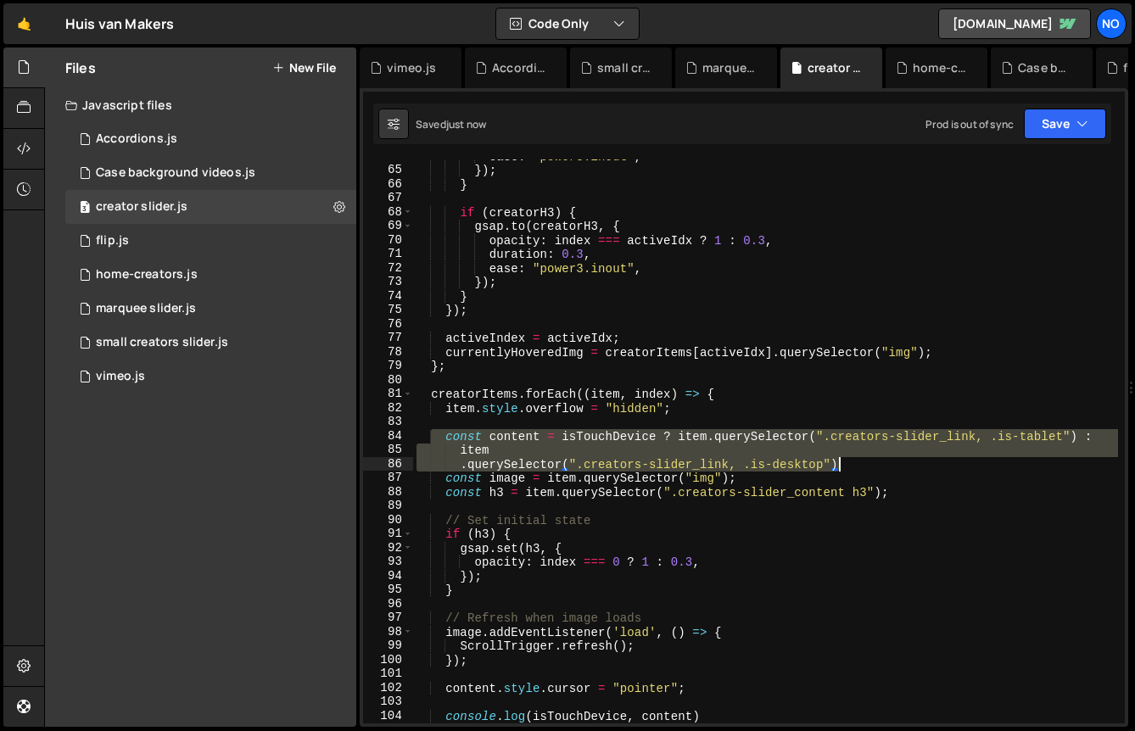
drag, startPoint x: 548, startPoint y: 442, endPoint x: 885, endPoint y: 458, distance: 337.2
click at [885, 458] on div "ease : "power3.inout" , }) ; } if ( creatorH3 ) { gsap . to ( creatorH3 , { opa…" at bounding box center [765, 445] width 705 height 592
click at [702, 456] on div "ease : "power3.inout" , }) ; } if ( creatorH3 ) { gsap . to ( creatorH3 , { opa…" at bounding box center [765, 441] width 705 height 564
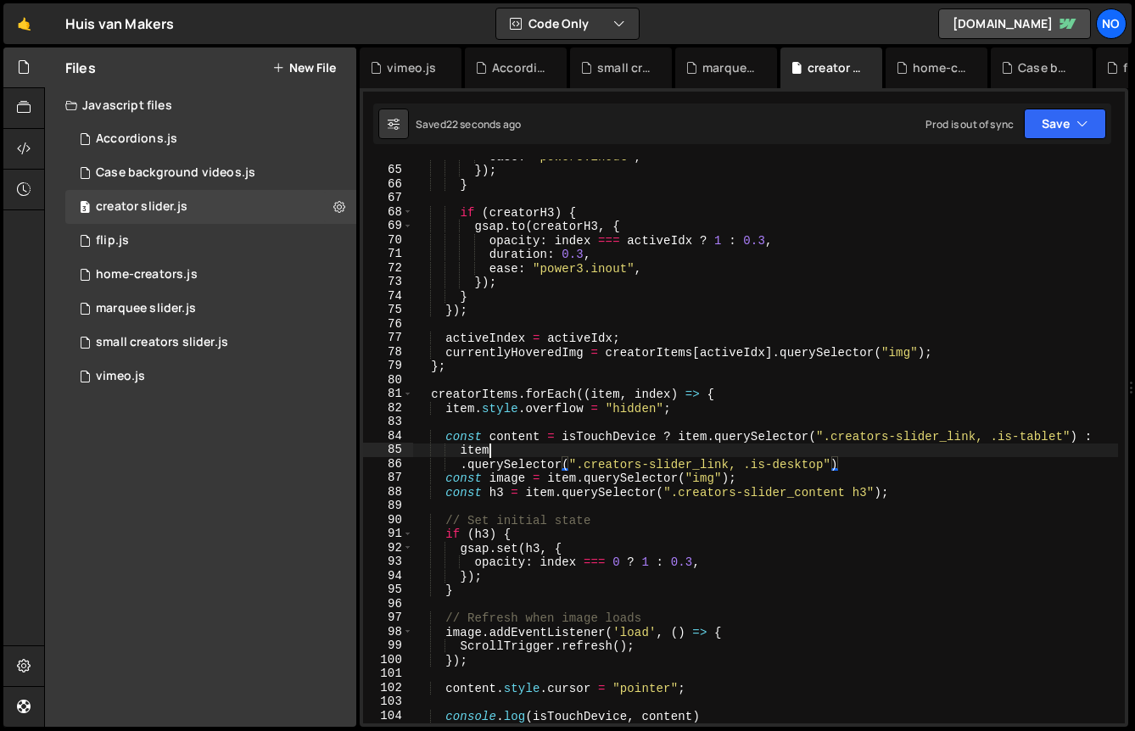
scroll to position [0, 4]
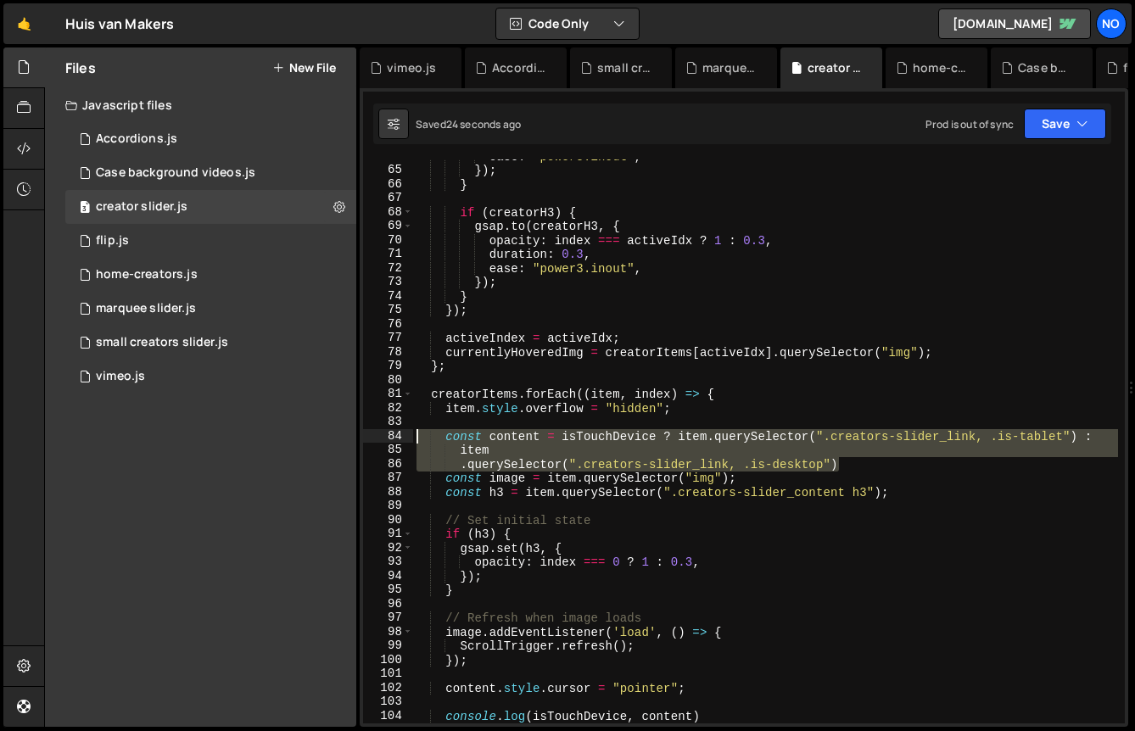
drag, startPoint x: 867, startPoint y: 466, endPoint x: 368, endPoint y: 432, distance: 500.0
click at [368, 433] on div "item 64 65 66 67 68 69 70 71 72 73 74 75 76 77 78 79 80 81 82 83 84 85 86 87 88…" at bounding box center [744, 441] width 762 height 564
paste textarea "item.querySelector(".creators-slider_link.is-desktop")"
type textarea "item.querySelector(".creators-slider_link.is-desktop")"
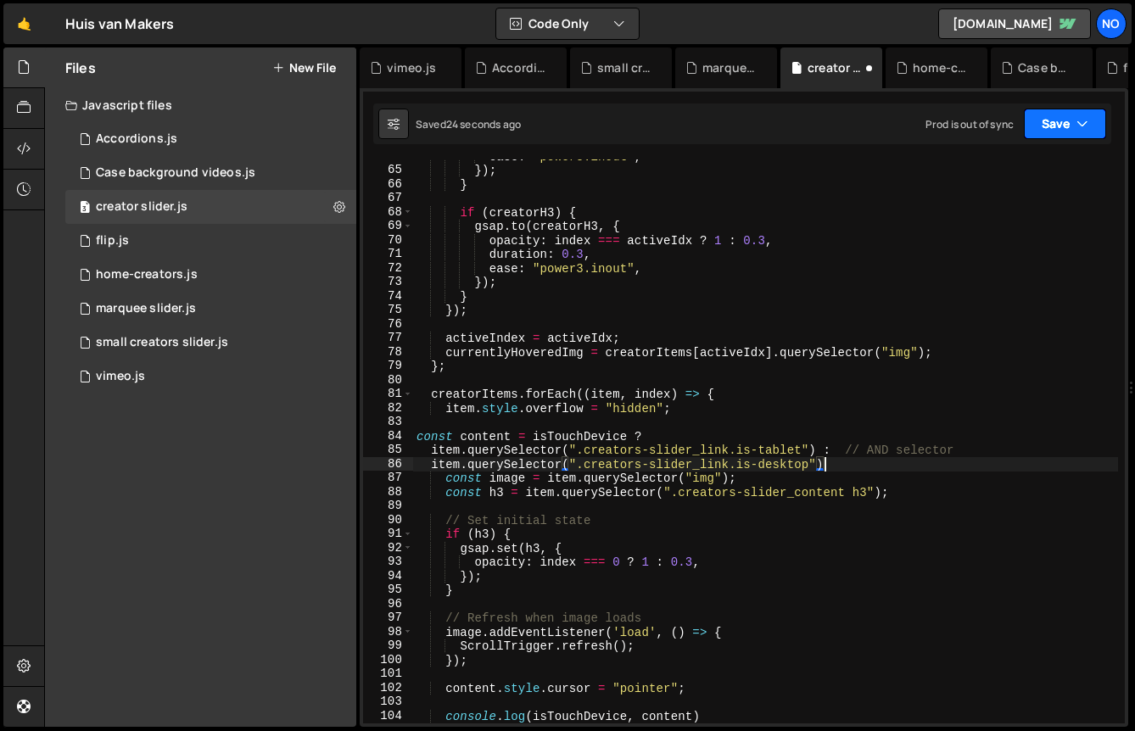
click at [1066, 123] on button "Save" at bounding box center [1065, 124] width 82 height 31
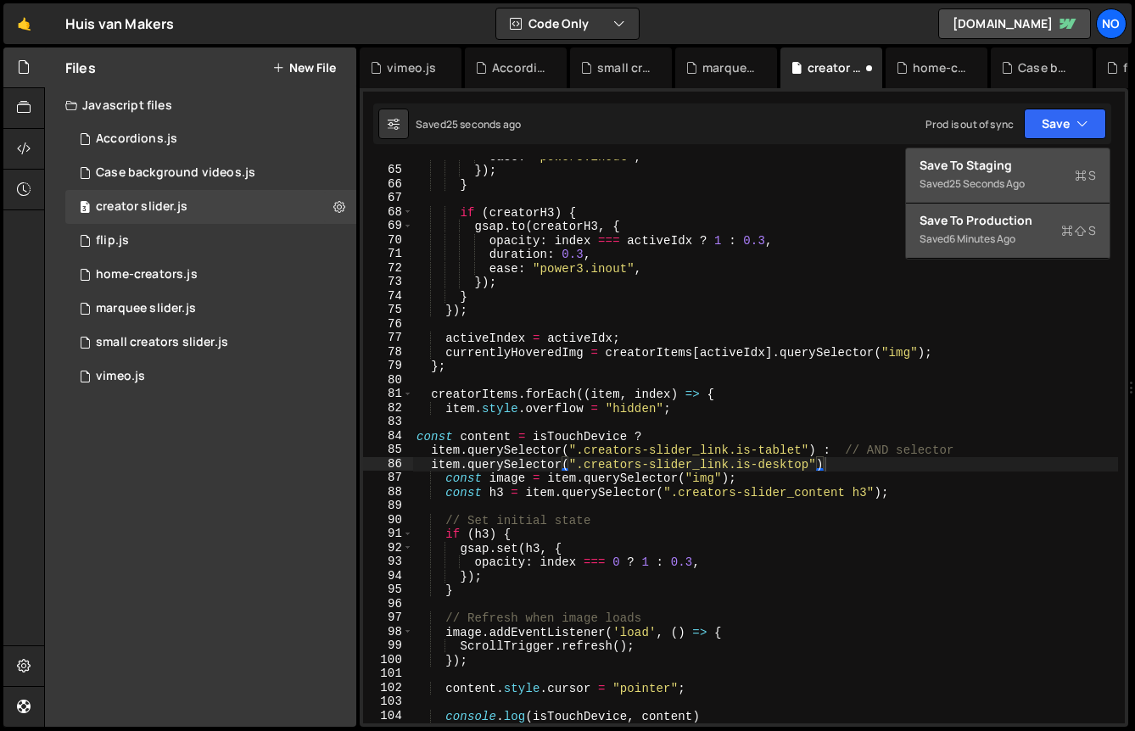
click at [994, 159] on div "Save to Staging S" at bounding box center [1008, 165] width 176 height 17
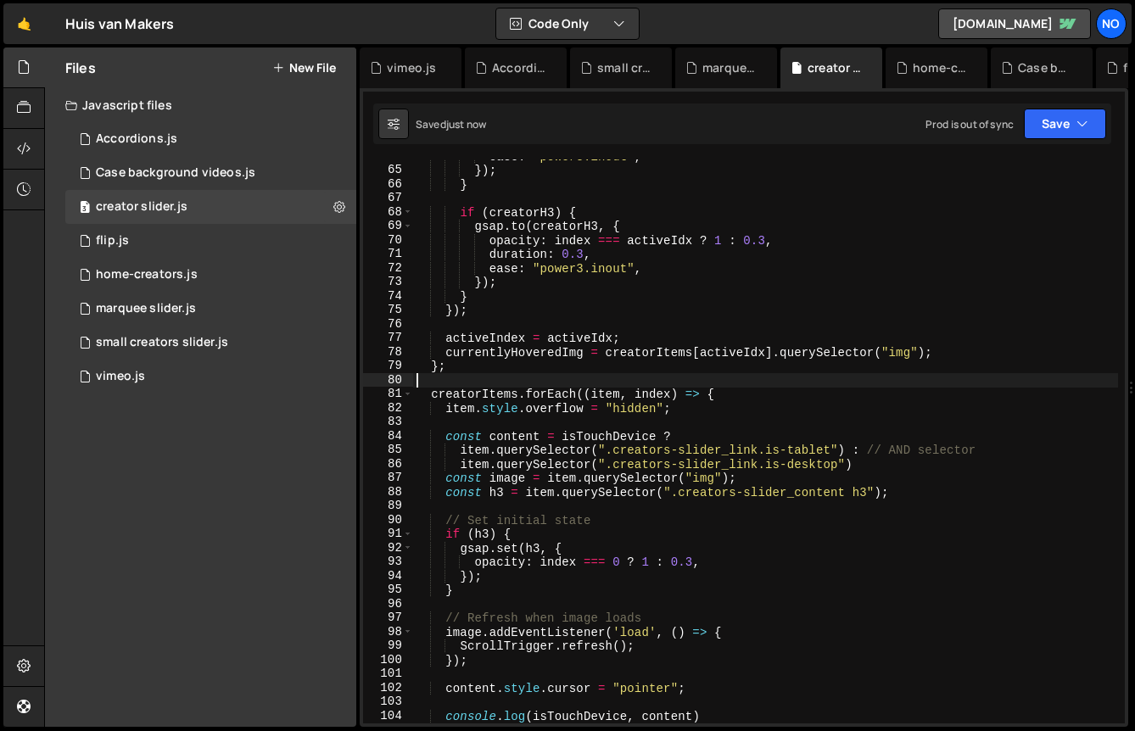
scroll to position [0, 0]
click at [639, 375] on div "ease : "power3.inout" , }) ; } if ( creatorH3 ) { gsap . to ( creatorH3 , { opa…" at bounding box center [765, 445] width 705 height 592
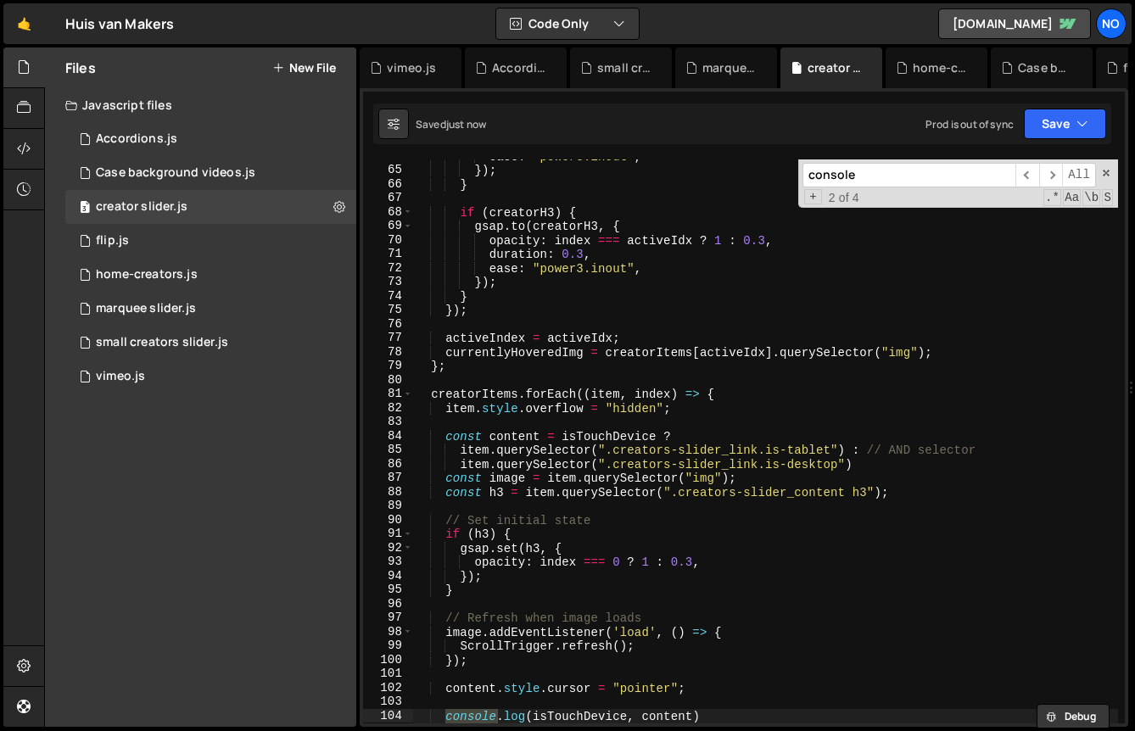
scroll to position [1328, 0]
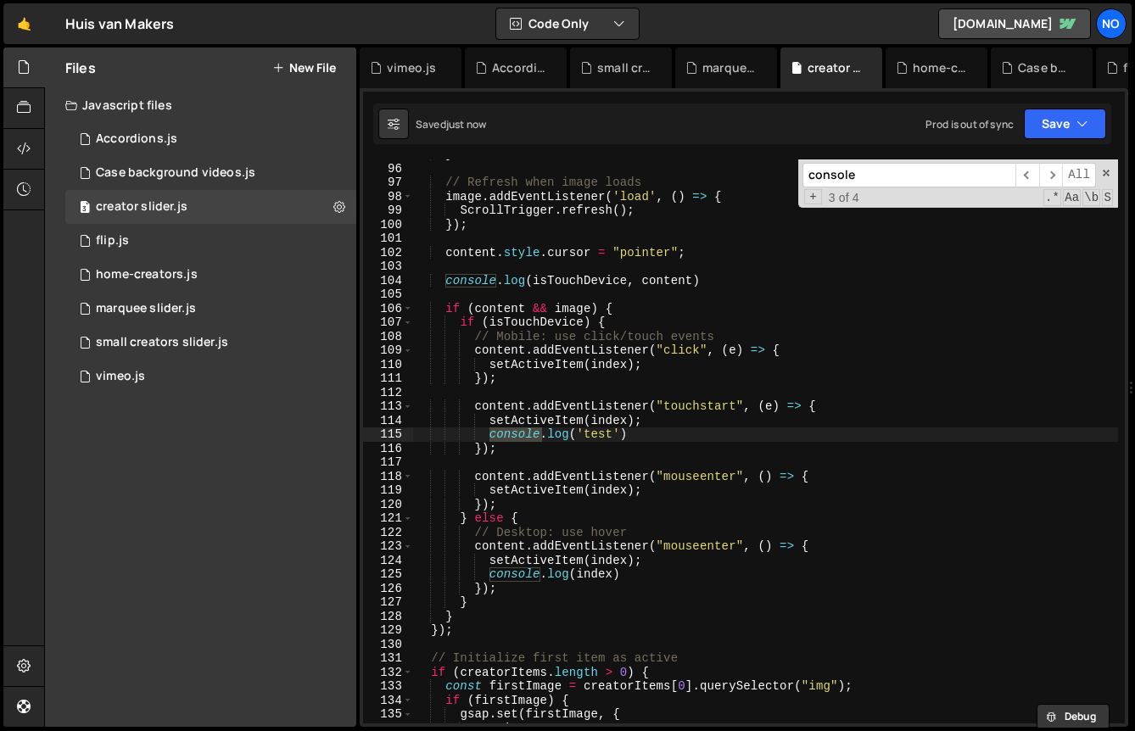
type input "console"
click at [507, 436] on div "} // Refresh when image loads image . addEventListener ( 'load' , ( ) => { Scro…" at bounding box center [765, 441] width 705 height 564
click at [507, 436] on div "} // Refresh when image loads image . addEventListener ( 'load' , ( ) => { Scro…" at bounding box center [765, 444] width 705 height 592
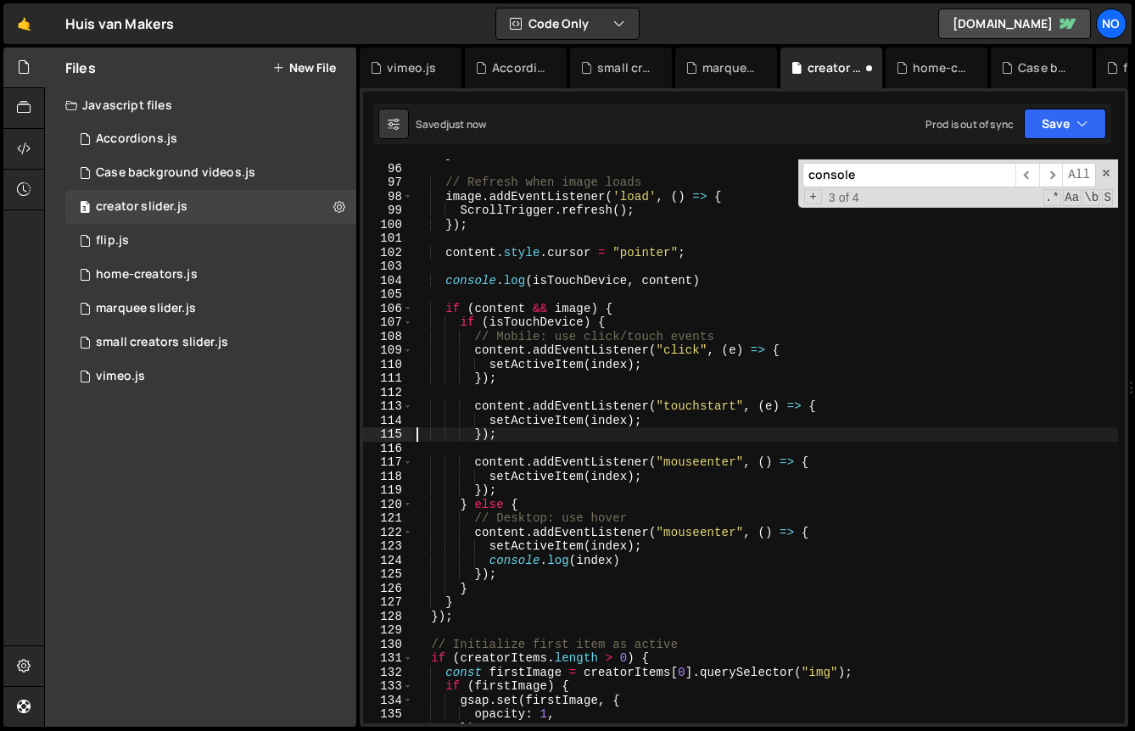
click at [520, 557] on div "} // Refresh when image loads image . addEventListener ( 'load' , ( ) => { Scro…" at bounding box center [765, 444] width 705 height 592
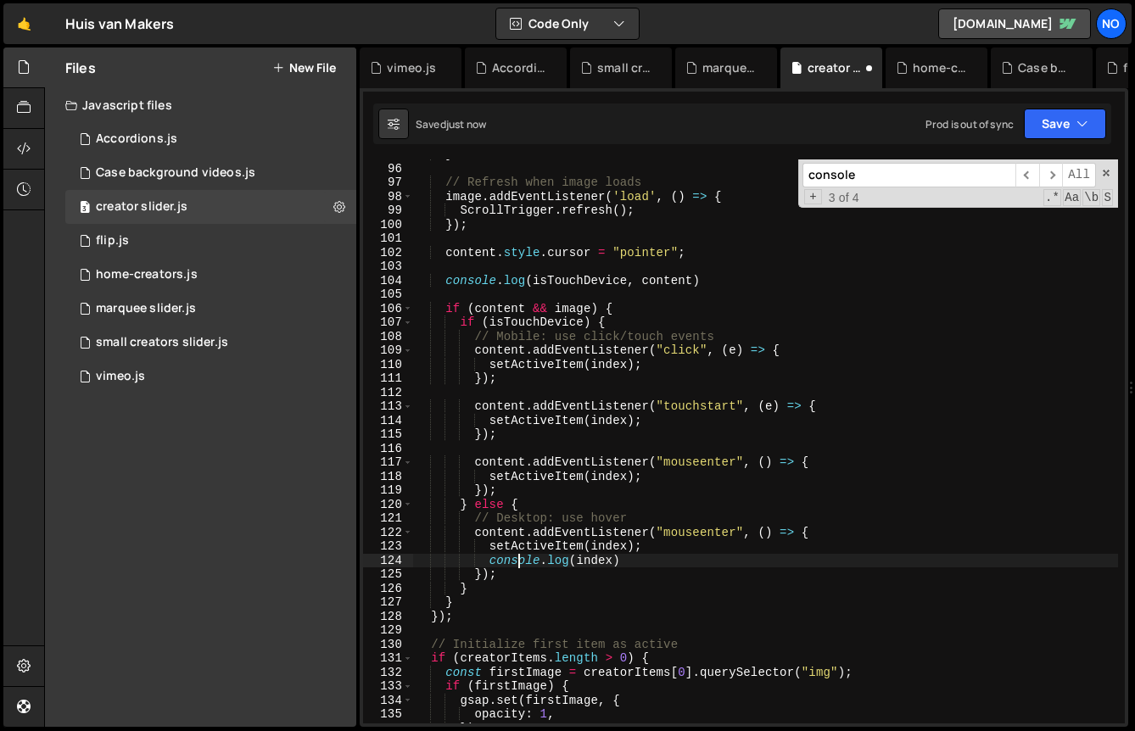
click at [520, 557] on div "} // Refresh when image loads image . addEventListener ( 'load' , ( ) => { Scro…" at bounding box center [765, 444] width 705 height 592
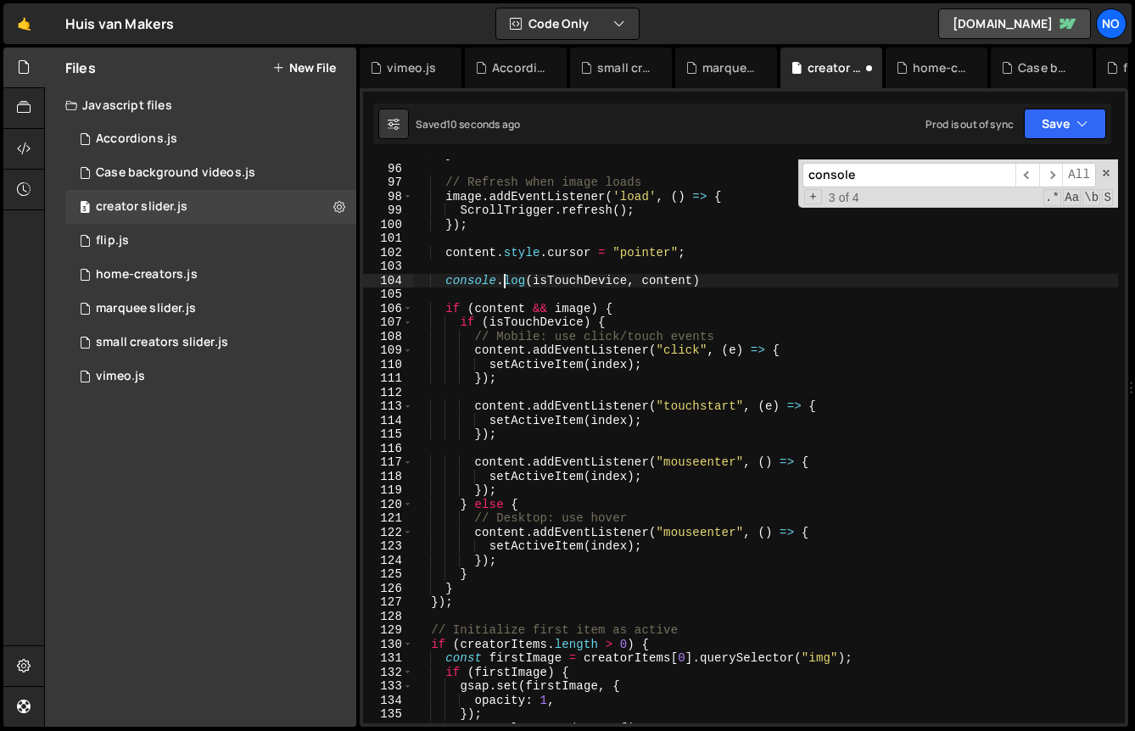
click at [502, 282] on div "} // Refresh when image loads image . addEventListener ( 'load' , ( ) => { Scro…" at bounding box center [765, 444] width 705 height 592
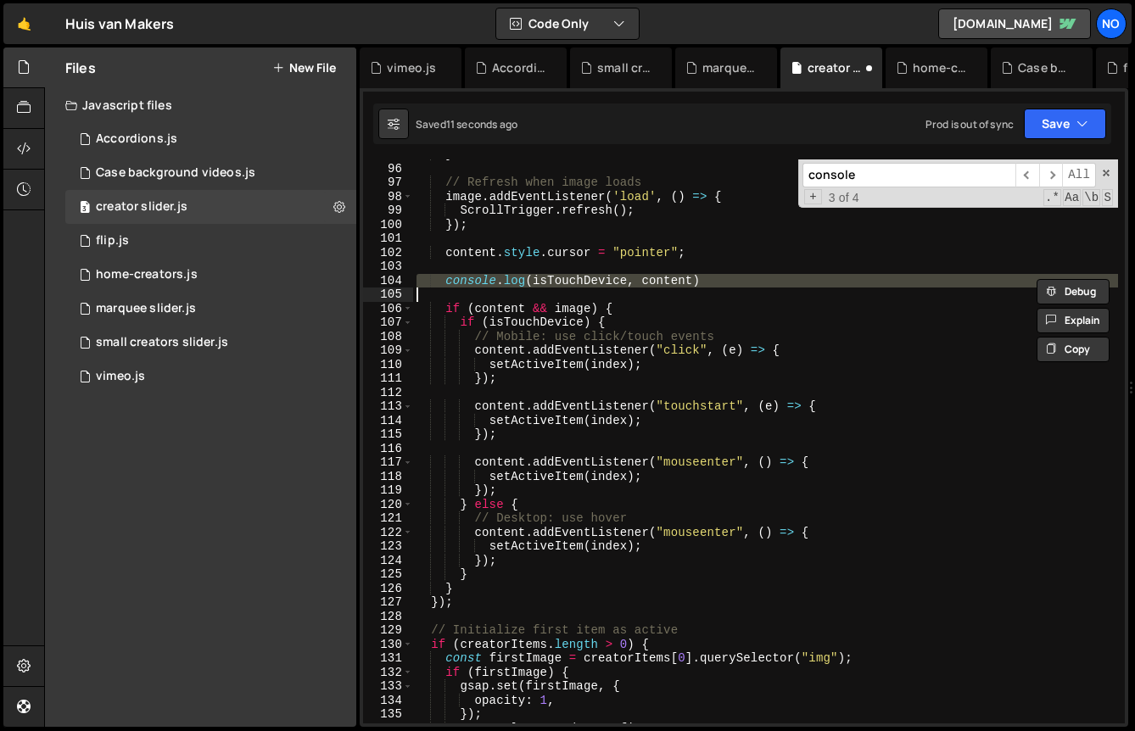
click at [502, 282] on div "} // Refresh when image loads image . addEventListener ( 'load' , ( ) => { Scro…" at bounding box center [765, 444] width 705 height 592
type textarea "console.log(isTouchDevice, content)"
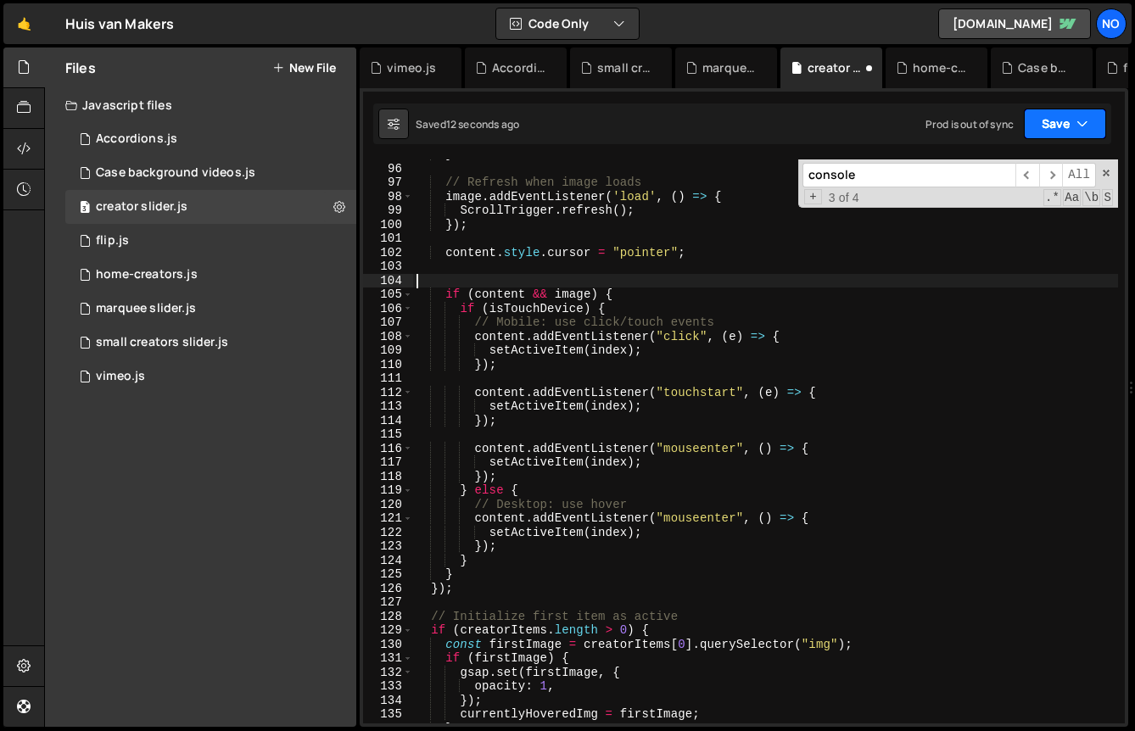
click at [1056, 131] on button "Save" at bounding box center [1065, 124] width 82 height 31
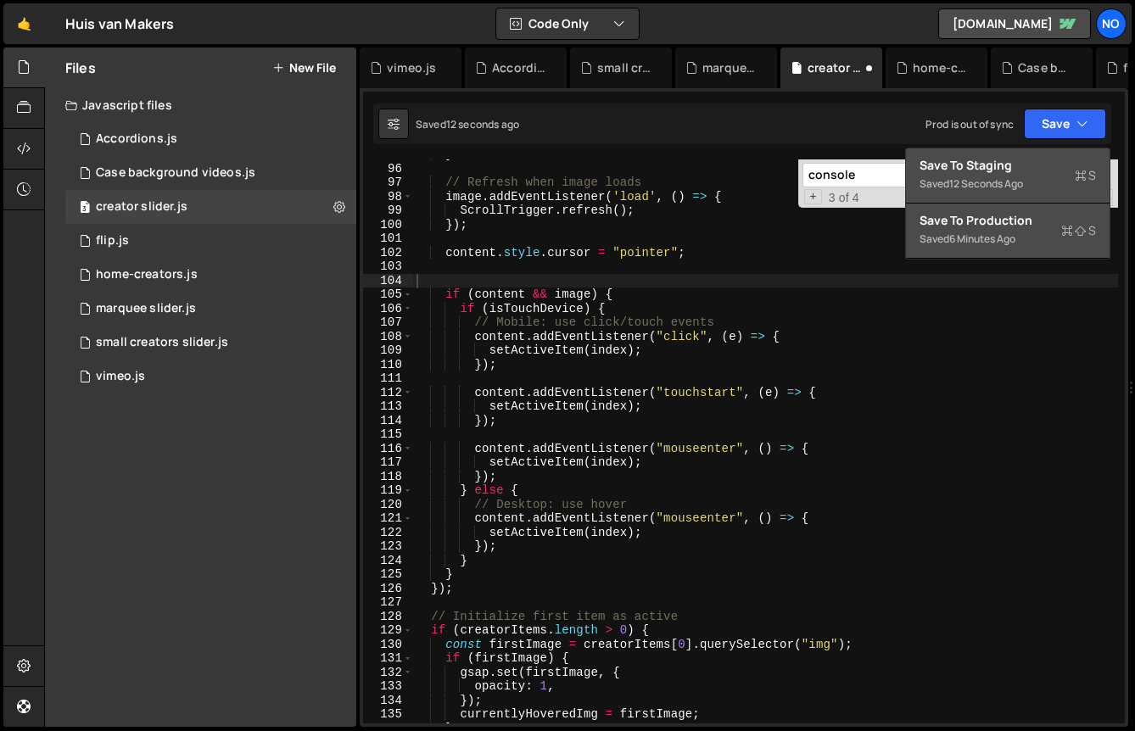
click at [1017, 170] on div "Save to Staging S" at bounding box center [1008, 165] width 176 height 17
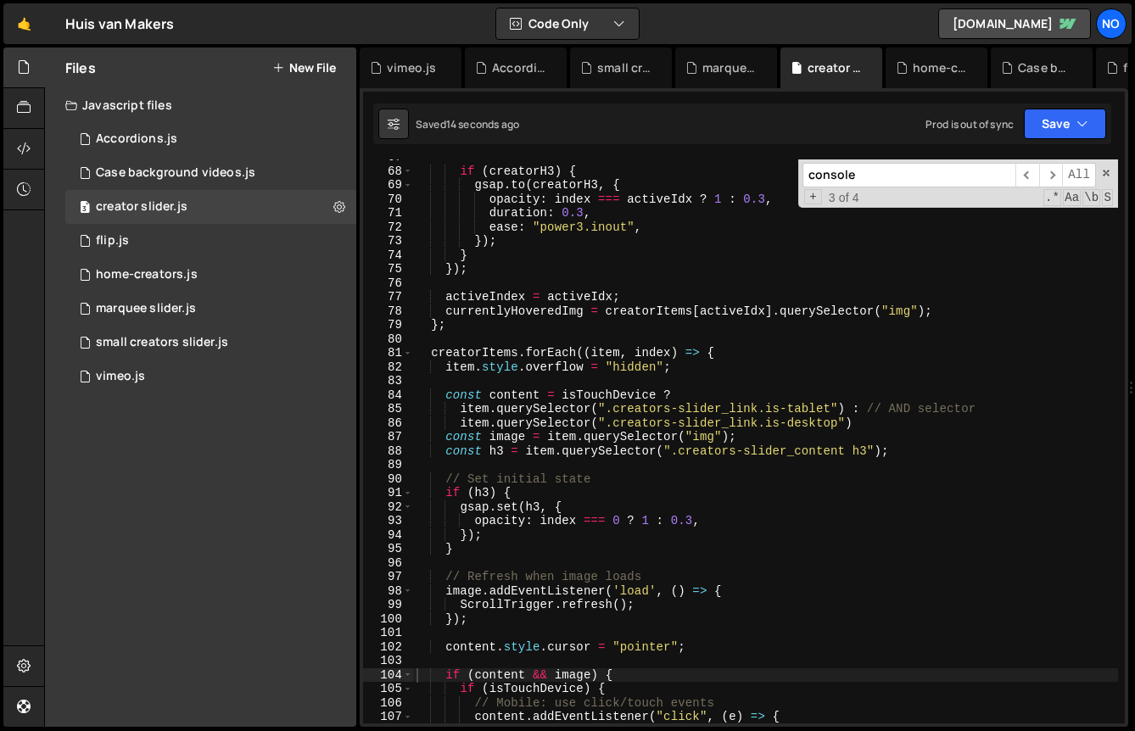
scroll to position [945, 0]
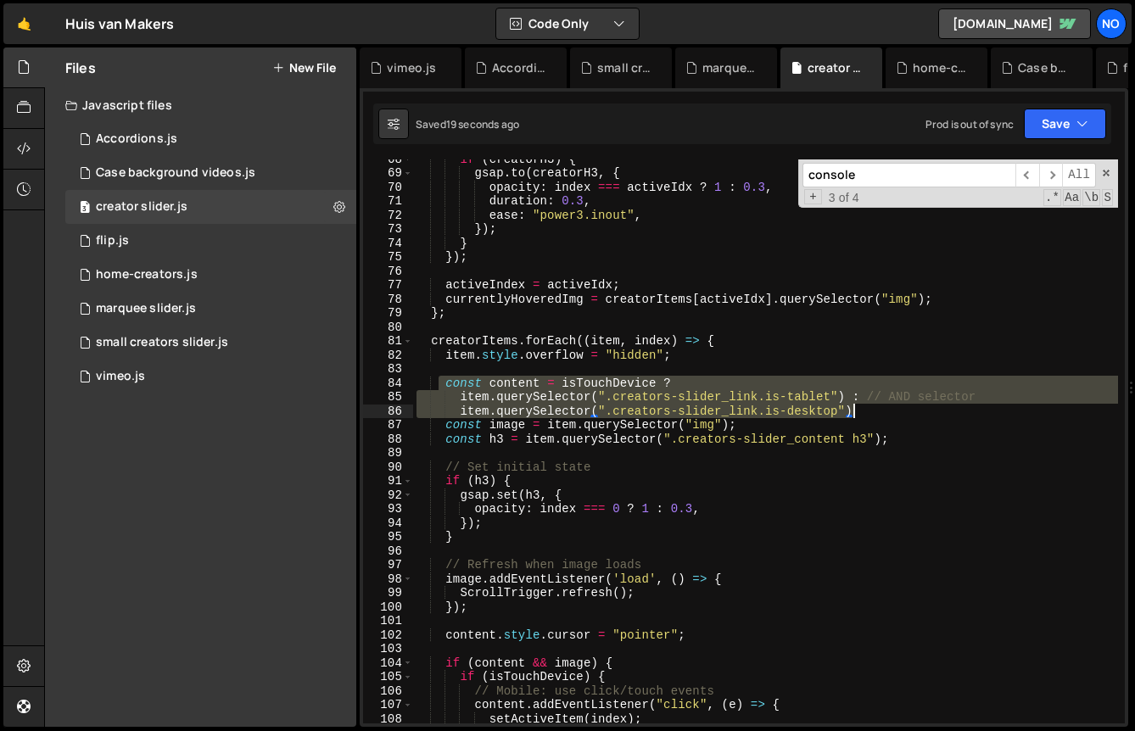
drag, startPoint x: 438, startPoint y: 385, endPoint x: 926, endPoint y: 414, distance: 488.7
click at [926, 414] on div "if ( creatorH3 ) { gsap . to ( creatorH3 , { opacity : index === activeIdx ? 1 …" at bounding box center [765, 448] width 705 height 592
click at [620, 420] on div "if ( creatorH3 ) { gsap . to ( creatorH3 , { opacity : index === activeIdx ? 1 …" at bounding box center [765, 448] width 705 height 592
drag, startPoint x: 562, startPoint y: 383, endPoint x: 859, endPoint y: 407, distance: 297.9
click at [859, 407] on div "if ( creatorH3 ) { gsap . to ( creatorH3 , { opacity : index === activeIdx ? 1 …" at bounding box center [765, 448] width 705 height 592
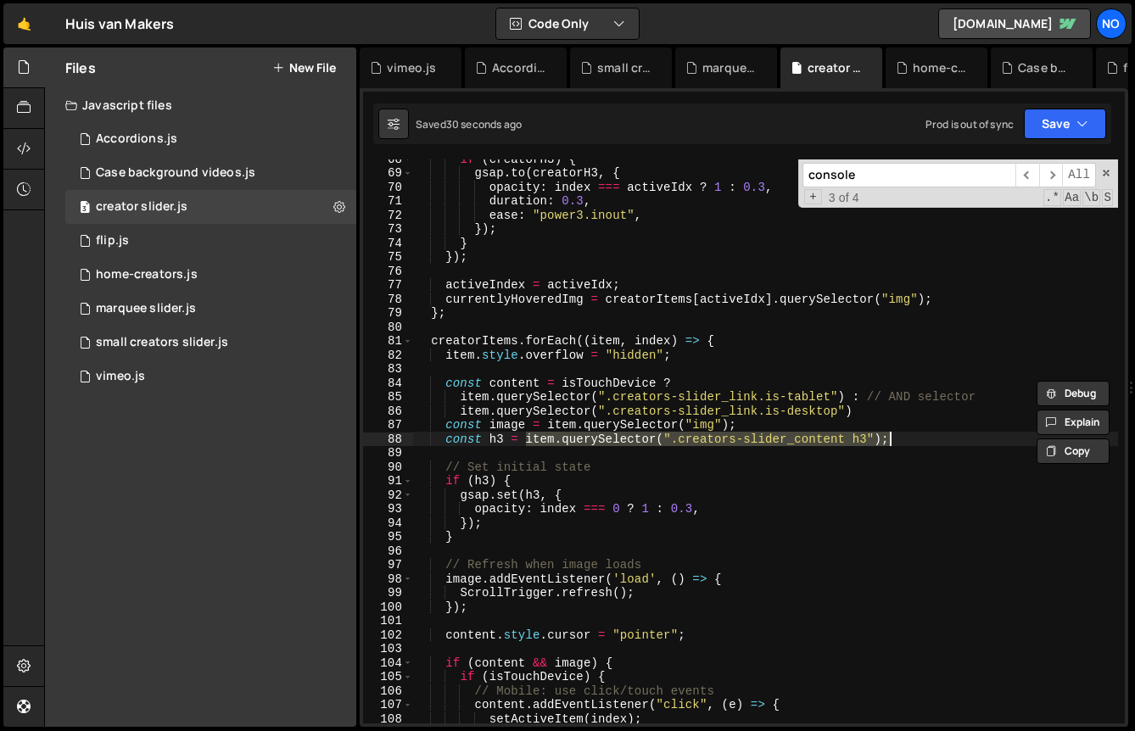
drag, startPoint x: 526, startPoint y: 442, endPoint x: 932, endPoint y: 440, distance: 405.5
click at [932, 440] on div "if ( creatorH3 ) { gsap . to ( creatorH3 , { opacity : index === activeIdx ? 1 …" at bounding box center [765, 448] width 705 height 592
paste textarea "item.querySelector(".creators-slider_link.is-desktop")"
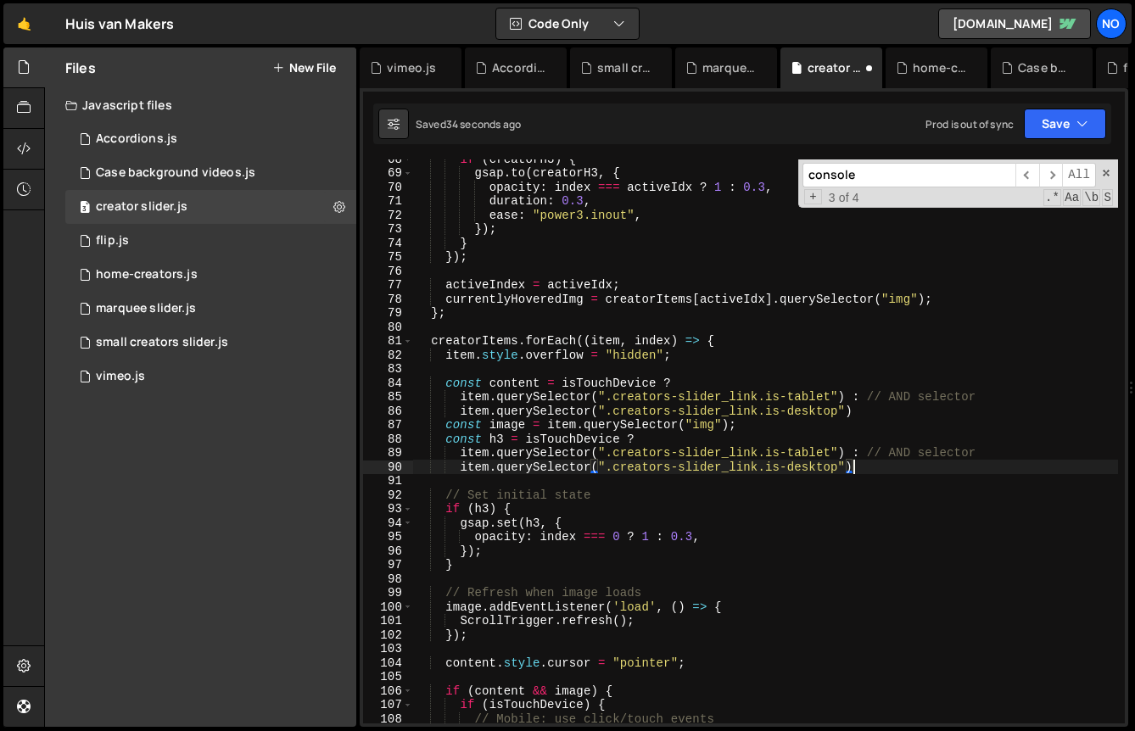
click at [829, 448] on div "if ( creatorH3 ) { gsap . to ( creatorH3 , { opacity : index === activeIdx ? 1 …" at bounding box center [765, 448] width 705 height 592
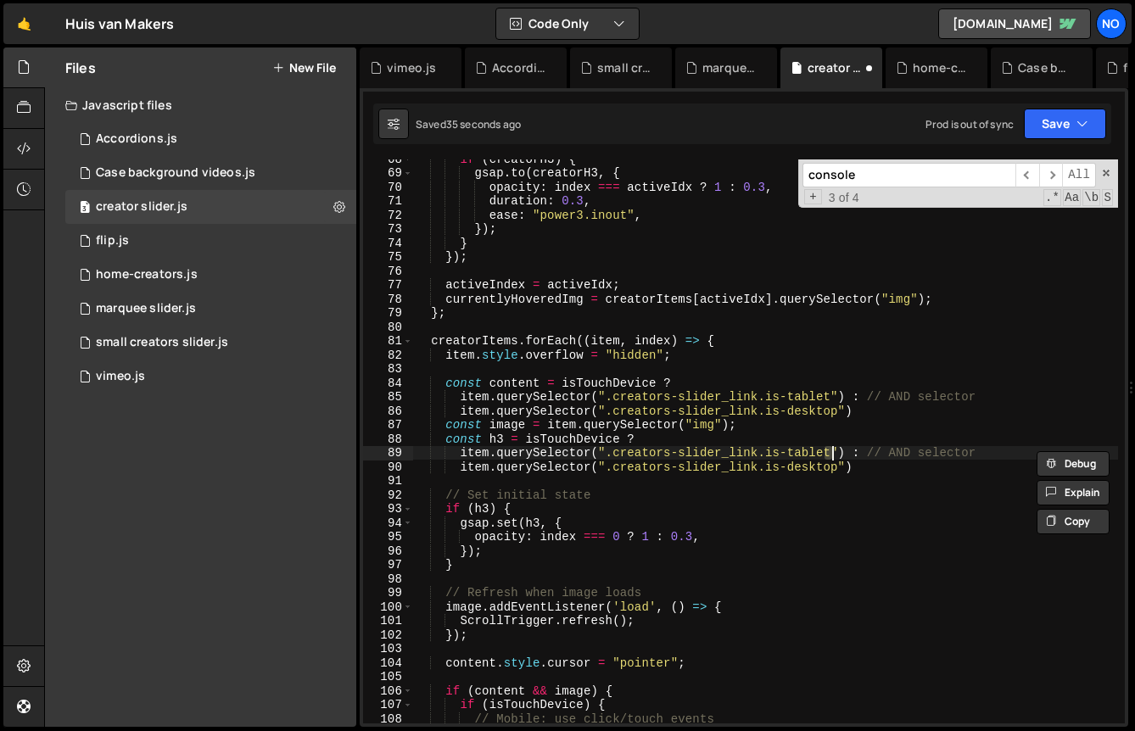
click at [829, 448] on div "if ( creatorH3 ) { gsap . to ( creatorH3 , { opacity : index === activeIdx ? 1 …" at bounding box center [765, 441] width 705 height 564
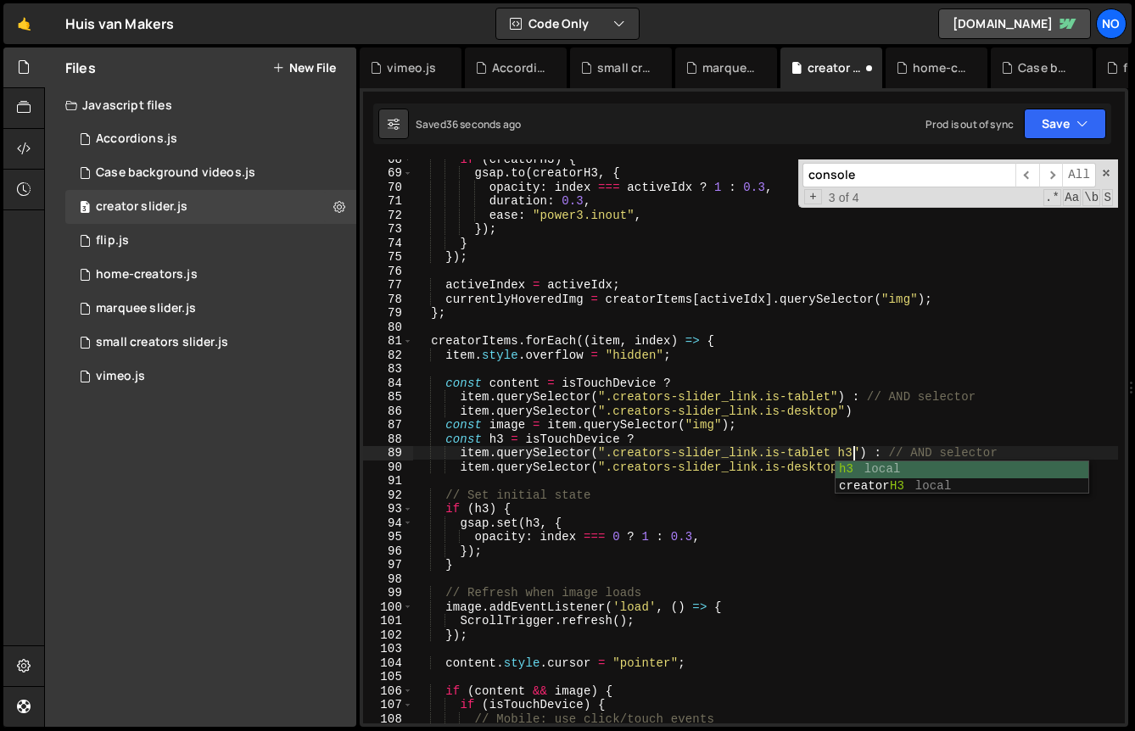
click at [809, 445] on div "if ( creatorH3 ) { gsap . to ( creatorH3 , { opacity : index === activeIdx ? 1 …" at bounding box center [765, 448] width 705 height 592
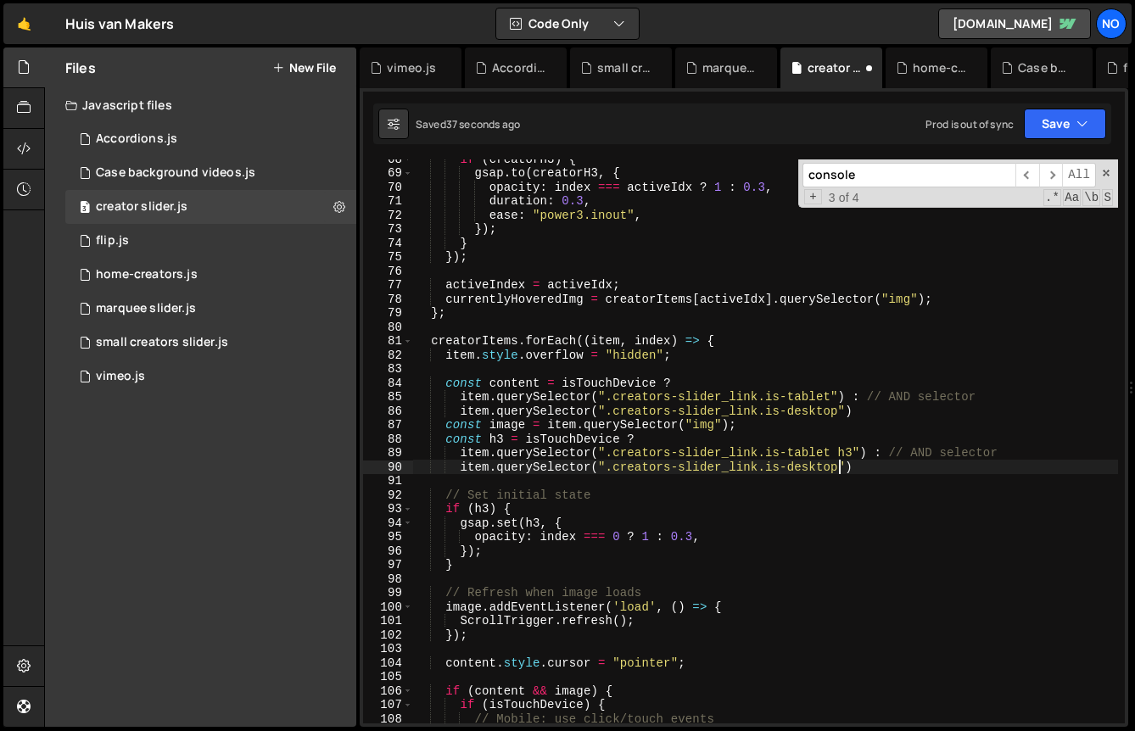
click at [839, 467] on div "if ( creatorH3 ) { gsap . to ( creatorH3 , { opacity : index === activeIdx ? 1 …" at bounding box center [765, 448] width 705 height 592
click at [1058, 120] on button "Save" at bounding box center [1065, 124] width 82 height 31
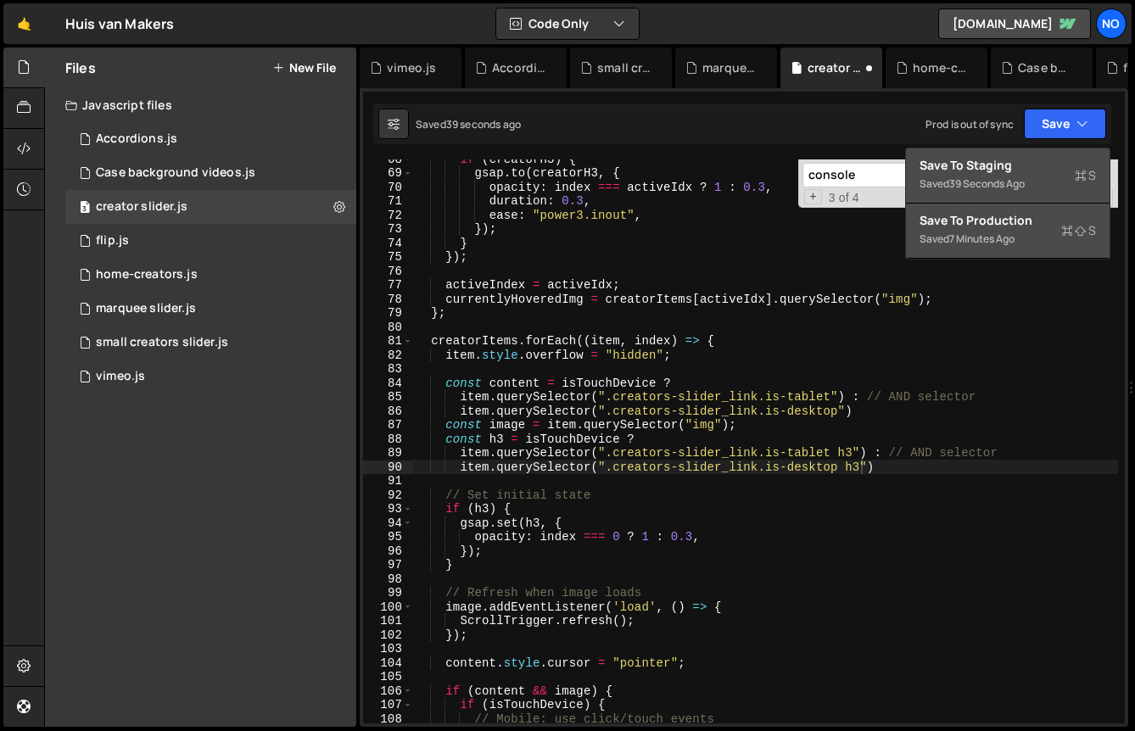
click at [1021, 176] on div "Saved 39 seconds ago" at bounding box center [1008, 184] width 176 height 20
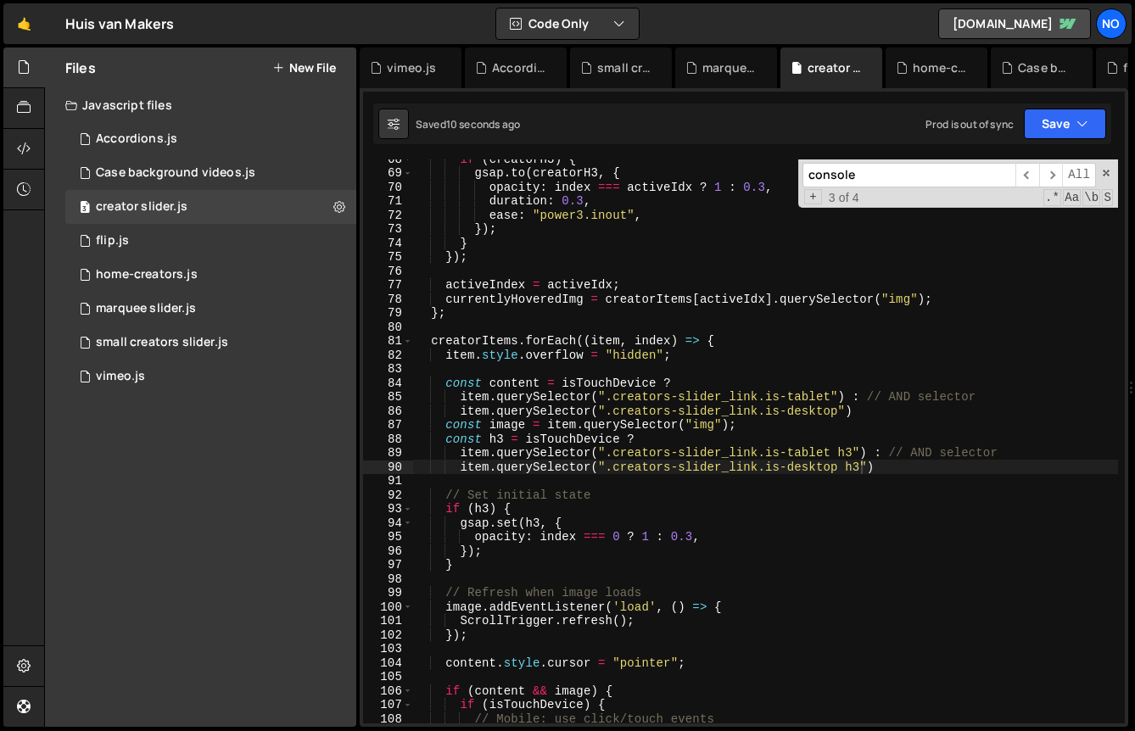
scroll to position [0, 6]
click at [503, 505] on div "if ( creatorH3 ) { gsap . to ( creatorH3 , { opacity : index === activeIdx ? 1 …" at bounding box center [765, 448] width 705 height 592
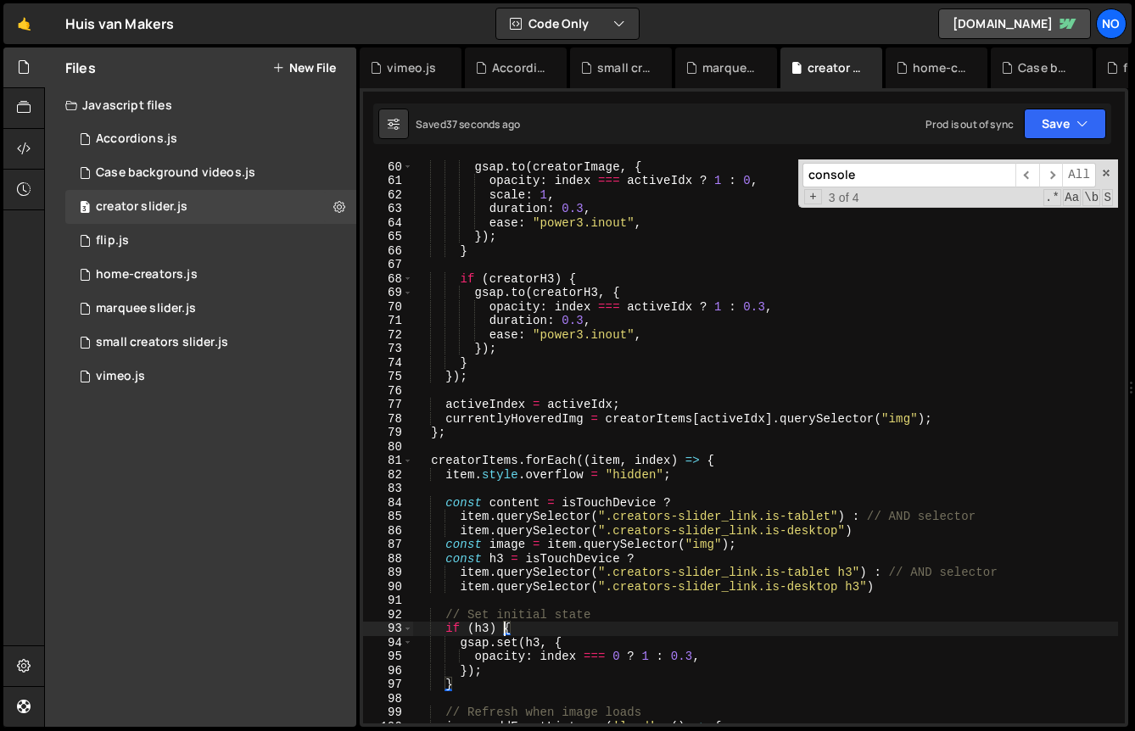
scroll to position [829, 0]
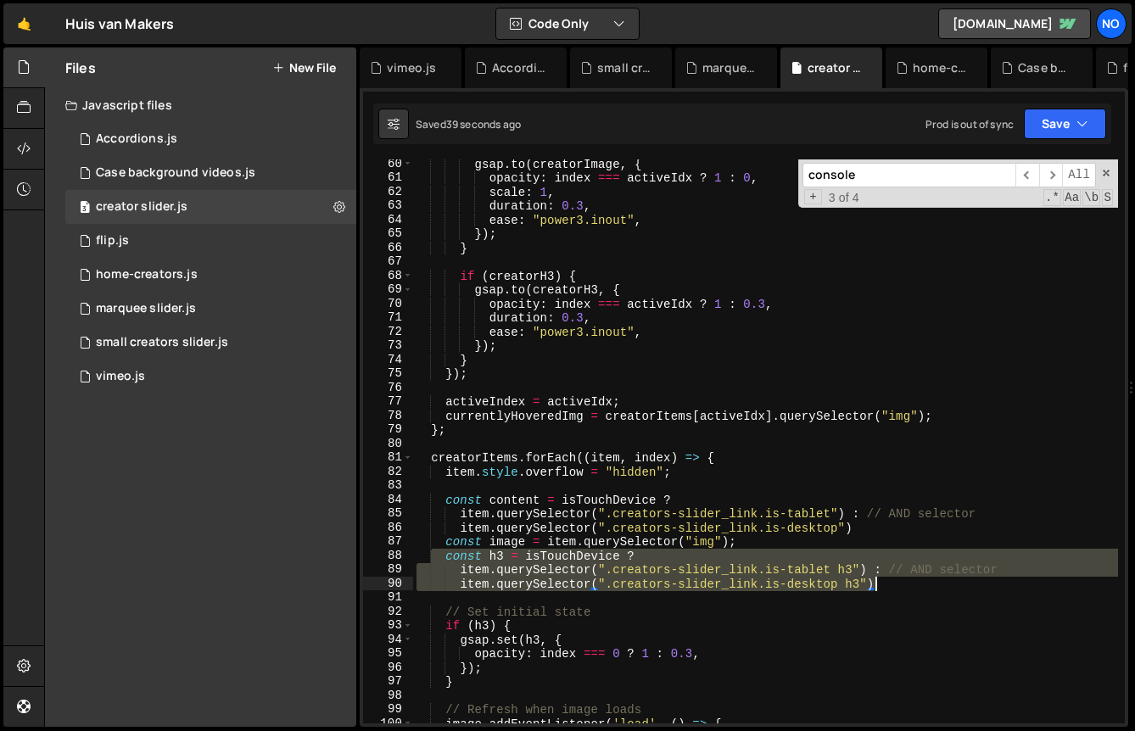
drag, startPoint x: 430, startPoint y: 562, endPoint x: 917, endPoint y: 585, distance: 487.5
click at [917, 585] on div "gsap . to ( creatorImage , { opacity : index === activeIdx ? 1 : 0 , scale : 1 …" at bounding box center [765, 453] width 705 height 592
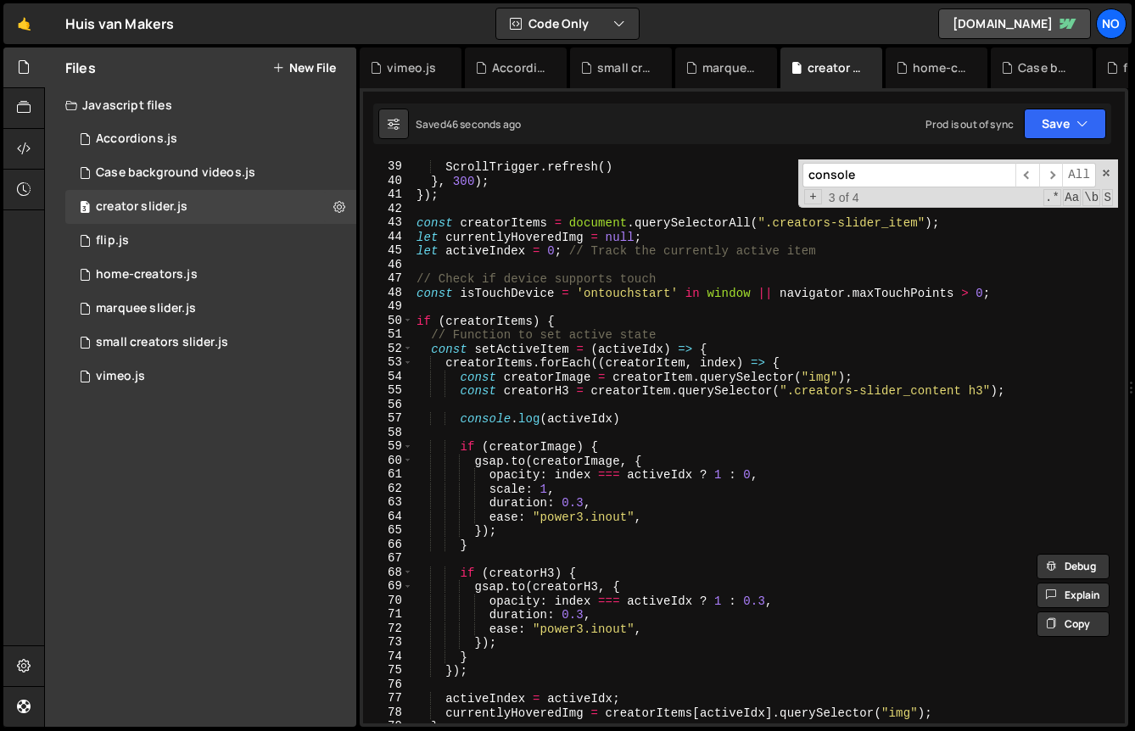
scroll to position [540, 0]
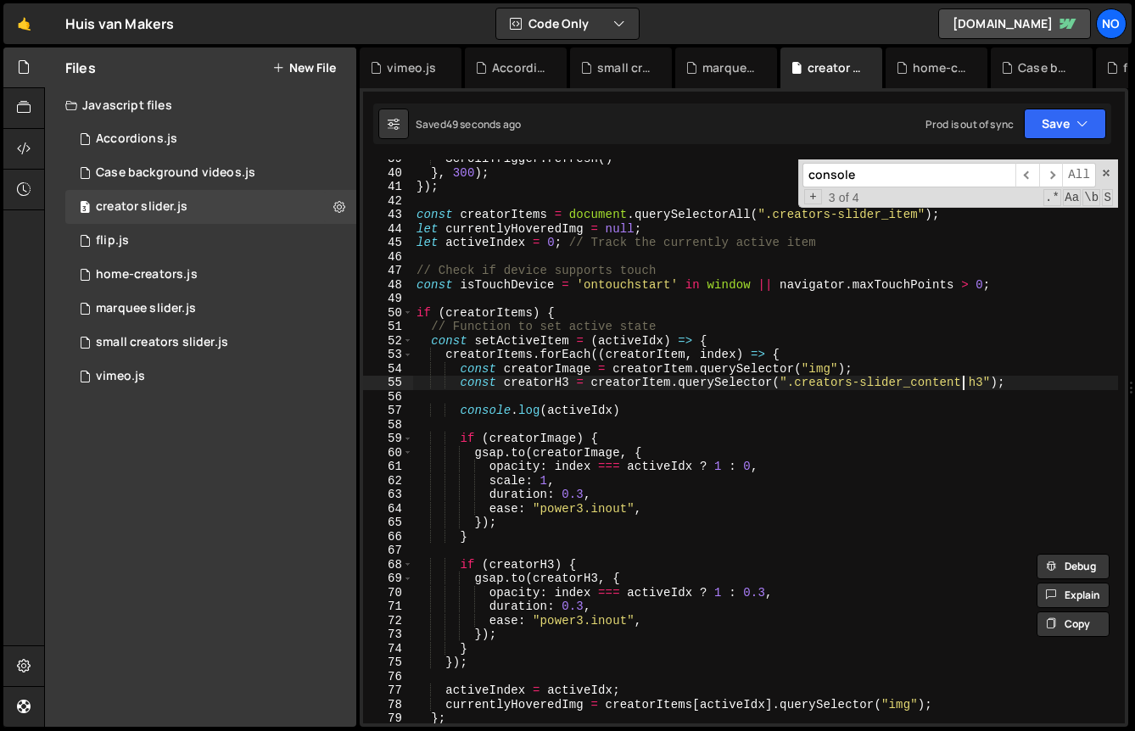
click at [961, 381] on div "ScrollTrigger . refresh ( ) } , 300 ) ; }) ; const creatorItems = document . qu…" at bounding box center [765, 448] width 705 height 592
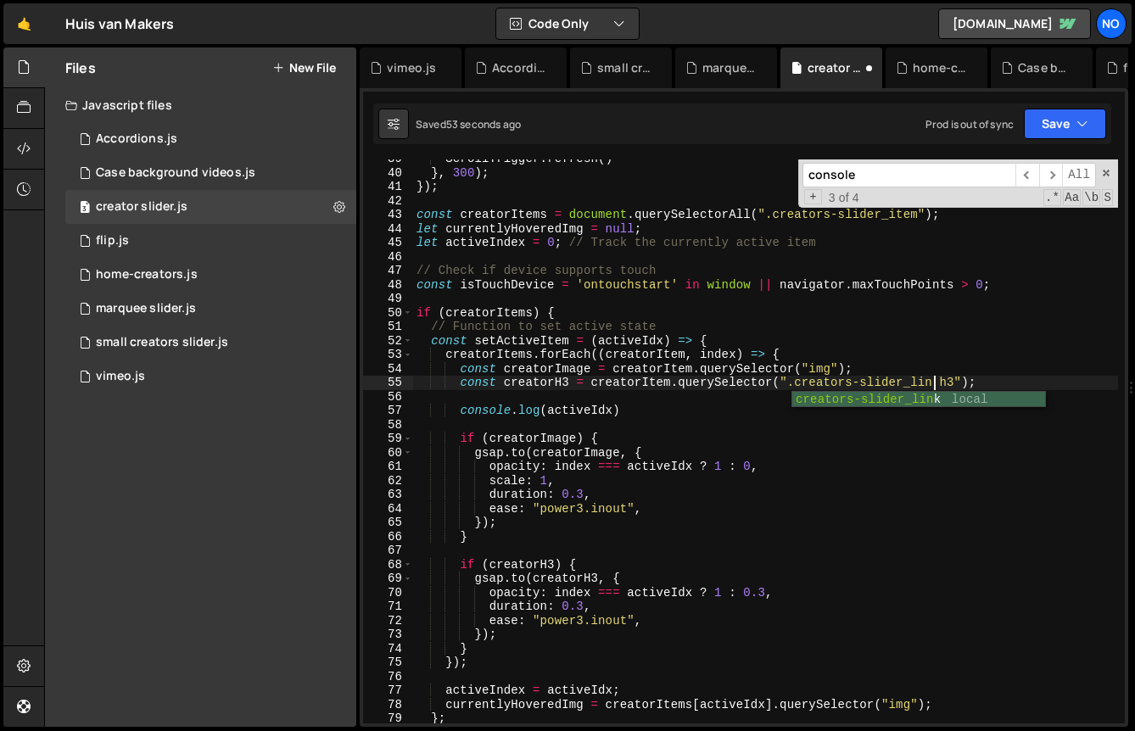
scroll to position [0, 36]
click at [1063, 123] on button "Save" at bounding box center [1065, 124] width 82 height 31
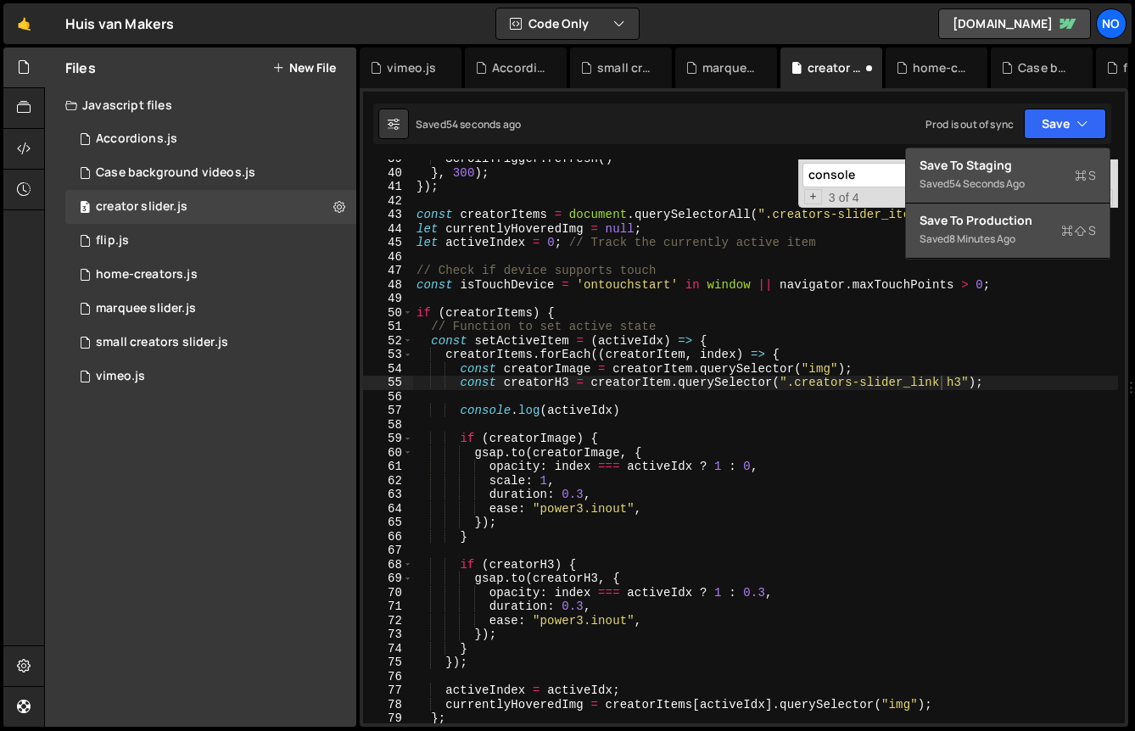
click at [1011, 171] on div "Save to Staging S" at bounding box center [1008, 165] width 176 height 17
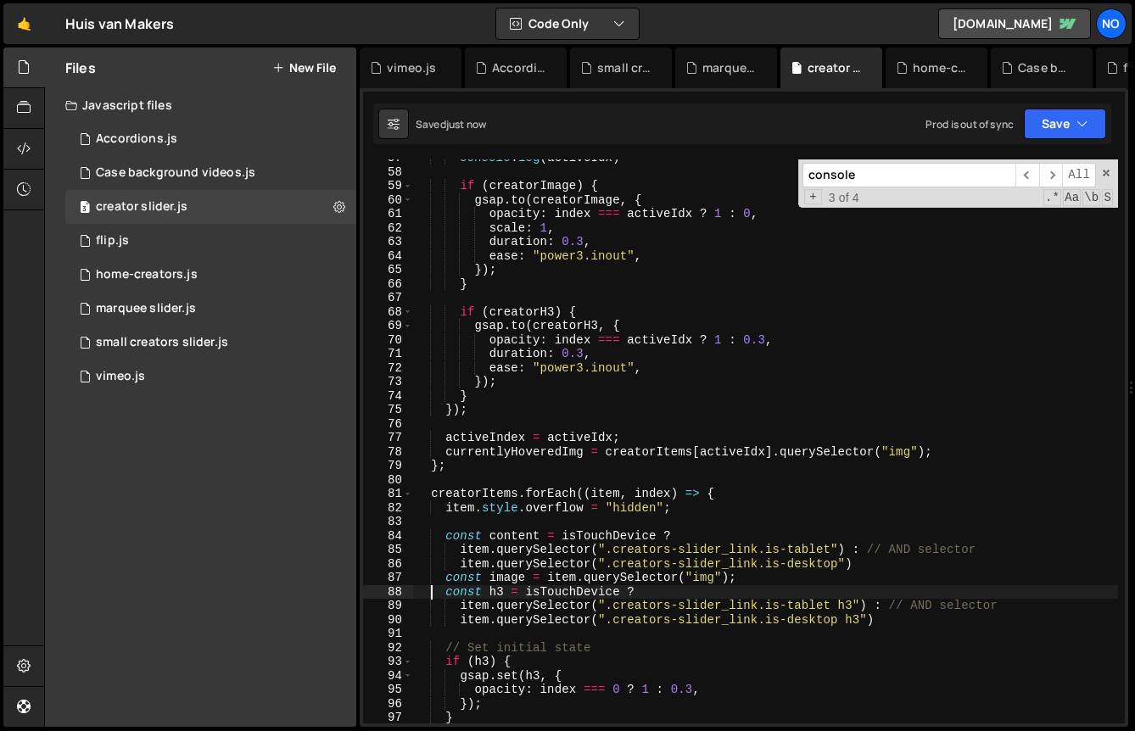
scroll to position [0, 14]
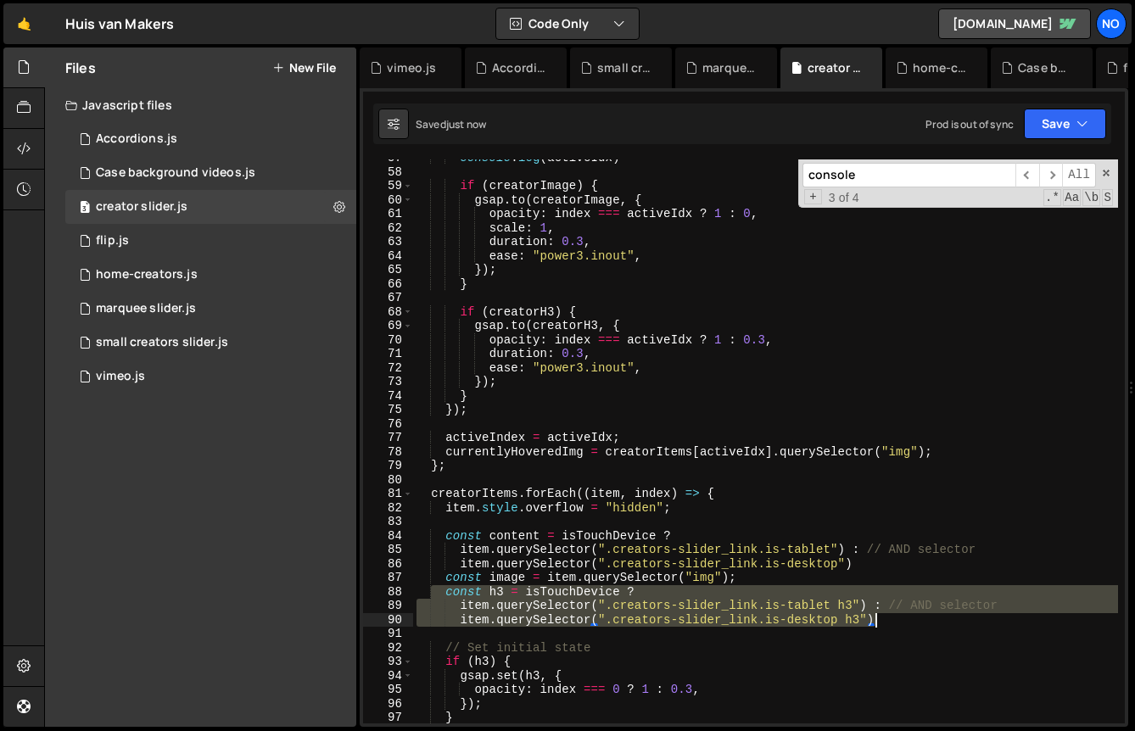
drag, startPoint x: 434, startPoint y: 594, endPoint x: 895, endPoint y: 618, distance: 462.1
click at [895, 618] on div "console . log ( activeIdx ) if ( creatorImage ) { gsap . to ( creatorImage , { …" at bounding box center [765, 447] width 705 height 592
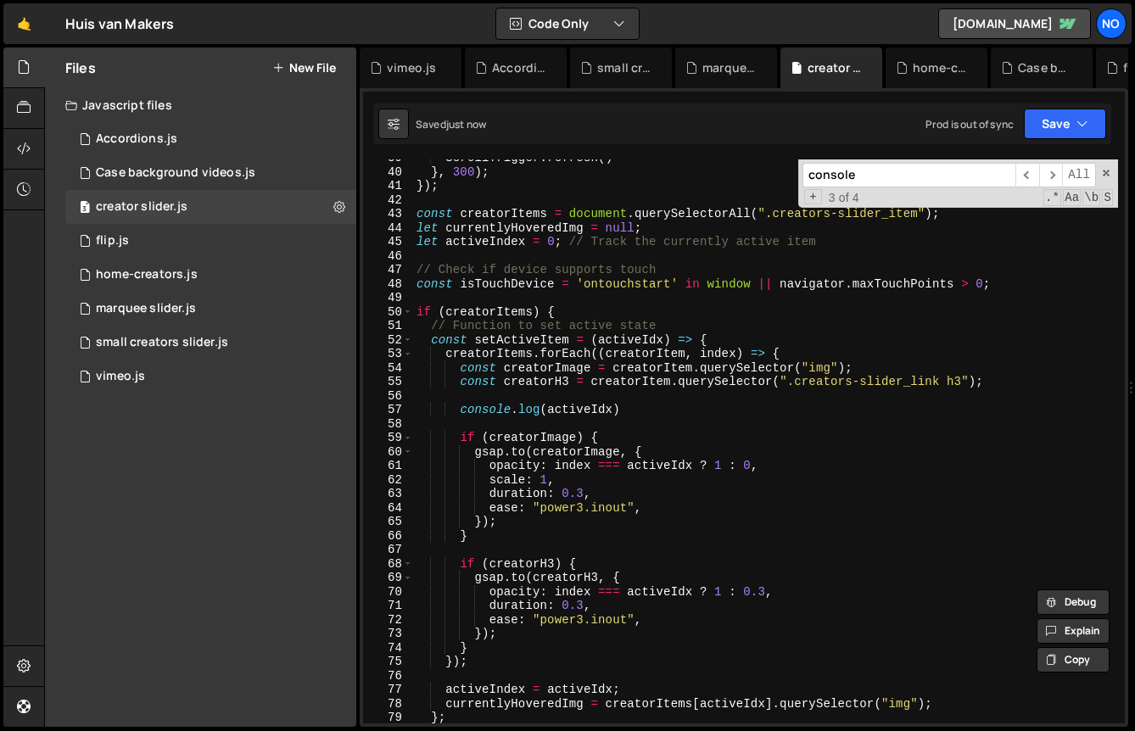
scroll to position [428, 0]
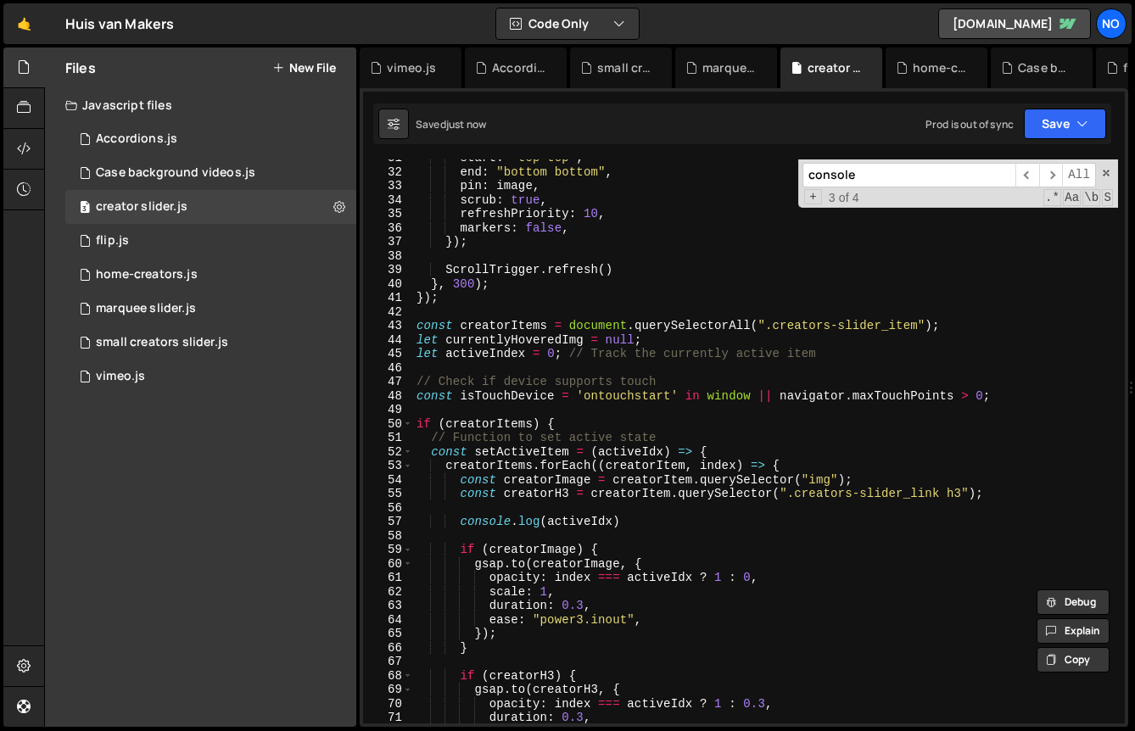
click at [989, 488] on div "start : "top top" , end : "bottom bottom" , pin : image , scrub : true , refres…" at bounding box center [765, 447] width 705 height 592
type textarea "const creatorH3 = creatorItem.querySelector(".creators-slider_link h3");"
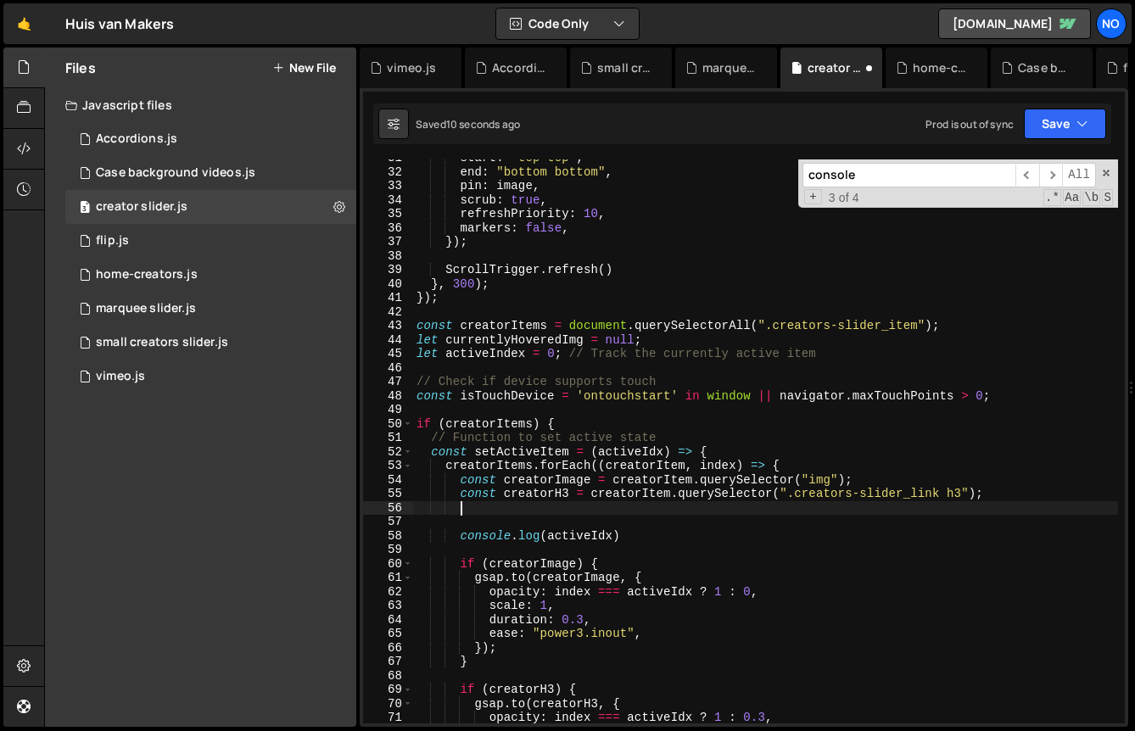
scroll to position [0, 2]
paste textarea "item.querySelector(".creators-slider_link.is-desktop h3")"
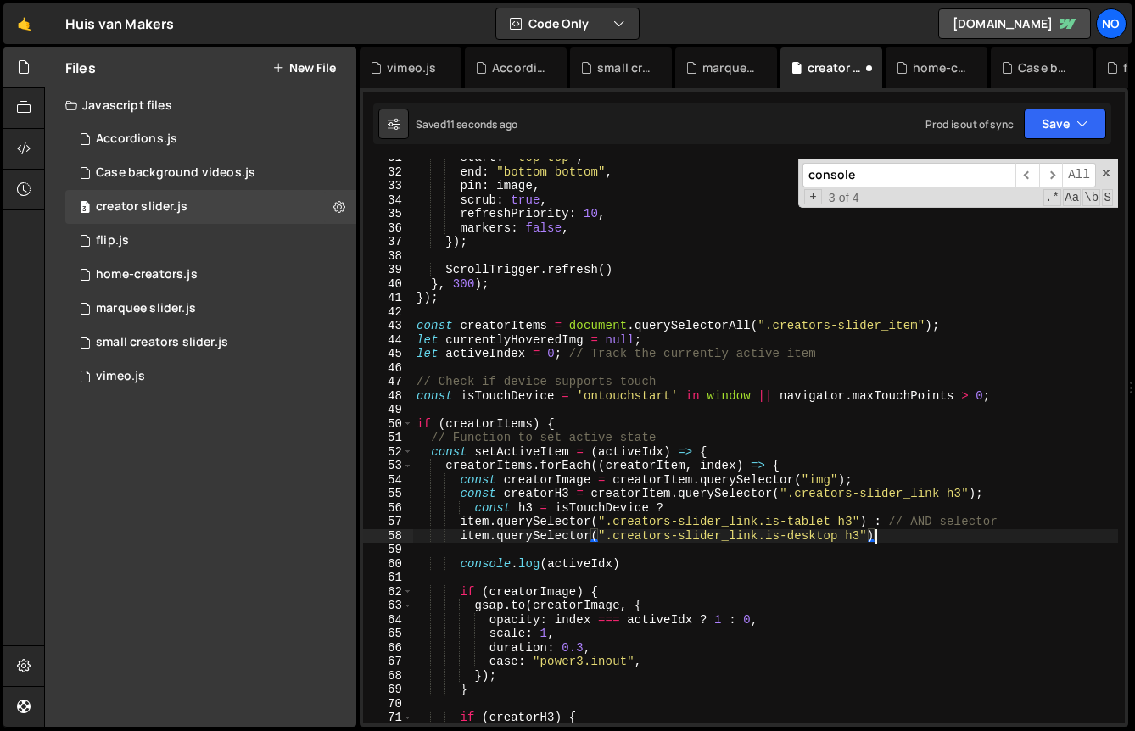
click at [535, 503] on div "start : "top top" , end : "bottom bottom" , pin : image , scrub : true , refres…" at bounding box center [765, 447] width 705 height 592
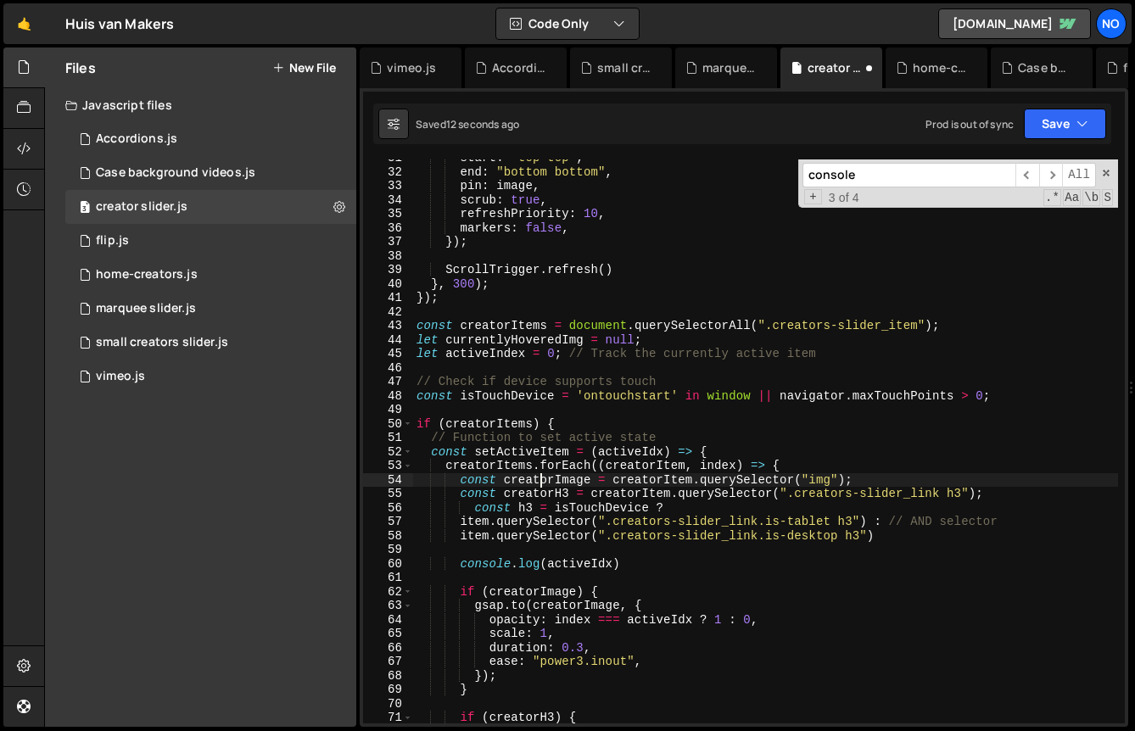
click at [538, 486] on div "start : "top top" , end : "bottom bottom" , pin : image , scrub : true , refres…" at bounding box center [765, 447] width 705 height 592
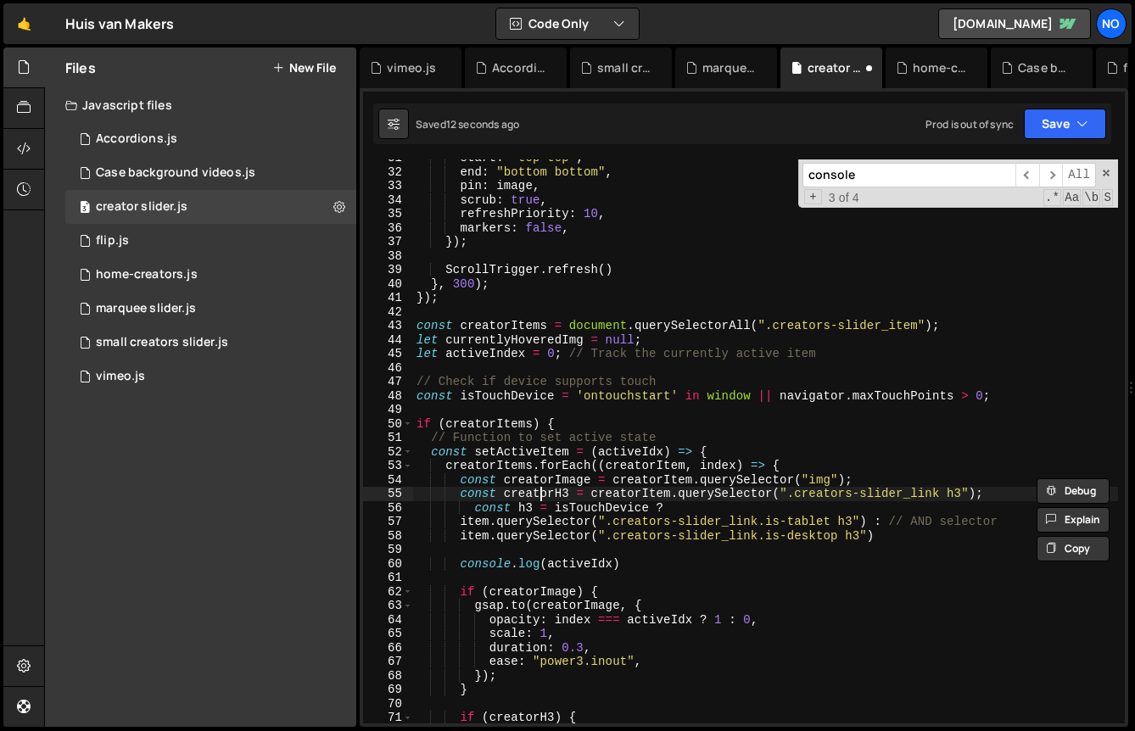
click at [537, 491] on div "start : "top top" , end : "bottom bottom" , pin : image , scrub : true , refres…" at bounding box center [765, 447] width 705 height 592
click at [534, 492] on div "start : "top top" , end : "bottom bottom" , pin : image , scrub : true , refres…" at bounding box center [765, 447] width 705 height 592
click at [529, 501] on div "start : "top top" , end : "bottom bottom" , pin : image , scrub : true , refres…" at bounding box center [765, 447] width 705 height 592
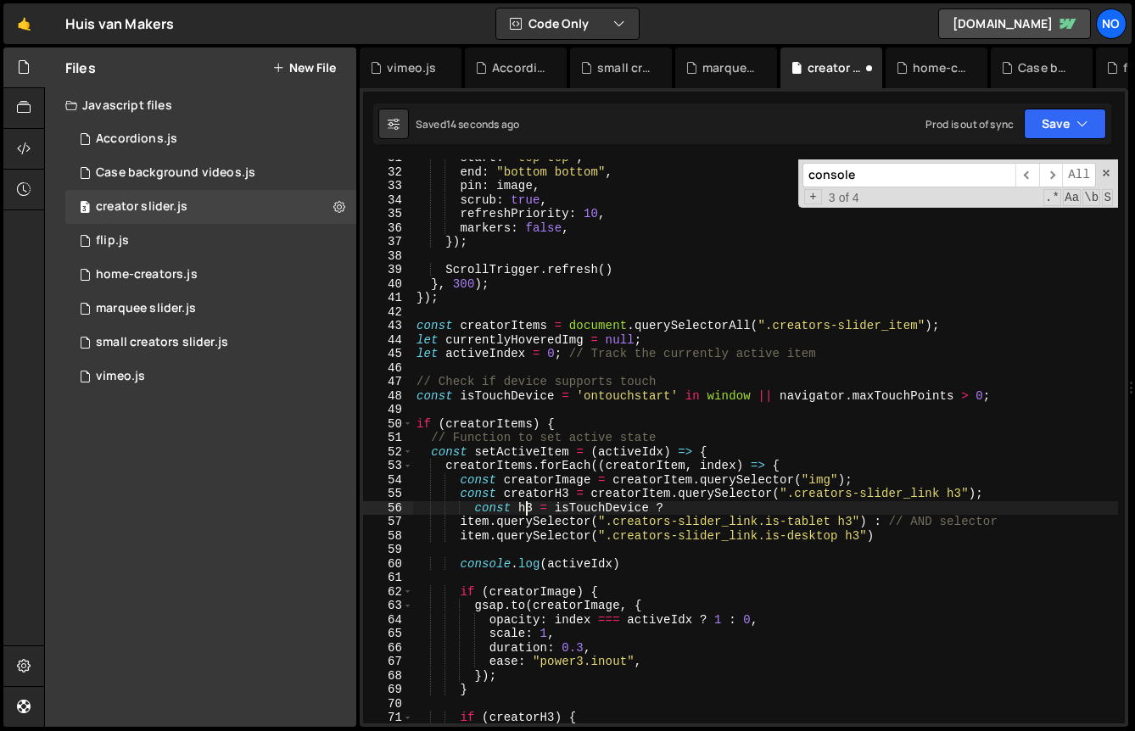
click at [529, 501] on div "start : "top top" , end : "bottom bottom" , pin : image , scrub : true , refres…" at bounding box center [765, 447] width 705 height 592
paste textarea "creatorH"
click at [541, 493] on div "start : "top top" , end : "bottom bottom" , pin : image , scrub : true , refres…" at bounding box center [765, 447] width 705 height 592
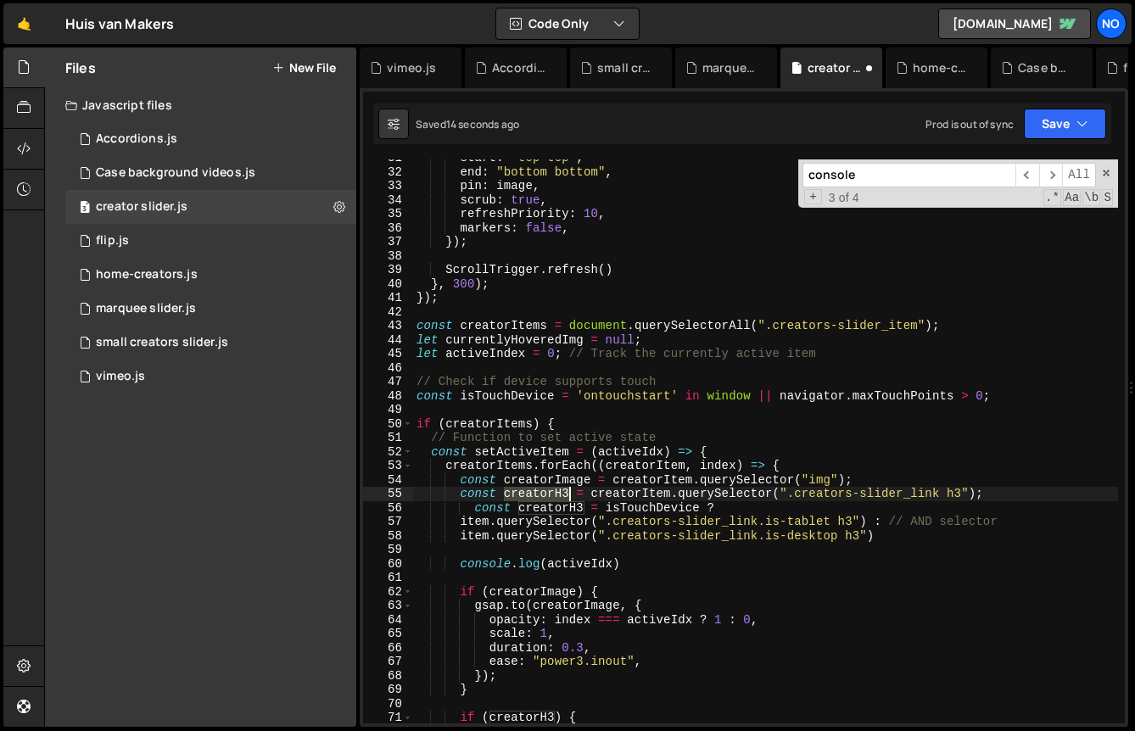
click at [541, 493] on div "start : "top top" , end : "bottom bottom" , pin : image , scrub : true , refres…" at bounding box center [765, 447] width 705 height 592
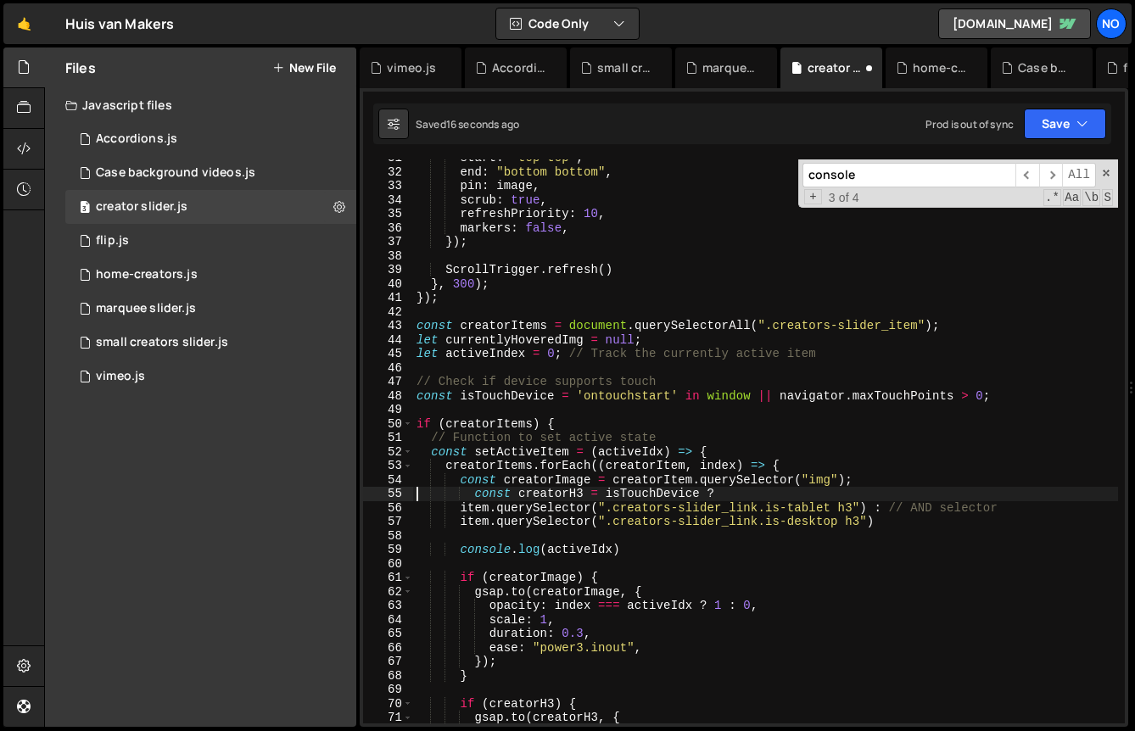
click at [1077, 98] on div "markers: false, 41 42 43 44 45 46 47 48 49 50 51 52 53 54 55 56 57 58 59 60 61 …" at bounding box center [744, 407] width 769 height 639
click at [1072, 116] on button "Save" at bounding box center [1065, 124] width 82 height 31
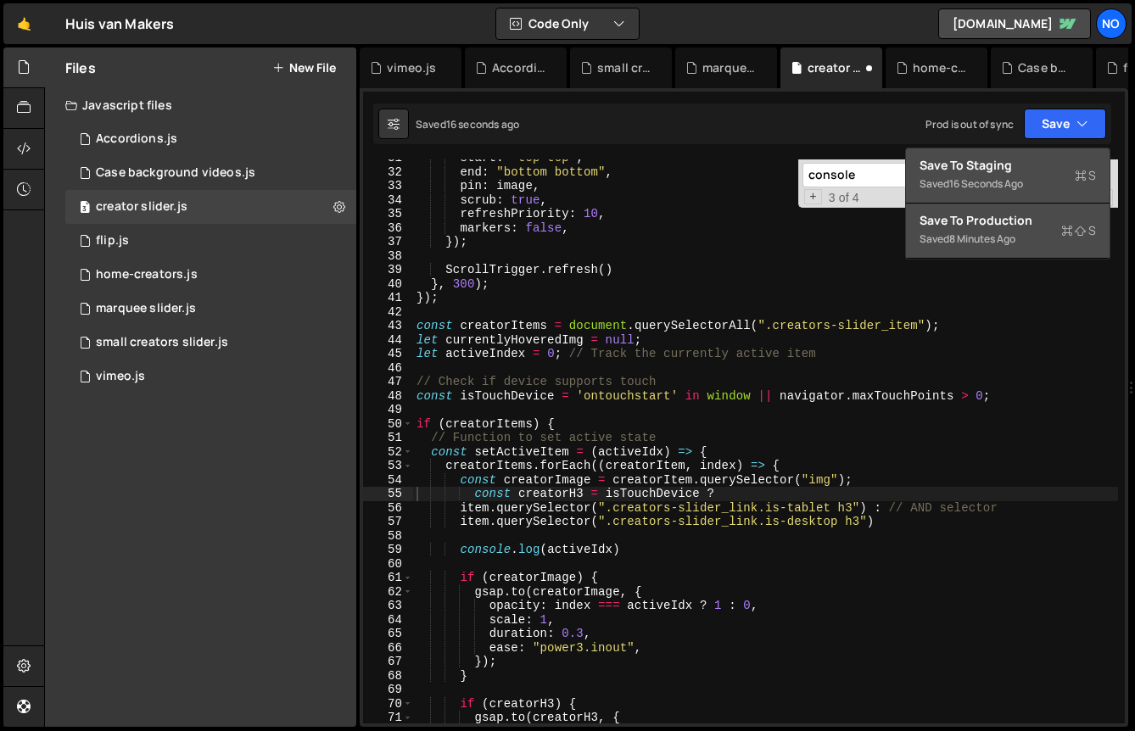
click at [960, 177] on div "16 seconds ago" at bounding box center [986, 183] width 74 height 14
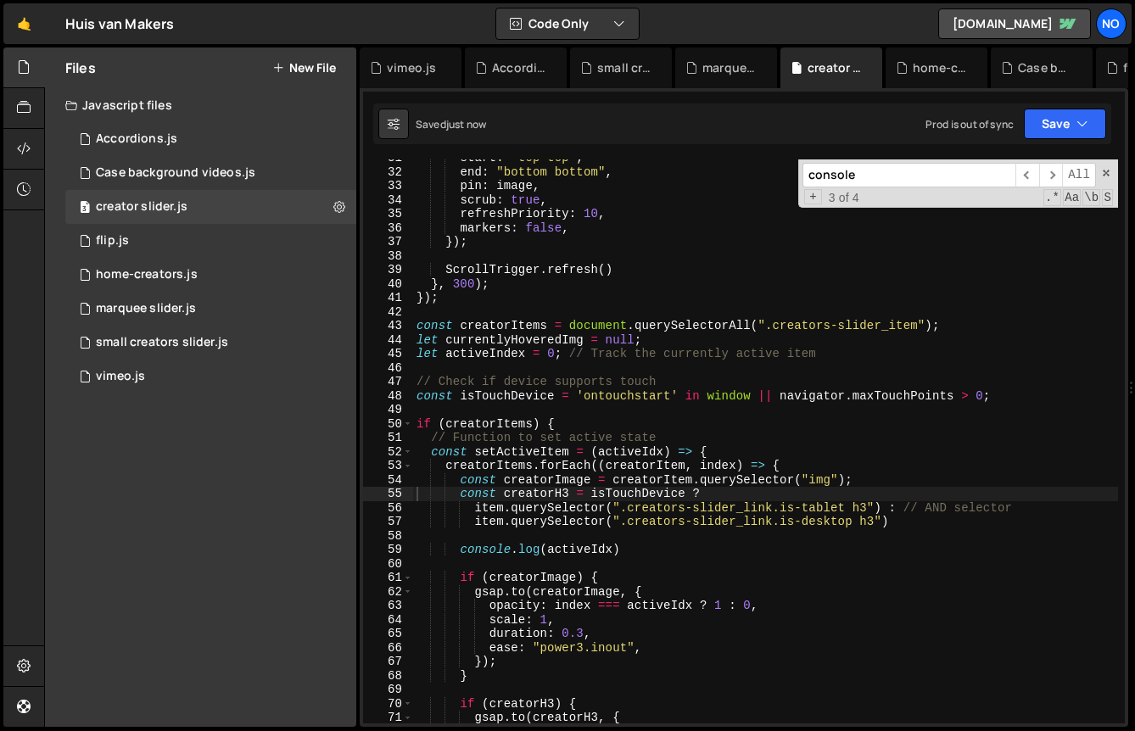
click at [484, 501] on div "start : "top top" , end : "bottom bottom" , pin : image , scrub : true , refres…" at bounding box center [765, 447] width 705 height 592
click at [484, 510] on div "start : "top top" , end : "bottom bottom" , pin : image , scrub : true , refres…" at bounding box center [765, 447] width 705 height 592
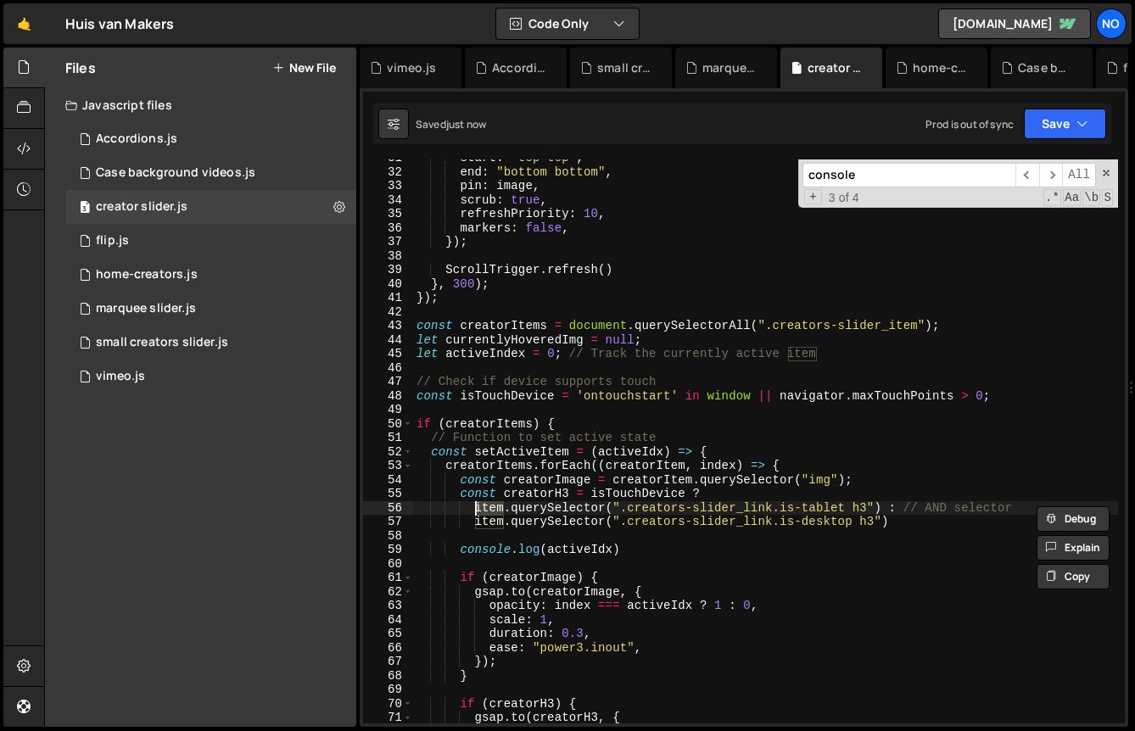
click at [629, 472] on div "start : "top top" , end : "bottom bottom" , pin : image , scrub : true , refres…" at bounding box center [765, 447] width 705 height 592
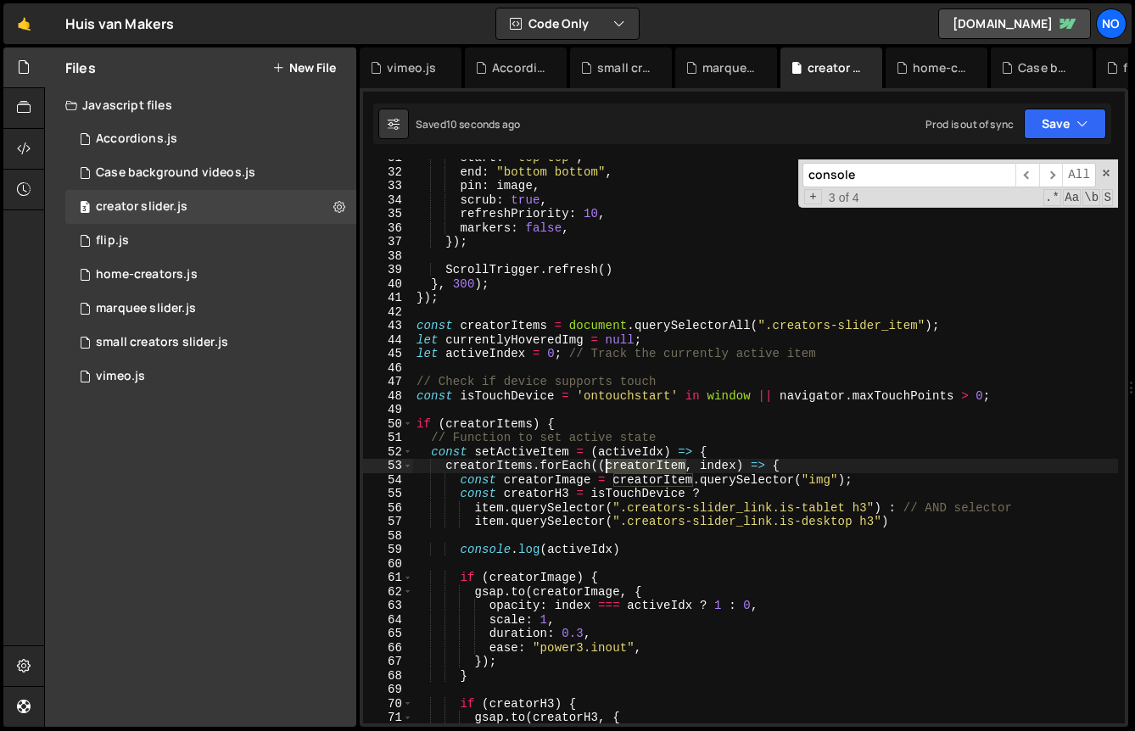
click at [629, 472] on div "start : "top top" , end : "bottom bottom" , pin : image , scrub : true , refres…" at bounding box center [765, 447] width 705 height 592
click at [496, 508] on div "start : "top top" , end : "bottom bottom" , pin : image , scrub : true , refres…" at bounding box center [765, 447] width 705 height 592
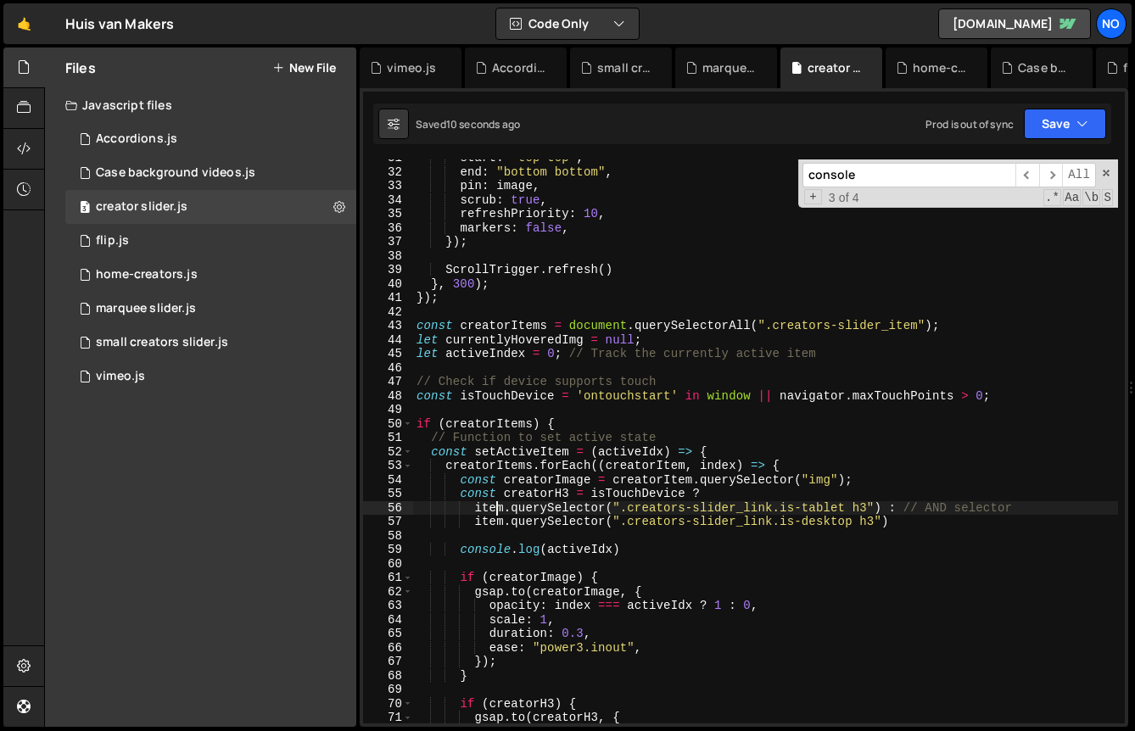
click at [496, 508] on div "start : "top top" , end : "bottom bottom" , pin : image , scrub : true , refres…" at bounding box center [765, 447] width 705 height 592
paste textarea "creatorI"
click at [489, 524] on div "start : "top top" , end : "bottom bottom" , pin : image , scrub : true , refres…" at bounding box center [765, 447] width 705 height 592
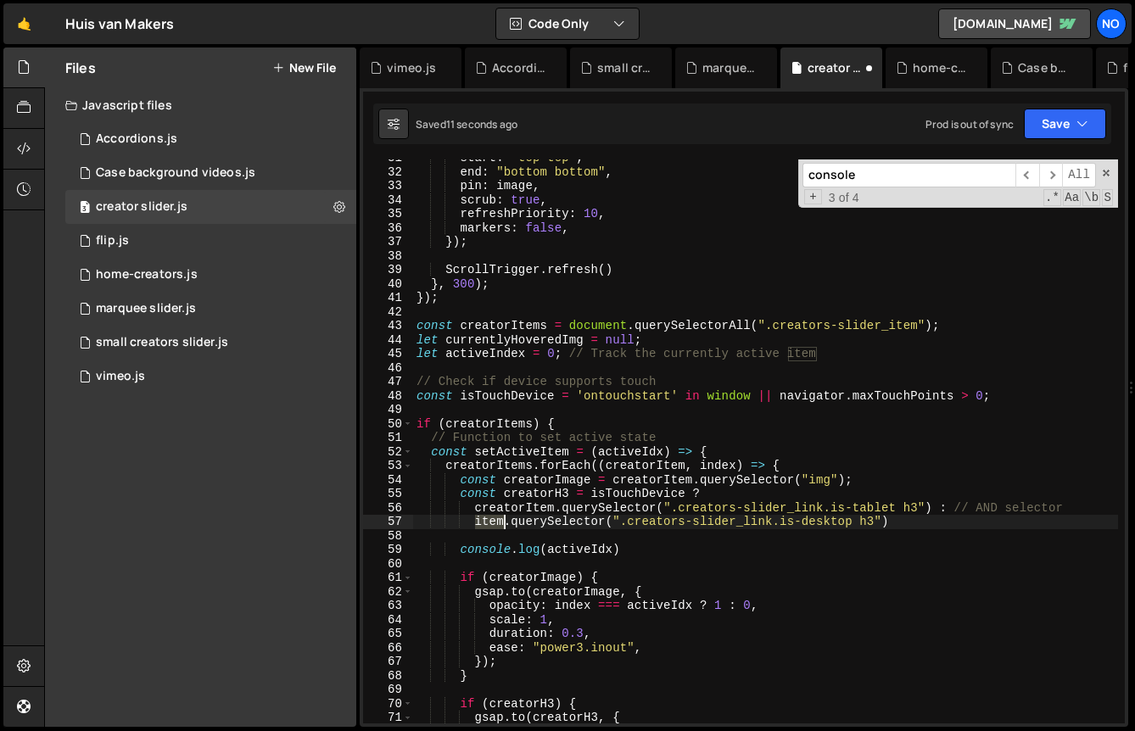
click at [489, 524] on div "start : "top top" , end : "bottom bottom" , pin : image , scrub : true , refres…" at bounding box center [765, 447] width 705 height 592
paste textarea "creatorI"
click at [1056, 125] on button "Save" at bounding box center [1065, 124] width 82 height 31
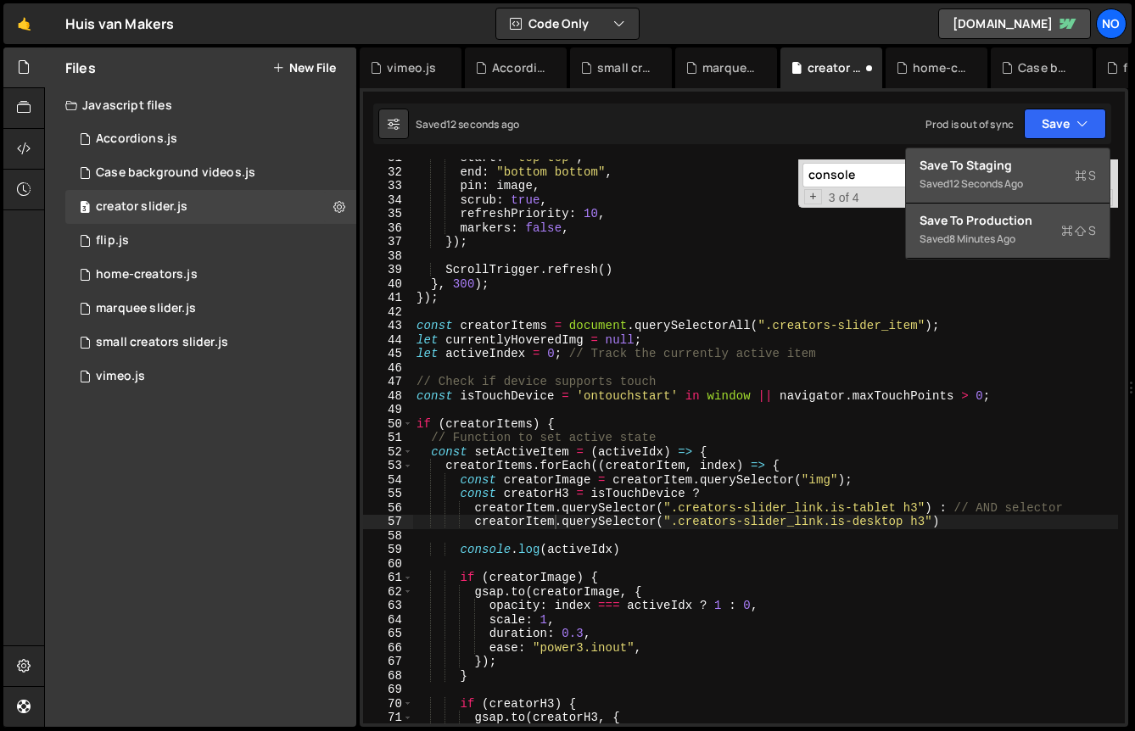
click at [1015, 172] on div "Save to Staging S" at bounding box center [1008, 165] width 176 height 17
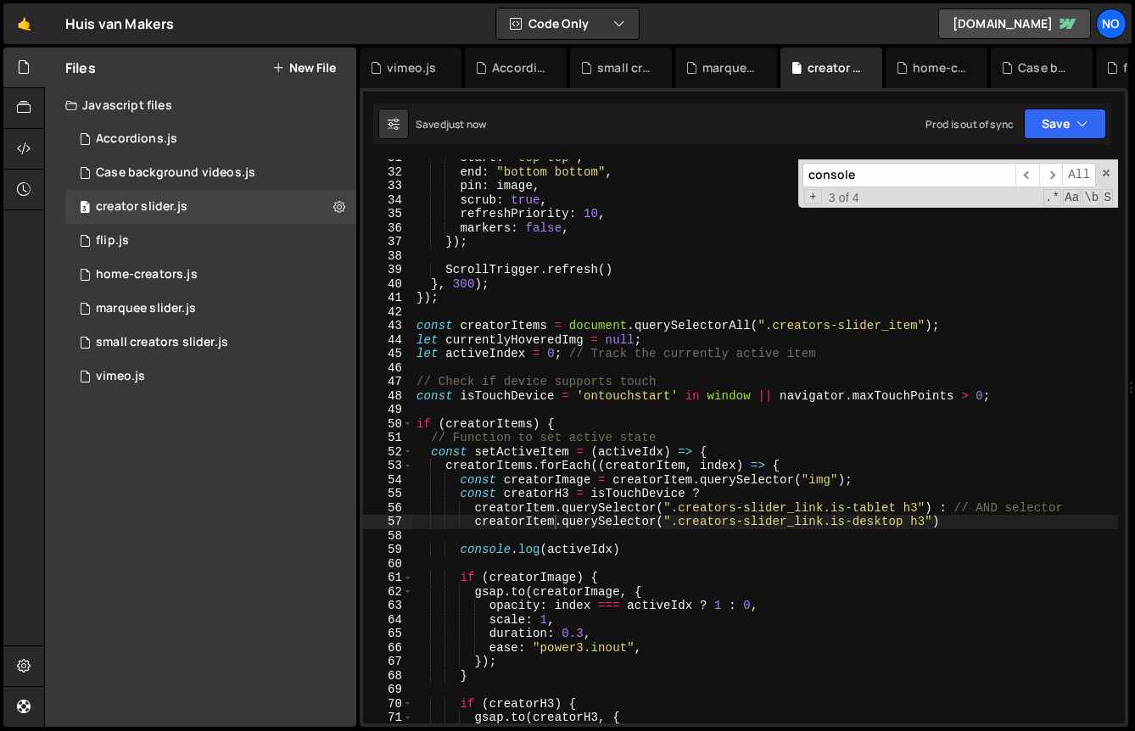
type textarea "let activeIndex = 0; // Track the currently active item"
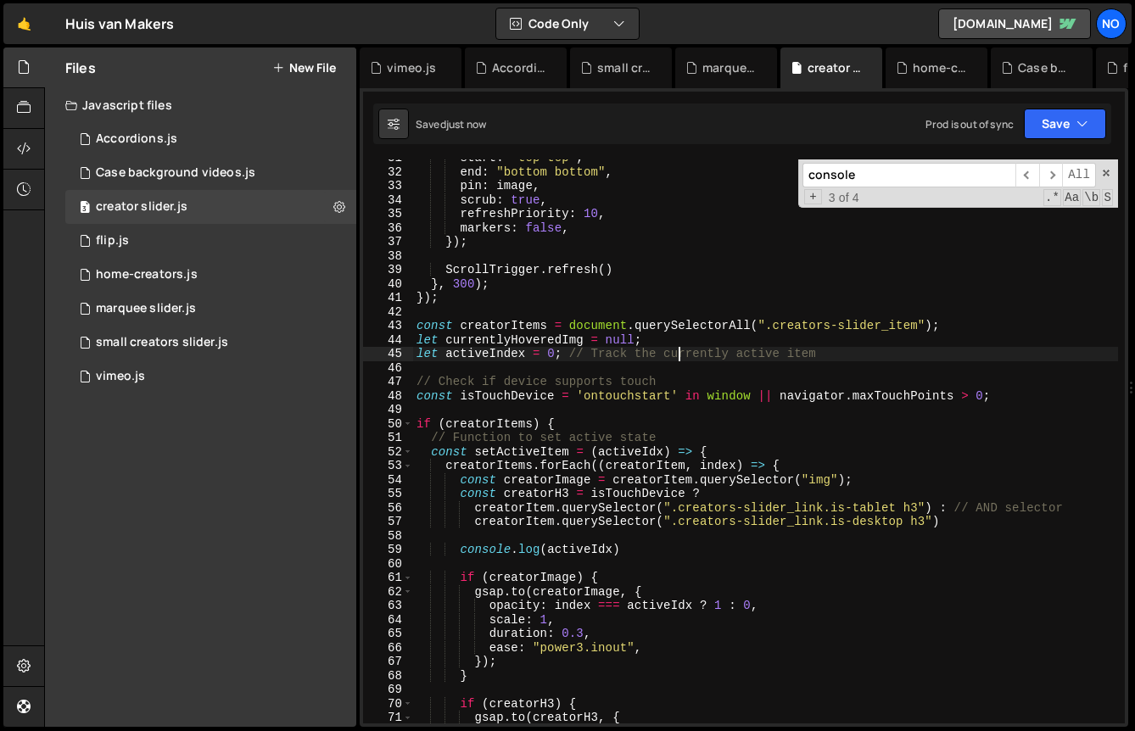
click at [676, 352] on div "start : "top top" , end : "bottom bottom" , pin : image , scrub : true , refres…" at bounding box center [765, 447] width 705 height 592
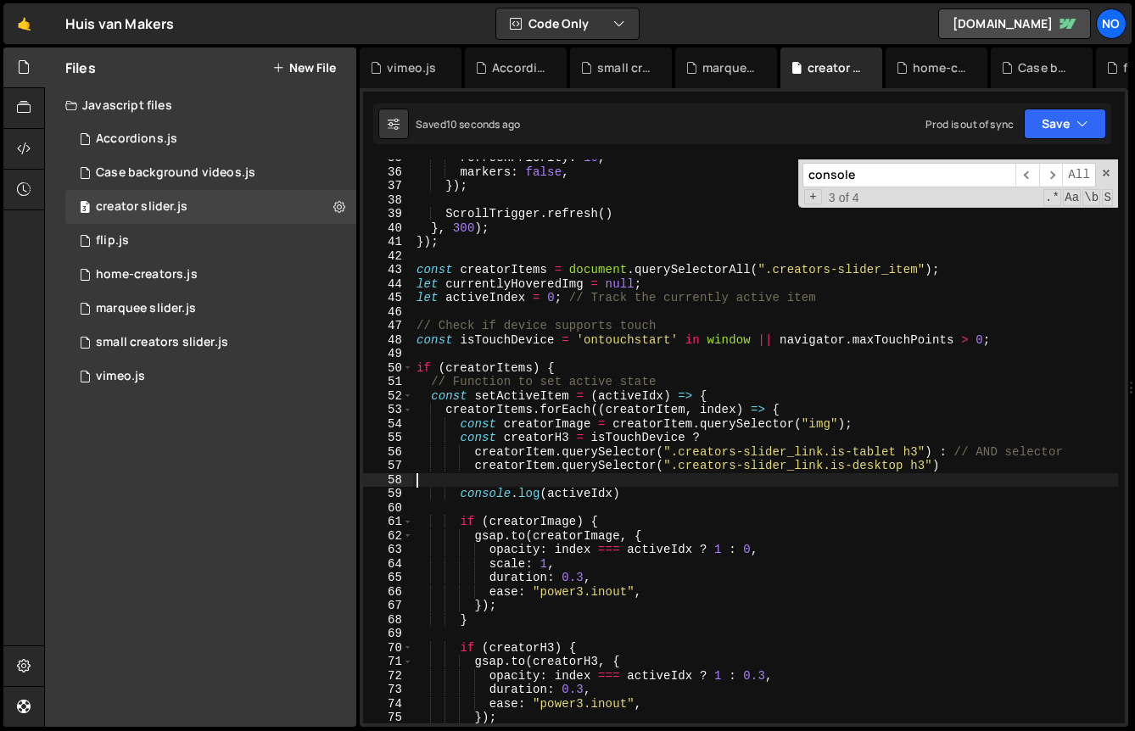
click at [559, 485] on div "refreshPriority : 10 , markers : false , }) ; ScrollTrigger . refresh ( ) } , 3…" at bounding box center [765, 447] width 705 height 592
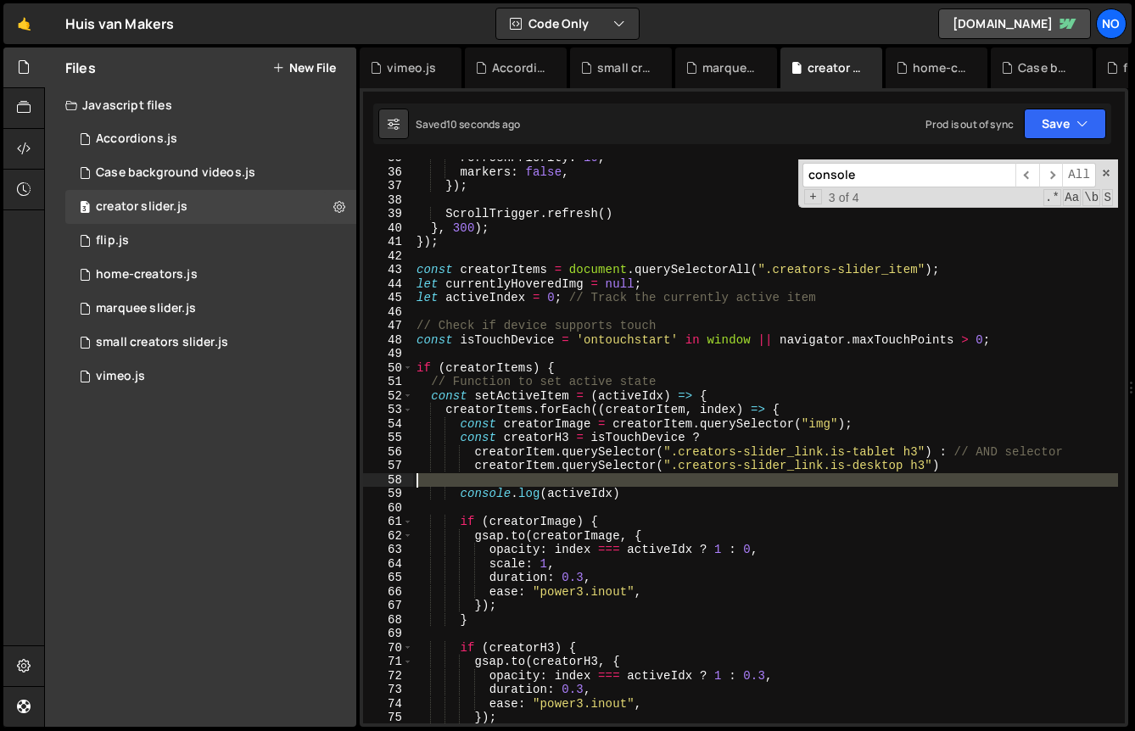
click at [559, 485] on div "refreshPriority : 10 , markers : false , }) ; ScrollTrigger . refresh ( ) } , 3…" at bounding box center [765, 447] width 705 height 592
click at [559, 497] on div "refreshPriority : 10 , markers : false , }) ; ScrollTrigger . refresh ( ) } , 3…" at bounding box center [765, 447] width 705 height 592
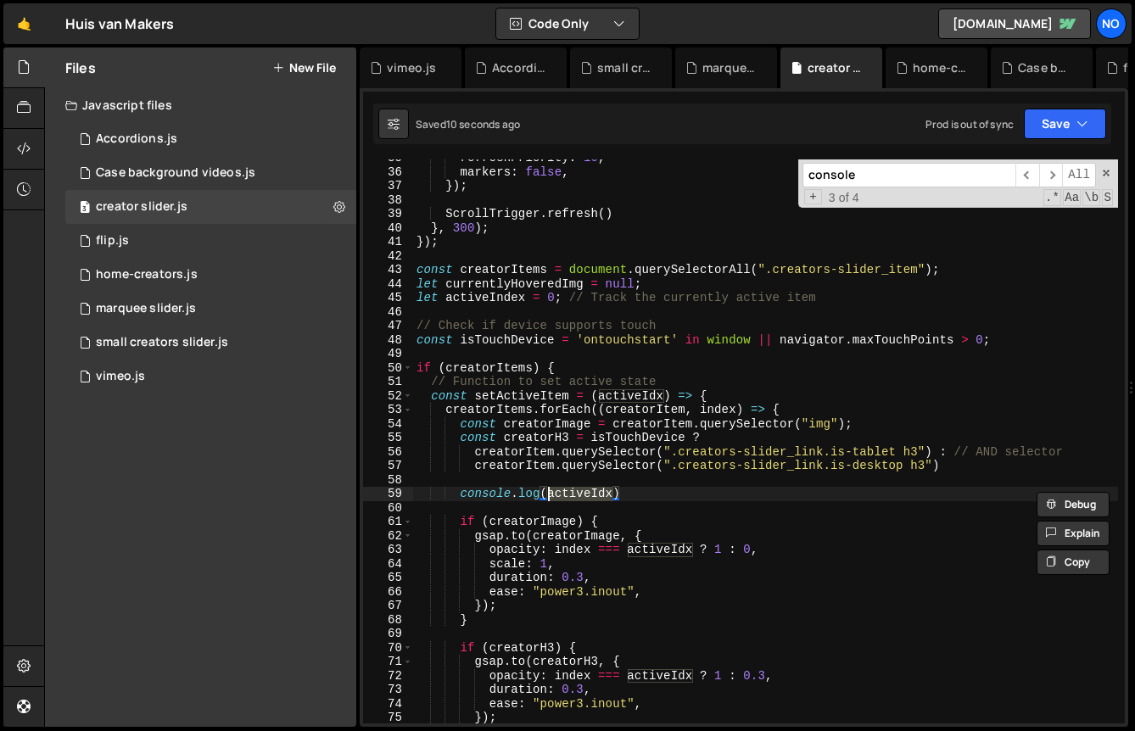
click at [559, 497] on div "refreshPriority : 10 , markers : false , }) ; ScrollTrigger . refresh ( ) } , 3…" at bounding box center [765, 447] width 705 height 592
type textarea "console.log(activeIdx)"
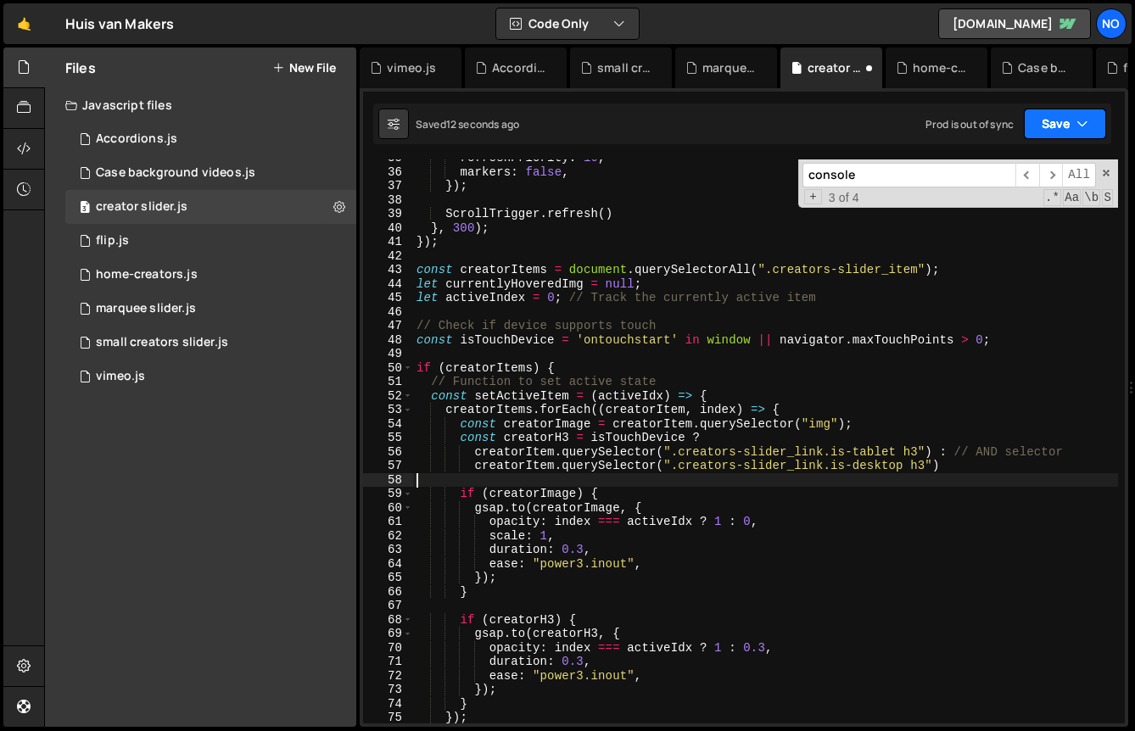
click at [1048, 116] on button "Save" at bounding box center [1065, 124] width 82 height 31
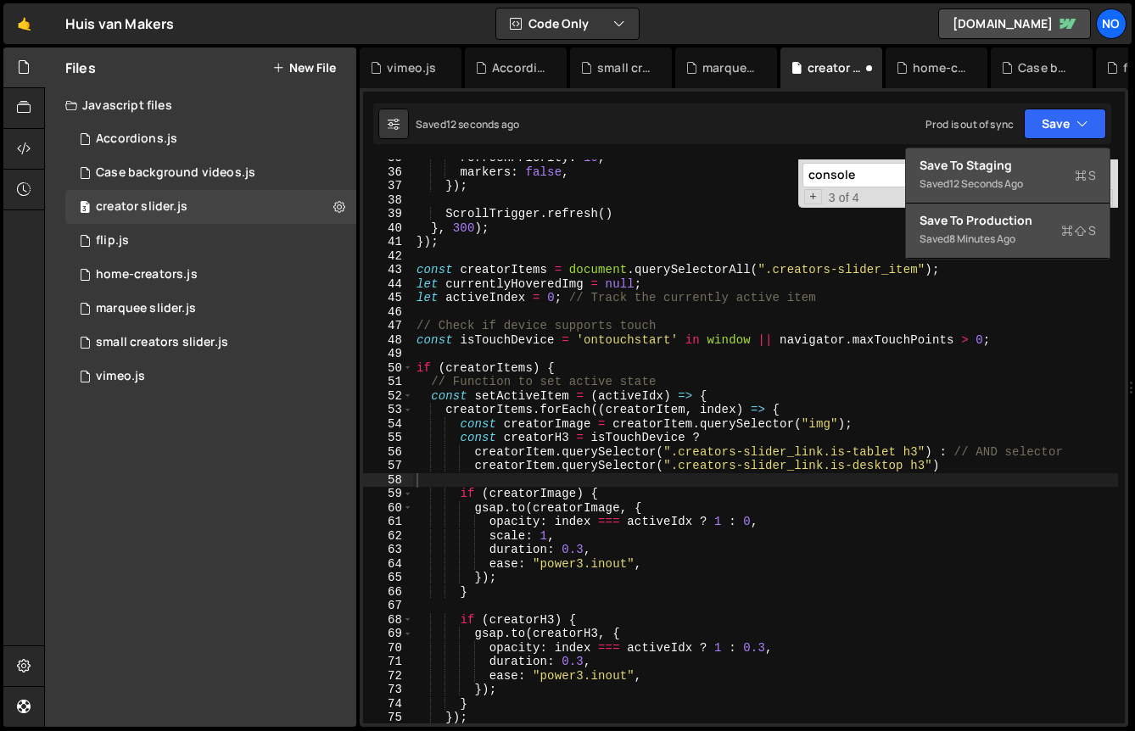
click at [1032, 171] on div "Save to Staging S" at bounding box center [1008, 165] width 176 height 17
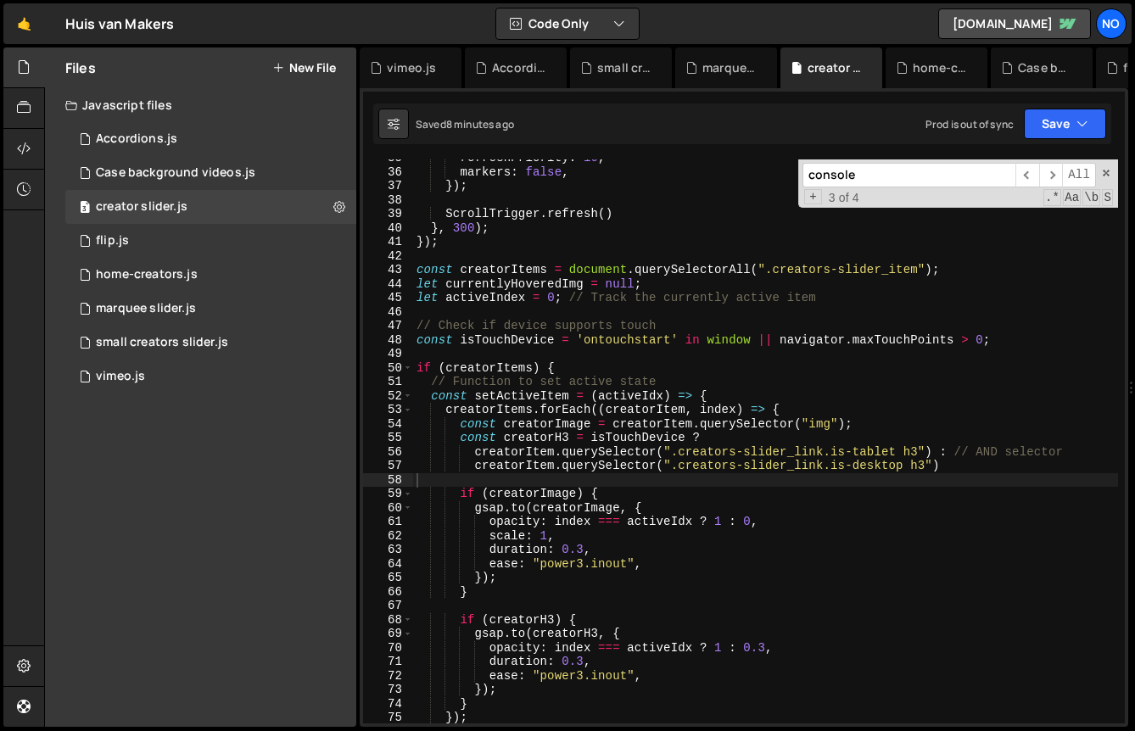
click at [997, 255] on div "refreshPriority : 10 , markers : false , }) ; ScrollTrigger . refresh ( ) } , 3…" at bounding box center [765, 447] width 705 height 592
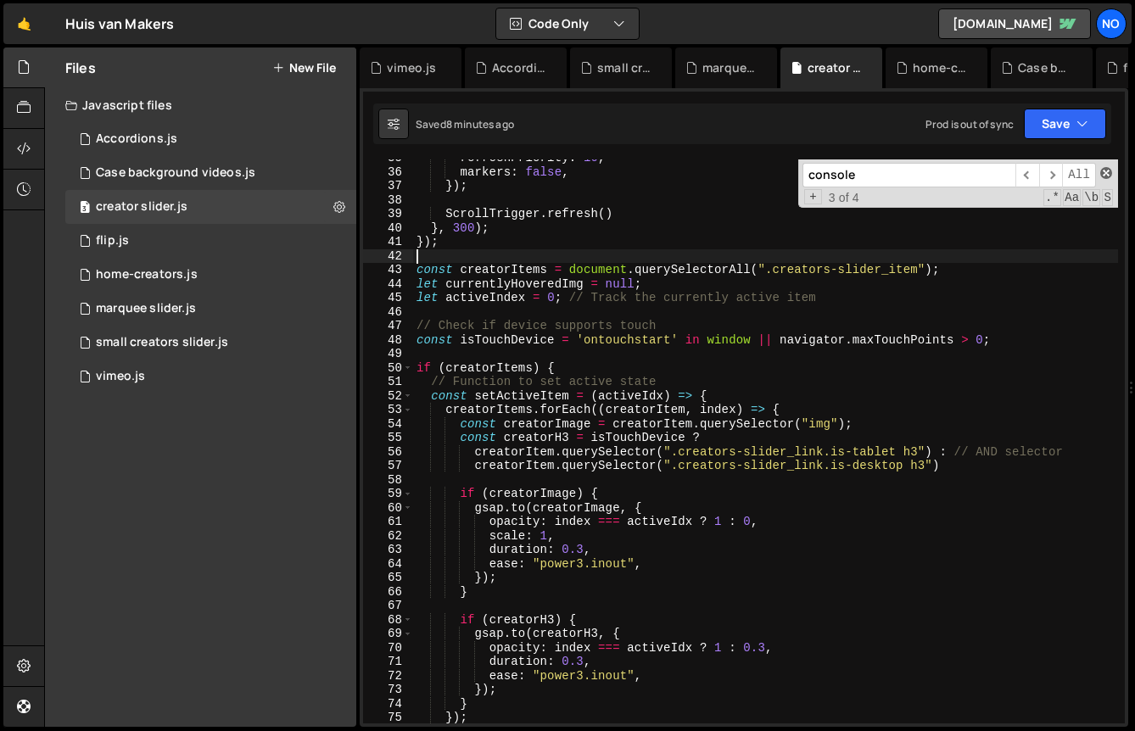
click at [1109, 171] on span at bounding box center [1106, 173] width 12 height 12
